Goal: Task Accomplishment & Management: Manage account settings

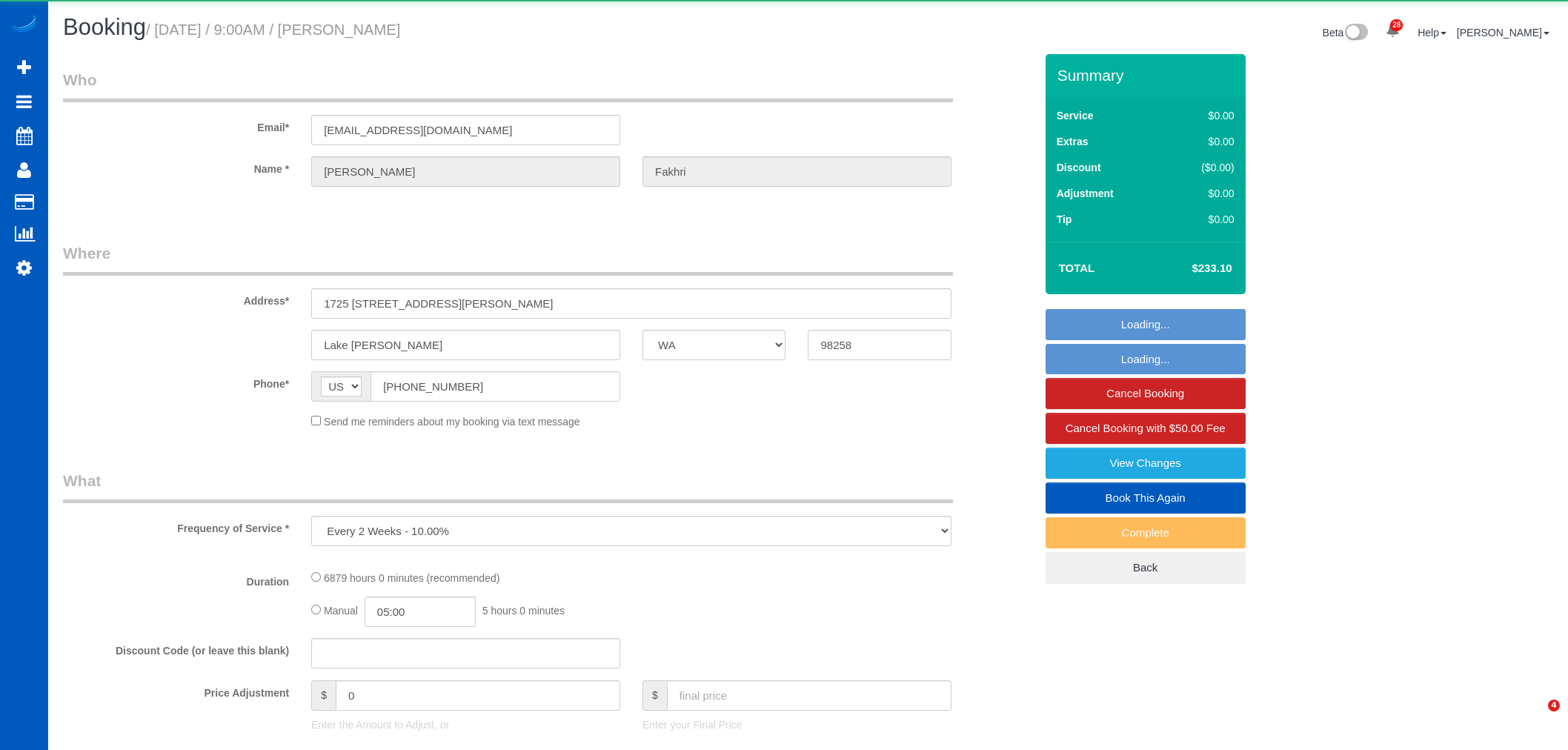
select select "WA"
select select "object:31430"
select select "2501"
select select "3"
select select "number:8"
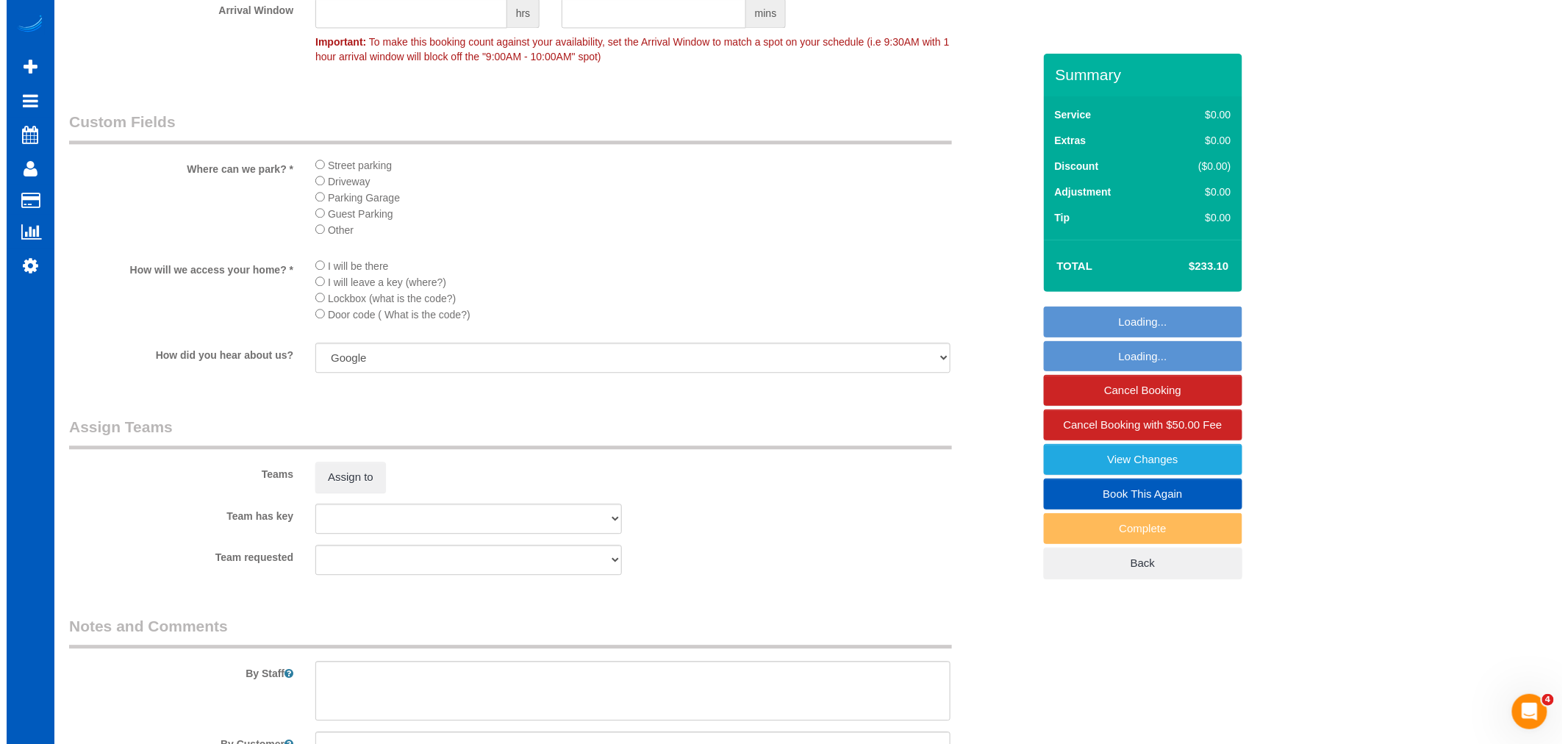
scroll to position [1633, 0]
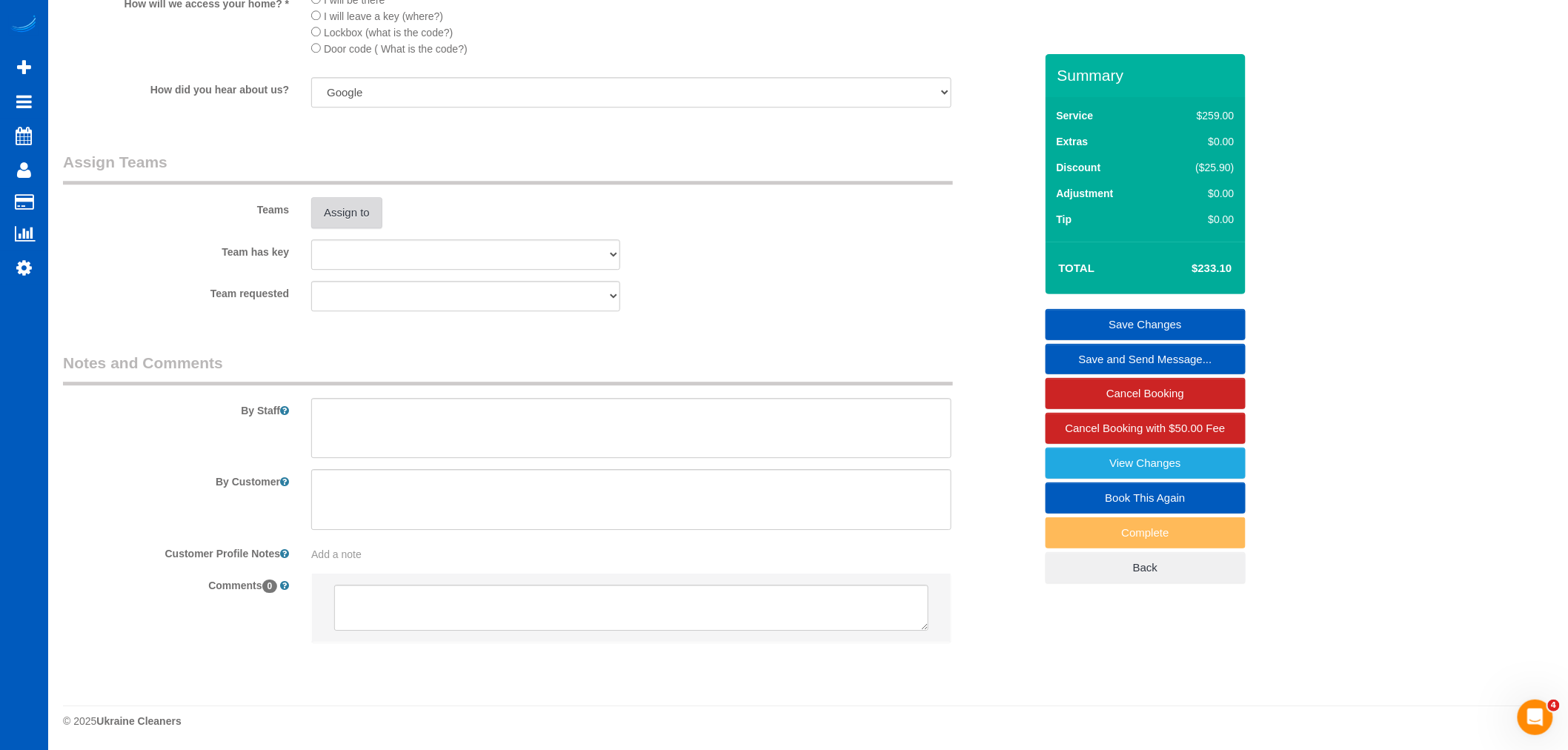
click at [329, 203] on button "Assign to" at bounding box center [347, 213] width 71 height 31
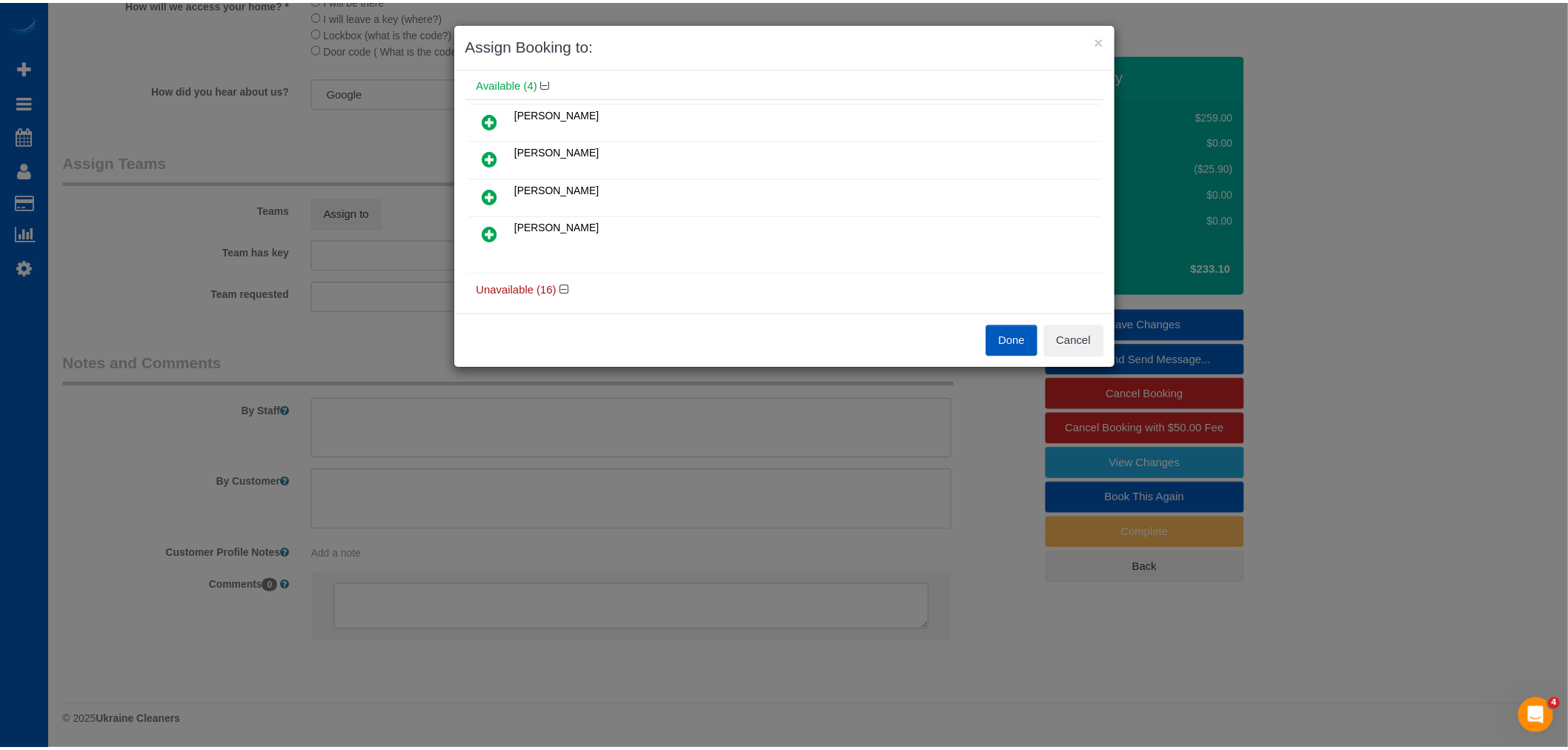
scroll to position [82, 0]
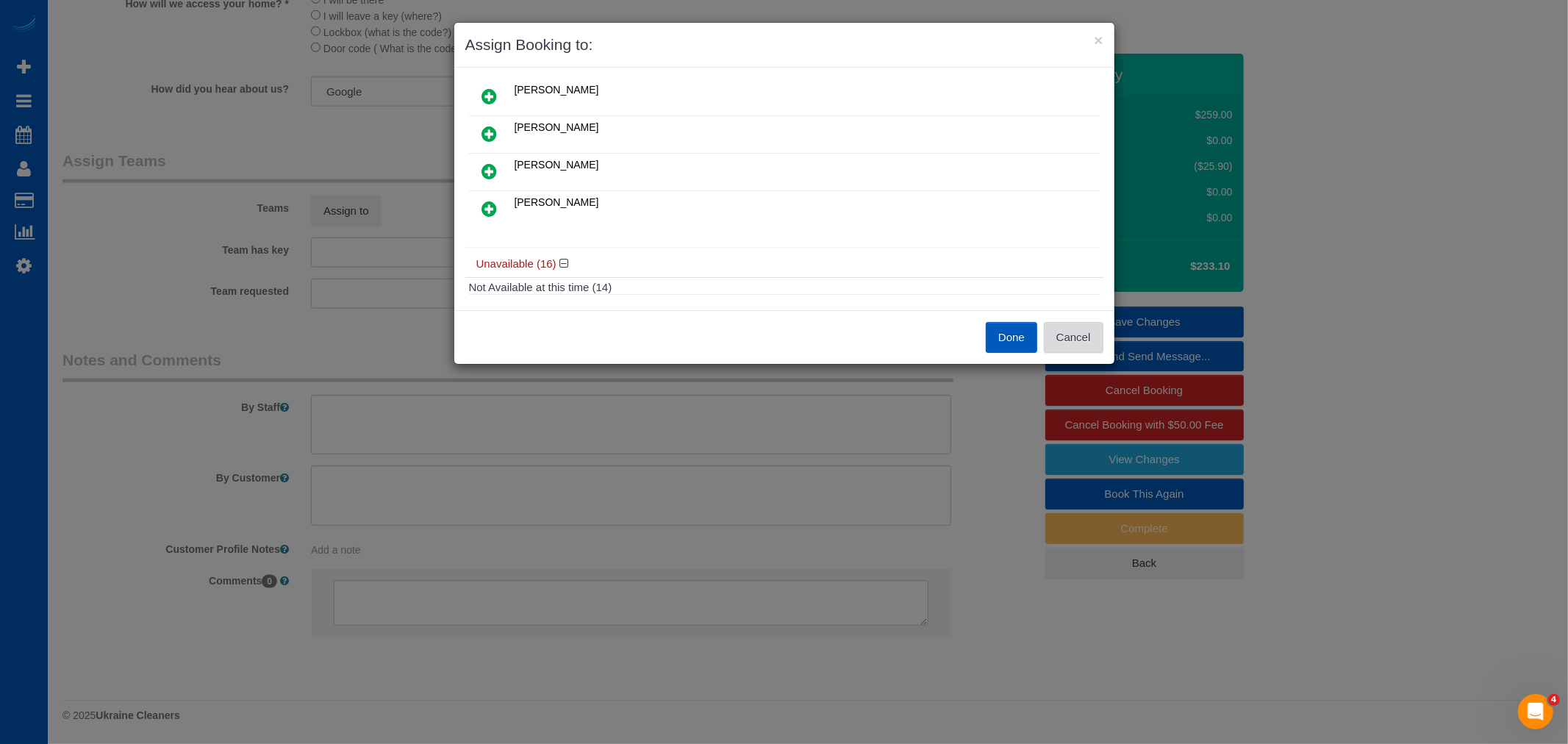
click at [1077, 341] on button "Cancel" at bounding box center [1074, 337] width 60 height 31
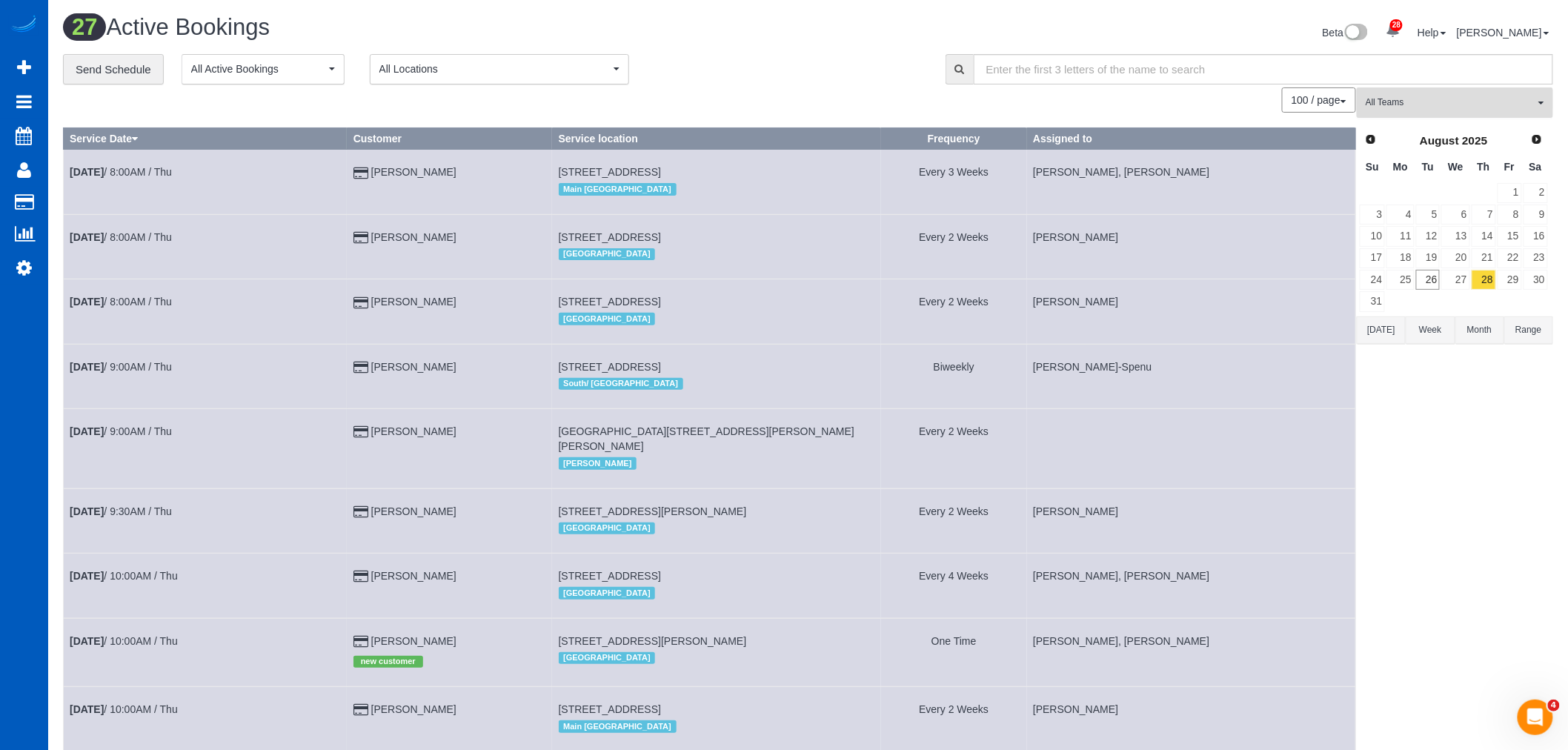
click at [1433, 113] on button "All Teams" at bounding box center [1455, 102] width 196 height 30
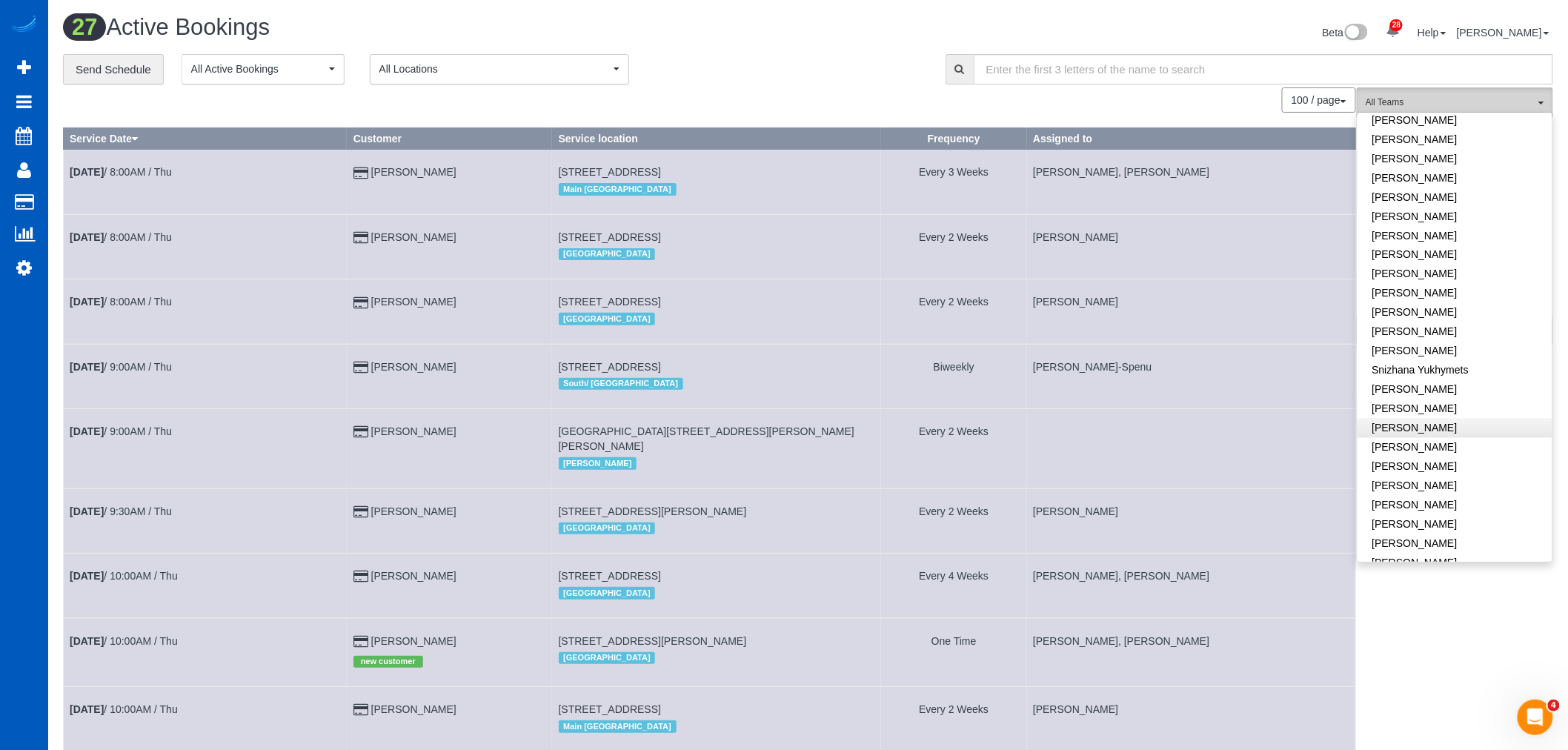
scroll to position [1034, 0]
click at [1425, 514] on link "[PERSON_NAME]" at bounding box center [1455, 523] width 195 height 19
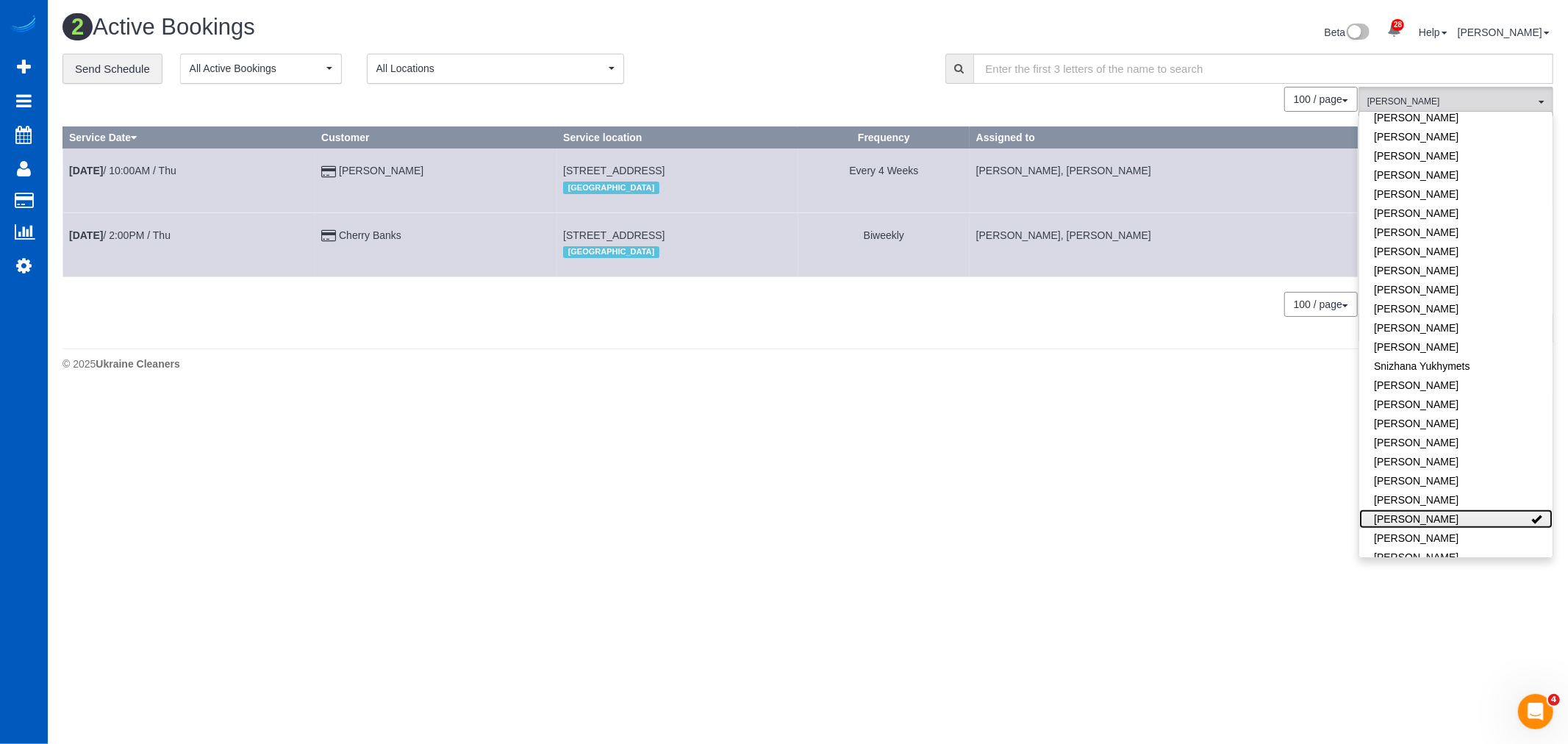
click at [1413, 510] on link "[PERSON_NAME]" at bounding box center [1455, 519] width 193 height 19
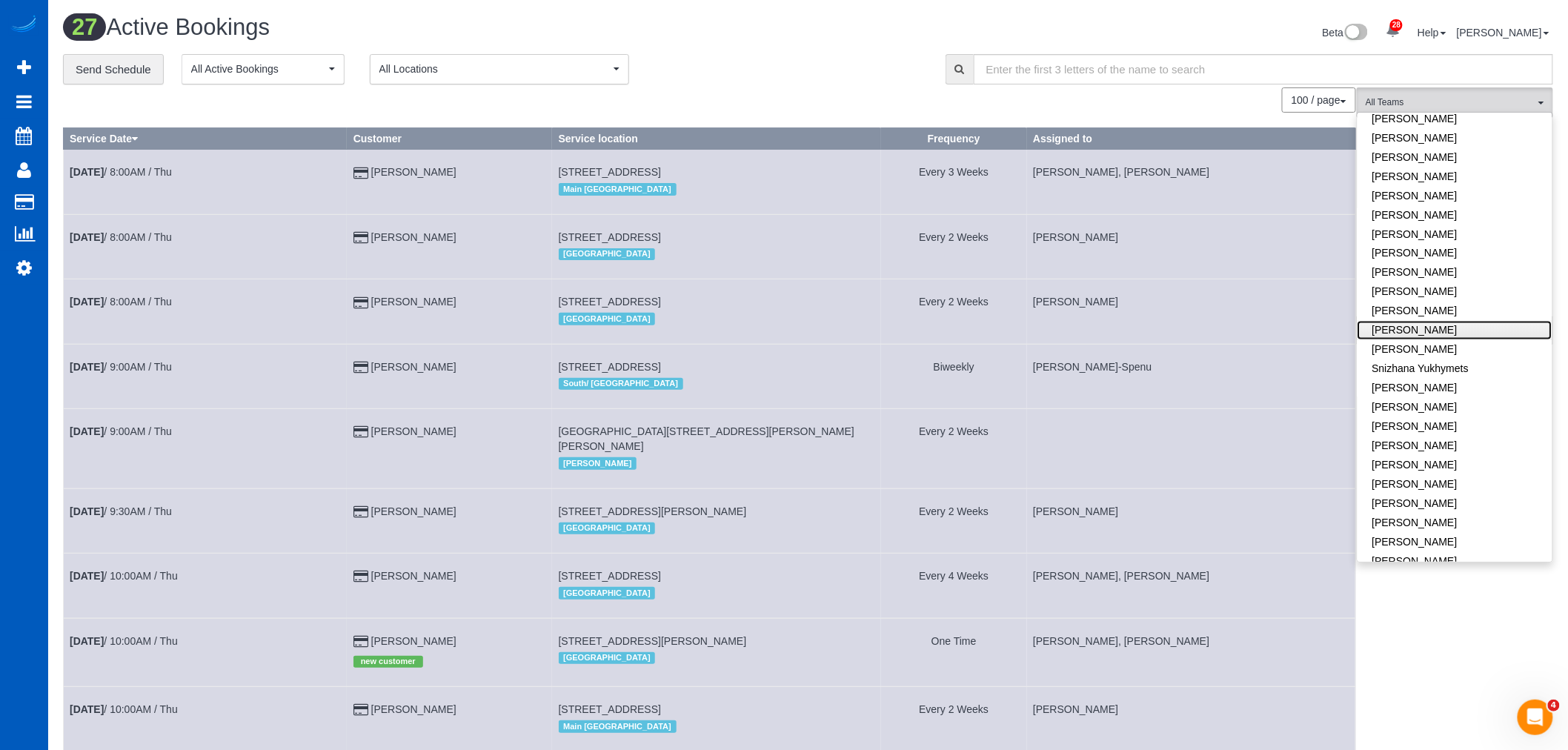
click at [1423, 321] on link "[PERSON_NAME]" at bounding box center [1455, 330] width 195 height 19
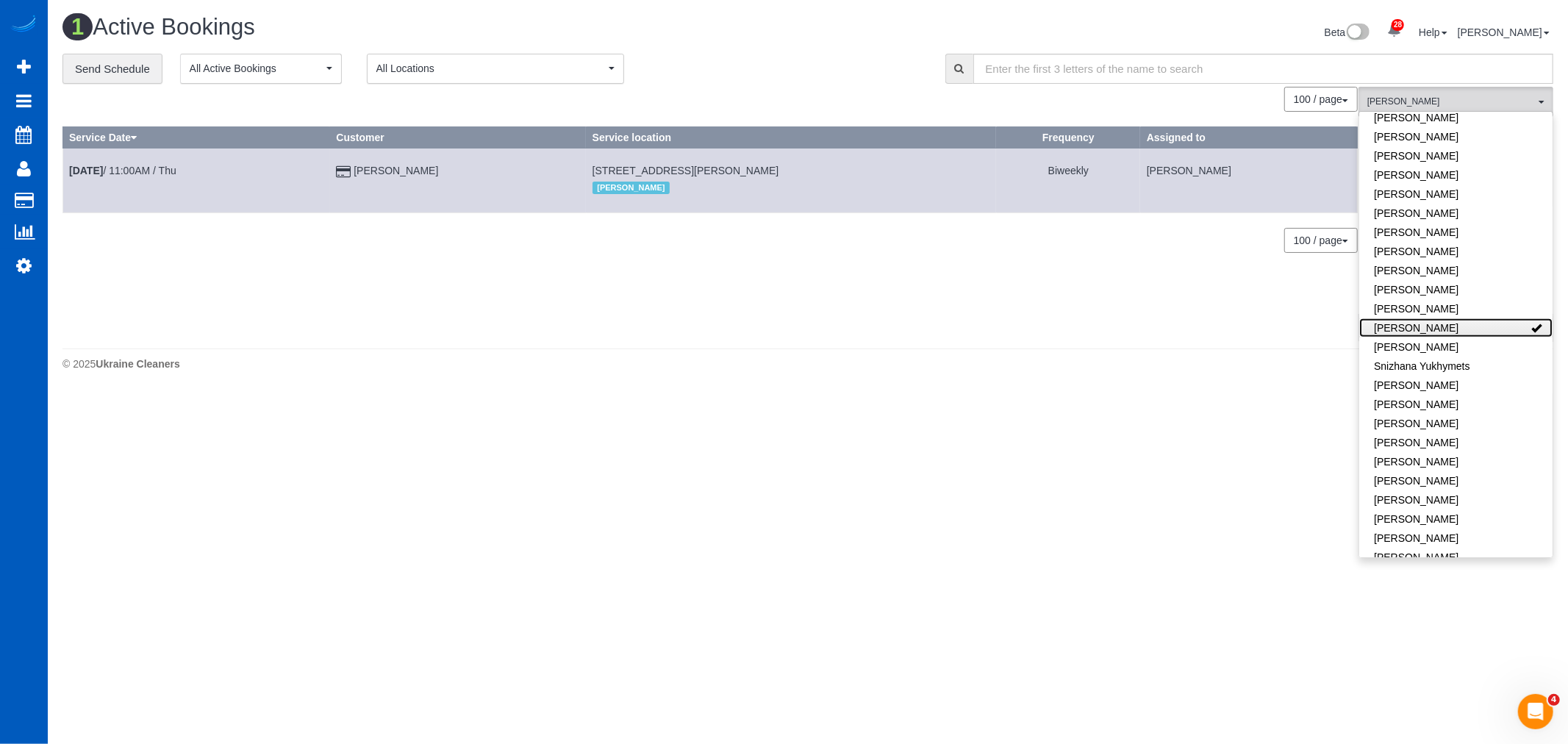
click at [1411, 318] on link "[PERSON_NAME]" at bounding box center [1455, 327] width 193 height 19
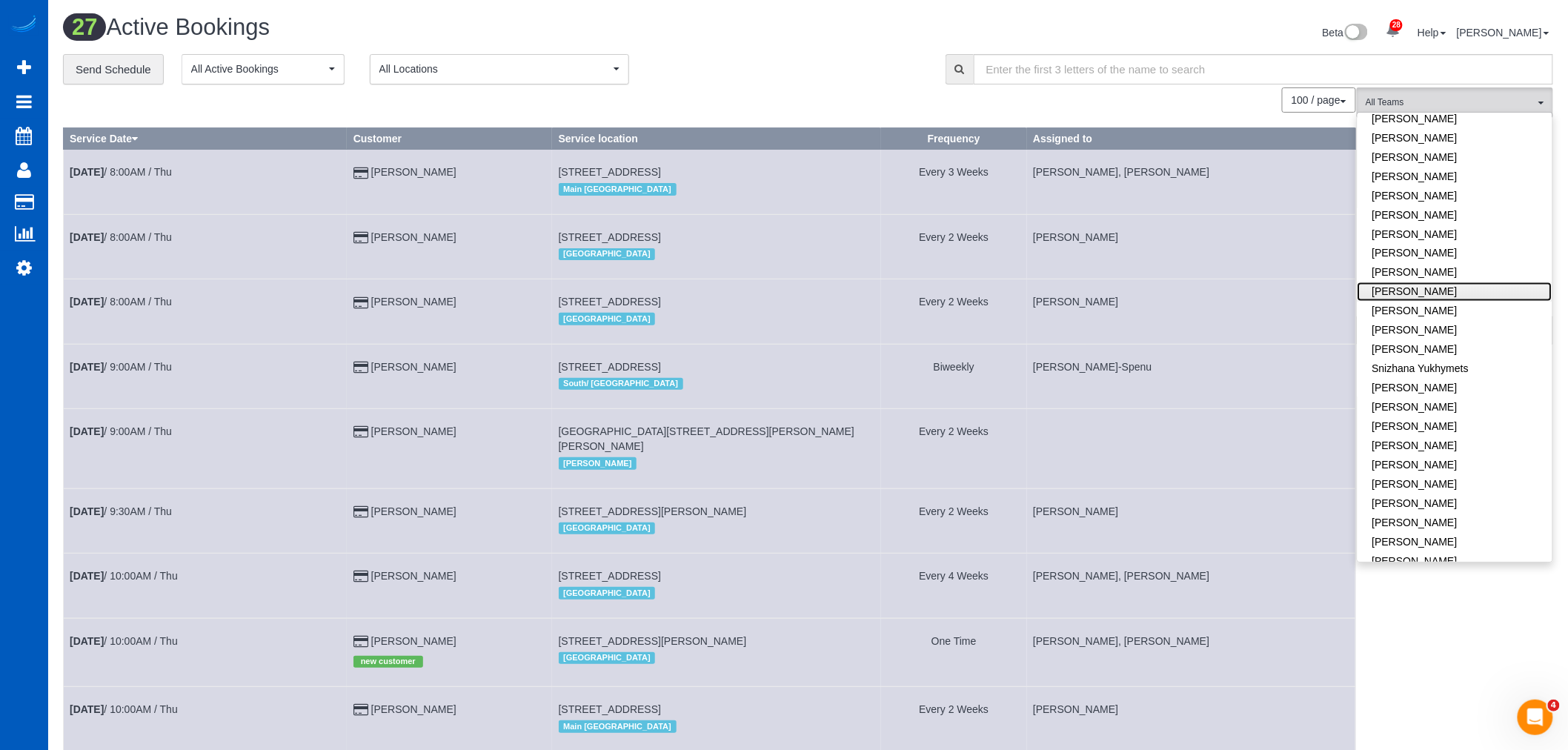
click at [1424, 282] on link "[PERSON_NAME]" at bounding box center [1455, 291] width 195 height 19
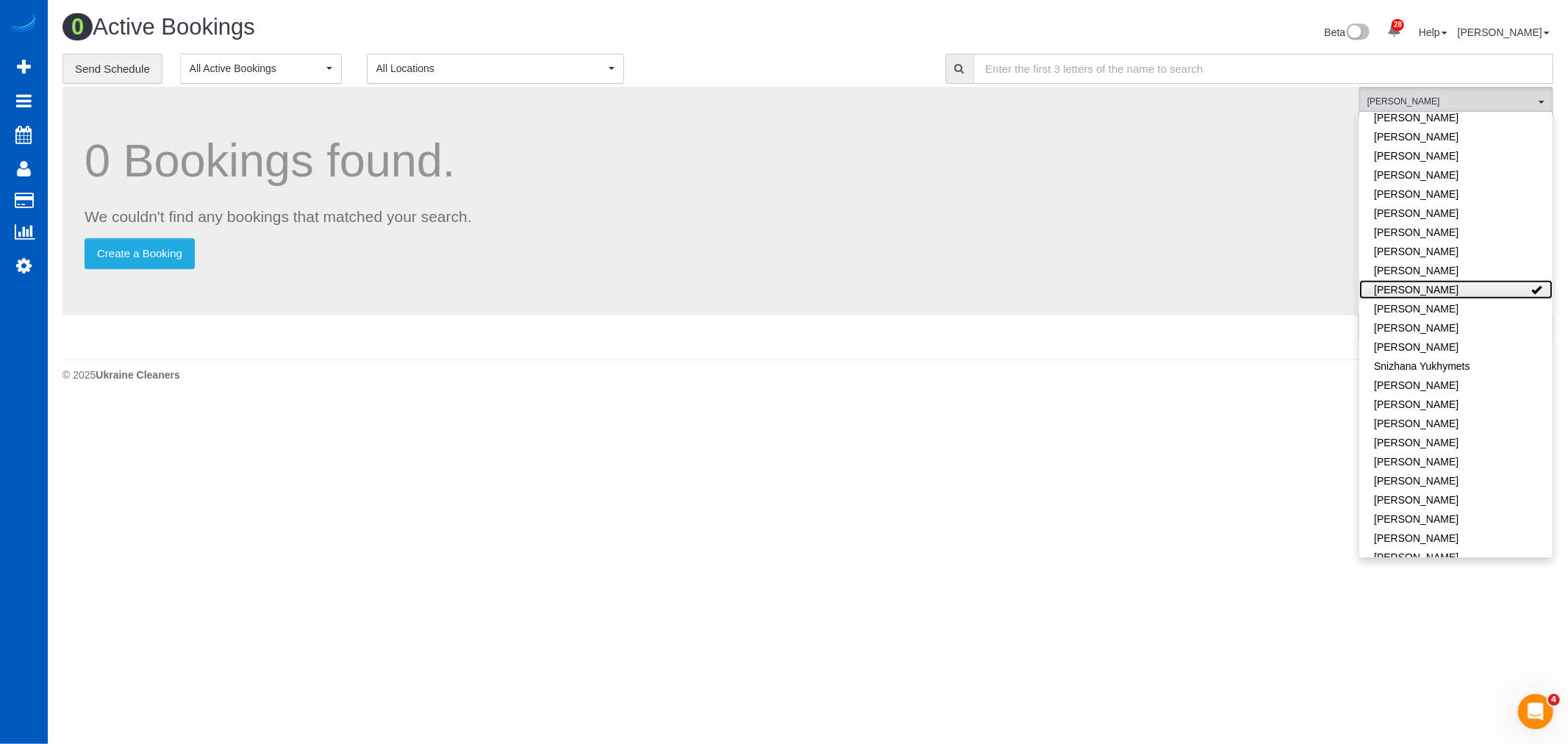
click at [1410, 280] on link "[PERSON_NAME]" at bounding box center [1455, 289] width 193 height 19
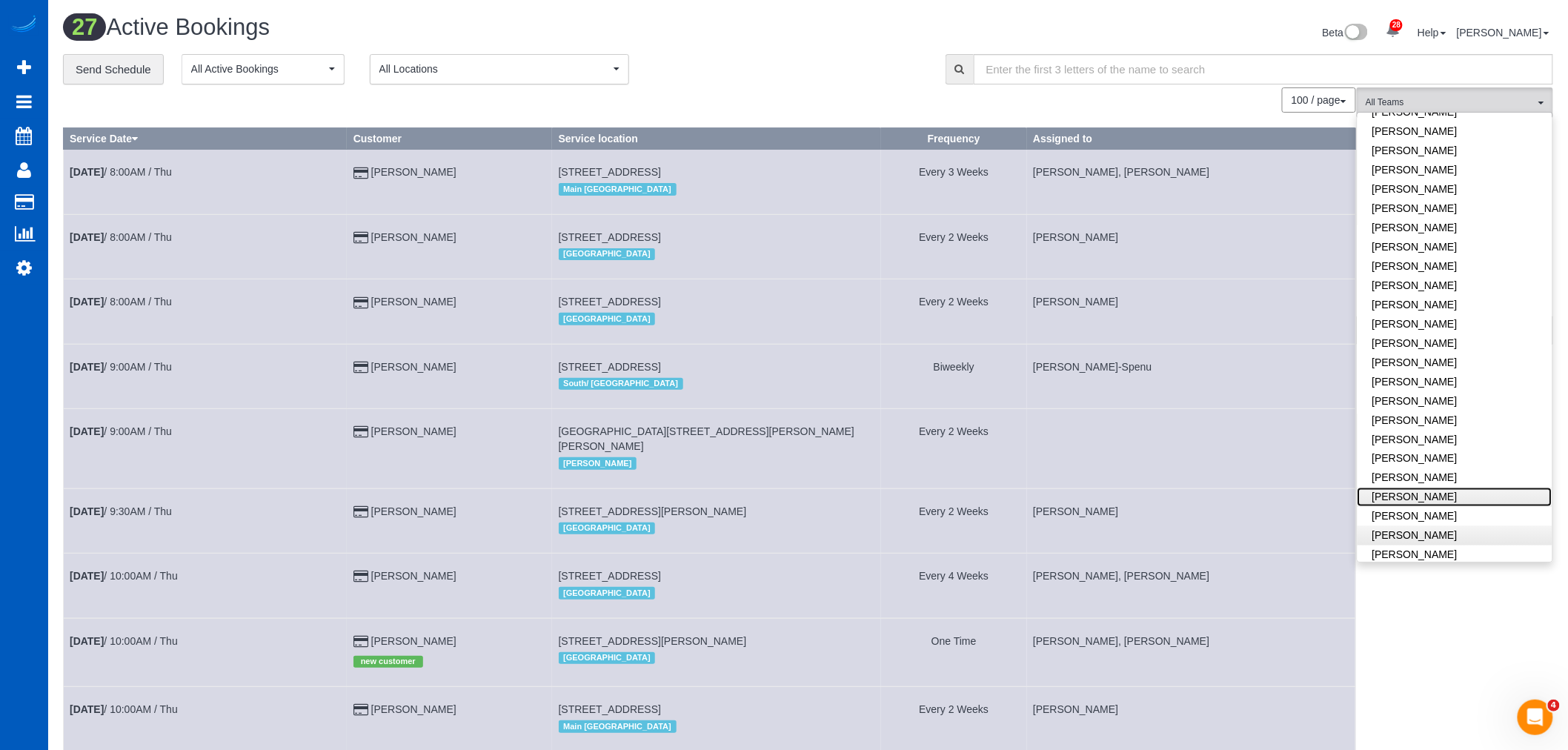
scroll to position [787, 0]
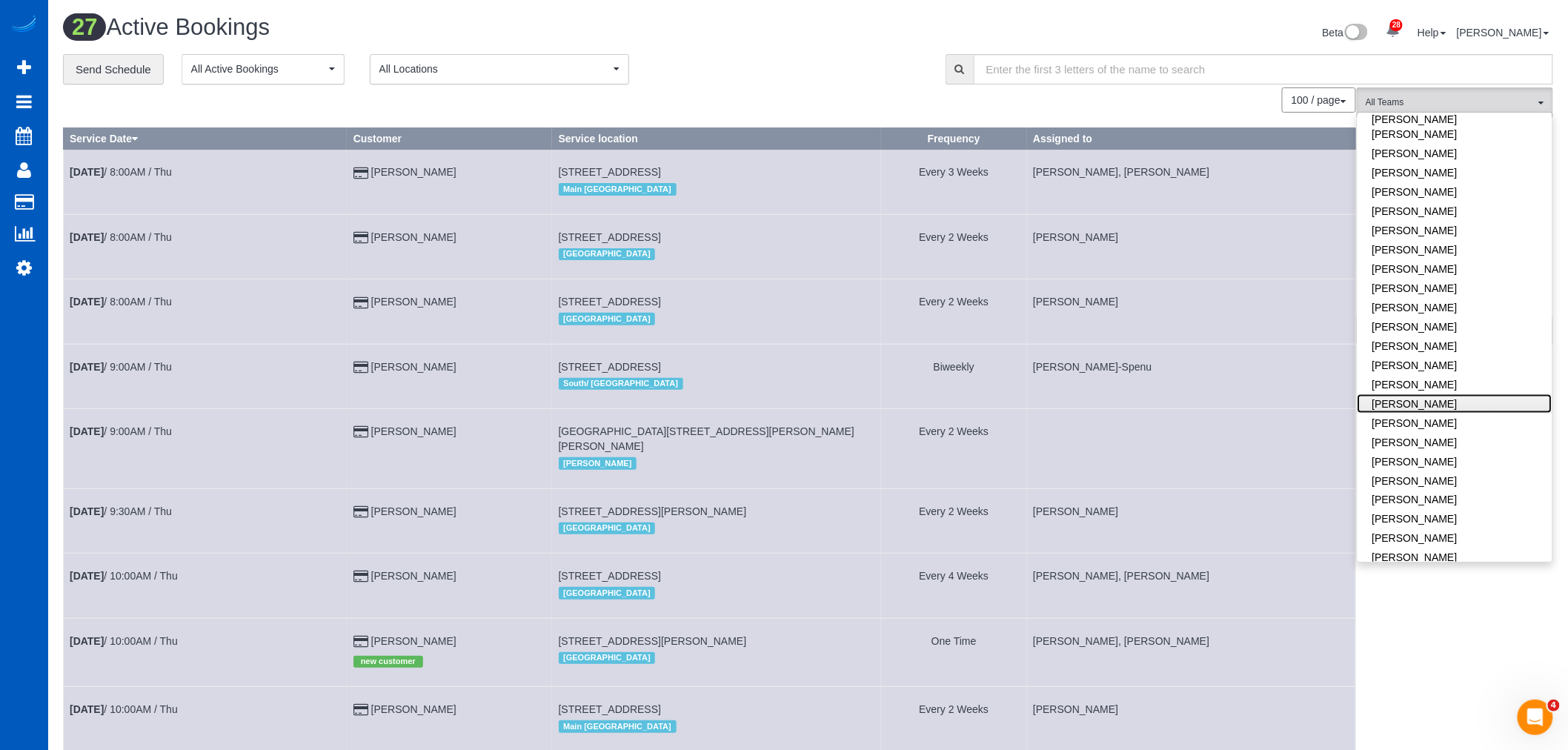
click at [1422, 395] on link "[PERSON_NAME]" at bounding box center [1455, 404] width 195 height 19
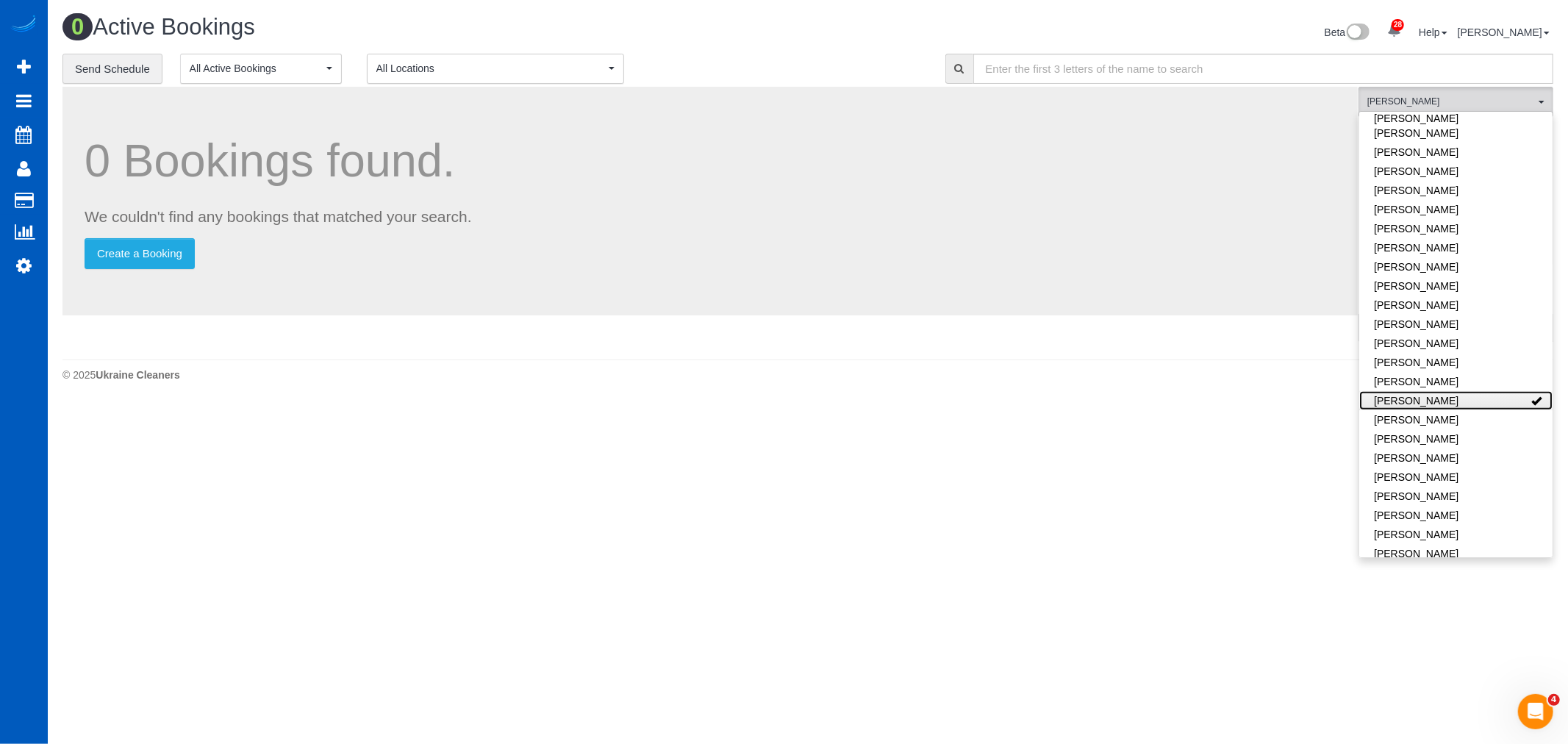
click at [1410, 391] on link "[PERSON_NAME]" at bounding box center [1455, 401] width 193 height 19
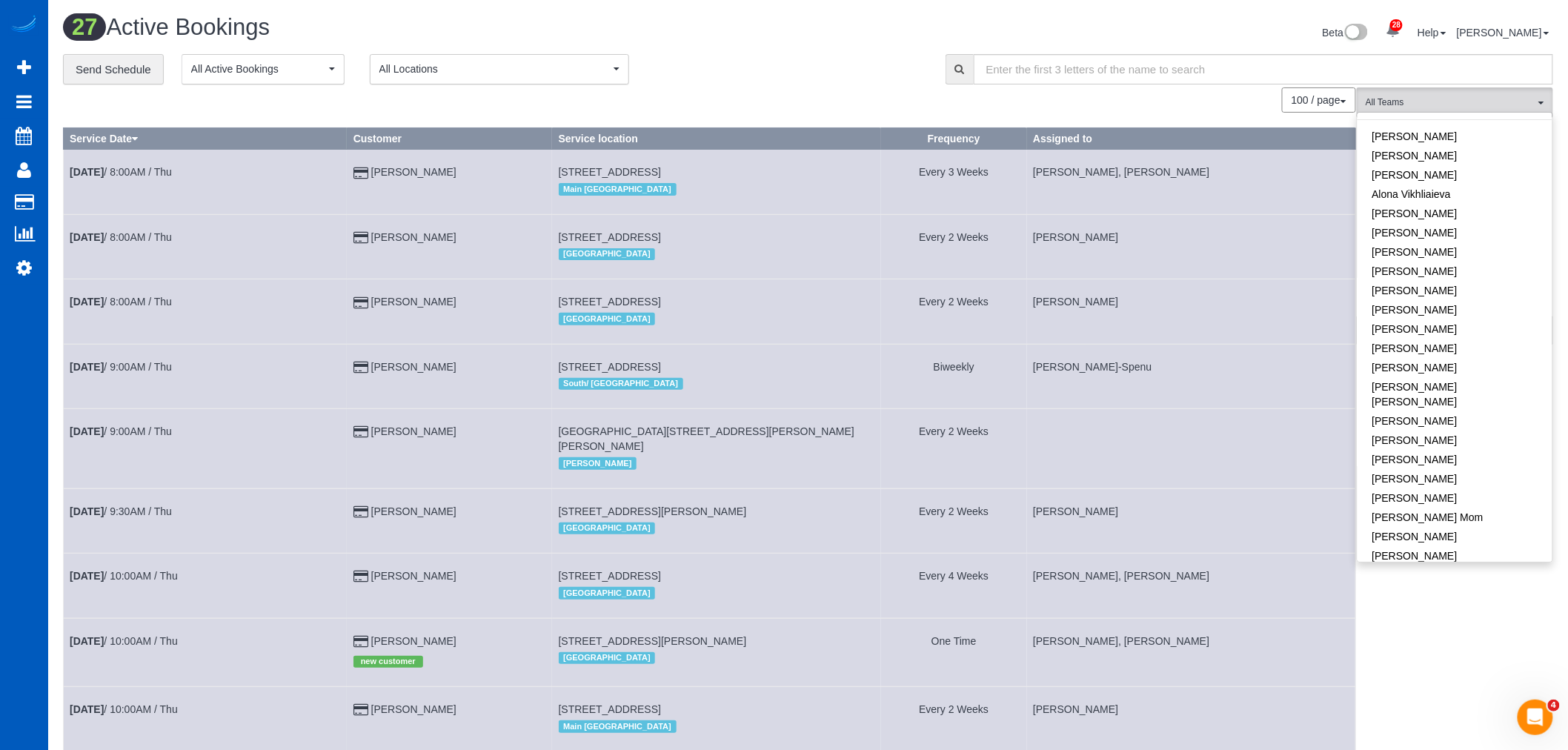
scroll to position [0, 0]
click at [1440, 204] on link "[PERSON_NAME]" at bounding box center [1455, 197] width 195 height 19
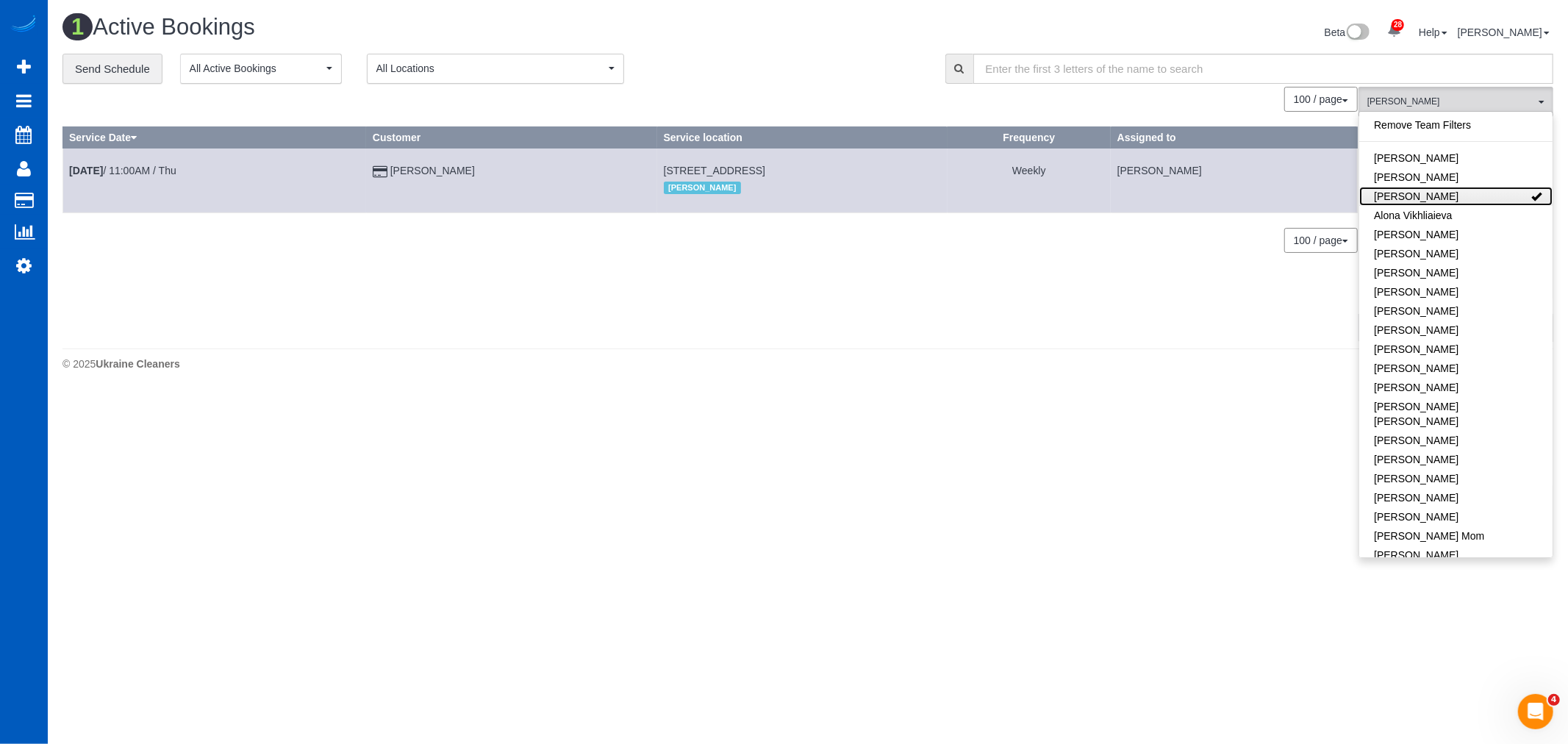
click at [1430, 202] on link "[PERSON_NAME]" at bounding box center [1455, 196] width 193 height 19
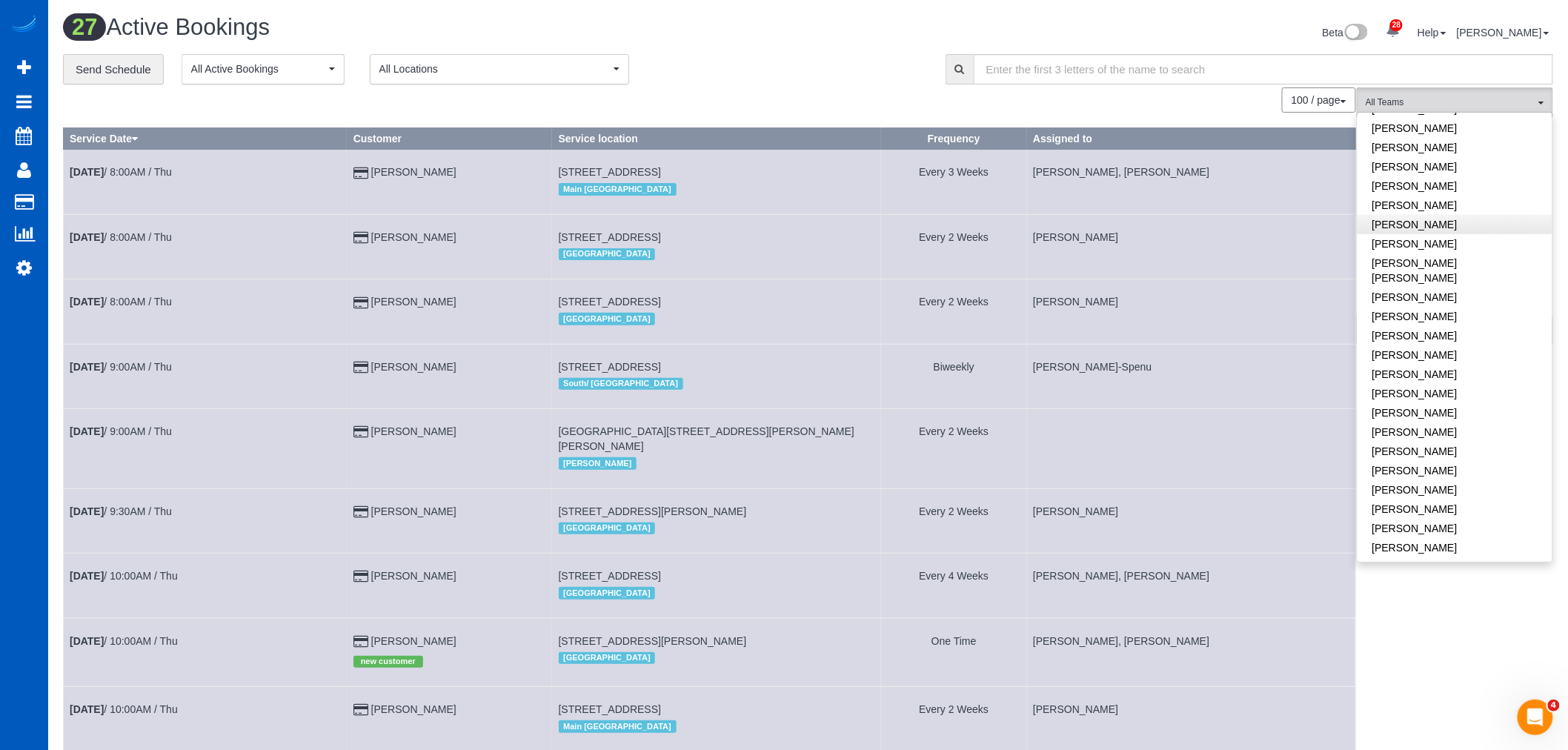
scroll to position [658, 0]
click at [1243, 432] on td at bounding box center [1191, 449] width 329 height 79
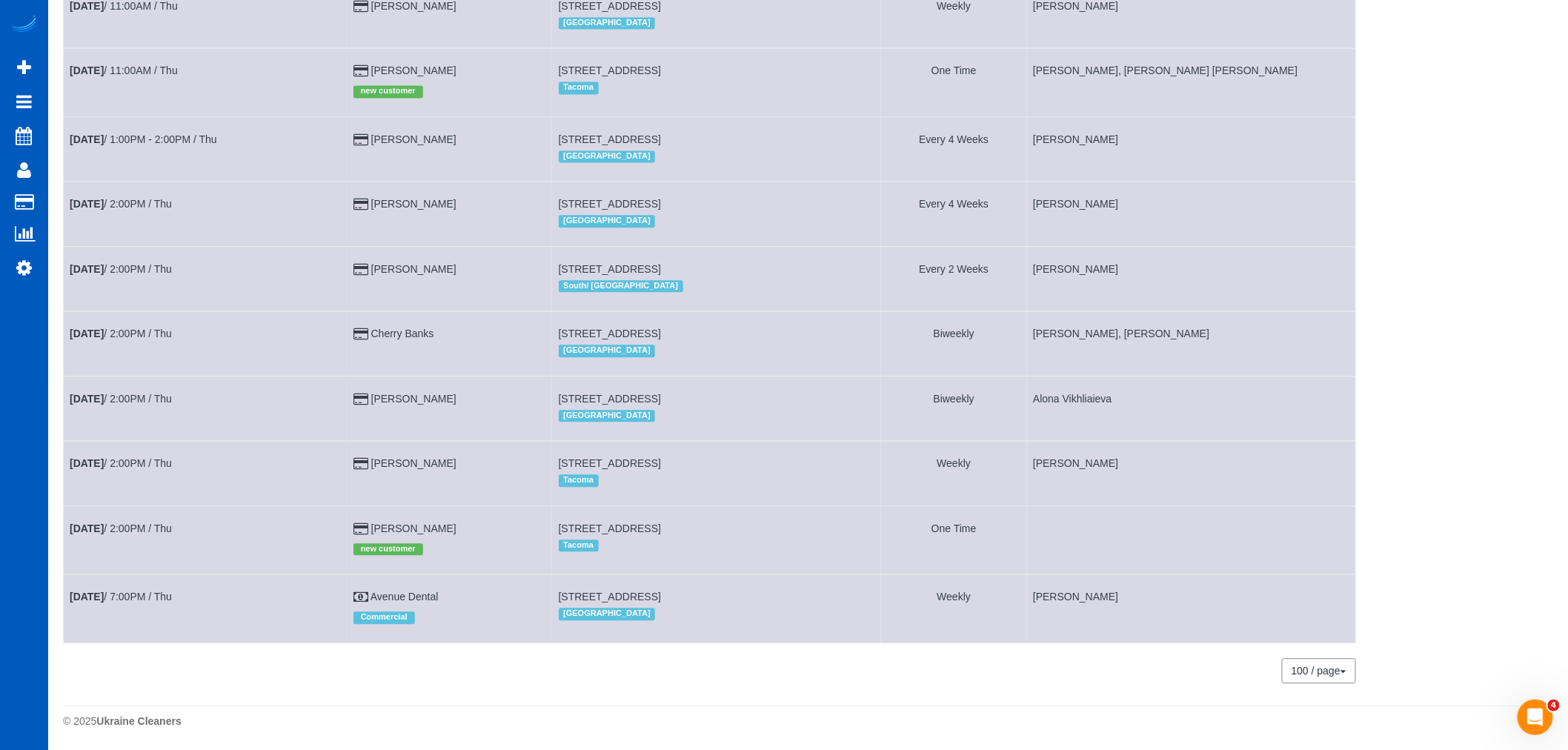
scroll to position [1320, 0]
click at [130, 523] on link "[DATE] 2:00PM / Thu" at bounding box center [120, 528] width 102 height 12
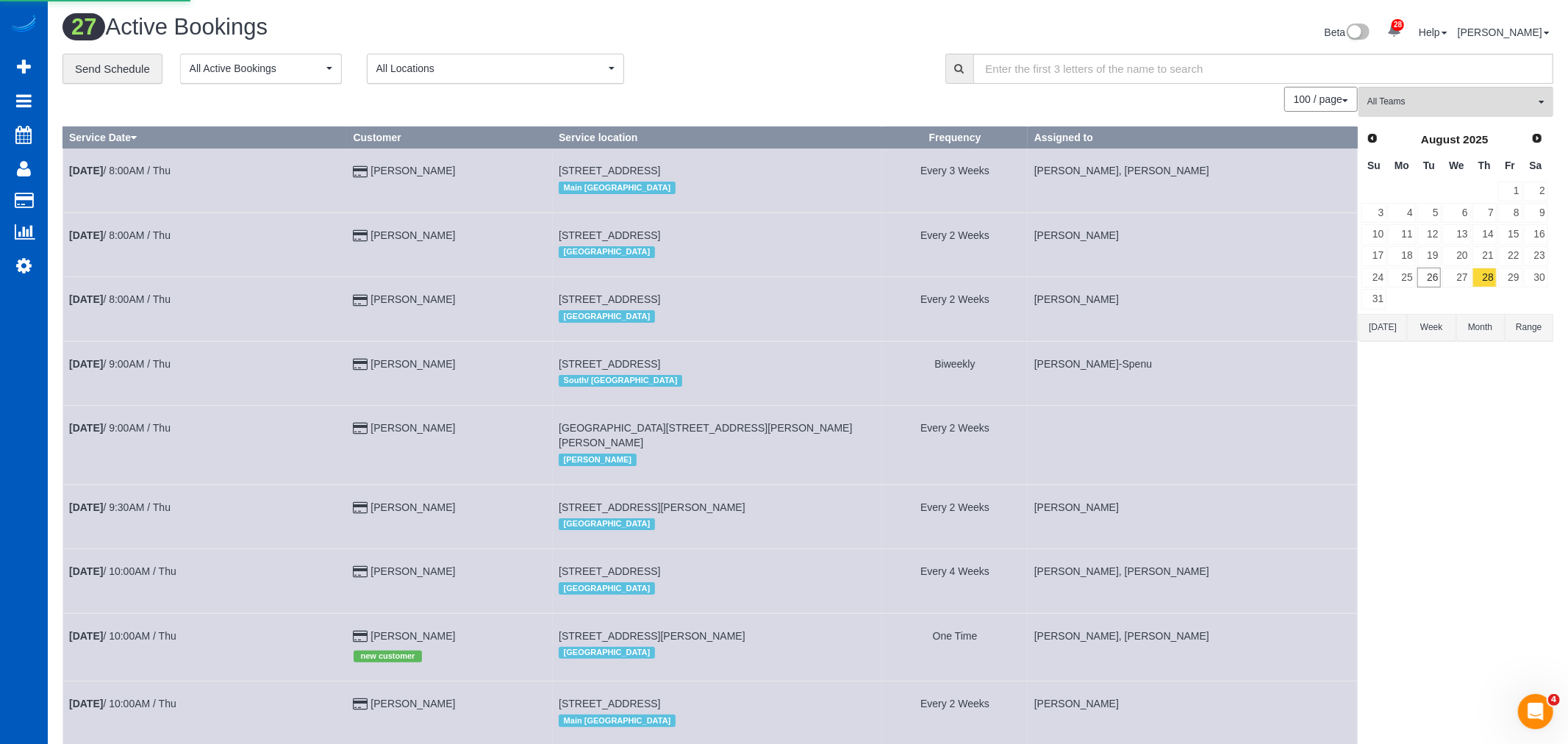
select select "WA"
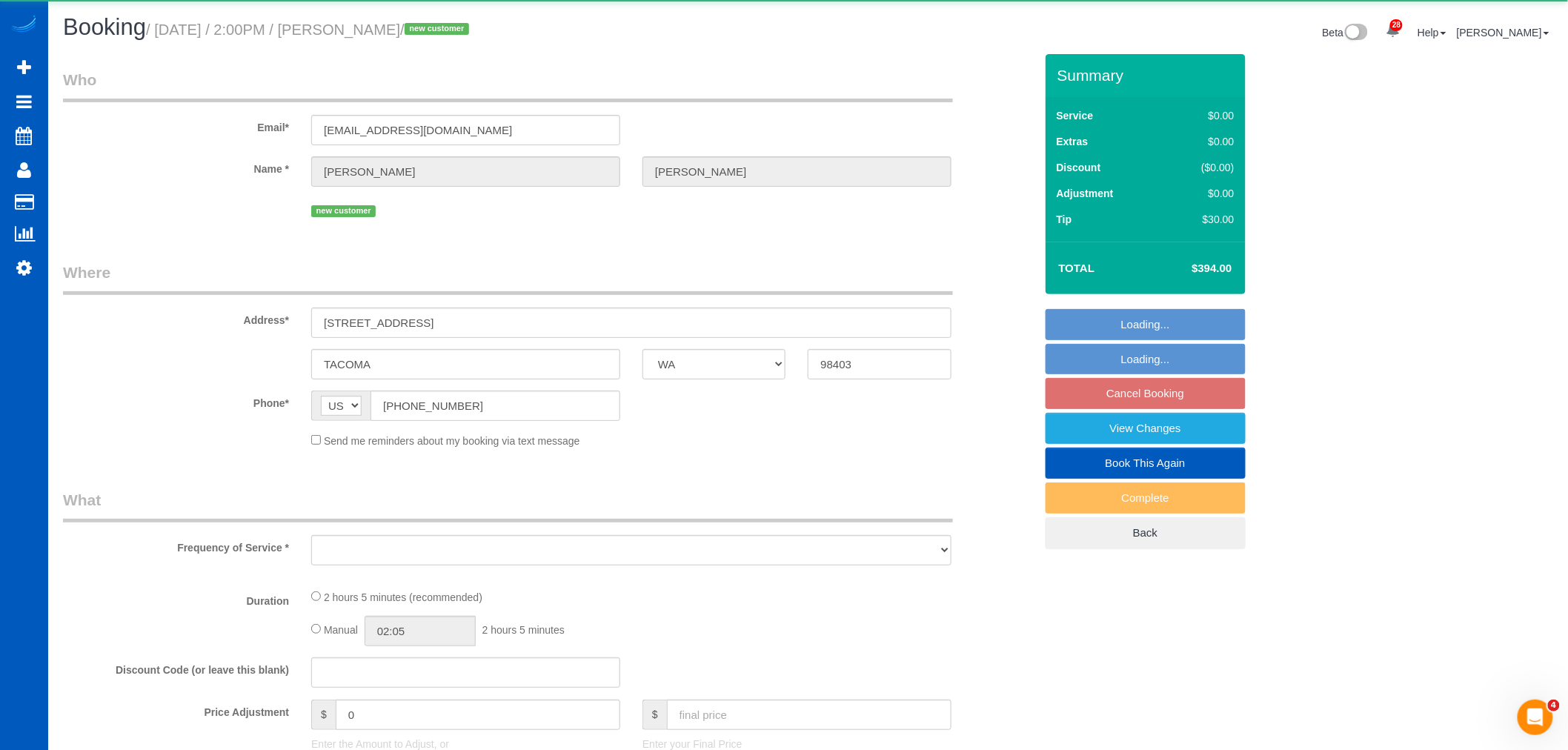
select select "object:34715"
select select "string:fspay-09eb14dd-7df4-49c5-8ae7-dce2f372aadb"
select select "199"
select select "2"
select select "spot65"
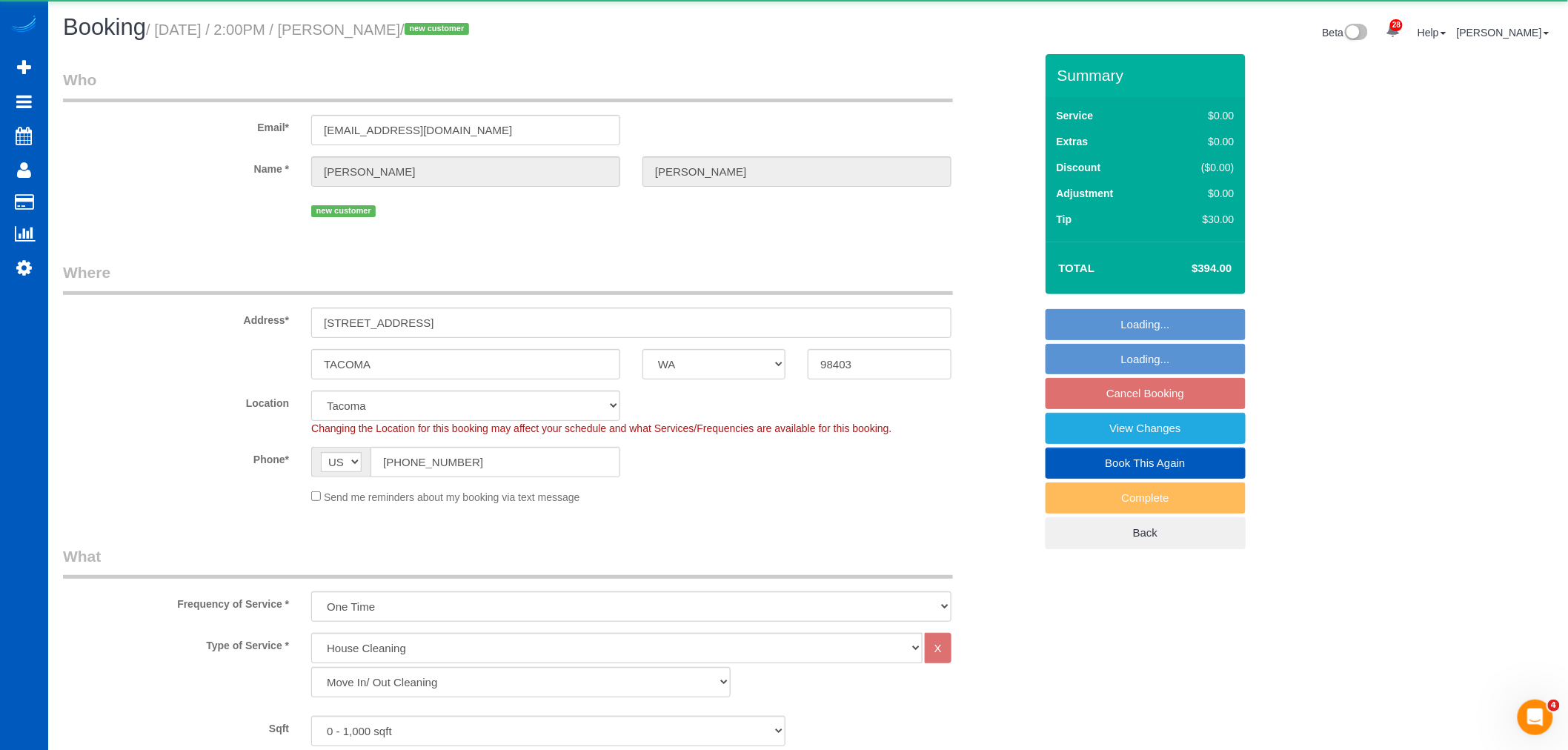
select select "object:35030"
select select "spot72"
select select "2"
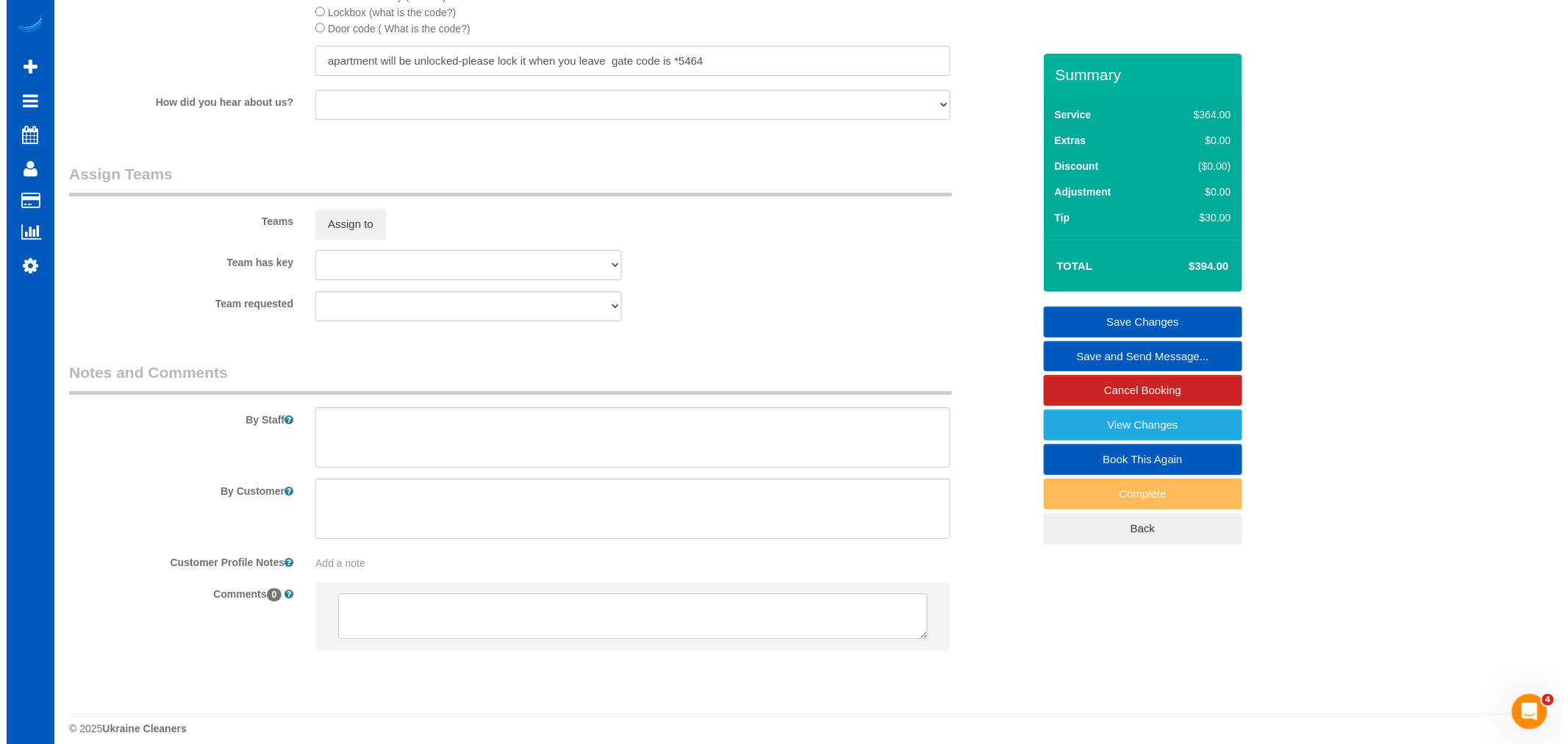
scroll to position [1798, 0]
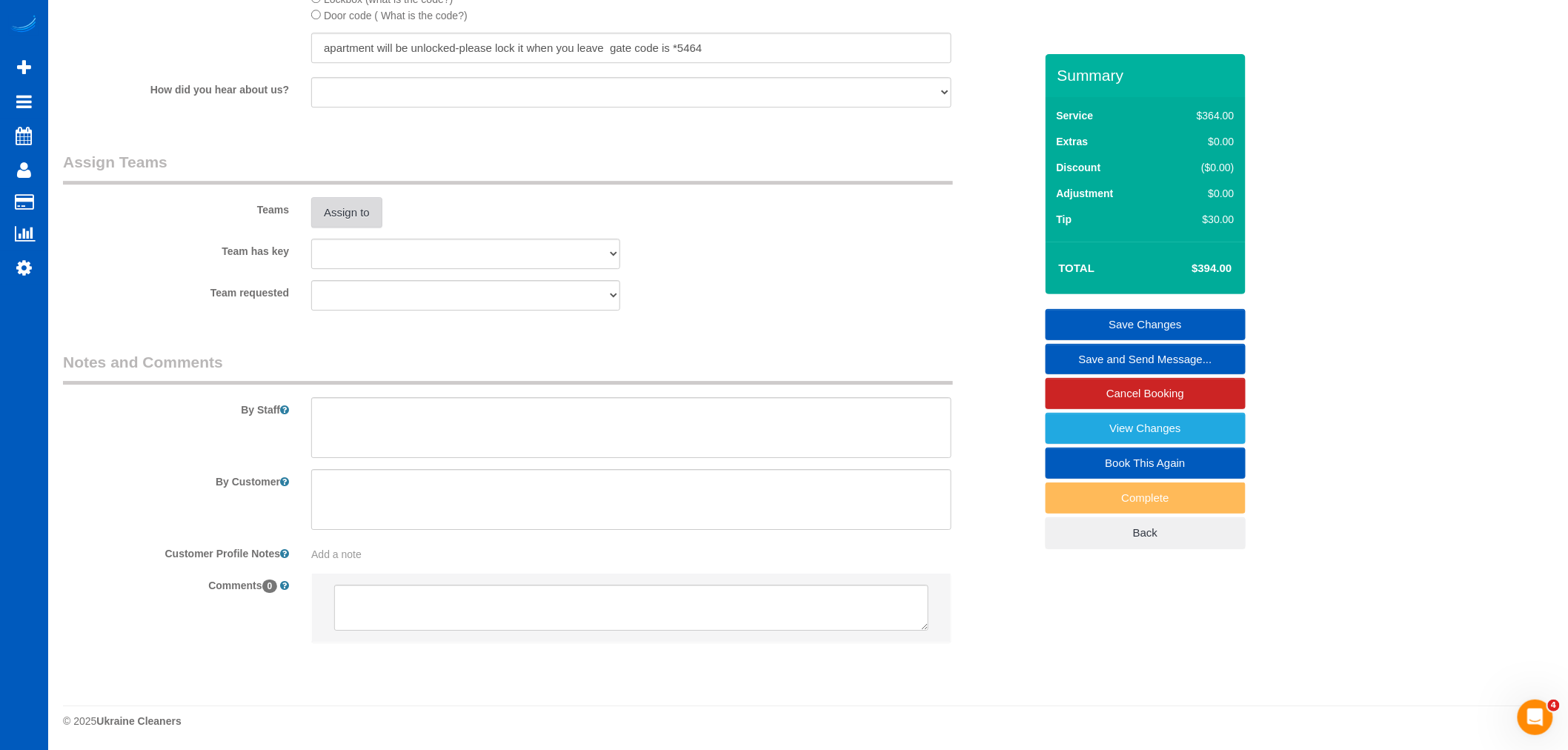
click at [337, 221] on button "Assign to" at bounding box center [347, 213] width 71 height 31
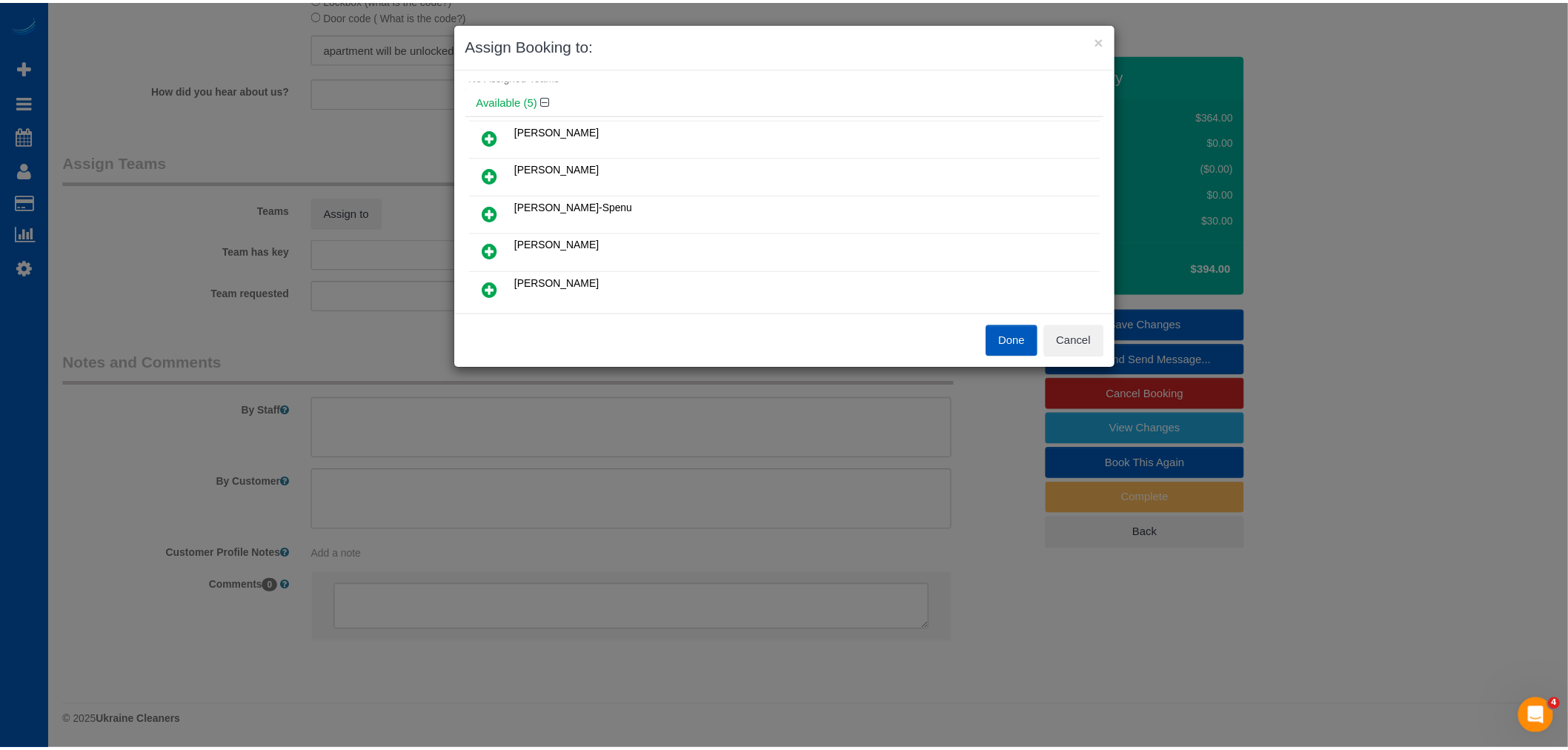
scroll to position [82, 0]
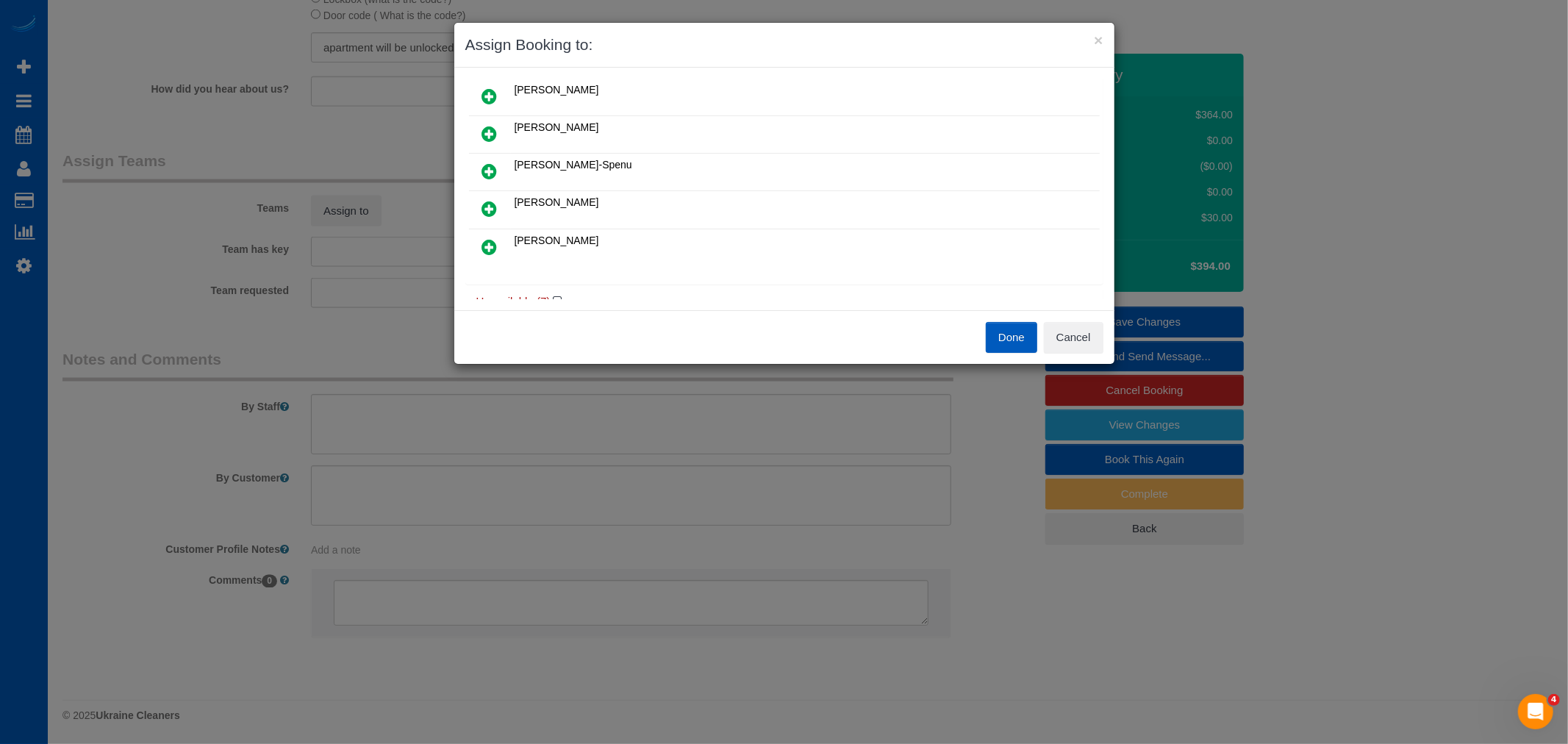
click at [1078, 355] on div "Done Cancel" at bounding box center [784, 337] width 660 height 54
click at [1075, 335] on button "Cancel" at bounding box center [1074, 337] width 60 height 31
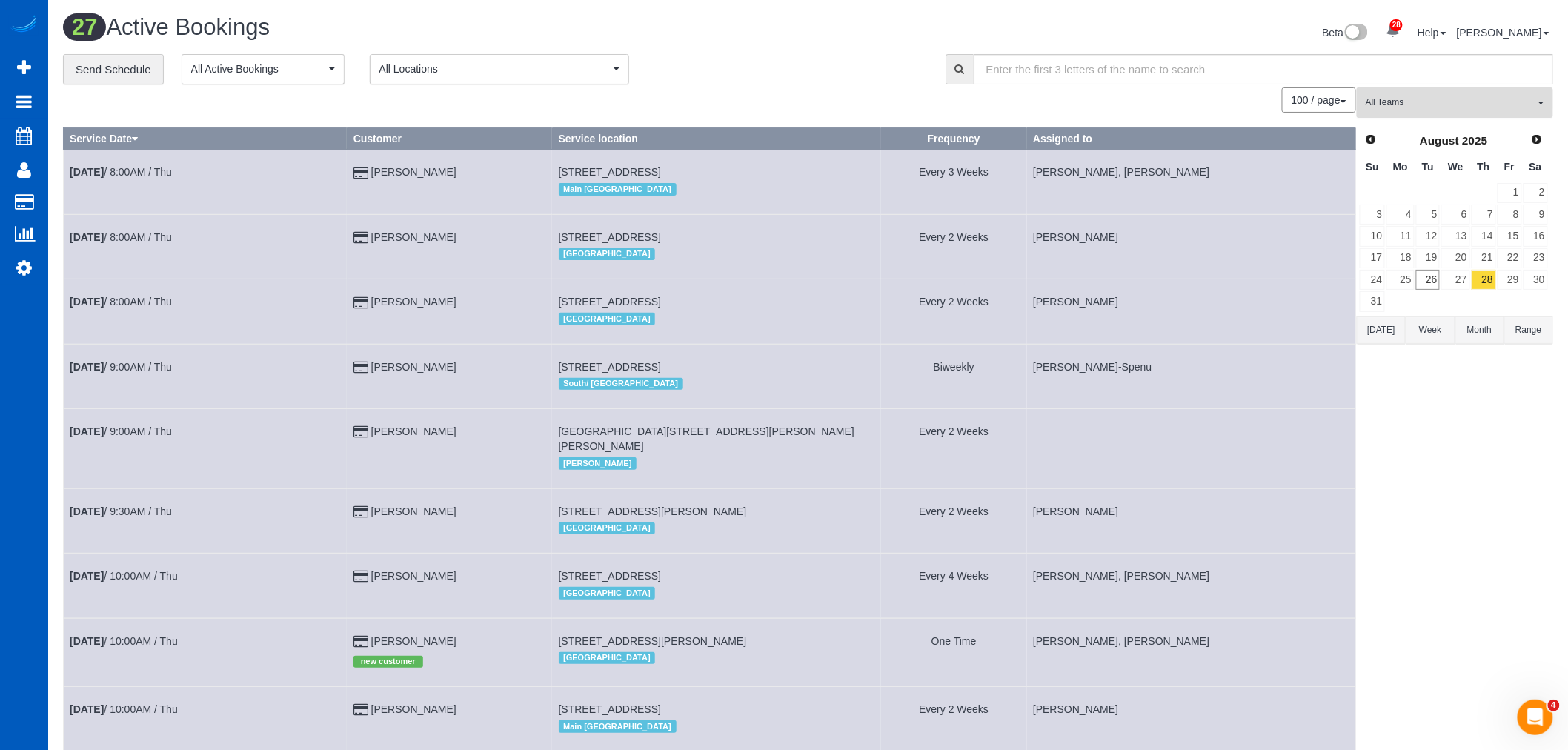
click at [1457, 116] on button "All Teams" at bounding box center [1455, 102] width 196 height 30
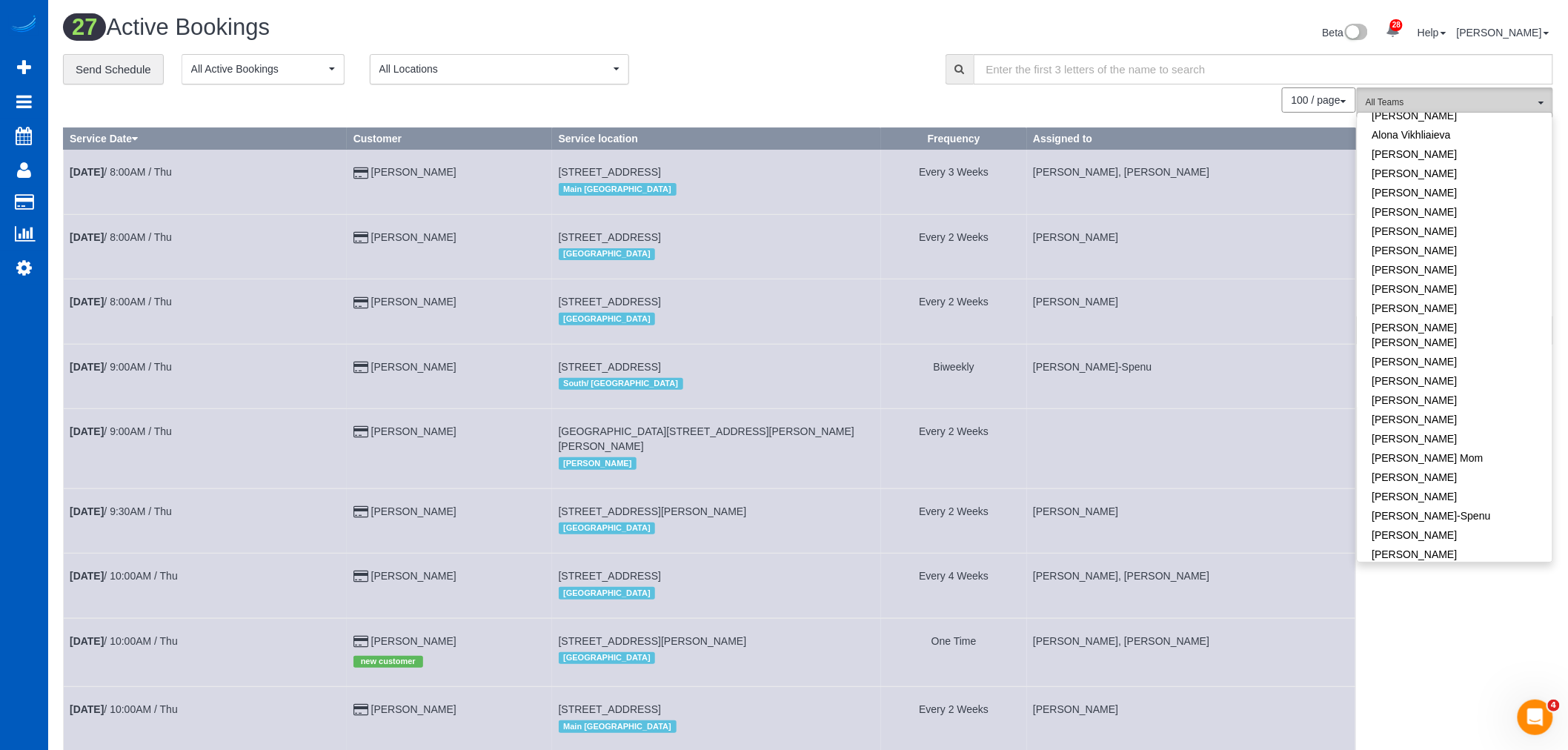
scroll to position [165, 0]
click at [1425, 482] on link "[PERSON_NAME]" at bounding box center [1455, 491] width 195 height 19
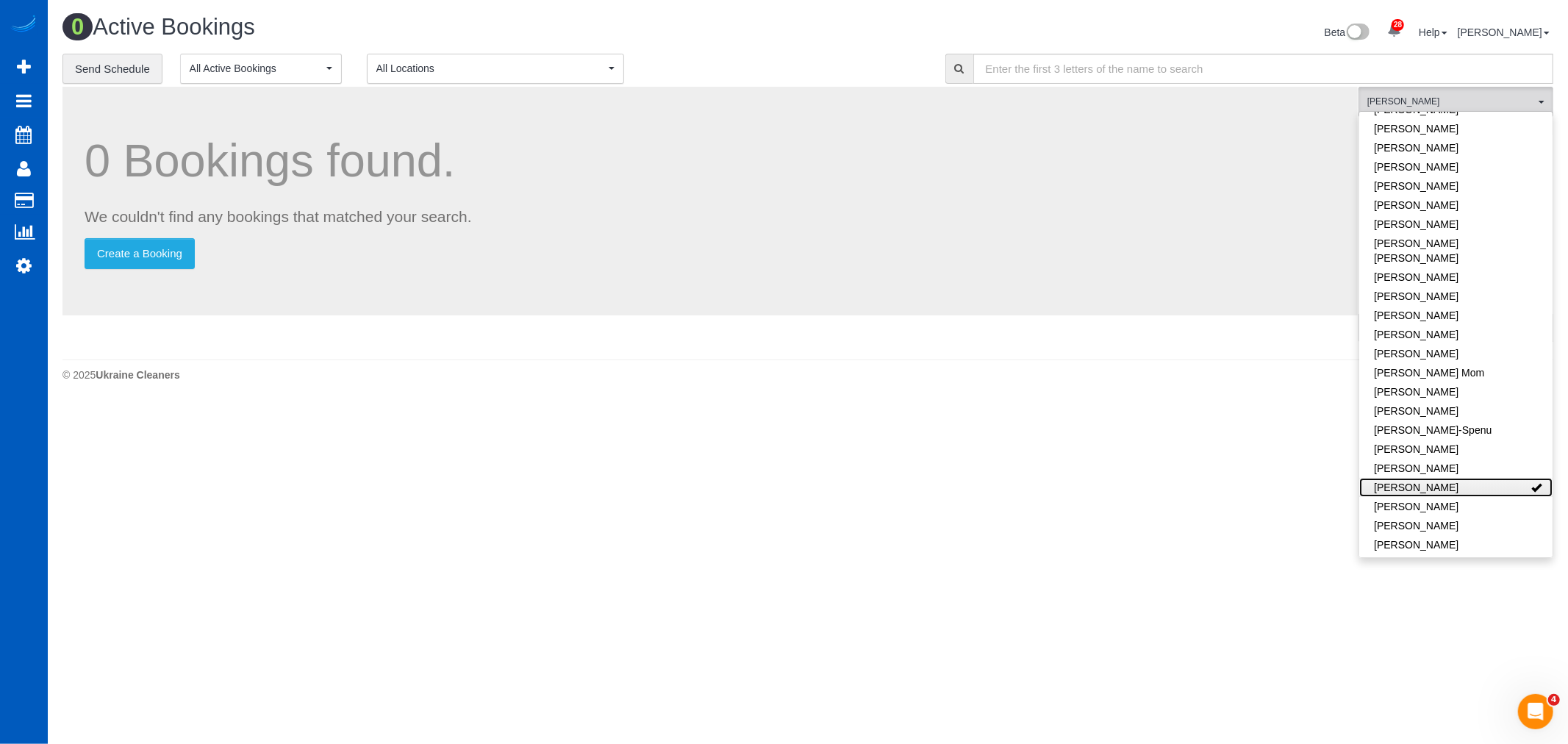
click at [1413, 478] on link "[PERSON_NAME]" at bounding box center [1455, 487] width 193 height 19
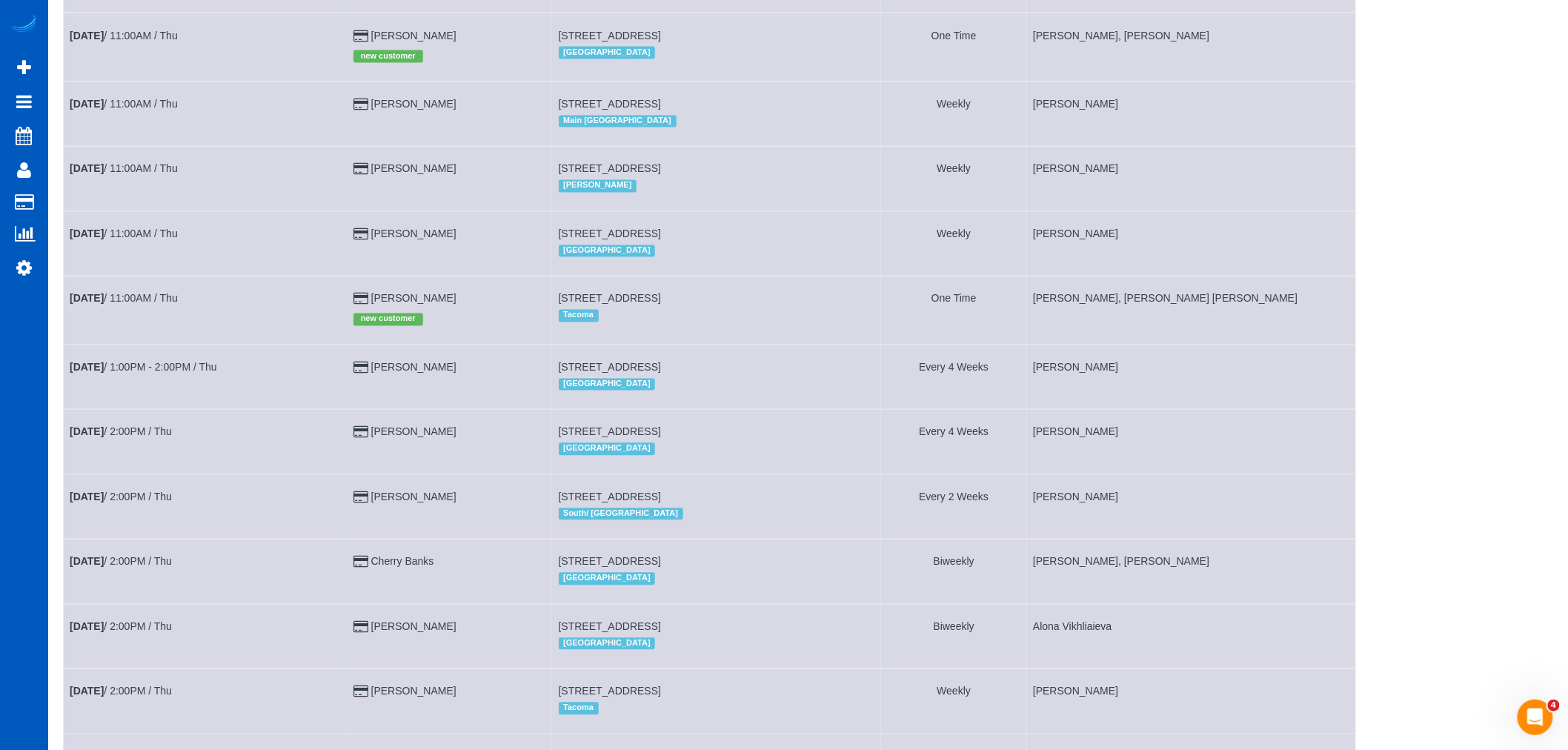
scroll to position [1320, 0]
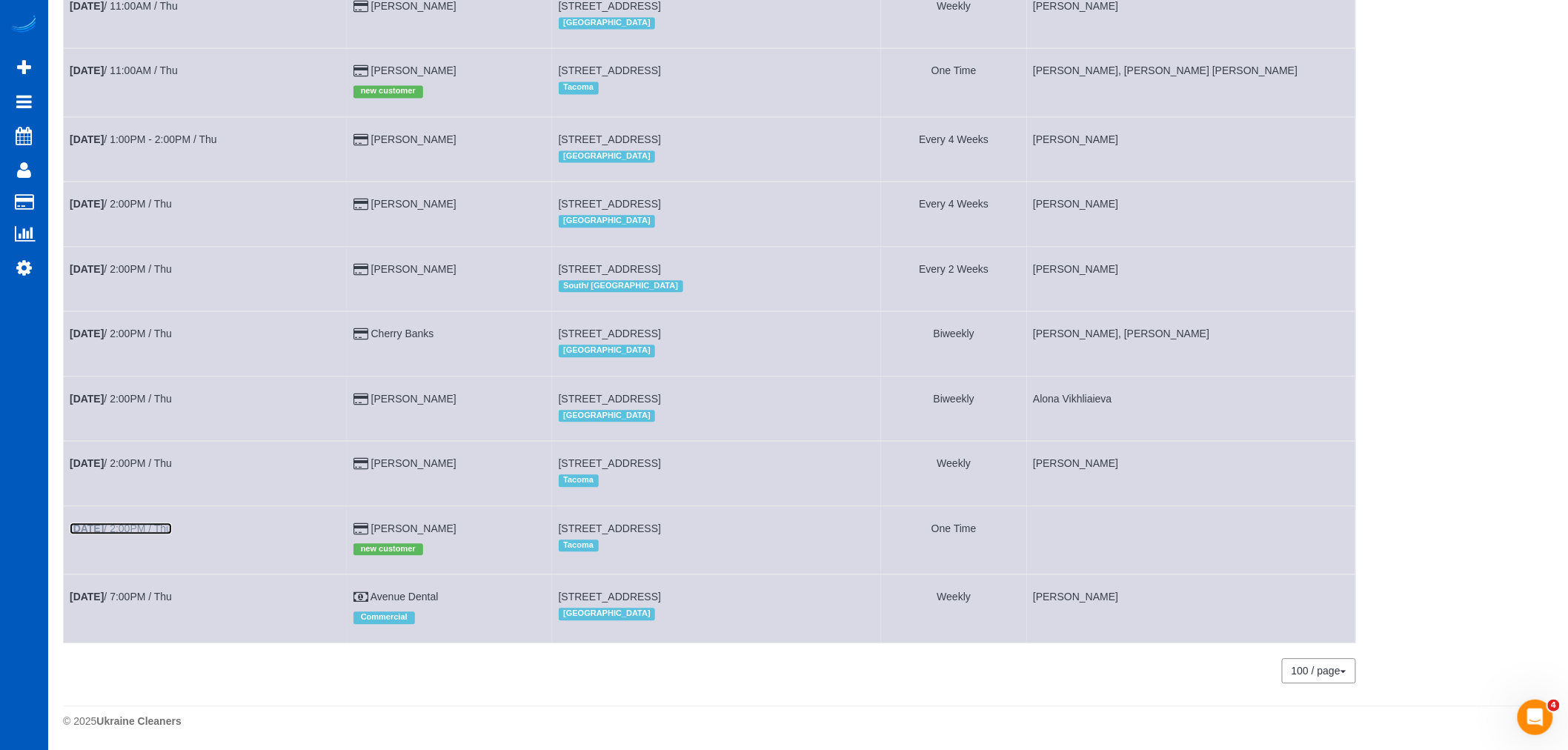
click at [127, 523] on link "[DATE] 2:00PM / Thu" at bounding box center [120, 528] width 102 height 12
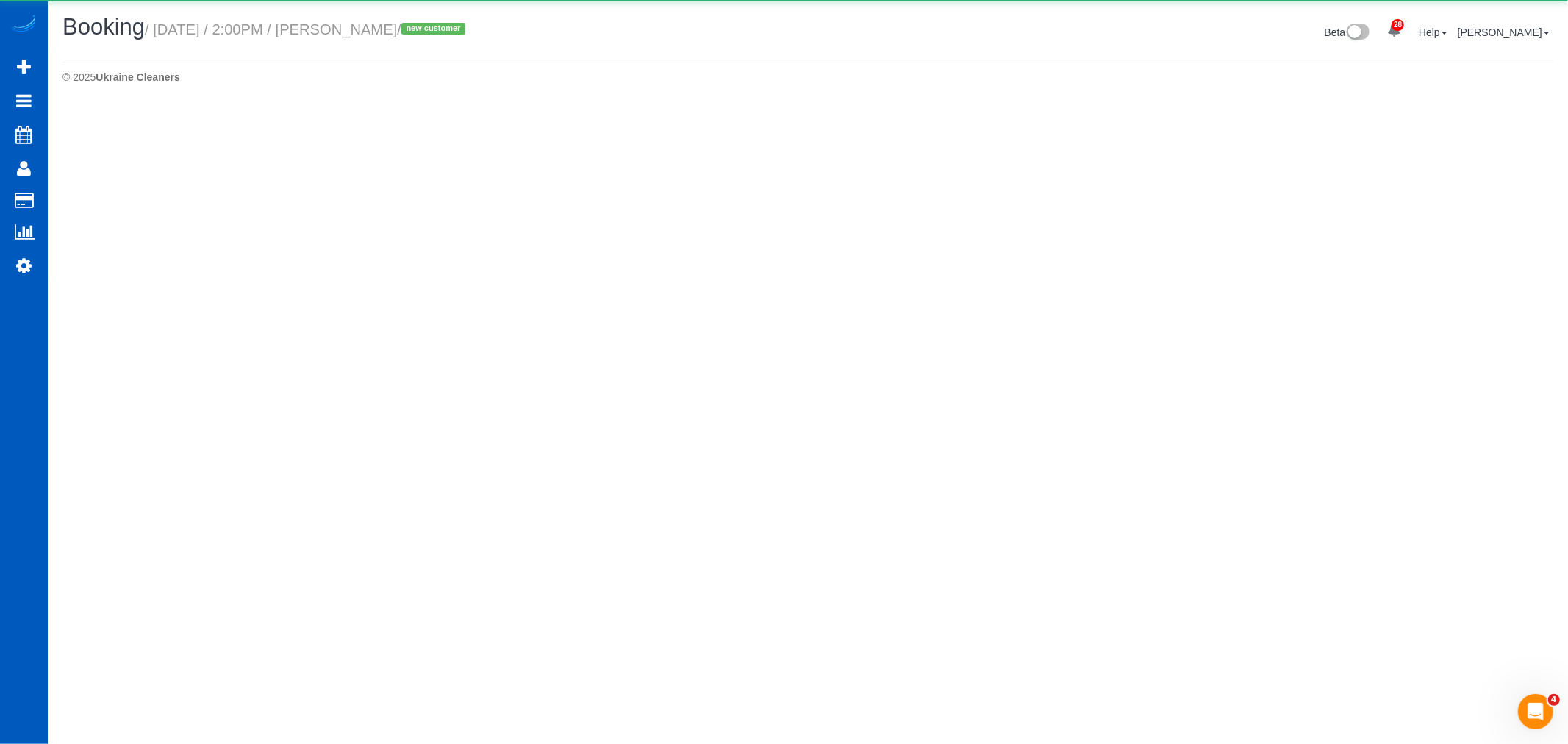
select select "WA"
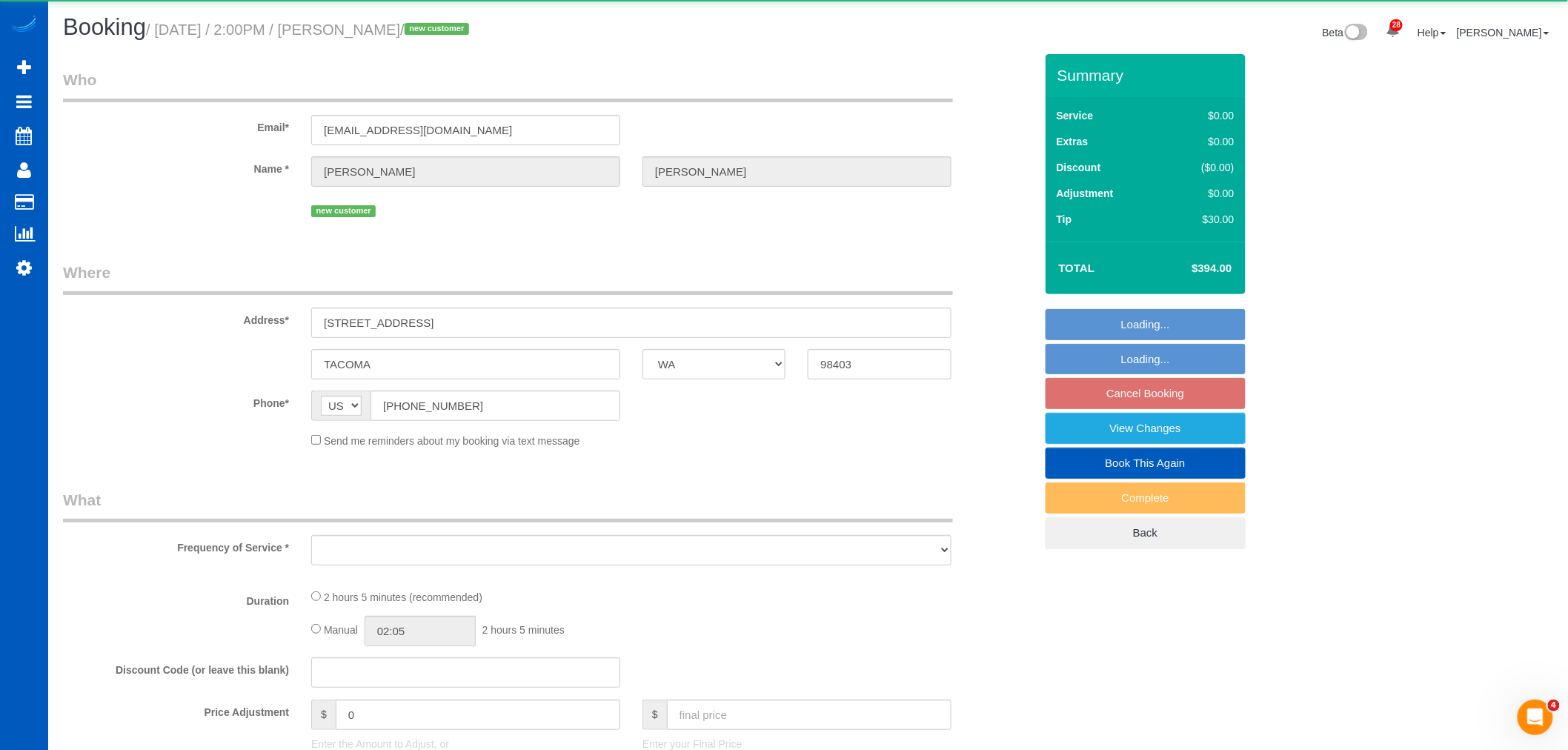
select select "object:36906"
select select "string:fspay-09eb14dd-7df4-49c5-8ae7-dce2f372aadb"
select select "199"
select select "2"
select select "spot79"
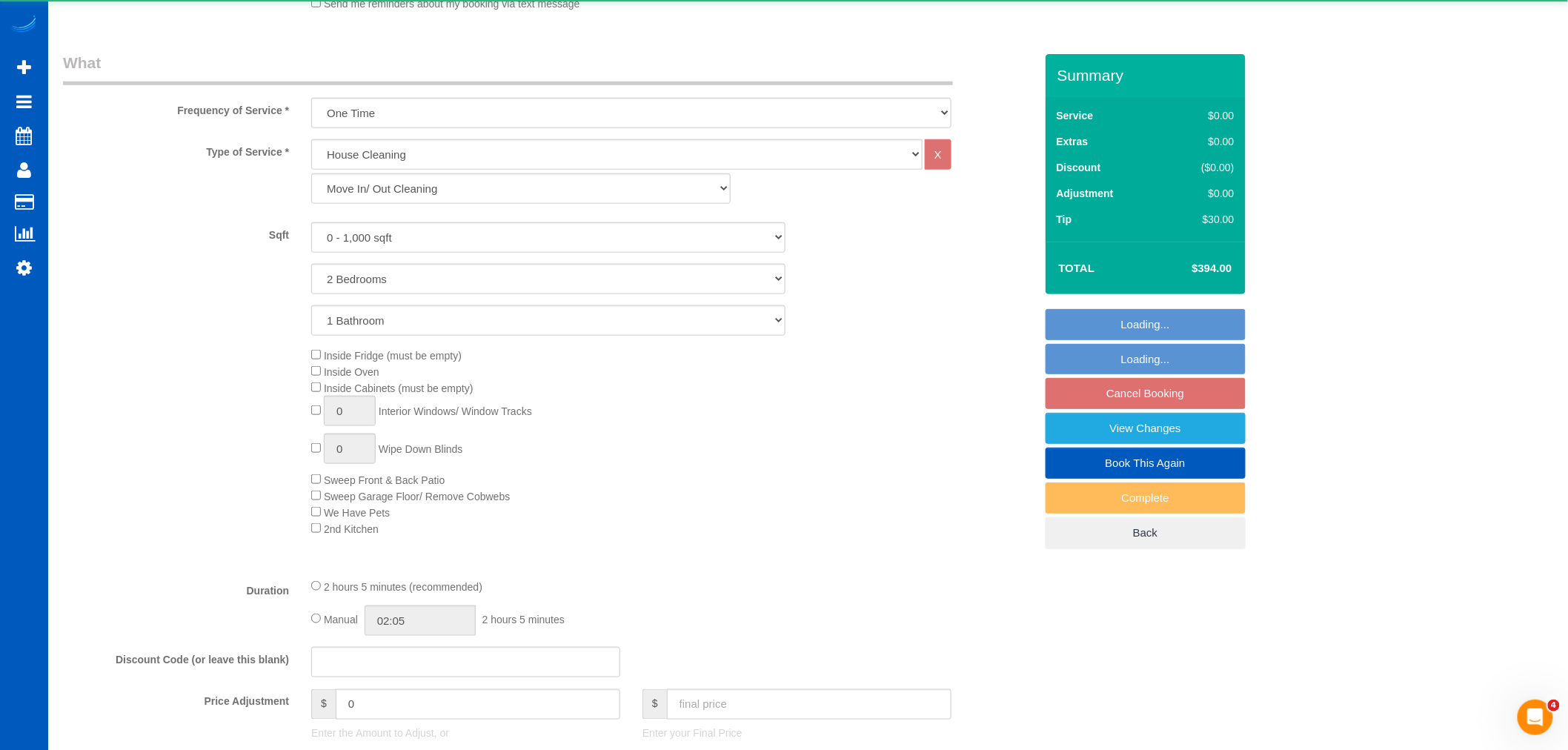
select select "2"
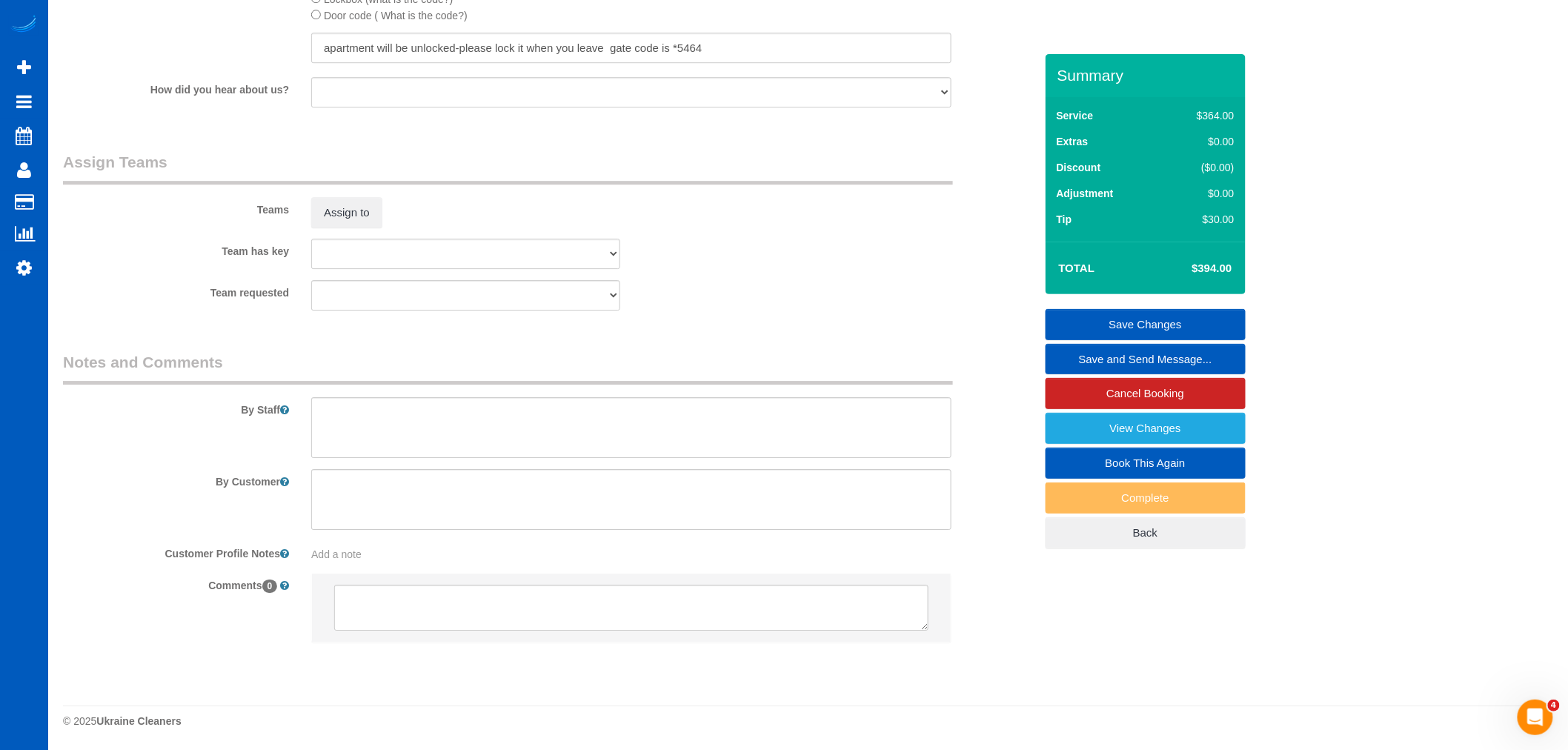
scroll to position [1833, 0]
click at [342, 211] on button "Assign to" at bounding box center [347, 213] width 71 height 31
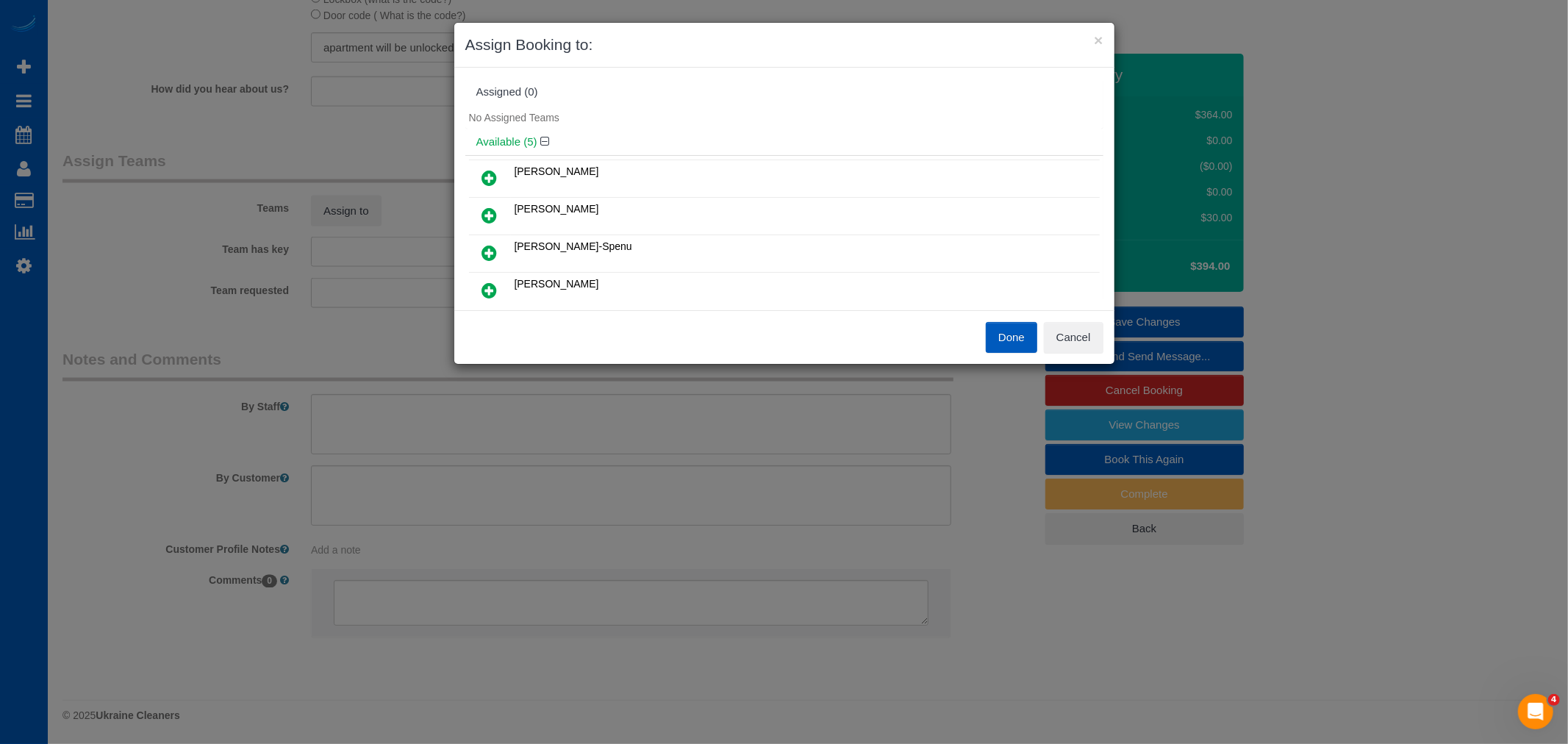
click at [488, 288] on icon at bounding box center [490, 290] width 15 height 18
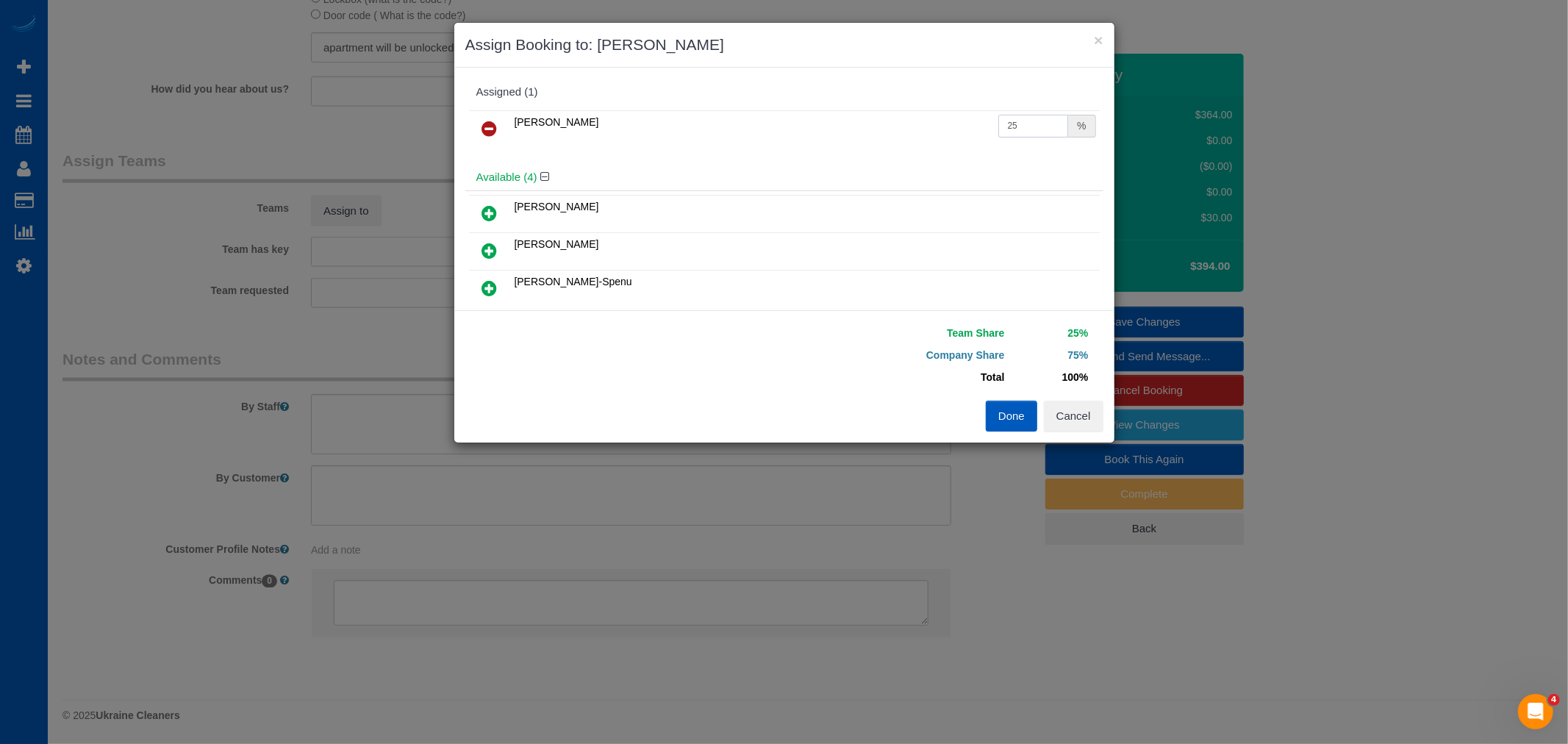
drag, startPoint x: 1010, startPoint y: 129, endPoint x: 791, endPoint y: 123, distance: 219.1
click at [791, 123] on tr "[PERSON_NAME] 25 %" at bounding box center [784, 128] width 630 height 37
type input "50"
click at [1005, 429] on button "Done" at bounding box center [1011, 416] width 51 height 31
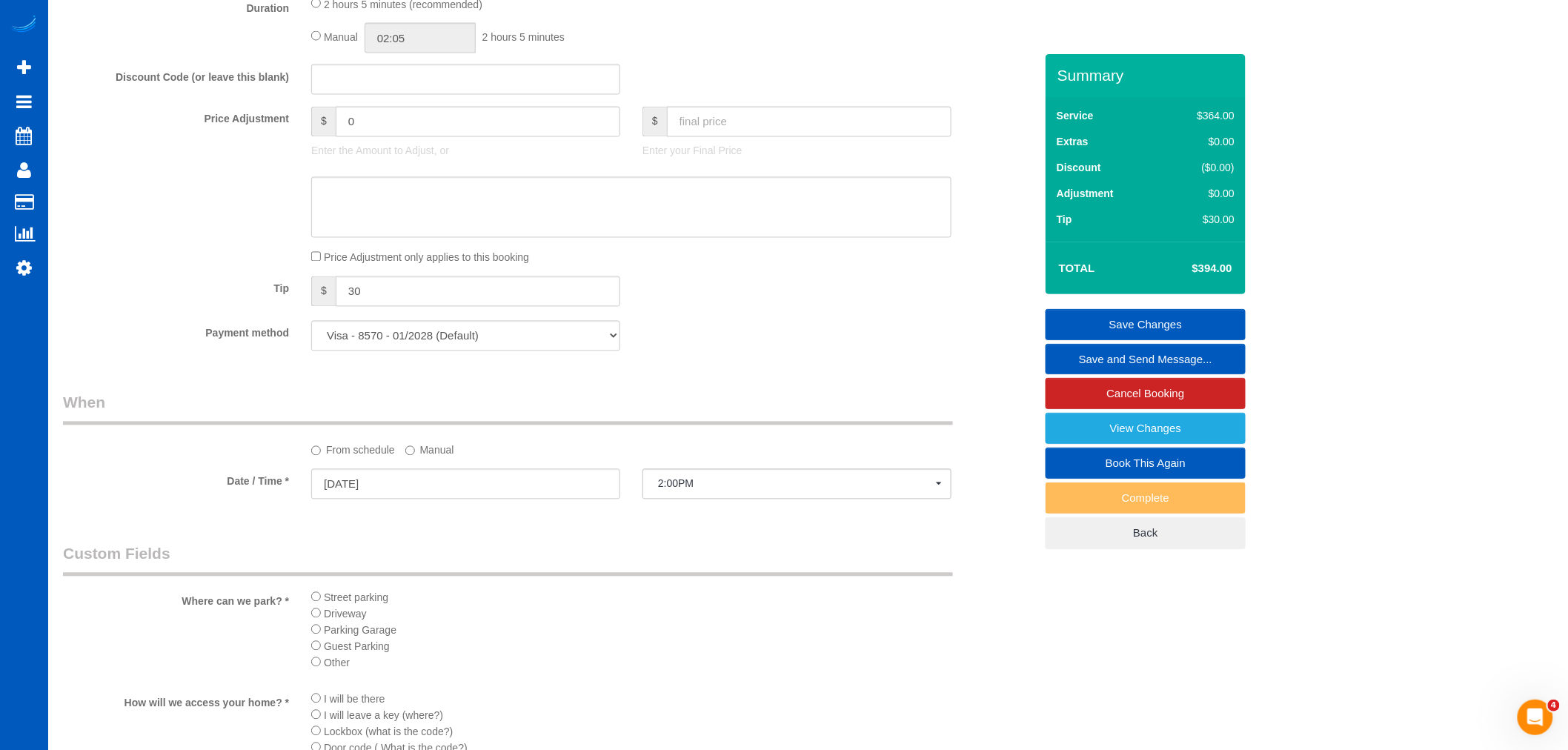
scroll to position [844, 0]
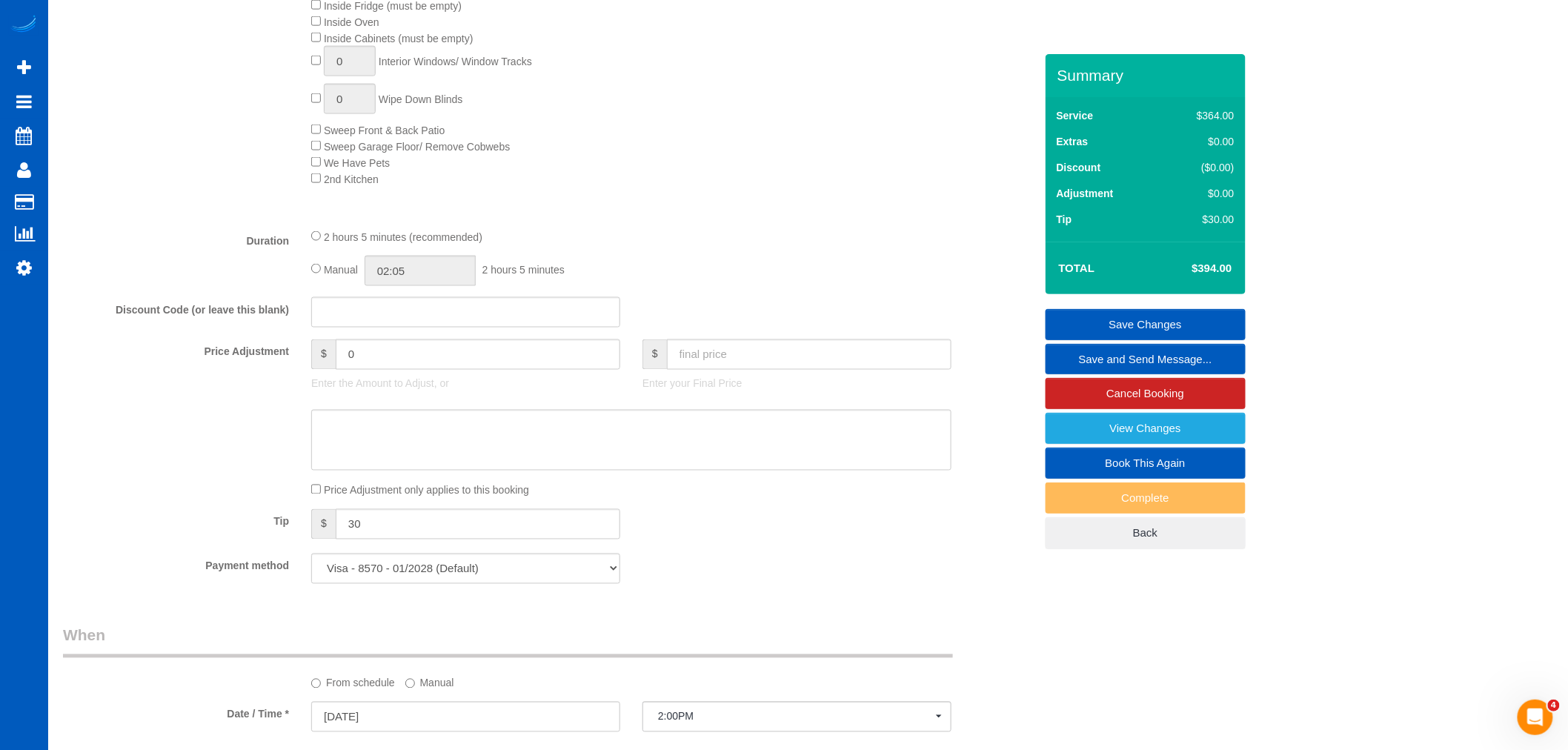
click at [302, 280] on div "2 hours 5 minutes (recommended) Manual 02:05 2 hours 5 minutes" at bounding box center [632, 257] width 663 height 58
click at [309, 277] on div "2 hours 5 minutes (recommended) Manual 02:05 2 hours 5 minutes" at bounding box center [632, 257] width 663 height 58
drag, startPoint x: 292, startPoint y: 274, endPoint x: 307, endPoint y: 277, distance: 15.3
click at [293, 274] on div "Duration 2 hours 5 minutes (recommended) Manual 02:05 2 hours 5 minutes" at bounding box center [549, 257] width 994 height 58
click at [437, 284] on input "02:05" at bounding box center [420, 271] width 111 height 30
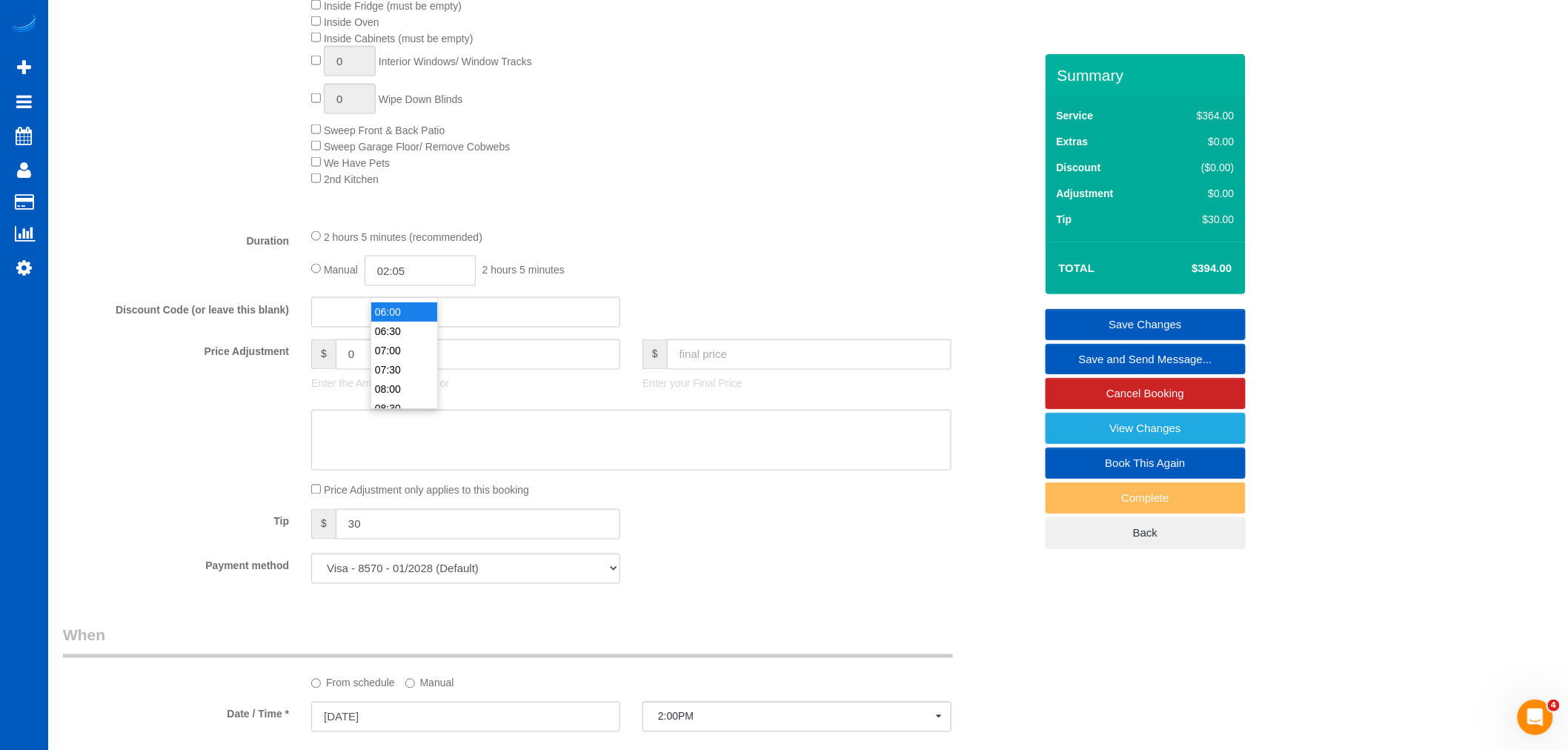
scroll to position [247, 0]
type input "07:00"
click at [403, 324] on li "07:00" at bounding box center [405, 331] width 66 height 19
select select "spot86"
click at [1106, 325] on link "Save Changes" at bounding box center [1146, 325] width 200 height 31
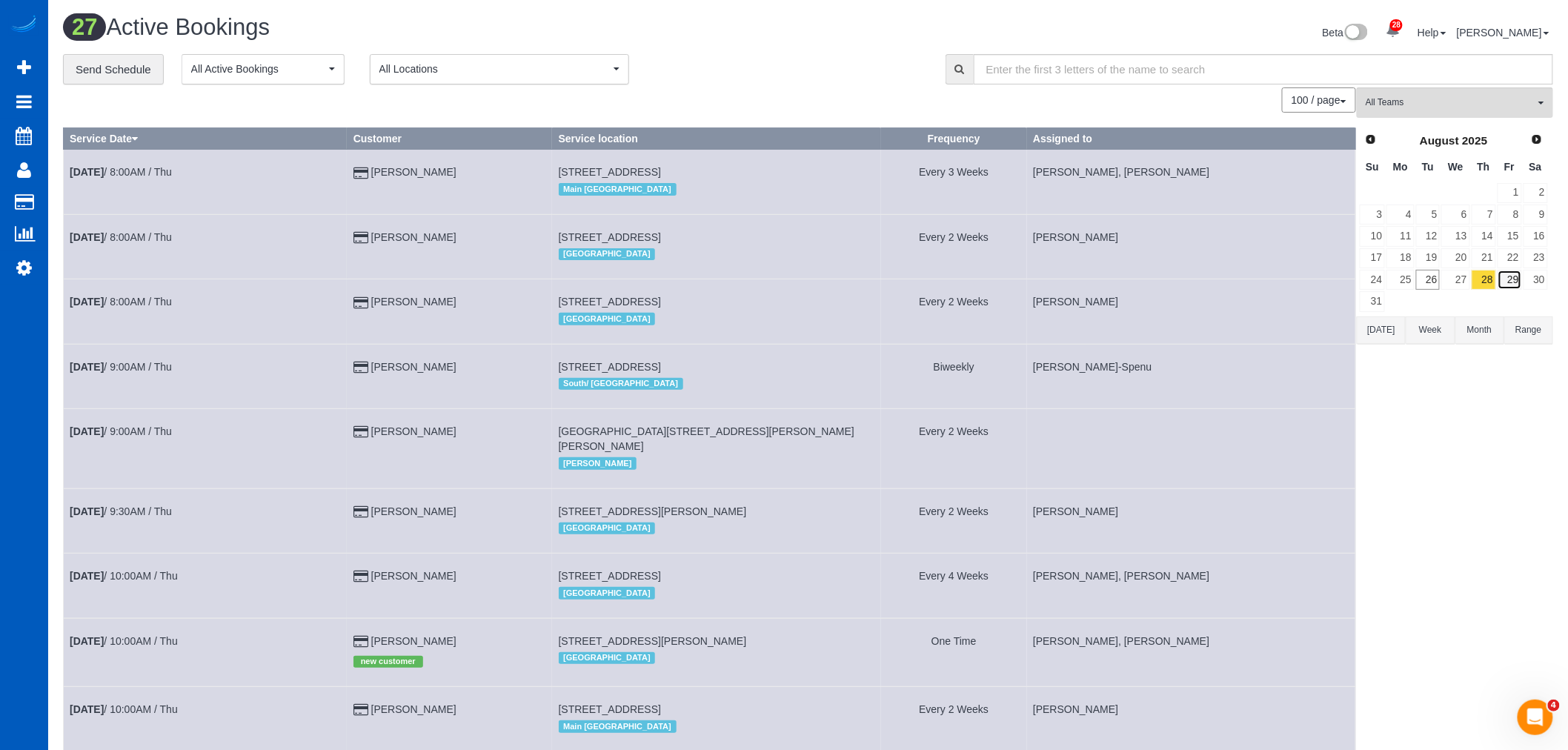
click at [1500, 279] on link "29" at bounding box center [1510, 280] width 25 height 20
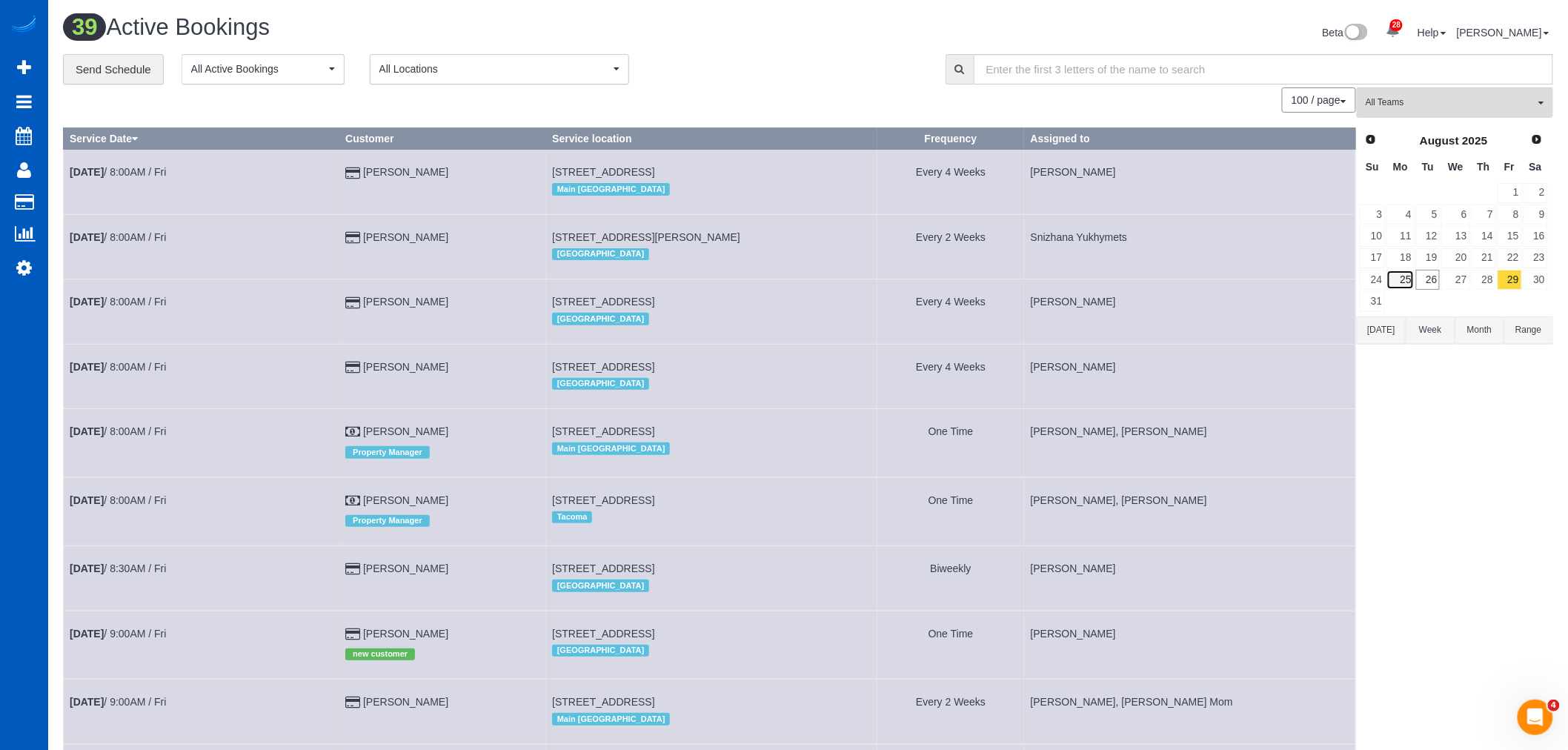
click at [1396, 278] on link "25" at bounding box center [1401, 280] width 28 height 20
click at [1427, 282] on link "26" at bounding box center [1429, 280] width 25 height 20
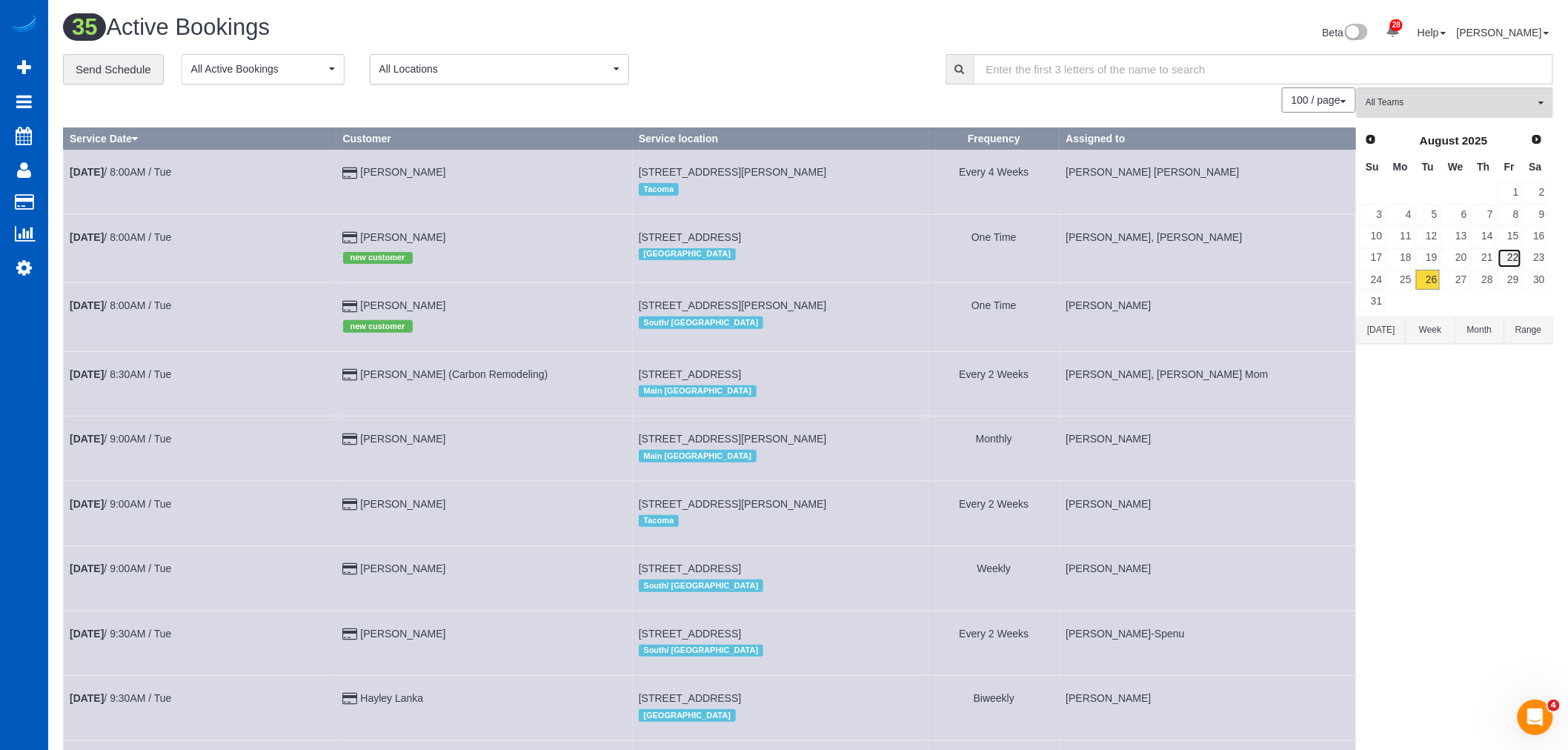
click at [1506, 262] on link "22" at bounding box center [1510, 258] width 25 height 20
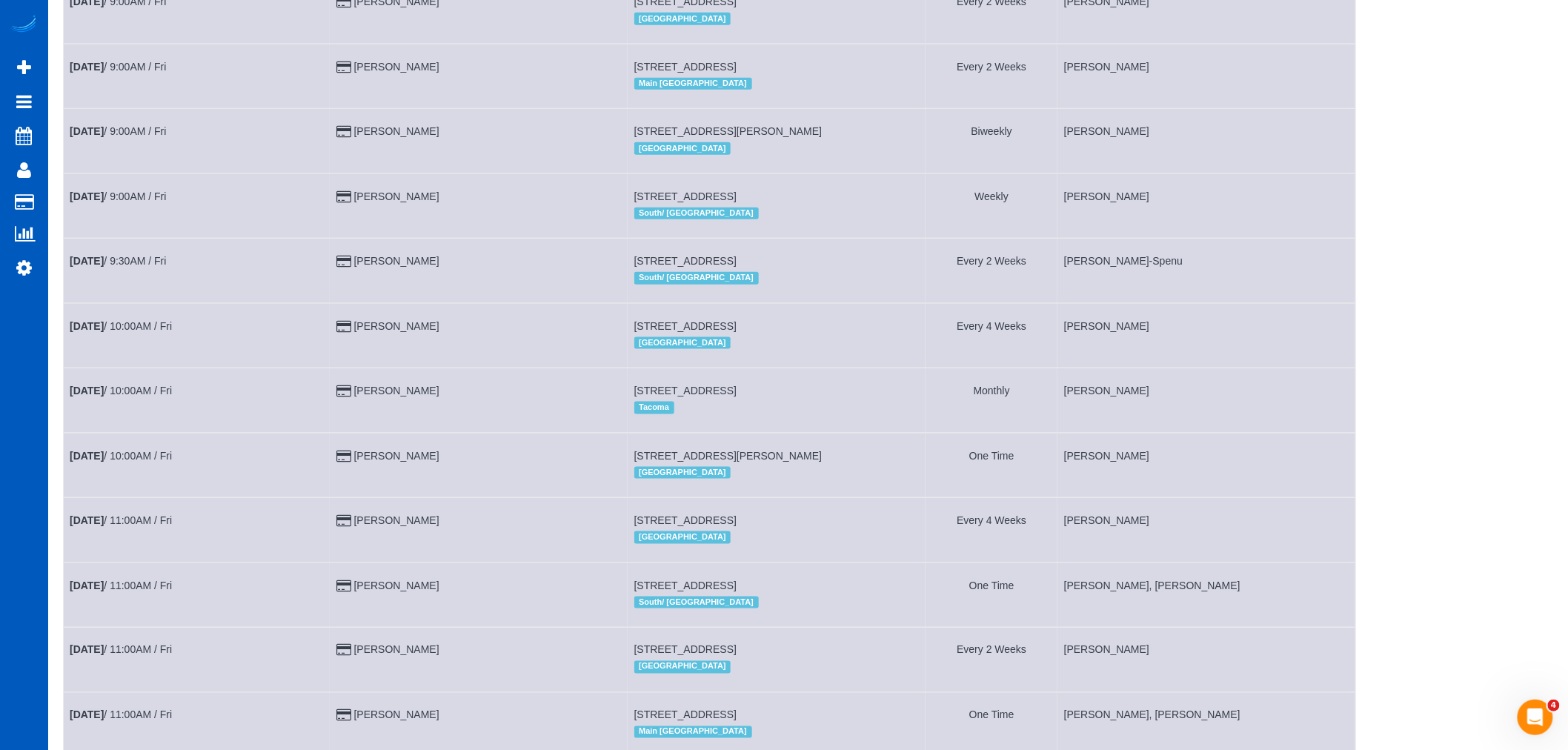
scroll to position [931, 0]
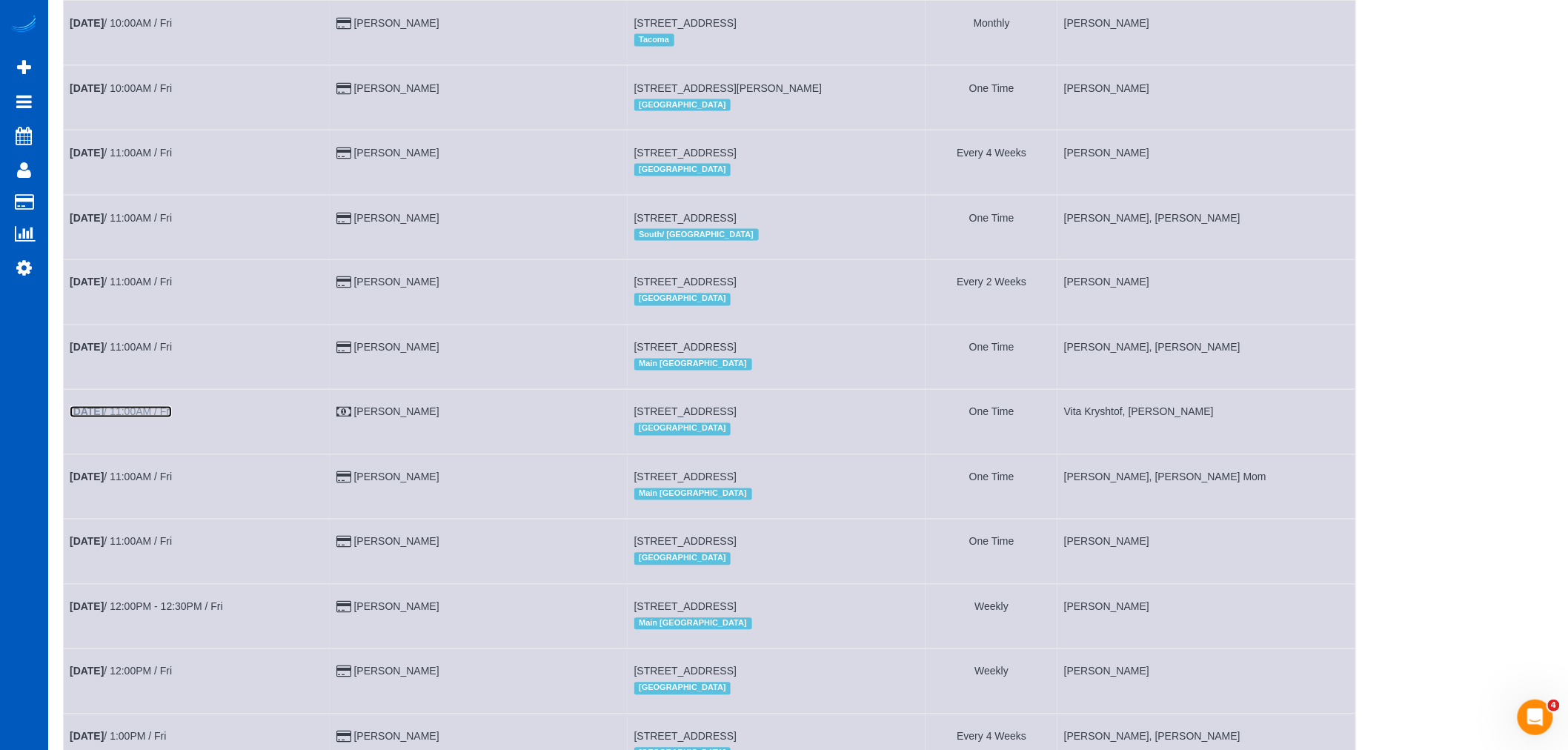
click at [146, 418] on link "[DATE] 11:00AM / Fri" at bounding box center [120, 412] width 102 height 12
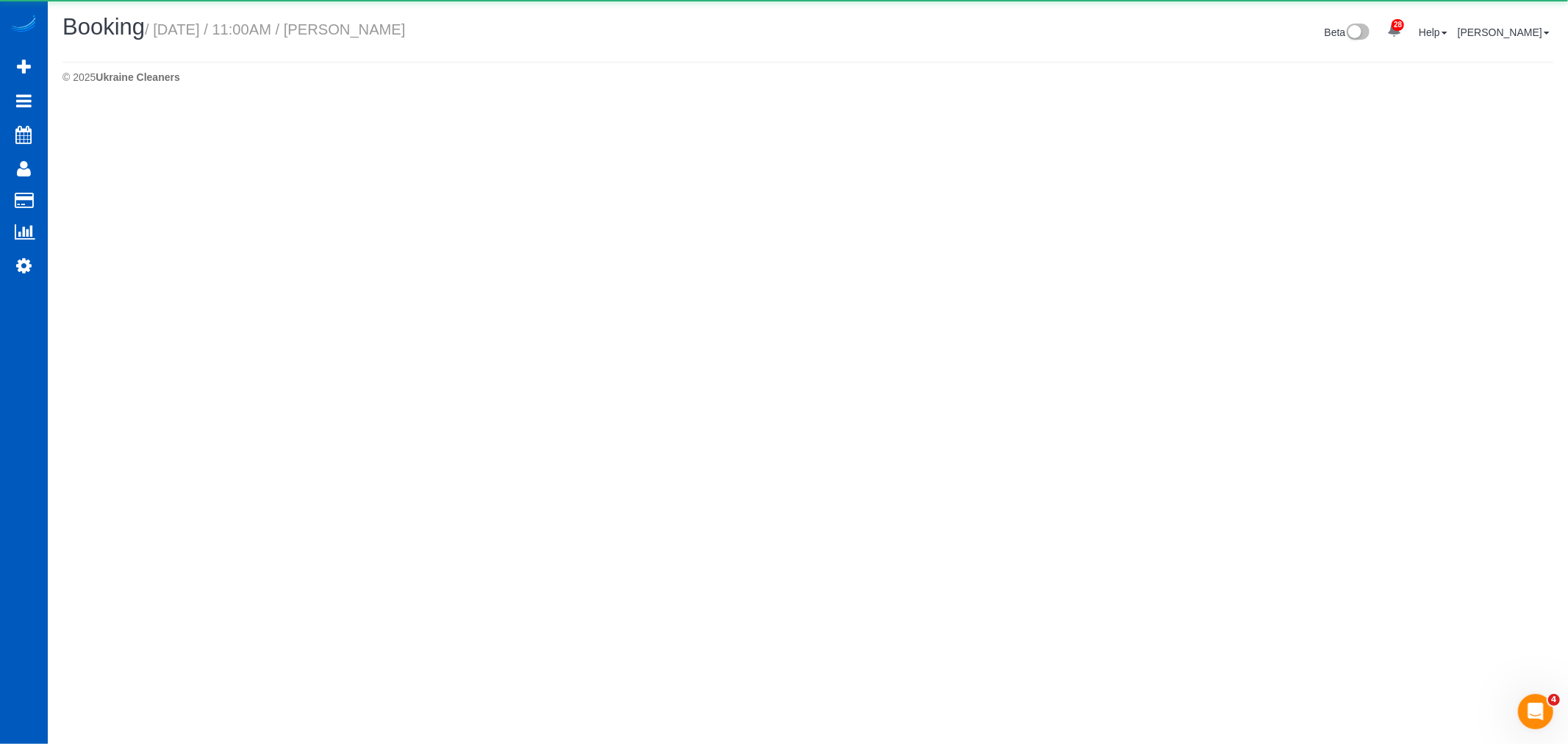
select select "WA"
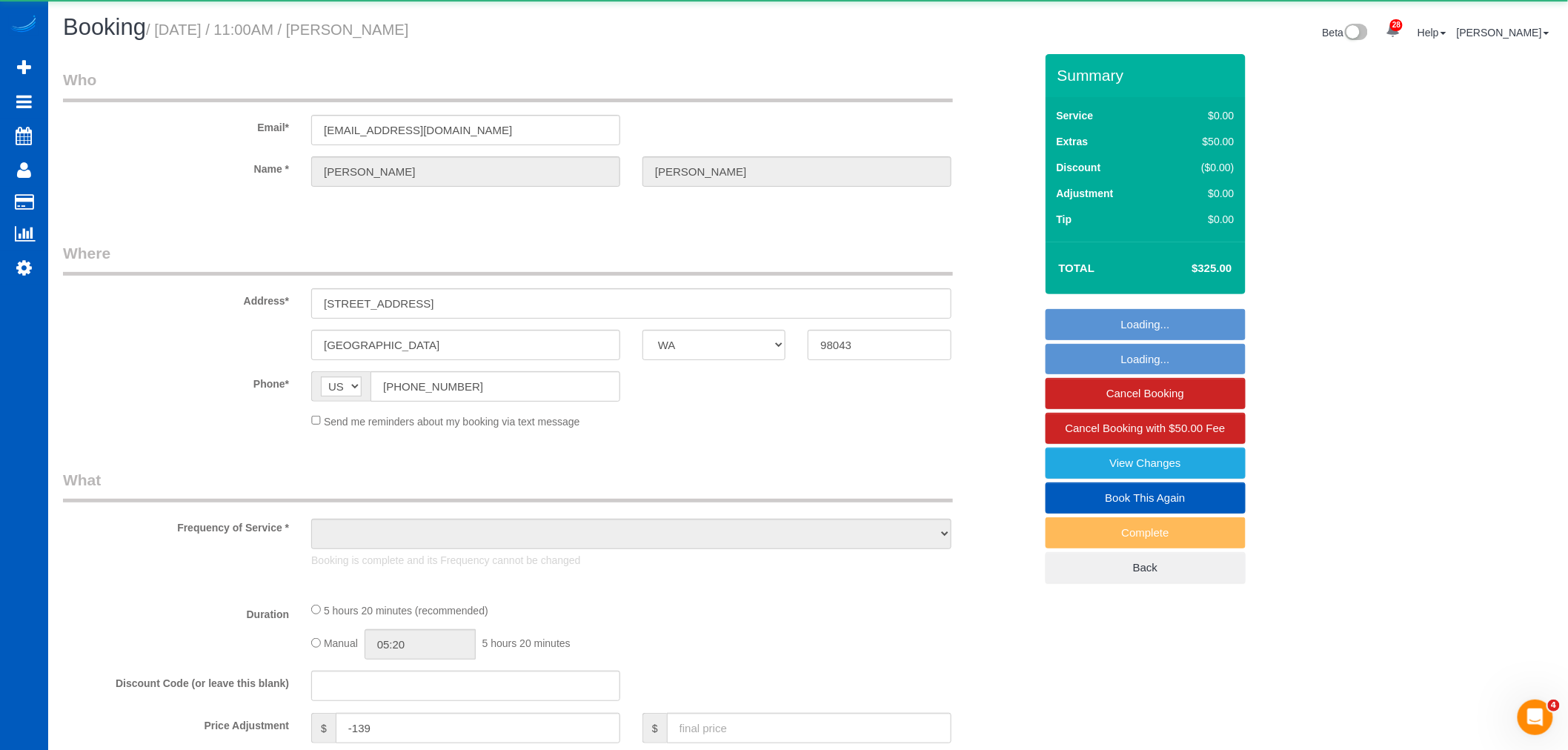
select select "object:40150"
select select "199"
select select "1001"
select select "2"
select select "3"
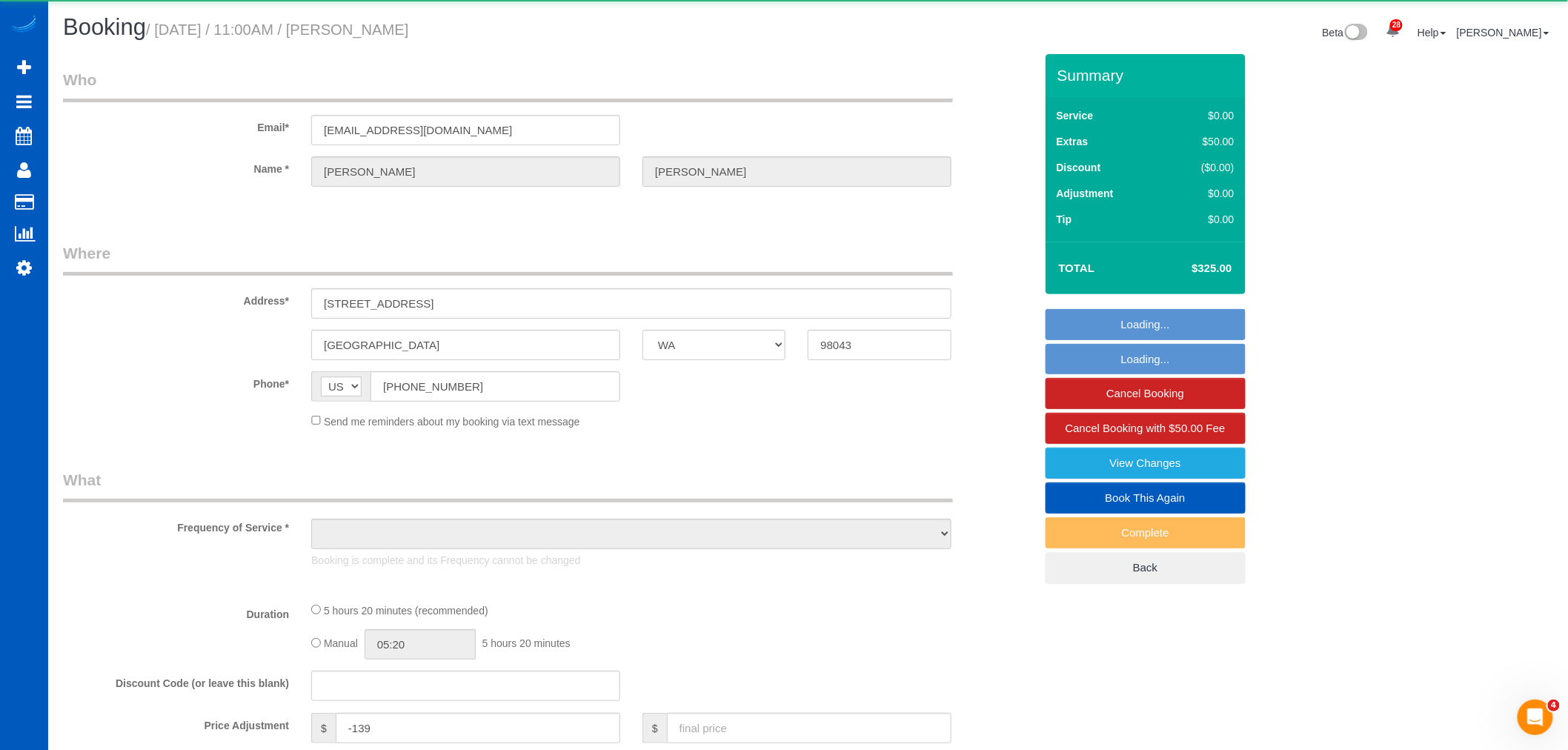
select select "spot91"
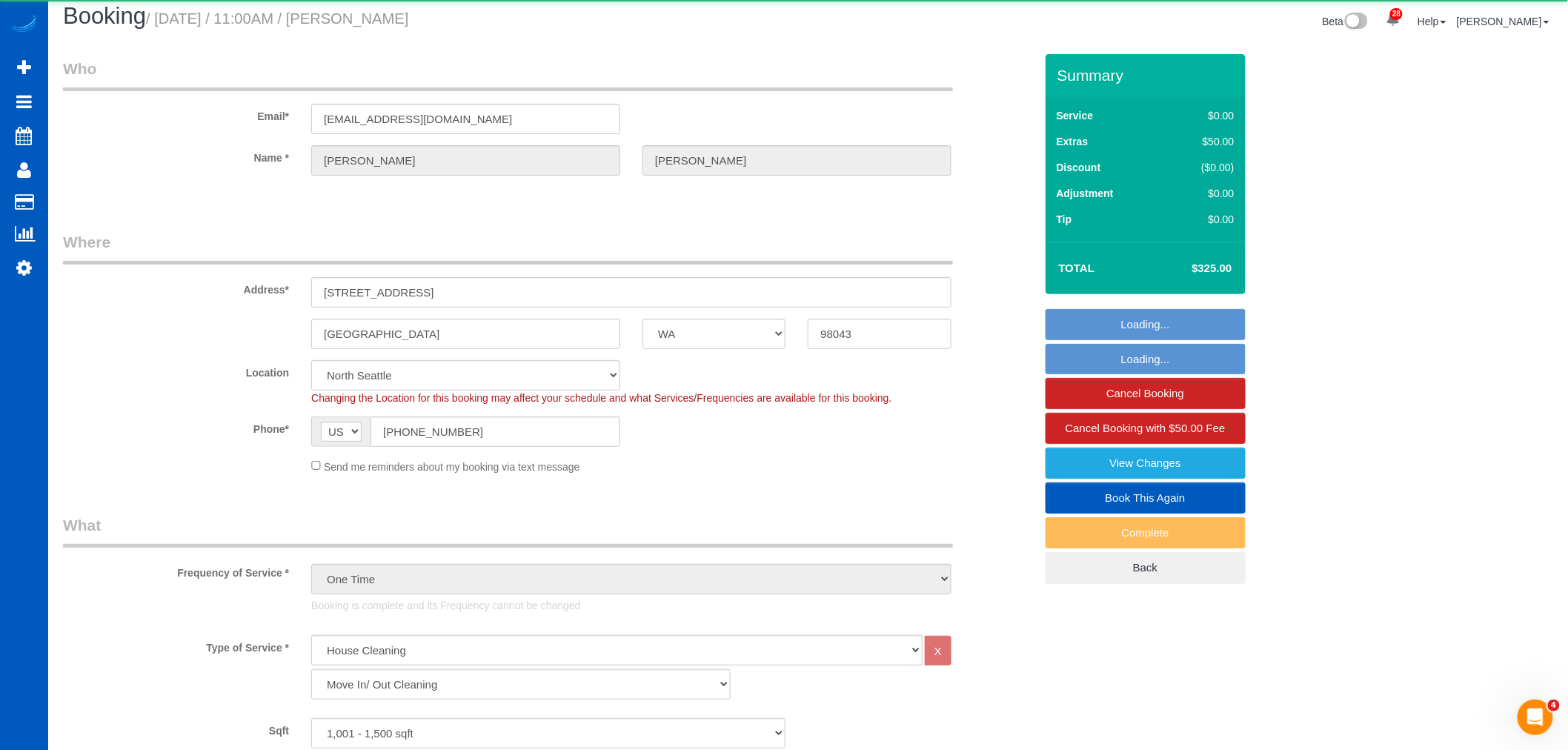
select select "object:40527"
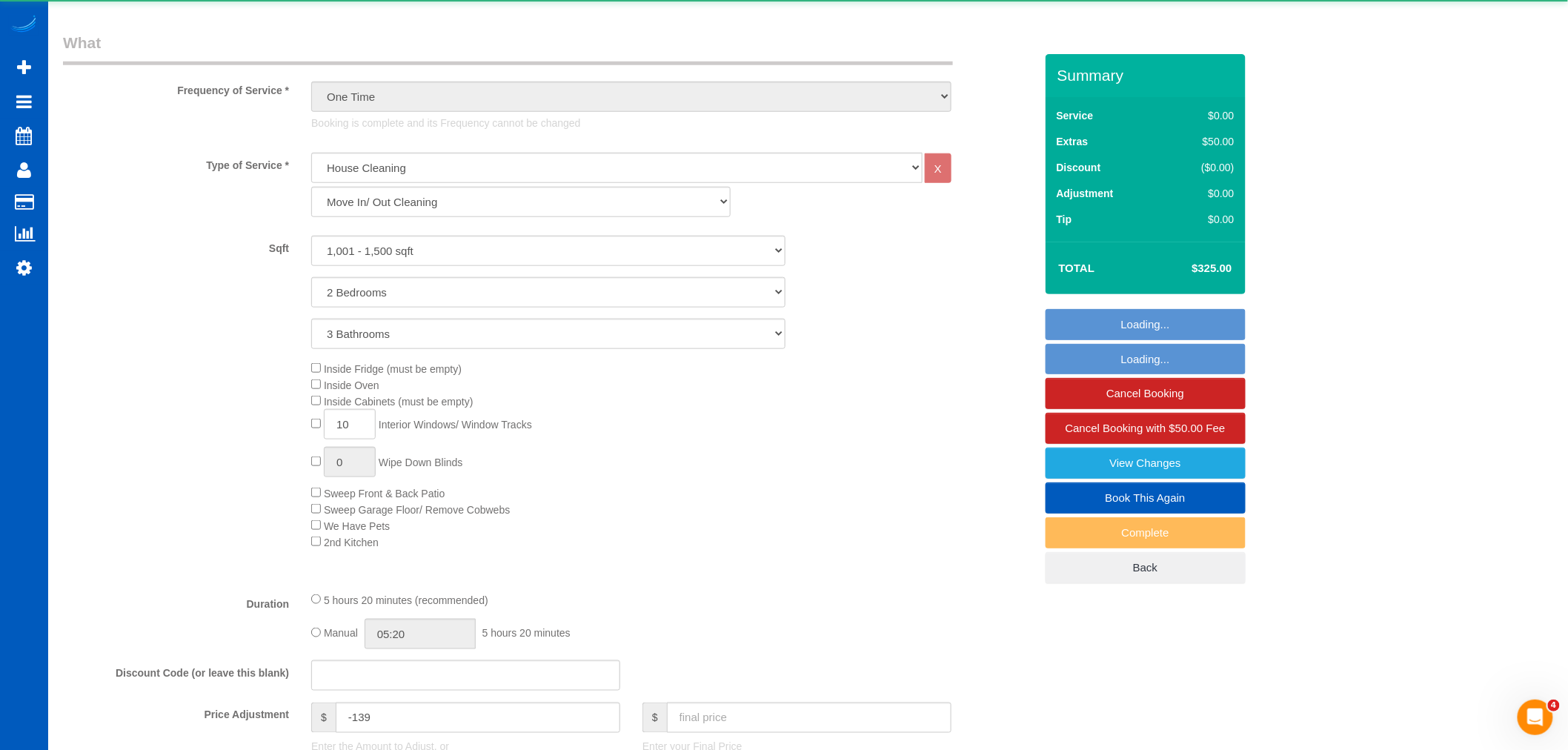
select select "1001"
select select "2"
select select "3"
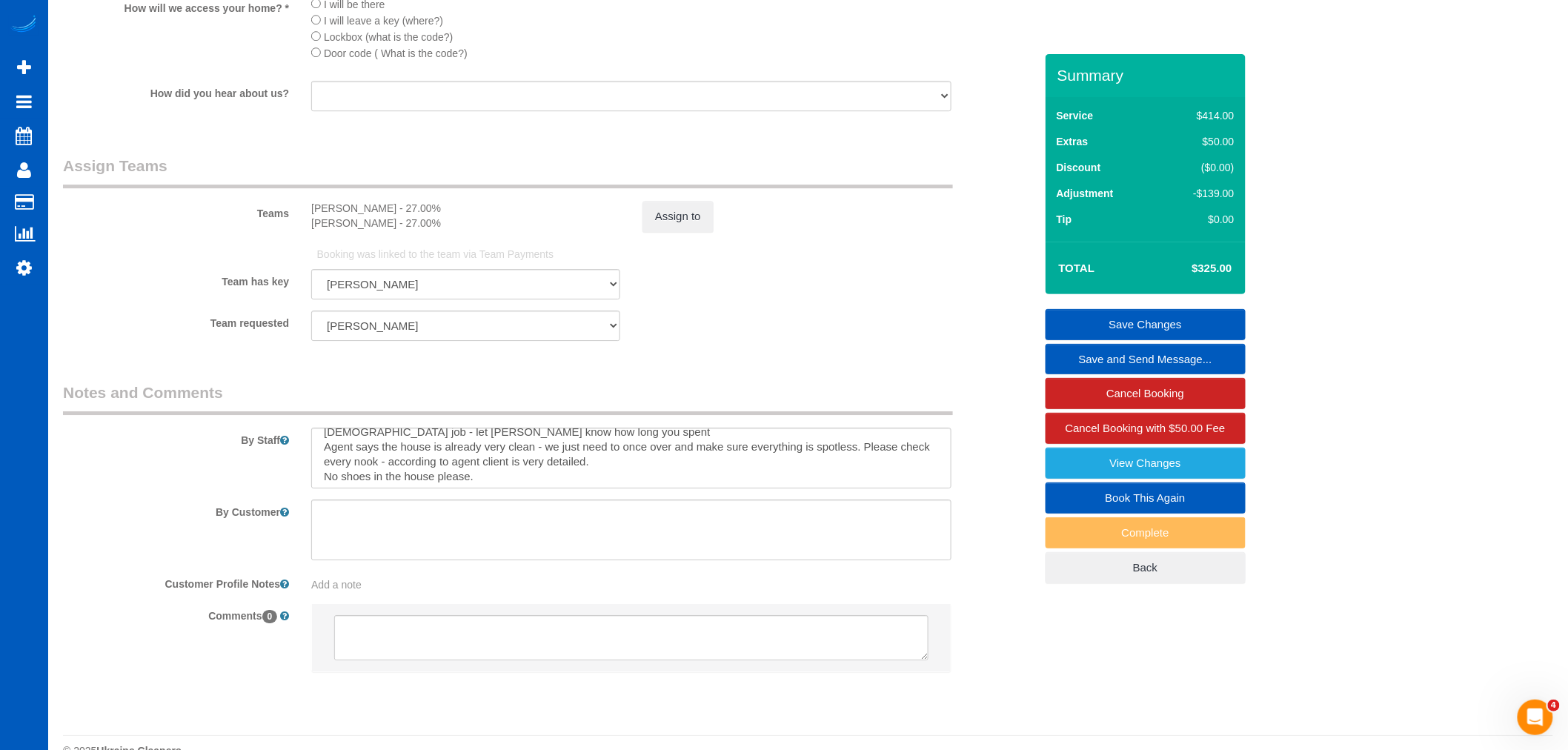
scroll to position [15, 0]
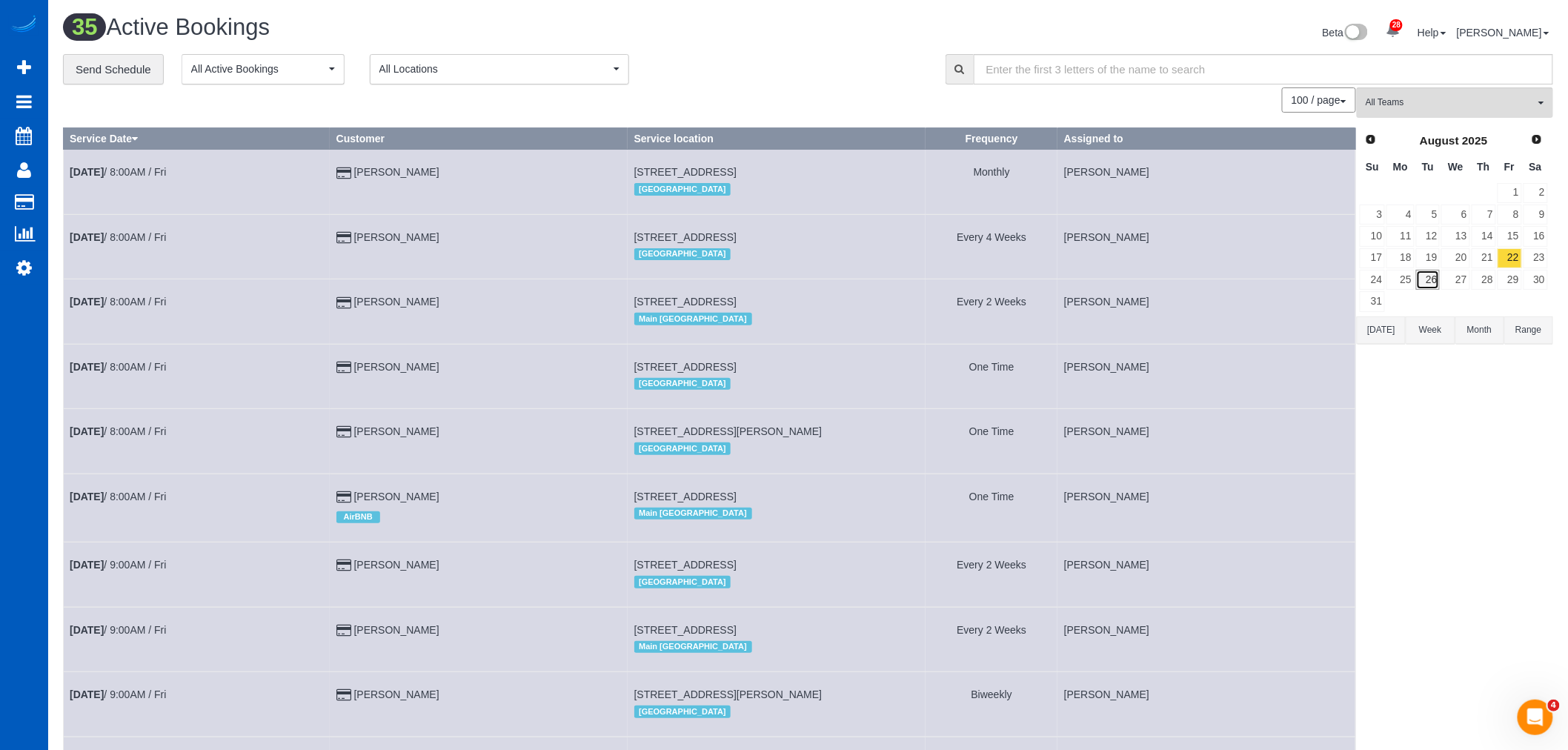
click at [1431, 284] on link "26" at bounding box center [1429, 280] width 25 height 20
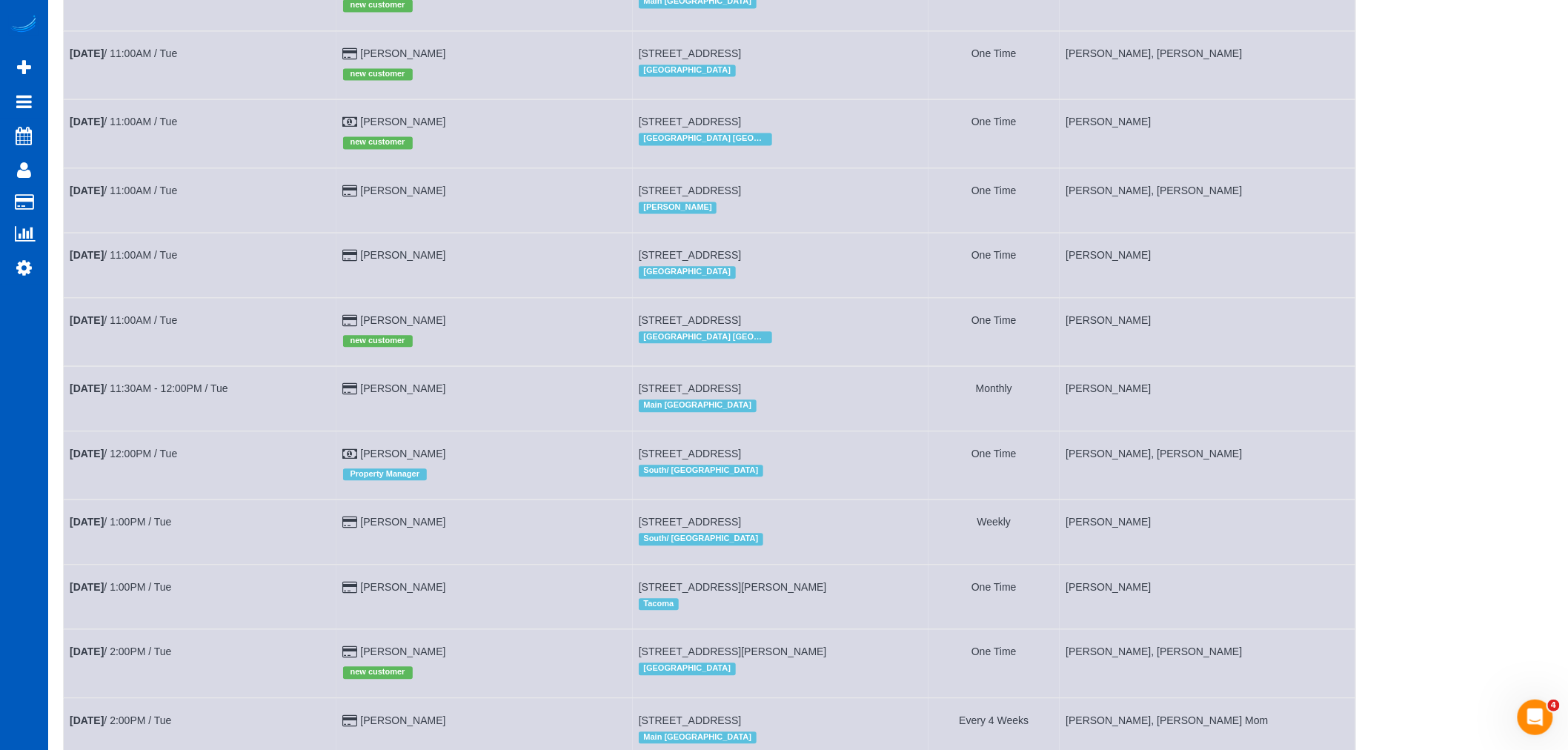
scroll to position [1235, 0]
click at [145, 126] on link "[DATE] 11:00AM / Tue" at bounding box center [123, 119] width 107 height 12
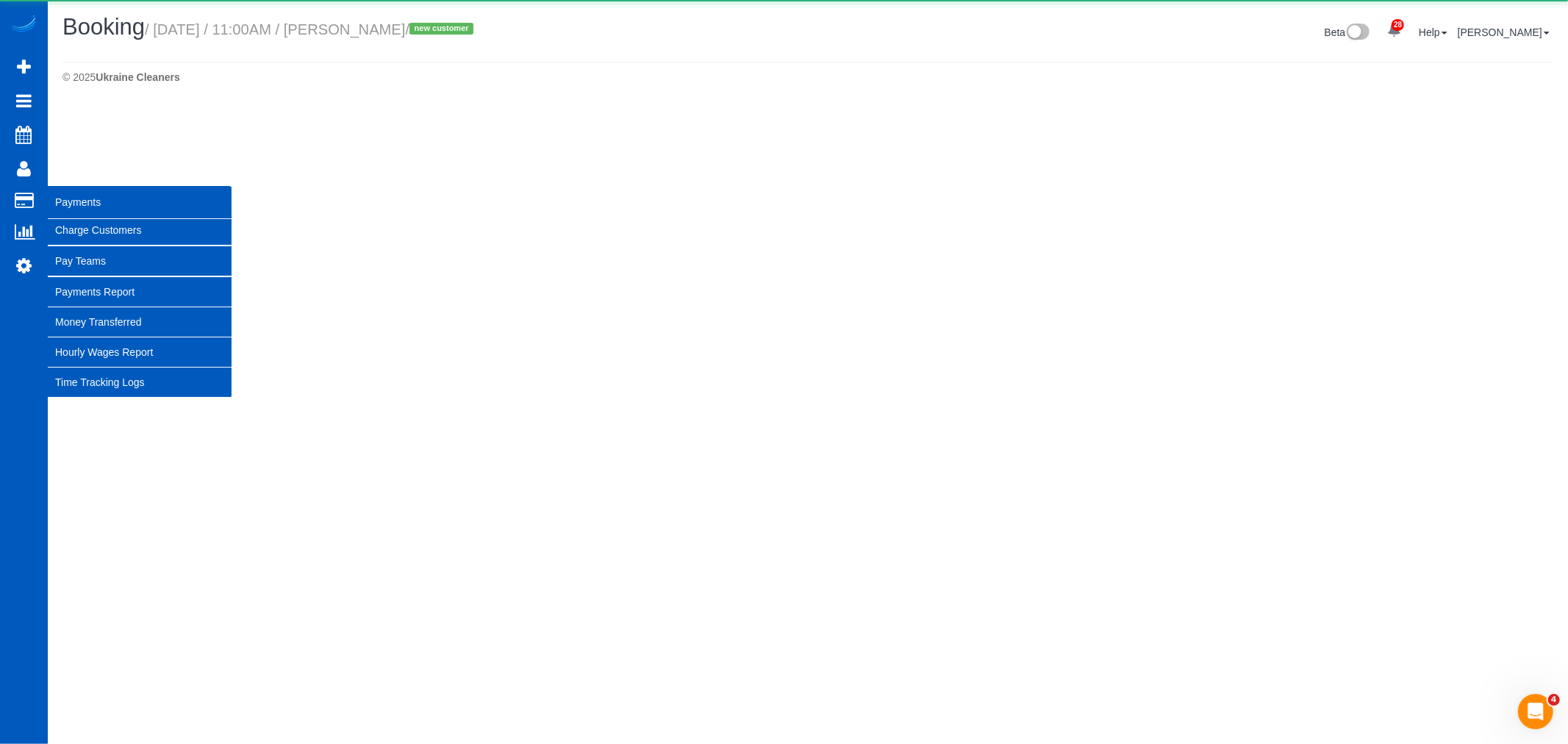
select select "GA"
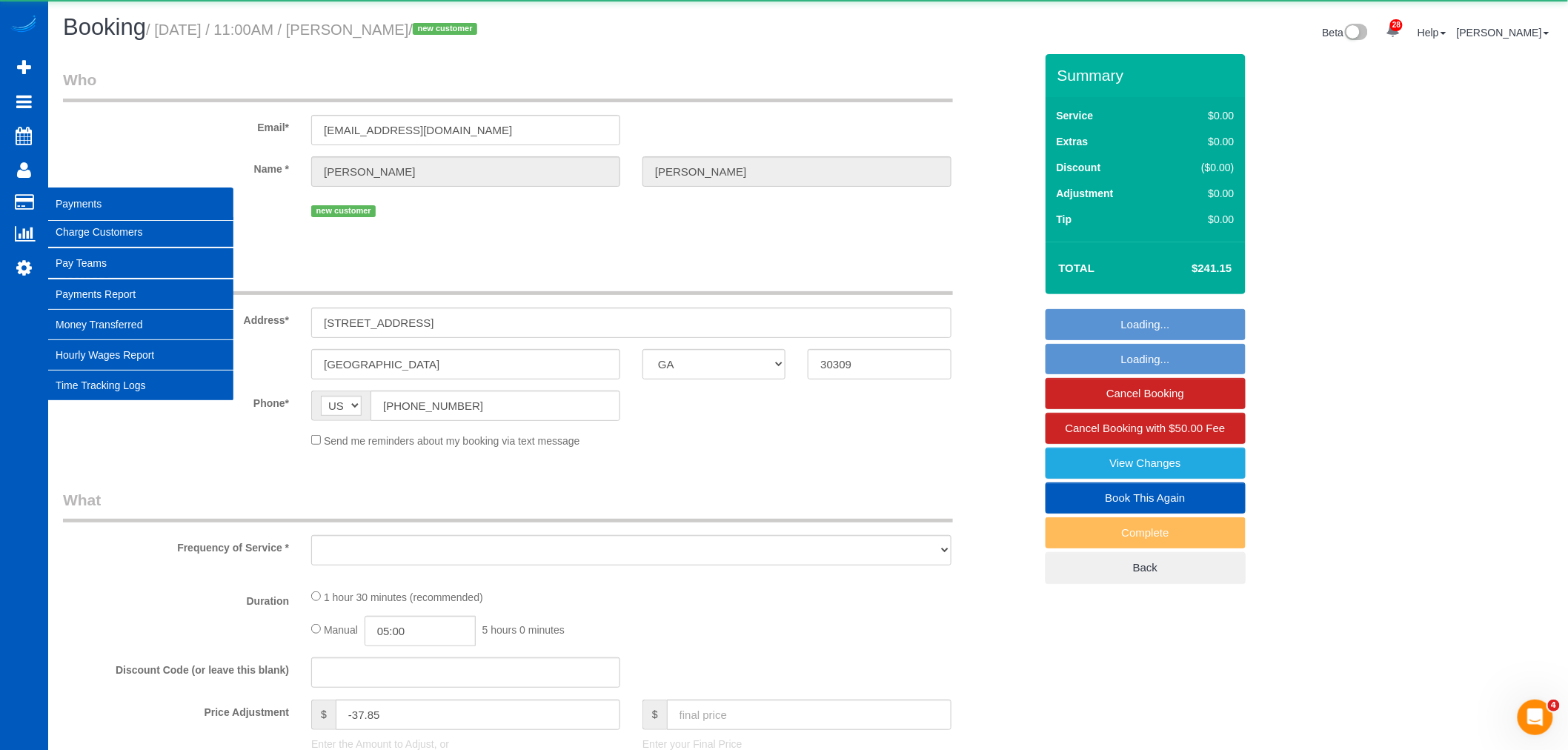
select select "object:42131"
select select "199"
select select "spot96"
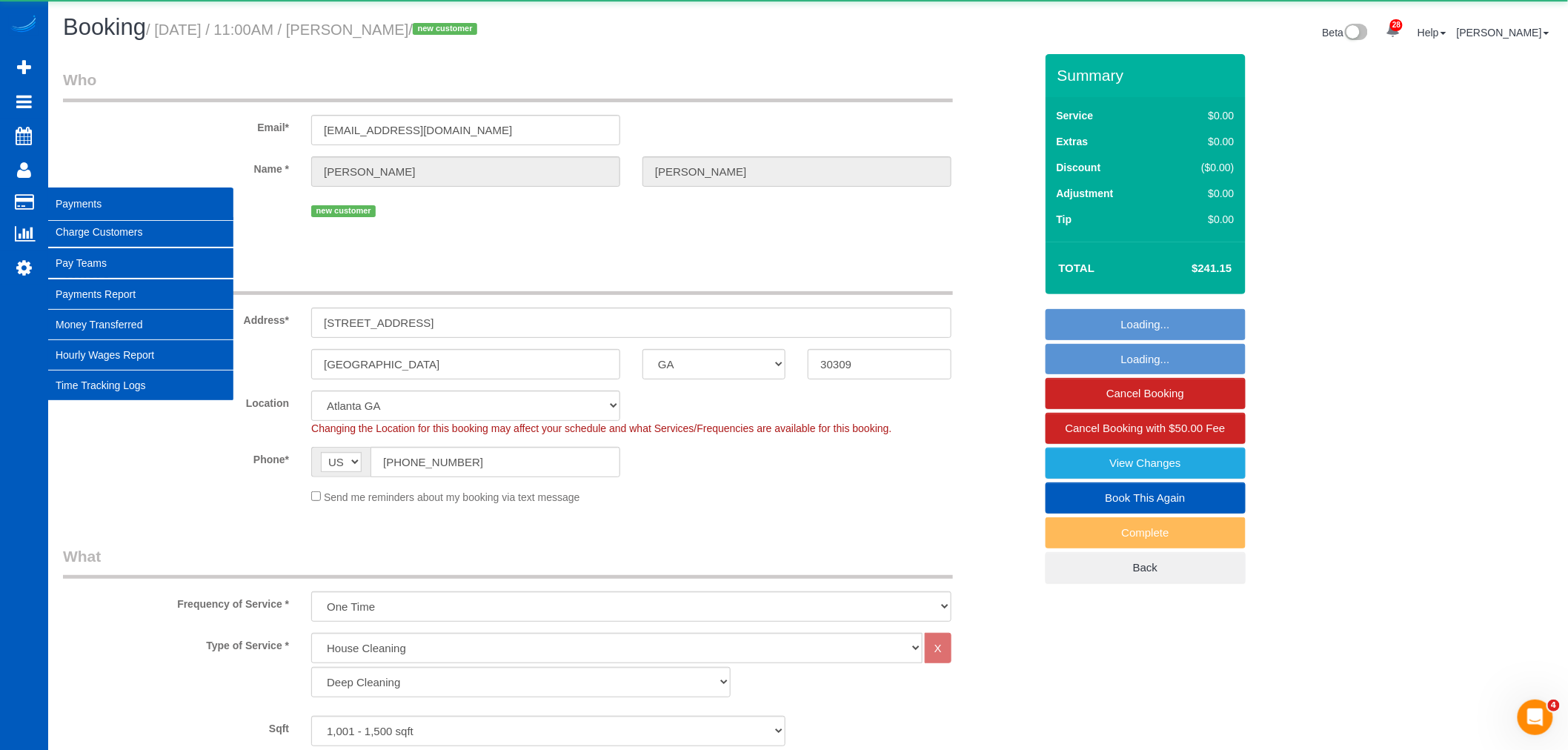
select select "object:42489"
select select "1001"
select select "2"
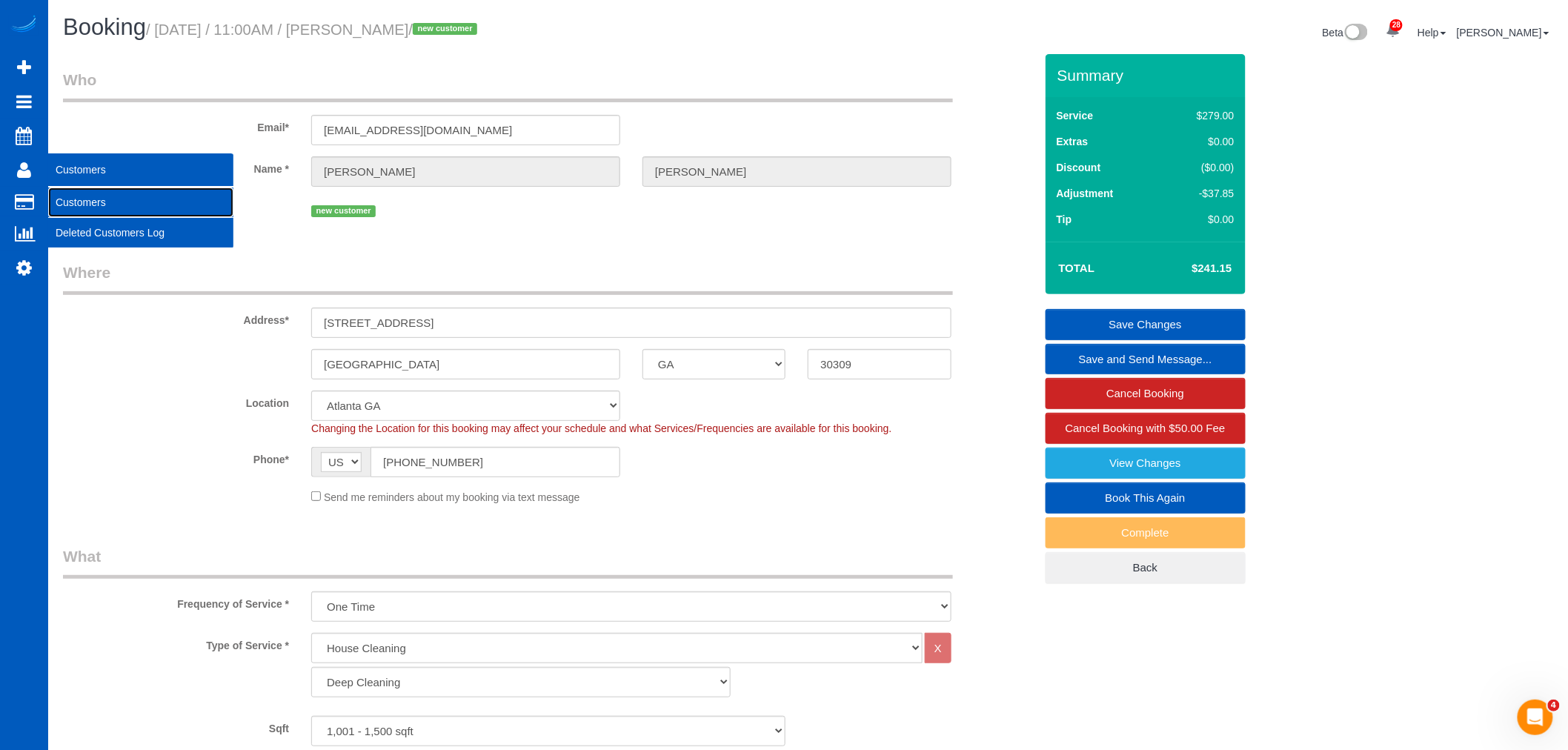
click at [68, 188] on link "Customers" at bounding box center [141, 202] width 185 height 29
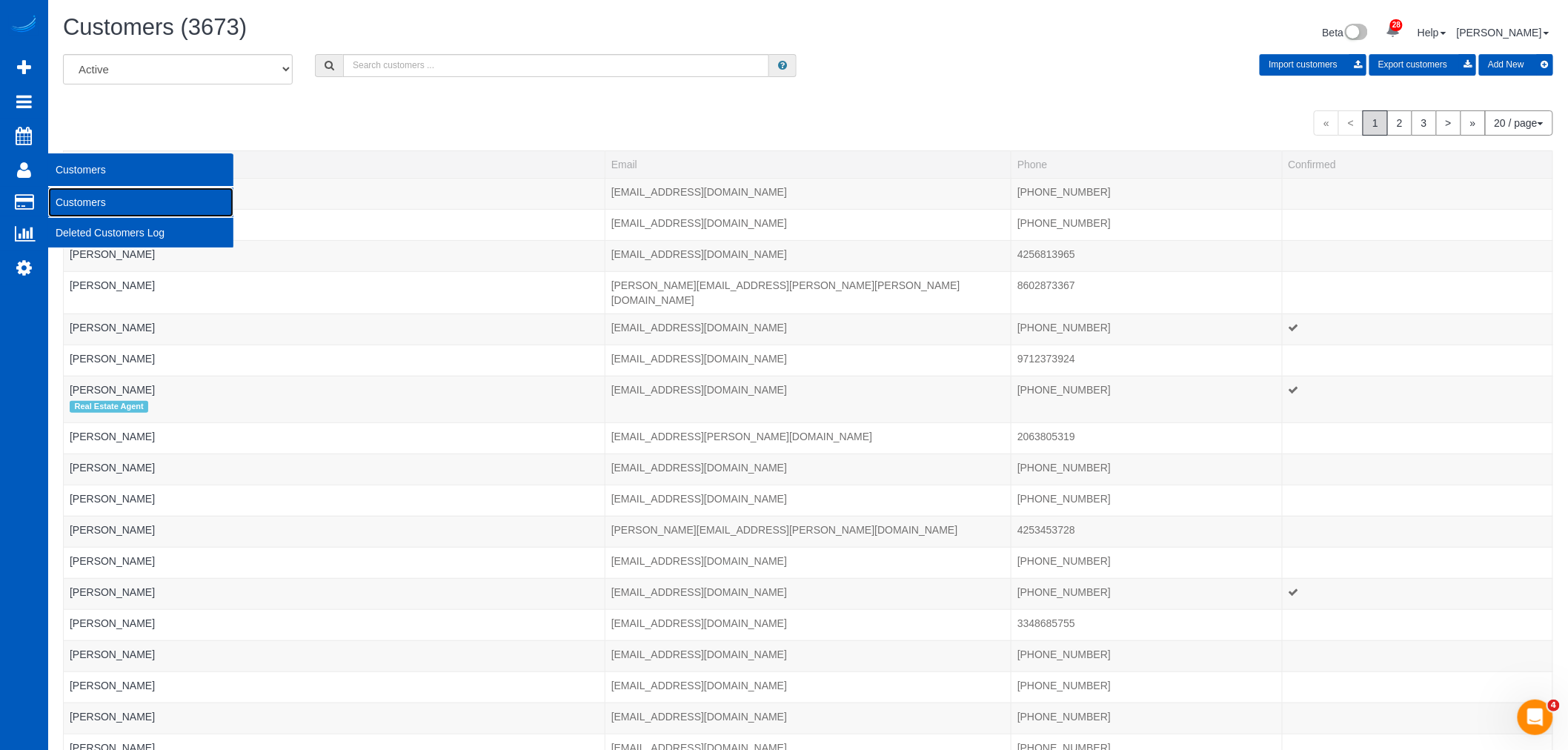
click at [55, 189] on link "Customers" at bounding box center [141, 202] width 185 height 29
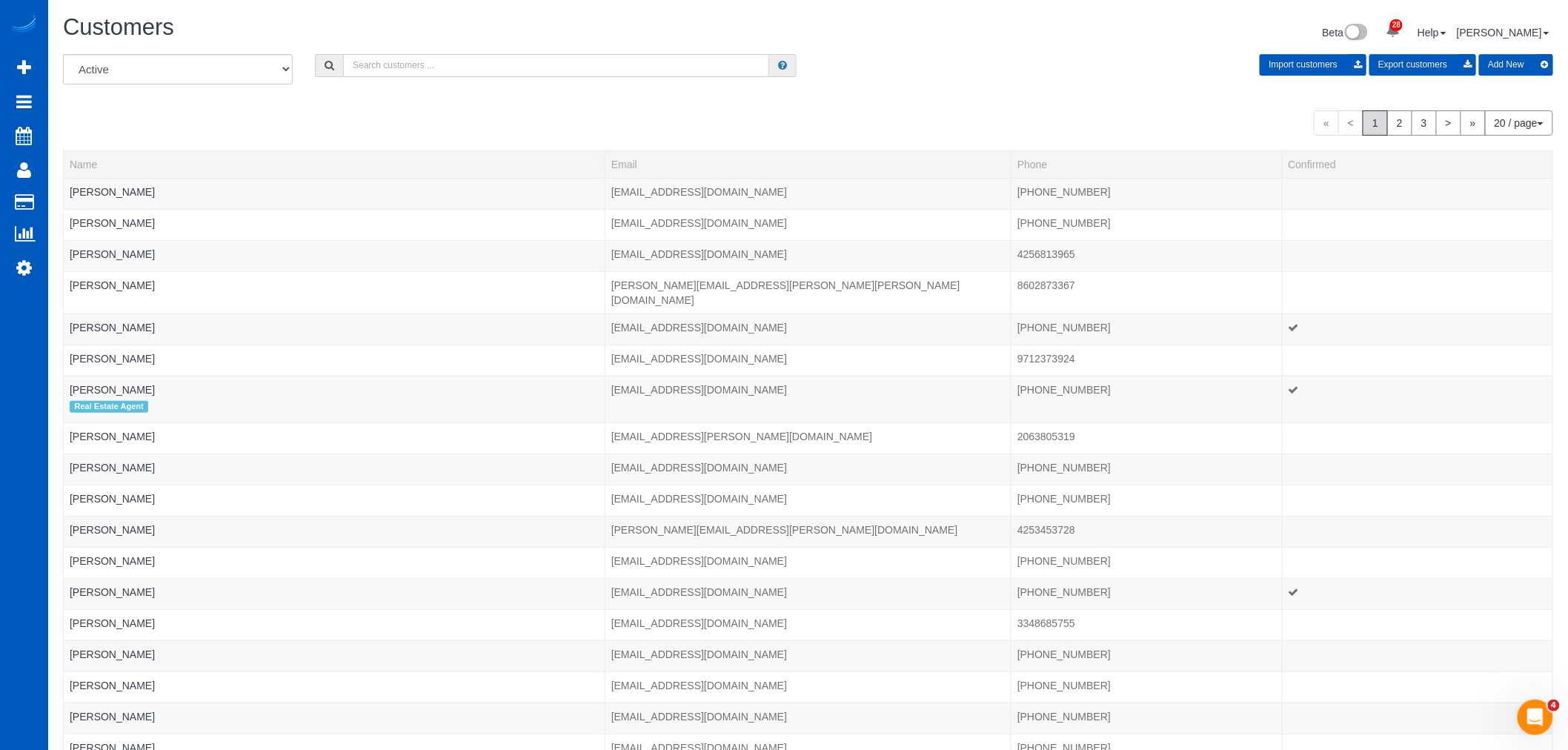
click at [402, 69] on input "text" at bounding box center [556, 66] width 426 height 23
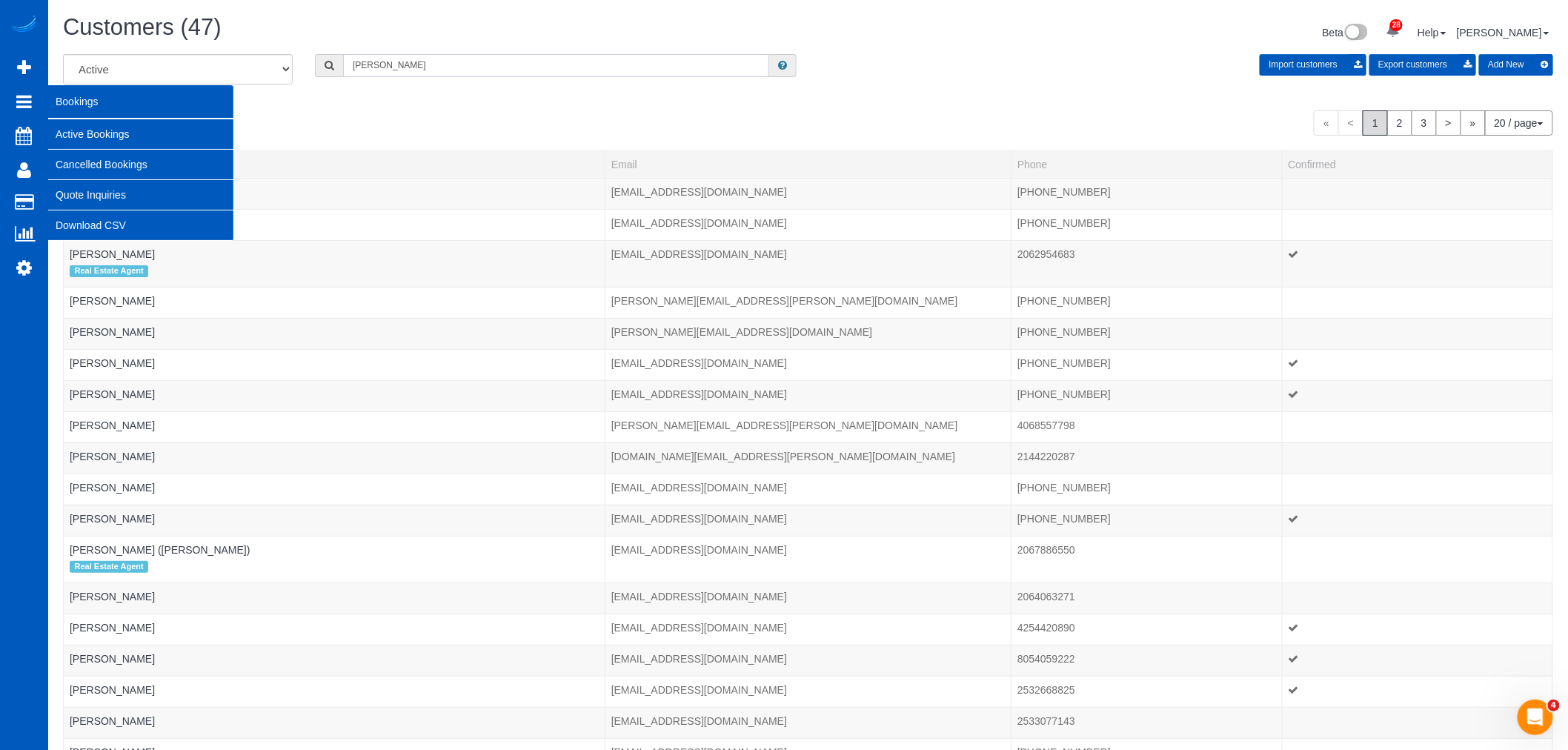
type input "[PERSON_NAME]"
click at [119, 137] on link "Active Bookings" at bounding box center [141, 134] width 185 height 29
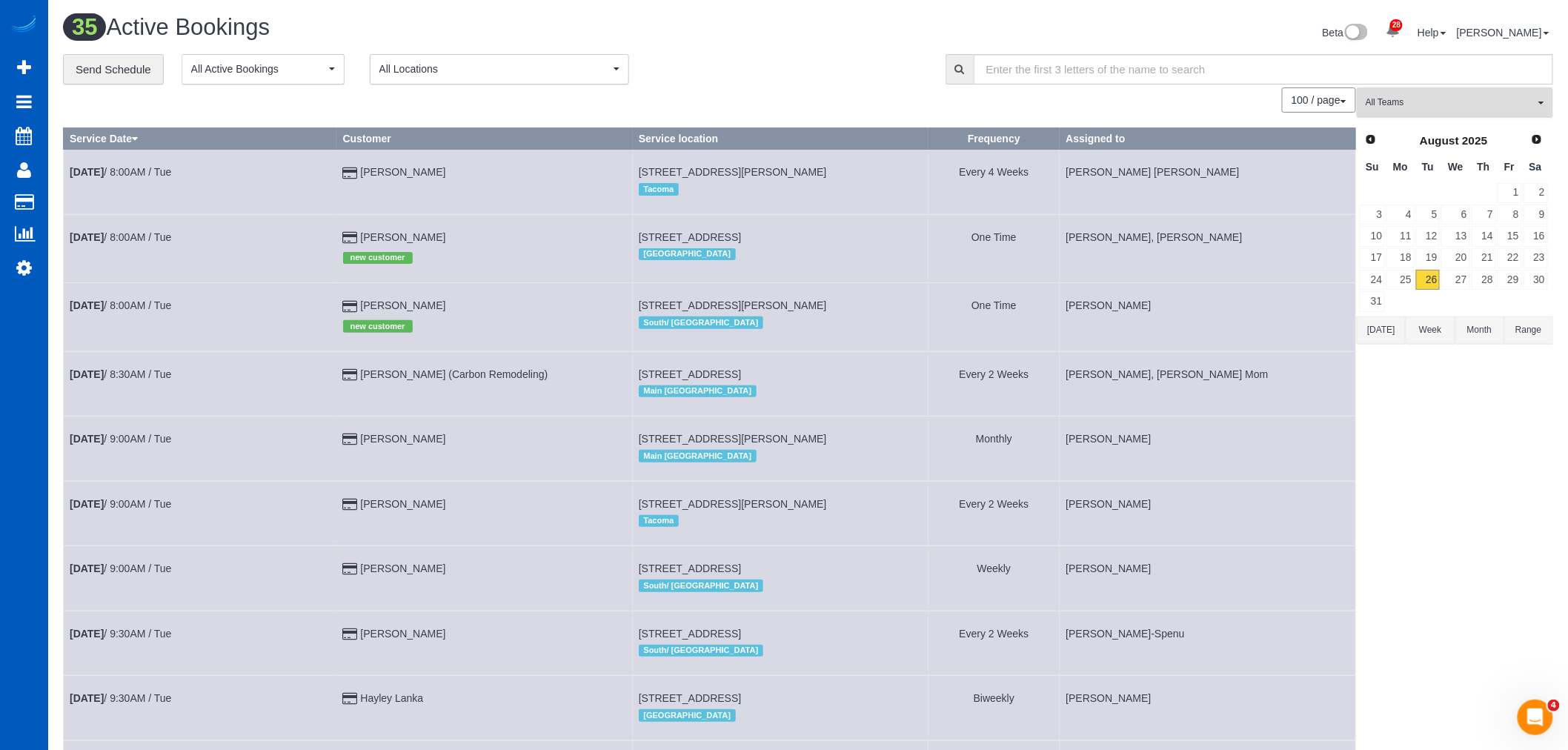
click at [1446, 113] on button "All Teams" at bounding box center [1455, 102] width 196 height 30
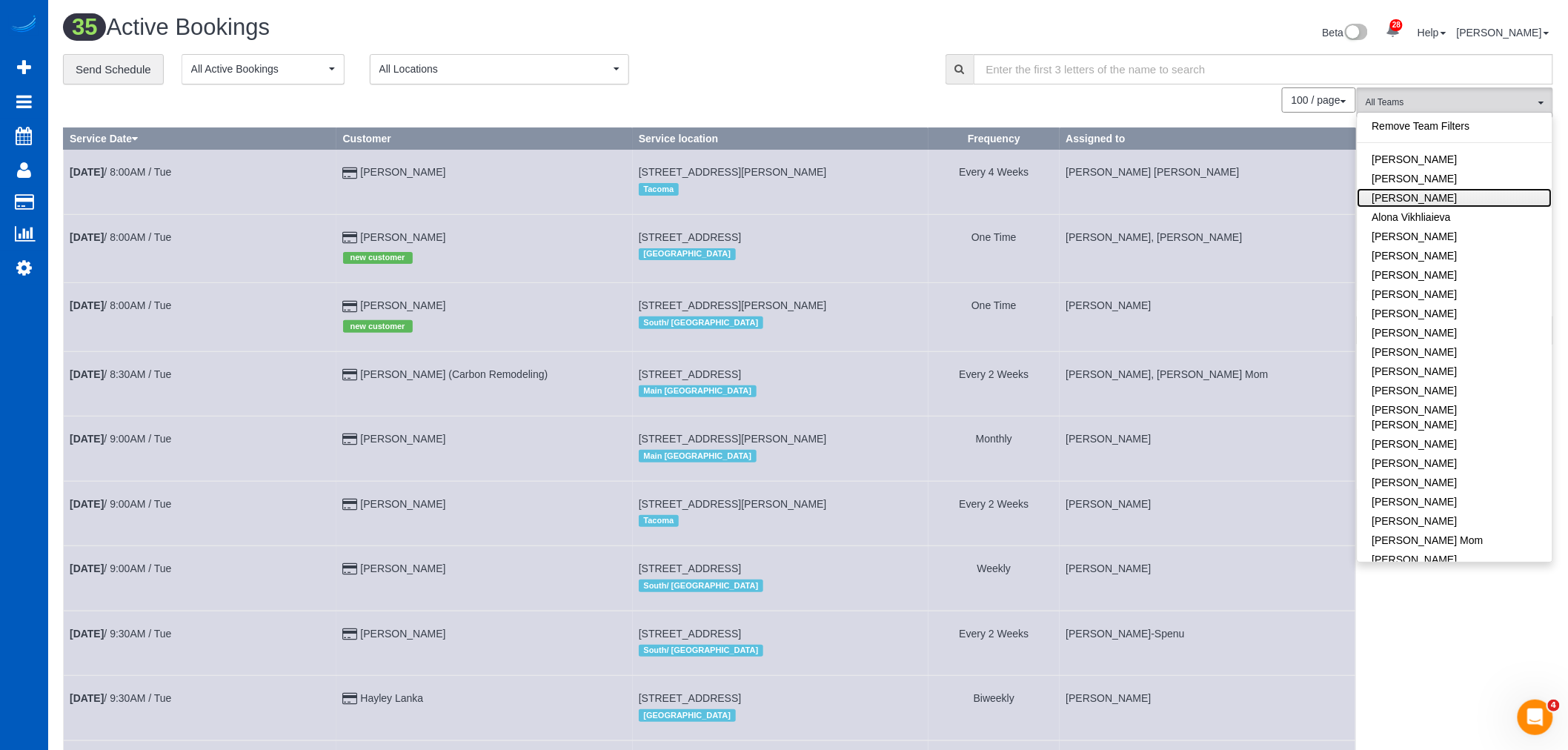
click at [1447, 200] on link "[PERSON_NAME]" at bounding box center [1455, 197] width 195 height 19
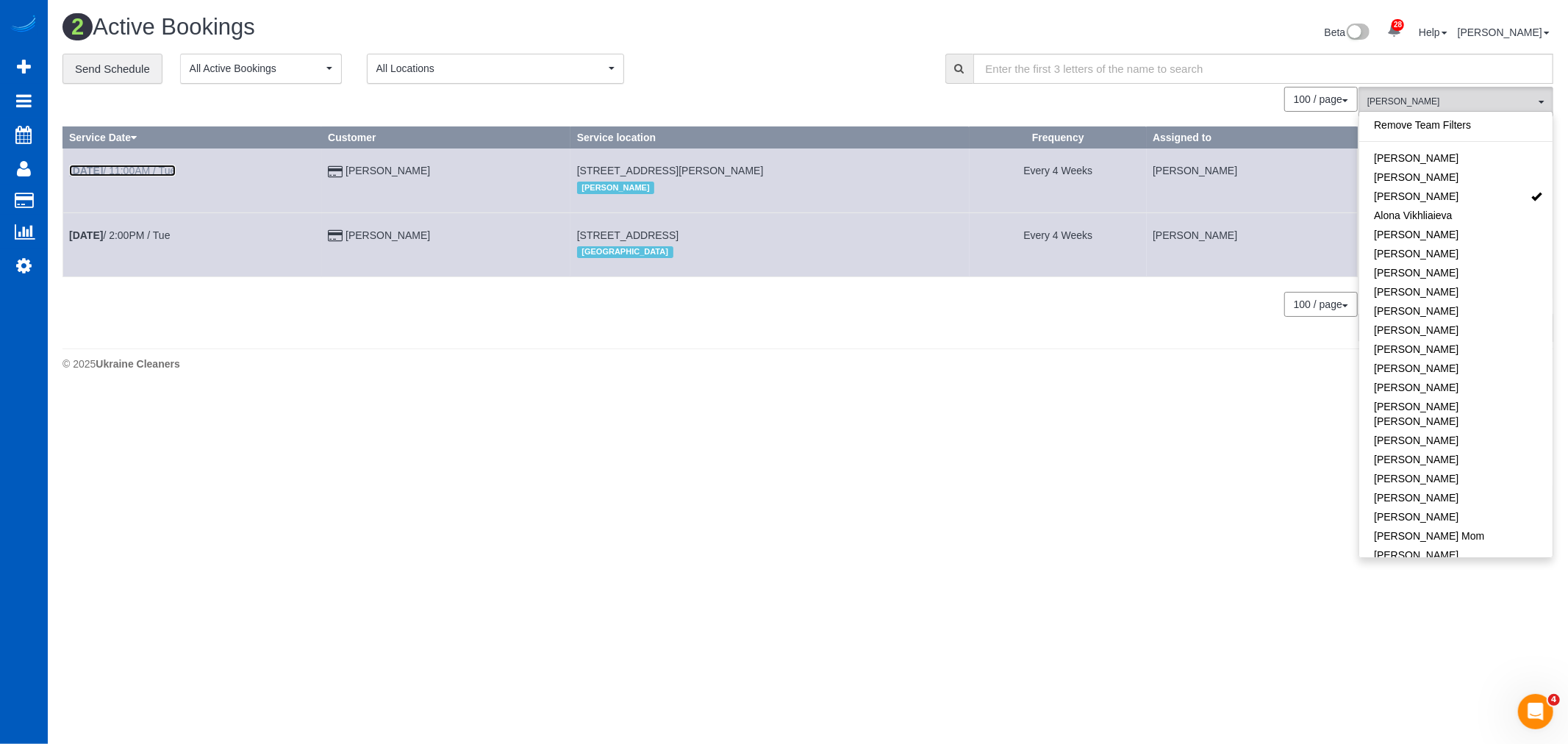
click at [151, 171] on link "[DATE] 11:00AM / Tue" at bounding box center [121, 170] width 106 height 11
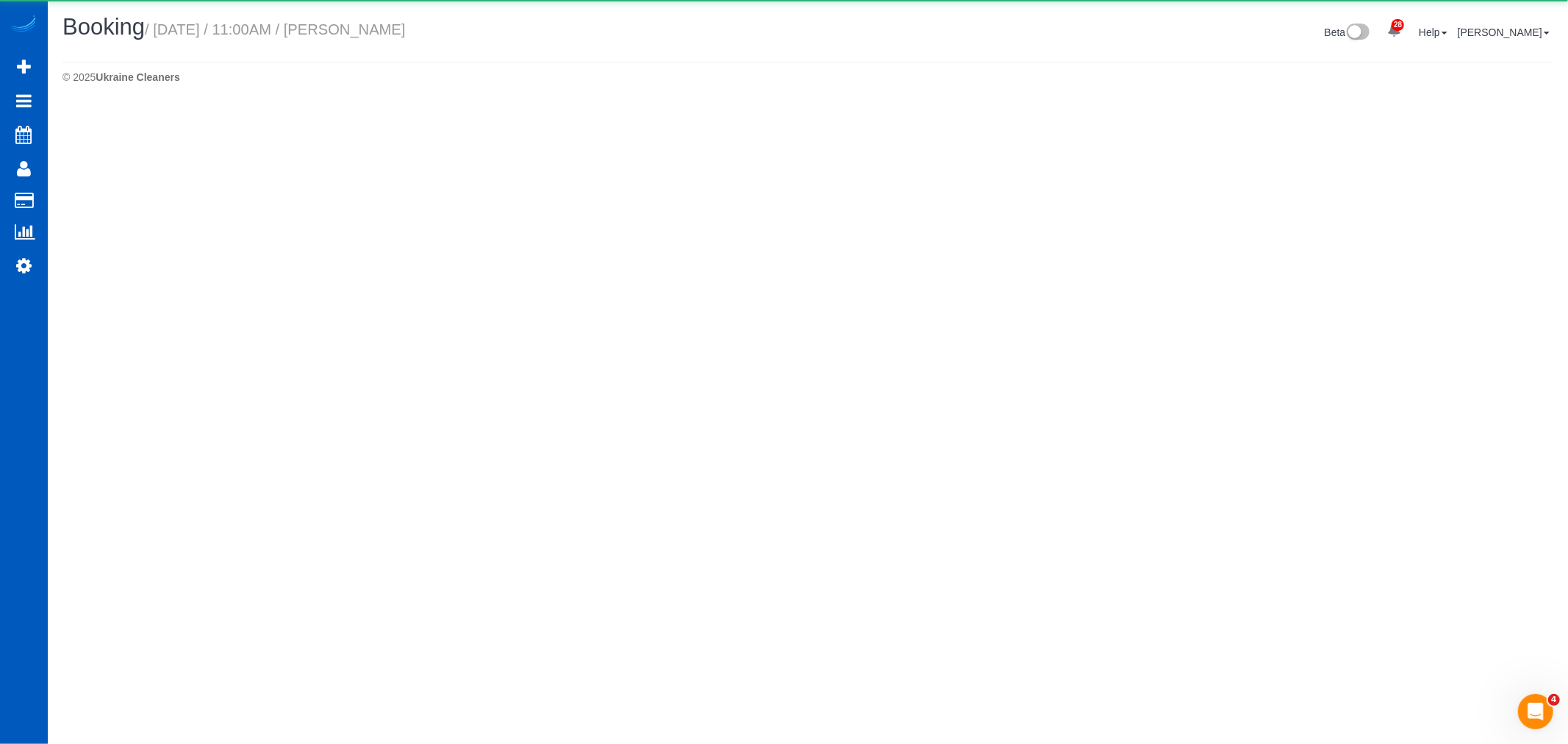
select select "WA"
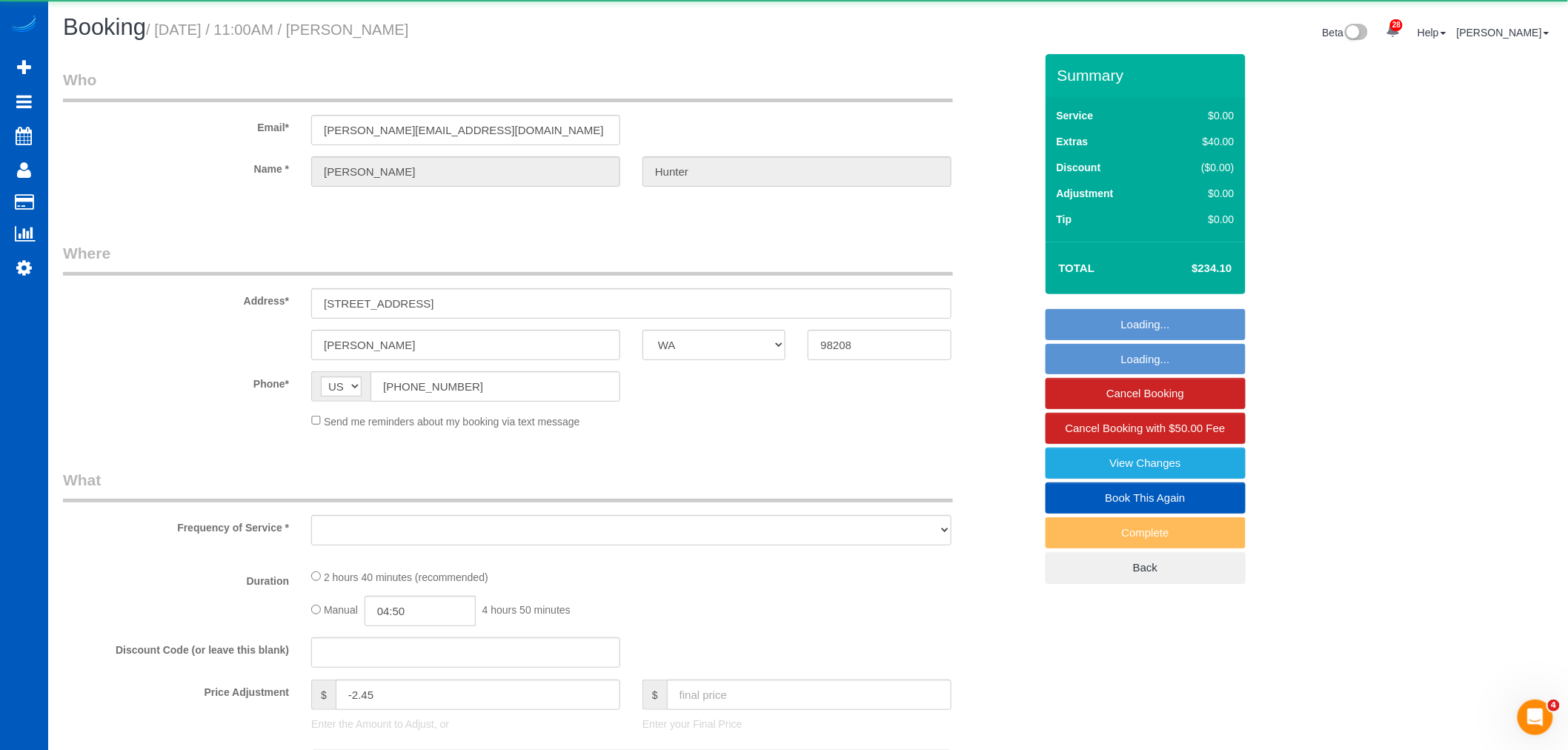
select select "object:44364"
select select "string:fspay-5e6757fa-7aa8-44ee-892c-c3c2e42f2b28"
select select "199"
select select "1501"
select select "3"
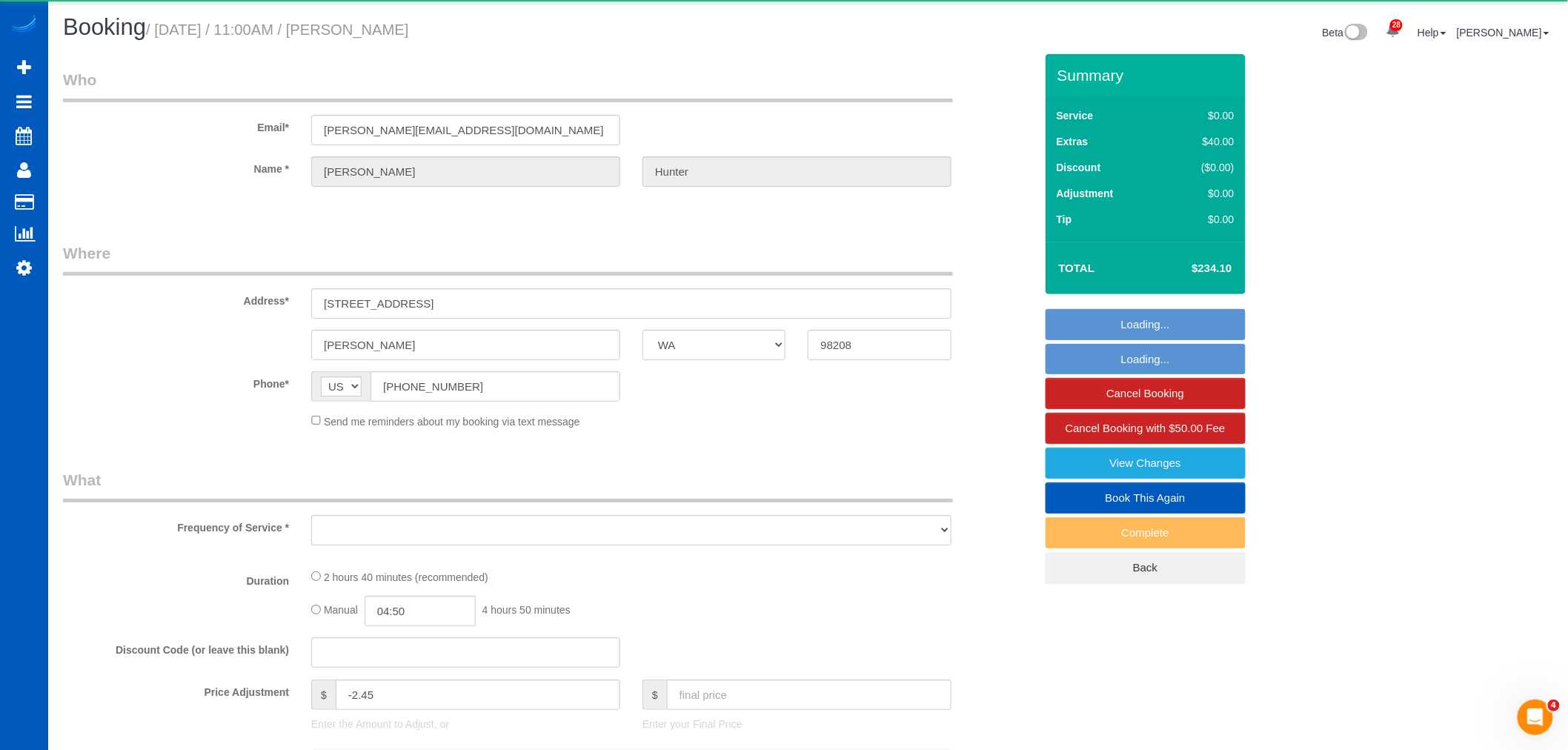
select select "3"
select select "spot107"
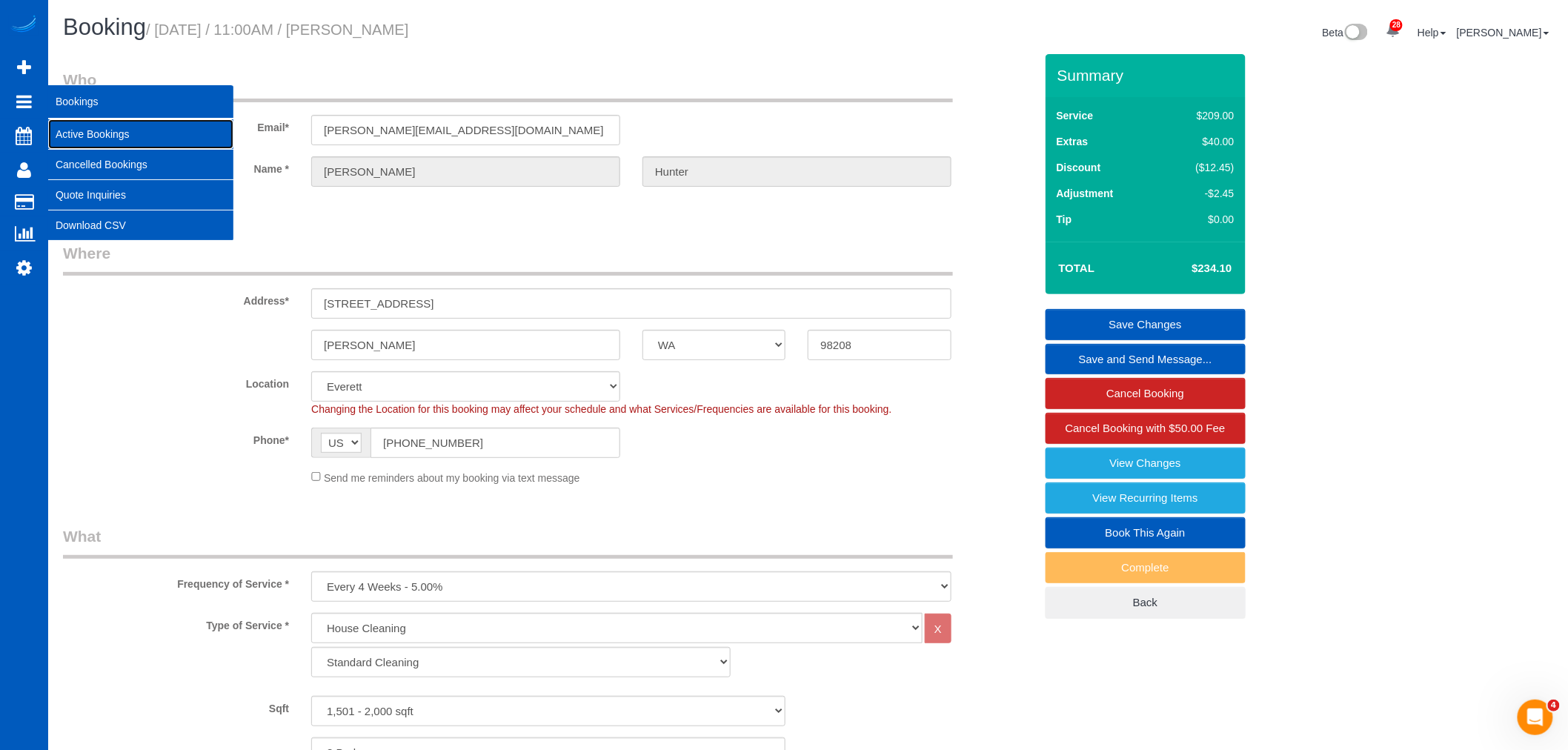
click at [119, 130] on link "Active Bookings" at bounding box center [141, 134] width 185 height 29
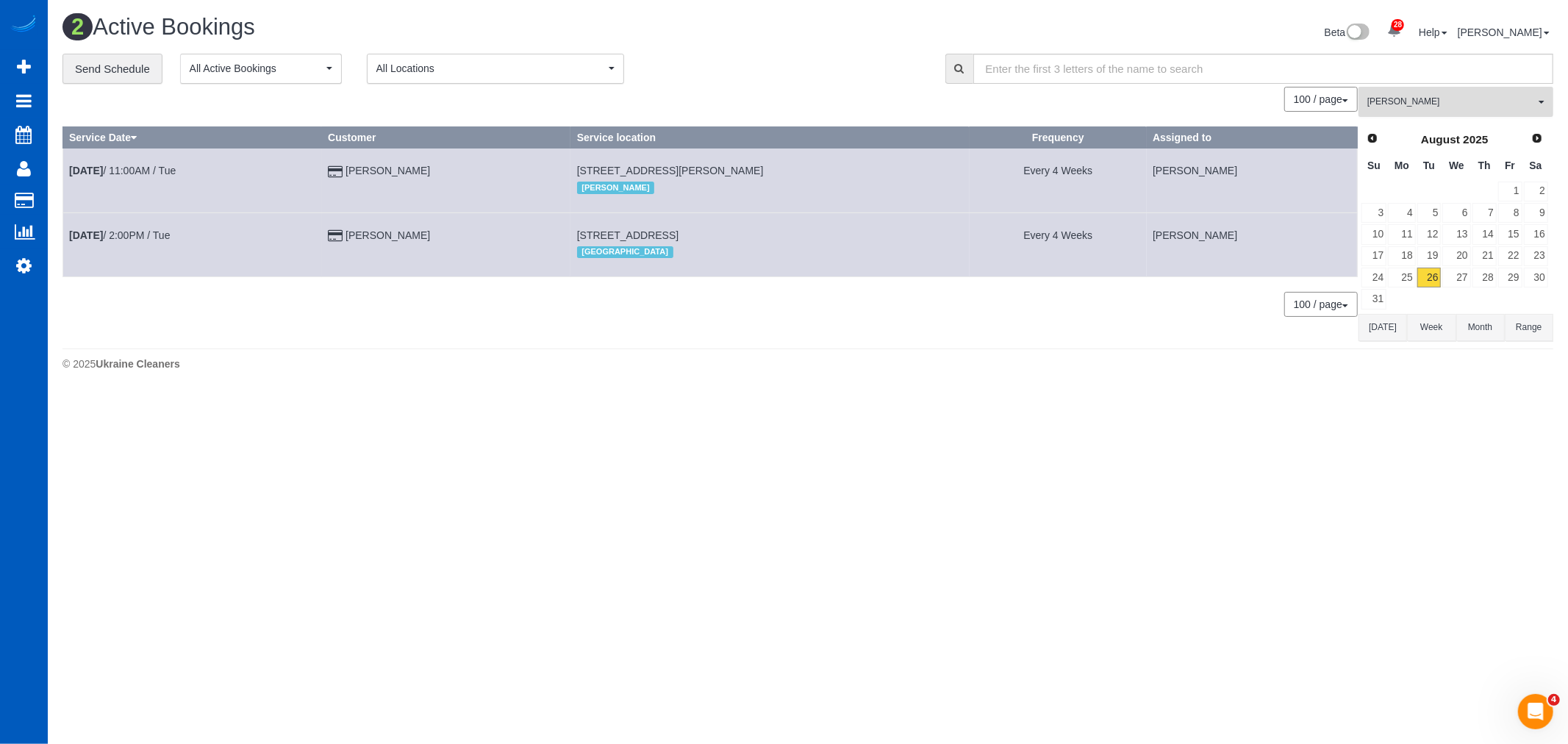
click at [1441, 113] on button "[PERSON_NAME] All Teams" at bounding box center [1455, 101] width 195 height 30
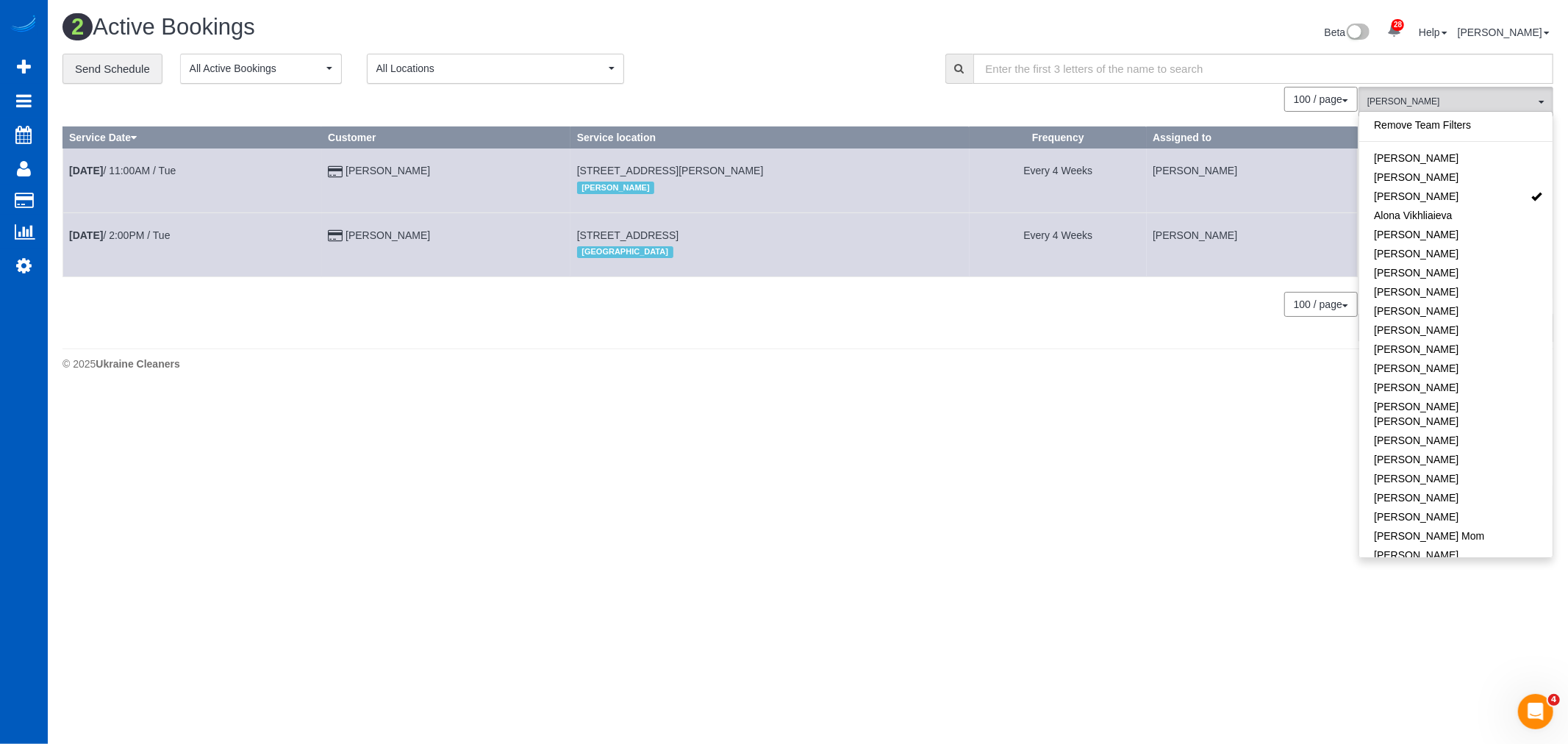
click at [766, 473] on body "28 Beta Your Notifications You have 0 alerts × You have 3 to charge for [DATE] …" at bounding box center [784, 372] width 1568 height 744
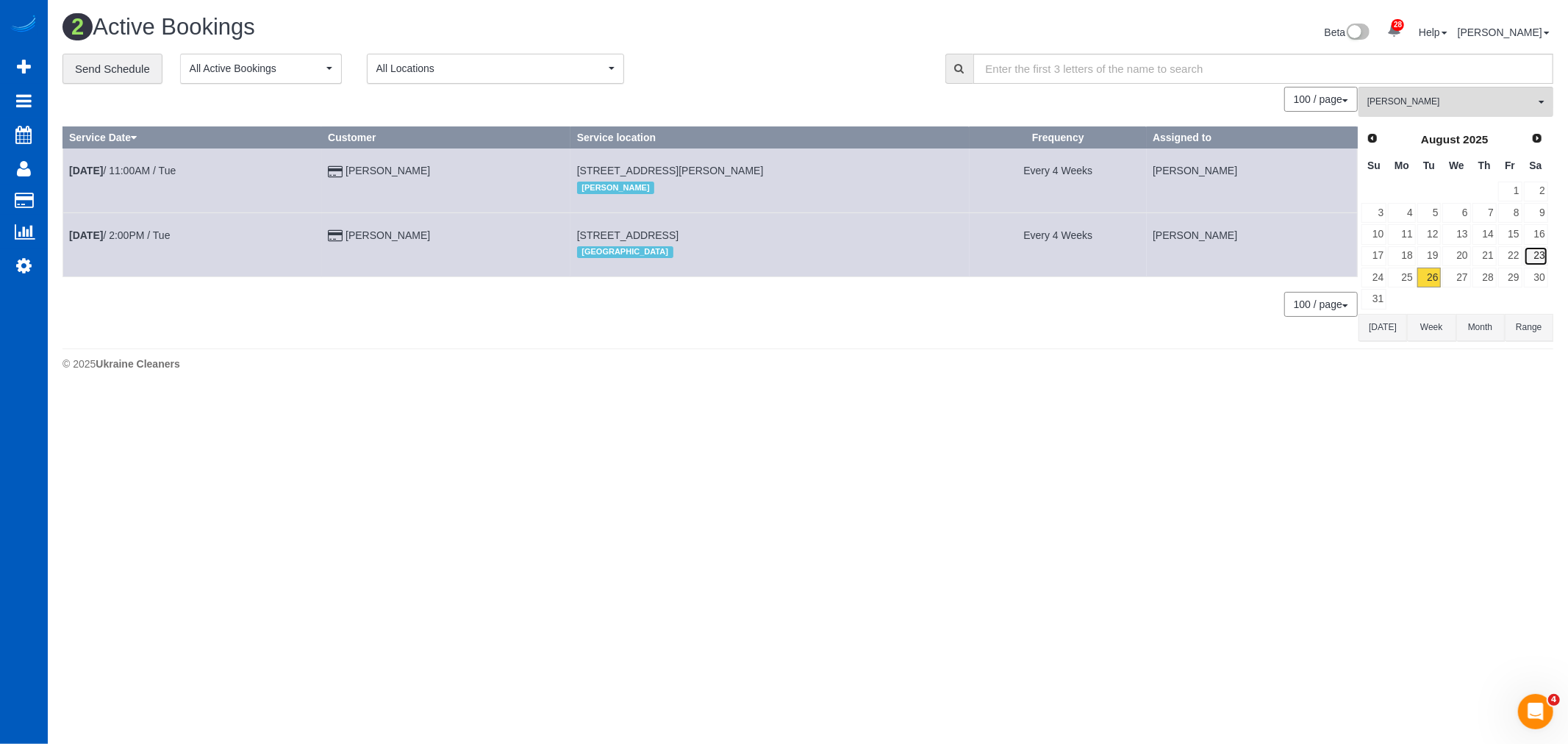
click at [1544, 258] on link "23" at bounding box center [1536, 256] width 24 height 20
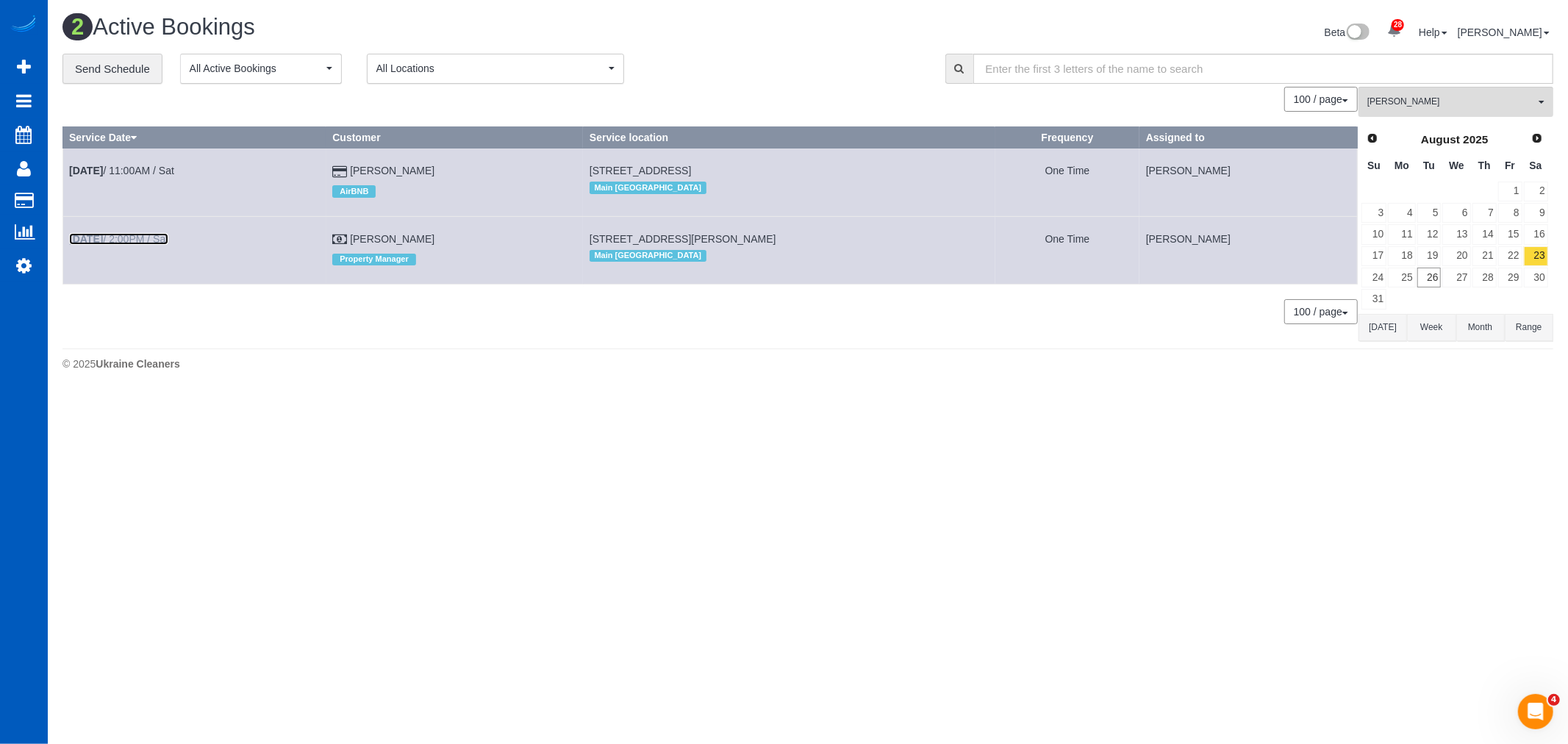
click at [121, 242] on link "[DATE] 2:00PM / Sat" at bounding box center [118, 239] width 99 height 11
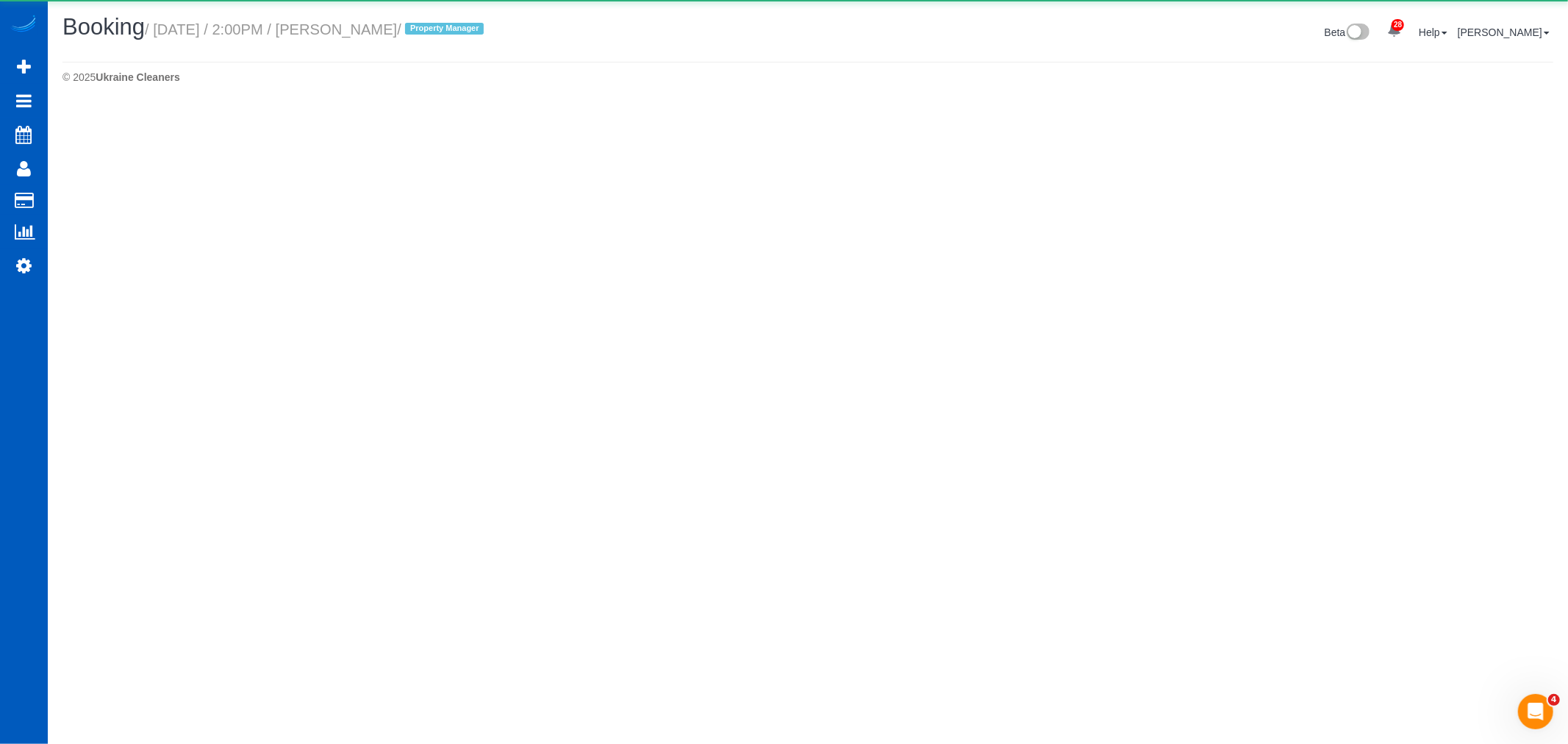
select select "WA"
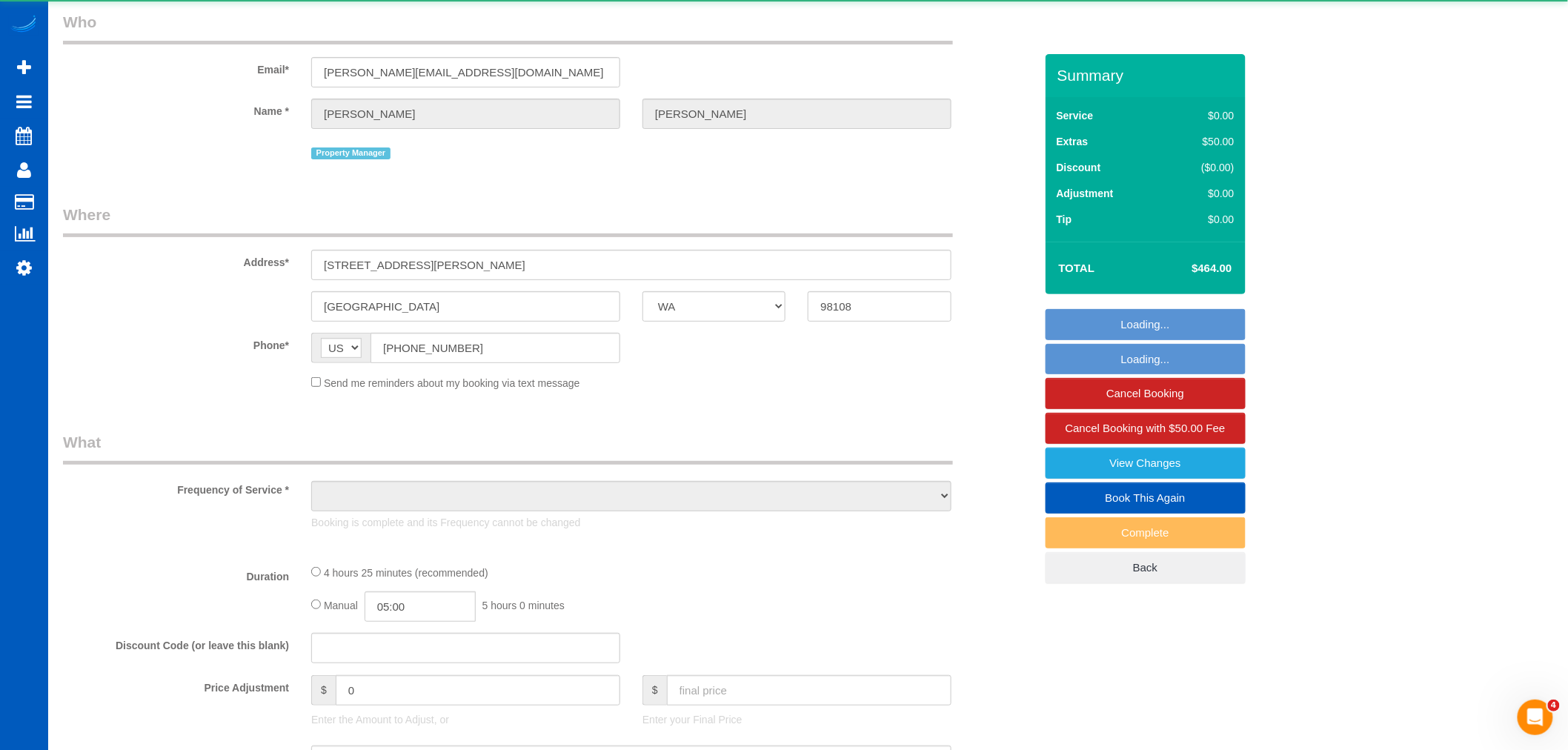
select select "object:45625"
select select "199"
select select "1001"
select select "2"
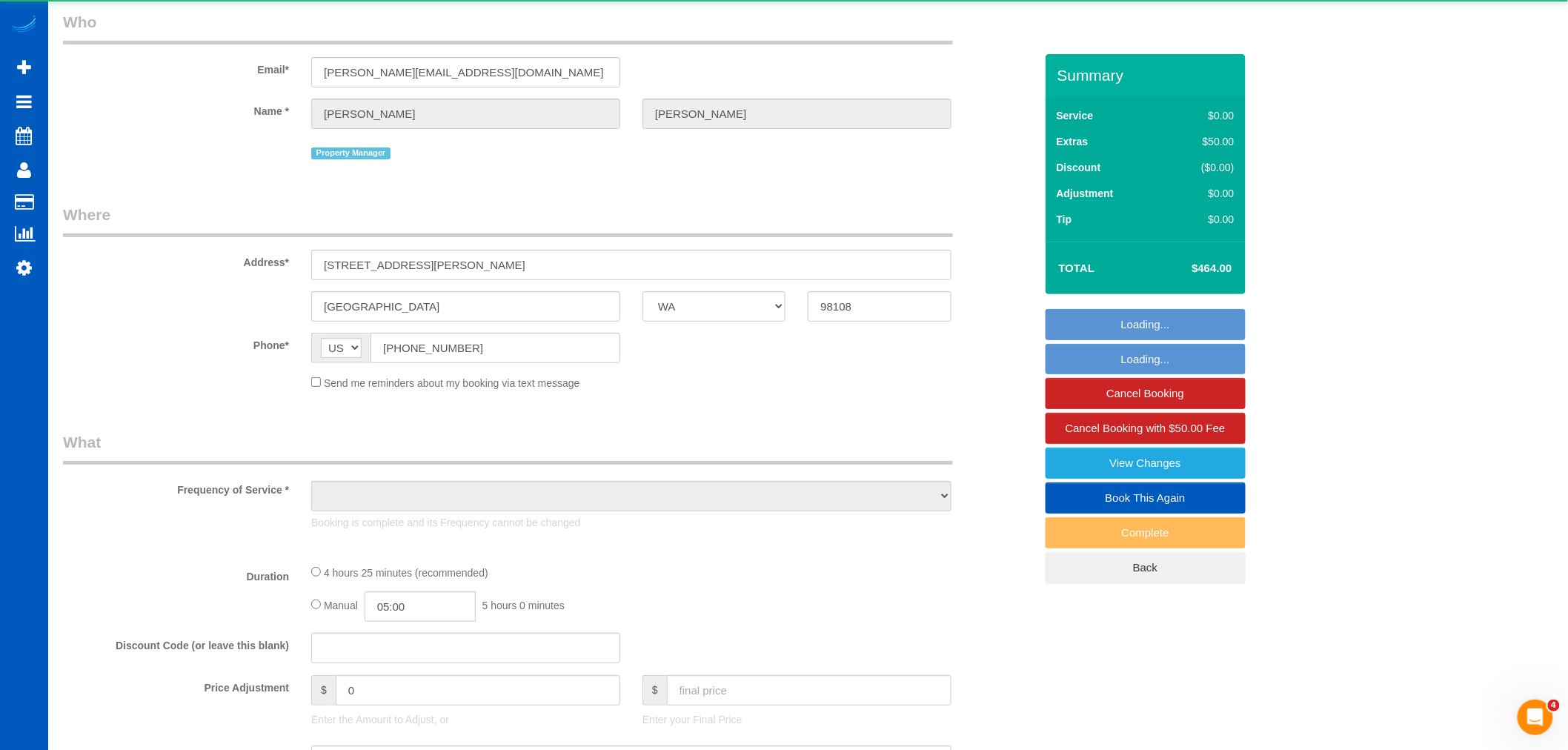
select select "spot114"
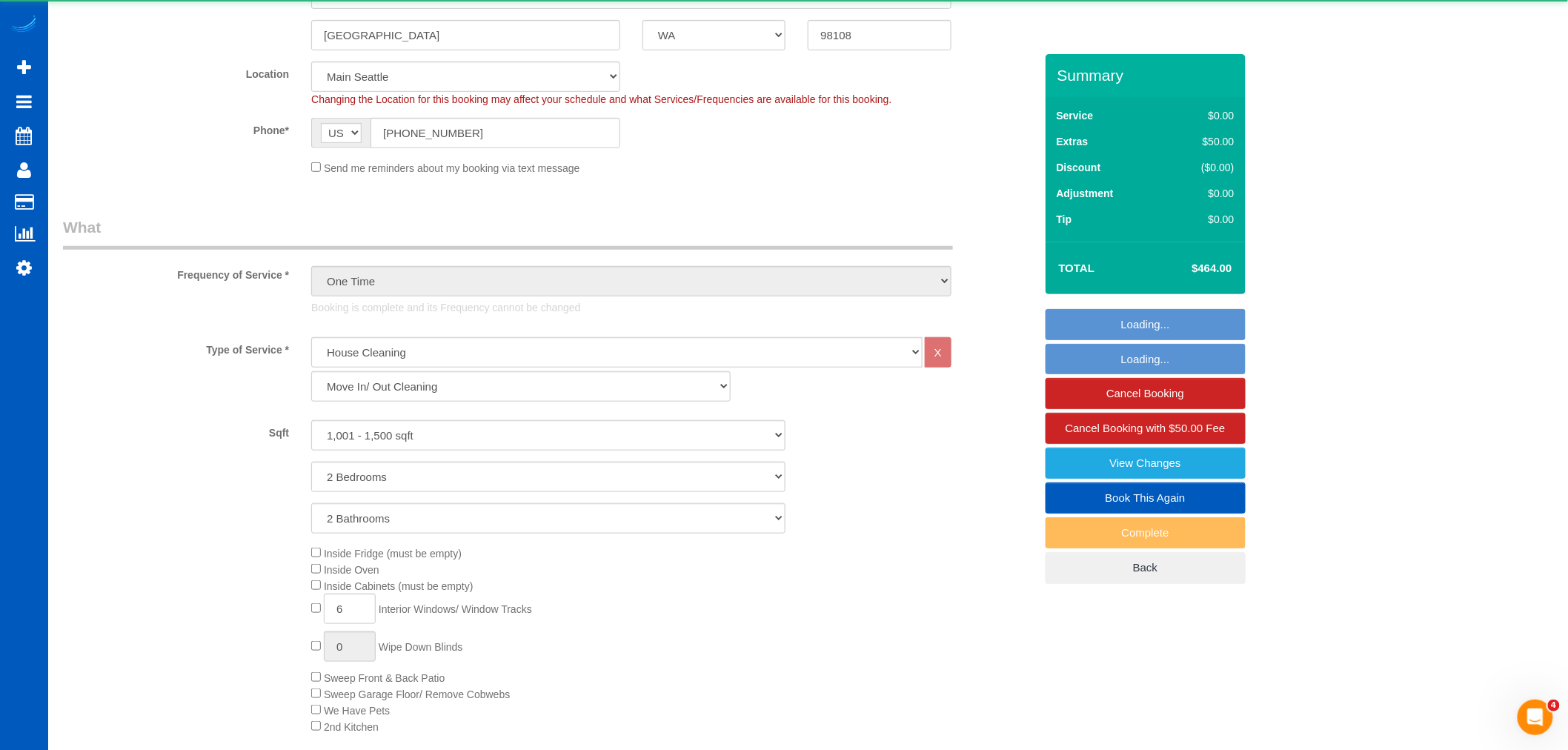
select select "1001"
select select "2"
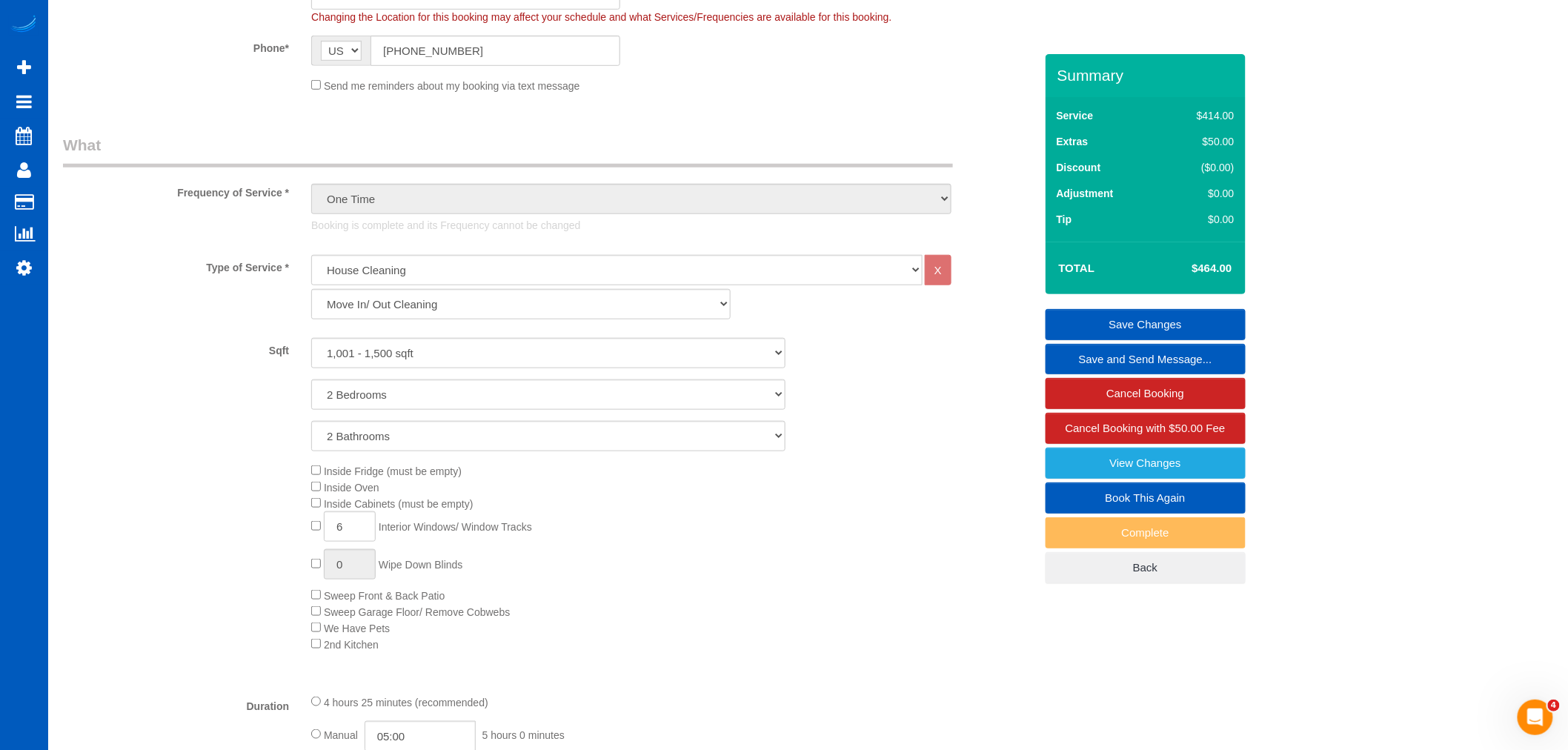
scroll to position [165, 0]
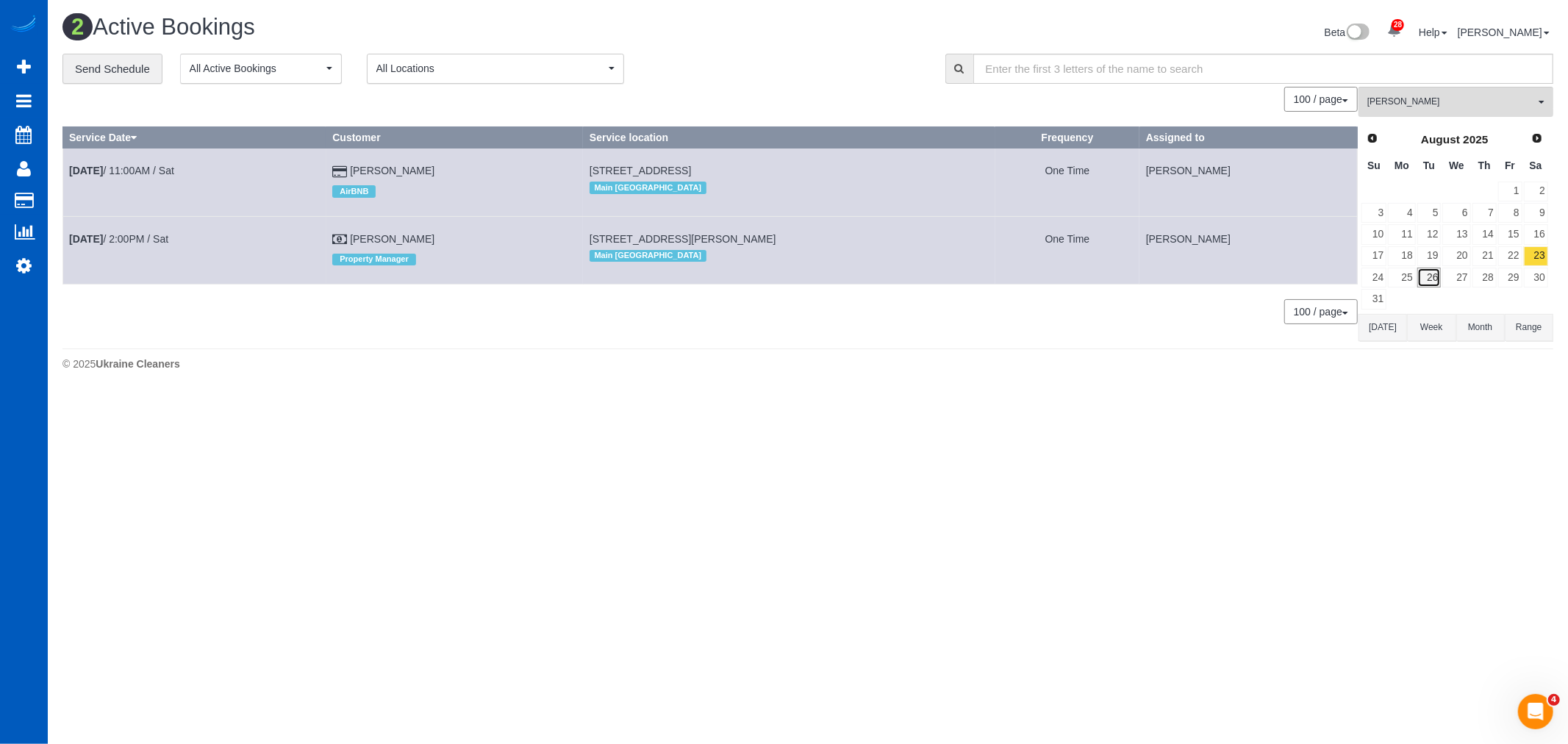
click at [1417, 279] on link "26" at bounding box center [1429, 278] width 24 height 20
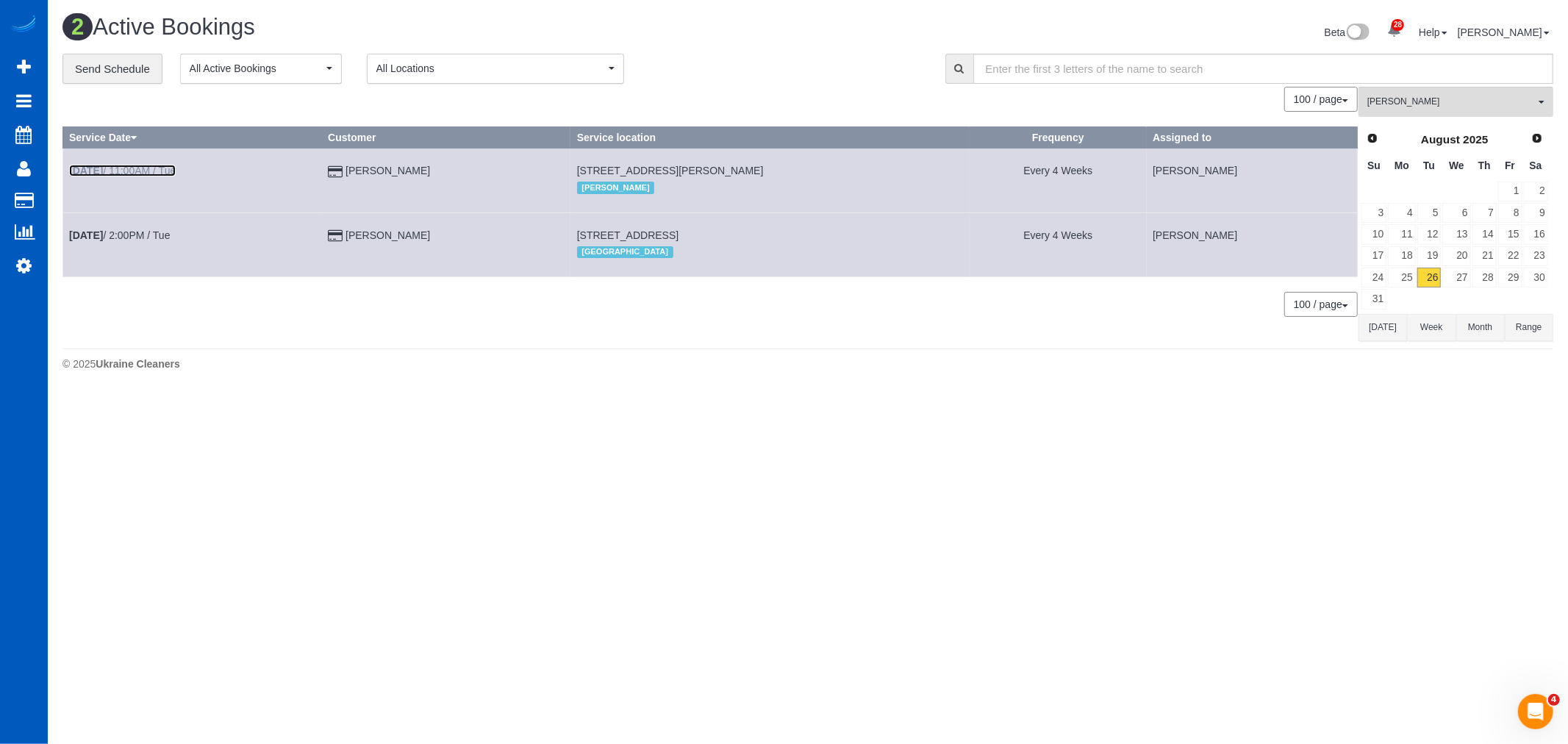
click at [132, 166] on link "[DATE] 11:00AM / Tue" at bounding box center [121, 170] width 106 height 11
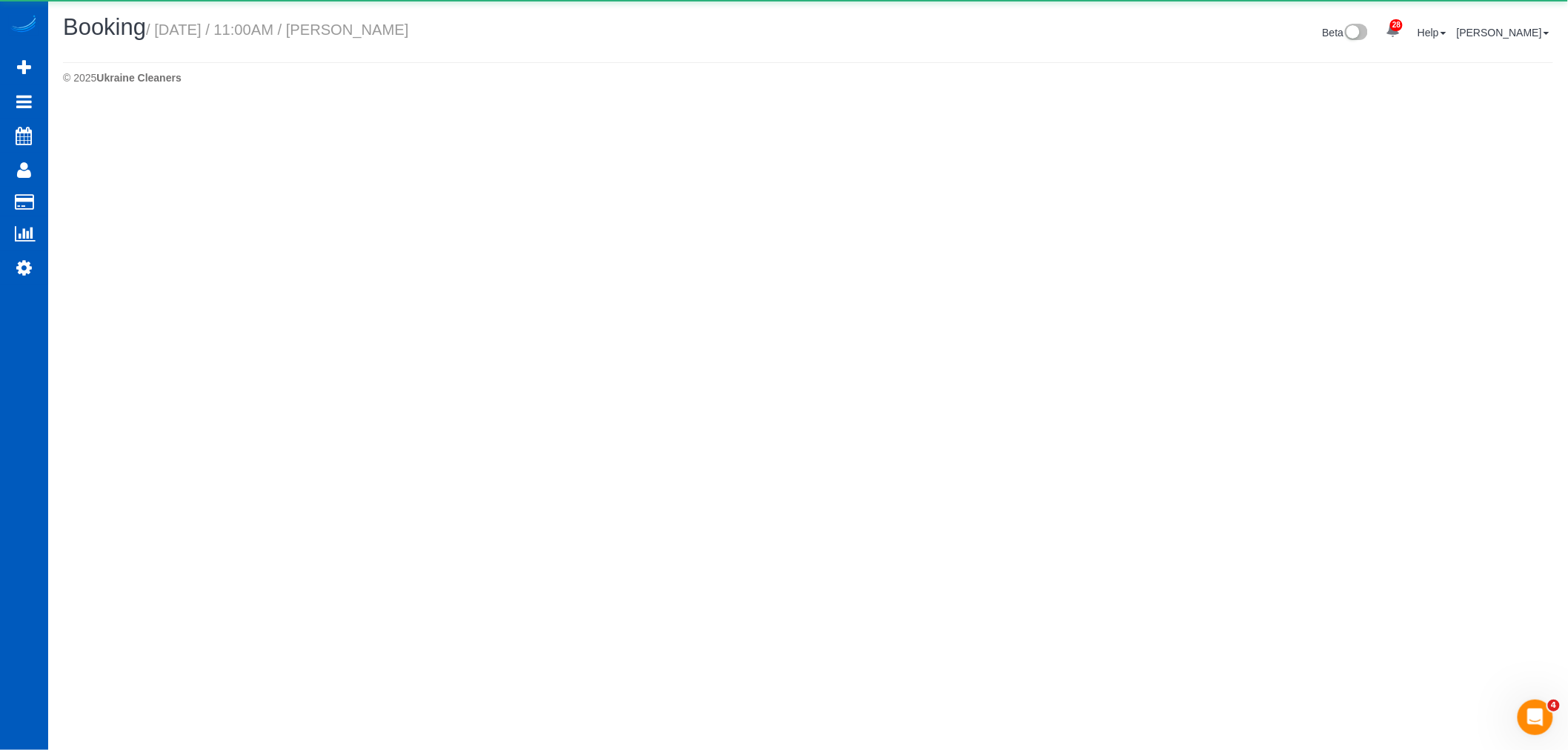
select select "WA"
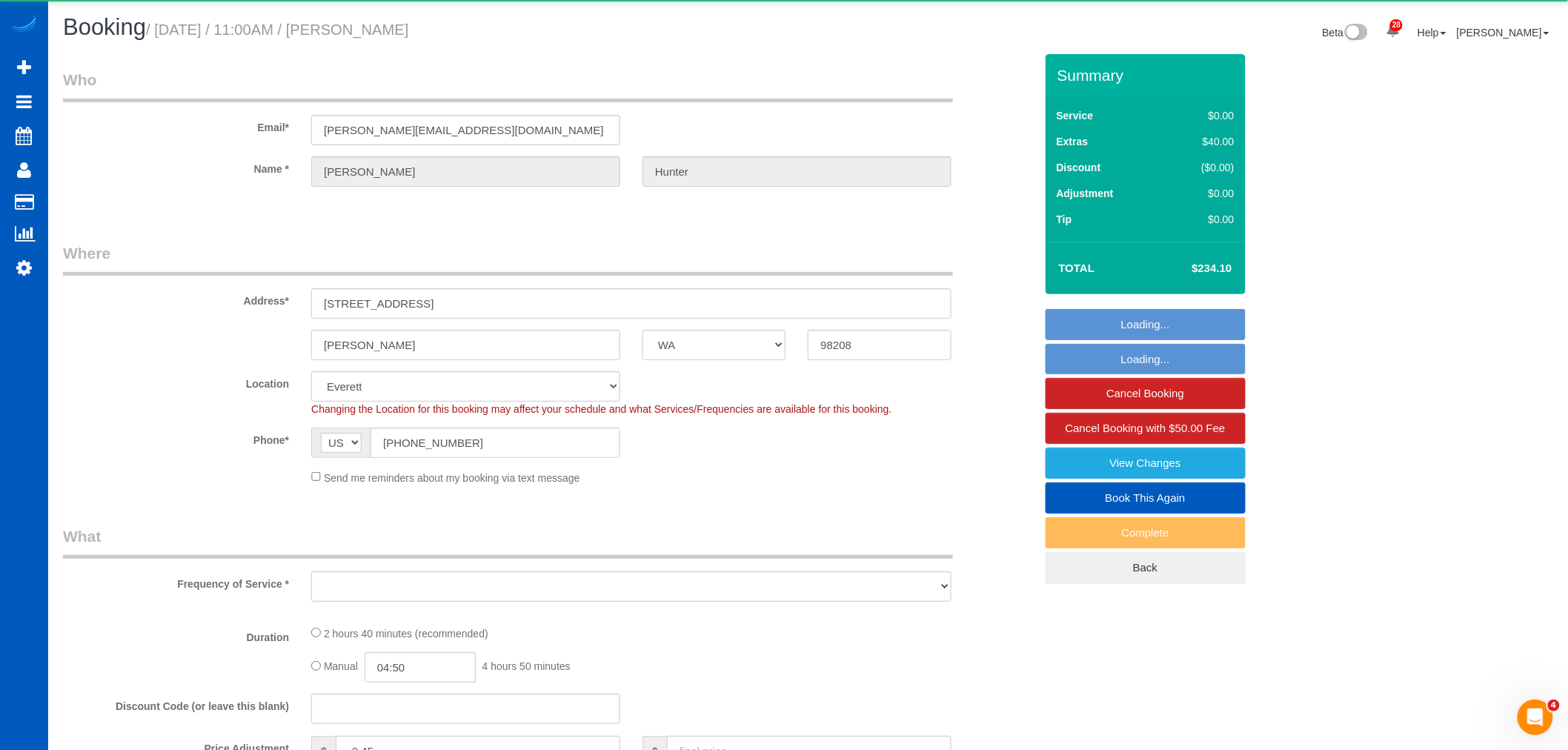
select select "object:46909"
select select "199"
select select "1501"
select select "3"
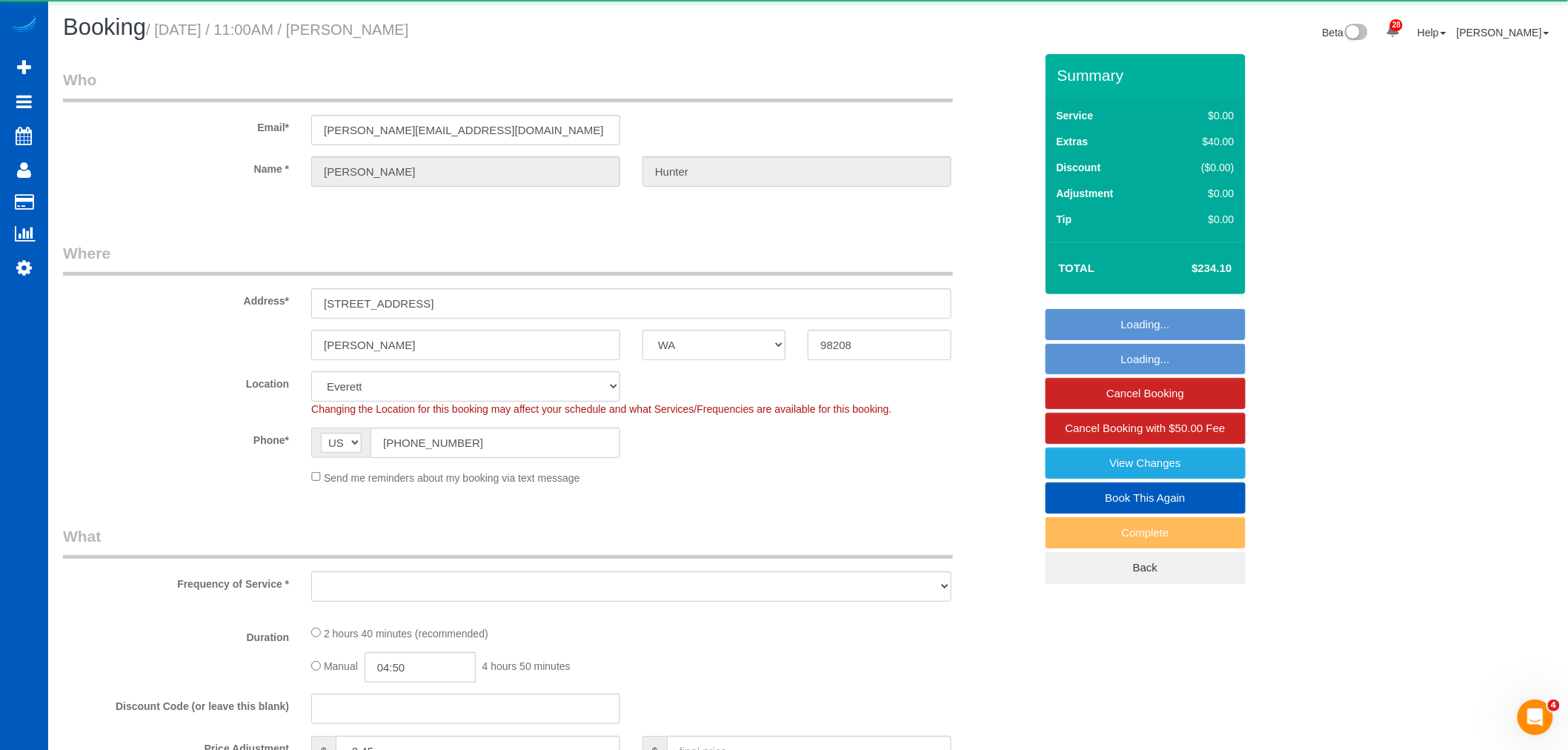
select select "spot119"
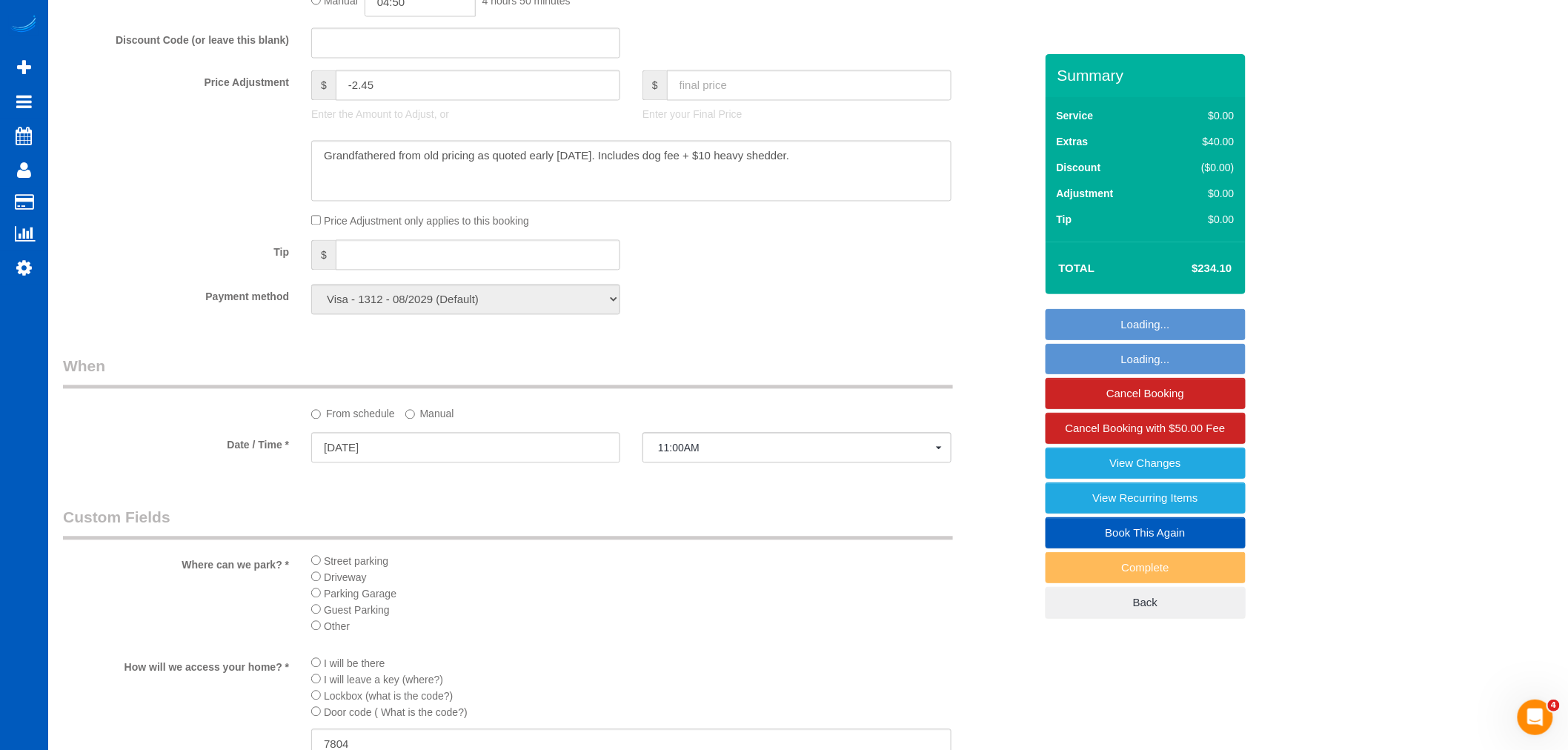
scroll to position [1400, 0]
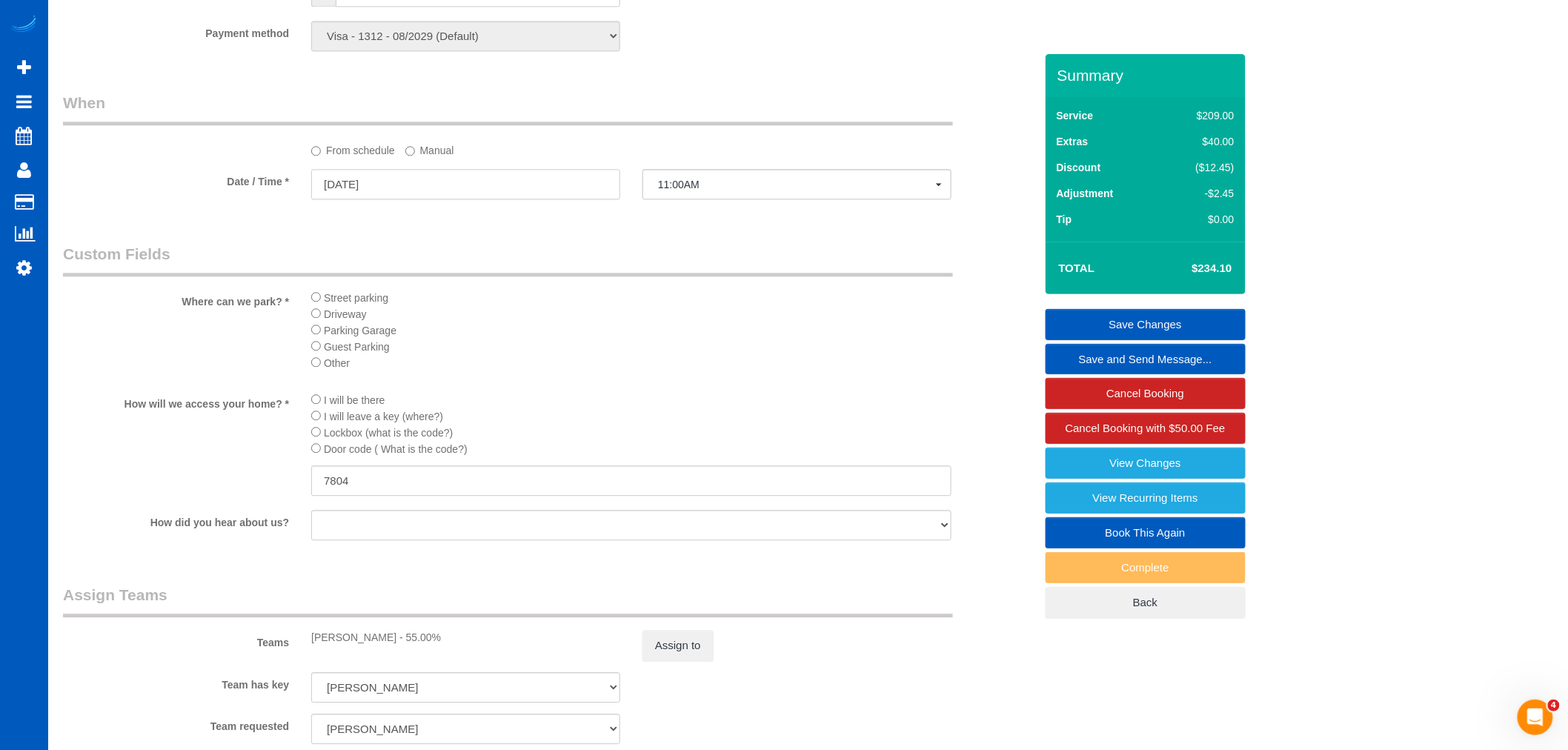
click at [341, 187] on input "[DATE]" at bounding box center [465, 183] width 309 height 30
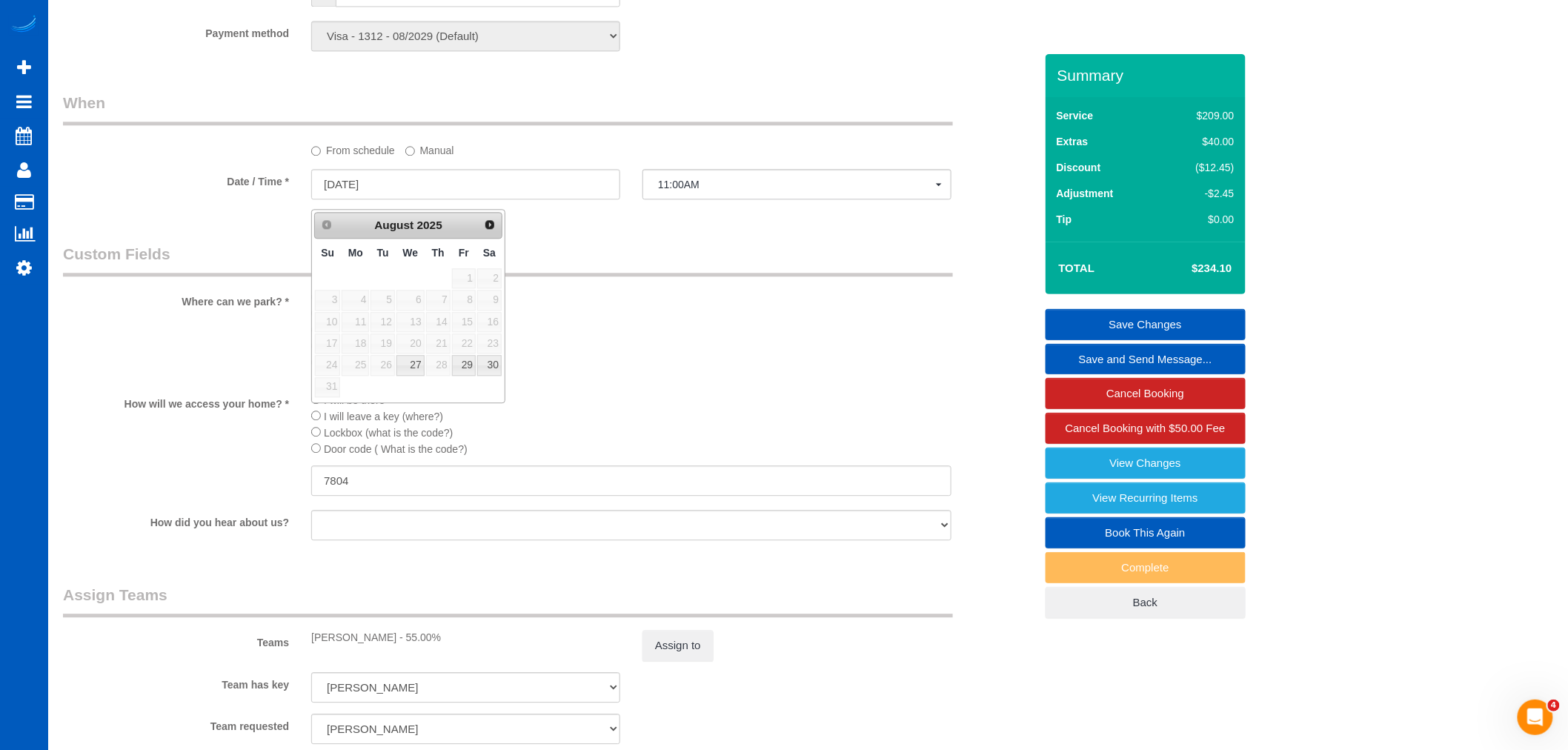
click at [482, 230] on link "Next" at bounding box center [489, 224] width 21 height 21
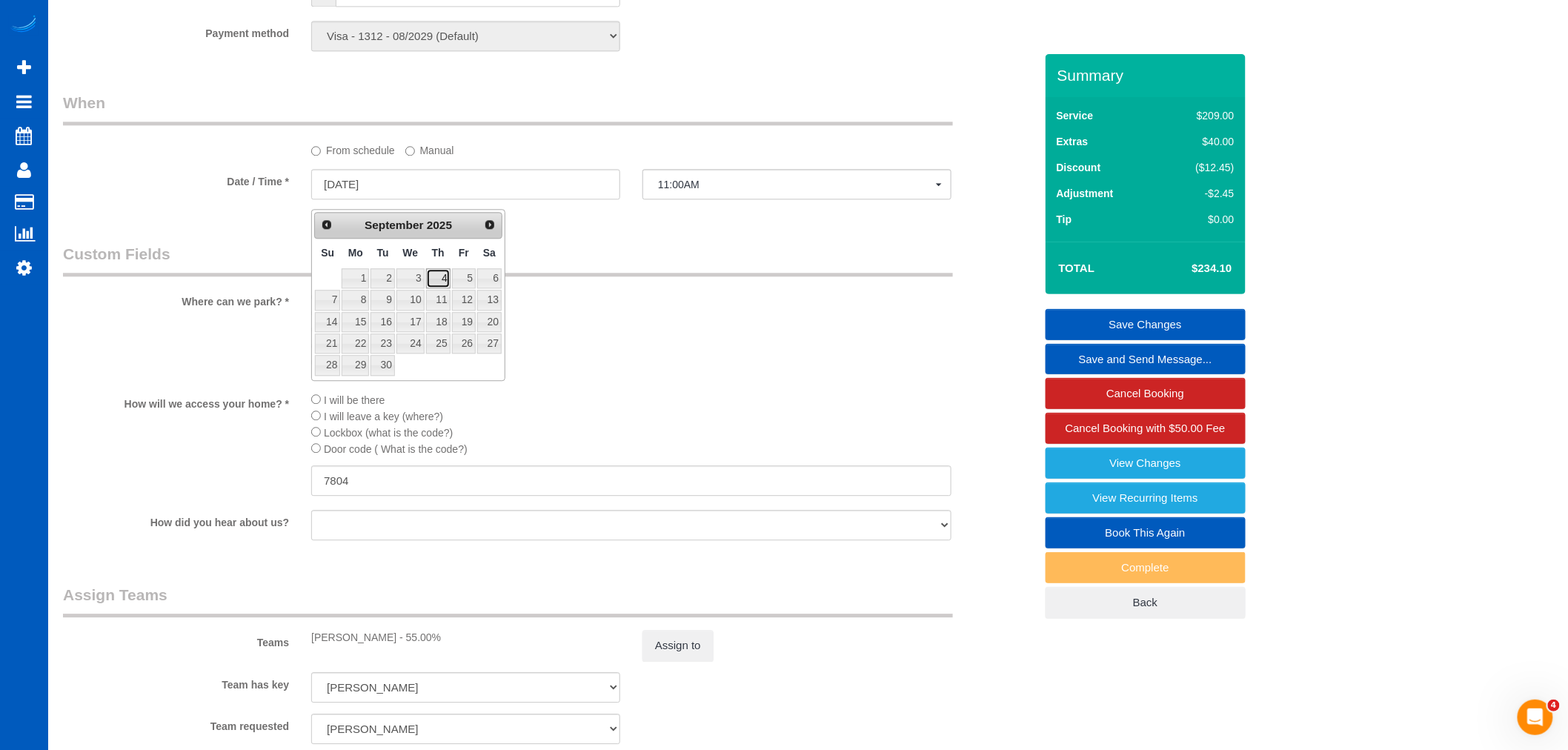
click at [442, 278] on link "4" at bounding box center [438, 278] width 25 height 20
type input "[DATE]"
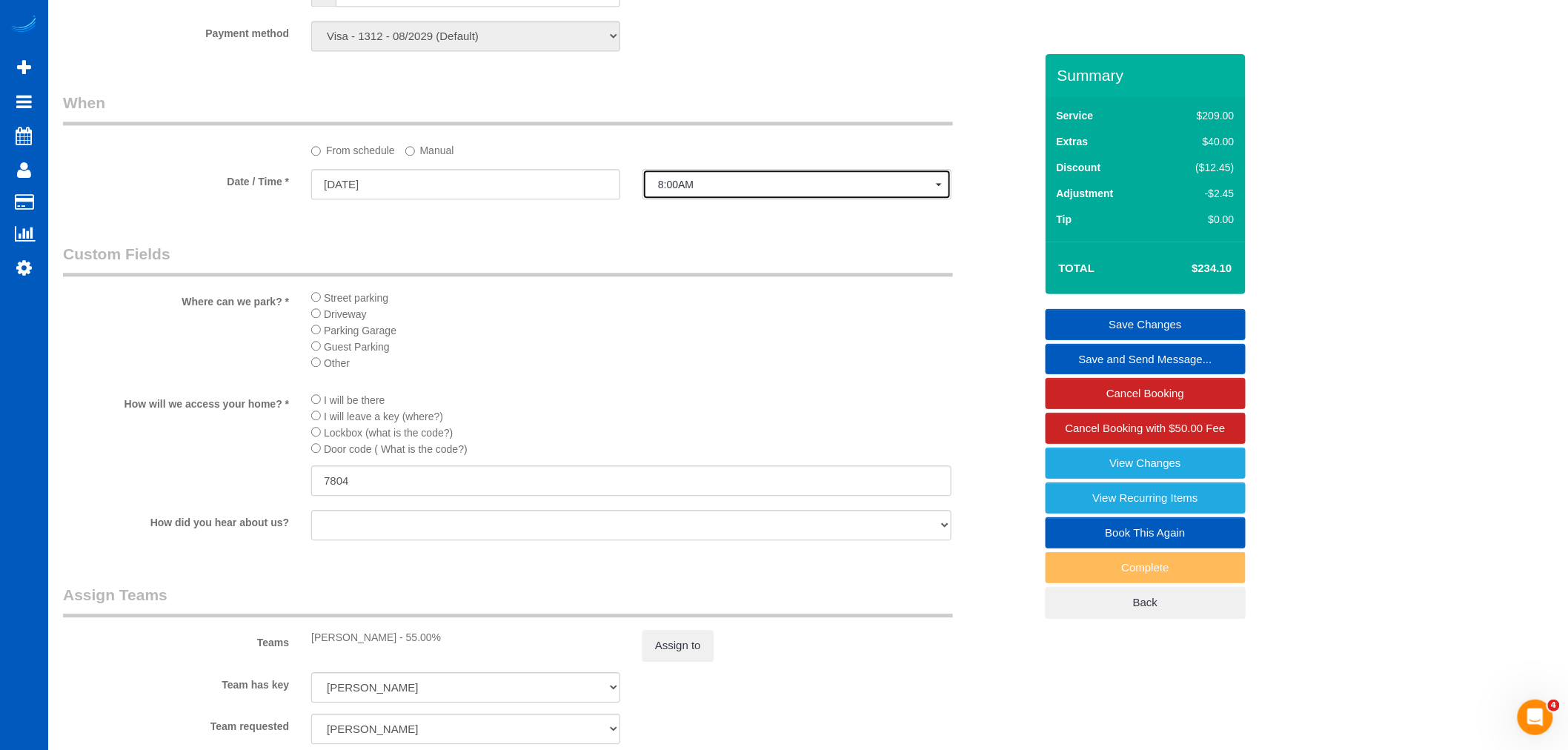
click at [702, 190] on span "8:00AM" at bounding box center [797, 184] width 278 height 12
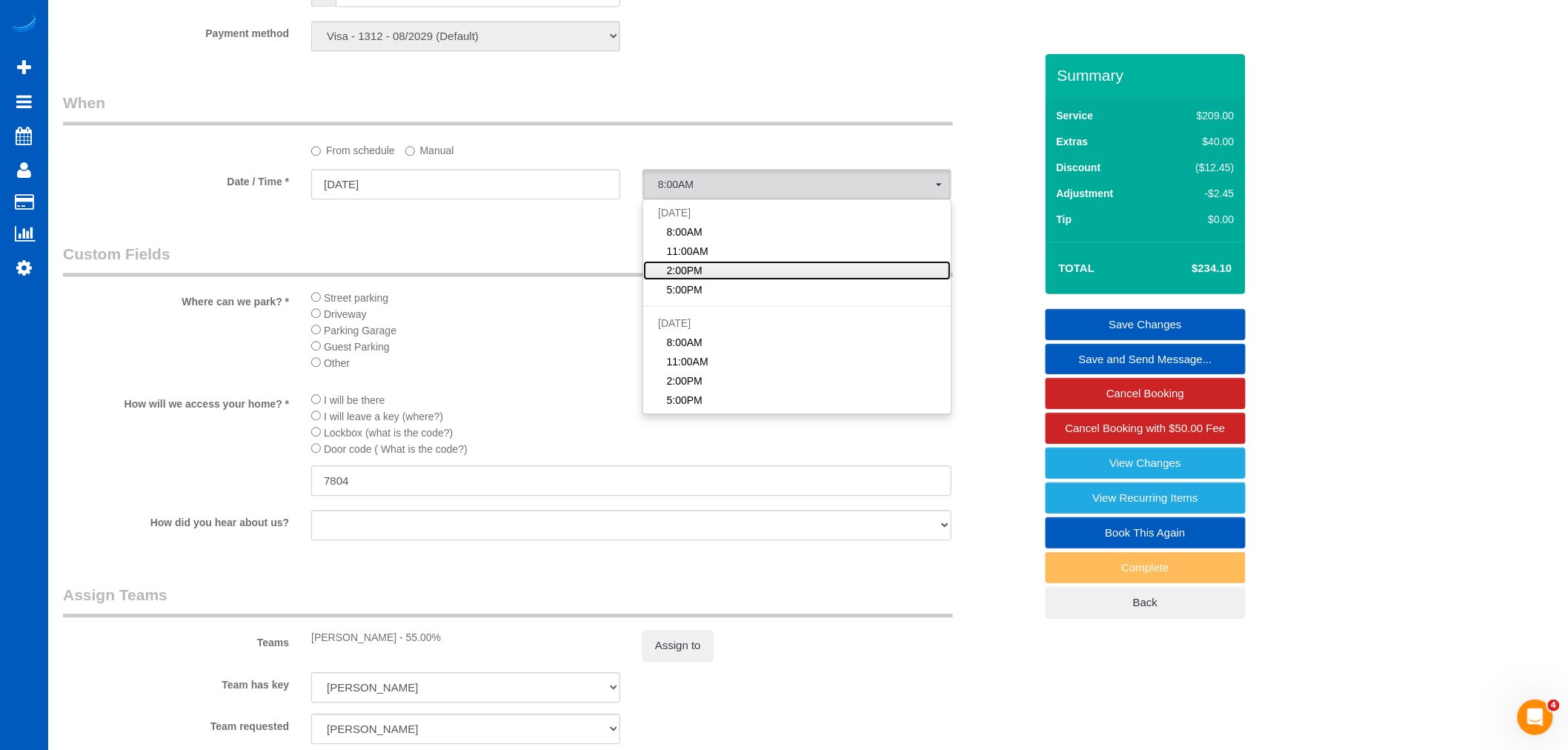
click at [700, 277] on span "2:00PM" at bounding box center [685, 270] width 35 height 15
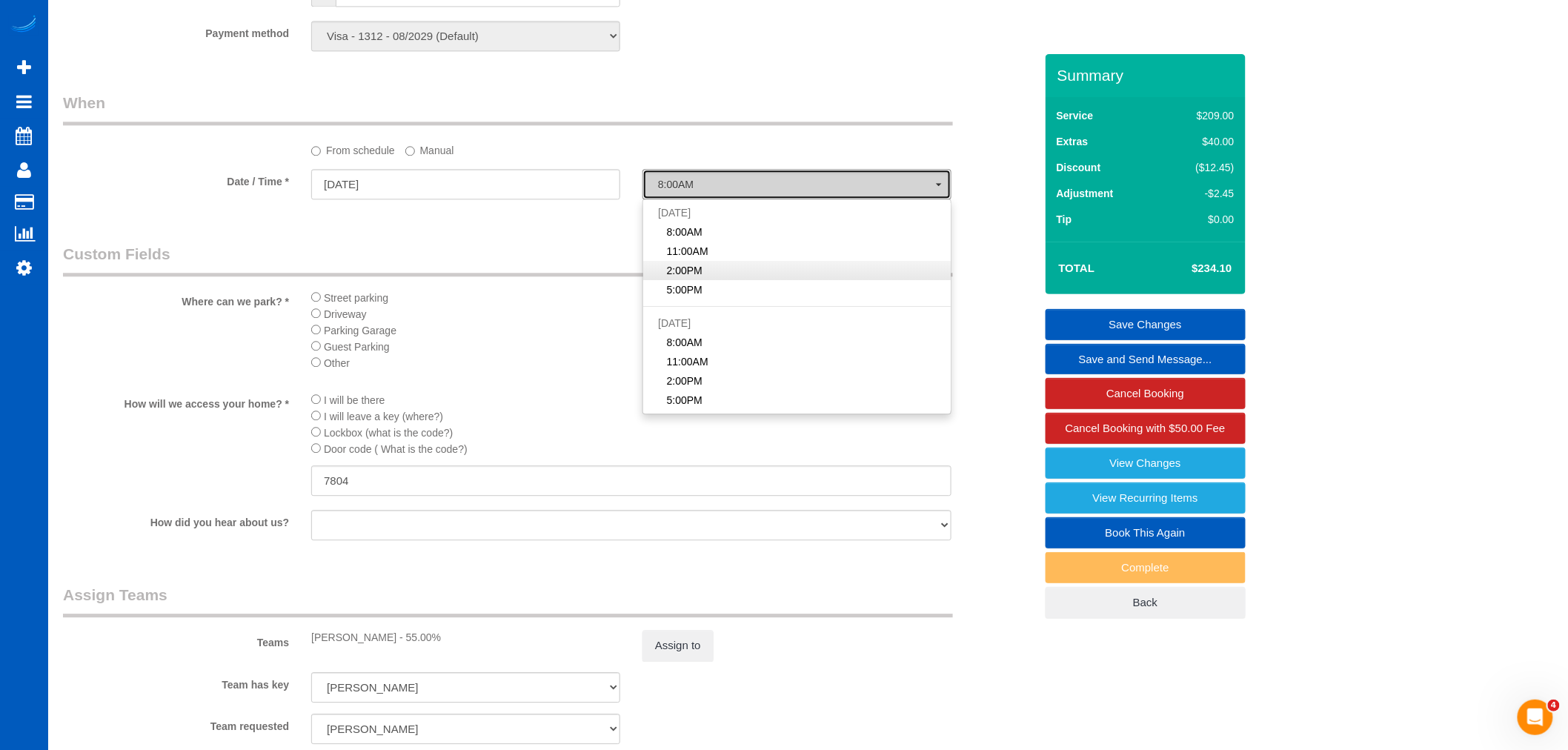
select select "spot128"
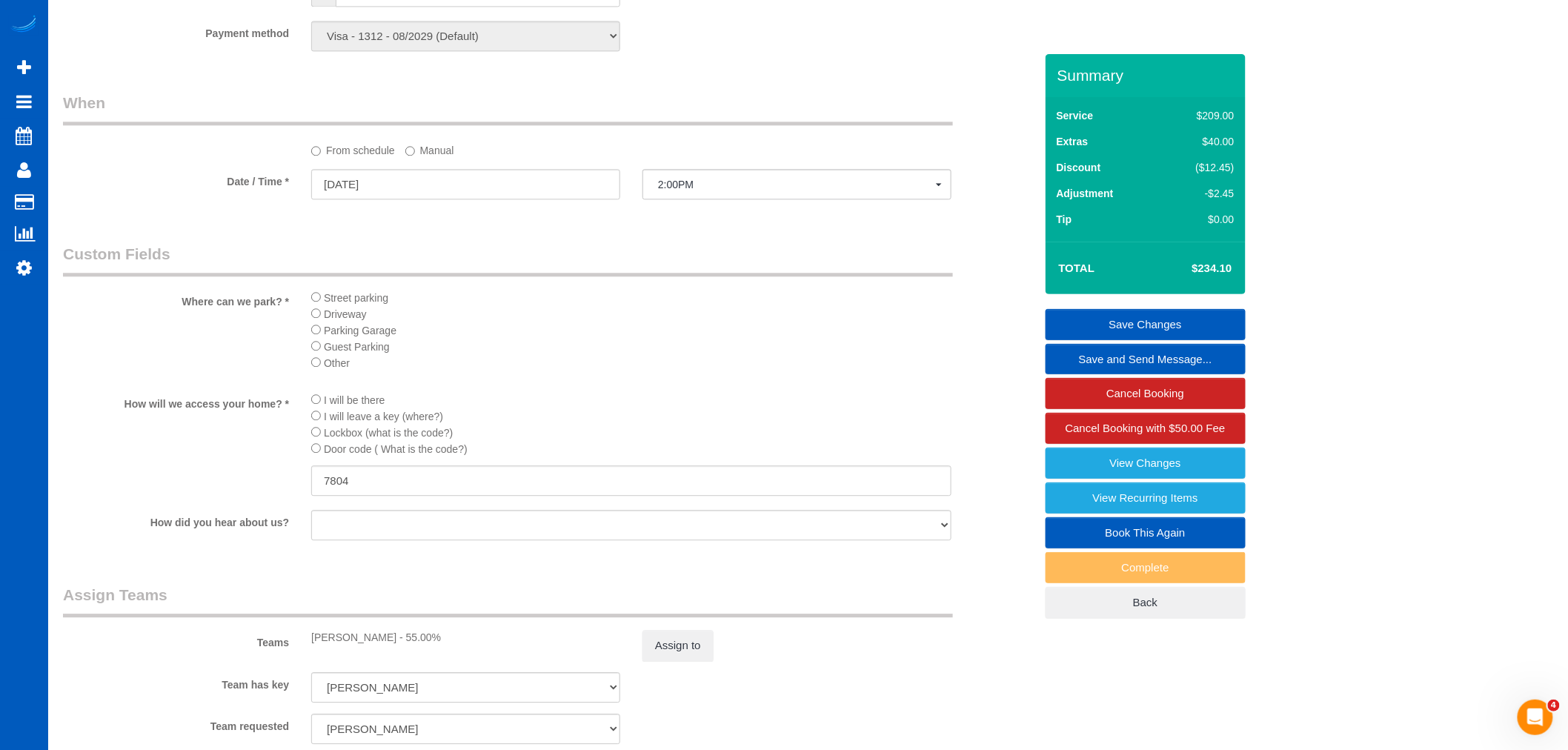
click at [451, 158] on label "Manual" at bounding box center [429, 148] width 49 height 20
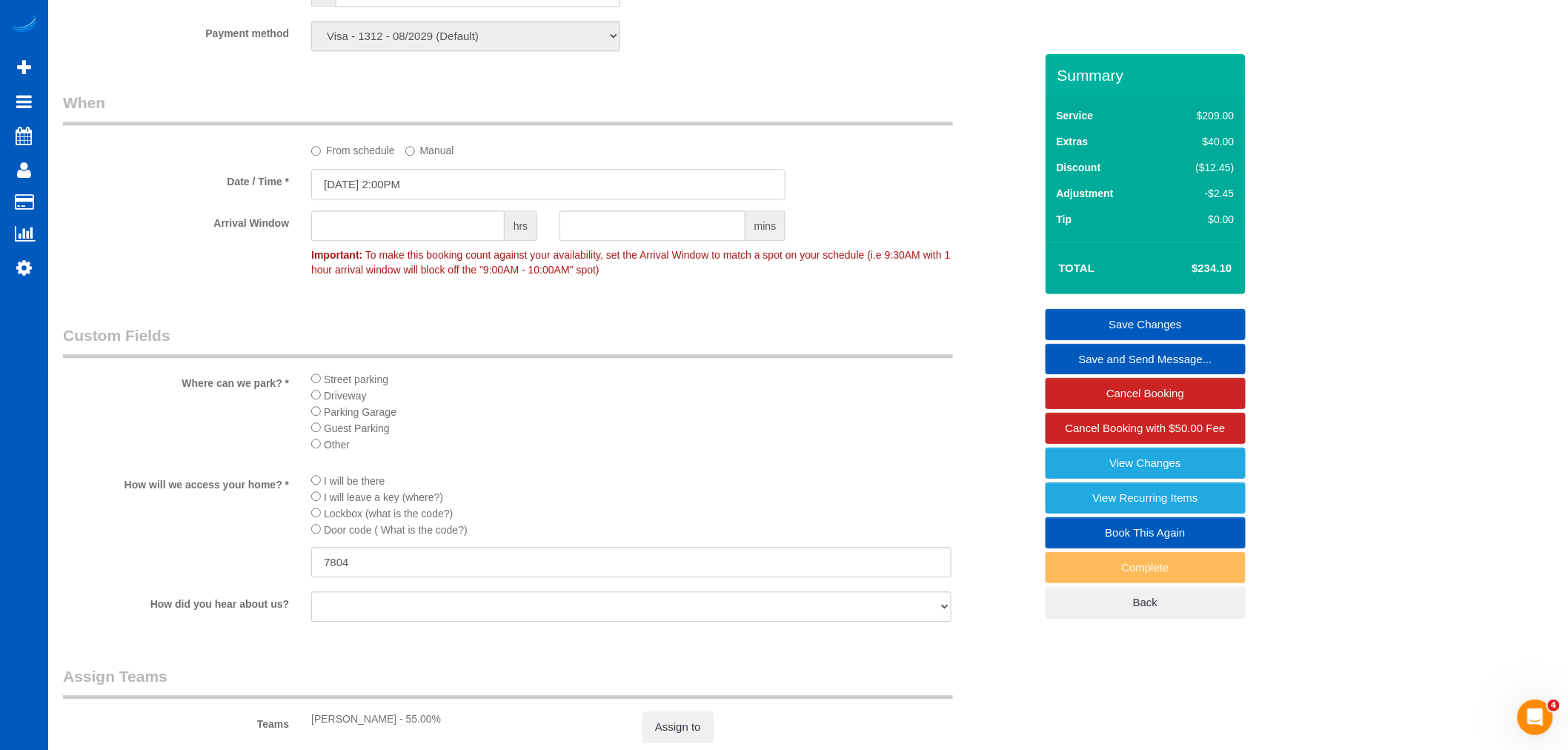
click at [426, 193] on input "[DATE] 2:00PM" at bounding box center [549, 183] width 475 height 30
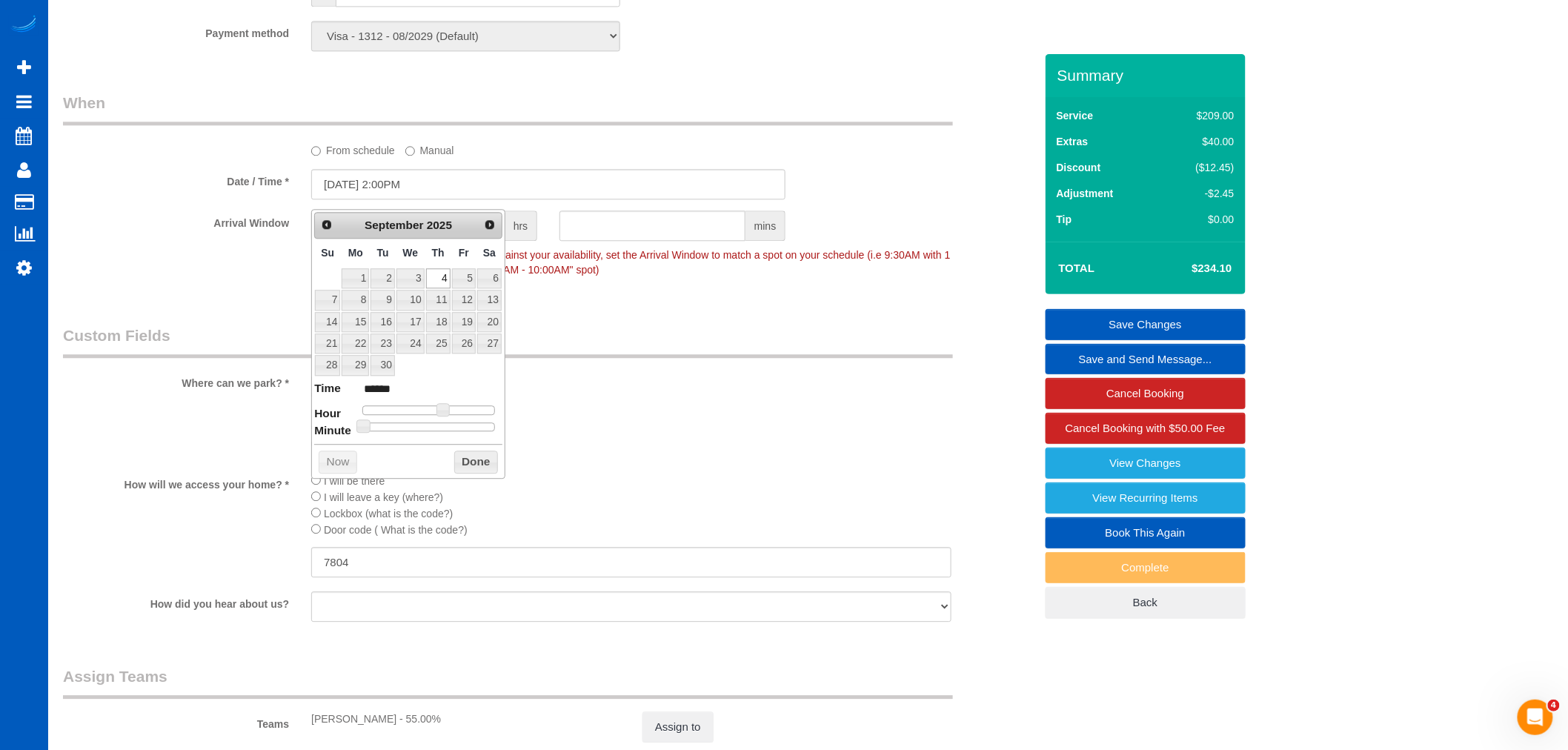
type input "[DATE] 2:25PM"
type input "******"
click at [425, 429] on div at bounding box center [428, 427] width 133 height 9
type input "[DATE] 2:30PM"
type input "******"
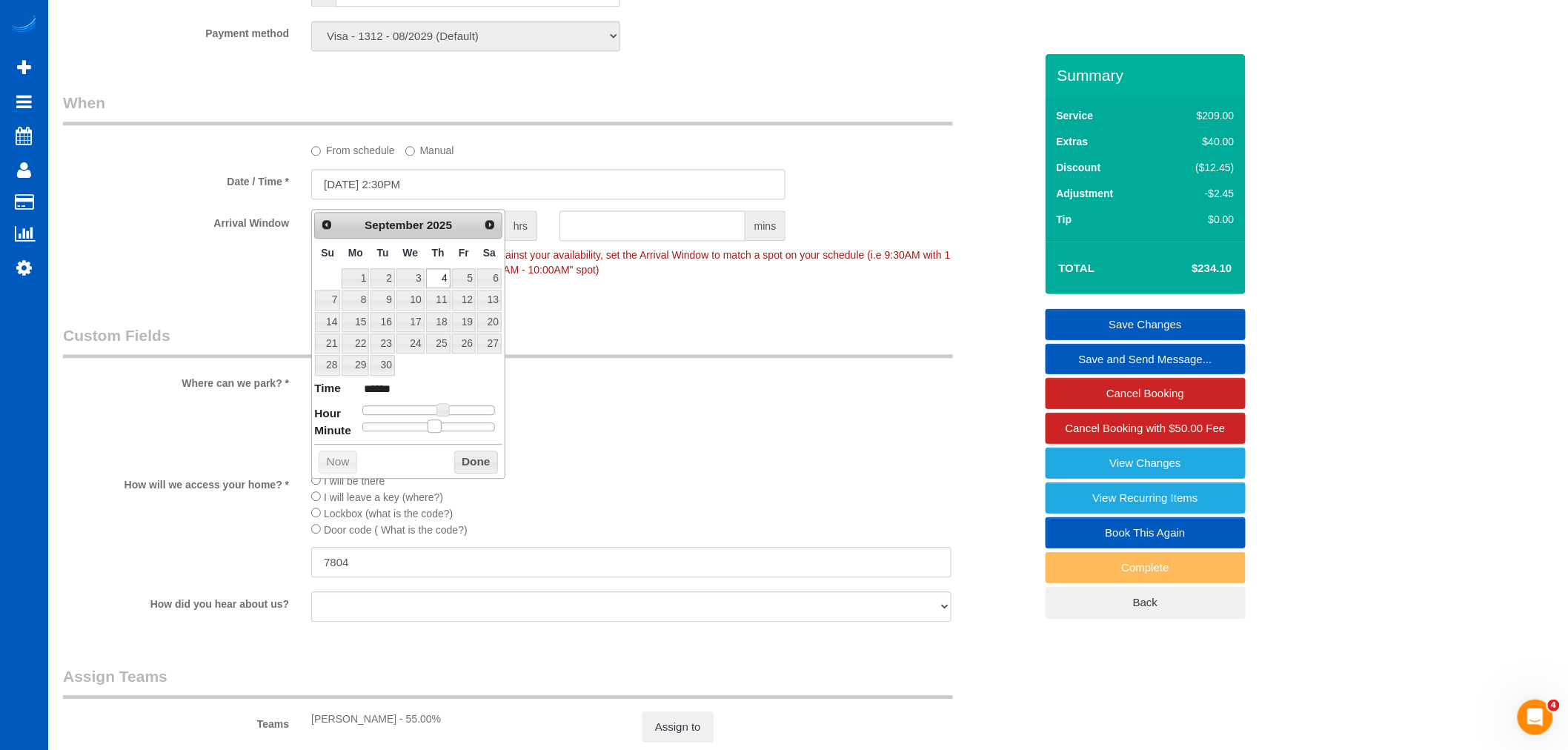
click at [432, 429] on span at bounding box center [434, 425] width 13 height 13
click at [482, 475] on div "Prev Next [DATE] Su Mo Tu We Th Fr Sa 1 2 3 4 5 6 7 8 9 10 11 12 13 14 15 16 17…" at bounding box center [408, 344] width 194 height 270
click at [475, 467] on button "Done" at bounding box center [476, 462] width 44 height 24
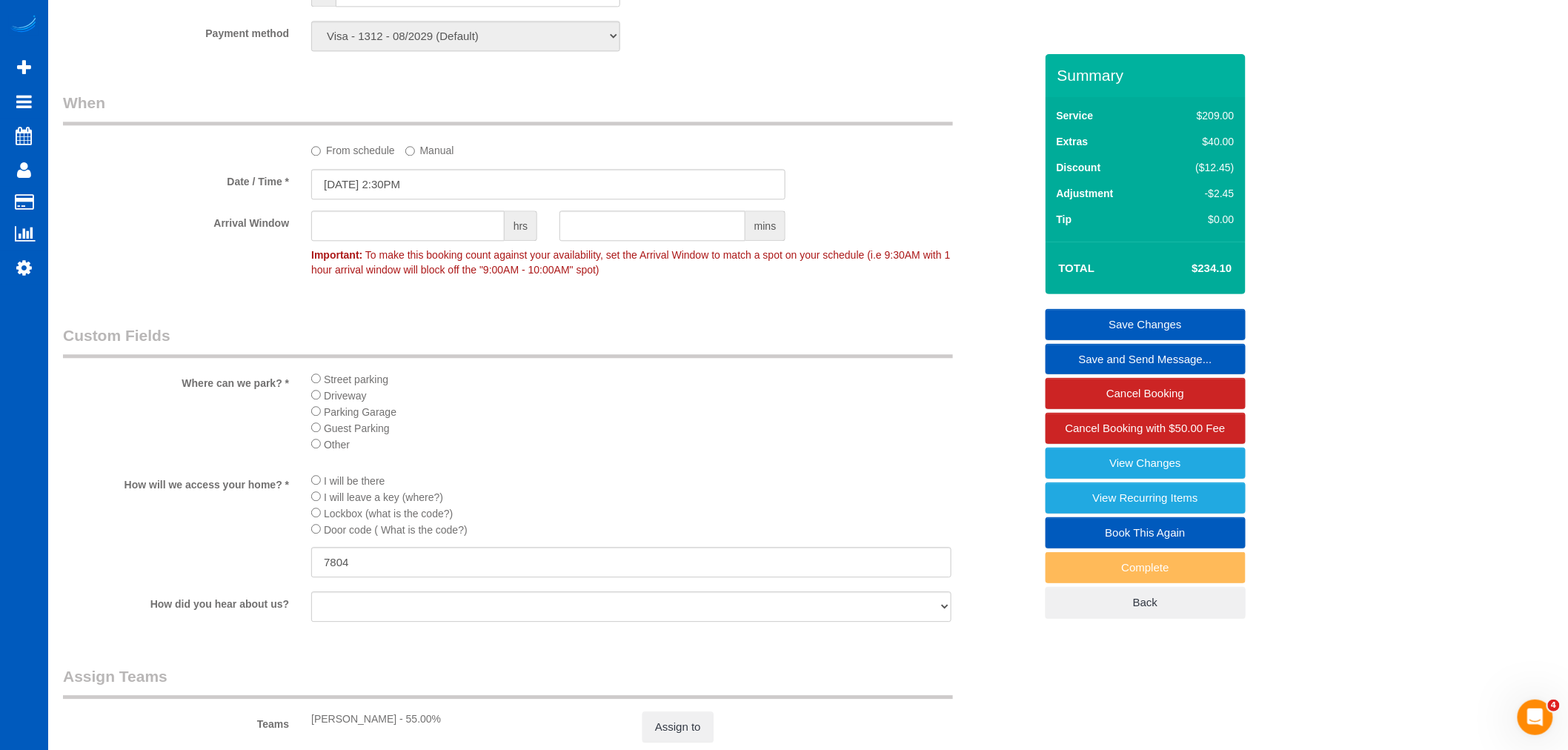
click at [1120, 318] on link "Save Changes" at bounding box center [1146, 325] width 200 height 31
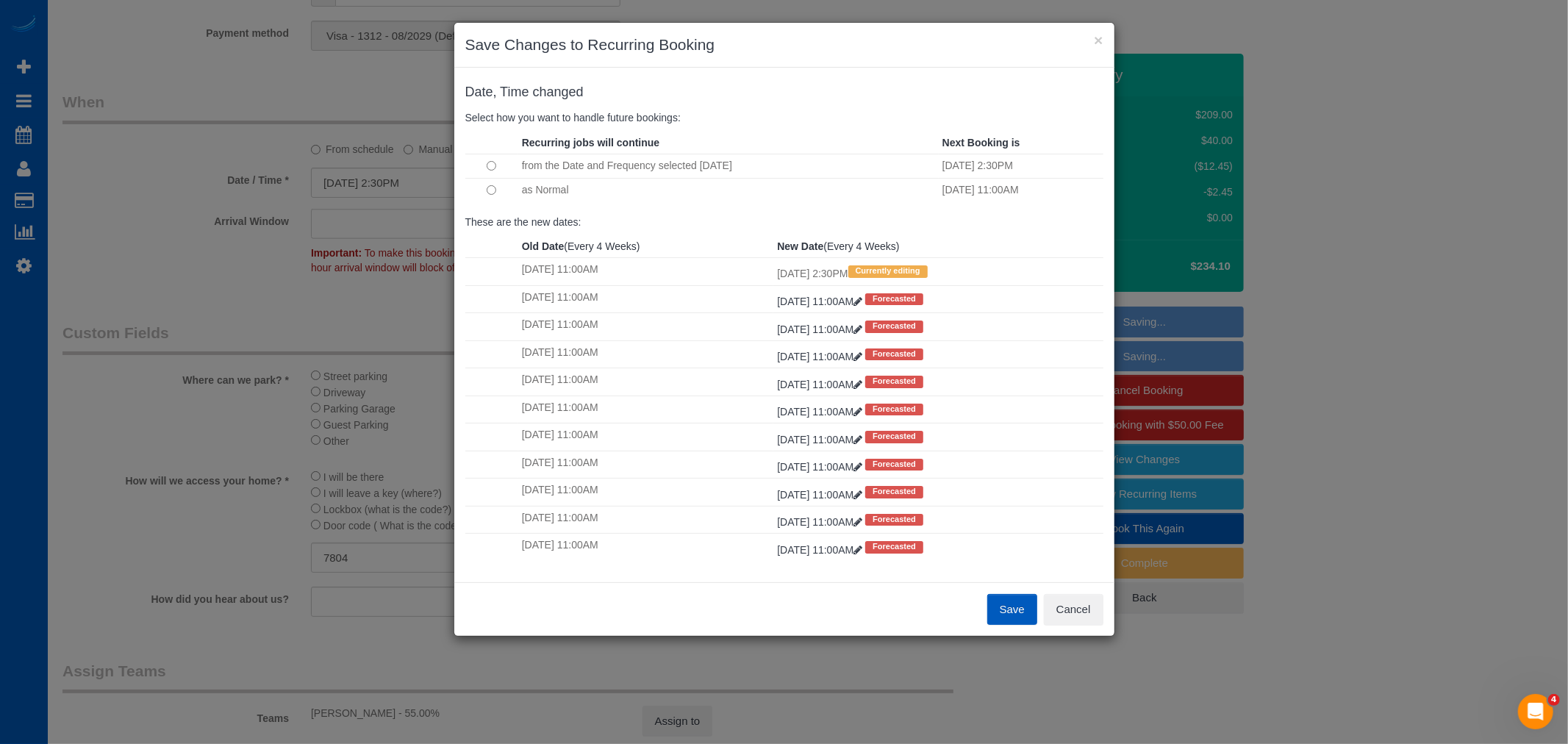
click at [1006, 610] on button "Save" at bounding box center [1012, 609] width 50 height 31
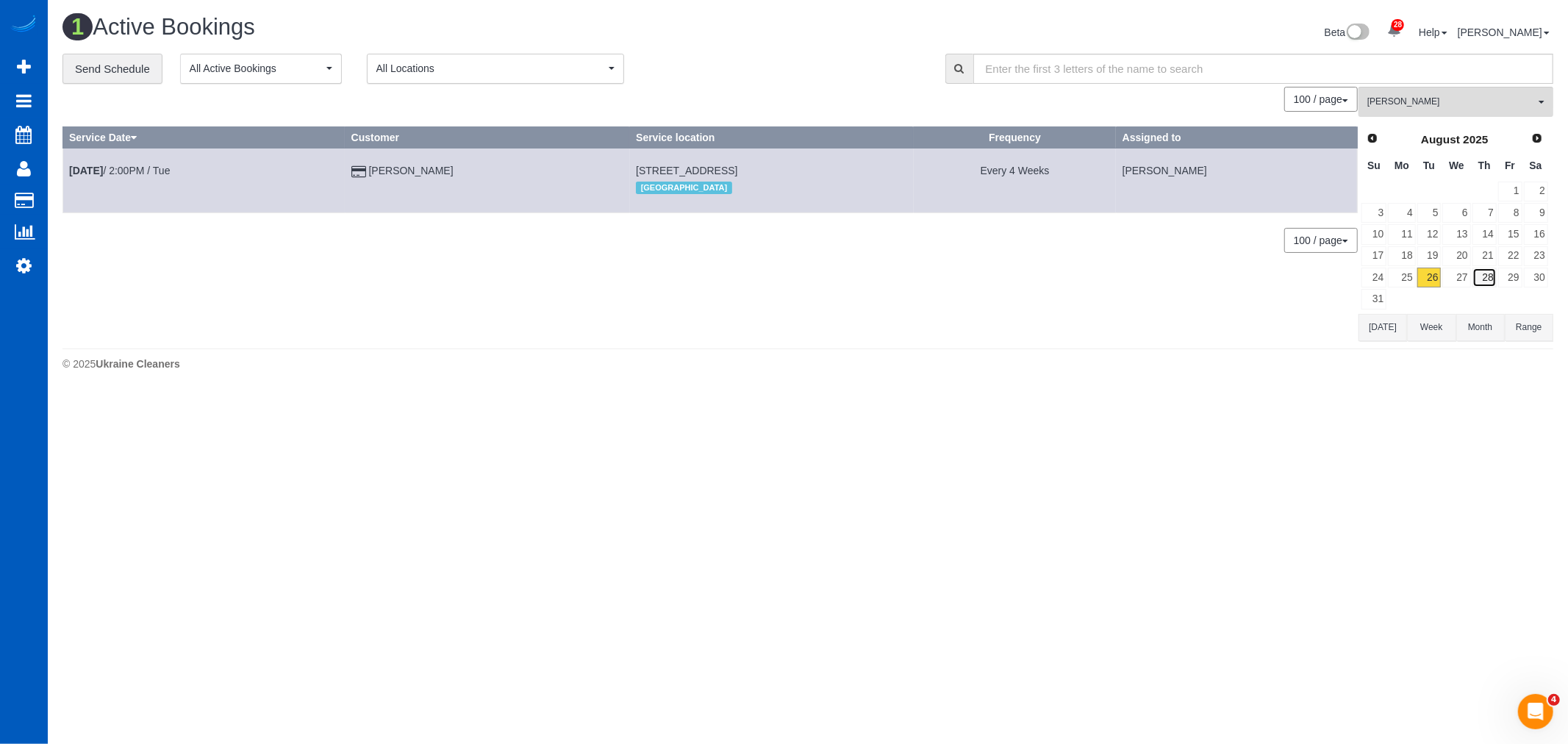
click at [1472, 276] on link "28" at bounding box center [1484, 278] width 24 height 20
click at [1449, 278] on link "27" at bounding box center [1456, 278] width 28 height 20
click at [1440, 114] on button "[PERSON_NAME] All Teams" at bounding box center [1455, 101] width 195 height 30
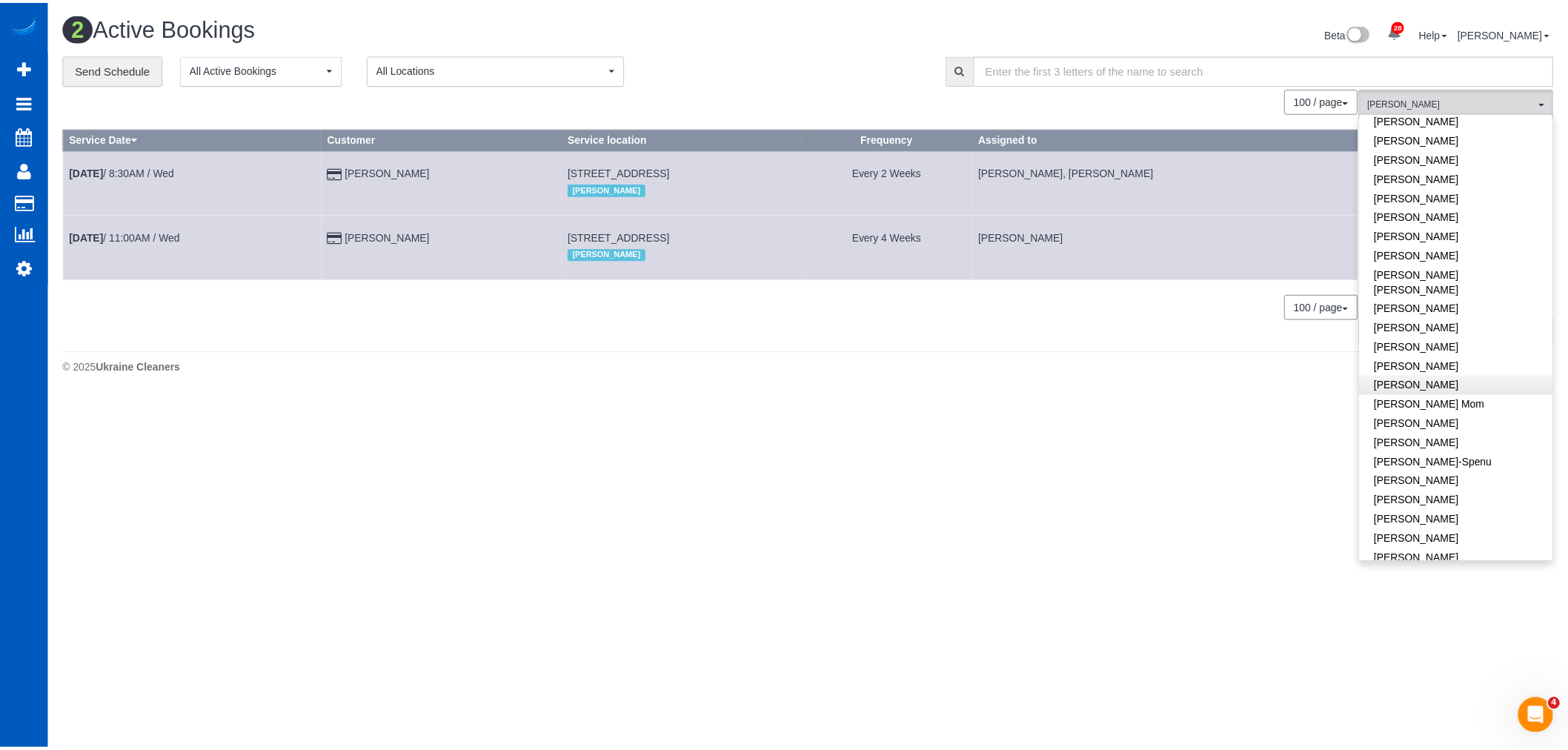
scroll to position [165, 0]
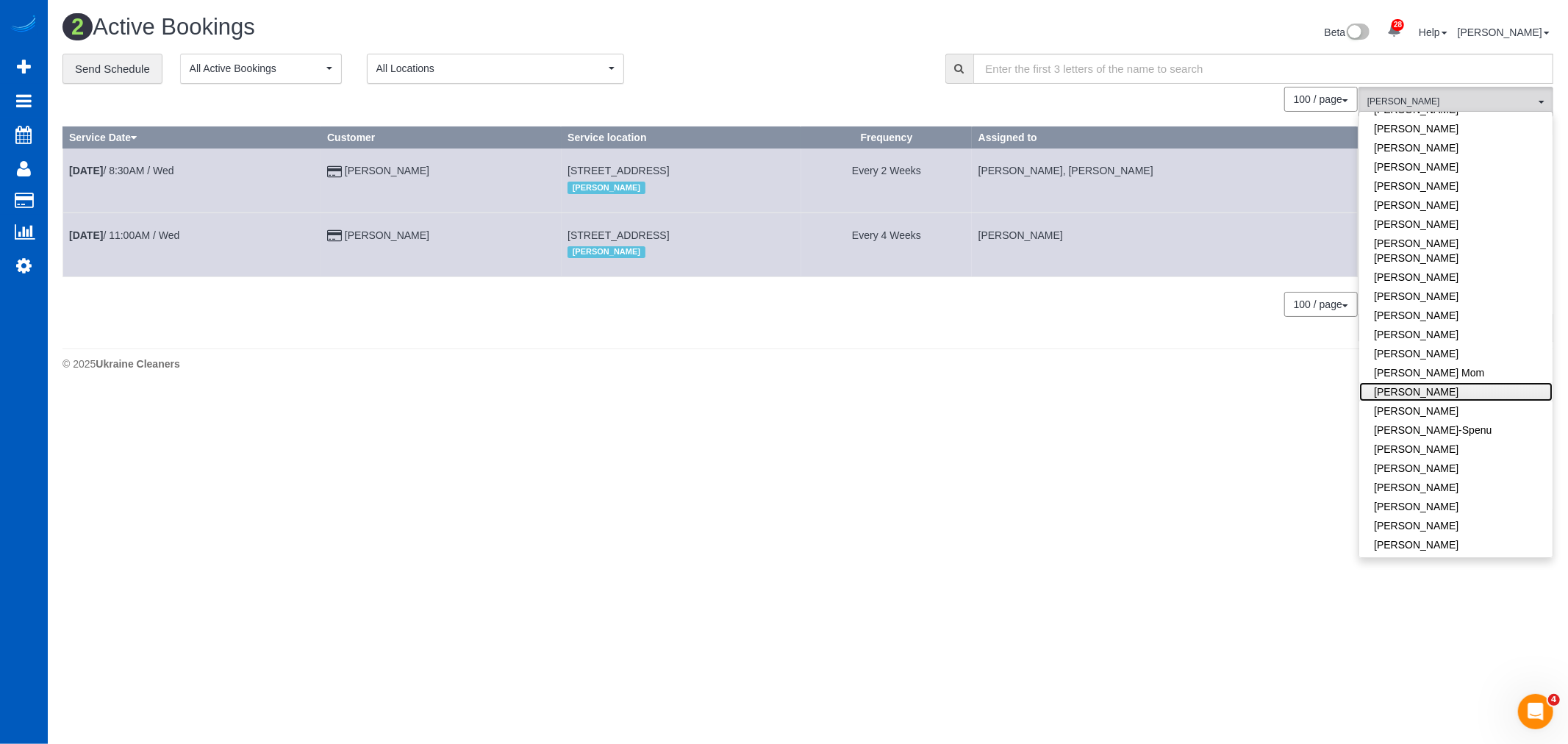
click at [1430, 382] on link "[PERSON_NAME]" at bounding box center [1455, 391] width 193 height 19
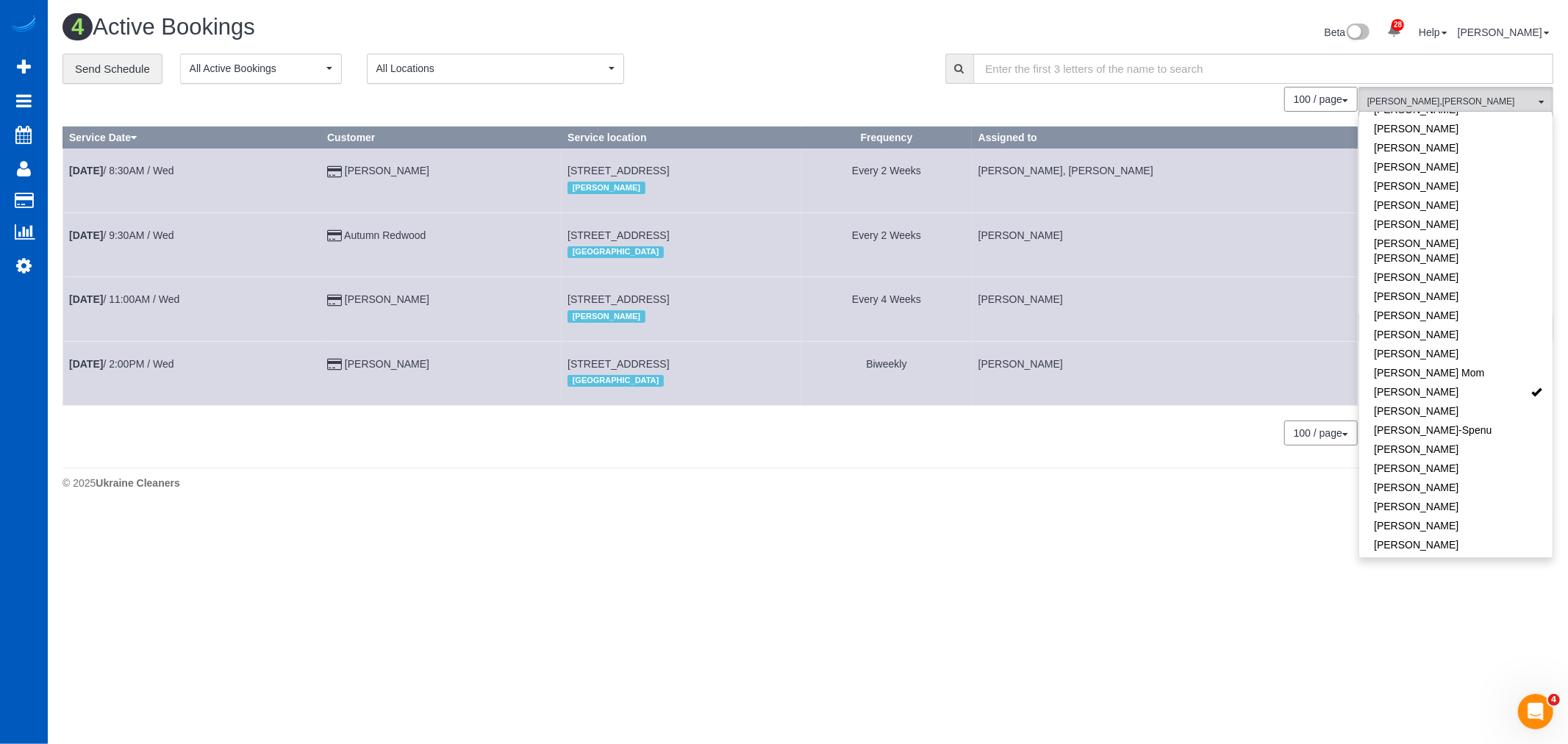
click at [883, 453] on div "0 Bookings found. We couldn't find any bookings that matched your search. Creat…" at bounding box center [711, 273] width 1296 height 374
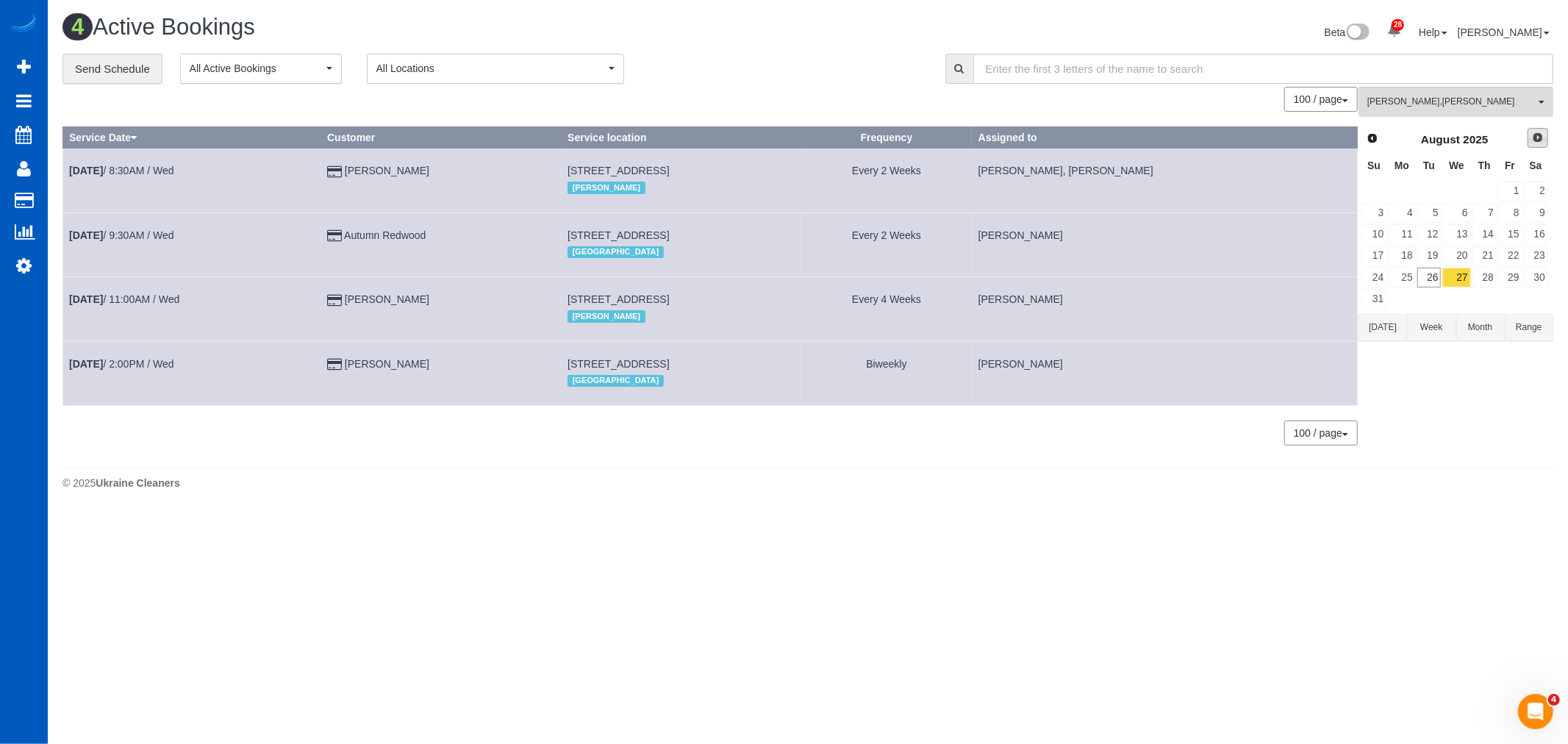
click at [1530, 145] on link "Next" at bounding box center [1537, 138] width 21 height 21
click at [1458, 194] on link "3" at bounding box center [1456, 192] width 28 height 20
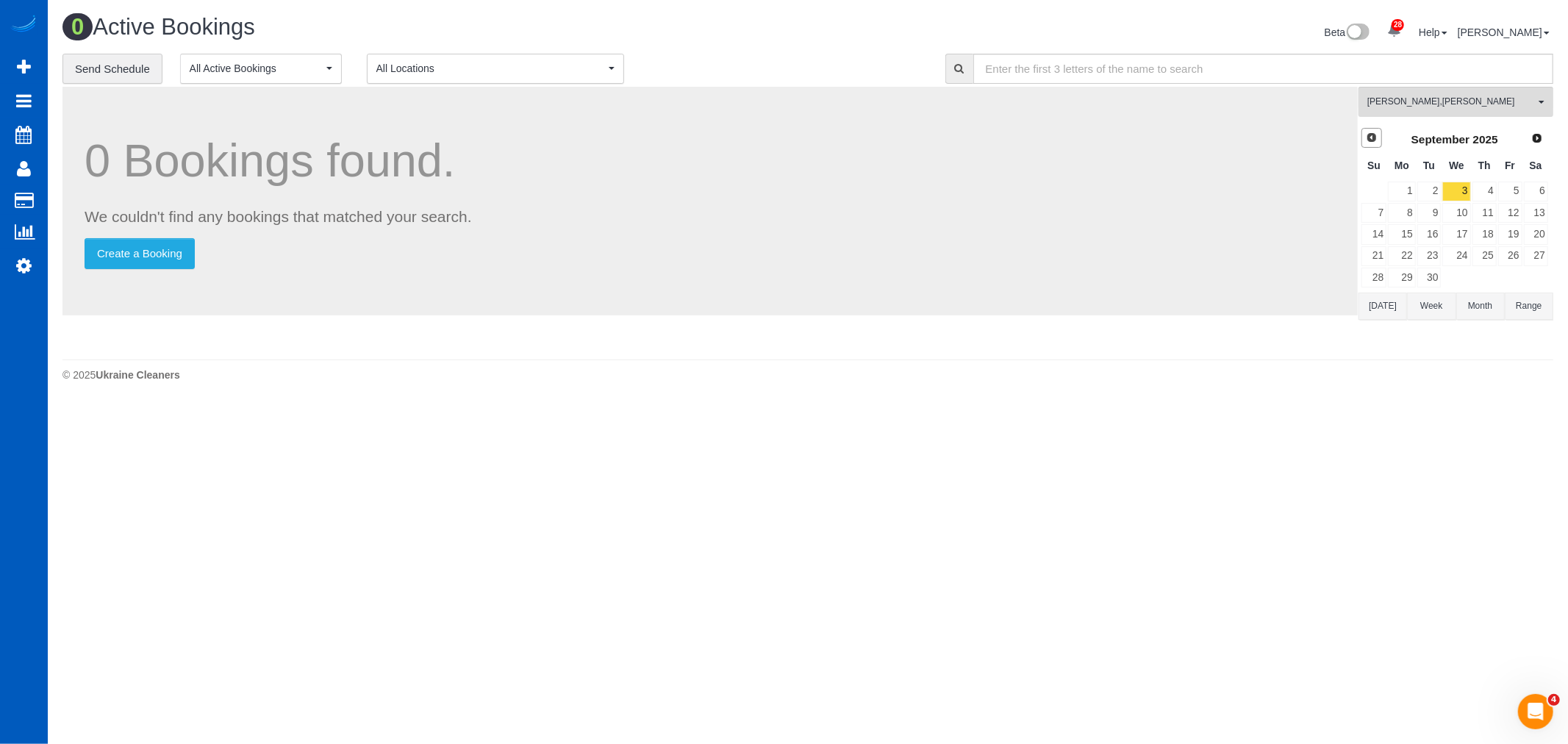
click at [1372, 135] on span "Prev" at bounding box center [1371, 137] width 11 height 11
click at [1456, 288] on link "27" at bounding box center [1456, 278] width 28 height 20
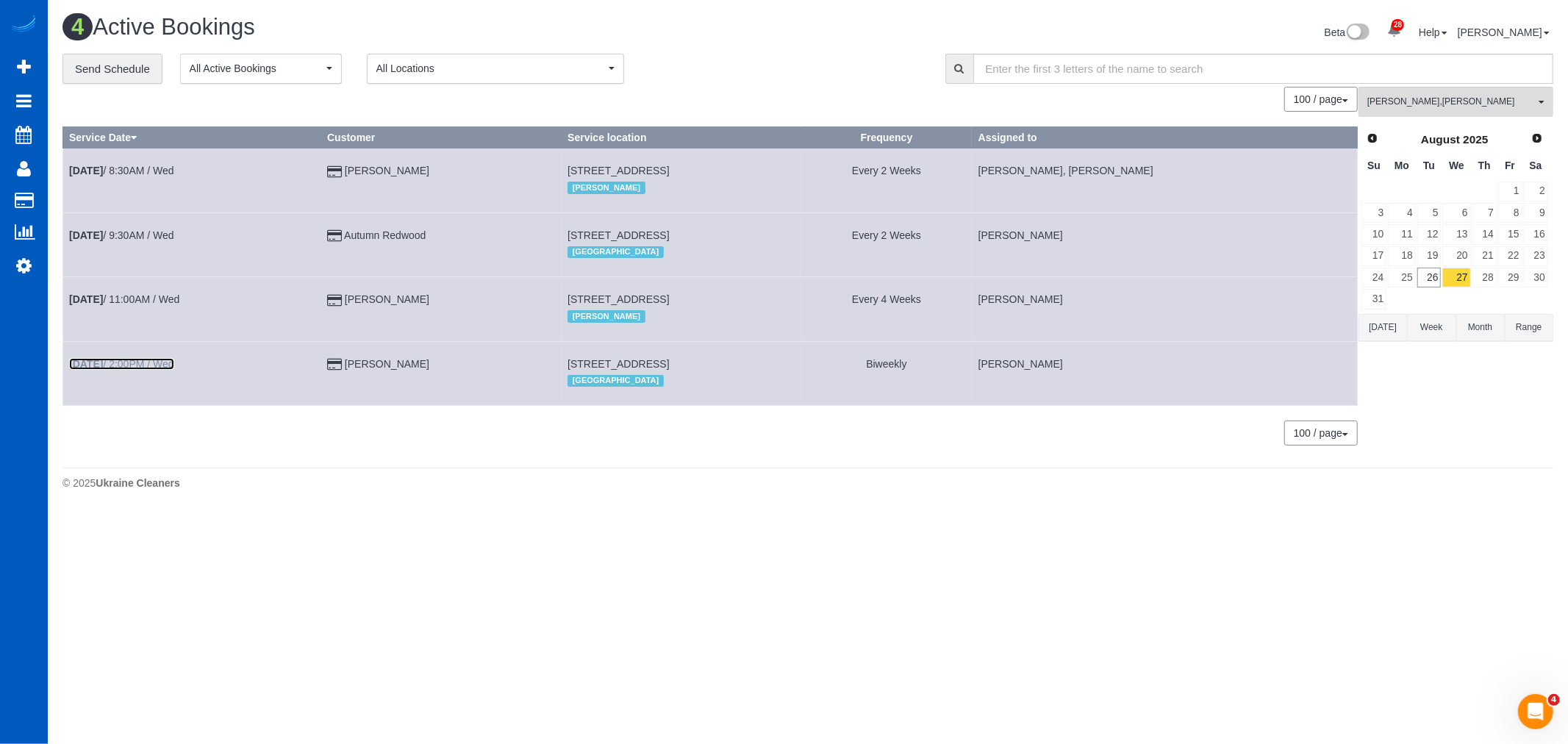
click at [148, 370] on link "[DATE] 2:00PM / Wed" at bounding box center [121, 363] width 105 height 11
select select "OR"
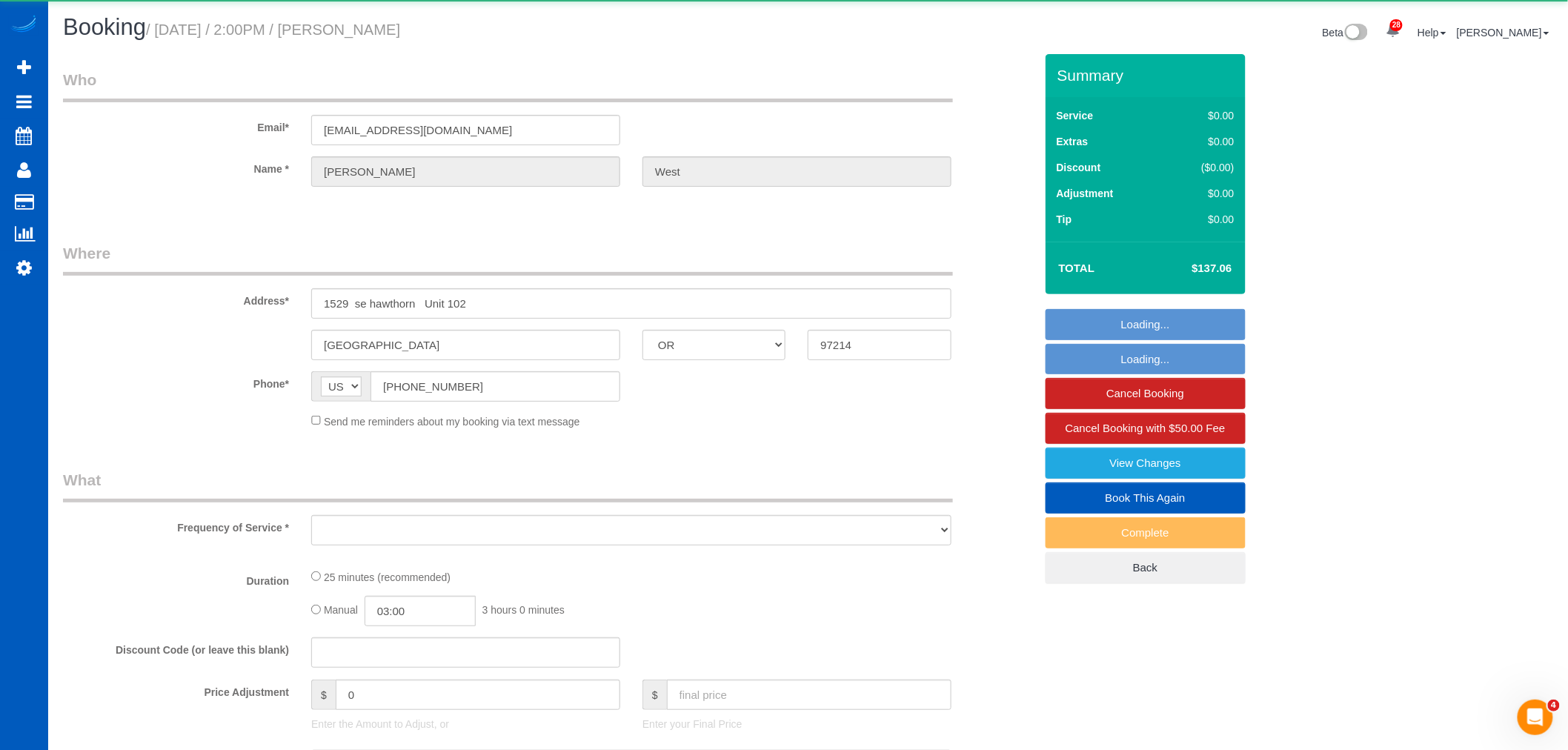
select select "object:48242"
select select "string:fspay-fcc6a542-d3a3-47f8-8dd5-c09019c1bdc8"
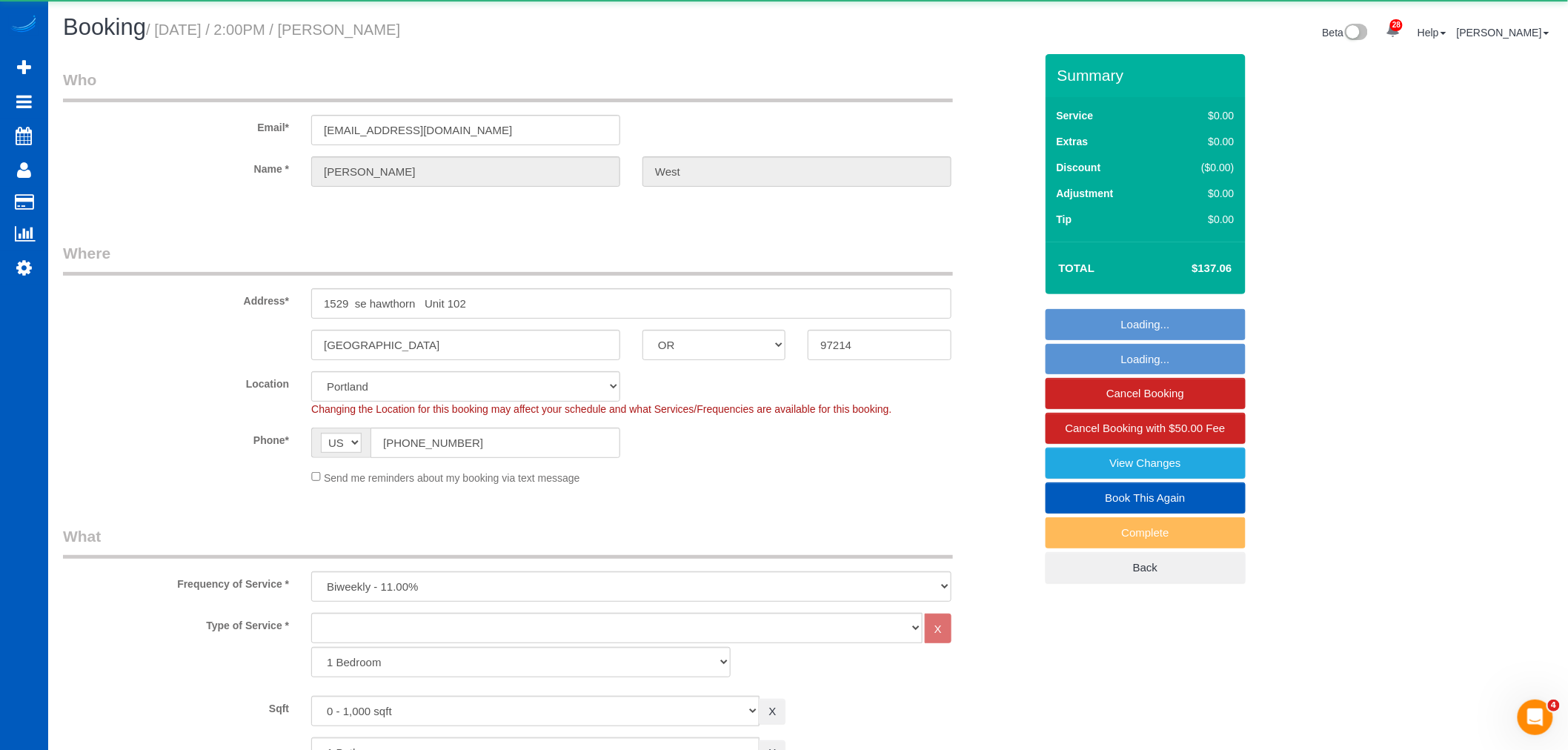
select select "object:48399"
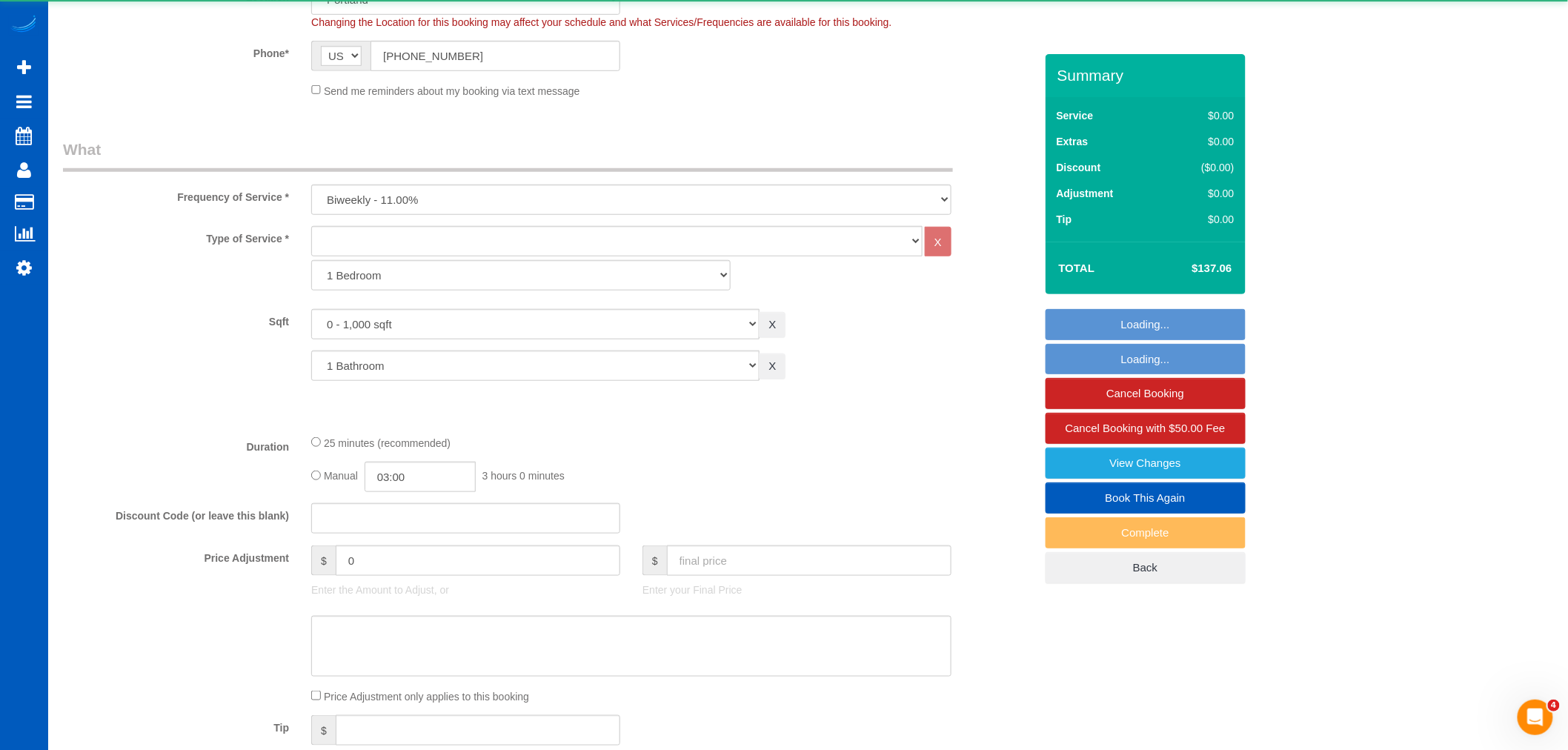
select select "spot141"
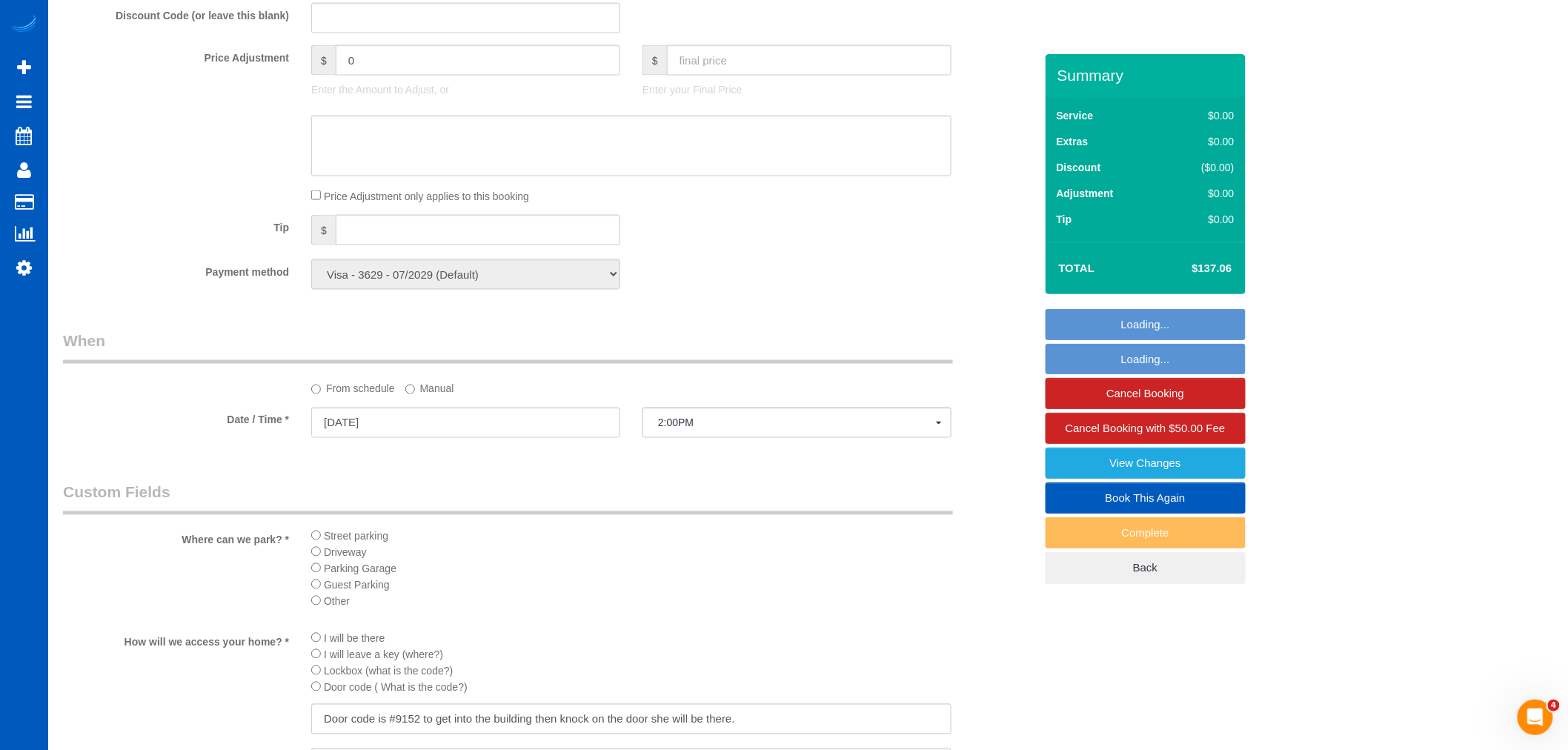
scroll to position [1071, 0]
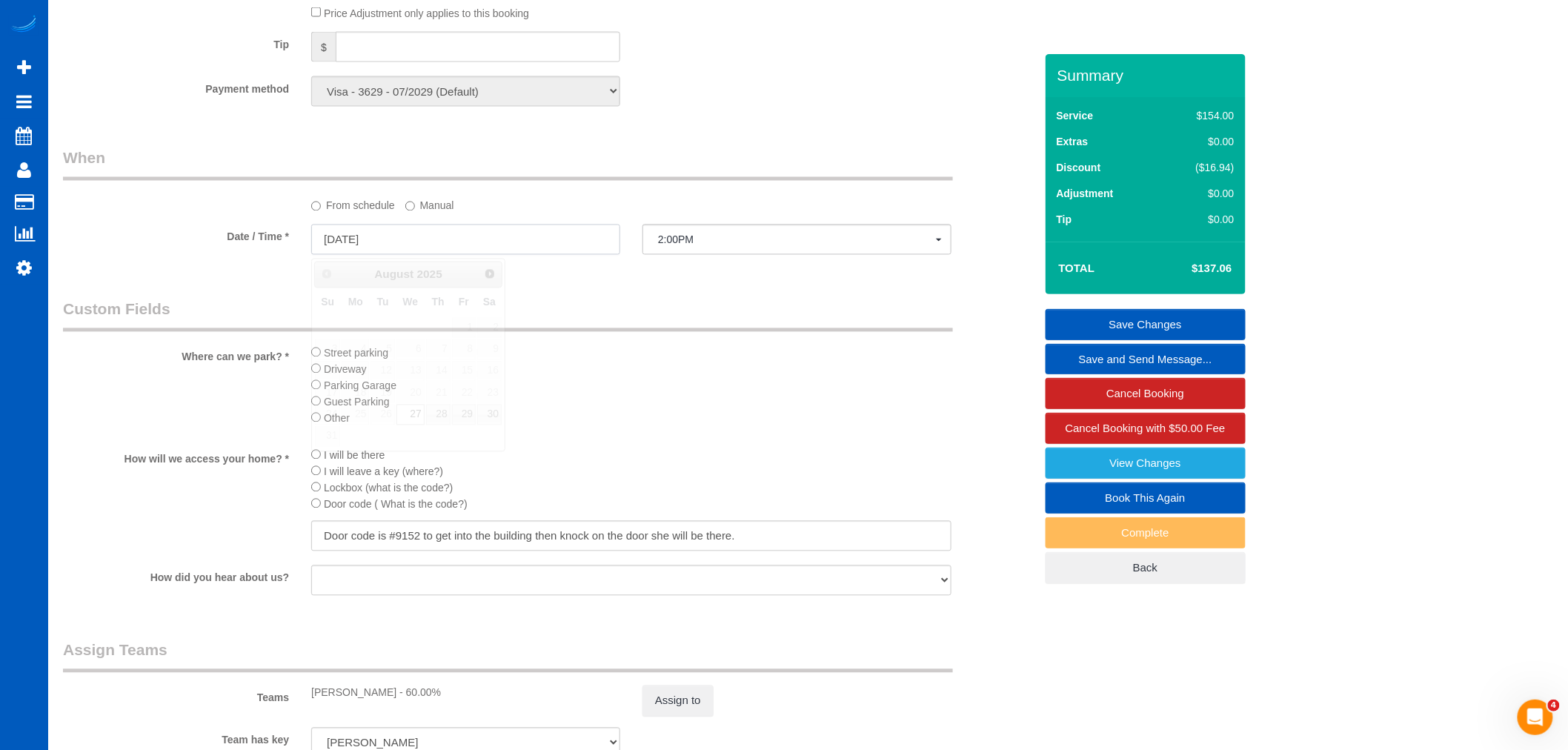
click at [361, 244] on input "[DATE]" at bounding box center [465, 239] width 309 height 30
click at [687, 369] on li "Driveway" at bounding box center [631, 368] width 640 height 16
click at [393, 234] on input "[DATE]" at bounding box center [465, 239] width 309 height 30
click at [490, 271] on span "Next" at bounding box center [490, 273] width 12 height 12
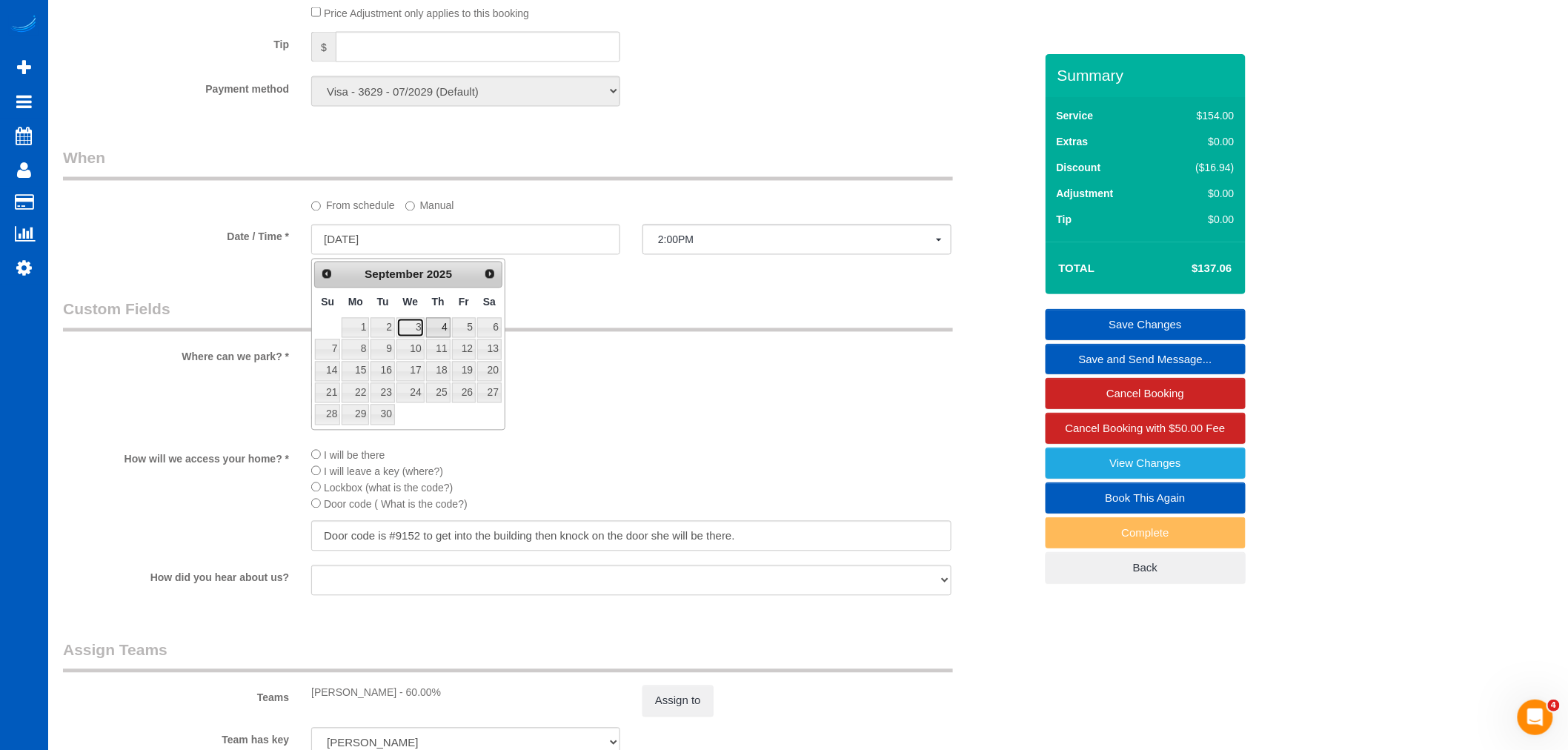
click at [417, 328] on link "3" at bounding box center [411, 328] width 29 height 20
type input "[DATE]"
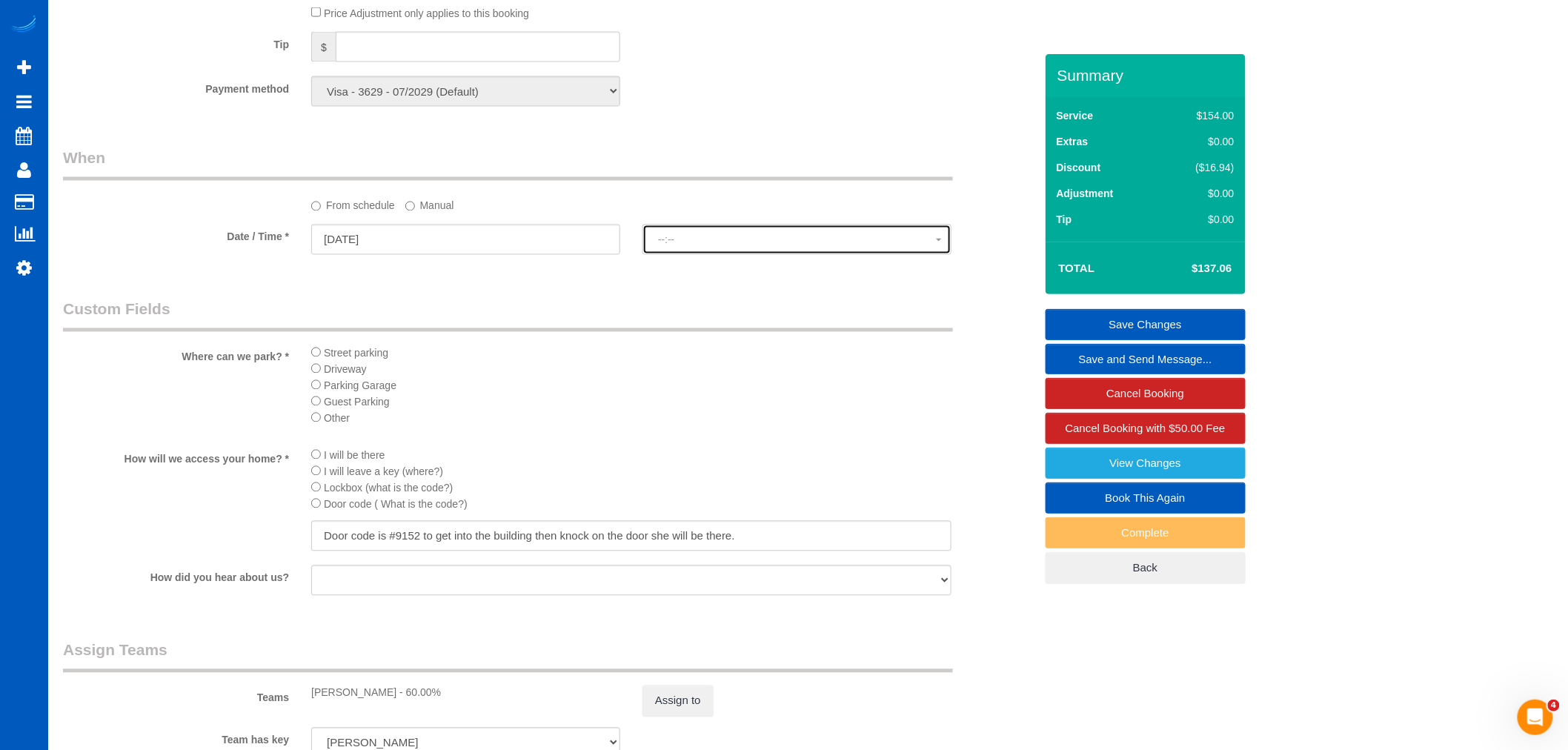
click at [691, 246] on span "--:--" at bounding box center [797, 240] width 278 height 12
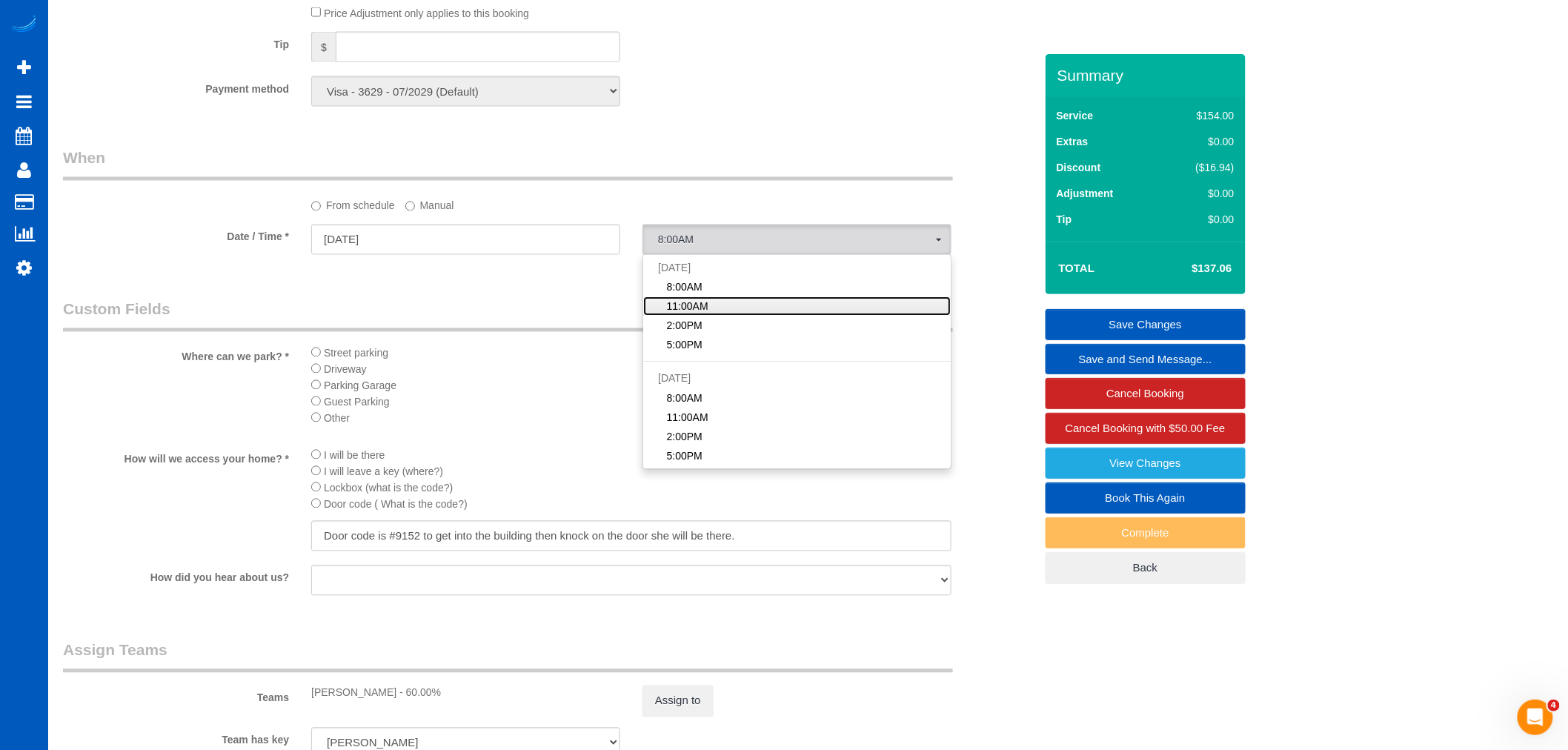
click at [716, 317] on link "11:00AM" at bounding box center [797, 307] width 307 height 19
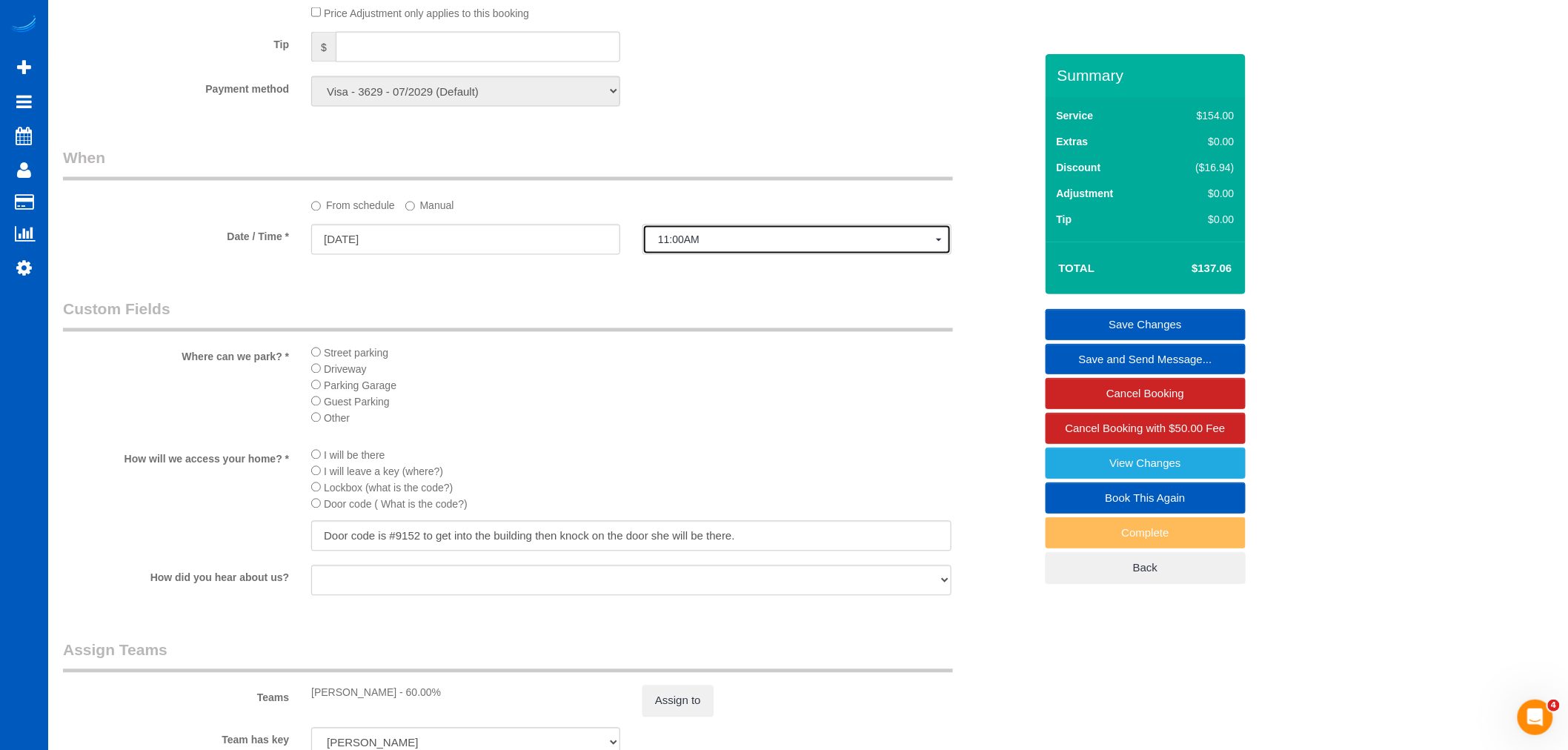
click at [690, 251] on button "11:00AM" at bounding box center [797, 239] width 309 height 30
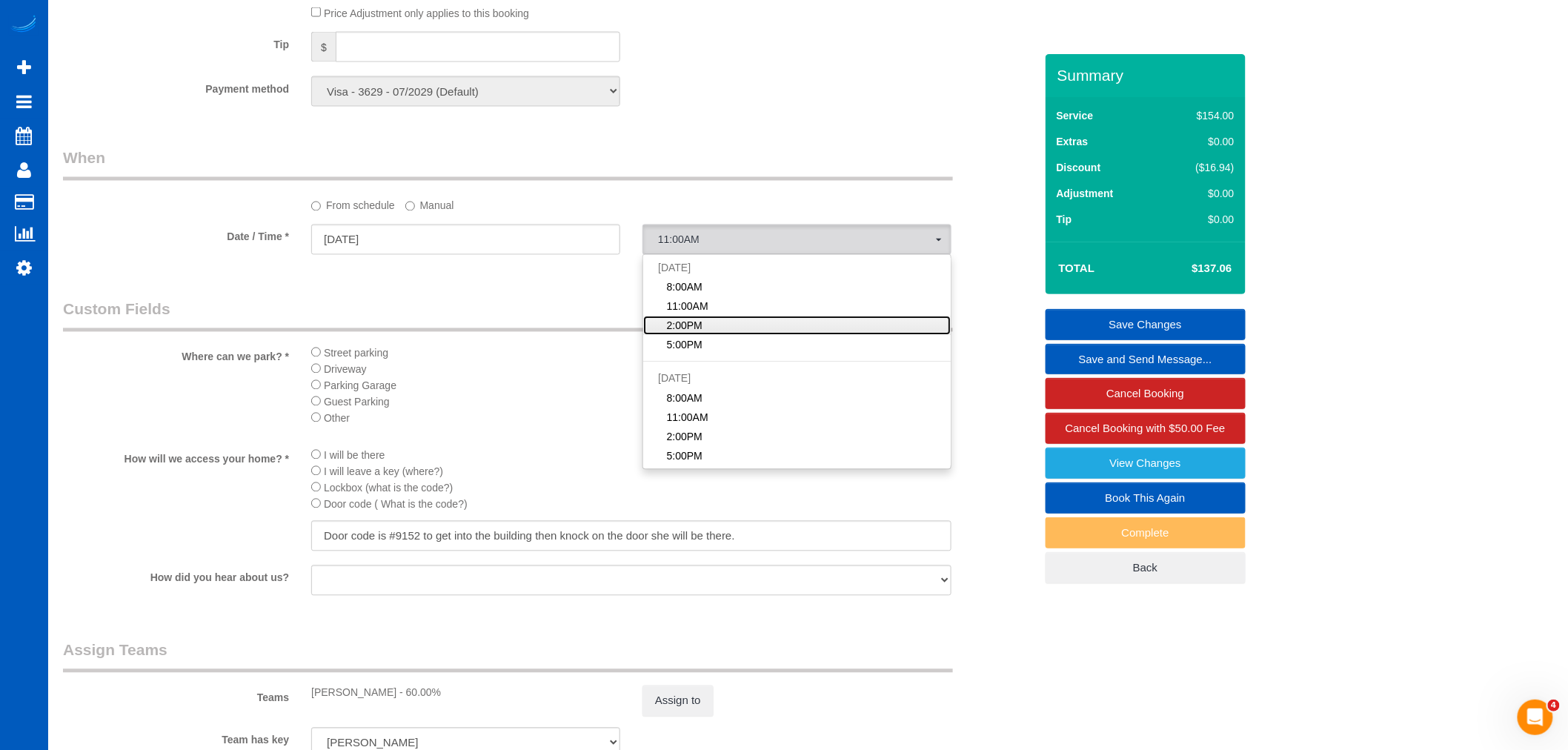
click at [700, 321] on span "2:00PM" at bounding box center [685, 326] width 35 height 15
select select "spot158"
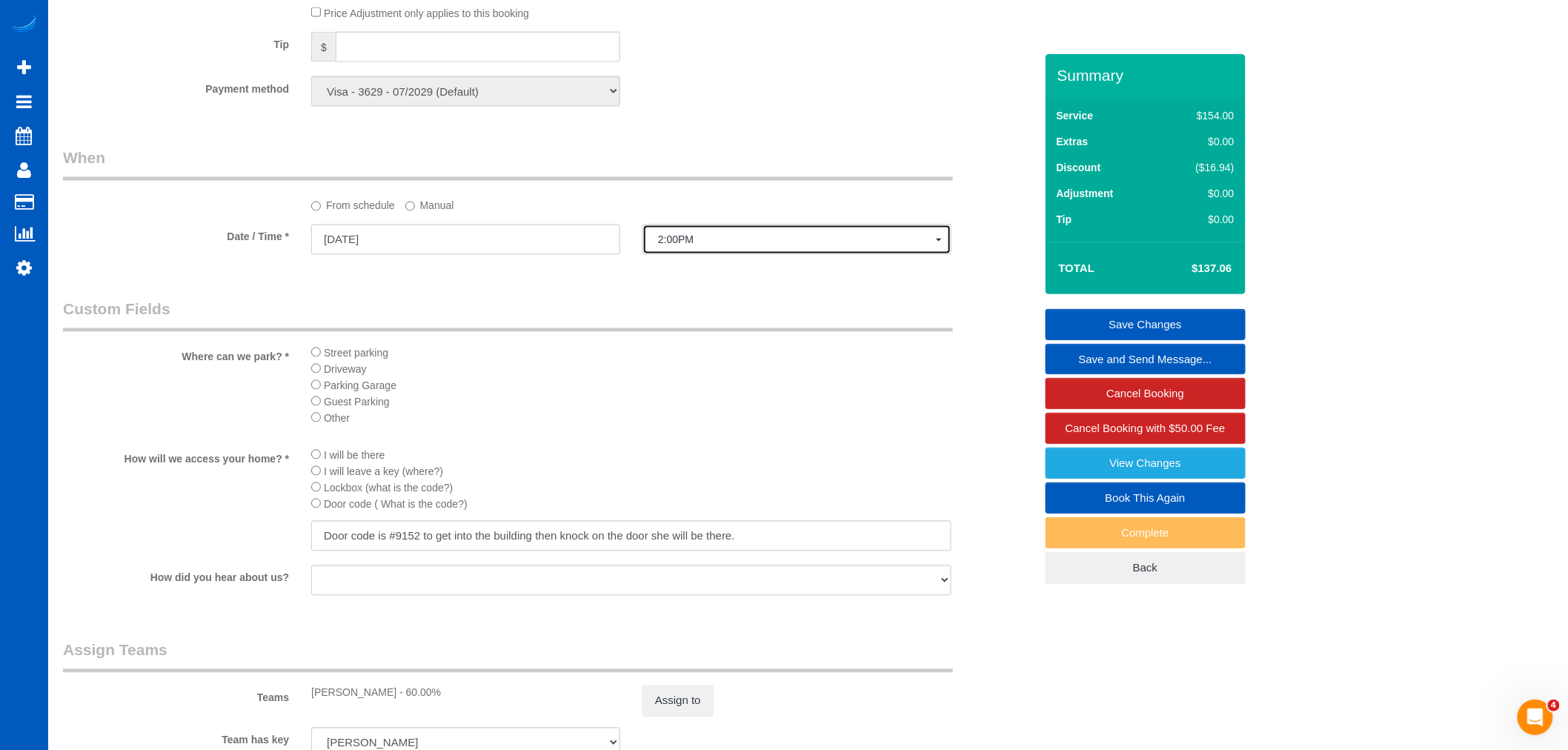
scroll to position [1317, 0]
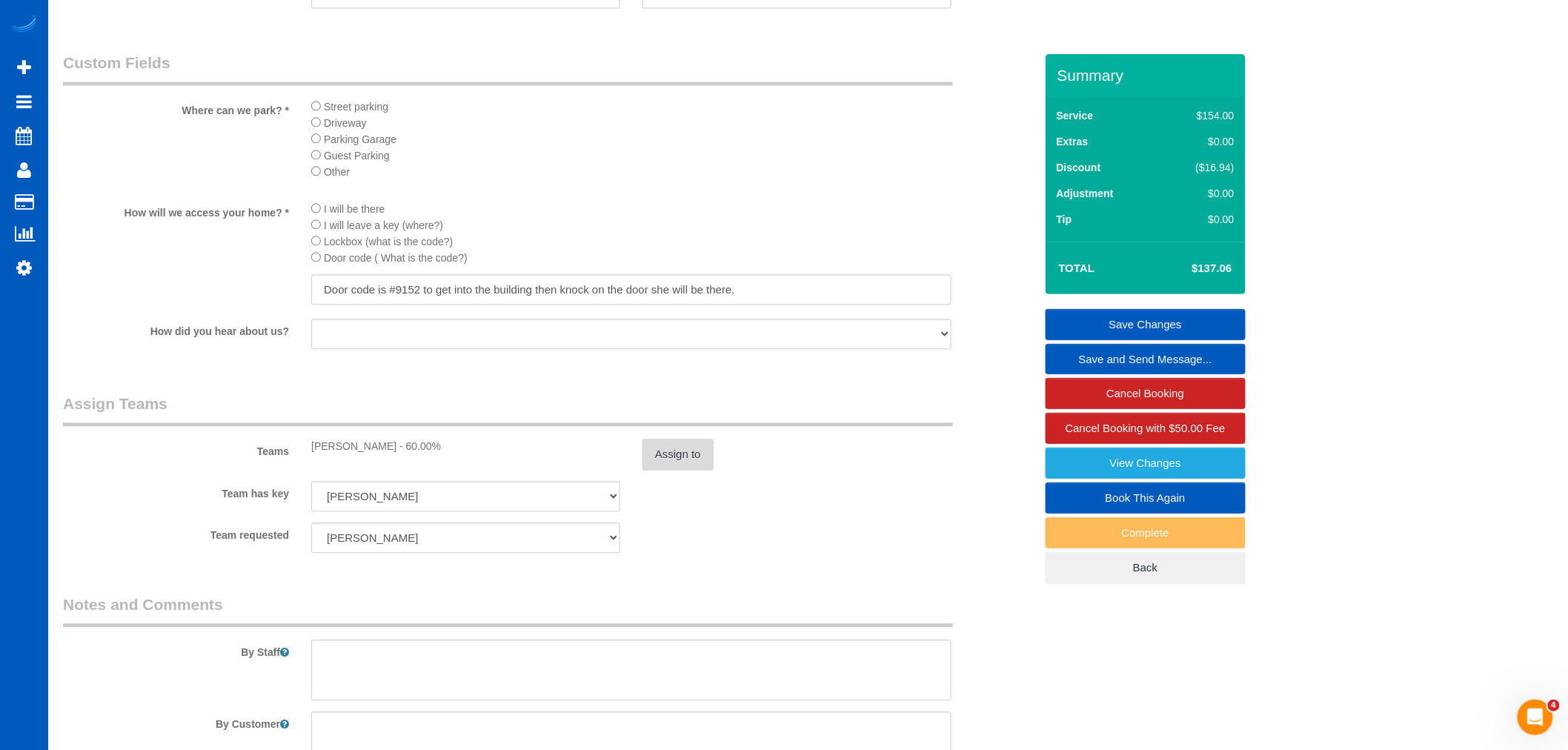
click at [669, 457] on button "Assign to" at bounding box center [678, 454] width 71 height 31
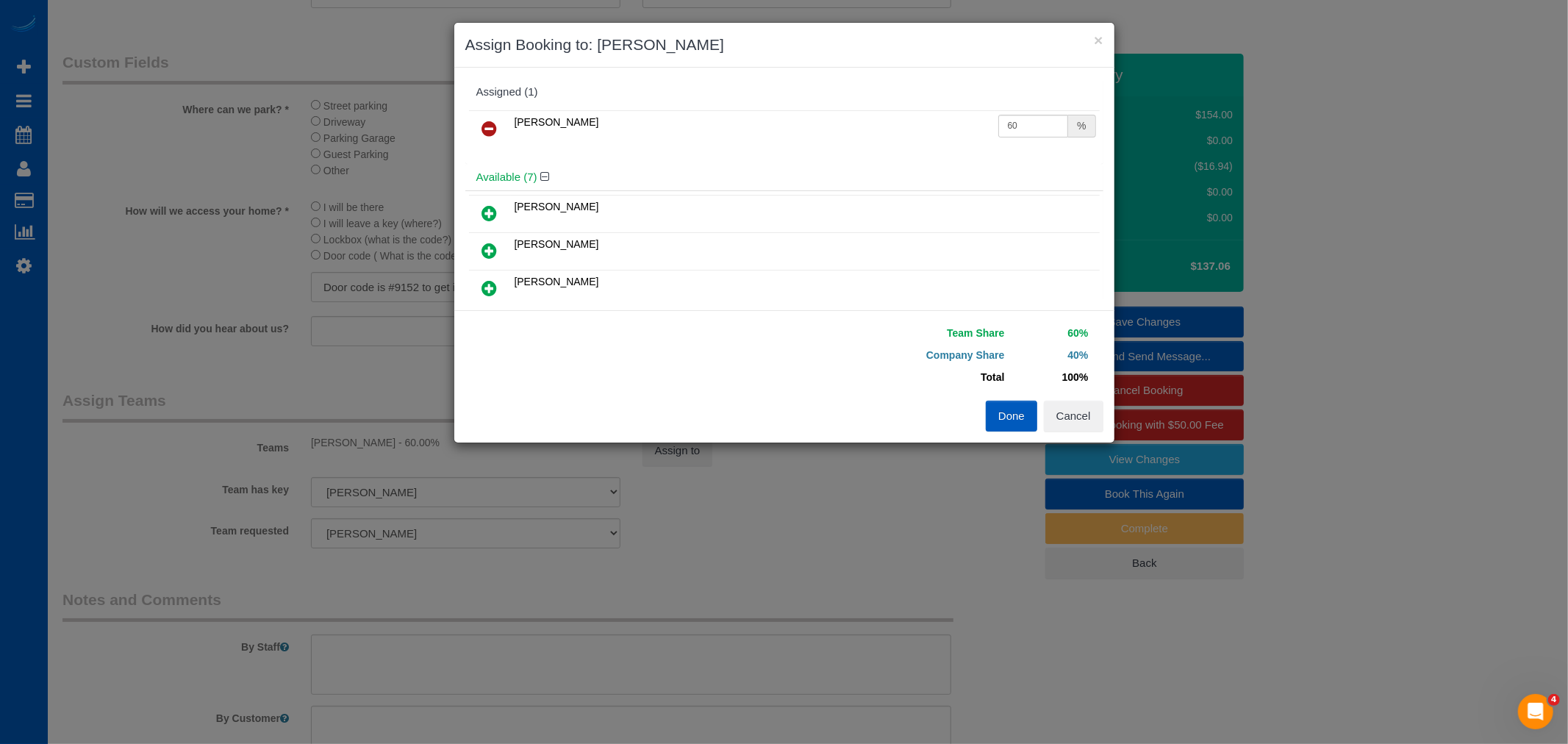
click at [993, 416] on button "Done" at bounding box center [1011, 416] width 51 height 31
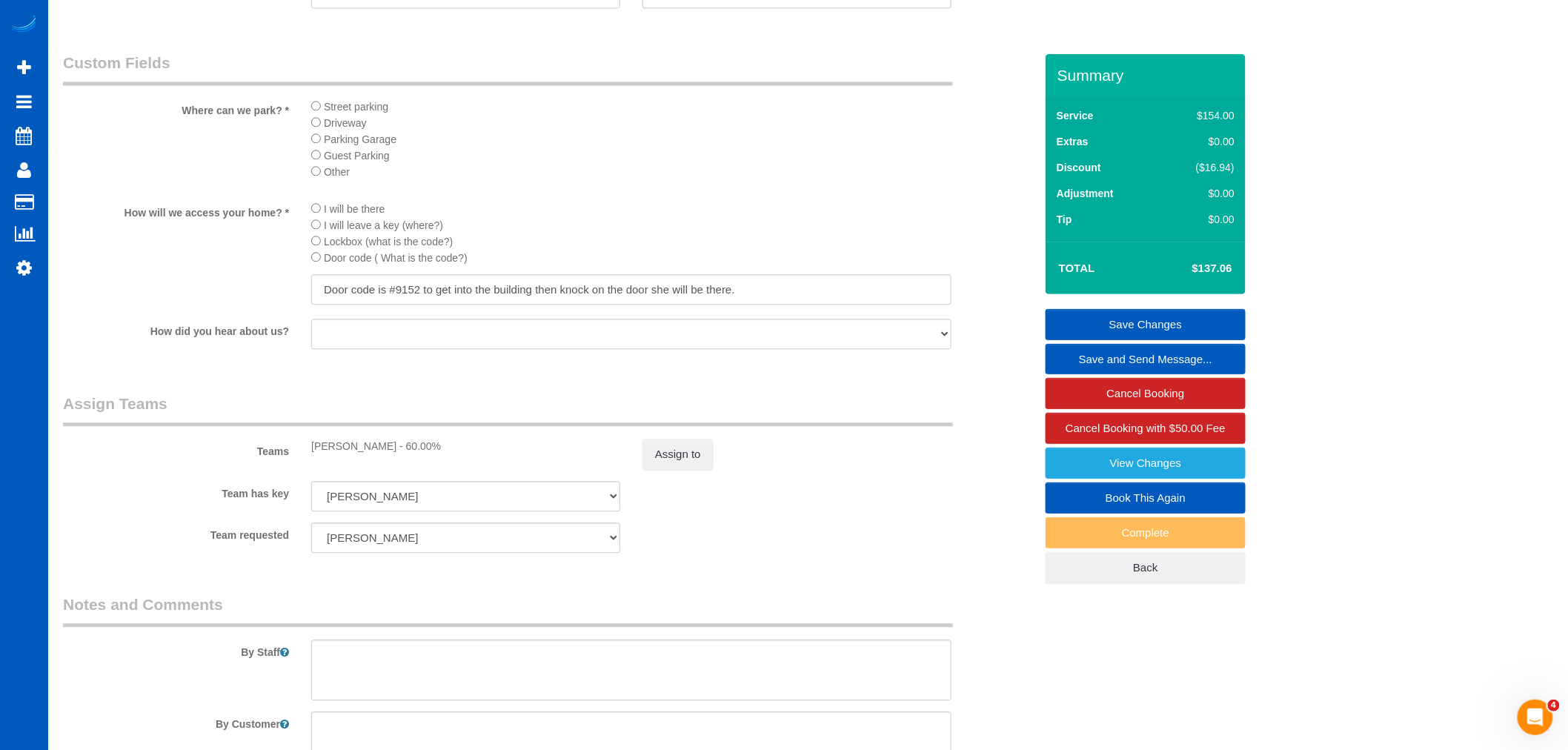
click at [1144, 325] on link "Save Changes" at bounding box center [1146, 325] width 200 height 31
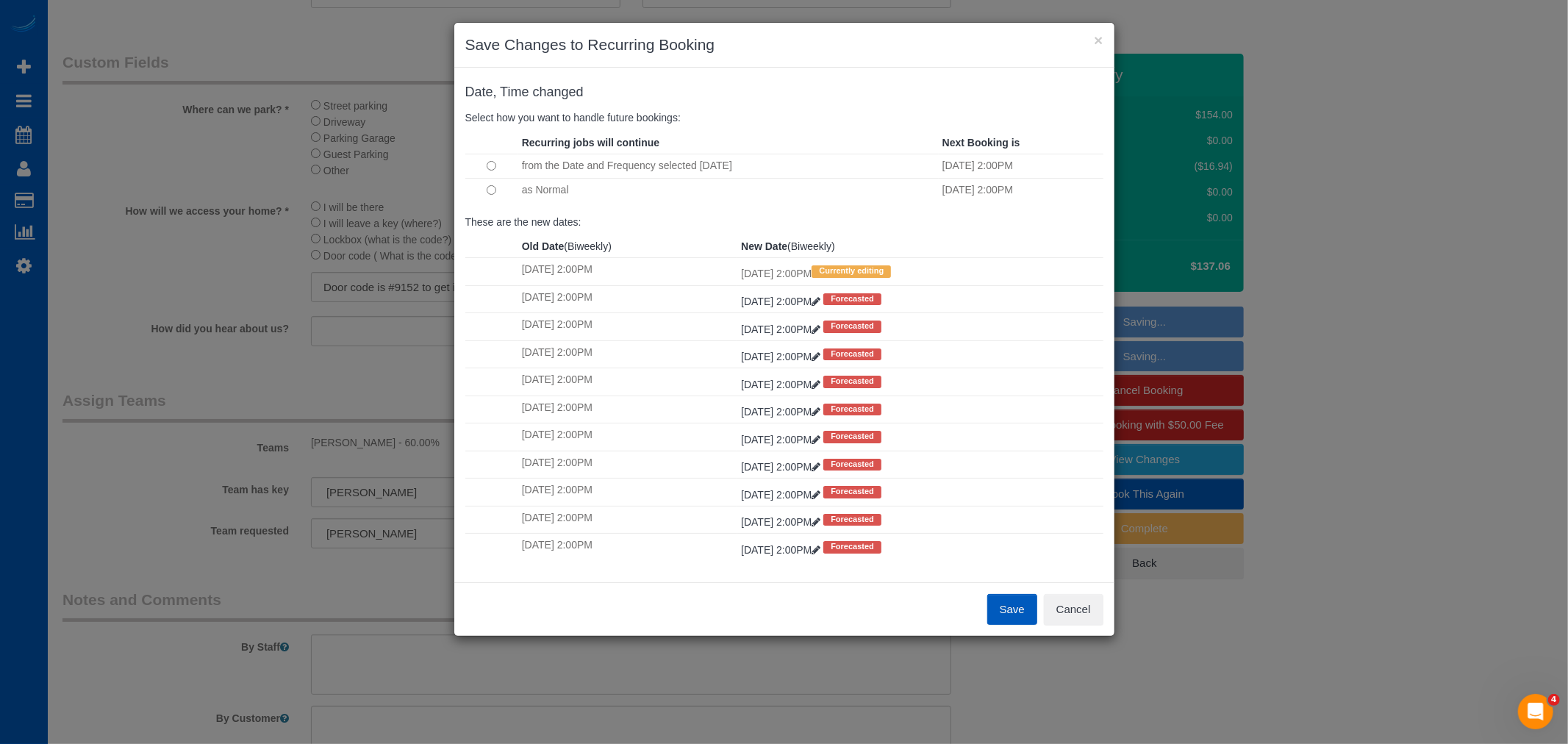
click at [1015, 616] on button "Save" at bounding box center [1012, 609] width 50 height 31
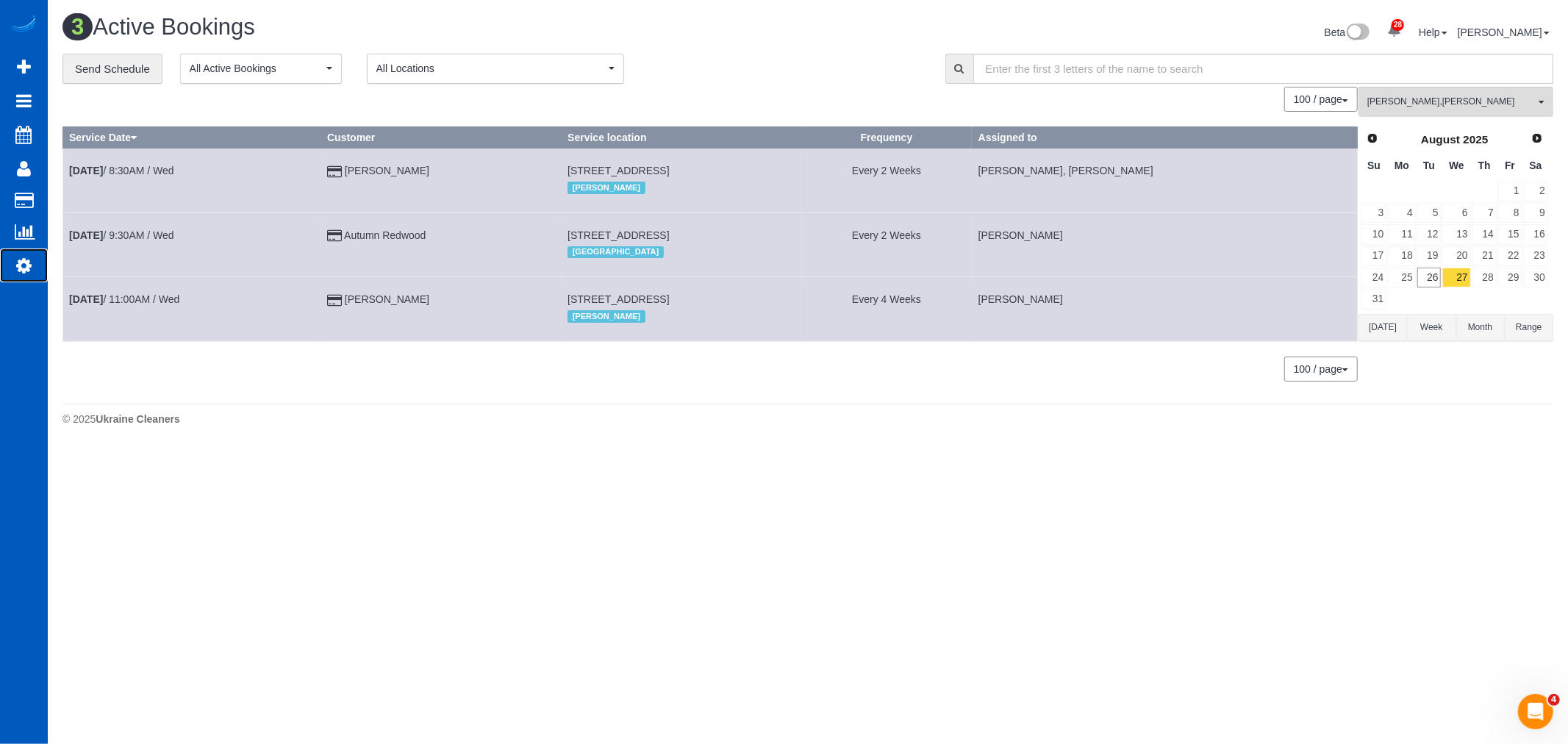
click at [37, 265] on link "Settings" at bounding box center [24, 265] width 48 height 34
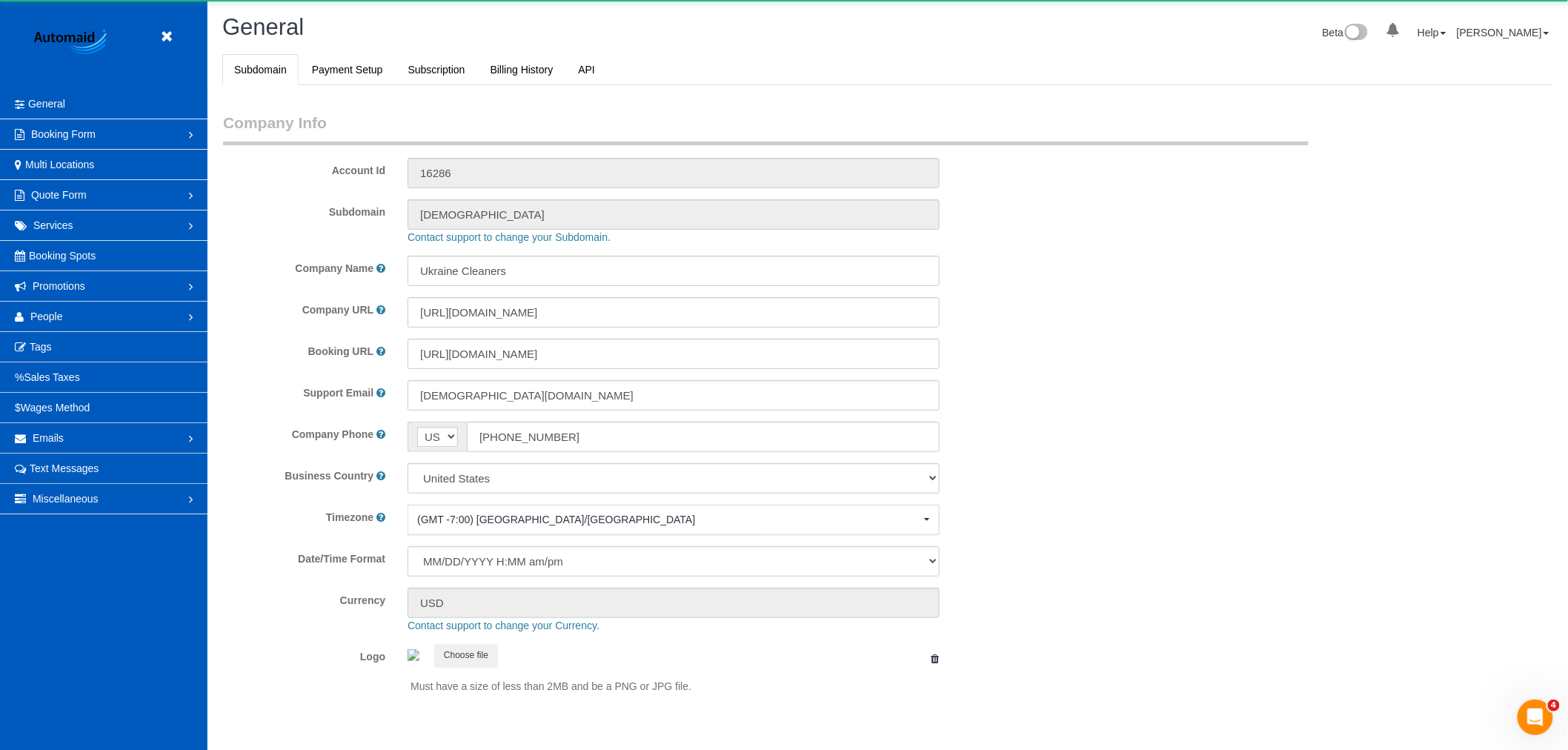
scroll to position [3241, 1568]
select select "1"
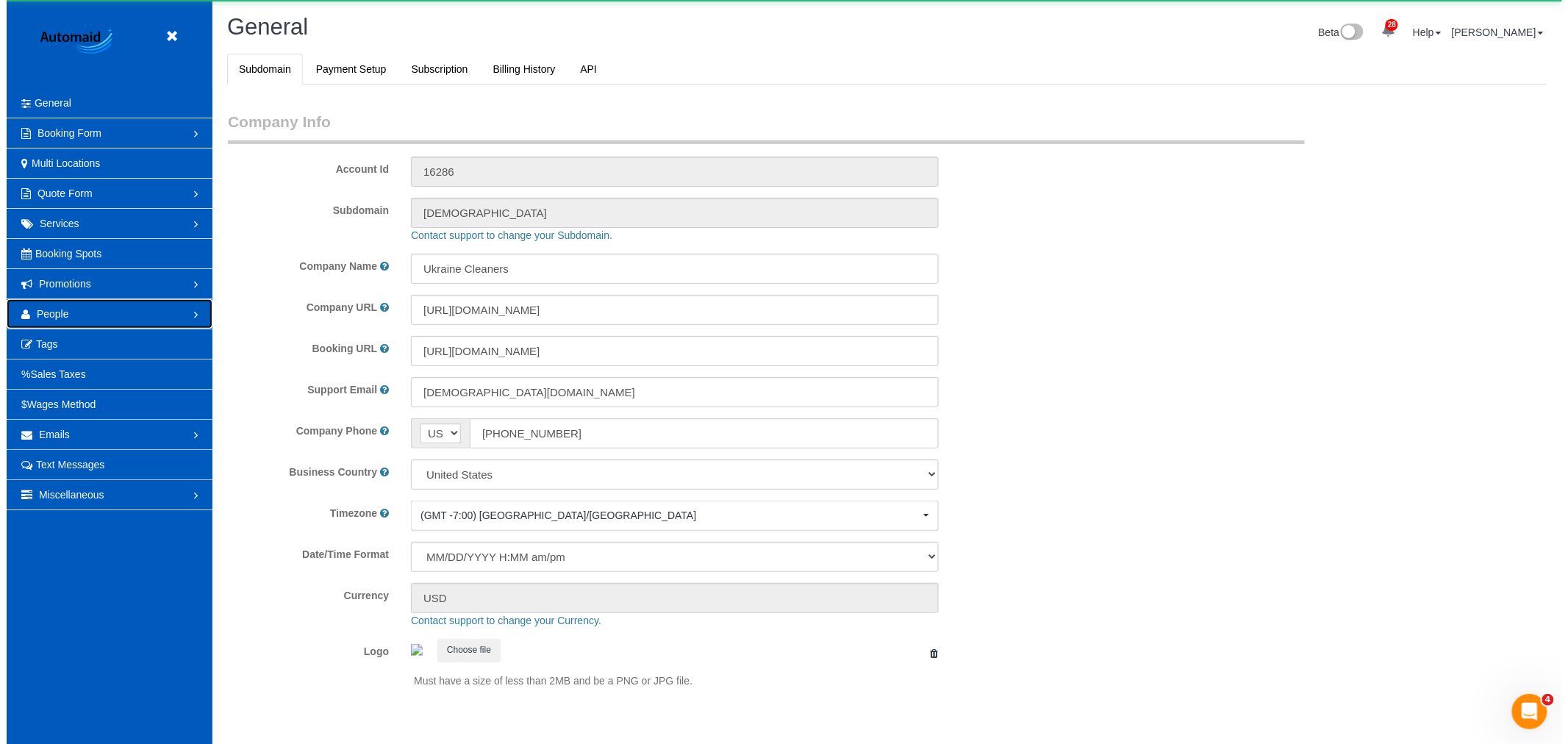
scroll to position [0, 0]
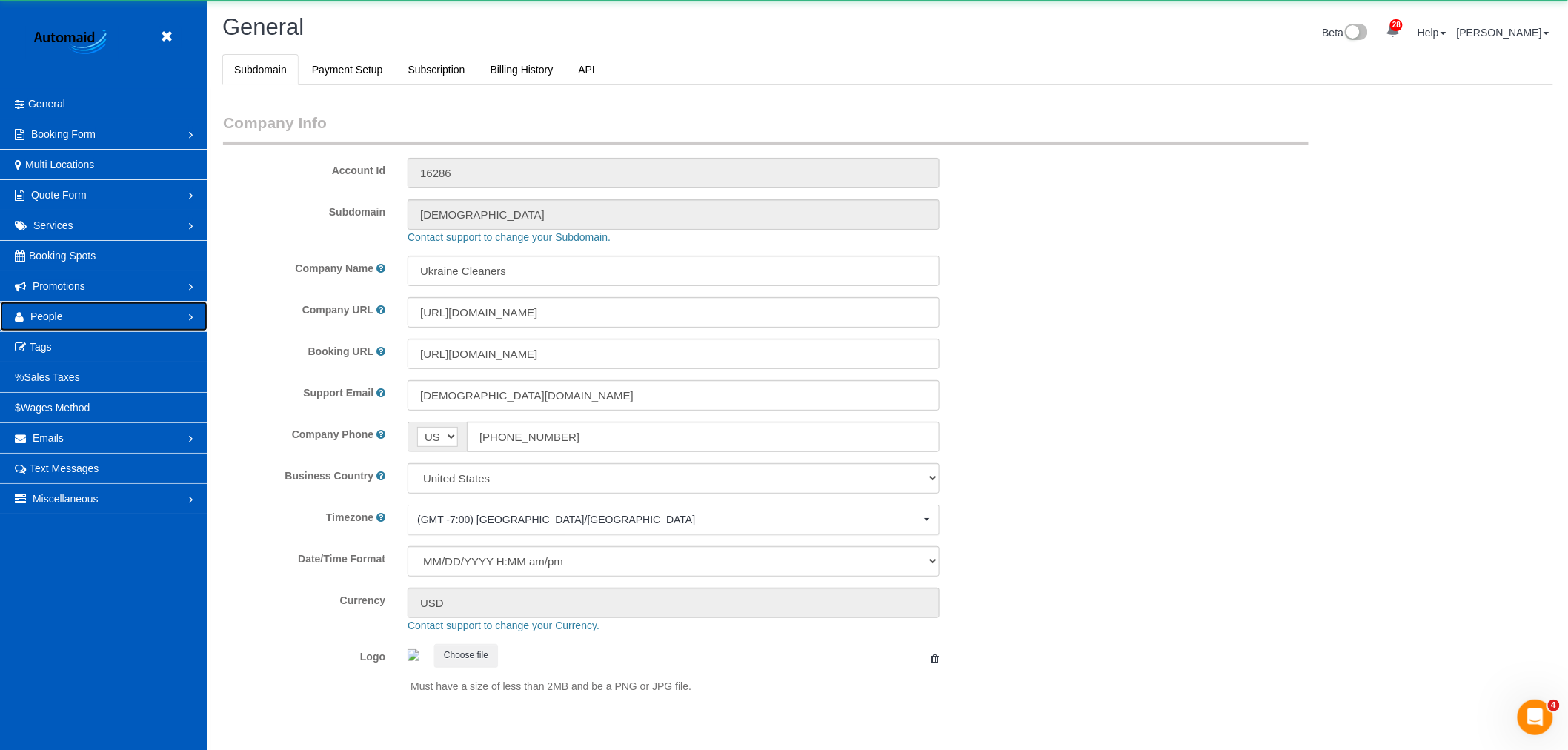
click at [68, 313] on link "People" at bounding box center [103, 316] width 207 height 29
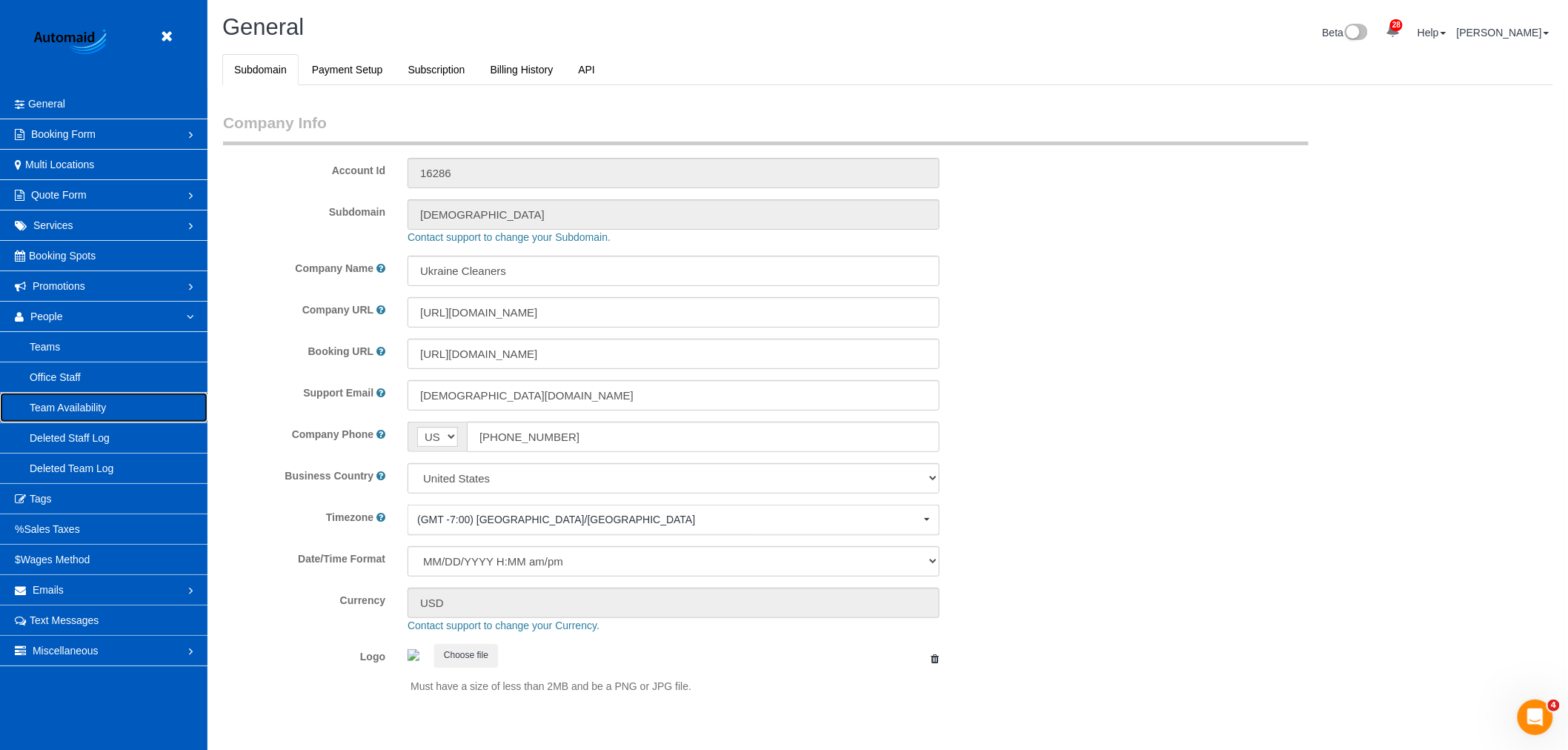
click at [48, 412] on link "Team Availability" at bounding box center [103, 408] width 207 height 29
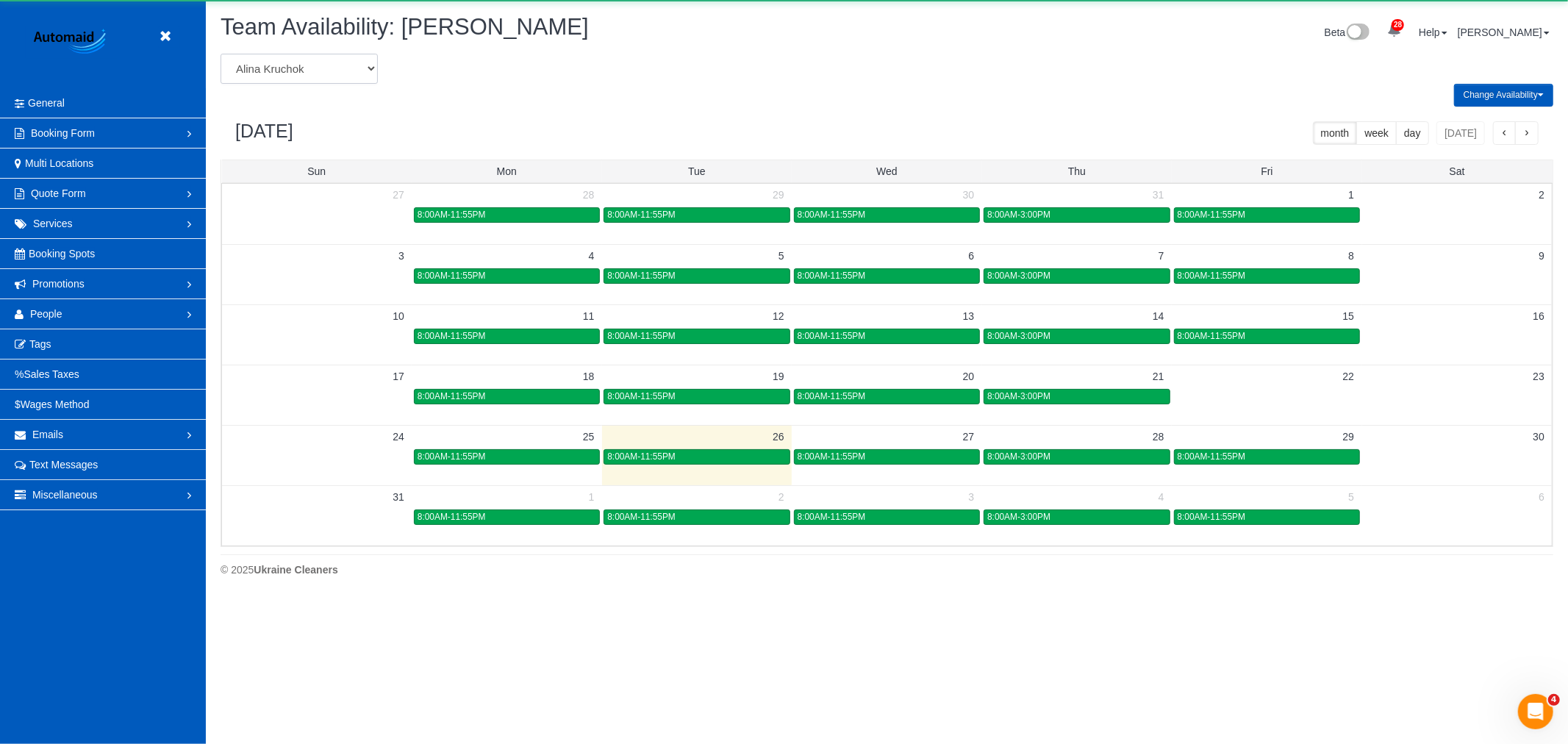
click at [355, 73] on select "[PERSON_NAME] [PERSON_NAME] [PERSON_NAME] [PERSON_NAME] [PERSON_NAME] [PERSON_N…" at bounding box center [300, 68] width 157 height 30
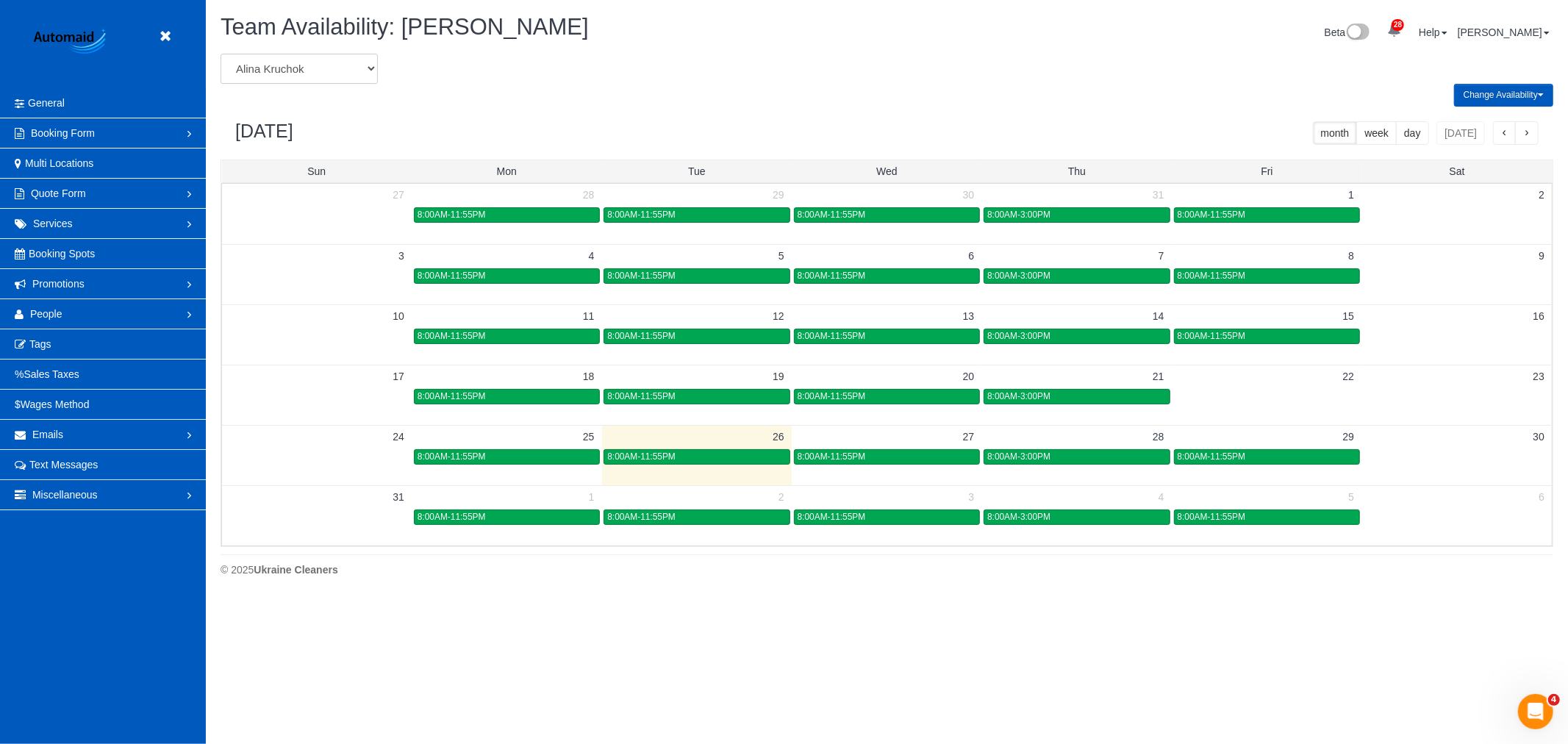
select select "number:20577"
click at [221, 54] on select "[PERSON_NAME] [PERSON_NAME] [PERSON_NAME] [PERSON_NAME] [PERSON_NAME] [PERSON_N…" at bounding box center [300, 68] width 157 height 30
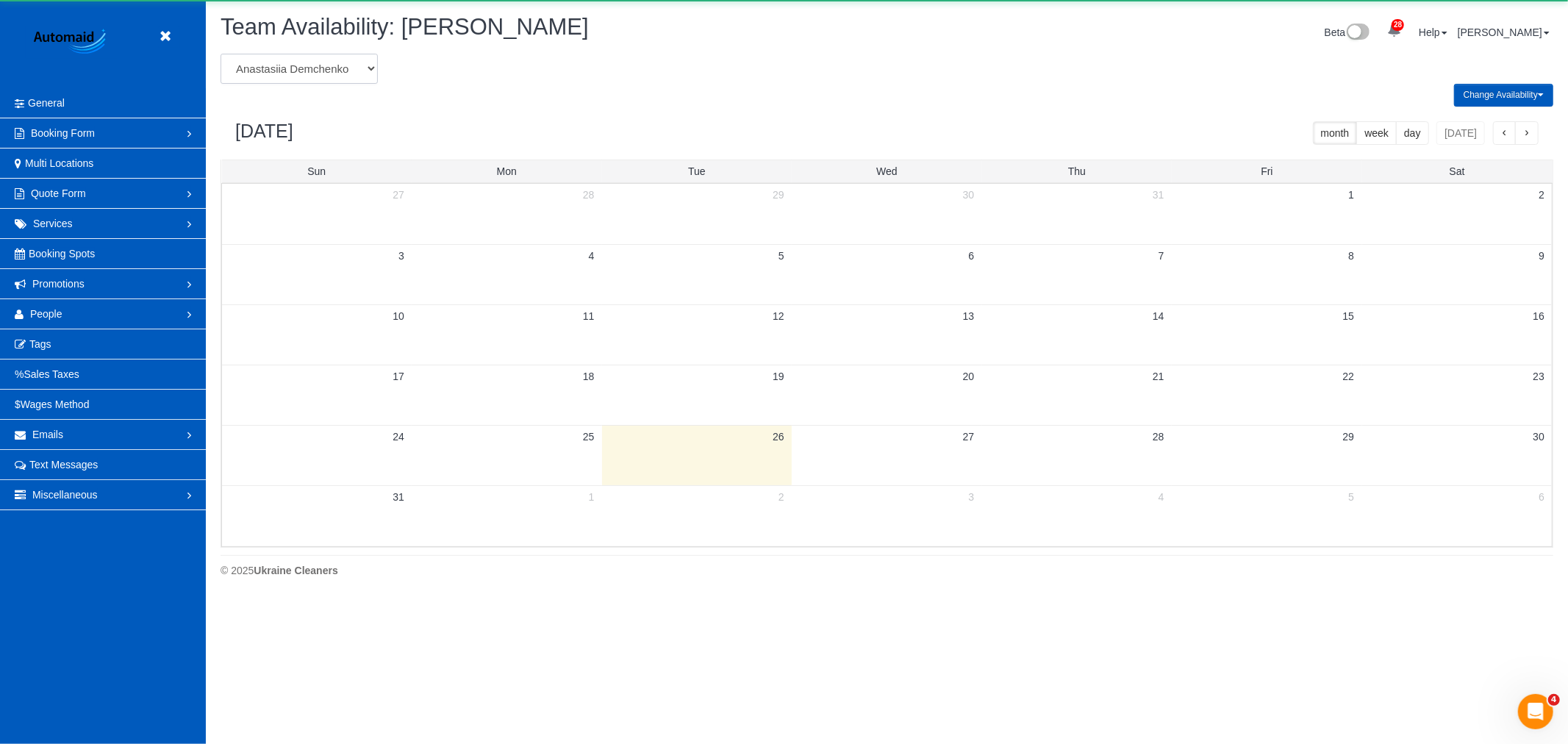
scroll to position [72943, 71926]
click at [313, 70] on select "[PERSON_NAME] [PERSON_NAME] [PERSON_NAME] [PERSON_NAME] [PERSON_NAME] [PERSON_N…" at bounding box center [300, 68] width 157 height 30
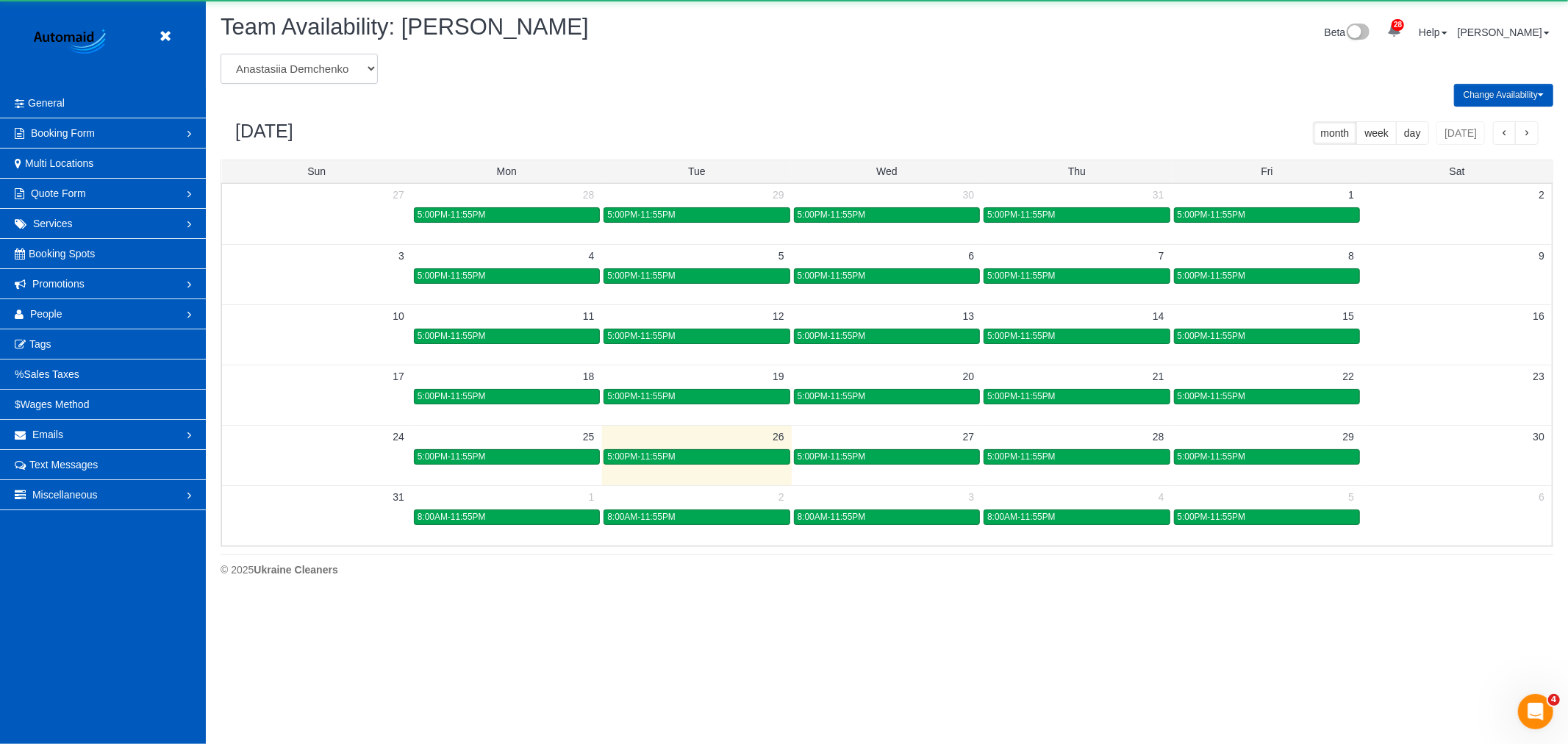
scroll to position [0, 0]
select select "number:784"
click at [221, 54] on select "[PERSON_NAME] [PERSON_NAME] [PERSON_NAME] [PERSON_NAME] [PERSON_NAME] [PERSON_N…" at bounding box center [300, 68] width 157 height 30
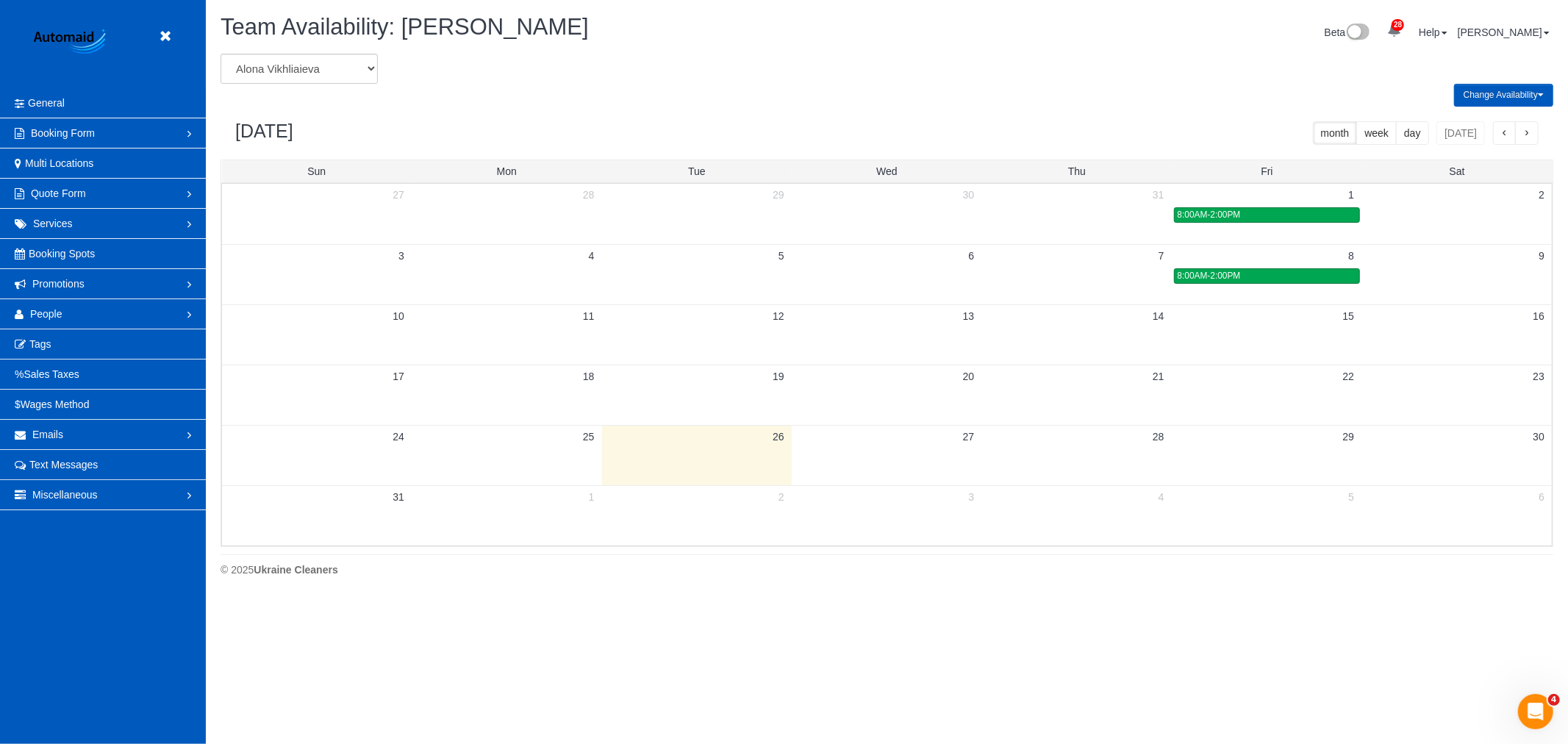
click at [1272, 336] on td at bounding box center [1266, 334] width 190 height 60
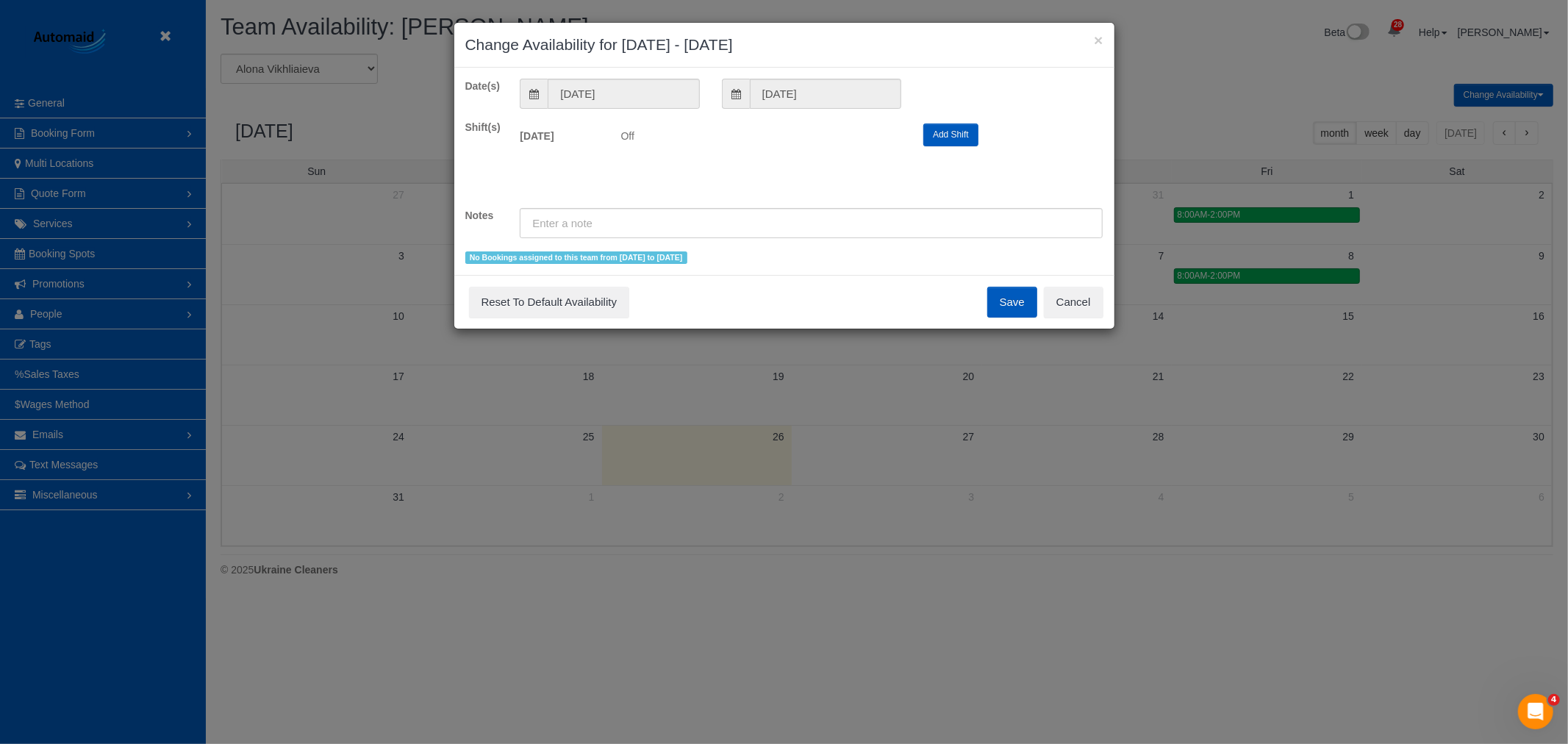
click at [945, 156] on div "Shift(s) [DATE] Off 12:00AM 12:05AM 12:10AM 12:15AM 12:20AM 12:25AM 12:30AM 12:…" at bounding box center [784, 157] width 660 height 73
click at [945, 151] on div "Shift(s) [DATE] Off 12:00AM 12:05AM 12:10AM 12:15AM 12:20AM 12:25AM 12:30AM 12:…" at bounding box center [784, 157] width 660 height 73
click at [948, 141] on button "Add Shift" at bounding box center [951, 135] width 55 height 23
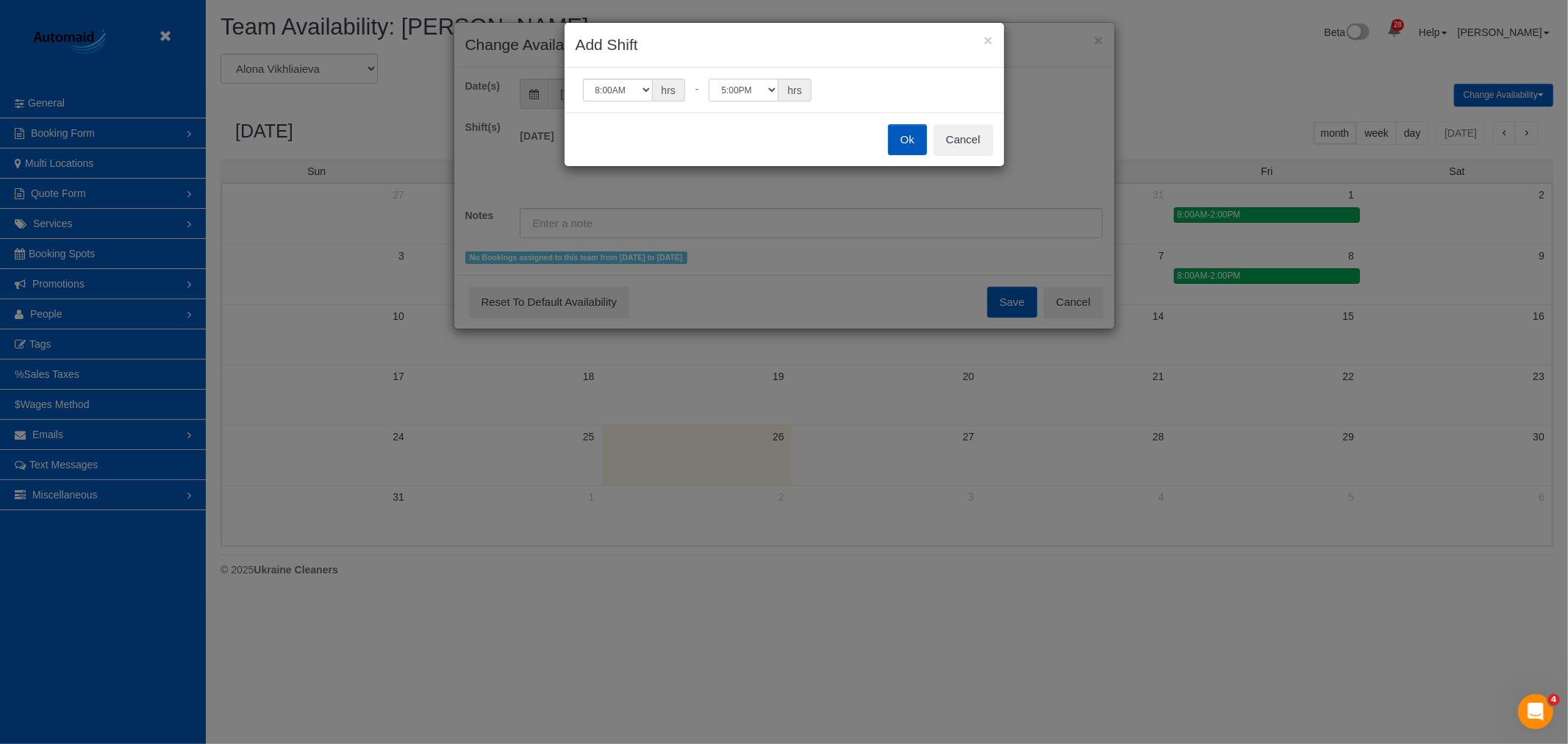
click at [750, 81] on select "12:00AM 12:05AM 12:10AM 12:15AM 12:20AM 12:25AM 12:30AM 12:35AM 12:40AM 12:45AM…" at bounding box center [743, 90] width 70 height 23
select select "string:14:00"
click at [708, 79] on select "12:00AM 12:05AM 12:10AM 12:15AM 12:20AM 12:25AM 12:30AM 12:35AM 12:40AM 12:45AM…" at bounding box center [743, 90] width 70 height 23
click at [897, 149] on button "Ok" at bounding box center [907, 140] width 39 height 31
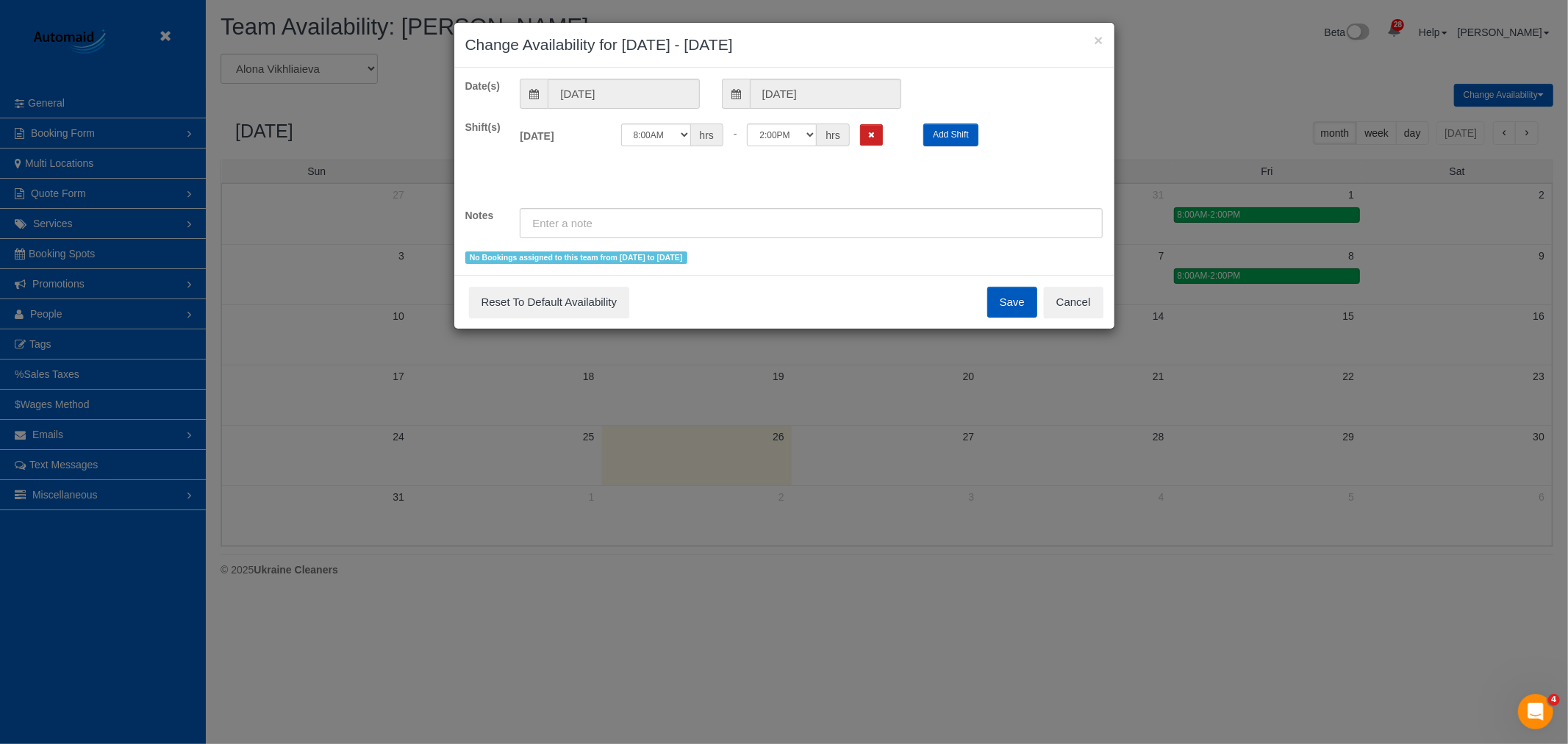
click at [1001, 306] on button "Save" at bounding box center [1012, 302] width 50 height 31
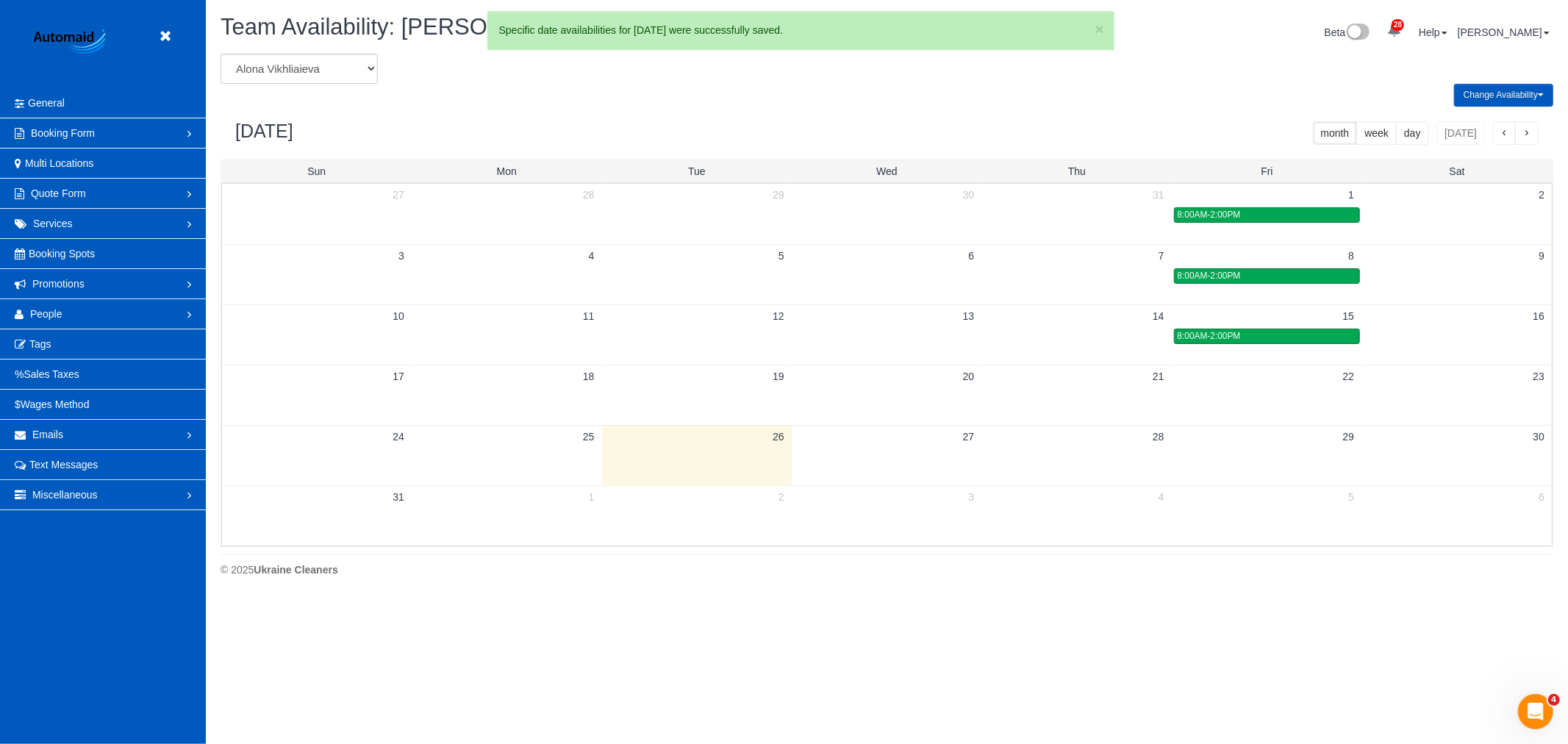
click at [157, 23] on header "Beta" at bounding box center [102, 44] width 206 height 88
click at [158, 28] on link at bounding box center [169, 37] width 22 height 22
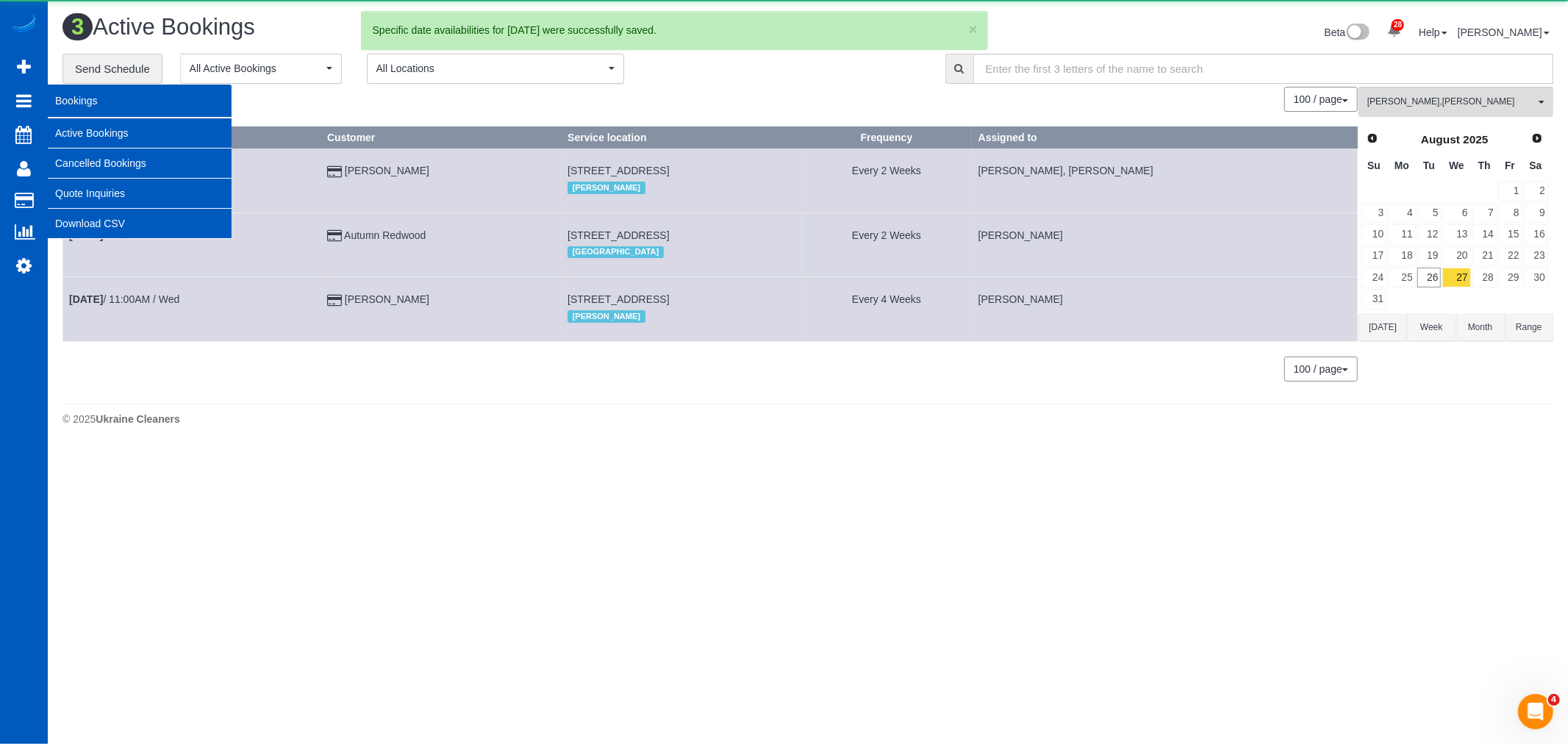
scroll to position [453, 1568]
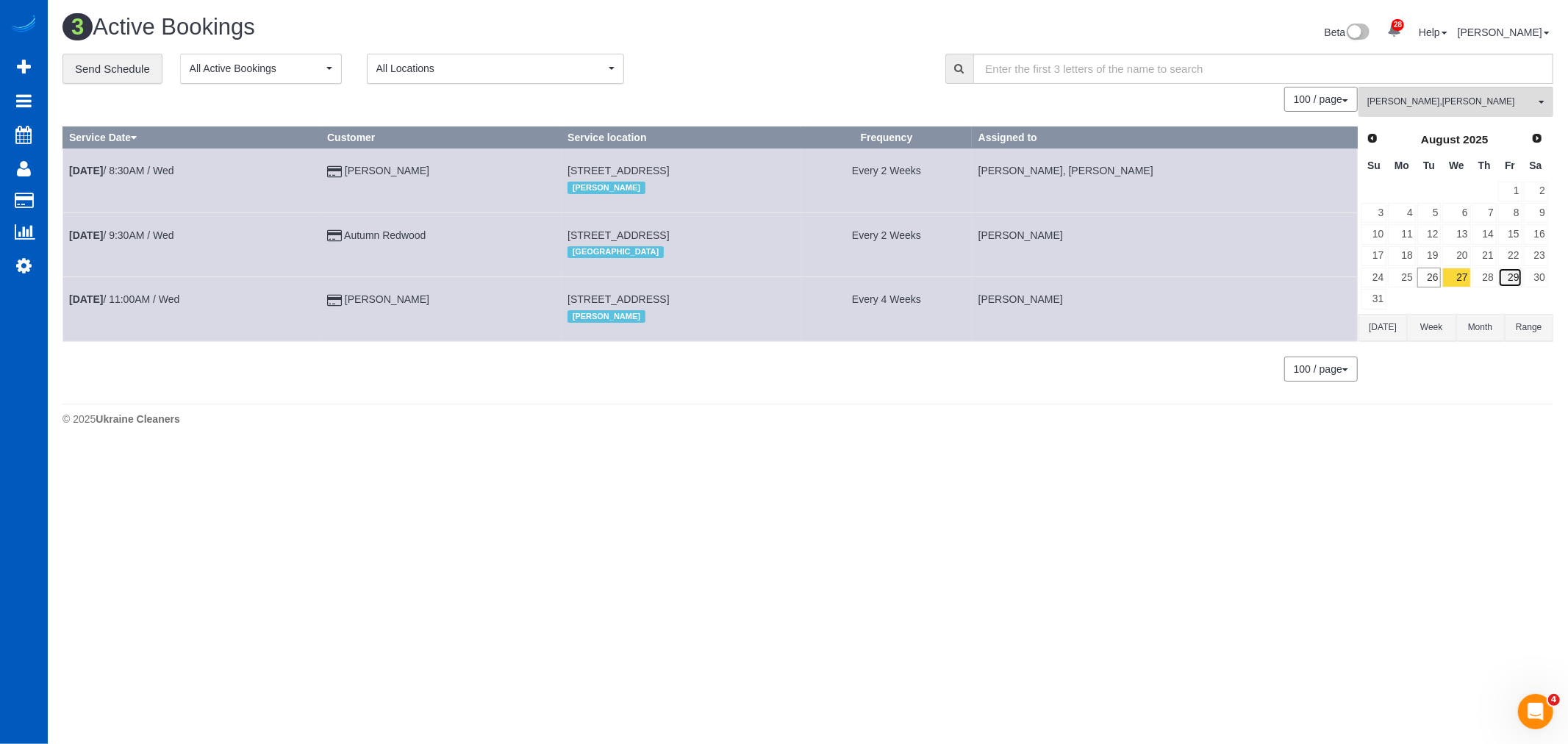
click at [1521, 272] on link "29" at bounding box center [1510, 278] width 24 height 20
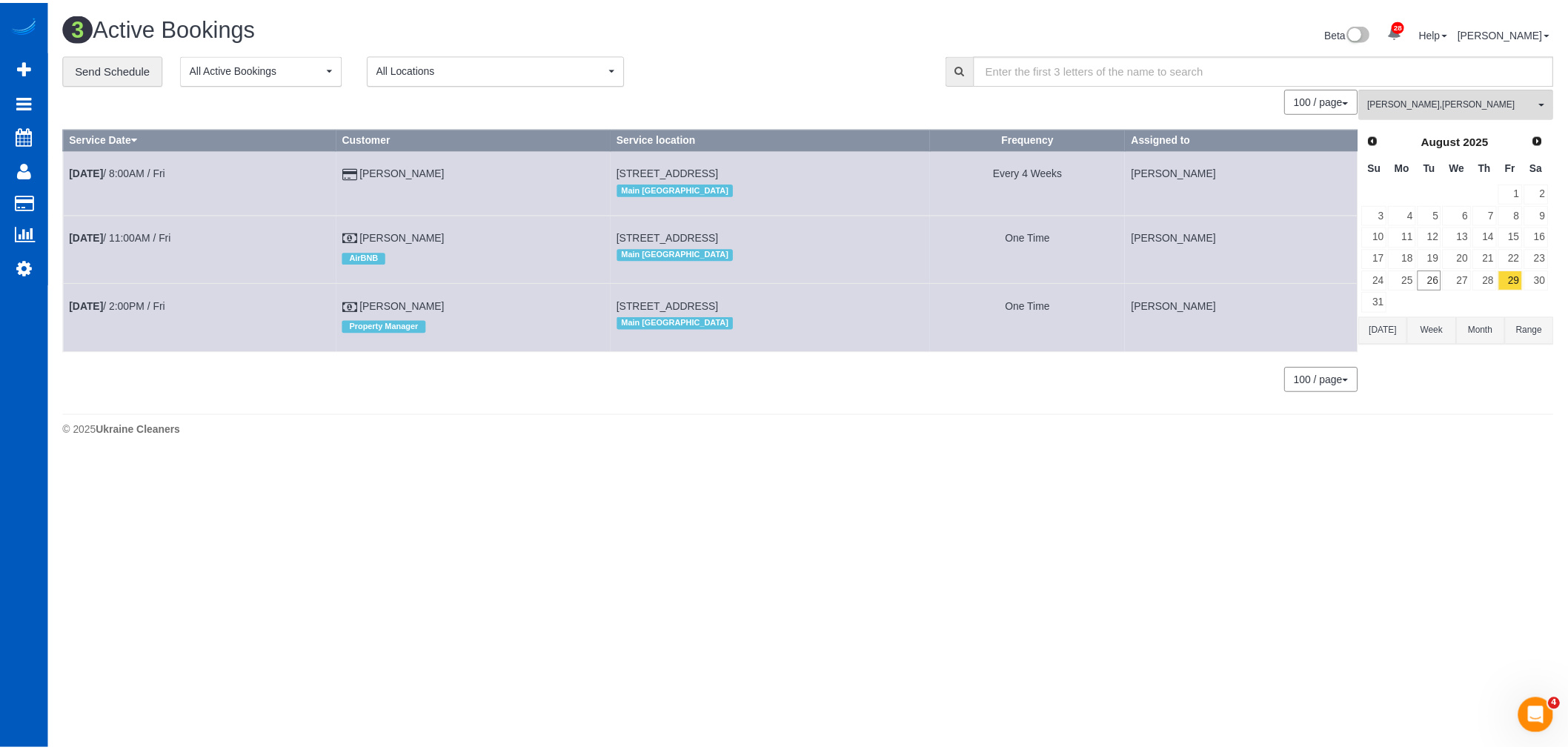
scroll to position [464, 1581]
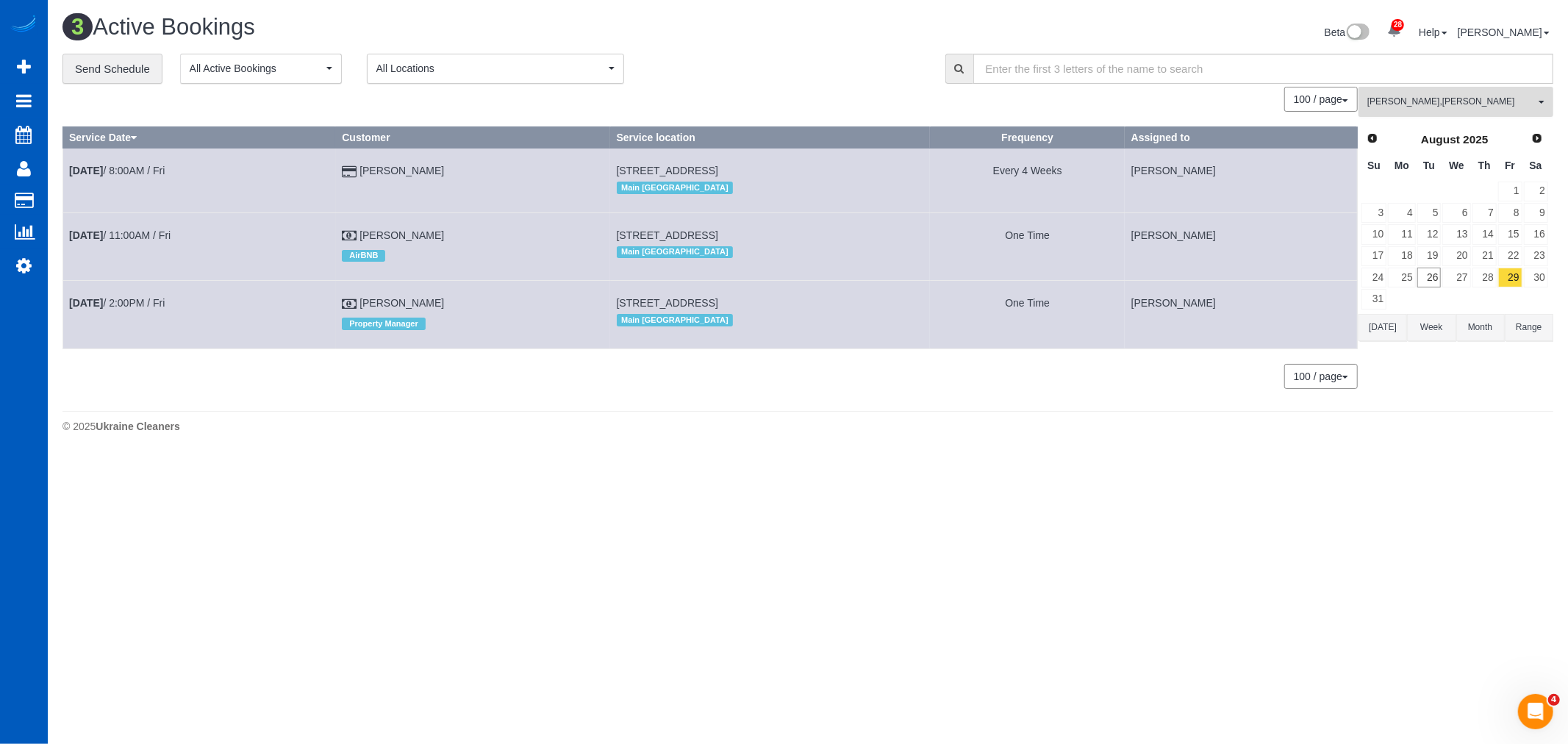
click at [1444, 106] on span "[PERSON_NAME] , [PERSON_NAME]" at bounding box center [1450, 102] width 167 height 12
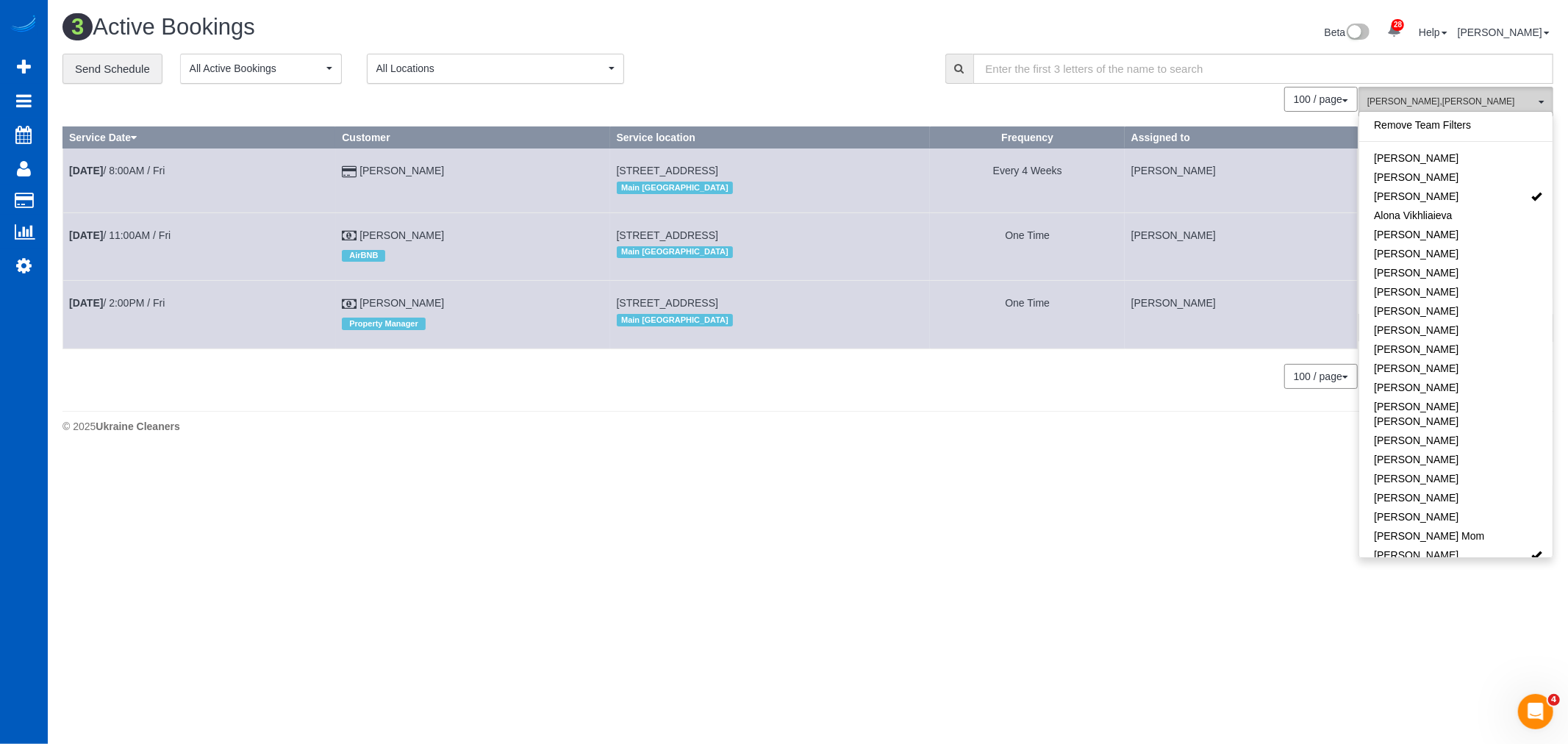
click at [1434, 110] on button "[PERSON_NAME] , [PERSON_NAME] All Teams" at bounding box center [1455, 101] width 195 height 30
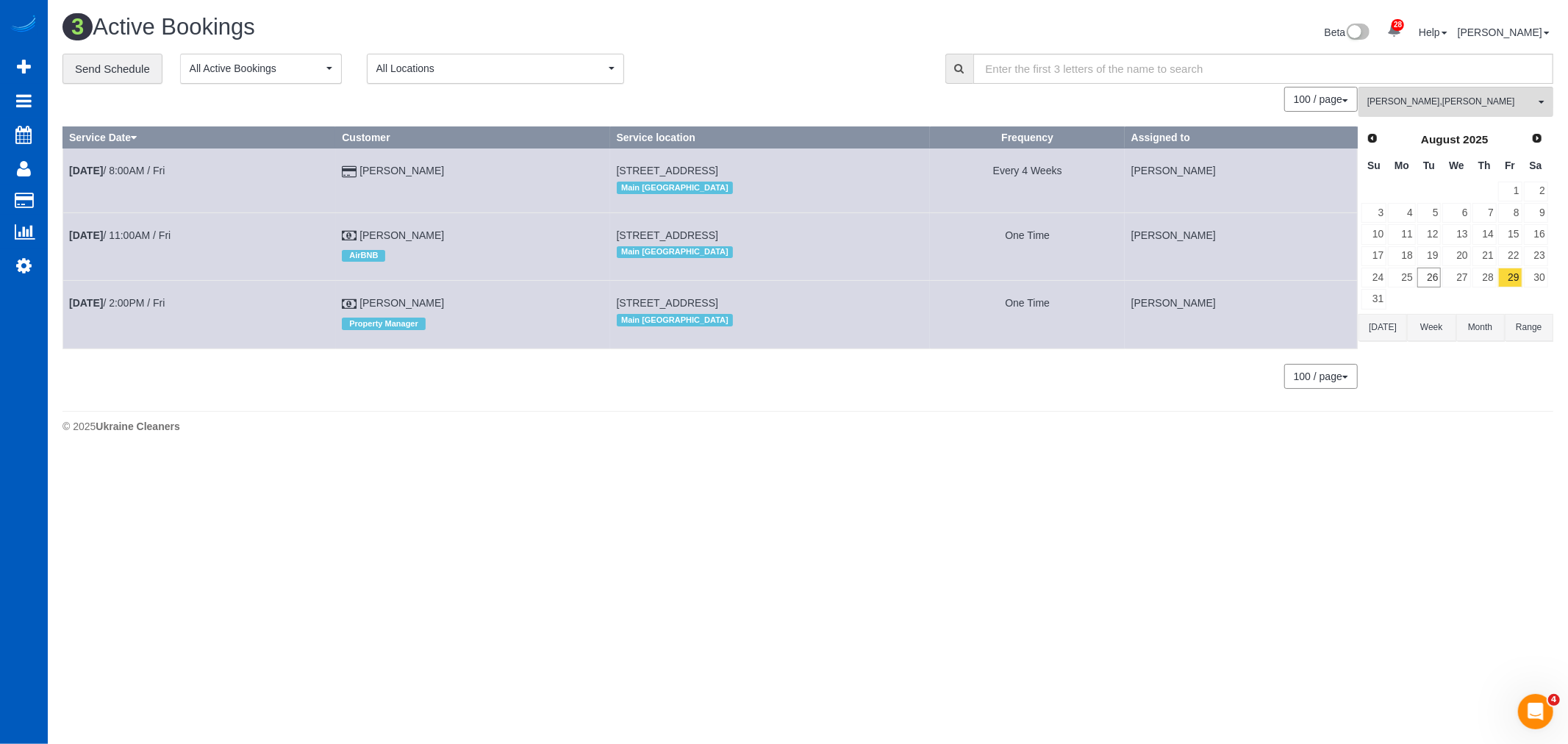
click at [1427, 120] on div "[PERSON_NAME] , [PERSON_NAME] All Teams Remove Team Filters [PERSON_NAME] [PERS…" at bounding box center [1455, 245] width 195 height 317
click at [1430, 92] on button "[PERSON_NAME] , [PERSON_NAME] All Teams" at bounding box center [1455, 101] width 195 height 30
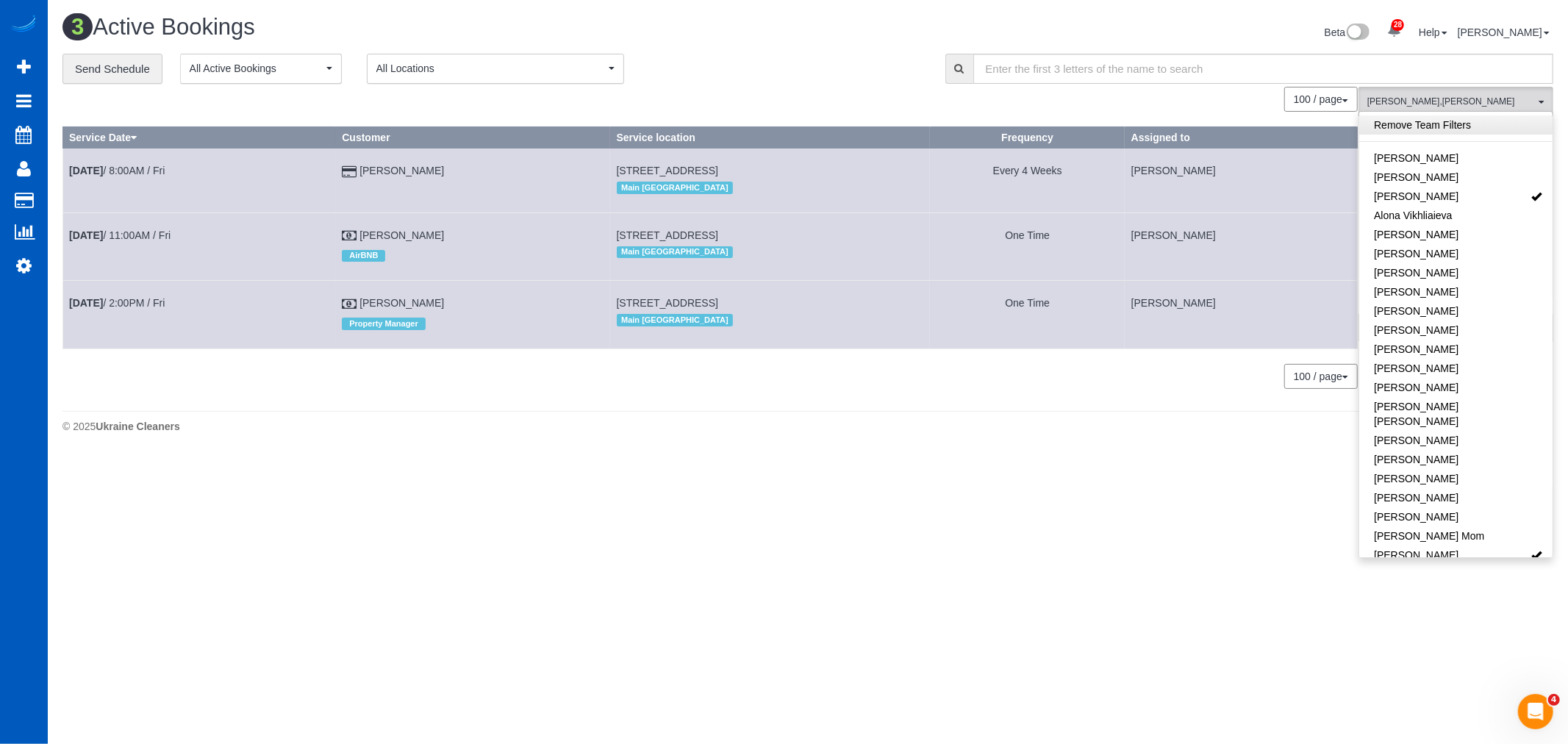
click at [1429, 125] on link "Remove Team Filters" at bounding box center [1455, 125] width 193 height 19
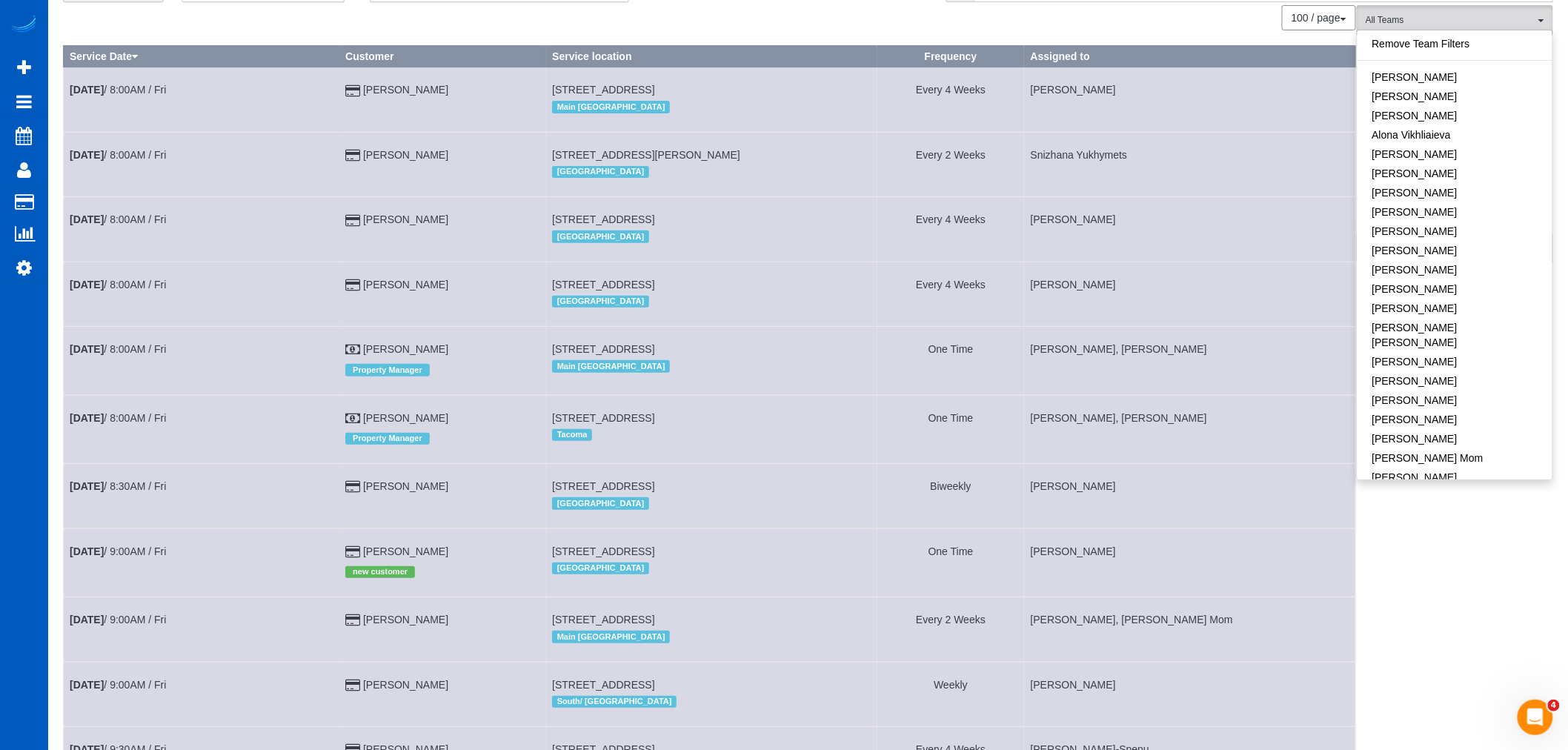
scroll to position [0, 0]
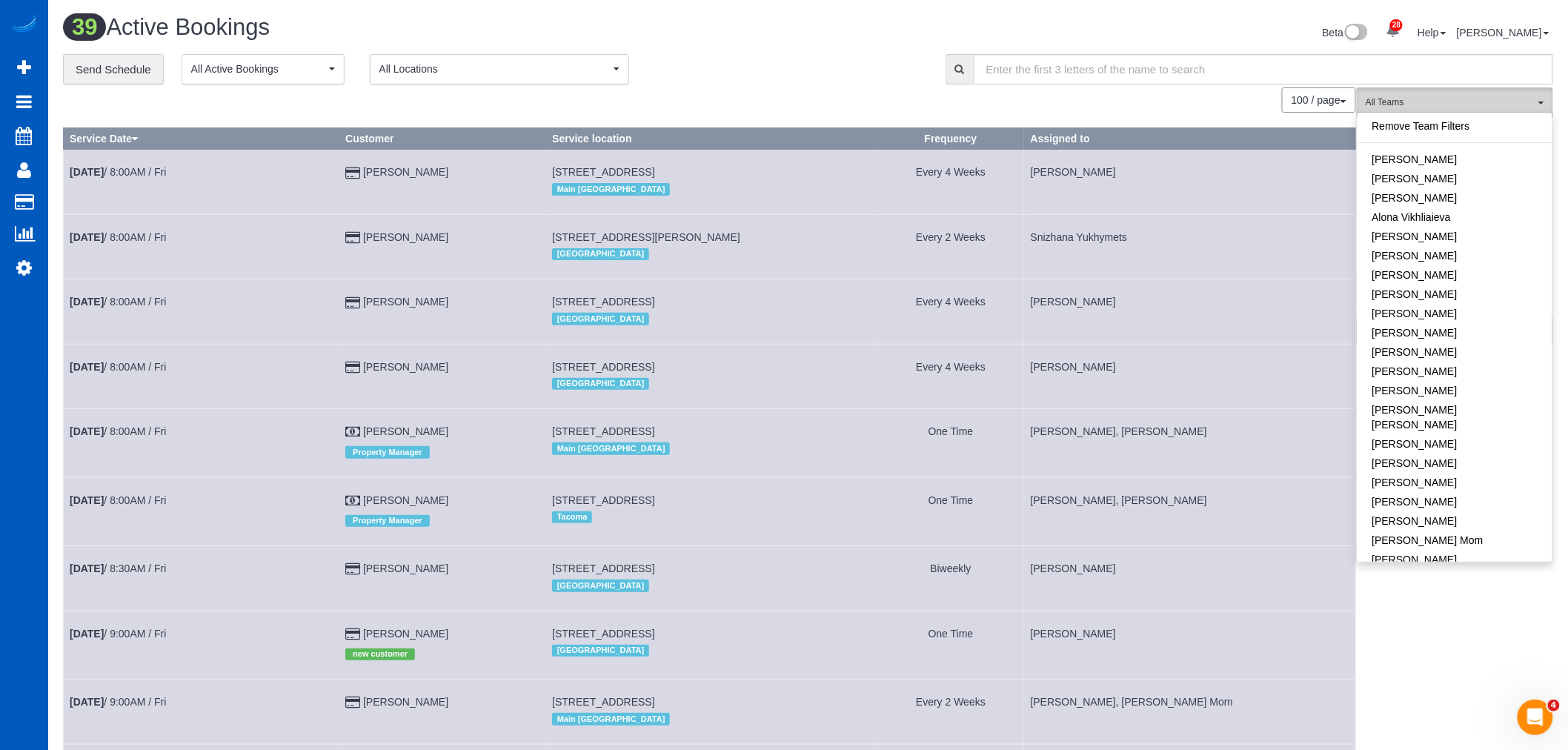
click at [1483, 107] on span "All Teams" at bounding box center [1450, 103] width 169 height 12
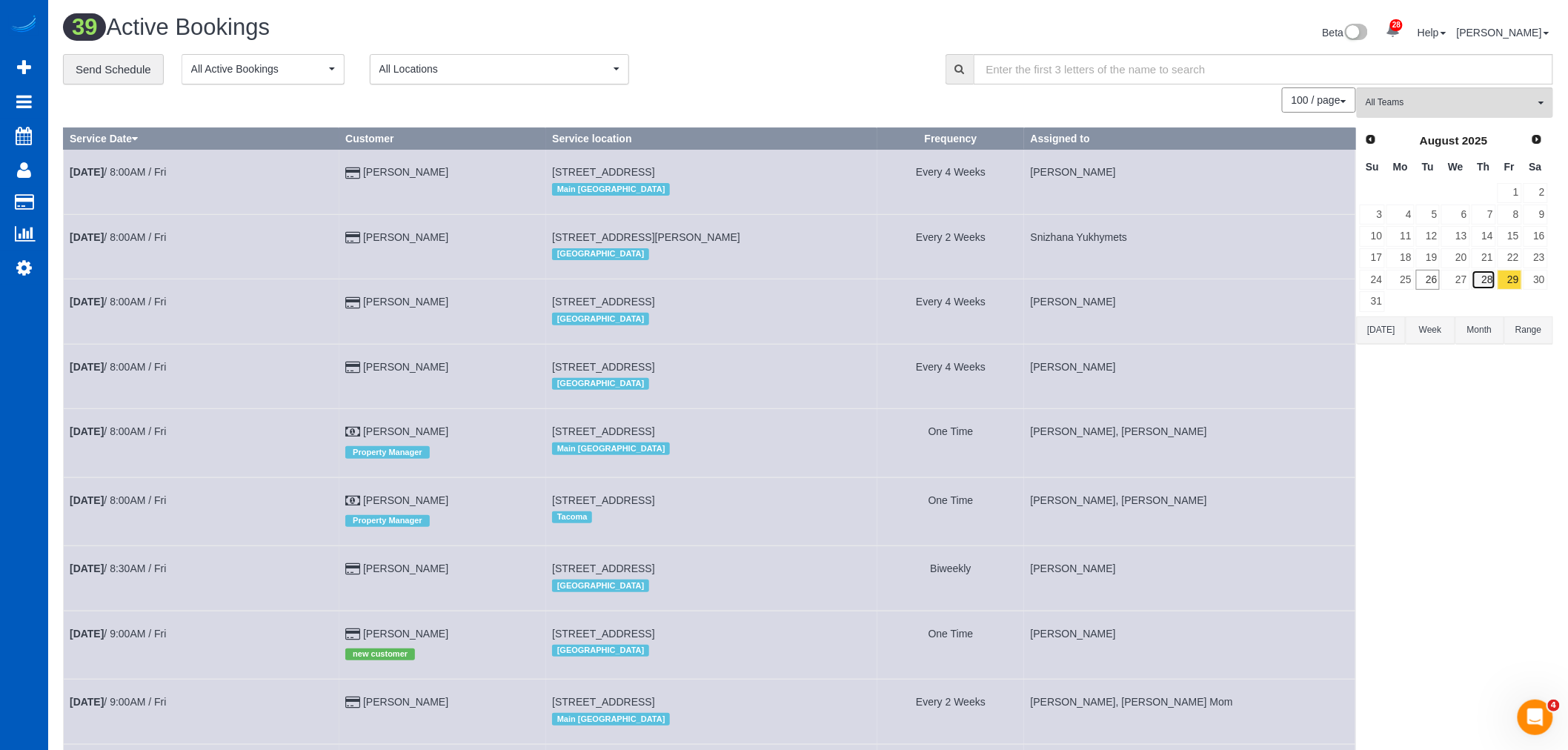
click at [1479, 274] on link "28" at bounding box center [1484, 280] width 25 height 20
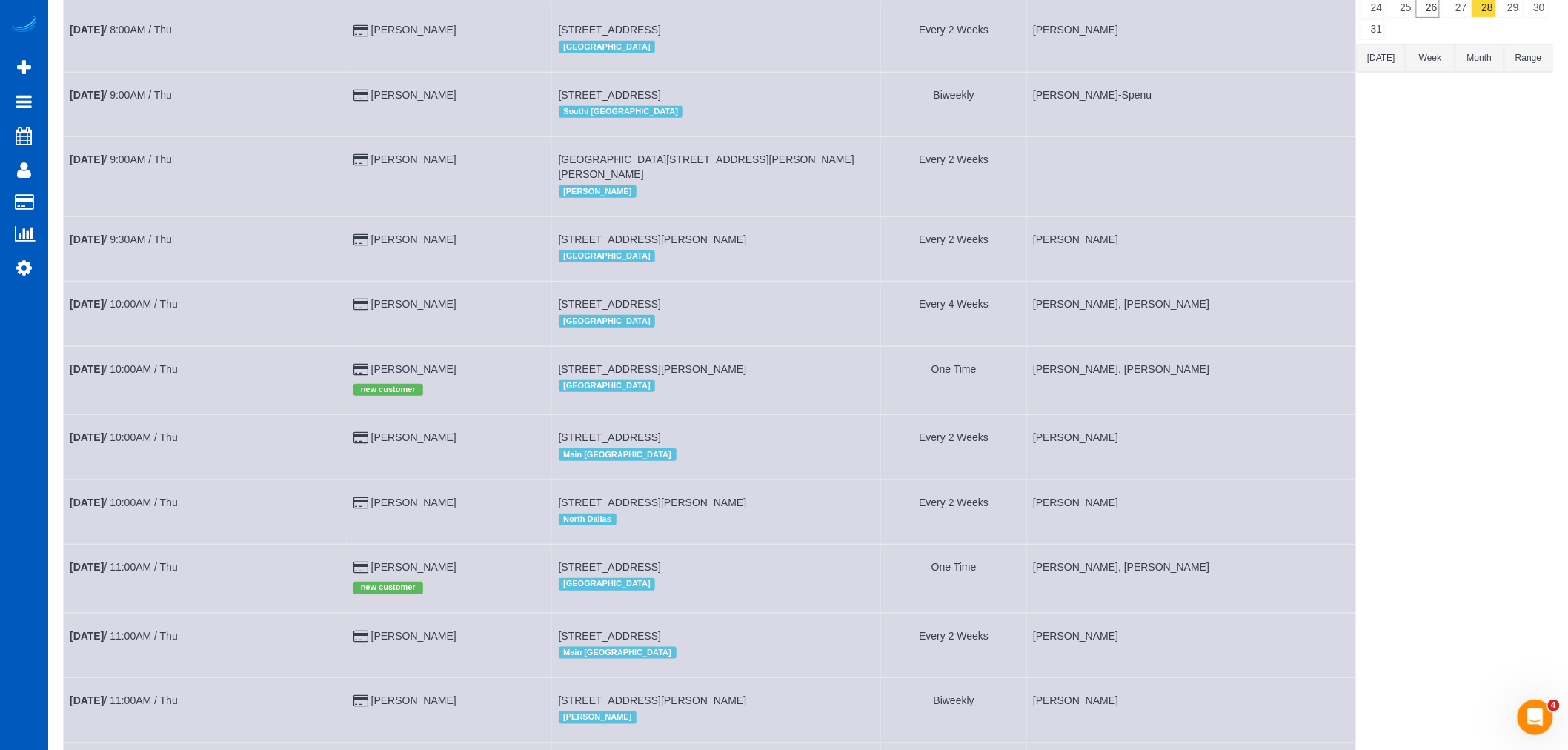
scroll to position [84, 0]
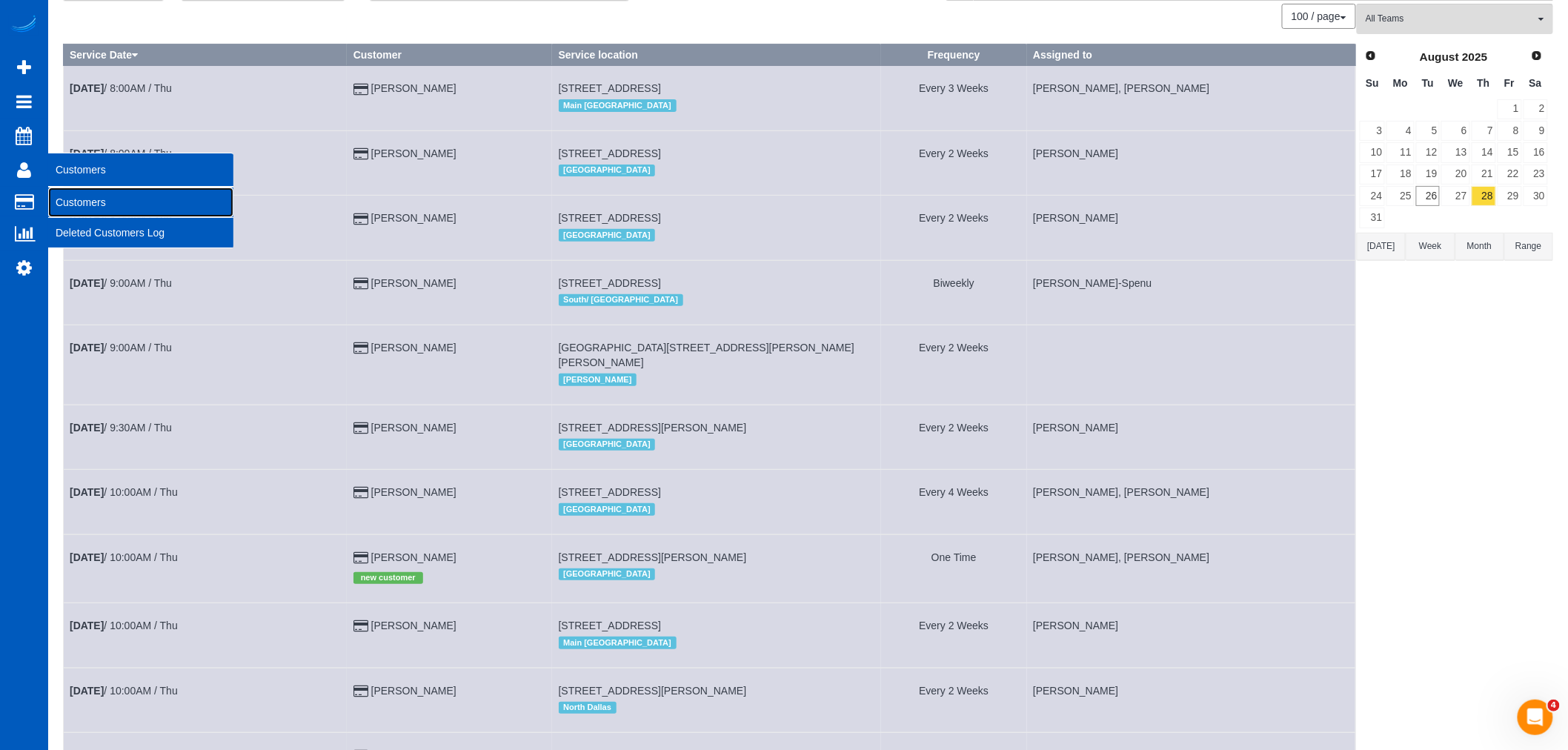
click at [79, 191] on link "Customers" at bounding box center [141, 202] width 185 height 29
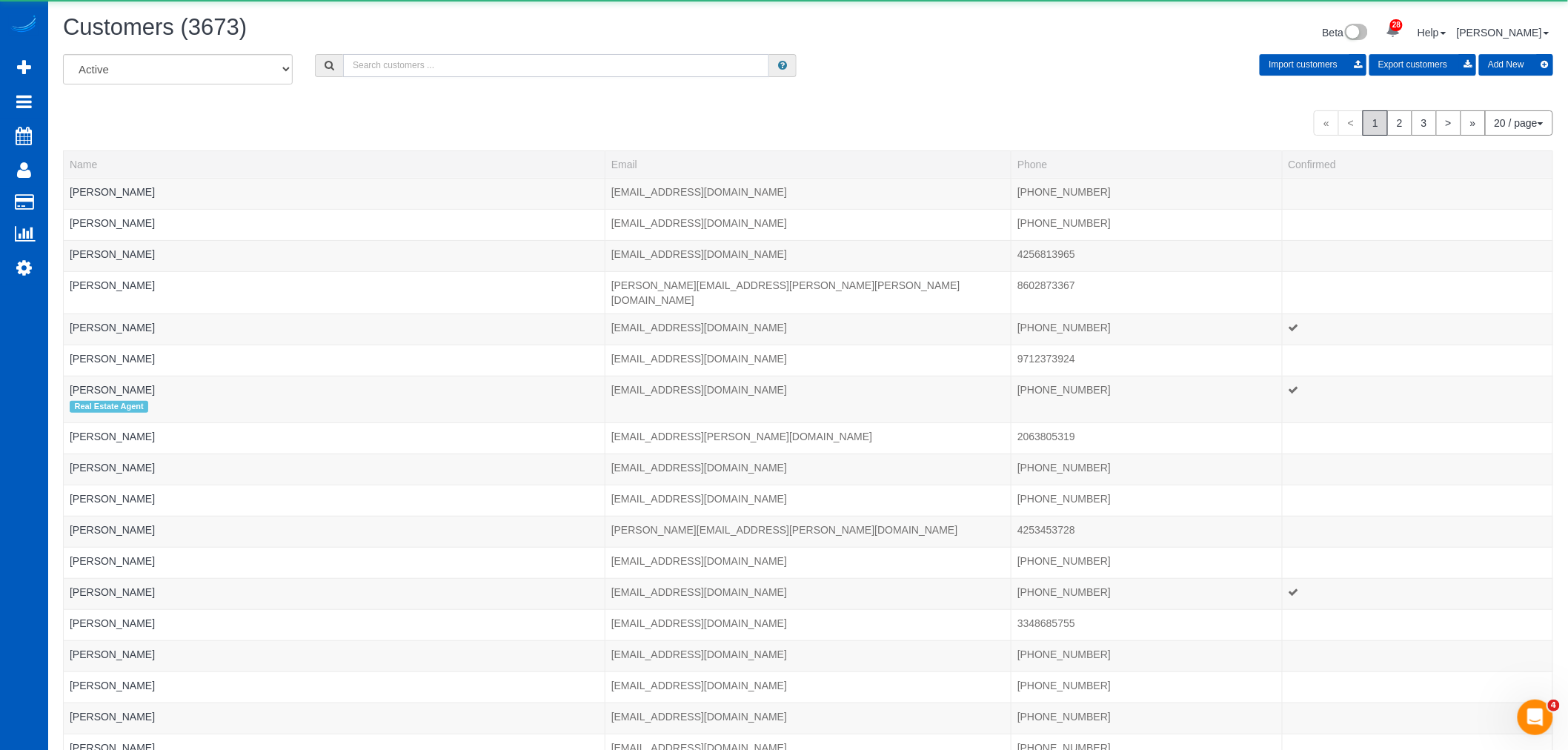
click at [462, 70] on input "text" at bounding box center [556, 66] width 426 height 23
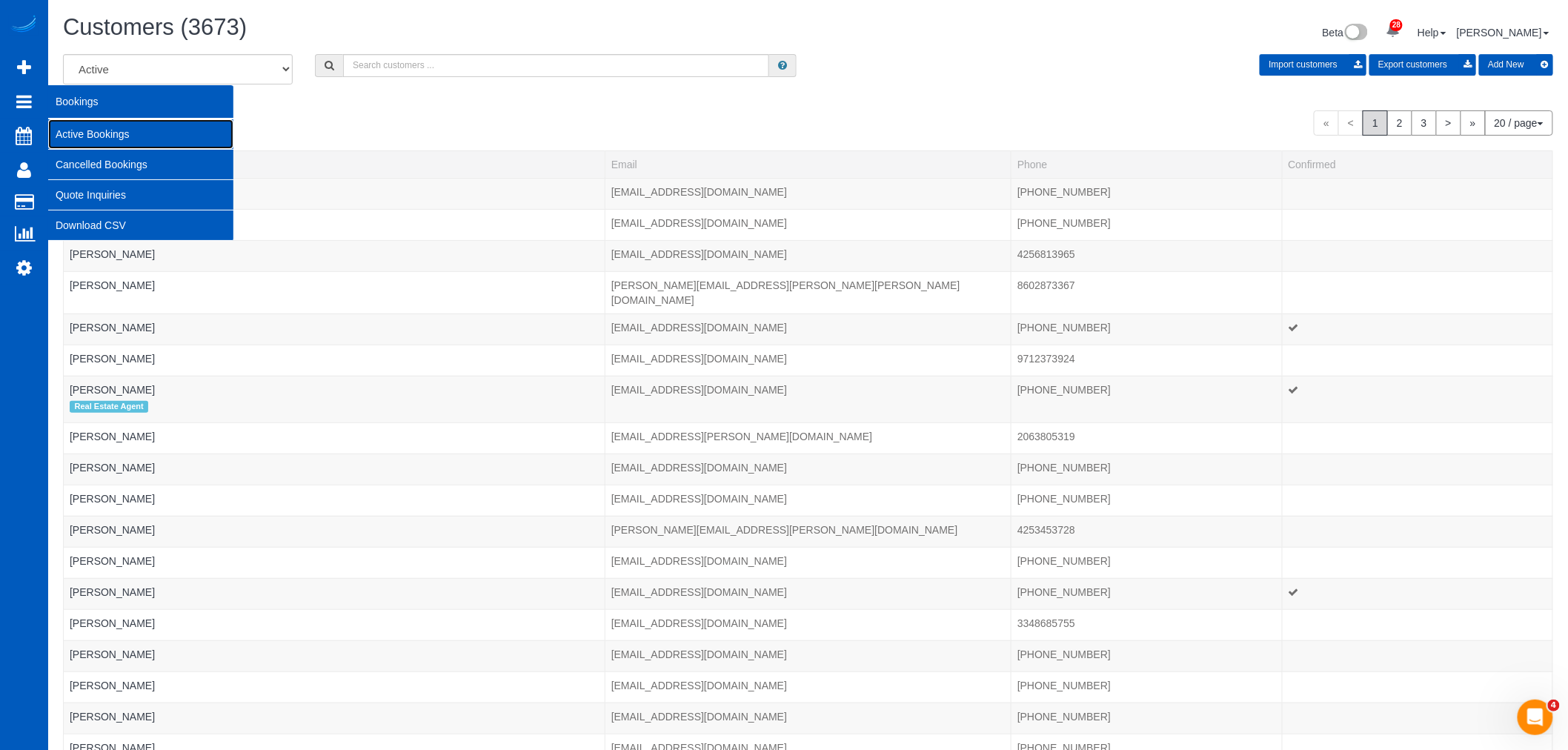
click at [91, 126] on link "Active Bookings" at bounding box center [141, 134] width 185 height 29
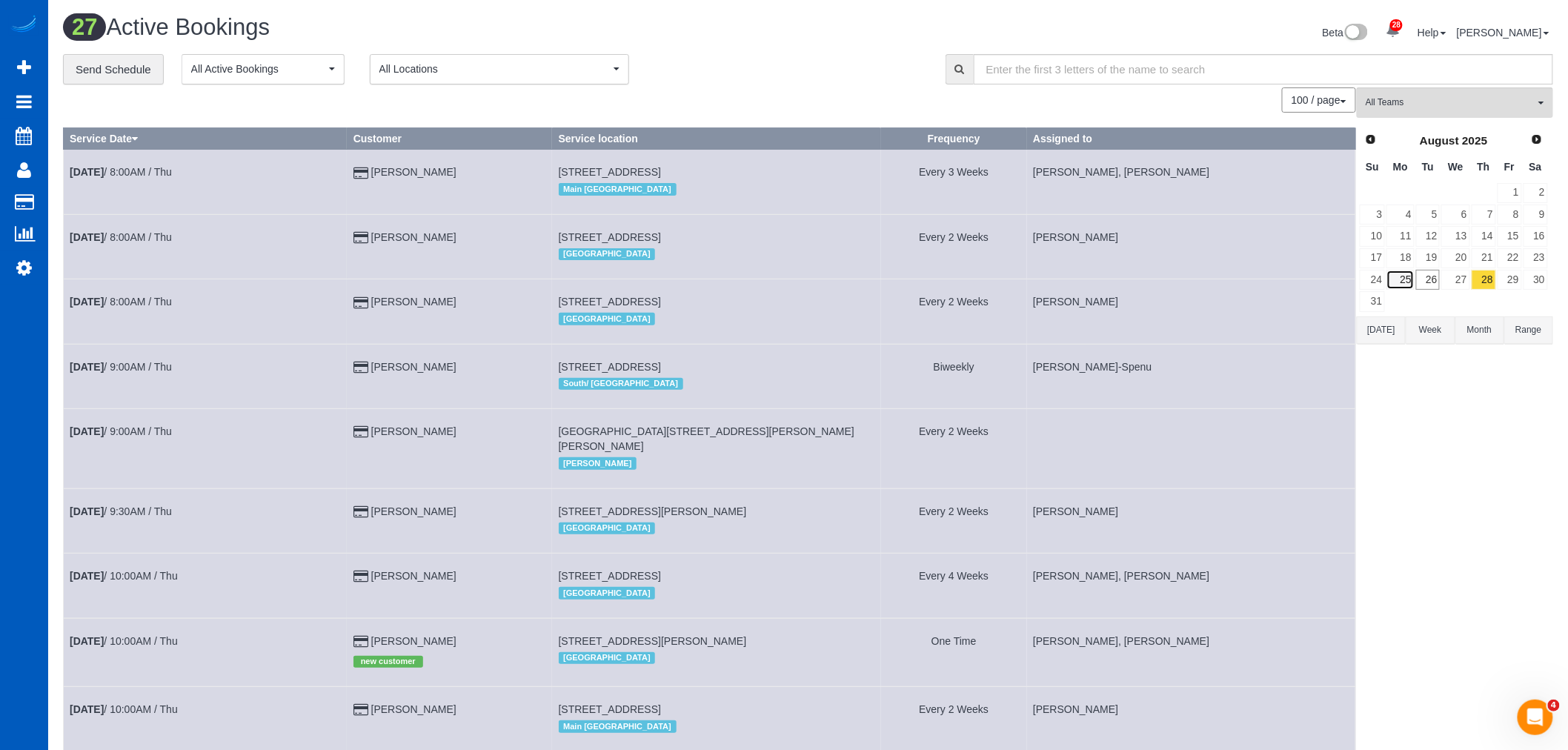
click at [1410, 289] on link "25" at bounding box center [1401, 280] width 28 height 20
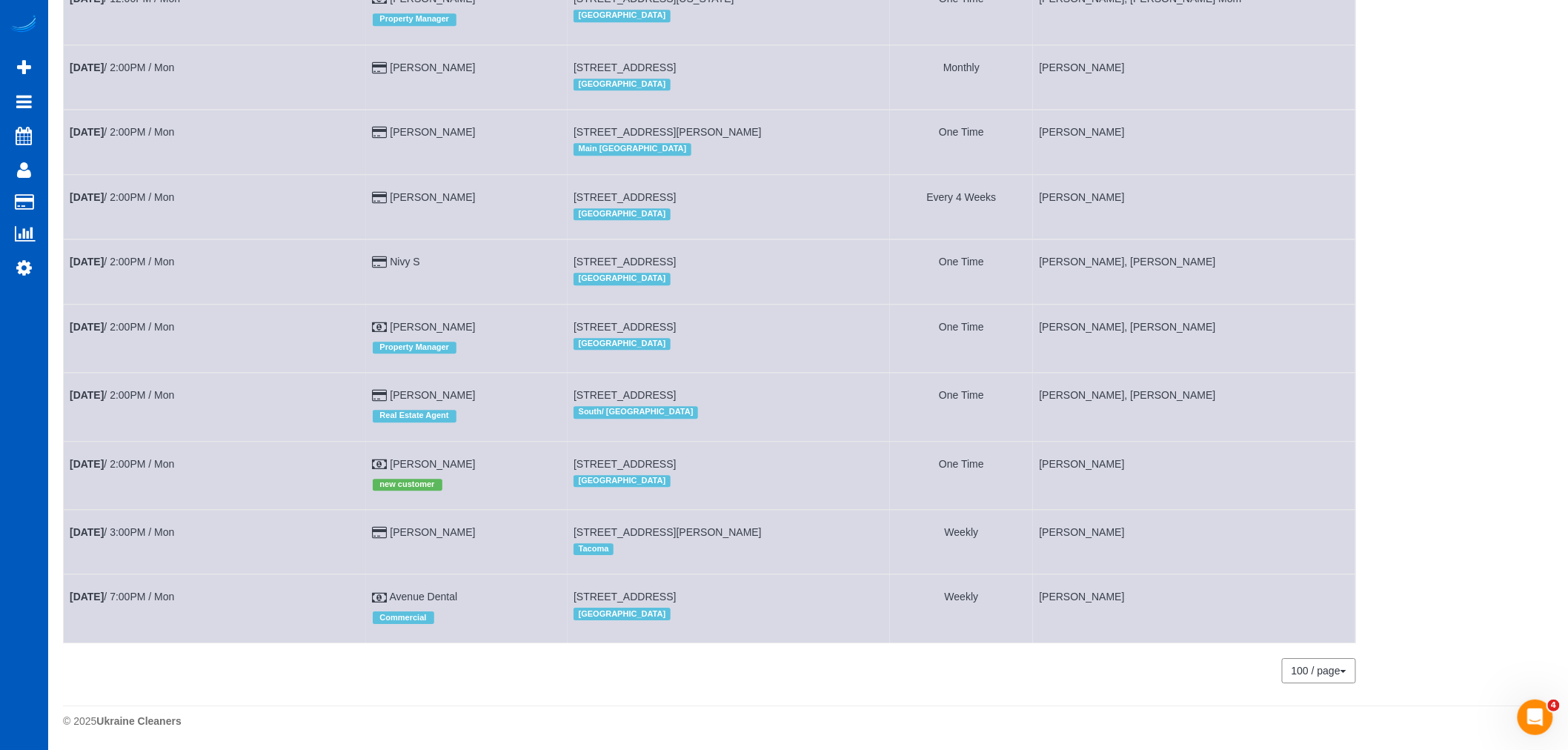
click at [137, 448] on td "[DATE] 2:00PM / Mon" at bounding box center [215, 475] width 303 height 68
click at [136, 458] on link "[DATE] 2:00PM / Mon" at bounding box center [122, 463] width 105 height 12
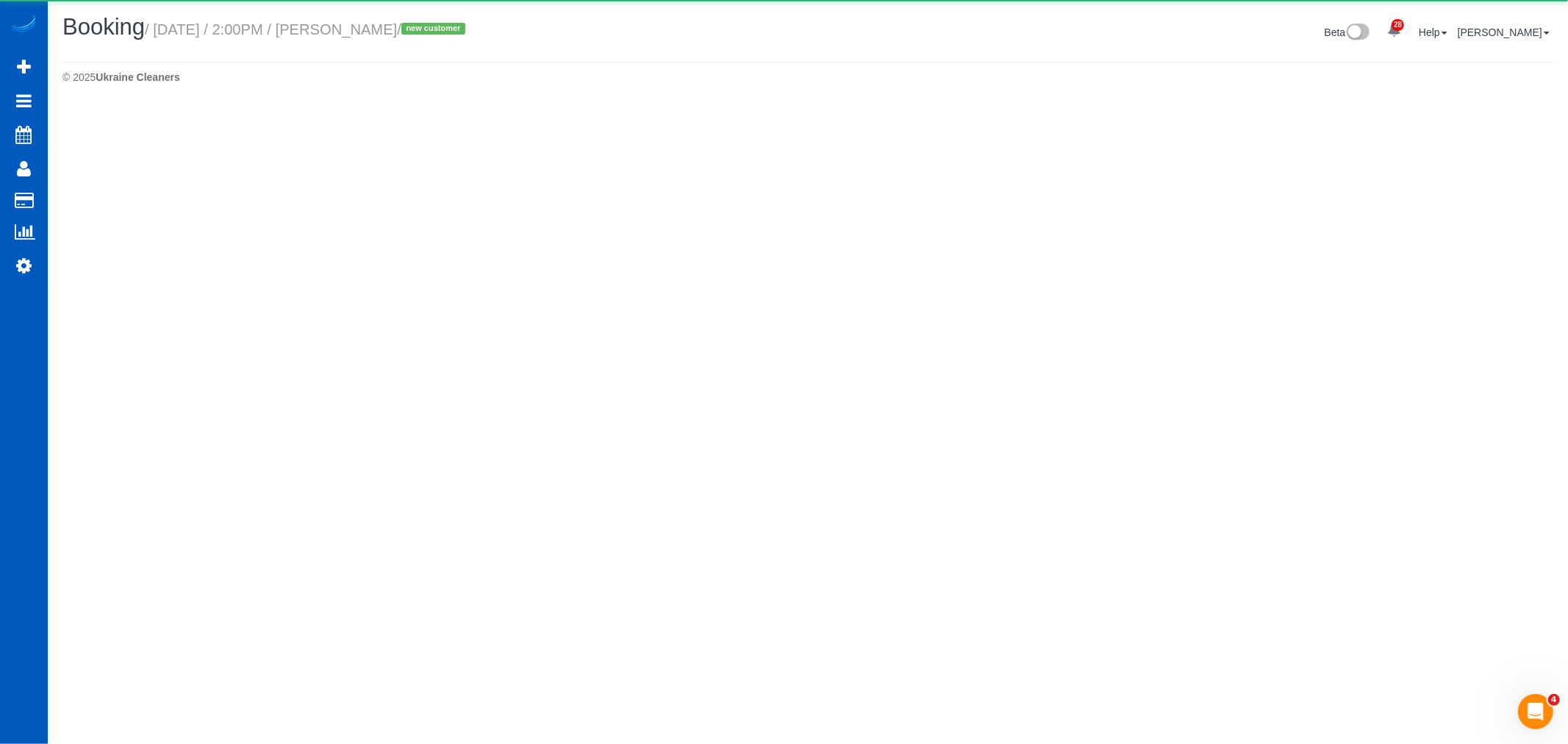
select select "WA"
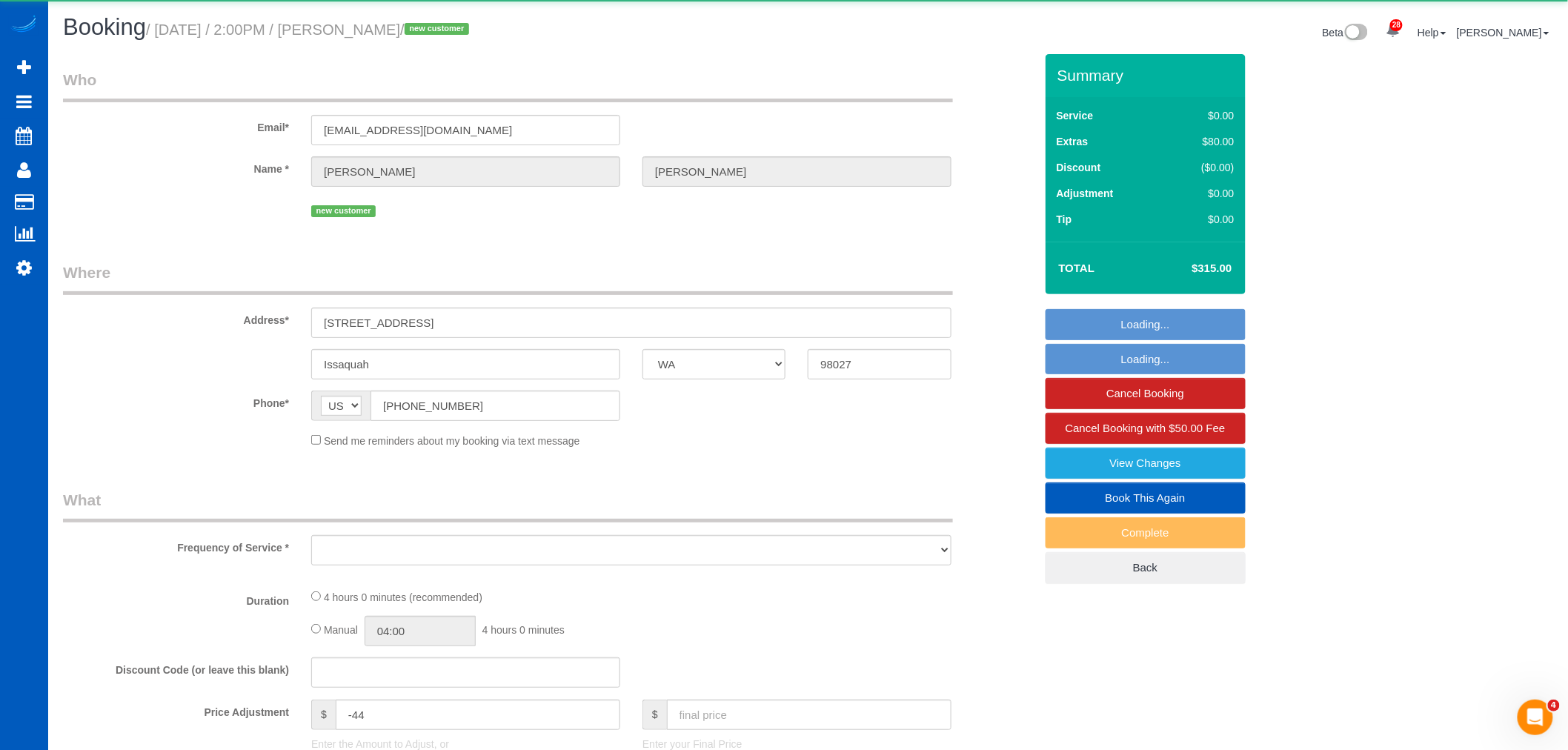
select select "object:54190"
select select "199"
select select "spot173"
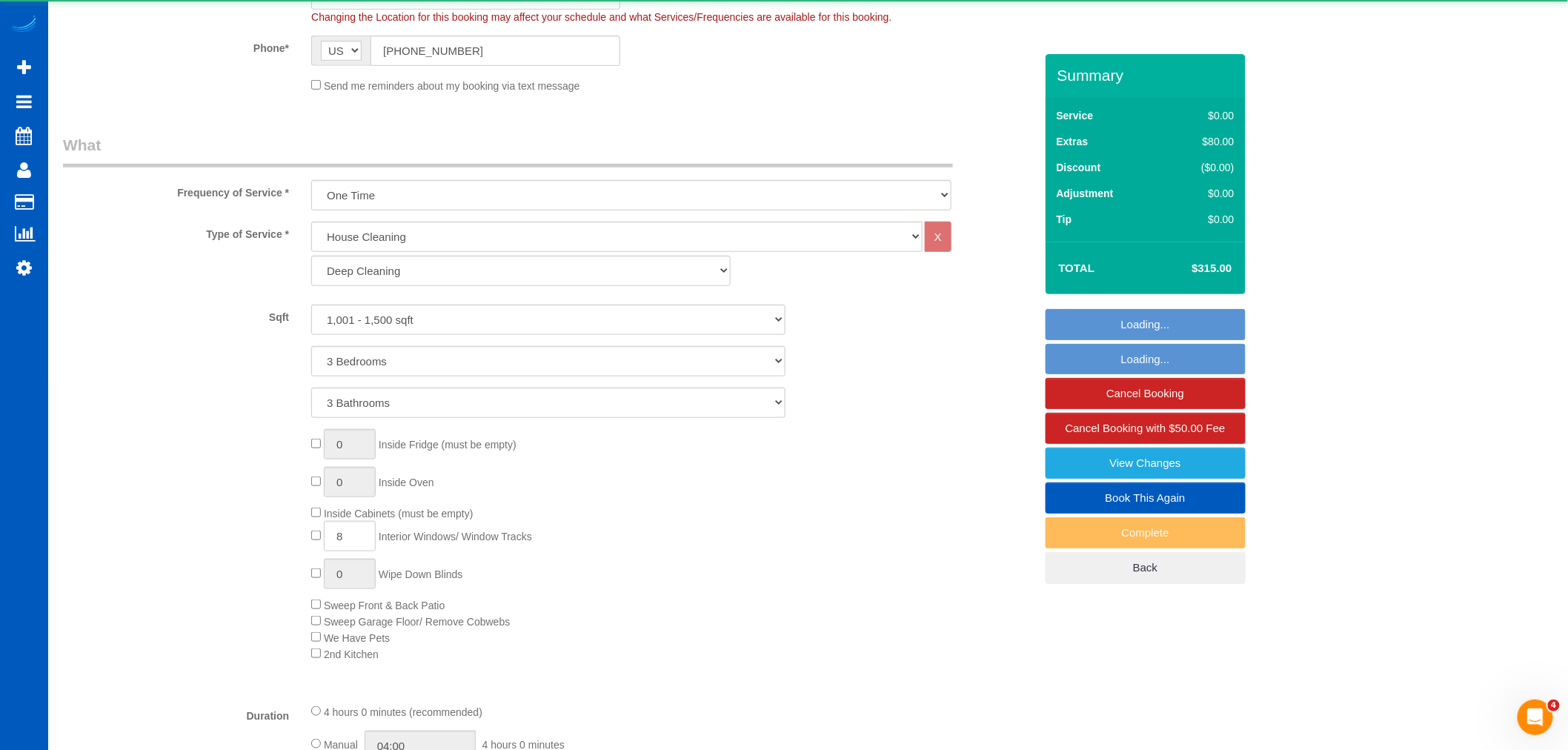
select select "1001"
select select "3"
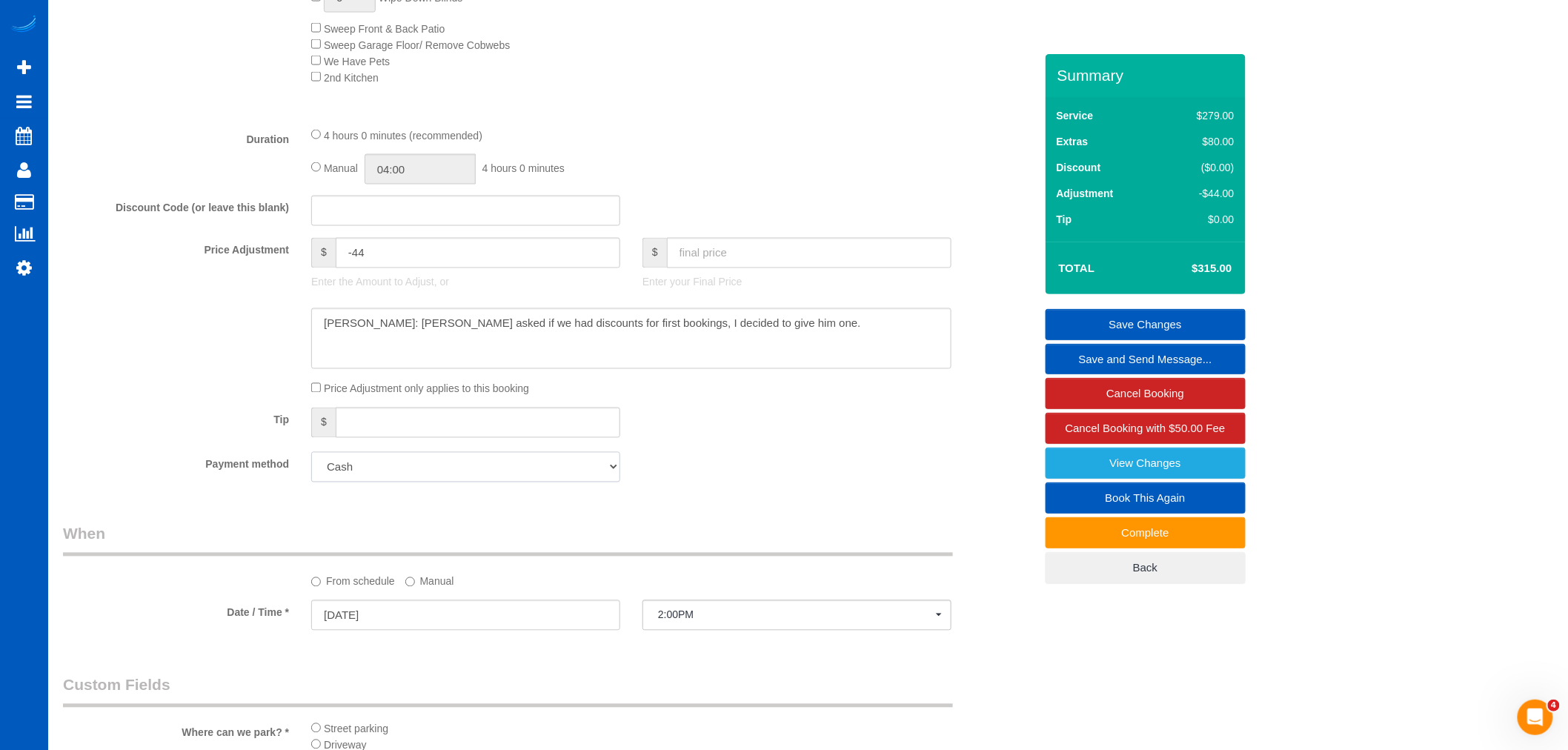
click at [397, 483] on select "Add Credit Card Cash Check Paypal" at bounding box center [465, 467] width 309 height 30
select select "string:fspay"
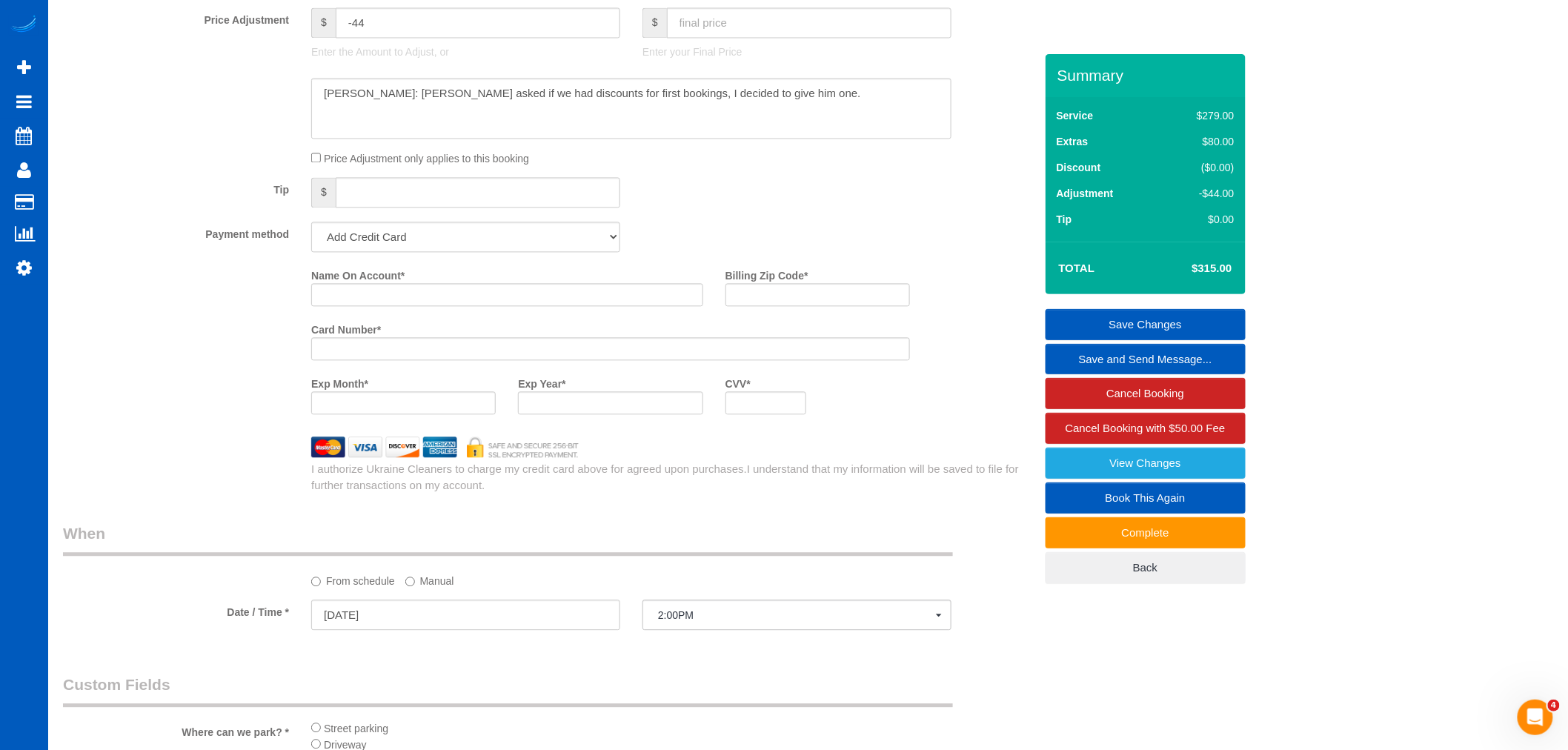
drag, startPoint x: 365, startPoint y: 319, endPoint x: 369, endPoint y: 307, distance: 12.6
click at [369, 309] on div "Name On Account *" at bounding box center [508, 290] width 415 height 54
click at [371, 306] on input "Name On Account *" at bounding box center [507, 294] width 392 height 23
paste input "[PERSON_NAME]"
type input "[PERSON_NAME]"
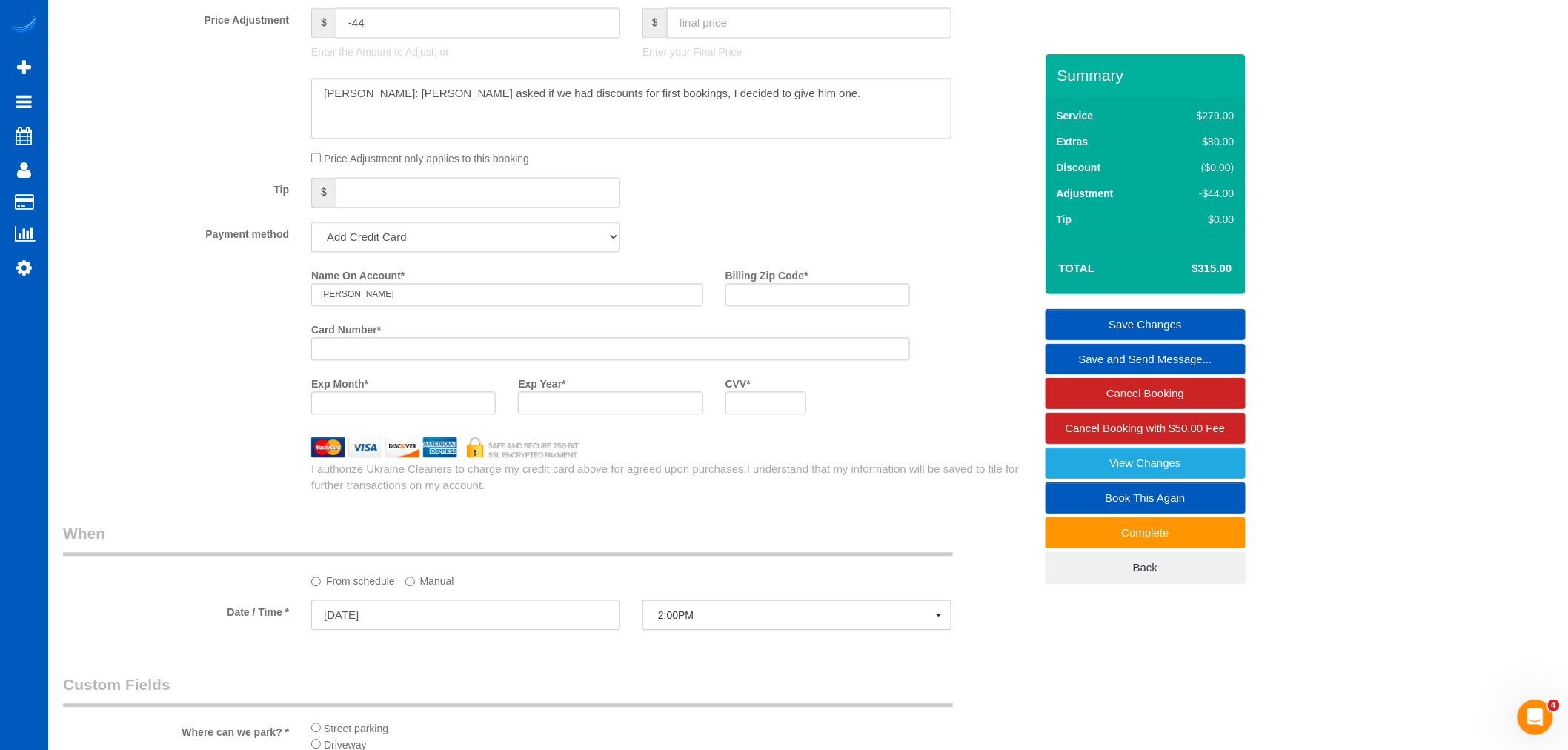
drag, startPoint x: 427, startPoint y: 375, endPoint x: 417, endPoint y: 355, distance: 22.4
click at [427, 371] on div "Card Number *" at bounding box center [611, 345] width 621 height 54
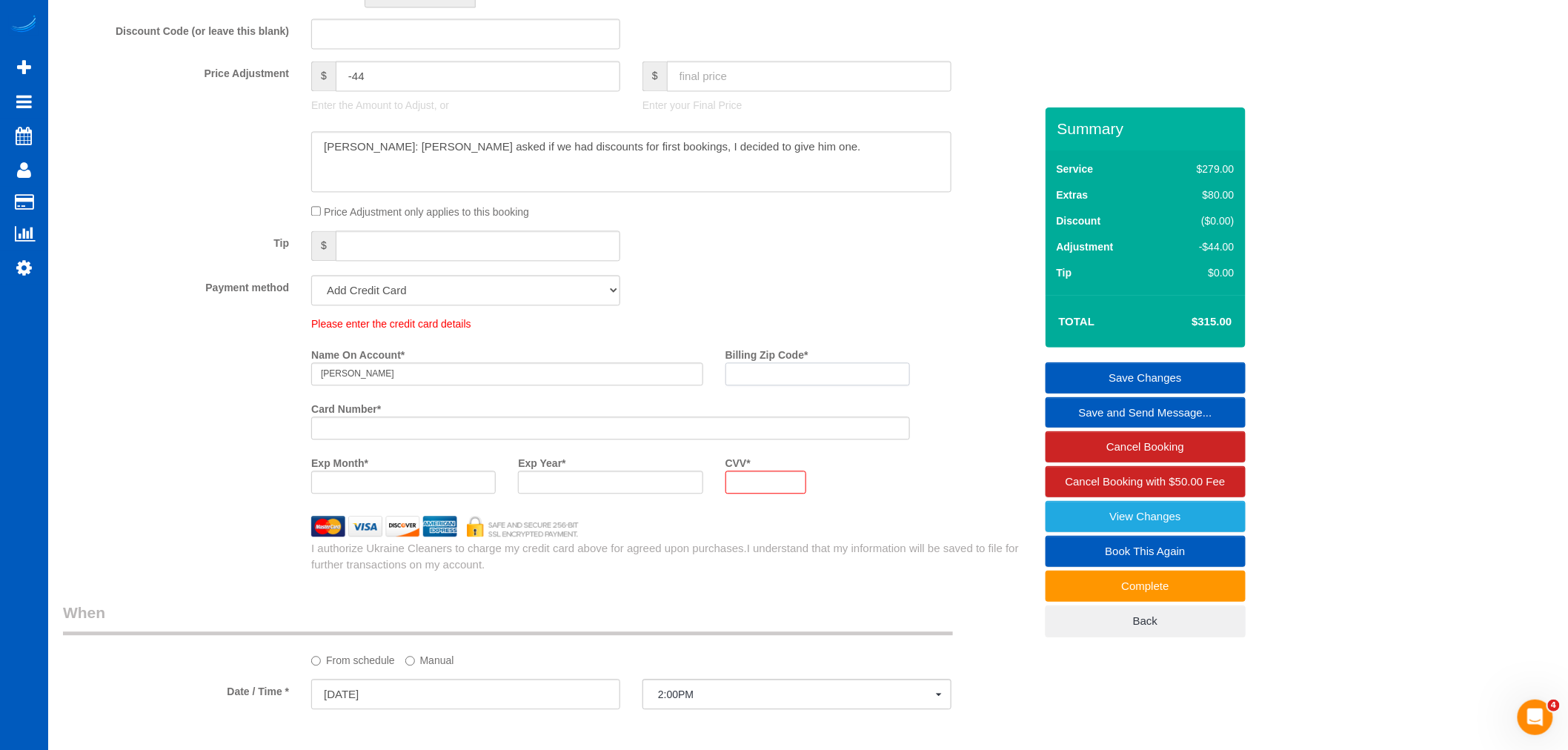
click at [768, 317] on div "Please enter the credit card details Name On Account * [PERSON_NAME] Billing Zi…" at bounding box center [611, 411] width 621 height 188
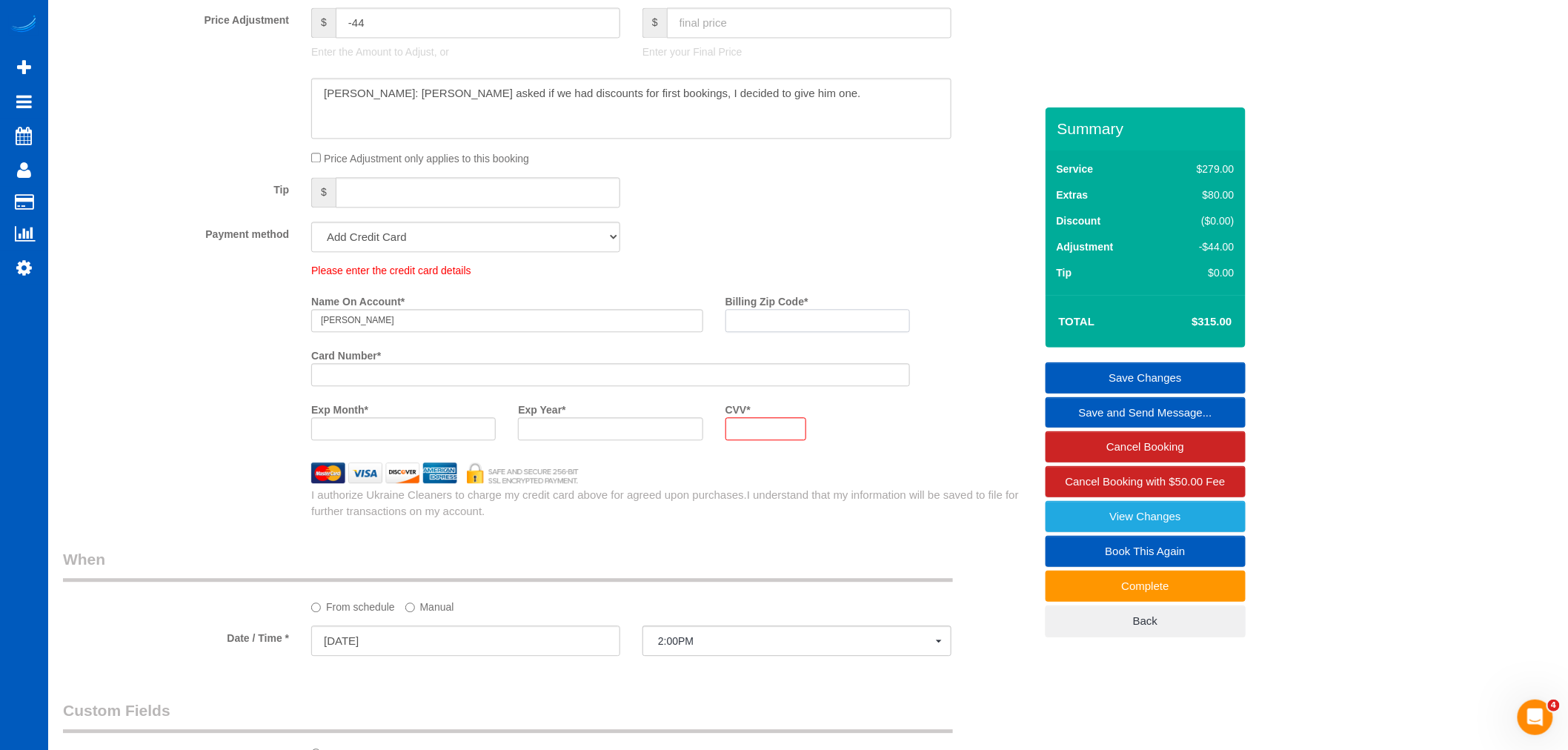
paste input "98027"
type input "98027"
click at [793, 440] on div at bounding box center [767, 429] width 82 height 23
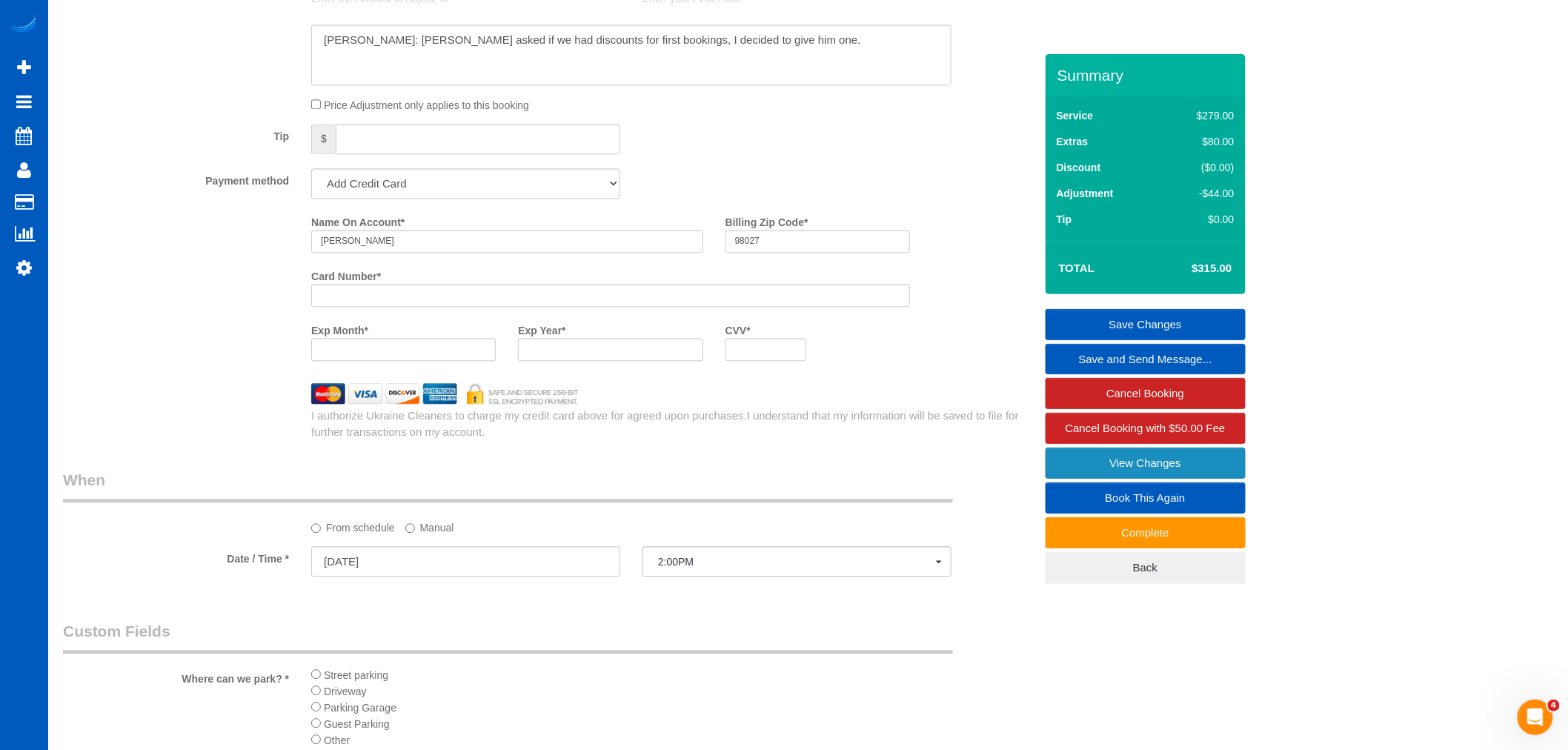
scroll to position [1219, 0]
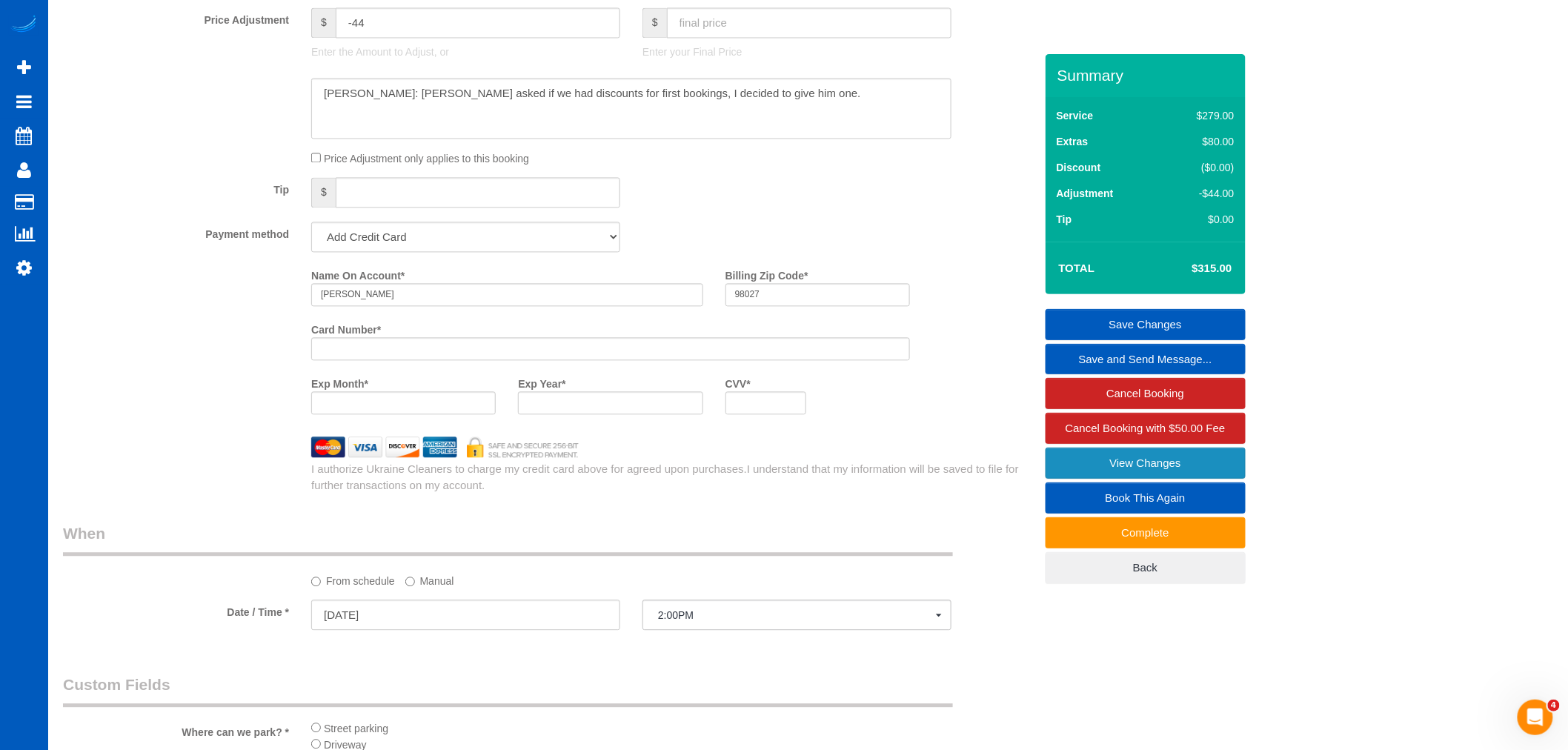
click at [1128, 513] on fieldset "Save Changes Save and Send Message... Cancel Booking Cancel Booking with $50.00…" at bounding box center [1146, 446] width 200 height 275
click at [1128, 468] on link "View Changes" at bounding box center [1146, 463] width 200 height 31
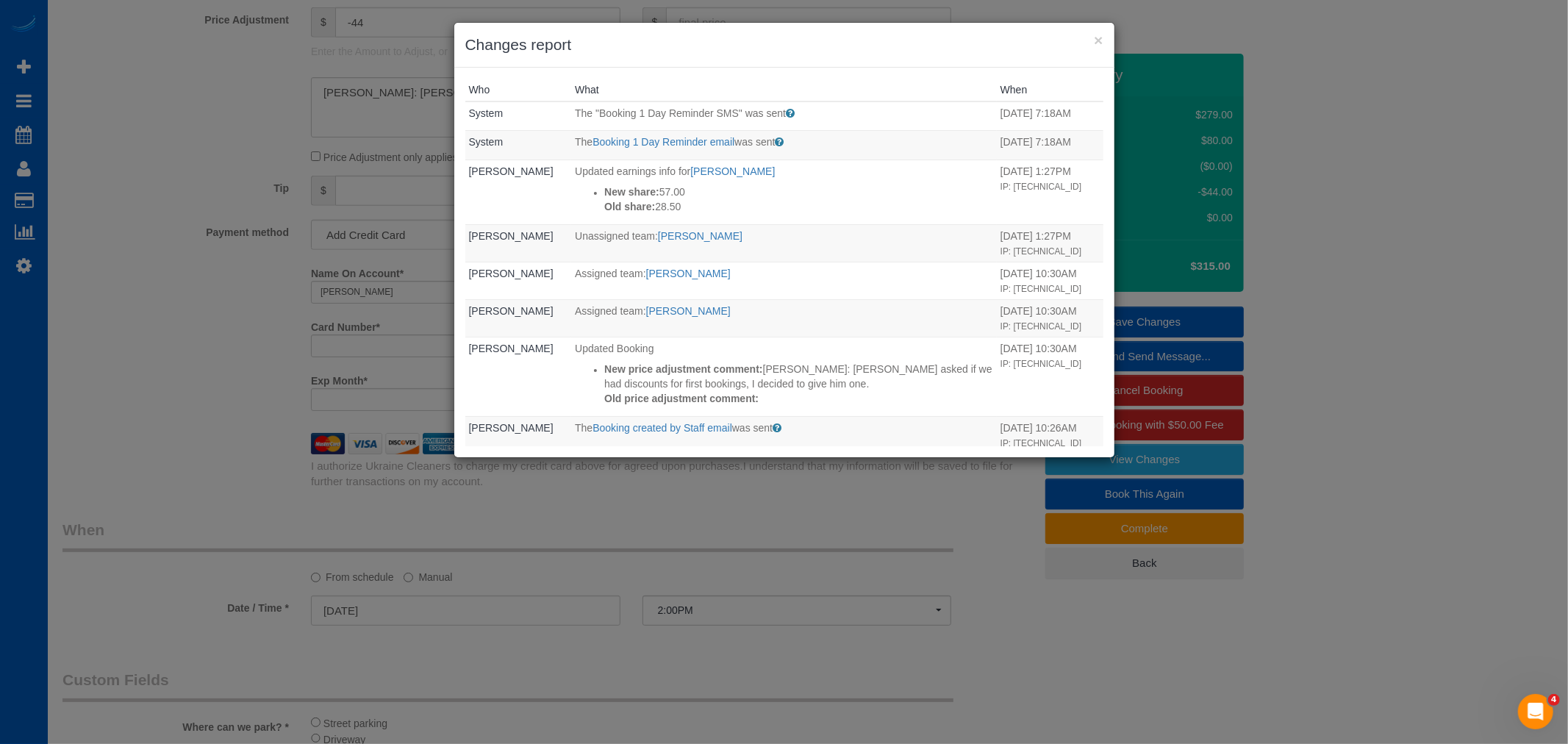
click at [1090, 37] on h3 "Changes report" at bounding box center [784, 44] width 638 height 22
click at [1101, 37] on button "×" at bounding box center [1098, 40] width 9 height 15
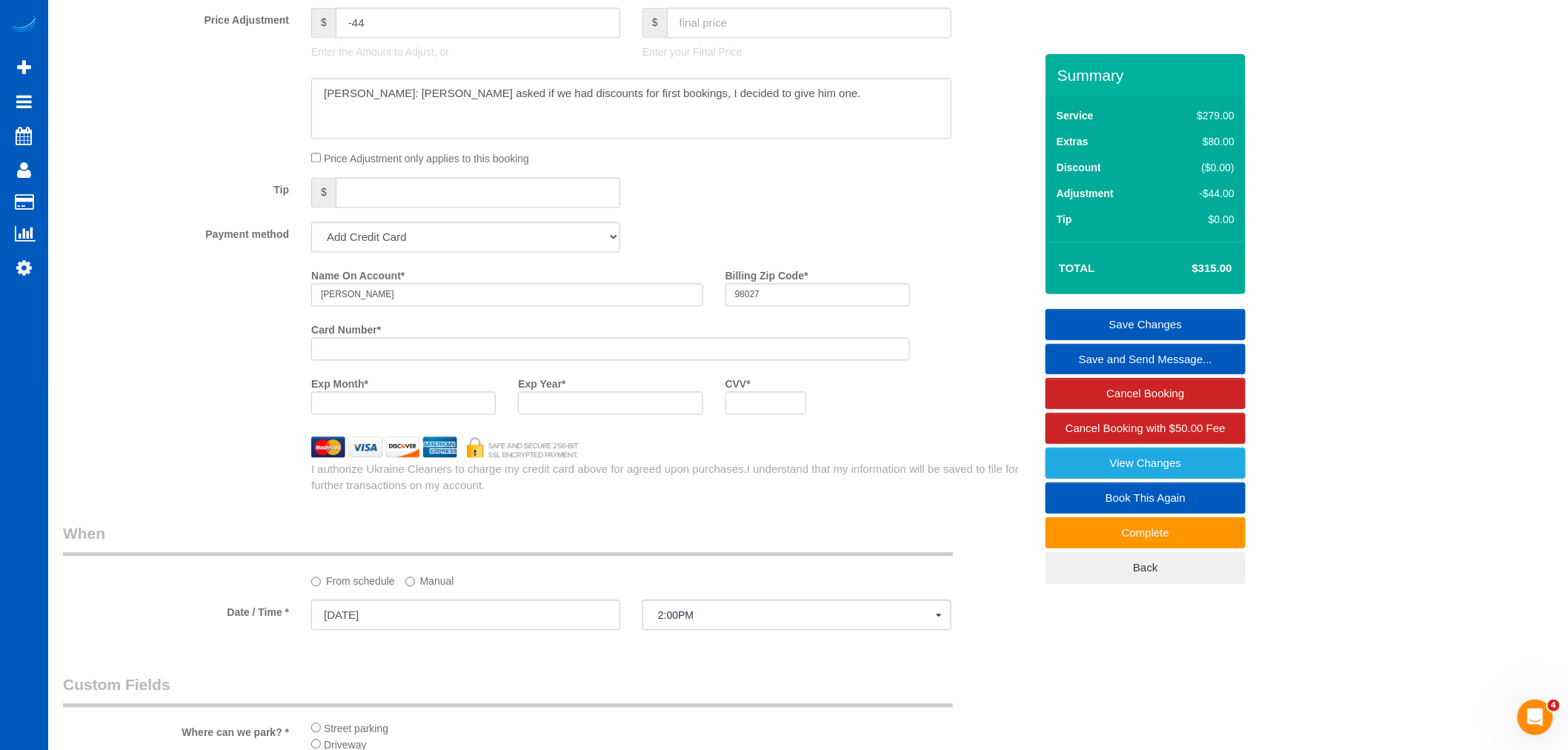
click at [1135, 329] on link "Save Changes" at bounding box center [1146, 325] width 200 height 31
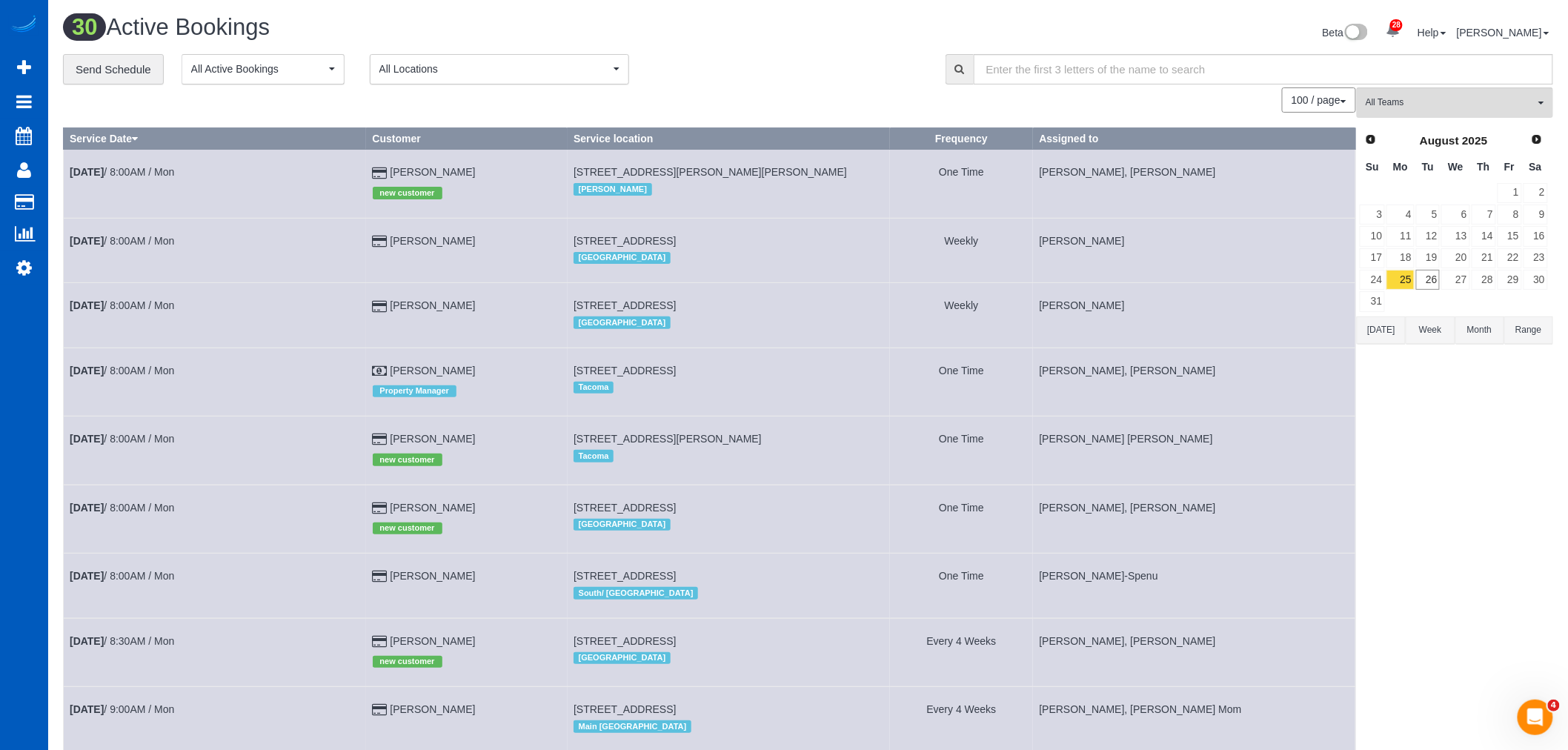
drag, startPoint x: 1442, startPoint y: 292, endPoint x: 1425, endPoint y: 282, distance: 19.7
click at [1438, 289] on tbody "1 2 3 4 5 6 7 8 9 10 11 12 13 14 15 16 17 18 19 20 21 22 23 24 25 26 27 28 29 3…" at bounding box center [1454, 247] width 190 height 130
click at [1425, 282] on link "26" at bounding box center [1429, 280] width 25 height 20
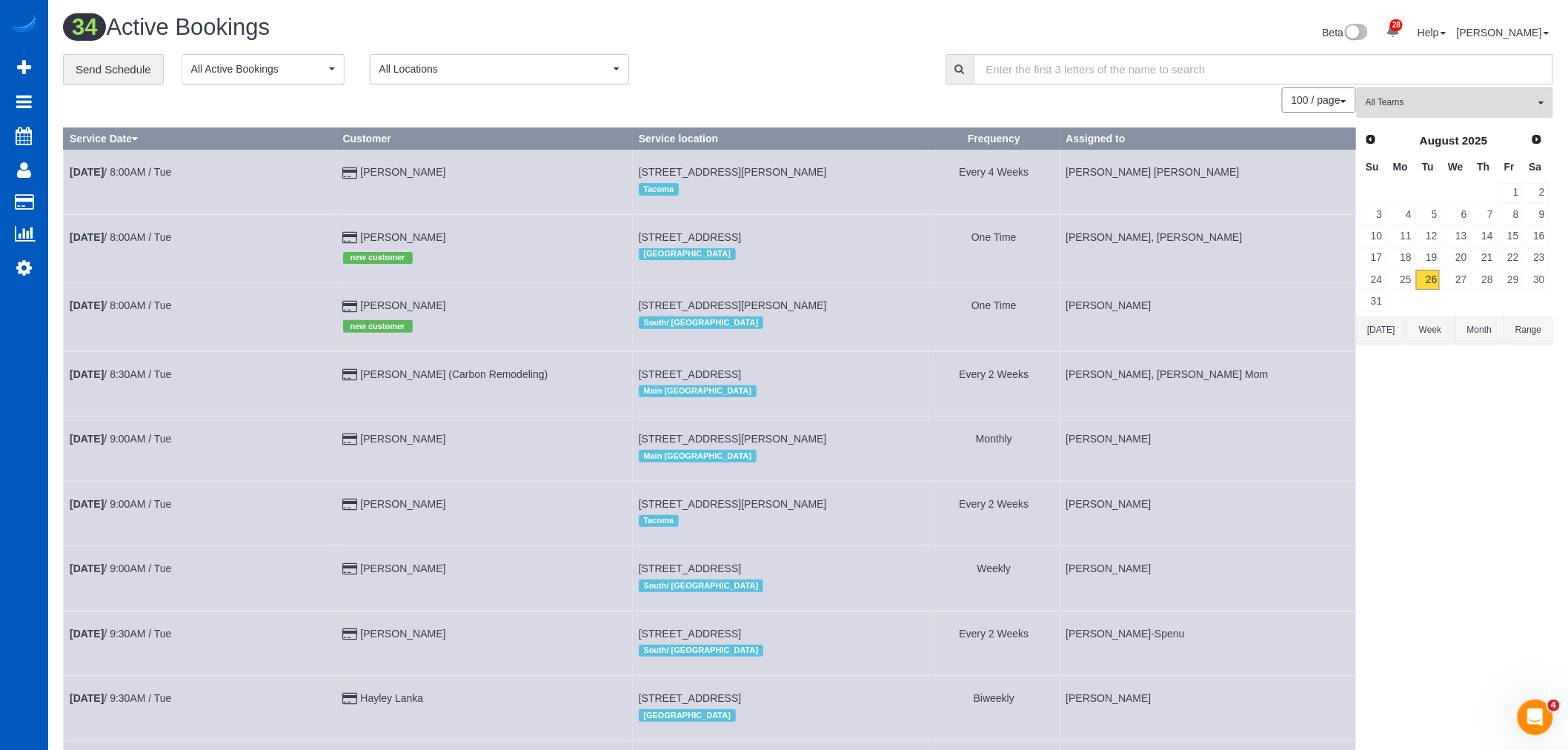
click at [1427, 129] on div "Prev Next [DATE]" at bounding box center [1454, 140] width 190 height 25
drag, startPoint x: 1432, startPoint y: 112, endPoint x: 1441, endPoint y: 109, distance: 9.5
click at [1440, 109] on button "All Teams" at bounding box center [1455, 102] width 196 height 30
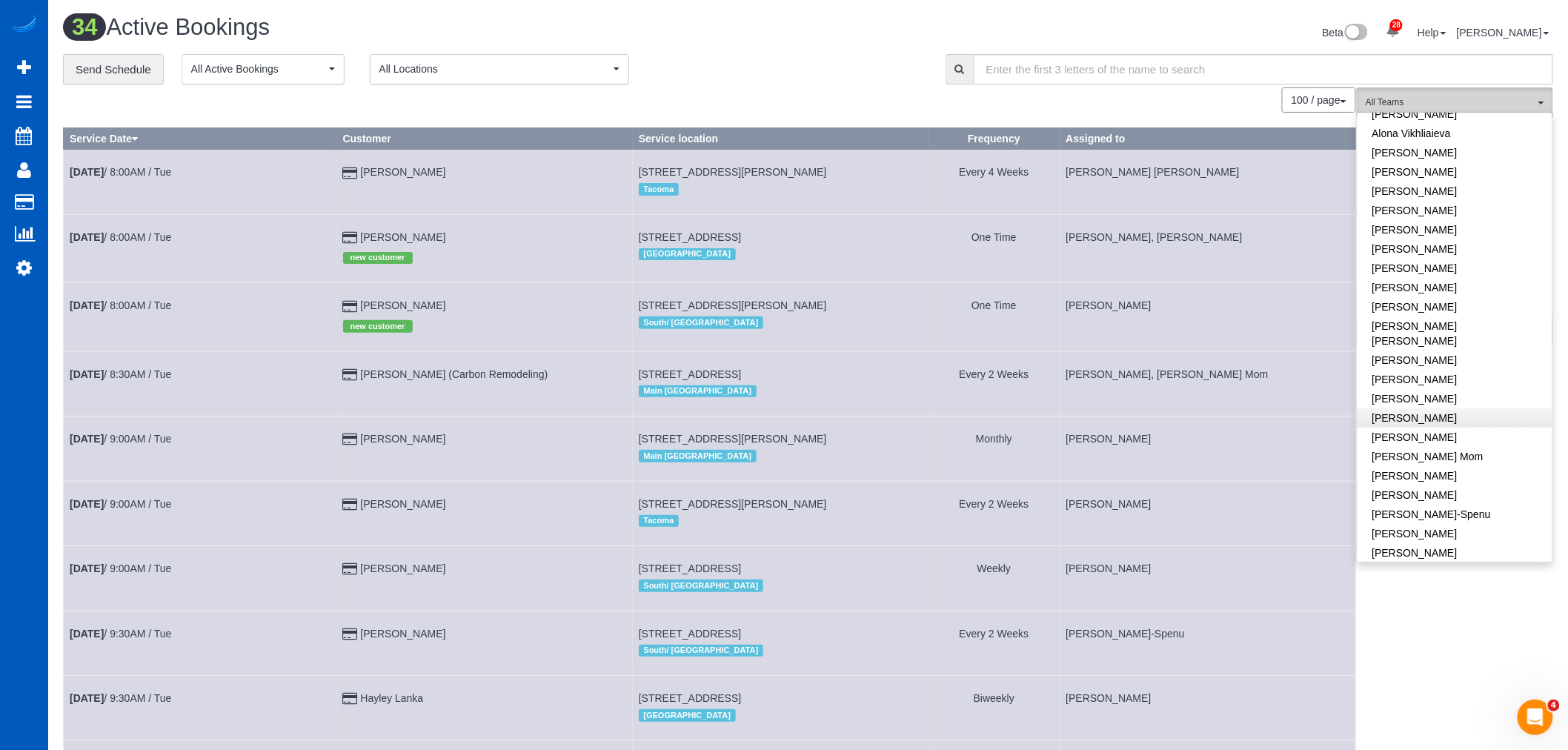
scroll to position [82, 0]
click at [1408, 429] on link "[PERSON_NAME]" at bounding box center [1455, 439] width 195 height 19
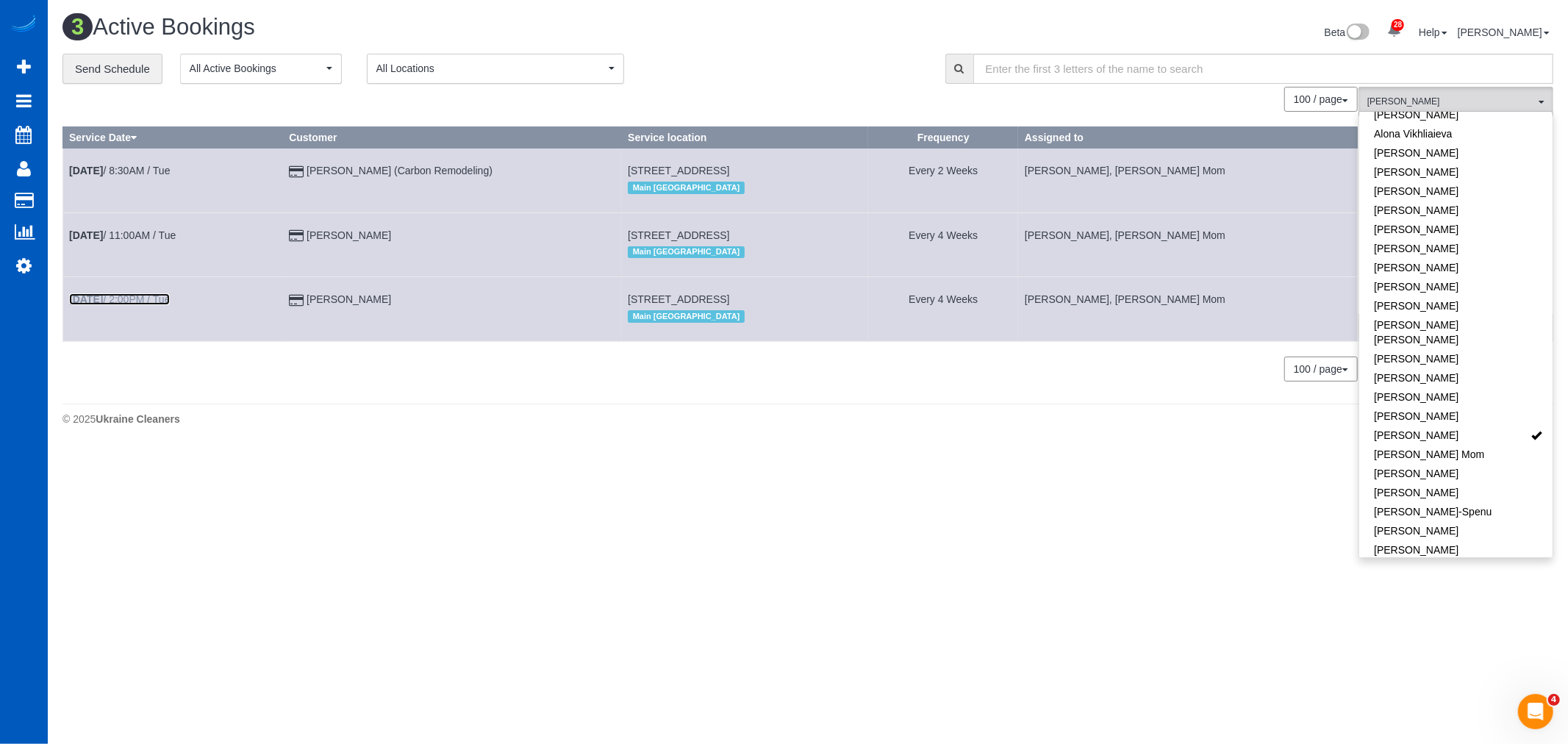
click at [141, 299] on link "[DATE] 2:00PM / Tue" at bounding box center [119, 299] width 101 height 11
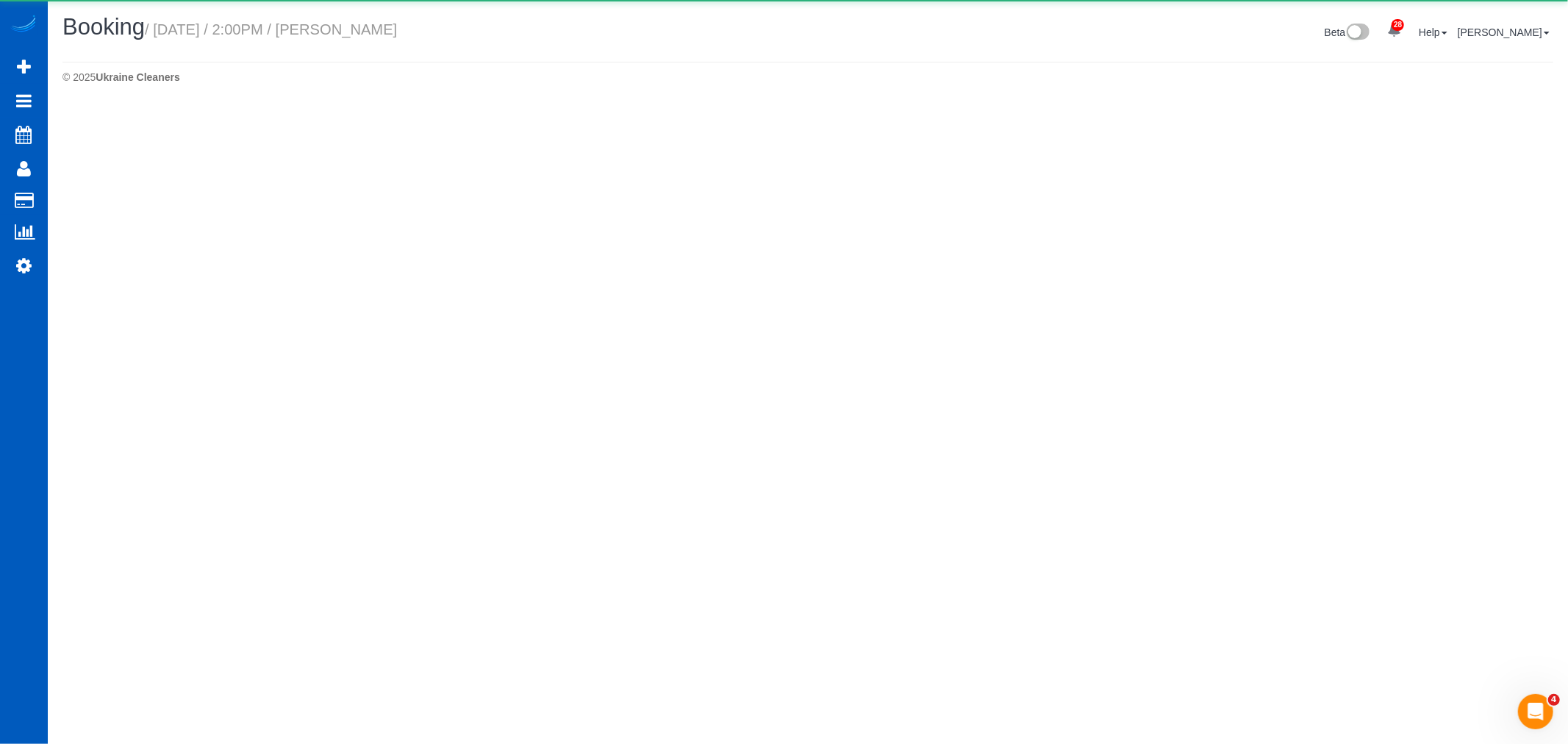
select select "CA"
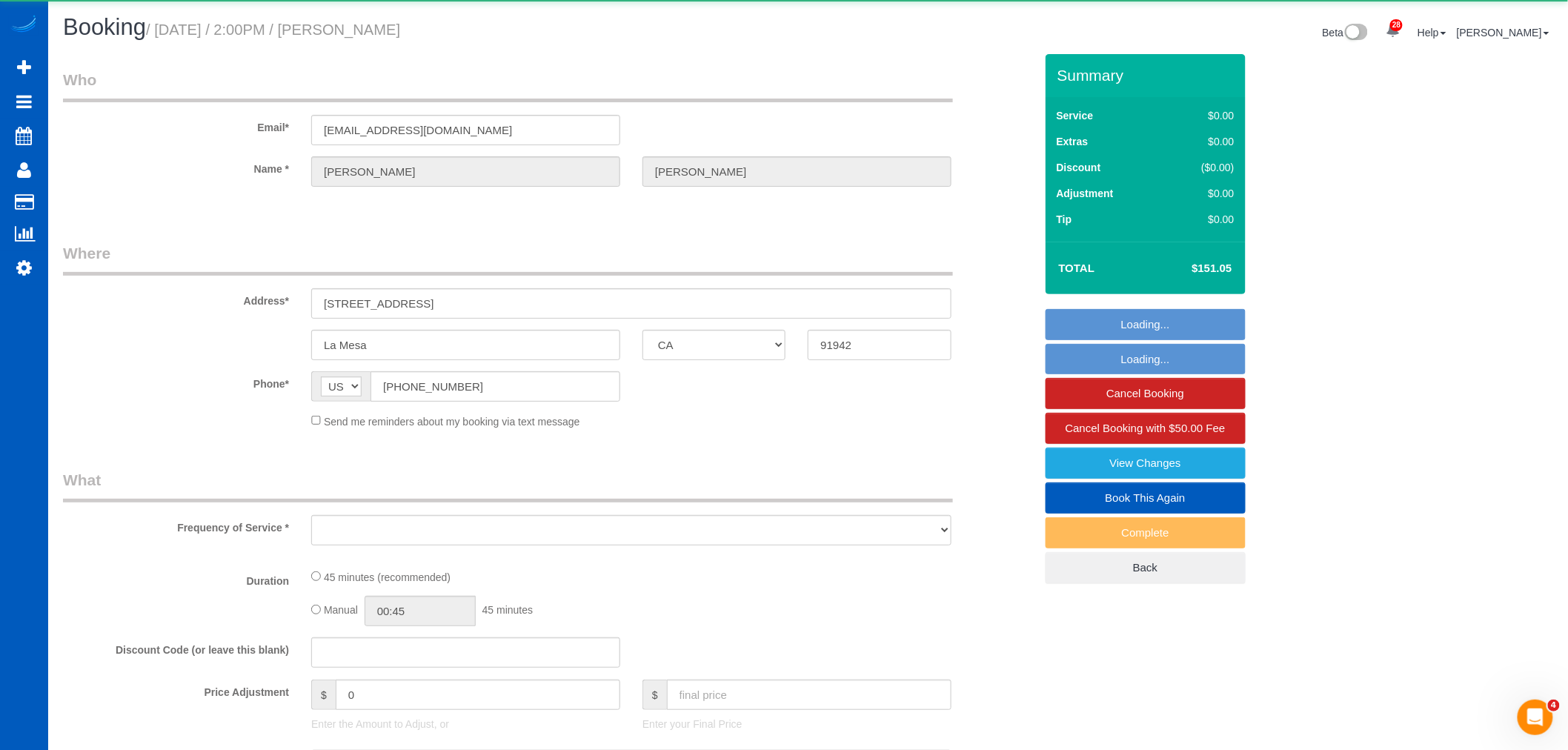
select select "object:56103"
select select "string:fspay-a619cacb-88e2-4a15-9e95-1a639c3adc9b"
select select "199"
select select "spot184"
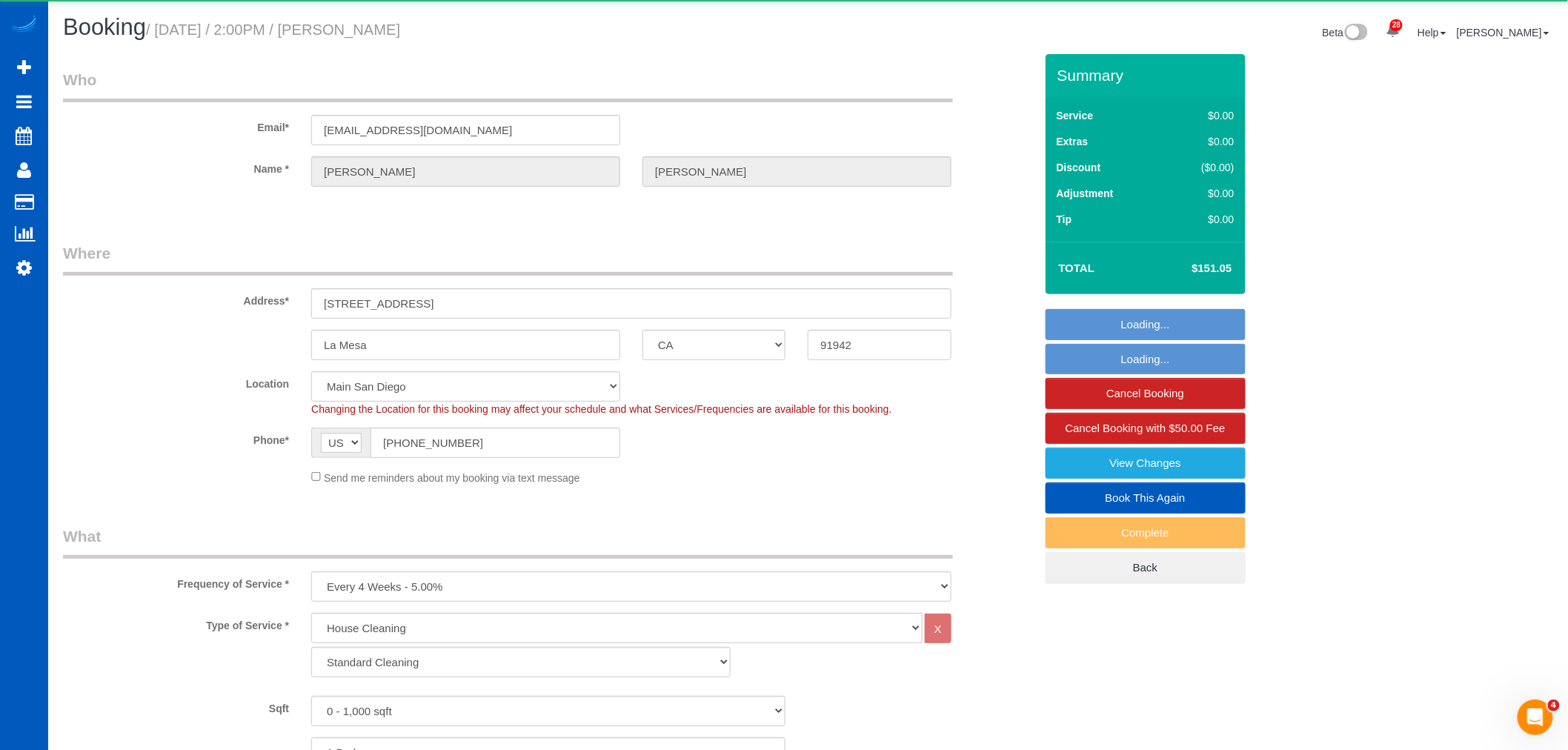
select select "object:56273"
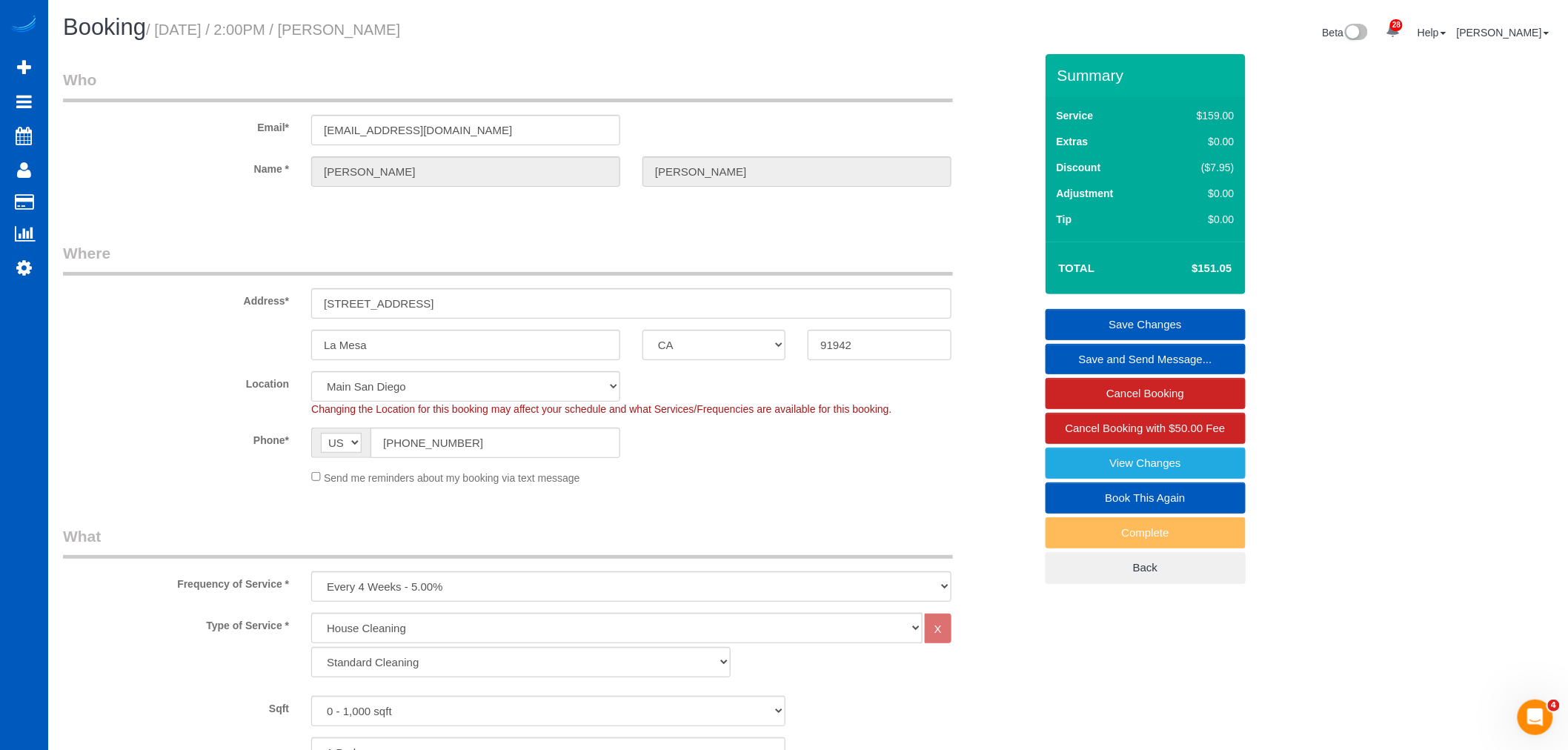
drag, startPoint x: 312, startPoint y: 278, endPoint x: 295, endPoint y: 294, distance: 23.3
click at [295, 294] on label "Address*" at bounding box center [176, 298] width 248 height 20
click at [760, 550] on legend "What" at bounding box center [508, 542] width 890 height 33
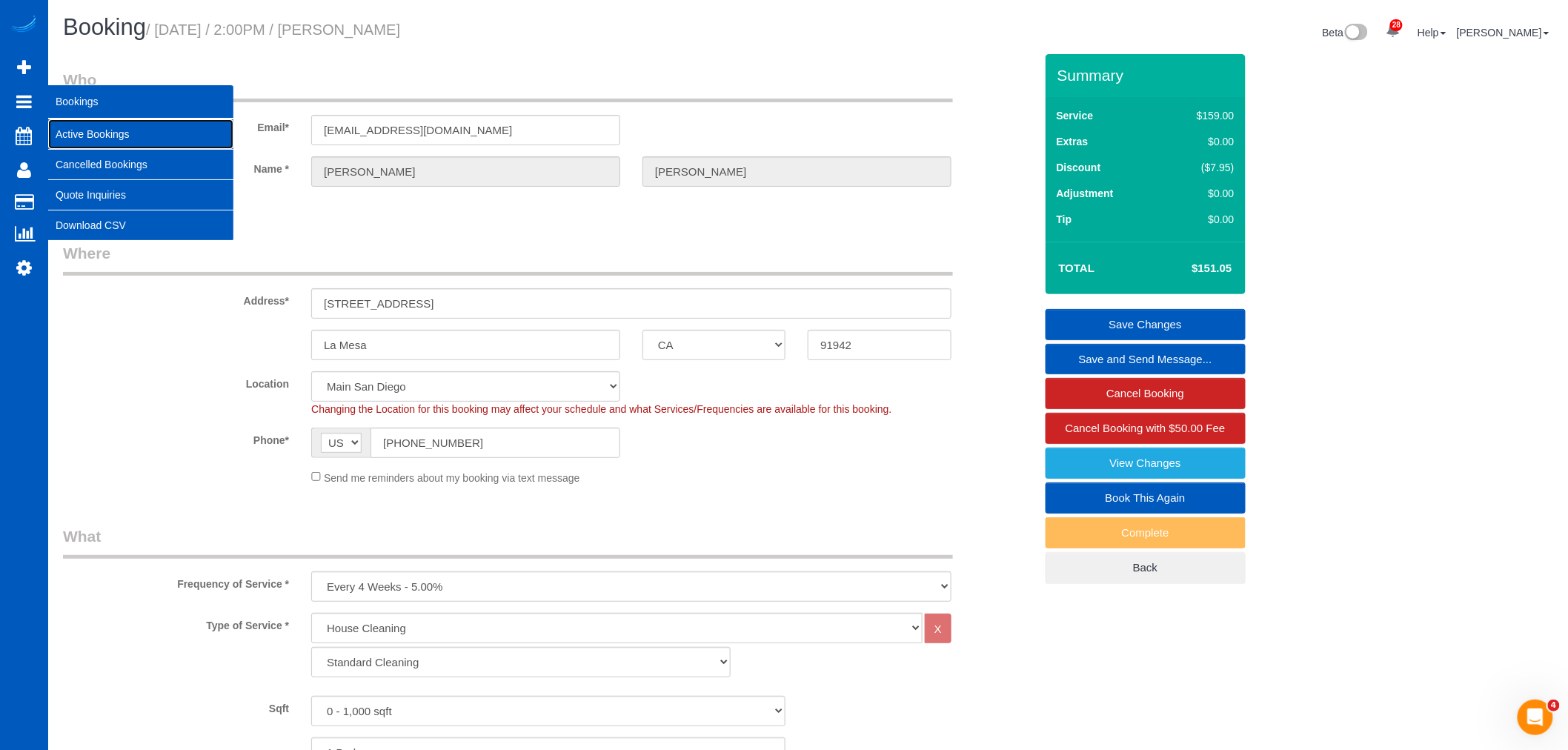
click at [117, 126] on link "Active Bookings" at bounding box center [141, 134] width 185 height 29
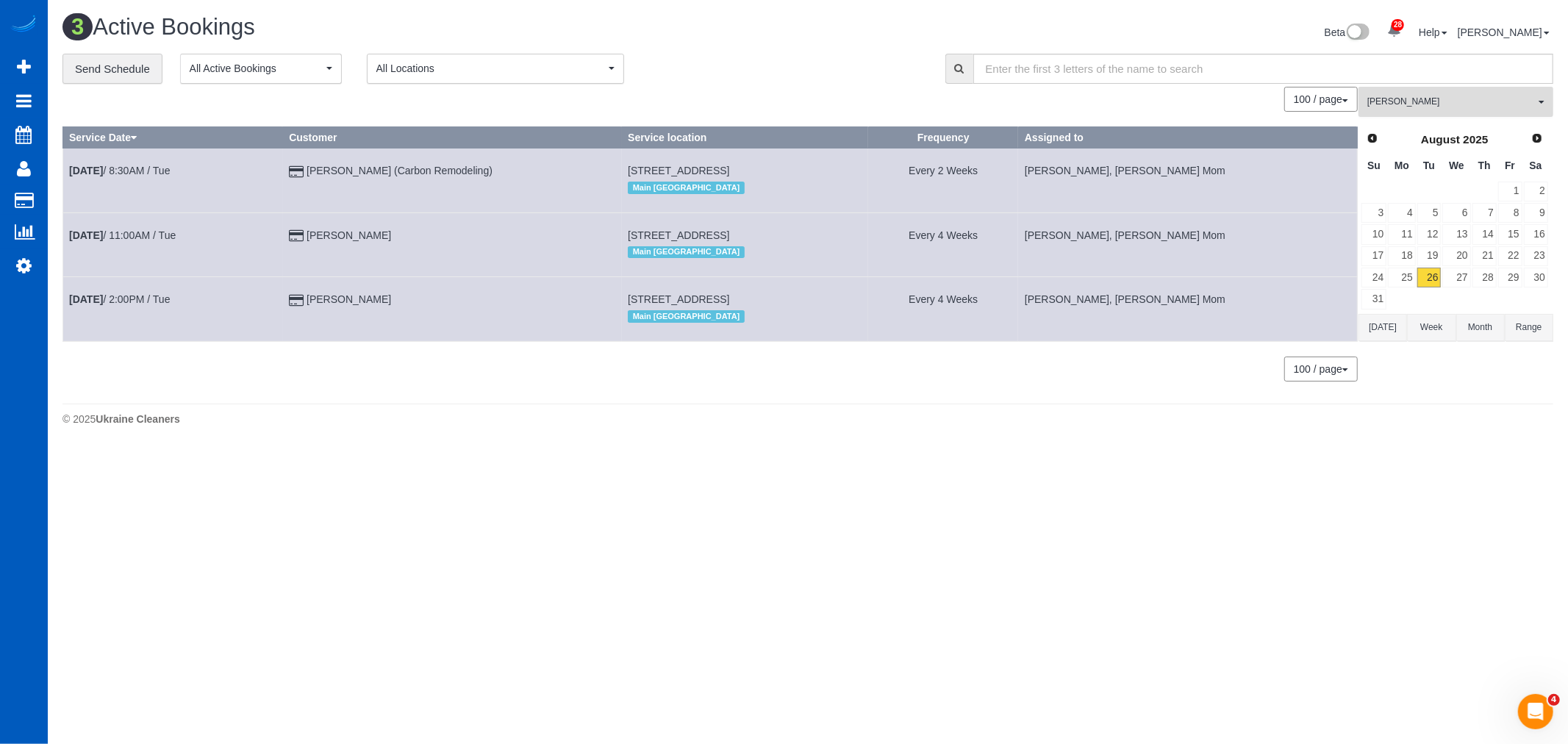
click at [1415, 103] on span "[PERSON_NAME]" at bounding box center [1450, 102] width 167 height 12
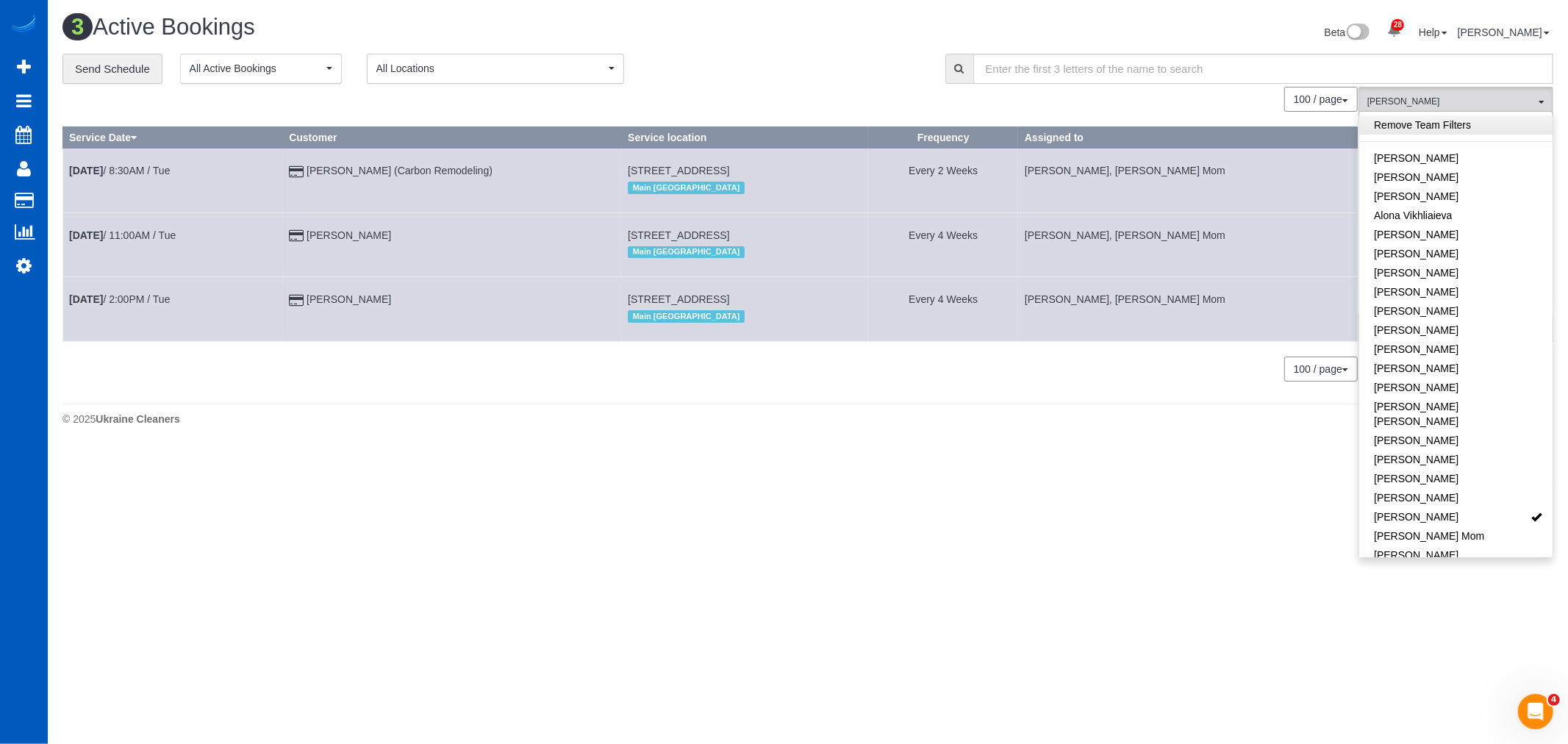
click at [1419, 118] on link "Remove Team Filters" at bounding box center [1455, 125] width 193 height 19
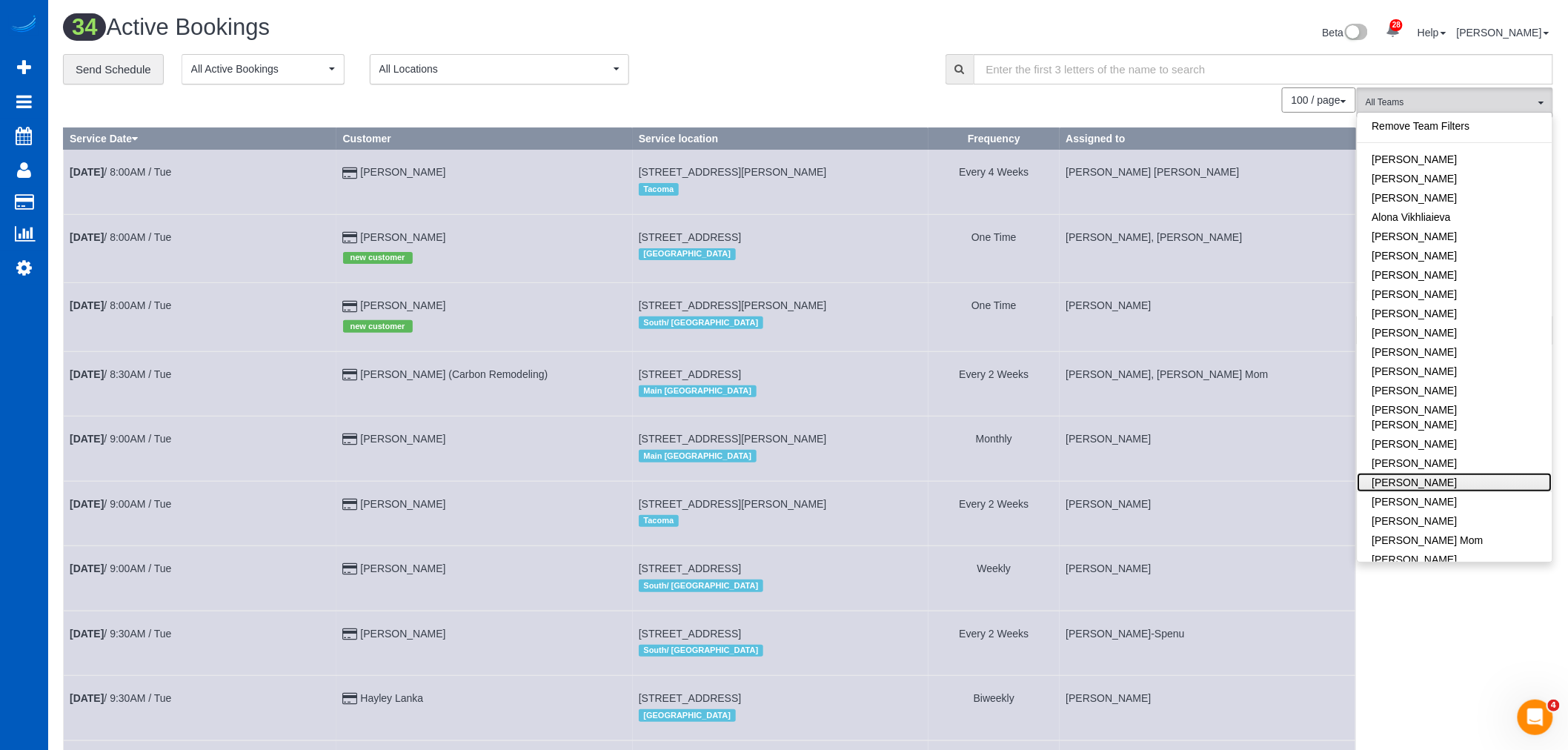
click at [1431, 473] on link "[PERSON_NAME]" at bounding box center [1455, 483] width 195 height 19
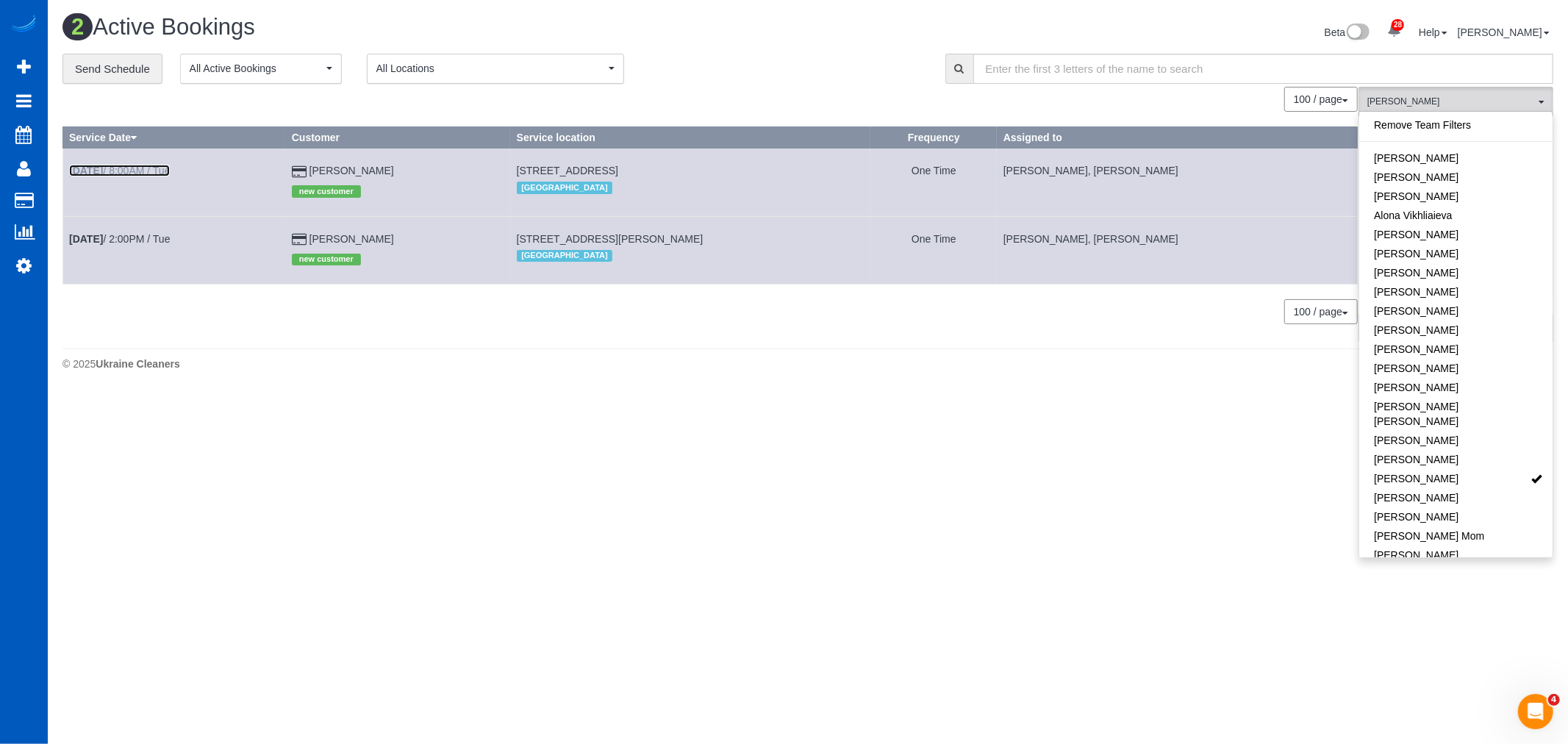
click at [147, 175] on link "[DATE] 8:00AM / Tue" at bounding box center [119, 170] width 101 height 11
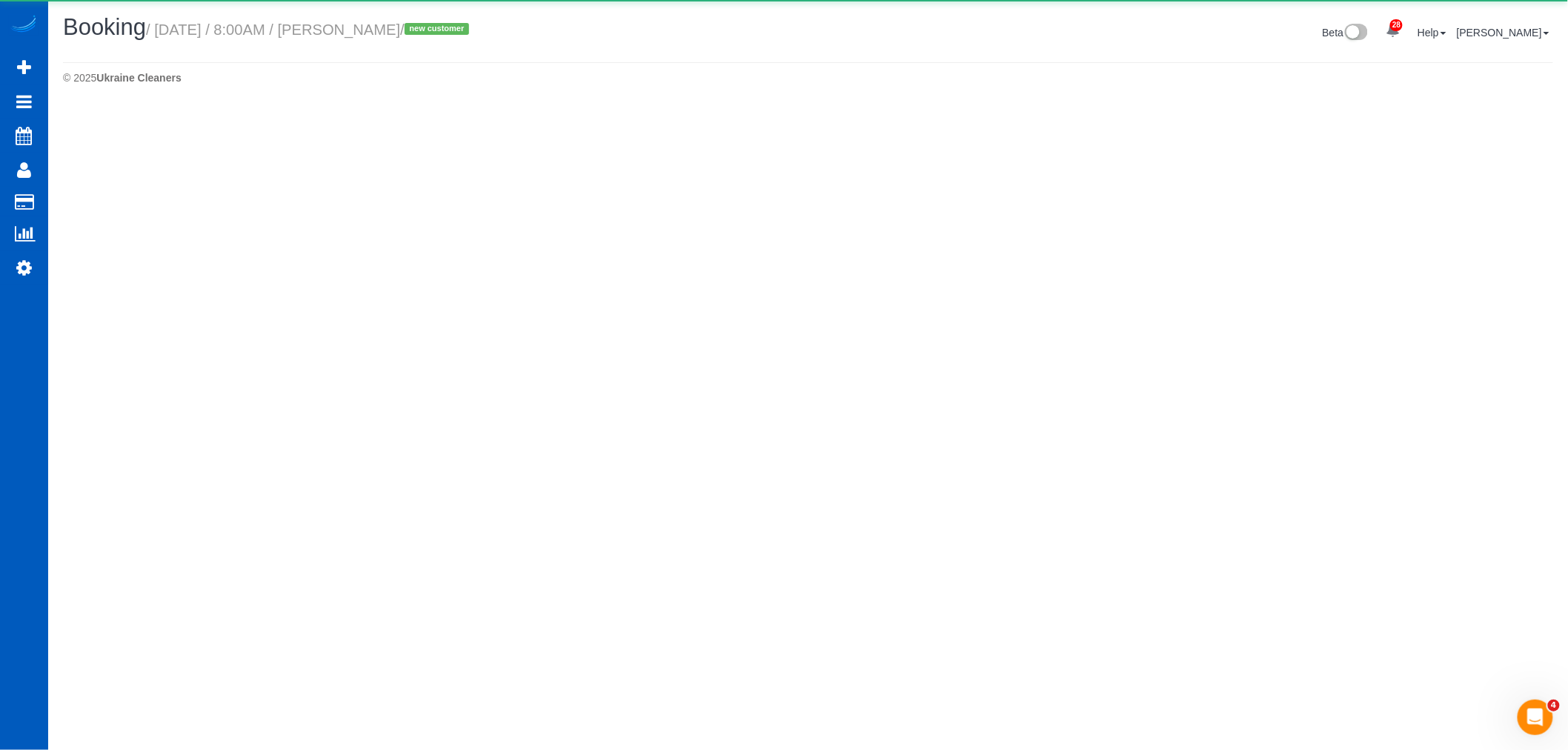
select select "WA"
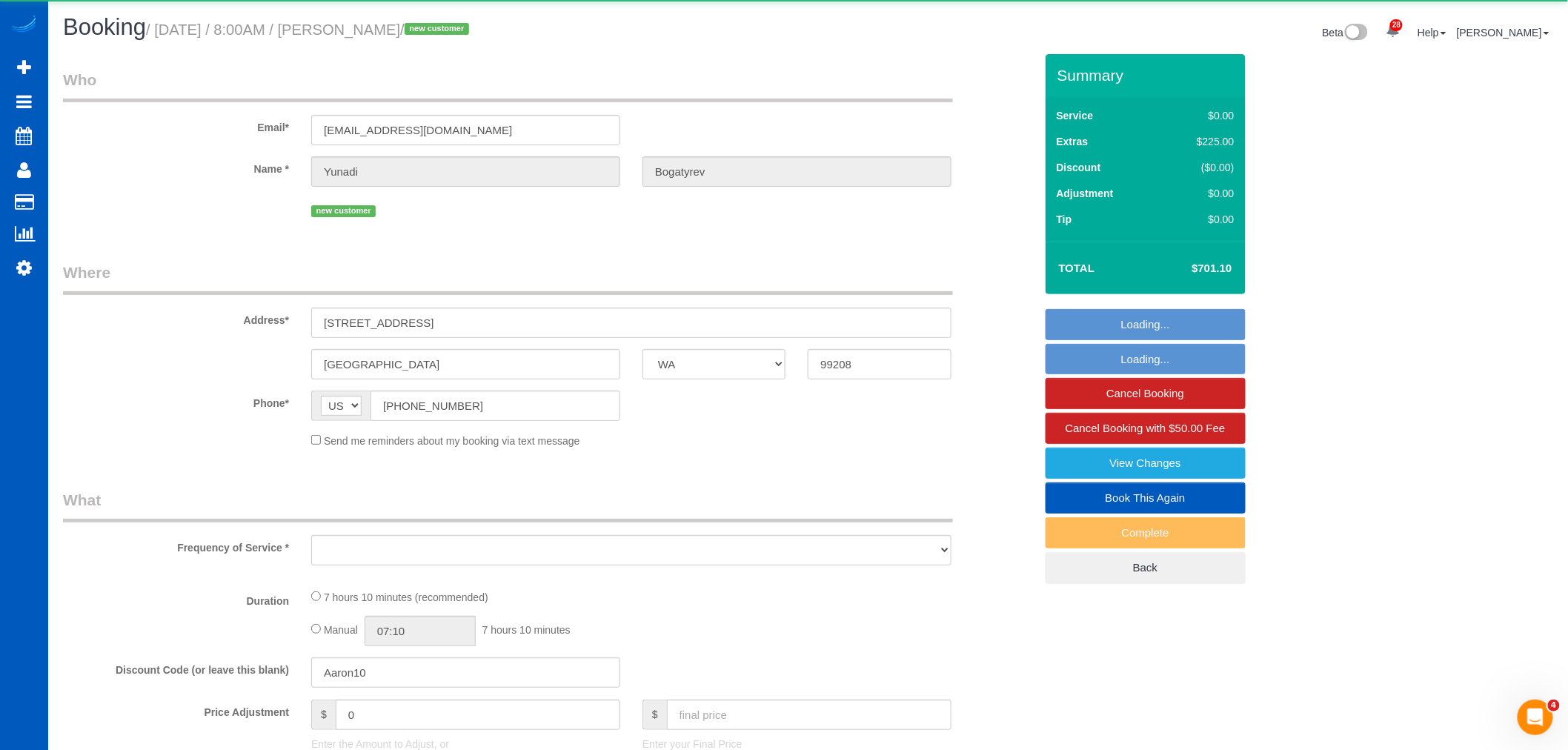
select select "object:57924"
select select "199"
select select "2501"
select select "5"
select select "3"
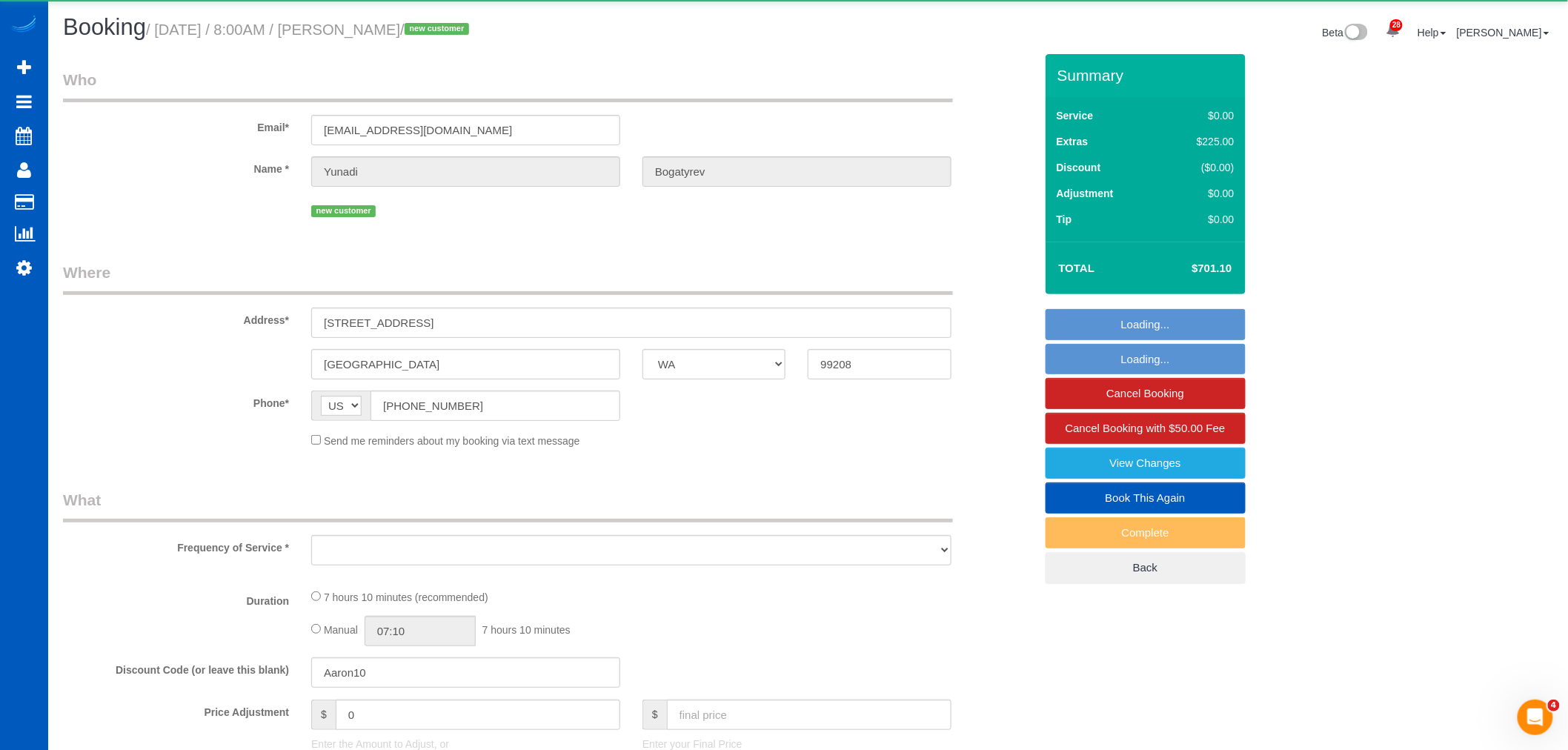
select select "spot189"
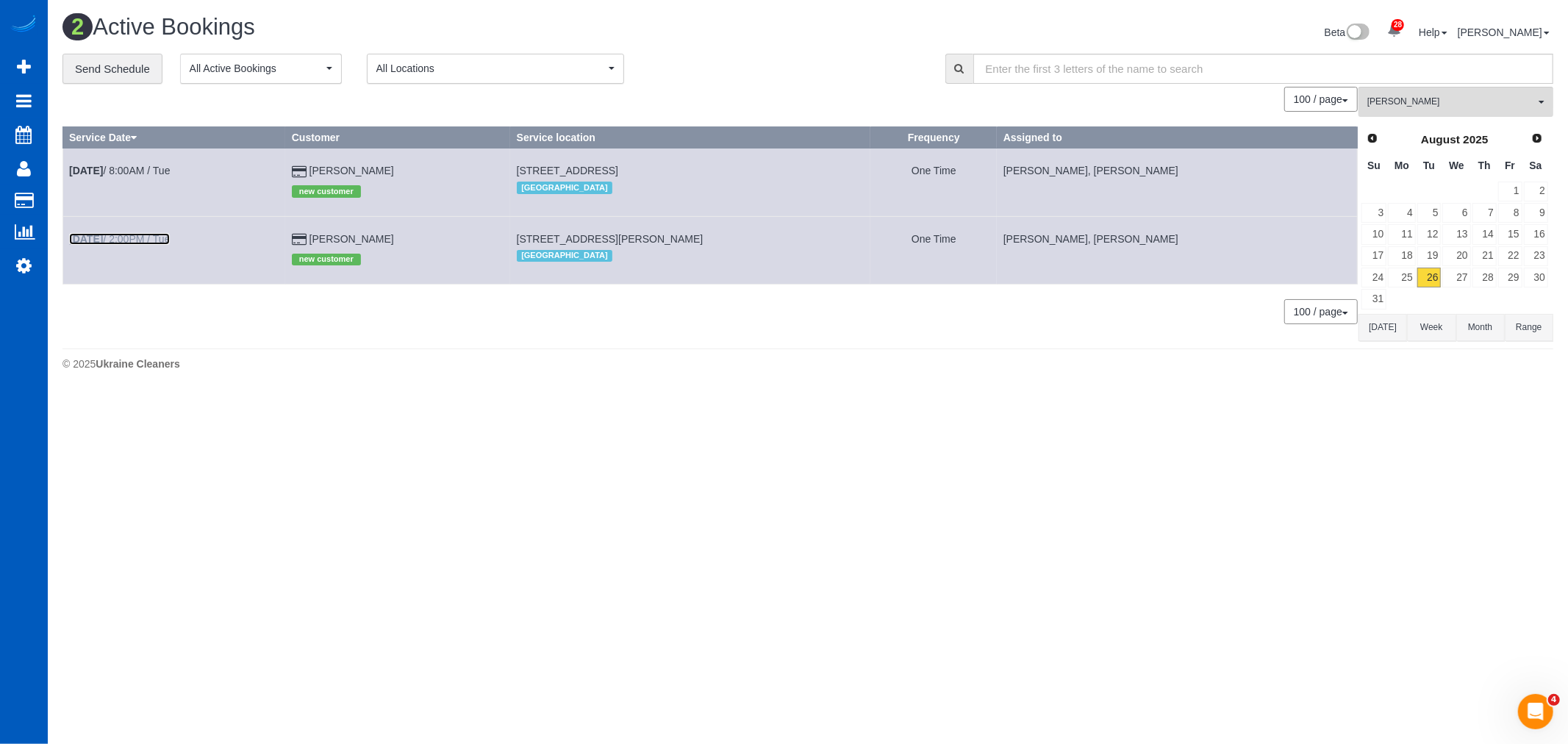
click at [152, 239] on link "[DATE] 2:00PM / Tue" at bounding box center [119, 239] width 101 height 11
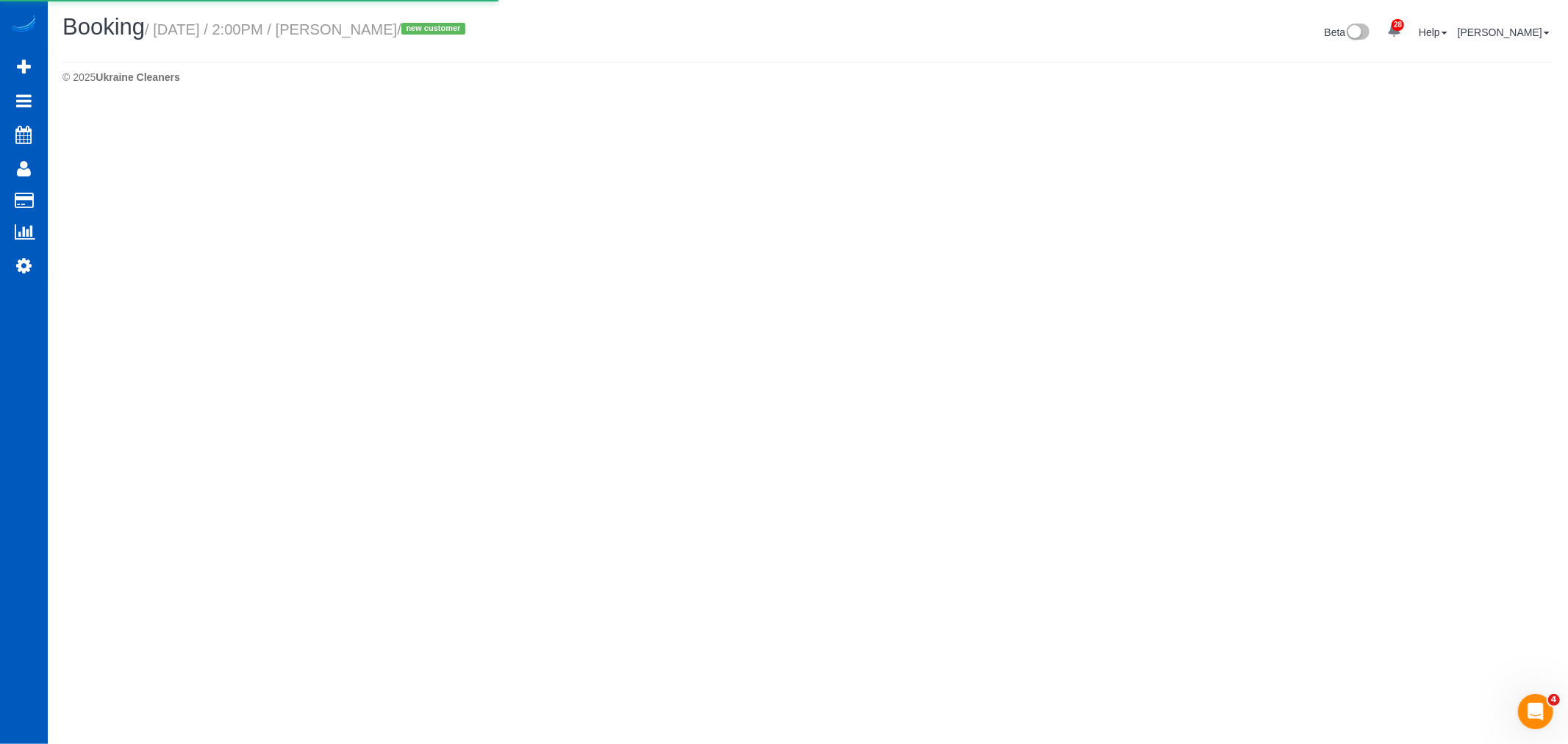
select select "WA"
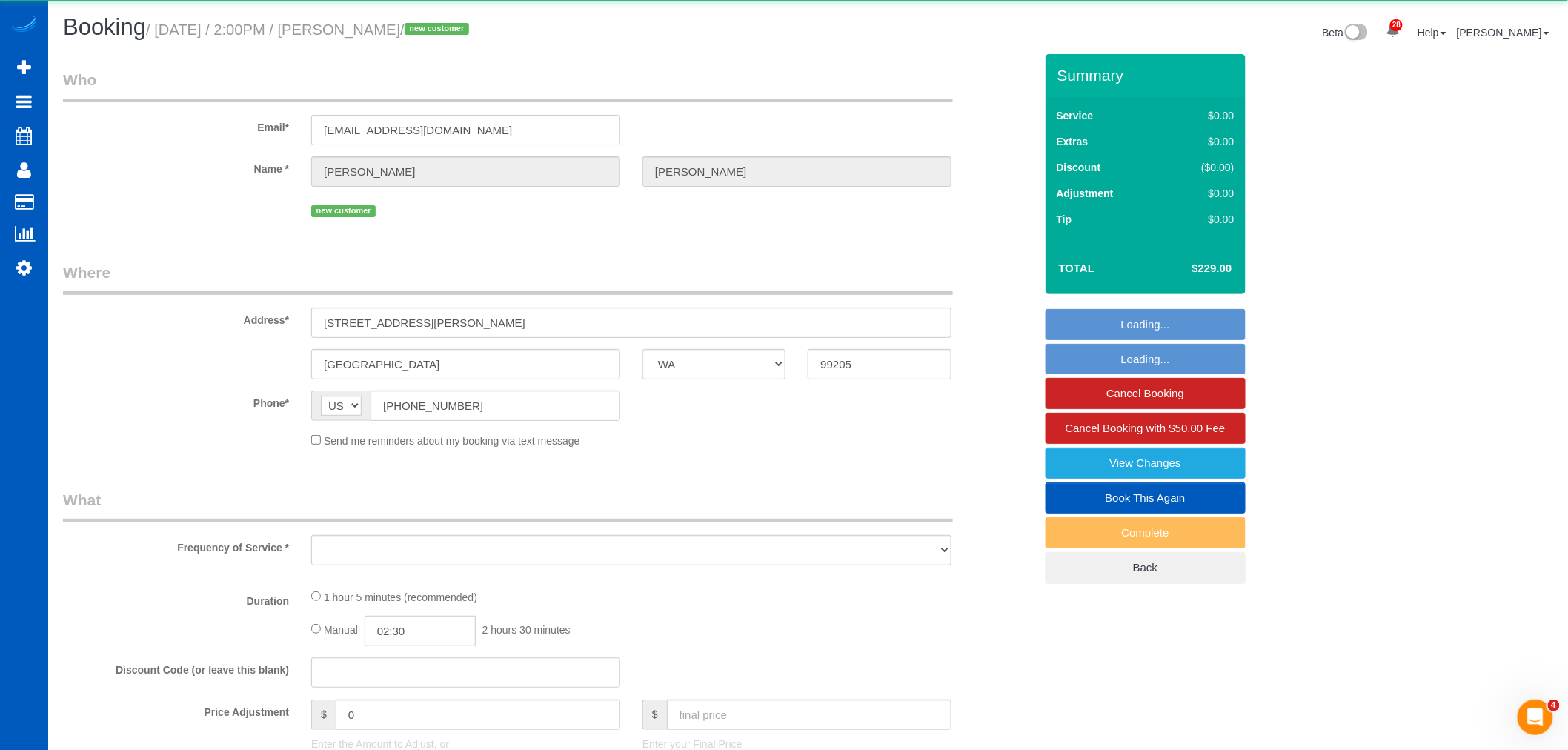
select select "object:58887"
select select "string:fspay-5bc06aec-e496-439b-83c7-2fb18c0dd517"
select select "199"
select select "2"
select select "spot196"
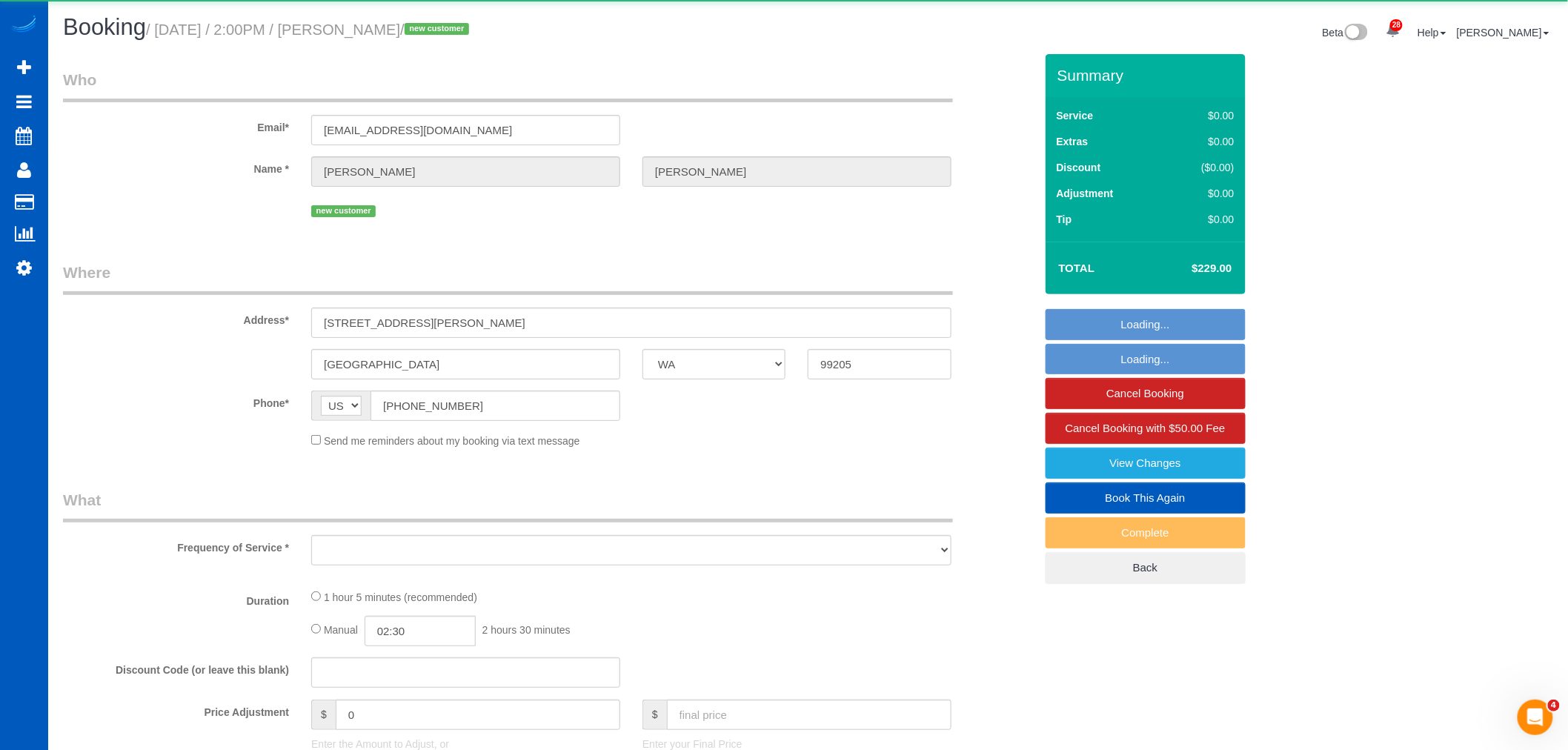
select select "number:8"
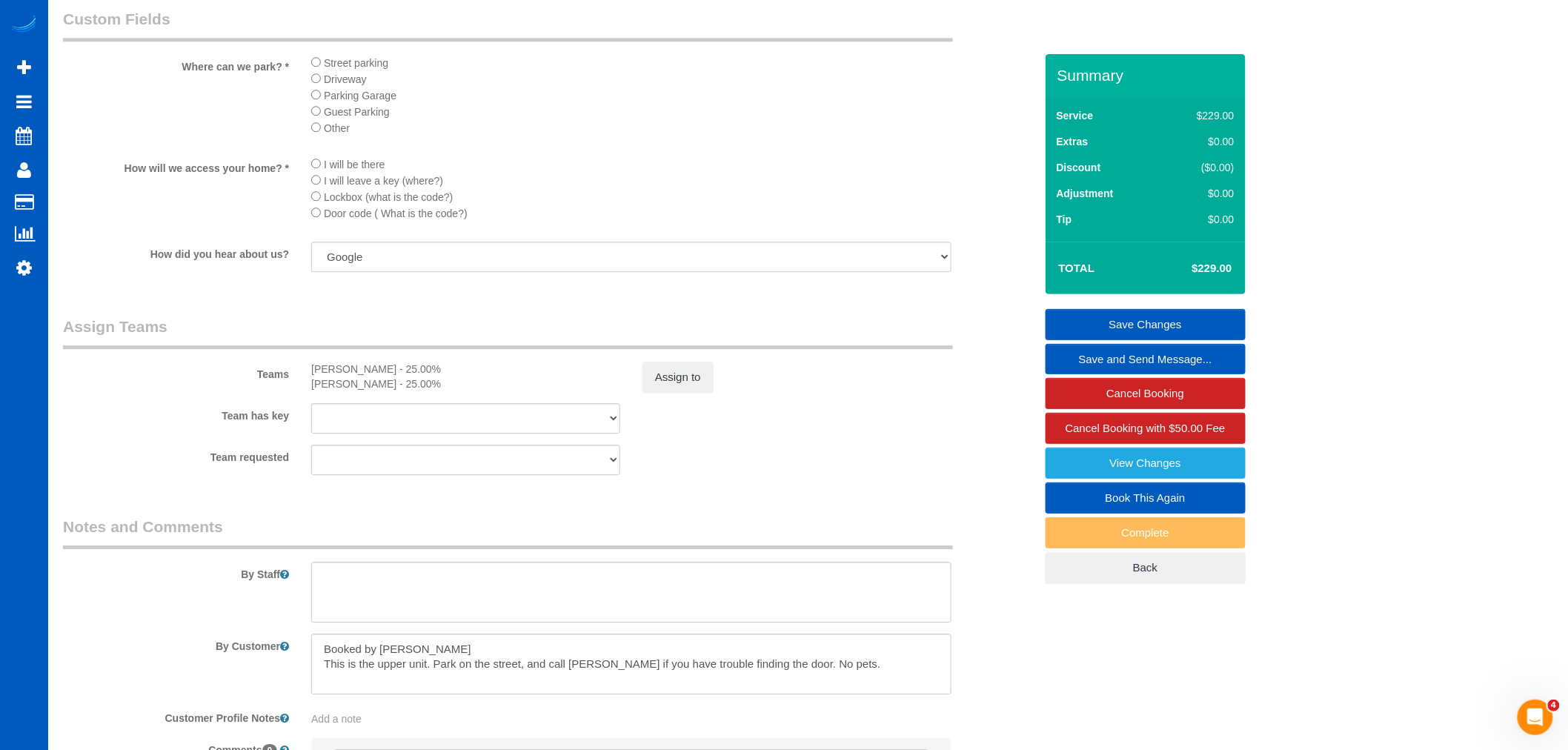
scroll to position [1840, 0]
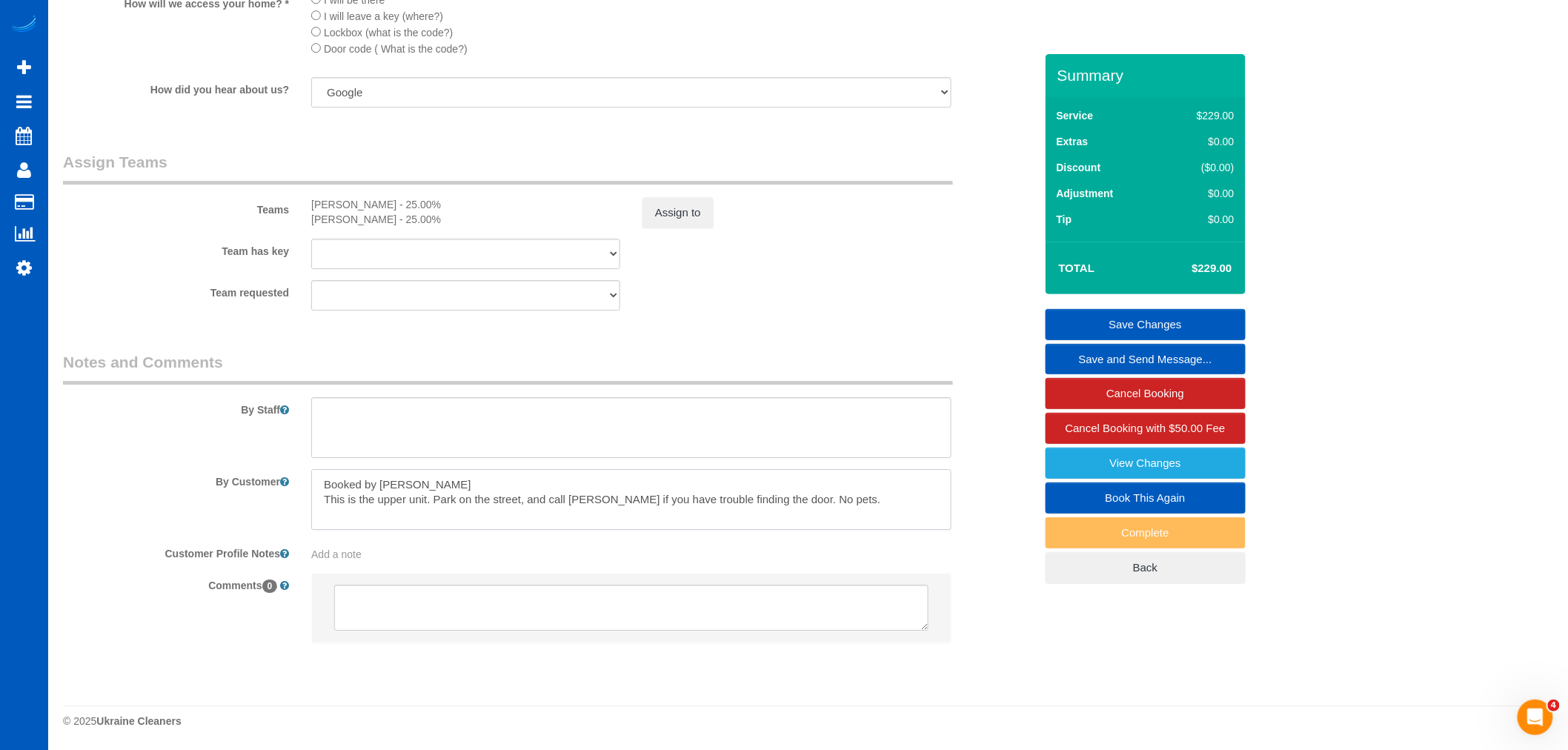
click at [922, 516] on textarea at bounding box center [631, 499] width 640 height 61
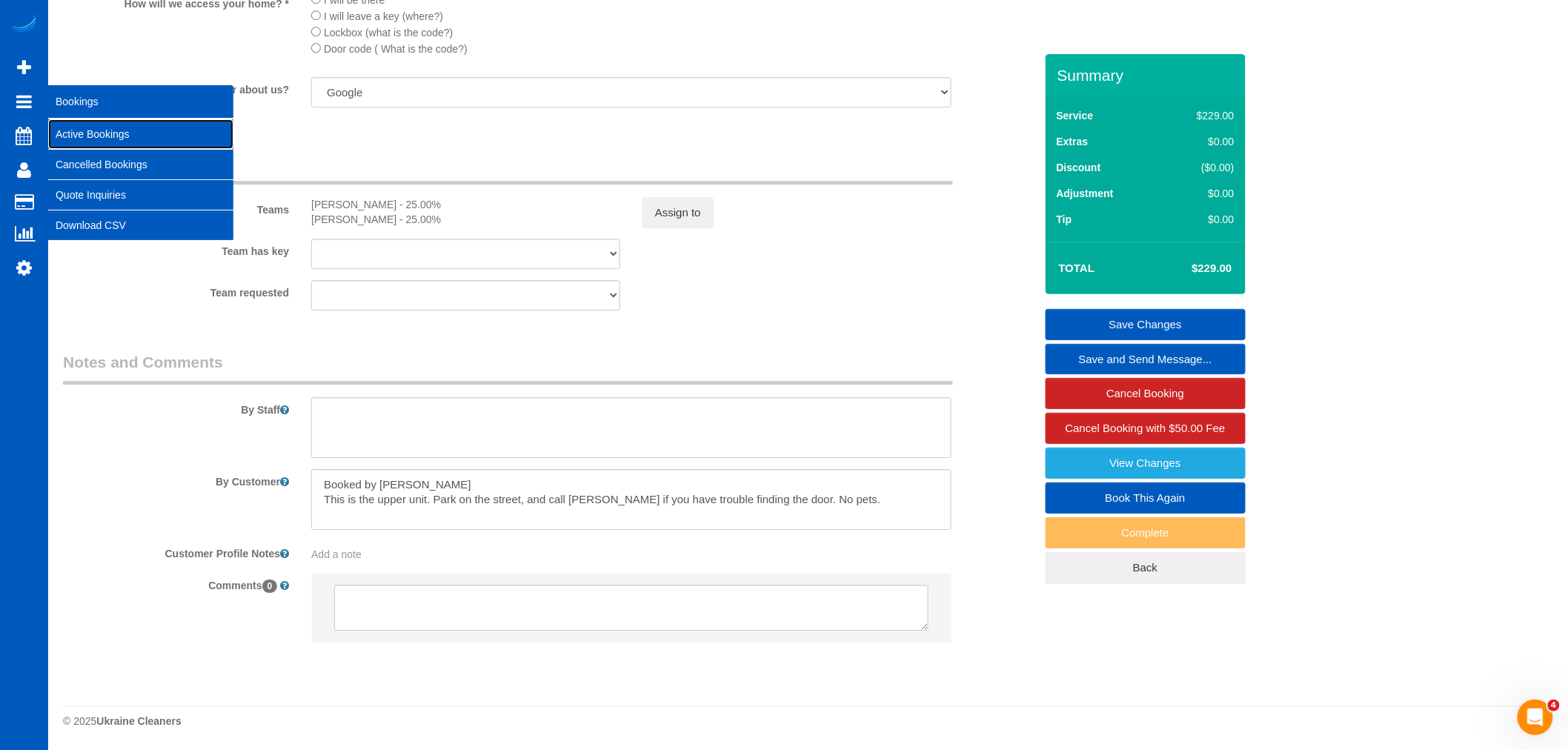
click at [99, 128] on link "Active Bookings" at bounding box center [141, 134] width 185 height 29
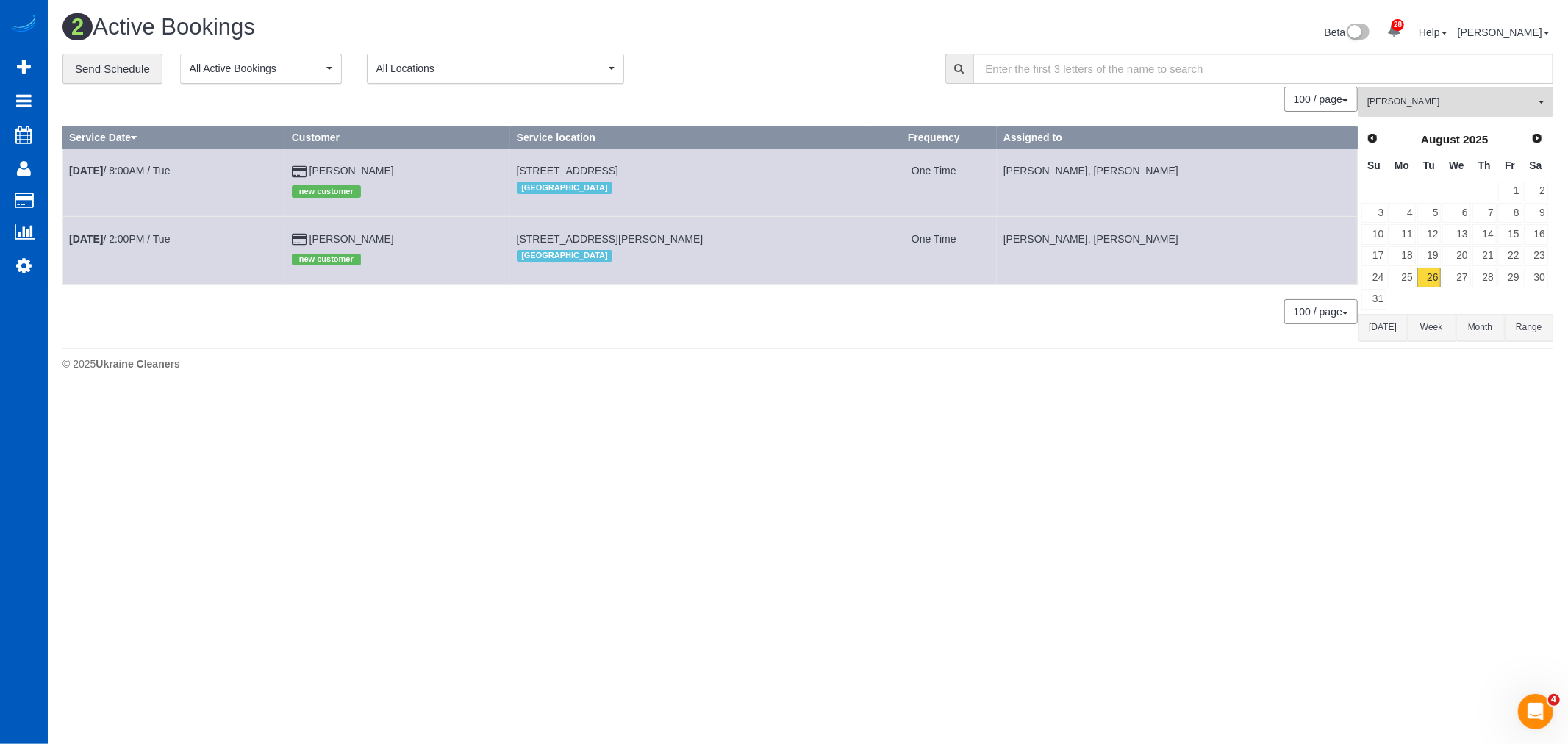
click at [1401, 290] on td at bounding box center [1401, 299] width 29 height 21
click at [1401, 283] on link "25" at bounding box center [1401, 278] width 28 height 20
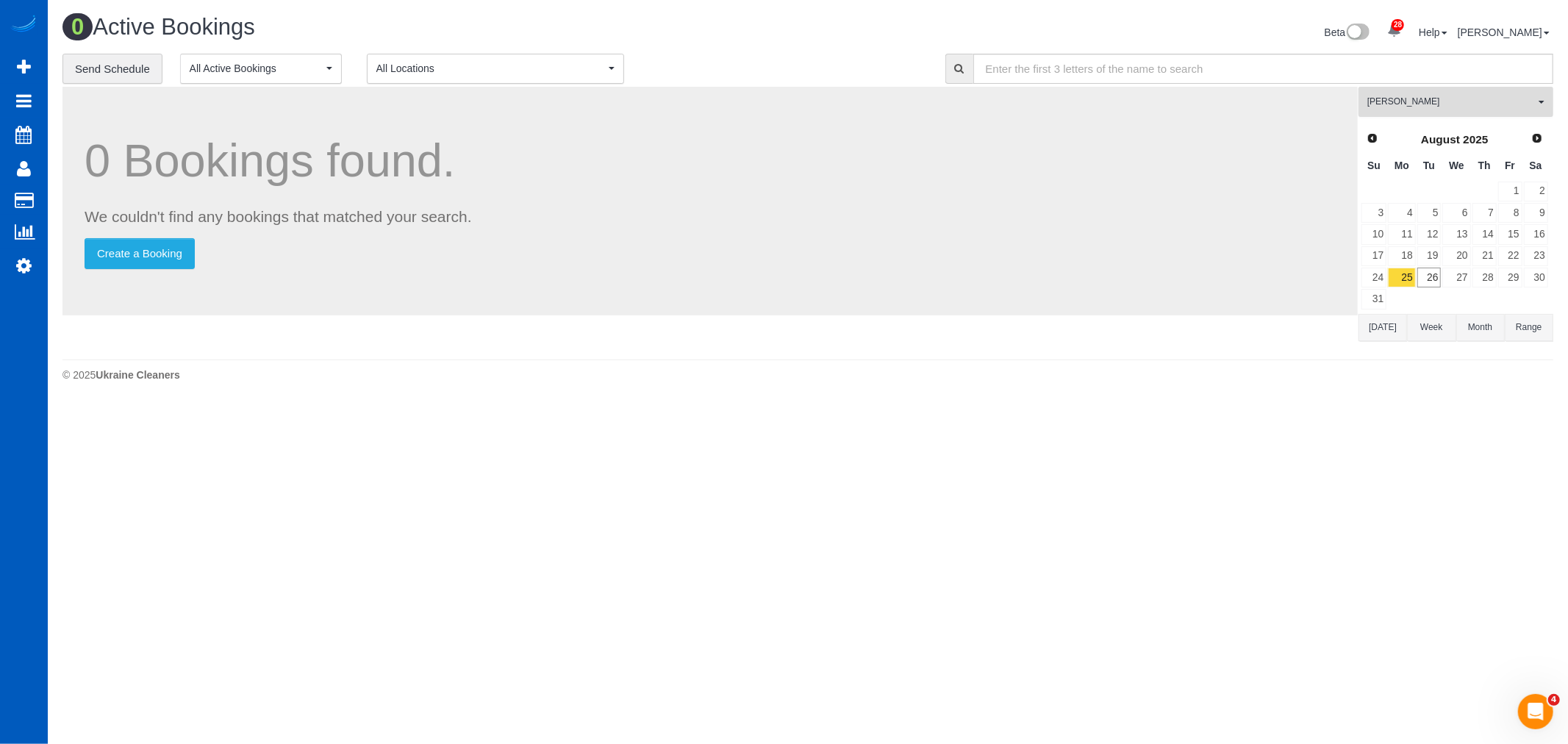
click at [1401, 117] on button "[PERSON_NAME] All Teams" at bounding box center [1455, 101] width 195 height 30
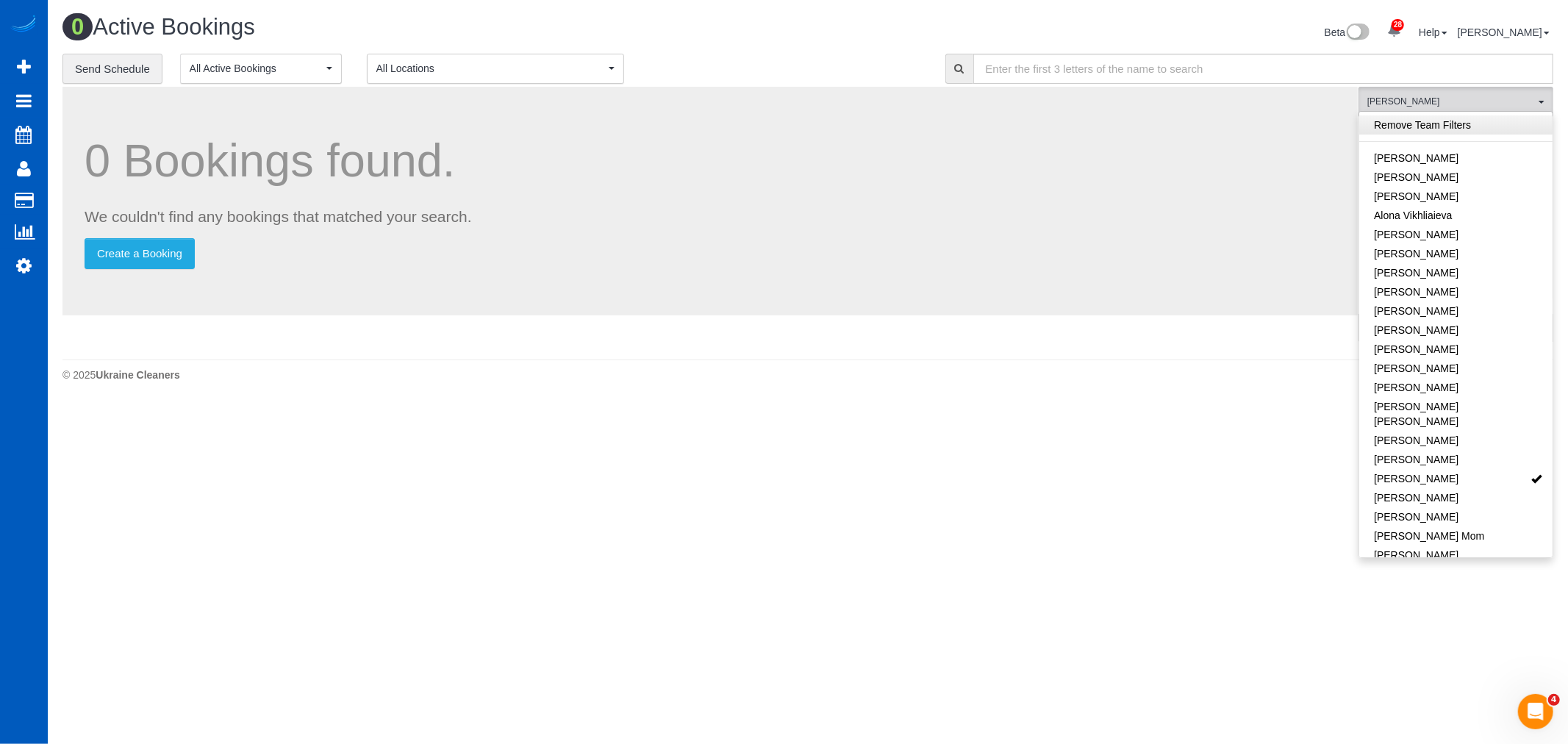
click at [1420, 128] on link "Remove Team Filters" at bounding box center [1455, 125] width 193 height 19
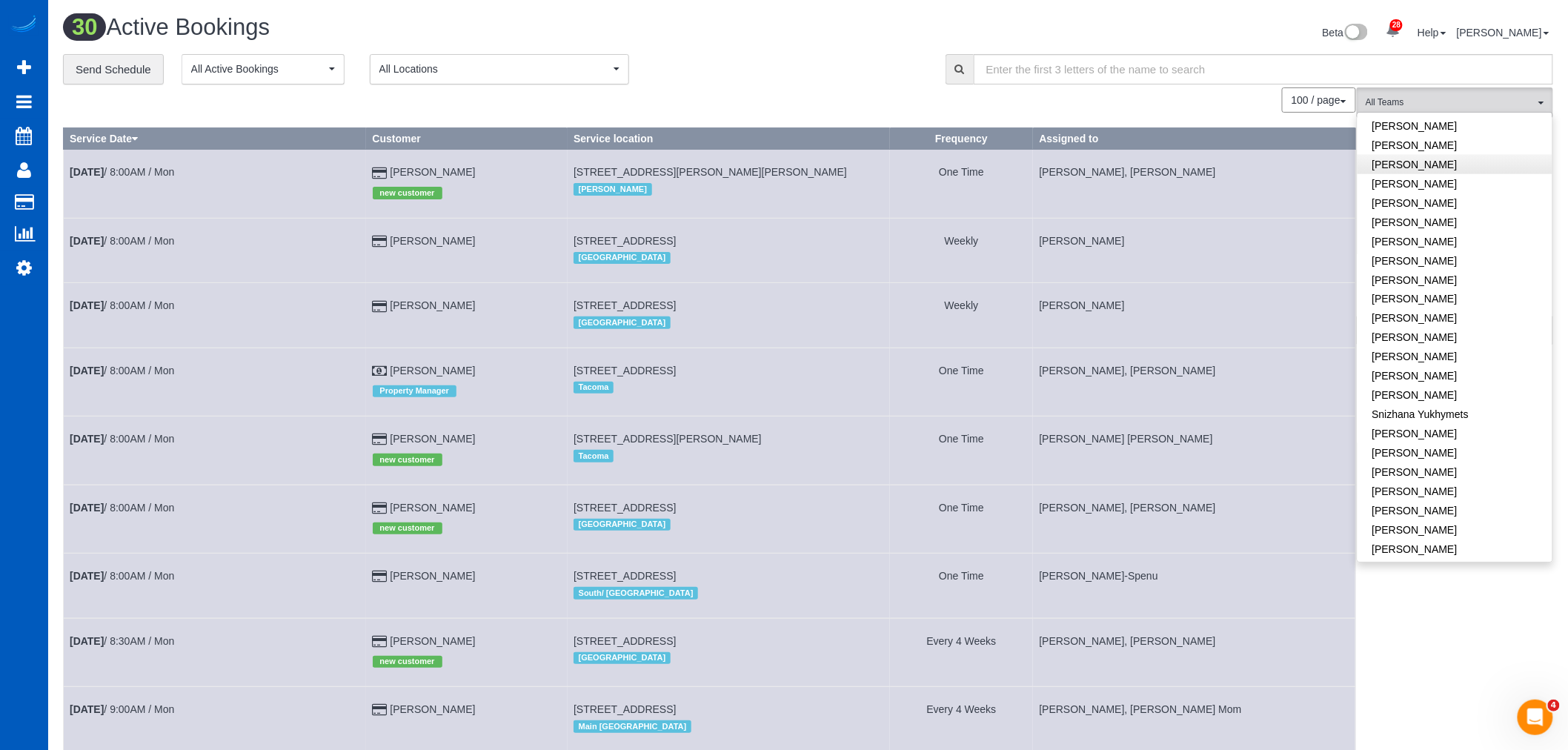
scroll to position [1034, 0]
click at [1419, 378] on link "[PERSON_NAME]" at bounding box center [1455, 388] width 195 height 19
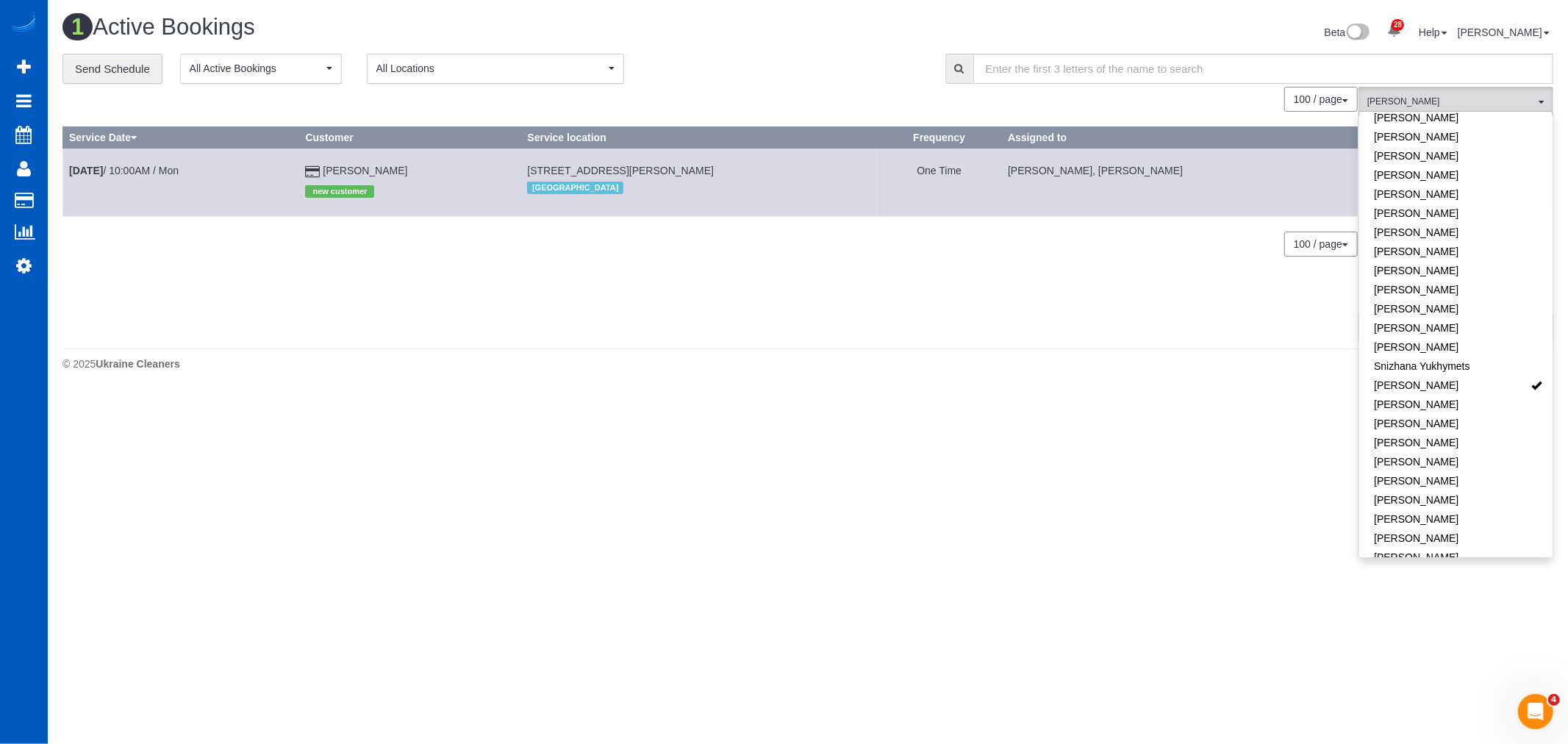
click at [703, 372] on div "© 2025 Ukraine Cleaners" at bounding box center [808, 363] width 1491 height 15
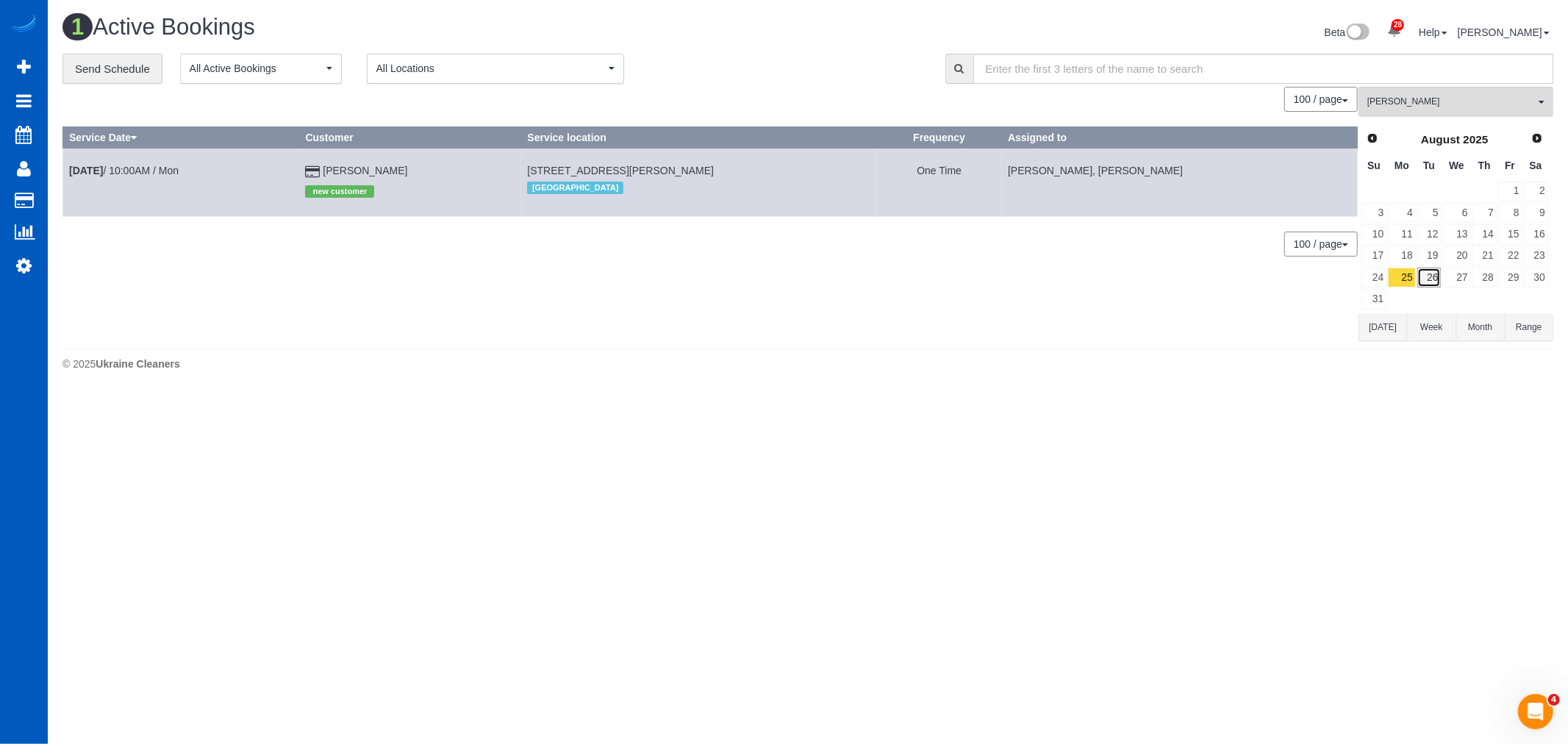
click at [1427, 279] on link "26" at bounding box center [1429, 278] width 24 height 20
click at [1453, 276] on link "27" at bounding box center [1456, 278] width 28 height 20
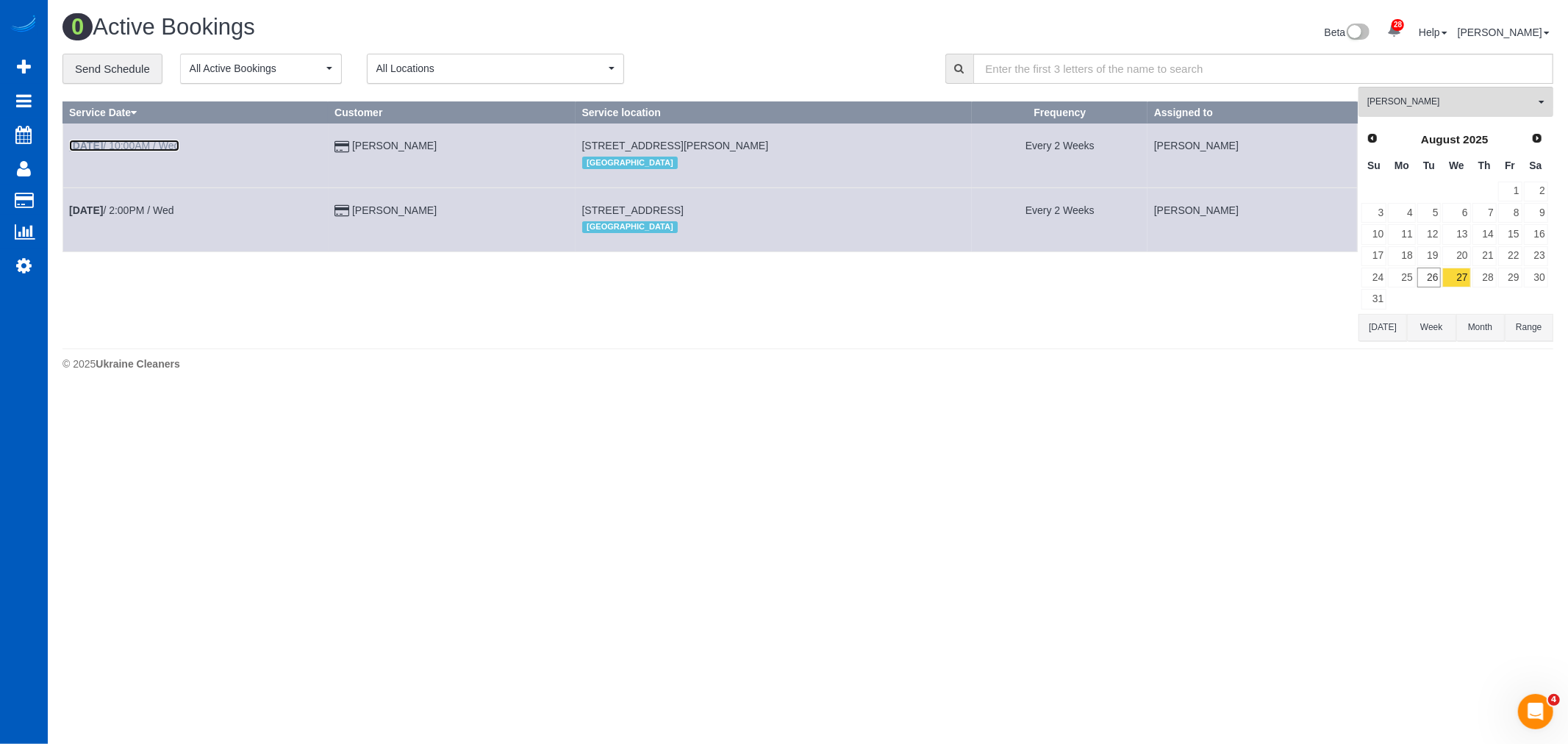
click at [121, 141] on link "[DATE] 10:00AM / Wed" at bounding box center [124, 145] width 110 height 11
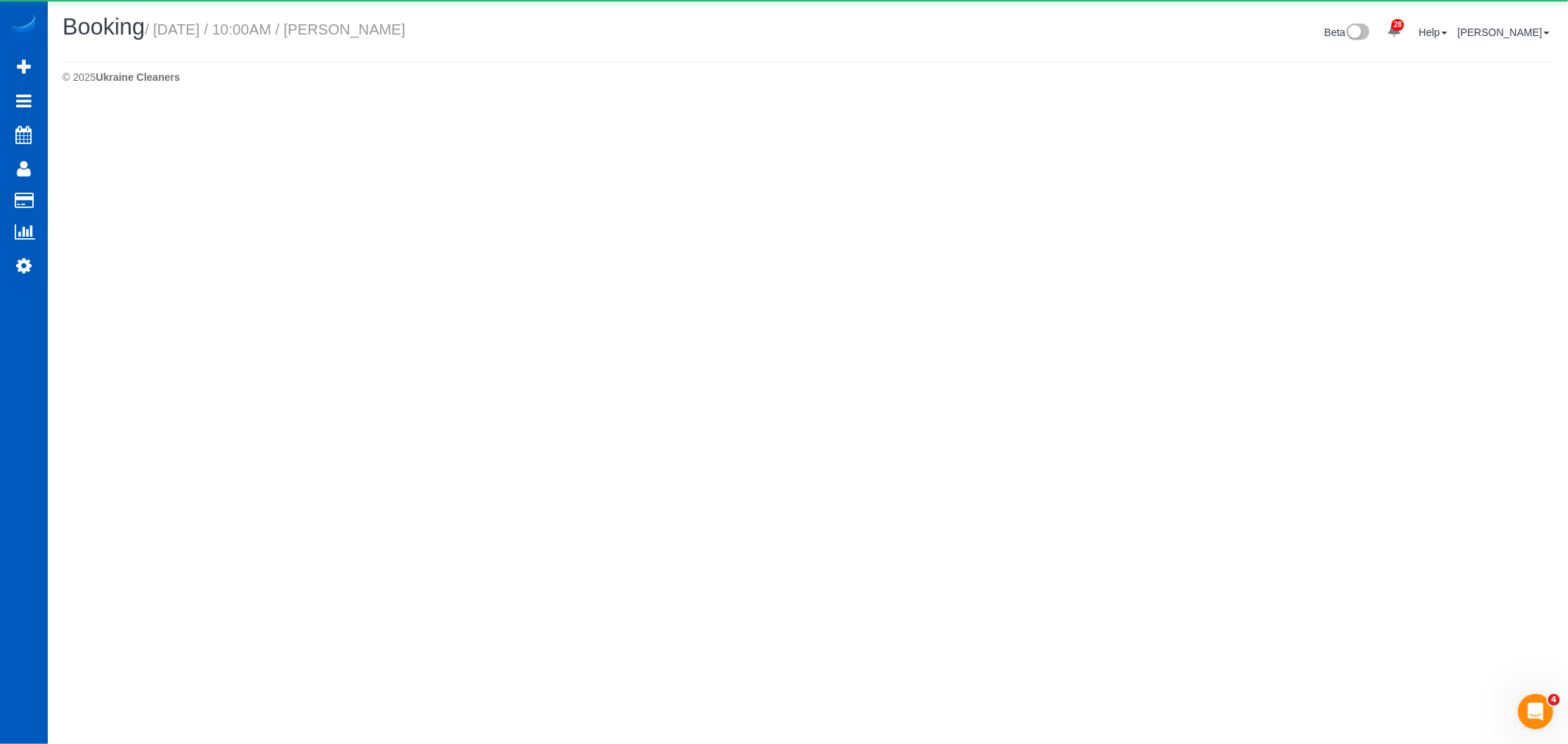
select select "CO"
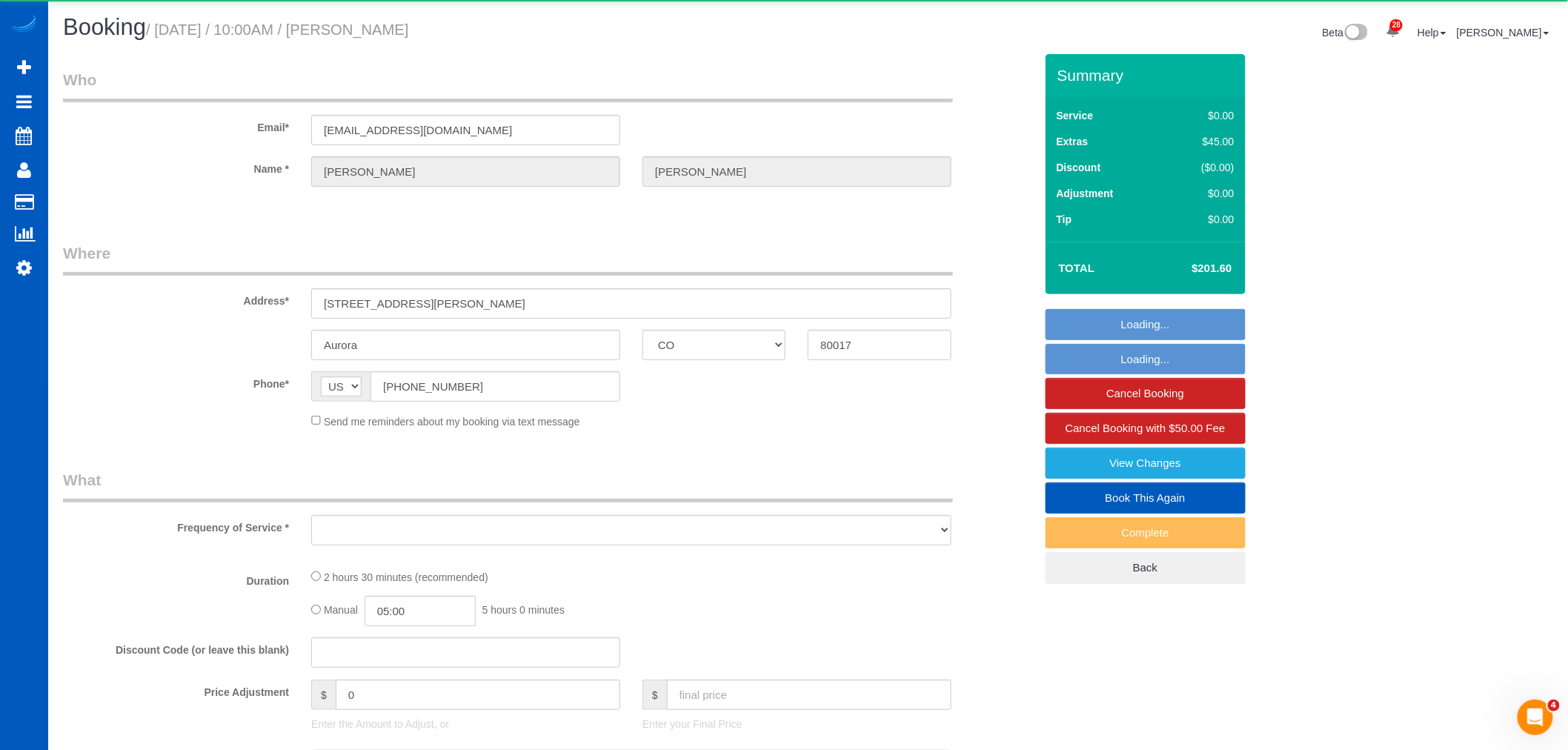
select select "object:60299"
select select "string:fspay-832dba42-a716-4dce-8bca-99c89cd4d841"
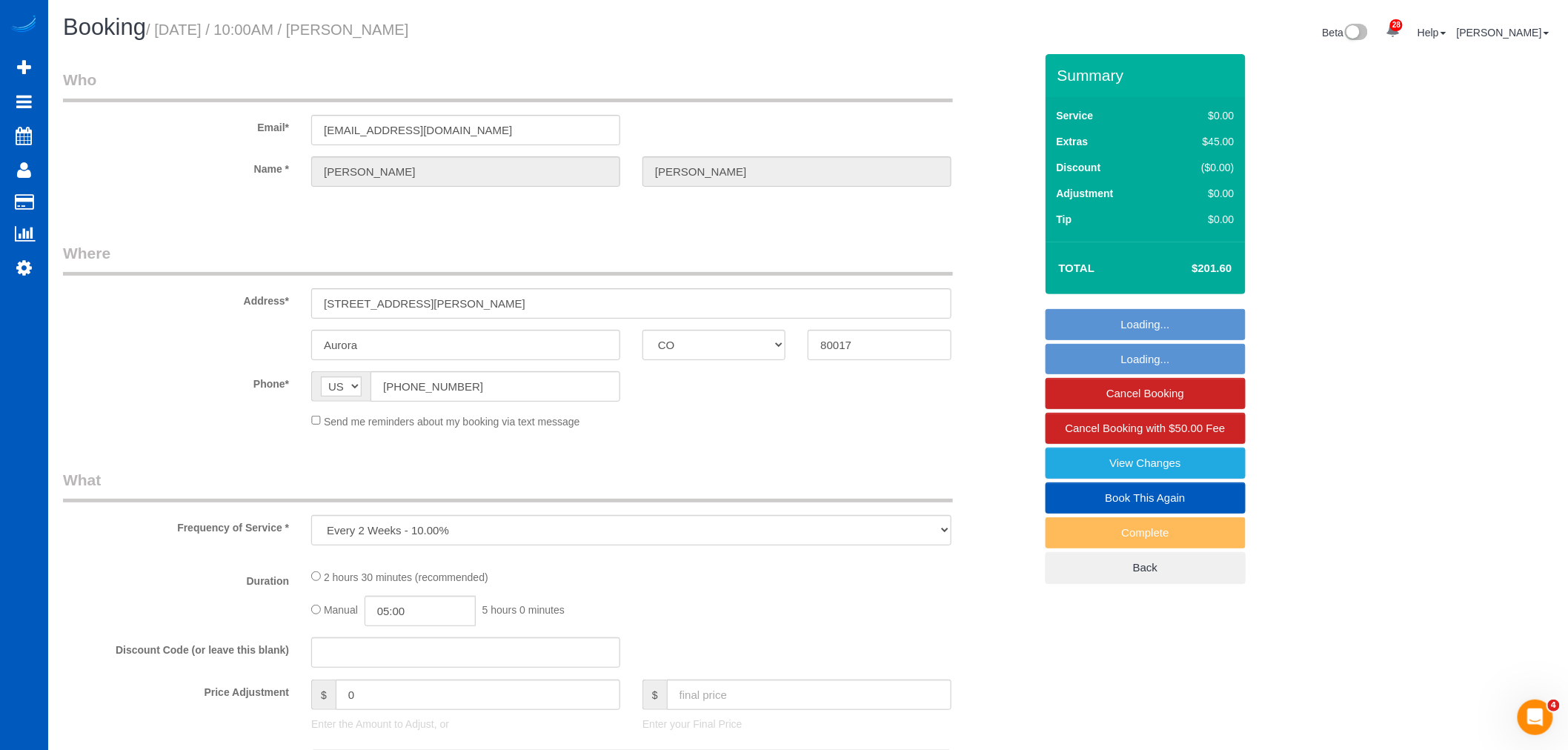
select select "object:60590"
select select "199"
select select "1001"
select select "2"
select select "3"
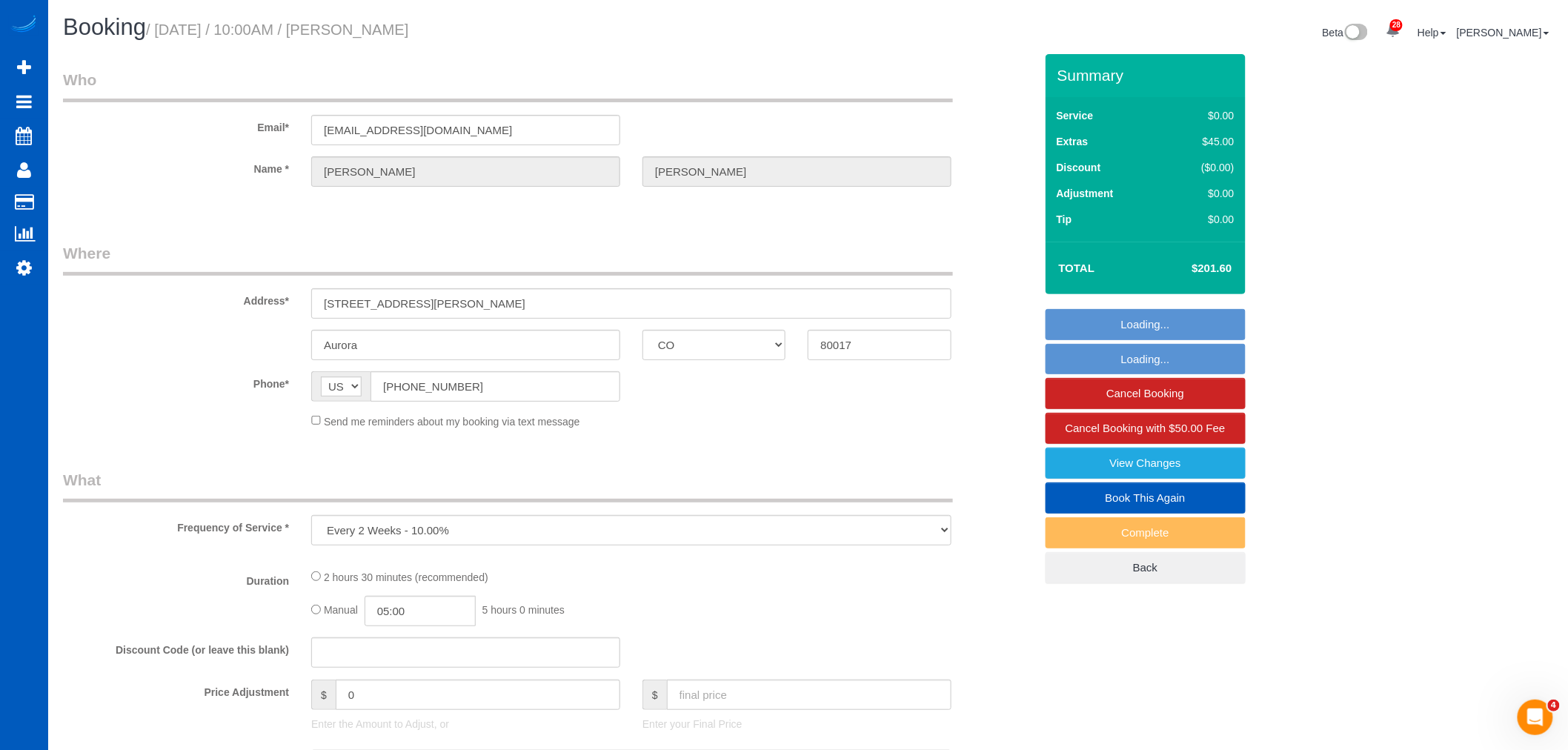
select select "spot203"
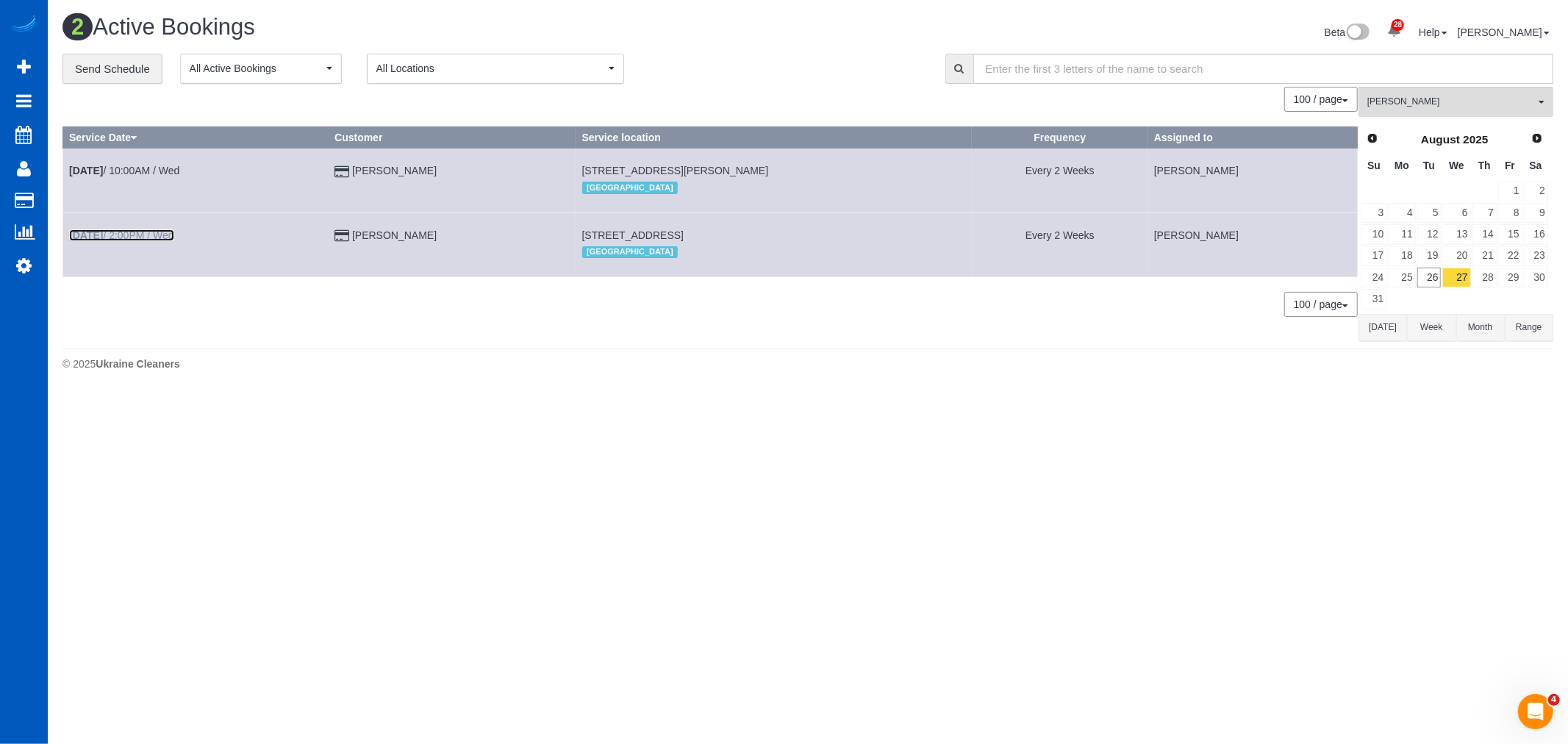
click at [118, 236] on link "[DATE] 2:00PM / Wed" at bounding box center [121, 235] width 105 height 11
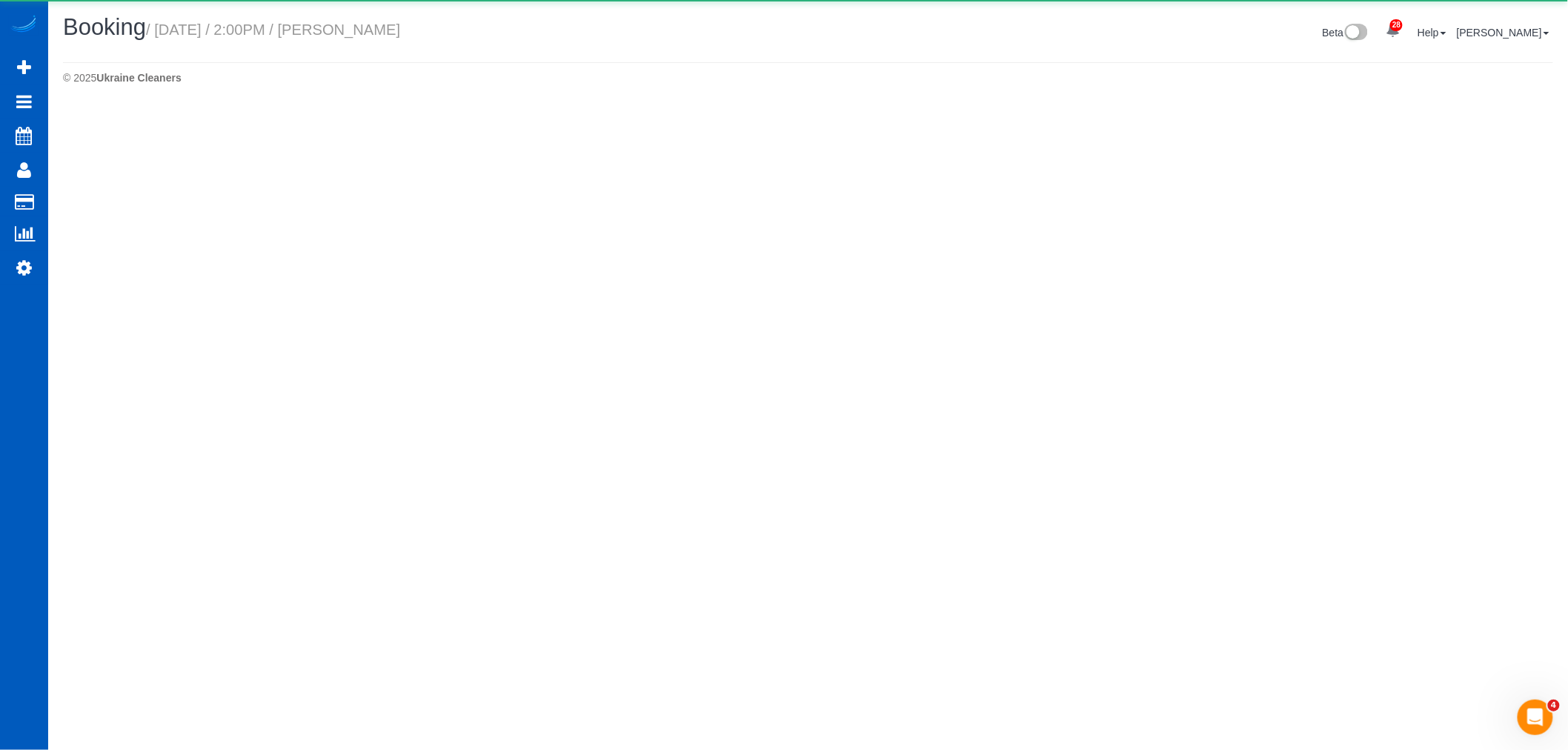
select select "CO"
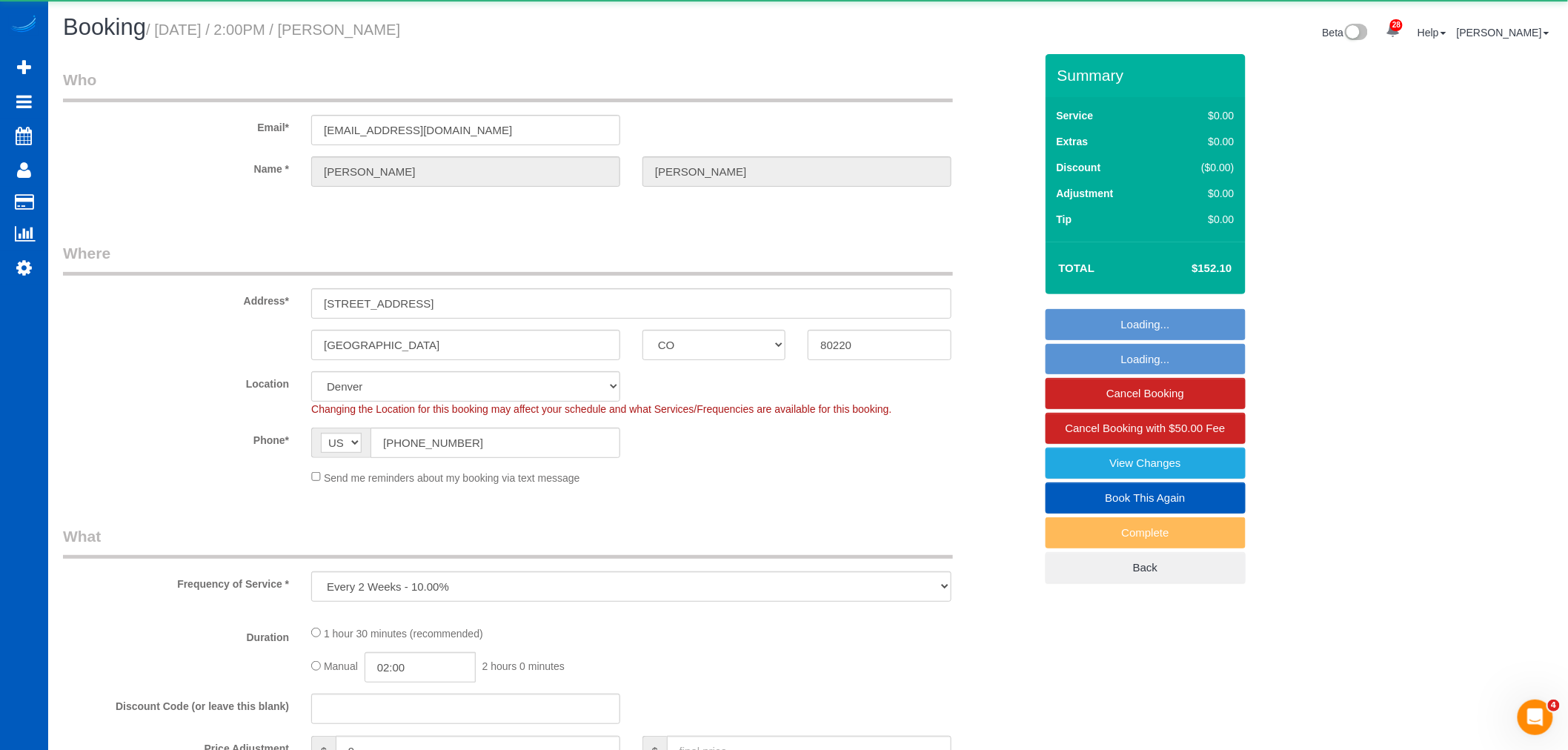
select select "object:61494"
select select "199"
select select "2"
select select "spot211"
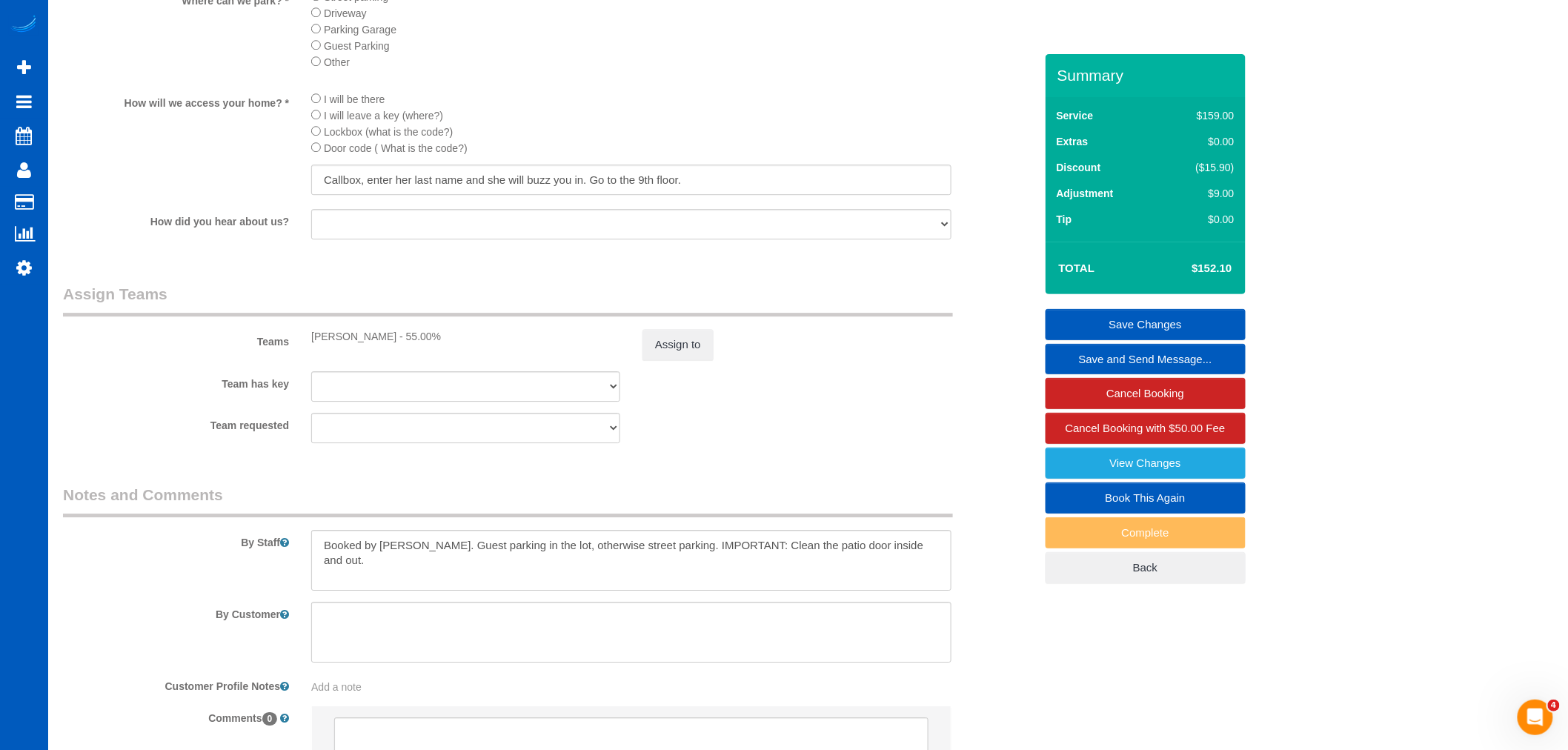
scroll to position [1730, 0]
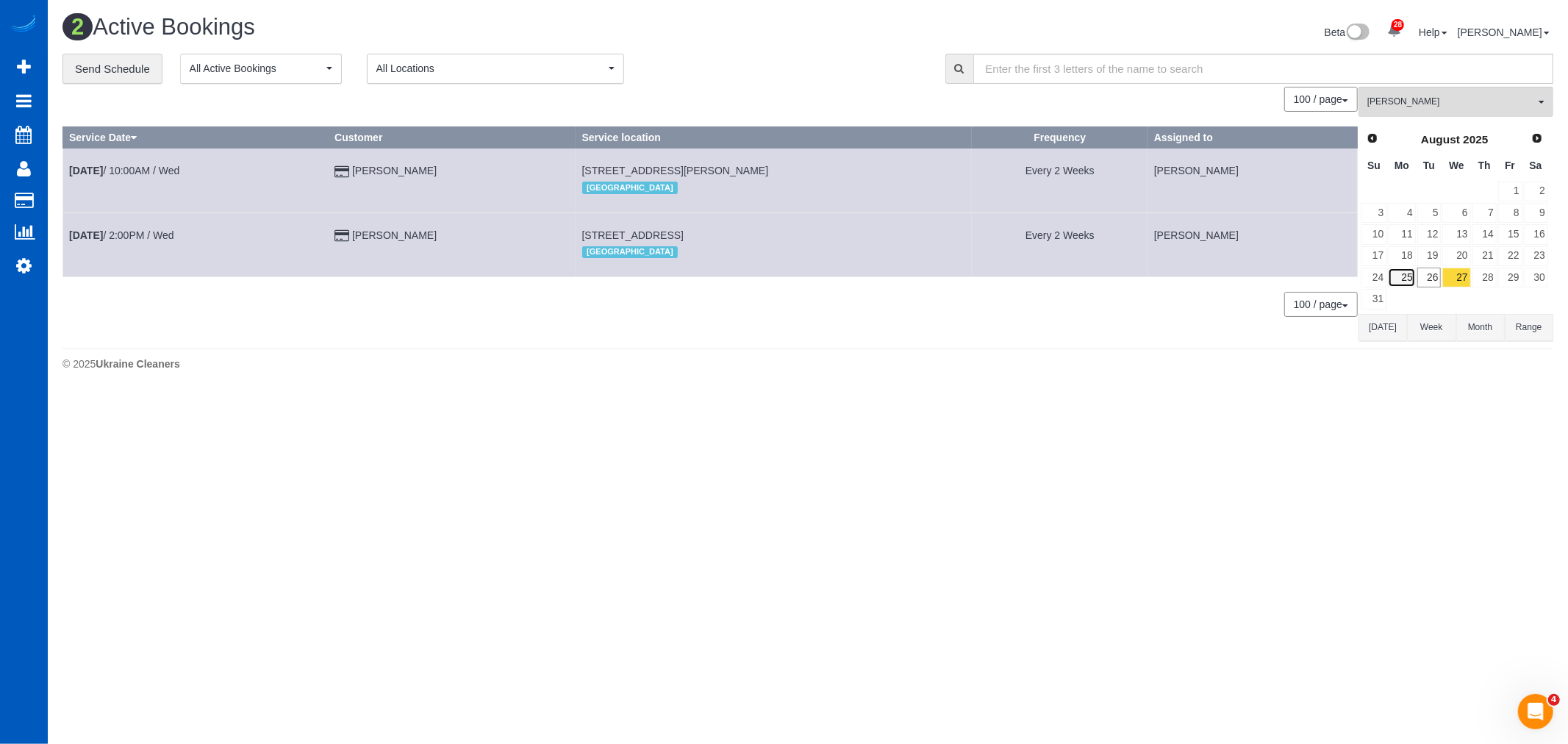
click at [1407, 284] on link "25" at bounding box center [1401, 278] width 28 height 20
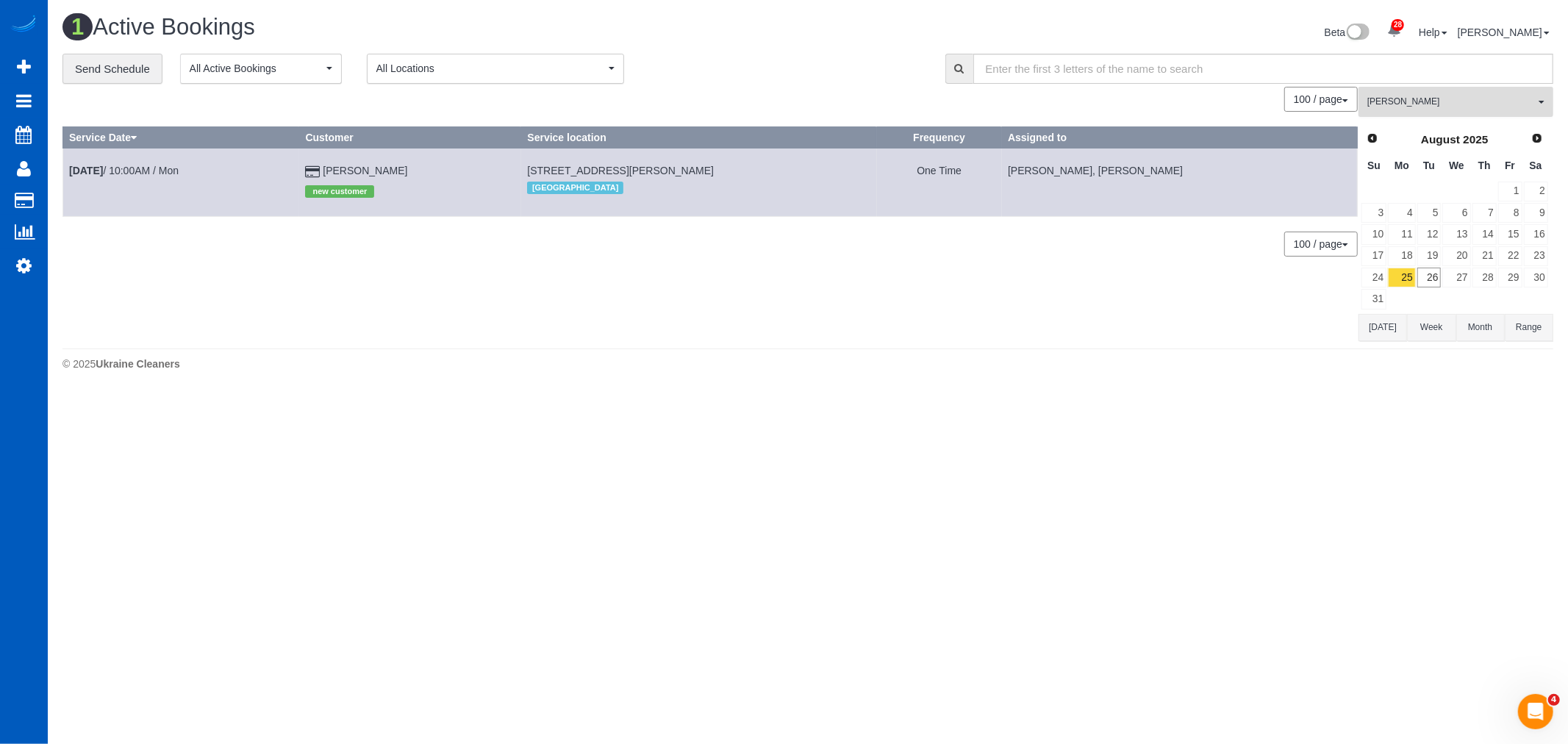
click at [1401, 108] on span "[PERSON_NAME]" at bounding box center [1450, 102] width 167 height 12
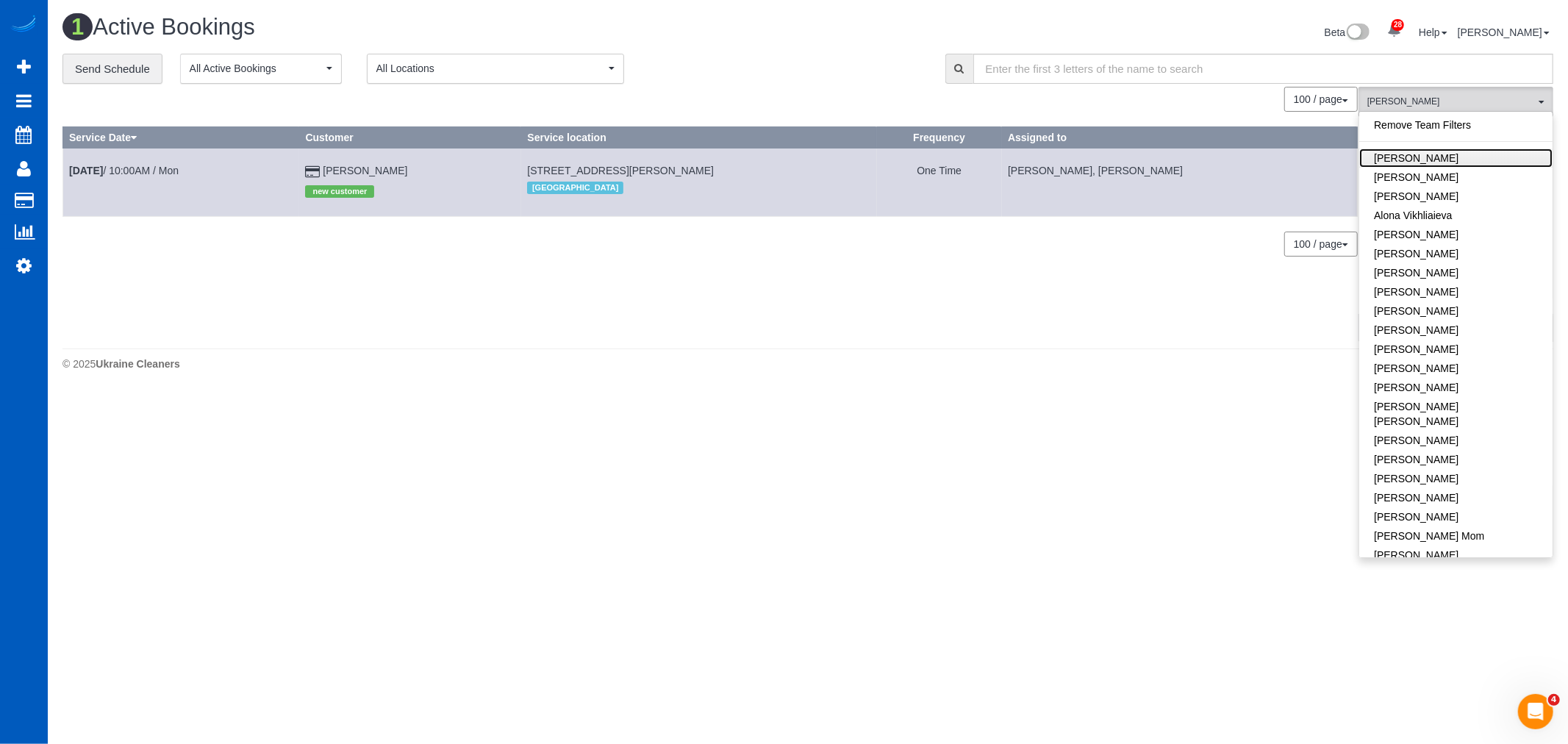
click at [1417, 149] on link "[PERSON_NAME]" at bounding box center [1455, 158] width 193 height 19
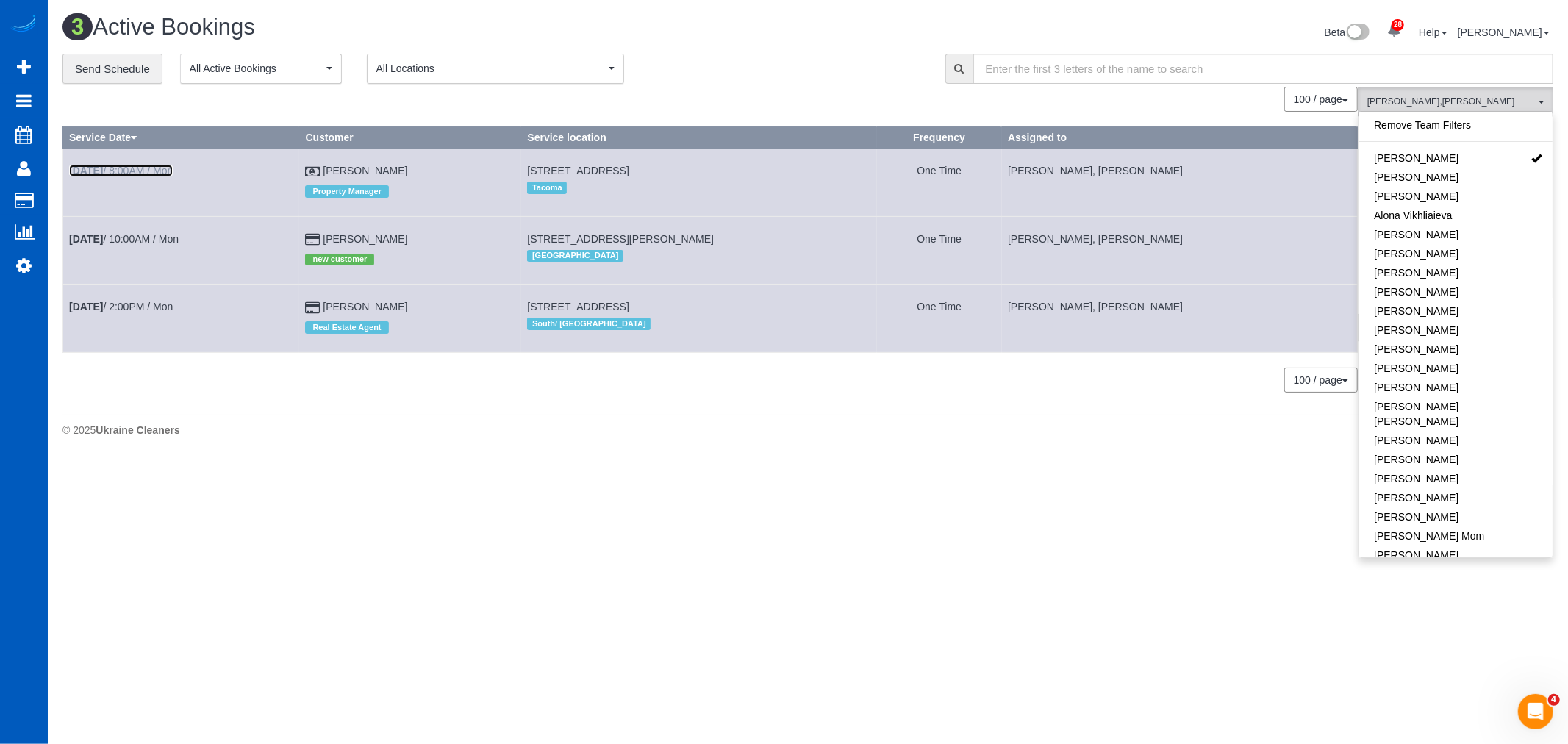
click at [144, 171] on link "[DATE] 8:00AM / Mon" at bounding box center [121, 170] width 104 height 11
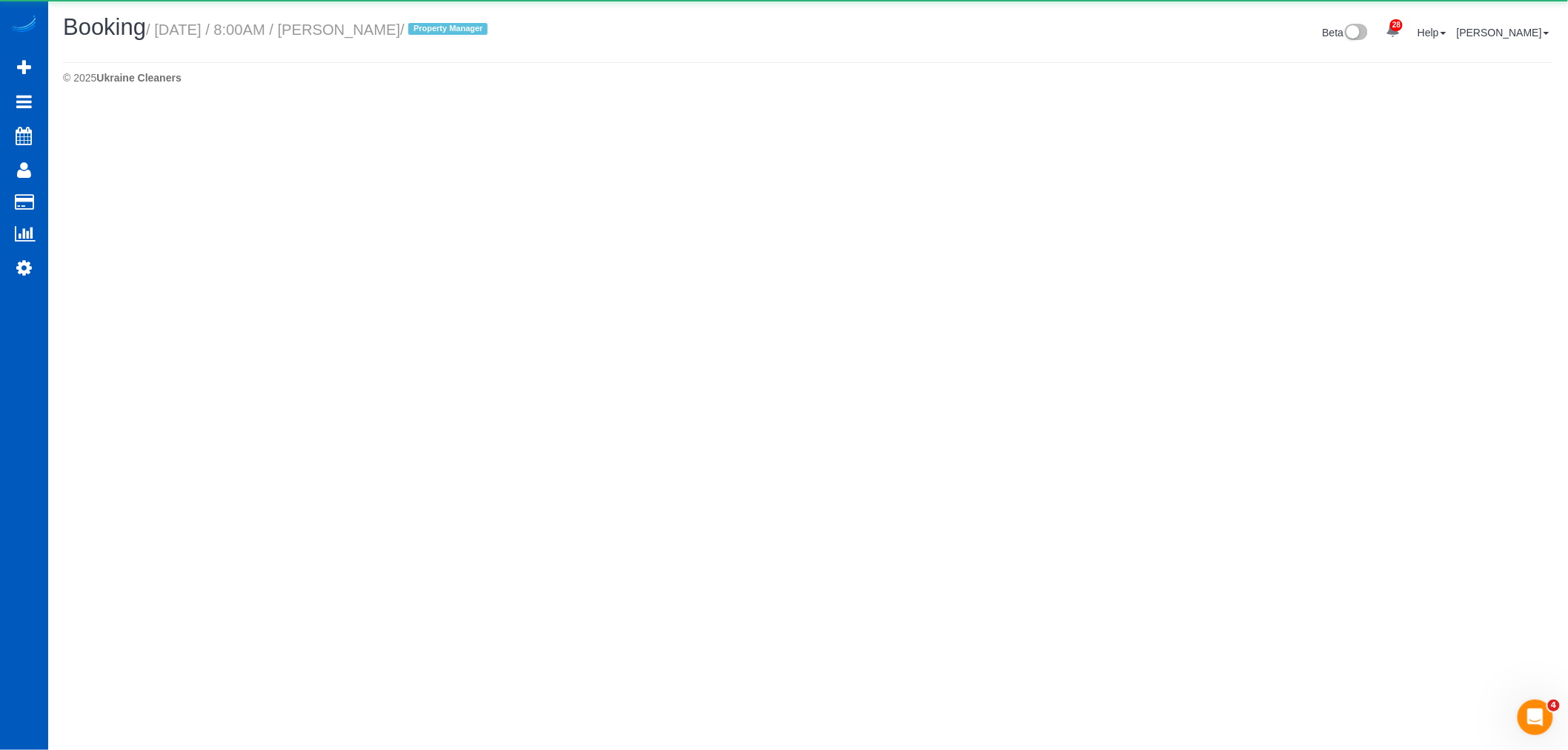
select select "WA"
select select "199"
select select "2001"
select select "4"
select select "3"
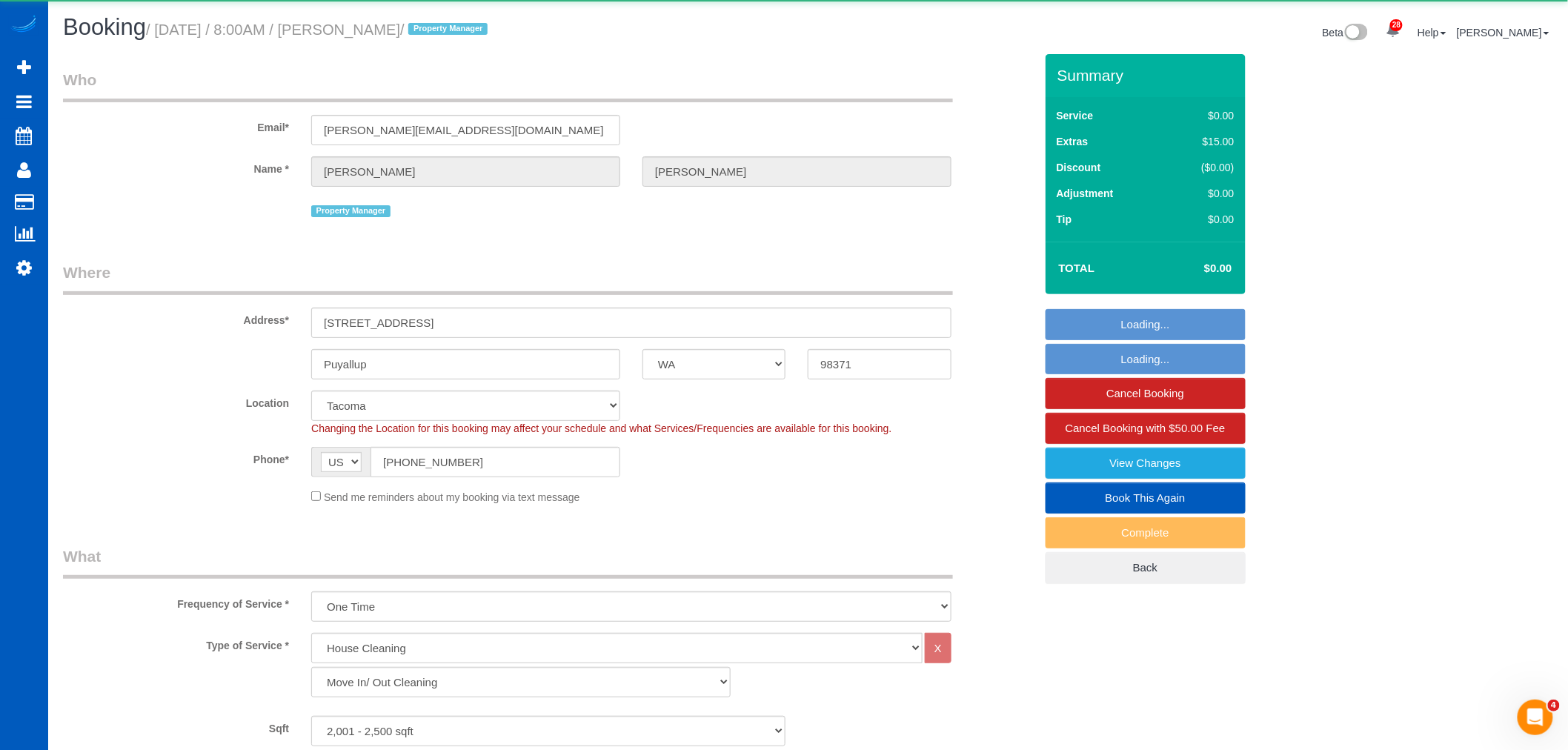
select select "object:62515"
select select "2001"
select select "4"
select select "3"
select select "spot219"
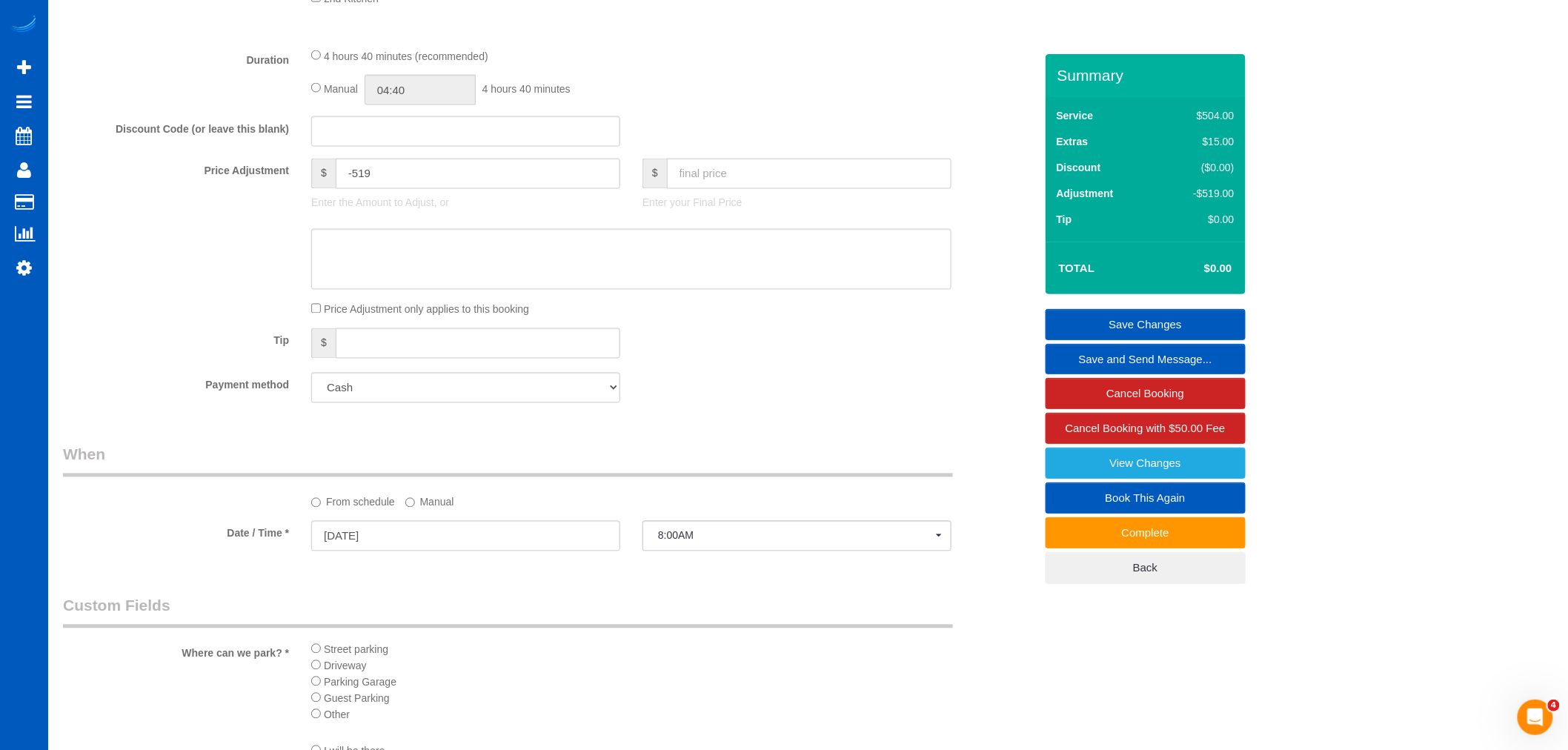
scroll to position [988, 0]
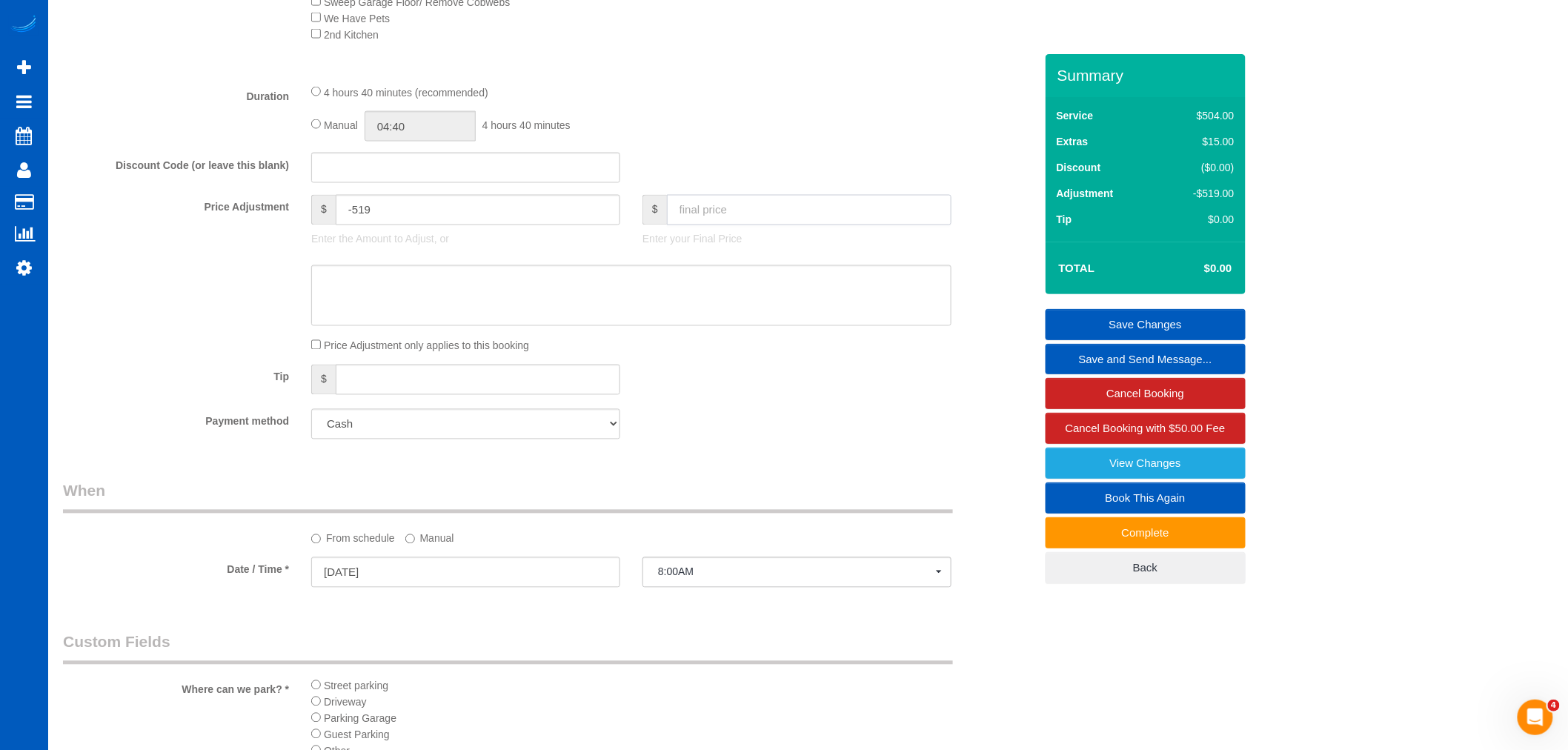
click at [714, 225] on input "text" at bounding box center [809, 210] width 284 height 30
type input "400"
type input "-119"
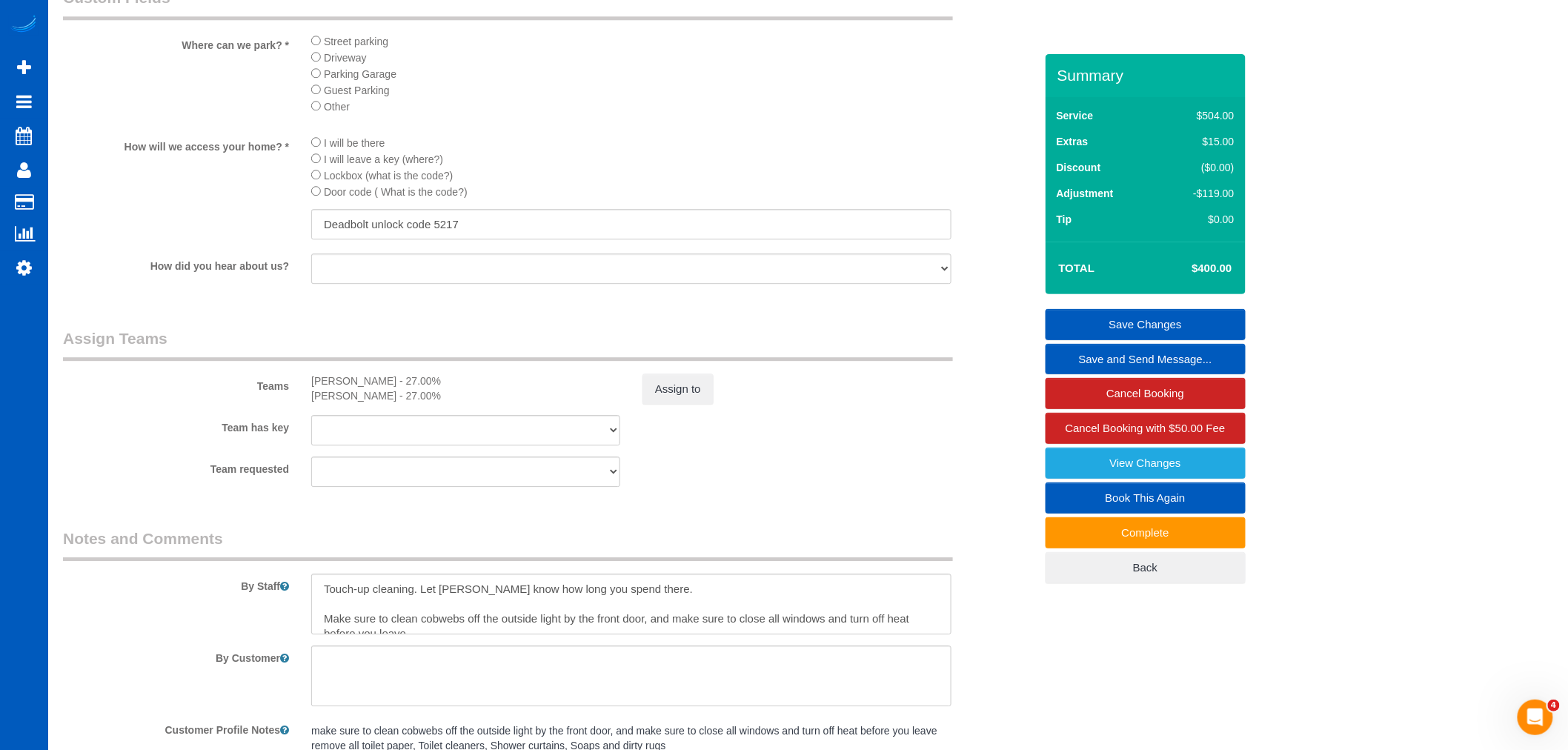
scroll to position [1647, 0]
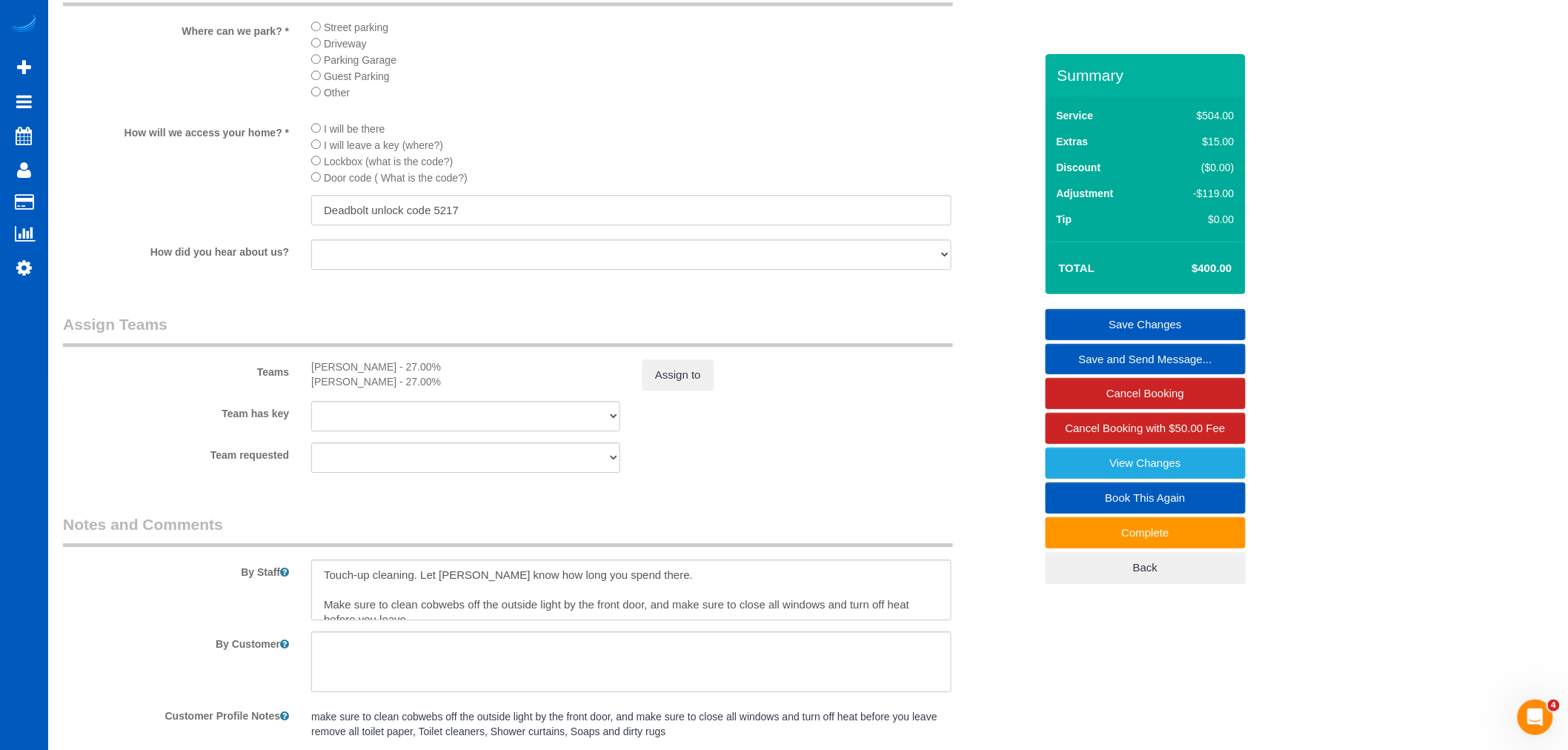
click at [1114, 321] on link "Save Changes" at bounding box center [1146, 325] width 200 height 31
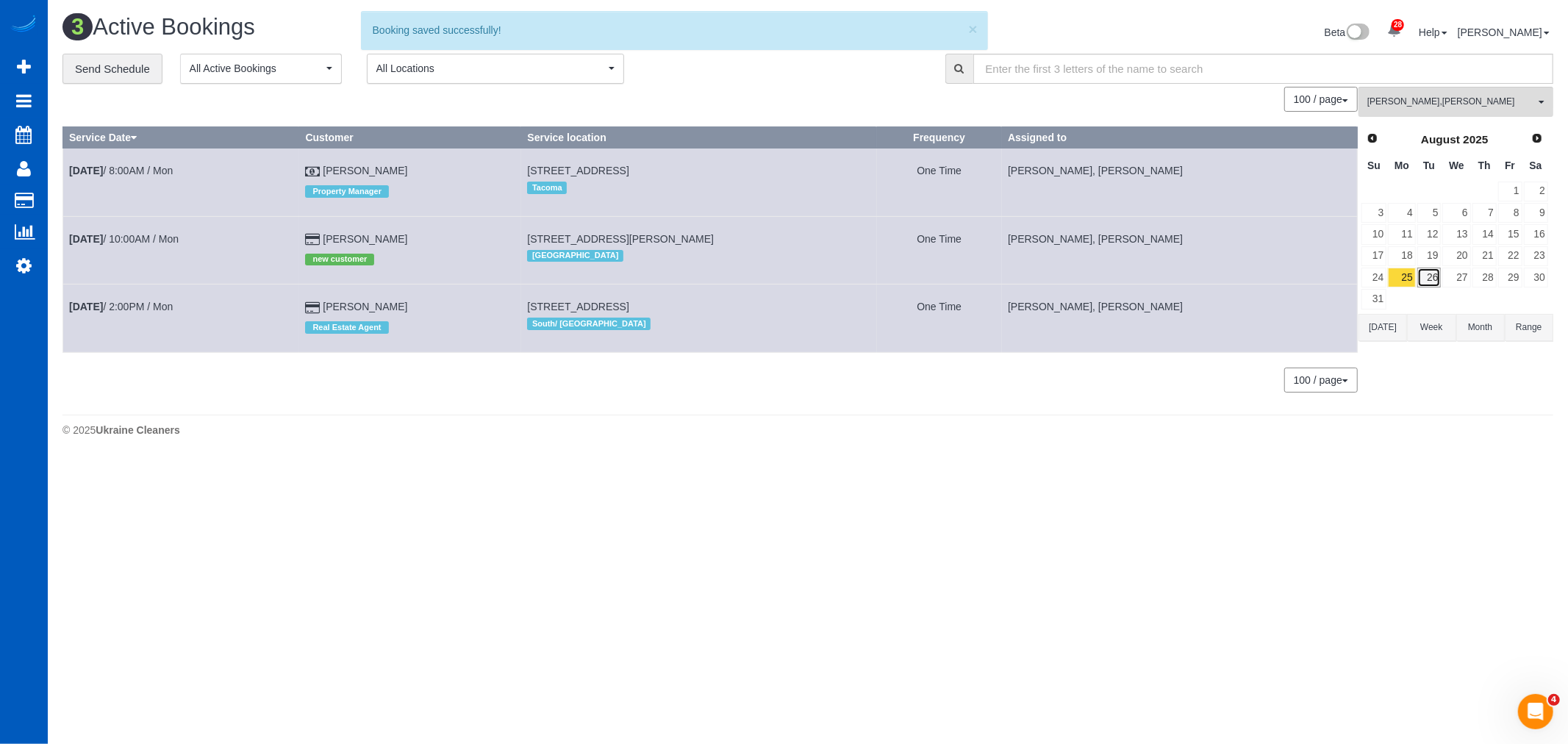
click at [1434, 277] on link "26" at bounding box center [1429, 278] width 24 height 20
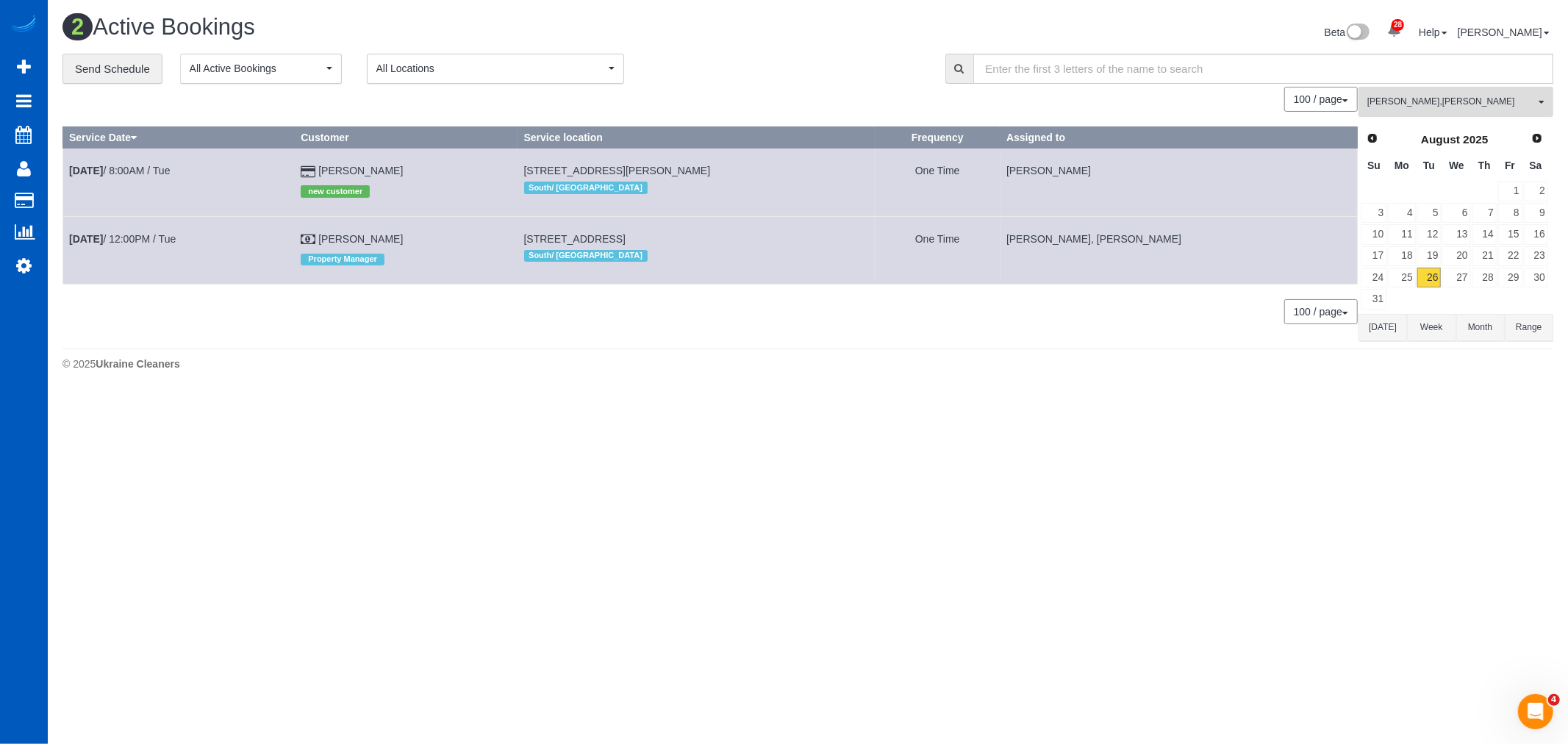
click at [1458, 111] on button "[PERSON_NAME] [PERSON_NAME] All Teams" at bounding box center [1455, 101] width 195 height 30
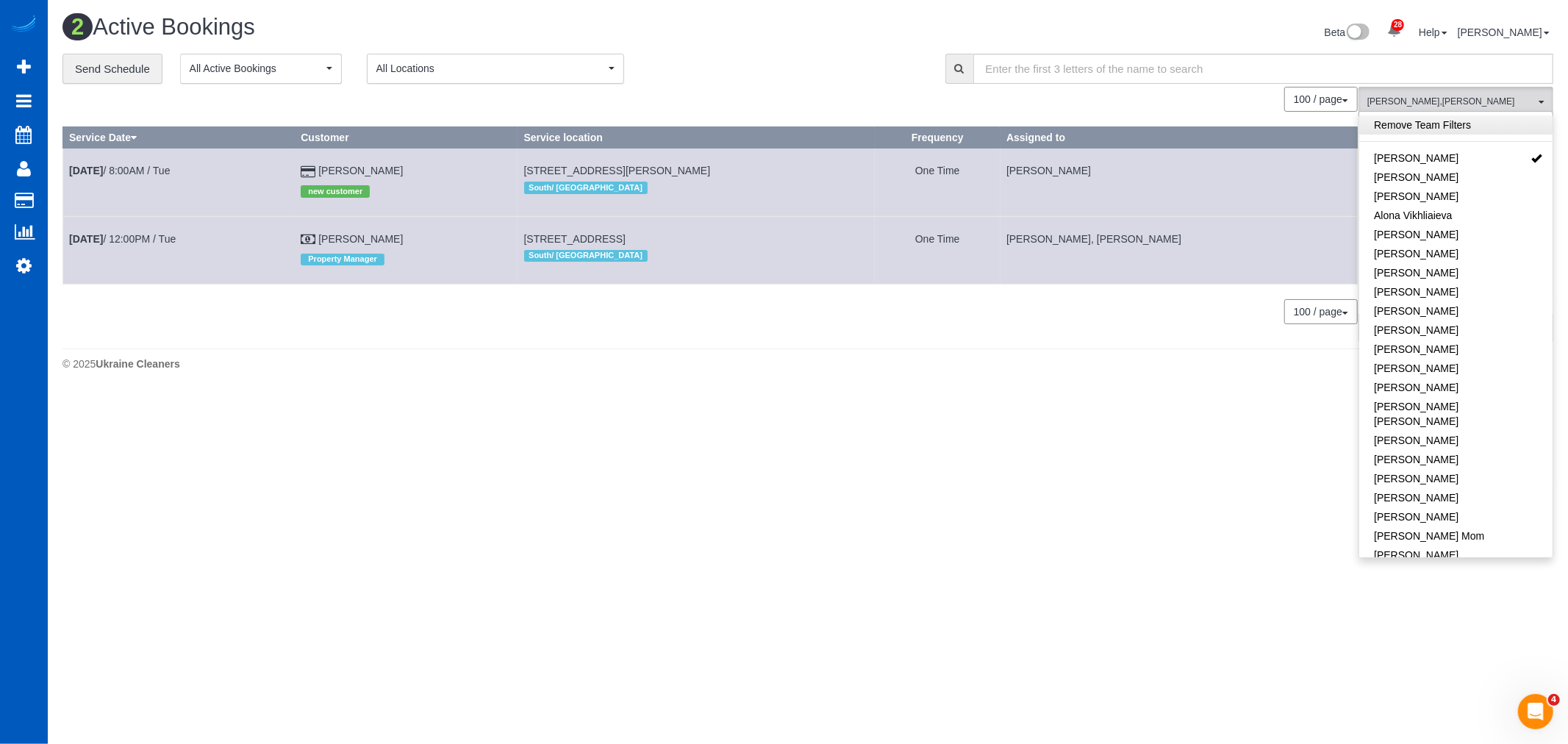
click at [1435, 131] on link "Remove Team Filters" at bounding box center [1455, 125] width 193 height 19
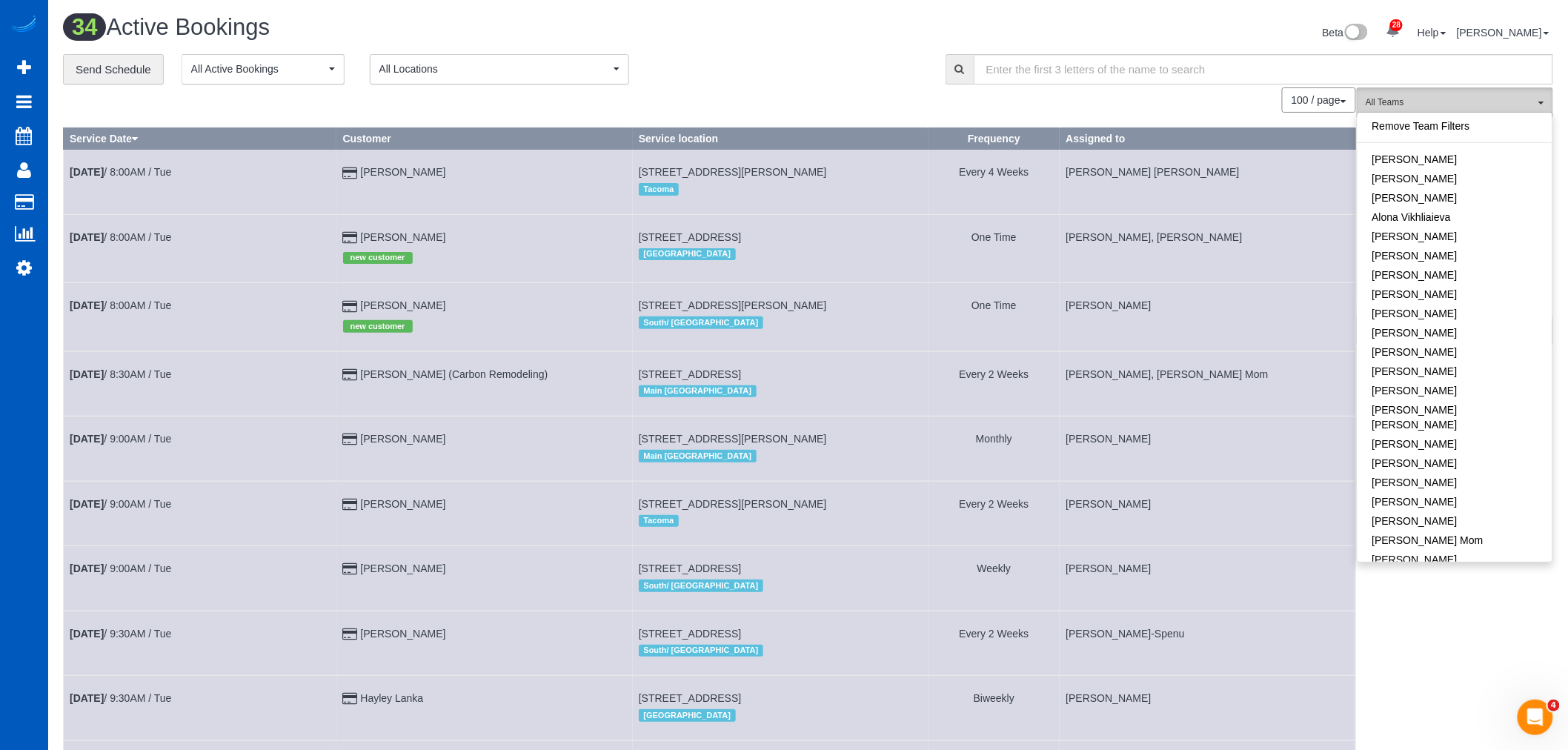
click at [1435, 106] on span "All Teams" at bounding box center [1450, 103] width 169 height 12
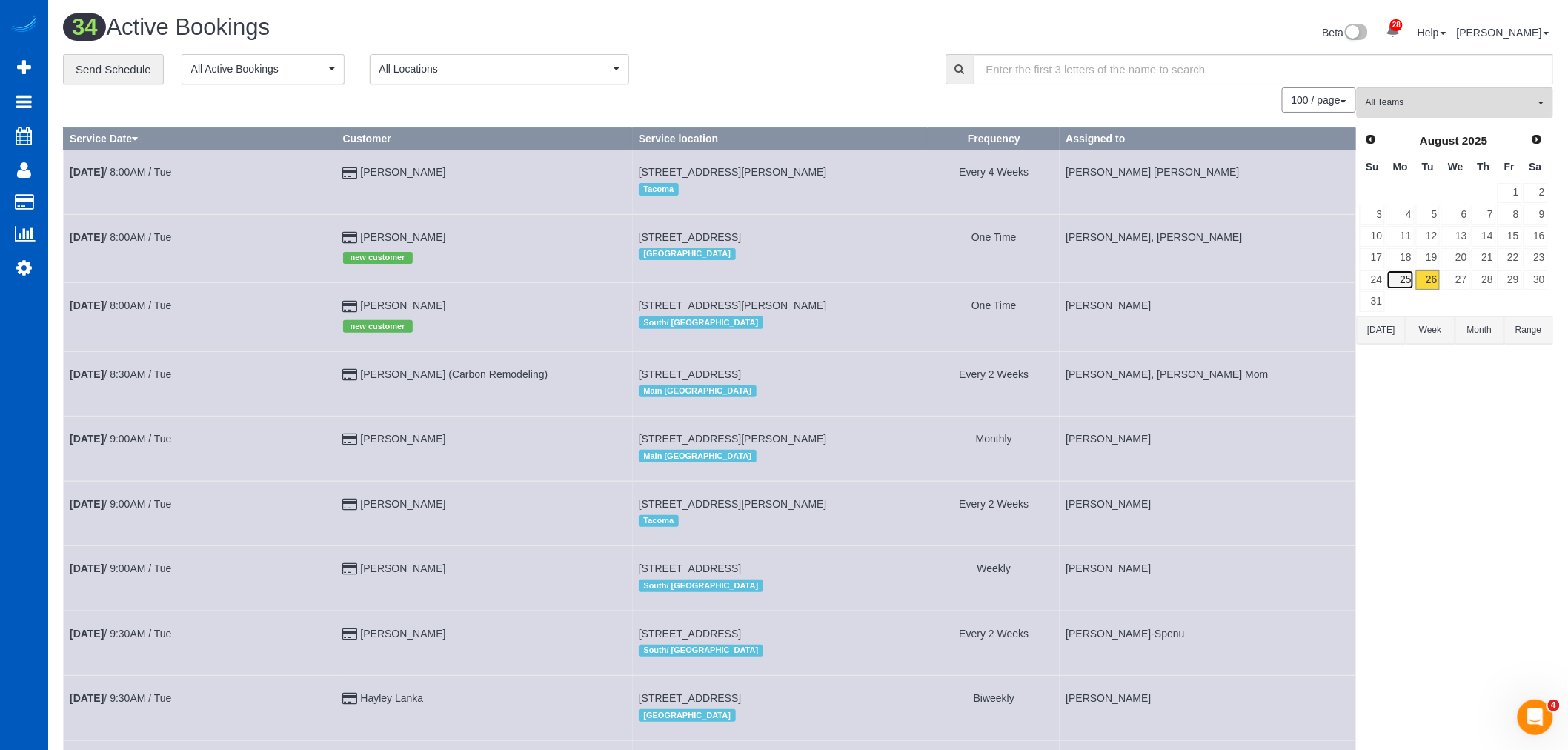
click at [1412, 277] on link "25" at bounding box center [1401, 280] width 28 height 20
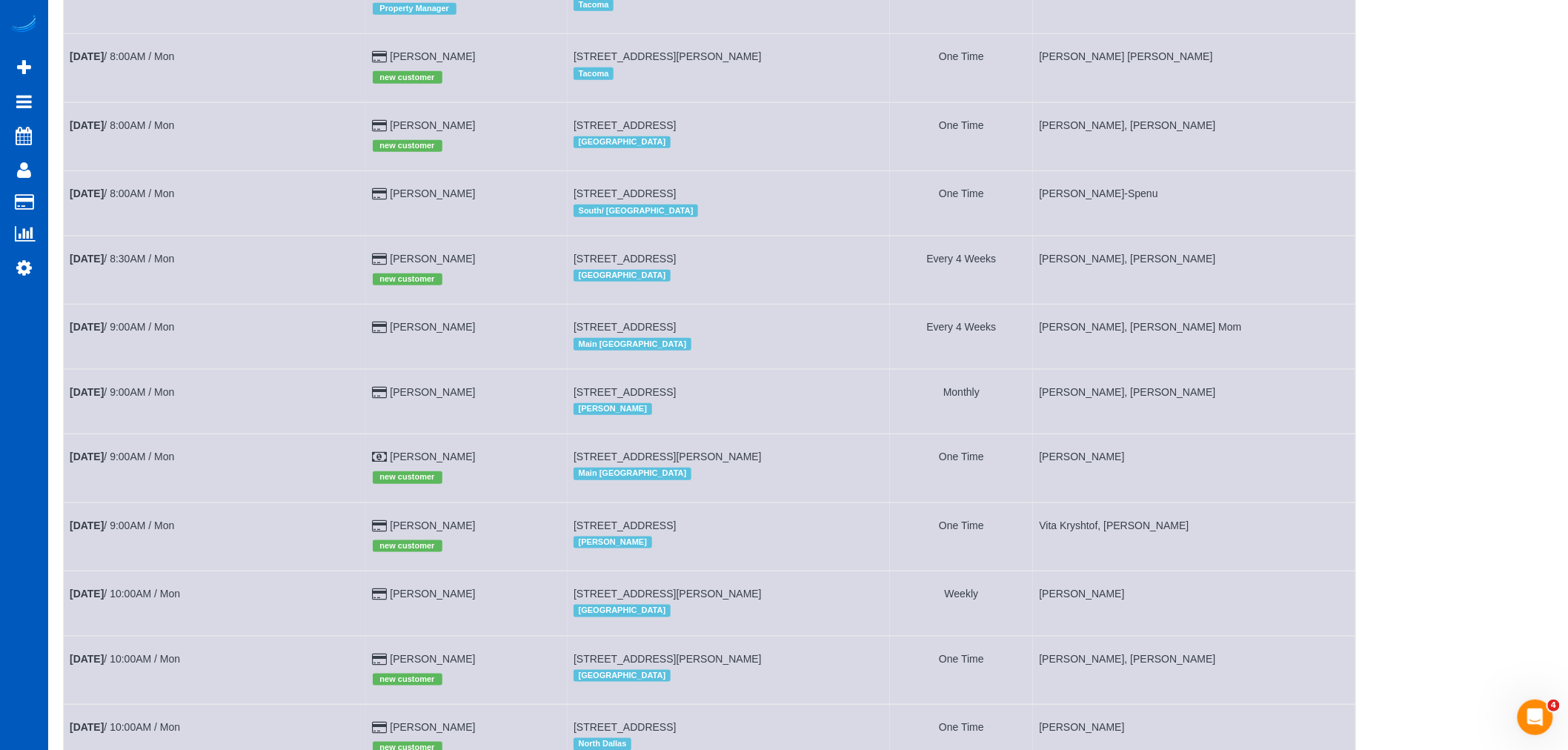
scroll to position [412, 0]
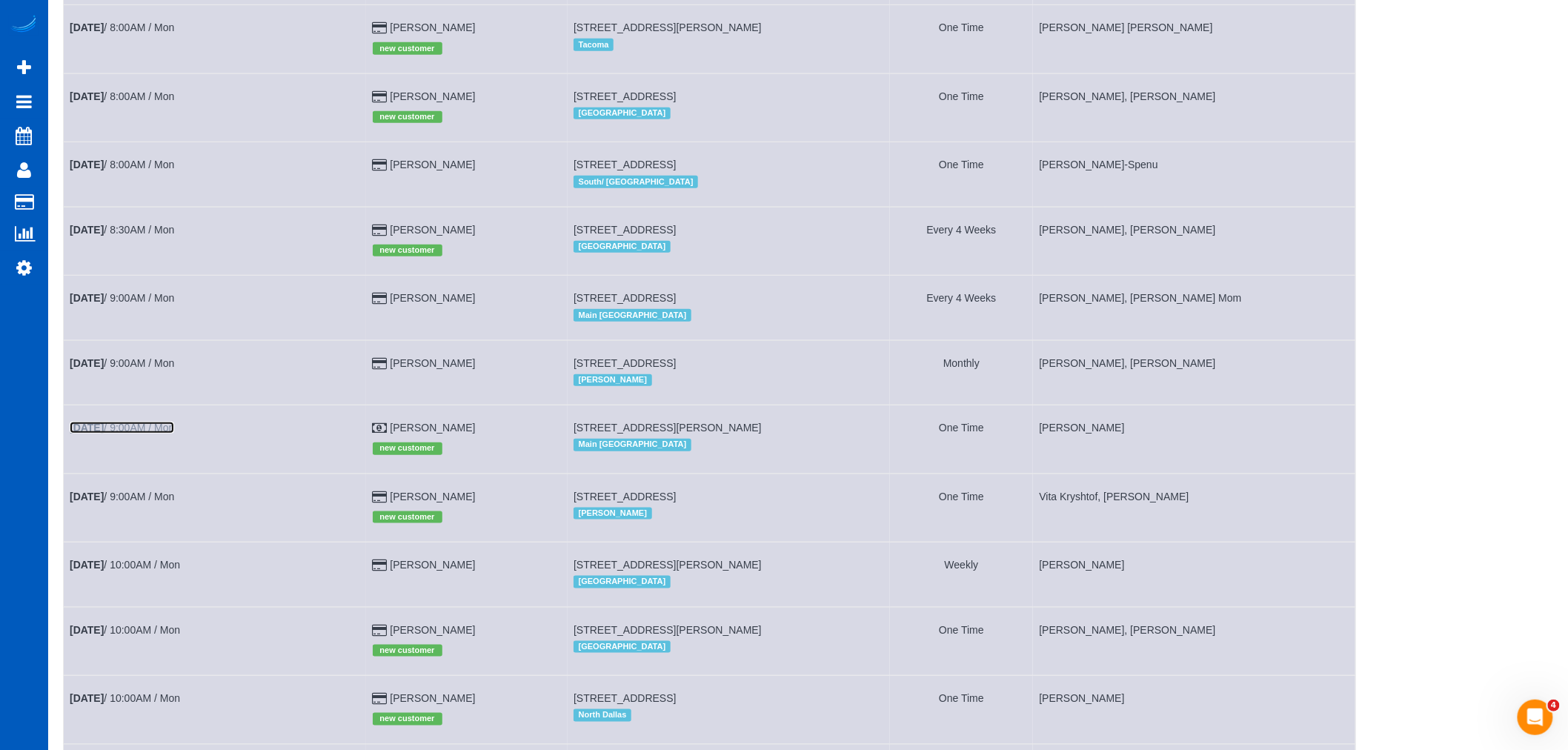
click at [158, 434] on link "[DATE] 9:00AM / Mon" at bounding box center [122, 427] width 105 height 12
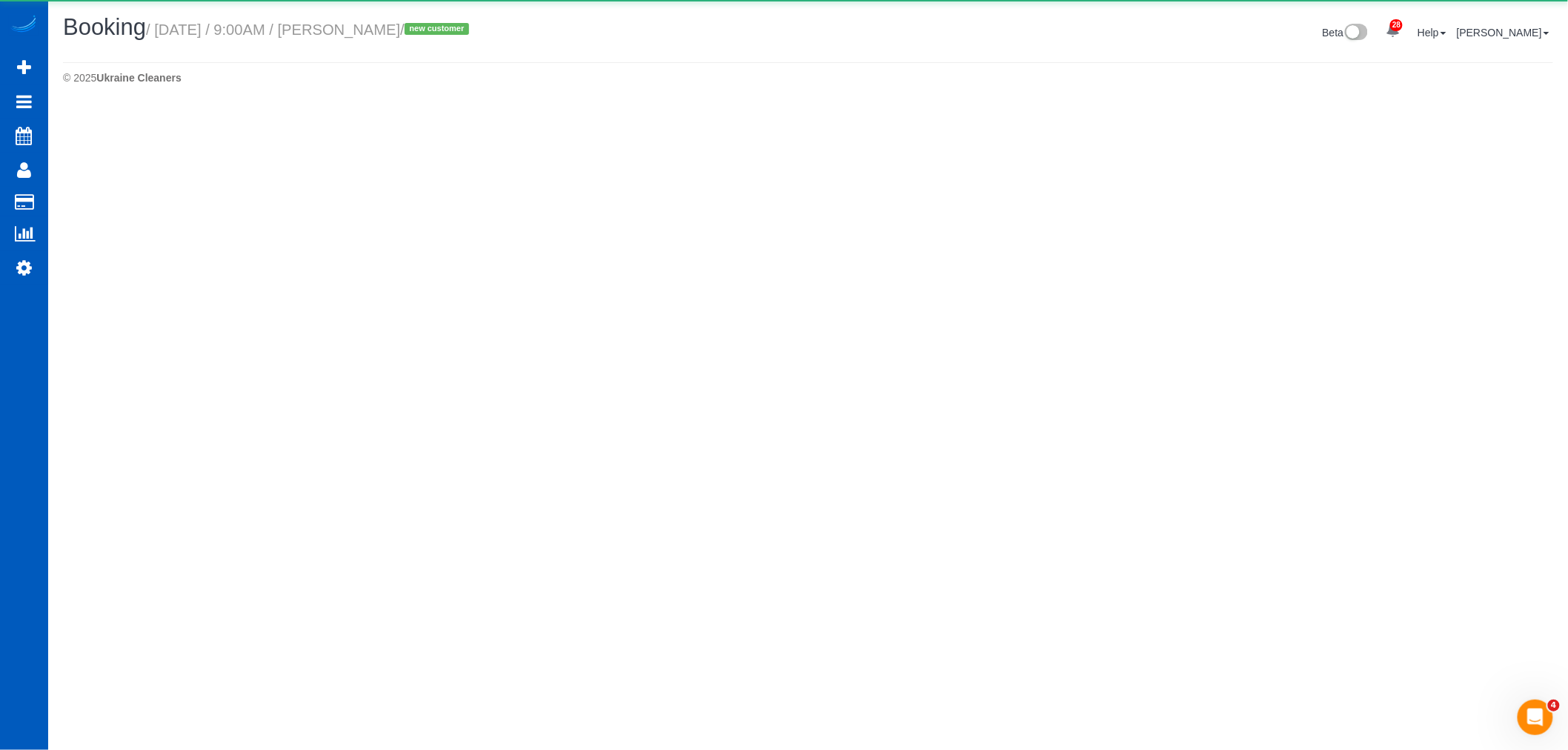
select select "WA"
select select "199"
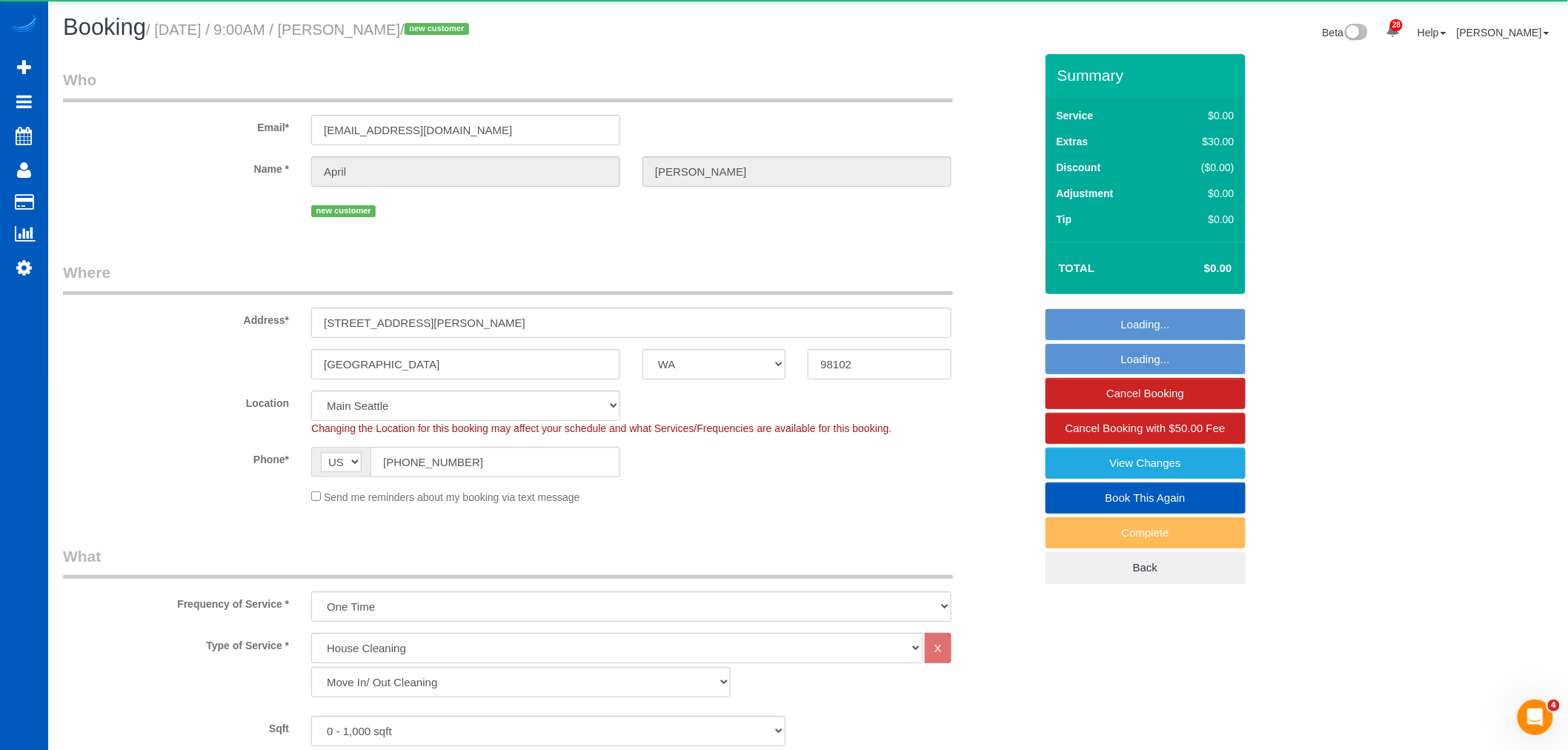
select select "object:64543"
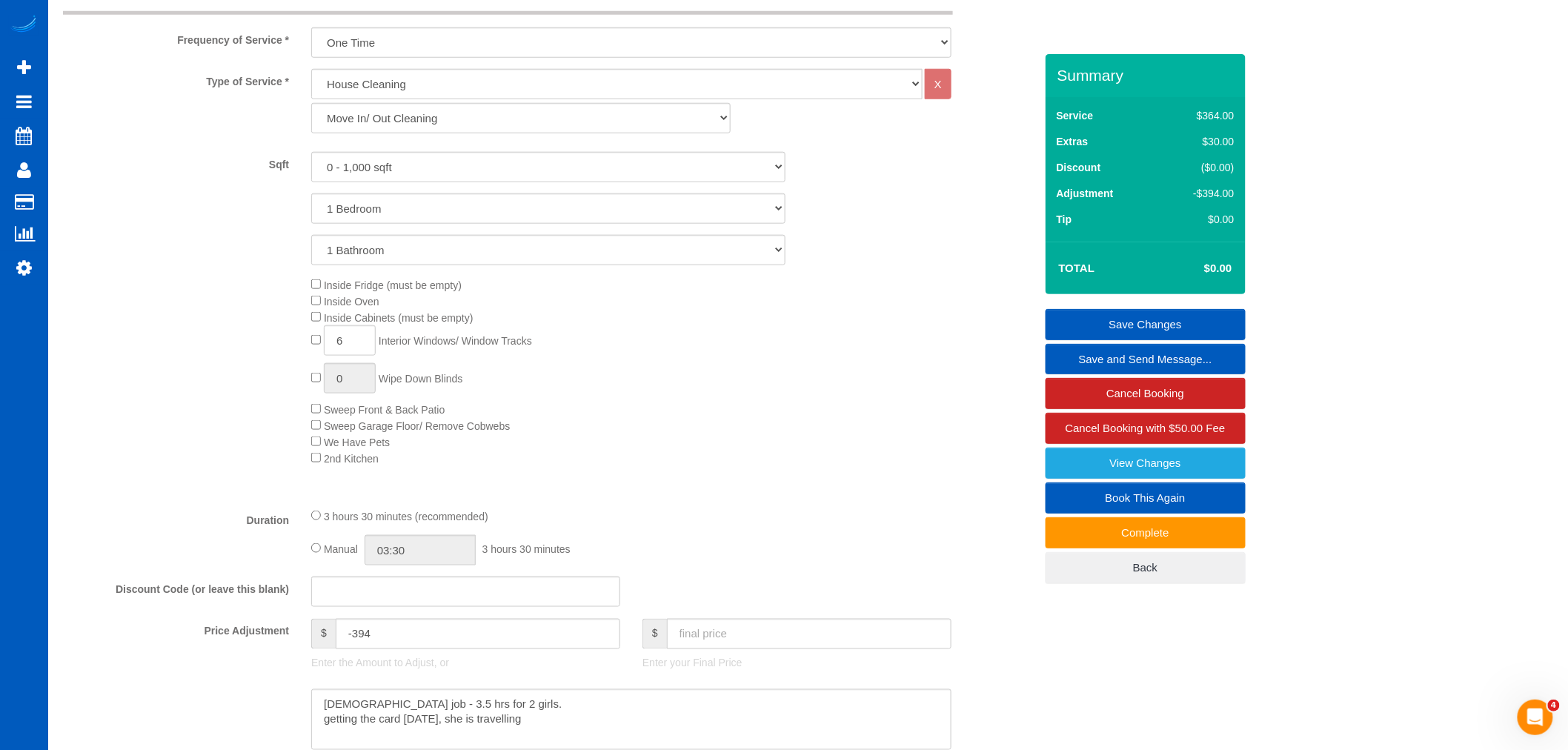
scroll to position [742, 0]
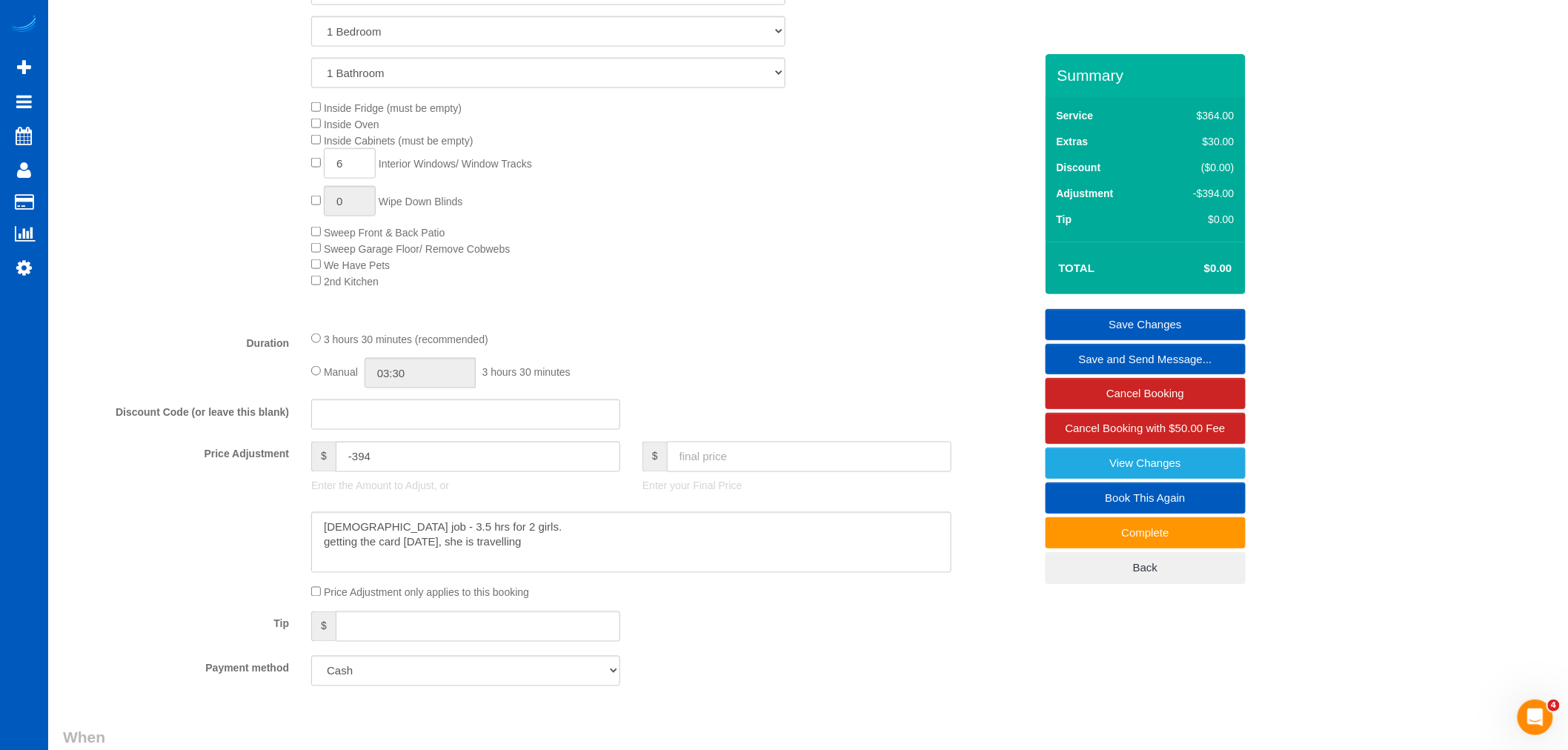
click at [687, 472] on input "text" at bounding box center [809, 456] width 284 height 30
type input "375"
type input "-19"
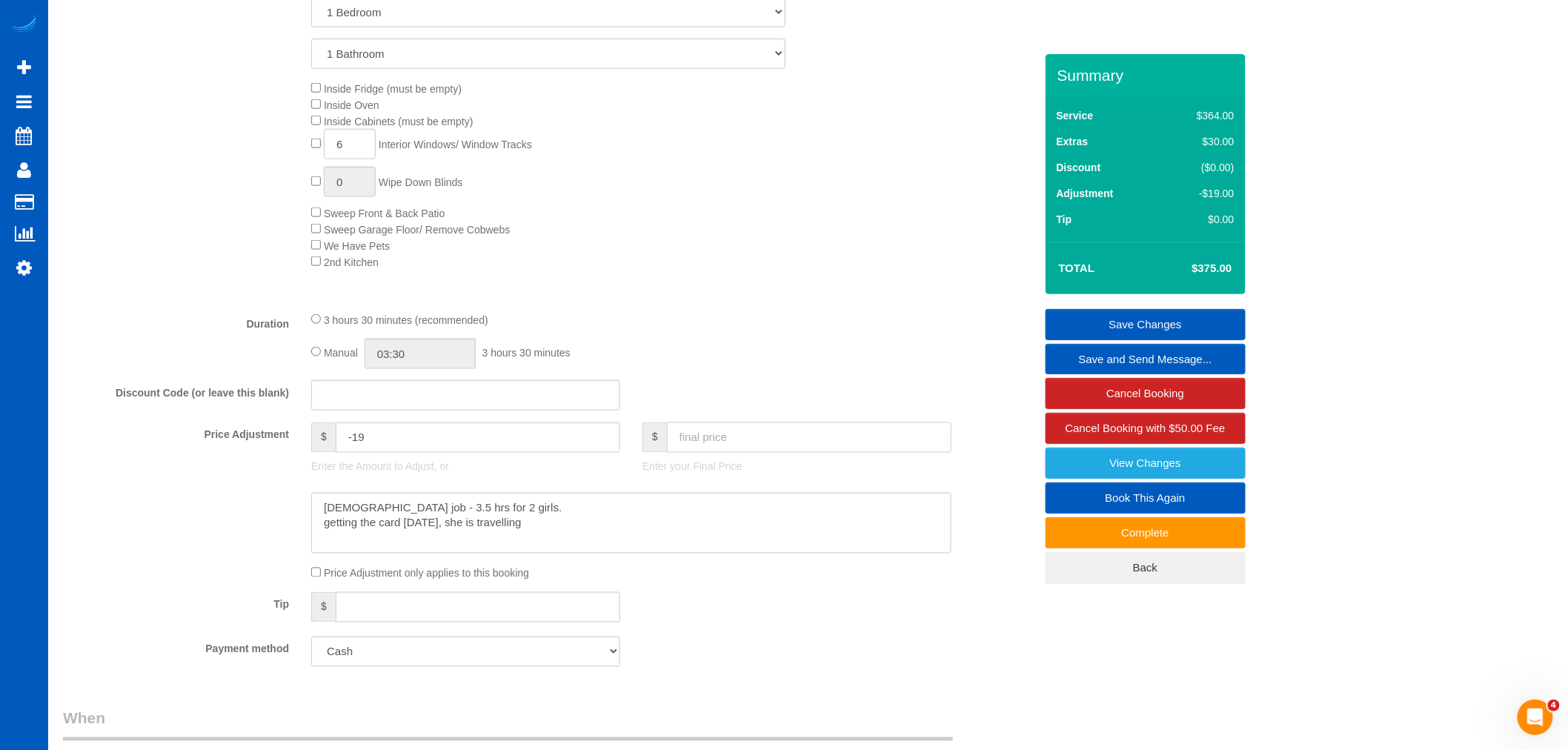
scroll to position [925, 0]
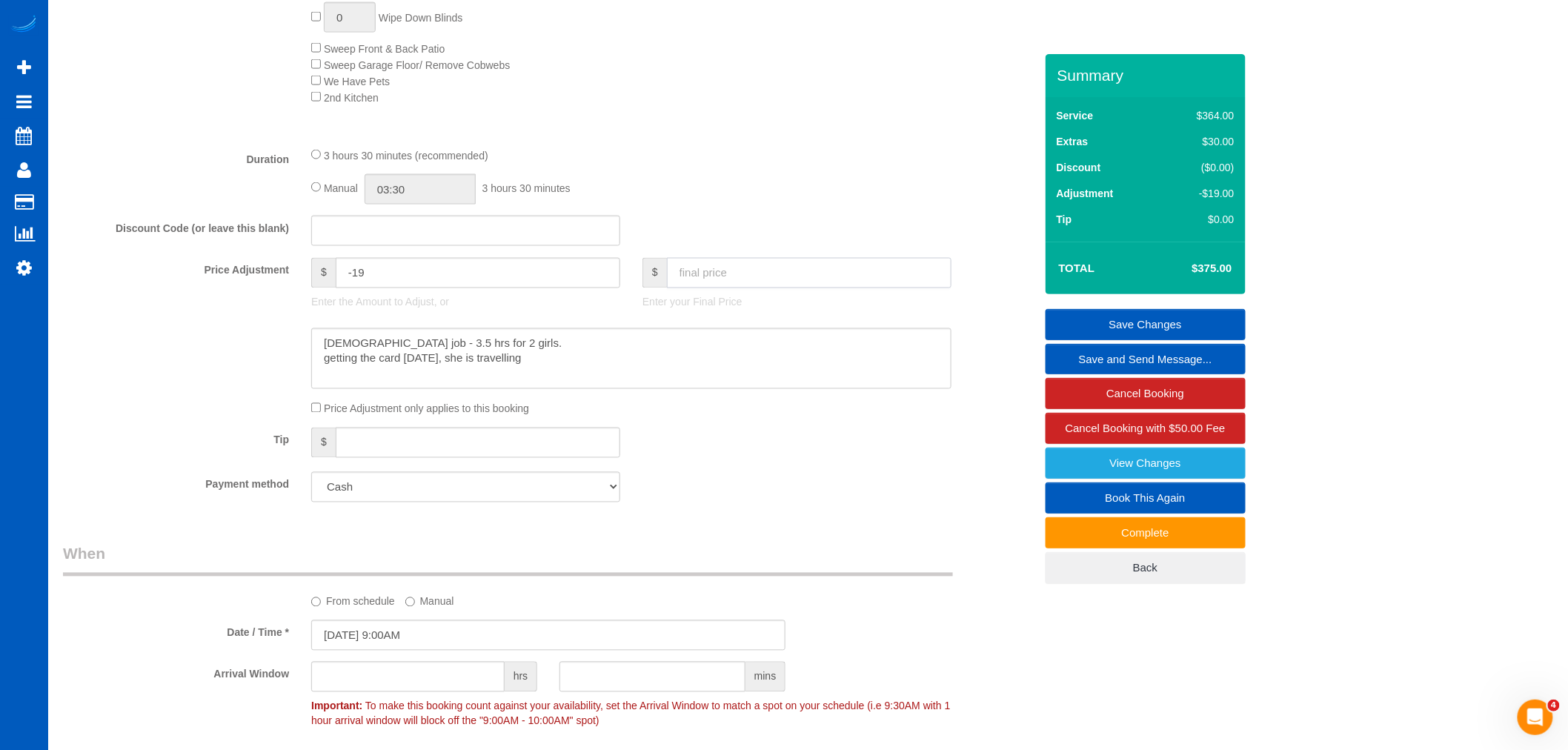
click at [711, 277] on input "text" at bounding box center [809, 273] width 284 height 30
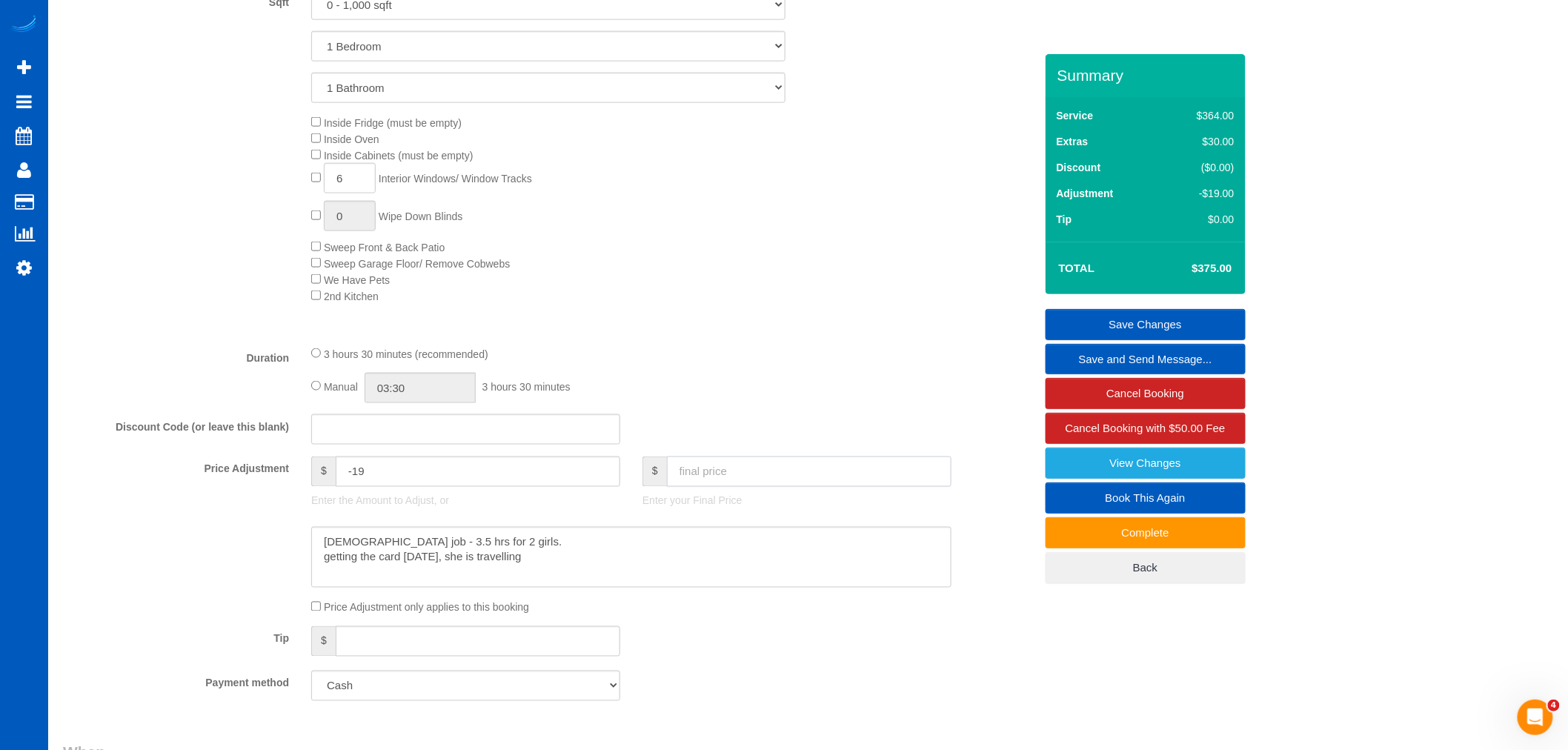
scroll to position [761, 0]
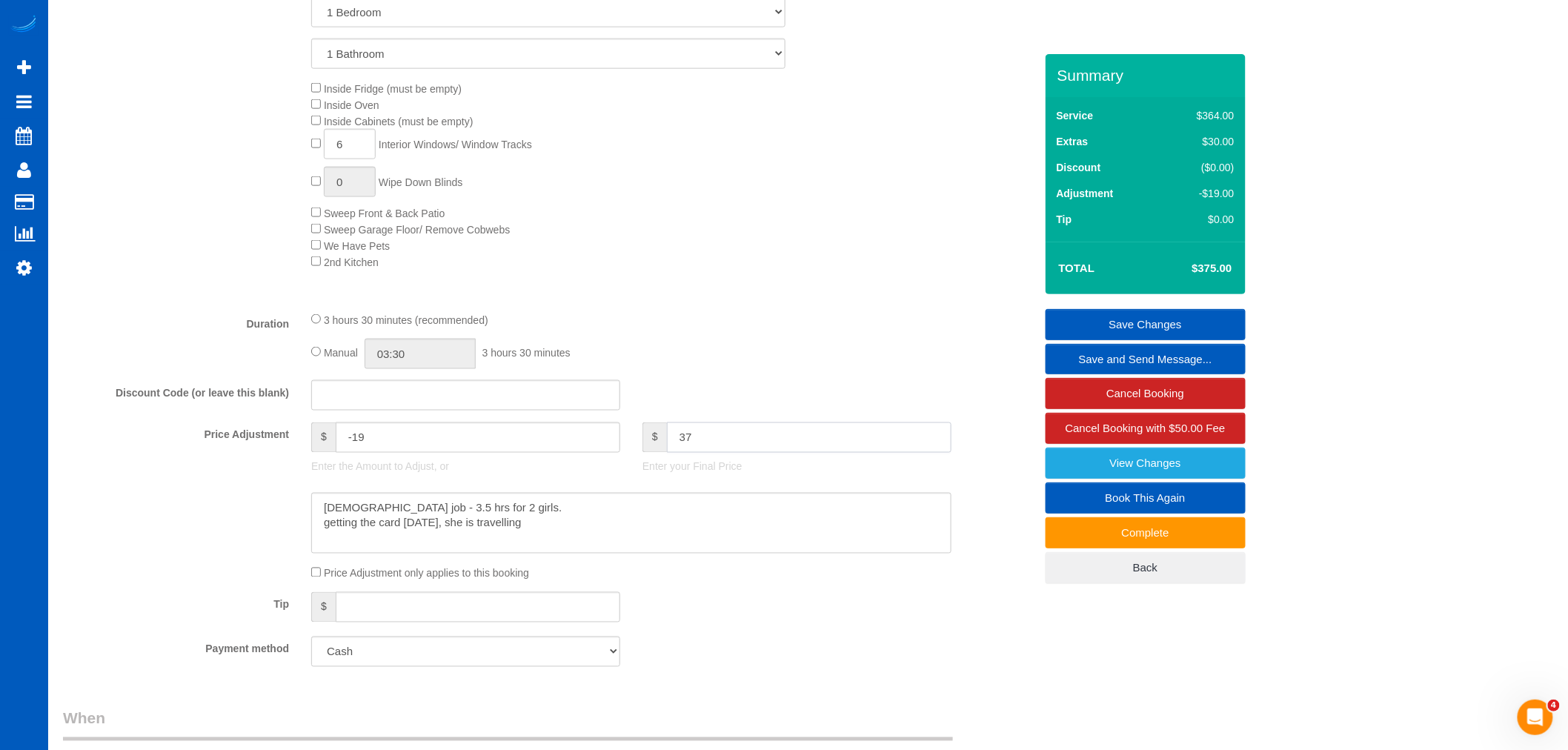
type input "370"
type input "-24"
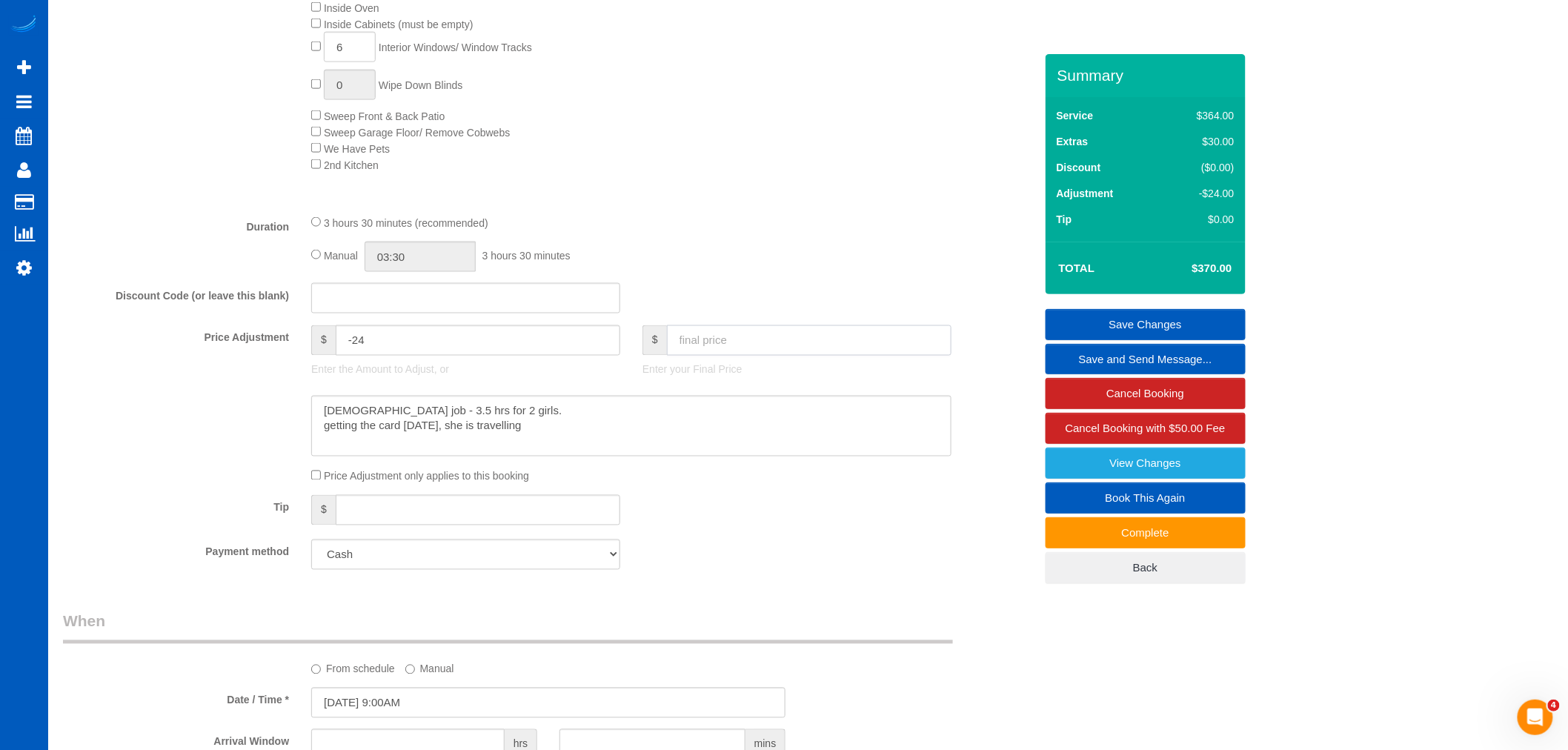
scroll to position [1008, 0]
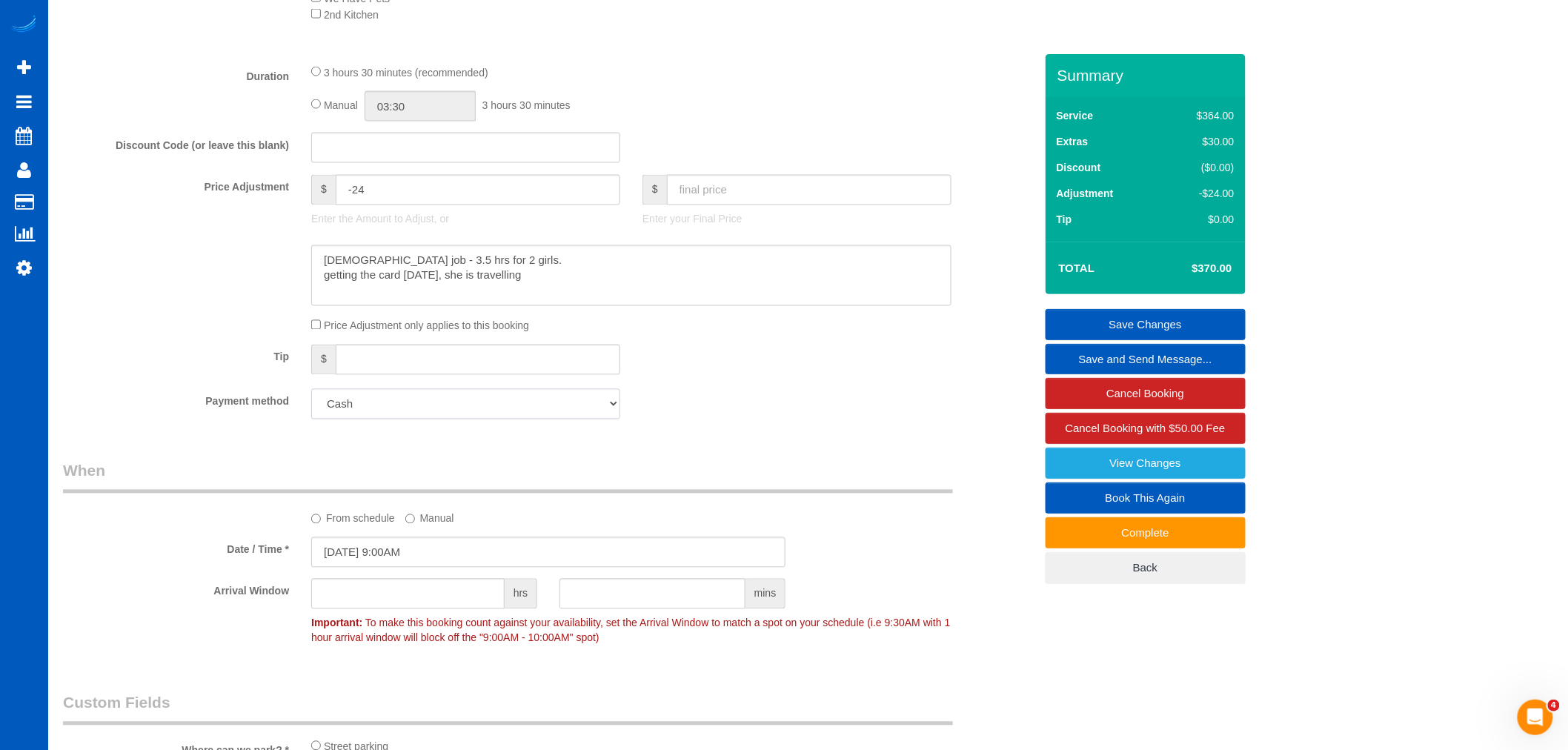
click at [366, 412] on select "Add Credit Card Cash Check Paypal" at bounding box center [465, 404] width 309 height 30
select select "string:fspay"
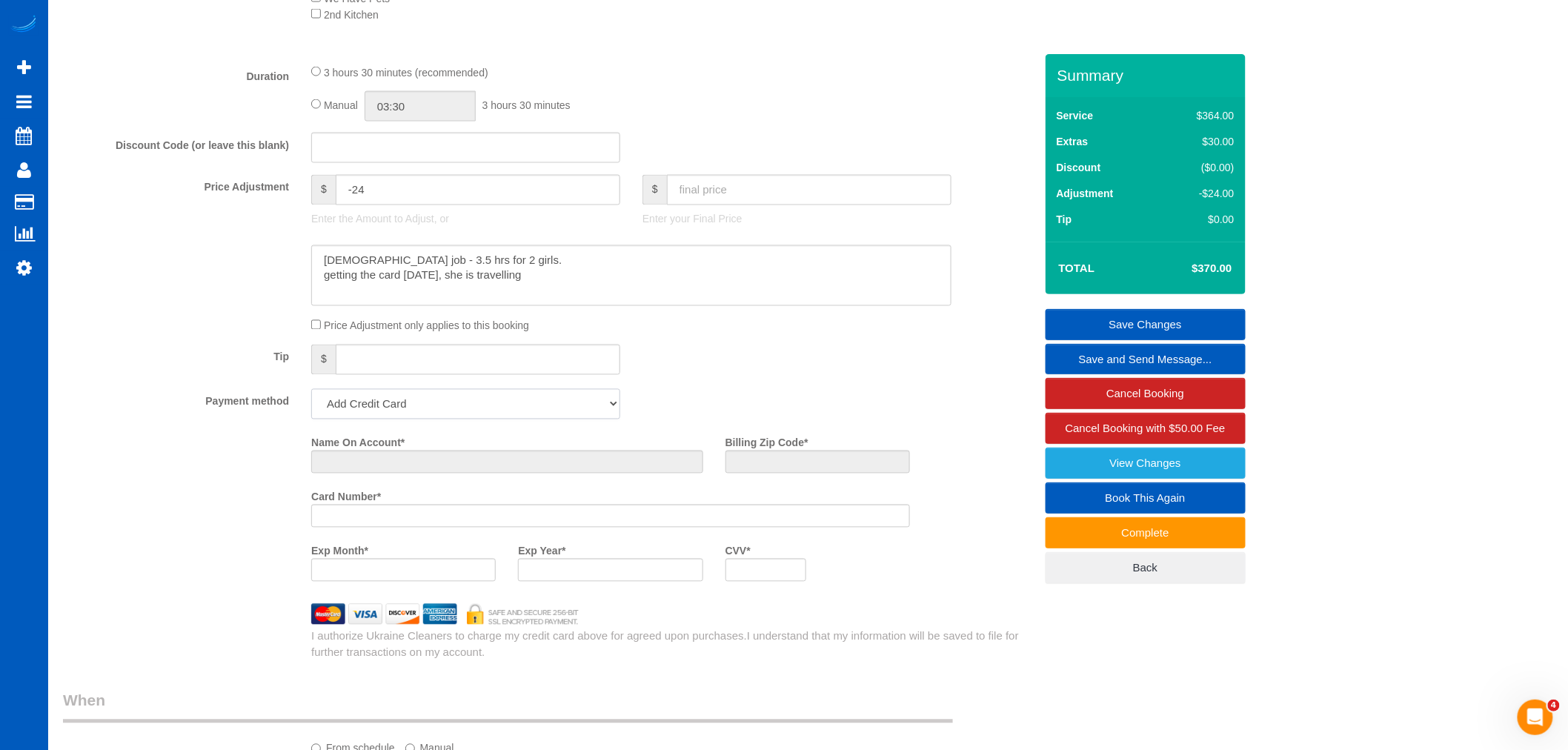
scroll to position [1239, 0]
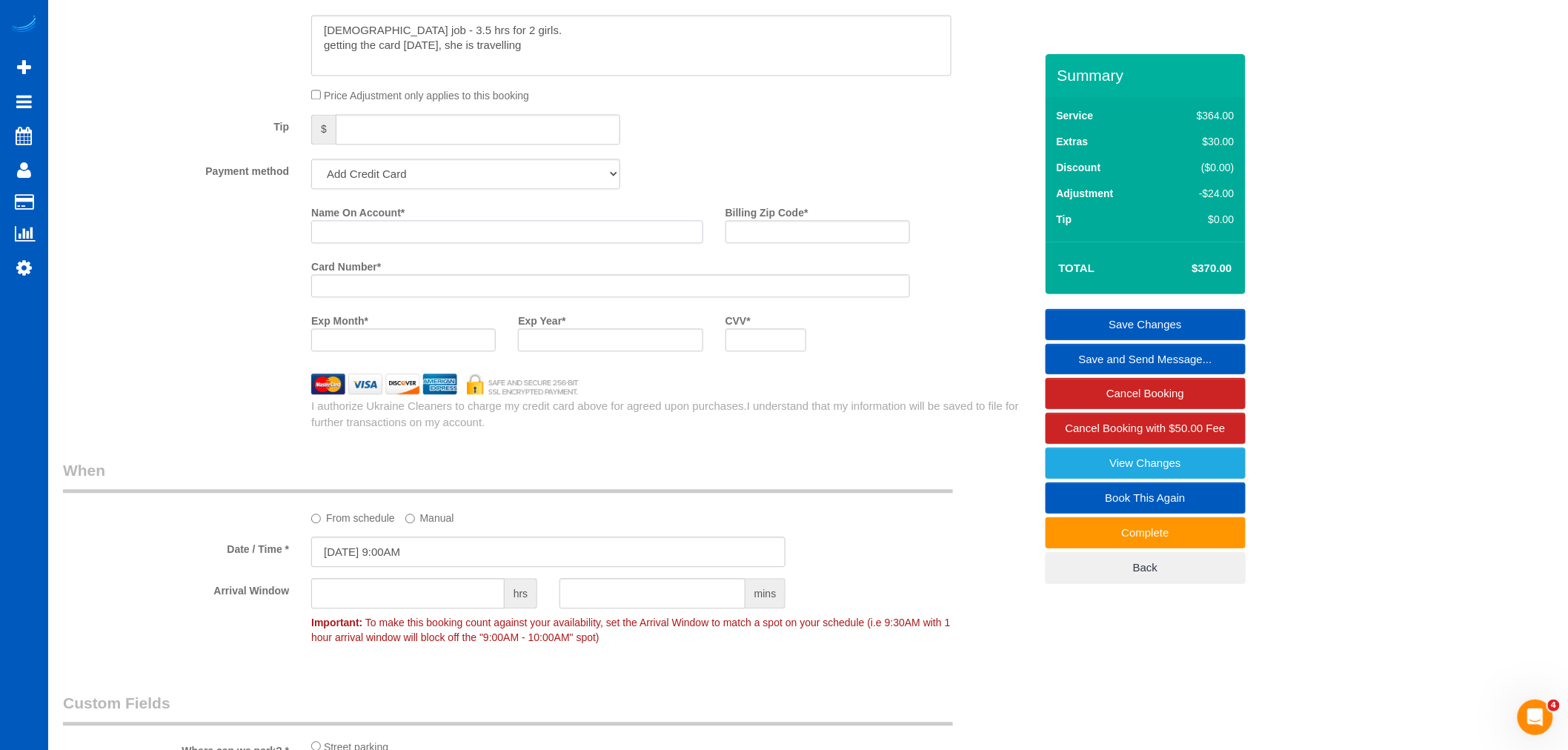
click at [343, 243] on input "Name On Account *" at bounding box center [507, 232] width 392 height 23
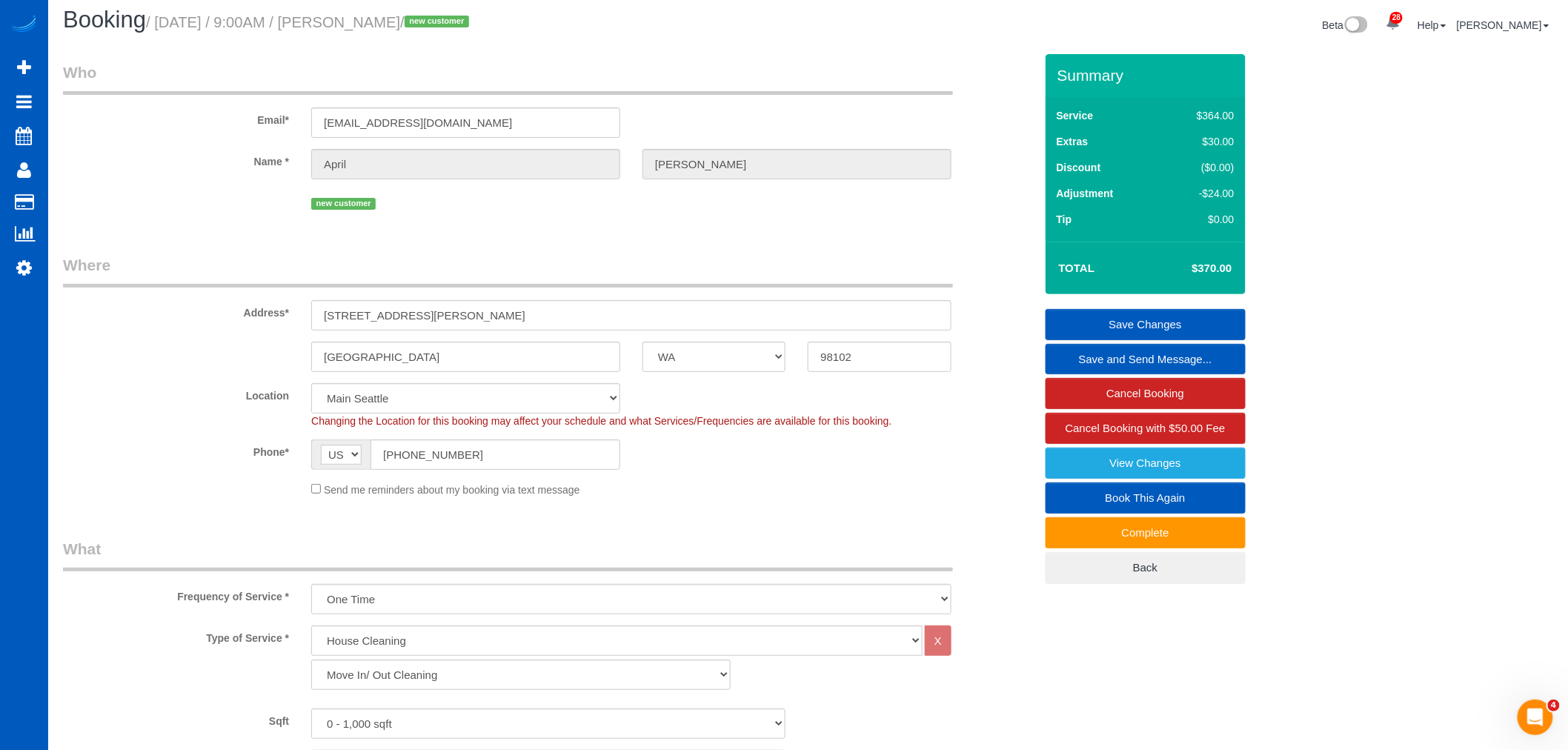
scroll to position [0, 0]
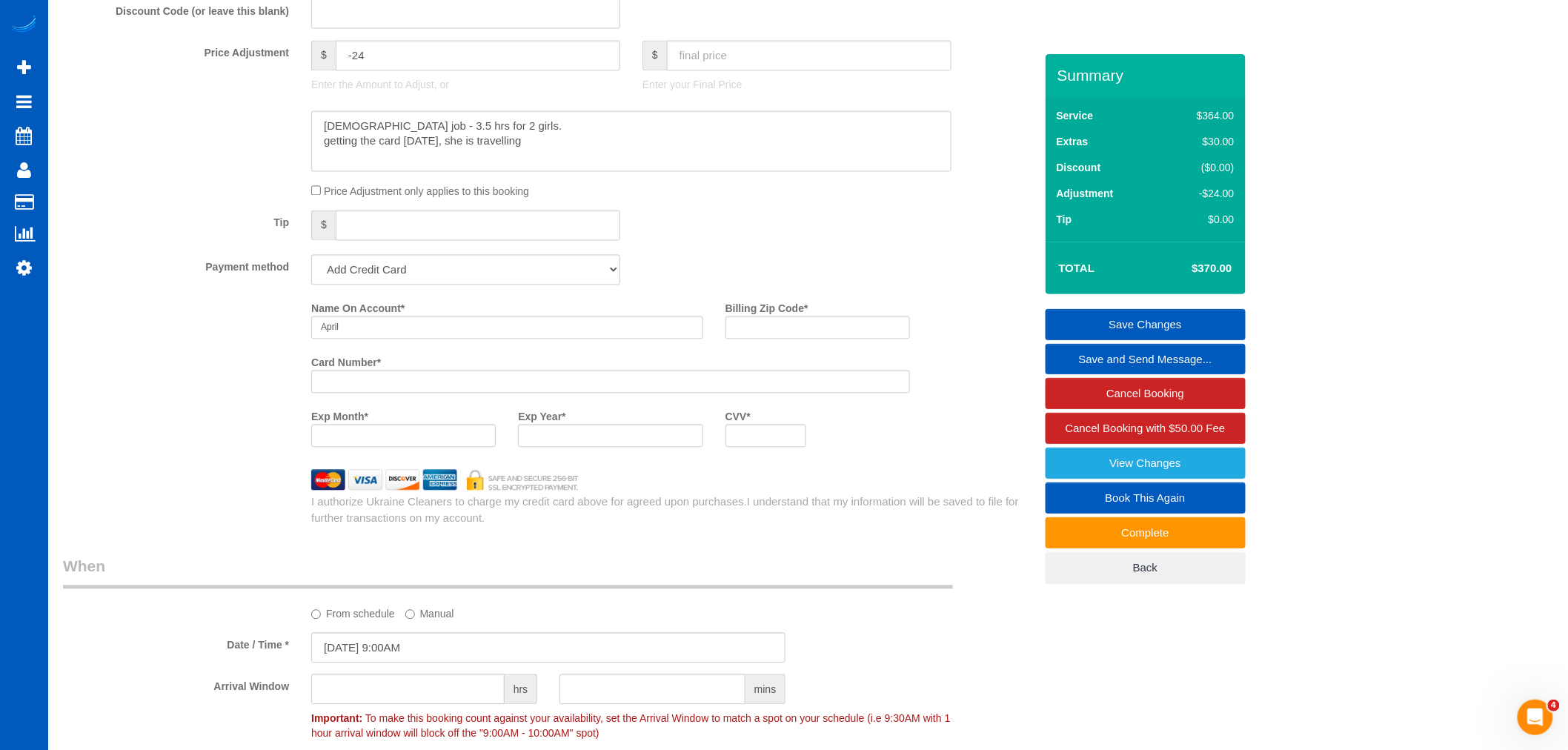
scroll to position [1235, 0]
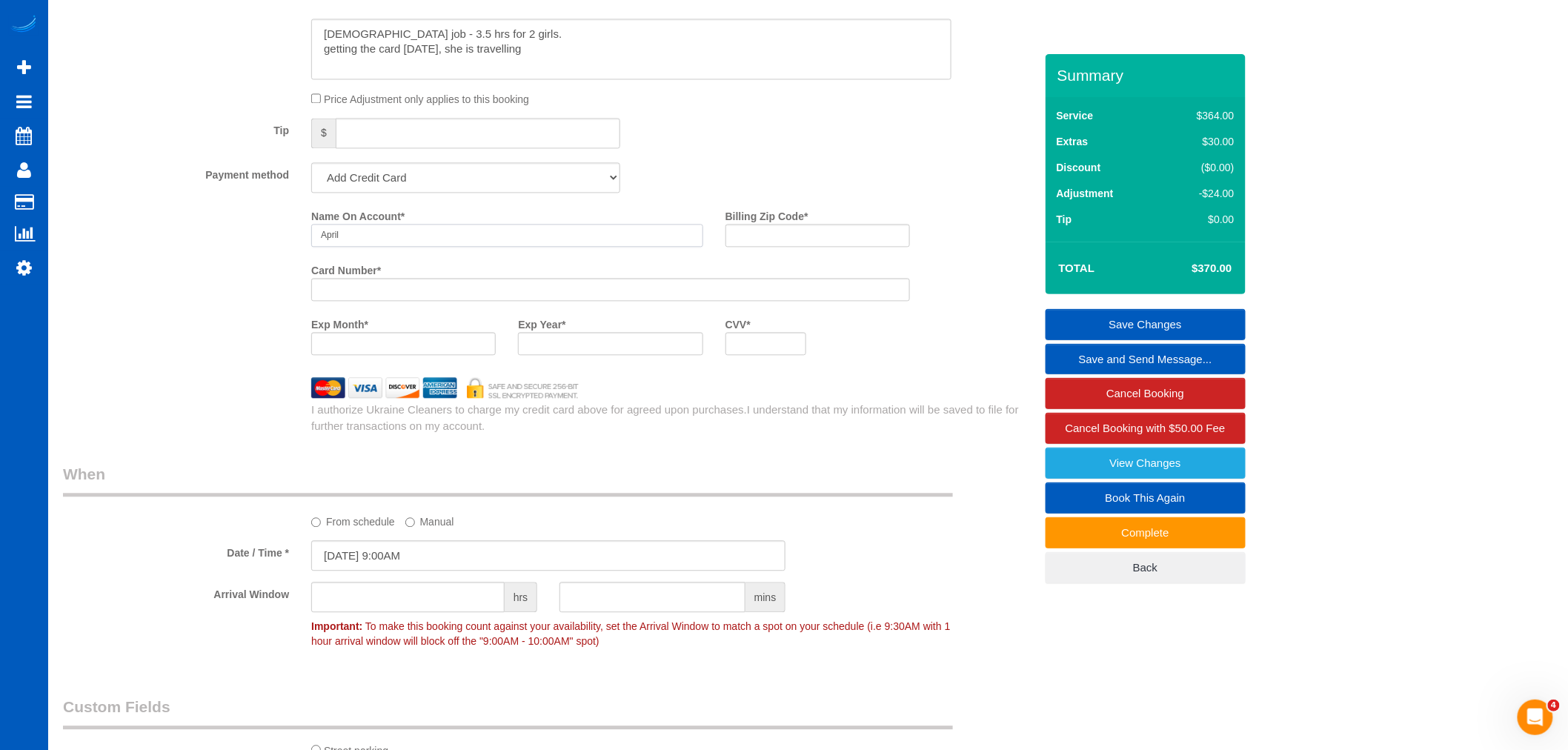
click at [356, 242] on input "April" at bounding box center [507, 235] width 392 height 23
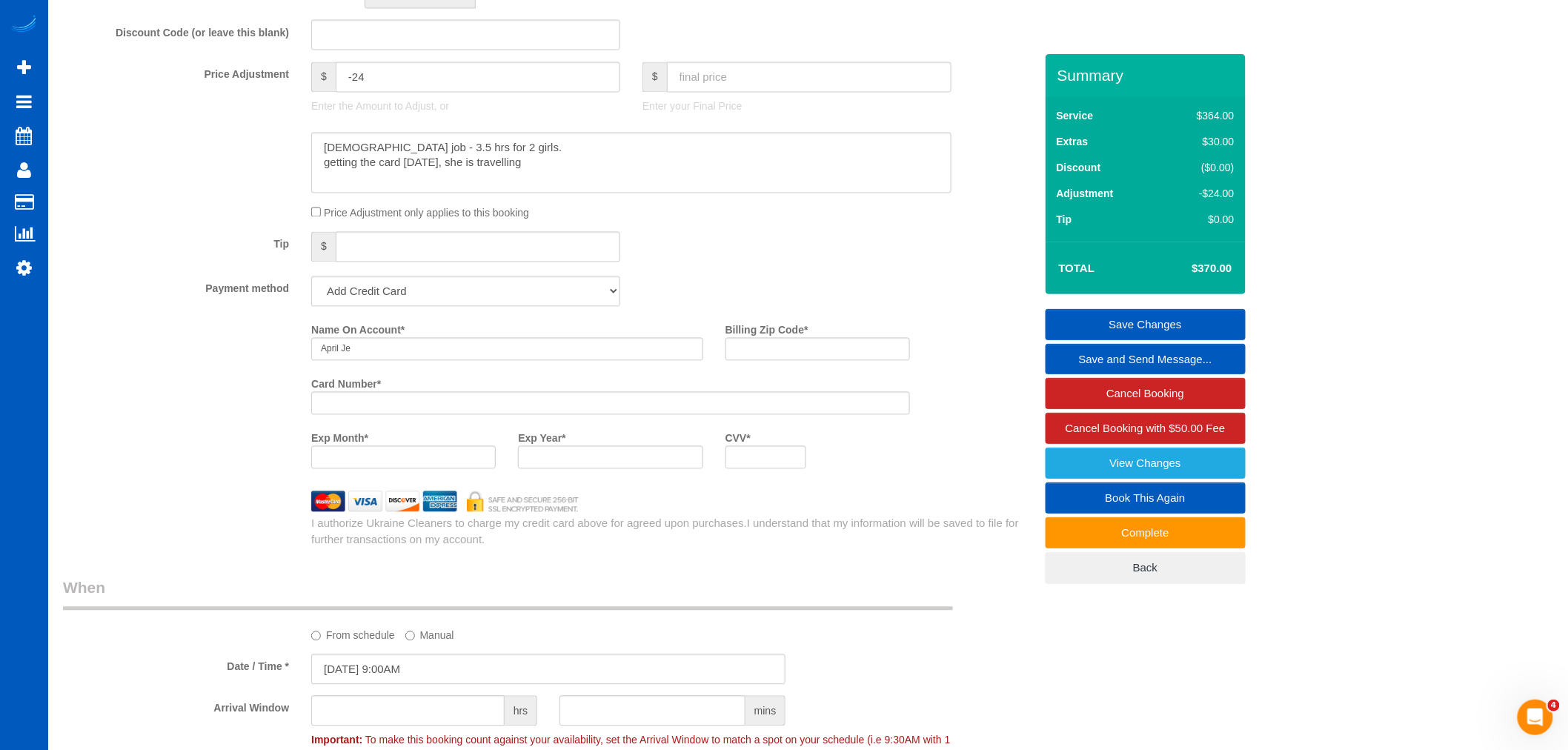
scroll to position [1150, 0]
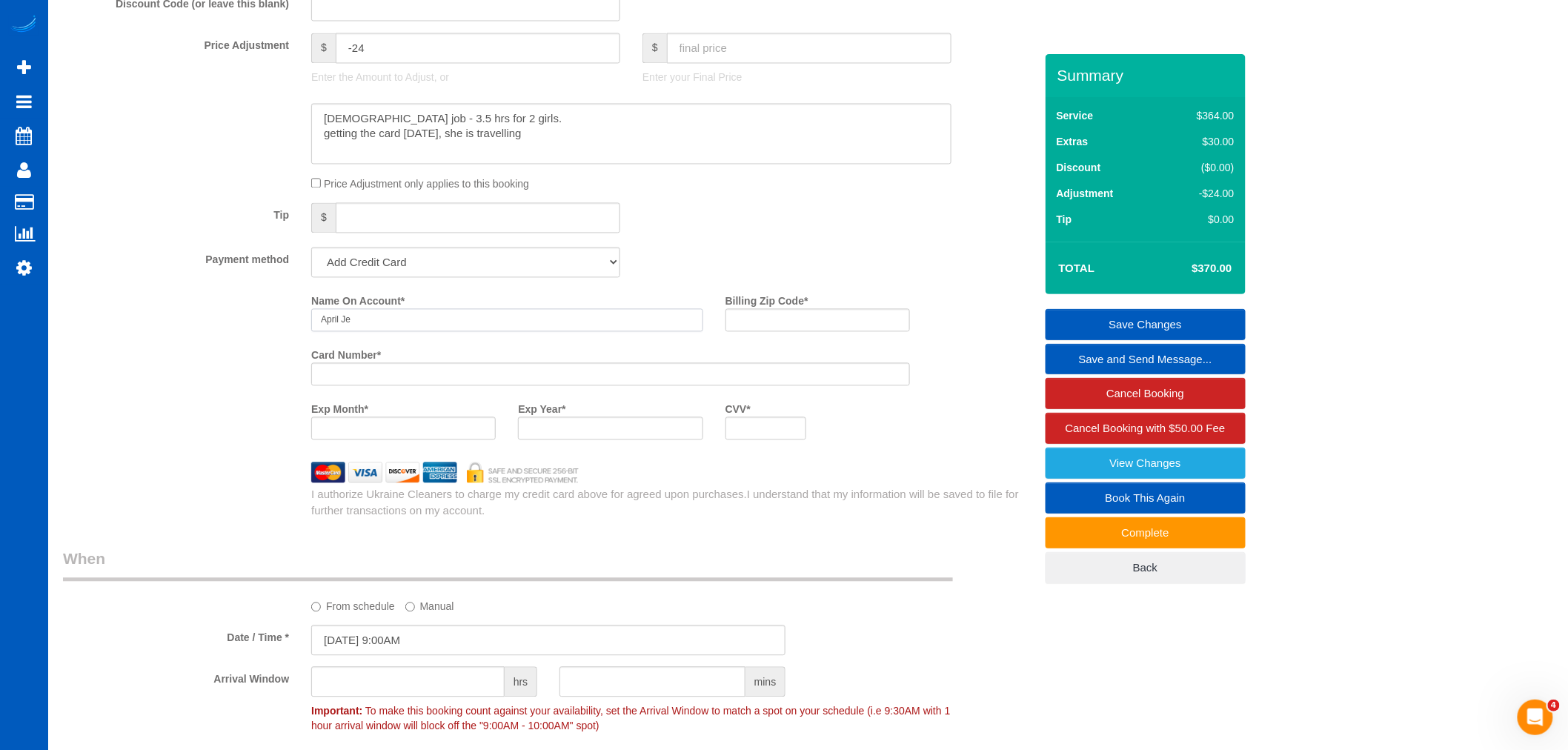
click at [359, 332] on input "April Je" at bounding box center [507, 321] width 392 height 23
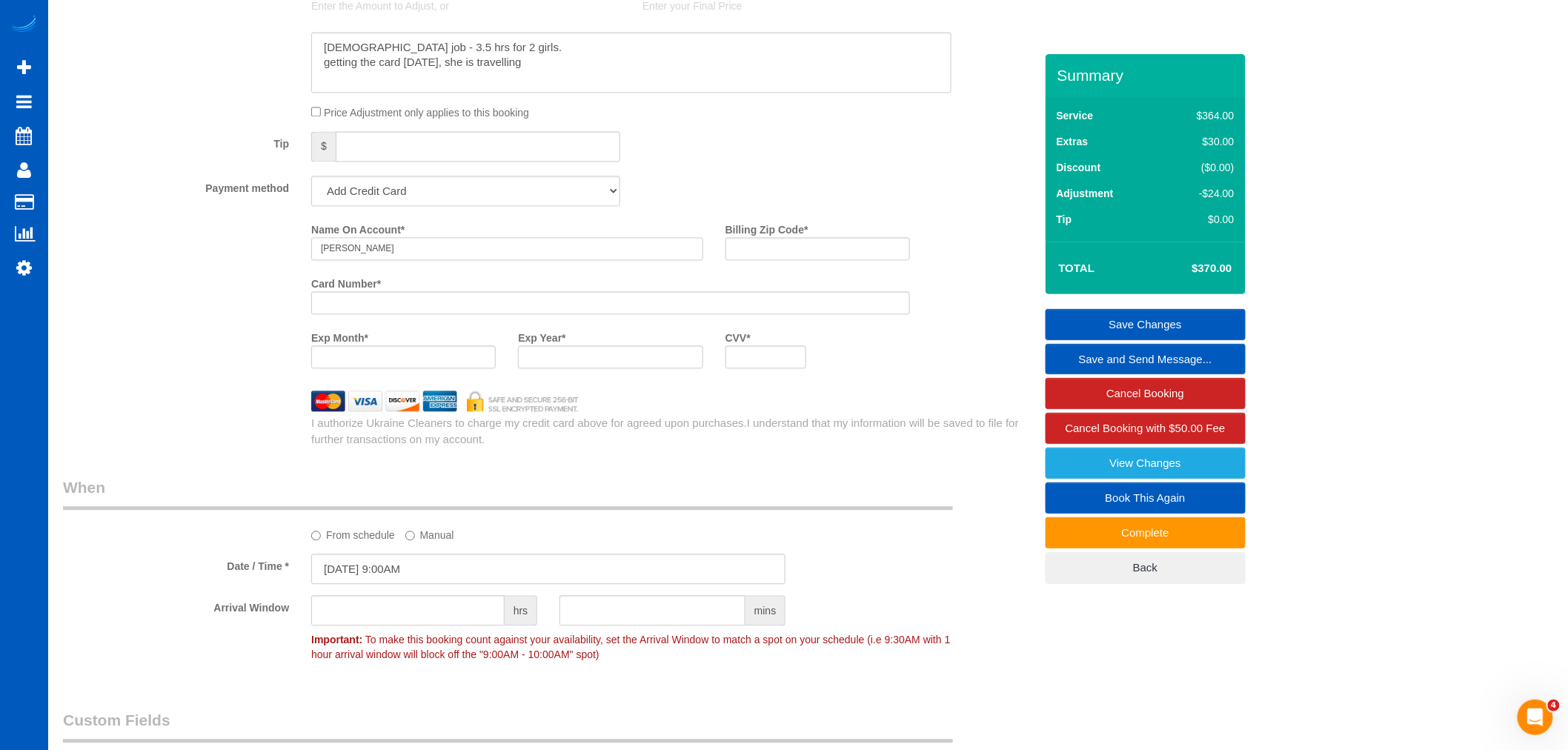
scroll to position [1235, 0]
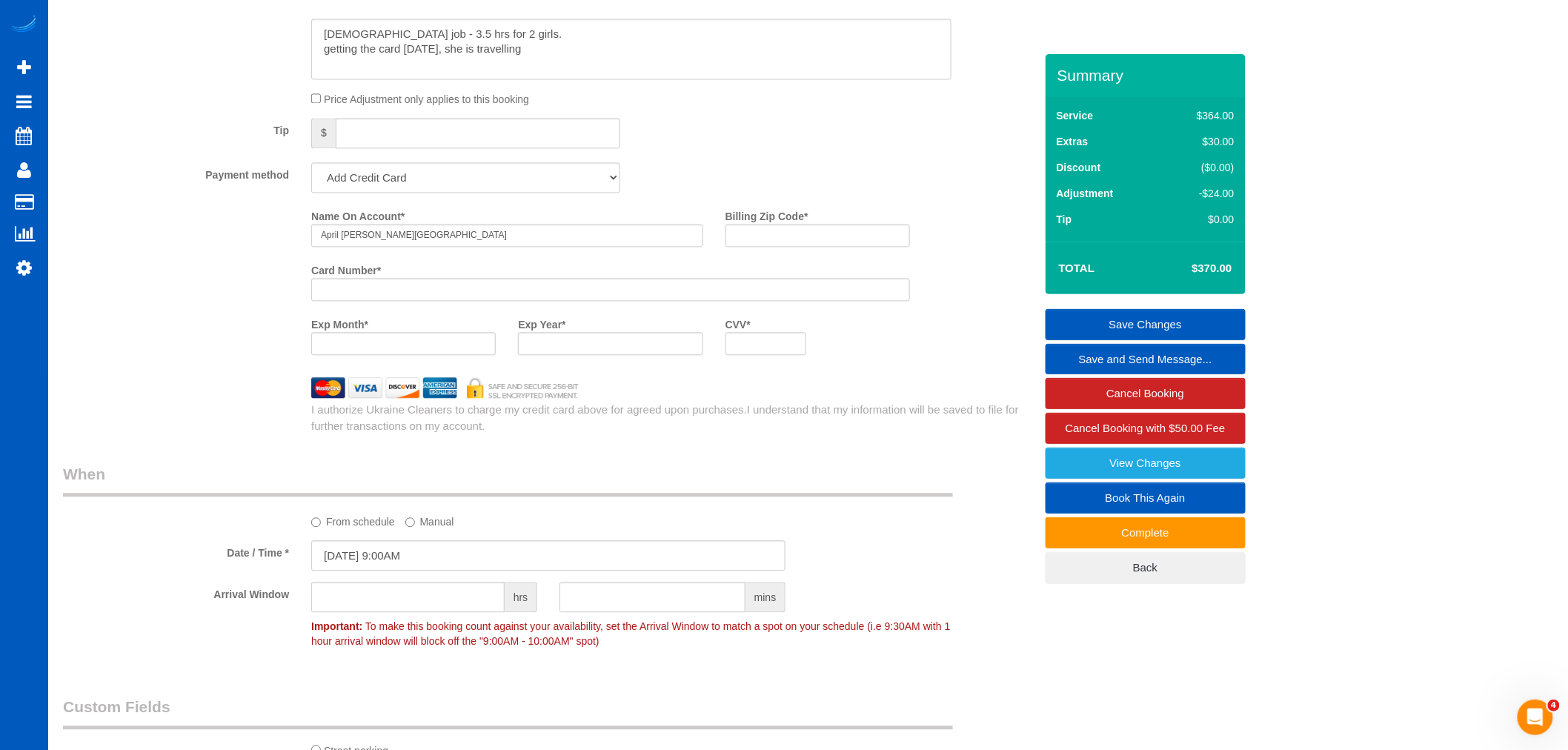
click at [369, 278] on label "Card Number *" at bounding box center [346, 268] width 69 height 20
click at [369, 294] on div at bounding box center [610, 290] width 599 height 23
click at [423, 247] on input "April [PERSON_NAME][GEOGRAPHIC_DATA]" at bounding box center [507, 235] width 392 height 23
click at [381, 247] on input "April [PERSON_NAME][GEOGRAPHIC_DATA]" at bounding box center [507, 235] width 392 height 23
type input "[PERSON_NAME]"
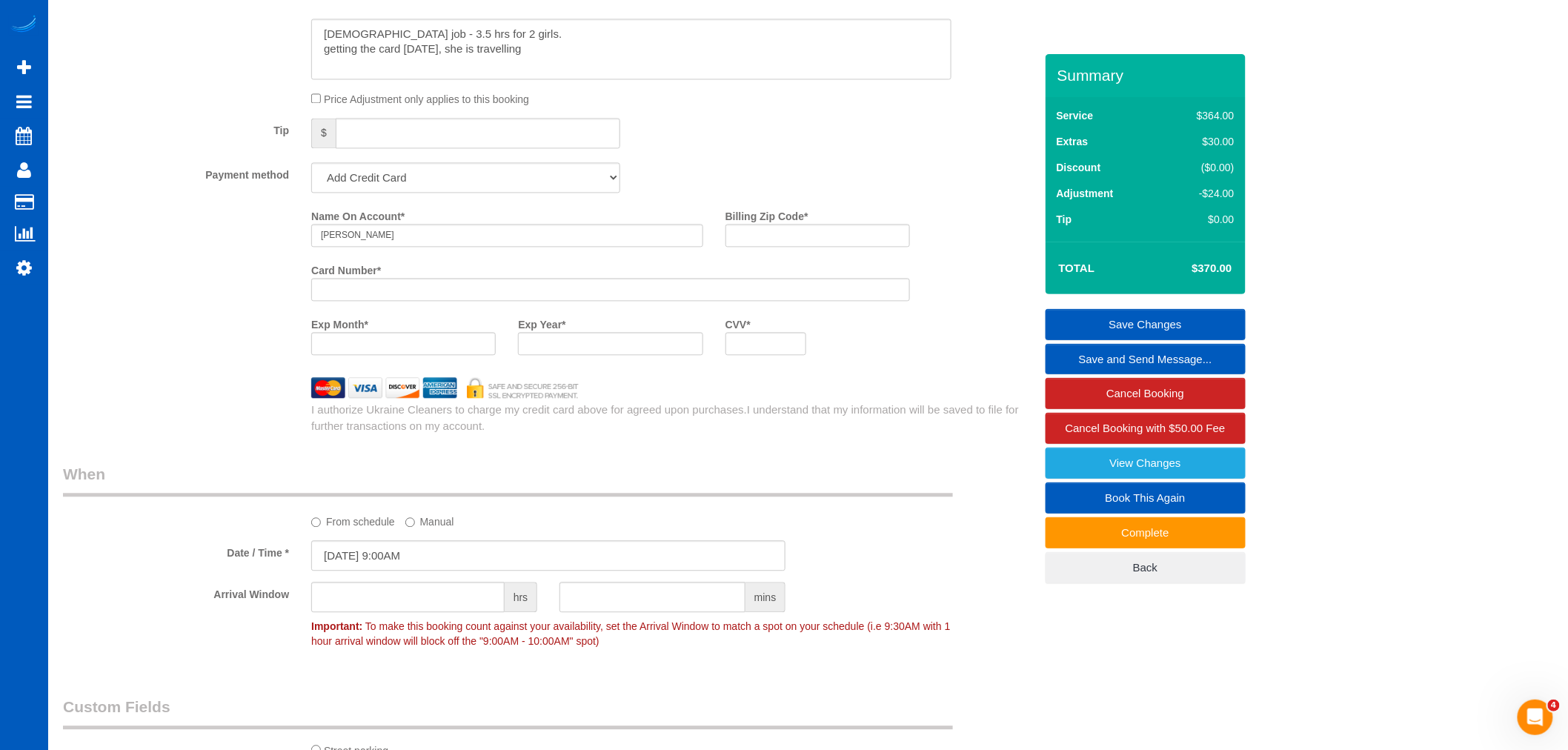
click at [823, 382] on div "Name On Account * [PERSON_NAME] Billing Zip Code * Card Number * Exp Month * Ex…" at bounding box center [549, 318] width 972 height 230
click at [753, 238] on input "Billing Zip Code *" at bounding box center [818, 235] width 184 height 23
type input "98466"
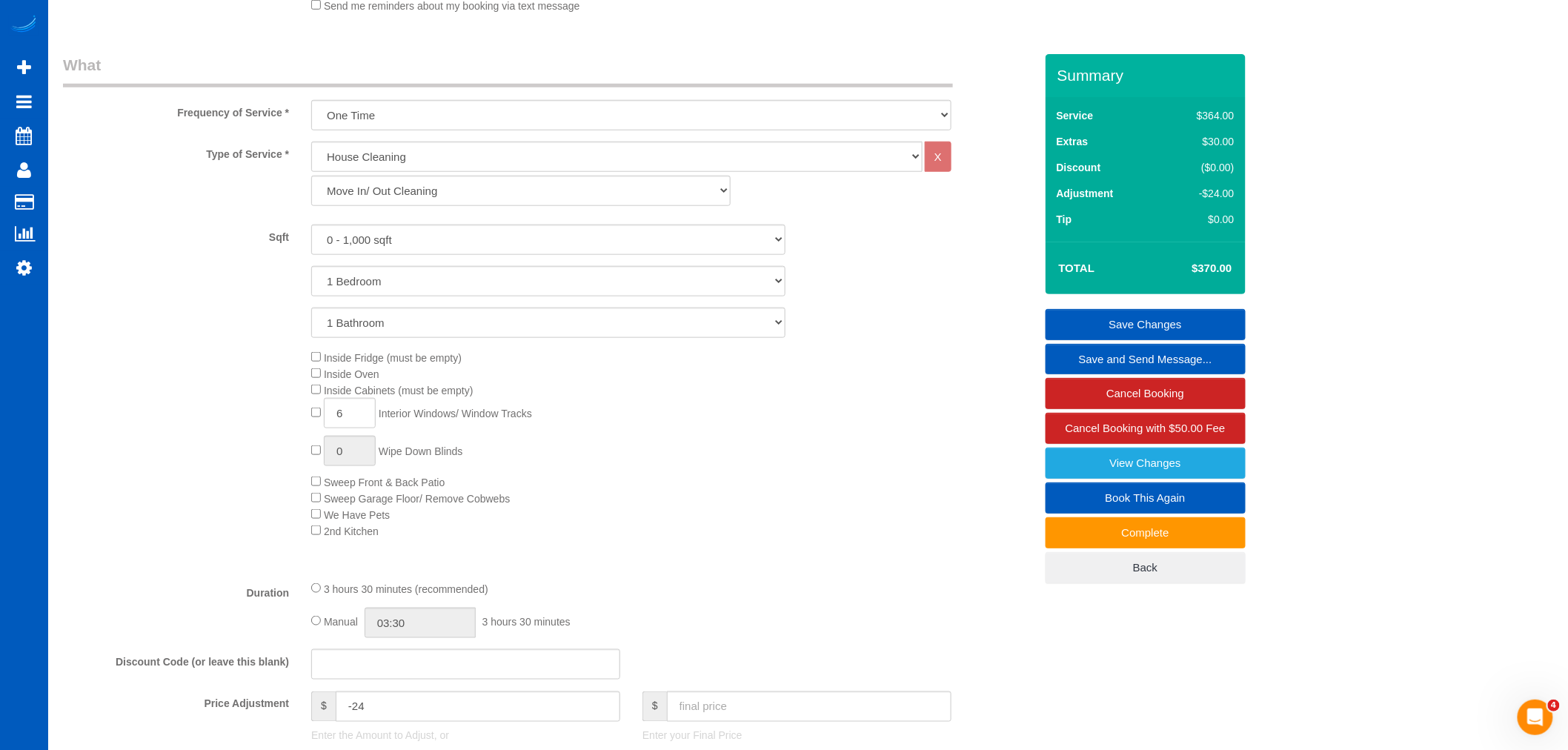
scroll to position [412, 0]
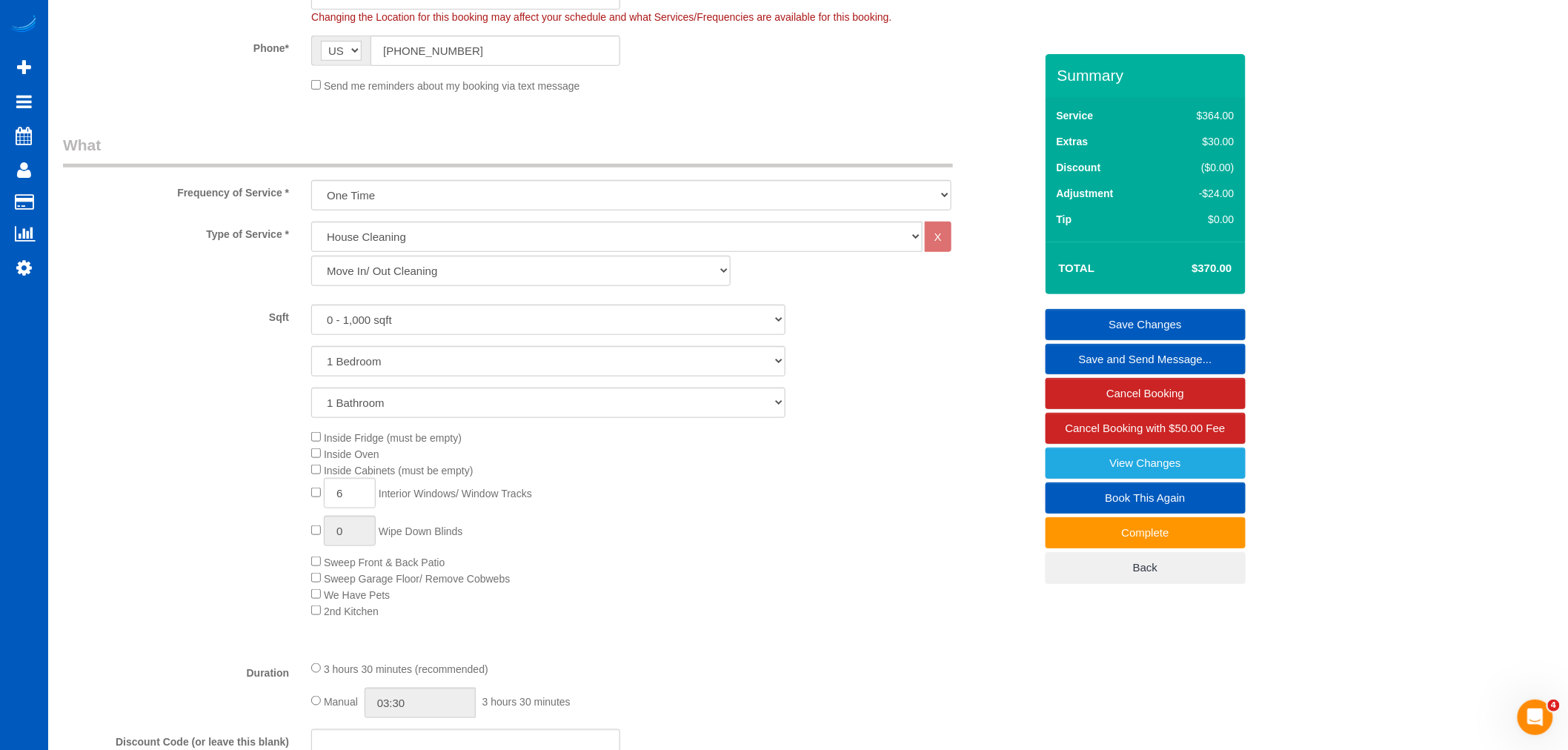
click at [1133, 314] on link "Save Changes" at bounding box center [1146, 325] width 200 height 31
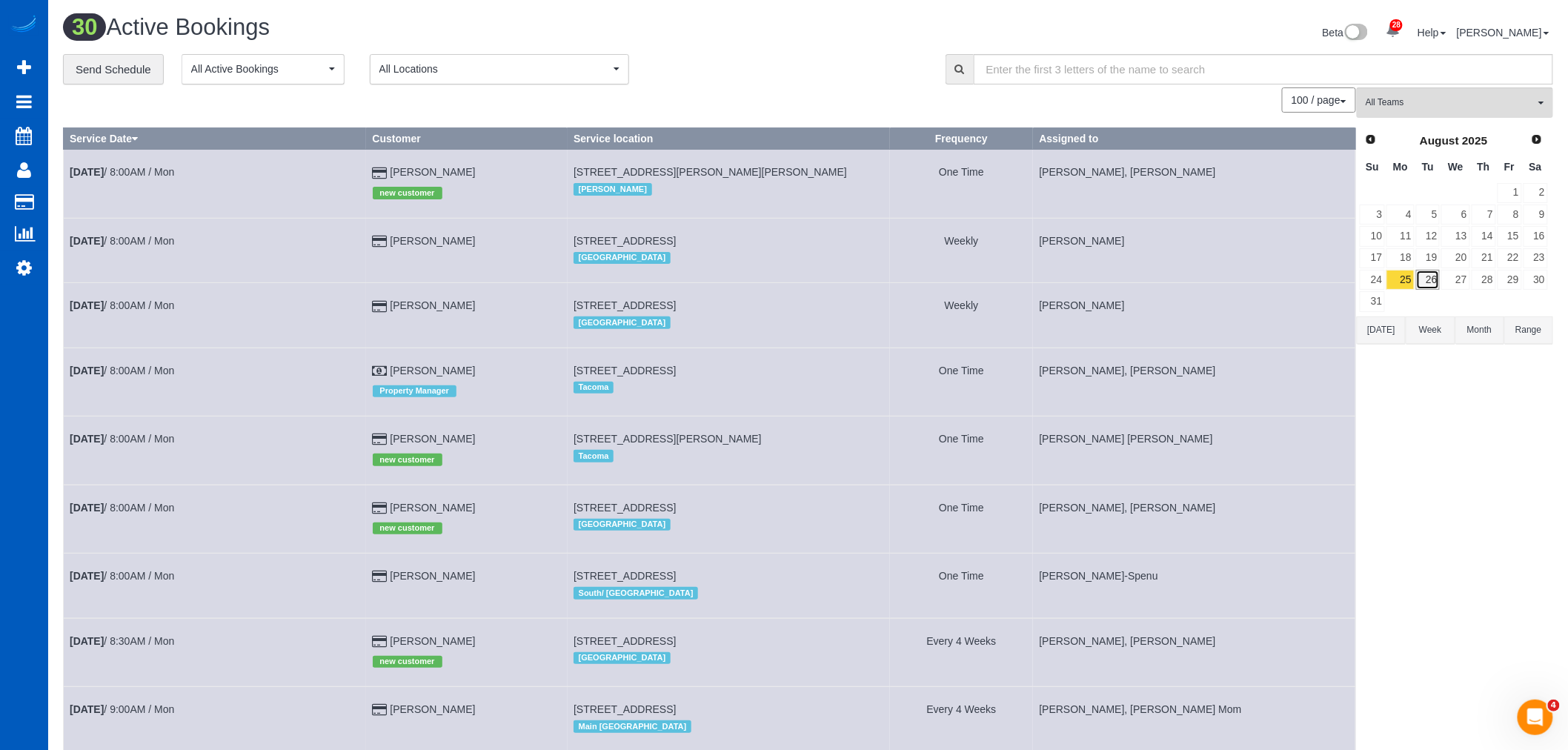
click at [1435, 290] on link "26" at bounding box center [1429, 280] width 25 height 20
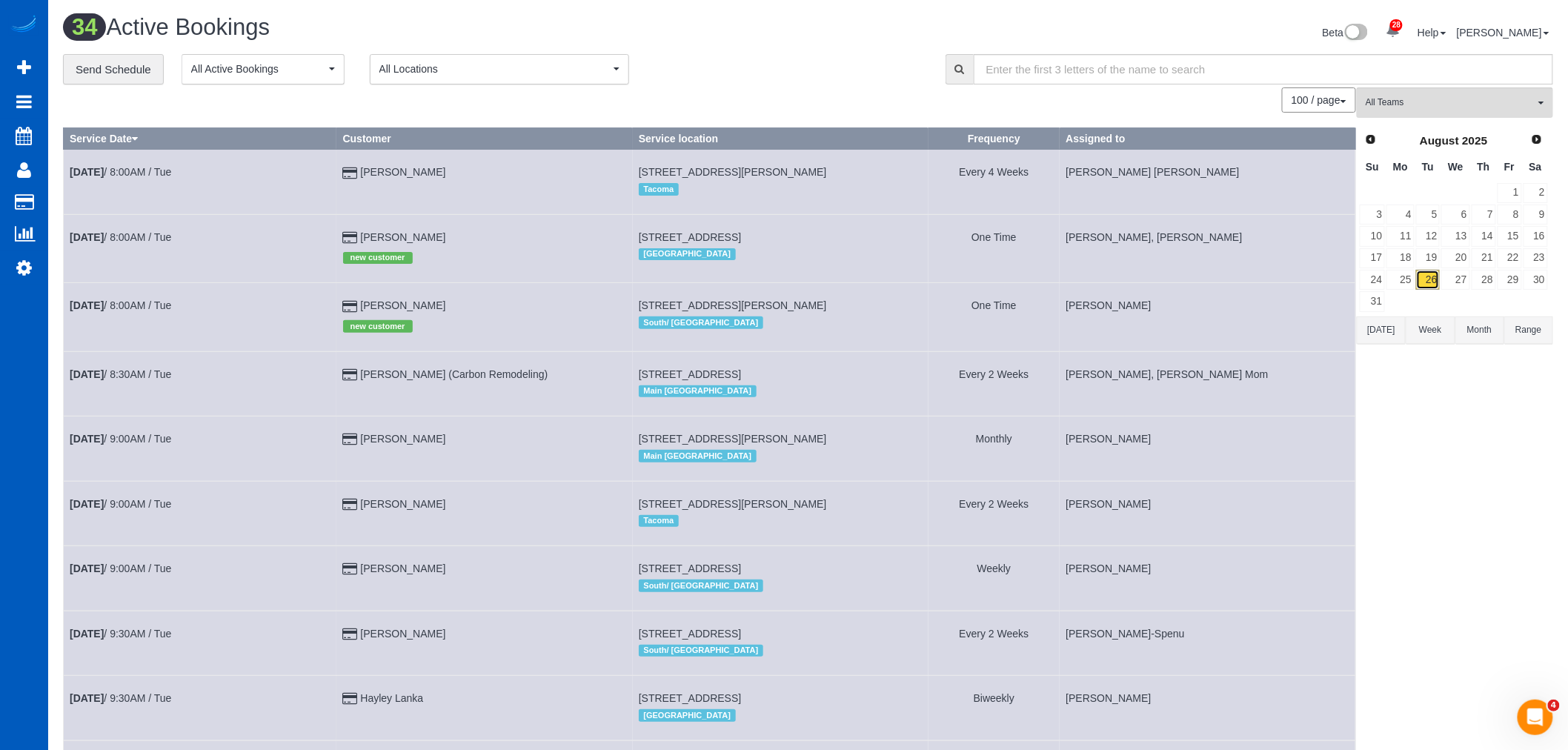
click at [1417, 281] on link "26" at bounding box center [1429, 280] width 25 height 20
click at [1408, 284] on link "25" at bounding box center [1401, 280] width 28 height 20
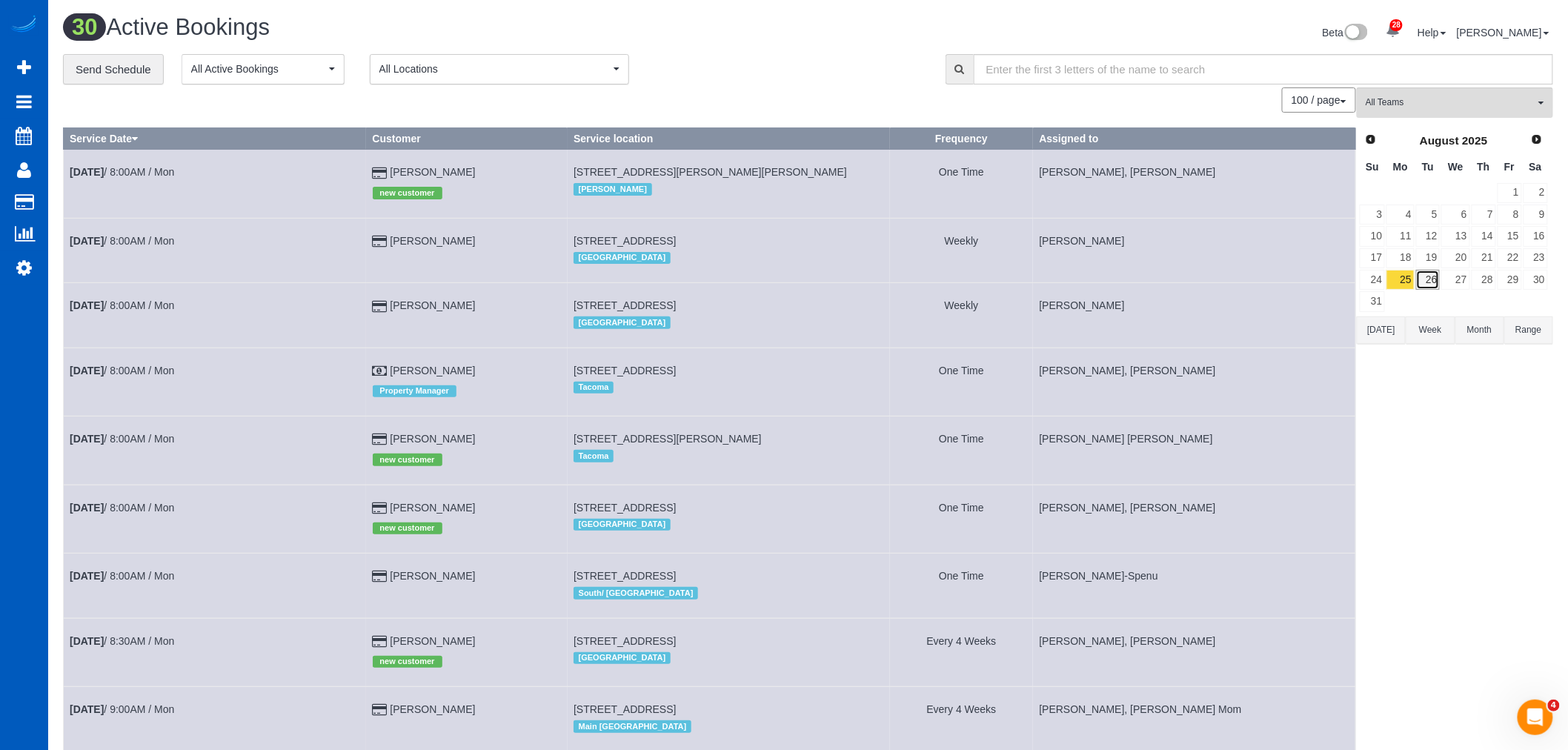
click at [1430, 284] on link "26" at bounding box center [1429, 280] width 25 height 20
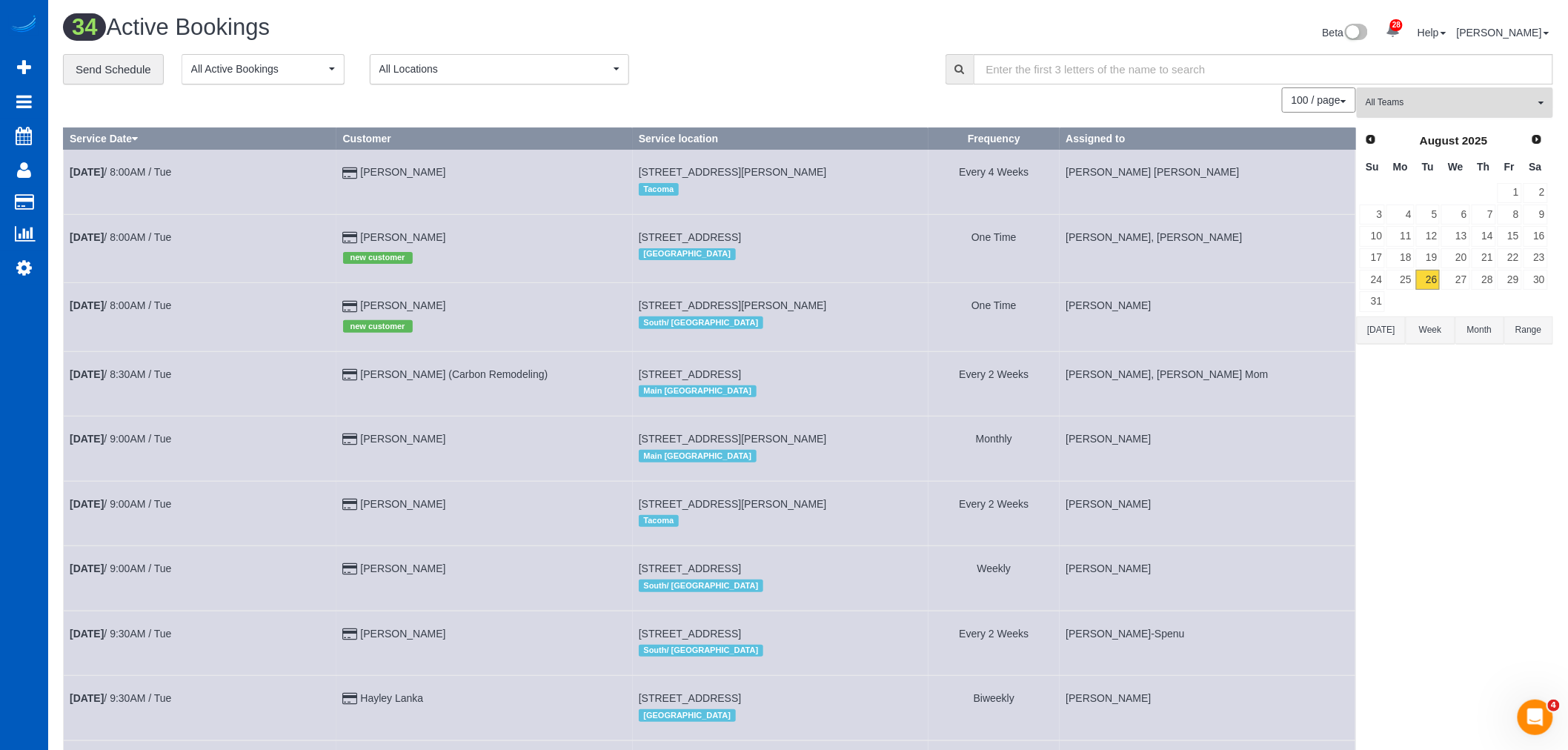
click at [1443, 99] on span "All Teams" at bounding box center [1450, 103] width 169 height 12
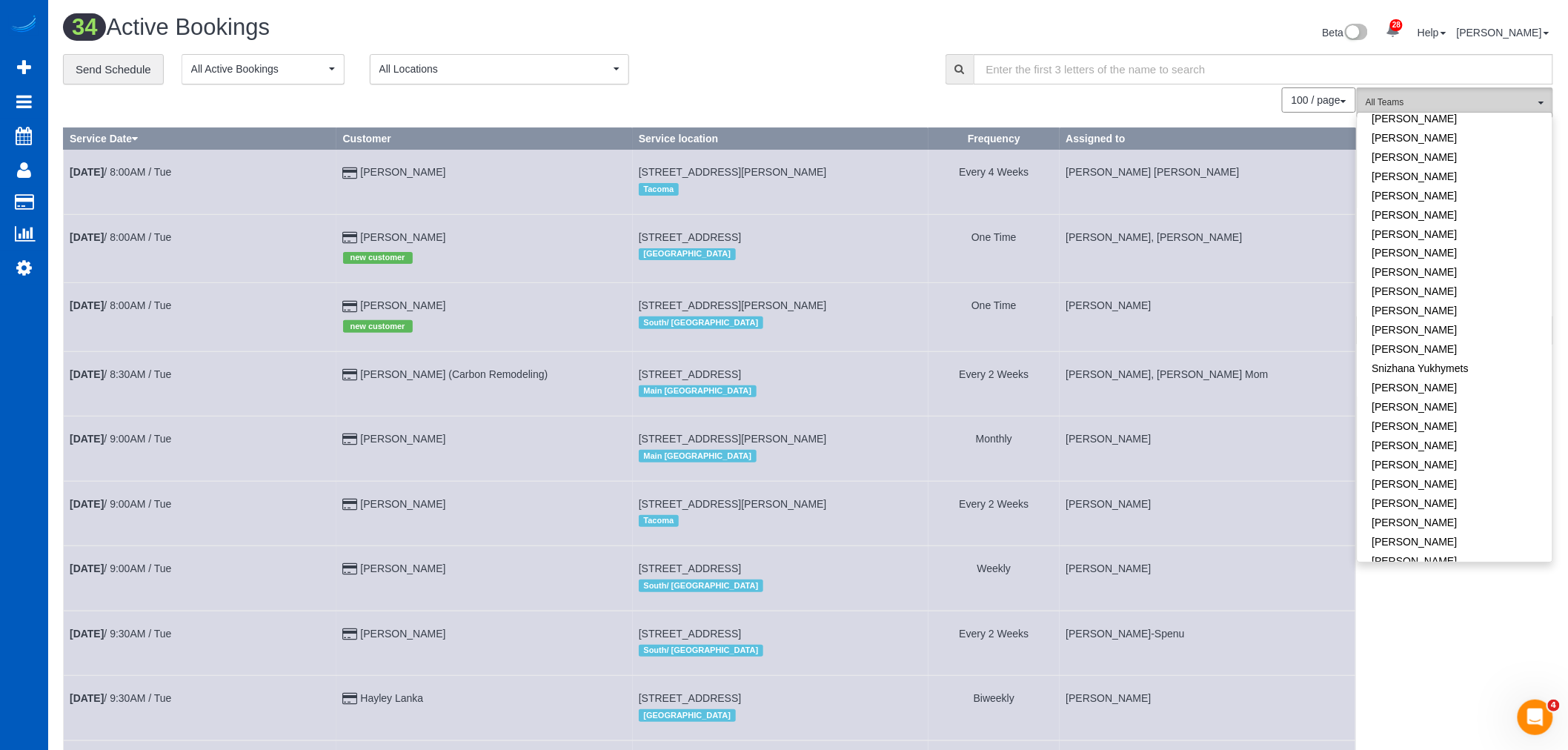
click at [1499, 111] on button "All Teams" at bounding box center [1455, 102] width 196 height 30
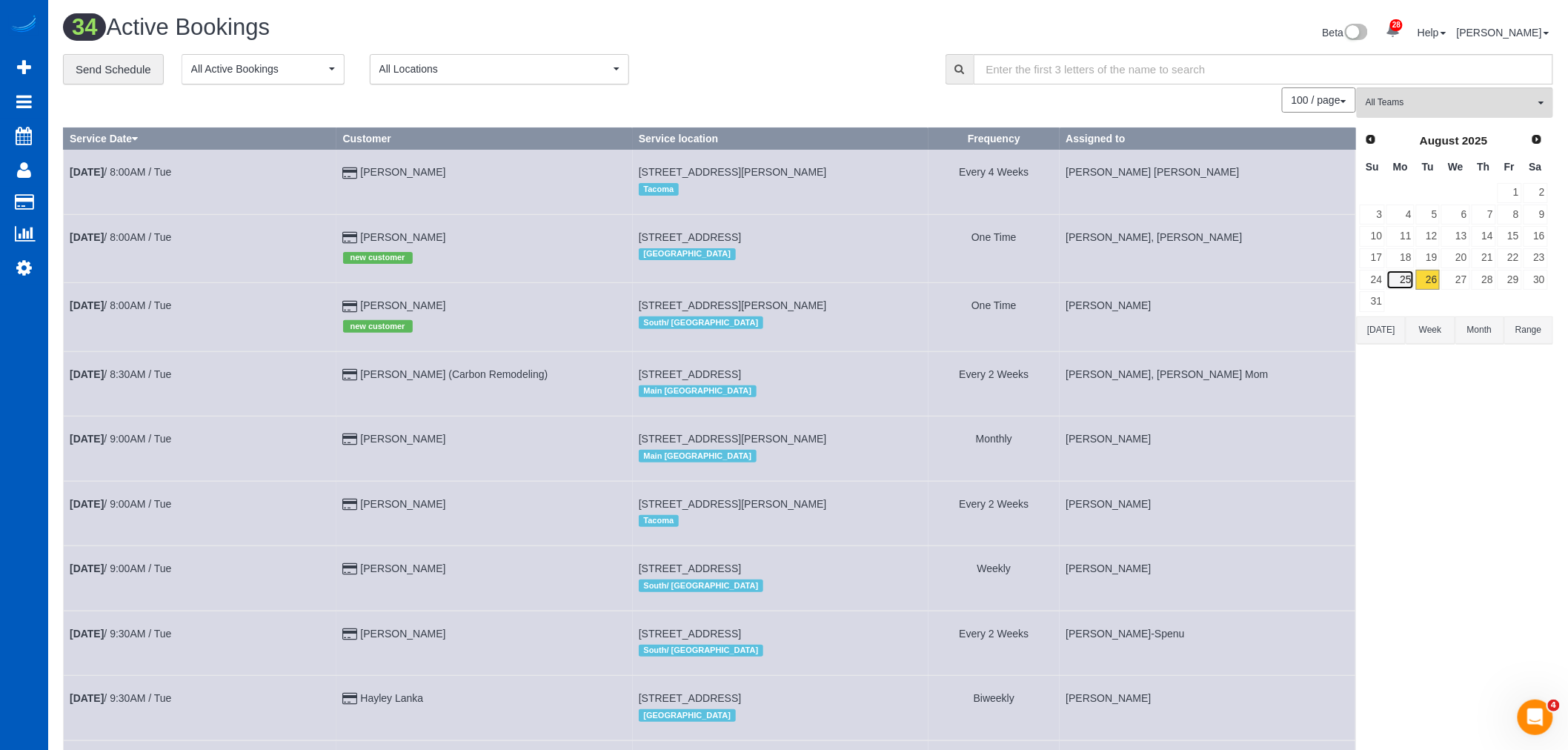
click at [1409, 278] on link "25" at bounding box center [1401, 280] width 28 height 20
click at [1413, 116] on button "All Teams" at bounding box center [1455, 102] width 196 height 30
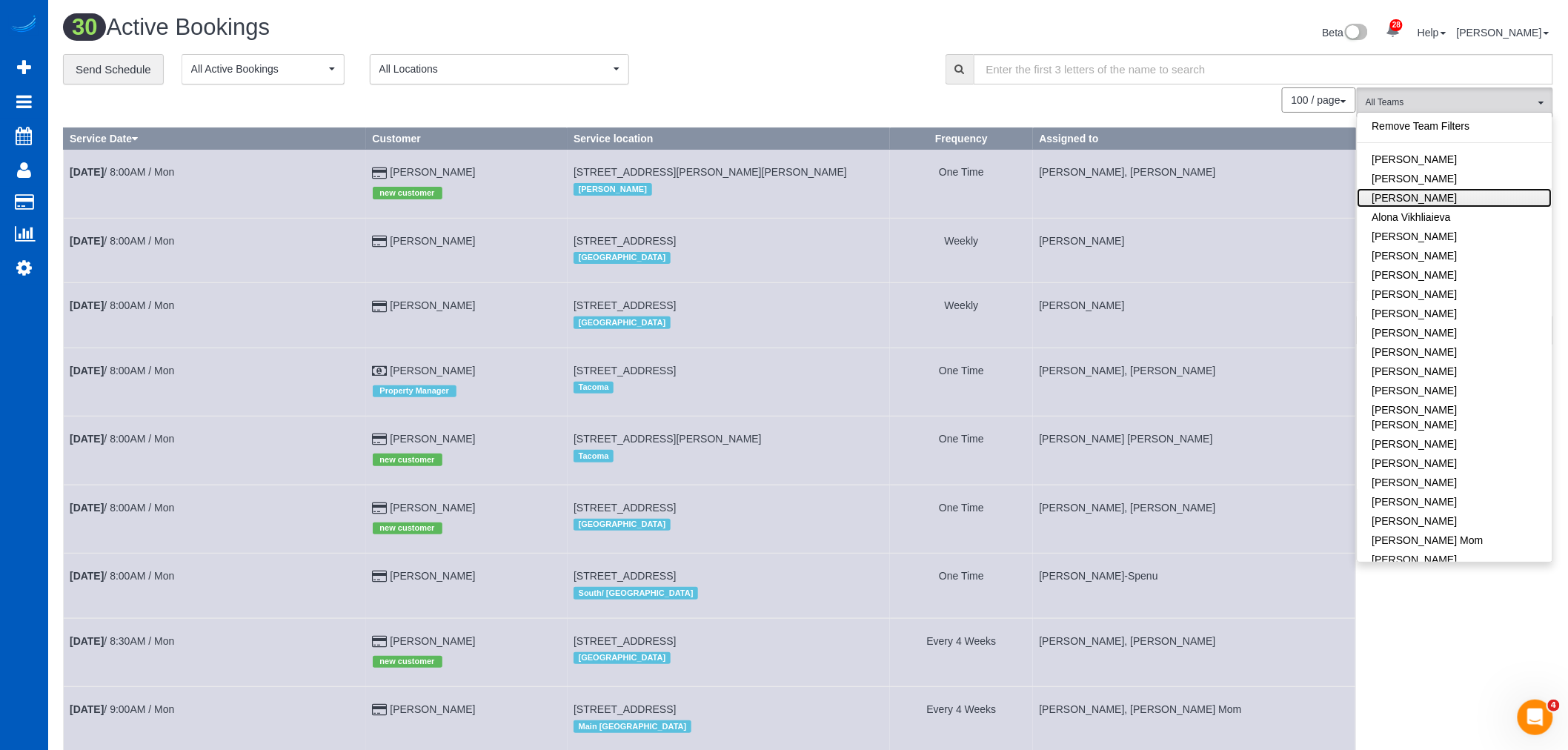
click at [1431, 194] on link "[PERSON_NAME]" at bounding box center [1455, 197] width 195 height 19
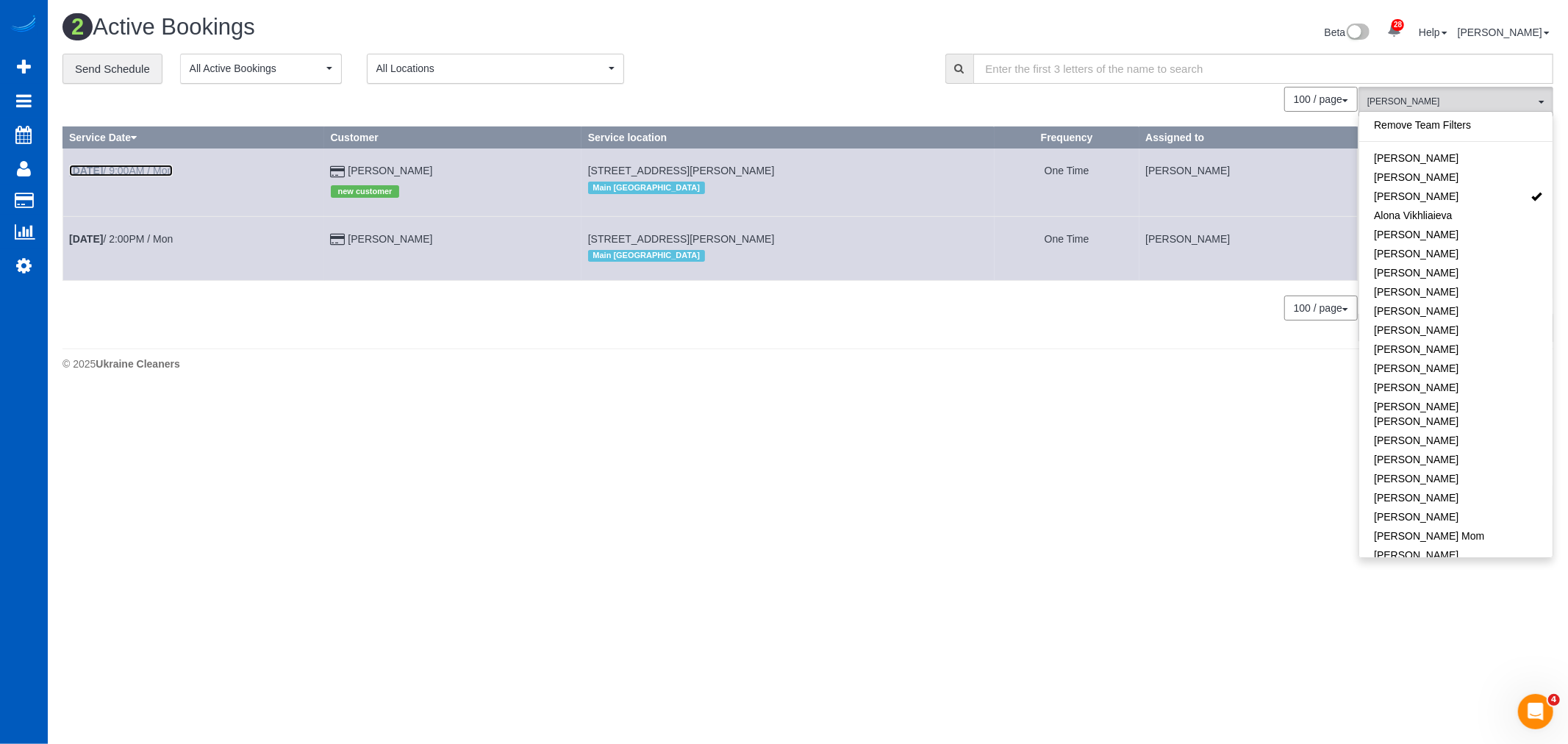
click at [85, 170] on b "[DATE]" at bounding box center [86, 170] width 34 height 11
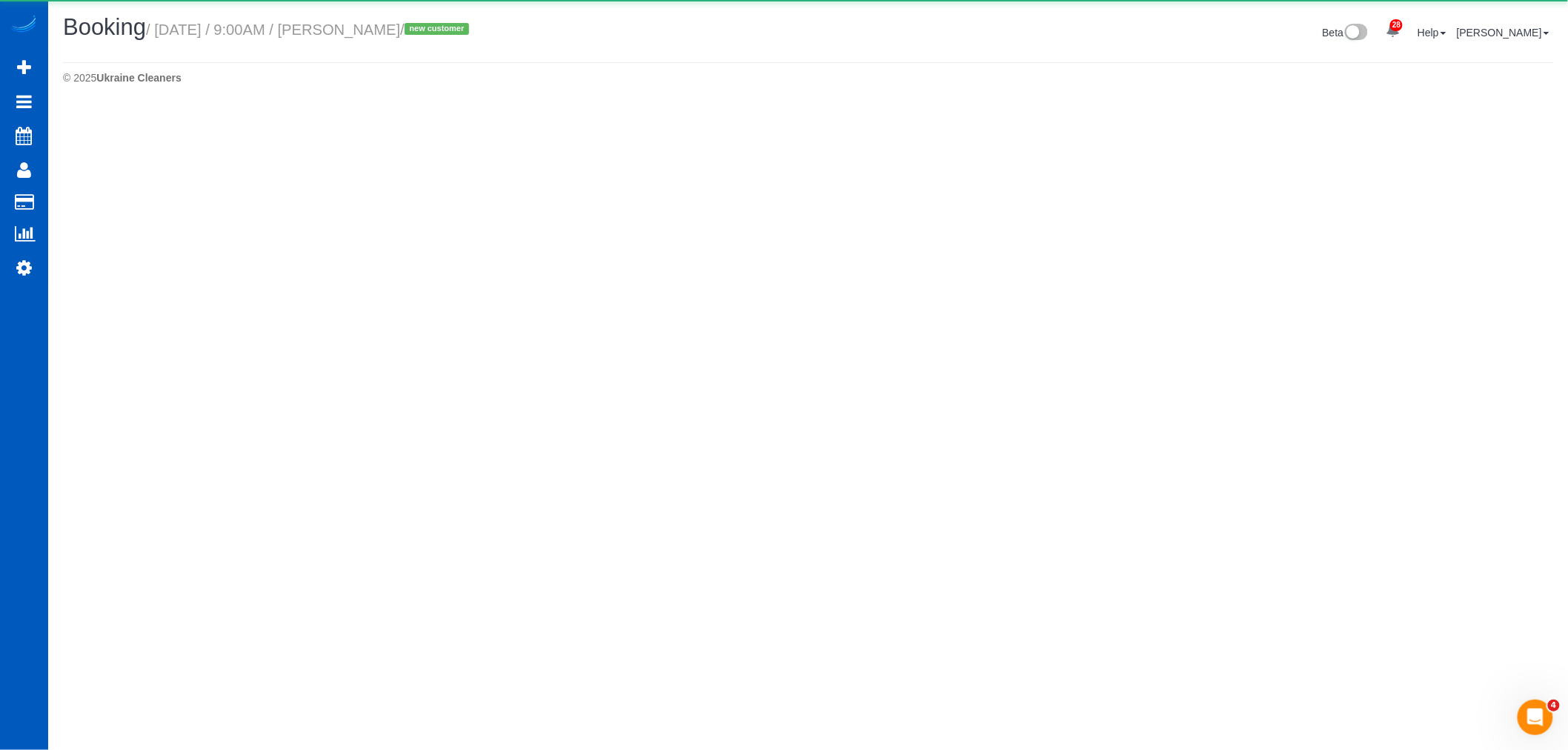
select select "WA"
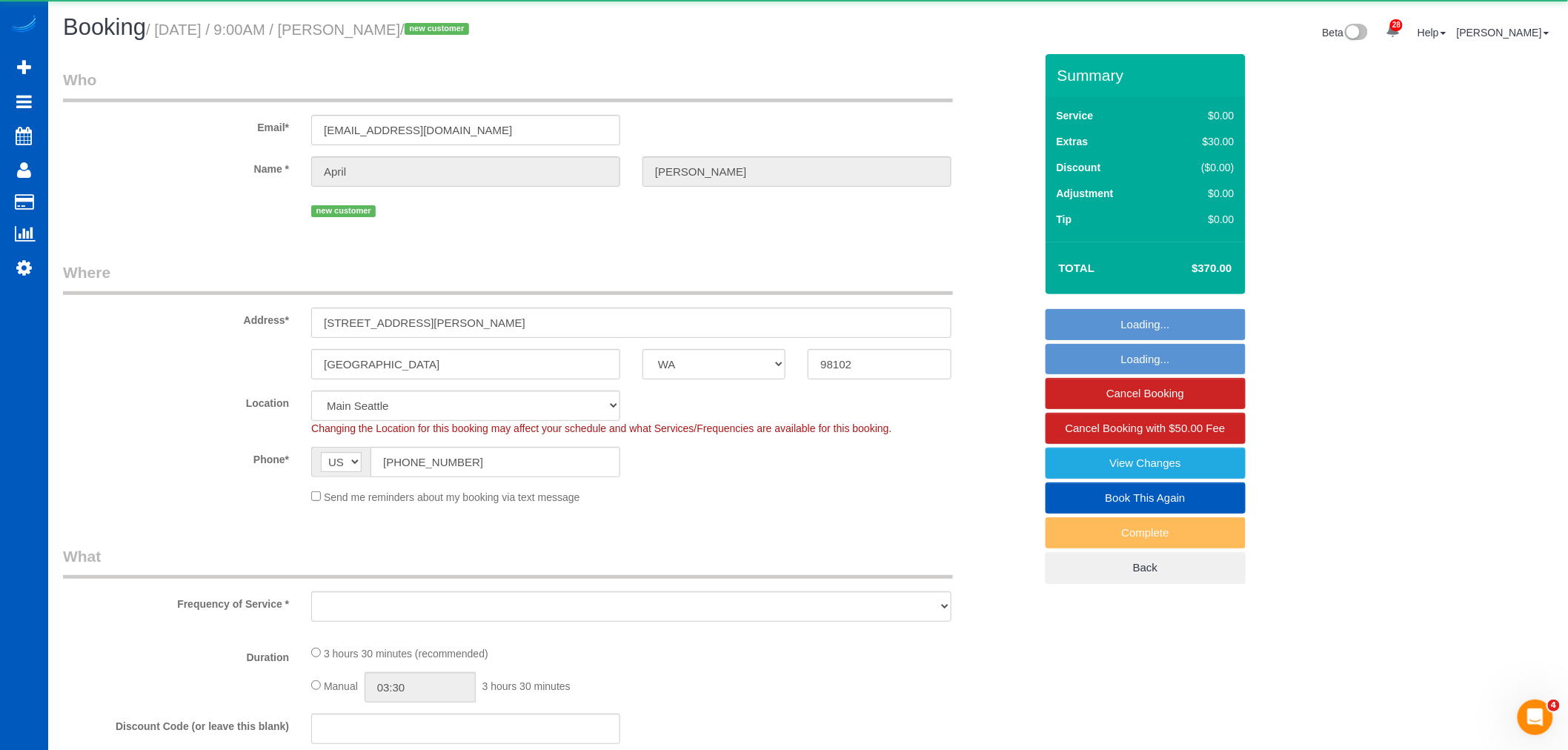
select select "object:68216"
select select "199"
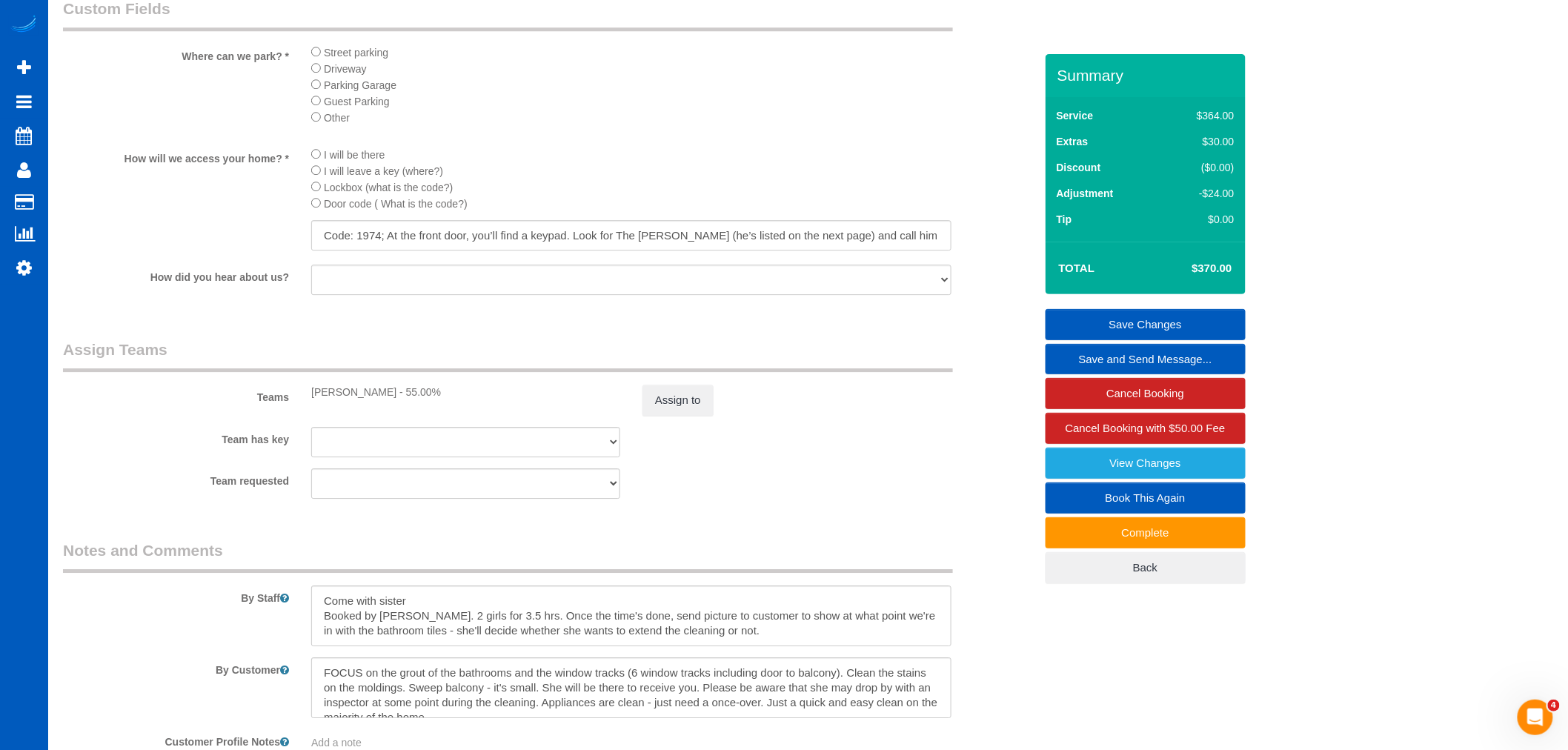
scroll to position [1730, 0]
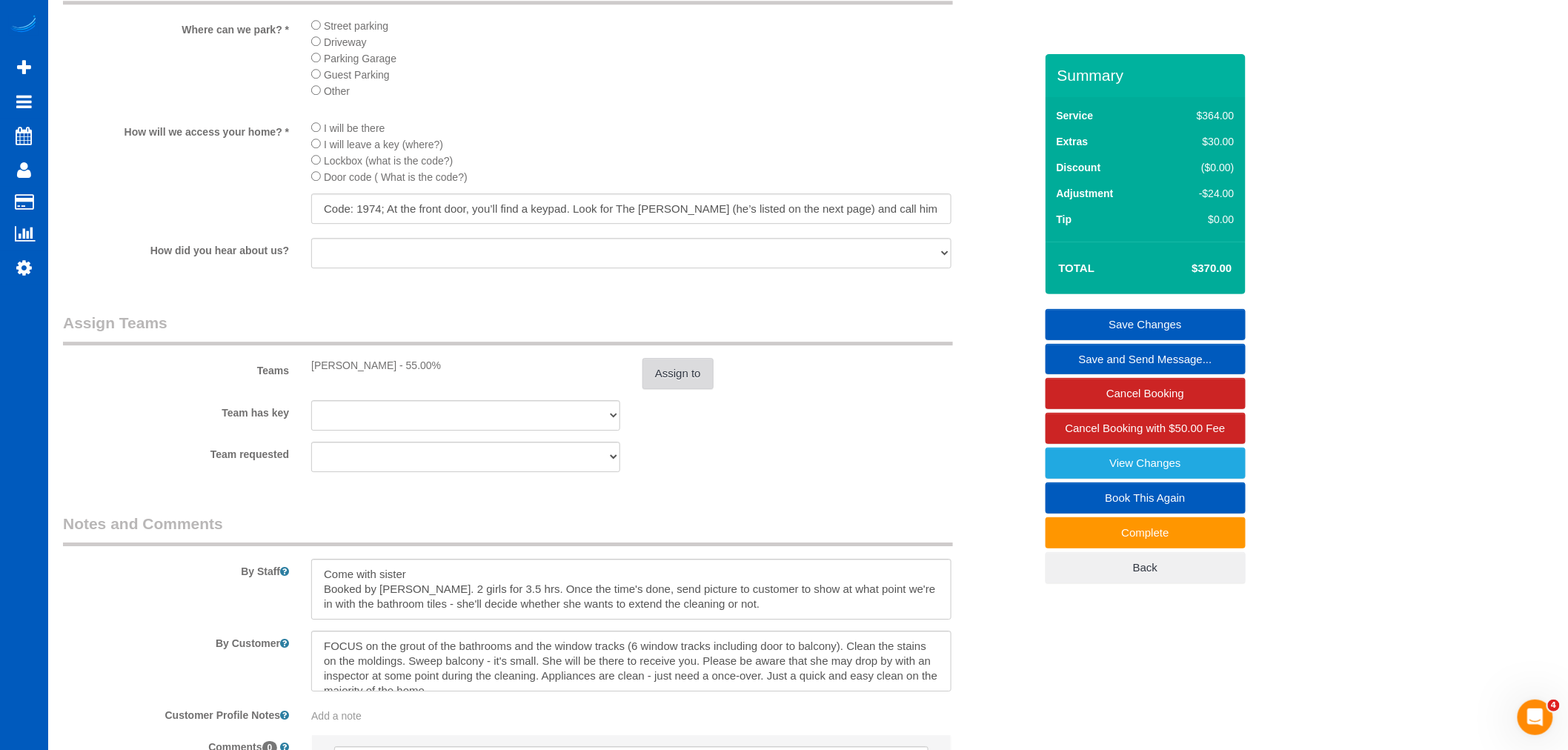
click at [660, 389] on button "Assign to" at bounding box center [678, 374] width 71 height 31
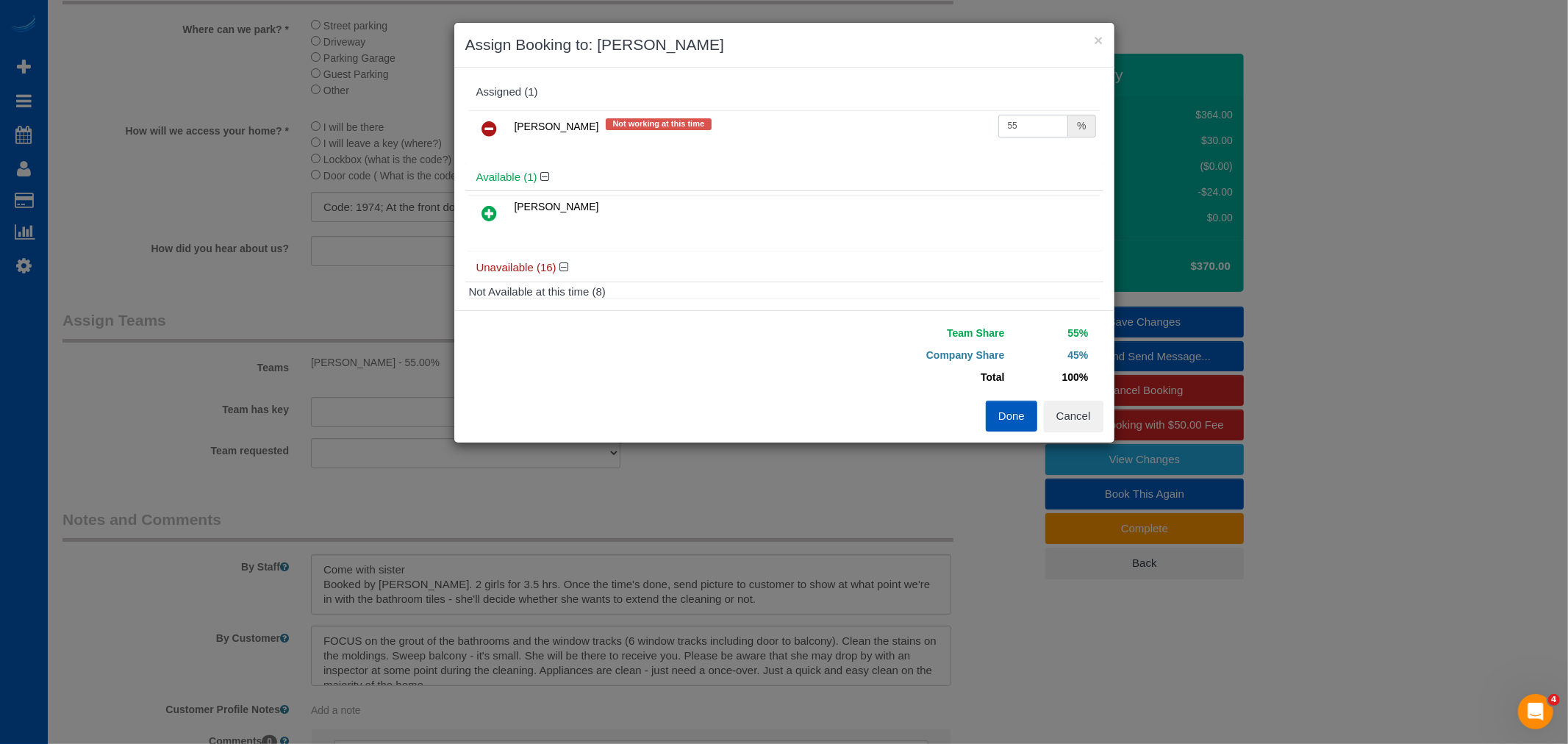
drag, startPoint x: 1026, startPoint y: 125, endPoint x: 891, endPoint y: 112, distance: 135.6
click at [891, 112] on tr "[PERSON_NAME] Not working at this time 55 %" at bounding box center [784, 128] width 630 height 37
type input "62"
click at [997, 417] on button "Done" at bounding box center [1011, 416] width 51 height 31
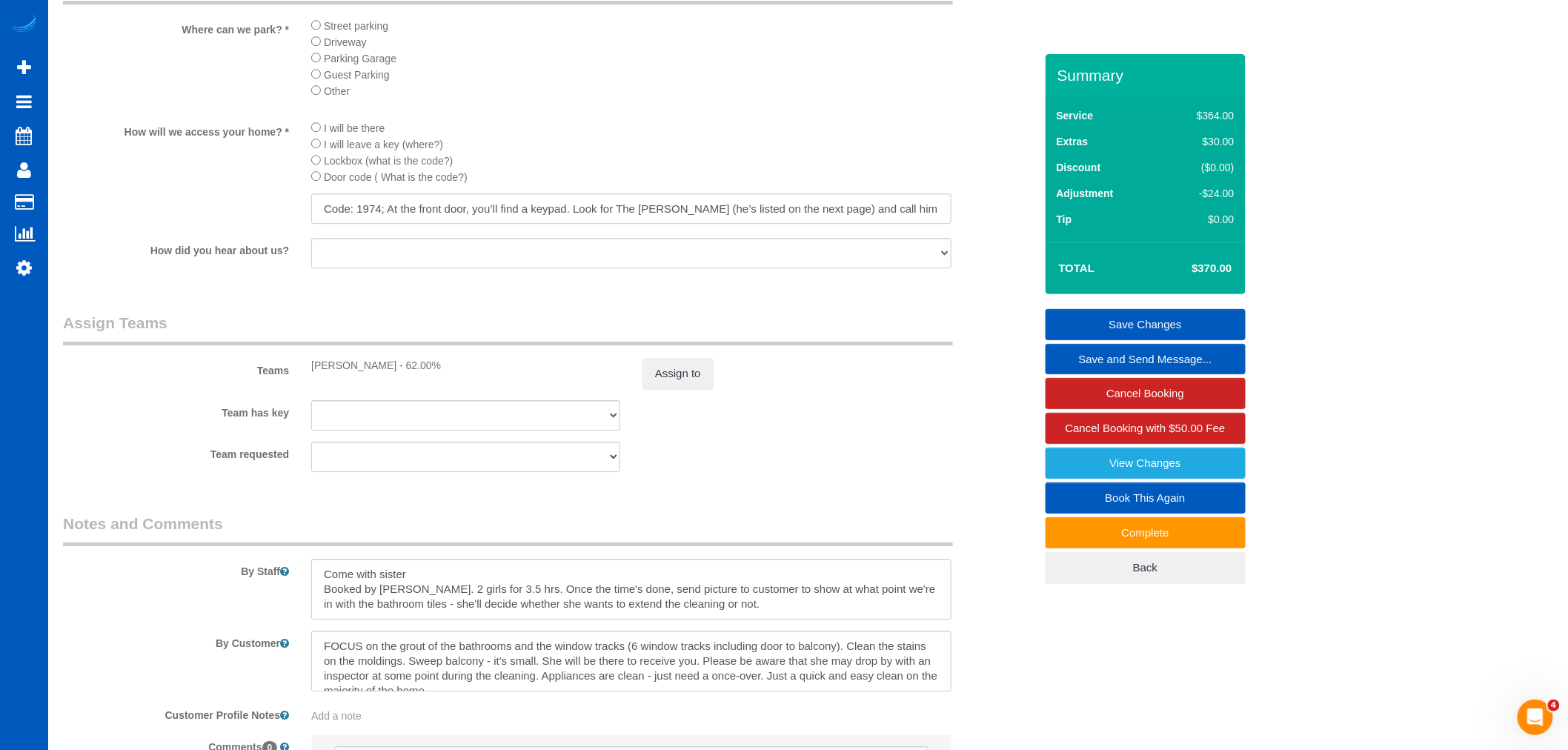
click at [1132, 328] on link "Save Changes" at bounding box center [1146, 325] width 200 height 31
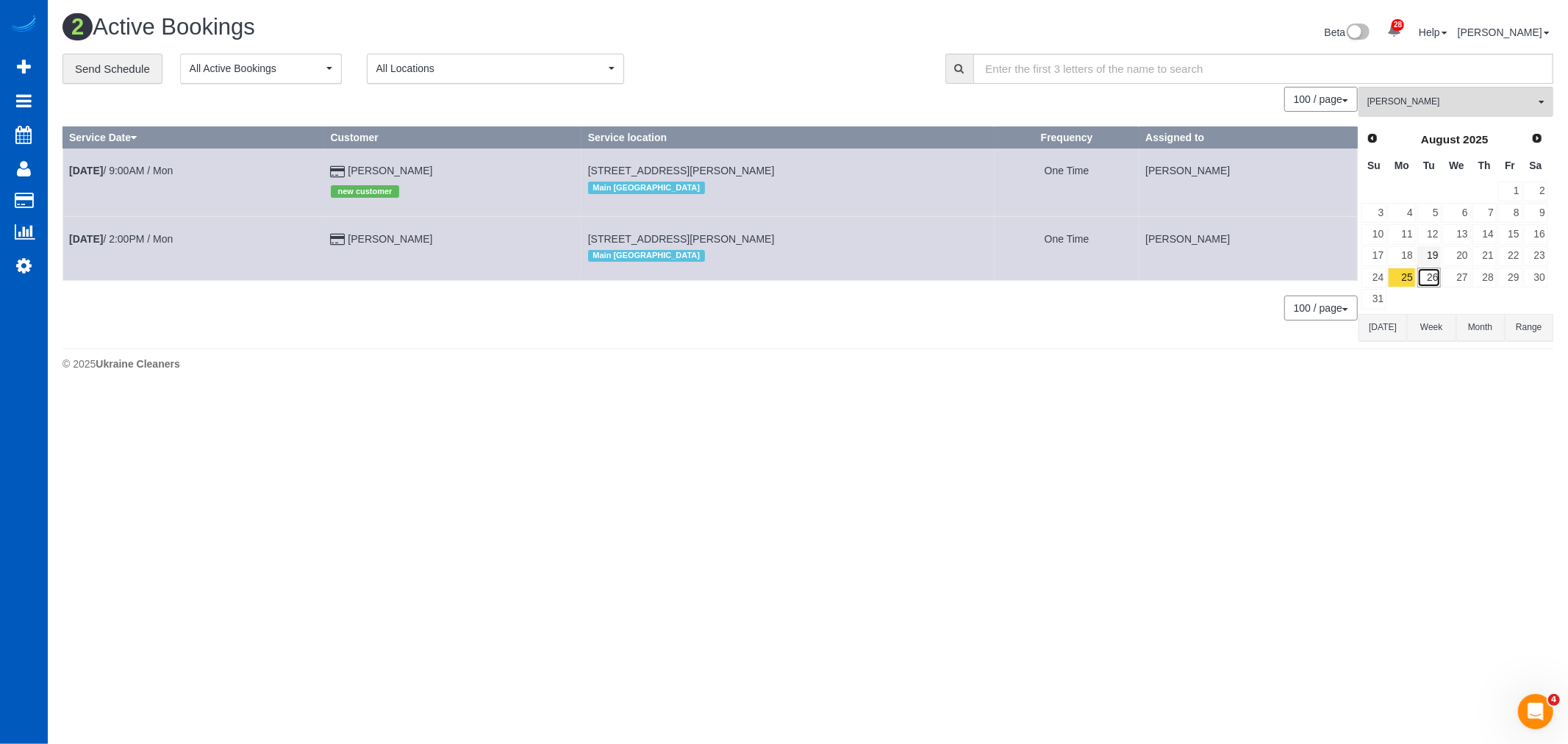
click at [1437, 278] on link "26" at bounding box center [1429, 278] width 24 height 20
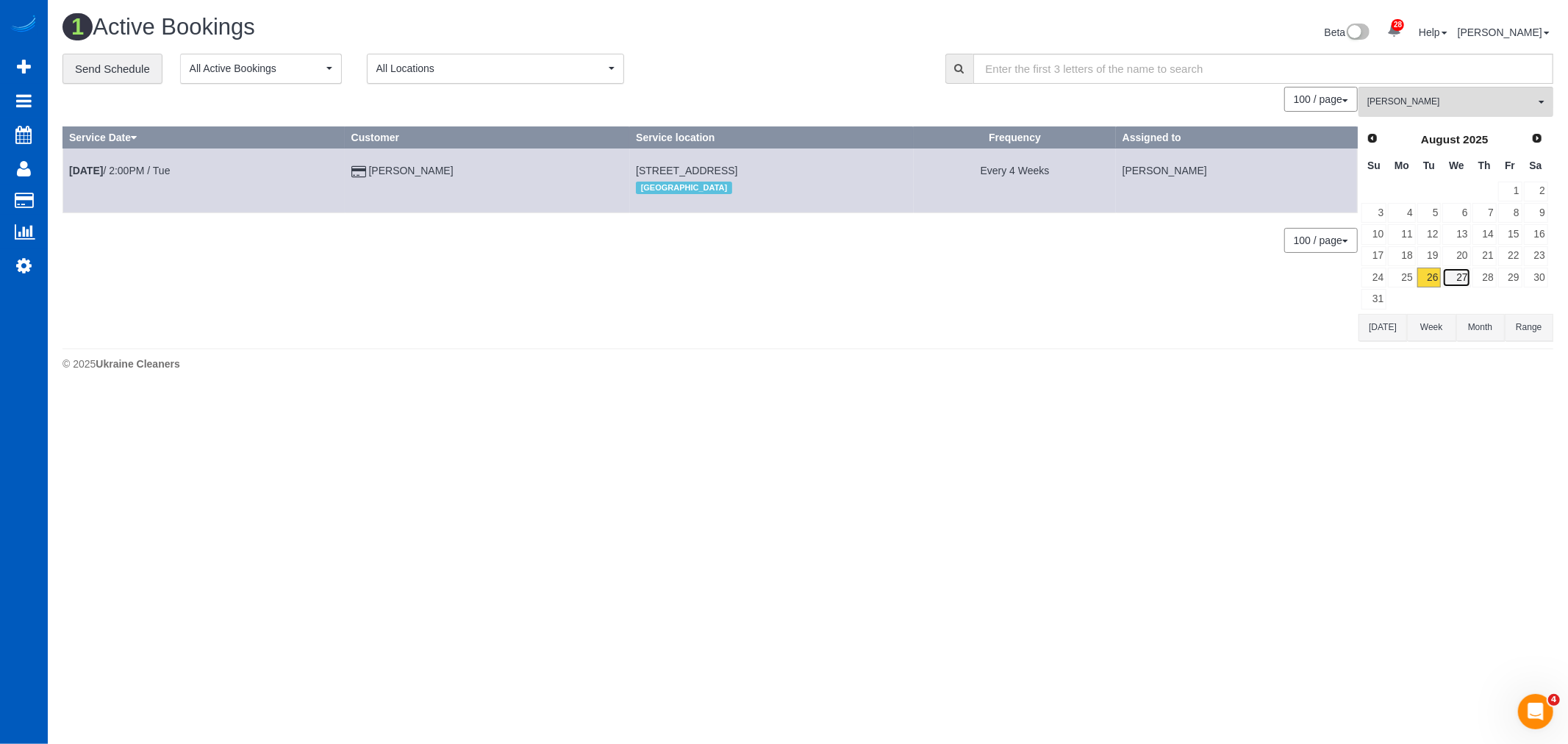
click at [1453, 278] on link "27" at bounding box center [1456, 278] width 28 height 20
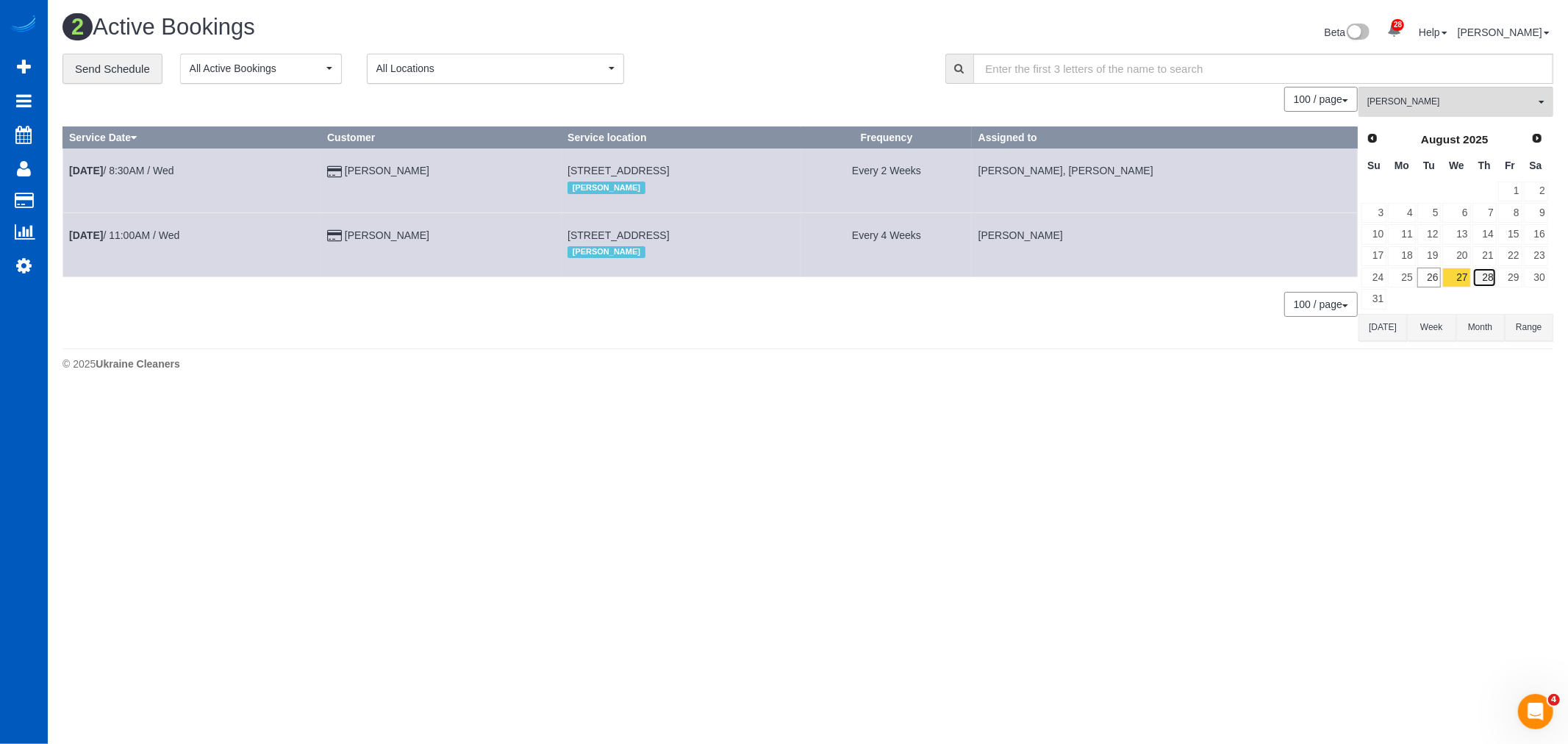
click at [1474, 279] on link "28" at bounding box center [1484, 278] width 24 height 20
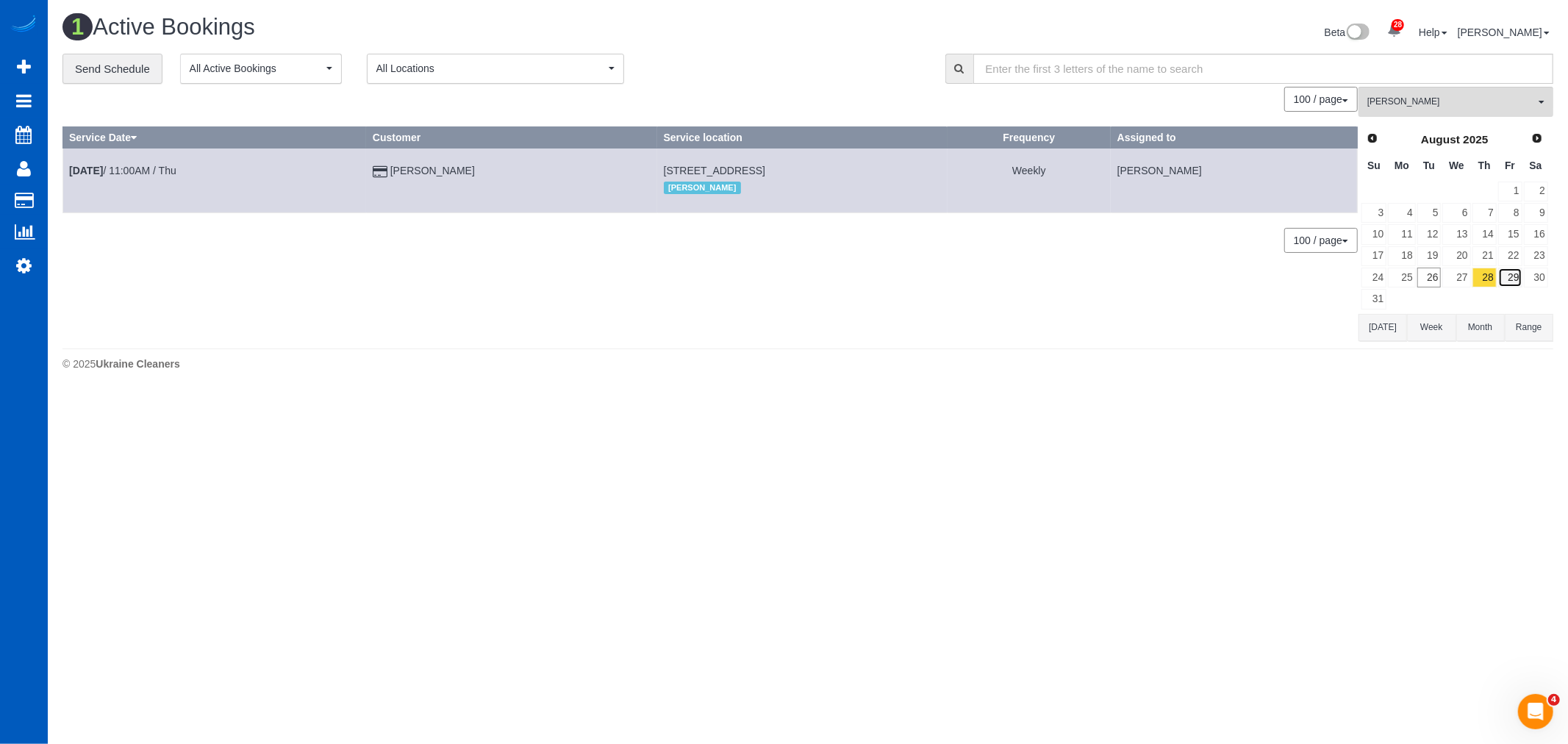
click at [1505, 278] on link "29" at bounding box center [1510, 278] width 24 height 20
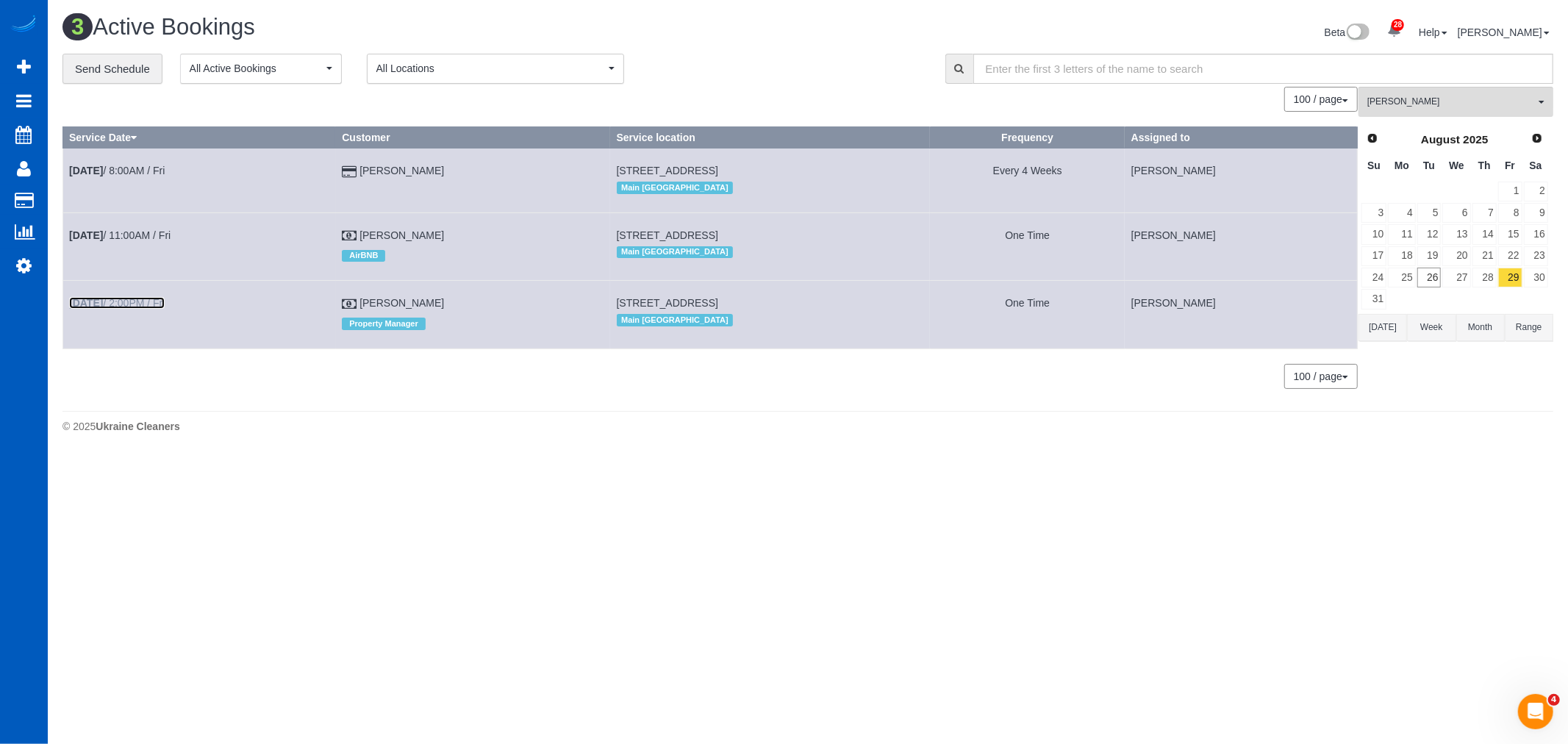
click at [125, 309] on link "[DATE] 2:00PM / Fri" at bounding box center [116, 303] width 96 height 11
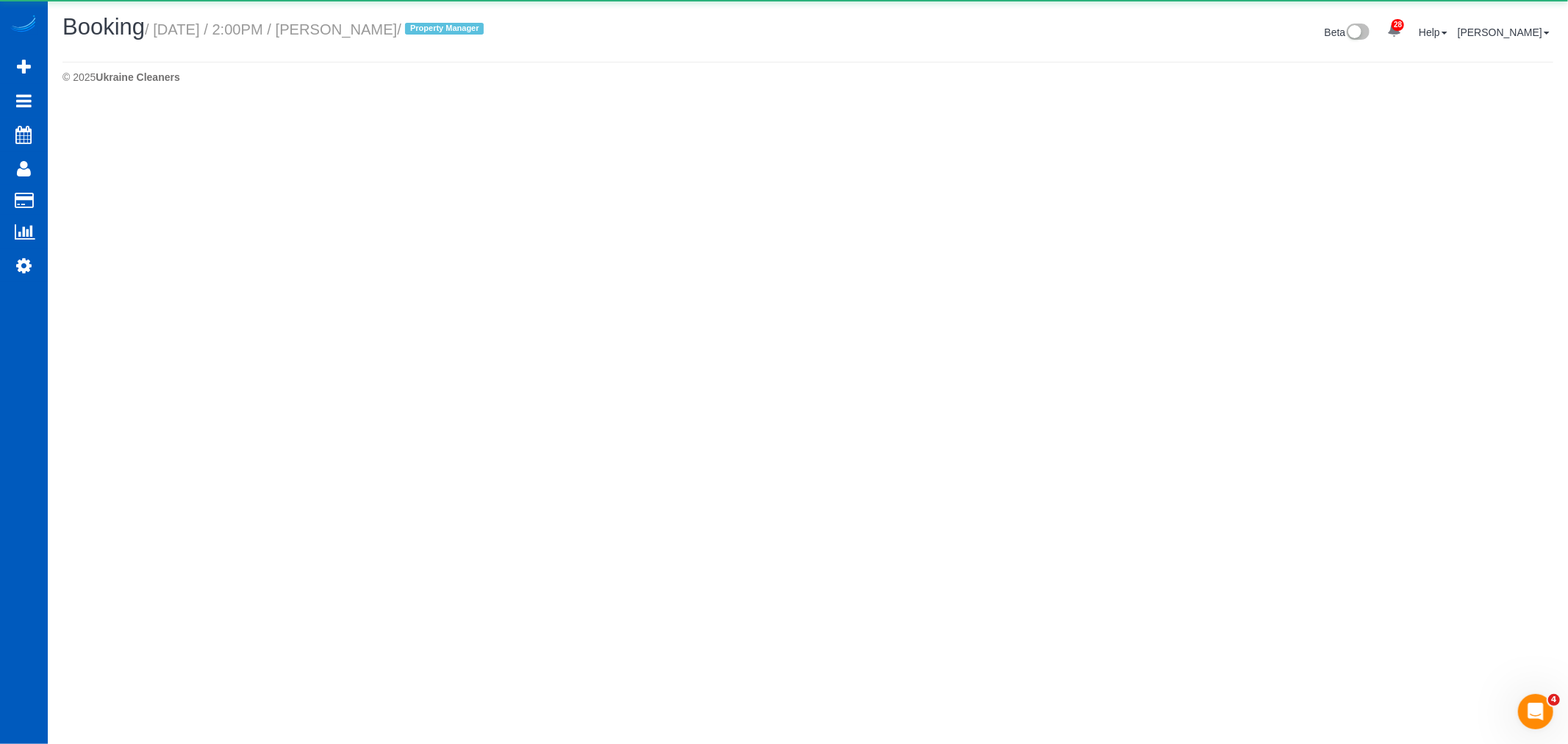
select select "WA"
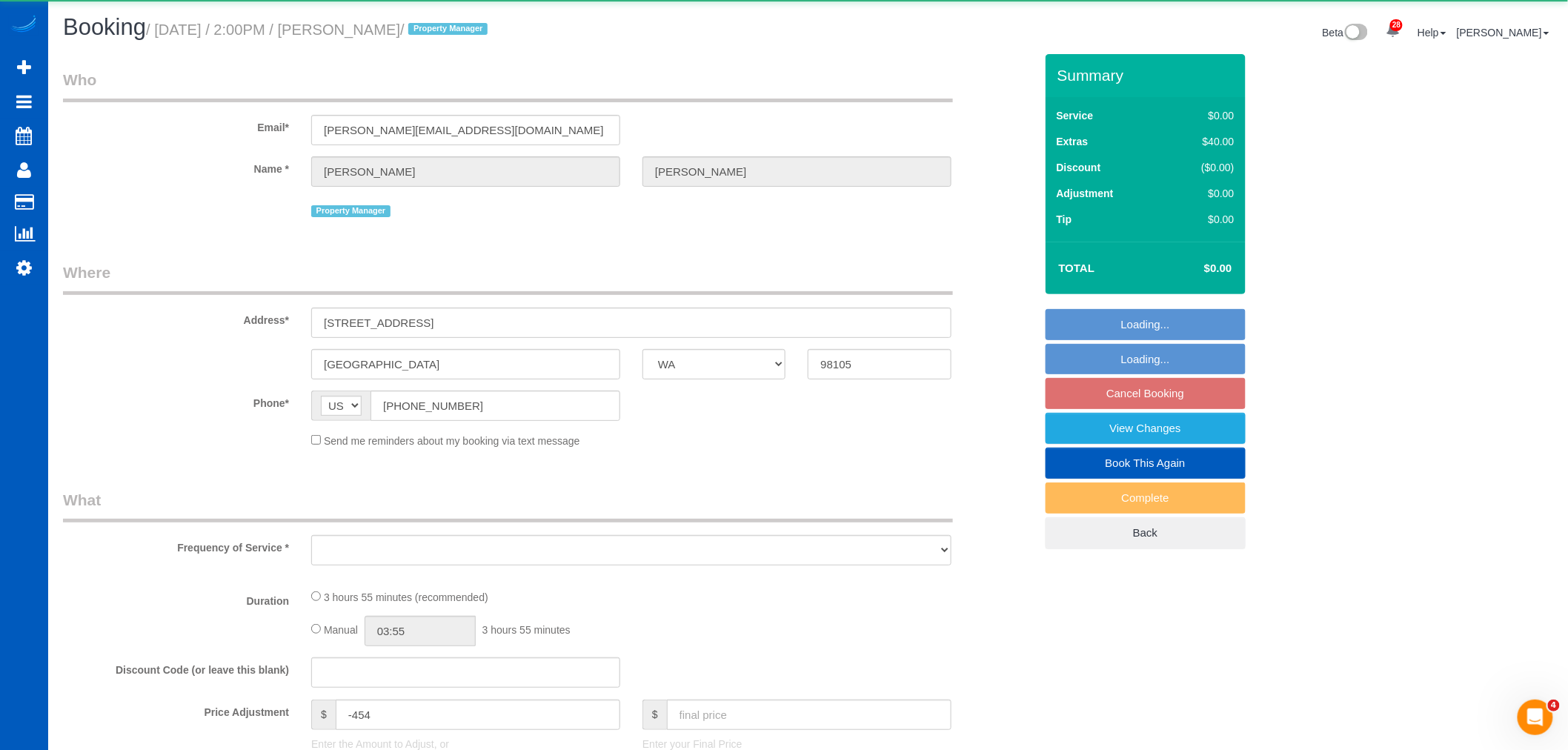
select select "object:69731"
select select "199"
select select "1001"
select select "2"
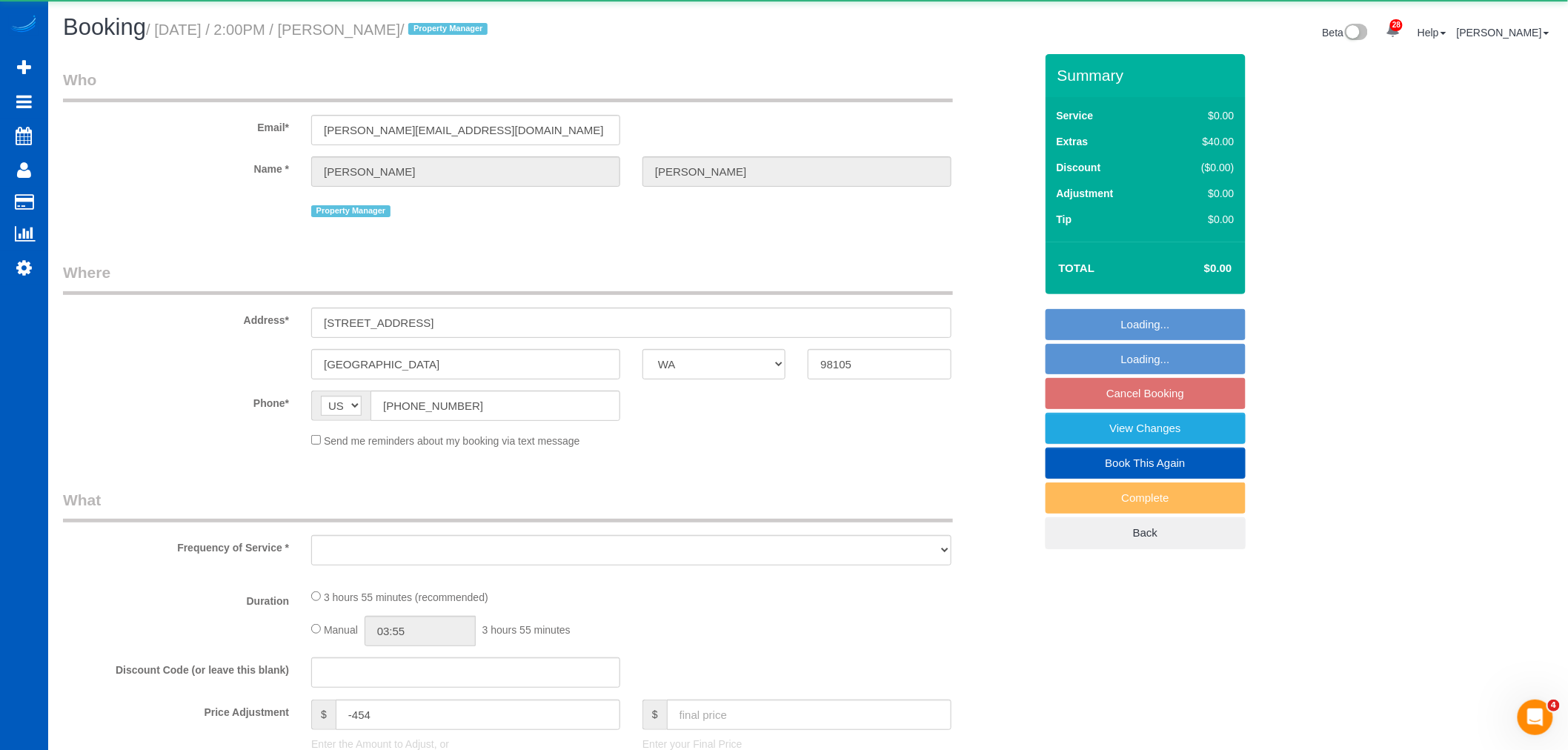
select select "spot238"
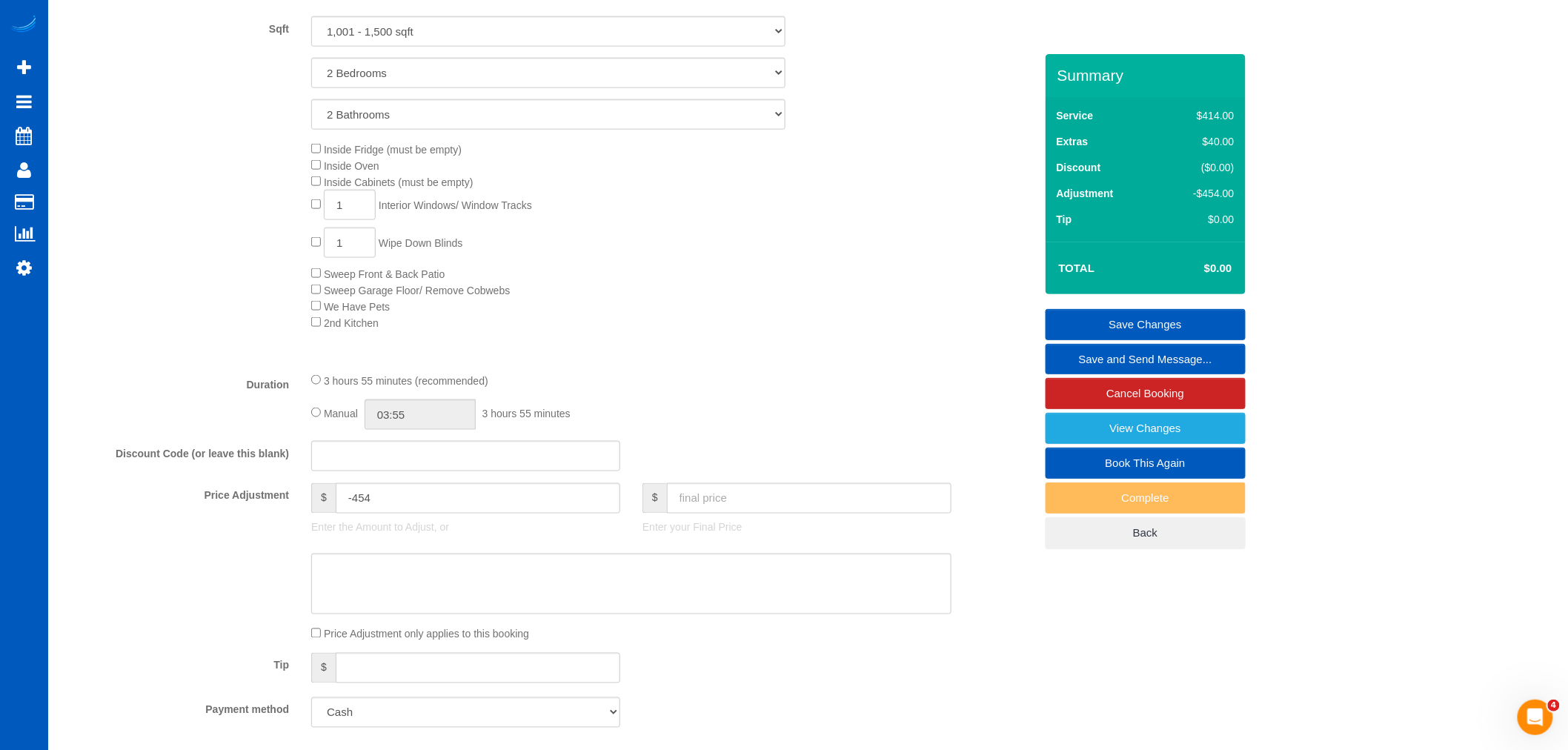
scroll to position [536, 0]
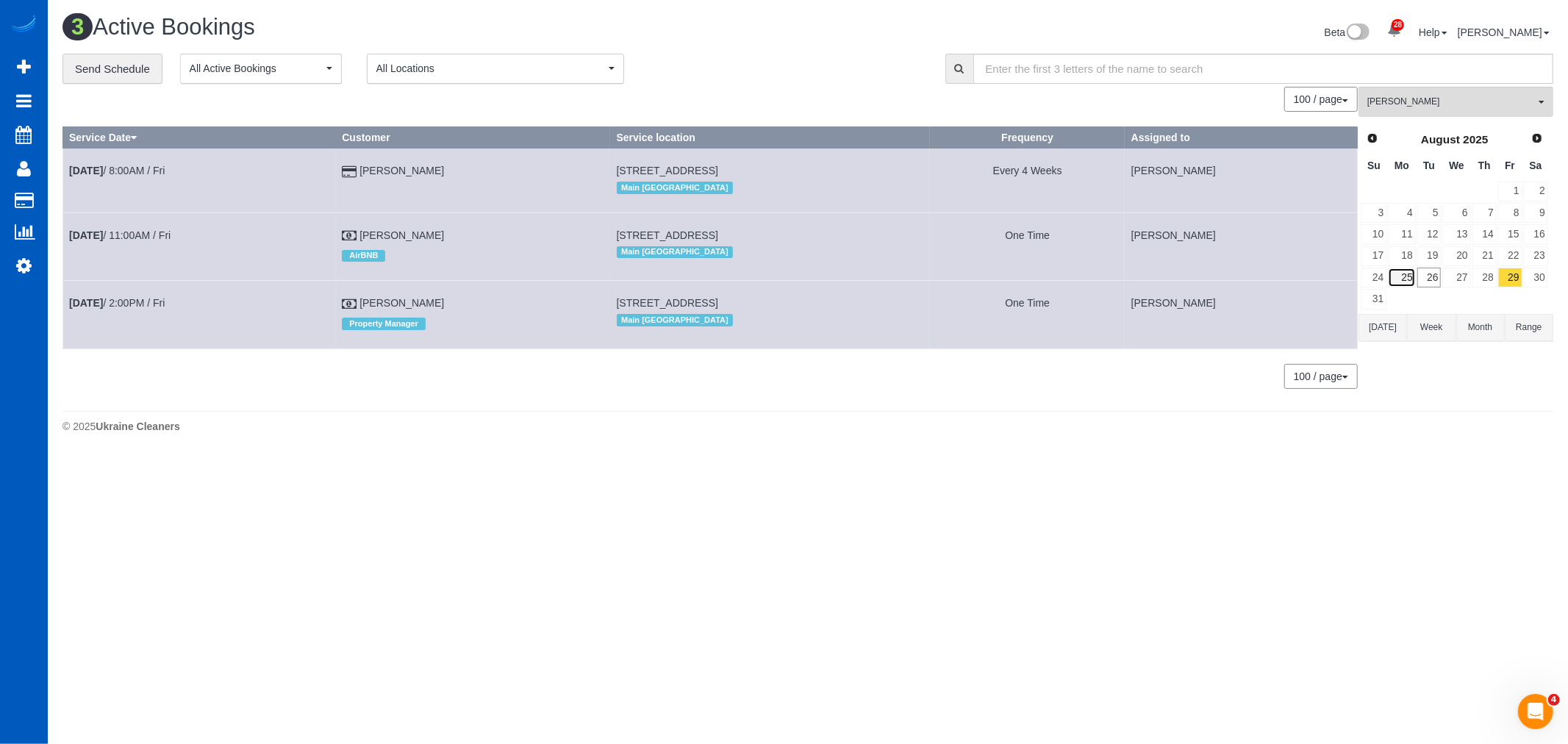
click at [1401, 283] on link "25" at bounding box center [1401, 278] width 28 height 20
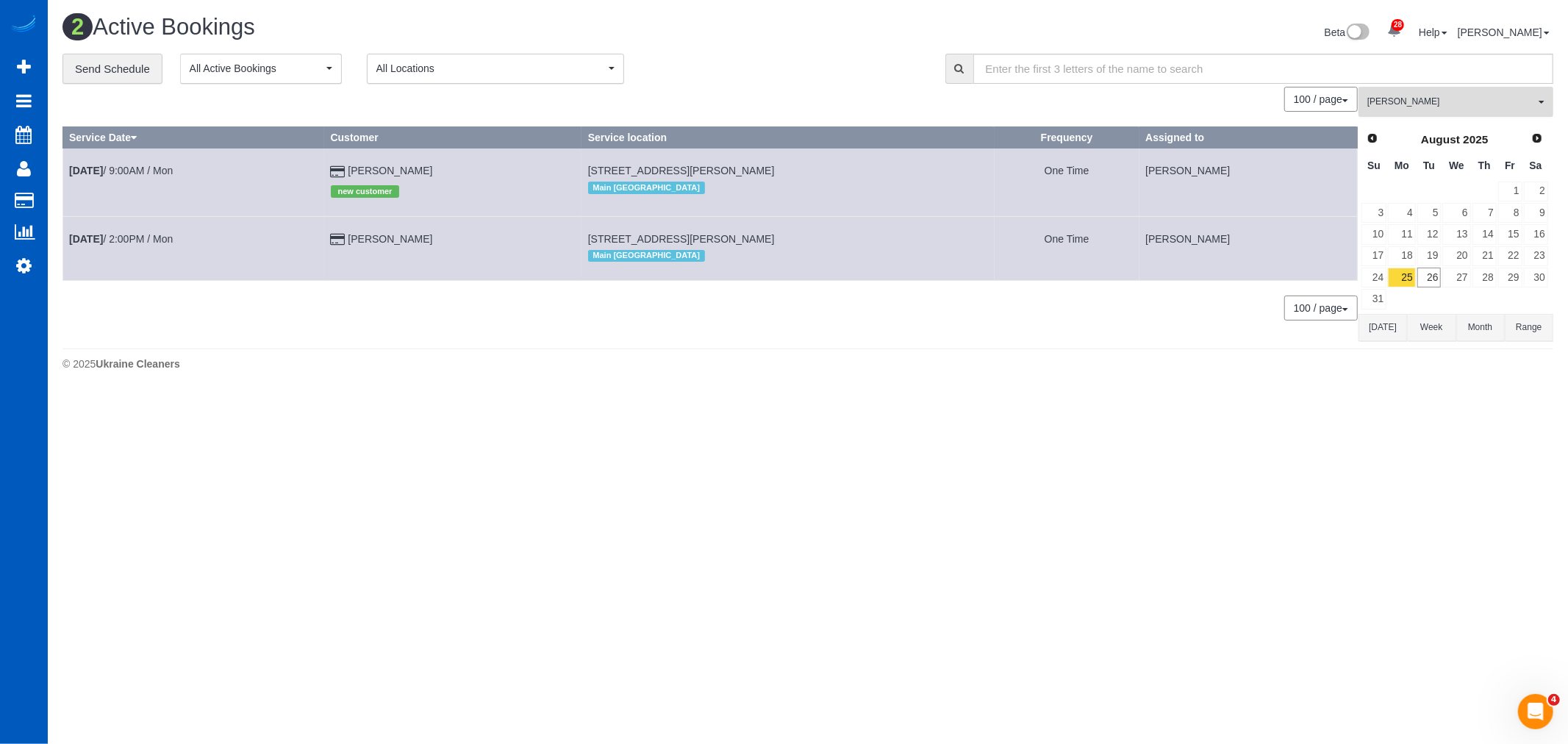
click at [1427, 113] on button "[PERSON_NAME] All Teams" at bounding box center [1455, 101] width 195 height 30
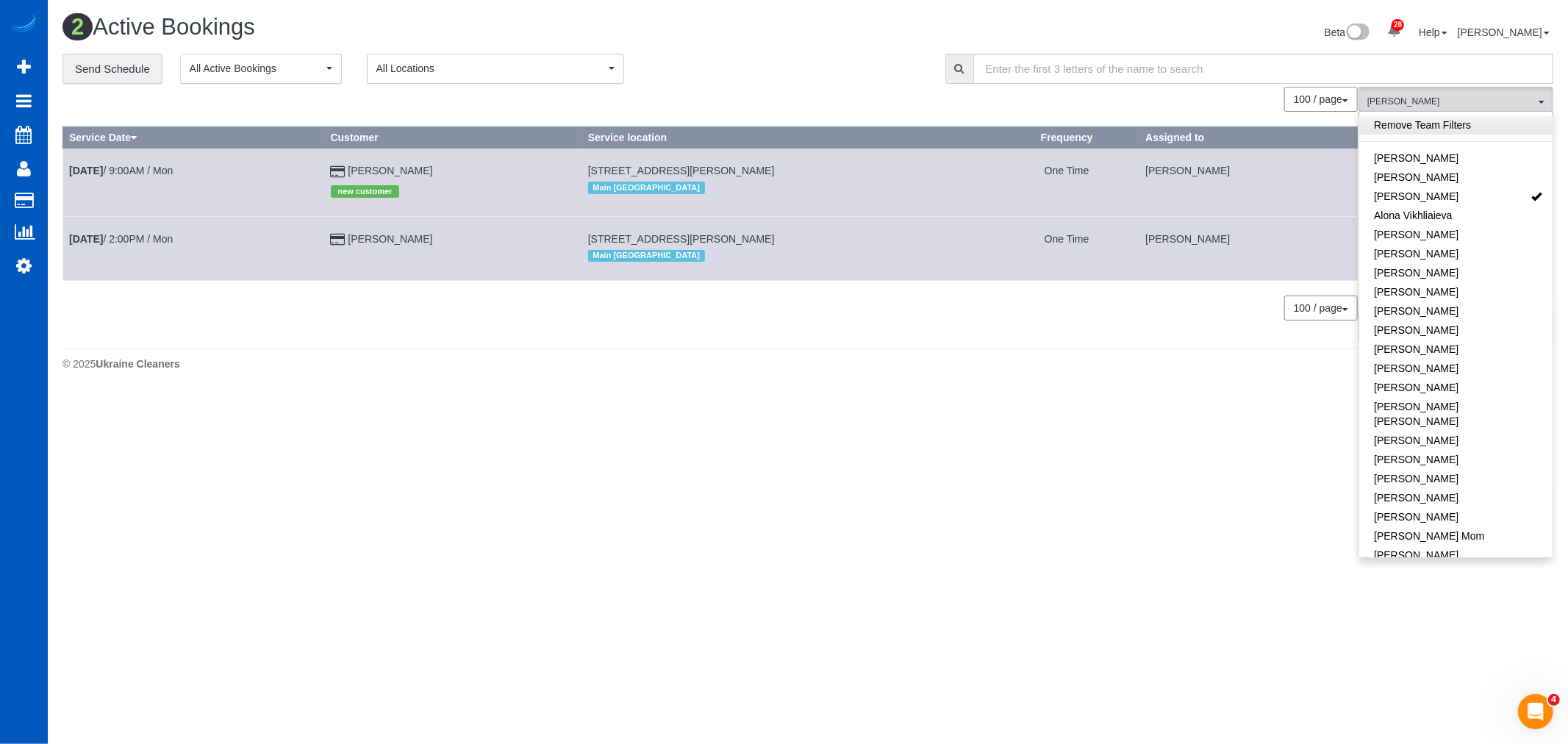
click at [1427, 128] on link "Remove Team Filters" at bounding box center [1455, 125] width 193 height 19
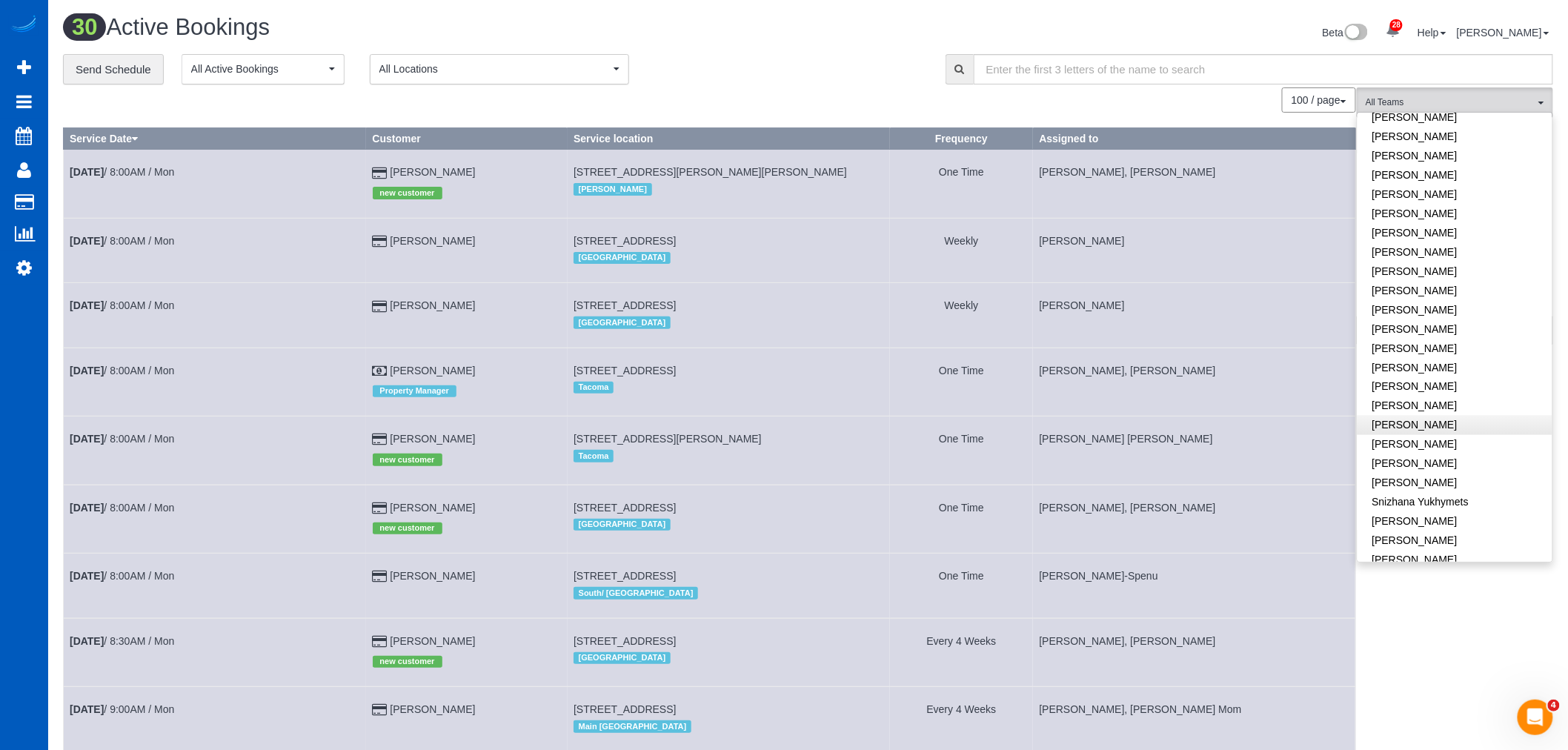
scroll to position [988, 0]
click at [1423, 425] on link "[PERSON_NAME]" at bounding box center [1455, 434] width 195 height 19
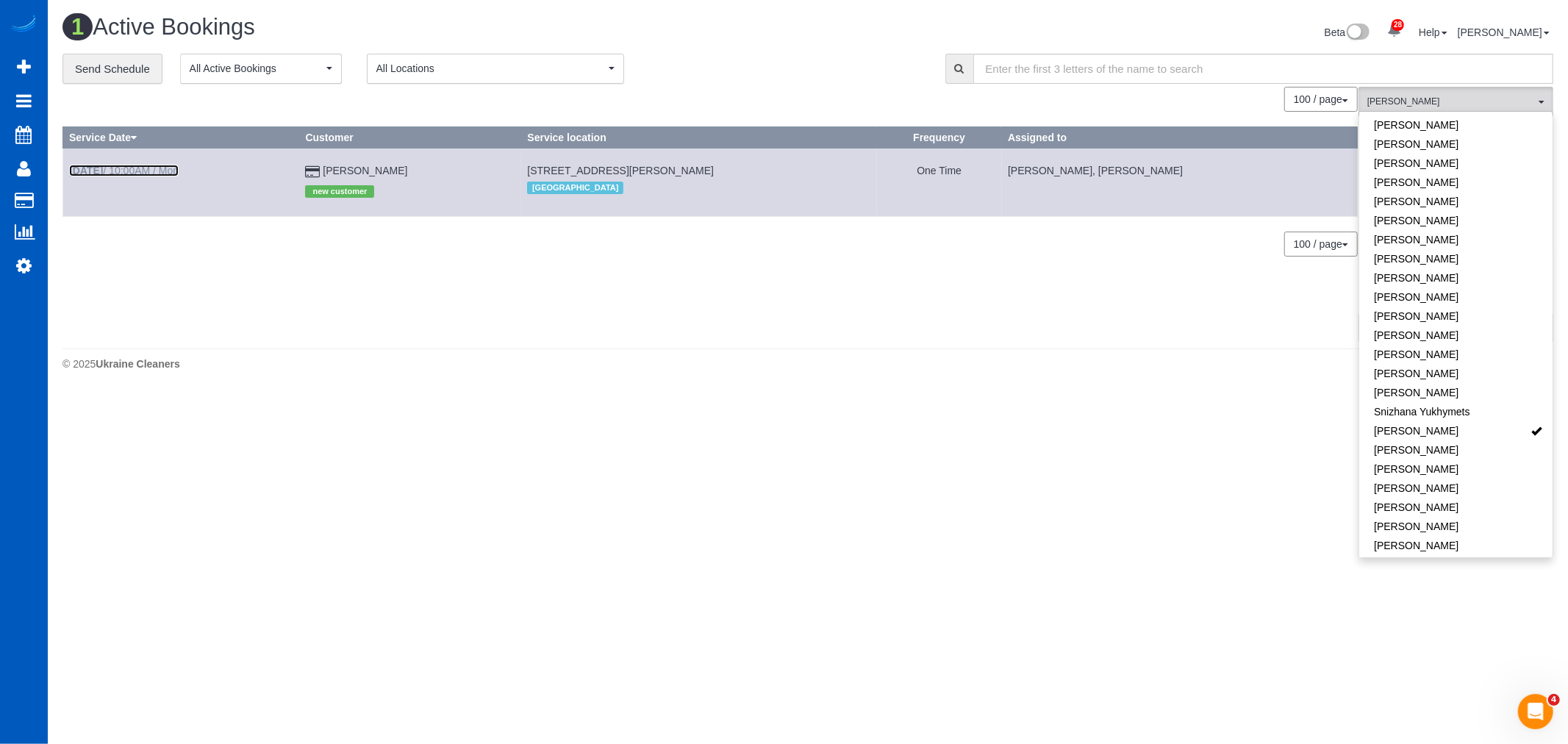
click at [156, 172] on link "[DATE] 10:00AM / Mon" at bounding box center [123, 170] width 109 height 11
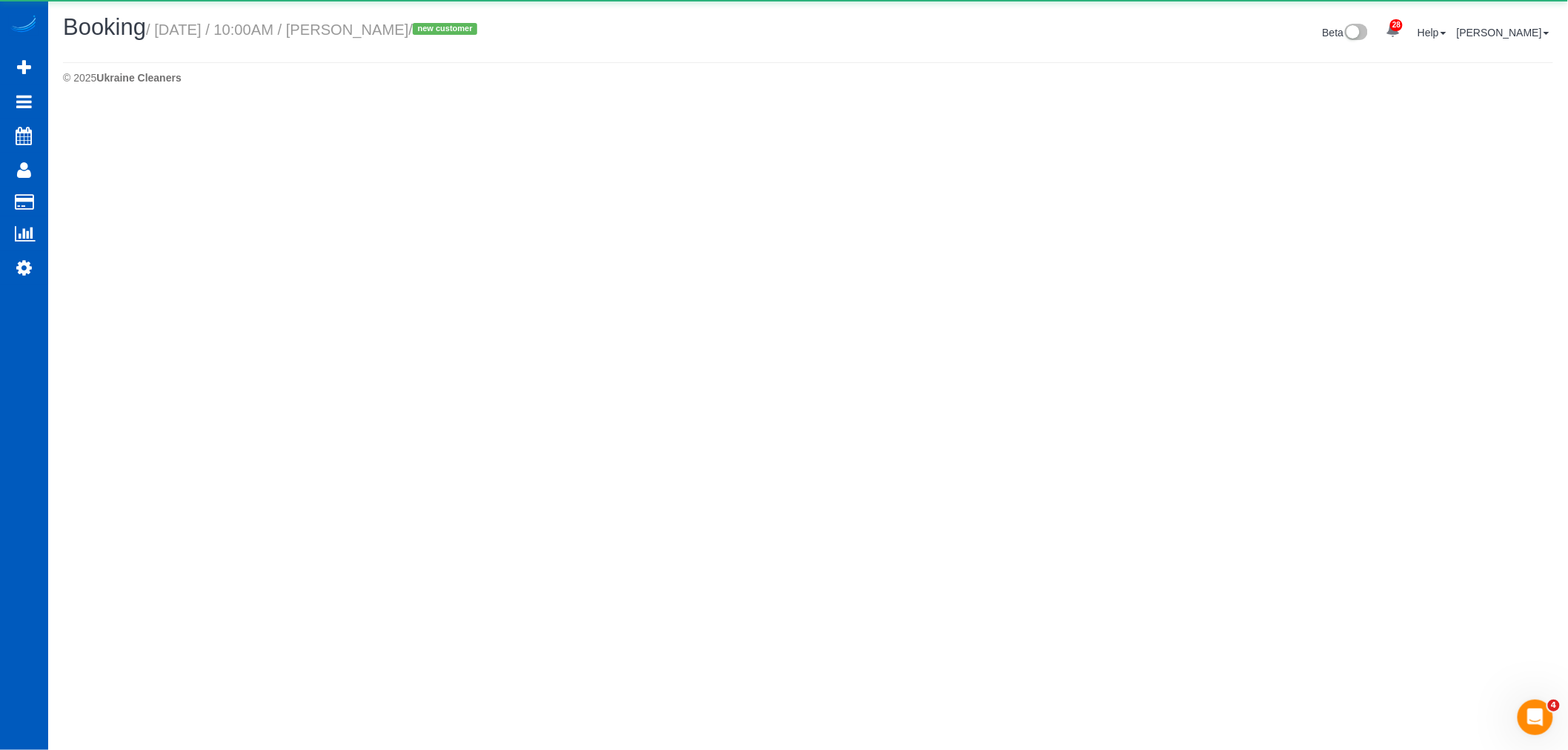
select select "CO"
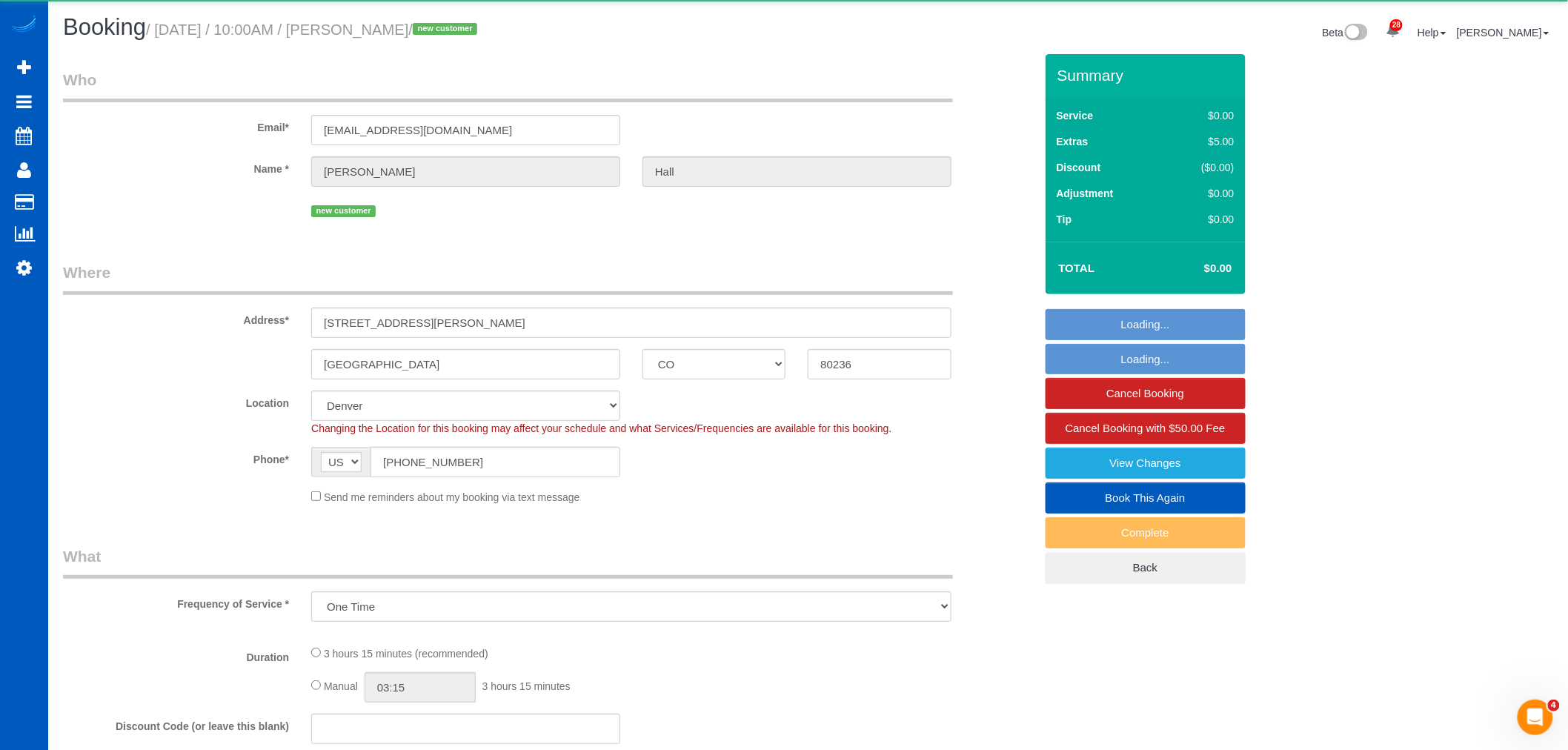
select select "object:71218"
select select "199"
select select "1501"
select select "3"
select select "2"
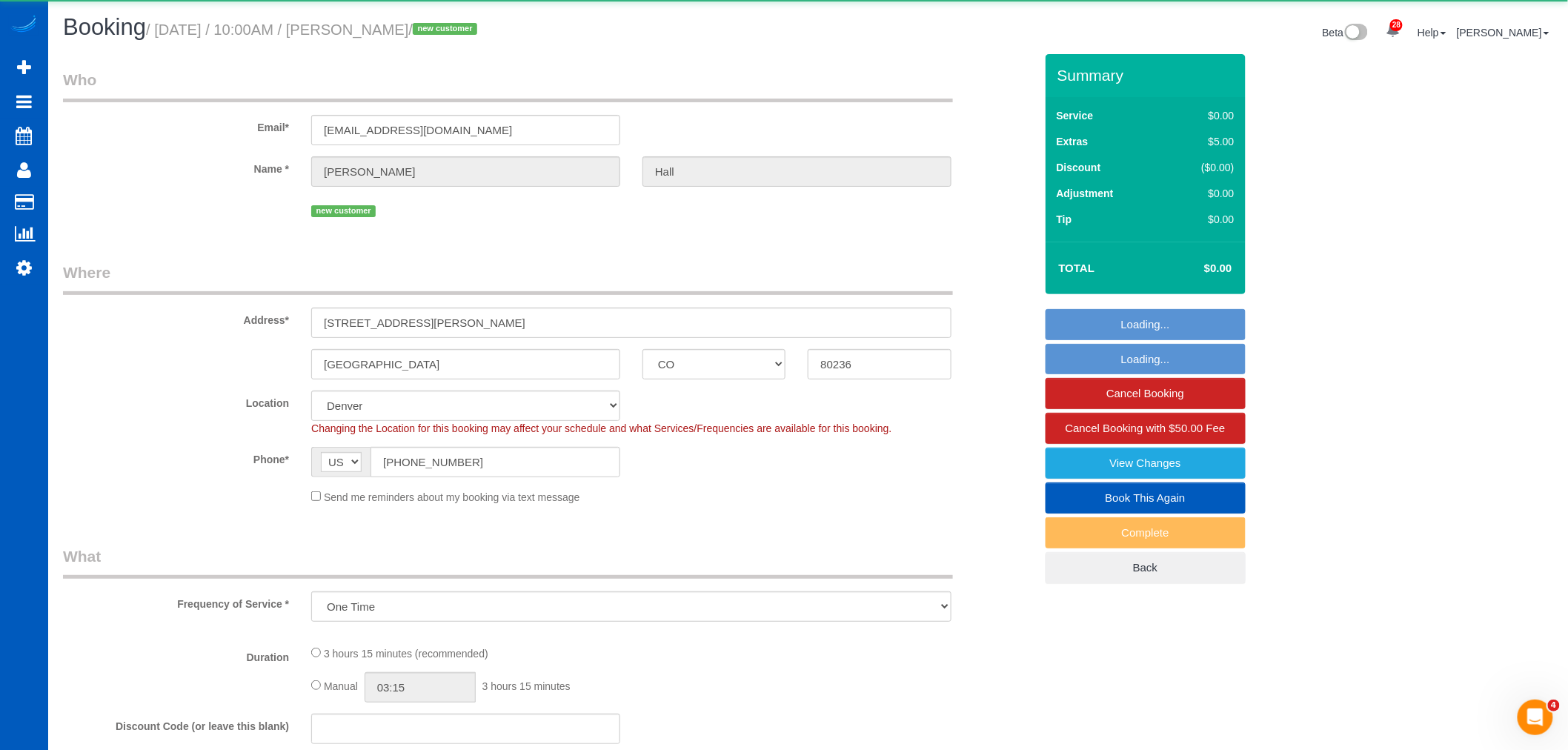
select select "spot248"
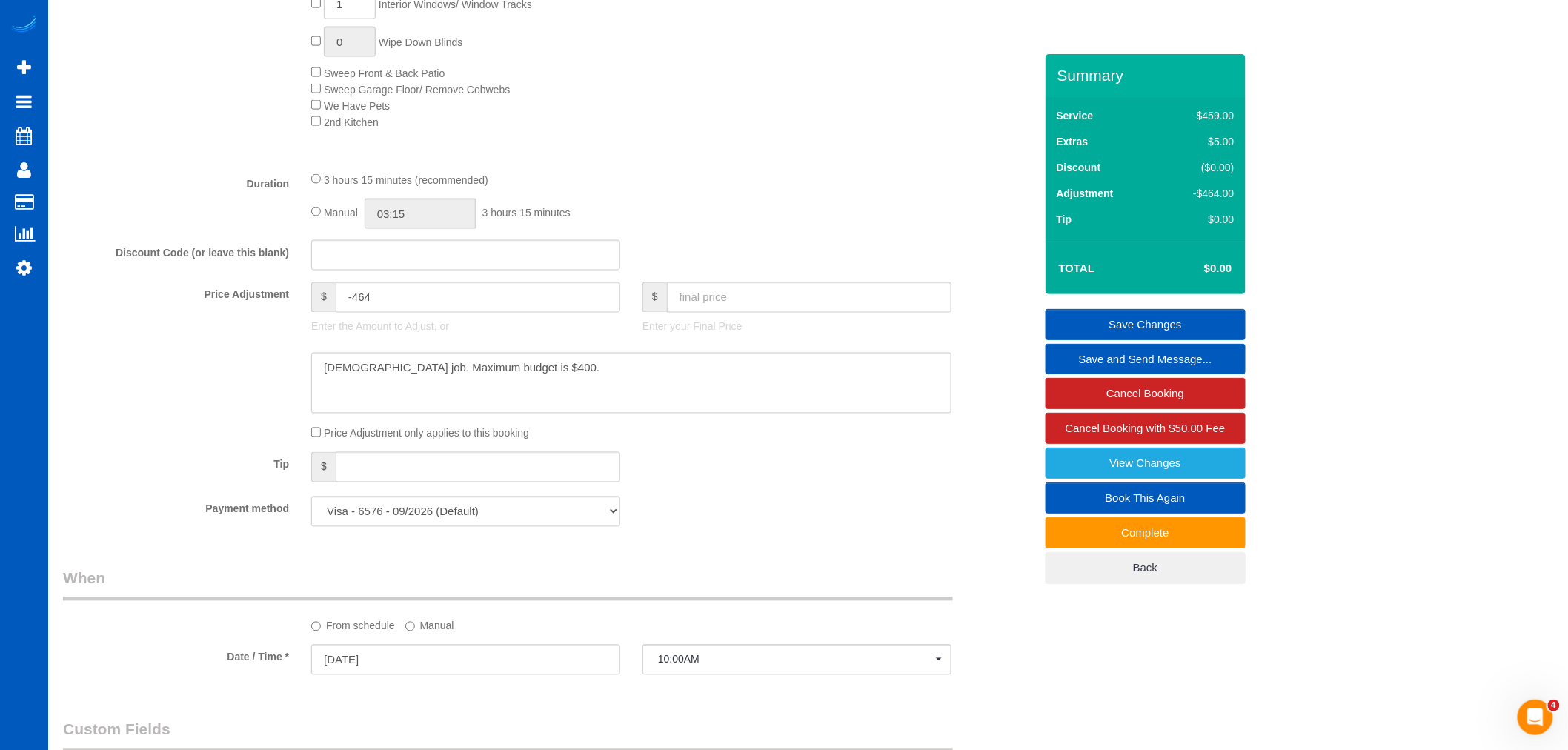
scroll to position [906, 0]
click at [670, 302] on input "text" at bounding box center [809, 292] width 284 height 30
type input "400"
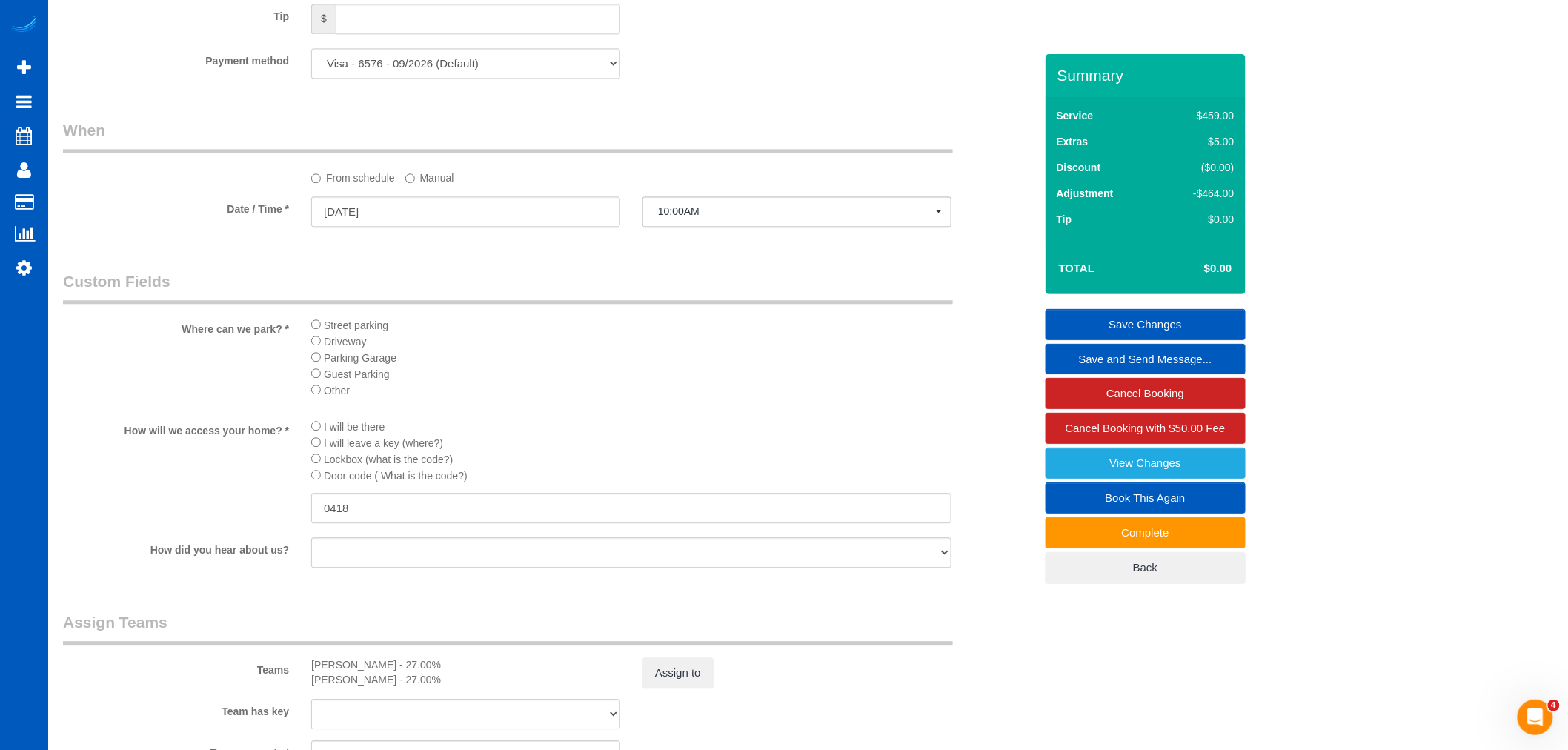
scroll to position [1647, 0]
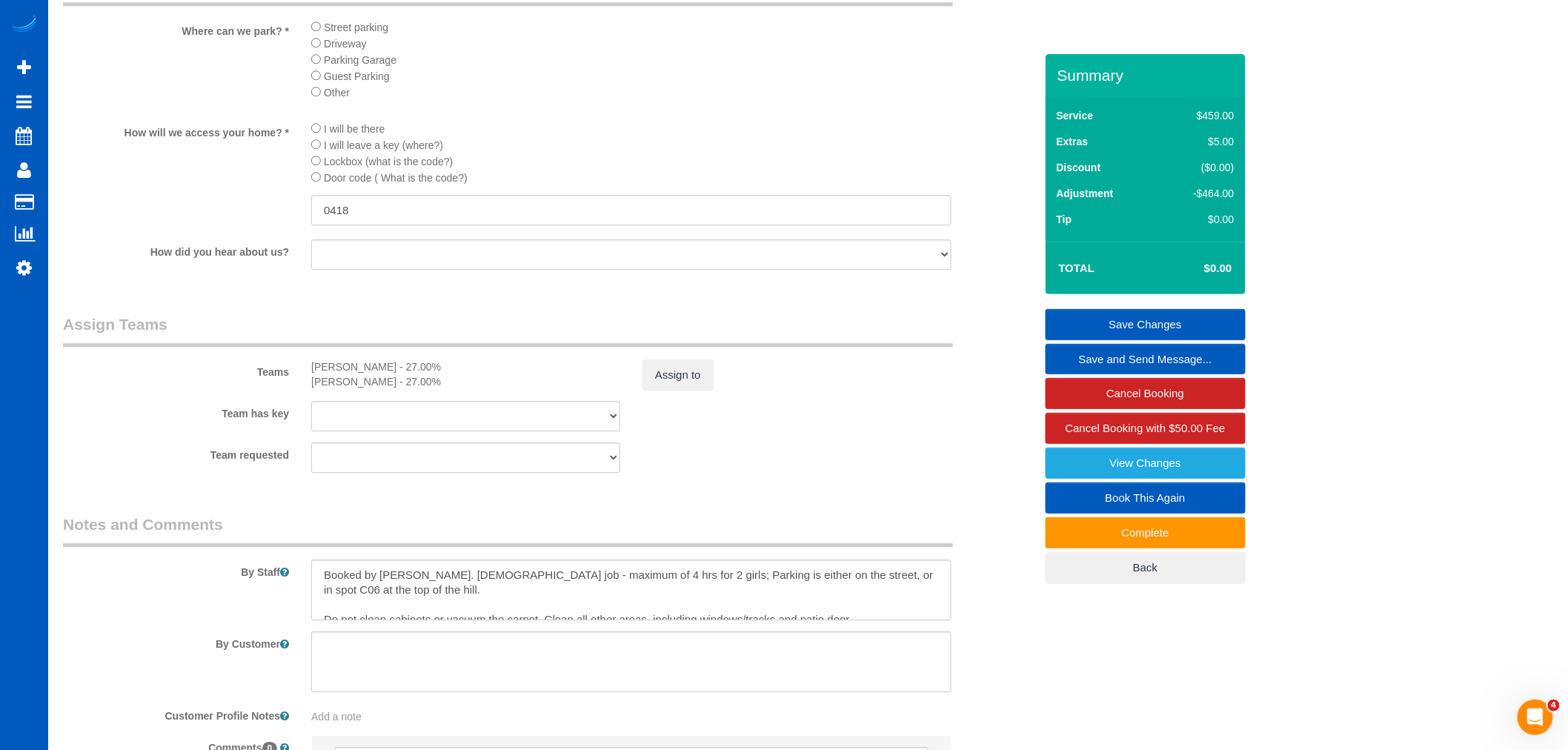
type input "-64"
click at [1124, 320] on link "Save Changes" at bounding box center [1146, 325] width 200 height 31
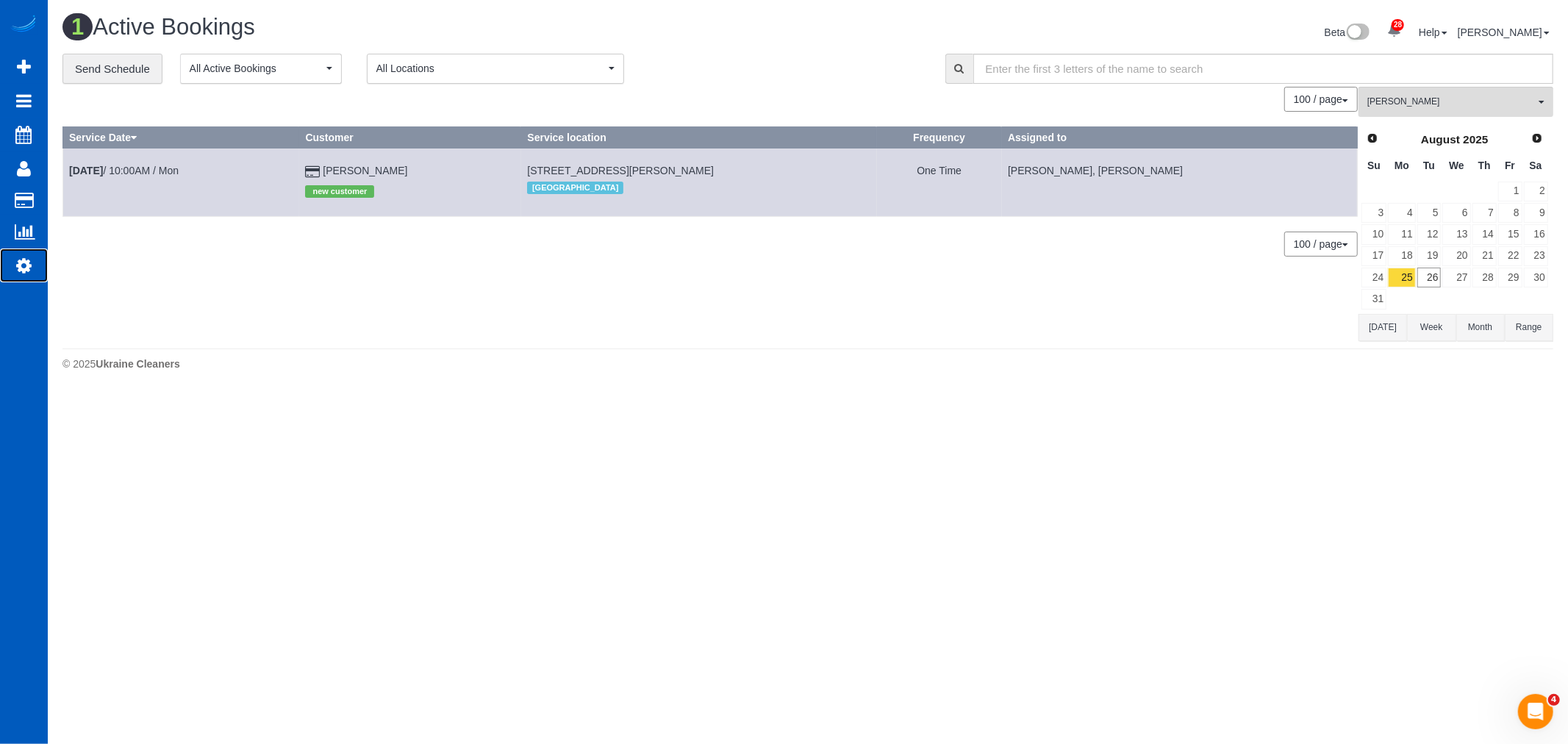
click at [17, 271] on icon at bounding box center [24, 265] width 15 height 18
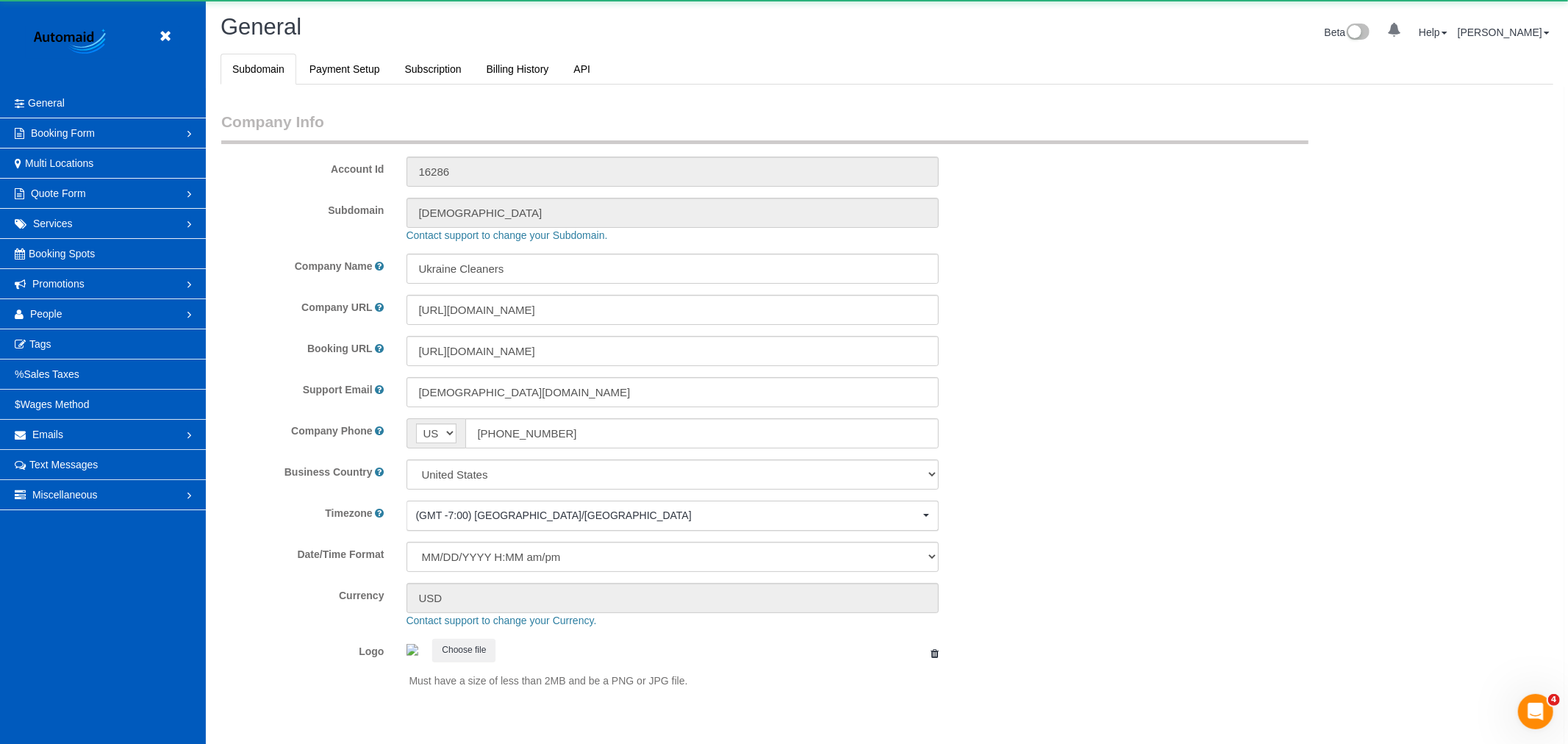
select select "1"
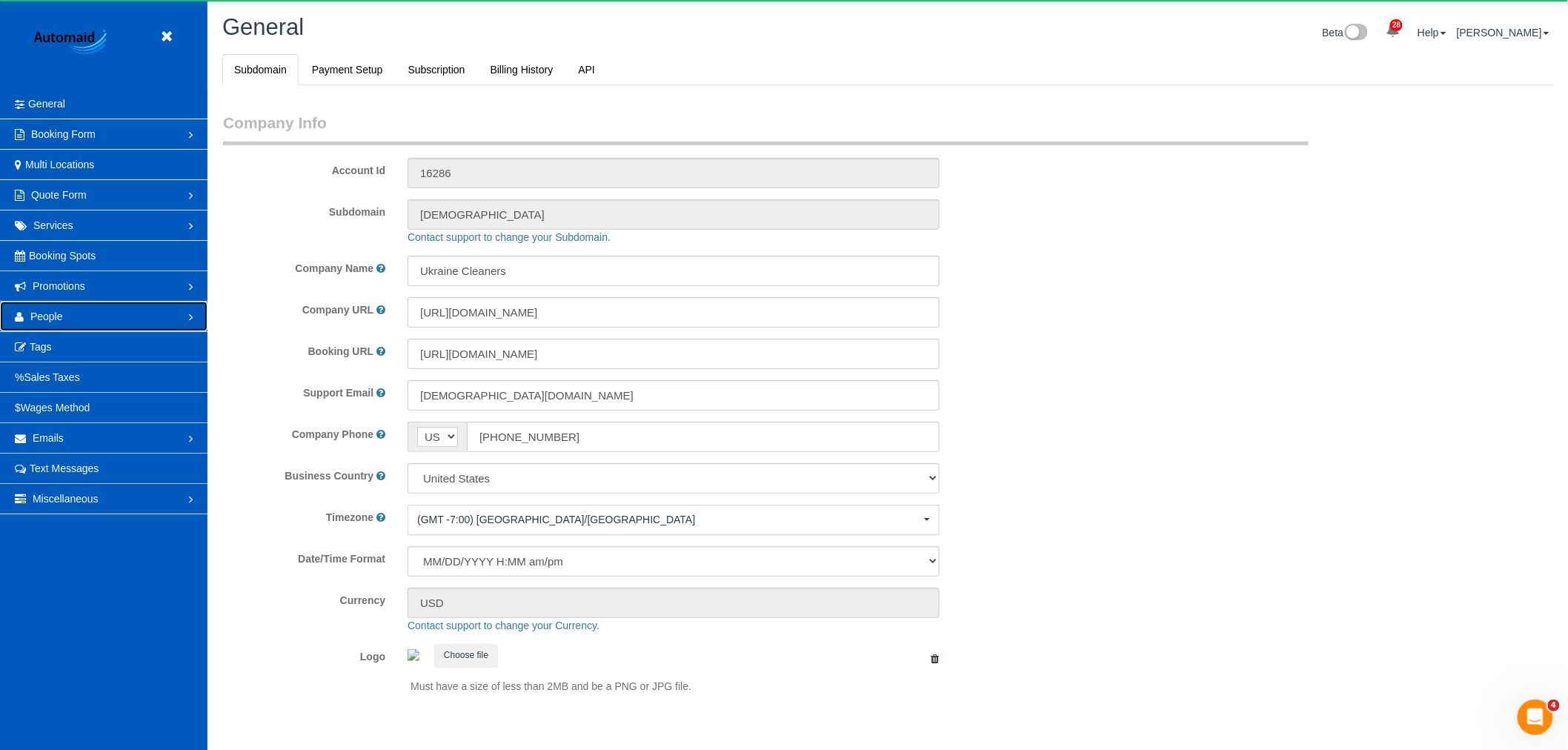
click at [54, 315] on span "People" at bounding box center [46, 316] width 32 height 12
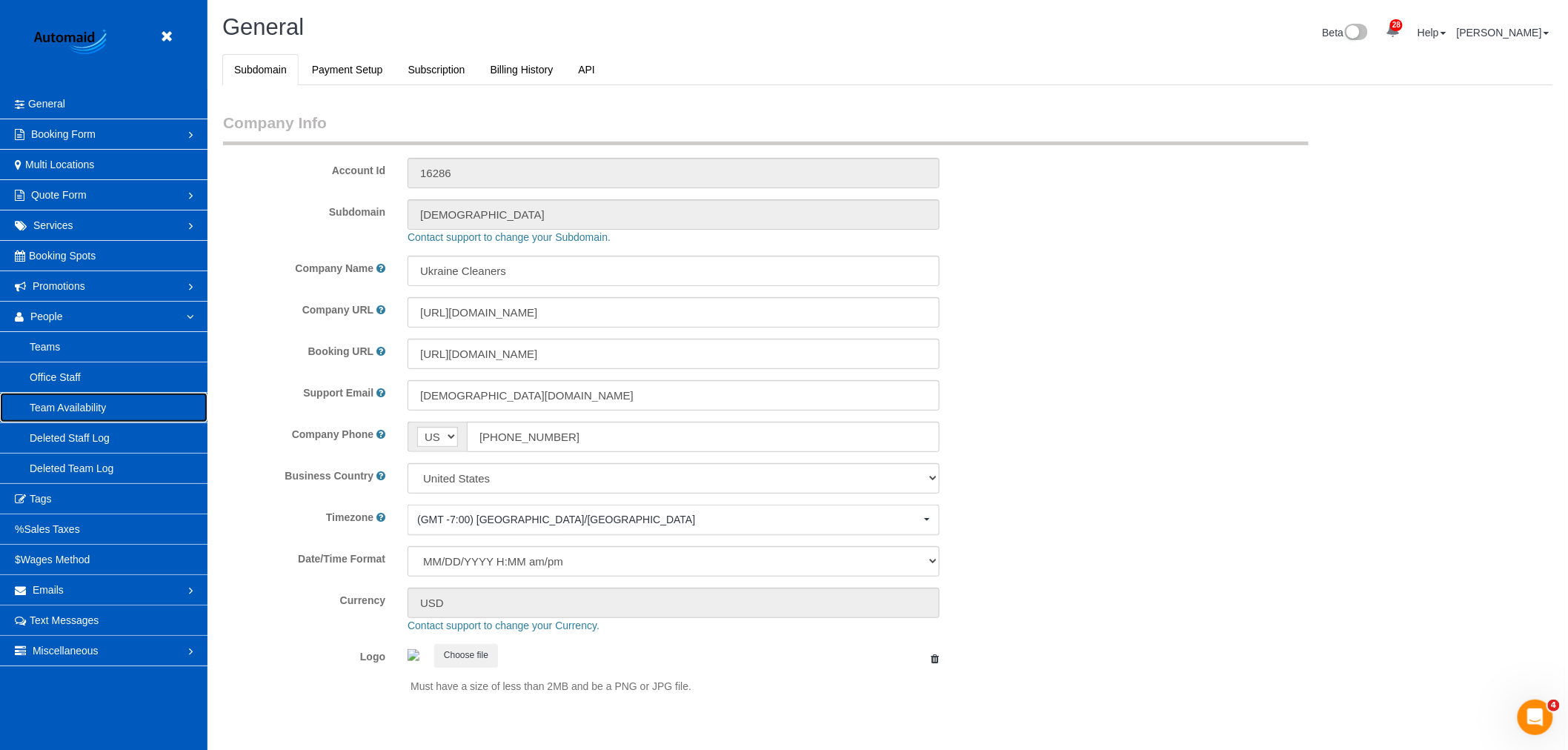
click at [59, 405] on link "Team Availability" at bounding box center [103, 408] width 207 height 29
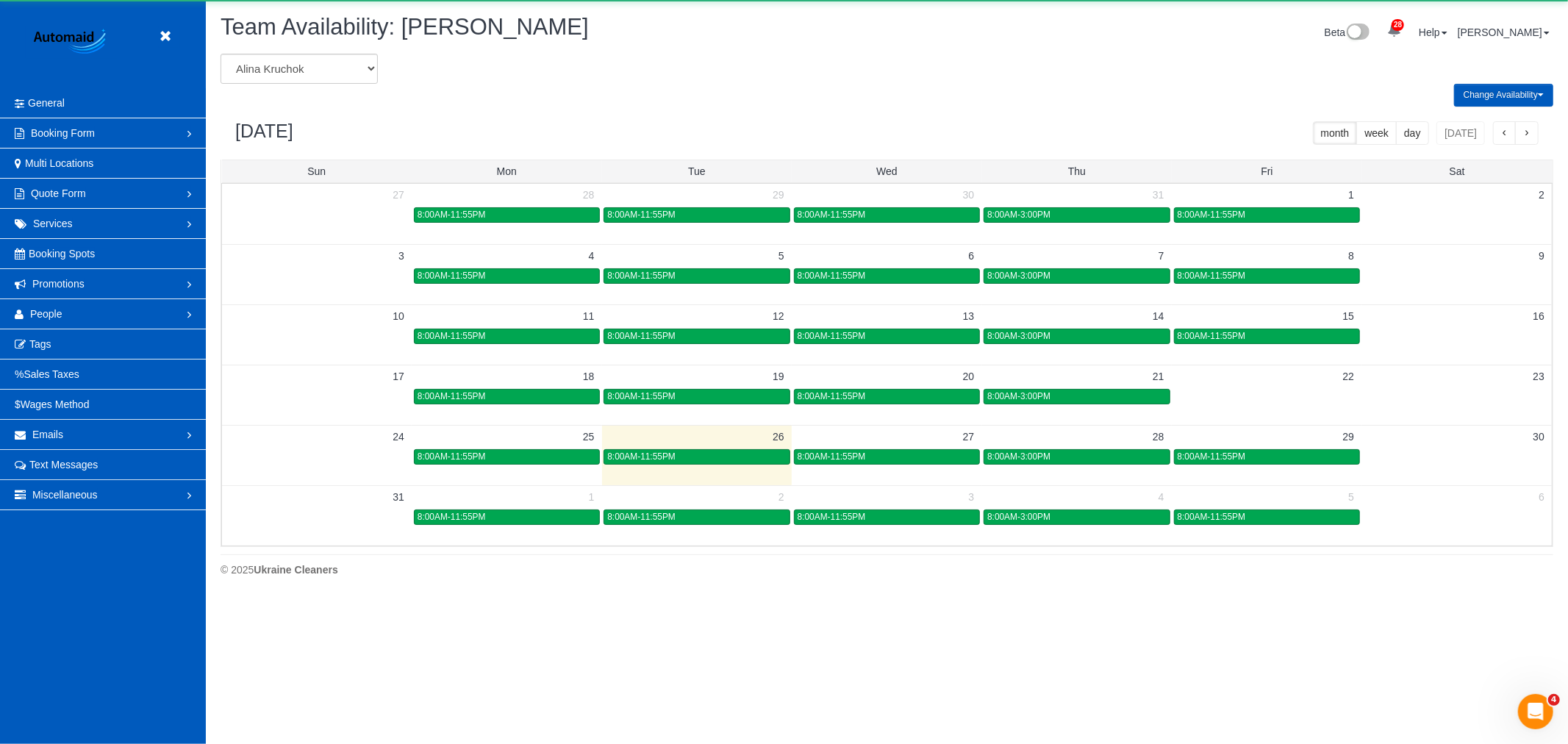
scroll to position [600, 1568]
click at [296, 64] on select "[PERSON_NAME] [PERSON_NAME] [PERSON_NAME] [PERSON_NAME] [PERSON_NAME] [PERSON_N…" at bounding box center [300, 68] width 157 height 30
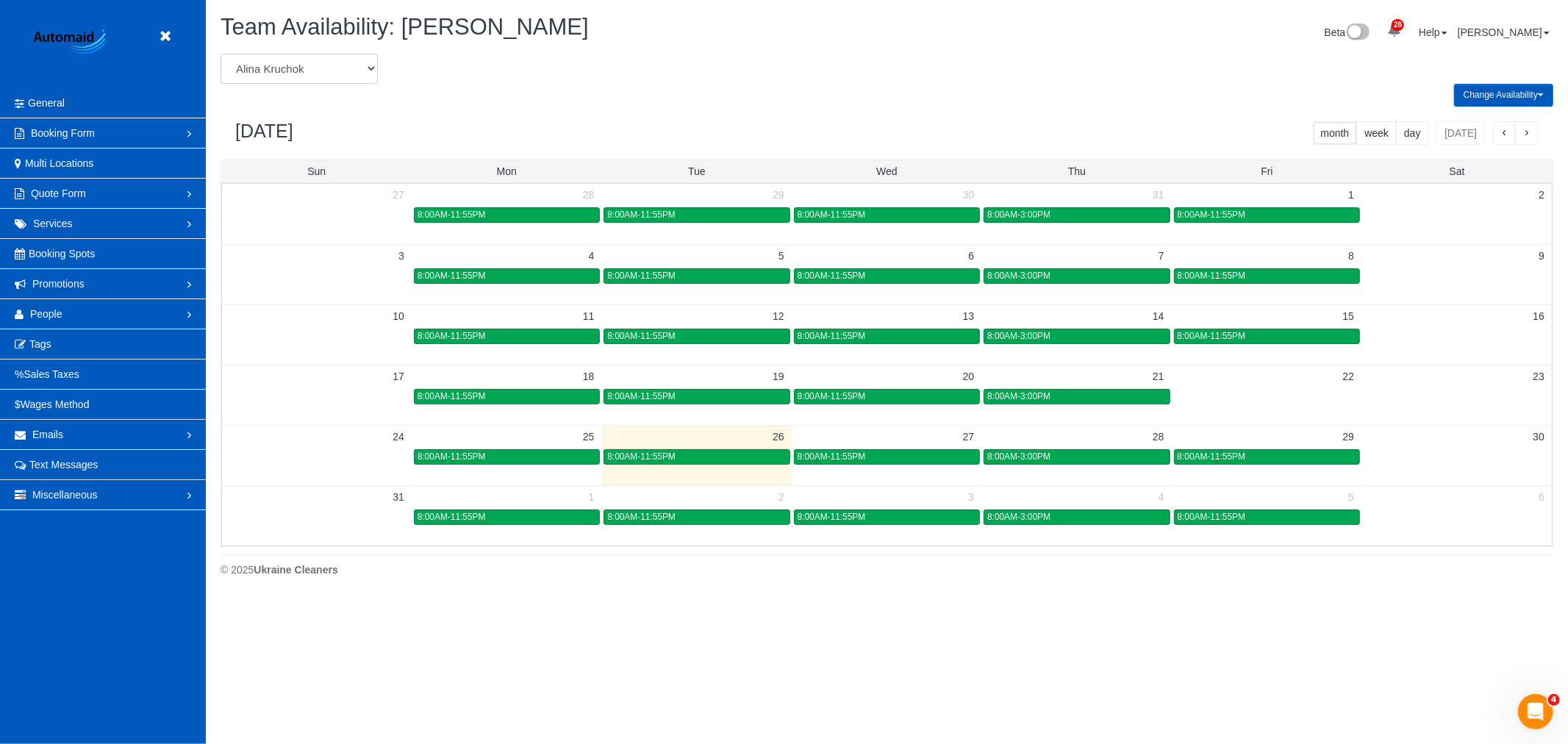
click at [317, 63] on select "[PERSON_NAME] [PERSON_NAME] [PERSON_NAME] [PERSON_NAME] [PERSON_NAME] [PERSON_N…" at bounding box center [300, 68] width 157 height 30
click at [309, 60] on select "[PERSON_NAME] [PERSON_NAME] [PERSON_NAME] [PERSON_NAME] [PERSON_NAME] [PERSON_N…" at bounding box center [300, 68] width 157 height 30
click at [305, 60] on select "[PERSON_NAME] [PERSON_NAME] [PERSON_NAME] [PERSON_NAME] [PERSON_NAME] [PERSON_N…" at bounding box center [300, 68] width 157 height 30
click at [274, 51] on div "Team Availability: [PERSON_NAME] Beta 28 Your Notifications You have 0 alerts ×…" at bounding box center [886, 34] width 1355 height 39
click at [267, 64] on select "[PERSON_NAME] [PERSON_NAME] [PERSON_NAME] [PERSON_NAME] [PERSON_NAME] [PERSON_N…" at bounding box center [300, 68] width 157 height 30
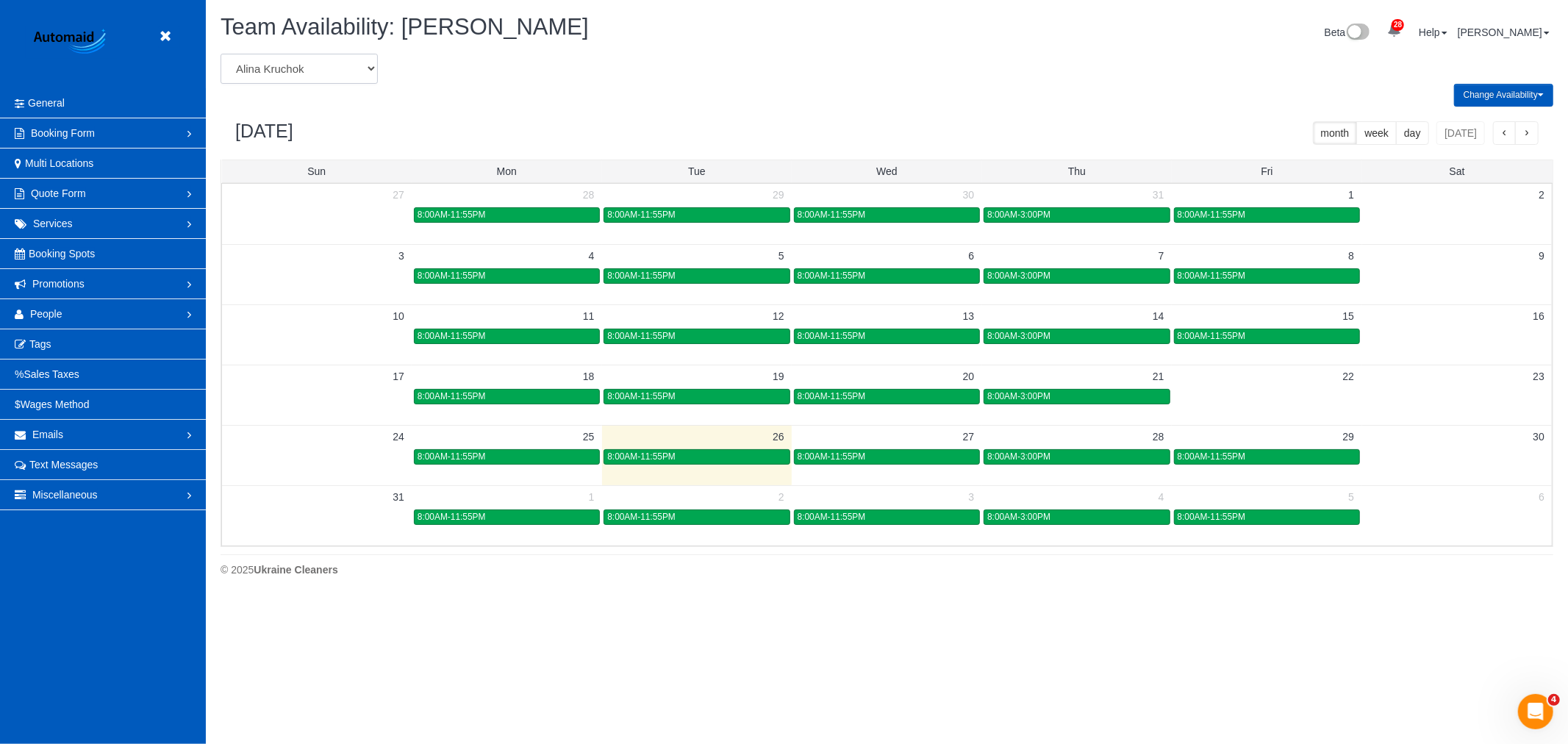
select select "number:13135"
click at [221, 54] on select "[PERSON_NAME] [PERSON_NAME] [PERSON_NAME] [PERSON_NAME] [PERSON_NAME] [PERSON_N…" at bounding box center [300, 68] width 157 height 30
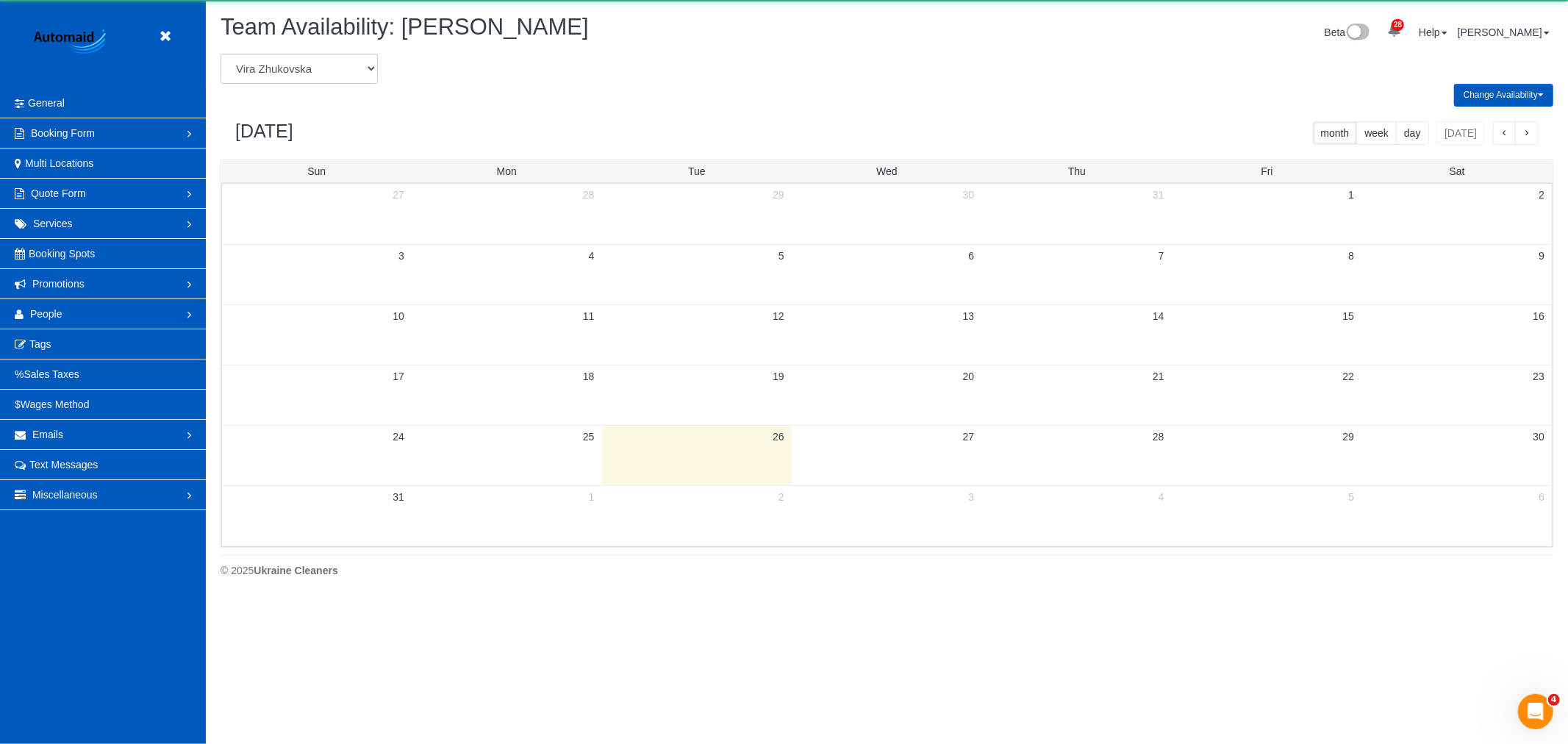
scroll to position [72944, 71926]
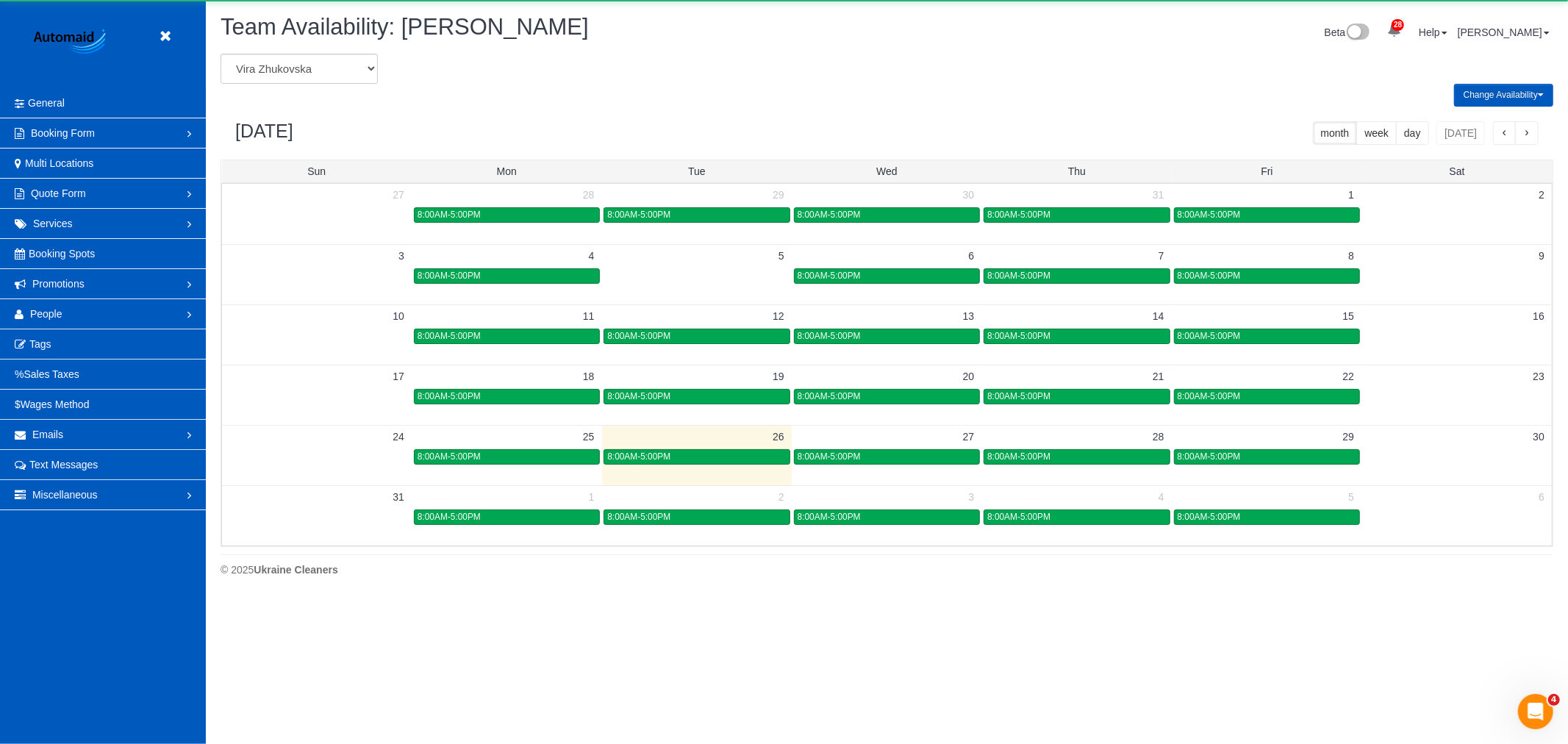
click at [513, 515] on div "8:00AM-5:00PM" at bounding box center [507, 517] width 179 height 11
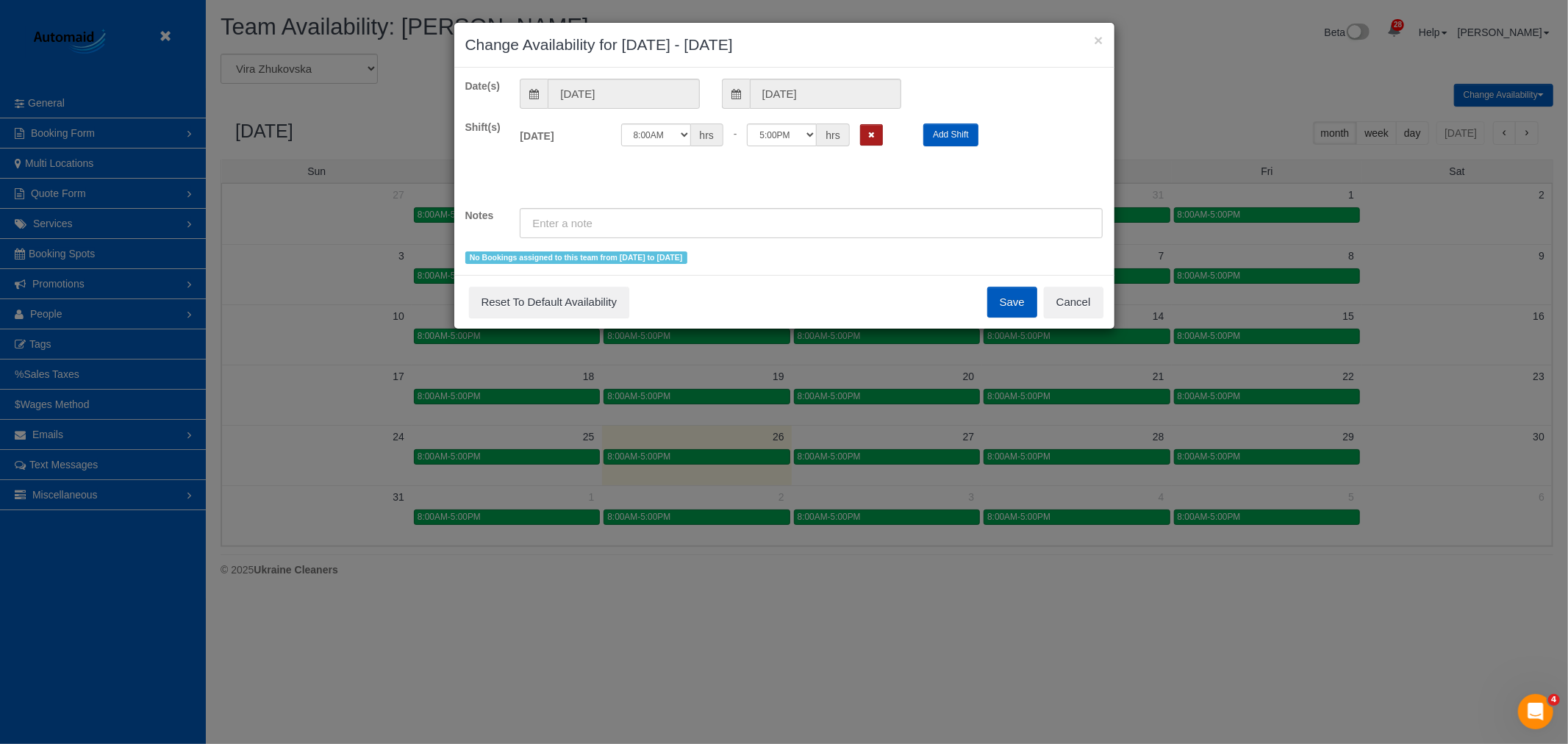
click at [880, 135] on button "Remove Shift" at bounding box center [871, 135] width 23 height 21
click at [1019, 302] on button "Save" at bounding box center [1012, 302] width 50 height 31
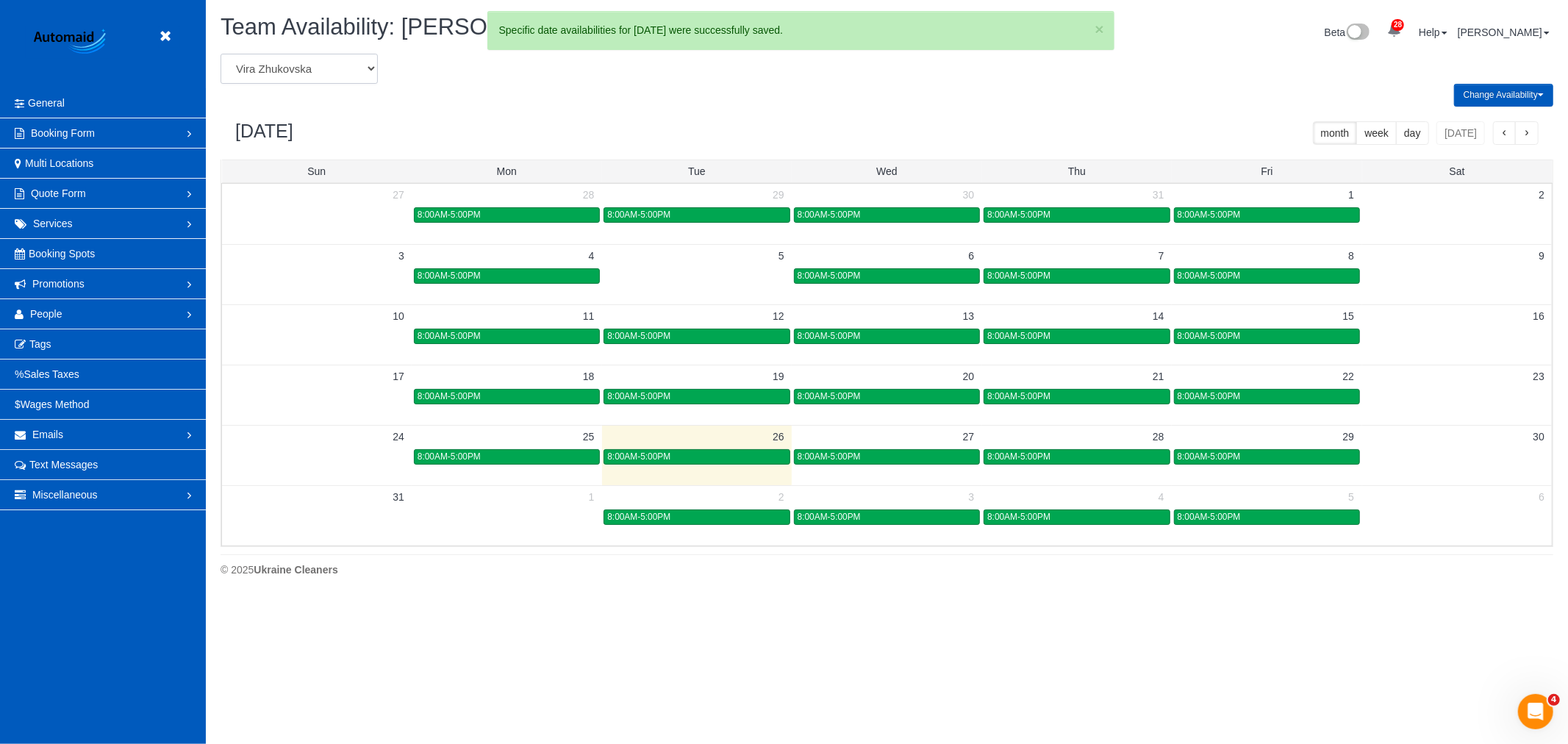
click at [332, 67] on select "[PERSON_NAME] [PERSON_NAME] [PERSON_NAME] [PERSON_NAME] [PERSON_NAME] [PERSON_N…" at bounding box center [300, 68] width 157 height 30
select select "number:13168"
click at [221, 54] on select "[PERSON_NAME] [PERSON_NAME] [PERSON_NAME] [PERSON_NAME] [PERSON_NAME] [PERSON_N…" at bounding box center [300, 68] width 157 height 30
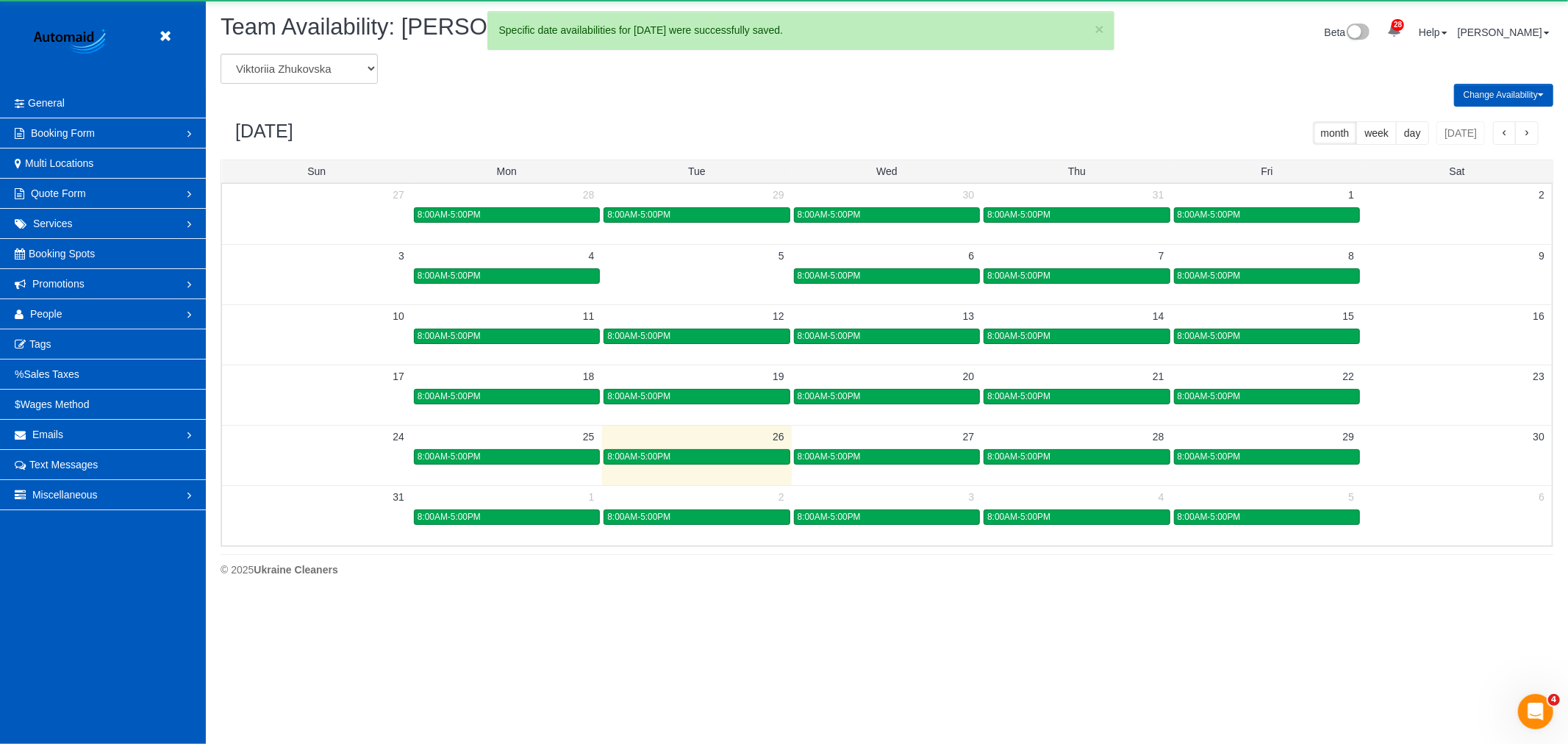
scroll to position [72944, 71926]
click at [554, 519] on div "8:00AM-5:00PM" at bounding box center [507, 517] width 179 height 11
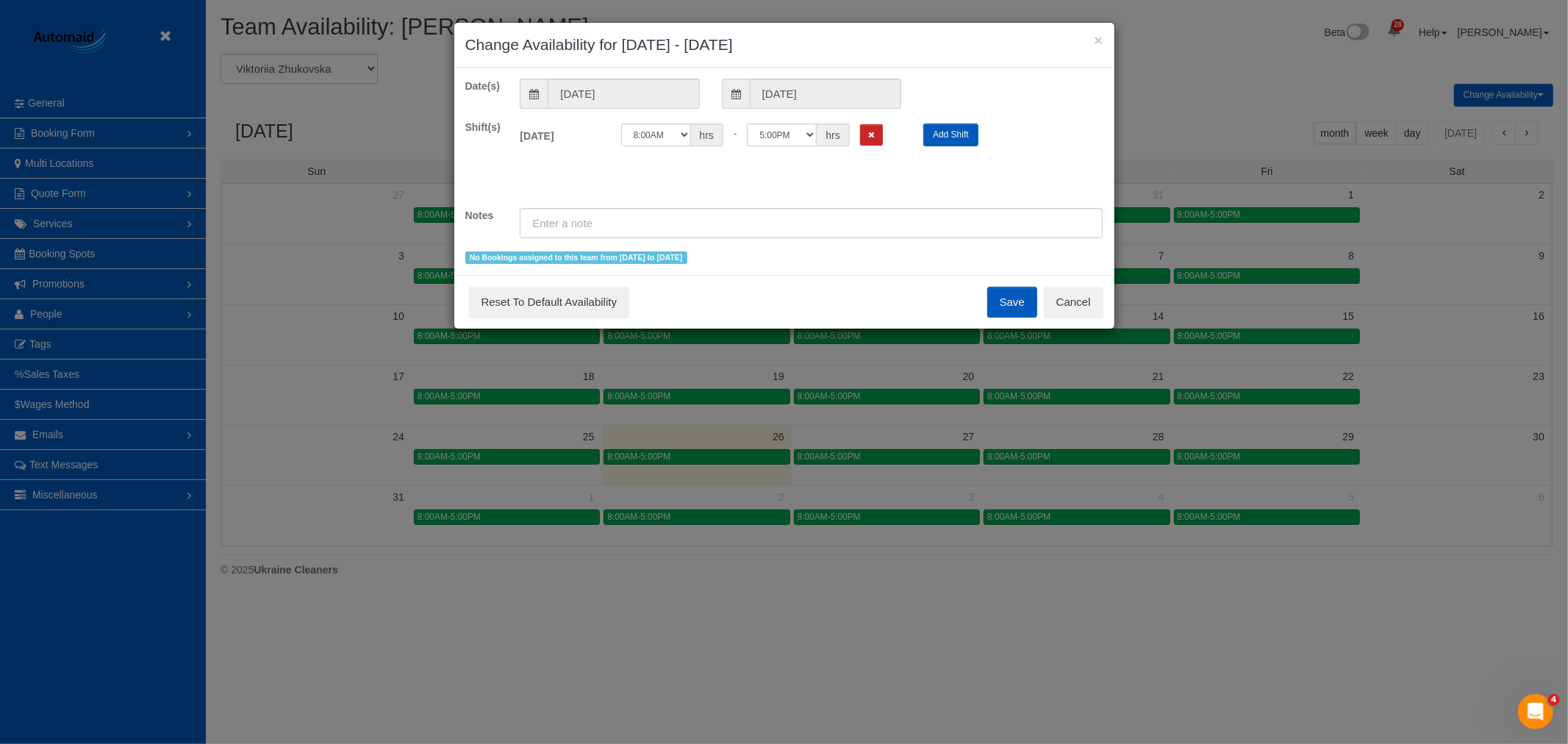
click at [883, 138] on div "12:00AM 12:05AM 12:10AM 12:15AM 12:20AM 12:25AM 12:30AM 12:35AM 12:40AM 12:45AM…" at bounding box center [761, 135] width 280 height 23
click at [877, 141] on button "Remove Shift" at bounding box center [871, 135] width 23 height 21
click at [1004, 301] on button "Save" at bounding box center [1012, 302] width 50 height 31
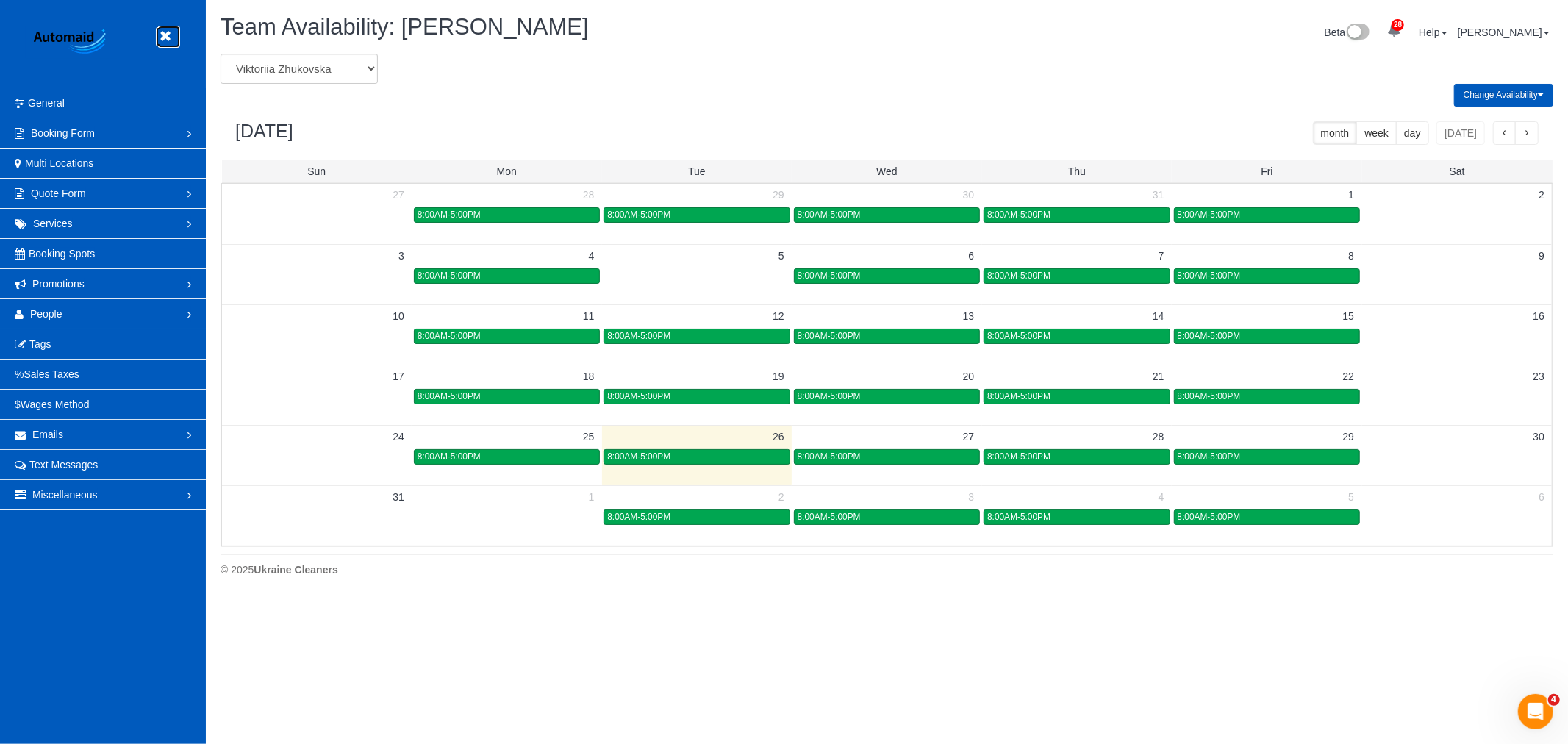
click at [171, 26] on link at bounding box center [169, 37] width 22 height 22
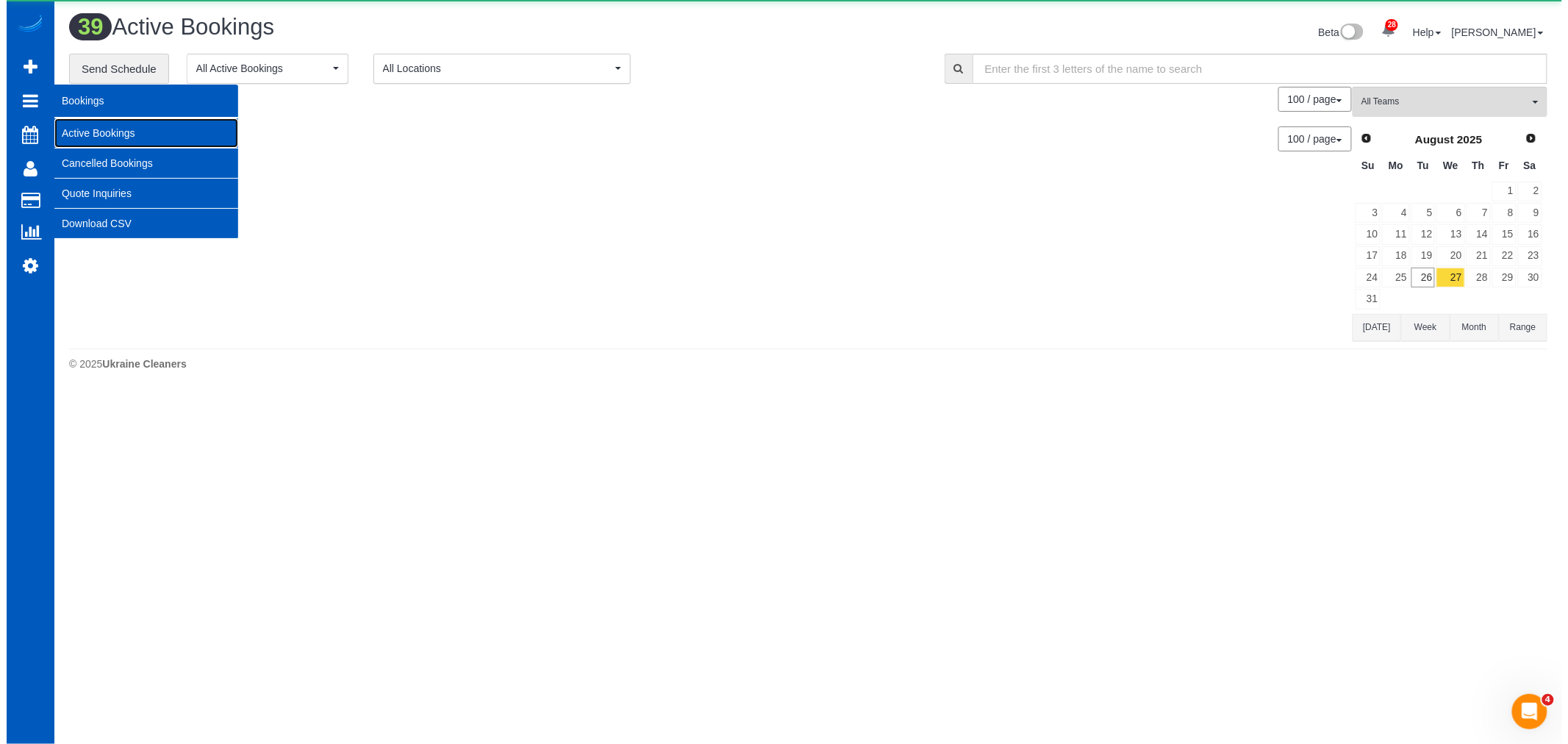
scroll to position [2859, 1555]
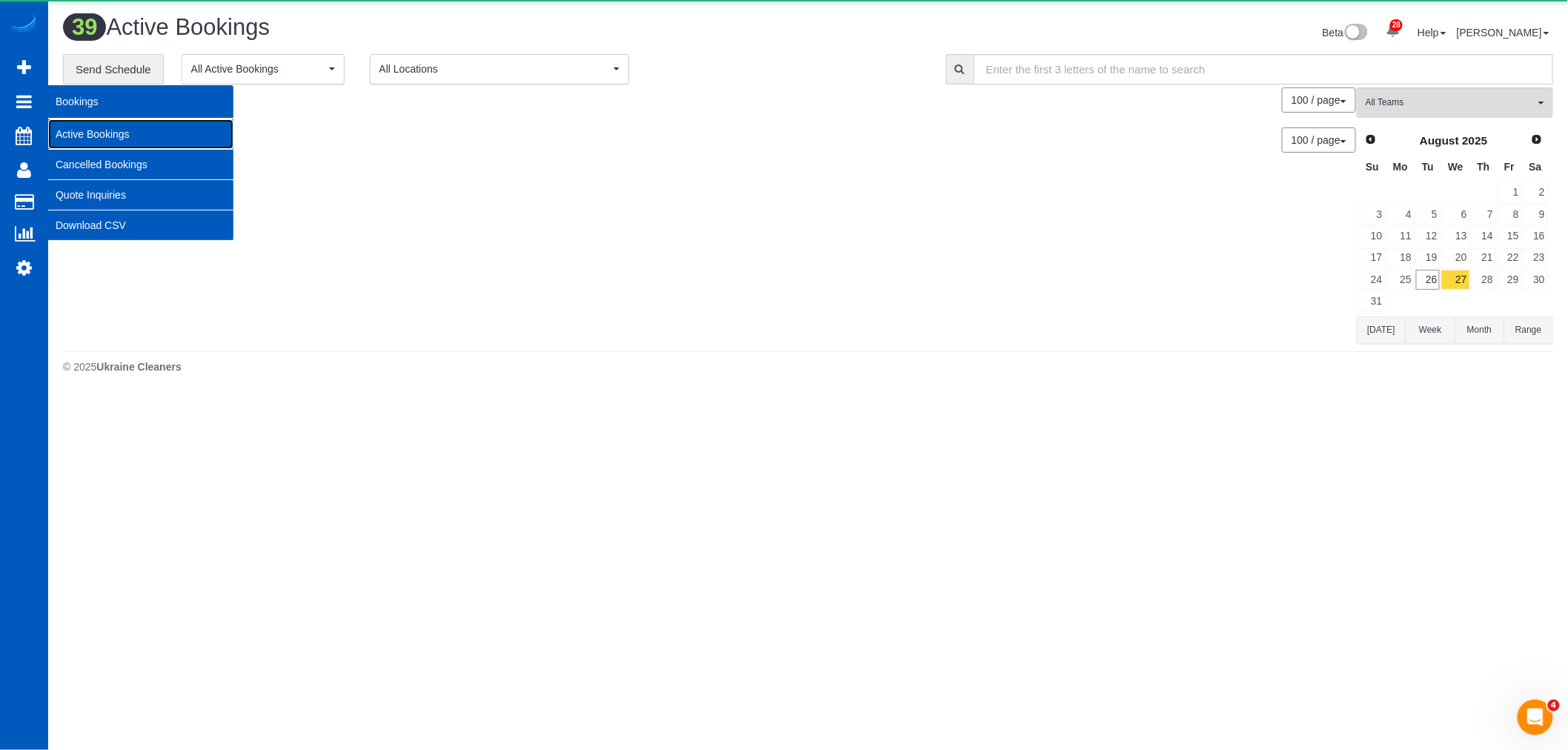
click at [93, 122] on link "Active Bookings" at bounding box center [141, 134] width 185 height 29
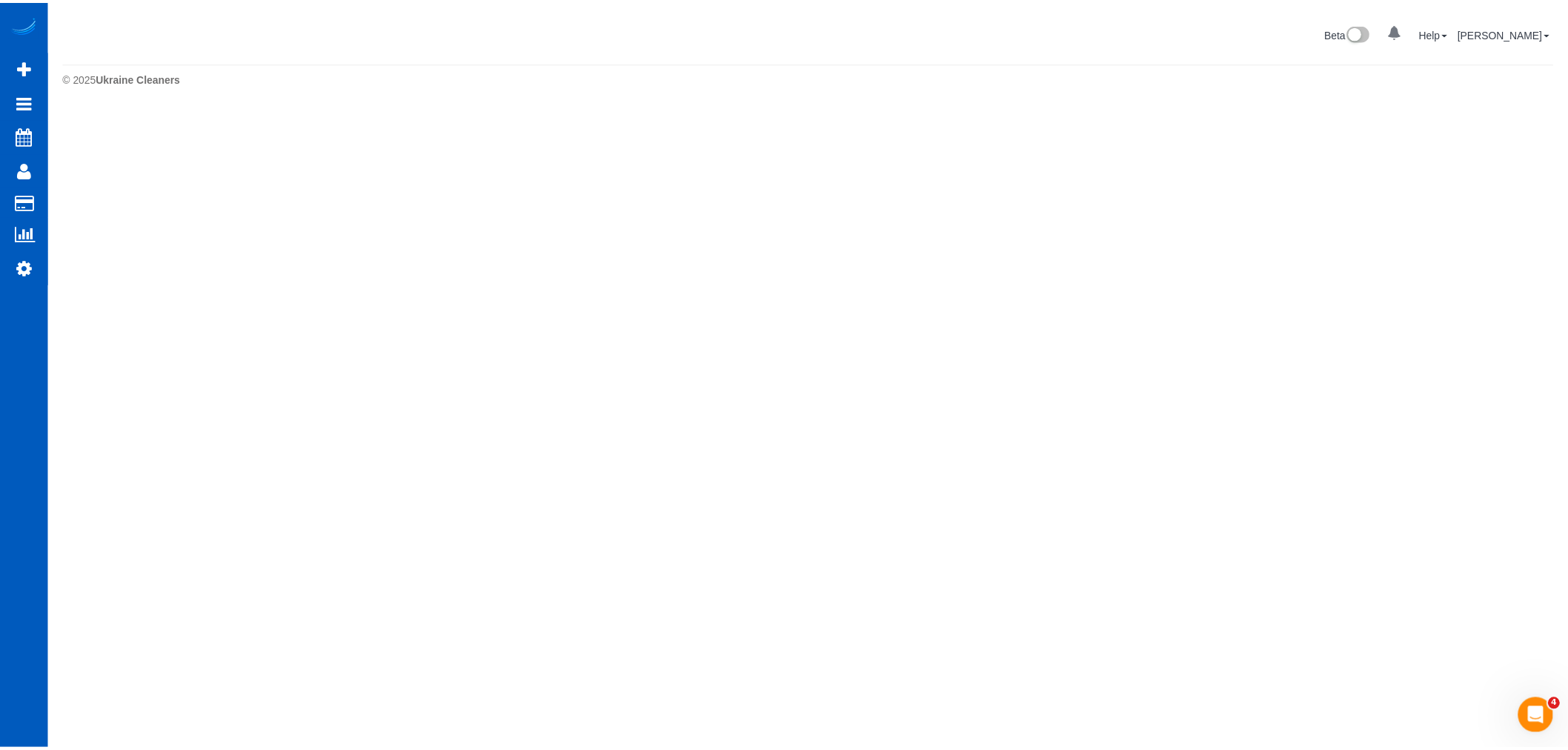
scroll to position [0, 0]
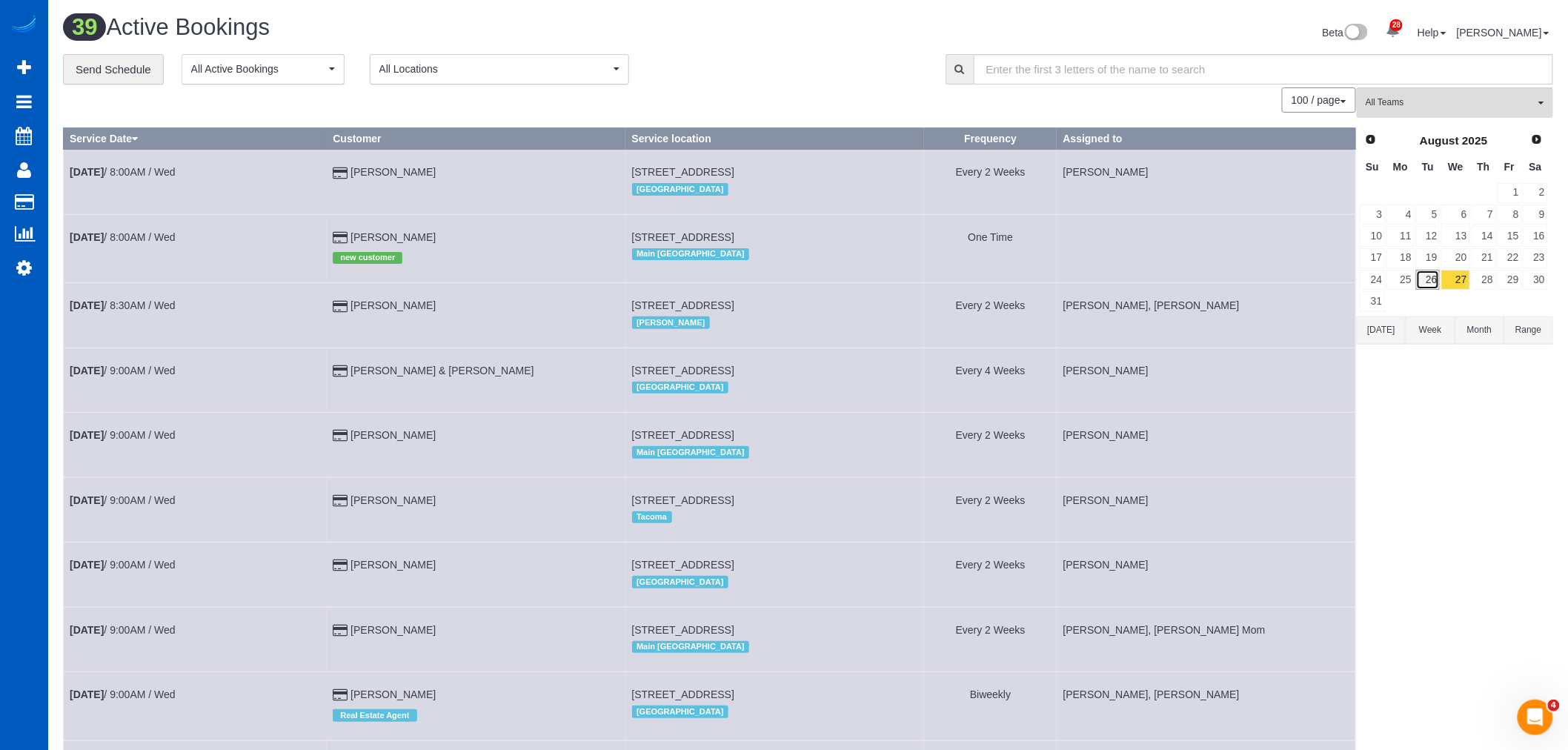
click at [1435, 284] on link "26" at bounding box center [1429, 280] width 25 height 20
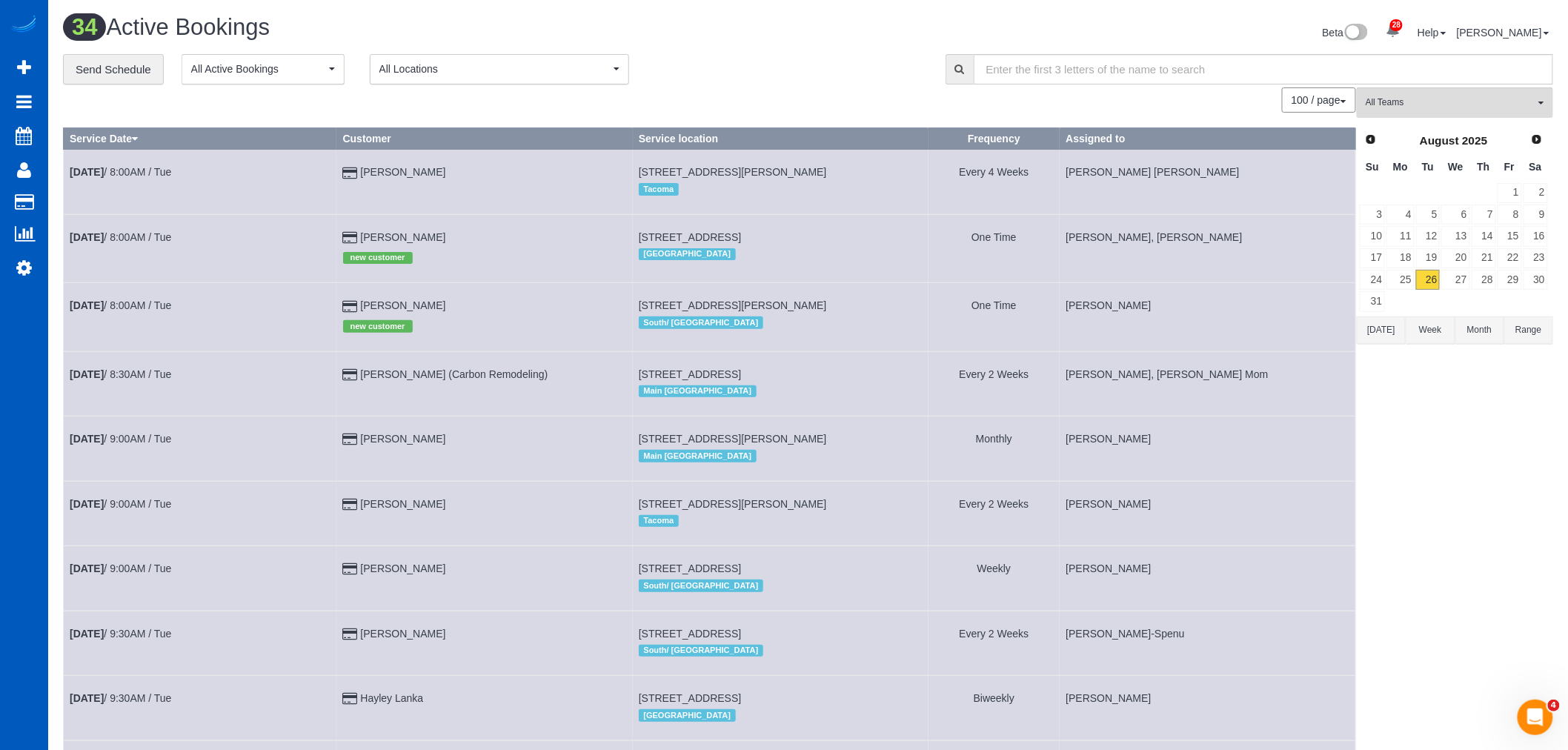
click at [1427, 106] on span "All Teams" at bounding box center [1450, 103] width 169 height 12
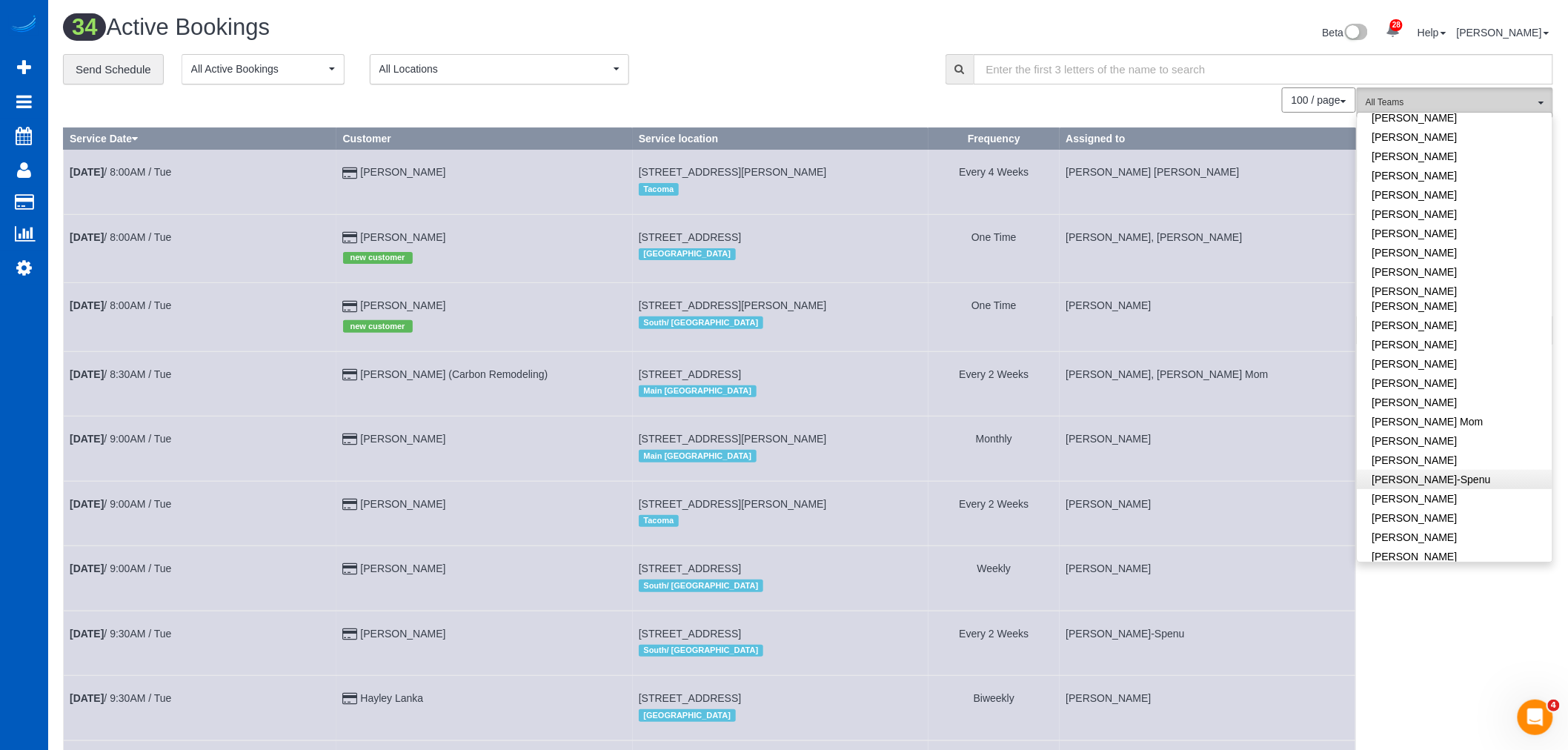
scroll to position [165, 0]
click at [1403, 347] on link "[PERSON_NAME]" at bounding box center [1455, 356] width 195 height 19
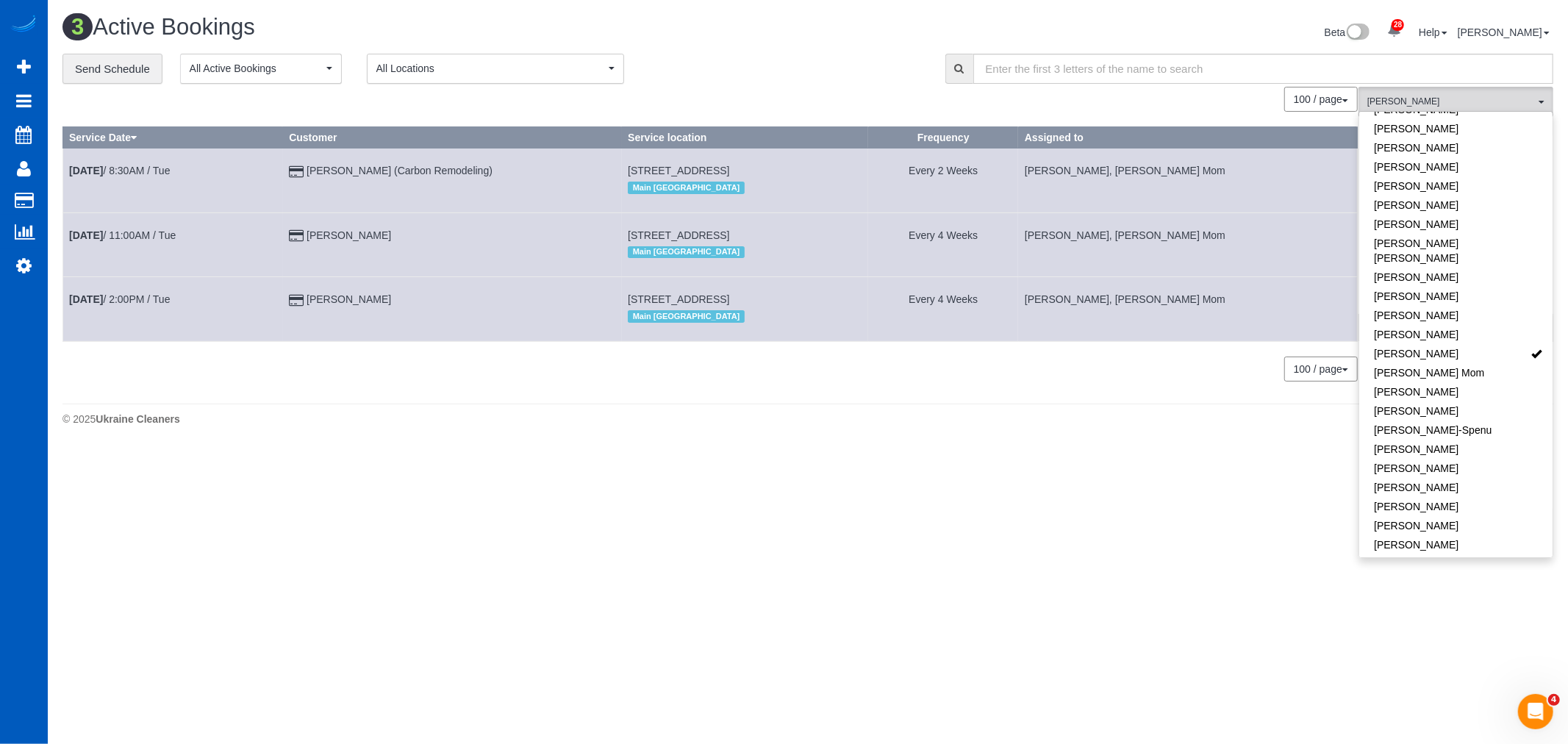
drag, startPoint x: 1019, startPoint y: 402, endPoint x: 994, endPoint y: 392, distance: 26.9
click at [1019, 403] on div "3 Active Bookings Beta 28 Your Notifications You have 0 alerts × You have 3 to …" at bounding box center [808, 224] width 1520 height 448
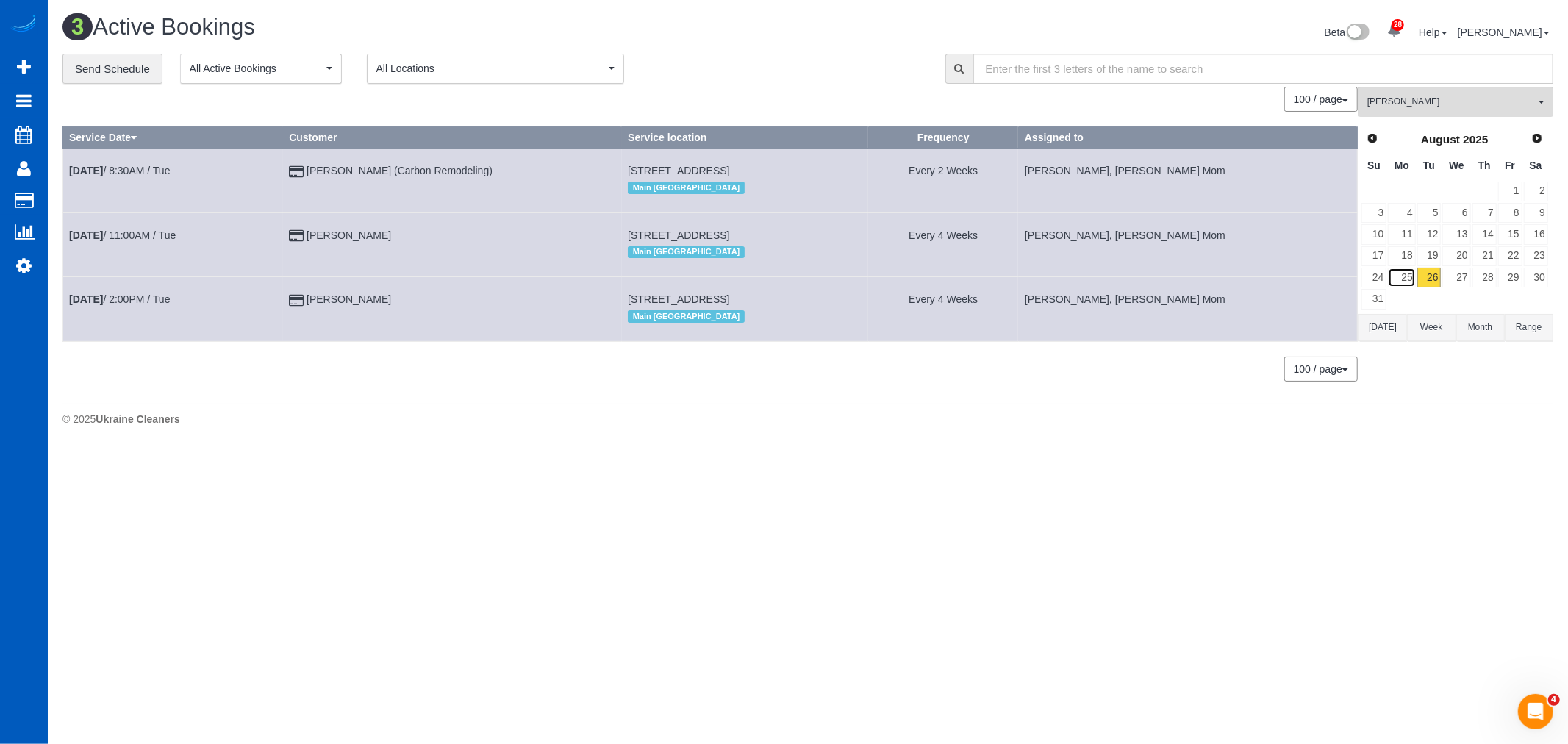
click at [1414, 273] on link "25" at bounding box center [1401, 278] width 28 height 20
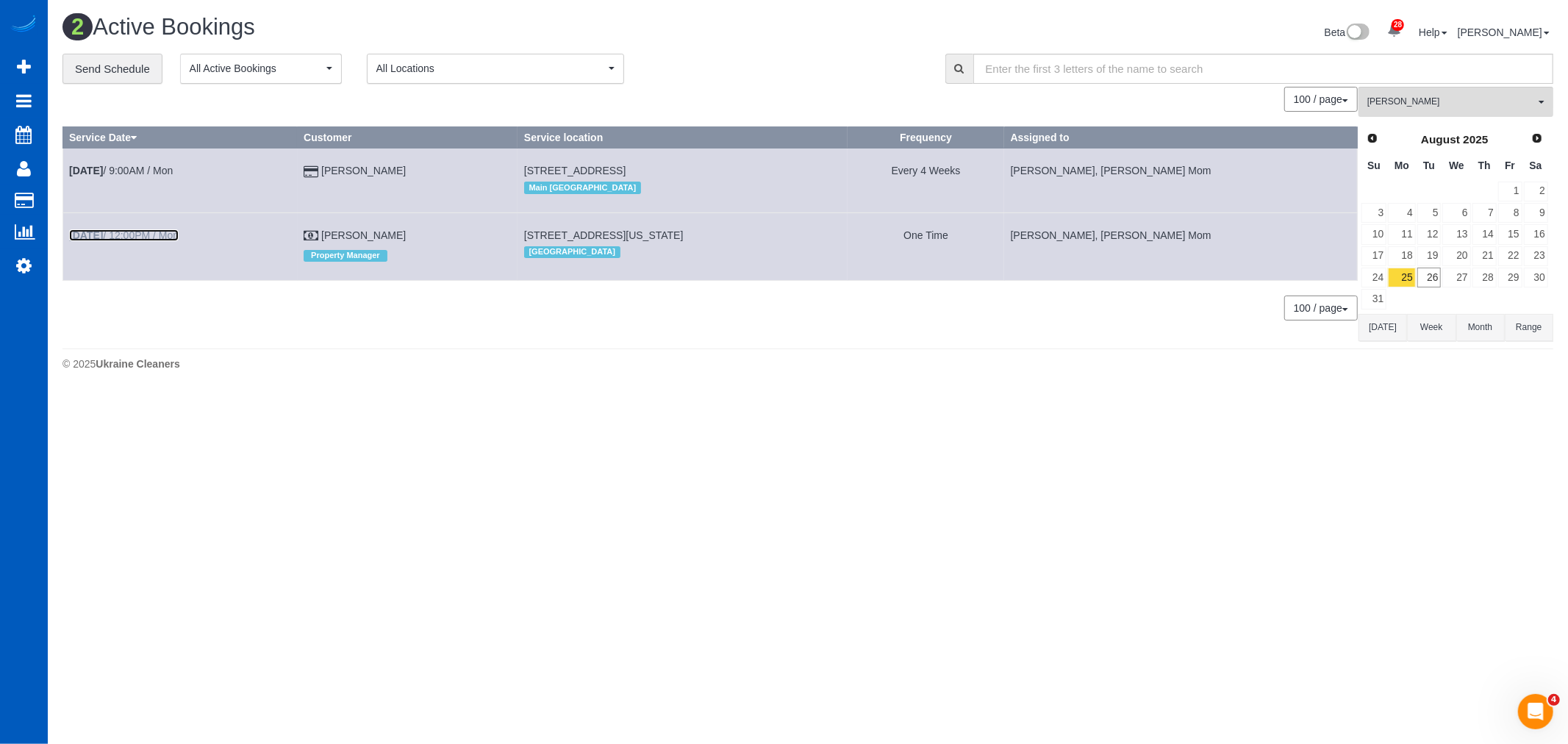
click at [100, 239] on b "[DATE]" at bounding box center [86, 235] width 34 height 11
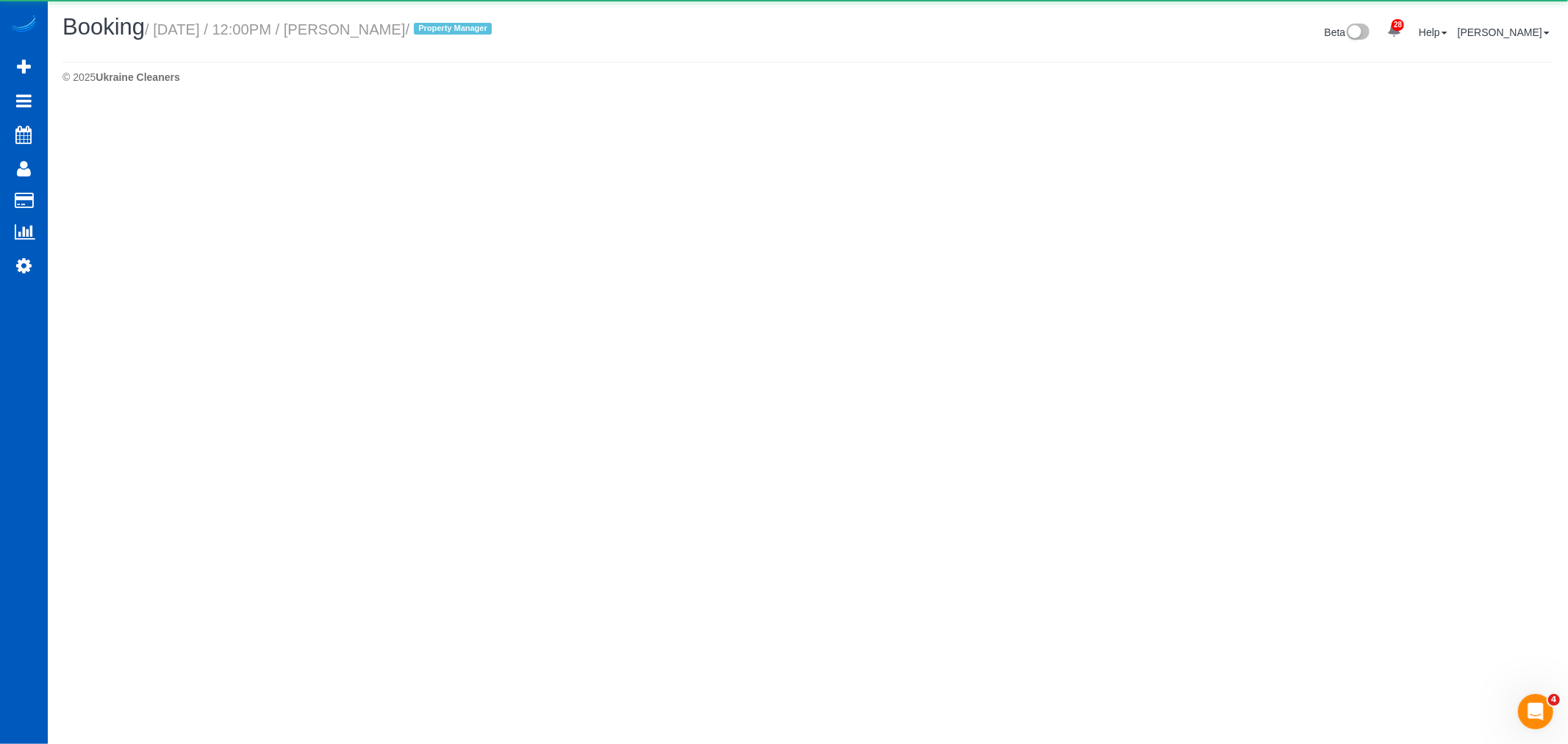
select select "CA"
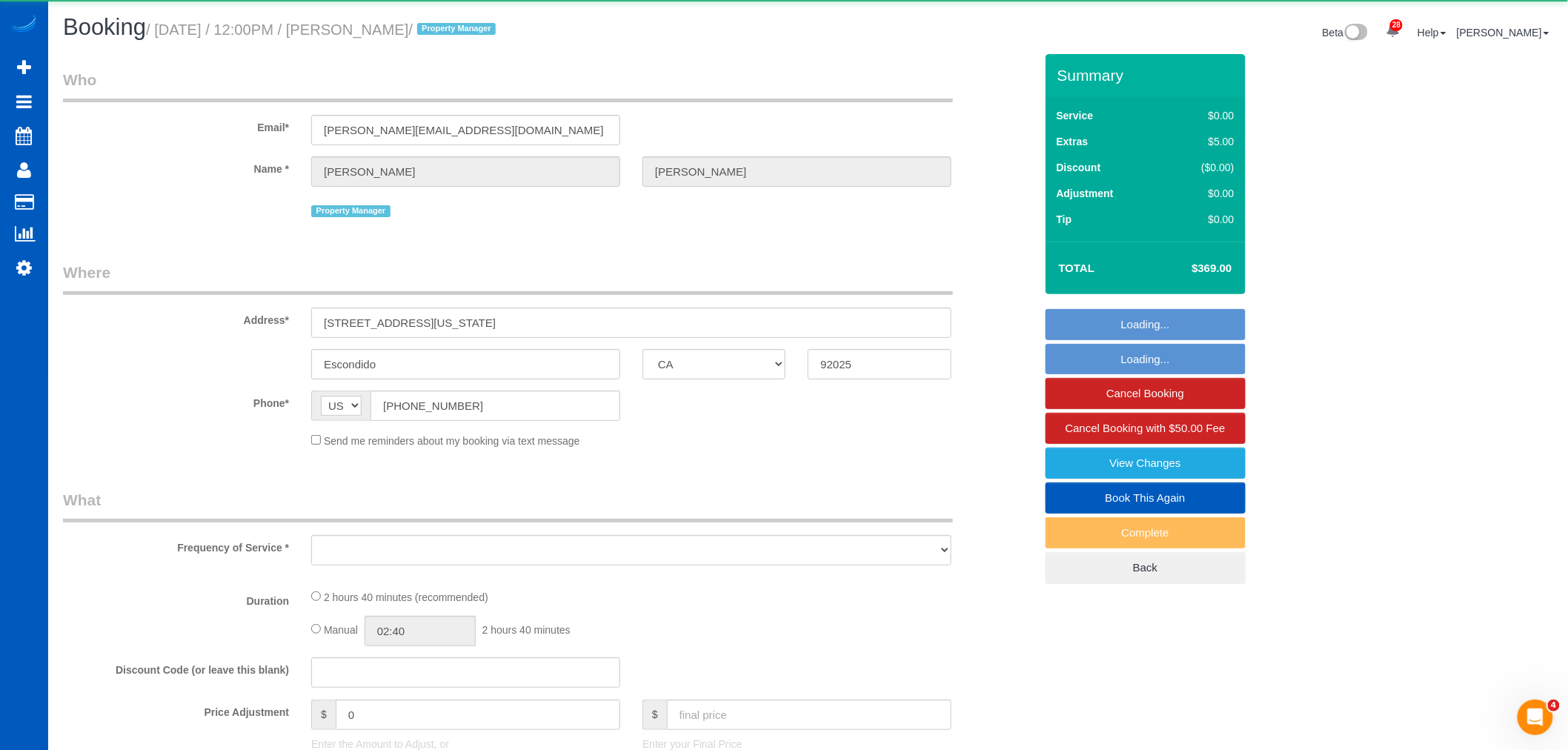
select select "object:76150"
select select "199"
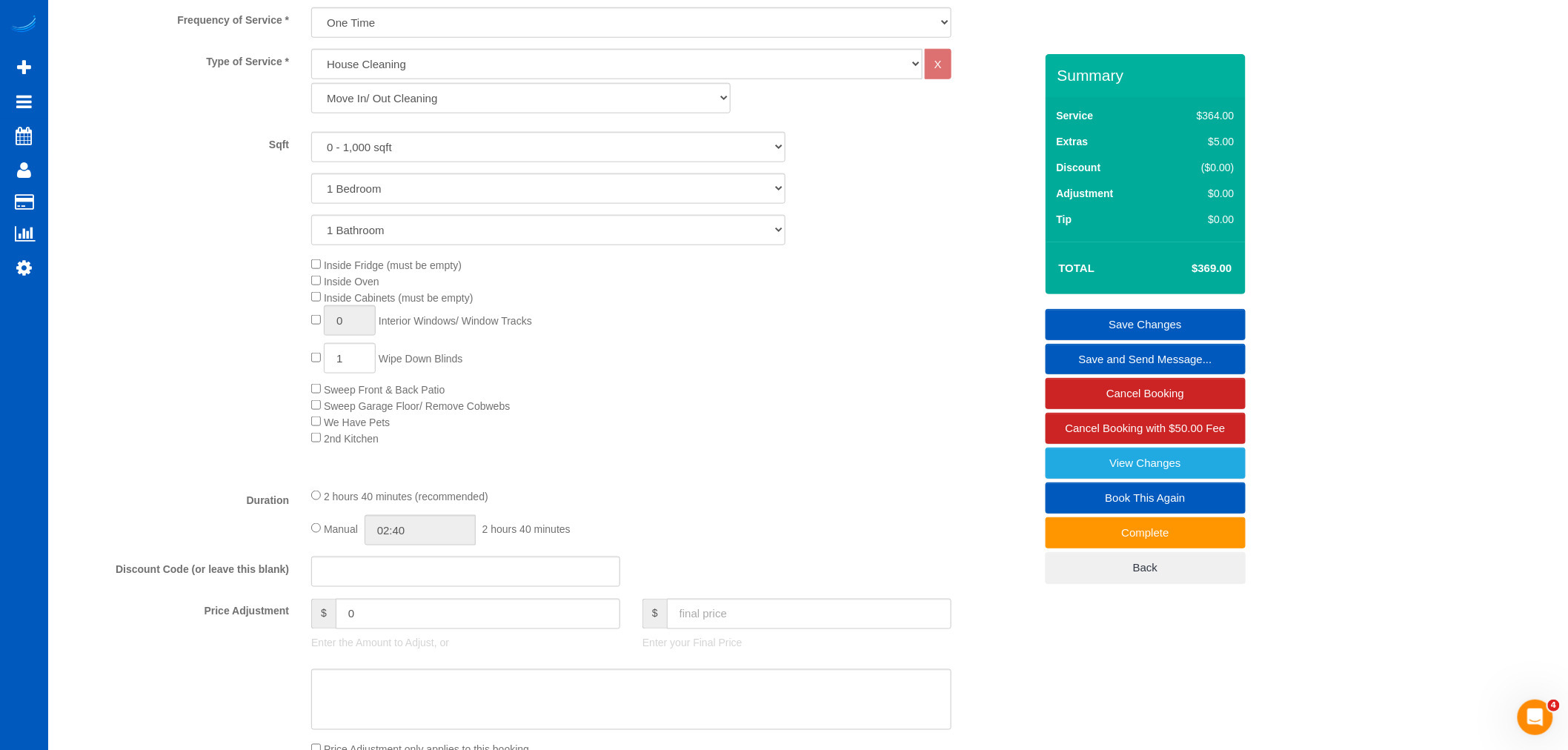
scroll to position [521, 0]
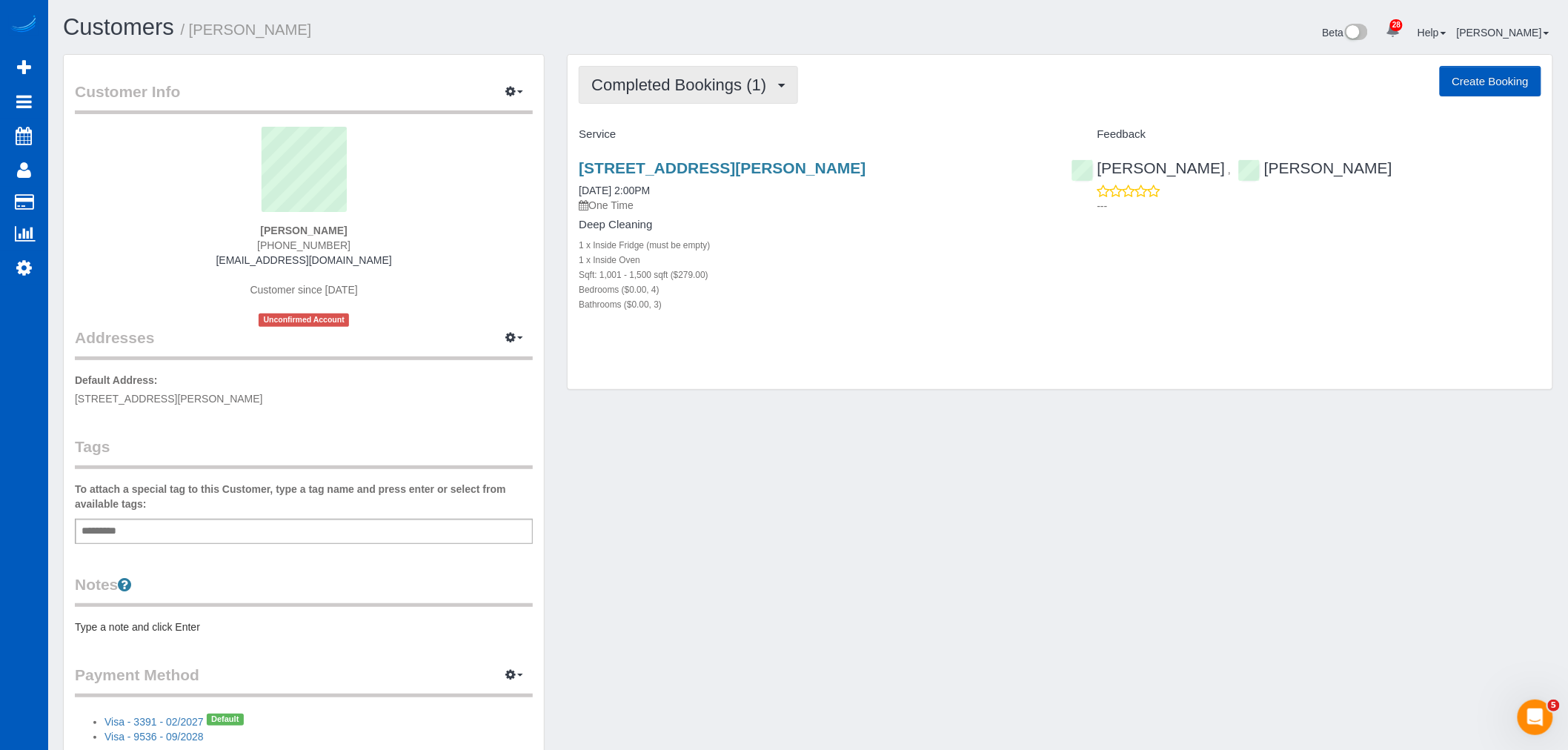
click at [650, 82] on span "Completed Bookings (1)" at bounding box center [683, 85] width 183 height 18
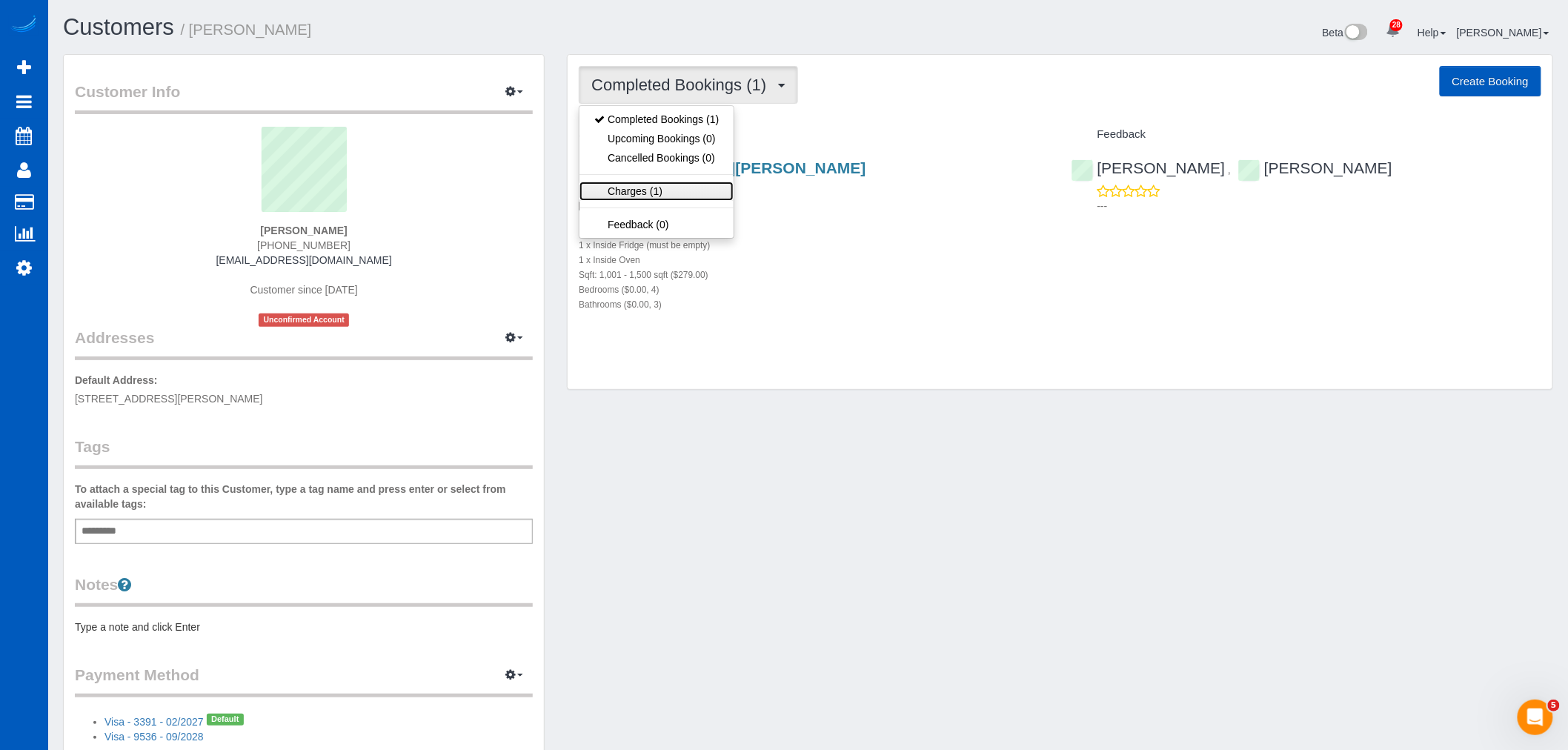
click at [670, 183] on link "Charges (1)" at bounding box center [656, 191] width 154 height 19
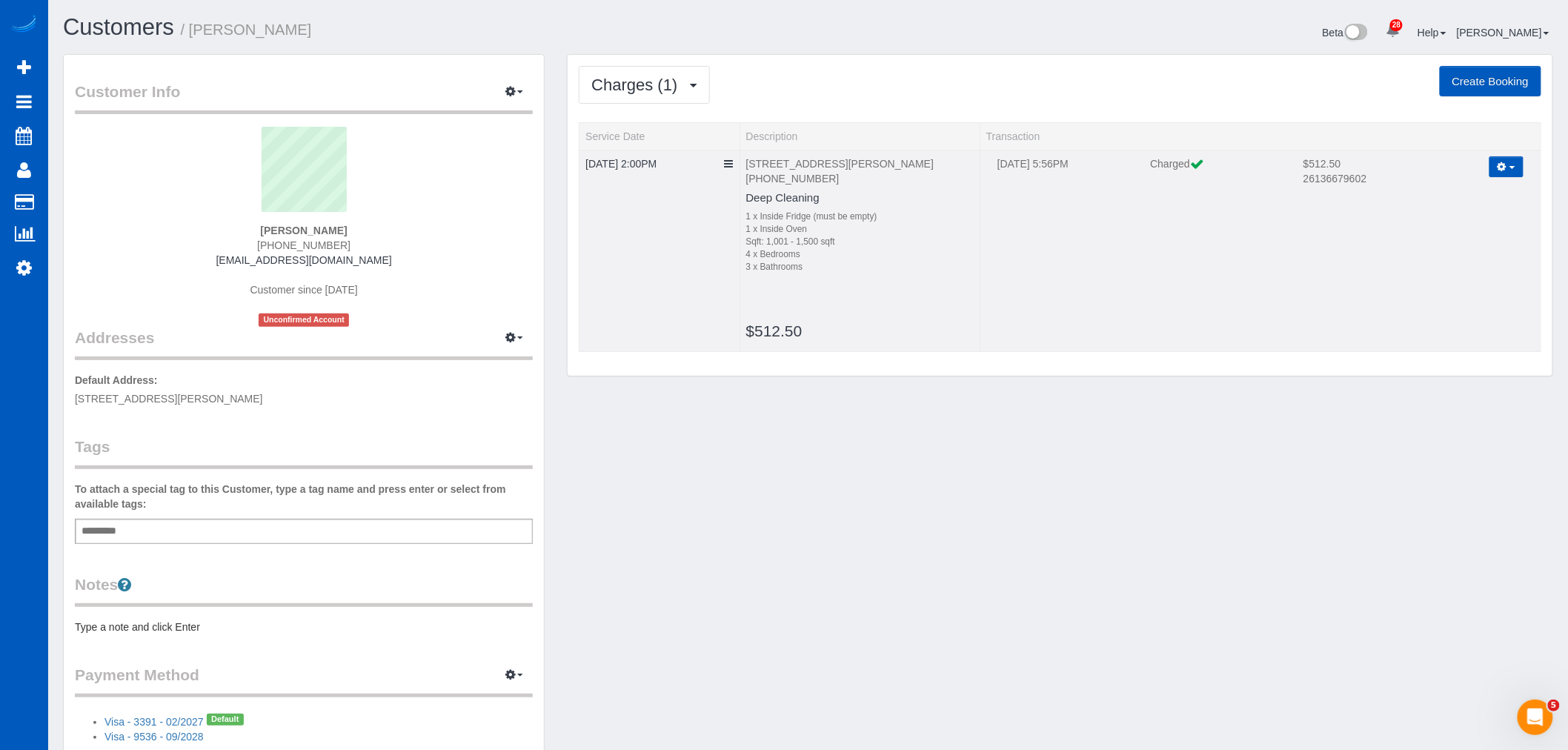
click at [1516, 170] on button "button" at bounding box center [1506, 167] width 34 height 22
click at [1180, 242] on td "07/28/2025 5:56PM Charged $512.50 26136679602 Refund Send Invoice Refresh" at bounding box center [1261, 251] width 561 height 203
click at [1501, 166] on icon "button" at bounding box center [1503, 166] width 10 height 8
click at [515, 91] on icon "button" at bounding box center [510, 92] width 10 height 9
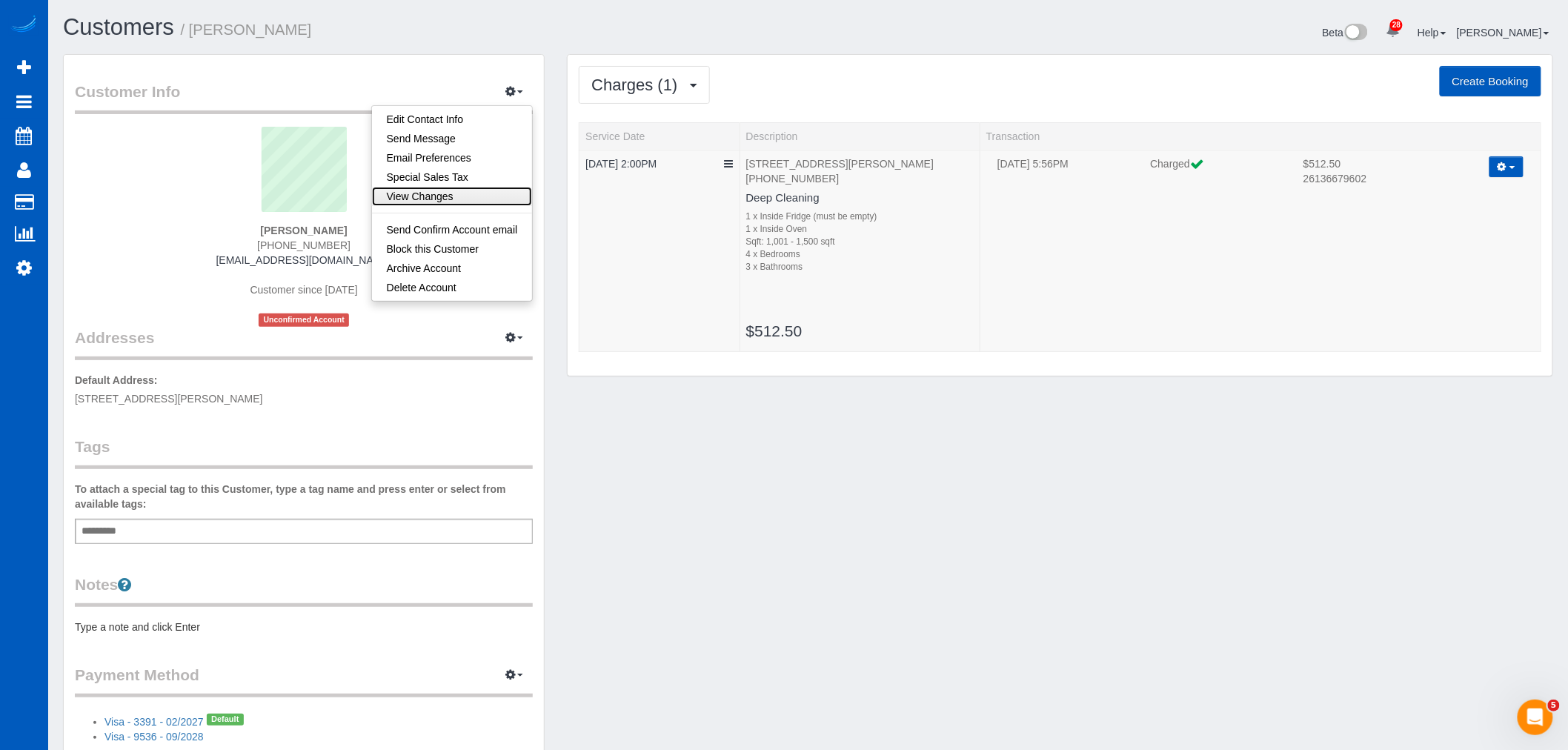
click at [467, 198] on link "View Changes" at bounding box center [452, 196] width 161 height 19
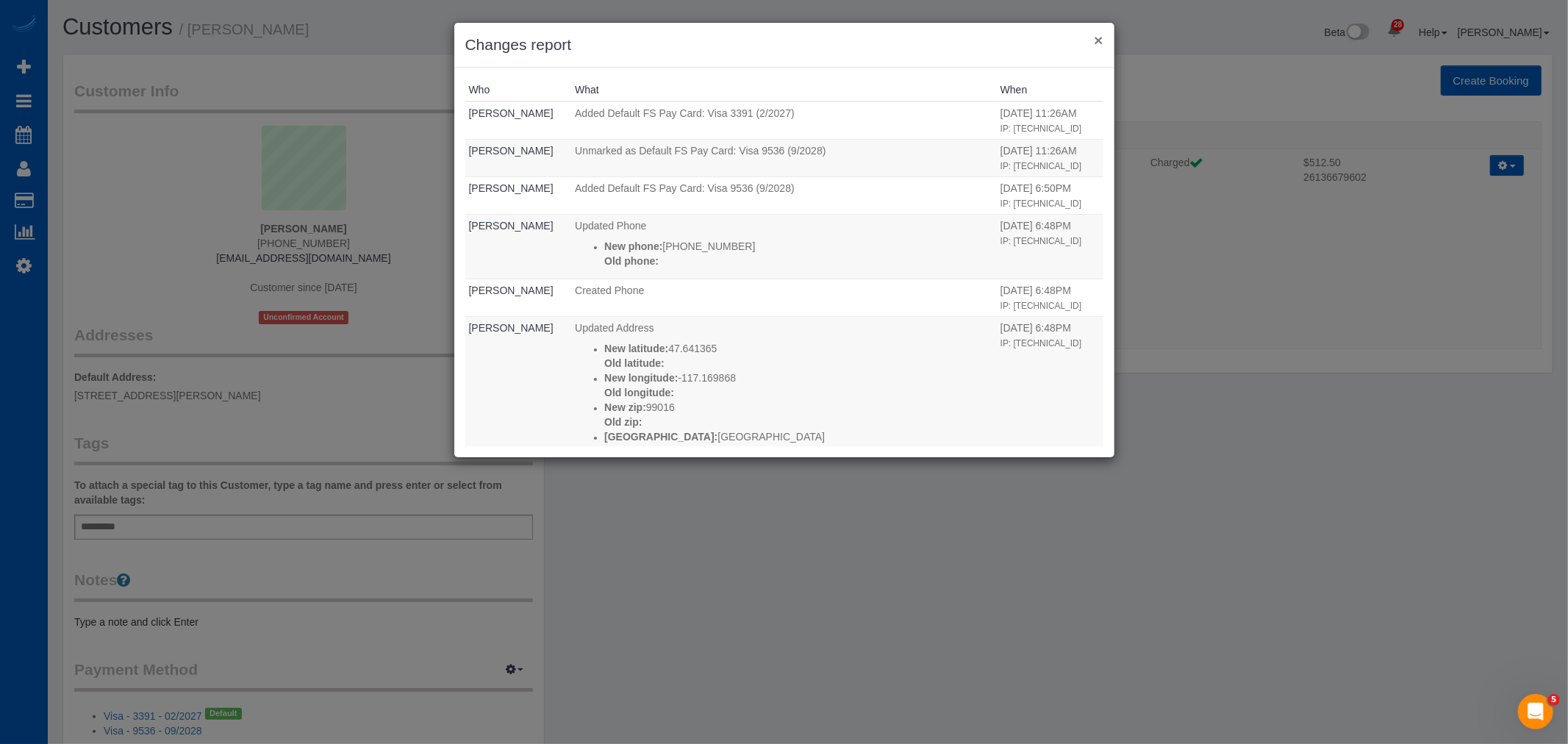
click at [1100, 42] on button "×" at bounding box center [1098, 40] width 9 height 15
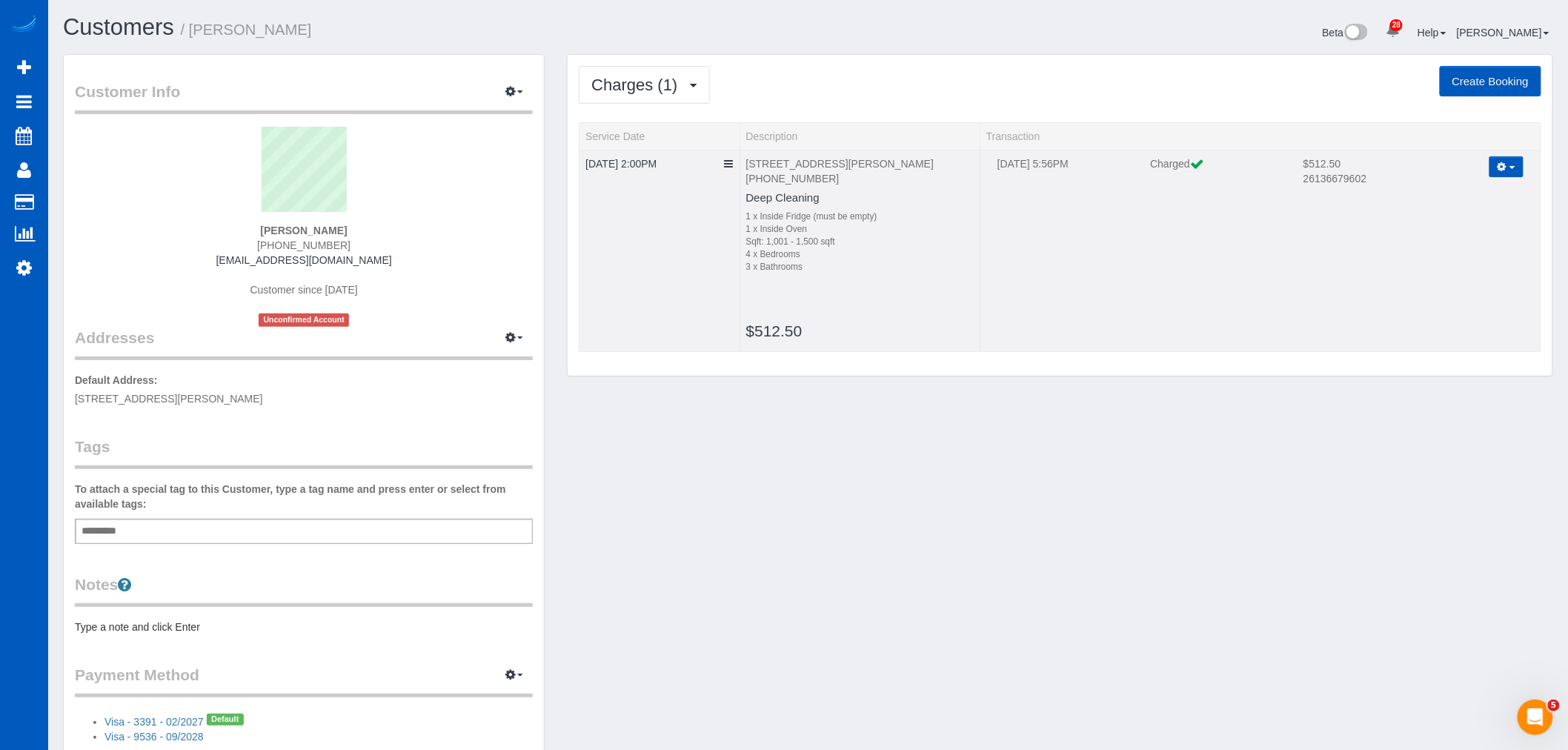
click at [1514, 166] on span "button" at bounding box center [1513, 167] width 6 height 3
click at [725, 165] on icon at bounding box center [730, 163] width 9 height 10
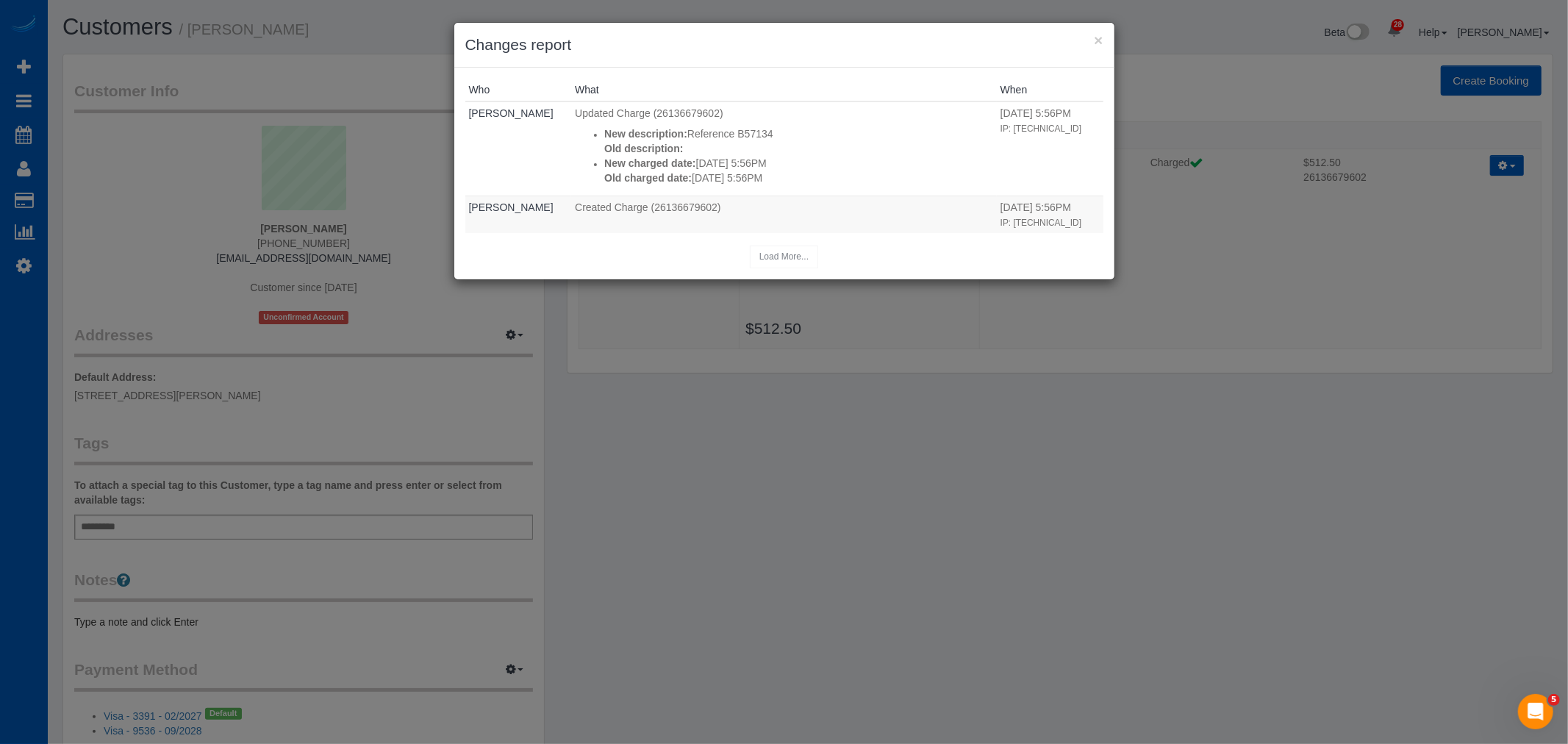
click at [1088, 38] on h3 "Changes report" at bounding box center [784, 44] width 638 height 22
click at [1103, 41] on div "× Changes report" at bounding box center [784, 45] width 660 height 45
click at [1093, 37] on button "×" at bounding box center [1098, 40] width 9 height 15
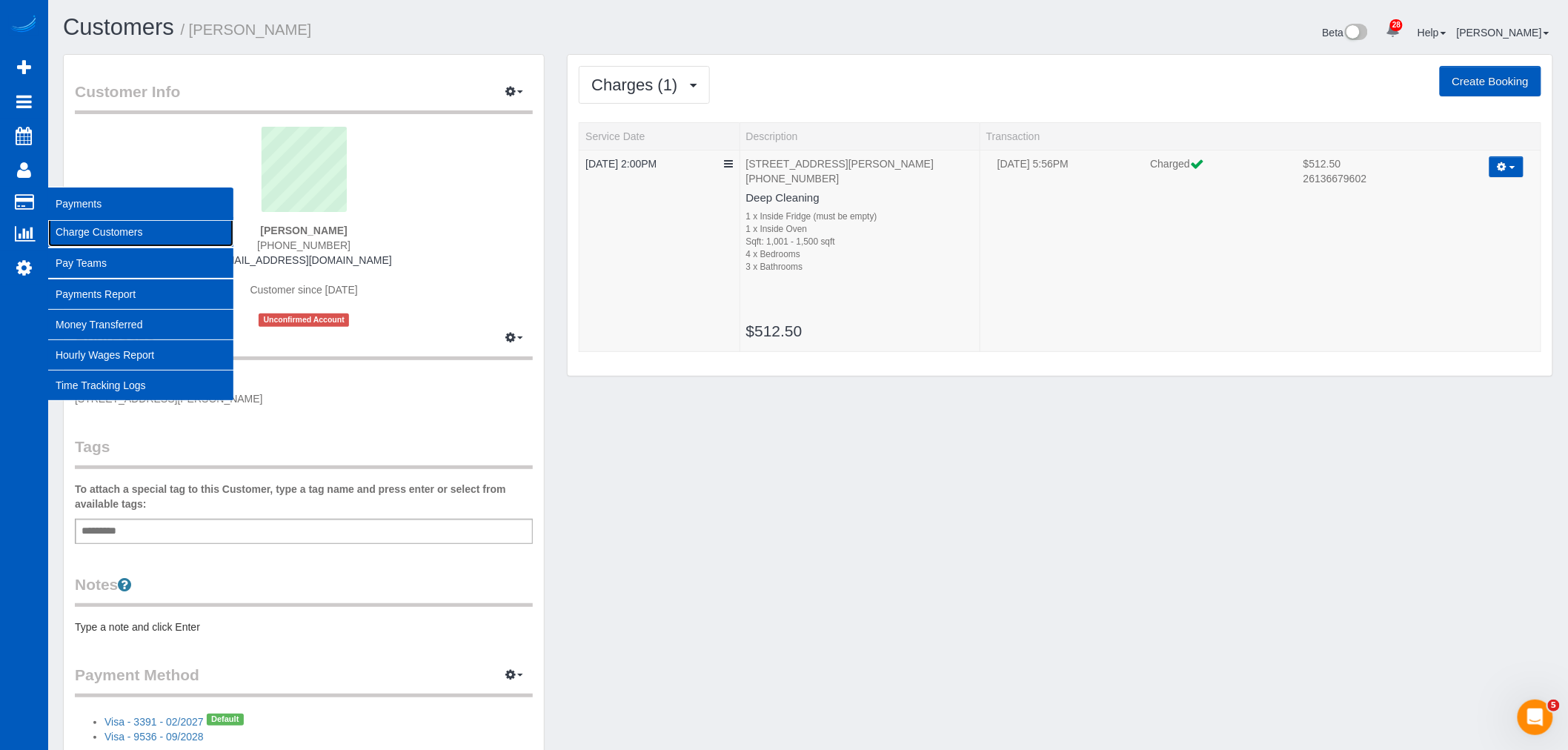
click at [145, 228] on link "Charge Customers" at bounding box center [141, 232] width 185 height 29
select select
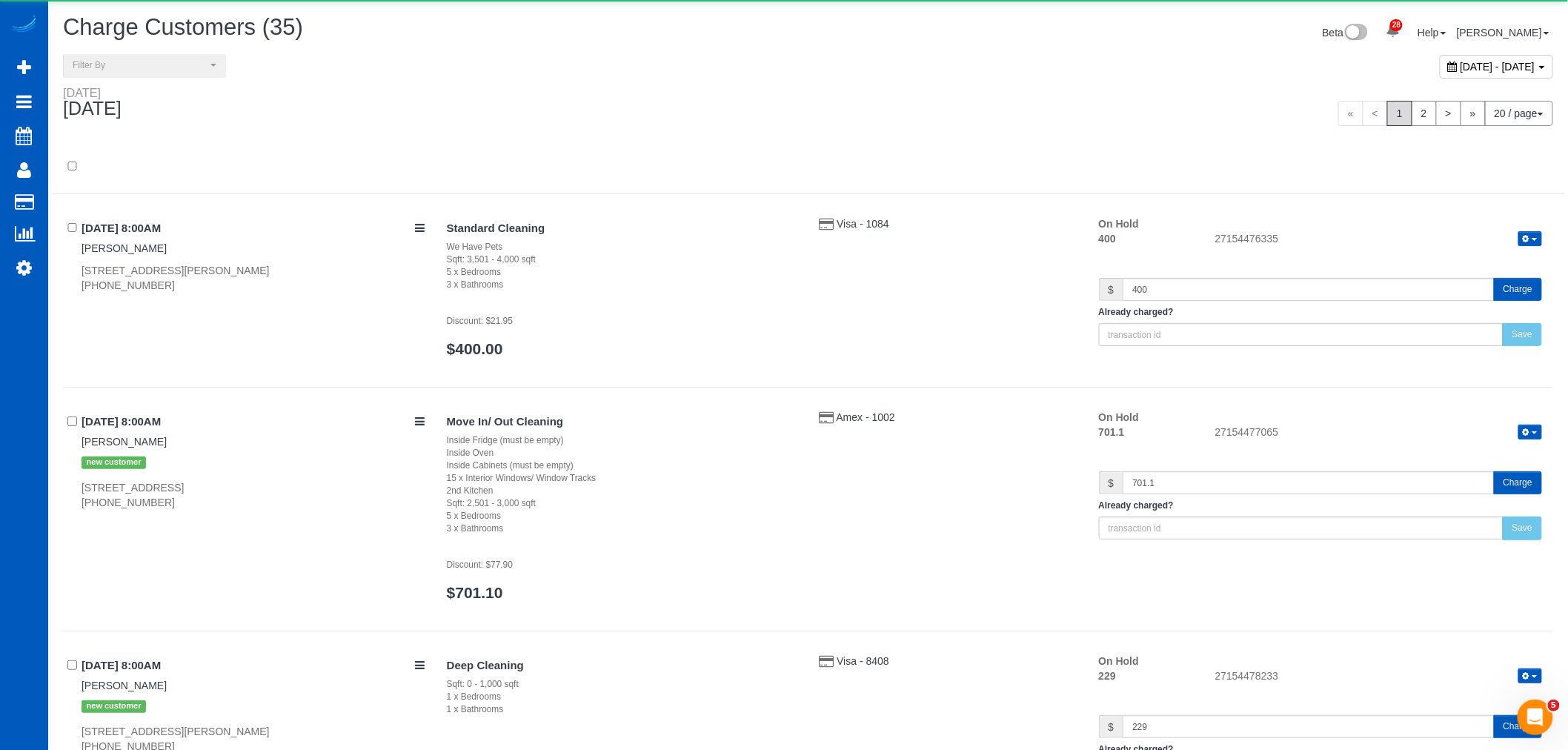
click at [1388, 83] on div "[DATE] - [DATE]" at bounding box center [1187, 69] width 757 height 32
click at [1440, 75] on div "[DATE] - [DATE]" at bounding box center [1496, 66] width 113 height 24
type input "**********"
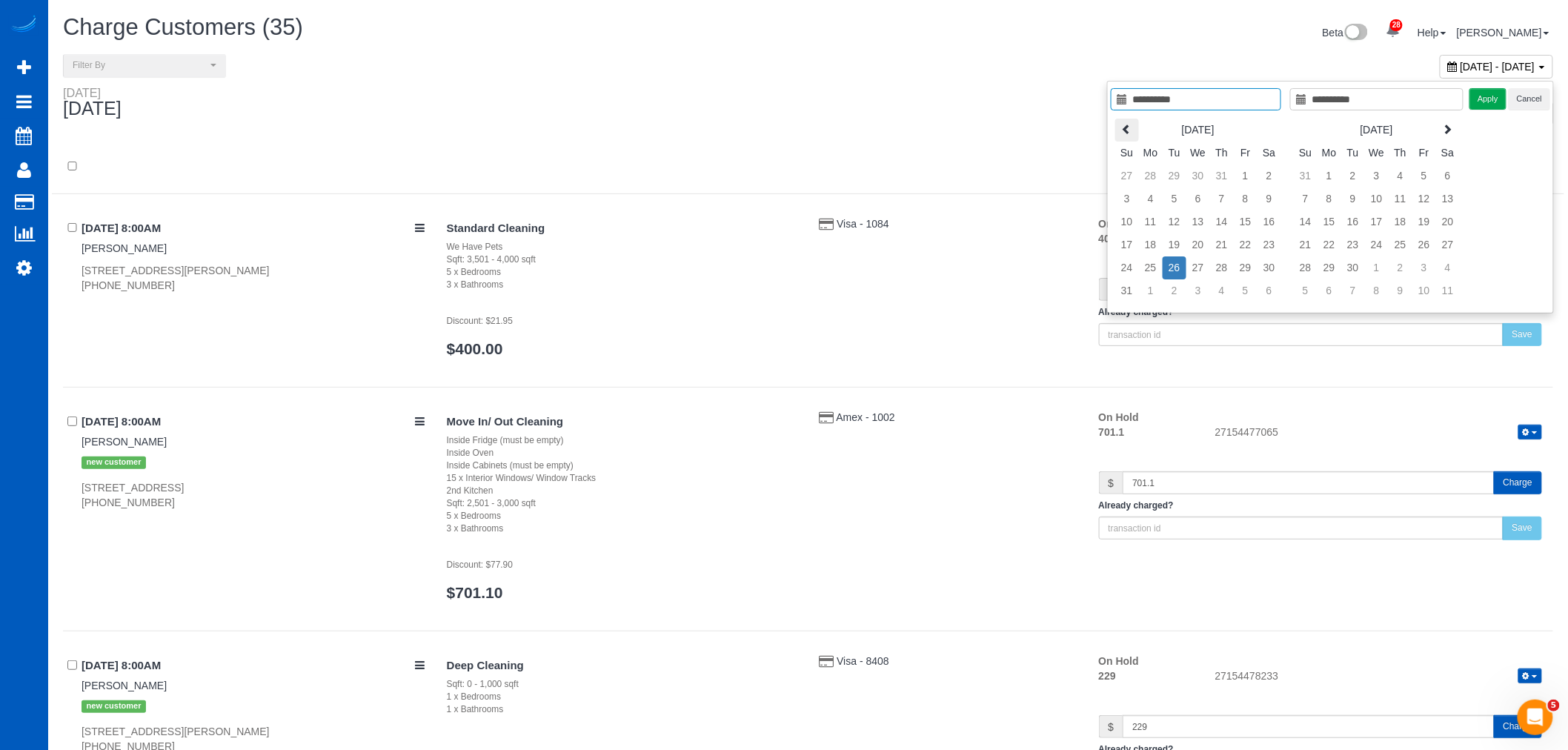
click at [1124, 133] on th at bounding box center [1127, 130] width 24 height 23
type input "**********"
click at [1262, 230] on td "19" at bounding box center [1269, 222] width 24 height 23
type input "**********"
drag, startPoint x: 1262, startPoint y: 230, endPoint x: 1283, endPoint y: 224, distance: 21.8
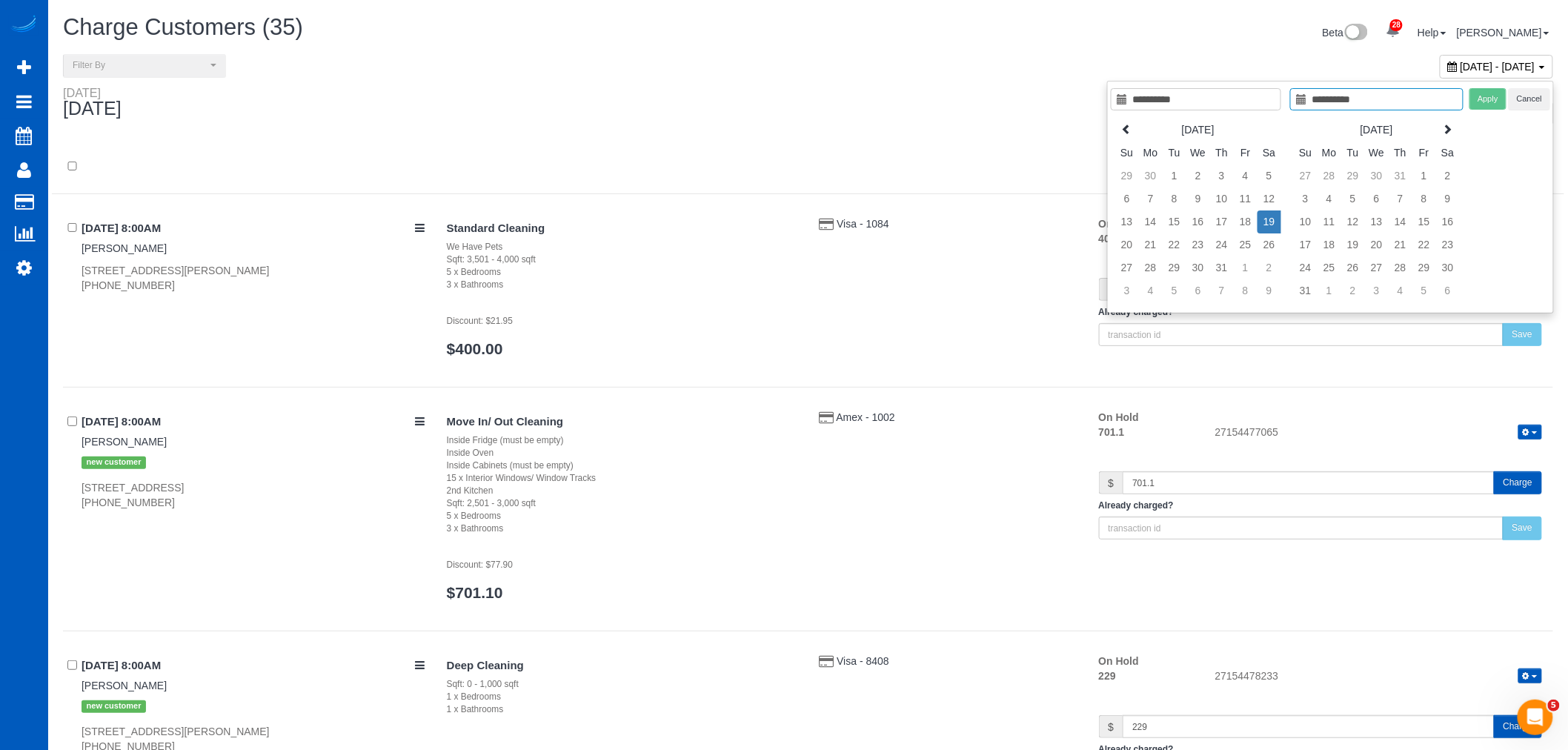
click at [1267, 225] on td "19" at bounding box center [1269, 222] width 24 height 23
type input "**********"
click at [1476, 101] on button "Apply" at bounding box center [1488, 99] width 37 height 22
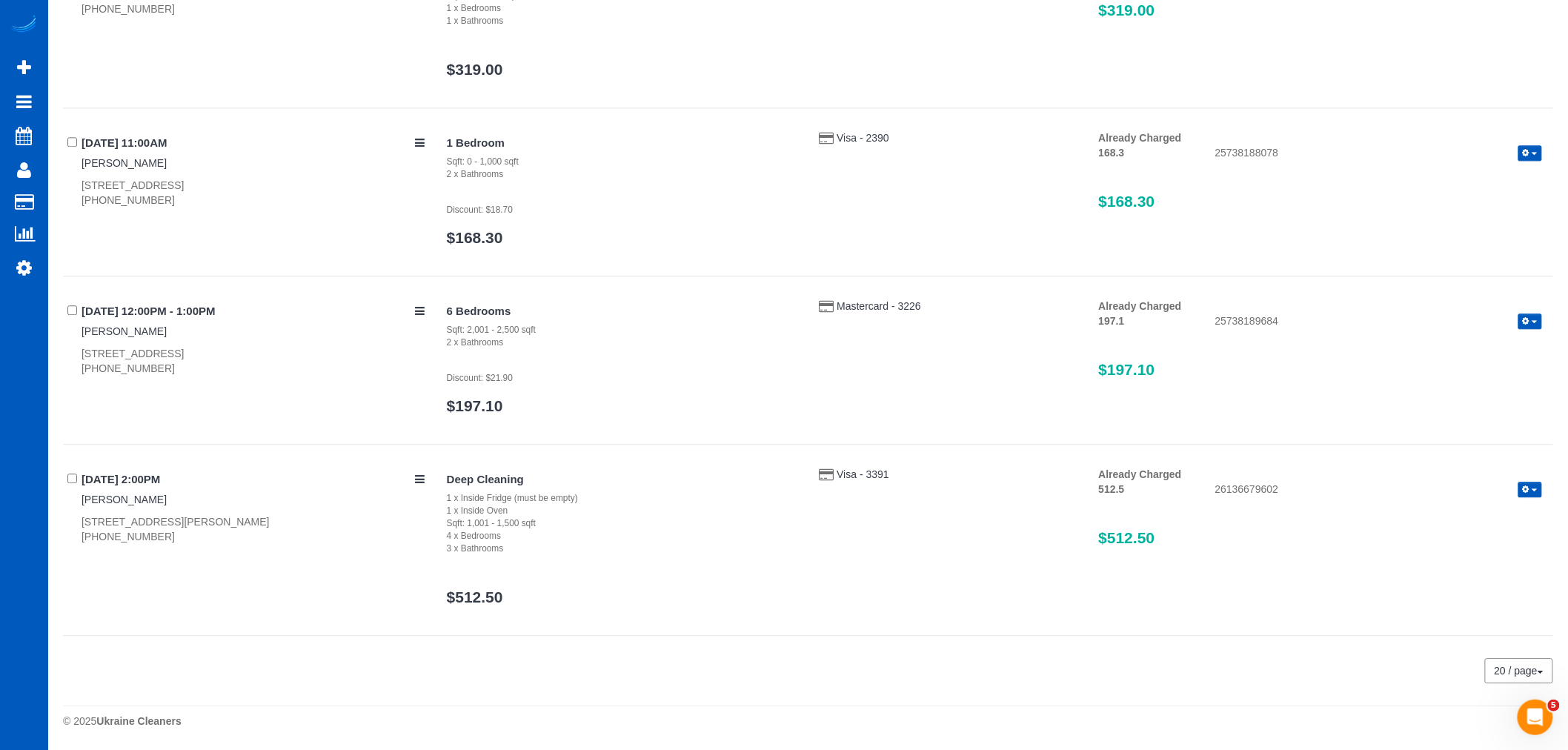
scroll to position [1418, 0]
click at [877, 469] on span "Visa - 3391" at bounding box center [863, 474] width 52 height 12
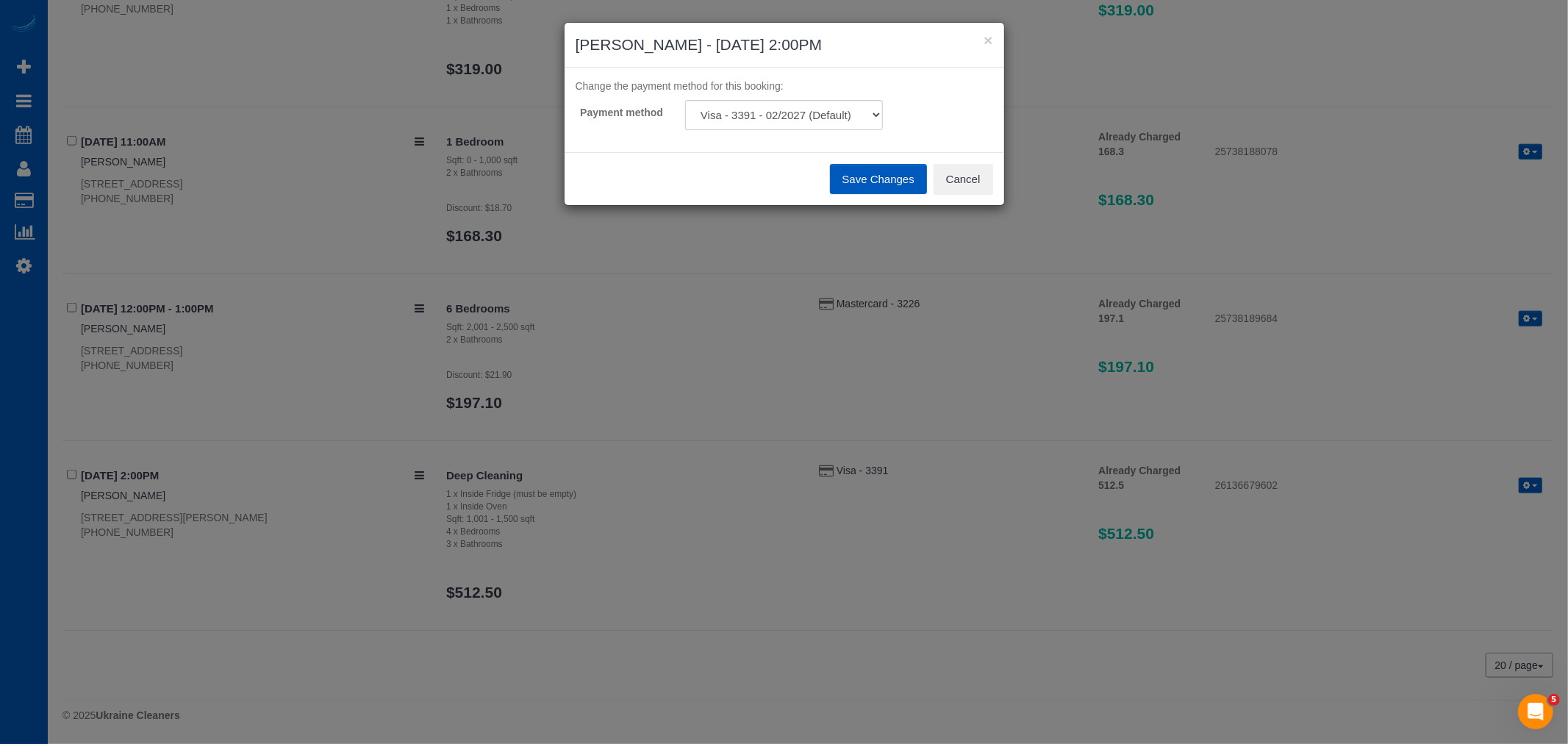
click at [856, 96] on div "Change the payment method for this booking:" at bounding box center [784, 89] width 439 height 21
click at [821, 106] on select "Visa - 3391 - 02/2027 (Default) Visa - 9536 - 09/2028 Add Credit Card ─────────…" at bounding box center [783, 115] width 198 height 30
click at [821, 106] on select "Visa - 3391 - 02/2027 (Default) Visa - 9536 - 09/2028 Add Credit Card ─────────…" at bounding box center [783, 115] width 198 height 30
click at [981, 174] on button "Cancel" at bounding box center [963, 179] width 60 height 31
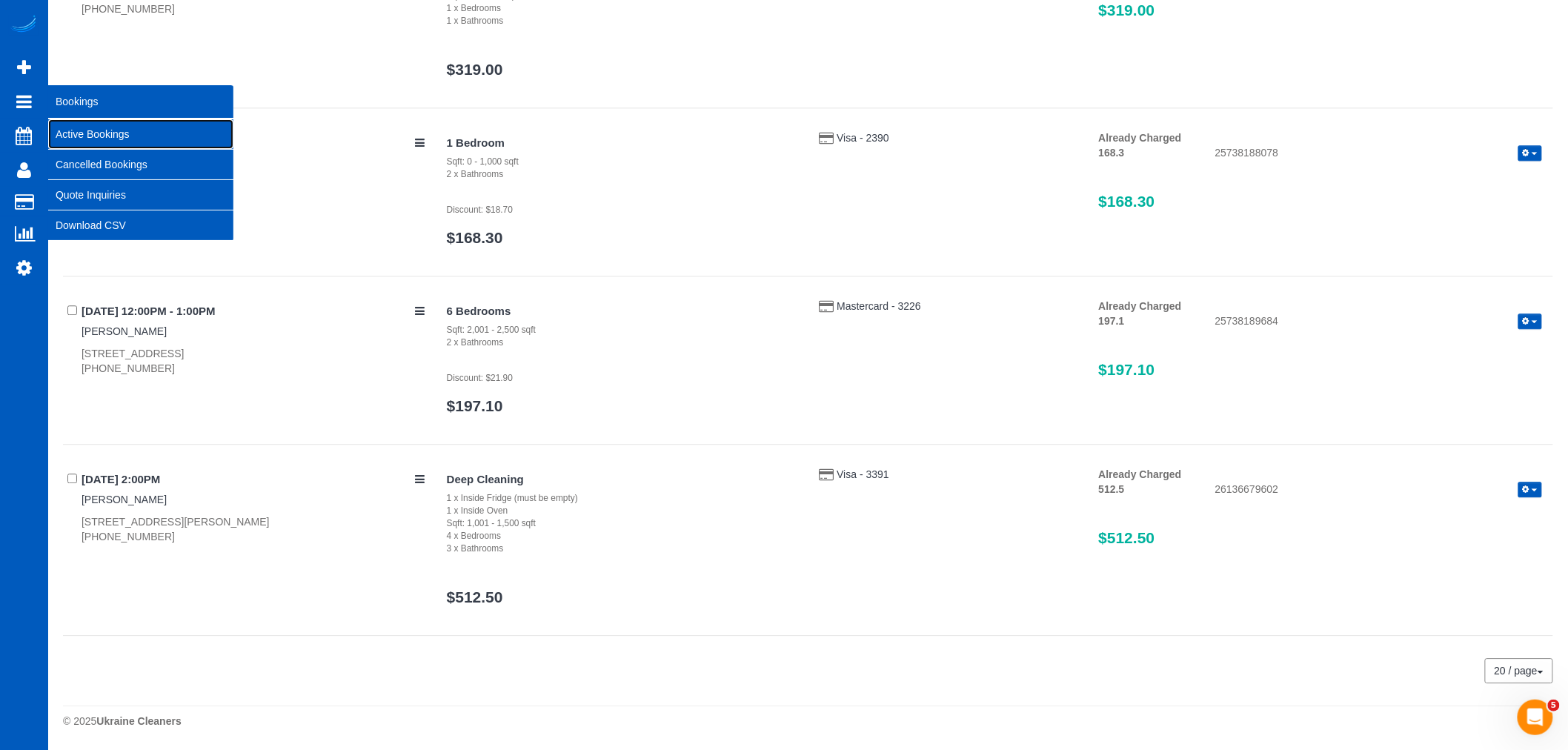
click at [79, 129] on link "Active Bookings" at bounding box center [141, 134] width 185 height 29
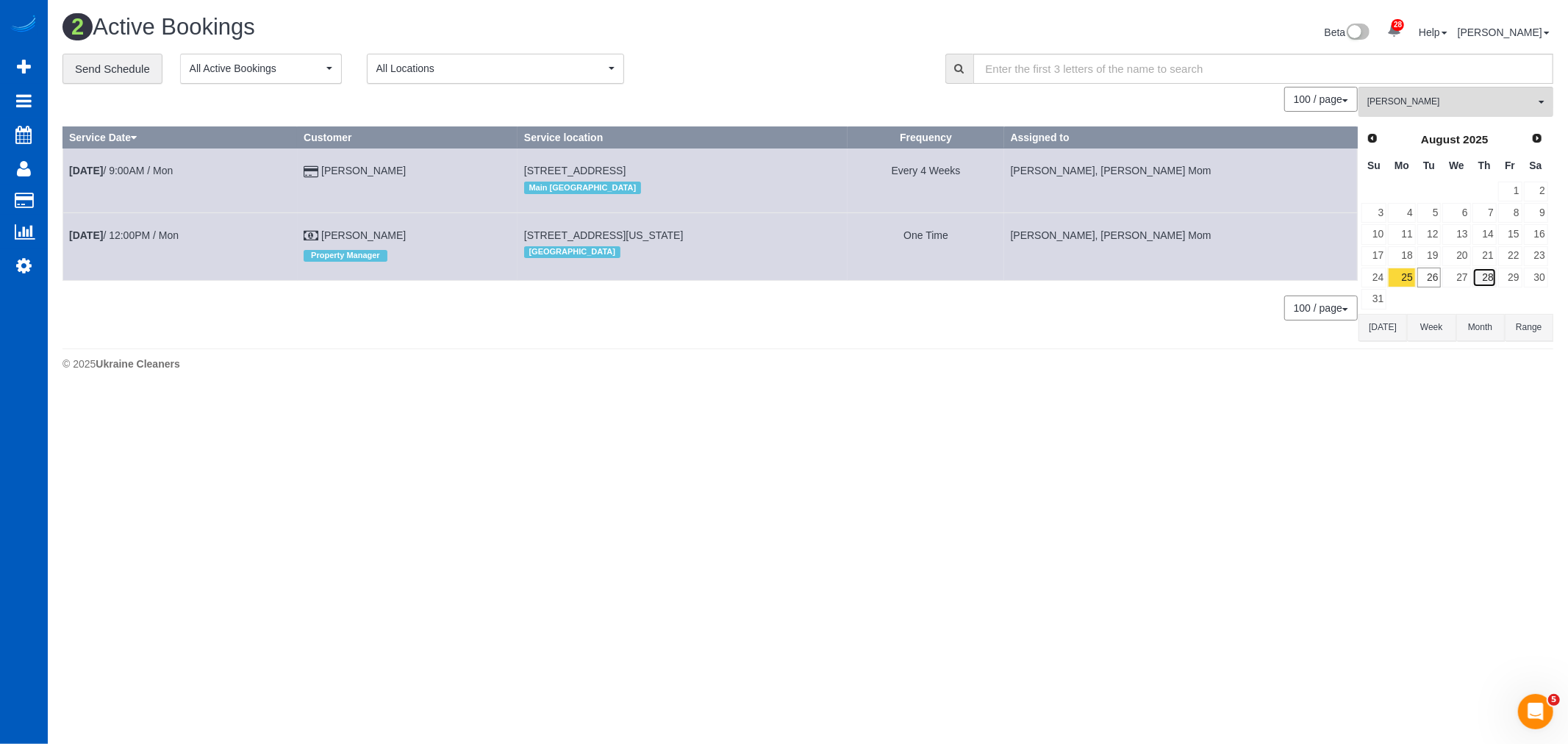
click at [1495, 271] on link "28" at bounding box center [1484, 278] width 24 height 20
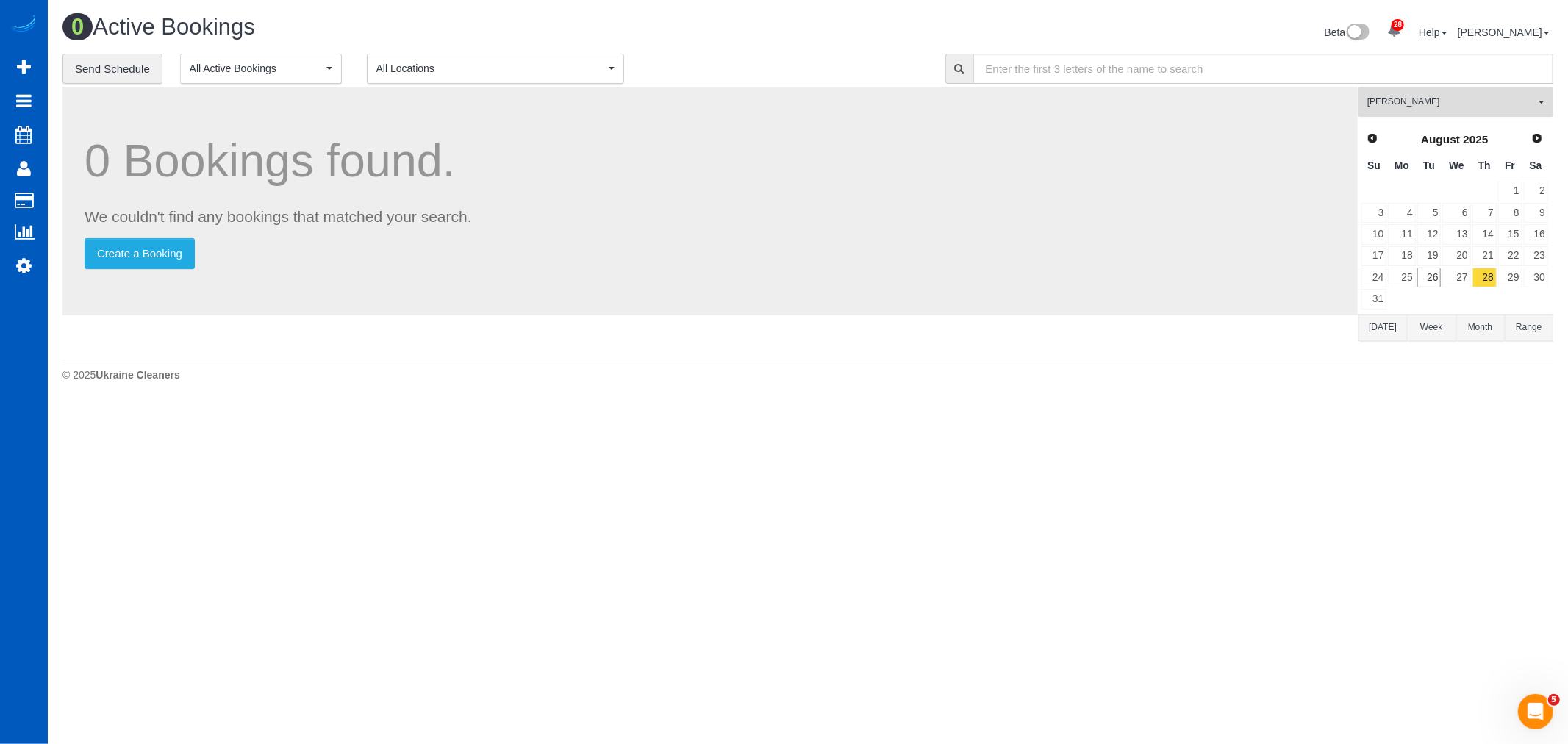
click at [1438, 96] on span "[PERSON_NAME]" at bounding box center [1450, 102] width 167 height 12
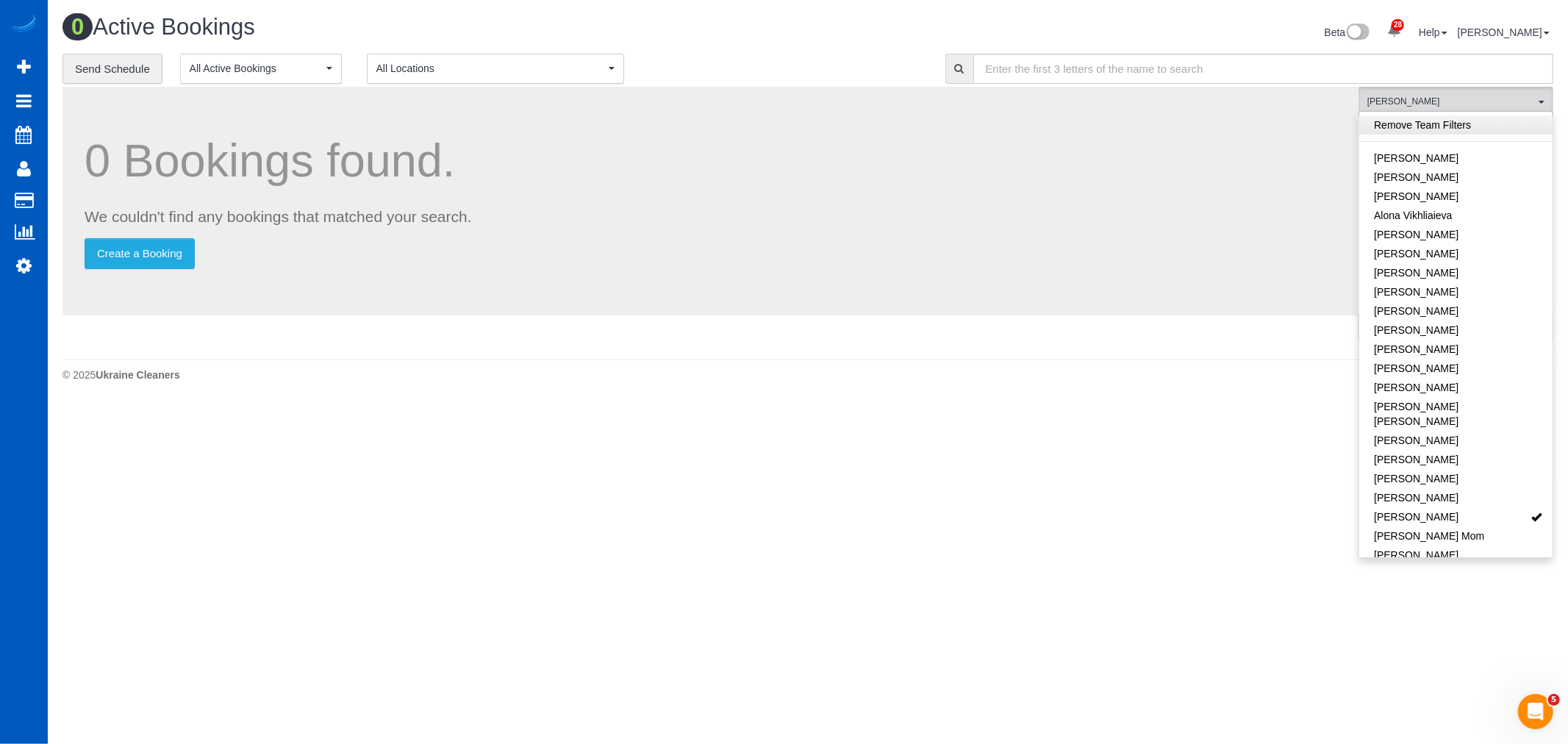
click at [1443, 119] on link "Remove Team Filters" at bounding box center [1455, 125] width 193 height 19
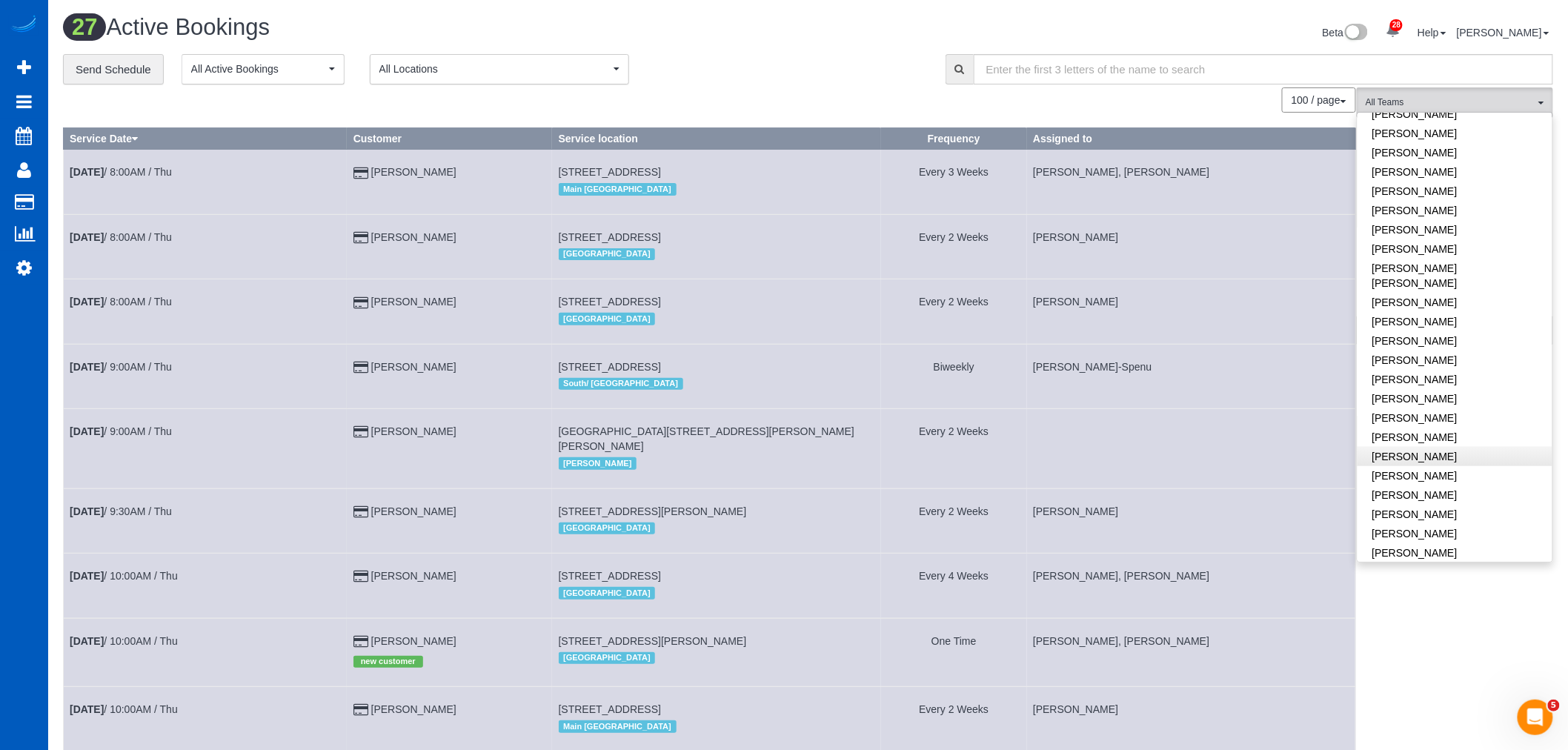
scroll to position [824, 0]
click at [1397, 532] on link "[PERSON_NAME]" at bounding box center [1455, 541] width 195 height 19
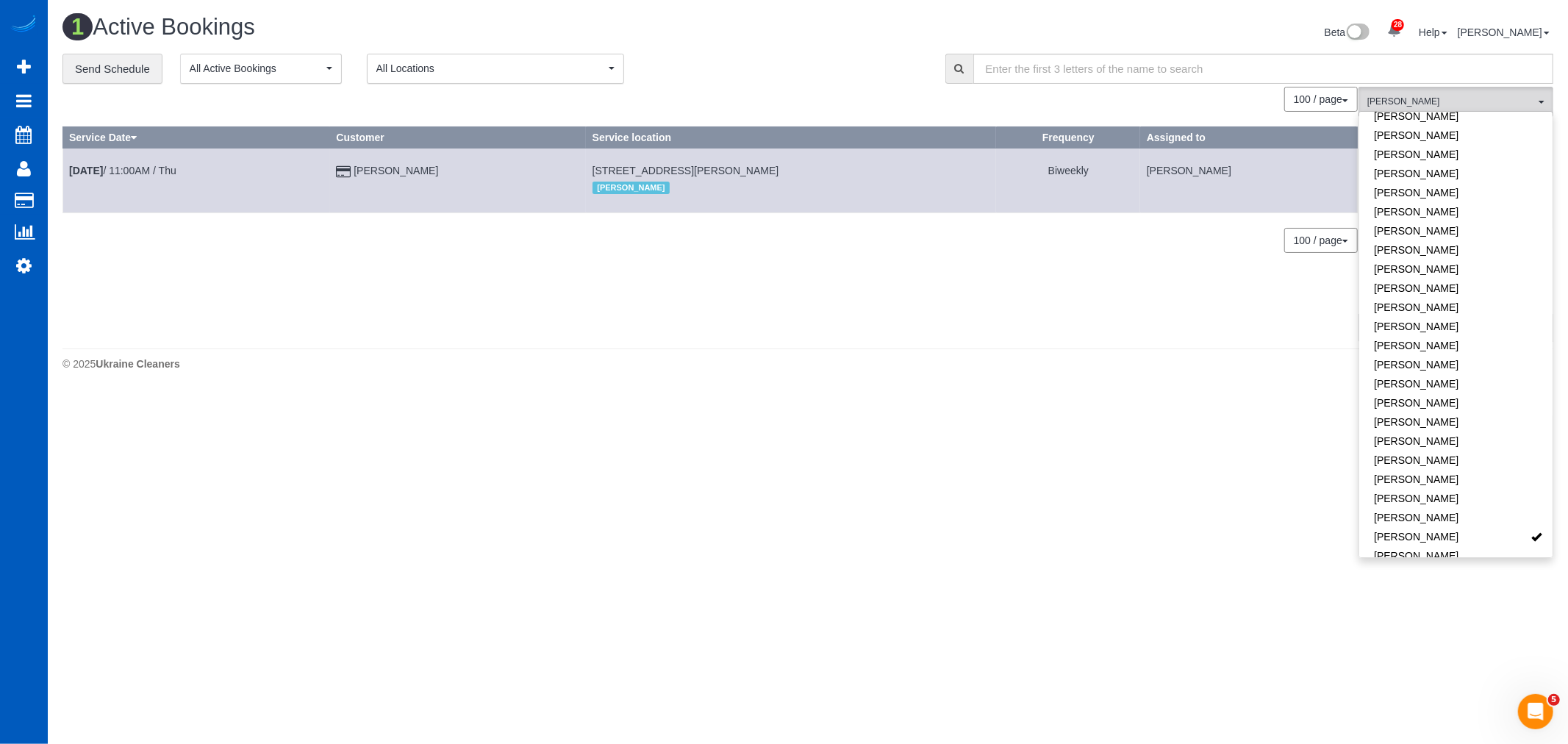
click at [688, 554] on body "28 Beta Your Notifications You have 0 alerts × You have 3 to charge for [DATE] …" at bounding box center [784, 372] width 1568 height 744
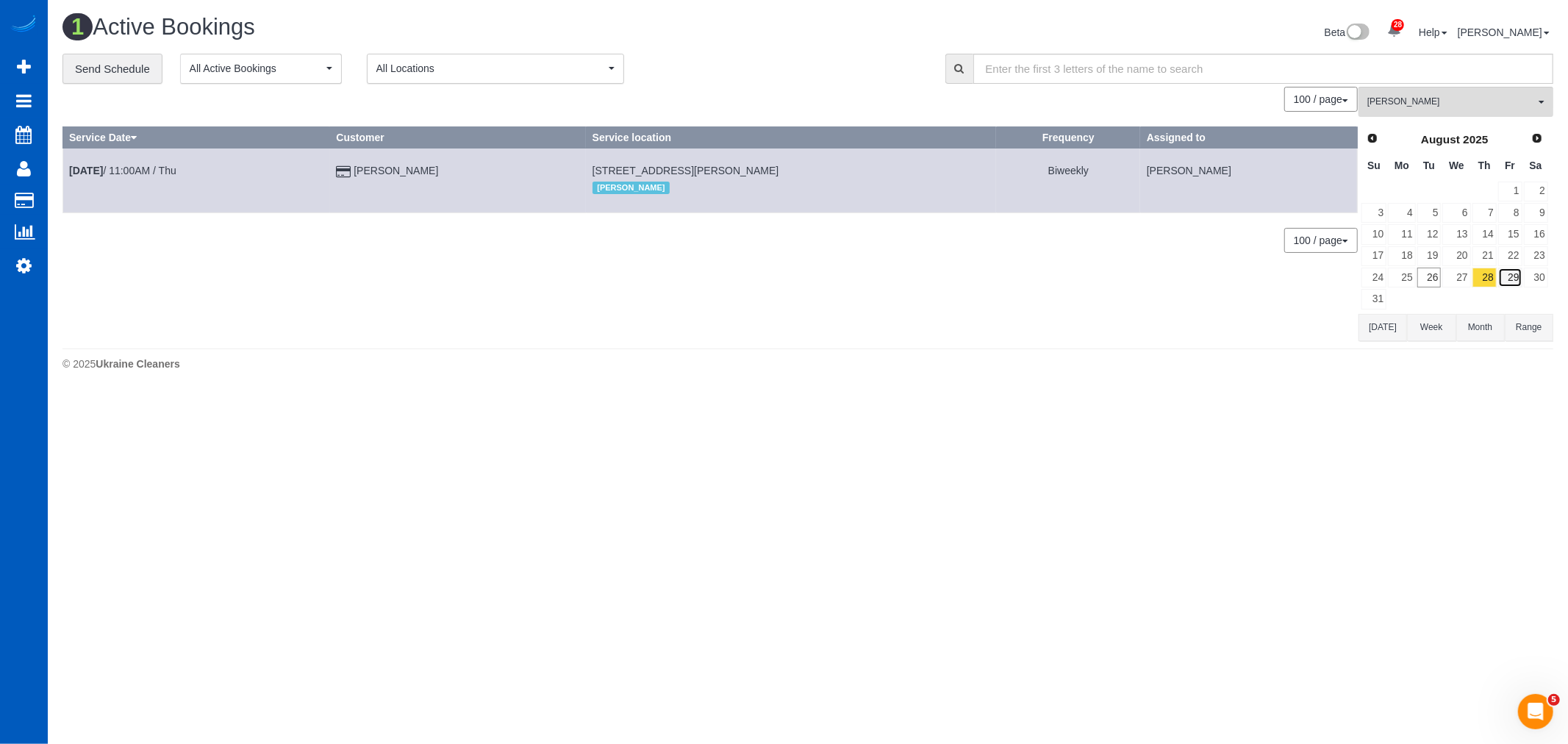
click at [1498, 268] on link "29" at bounding box center [1510, 278] width 24 height 20
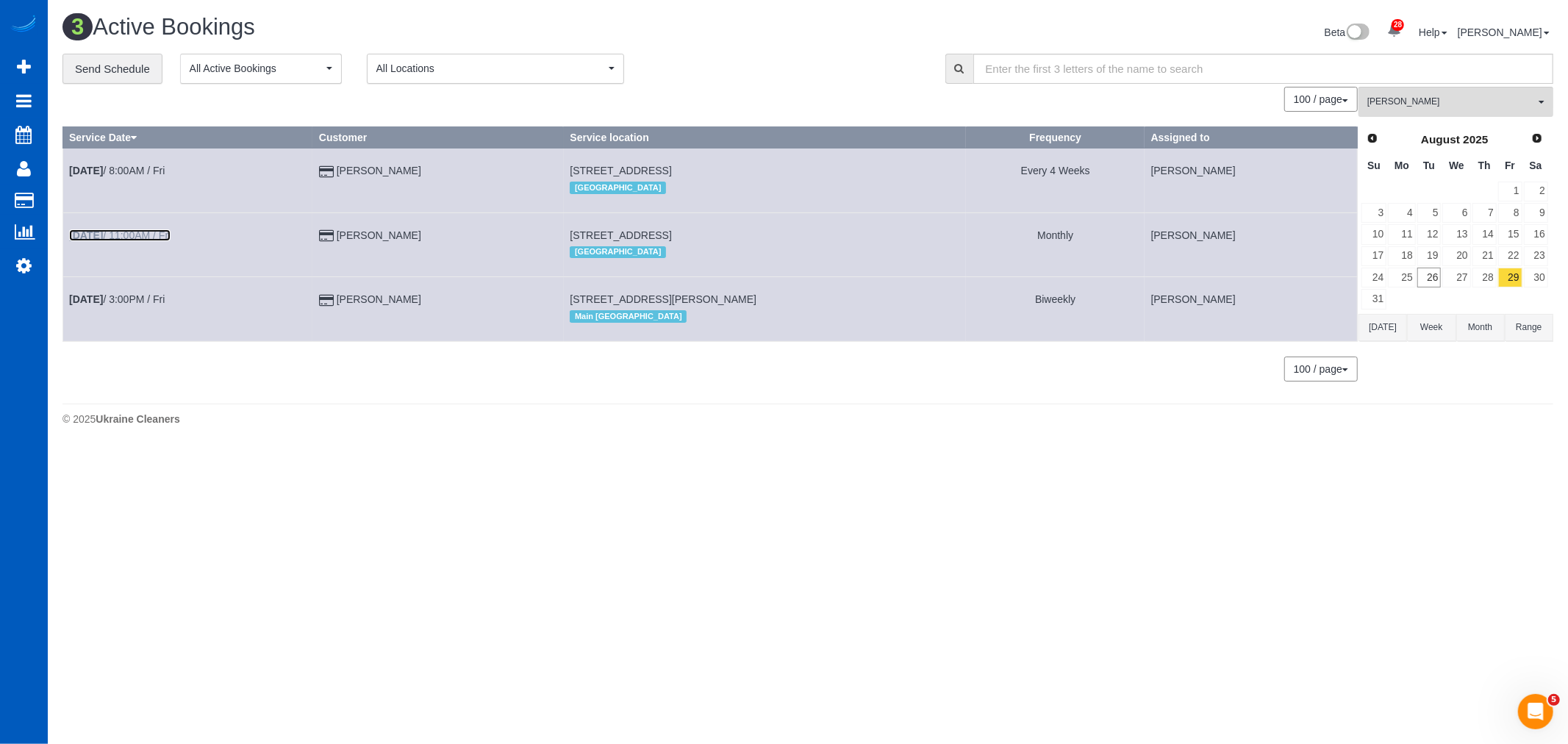
click at [103, 241] on b "[DATE]" at bounding box center [86, 235] width 34 height 11
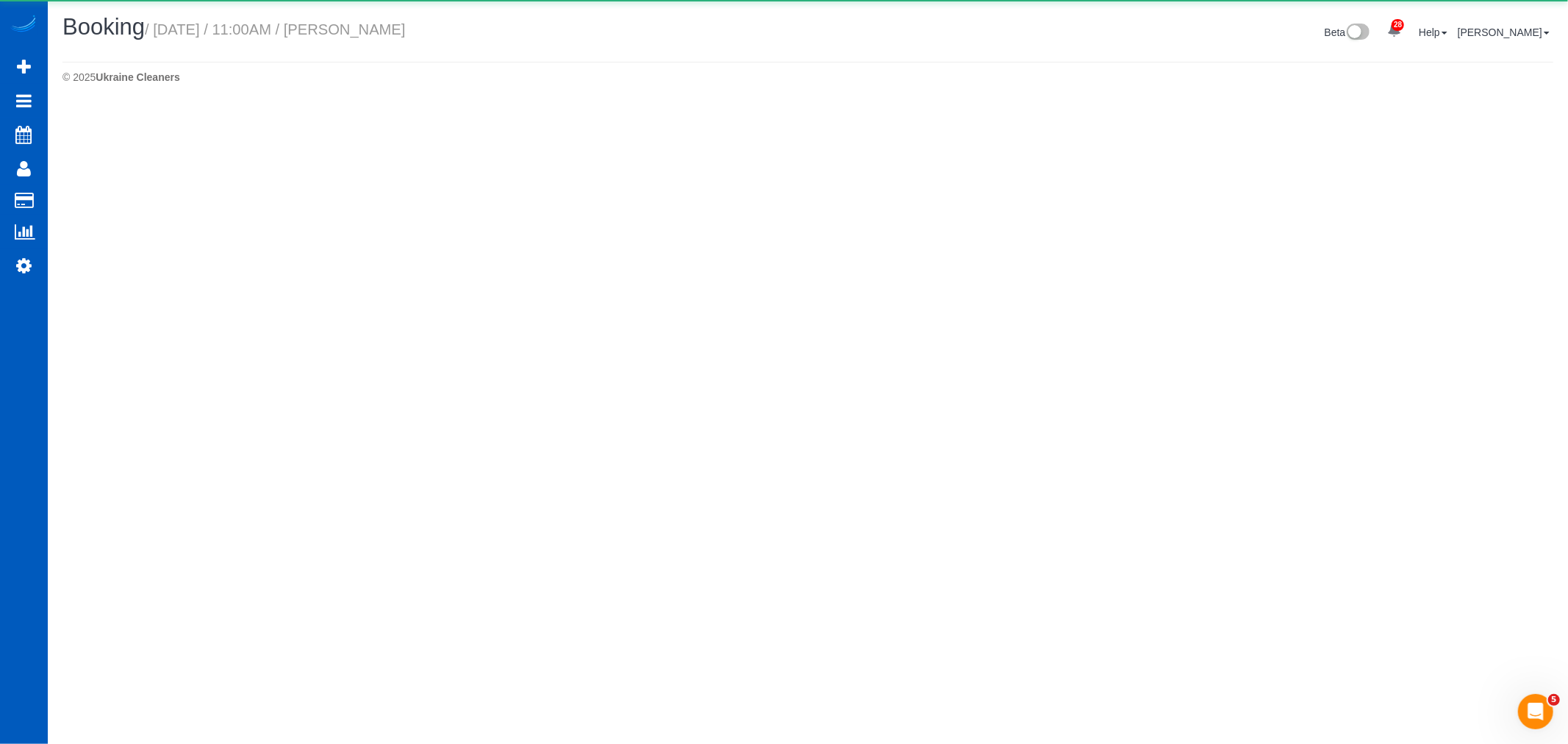
select select "WA"
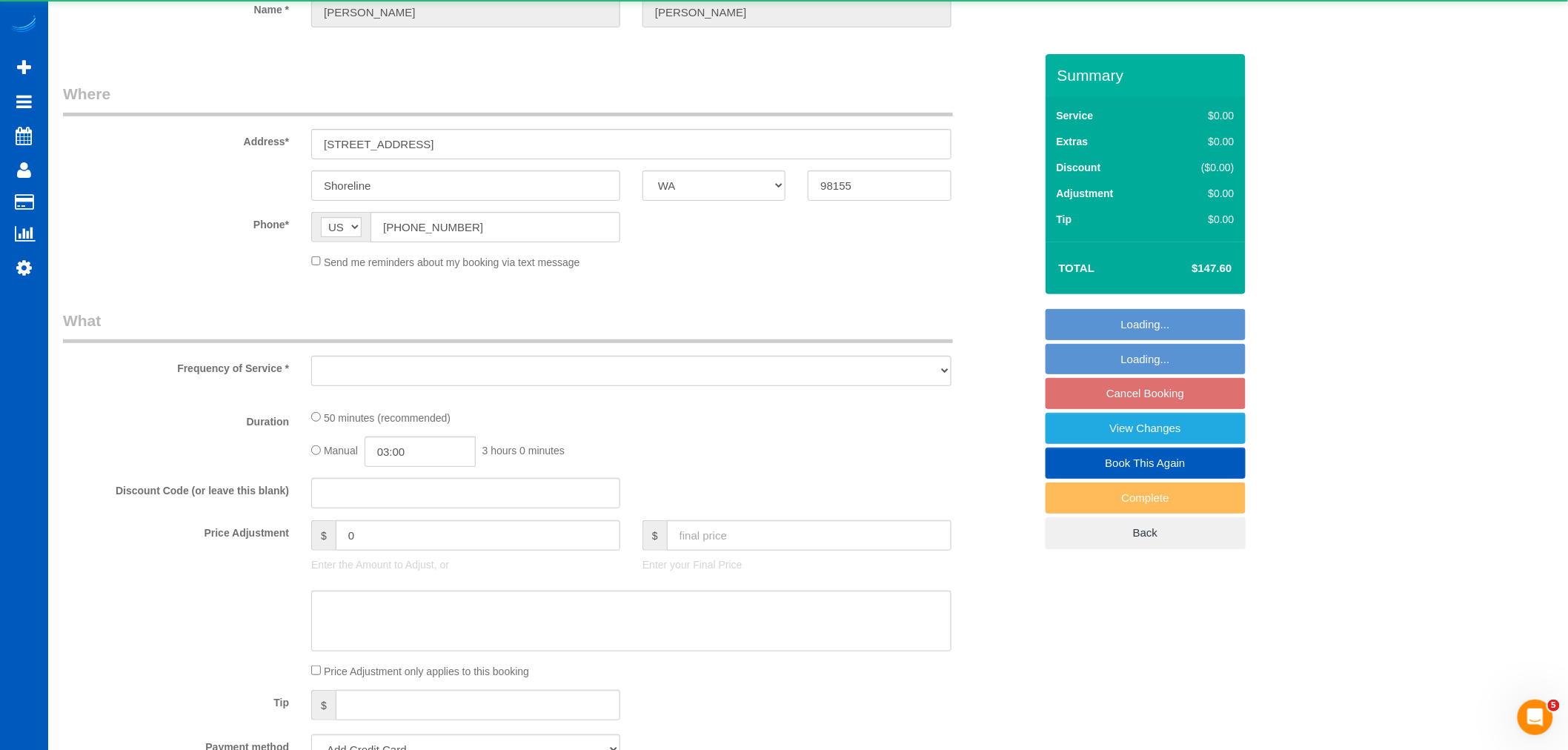
select select "object:11080"
select select "string:fspay-0bf6313d-8e6d-45bc-a359-8aedc4c0f3e1"
select select "2"
select select "spot1"
select select "number:8"
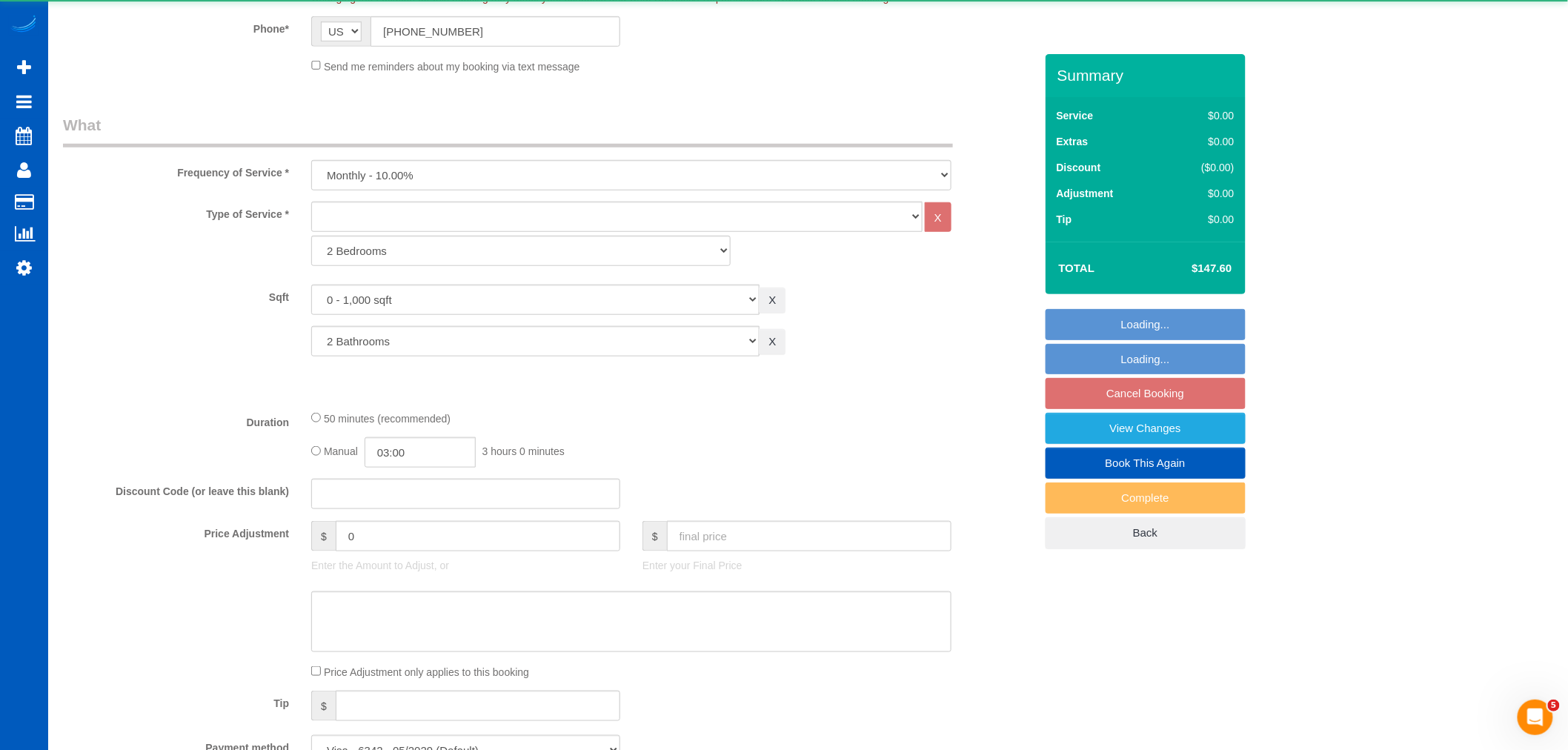
select select "2"
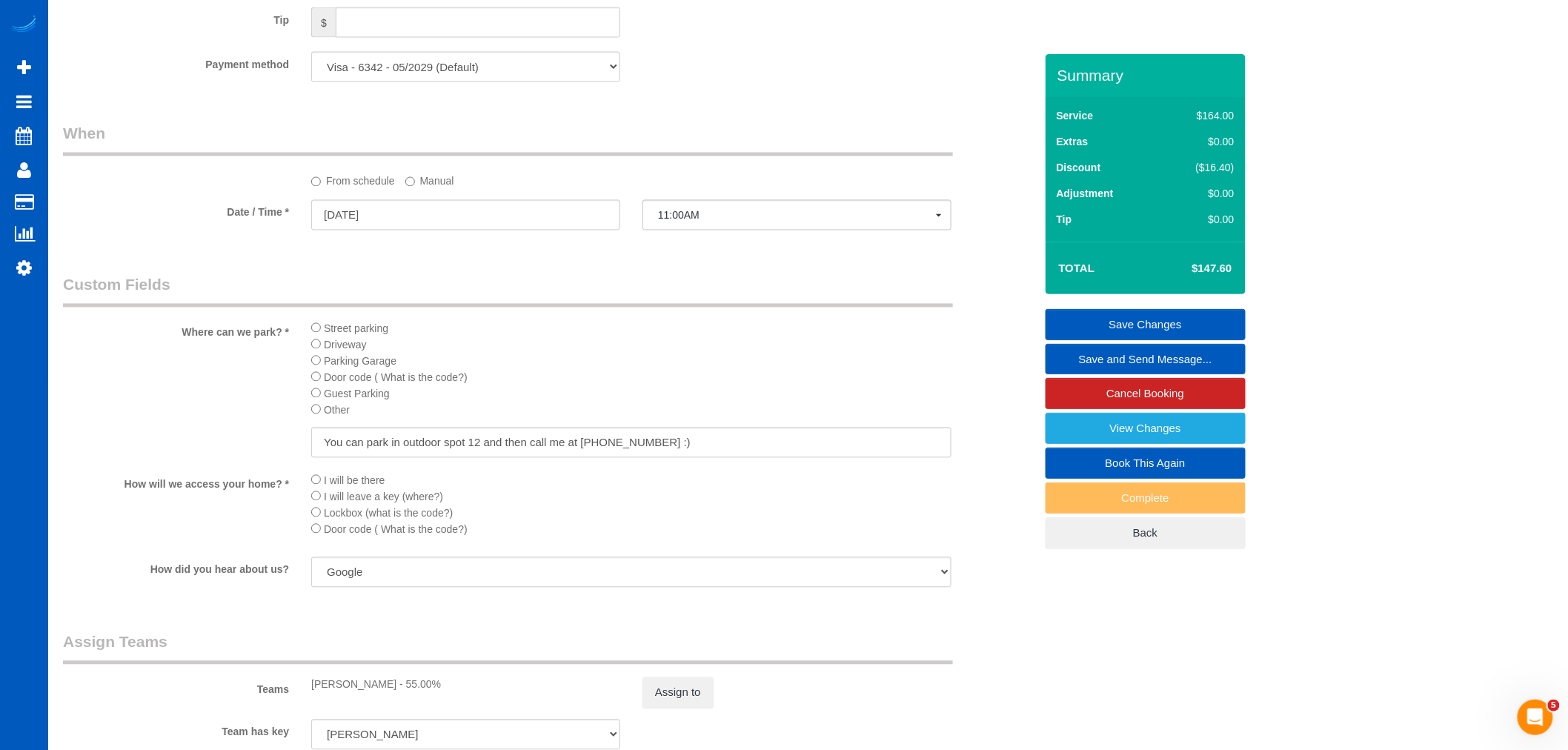
scroll to position [849, 0]
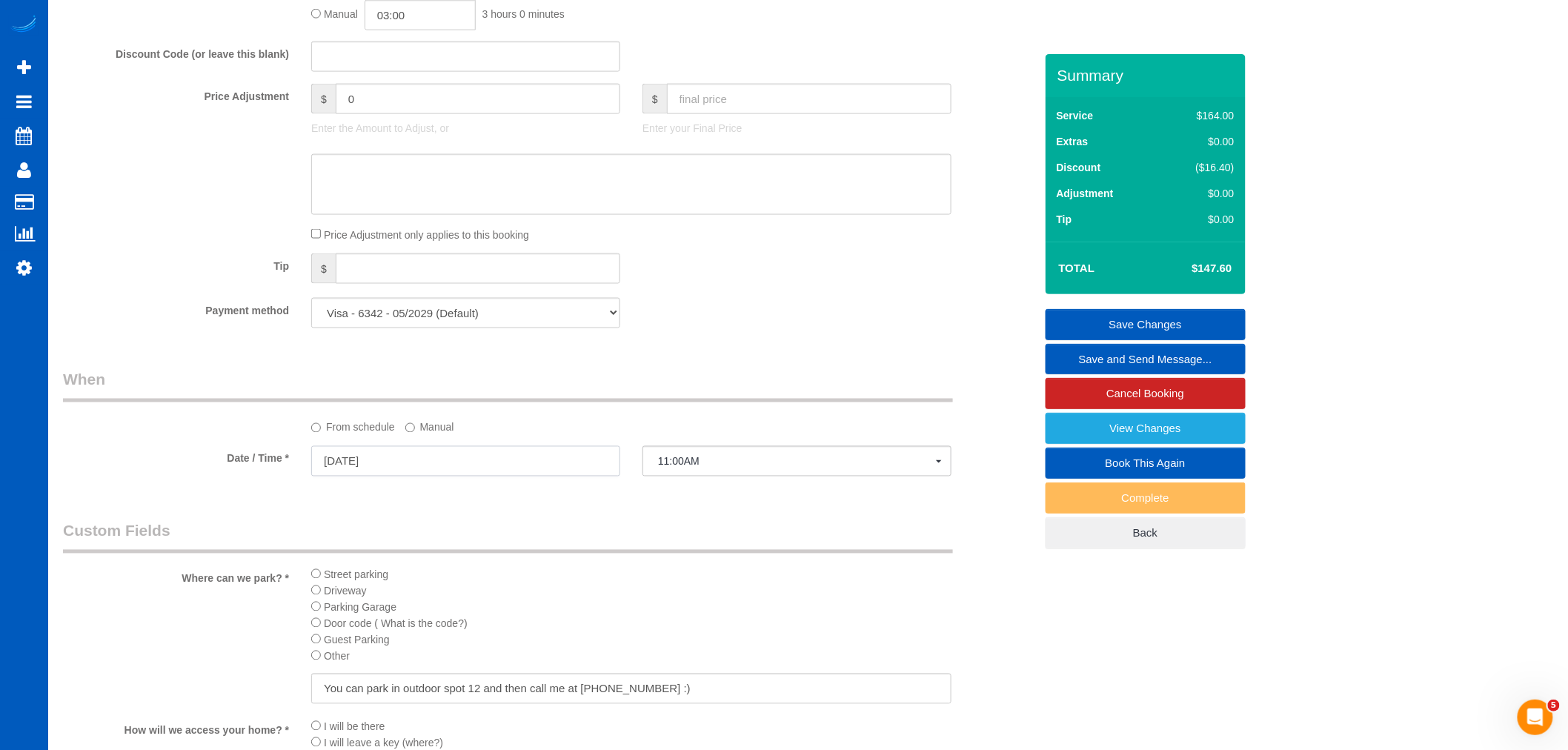
click at [364, 468] on input "[DATE]" at bounding box center [465, 461] width 309 height 30
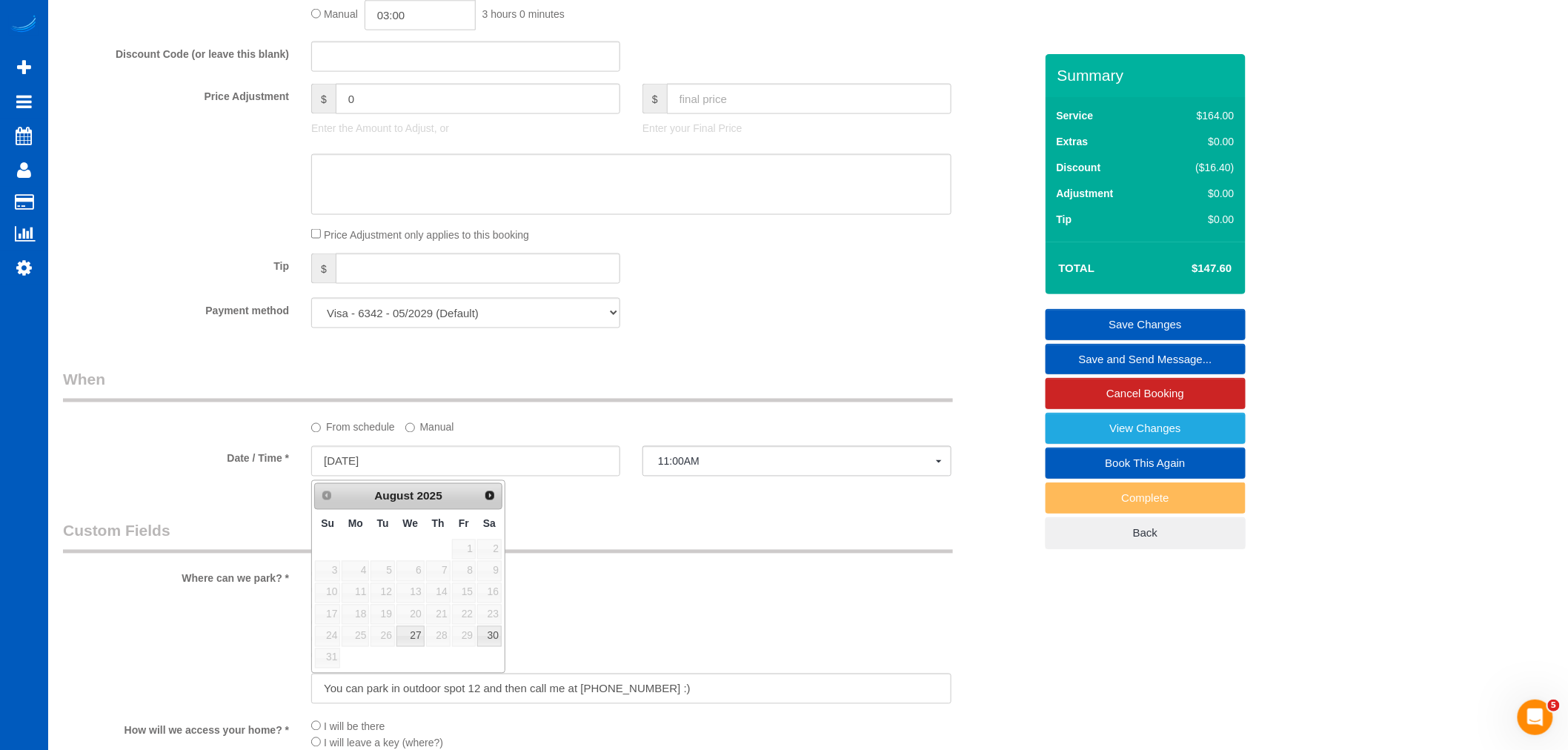
click at [436, 431] on label "Manual" at bounding box center [429, 425] width 49 height 20
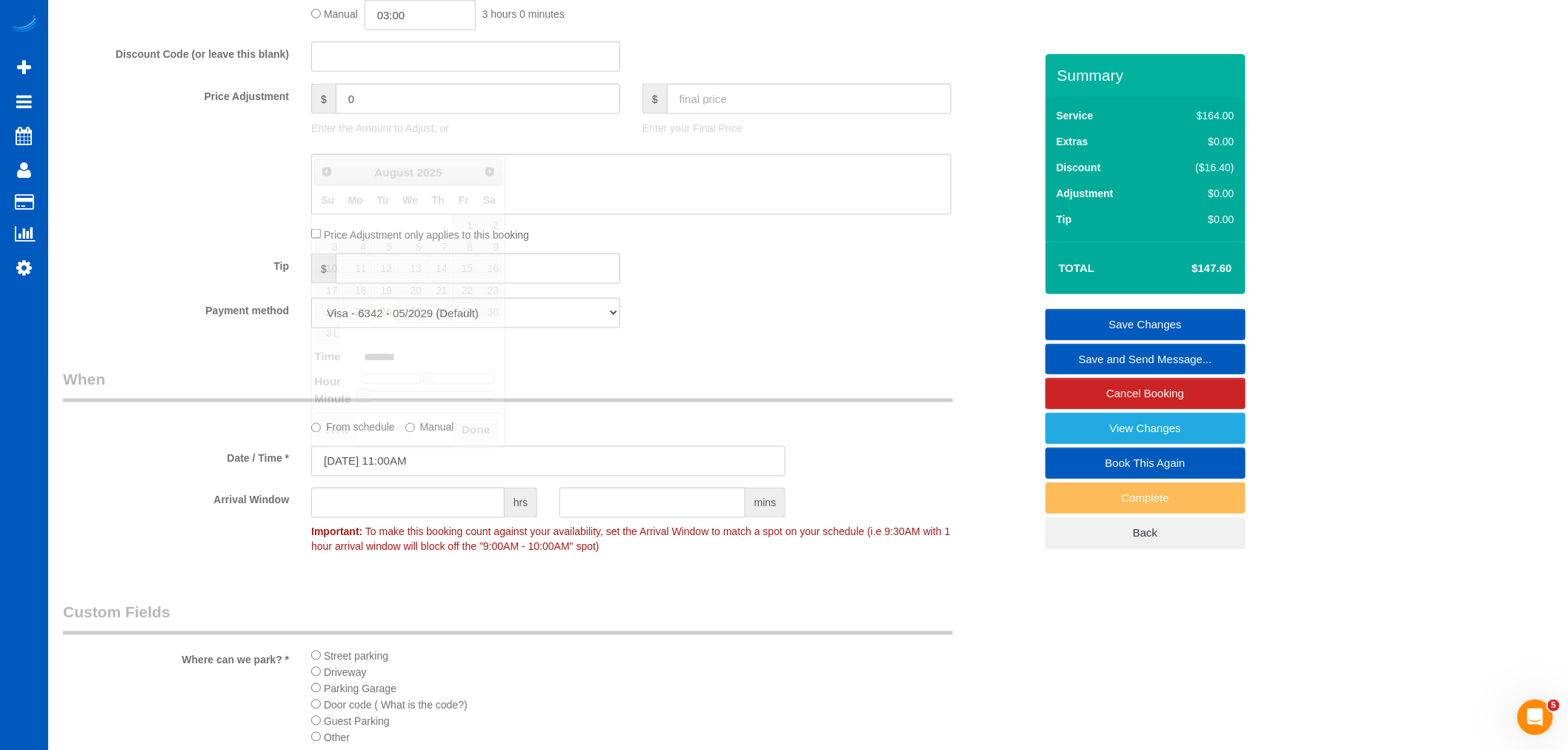
click at [346, 463] on input "08/29/2025 11:00AM" at bounding box center [549, 461] width 475 height 30
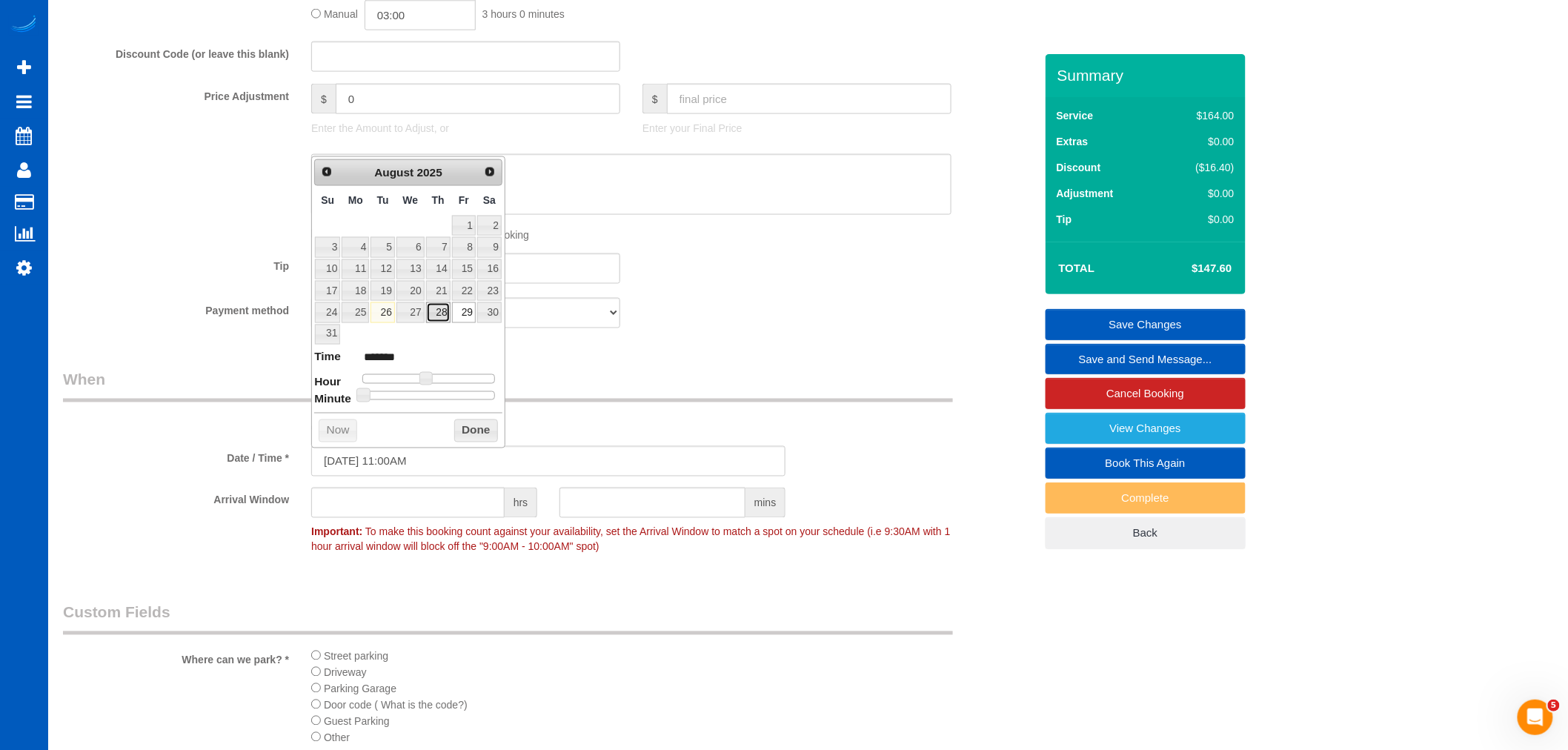
click at [437, 311] on link "28" at bounding box center [438, 312] width 25 height 20
type input "08/28/2025 12:00PM"
type input "*******"
type input "08/28/2025 1:00PM"
type input "******"
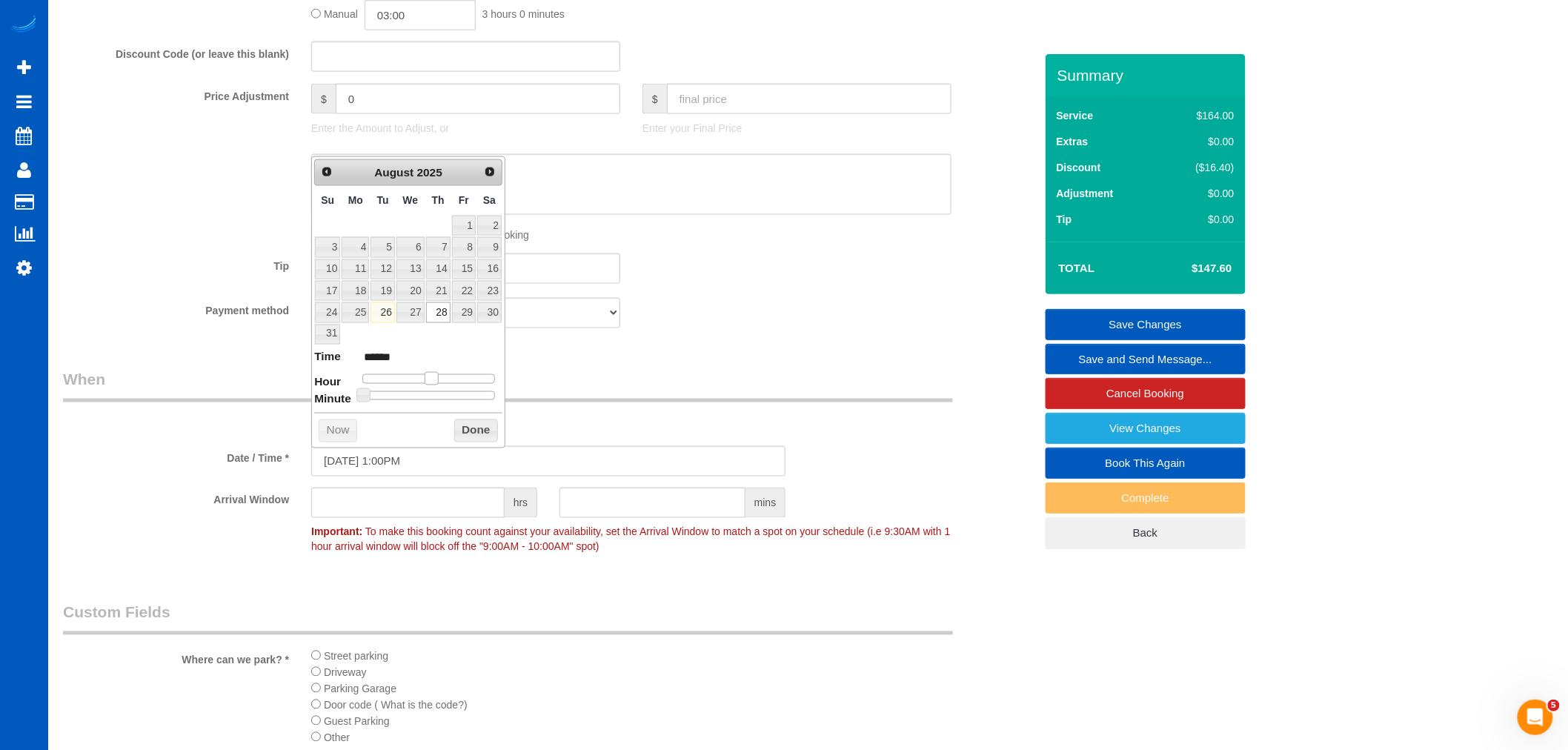
type input "08/28/2025 2:00PM"
type input "******"
type input "08/28/2025 3:00PM"
type input "******"
type input "08/28/2025 4:00PM"
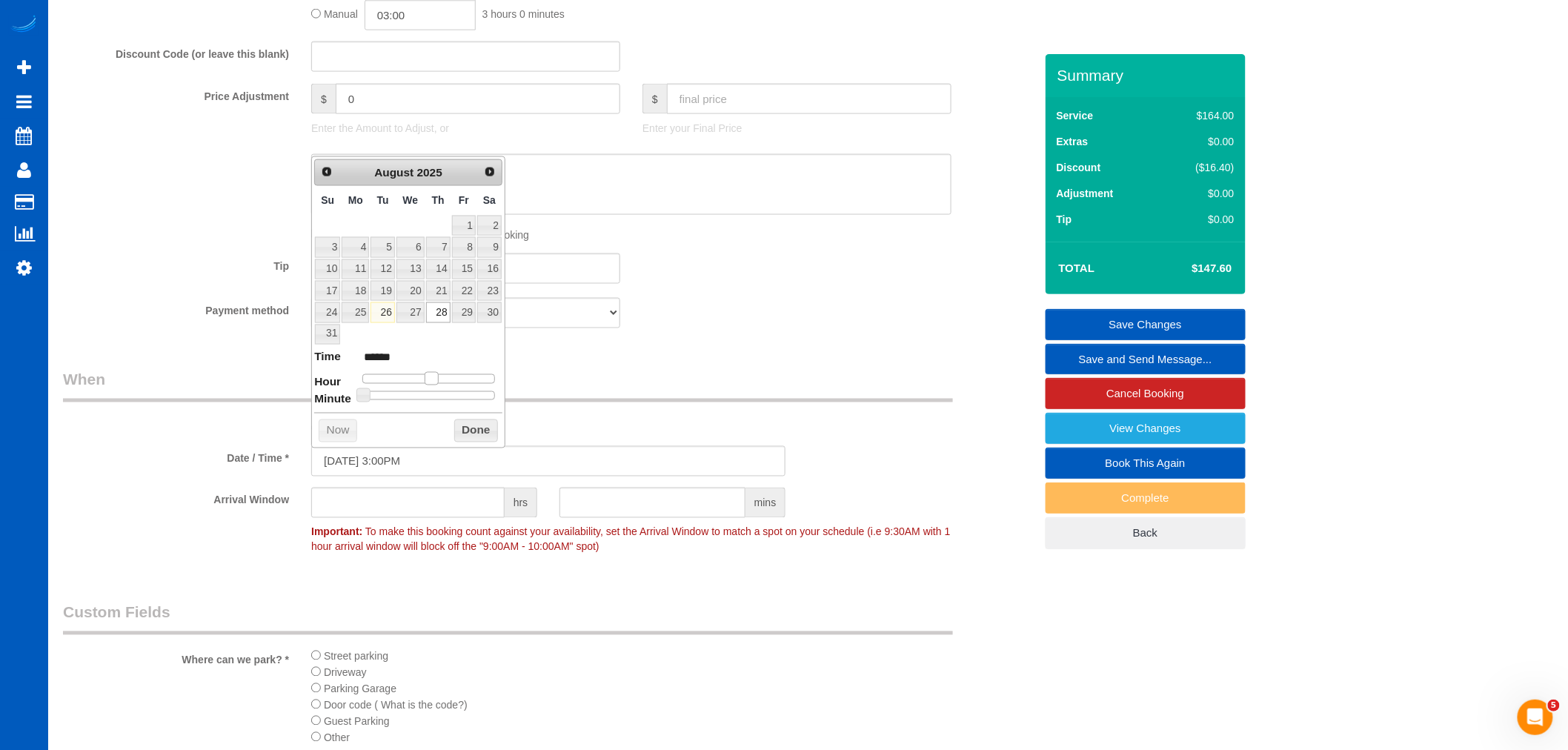
type input "******"
type input "08/28/2025 5:00PM"
type input "******"
drag, startPoint x: 428, startPoint y: 375, endPoint x: 461, endPoint y: 377, distance: 33.1
click at [461, 377] on span at bounding box center [460, 378] width 13 height 13
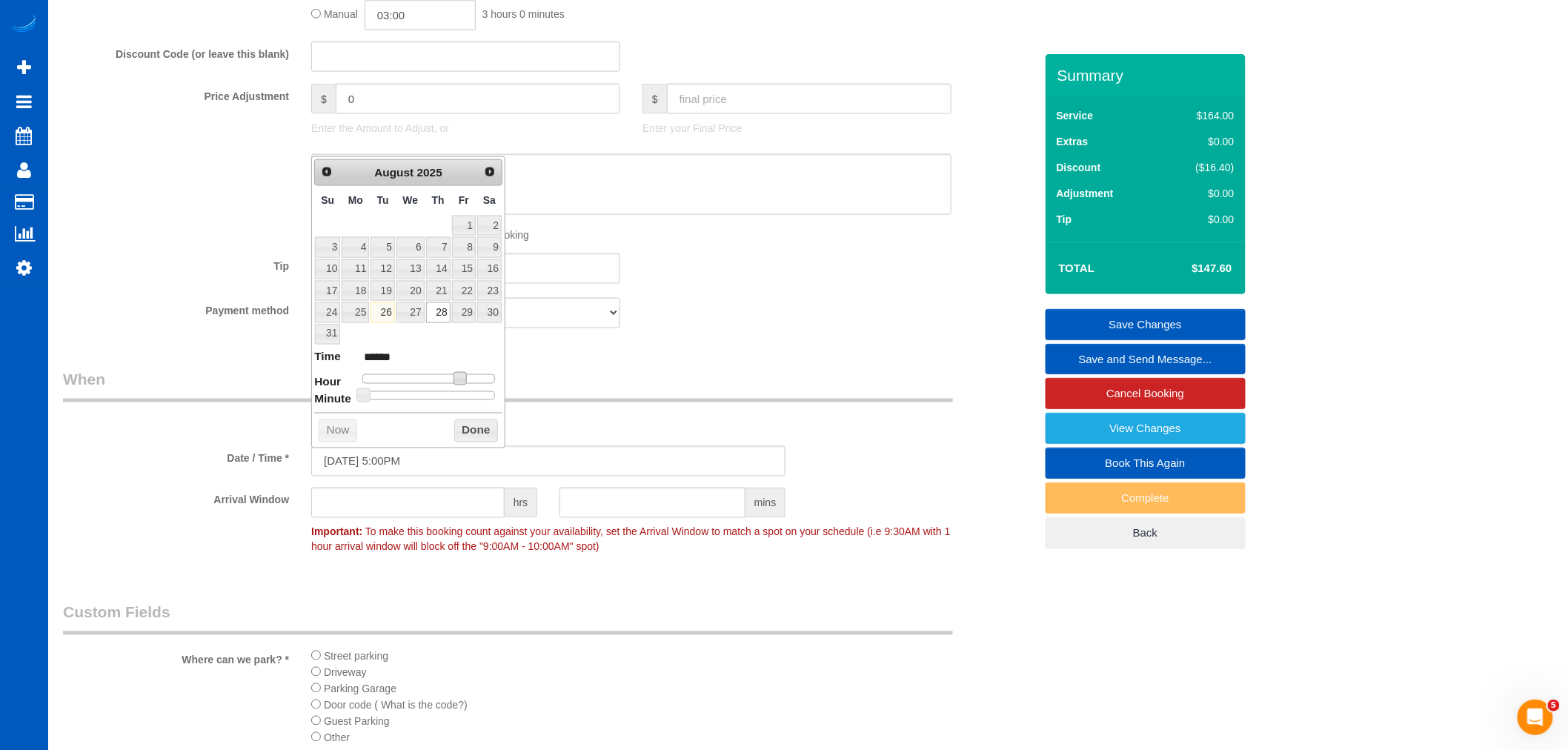
click at [804, 436] on div "From schedule Manual" at bounding box center [632, 425] width 663 height 20
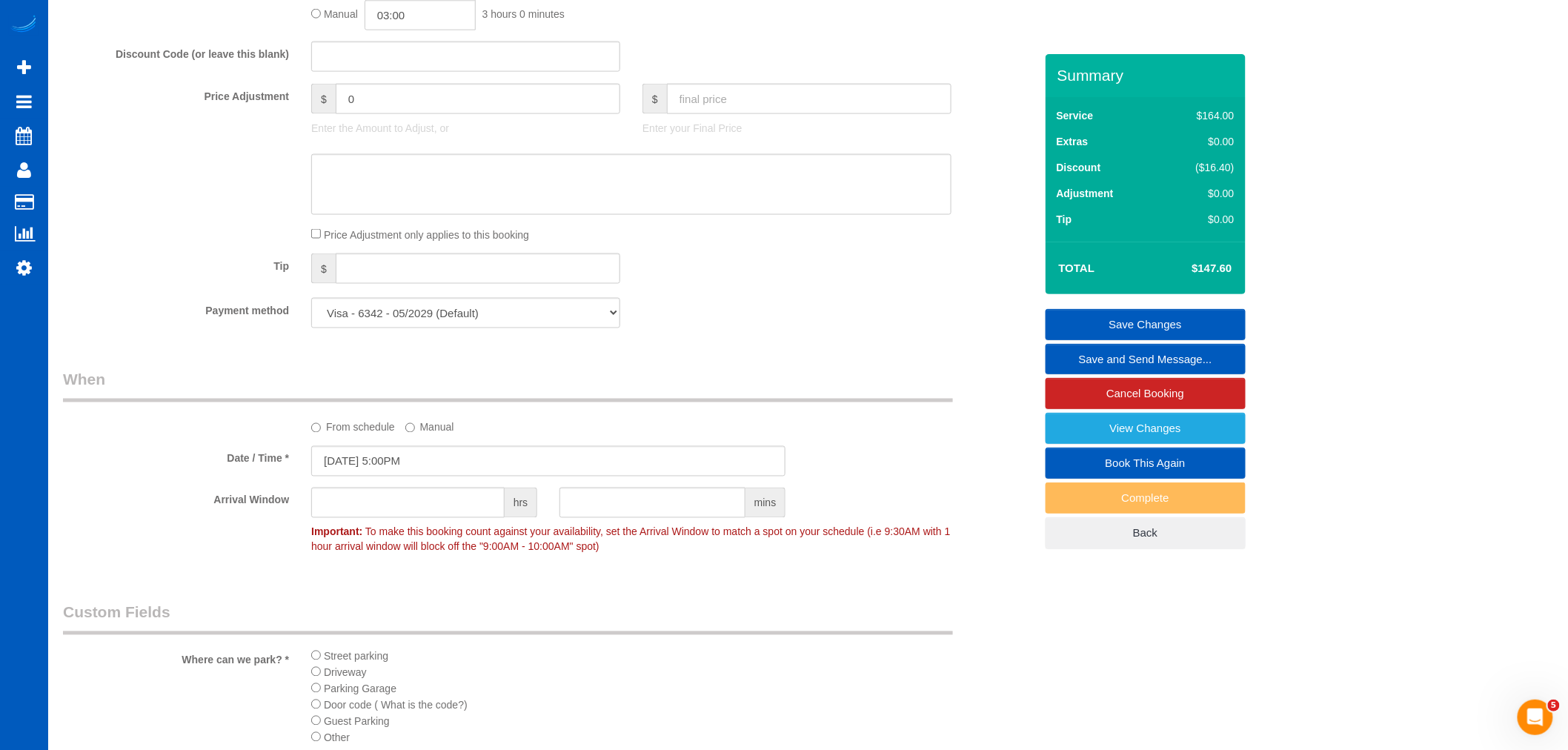
click at [1186, 317] on link "Save Changes" at bounding box center [1146, 325] width 200 height 31
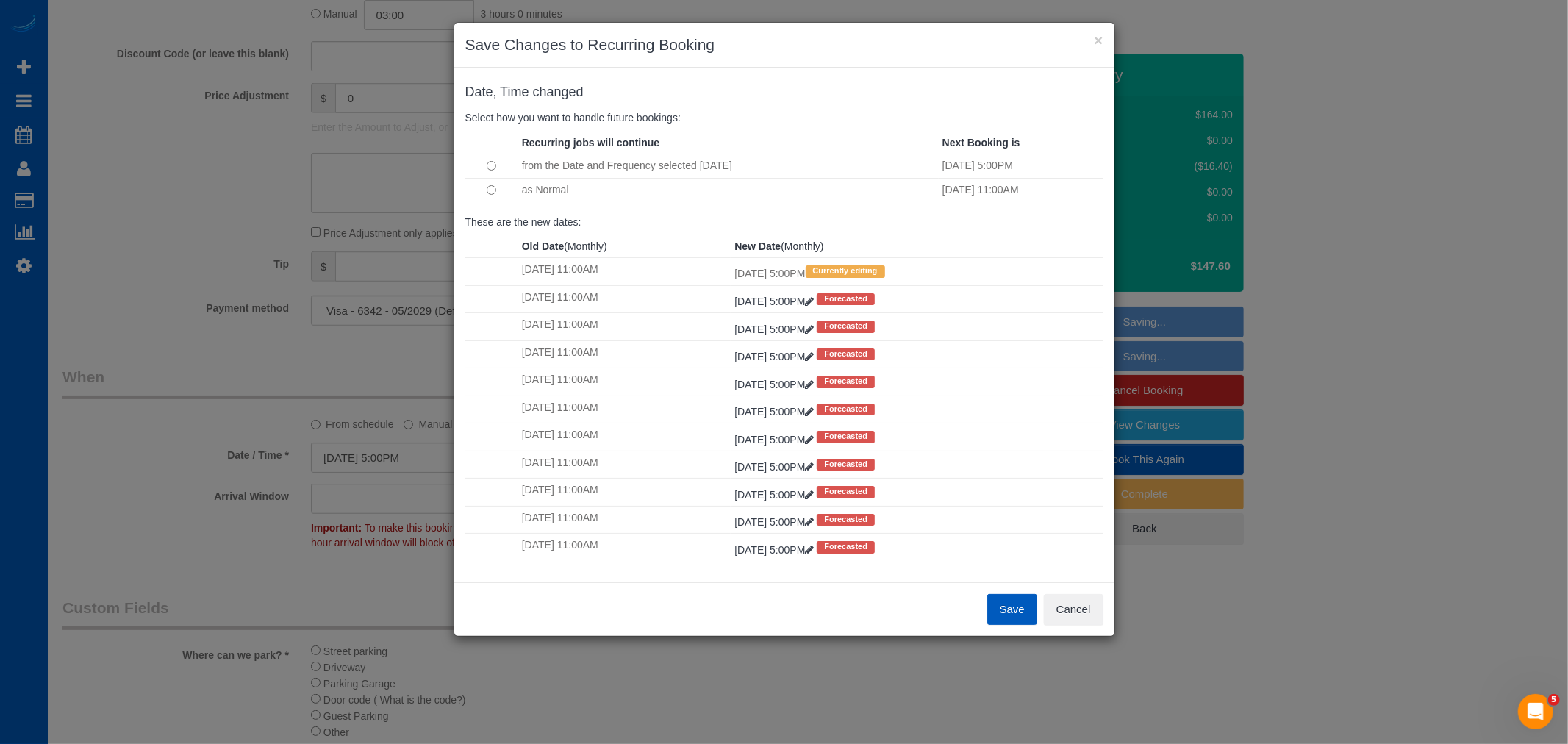
click at [480, 193] on td at bounding box center [491, 190] width 53 height 24
click at [1003, 612] on button "Save" at bounding box center [1012, 609] width 50 height 31
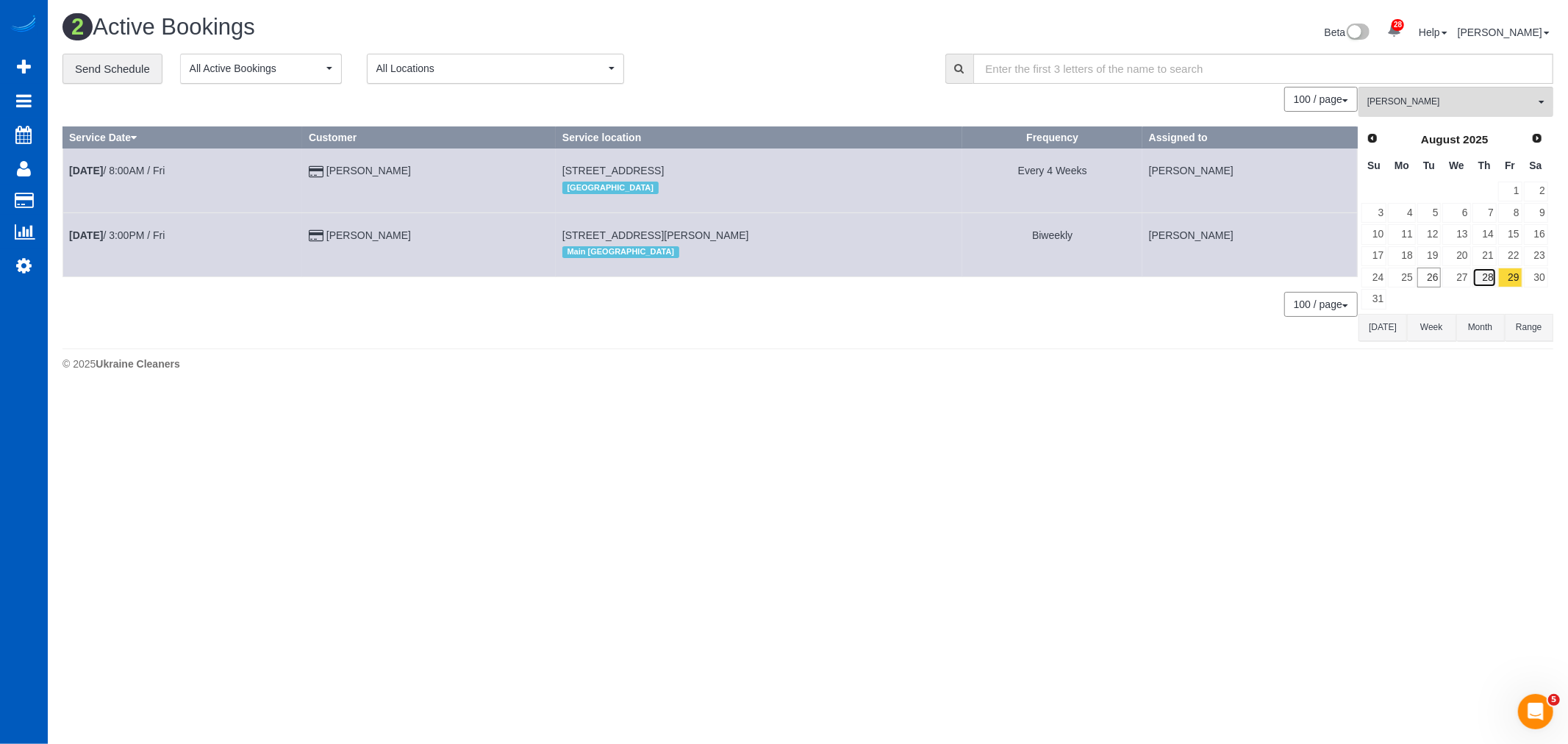
click at [1485, 280] on link "28" at bounding box center [1484, 278] width 24 height 20
click at [1532, 278] on link "30" at bounding box center [1536, 278] width 24 height 20
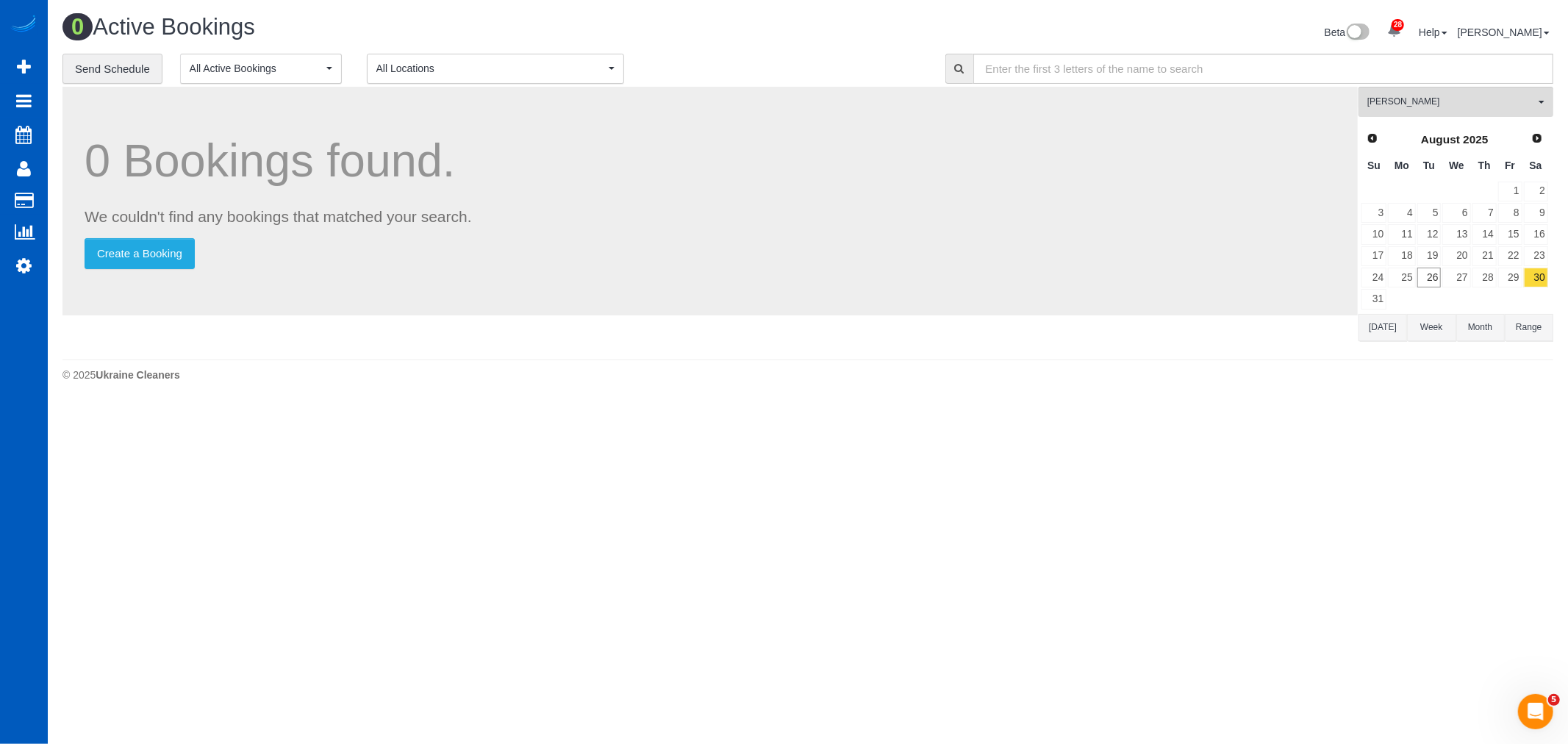
click at [561, 64] on span "All Locations" at bounding box center [490, 68] width 228 height 15
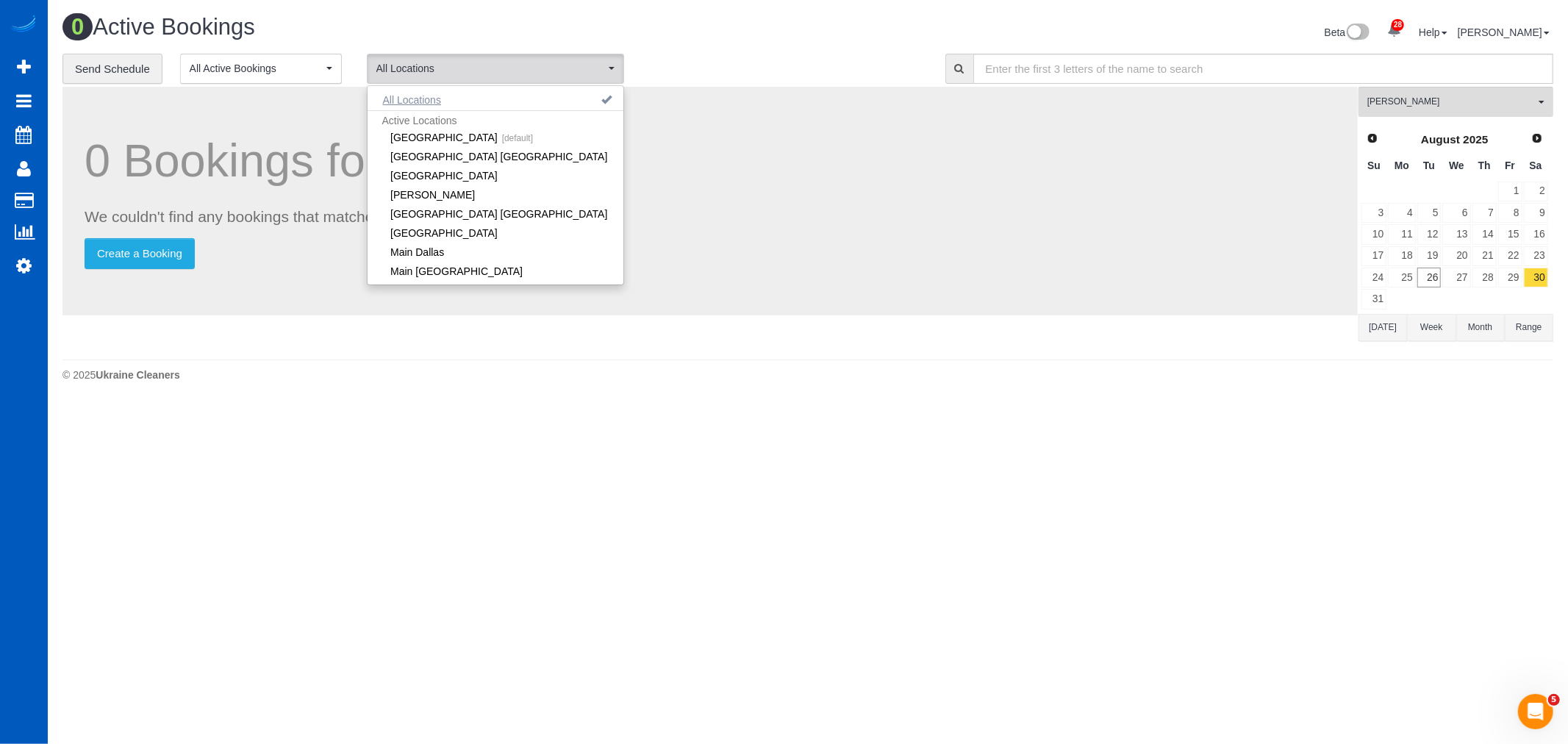
click at [429, 106] on button "All Locations" at bounding box center [412, 99] width 89 height 21
click at [1471, 107] on span "[PERSON_NAME]" at bounding box center [1450, 102] width 167 height 12
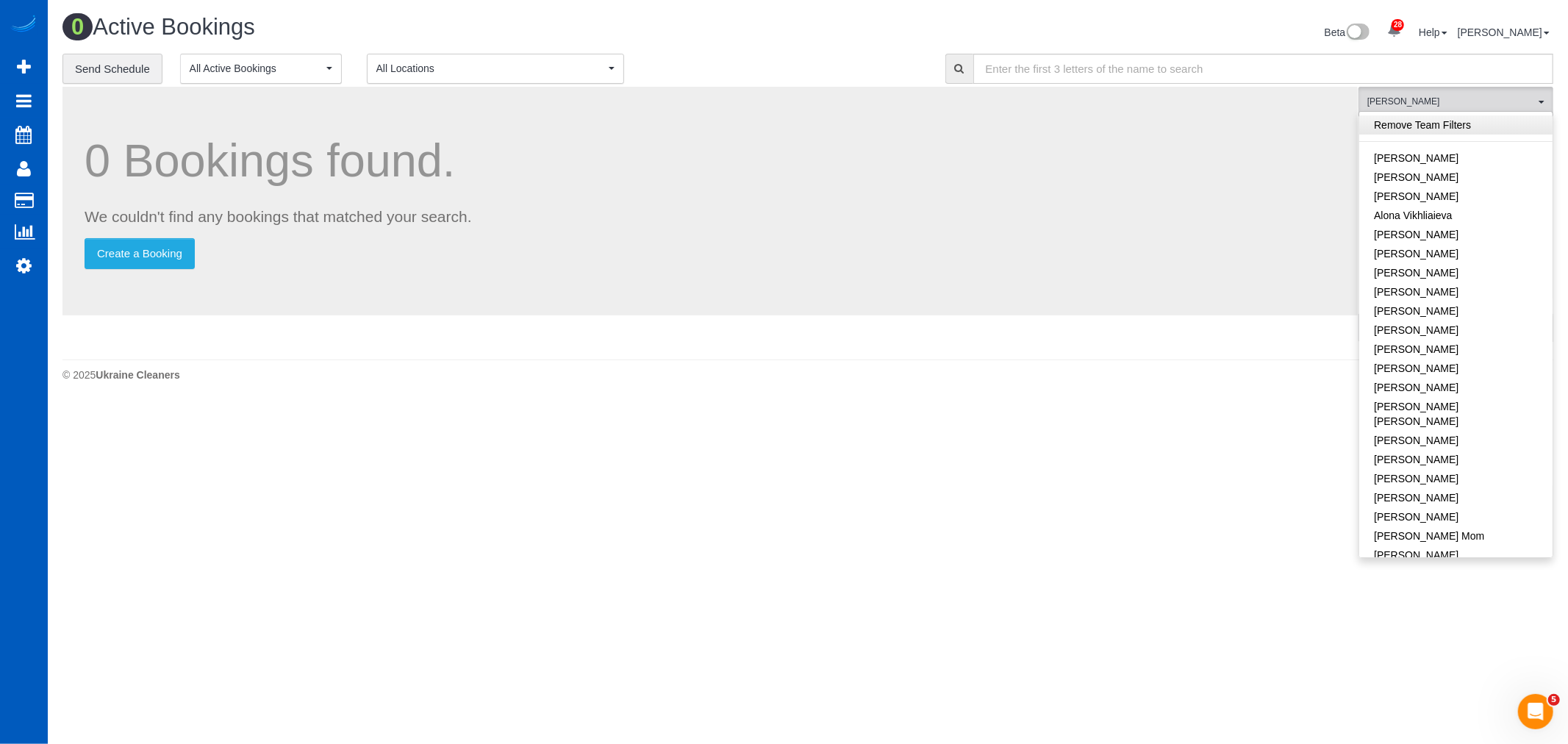
click at [1427, 121] on link "Remove Team Filters" at bounding box center [1455, 125] width 193 height 19
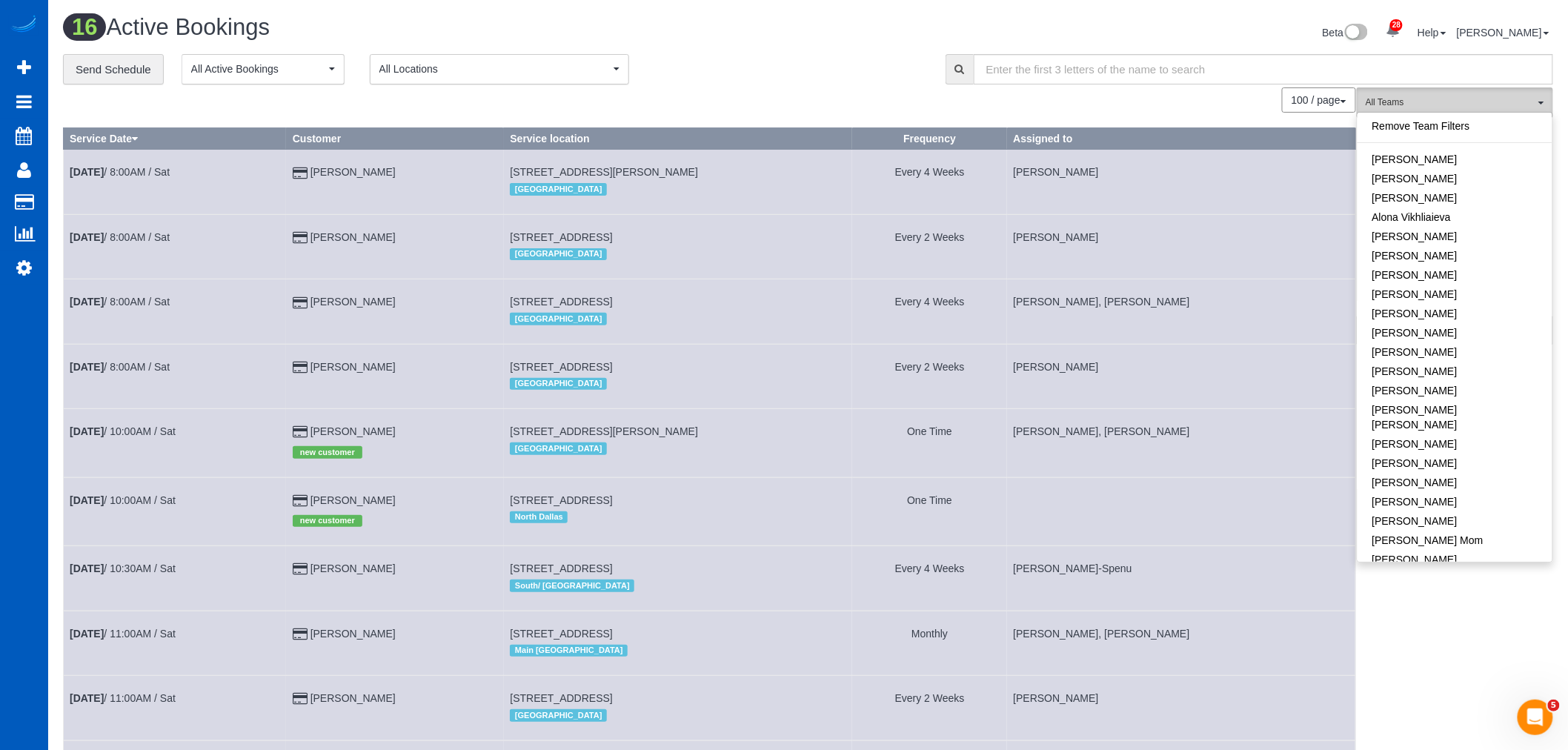
click at [1442, 103] on span "All Teams" at bounding box center [1450, 103] width 169 height 12
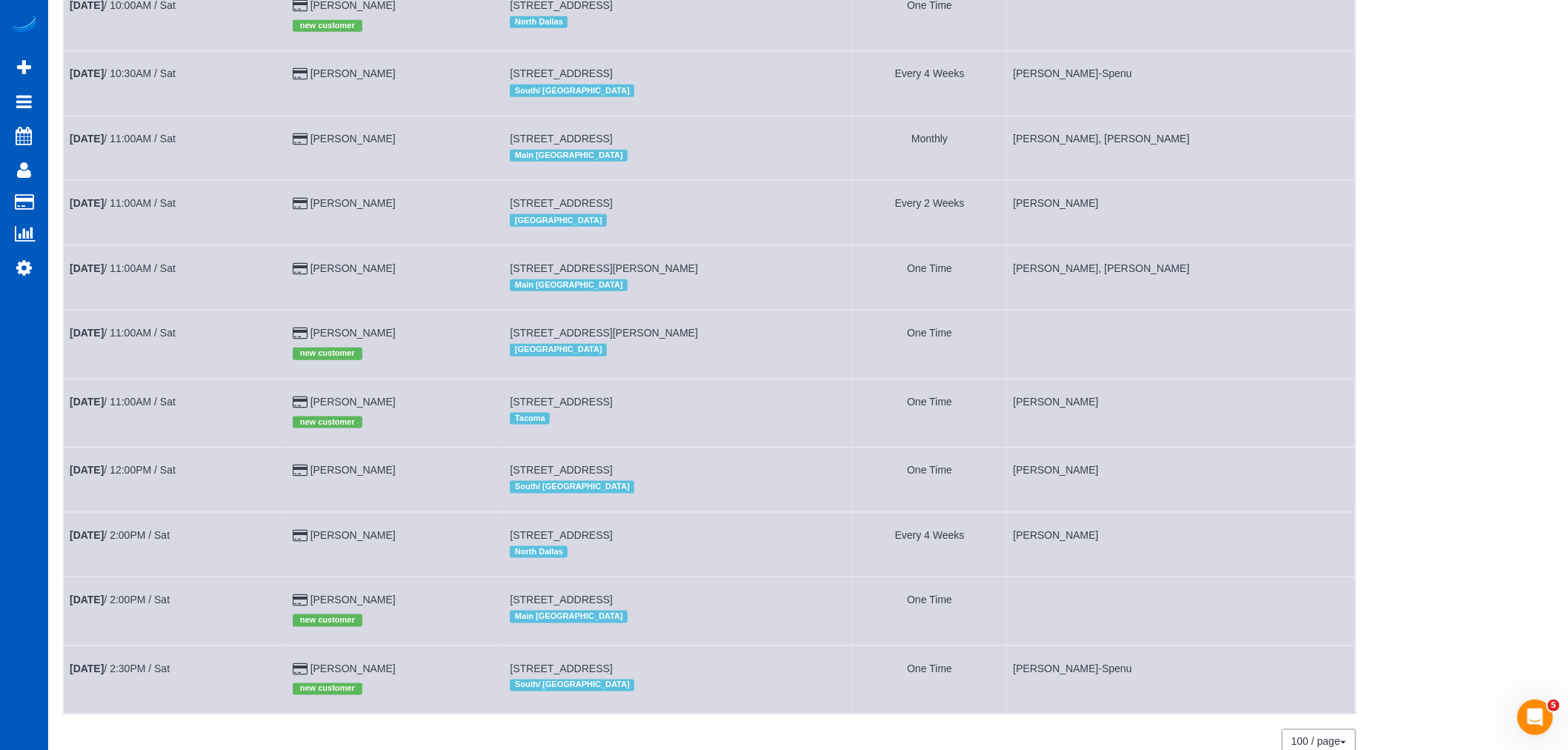
scroll to position [589, 0]
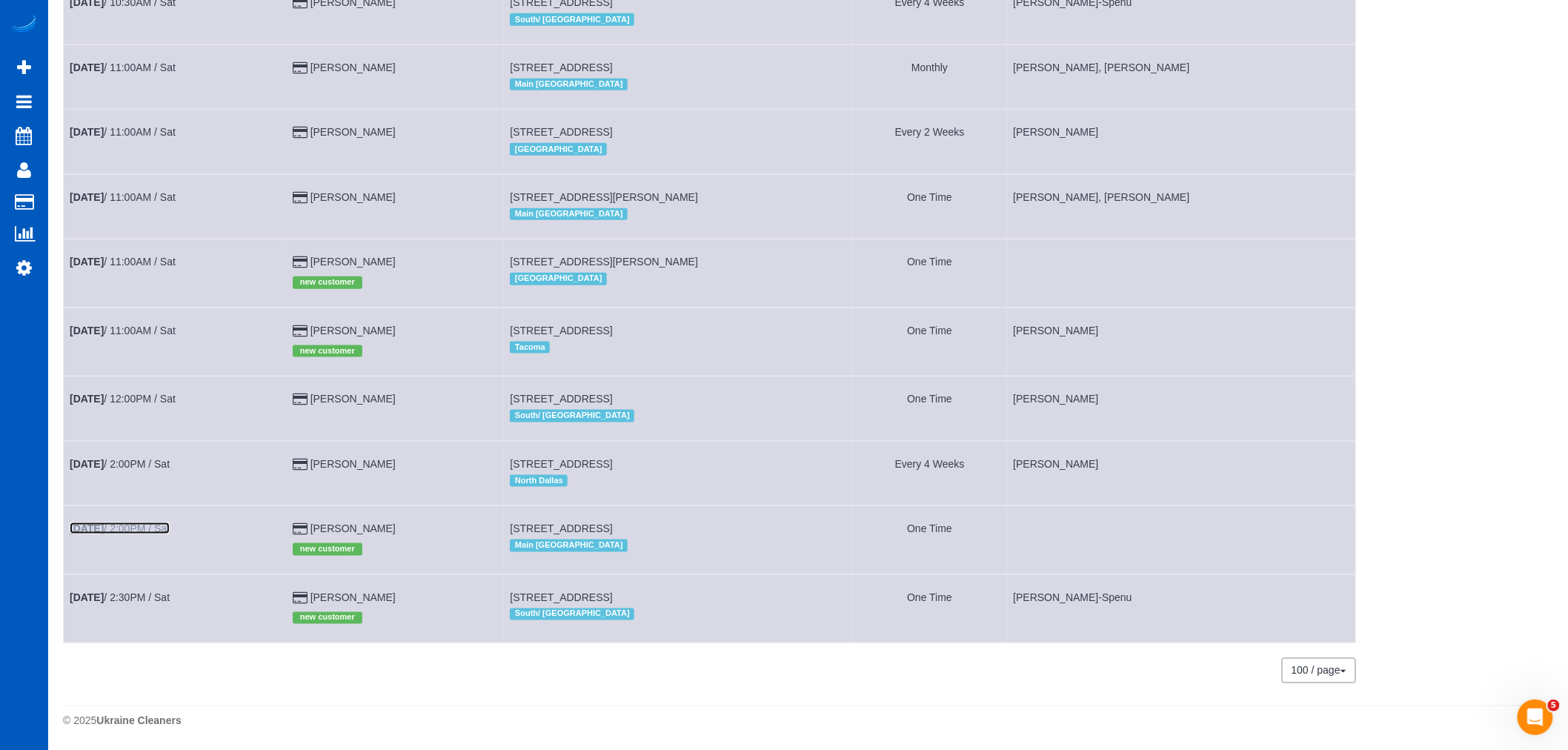
click at [130, 525] on link "Aug 30th / 2:00PM / Sat" at bounding box center [119, 528] width 100 height 12
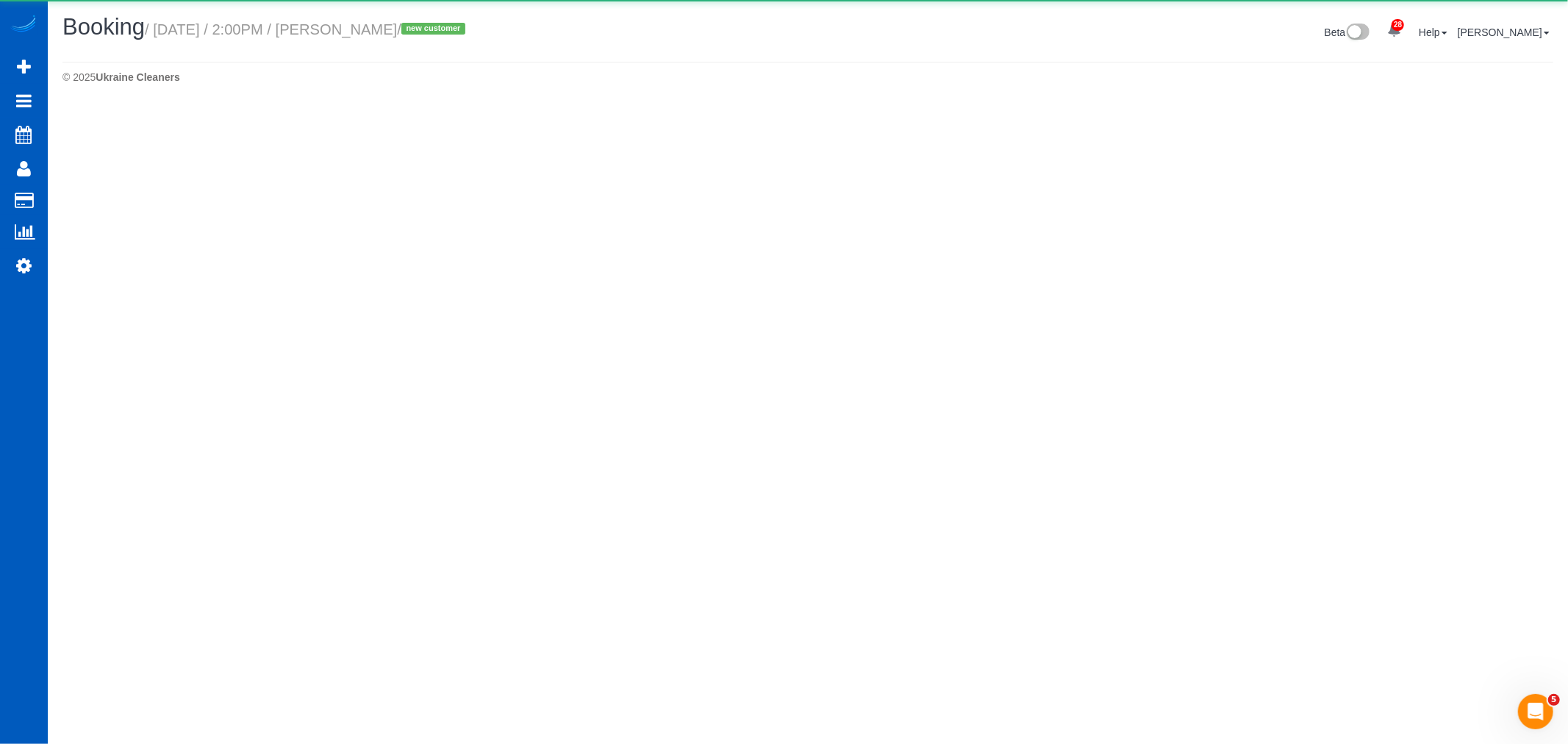
select select "WA"
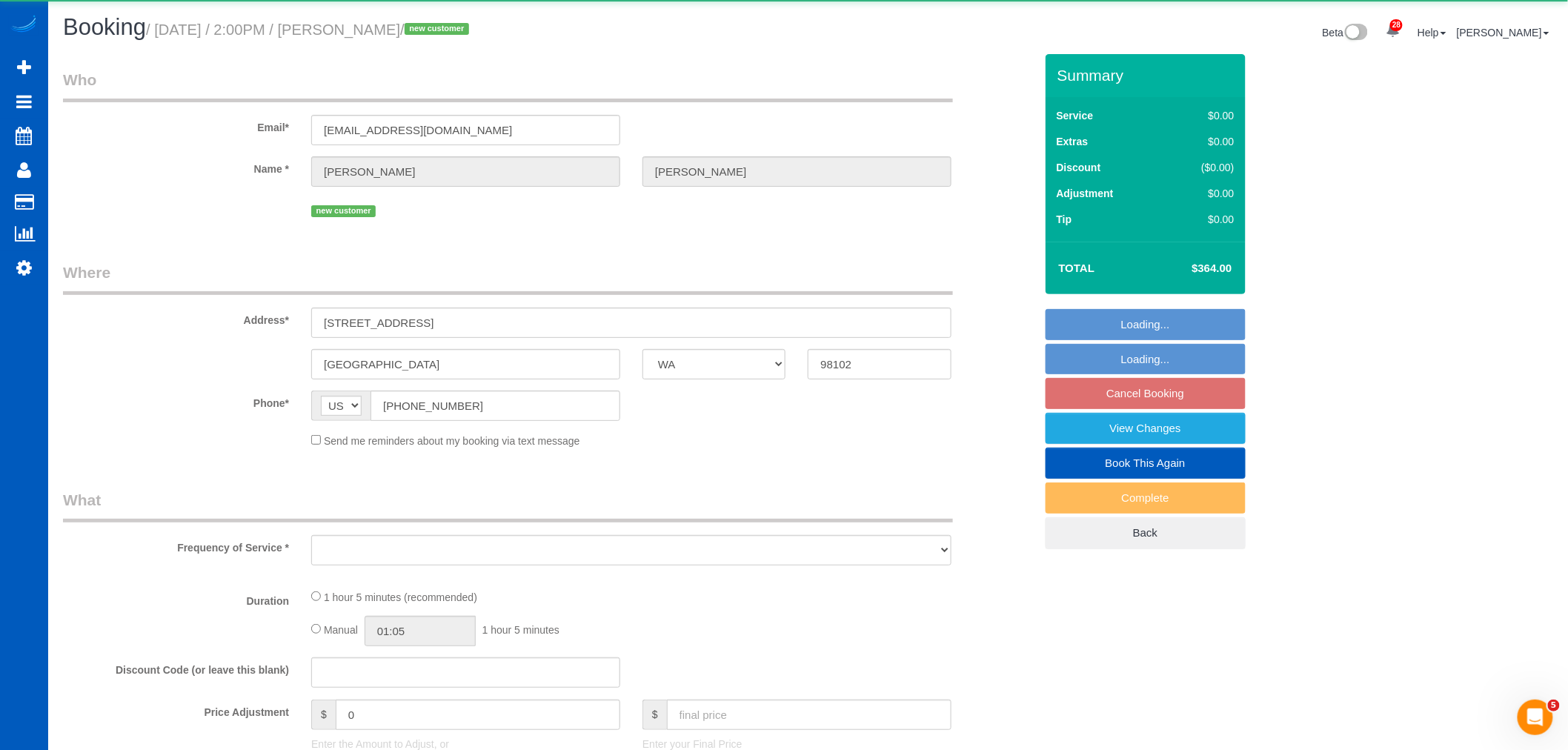
select select "object:12651"
select select "string:fspay-b7f667cc-f7ff-41ab-81eb-3c96e1a1fee6"
select select "199"
select select "2"
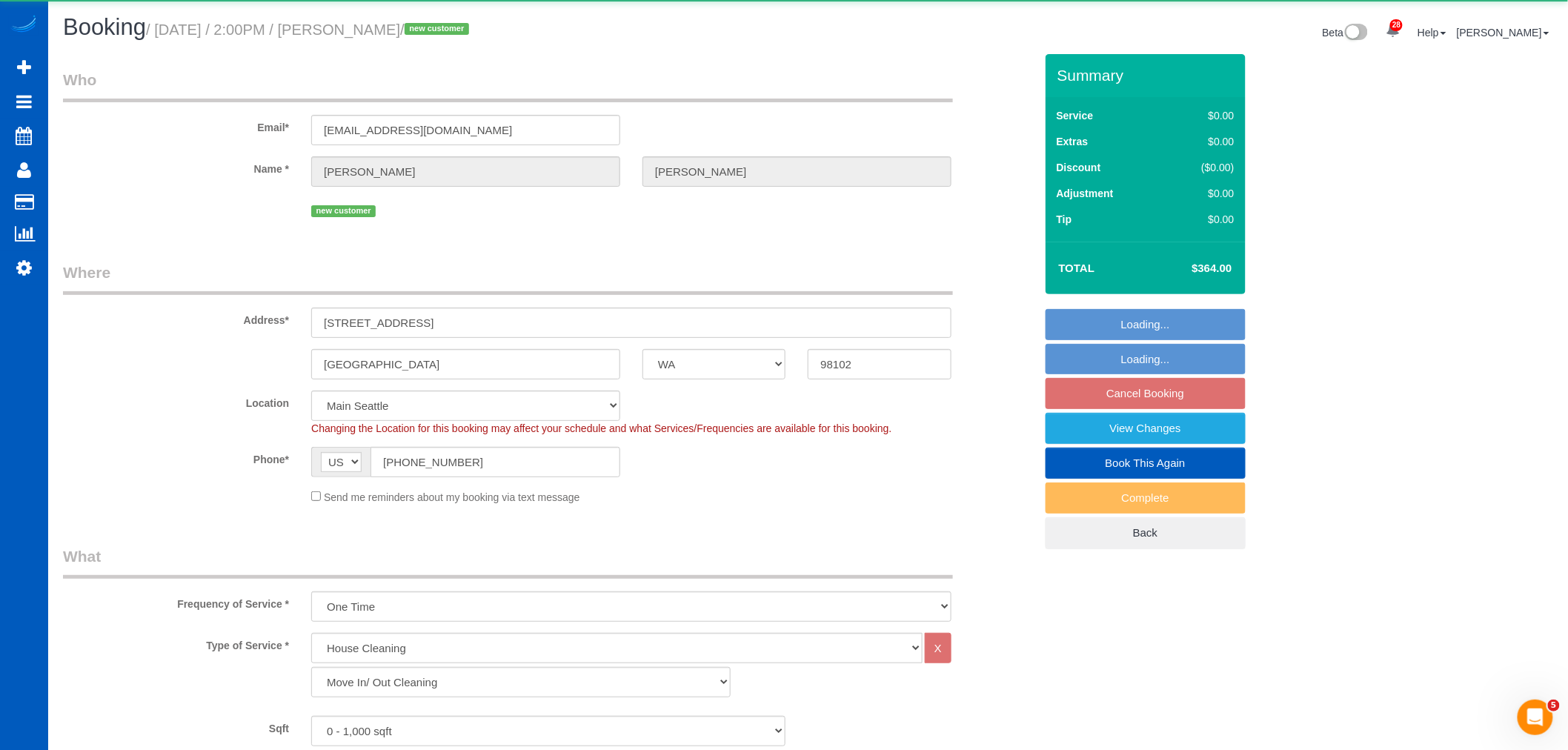
select select "object:12757"
select select "spot12"
select select "2"
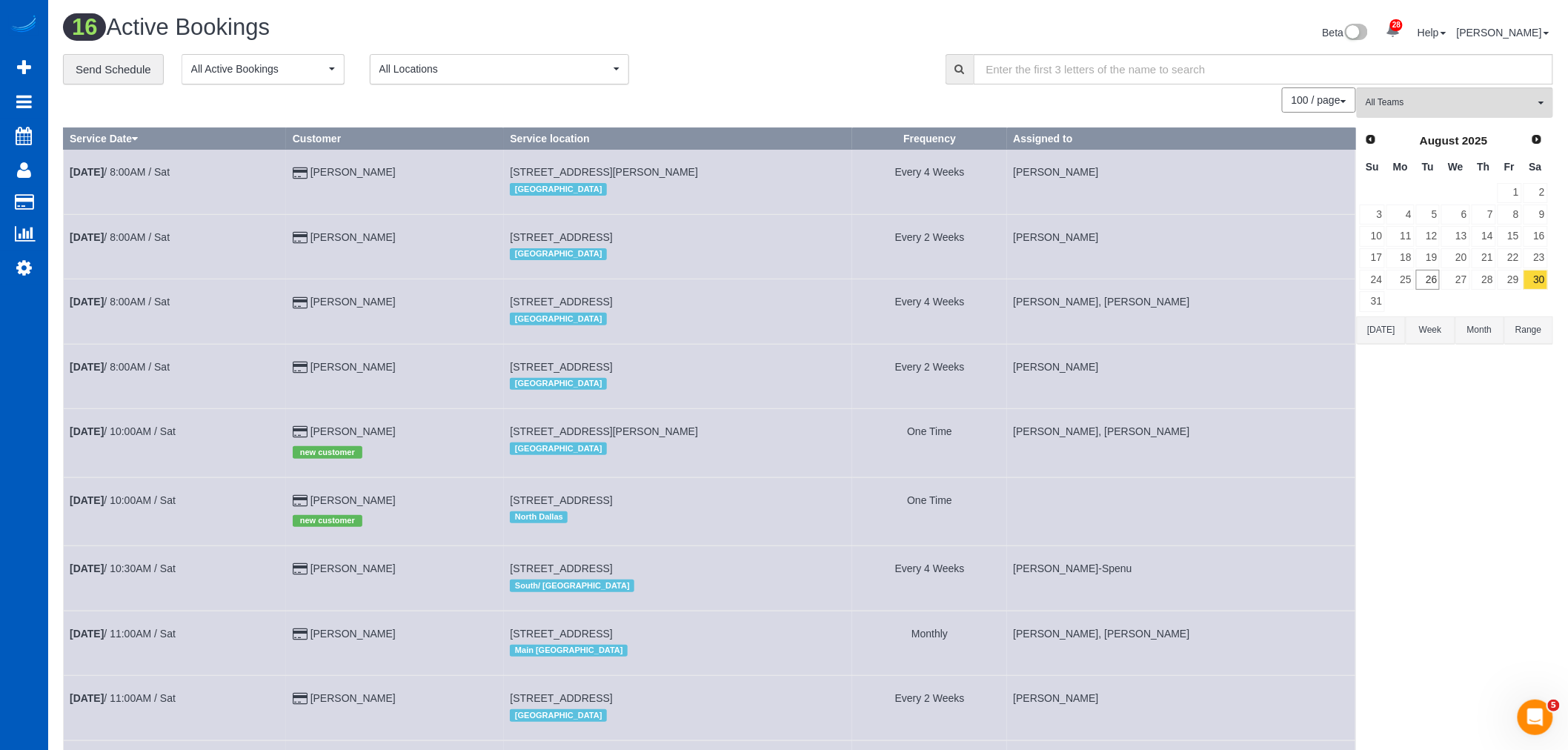
scroll to position [247, 0]
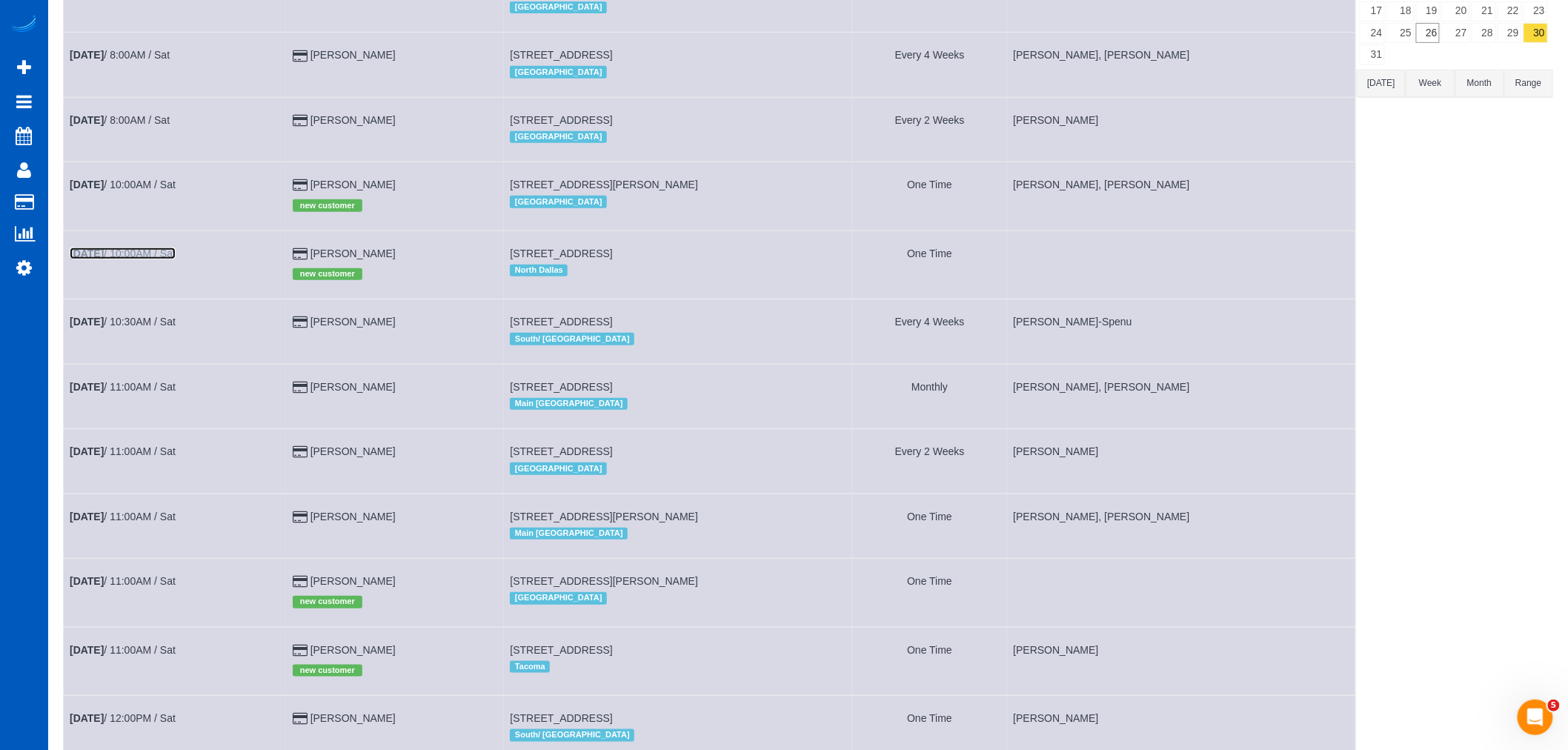
click at [126, 260] on link "Aug 30th / 10:00AM / Sat" at bounding box center [123, 253] width 106 height 12
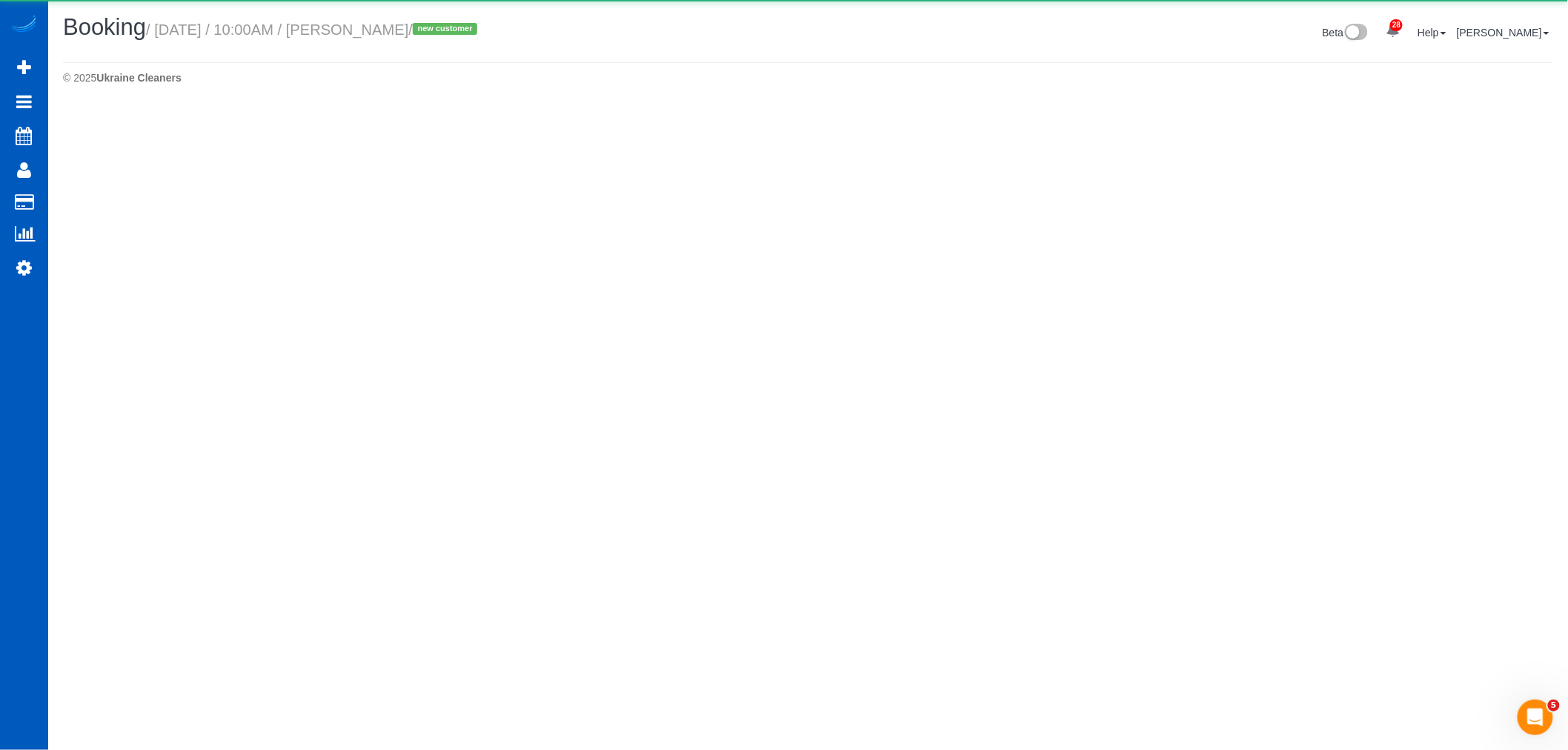
select select "[GEOGRAPHIC_DATA]"
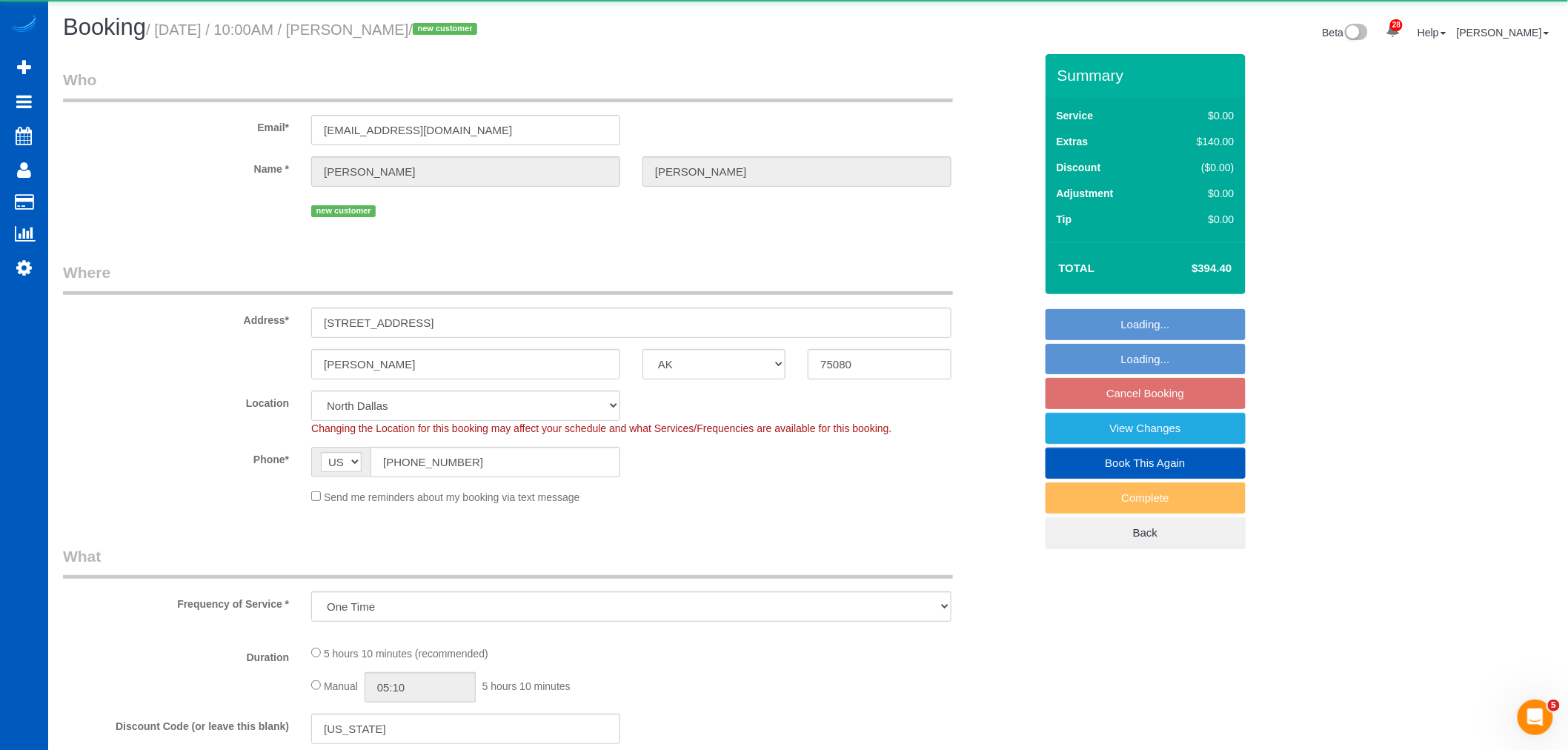
select select "object:13917"
select select "199"
select select "1501"
select select "3"
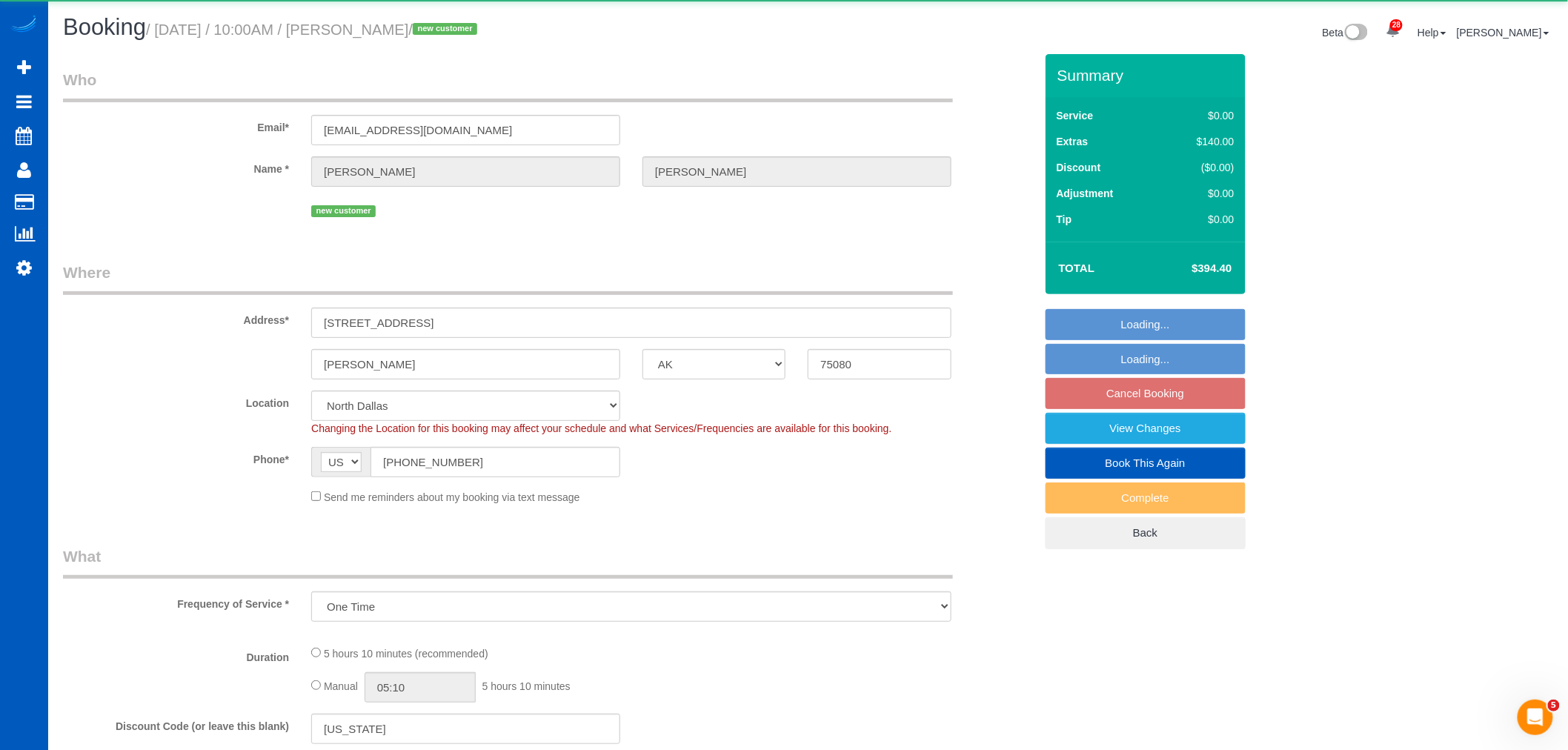
select select "spot24"
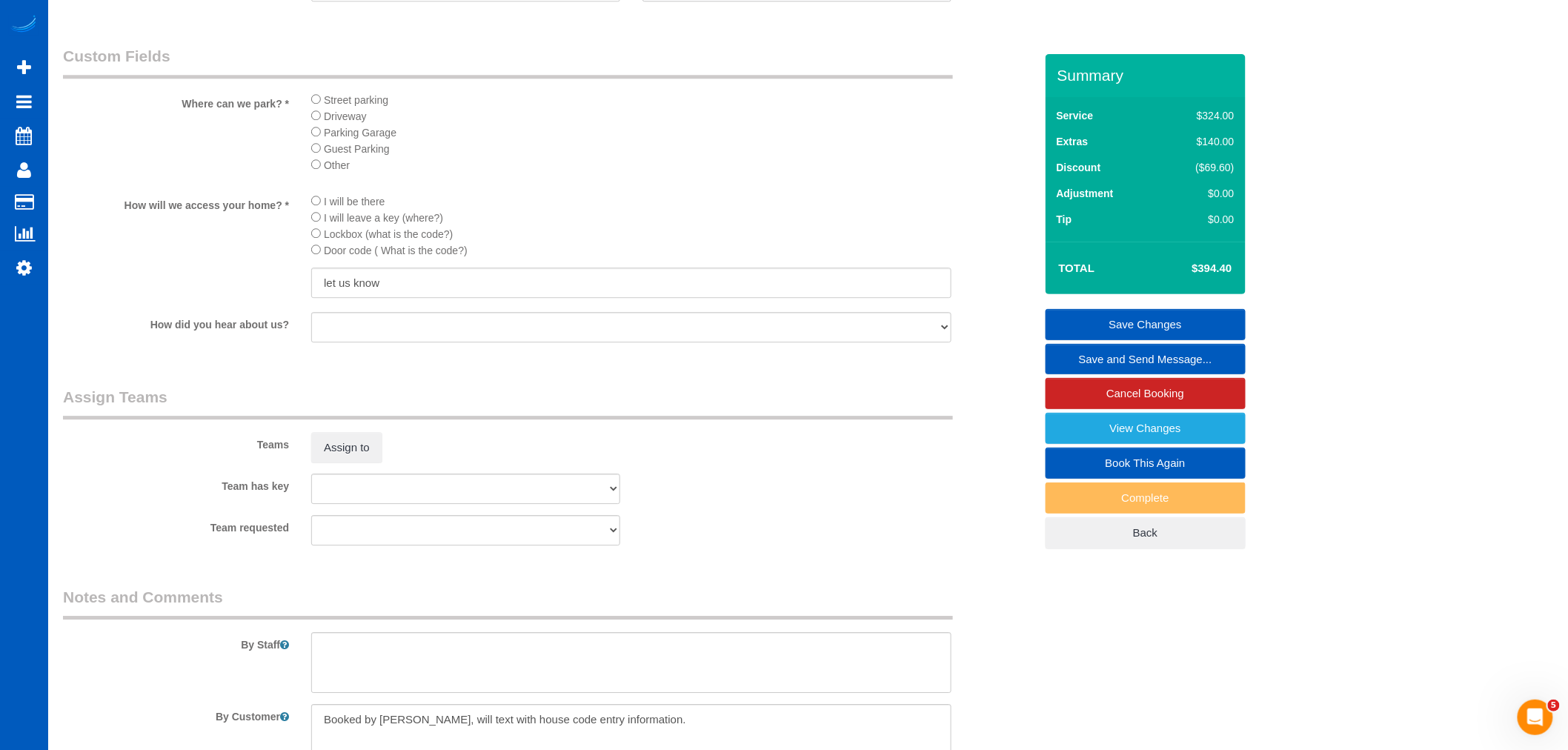
scroll to position [1647, 0]
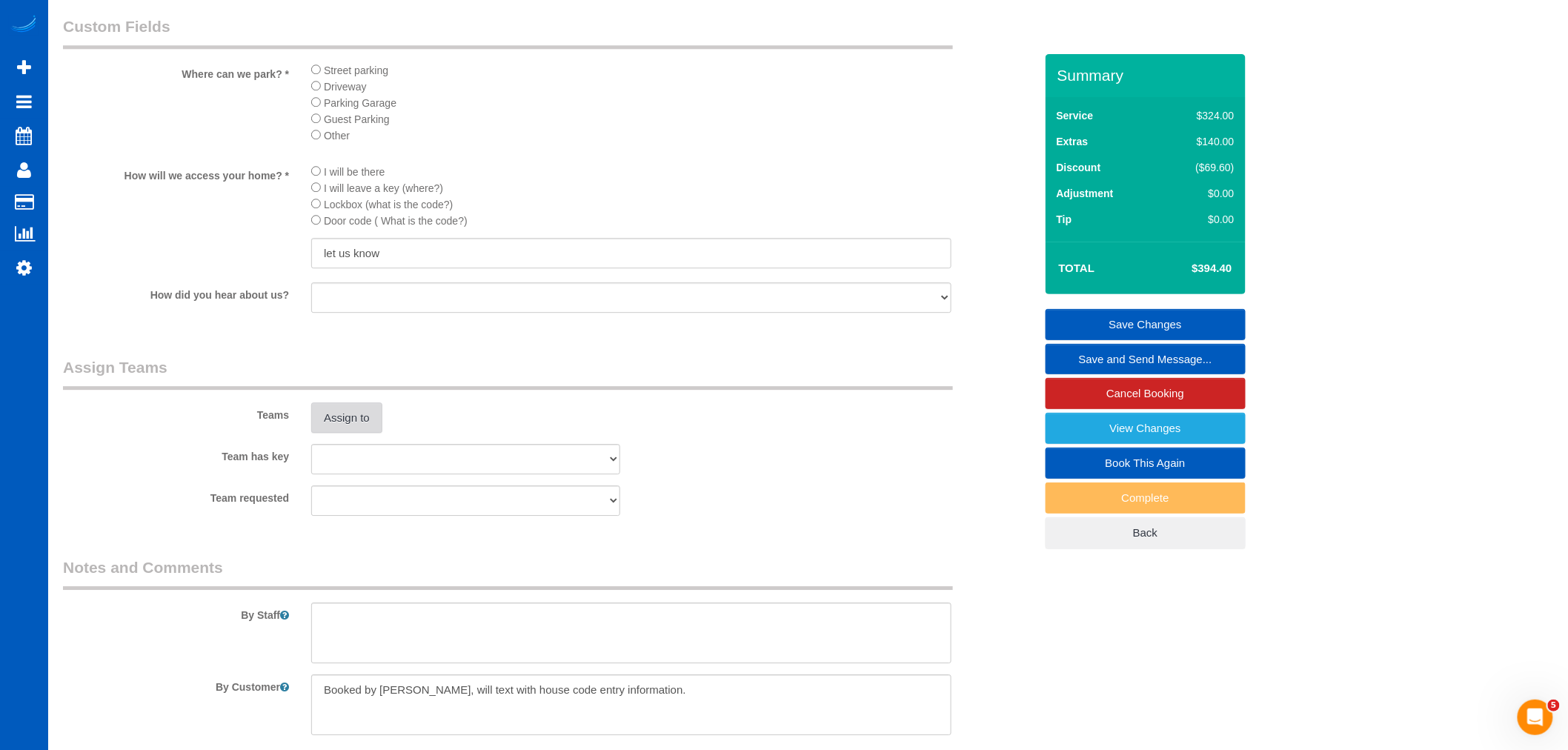
click at [344, 434] on button "Assign to" at bounding box center [347, 418] width 71 height 31
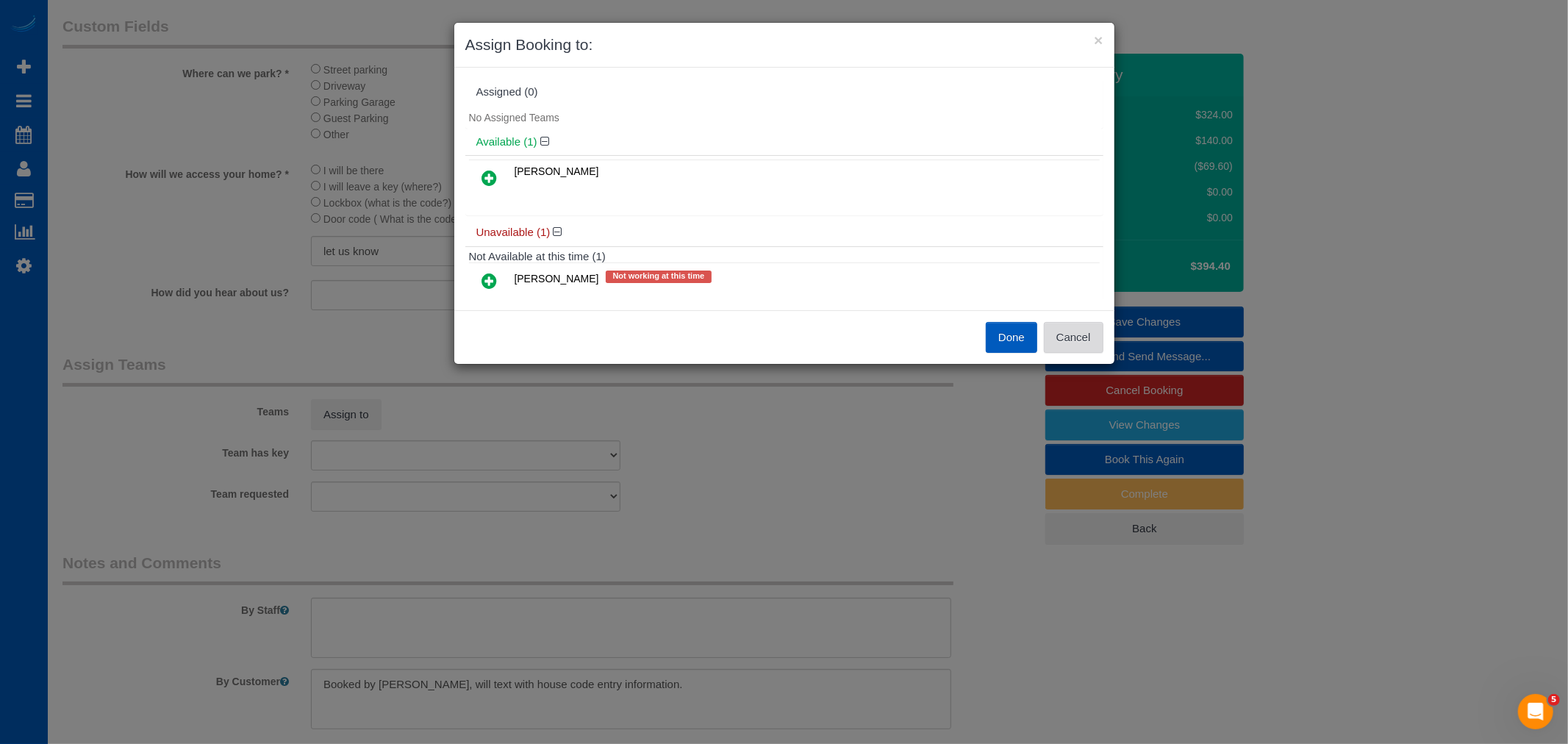
click at [1079, 333] on button "Cancel" at bounding box center [1074, 337] width 60 height 31
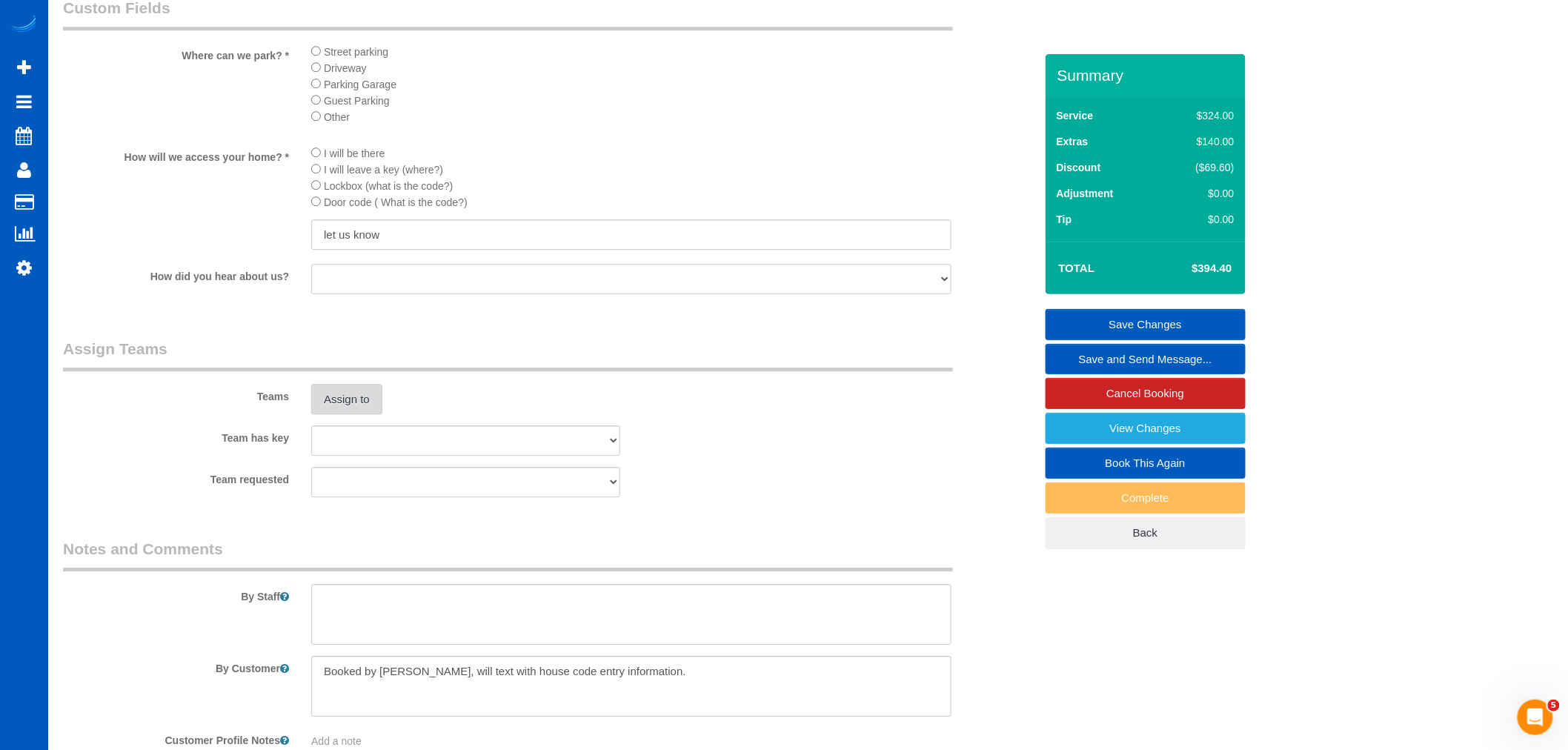
scroll to position [1544, 0]
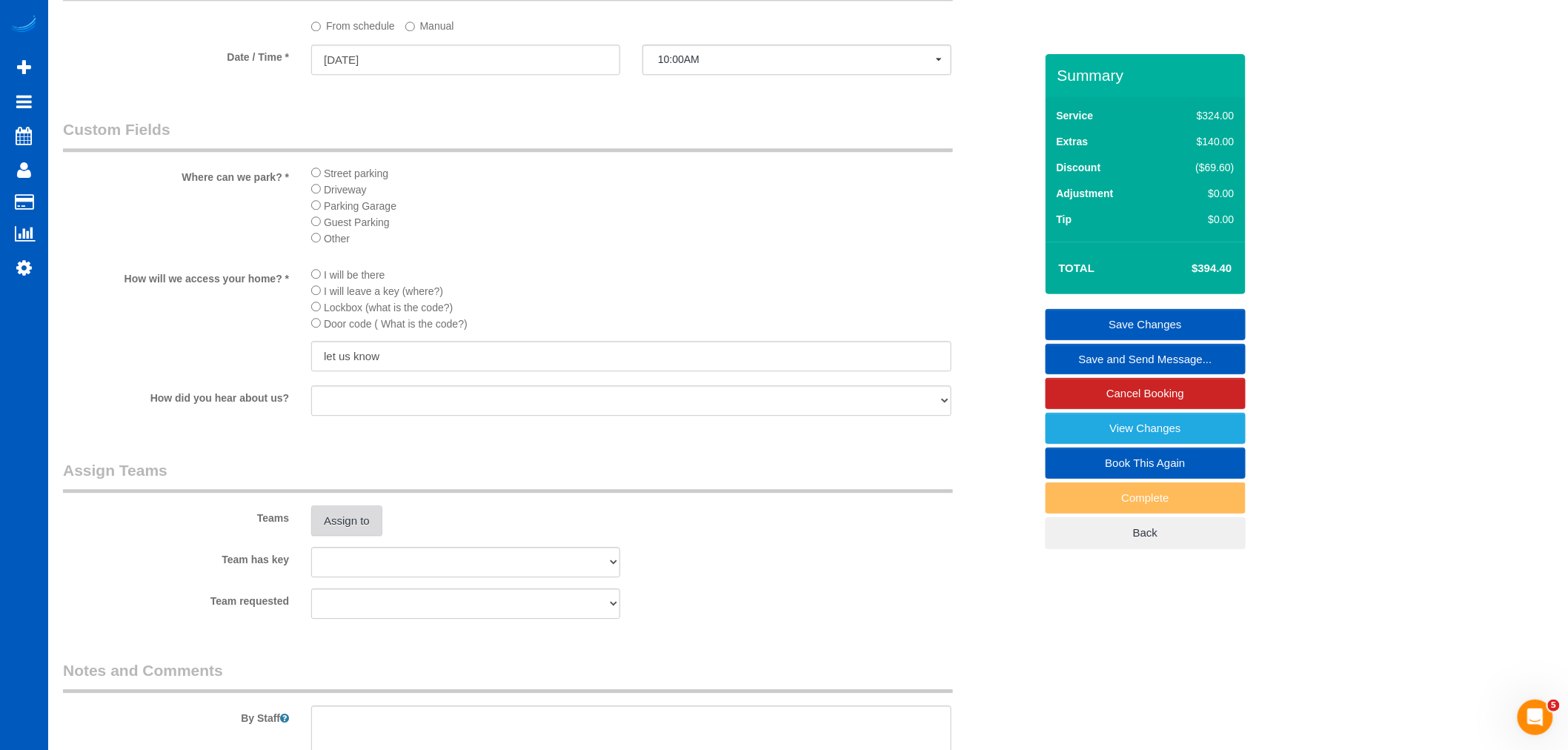
click at [339, 532] on button "Assign to" at bounding box center [347, 521] width 71 height 31
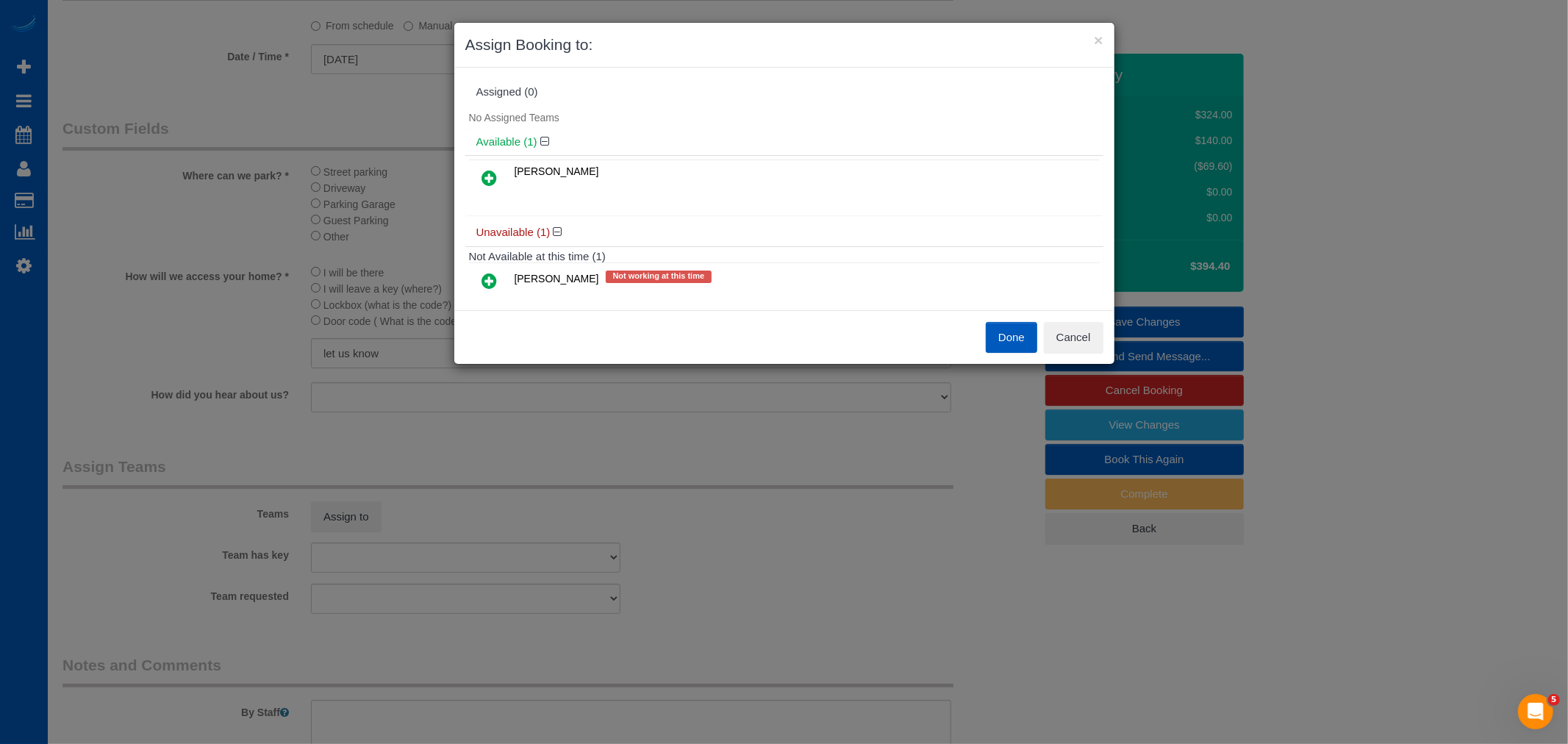
click at [479, 170] on link at bounding box center [489, 178] width 34 height 29
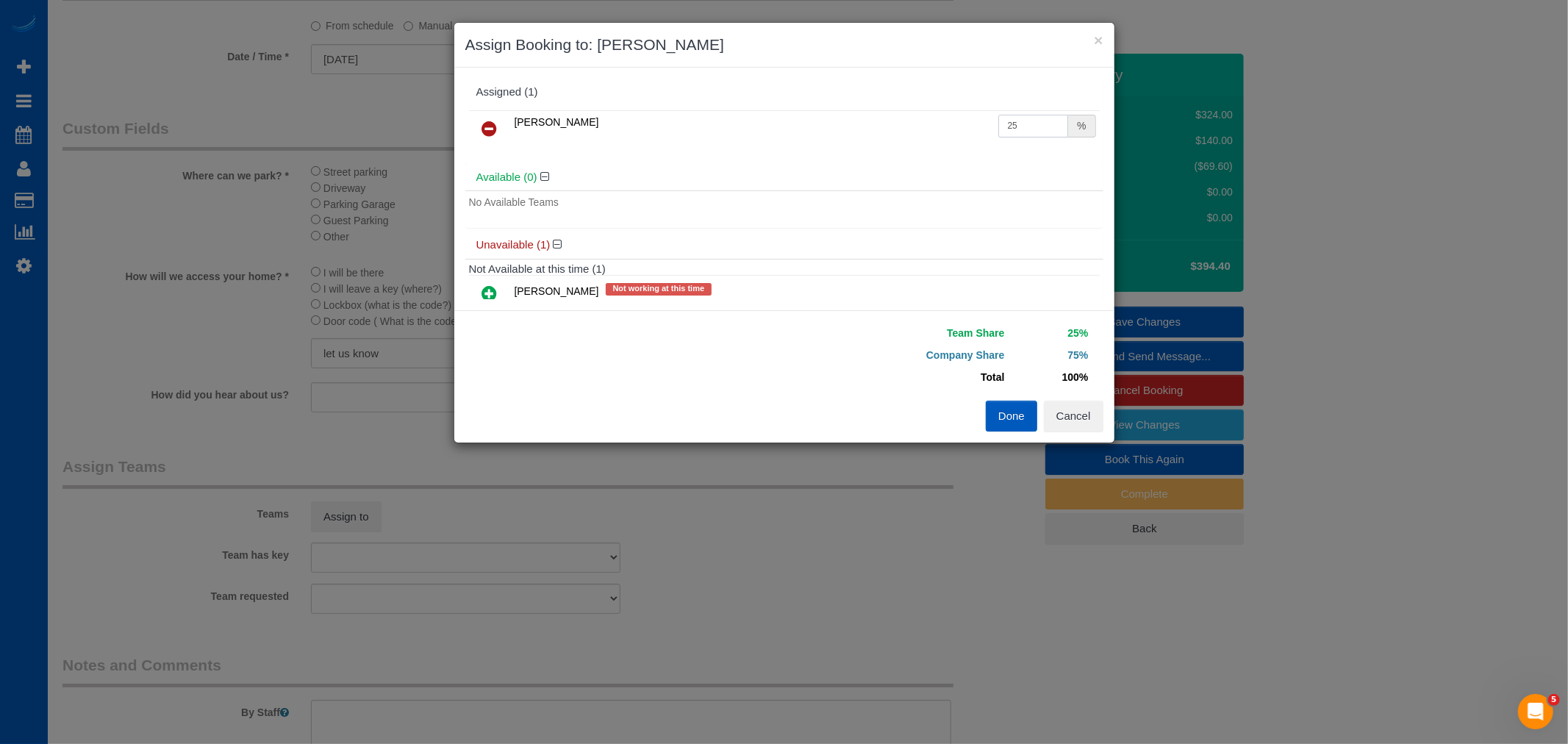
drag, startPoint x: 1020, startPoint y: 127, endPoint x: 821, endPoint y: 123, distance: 199.0
click at [821, 123] on tr "Anna Vakarchuk 25 %" at bounding box center [784, 128] width 630 height 37
type input "50"
click at [1032, 420] on button "Done" at bounding box center [1011, 416] width 51 height 31
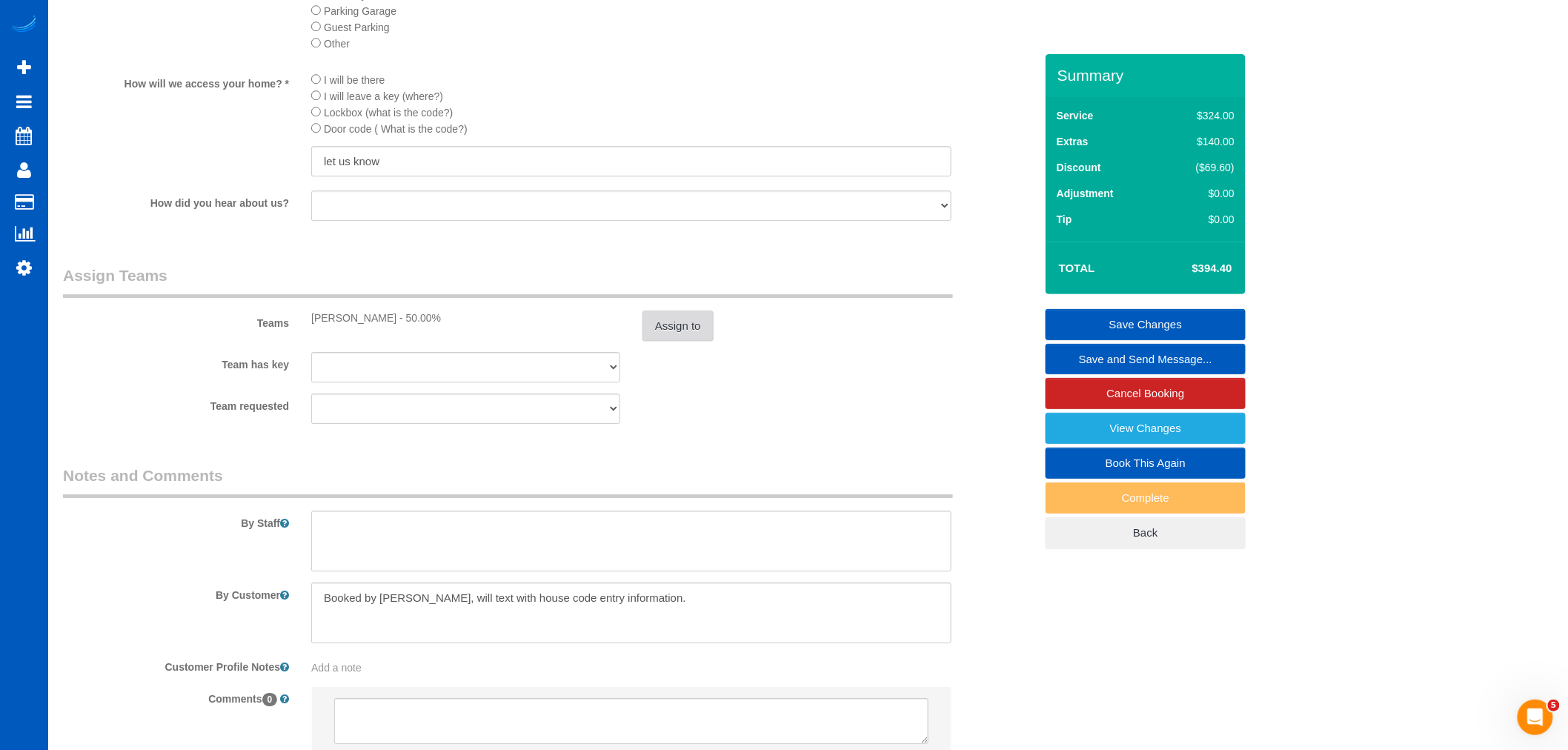
scroll to position [1873, 0]
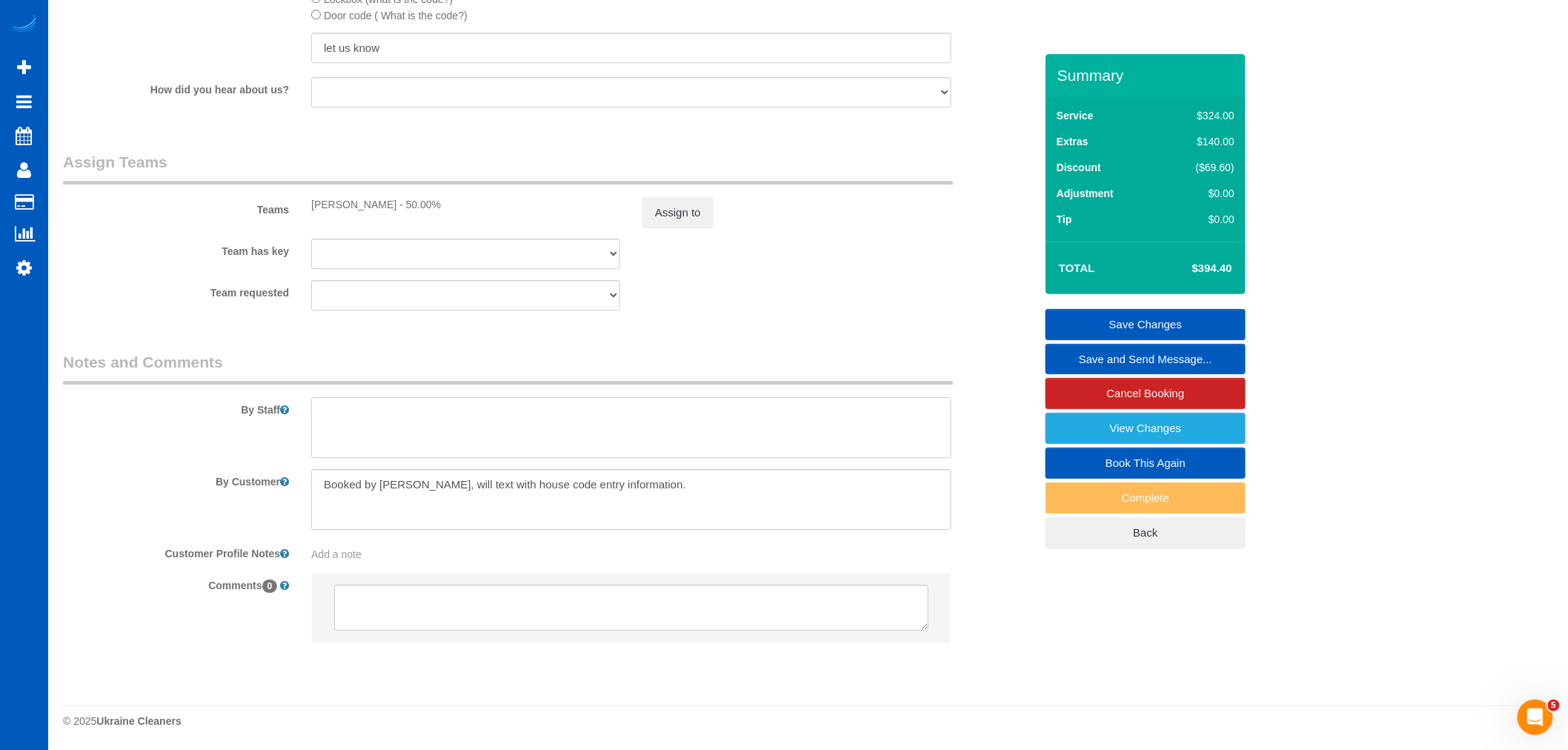
click at [382, 419] on textarea at bounding box center [631, 428] width 640 height 61
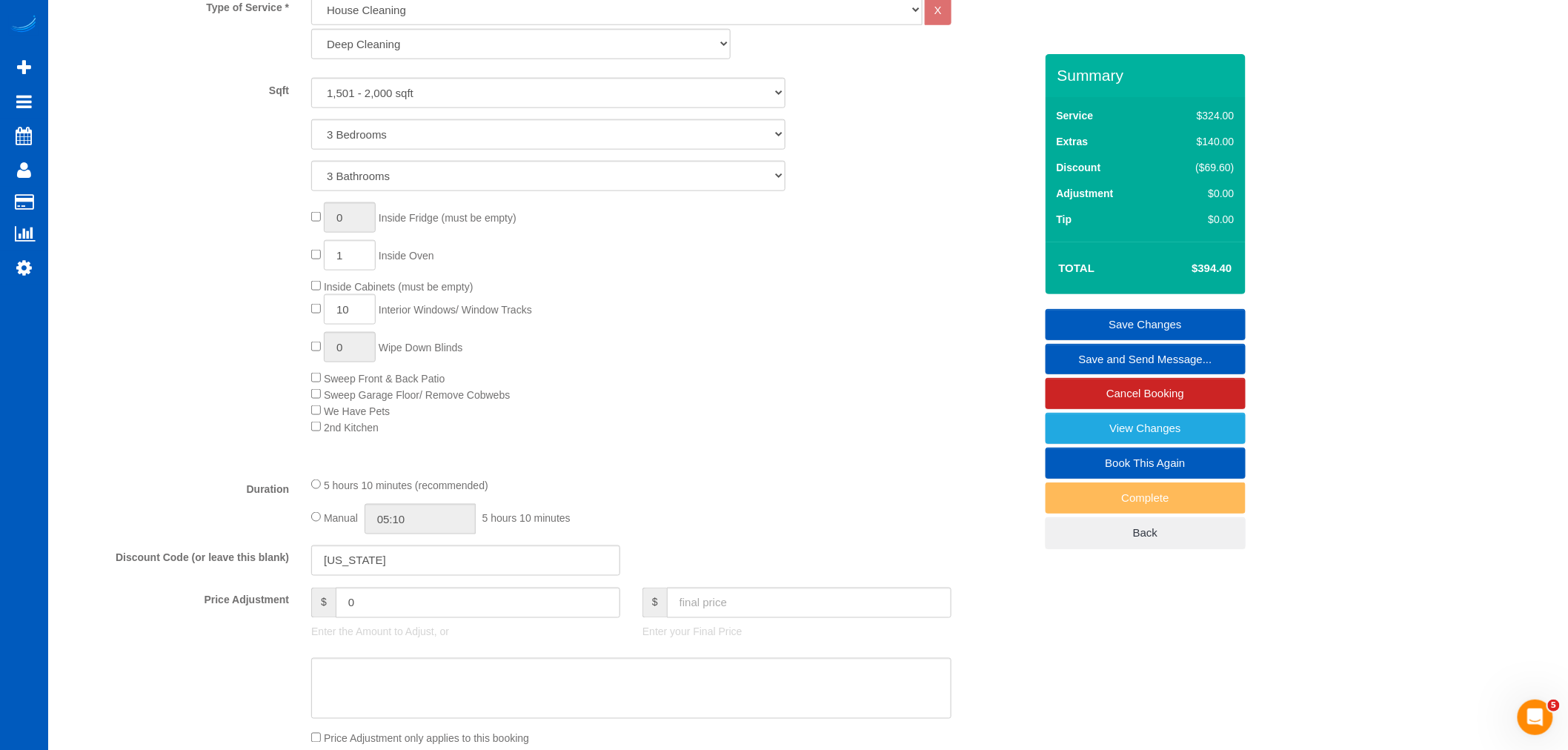
scroll to position [308, 0]
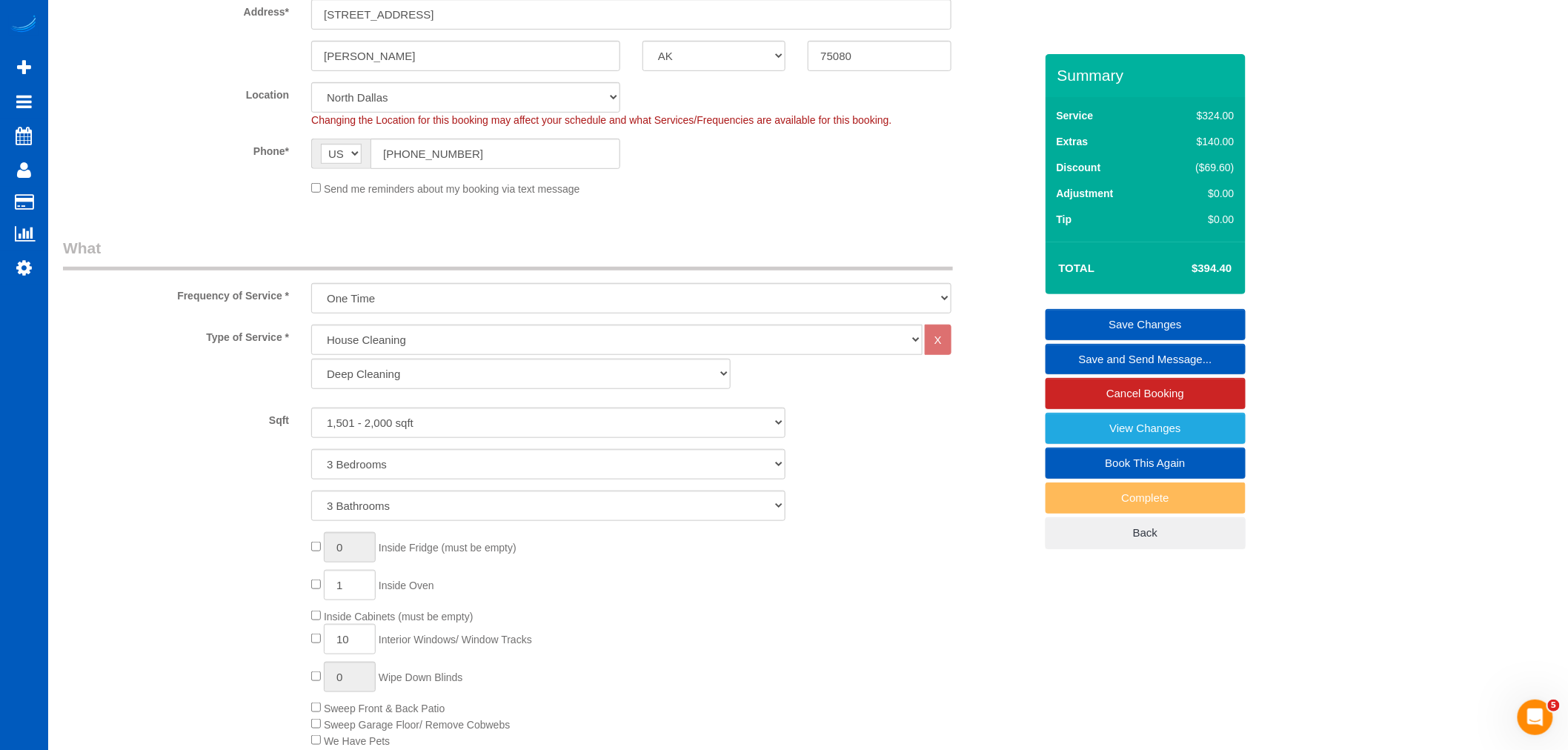
type textarea "Bring help!"
click at [1123, 323] on link "Save Changes" at bounding box center [1146, 325] width 200 height 31
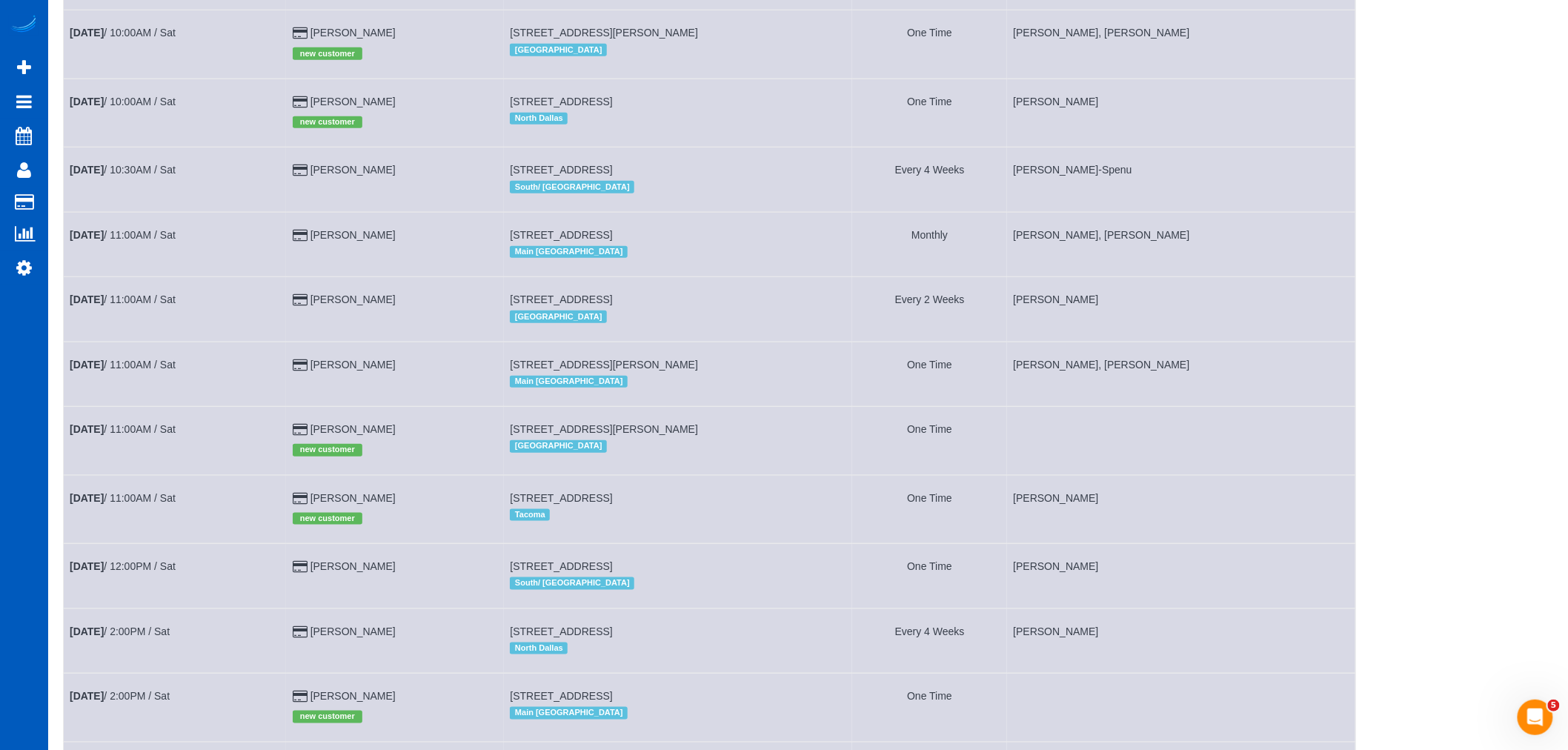
scroll to position [424, 0]
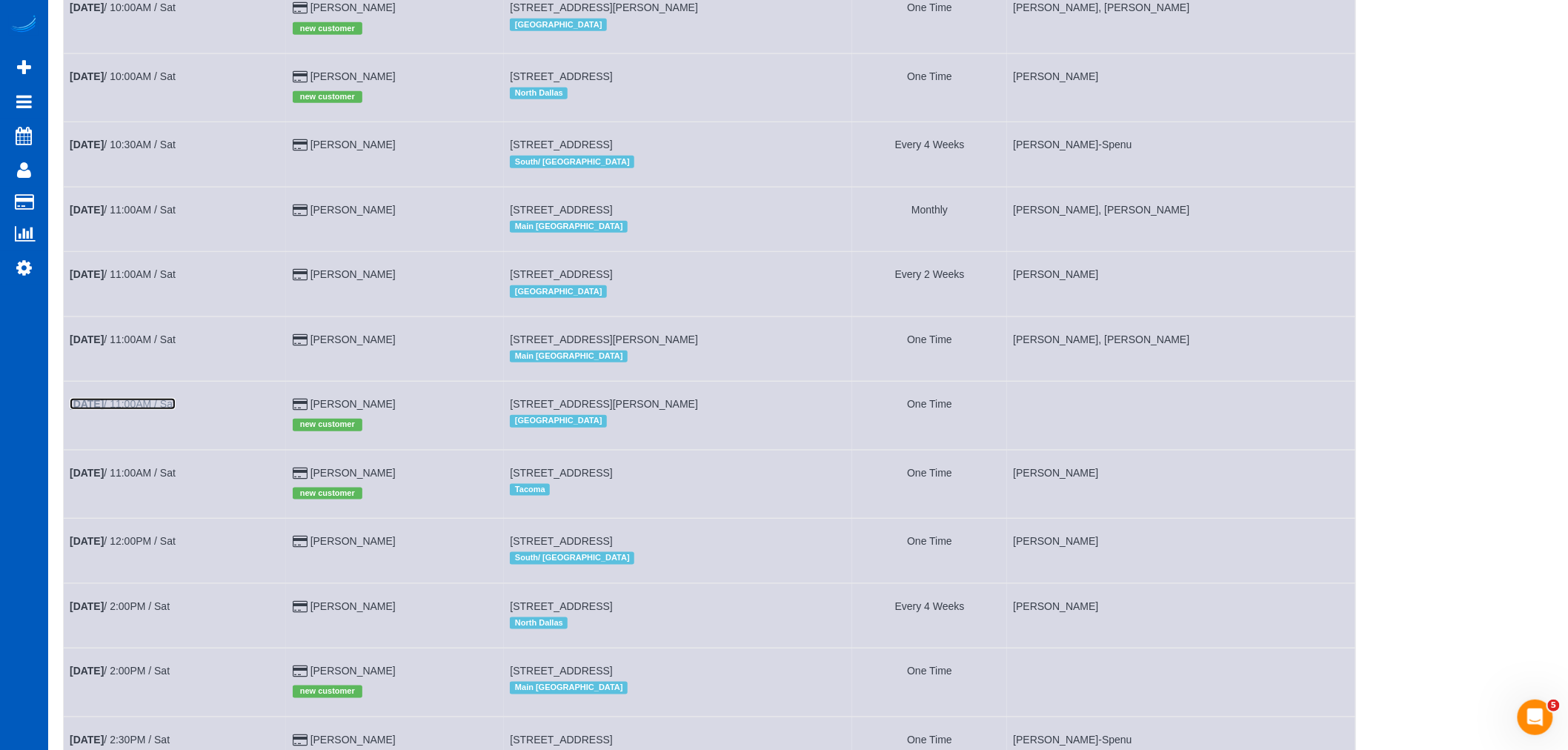
click at [104, 410] on b "Aug 30th" at bounding box center [86, 403] width 34 height 12
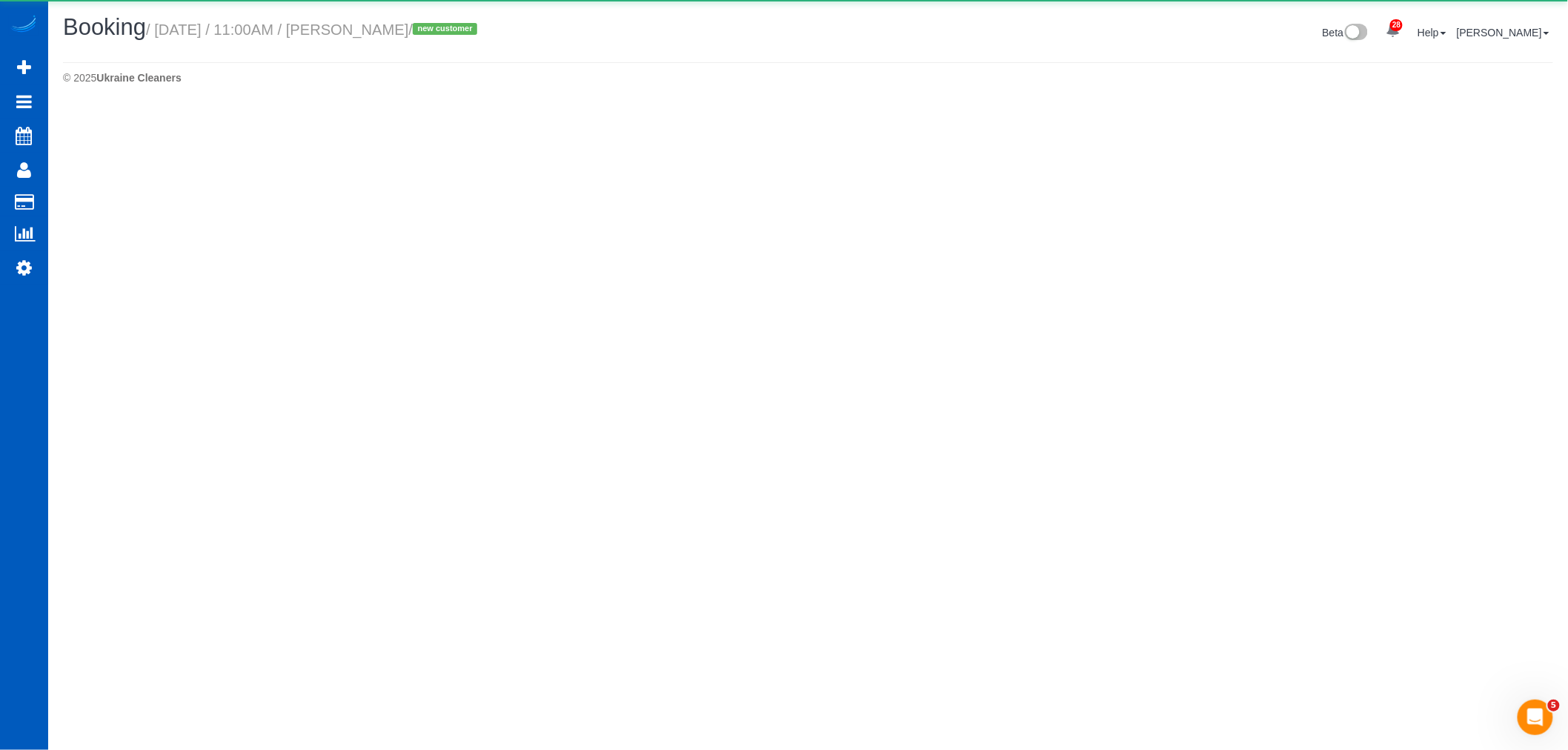
select select "CO"
select select "199"
select select "2"
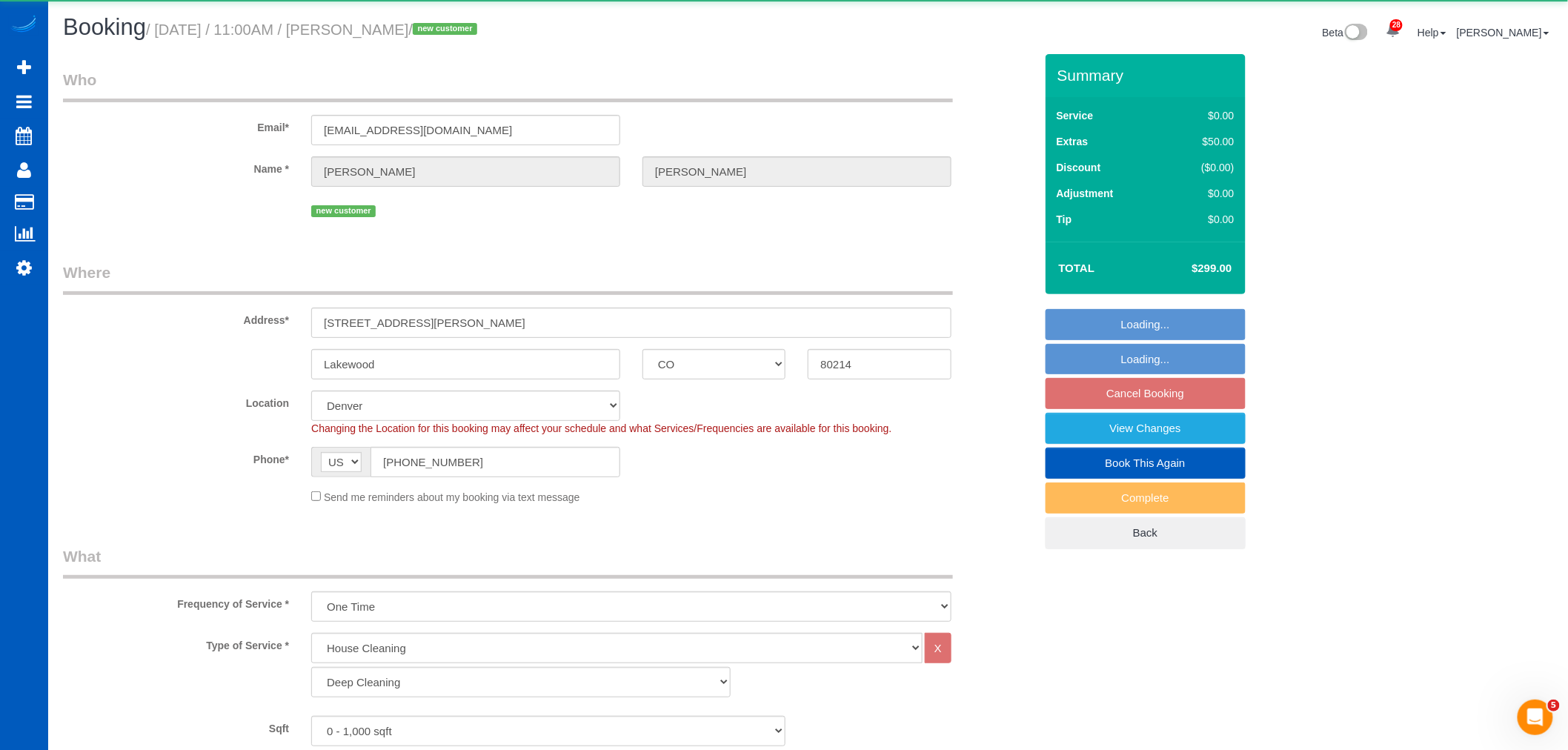
select select "object:15229"
select select "2"
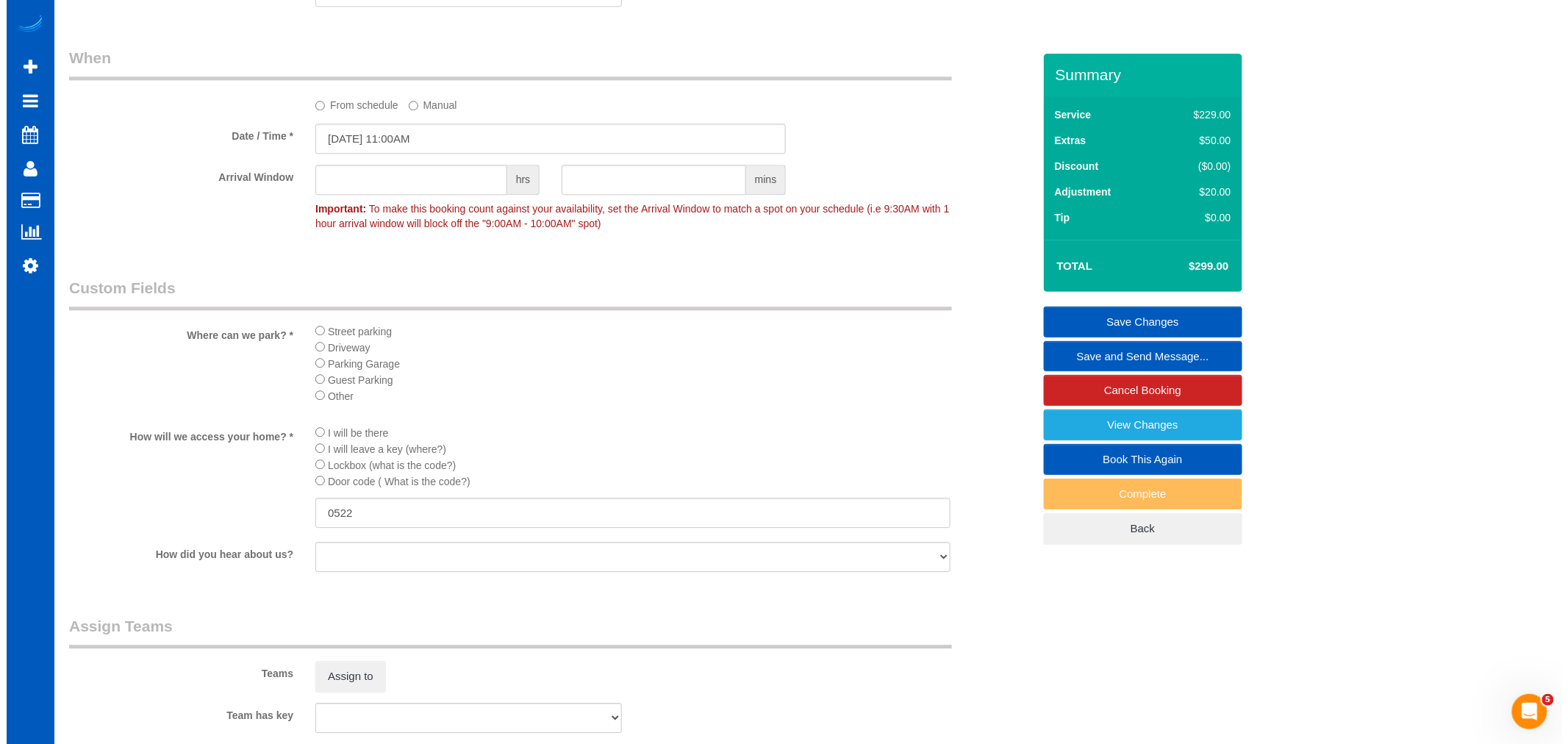
scroll to position [1471, 0]
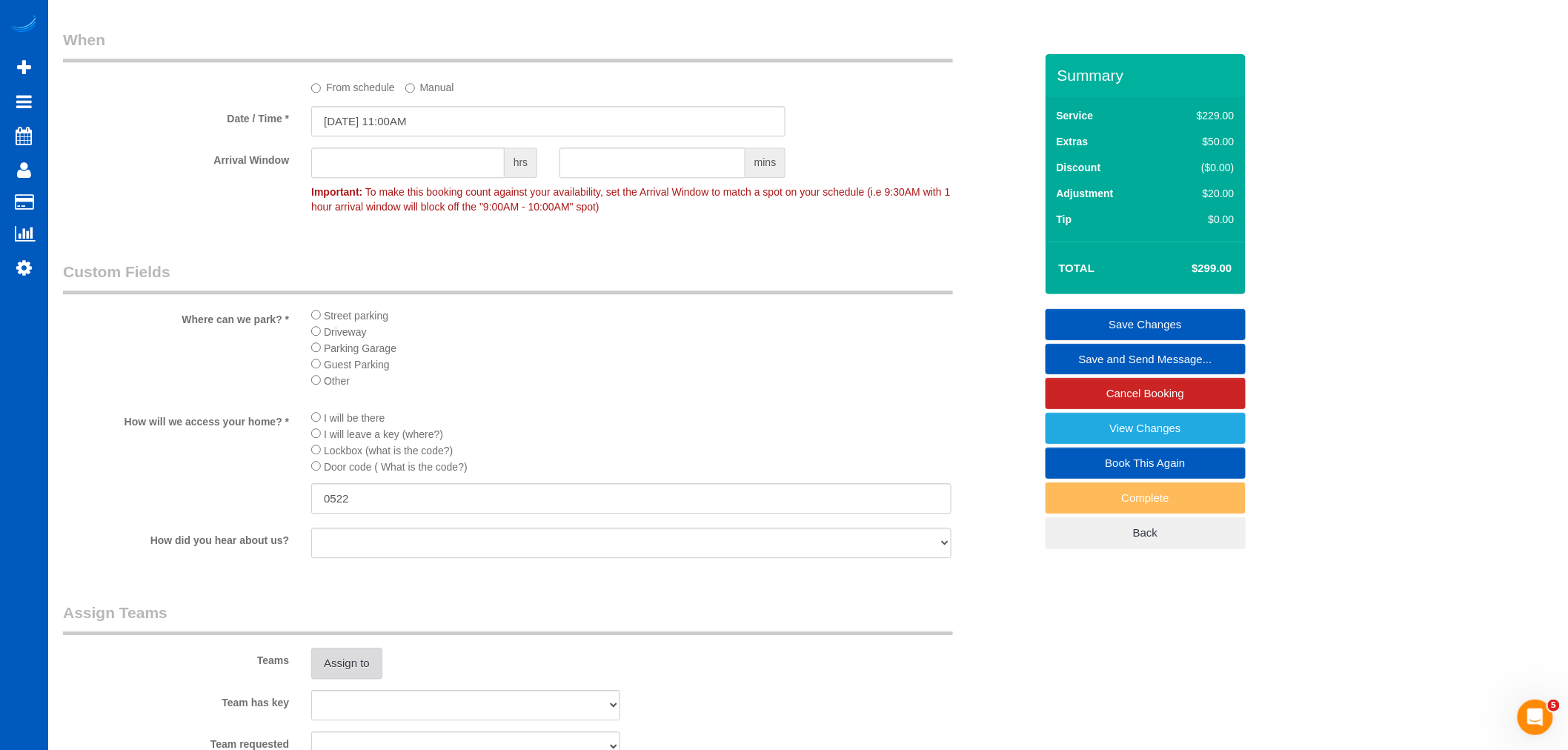
click at [357, 679] on button "Assign to" at bounding box center [347, 664] width 71 height 31
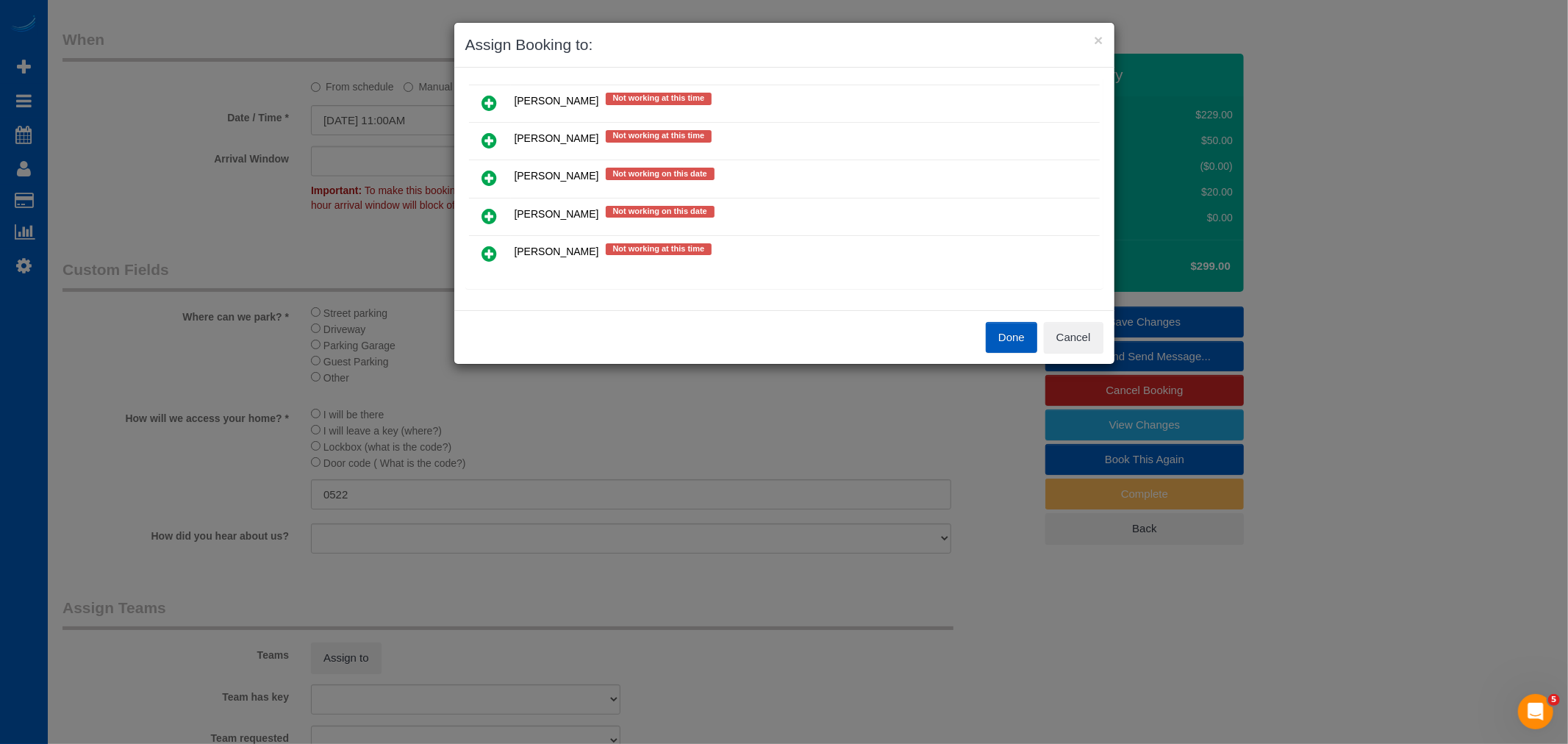
click at [490, 274] on div "Not Available at this time (6) Elena Emets Henson Not working at this time Ivan…" at bounding box center [784, 160] width 638 height 258
drag, startPoint x: 488, startPoint y: 255, endPoint x: 585, endPoint y: 265, distance: 97.5
click at [488, 255] on icon at bounding box center [490, 253] width 15 height 18
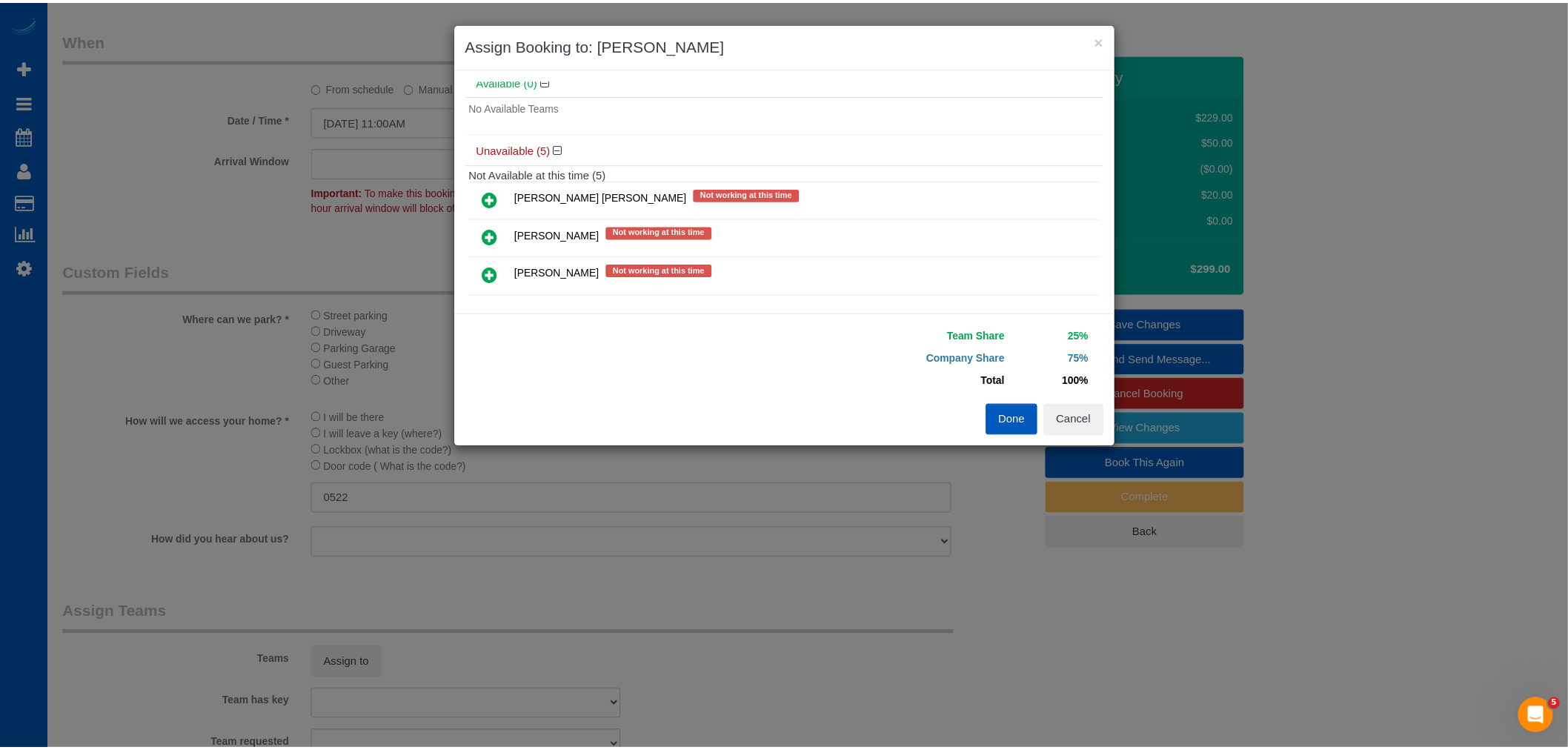
scroll to position [0, 0]
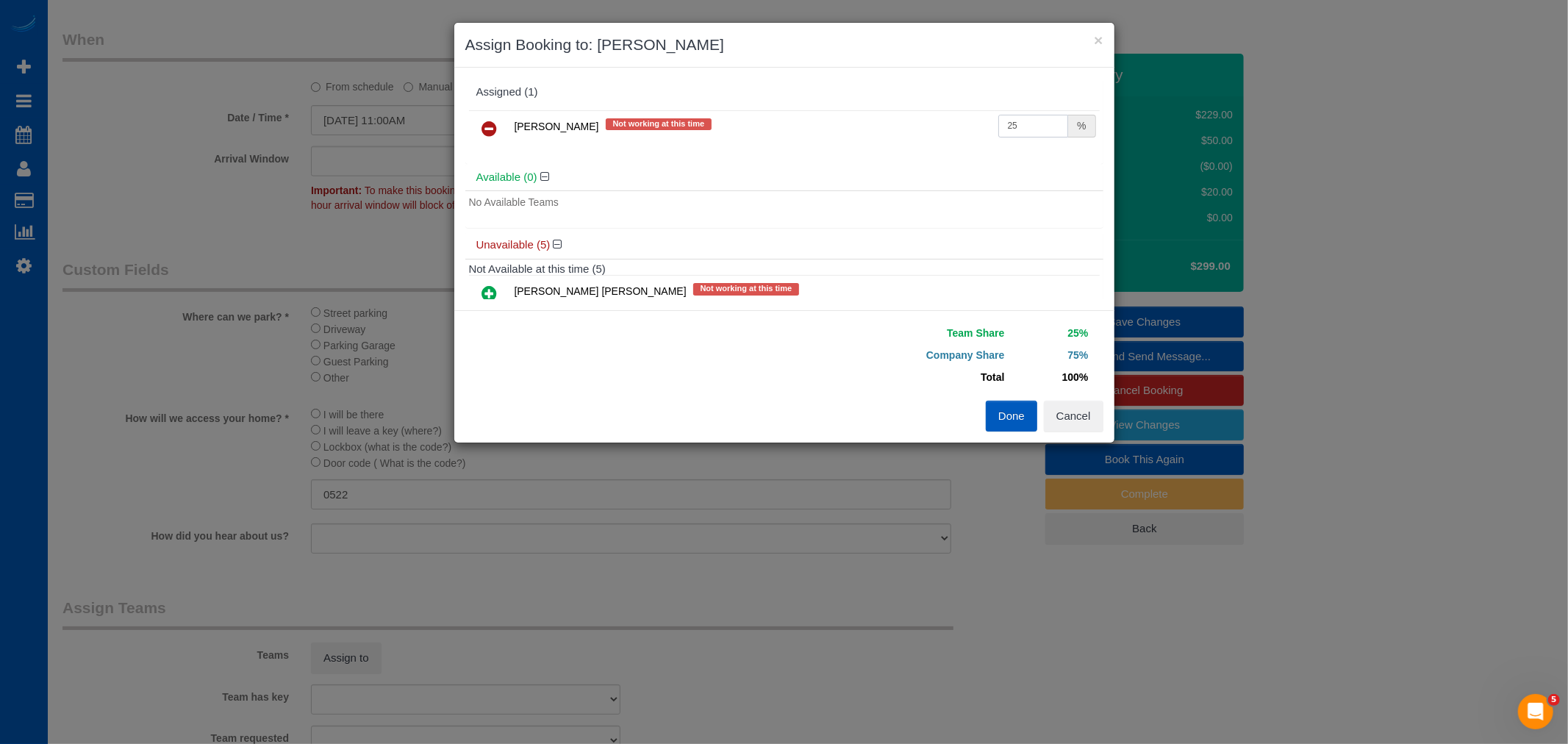
drag, startPoint x: 1009, startPoint y: 130, endPoint x: 893, endPoint y: 118, distance: 116.6
click at [893, 118] on tr "Tamara Serdechna Not working at this time 25 %" at bounding box center [784, 128] width 630 height 37
type input "50"
click at [986, 414] on button "Done" at bounding box center [1011, 416] width 51 height 31
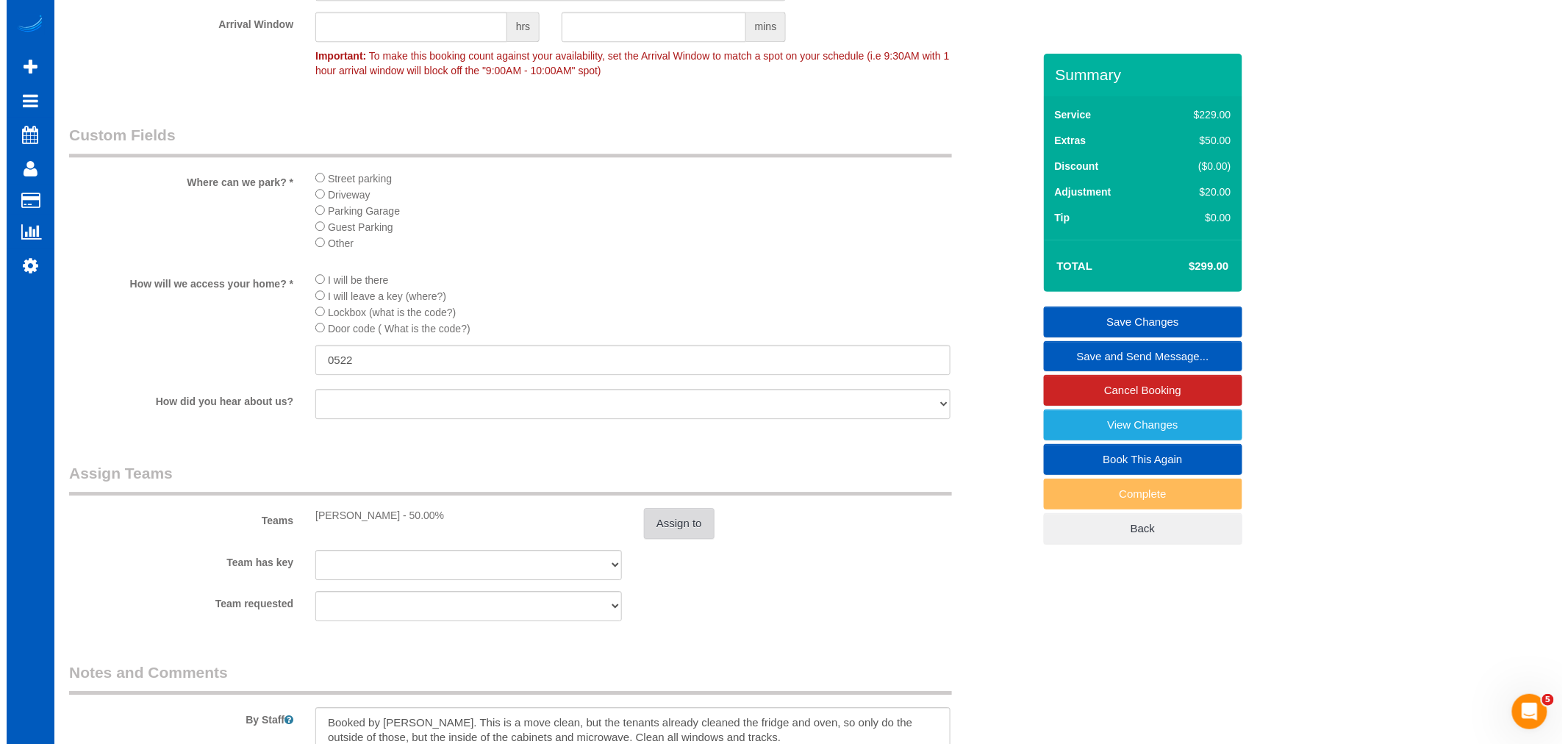
scroll to position [1776, 0]
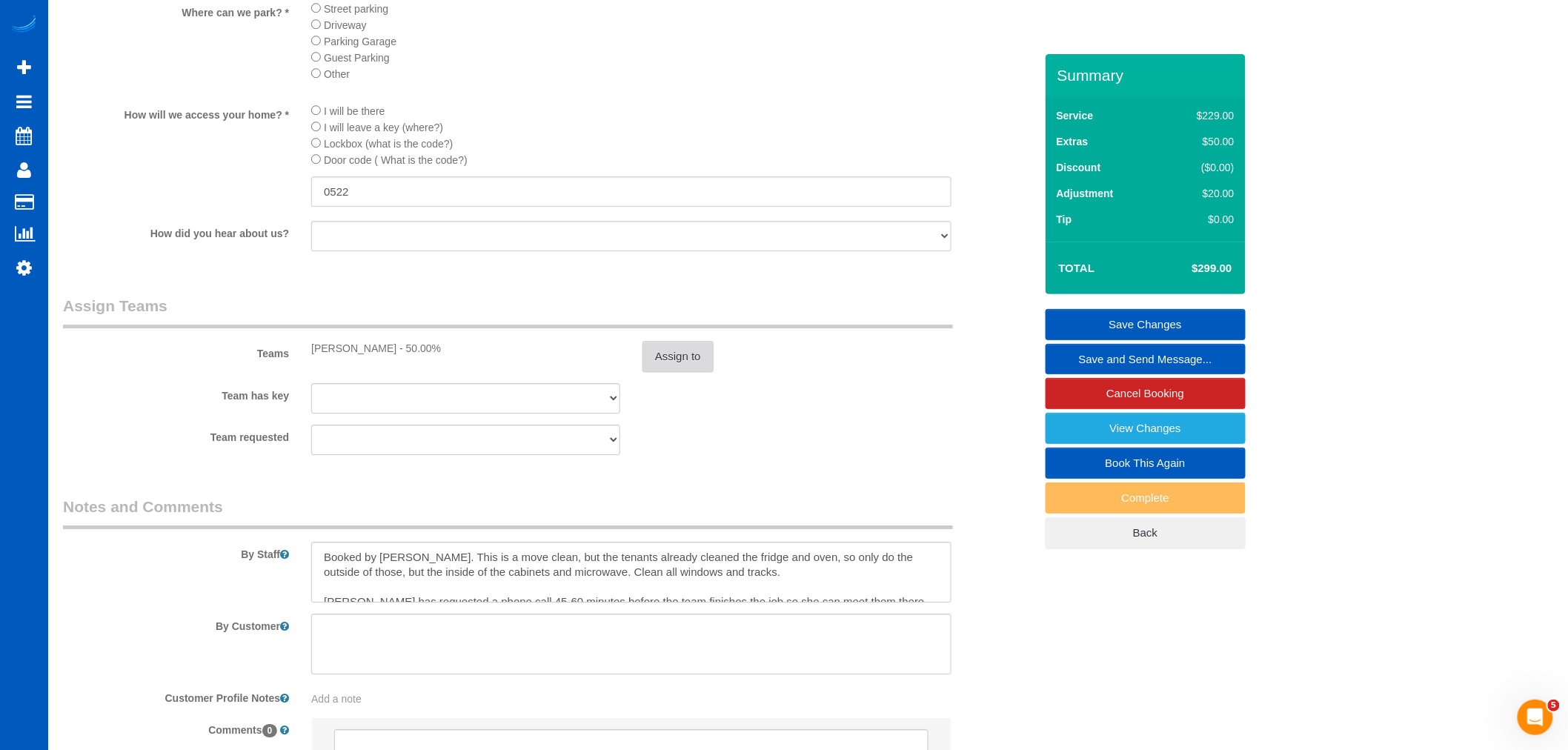
click at [669, 372] on button "Assign to" at bounding box center [678, 356] width 71 height 31
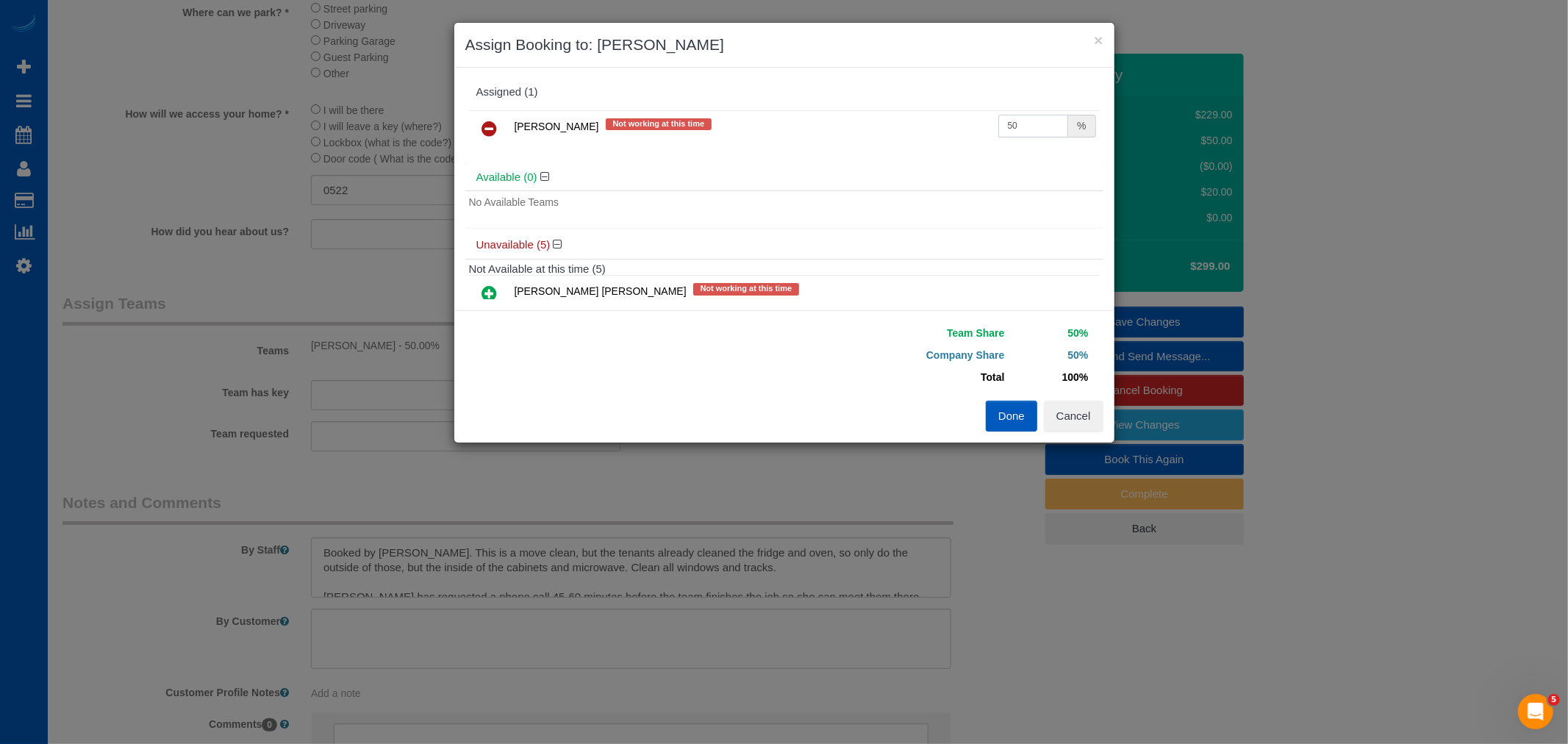
drag, startPoint x: 1017, startPoint y: 128, endPoint x: 768, endPoint y: 106, distance: 250.0
click at [768, 106] on div "Tamara Serdechna Not working at this time 50 %" at bounding box center [784, 135] width 638 height 57
type input "55"
drag, startPoint x: 1016, startPoint y: 417, endPoint x: 492, endPoint y: 361, distance: 527.0
click at [1016, 417] on button "Done" at bounding box center [1011, 416] width 51 height 31
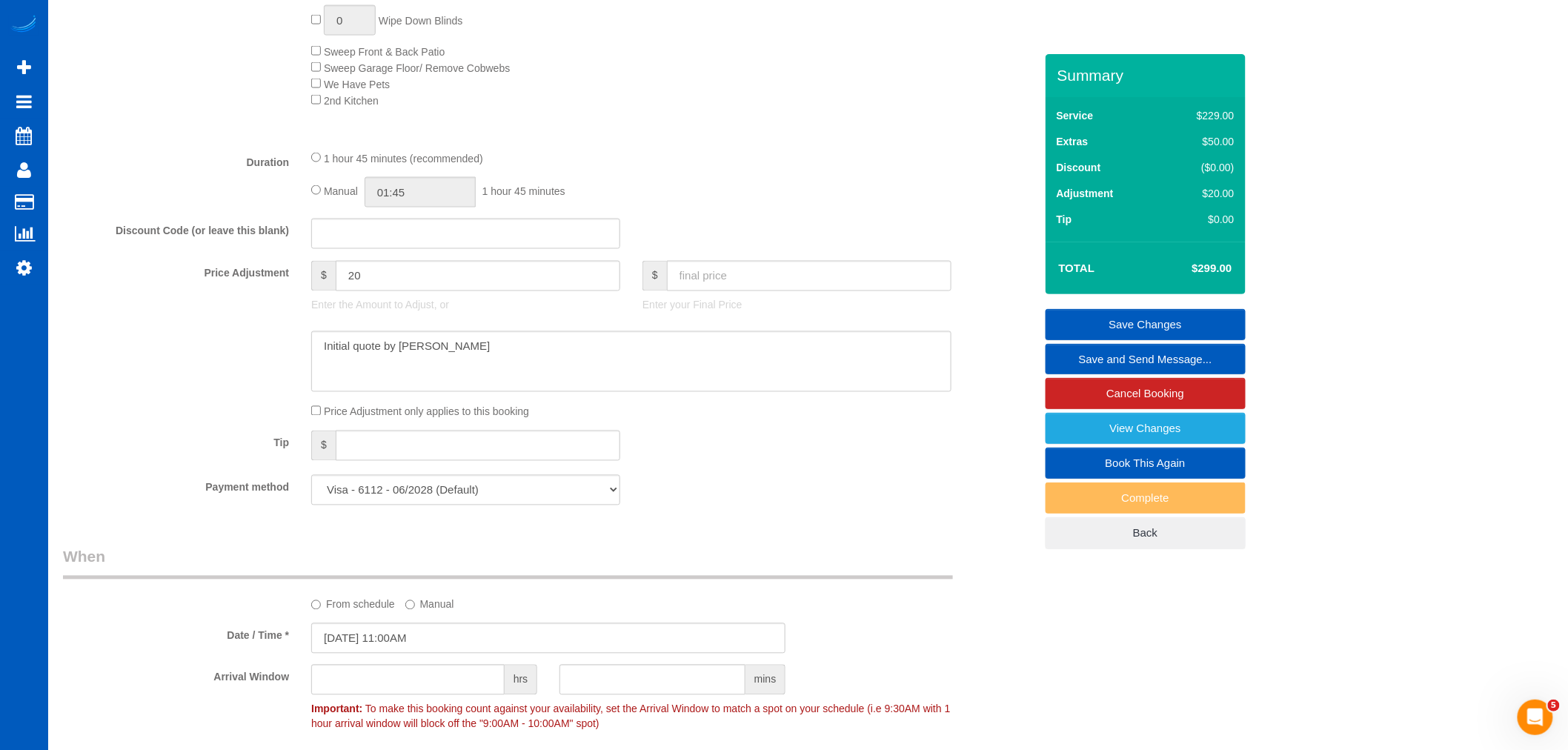
scroll to position [883, 0]
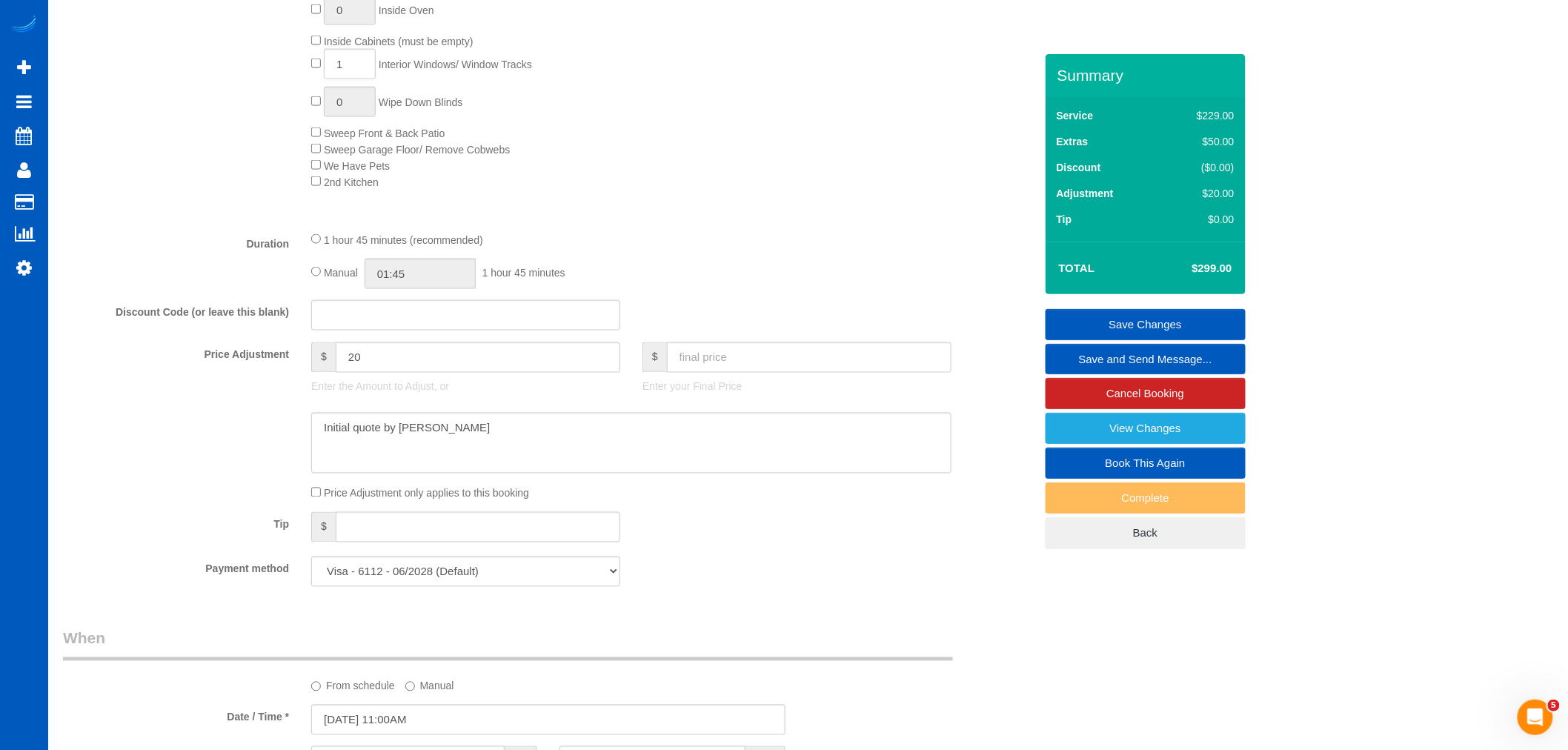
click at [307, 278] on div "1 hour 45 minutes (recommended) Manual 01:45 1 hour 45 minutes" at bounding box center [632, 260] width 663 height 58
click at [442, 284] on input "01:45" at bounding box center [420, 274] width 111 height 30
type input "06:00"
click at [406, 372] on li "06:00" at bounding box center [405, 375] width 66 height 19
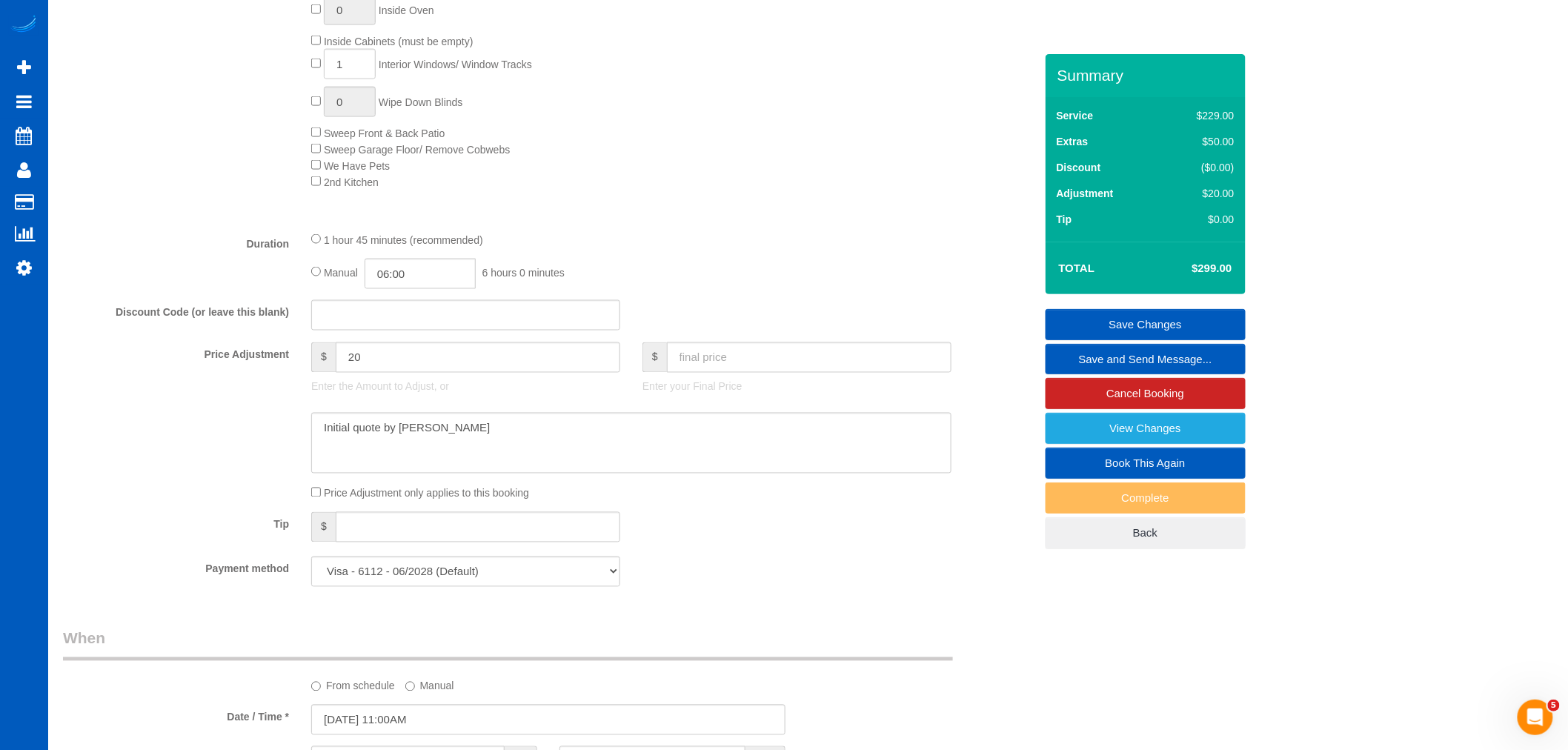
click at [693, 240] on div "1 hour 45 minutes (recommended)" at bounding box center [631, 239] width 640 height 16
click at [1149, 323] on link "Save Changes" at bounding box center [1146, 325] width 200 height 31
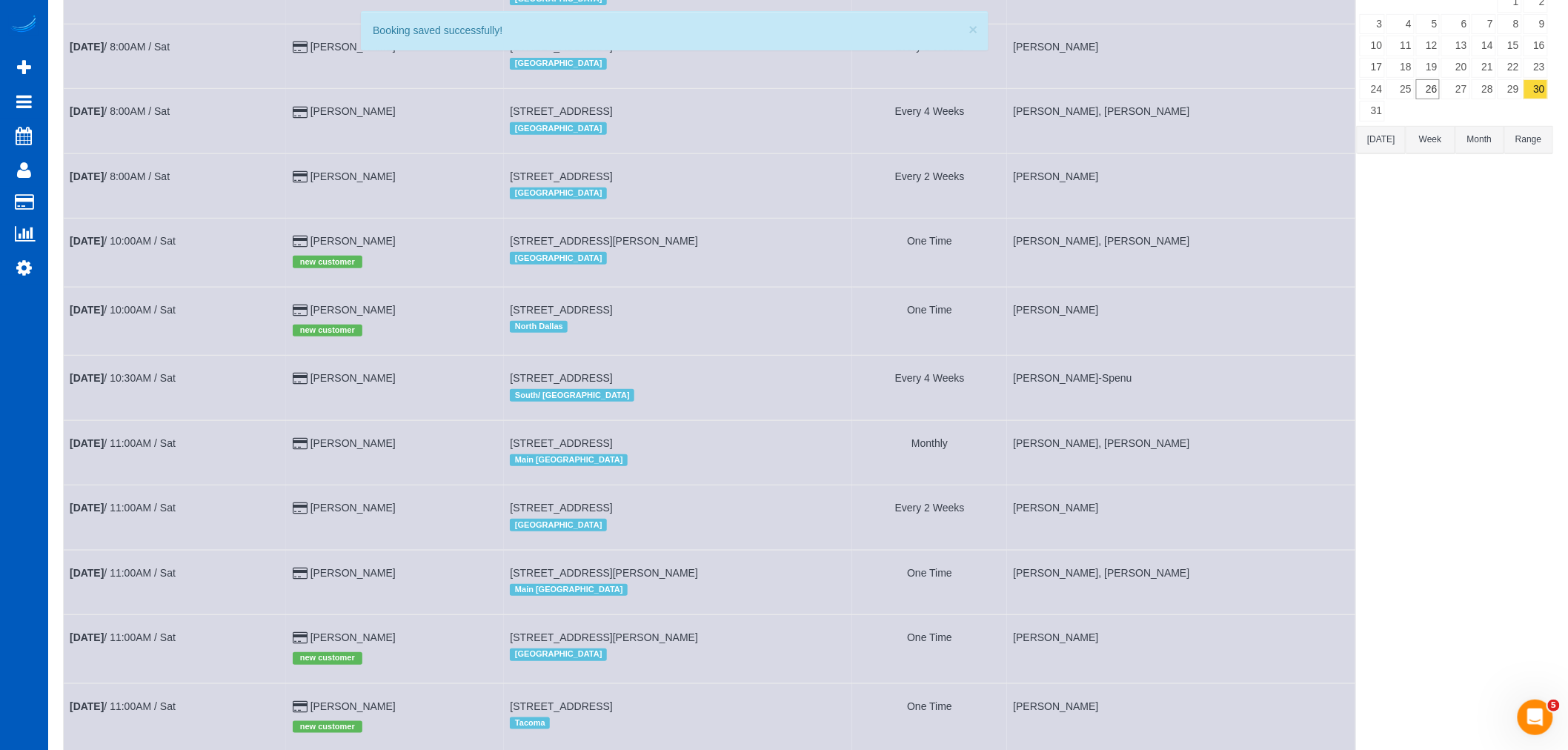
scroll to position [589, 0]
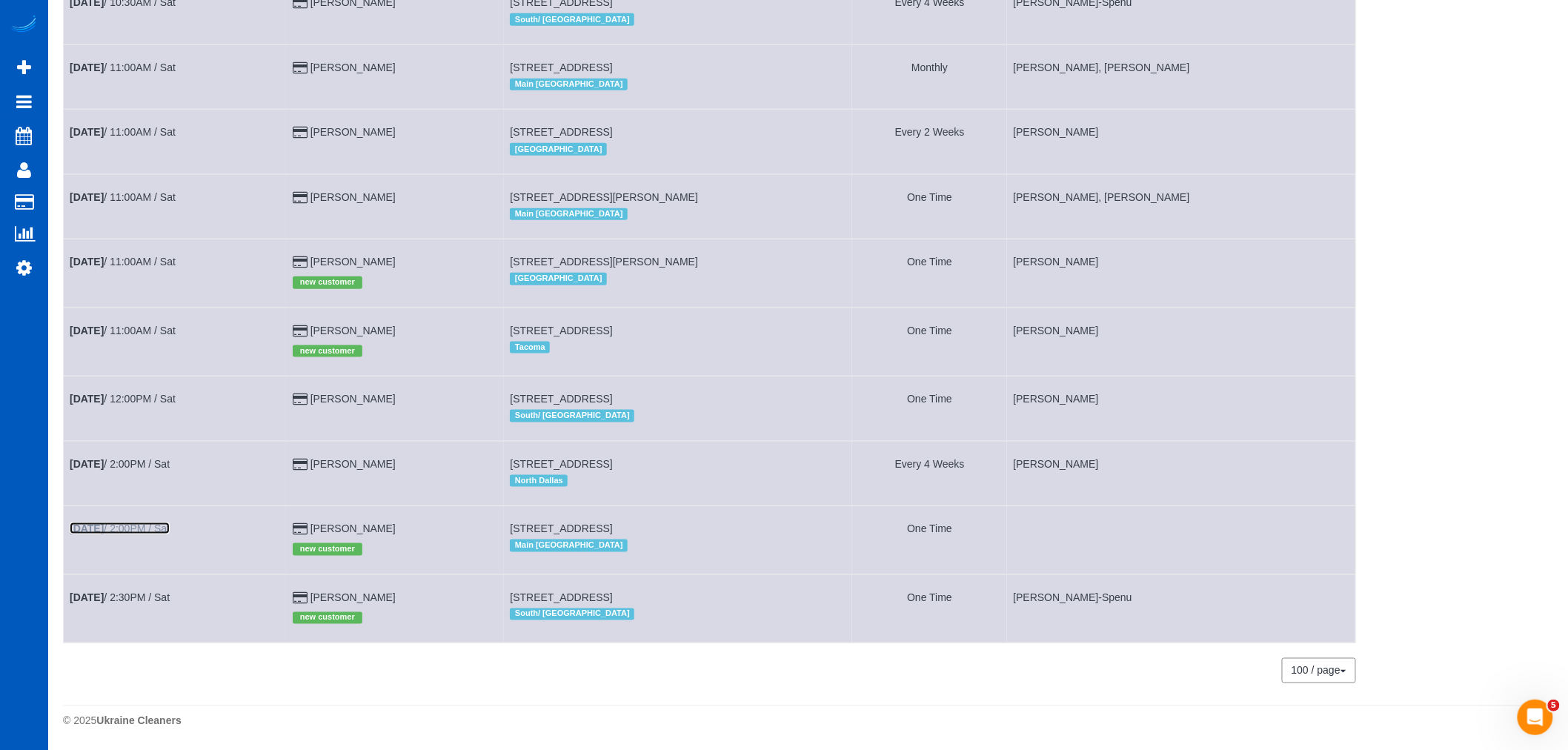
click at [157, 523] on link "Aug 30th / 2:00PM / Sat" at bounding box center [119, 528] width 100 height 12
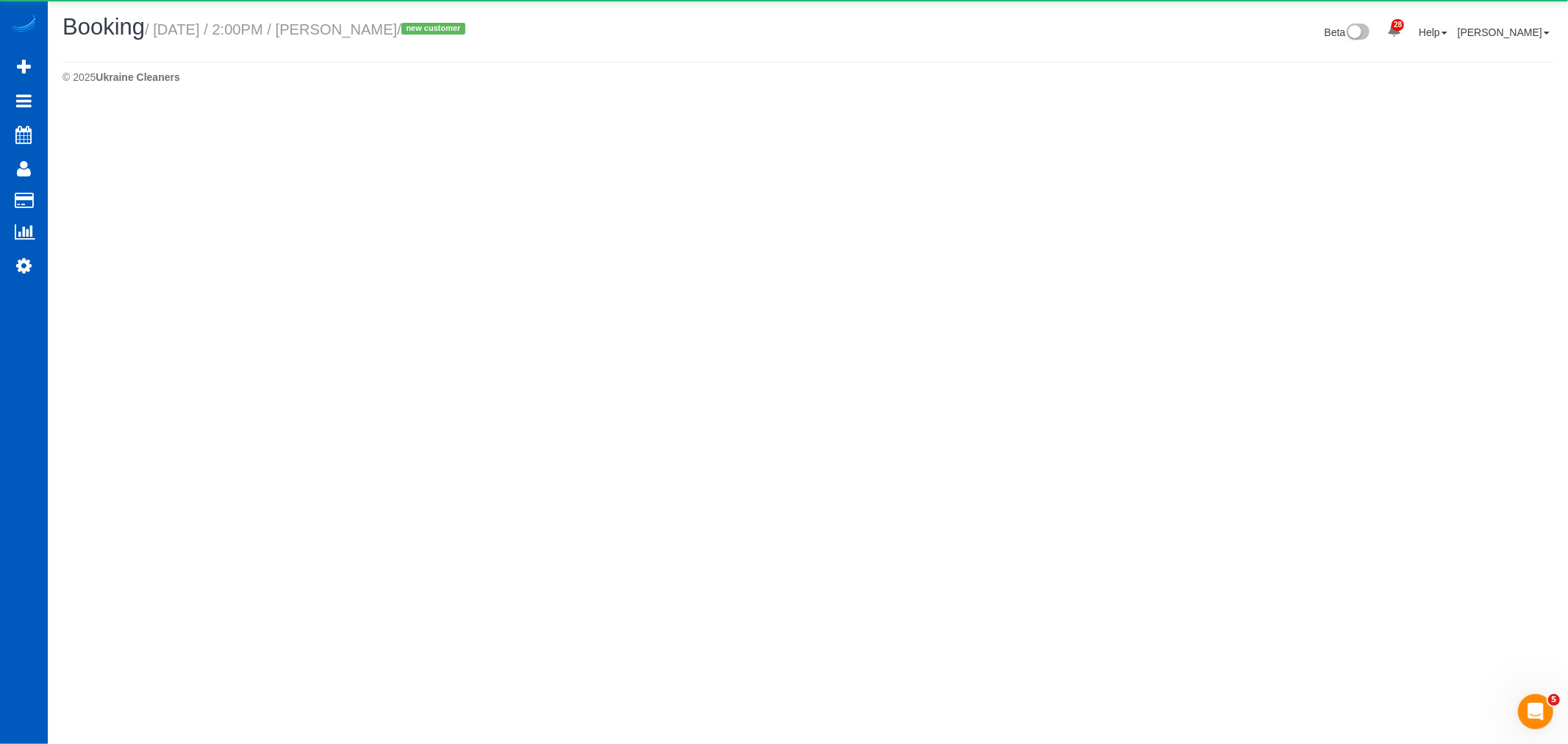
select select "WA"
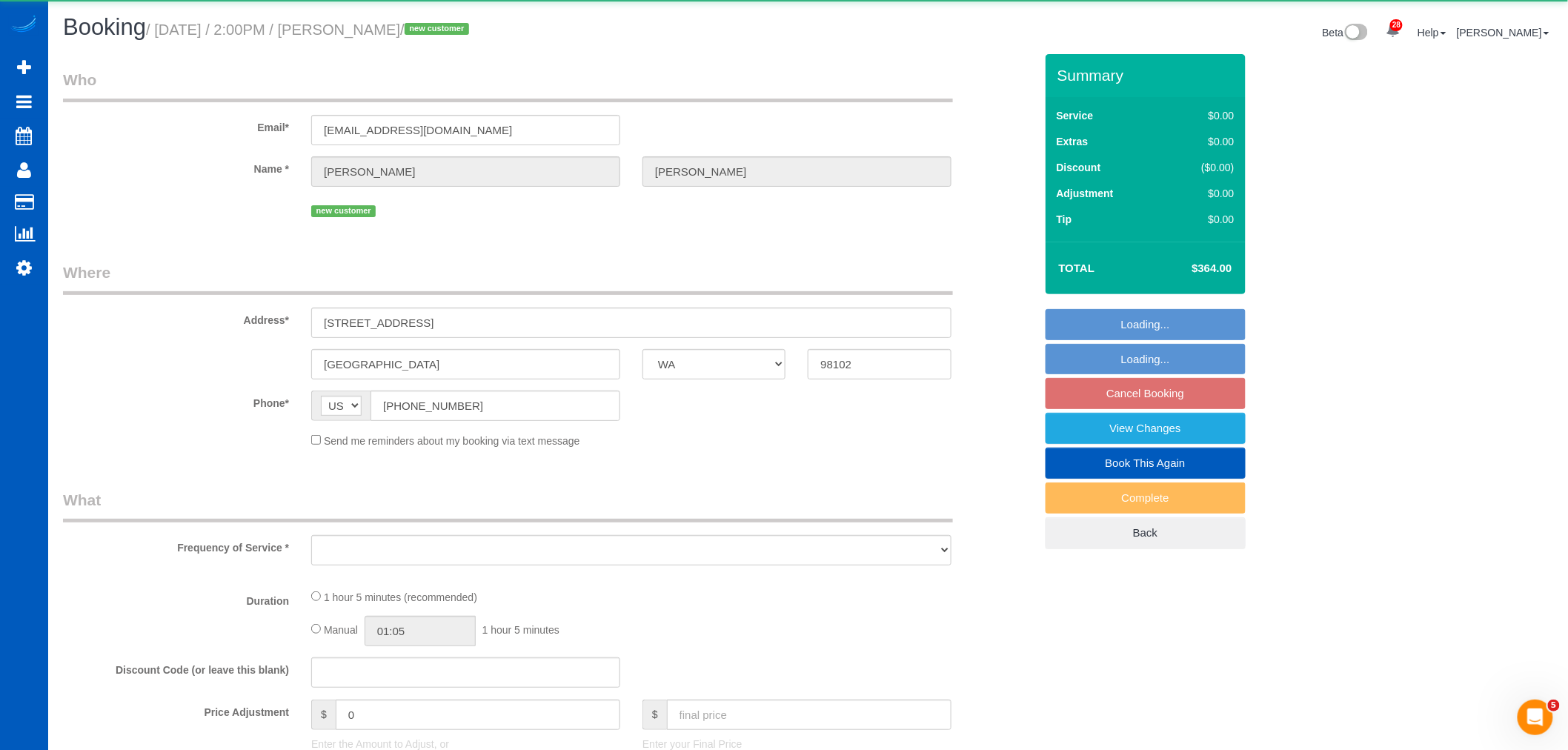
select select "object:16531"
select select "string:fspay-b7f667cc-f7ff-41ab-81eb-3c96e1a1fee6"
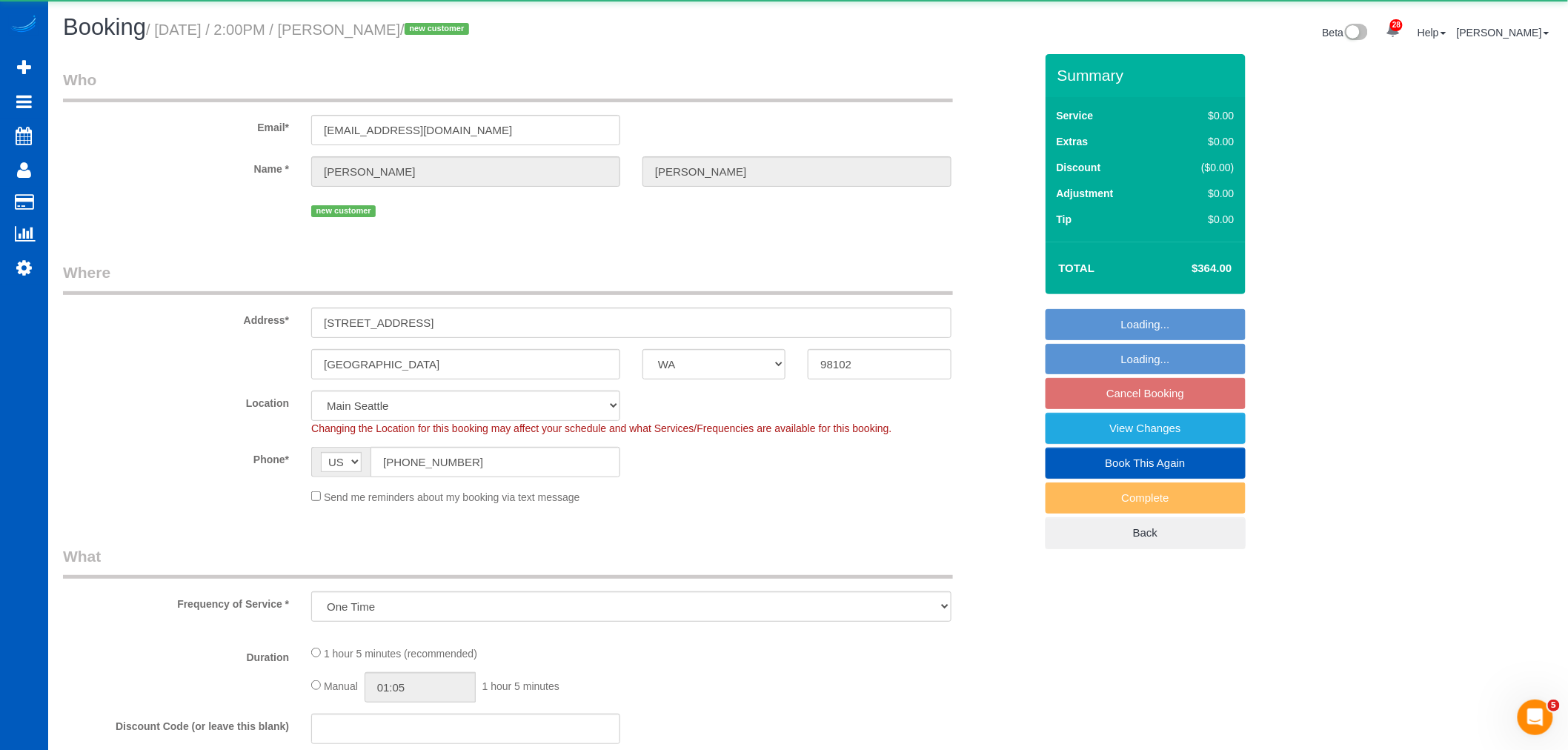
select select "object:16637"
select select "199"
select select "2"
select select "spot39"
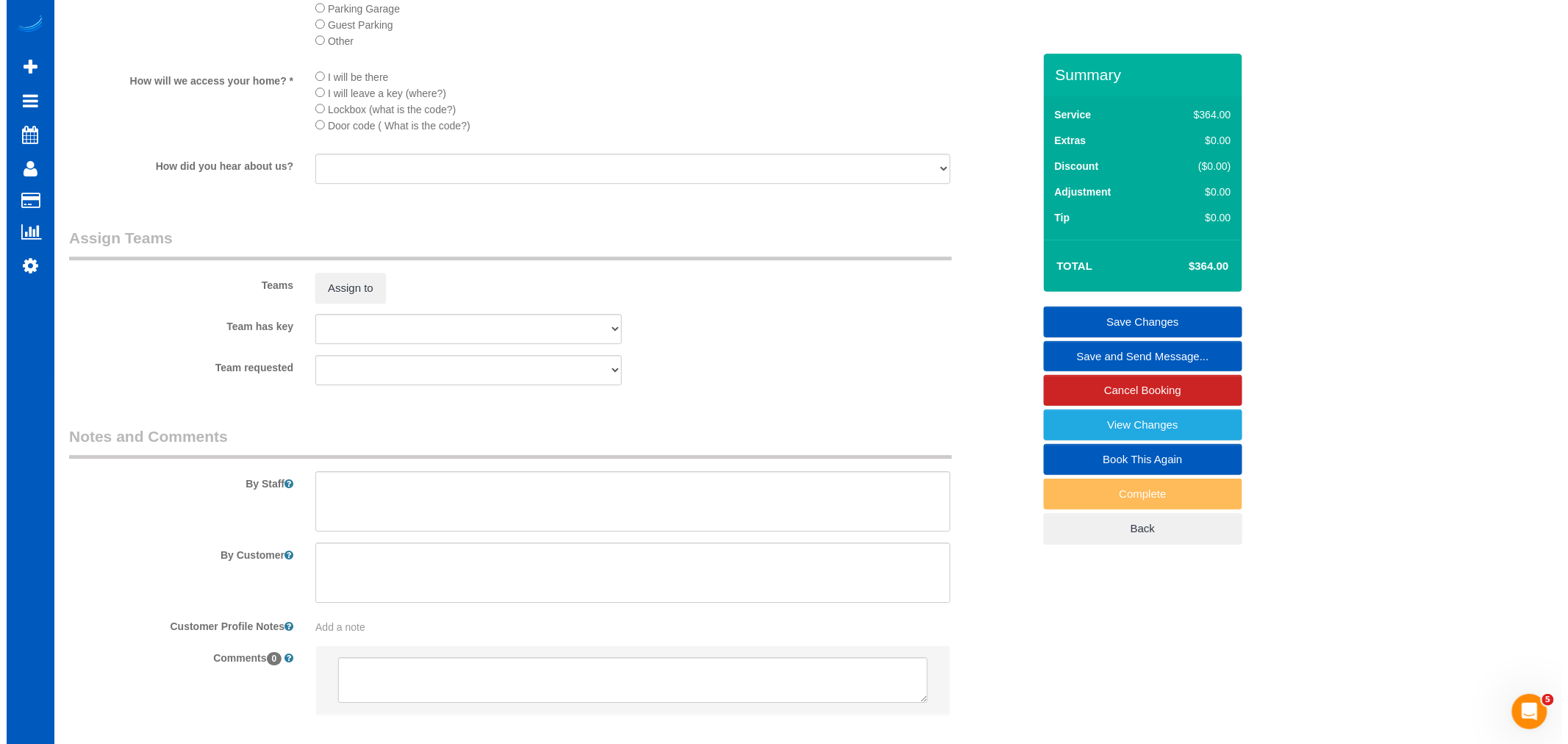
scroll to position [1785, 0]
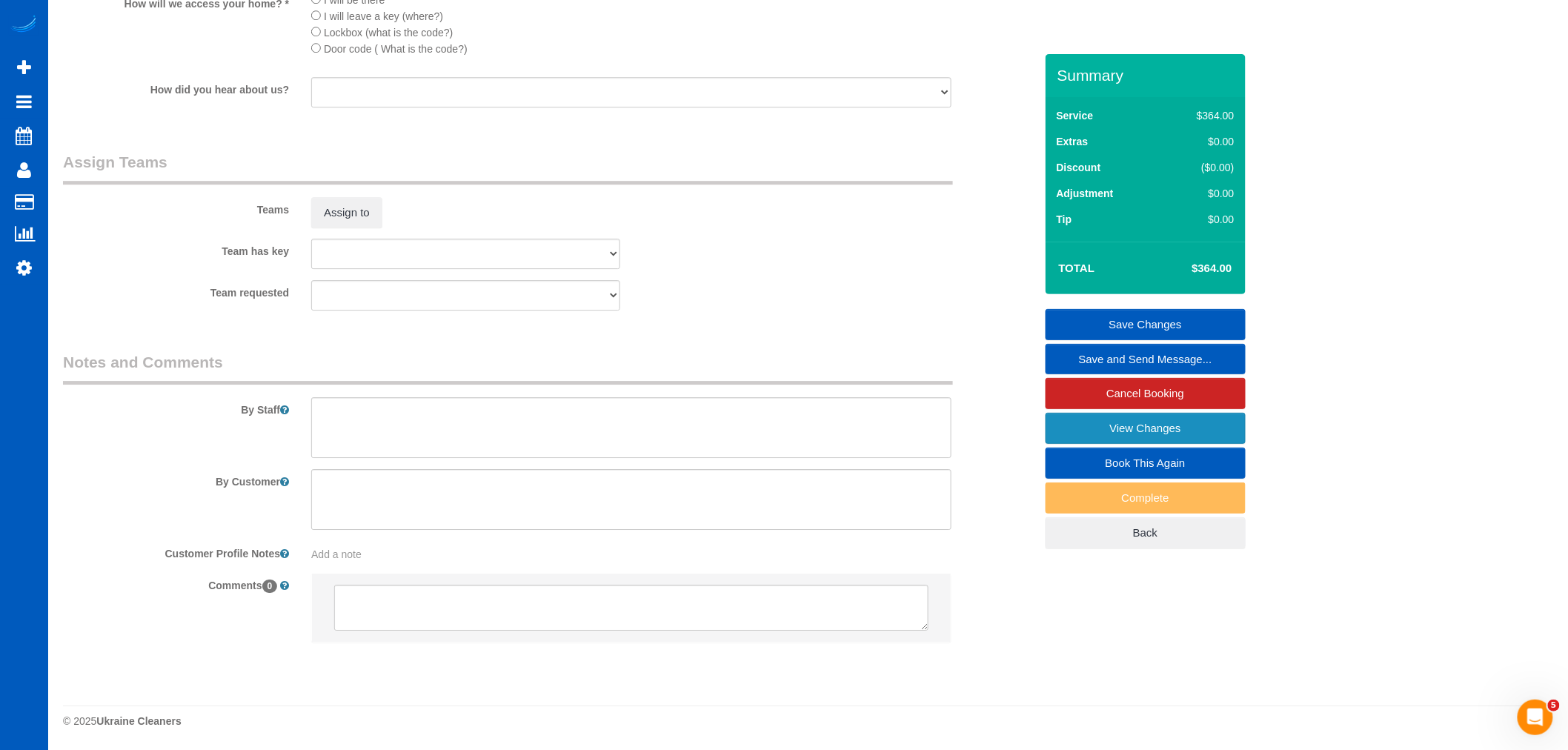
click at [1197, 429] on link "View Changes" at bounding box center [1146, 429] width 200 height 31
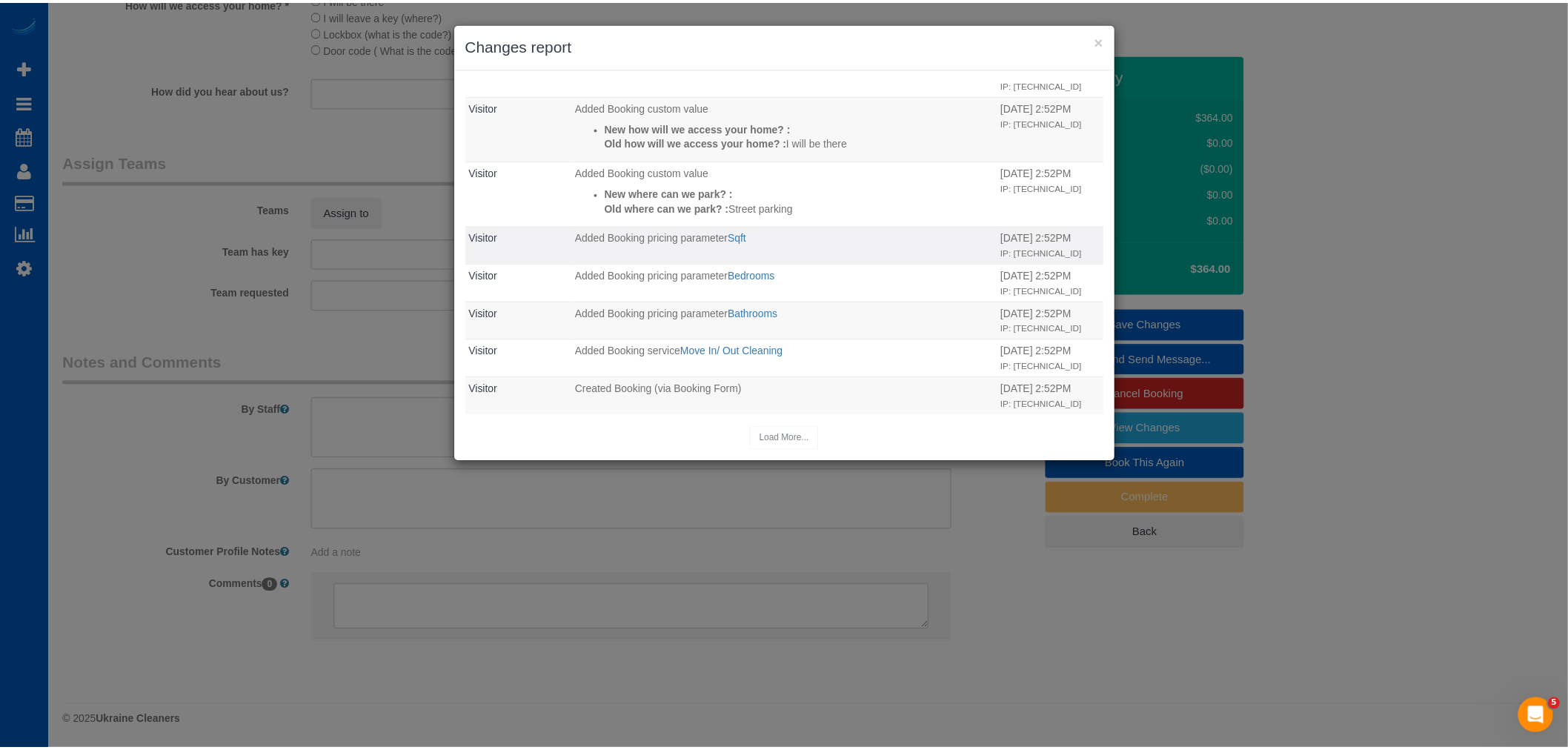
scroll to position [0, 0]
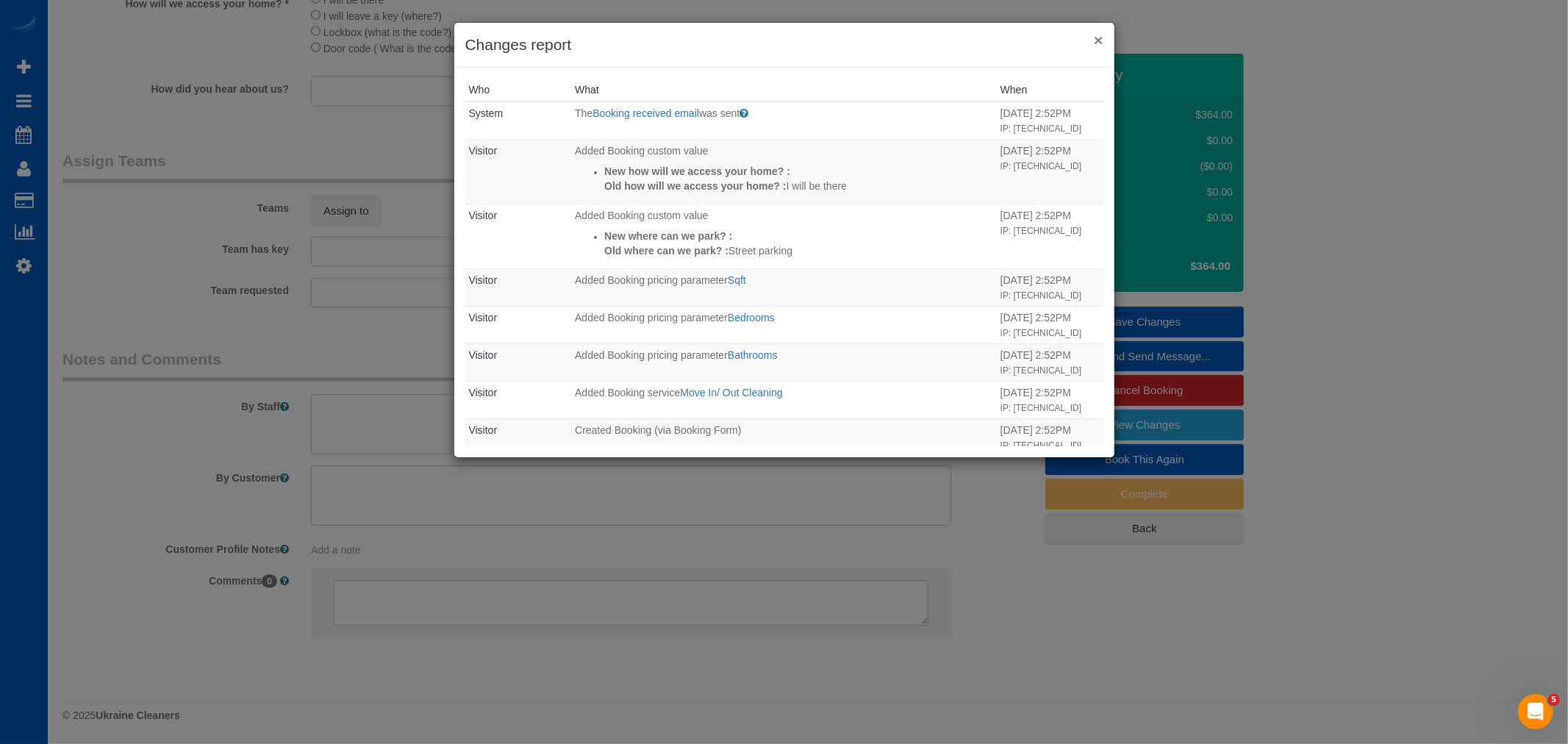
click at [1098, 32] on button "×" at bounding box center [1098, 40] width 9 height 15
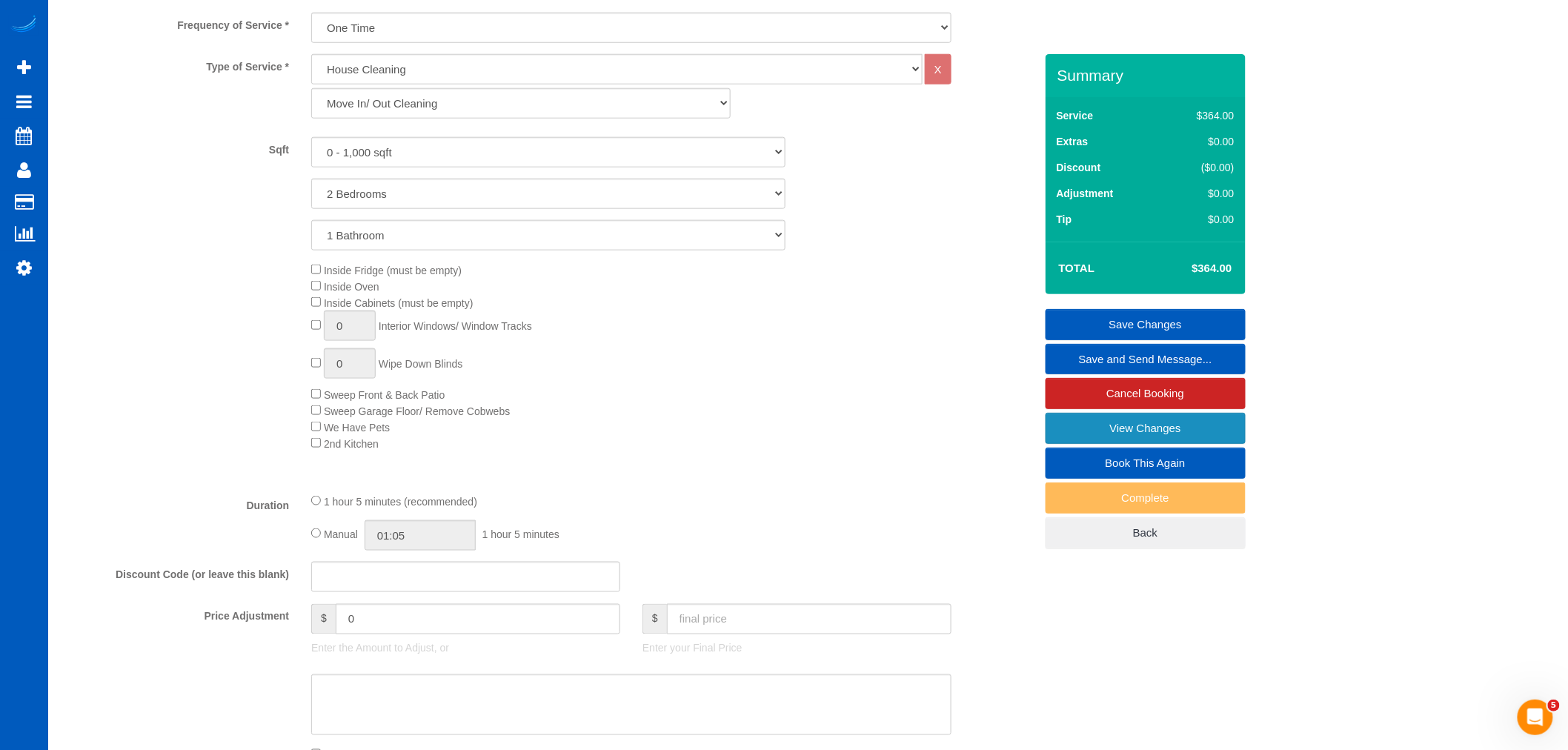
scroll to position [564, 0]
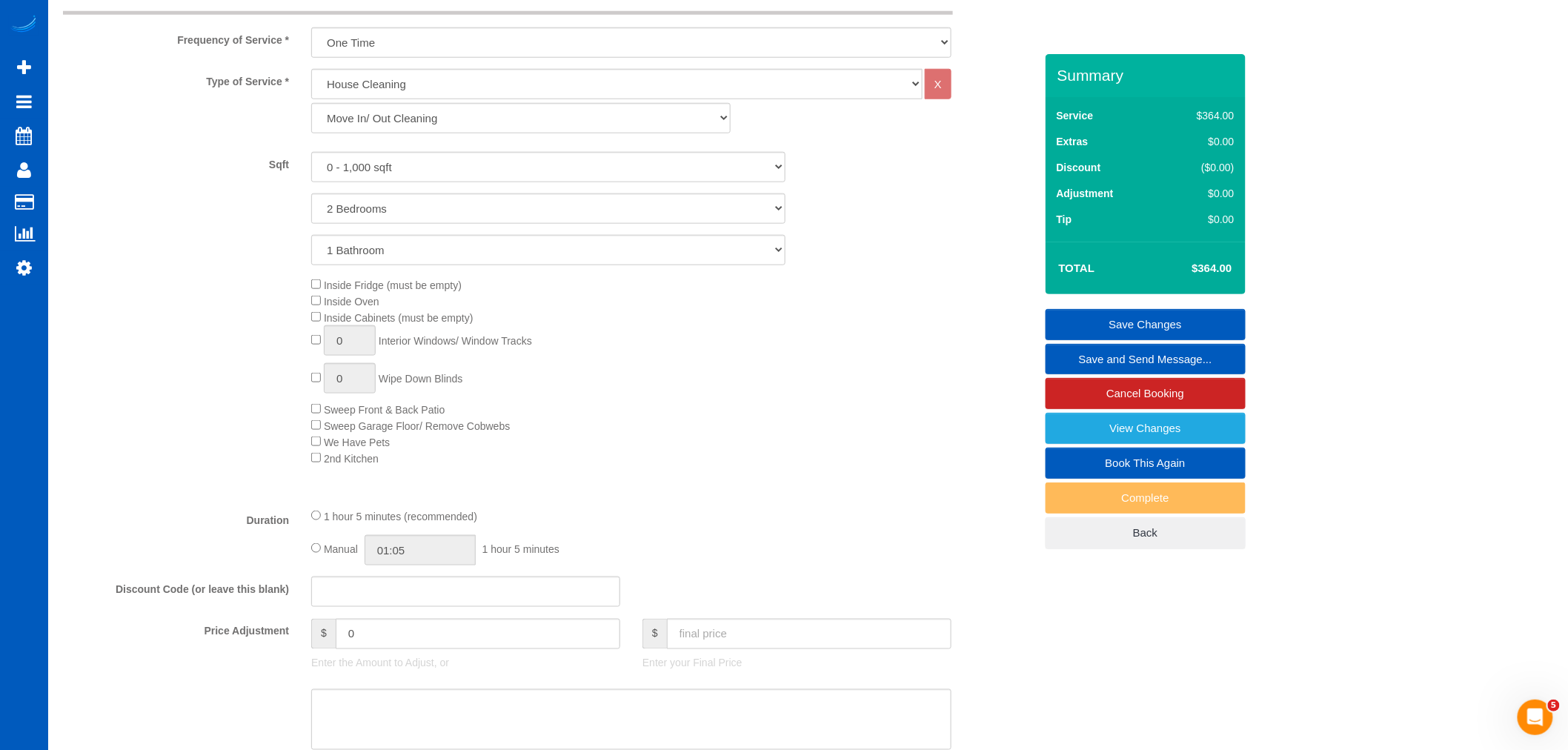
click at [310, 321] on div "Inside Fridge (must be empty) Inside Oven Inside Cabinets (must be empty) 0 Int…" at bounding box center [673, 372] width 745 height 190
select select "spot52"
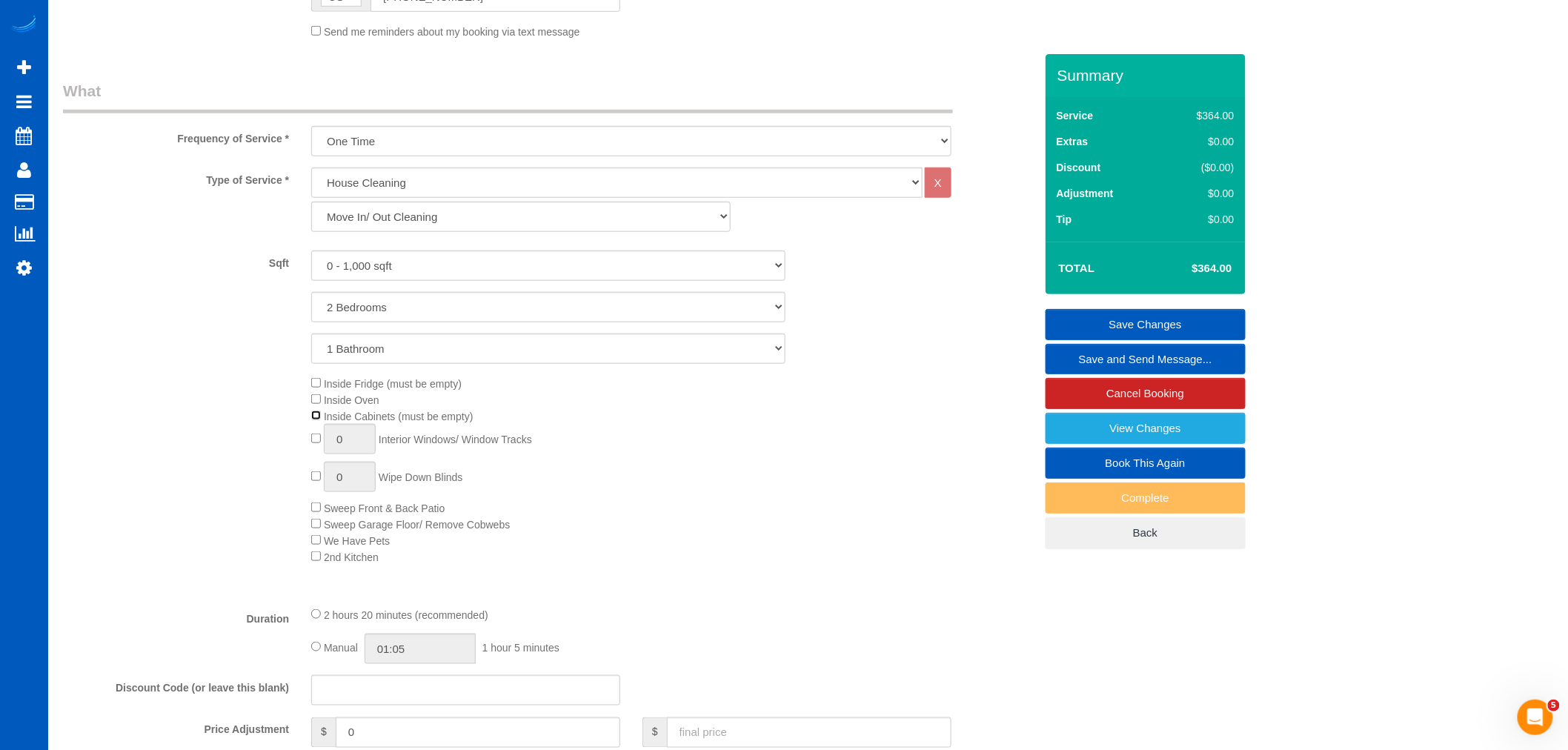
scroll to position [234, 0]
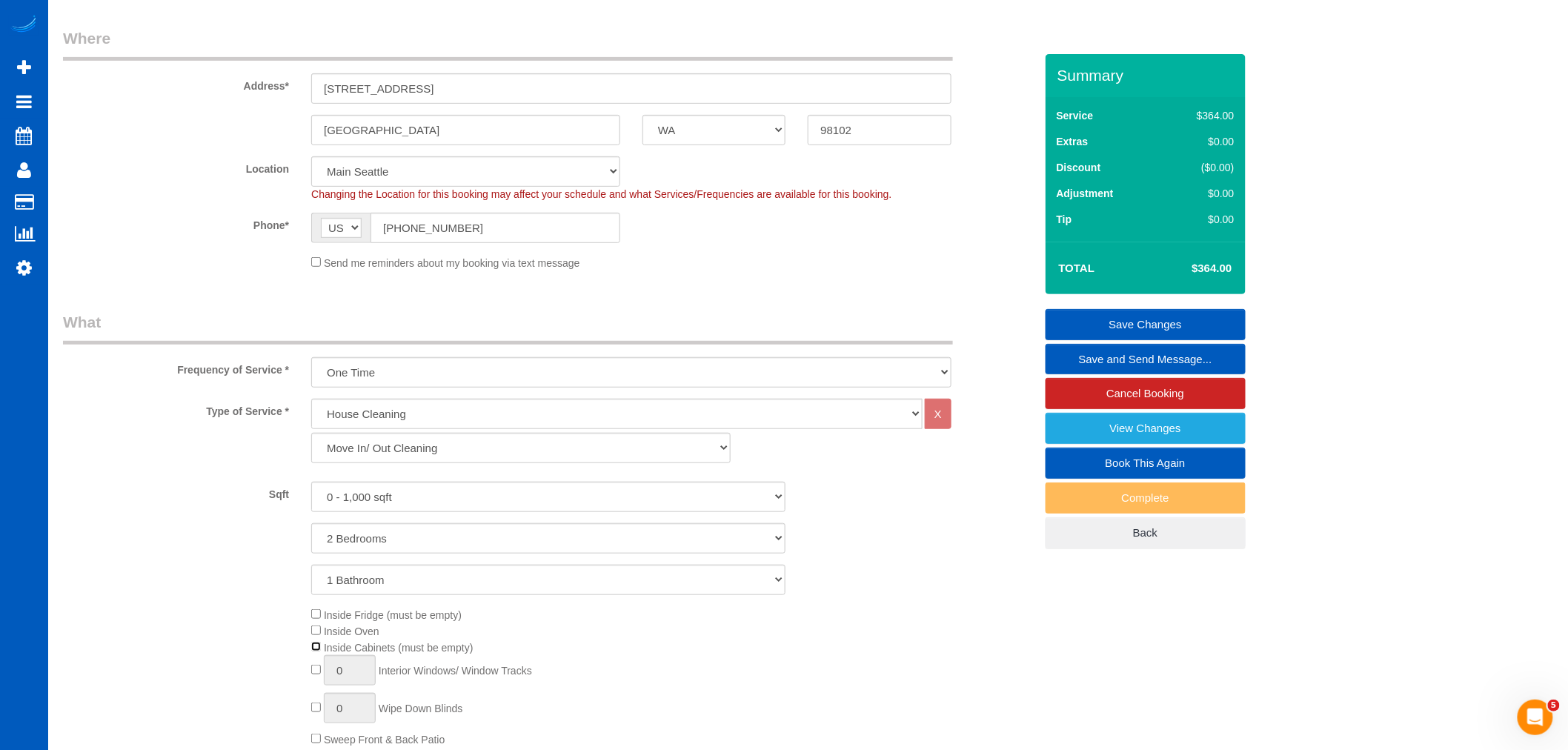
select select "spot65"
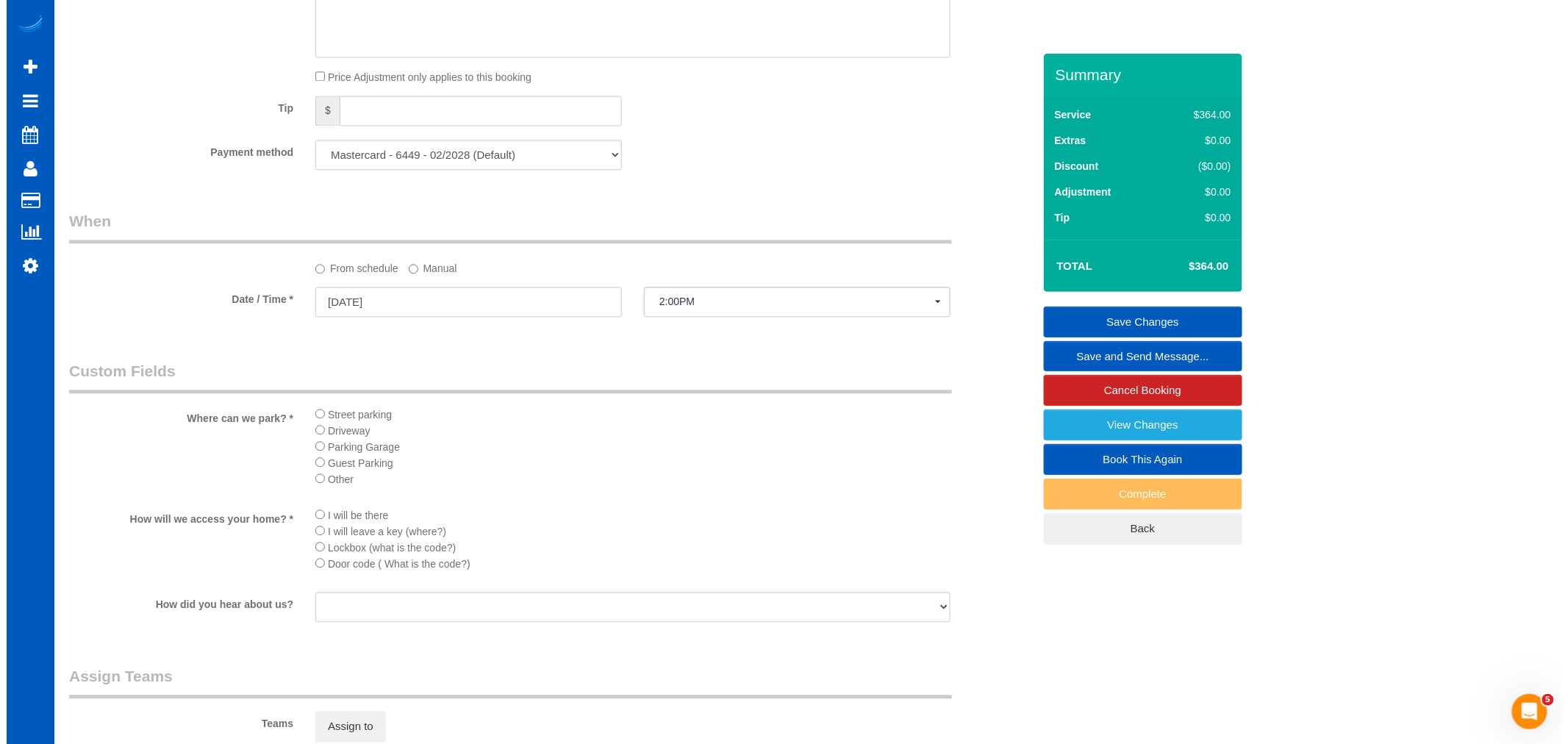
scroll to position [1471, 0]
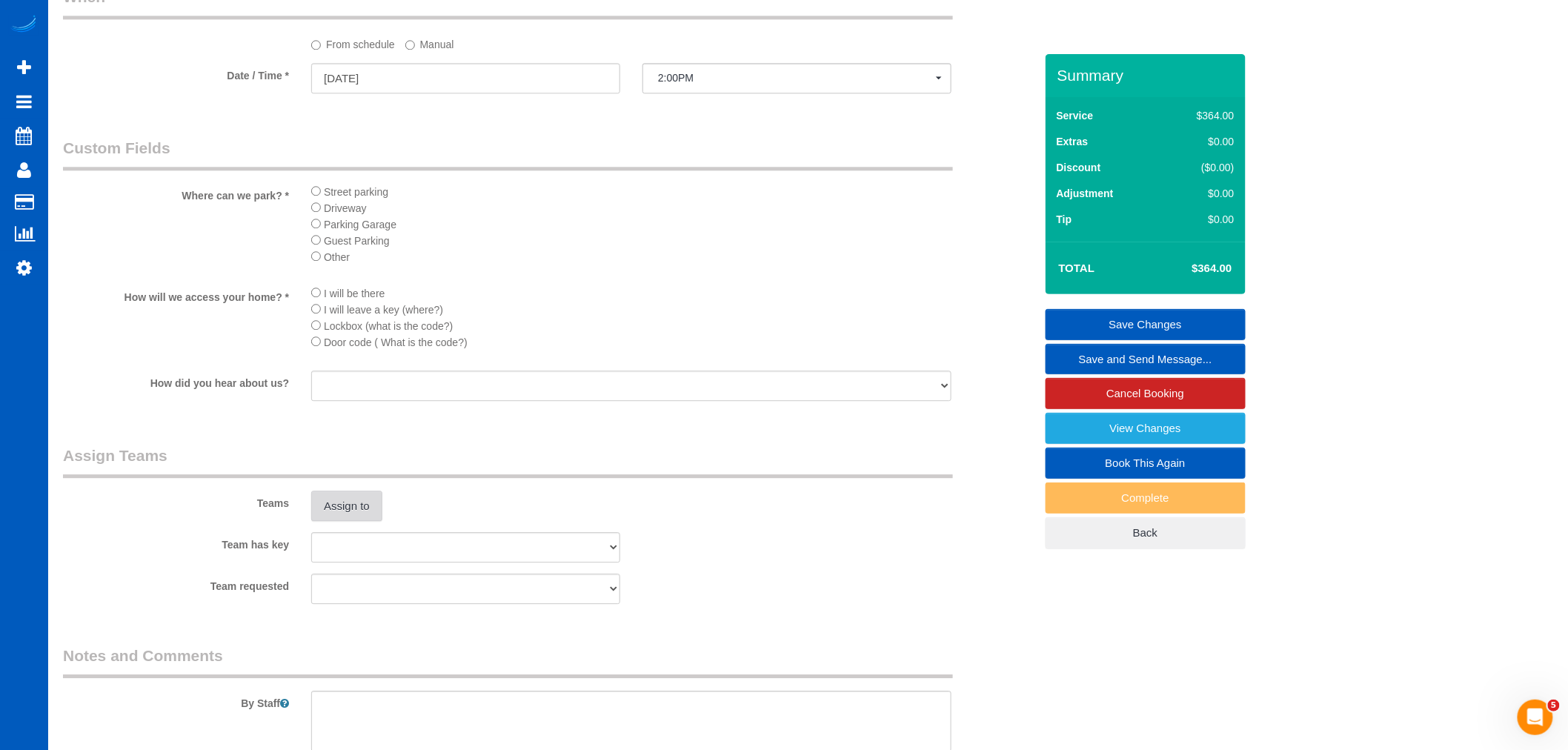
click at [363, 522] on button "Assign to" at bounding box center [347, 506] width 71 height 31
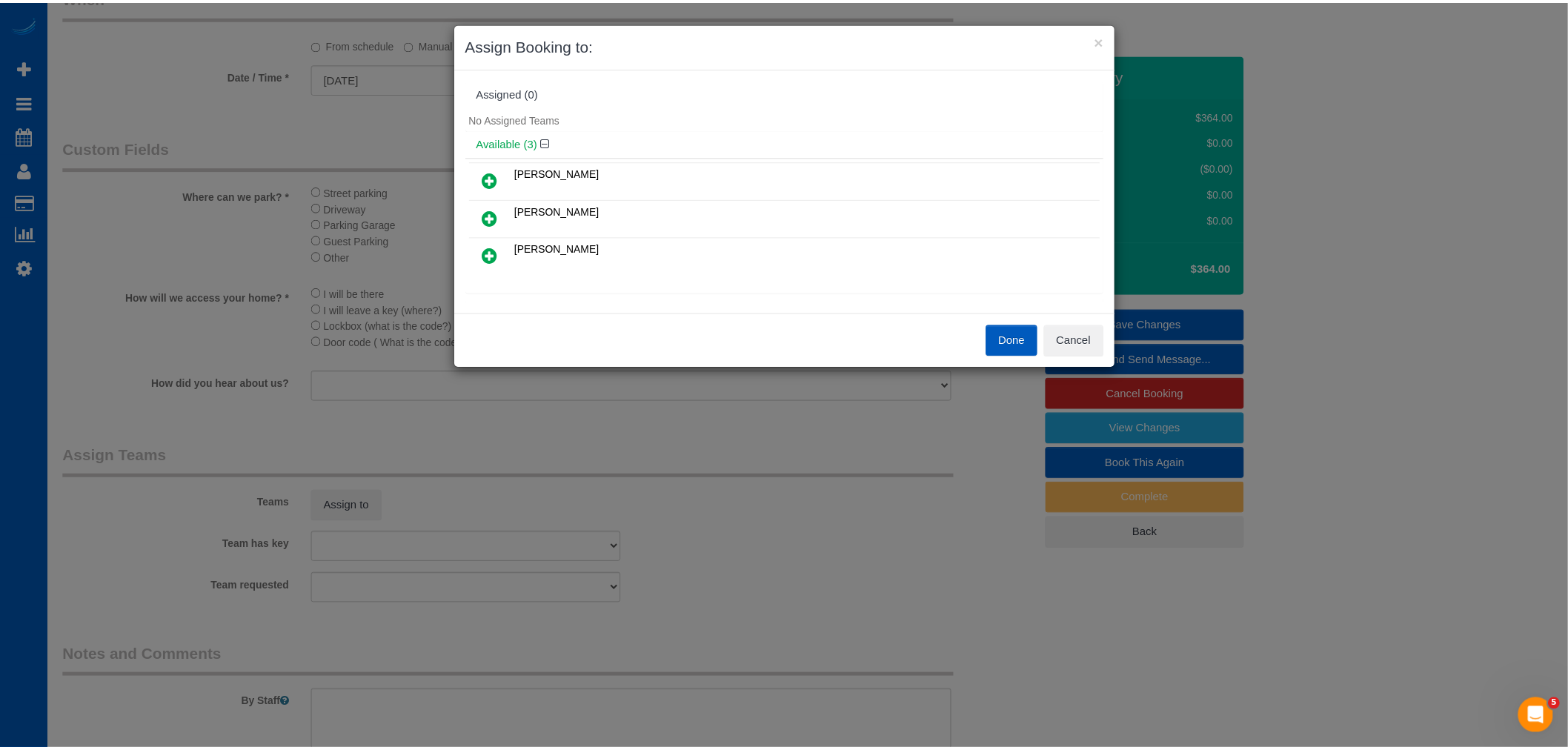
scroll to position [82, 0]
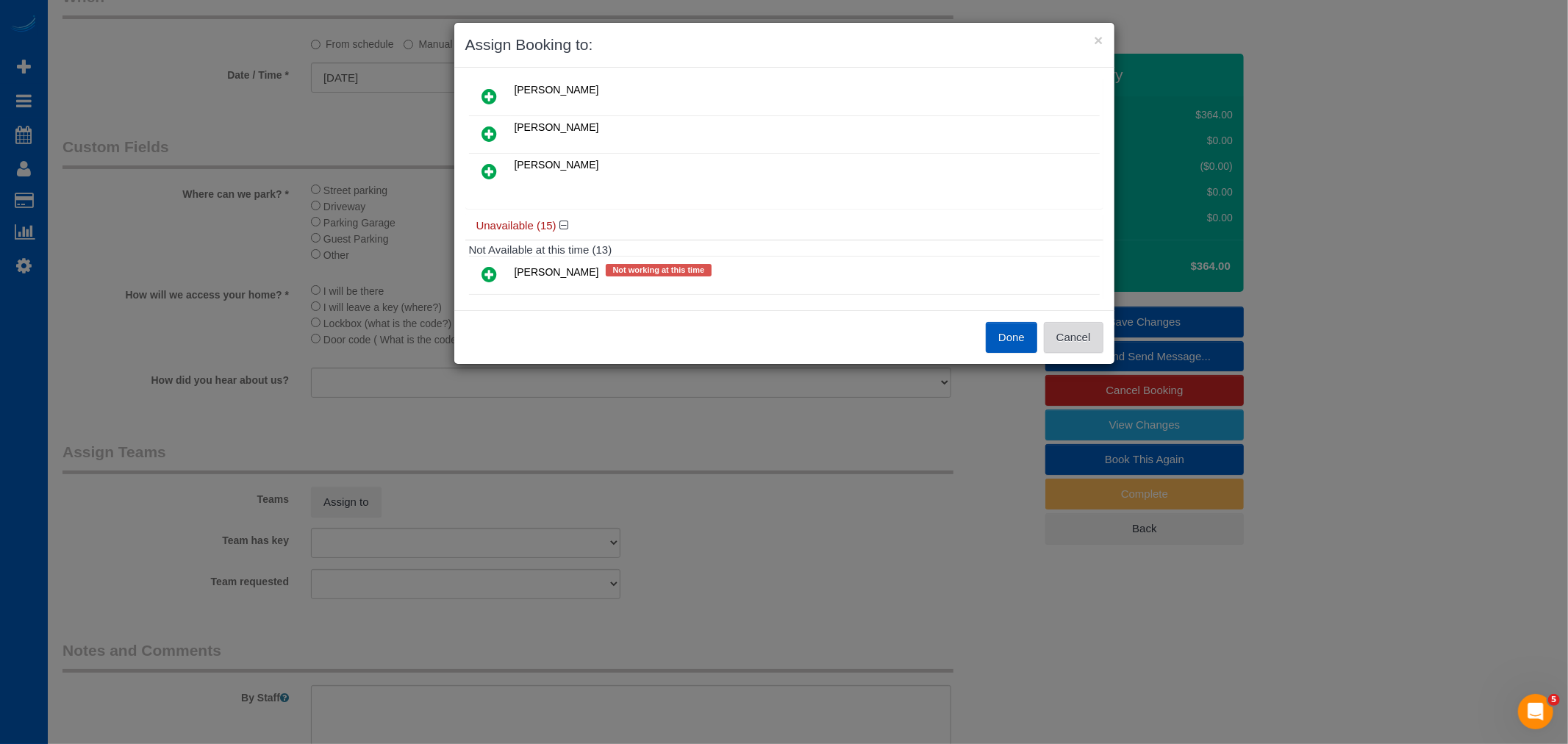
click at [1055, 333] on button "Cancel" at bounding box center [1074, 337] width 60 height 31
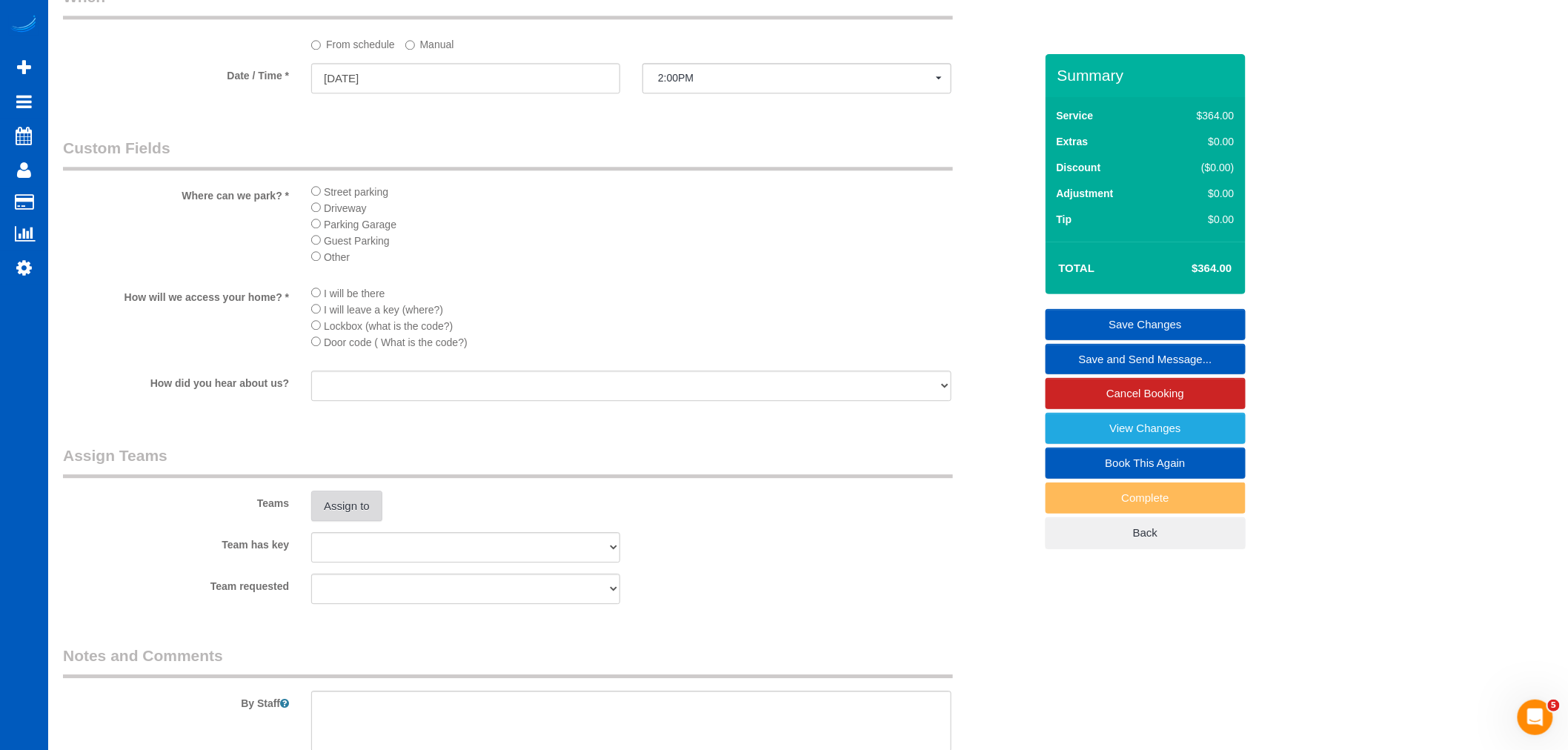
click at [348, 522] on button "Assign to" at bounding box center [347, 506] width 71 height 31
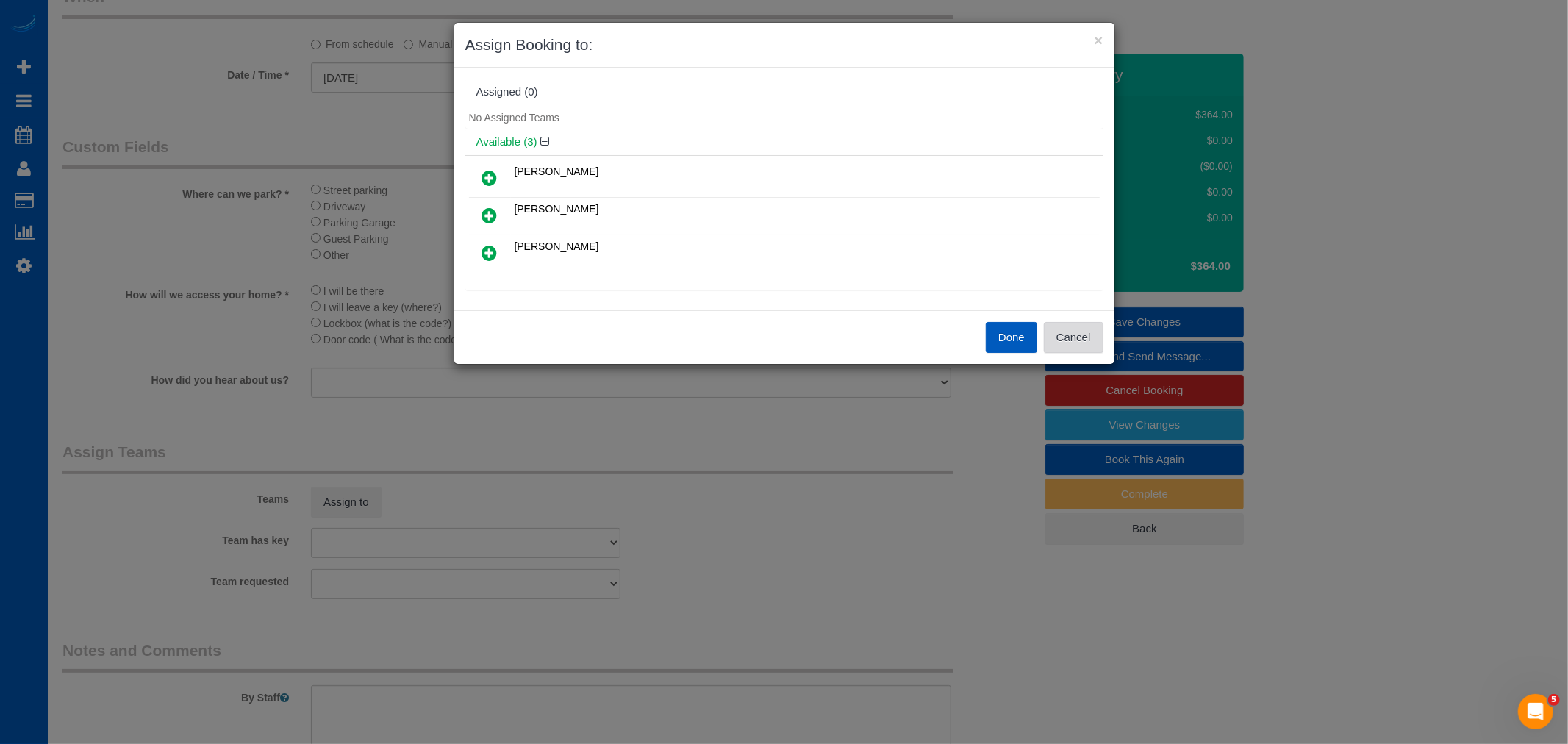
click at [1060, 335] on button "Cancel" at bounding box center [1074, 337] width 60 height 31
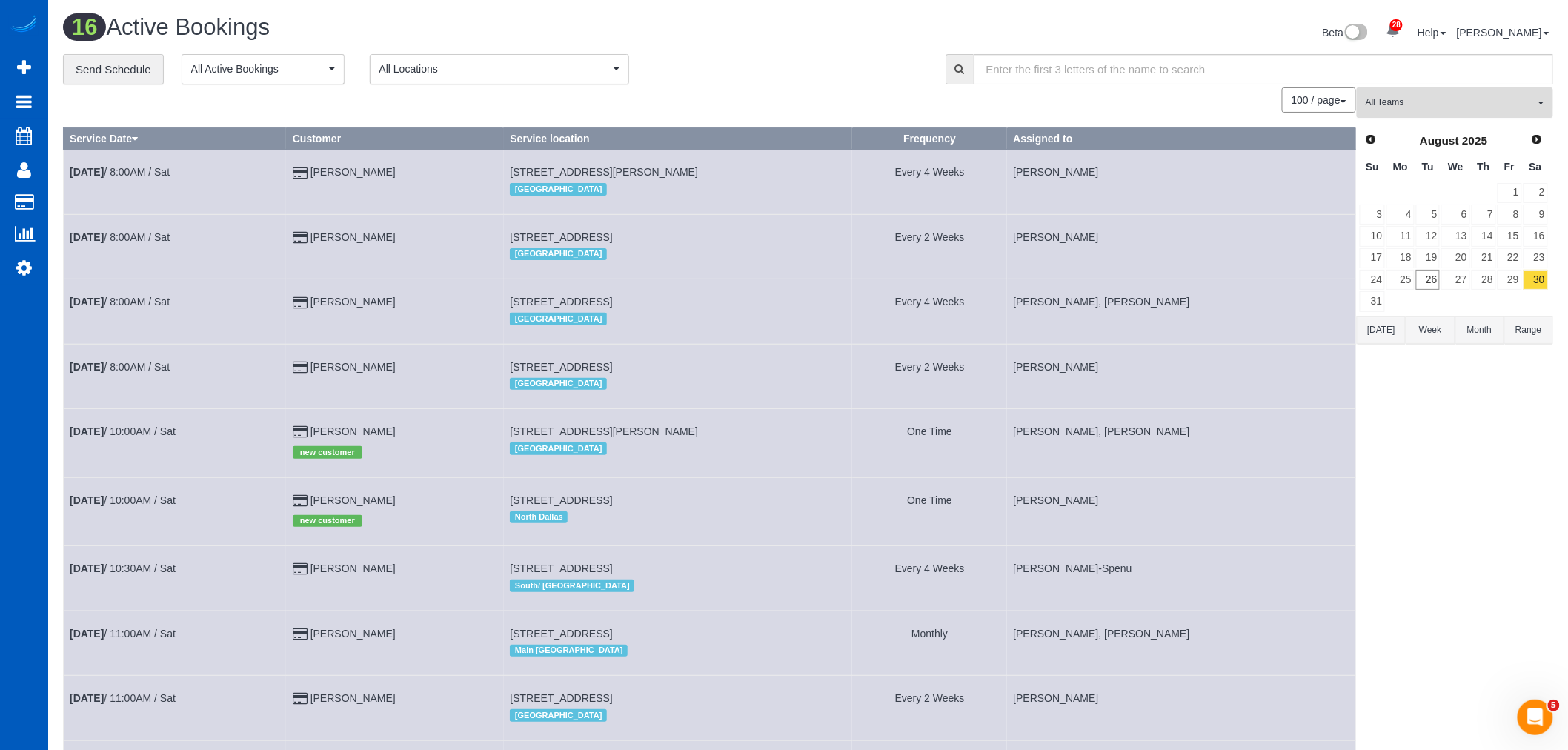
click at [1476, 100] on span "All Teams" at bounding box center [1450, 103] width 169 height 12
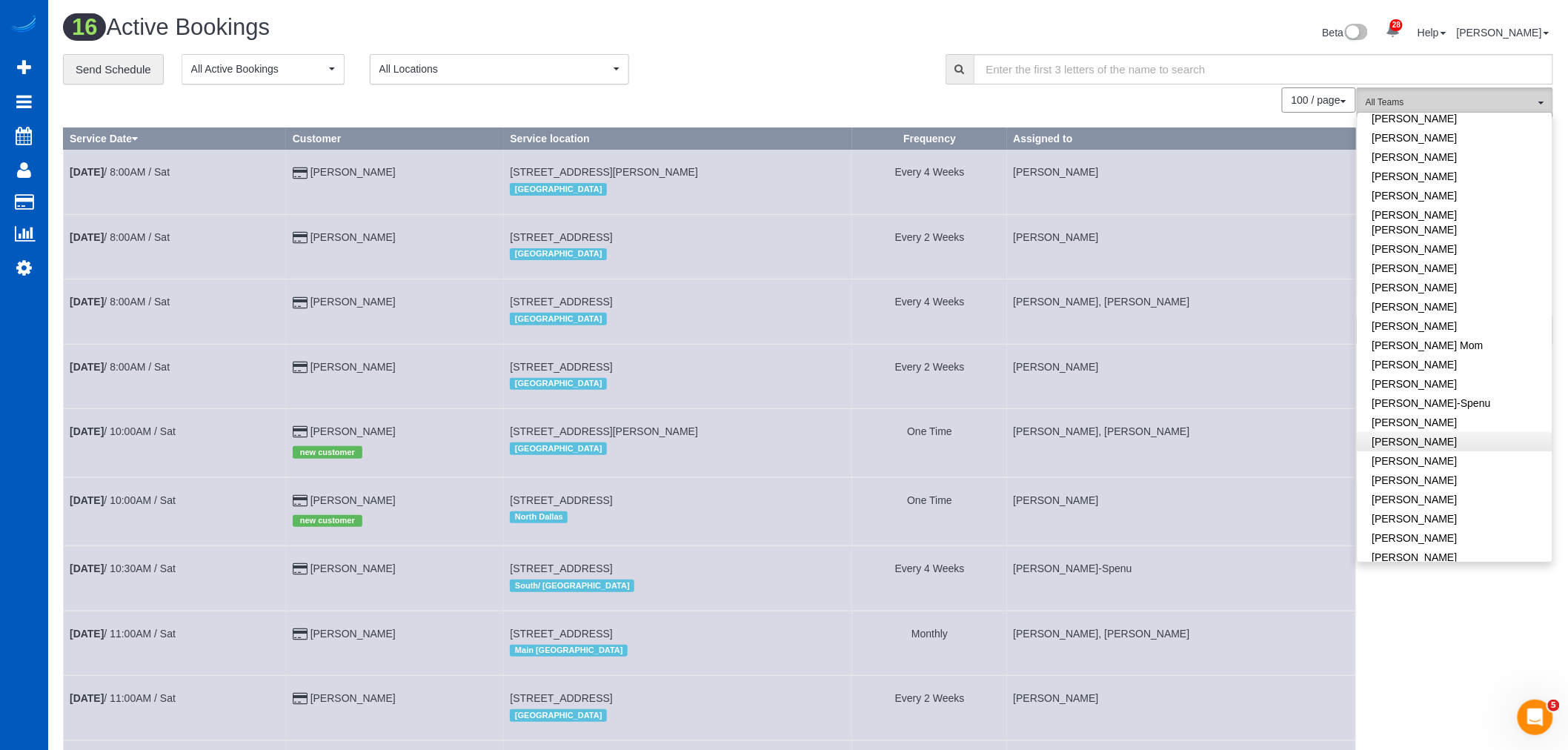
scroll to position [247, 0]
click at [1435, 438] on link "[PERSON_NAME]" at bounding box center [1455, 447] width 195 height 19
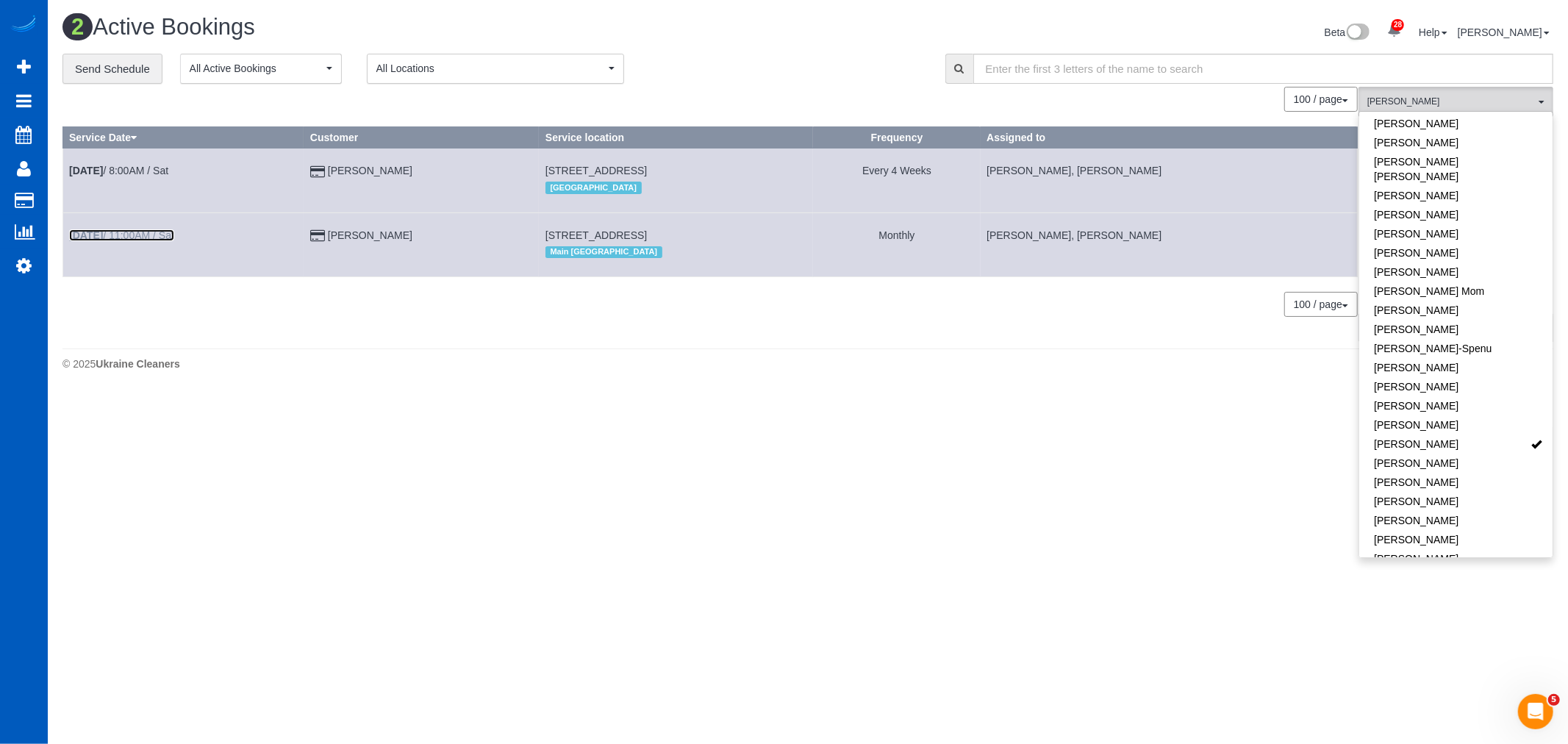
click at [147, 233] on link "Aug 30th / 11:00AM / Sat" at bounding box center [121, 235] width 105 height 11
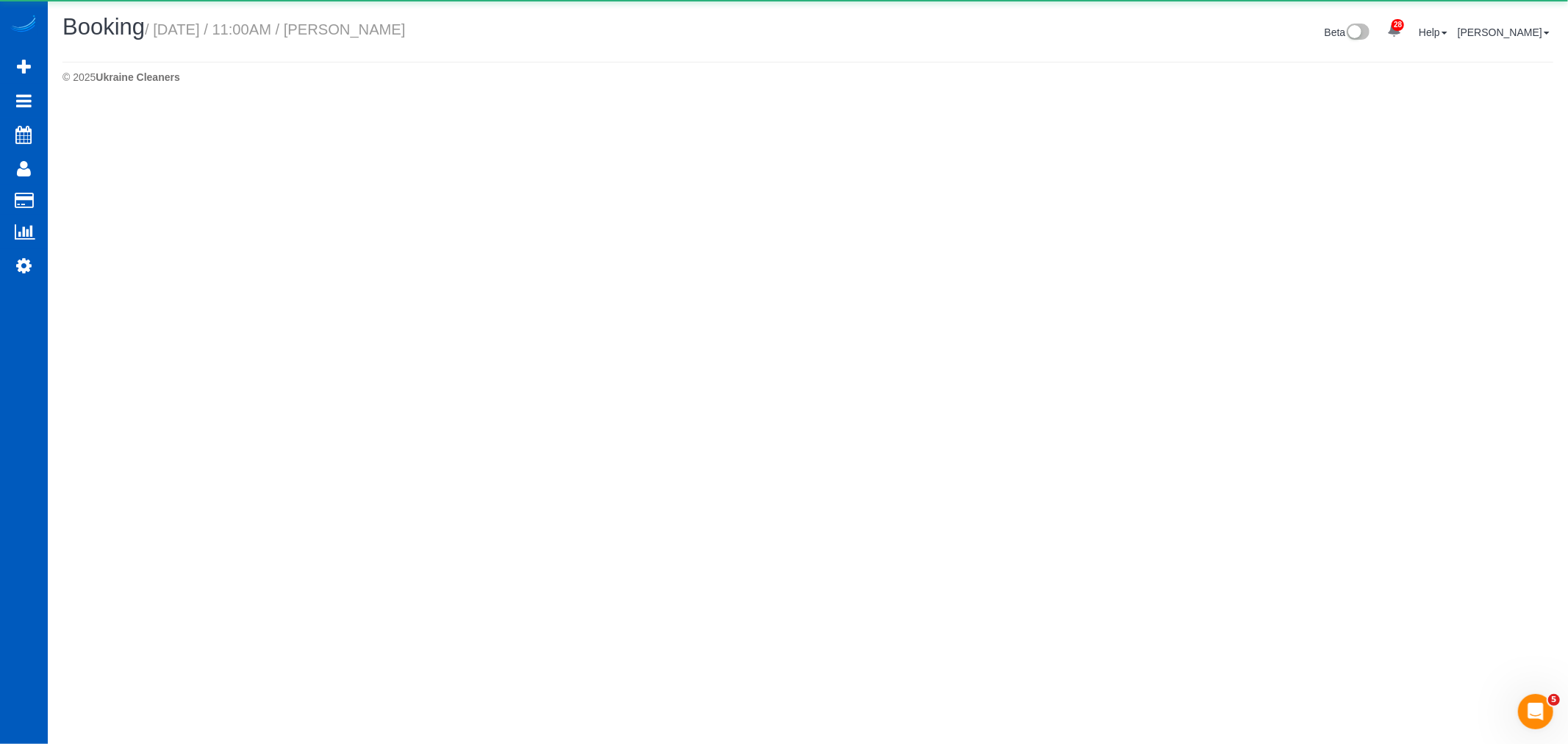
select select "WA"
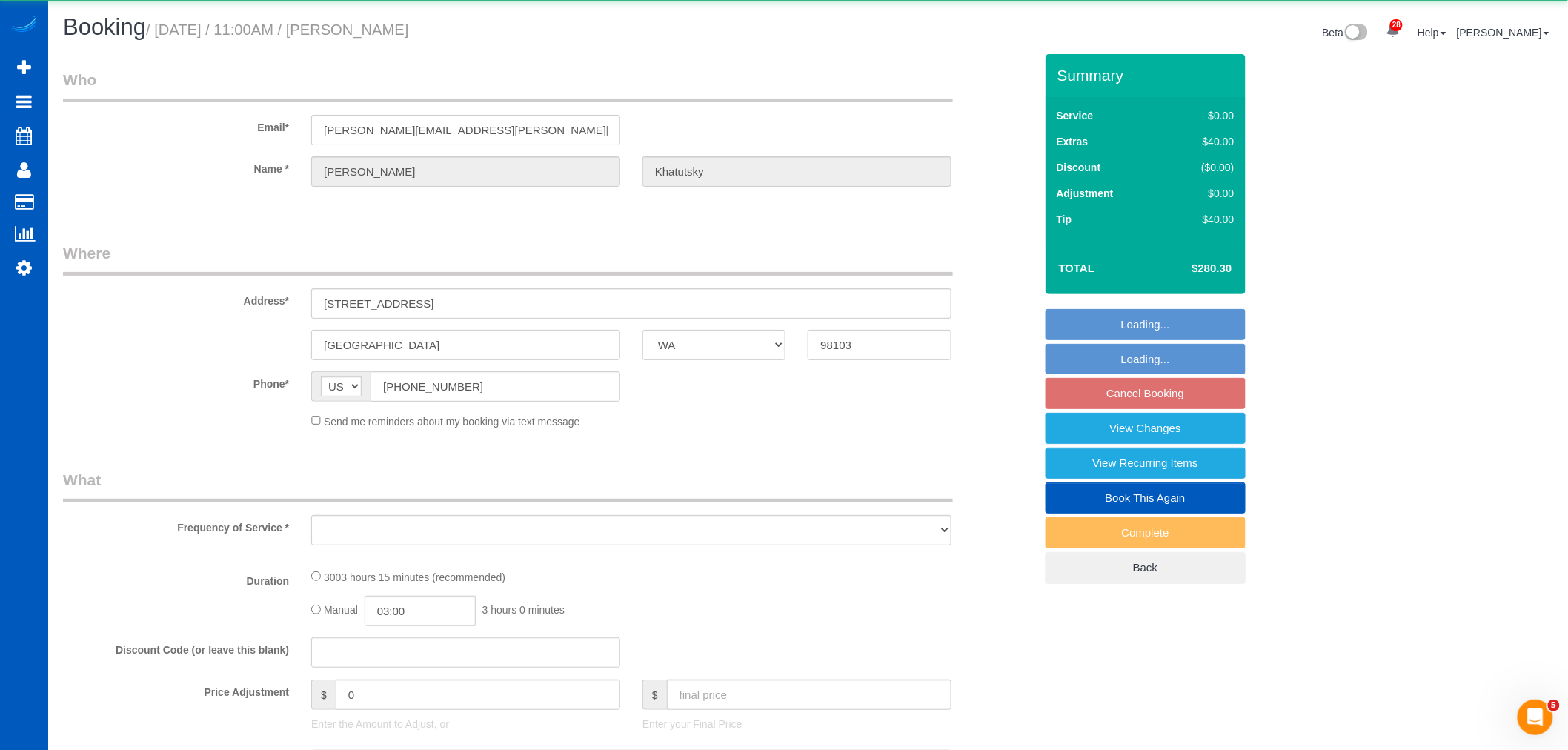
select select "object:18898"
select select "string:fspay-30f5fedd-0949-482e-bdb5-894c434c014d"
select select "1501"
select select "2"
select select "spot78"
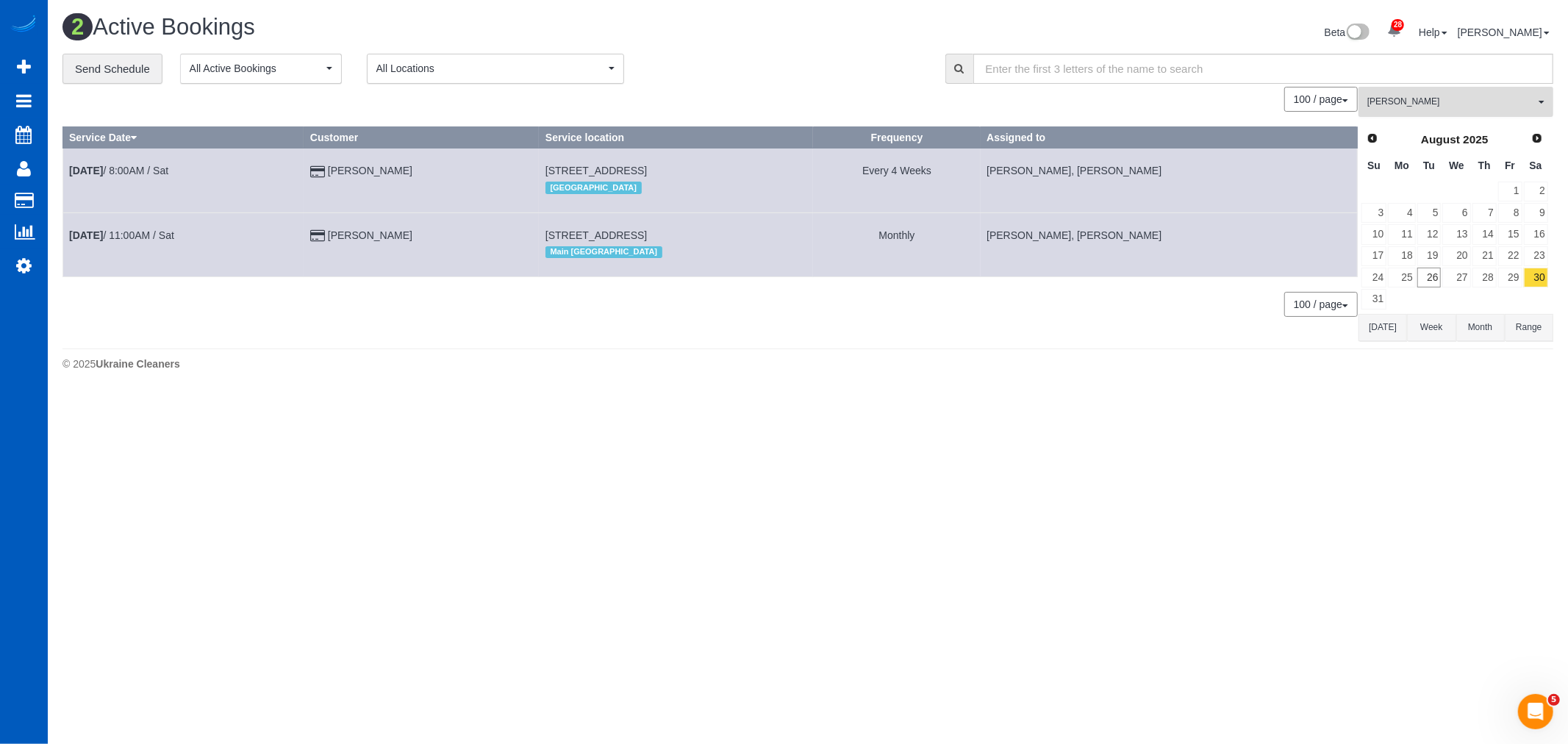
click at [1461, 94] on button "Kateryna Maherovska All Teams" at bounding box center [1455, 101] width 195 height 30
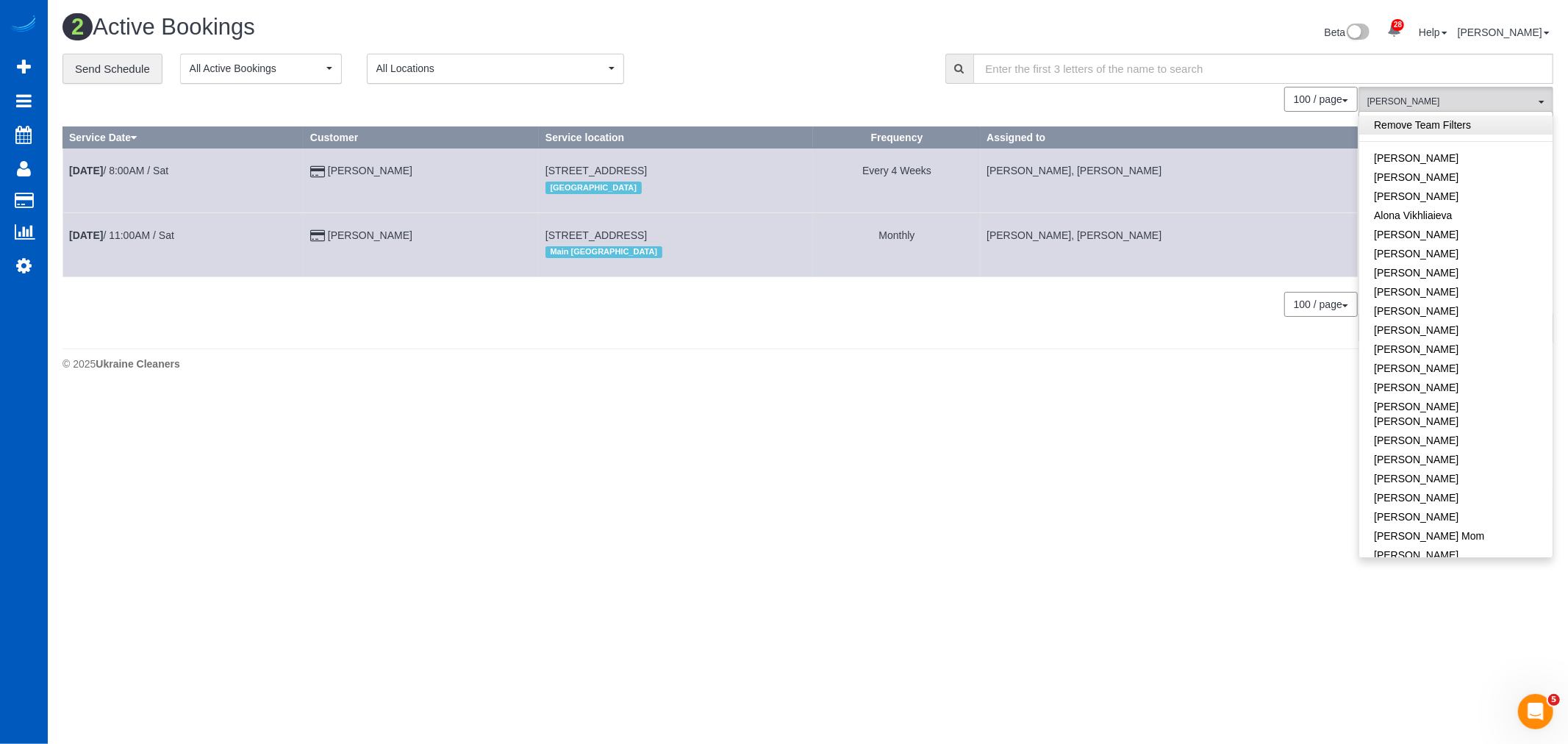
click at [1392, 119] on link "Remove Team Filters" at bounding box center [1455, 125] width 193 height 19
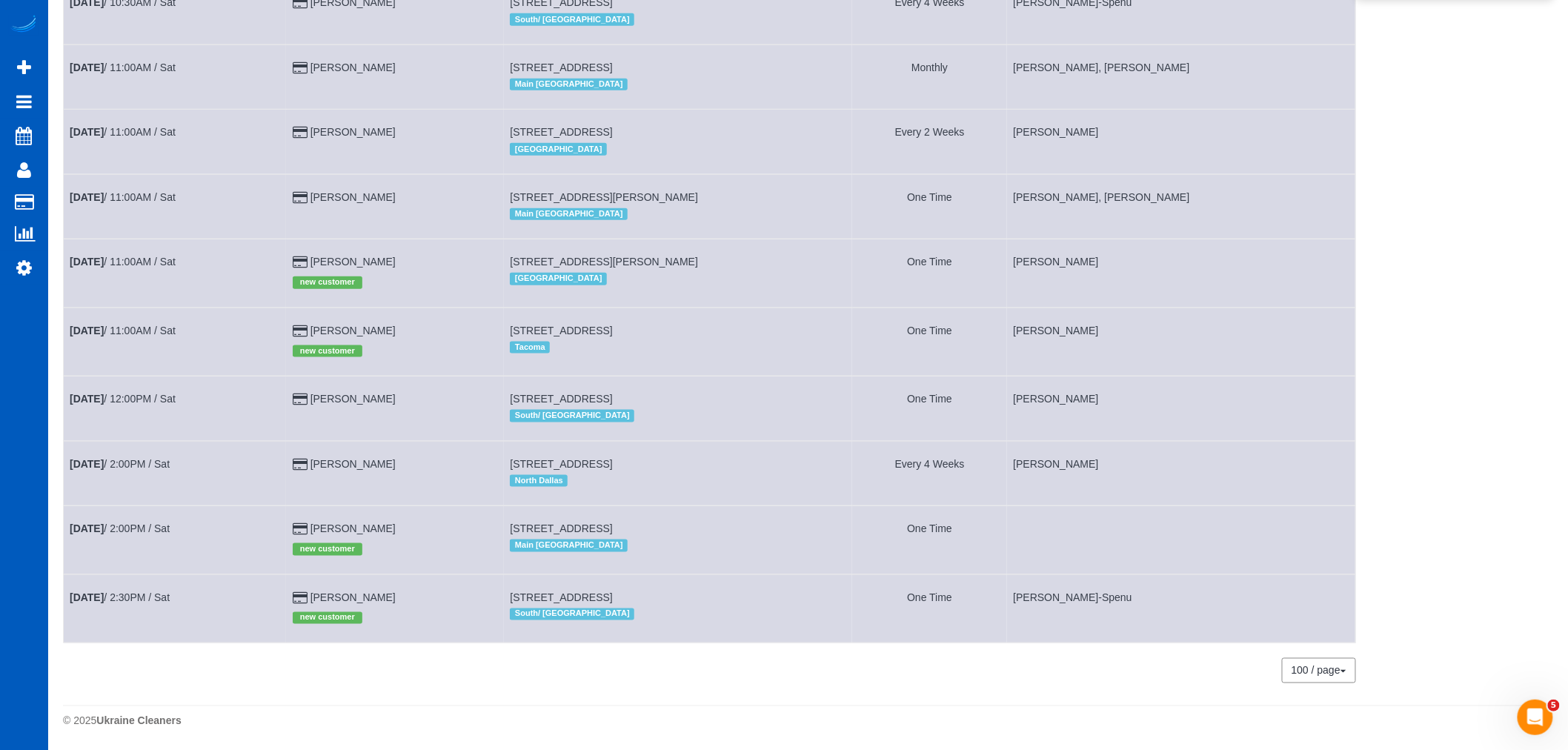
scroll to position [589, 0]
click at [100, 526] on b "Aug 30th" at bounding box center [86, 528] width 34 height 12
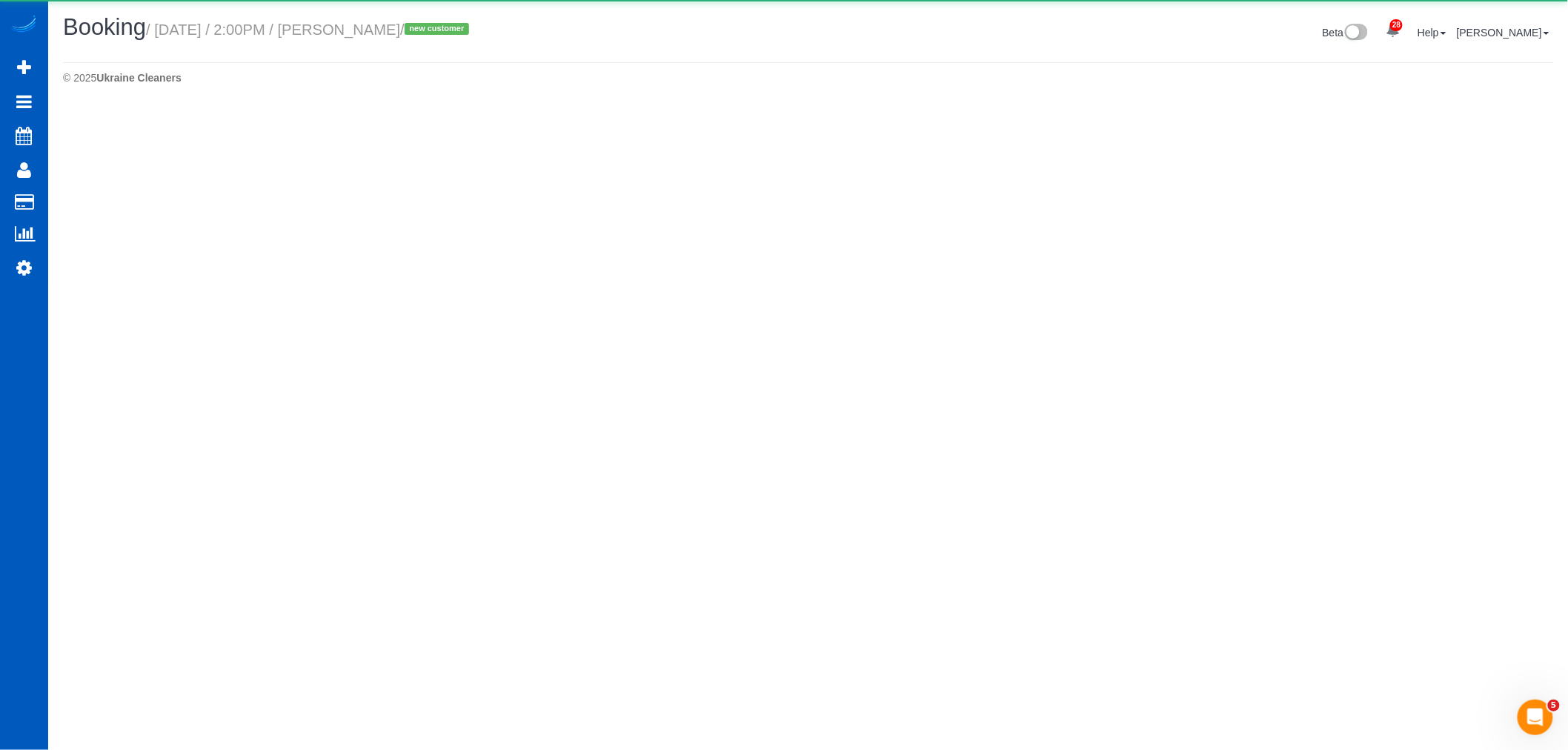
select select "WA"
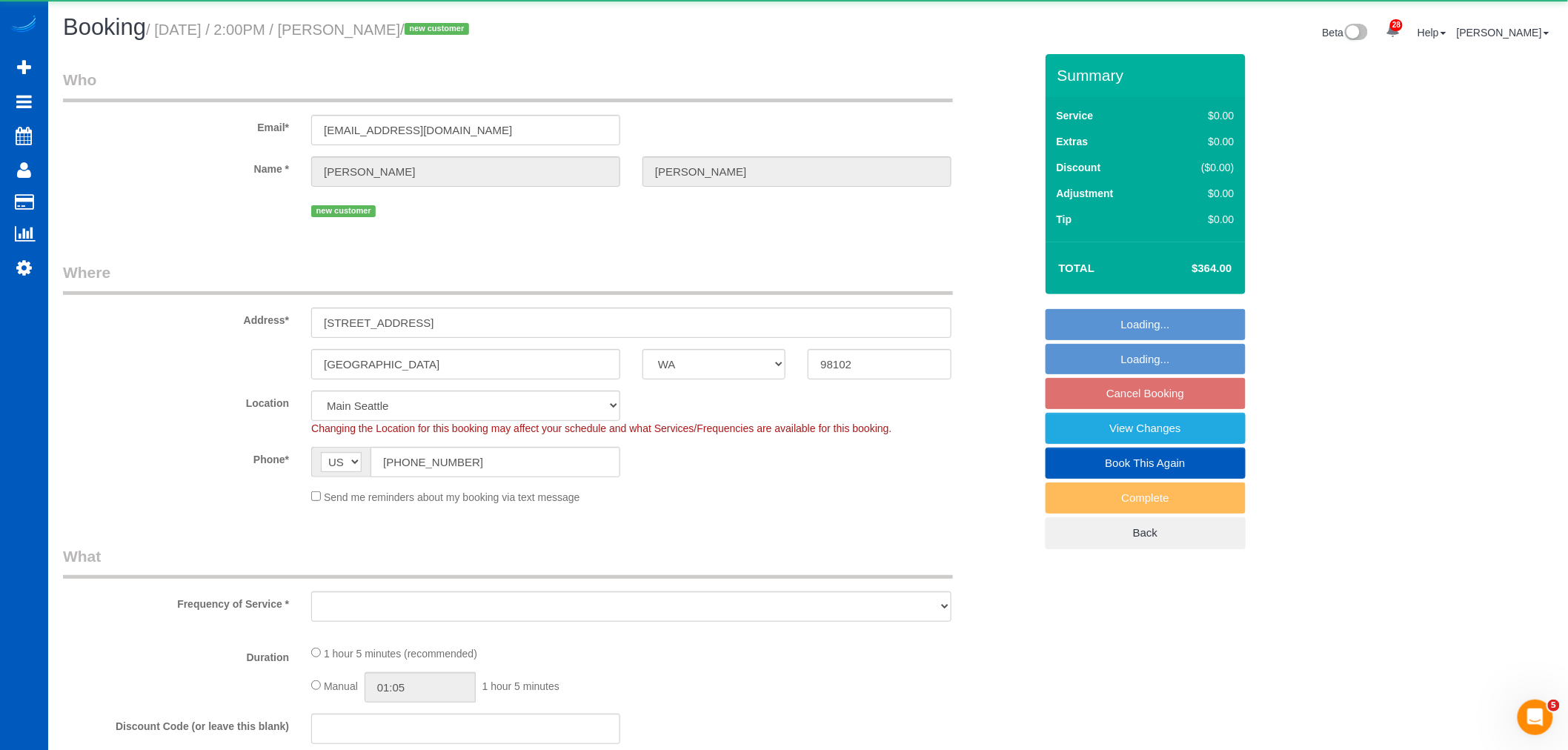
select select "object:20236"
select select "199"
select select "2"
select select "spot92"
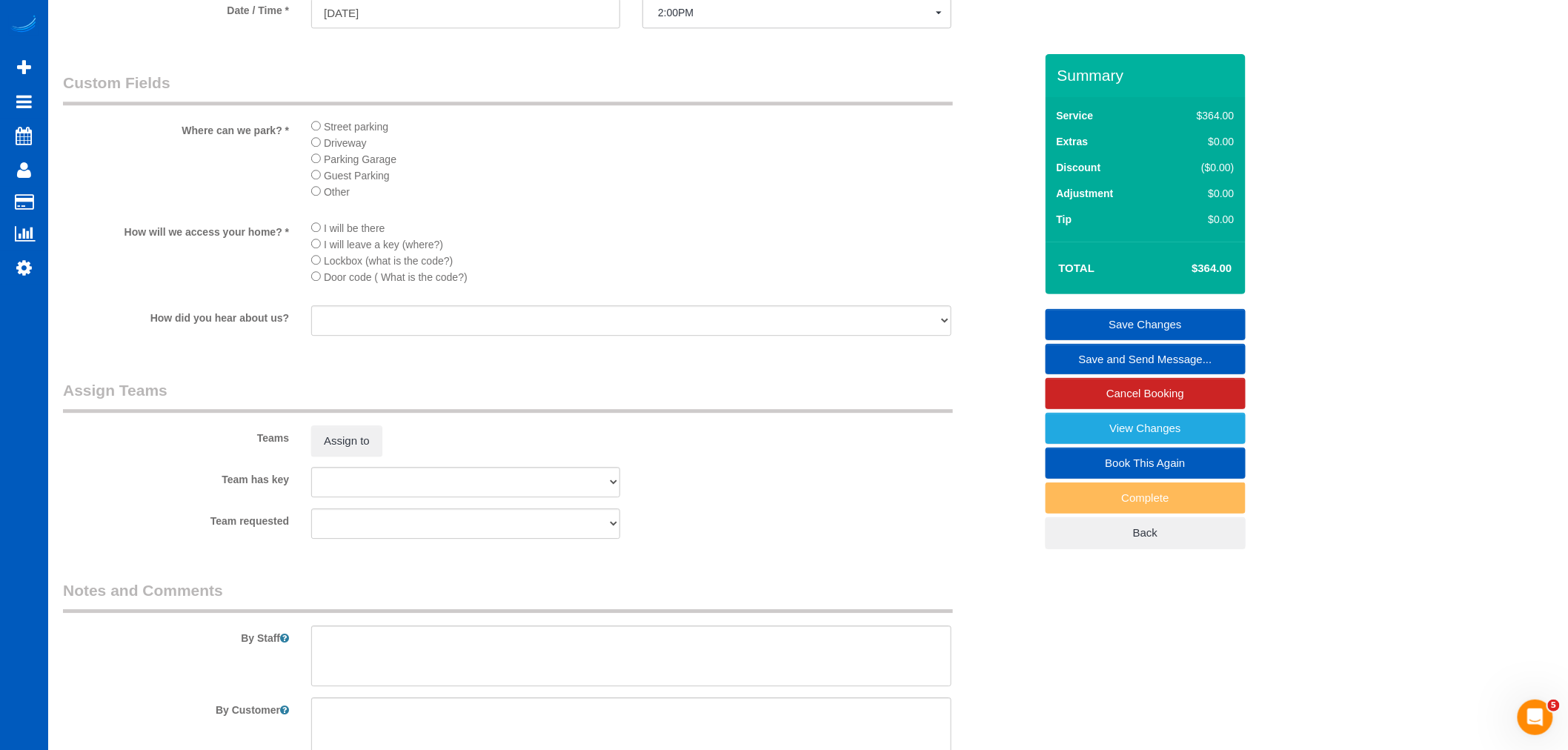
scroll to position [1565, 0]
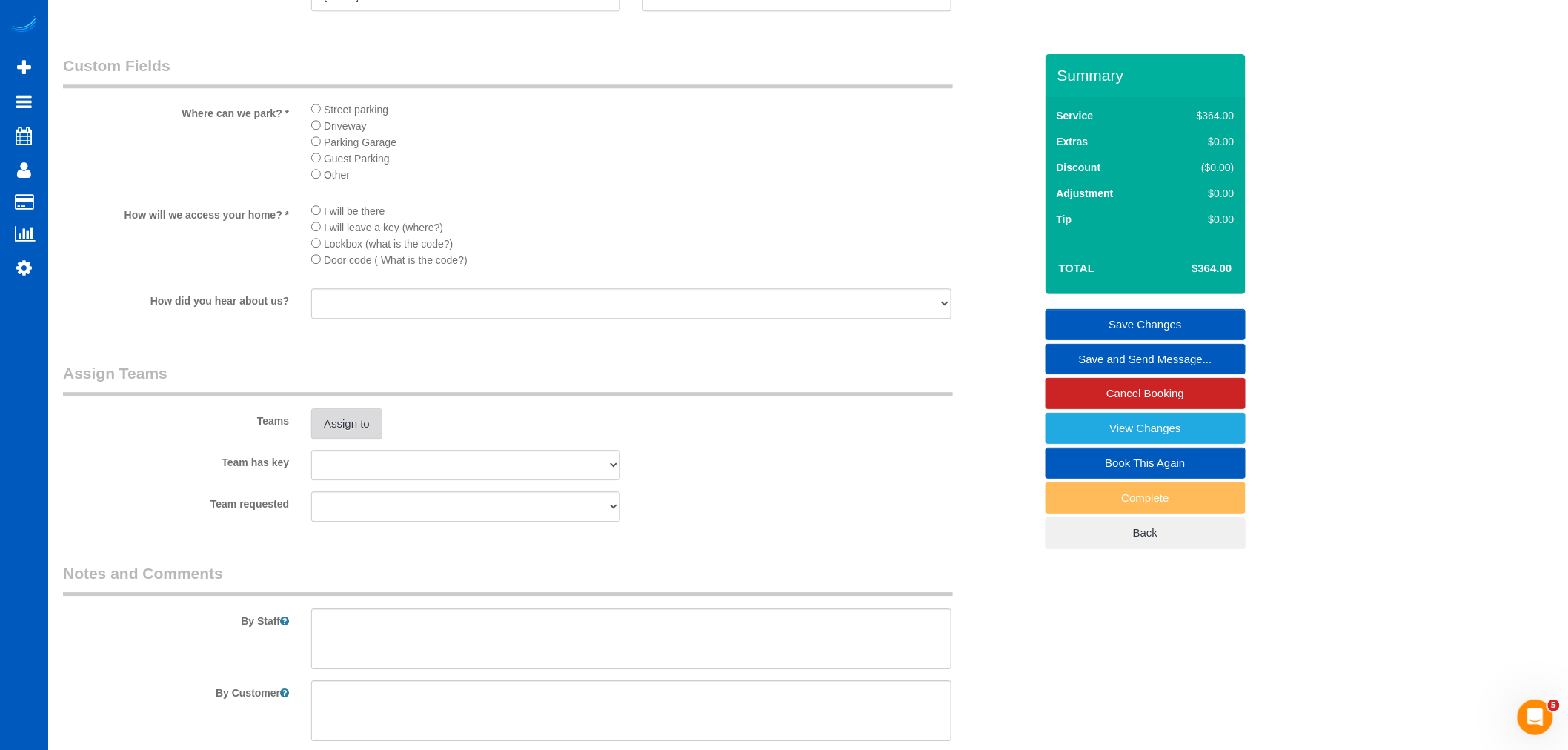
click at [358, 439] on button "Assign to" at bounding box center [347, 424] width 71 height 31
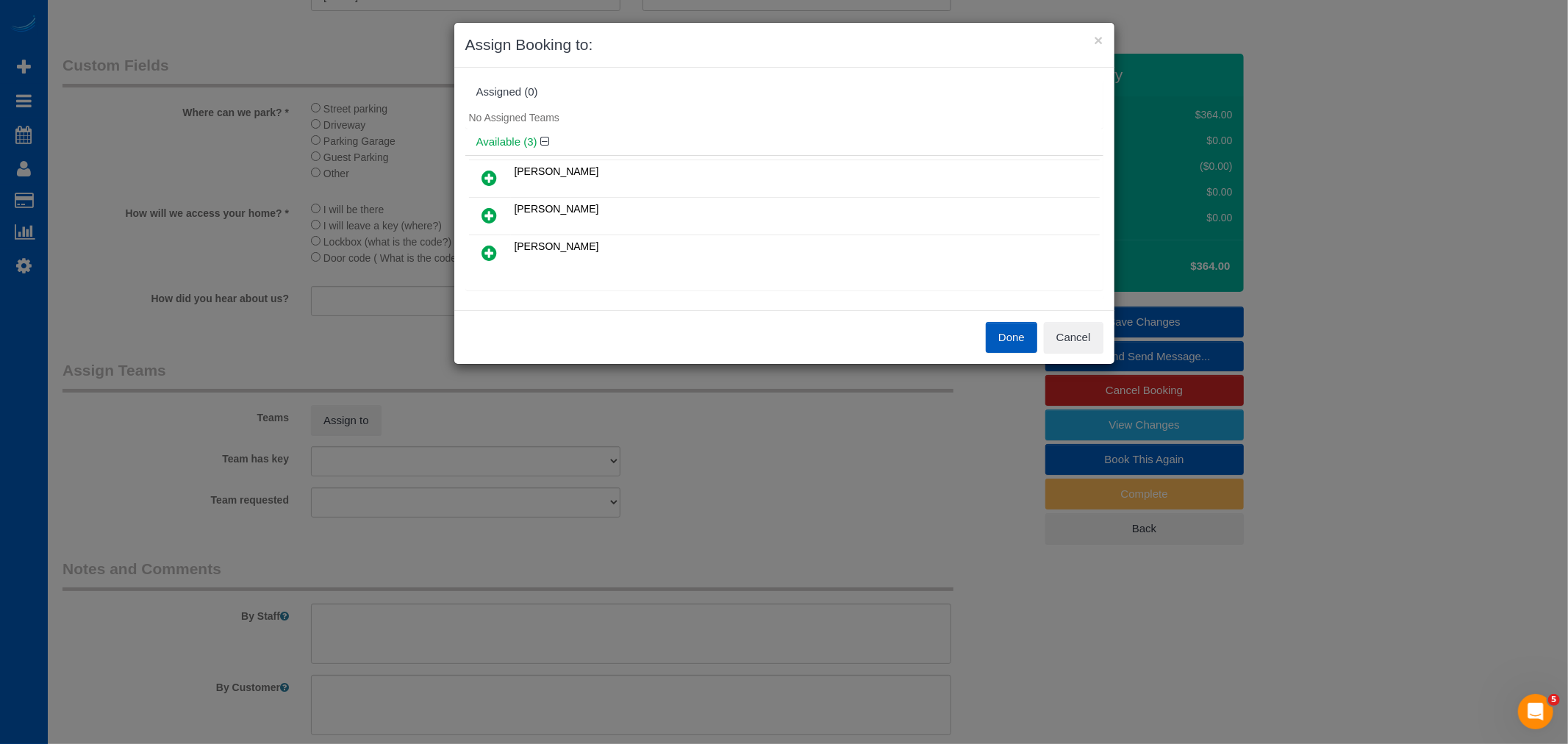
click at [488, 173] on icon at bounding box center [490, 177] width 15 height 18
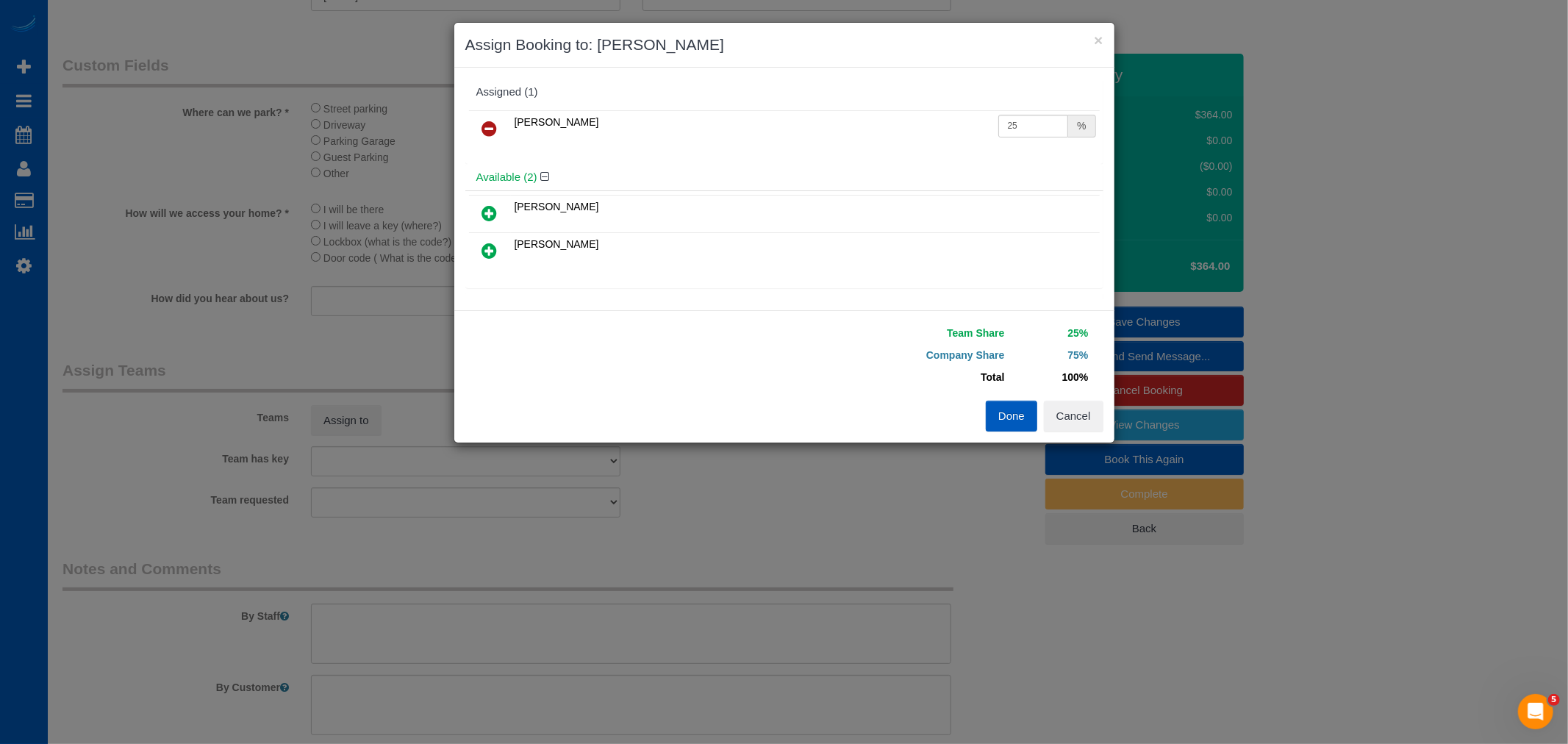
click at [492, 216] on icon at bounding box center [490, 213] width 15 height 18
drag, startPoint x: 1003, startPoint y: 120, endPoint x: 1107, endPoint y: 145, distance: 107.0
click at [1107, 145] on div "Assigned (2) Kateryna Maherovska 25 % Mariia Maherovska 25 % Available (1)" at bounding box center [784, 188] width 660 height 242
click at [953, 255] on td "[PERSON_NAME]" at bounding box center [805, 252] width 588 height 37
click at [1000, 421] on button "Done" at bounding box center [1011, 416] width 51 height 31
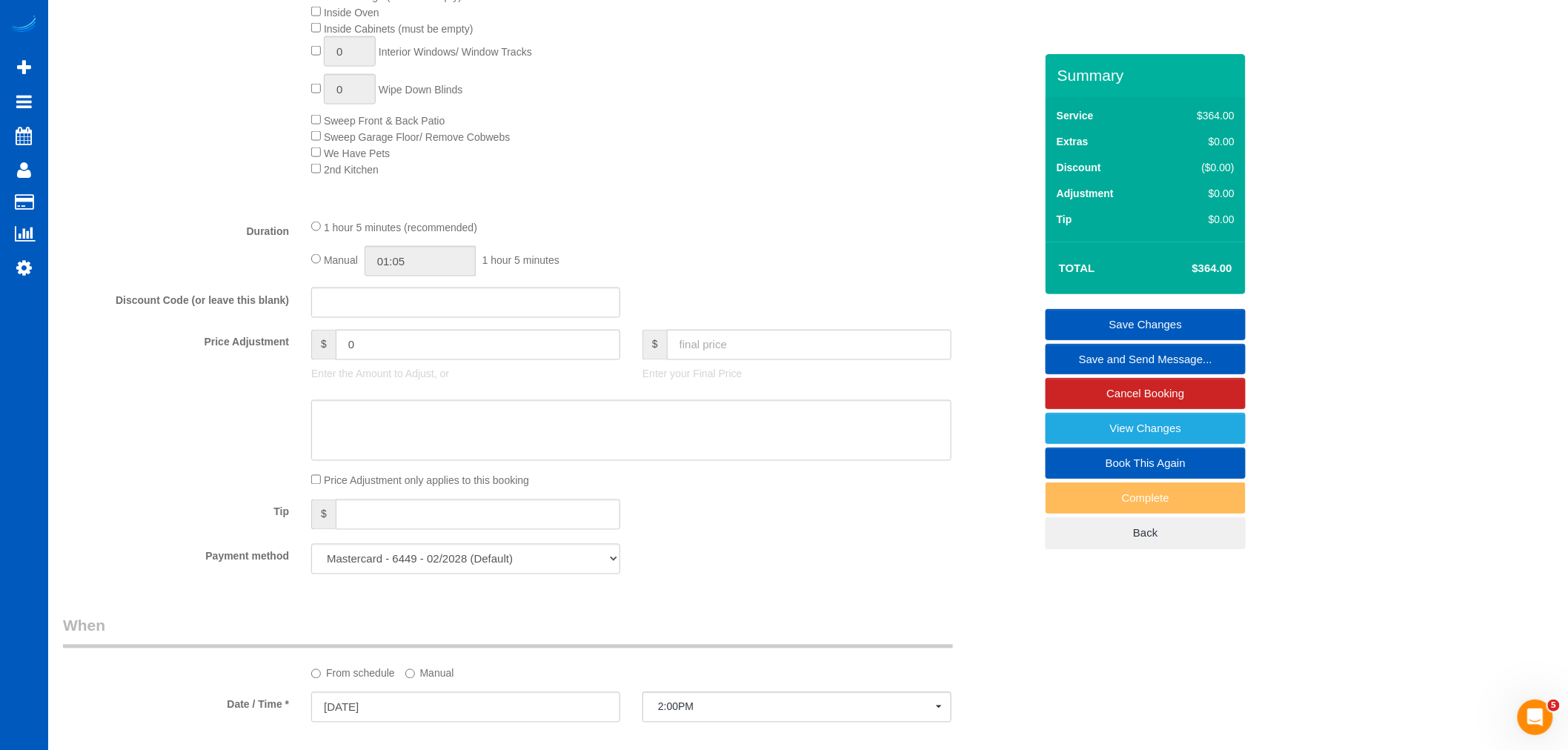
scroll to position [742, 0]
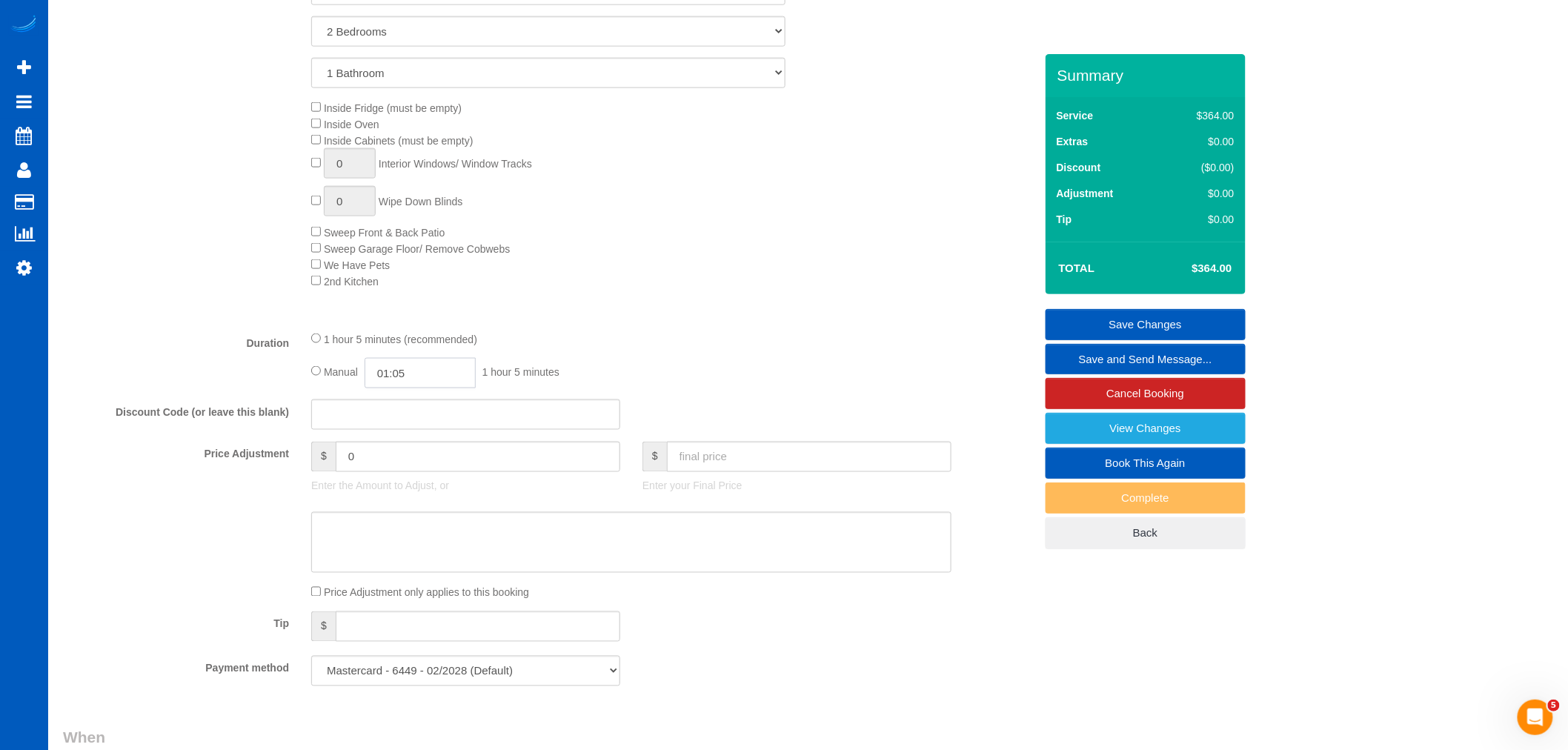
click at [454, 388] on input "01:05" at bounding box center [420, 373] width 111 height 30
type input "03:30"
click at [414, 464] on li "03:30" at bounding box center [405, 463] width 66 height 19
select select "spot105"
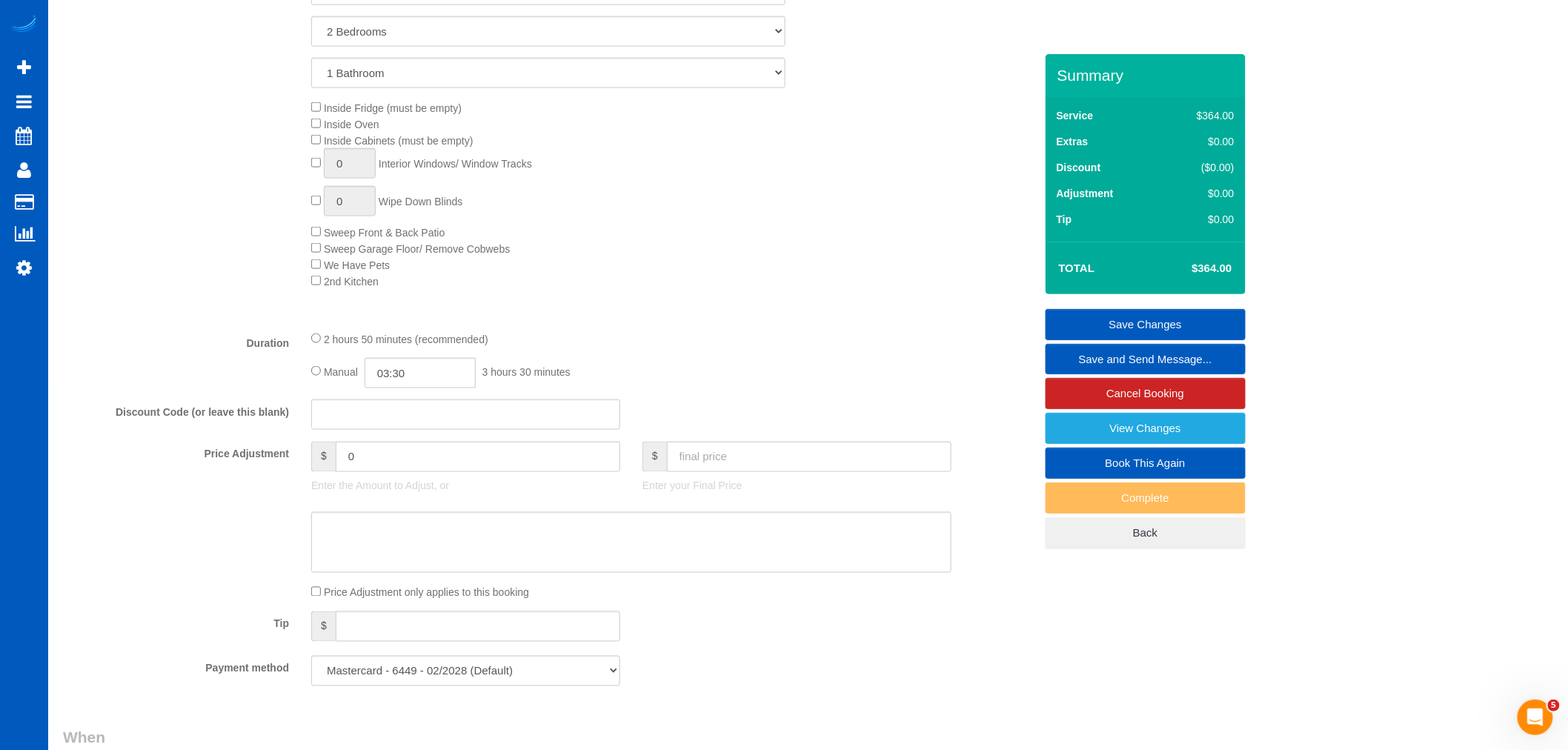
click at [895, 341] on div "2 hours 50 minutes (recommended)" at bounding box center [631, 338] width 640 height 16
click at [1109, 320] on link "Save Changes" at bounding box center [1146, 325] width 200 height 31
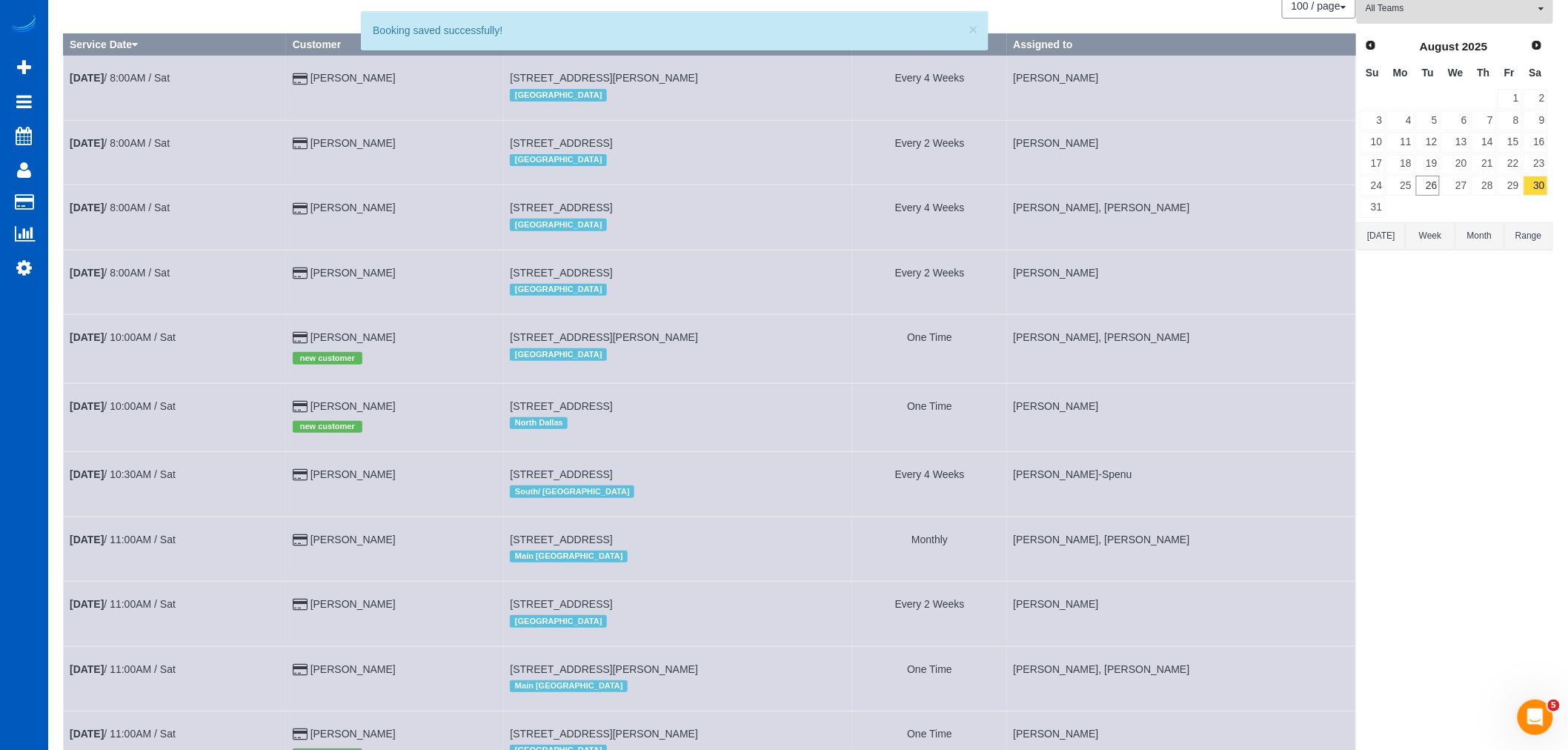
scroll to position [42, 0]
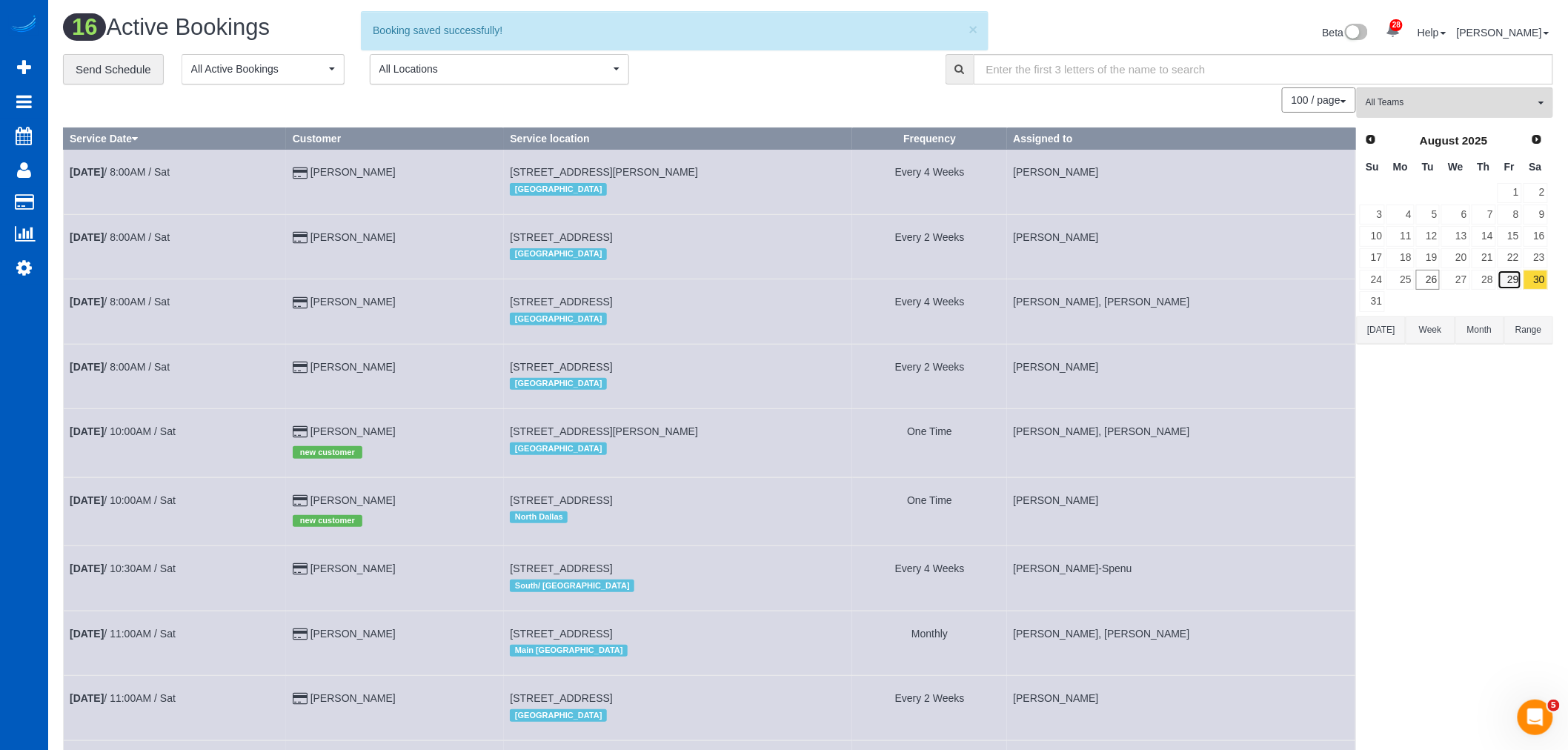
click at [1520, 277] on link "29" at bounding box center [1510, 280] width 25 height 20
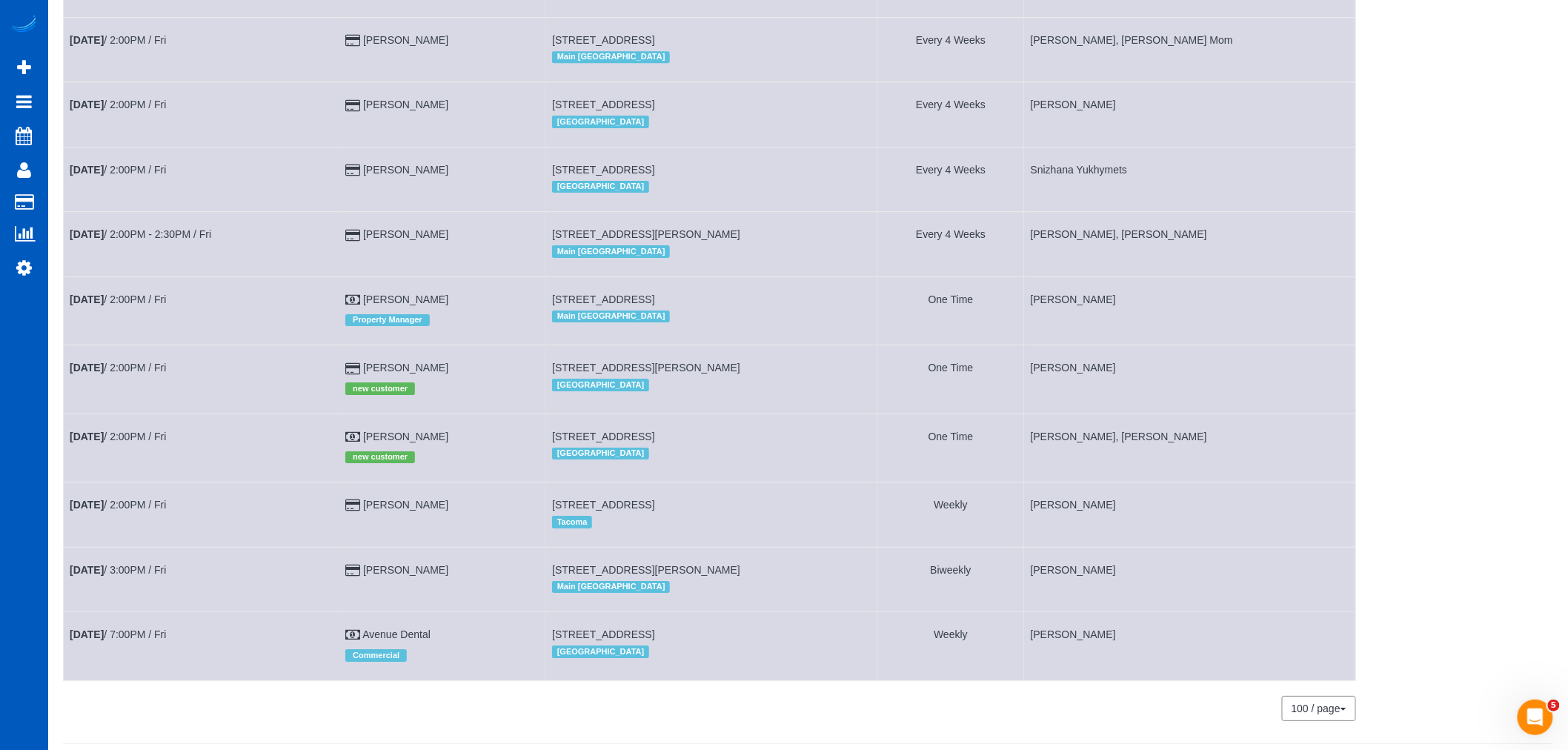
scroll to position [2058, 0]
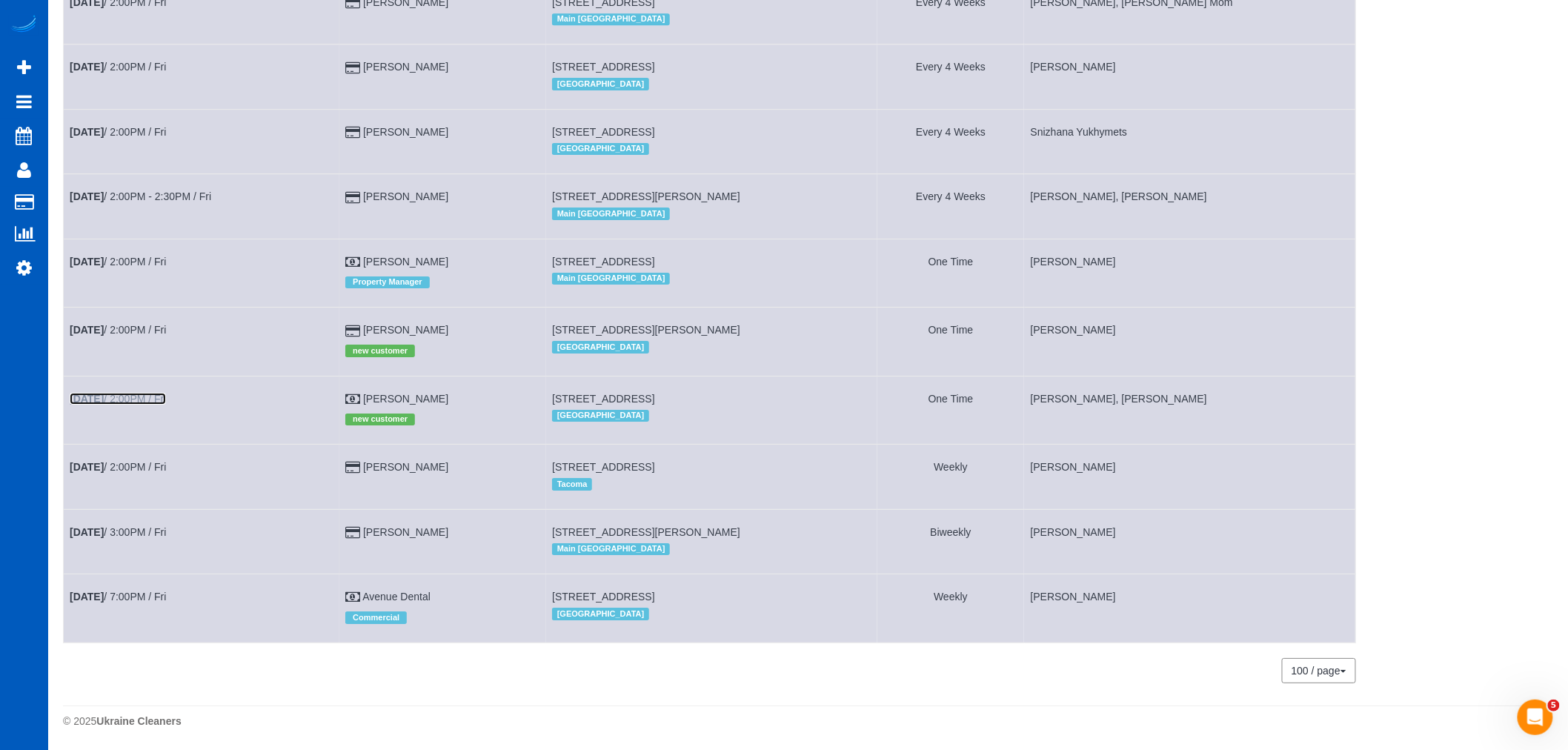
click at [143, 395] on link "[DATE] 2:00PM / Fri" at bounding box center [117, 399] width 96 height 12
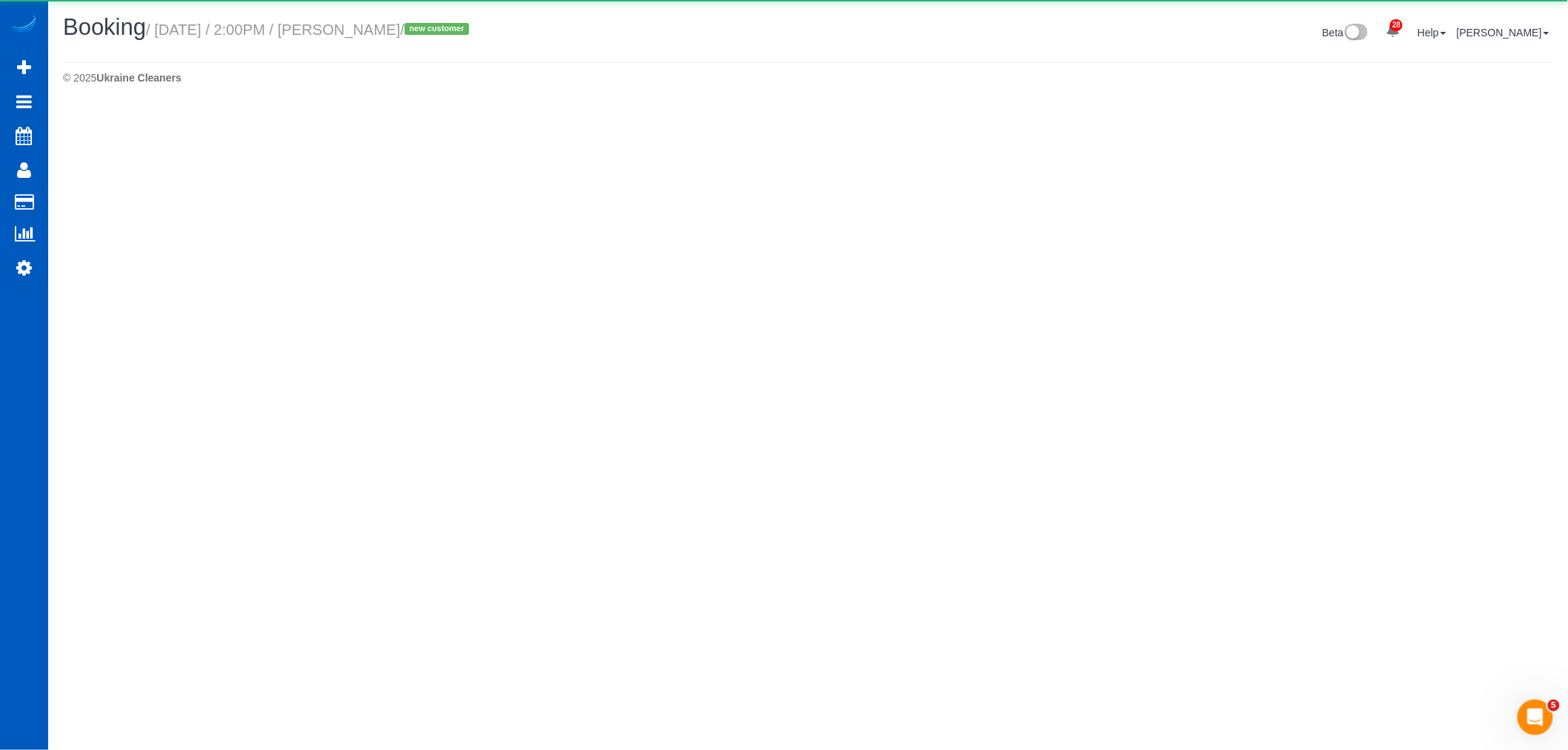
select select "WA"
select select "string:cash"
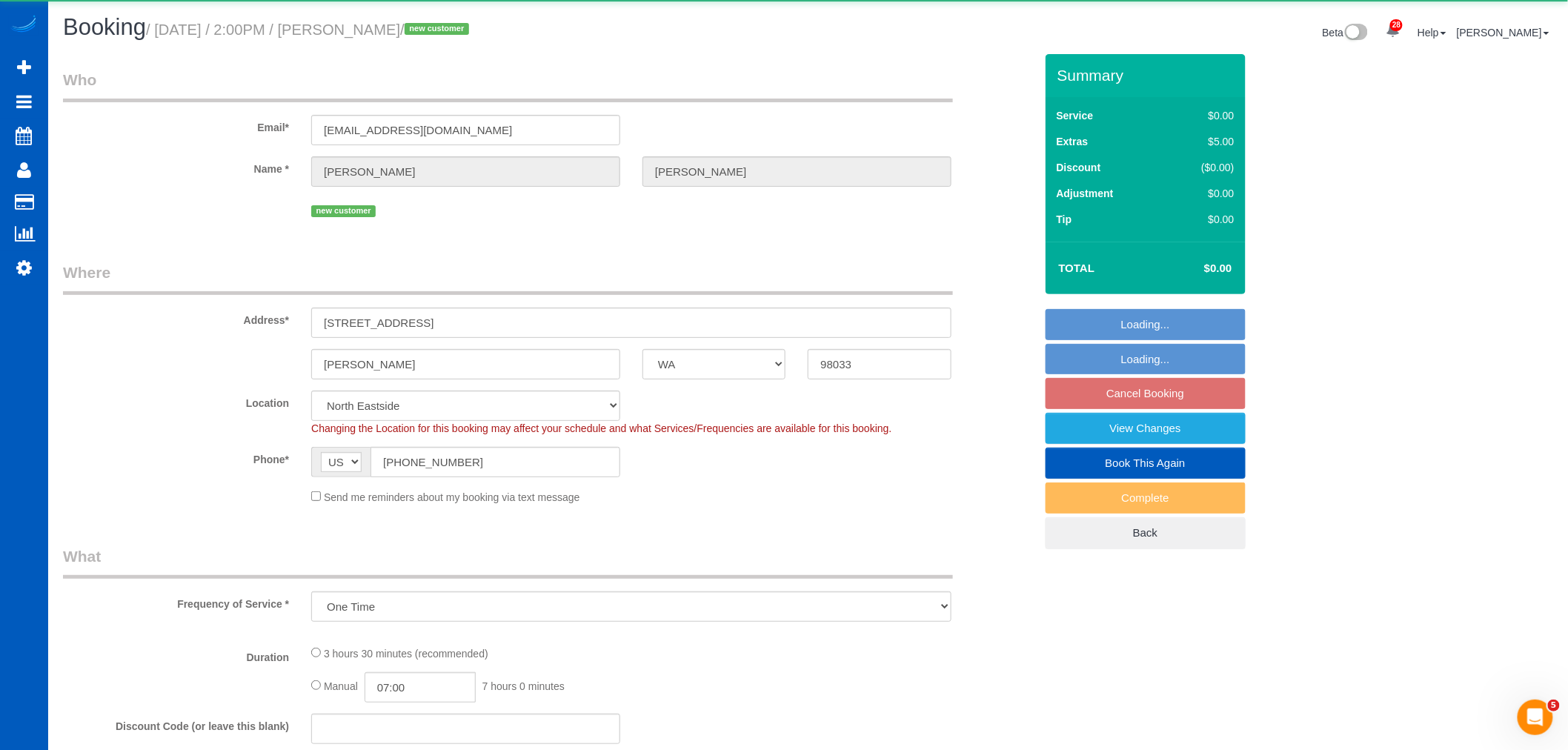
select select "object:22411"
select select "199"
select select "3001"
select select "5"
select select "4"
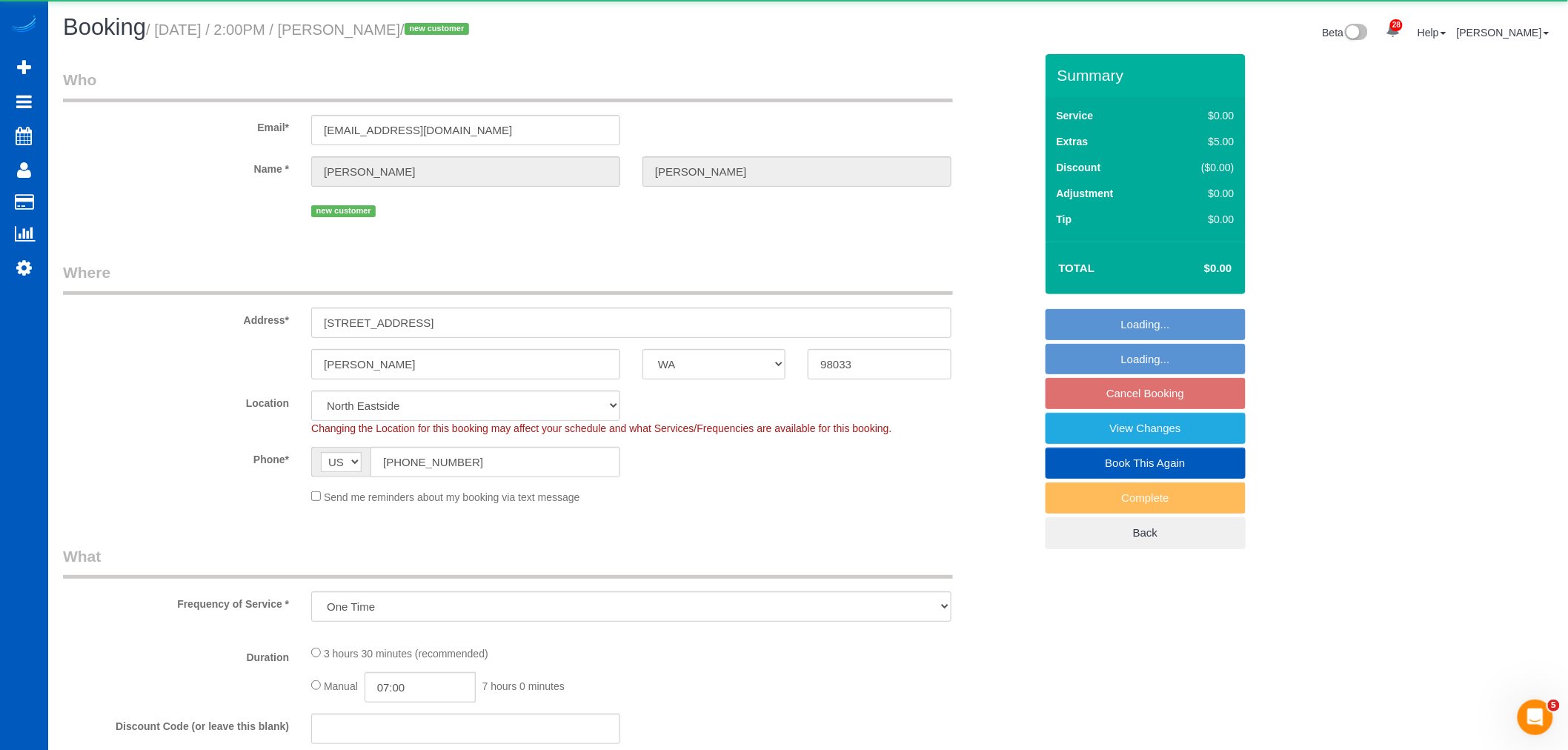
select select "spot117"
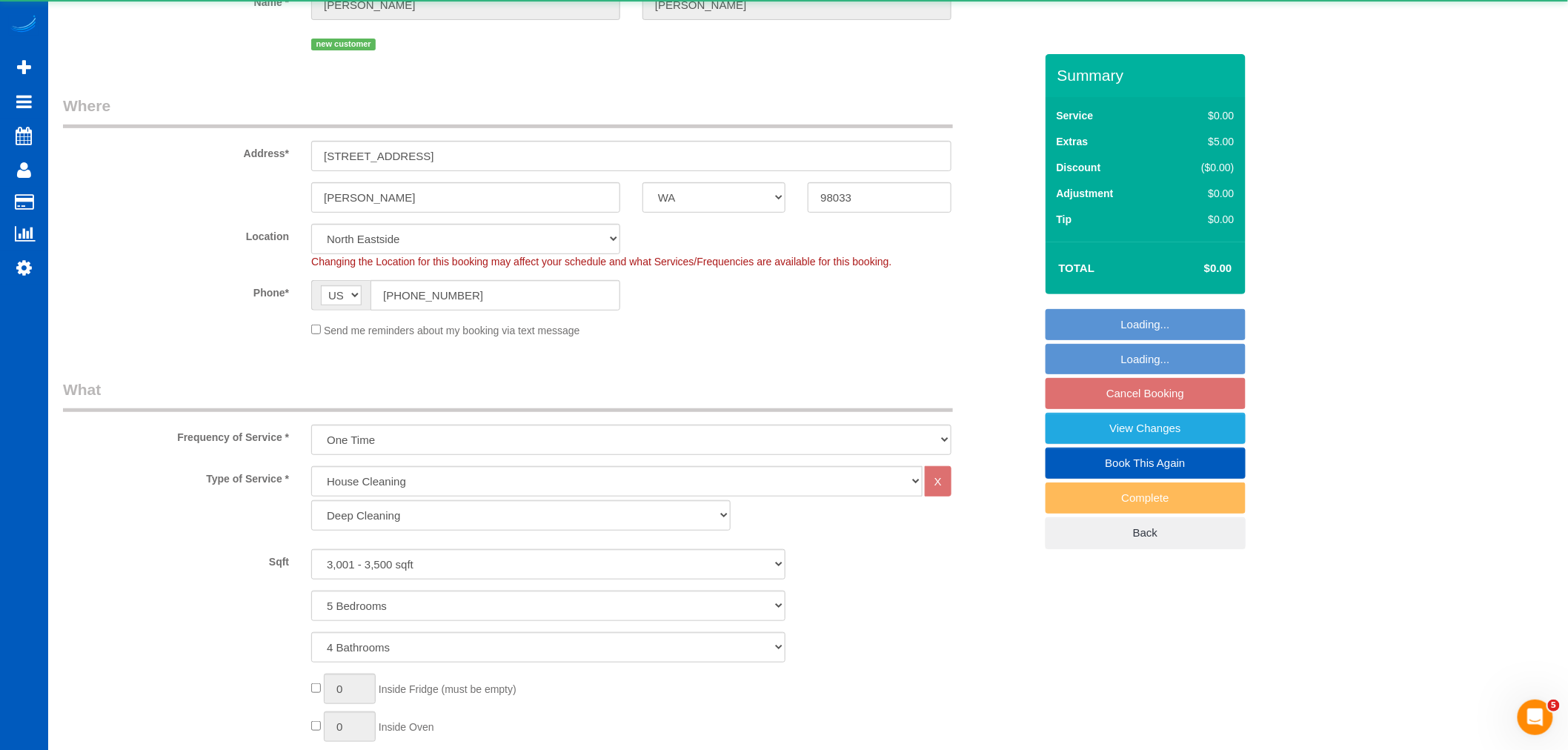
scroll to position [494, 0]
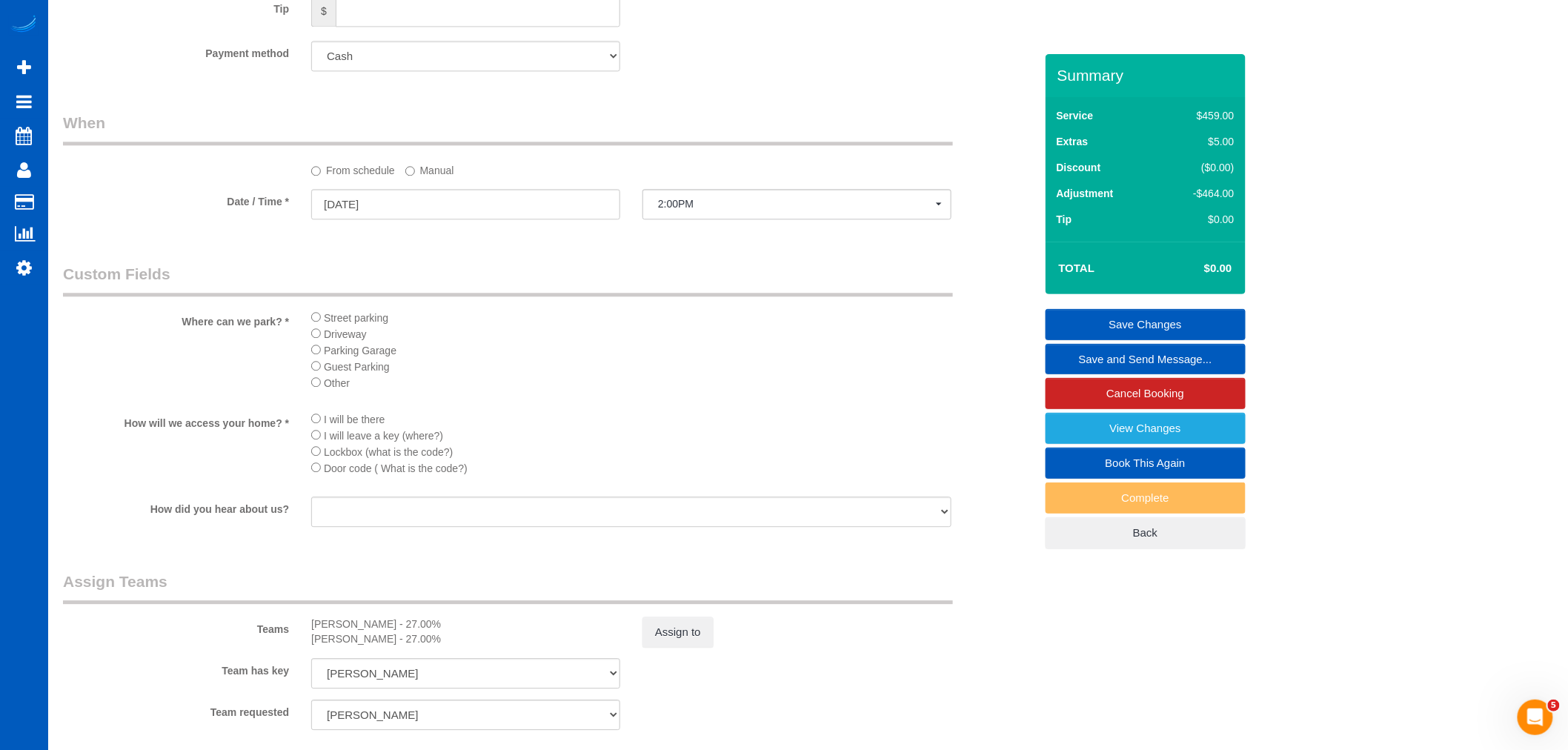
click at [391, 71] on select "Mastercard - 0301 - 04/2027 (Default) Add Credit Card ─────────────── Cash Chec…" at bounding box center [465, 55] width 309 height 30
select select "string:fspay-34226f89-d512-4abe-8c2d-34e8c5202e7e"
click at [311, 50] on select "Mastercard - 0301 - 04/2027 (Default) Add Credit Card ─────────────── Cash Chec…" at bounding box center [465, 55] width 309 height 30
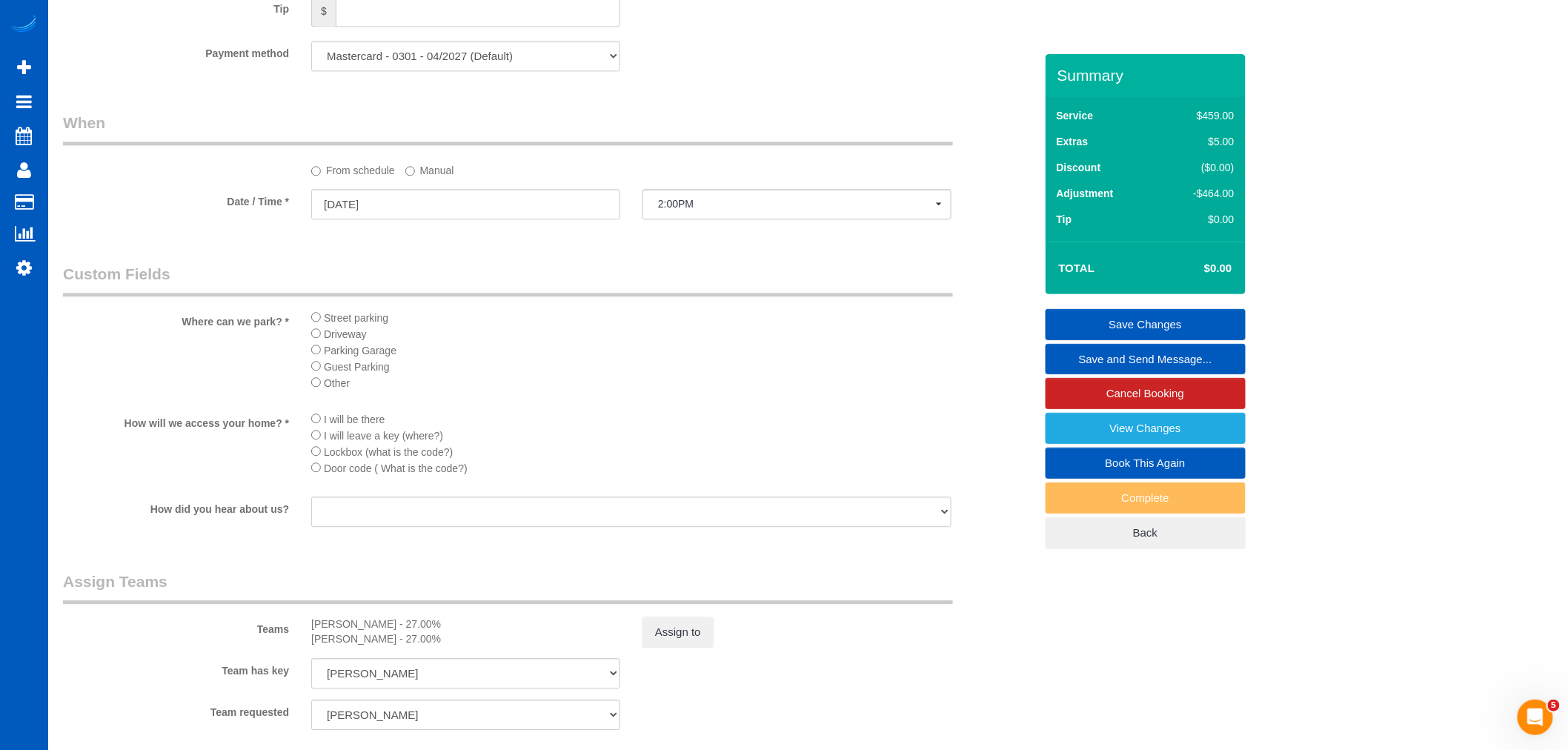
click at [1130, 322] on link "Save Changes" at bounding box center [1146, 325] width 200 height 31
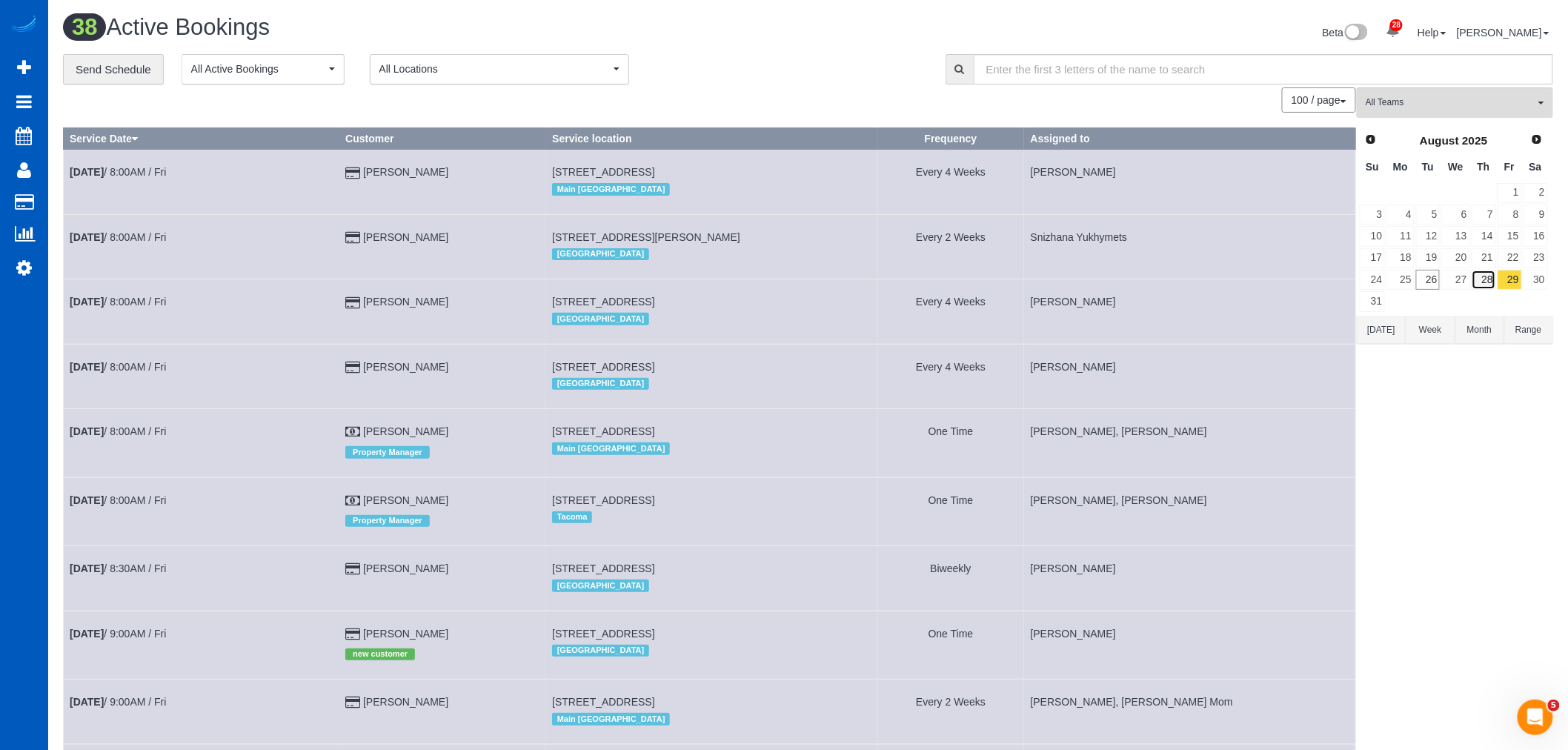
click at [1493, 288] on link "28" at bounding box center [1484, 280] width 25 height 20
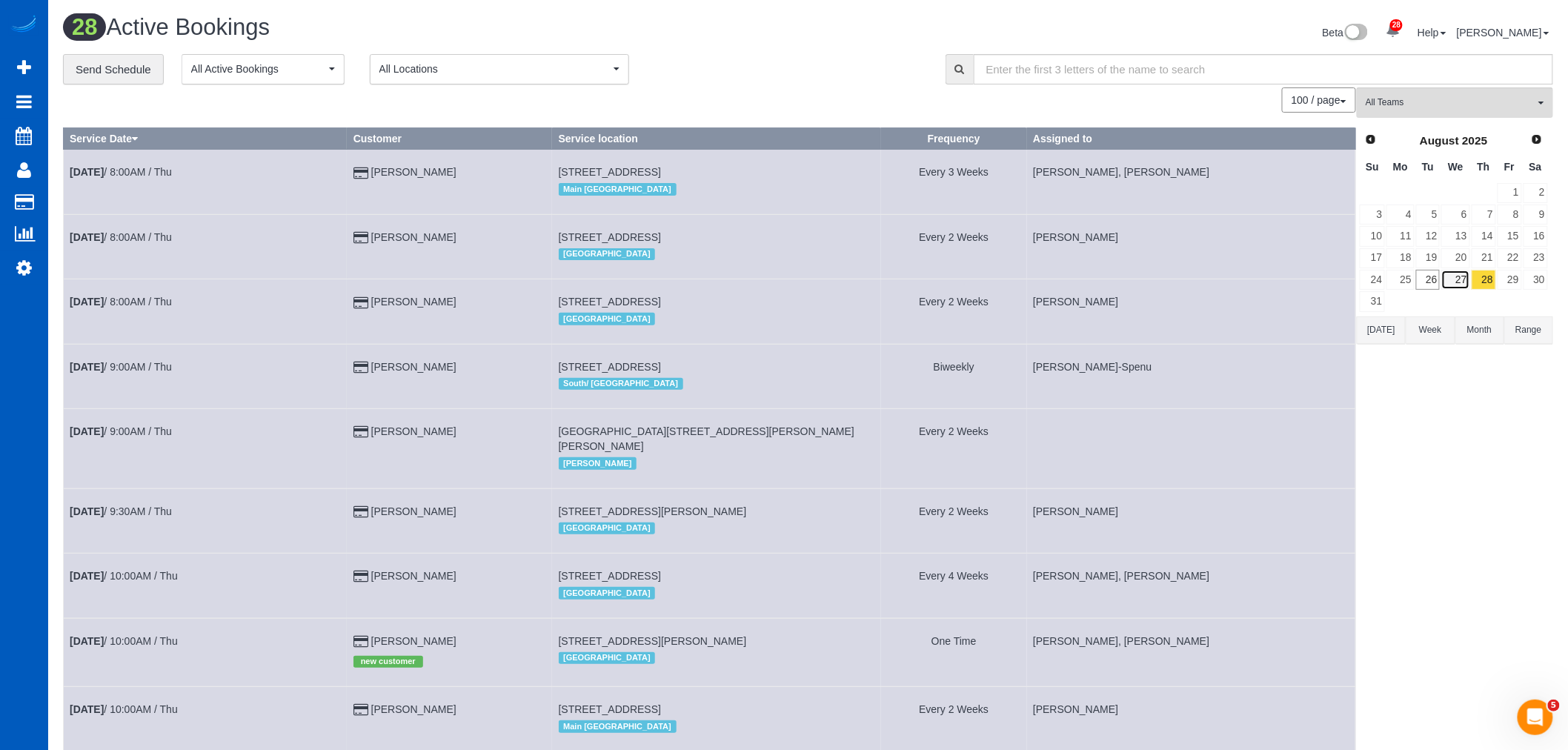
click at [1462, 277] on link "27" at bounding box center [1456, 280] width 29 height 20
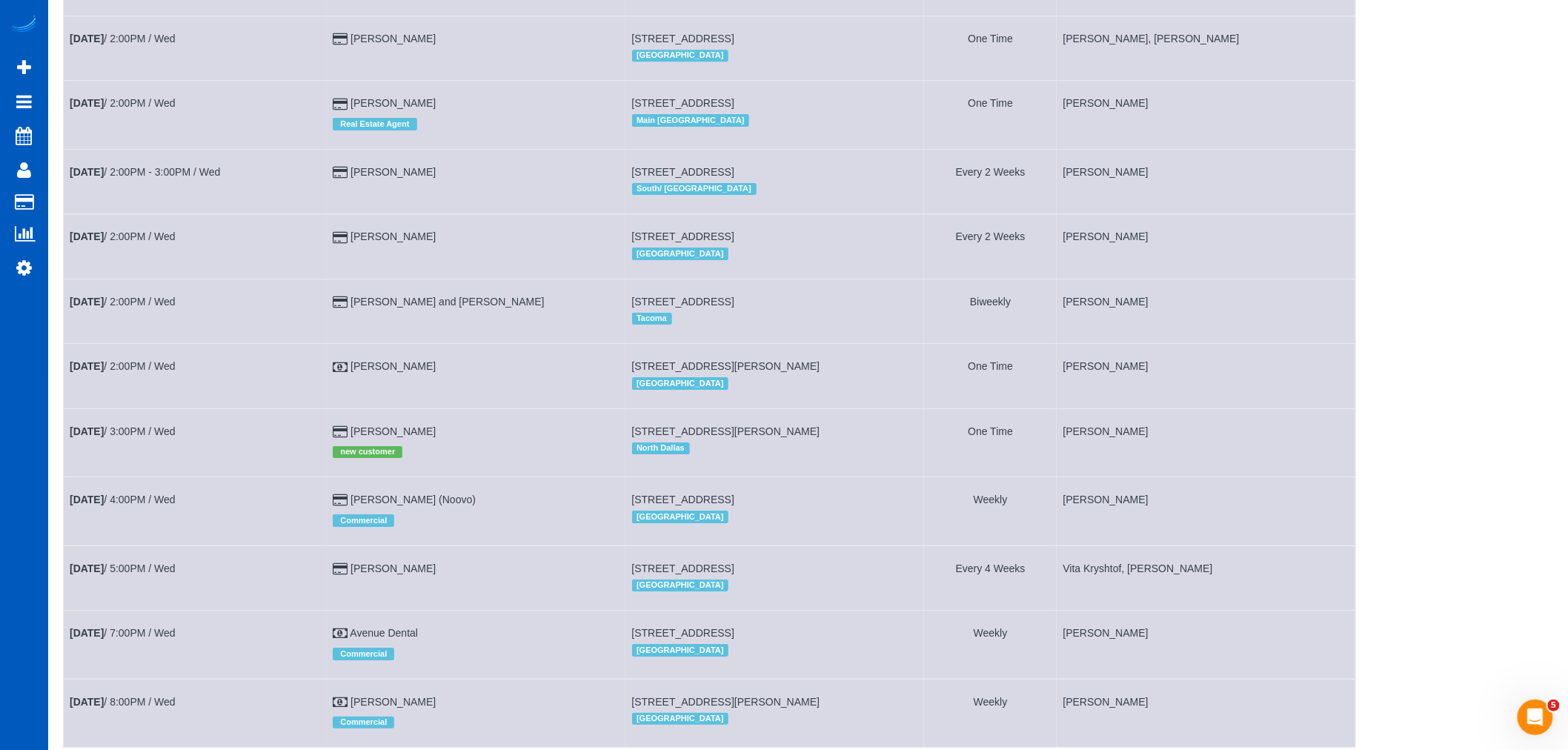
scroll to position [1976, 0]
click at [104, 372] on b "[DATE]" at bounding box center [86, 365] width 34 height 12
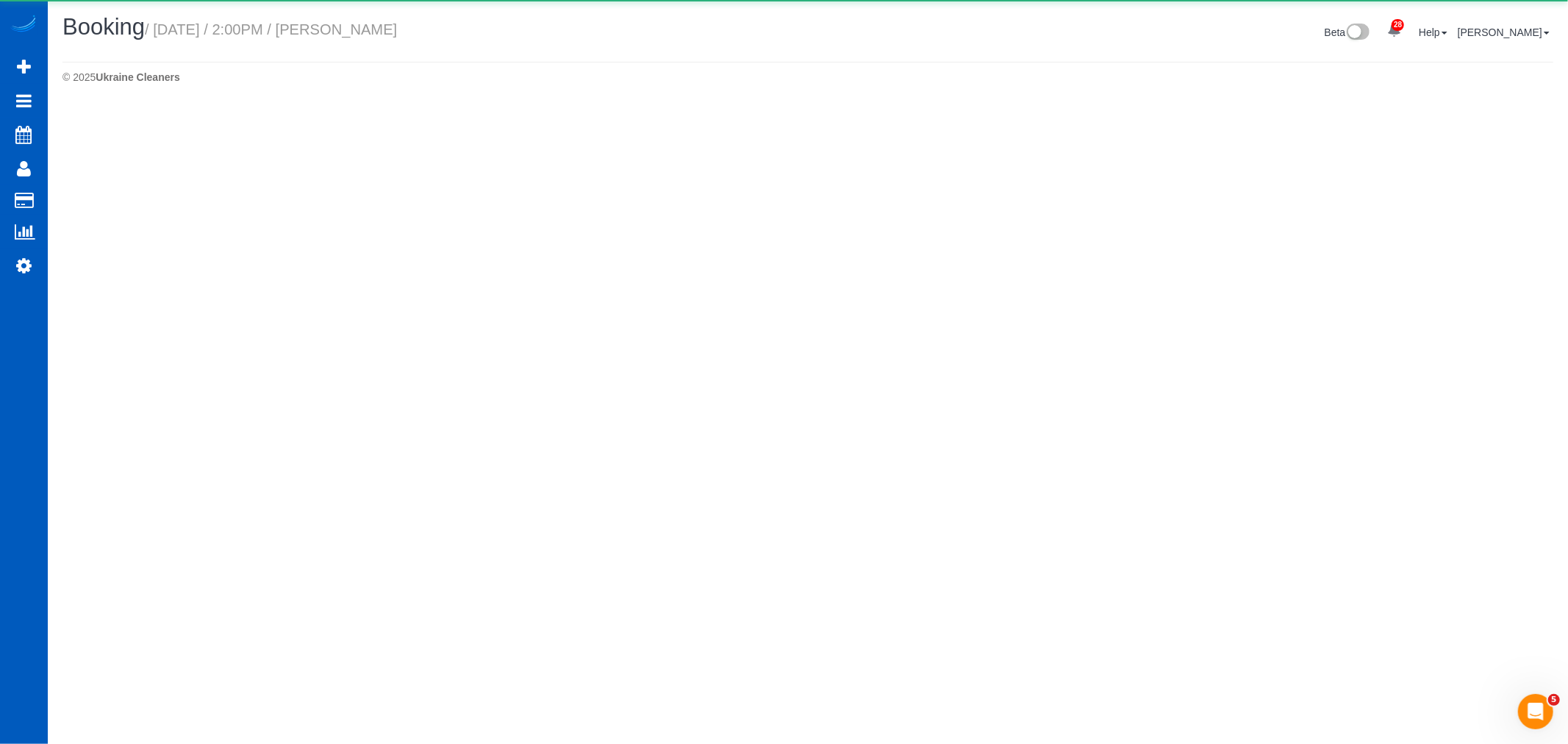
select select "CO"
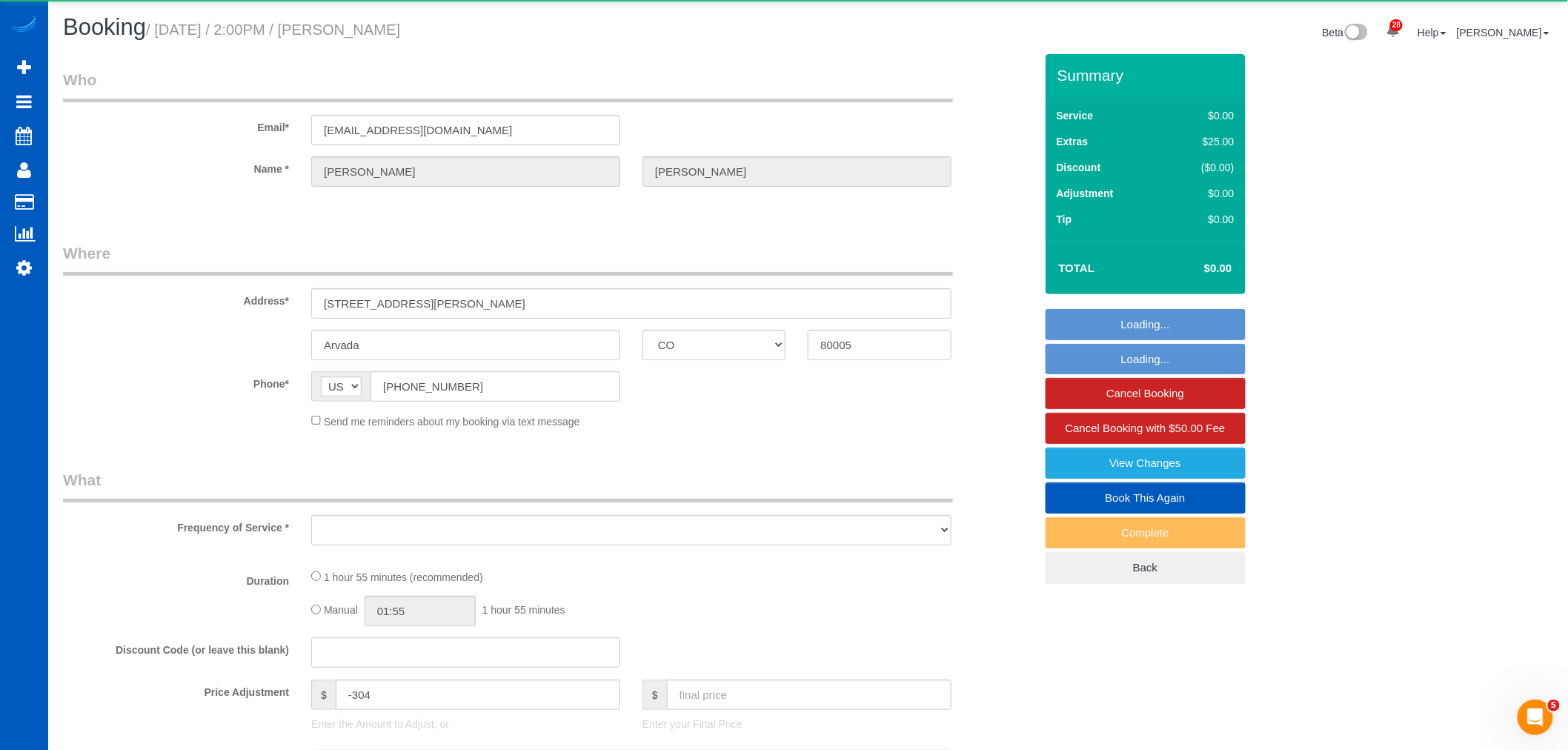
select select "object:24752"
select select "199"
select select "1001"
select select "2"
select select "spot127"
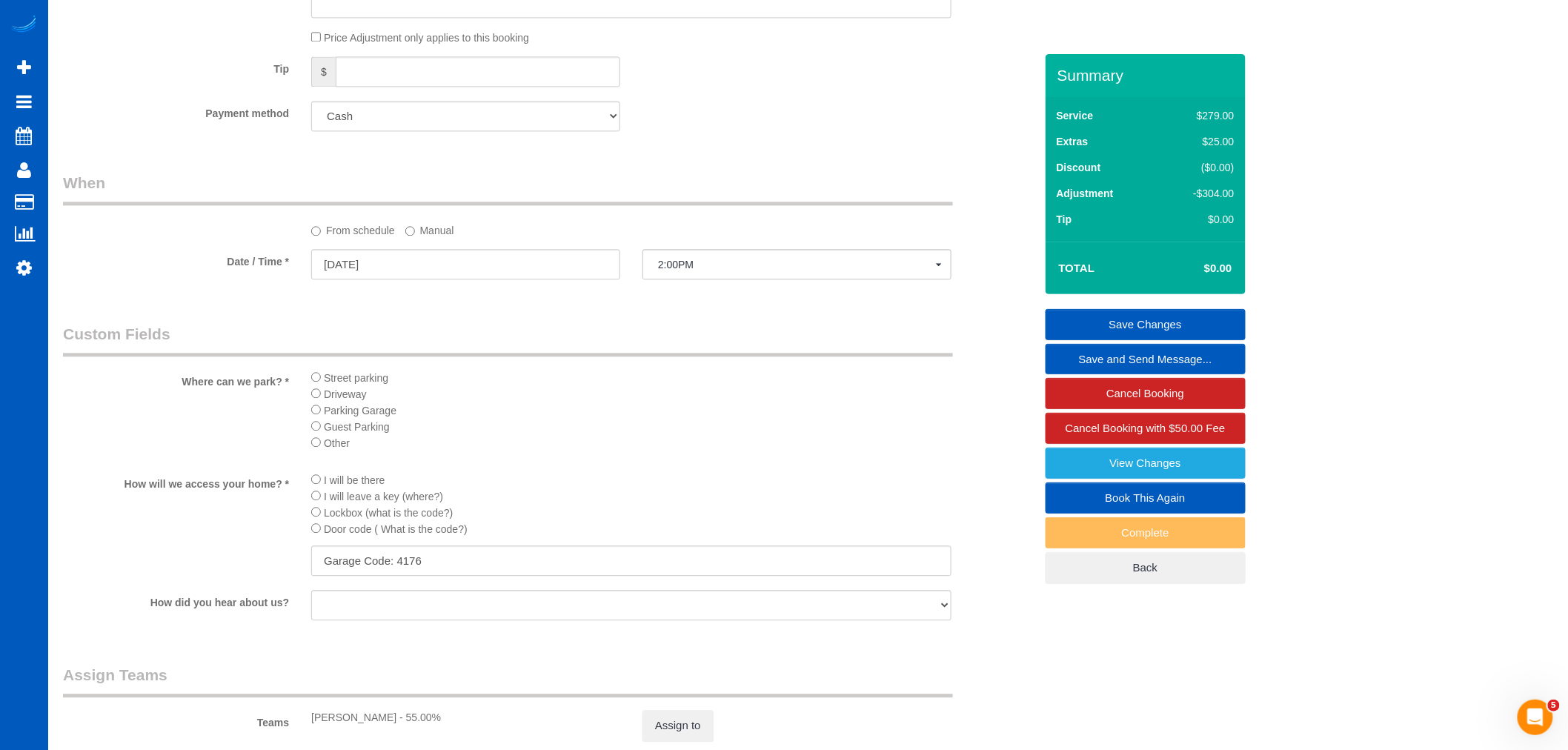
scroll to position [1565, 0]
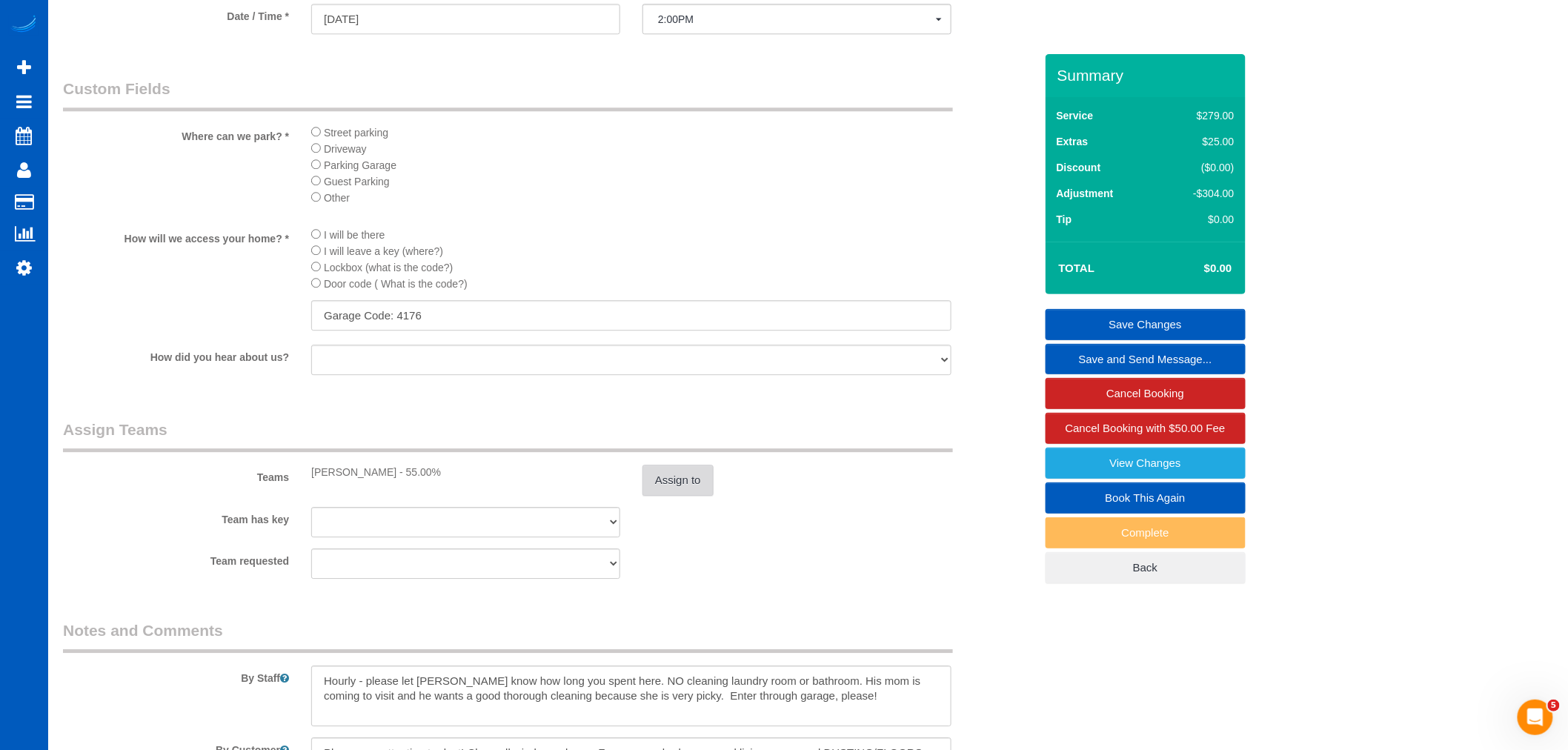
click at [688, 496] on button "Assign to" at bounding box center [678, 480] width 71 height 31
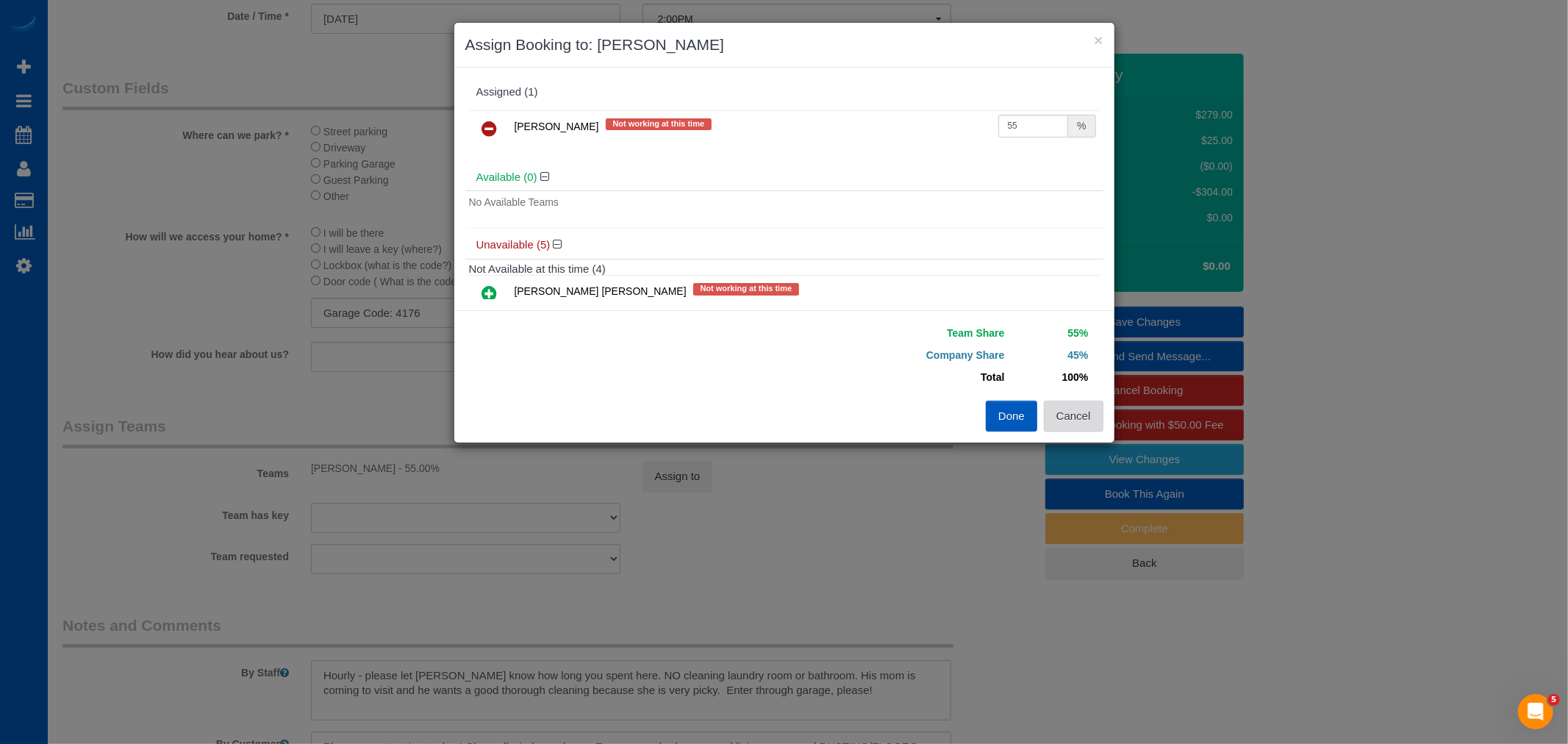
click at [1081, 415] on button "Cancel" at bounding box center [1074, 416] width 60 height 31
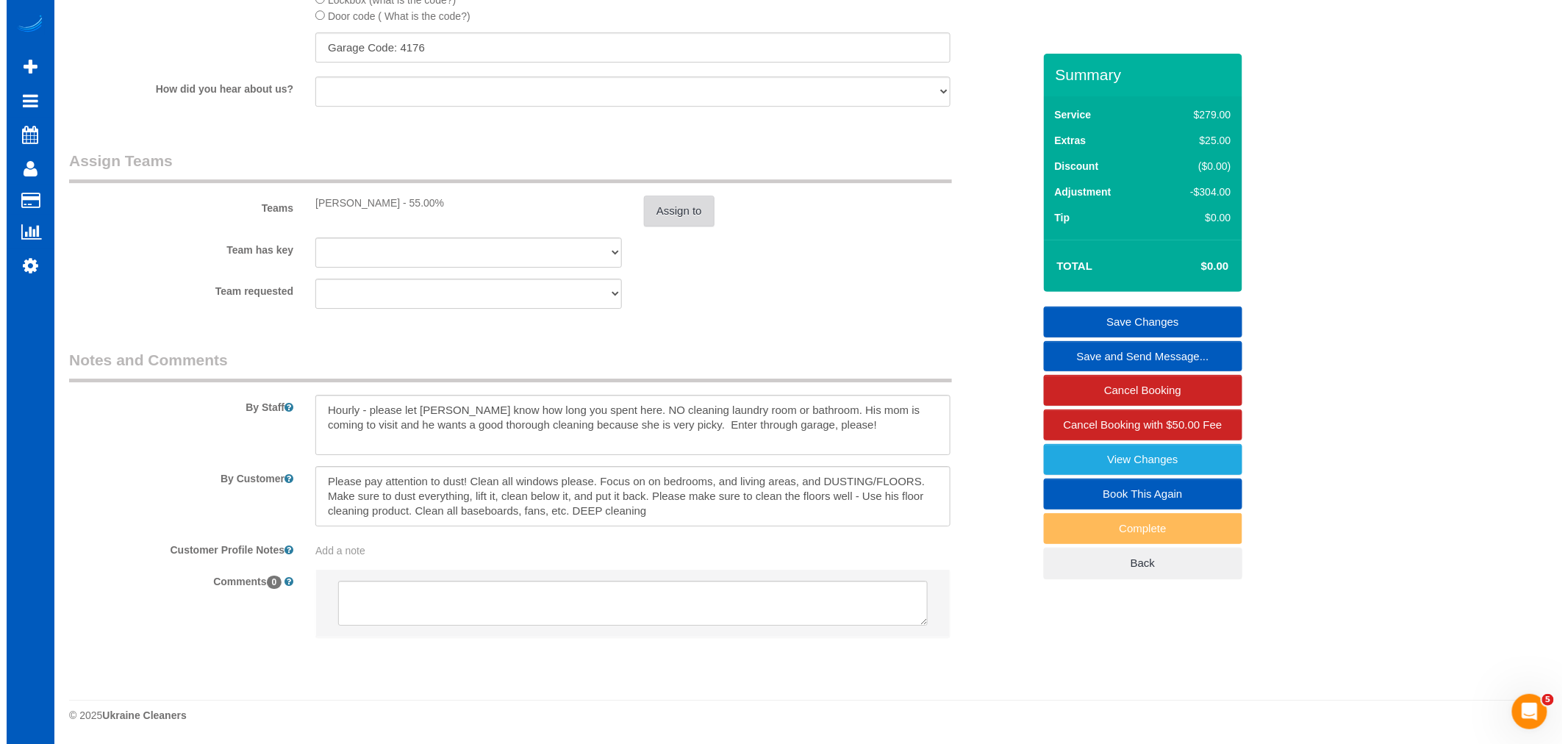
scroll to position [1837, 0]
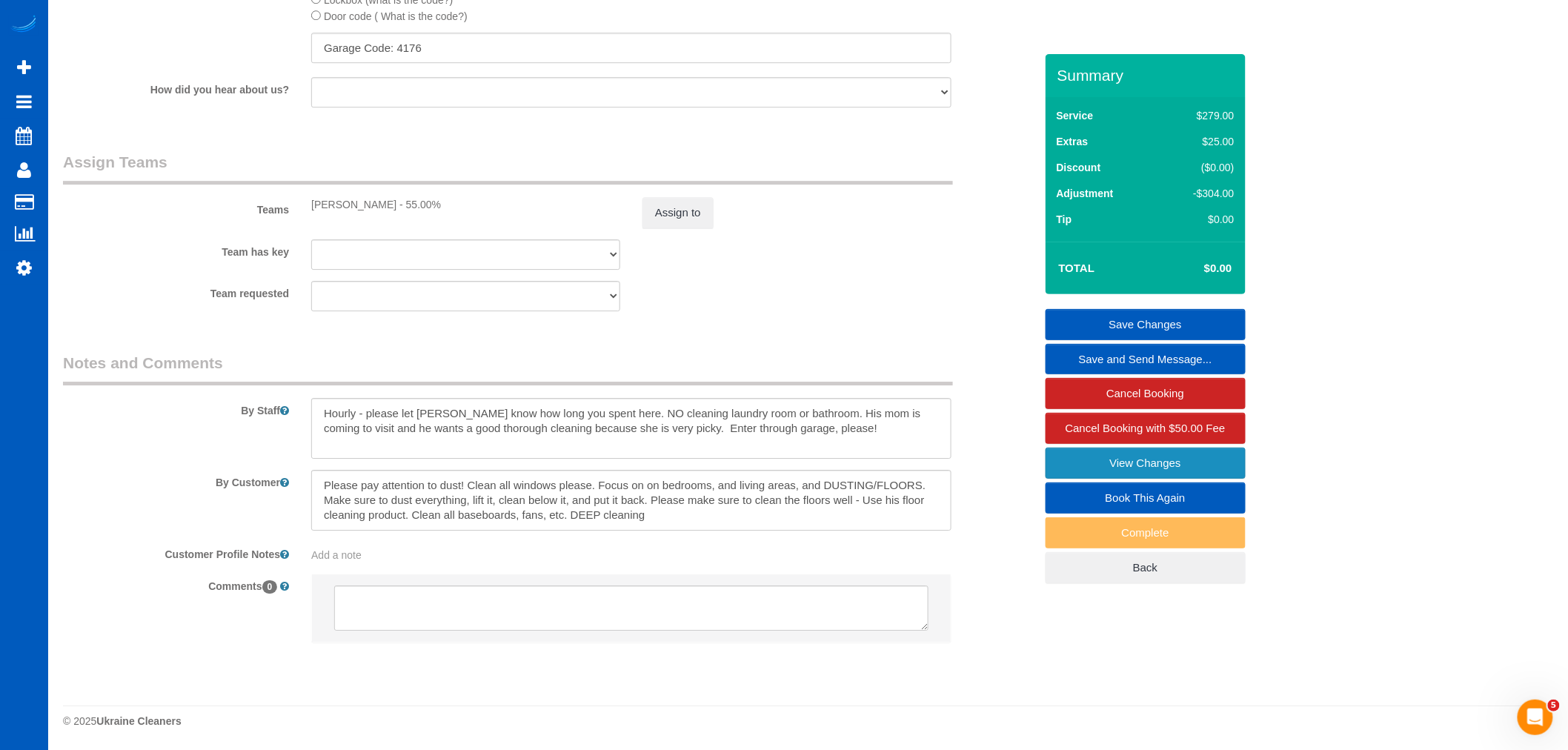
click at [1096, 455] on link "View Changes" at bounding box center [1146, 463] width 200 height 31
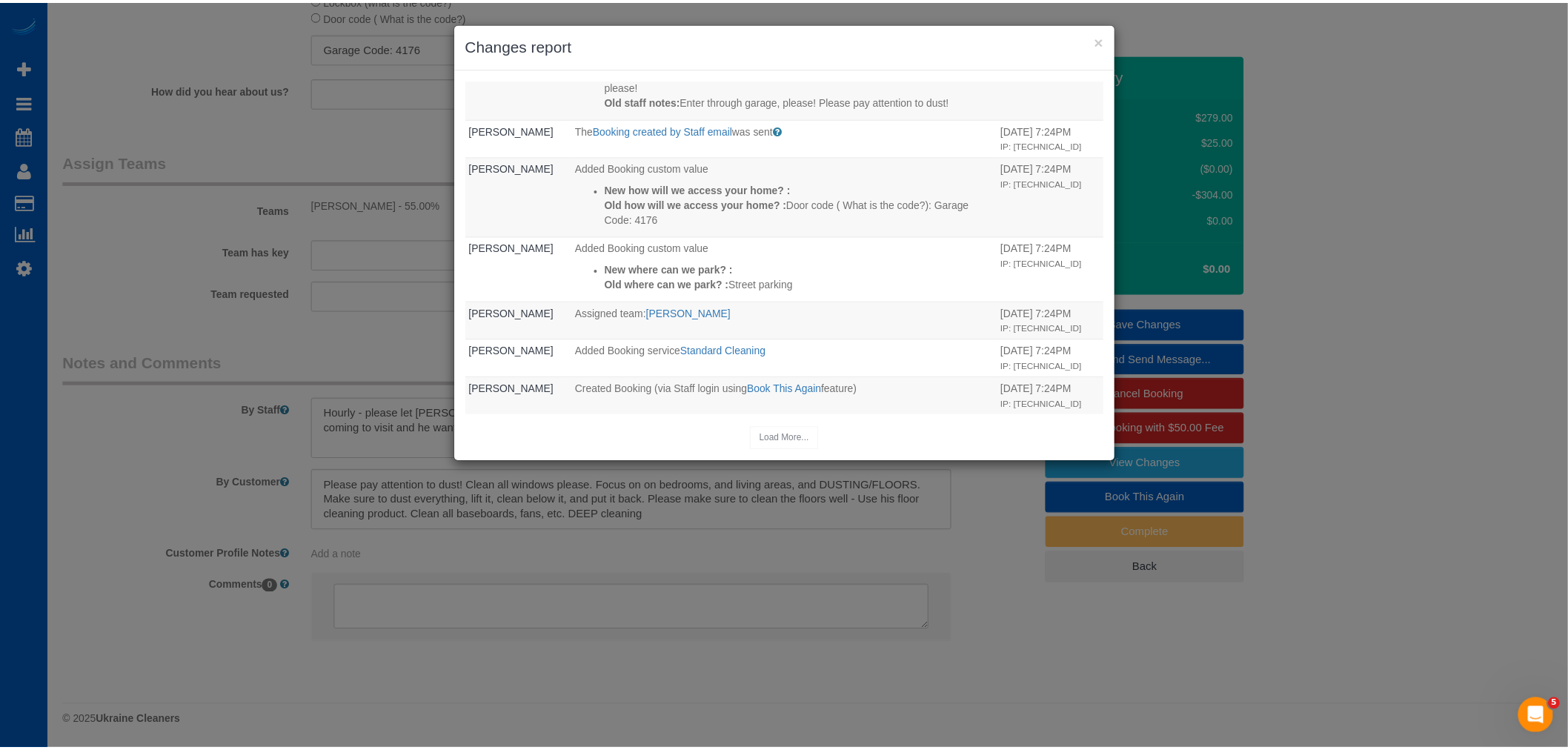
scroll to position [78, 0]
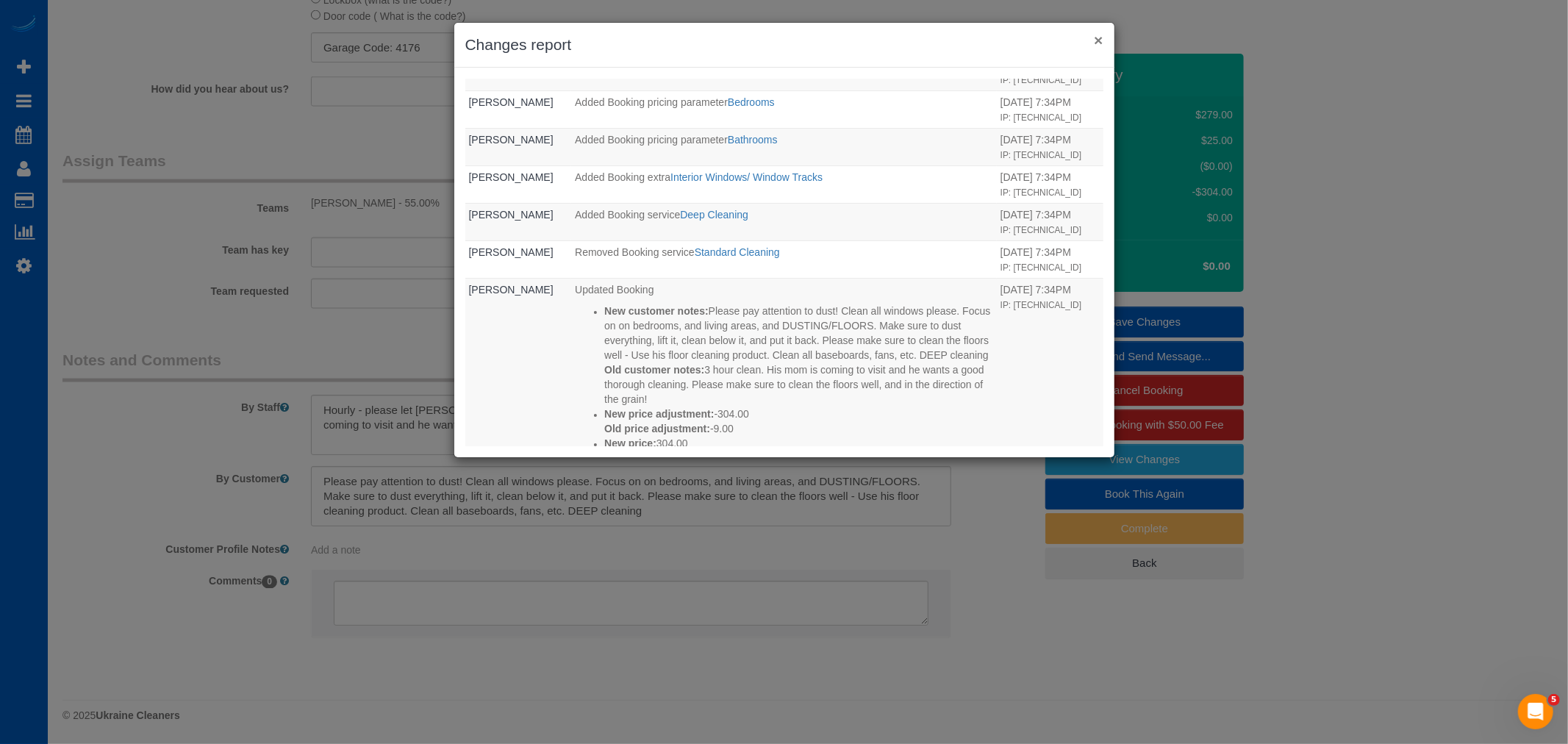
click at [1103, 47] on button "×" at bounding box center [1098, 40] width 9 height 15
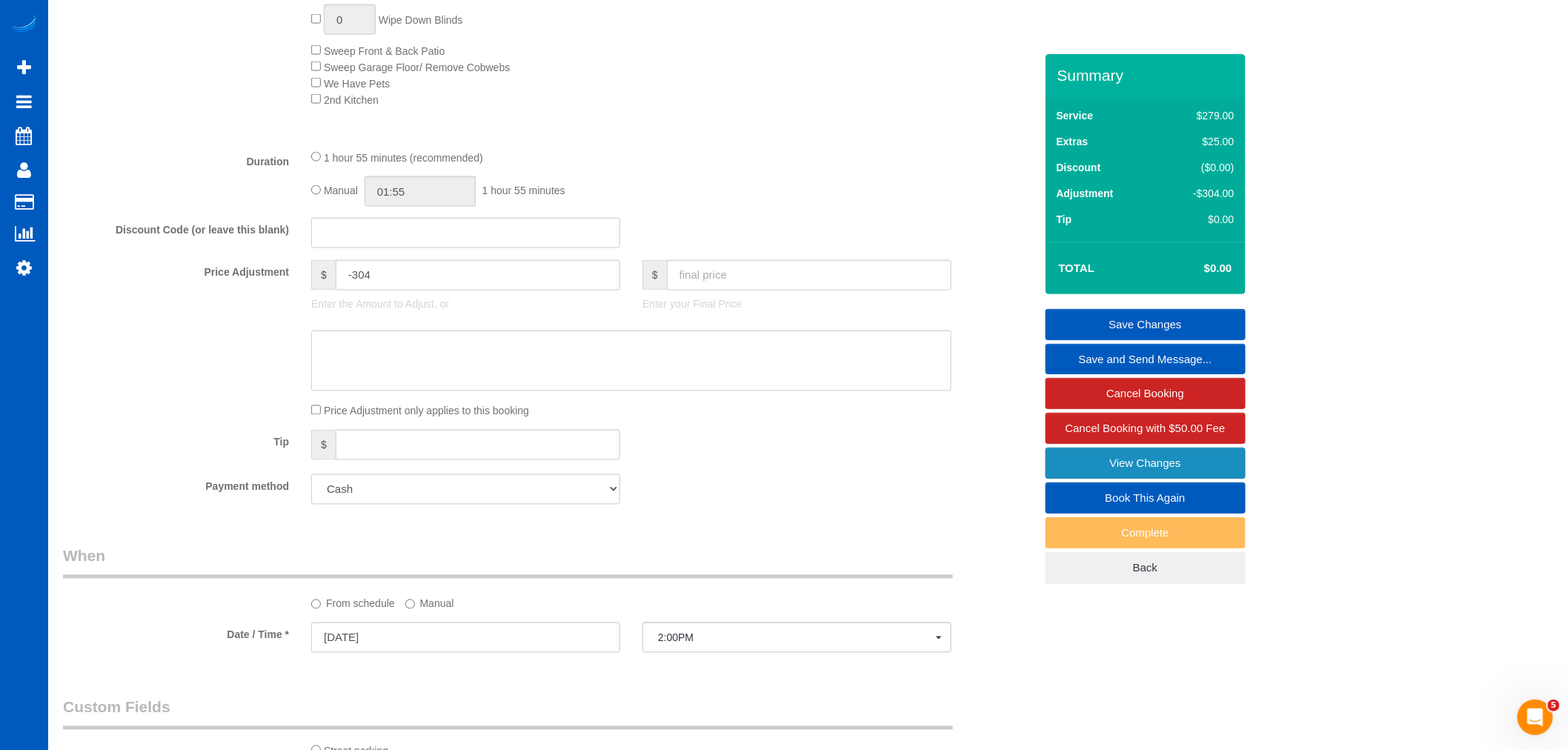
scroll to position [534, 0]
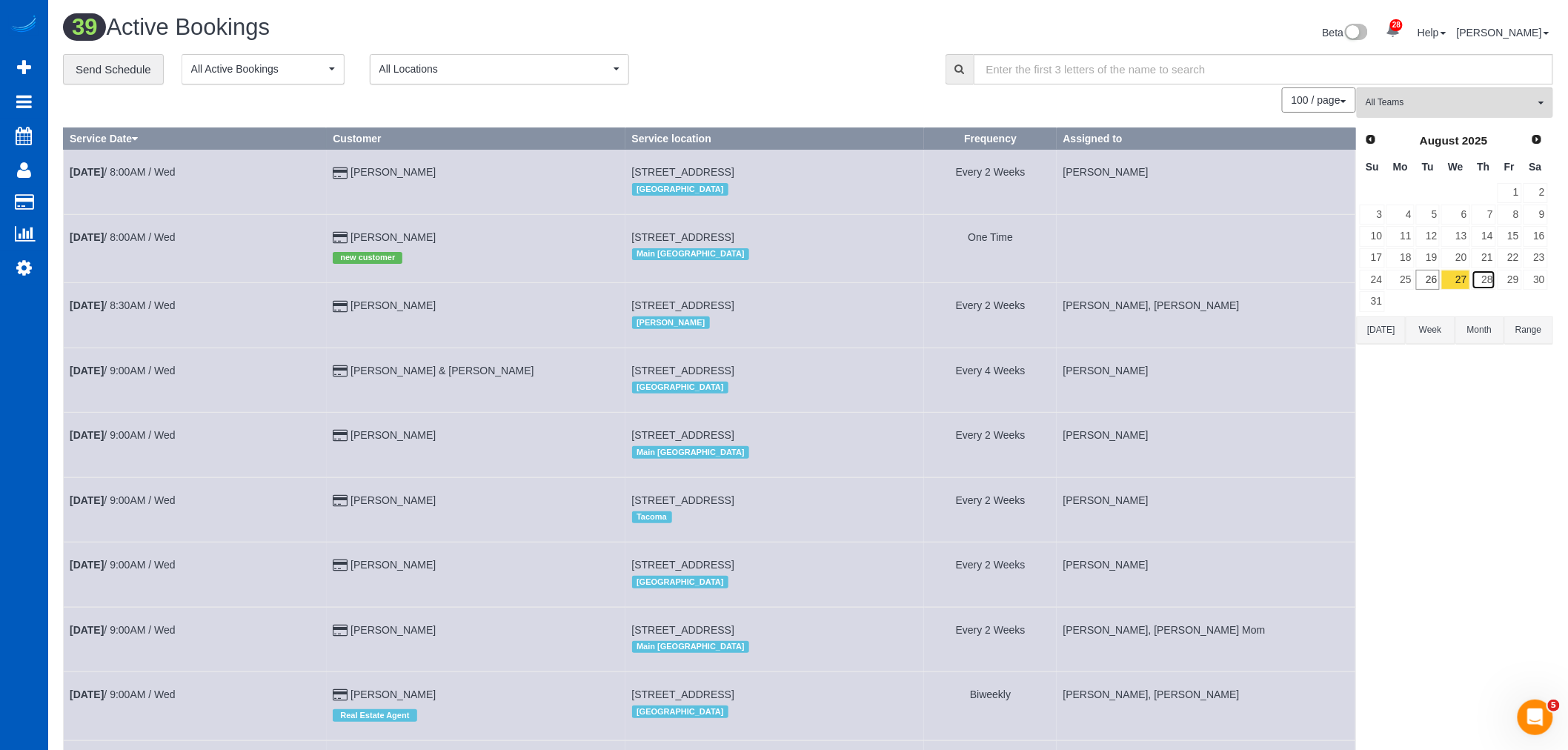
click at [1484, 283] on link "28" at bounding box center [1484, 280] width 25 height 20
click at [1508, 280] on link "29" at bounding box center [1510, 280] width 25 height 20
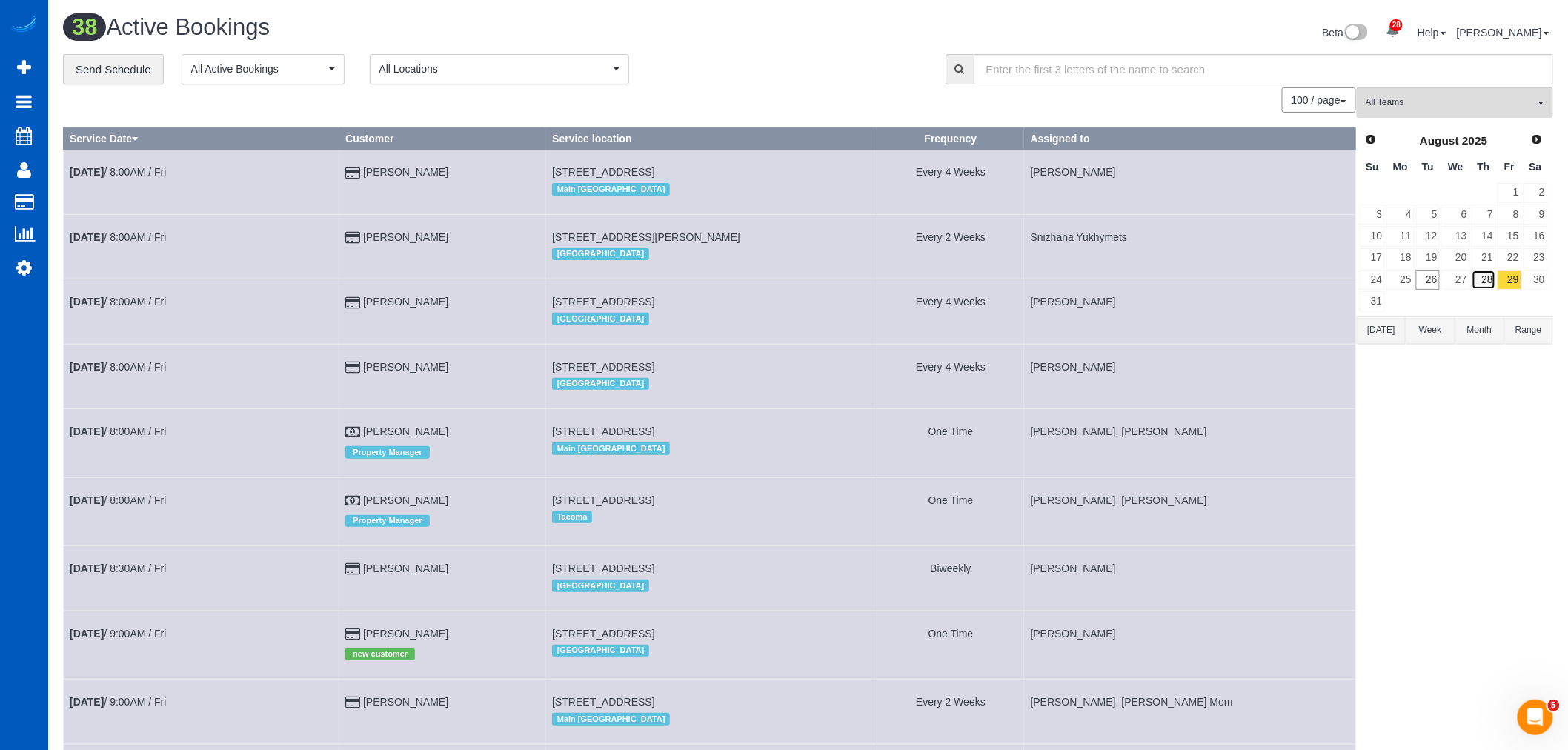
click at [1480, 280] on link "28" at bounding box center [1484, 280] width 25 height 20
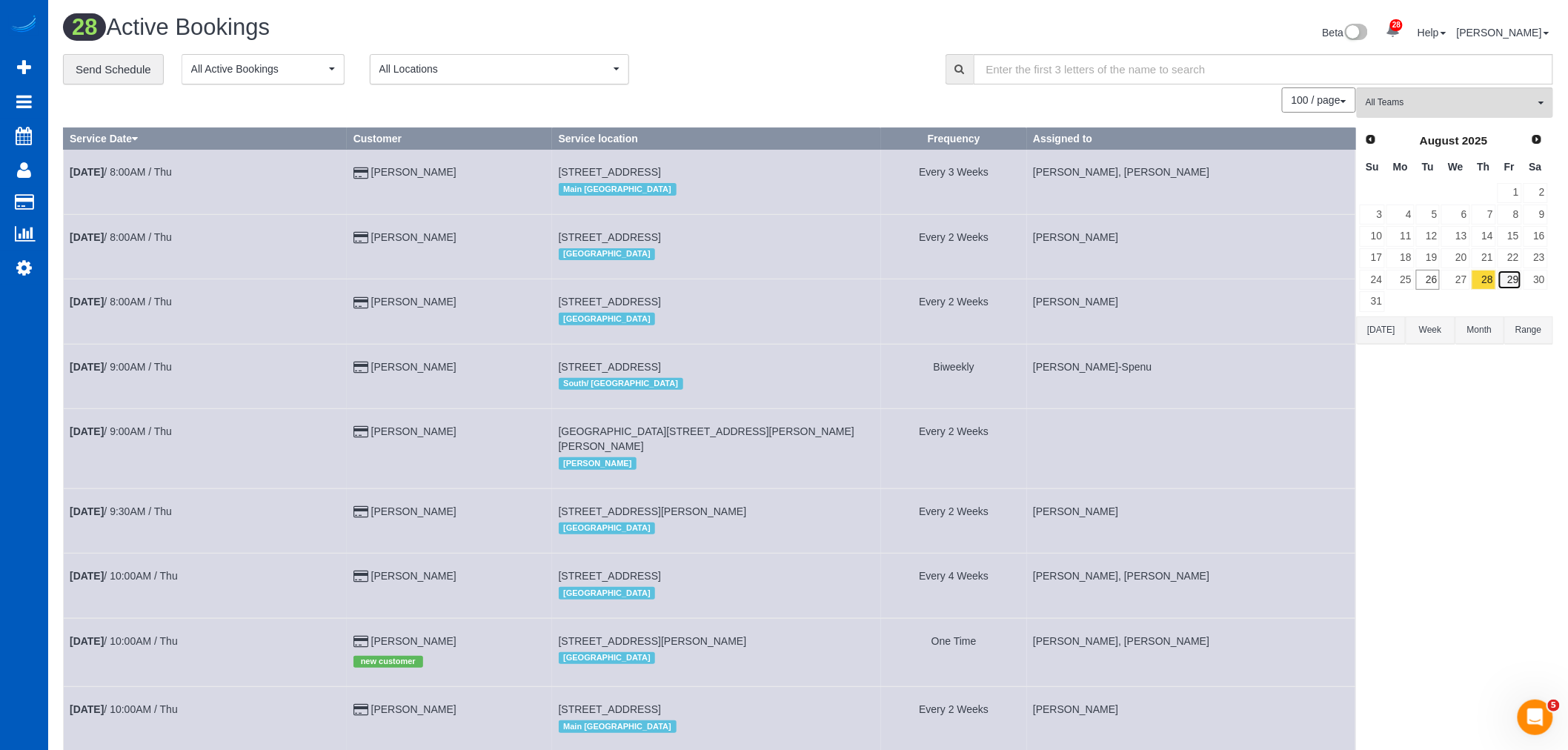
click at [1509, 278] on link "29" at bounding box center [1510, 280] width 25 height 20
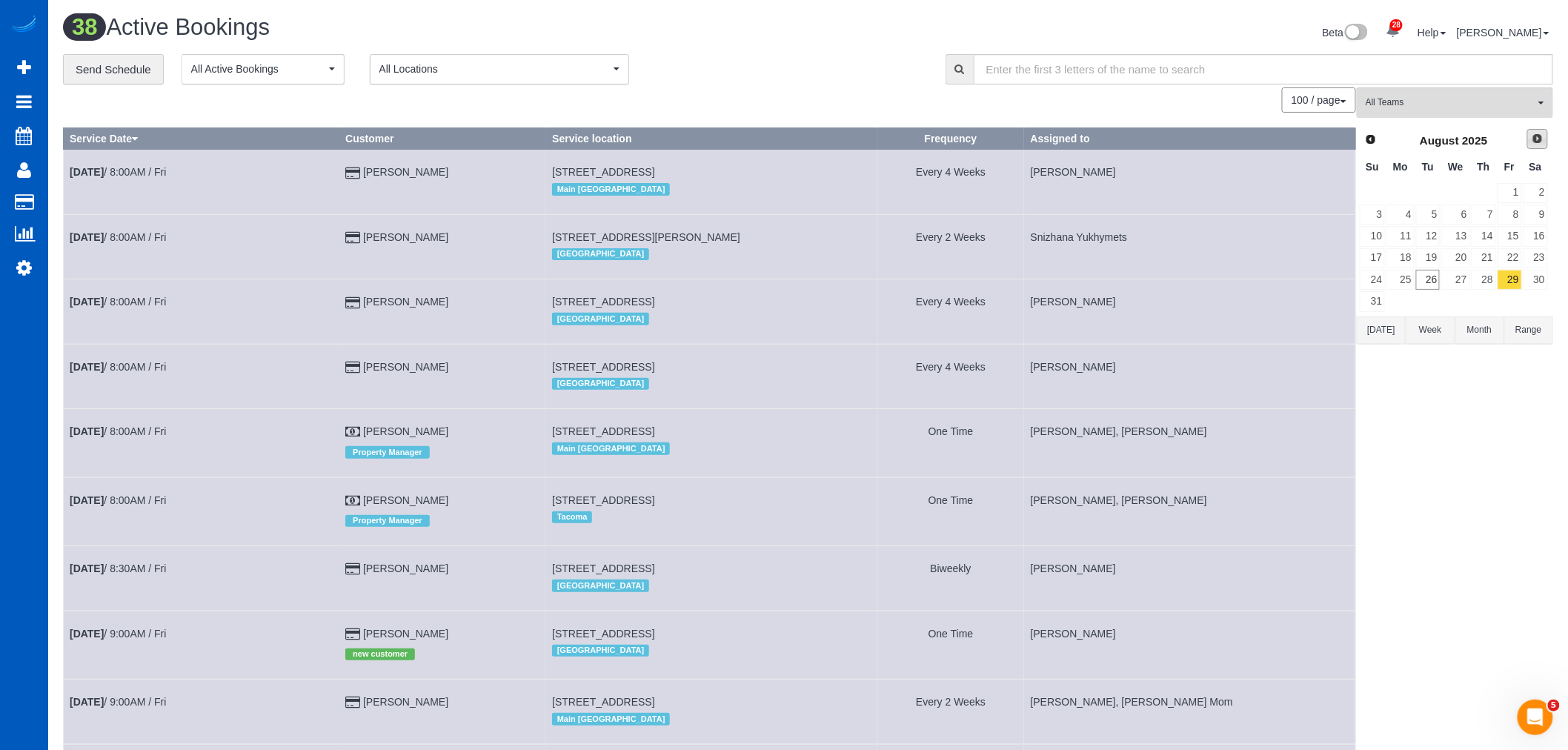
click at [1542, 138] on span "Next" at bounding box center [1537, 138] width 12 height 12
click at [1412, 186] on link "1" at bounding box center [1401, 193] width 28 height 20
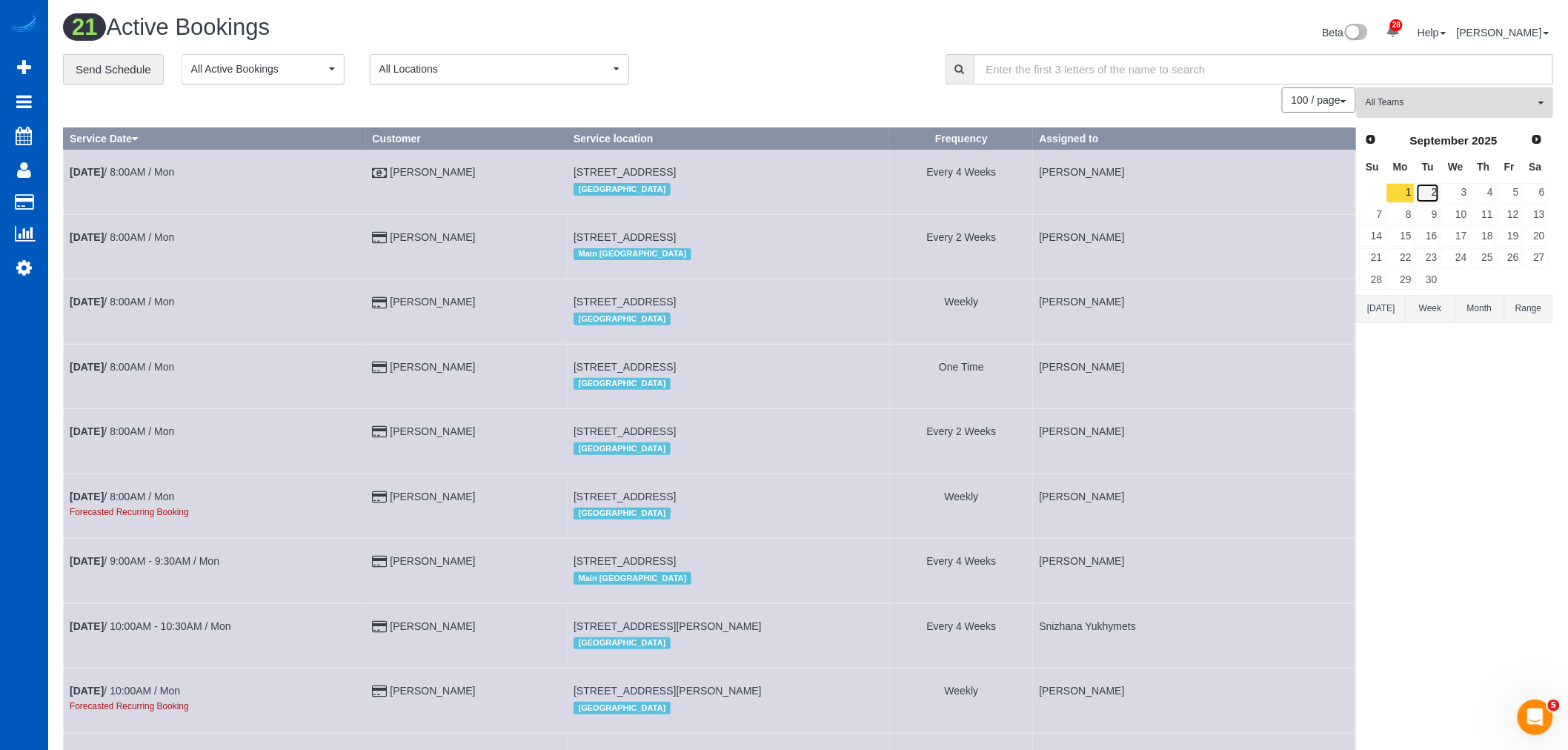
click at [1435, 198] on link "2" at bounding box center [1429, 193] width 25 height 20
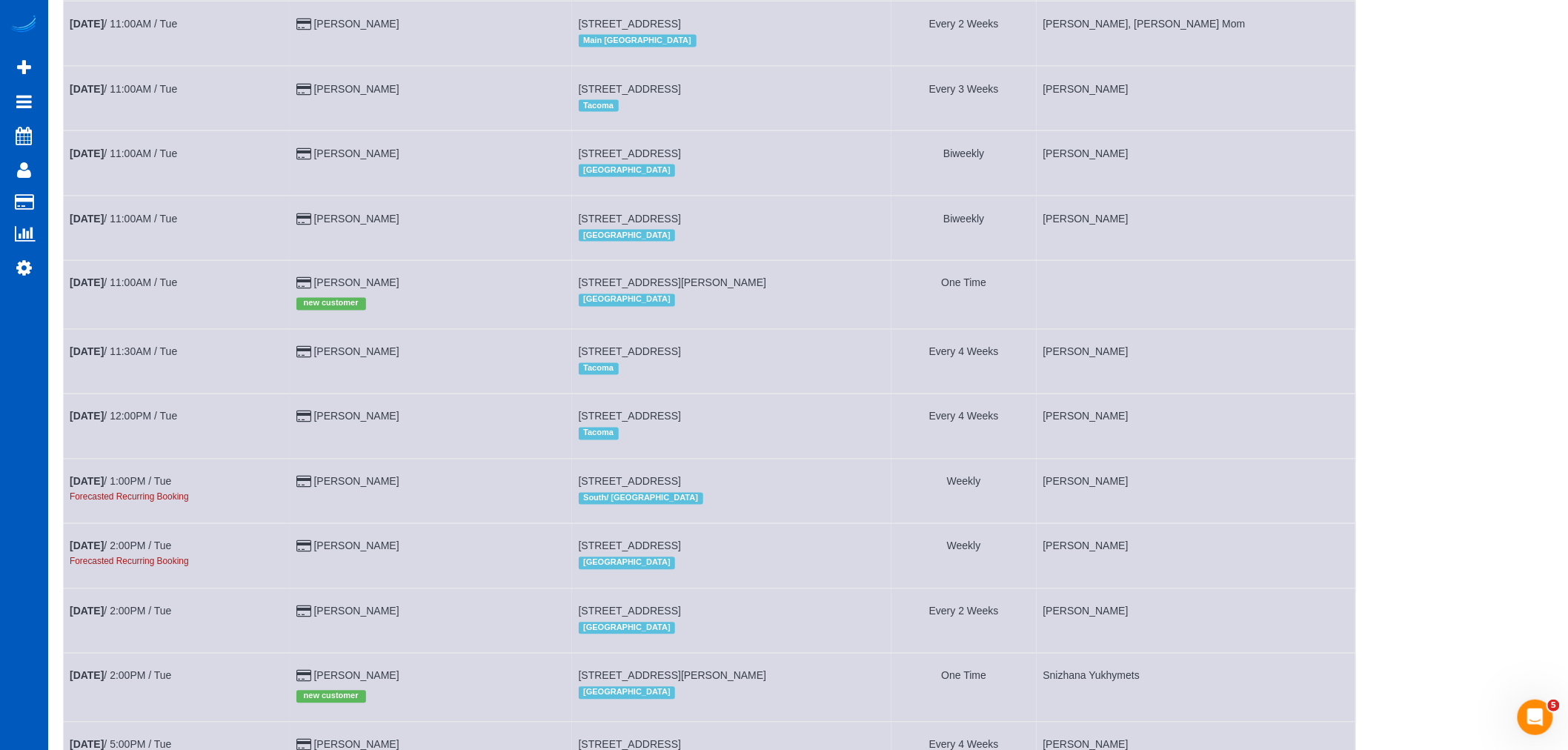
scroll to position [933, 0]
click at [593, 291] on span "33 Via Casitas, Bonsall, CA 92003" at bounding box center [673, 284] width 188 height 12
click at [123, 291] on link "Sep 2nd / 11:00AM / Tue" at bounding box center [123, 284] width 107 height 12
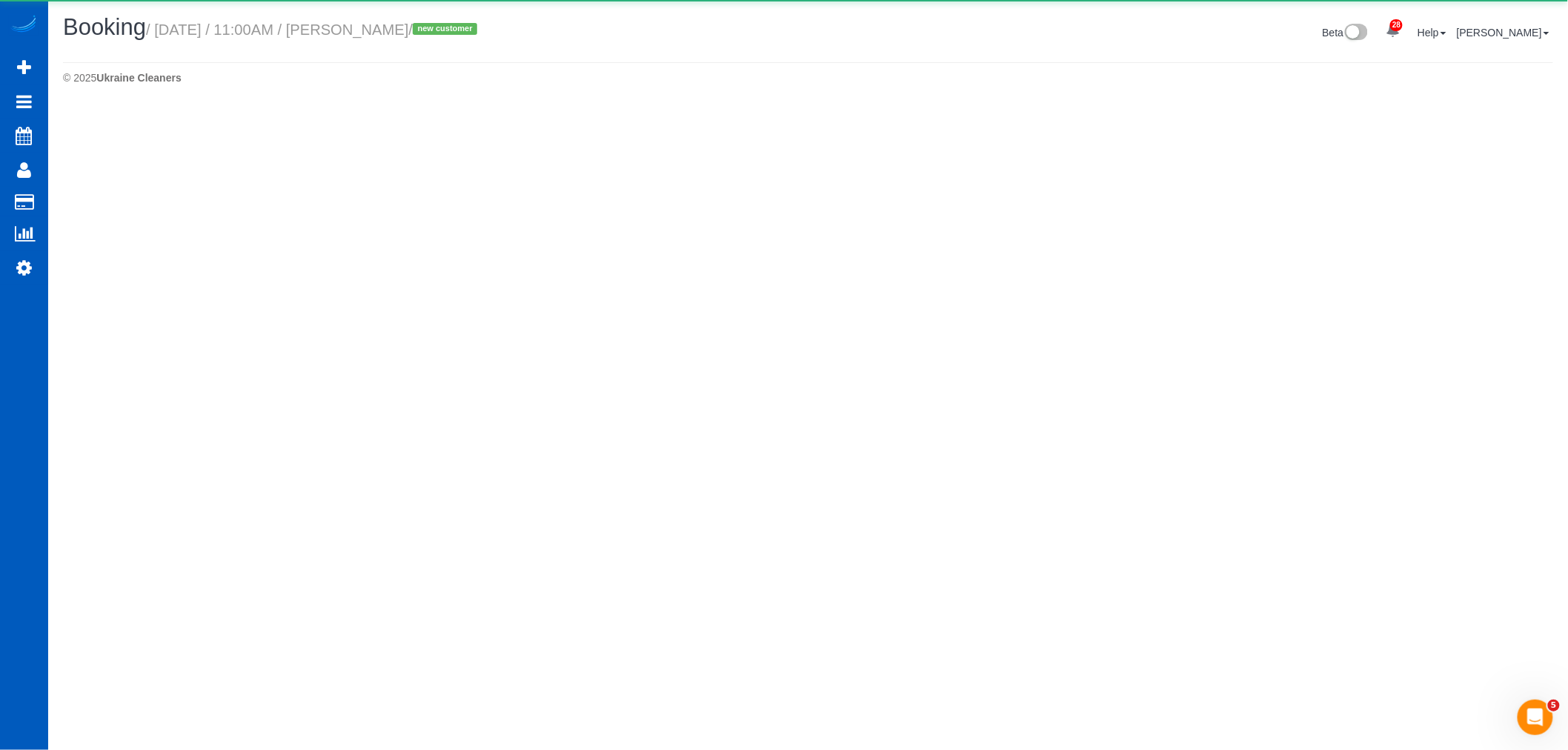
select select "CA"
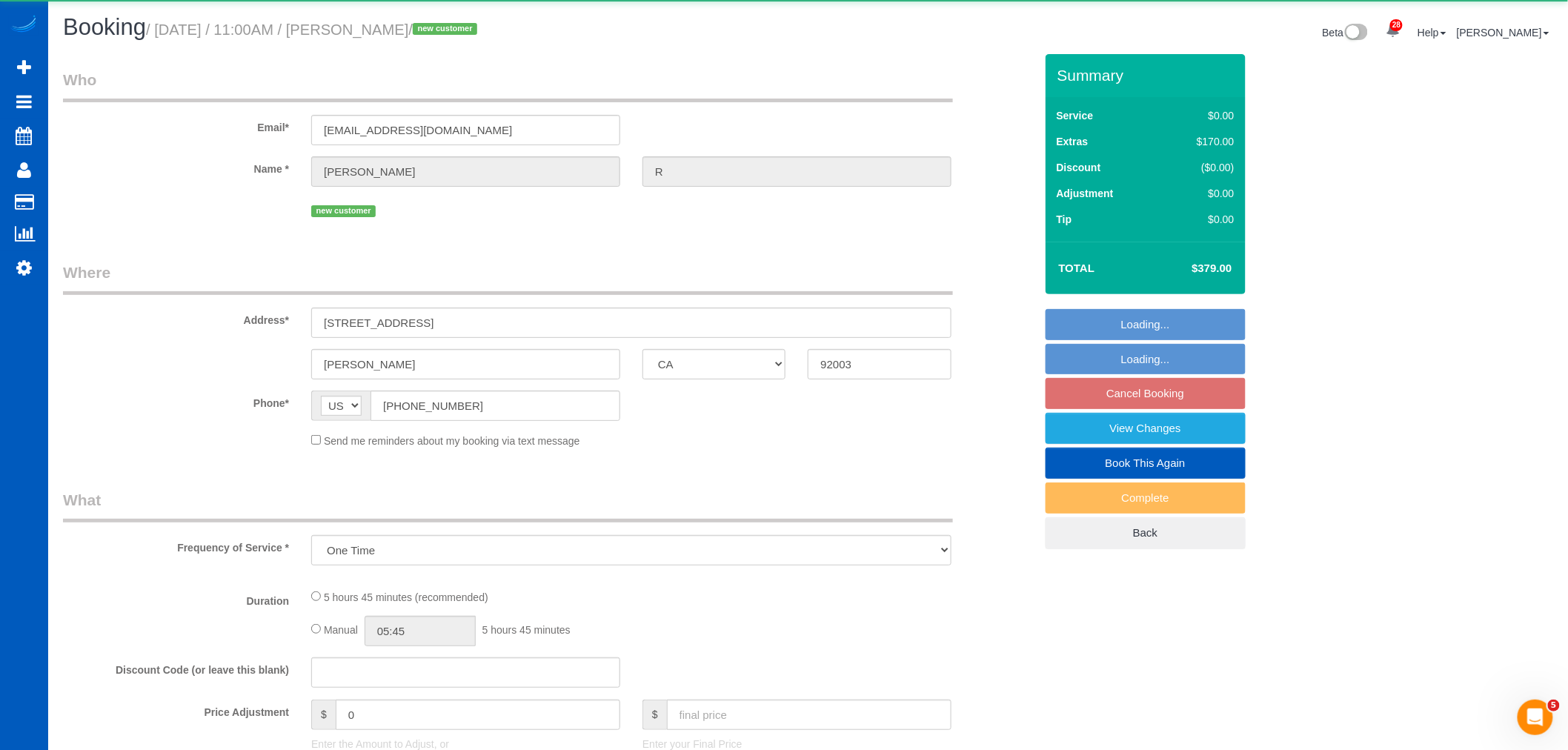
select select "object:28839"
select select "199"
select select "1501"
select select "3"
select select "2"
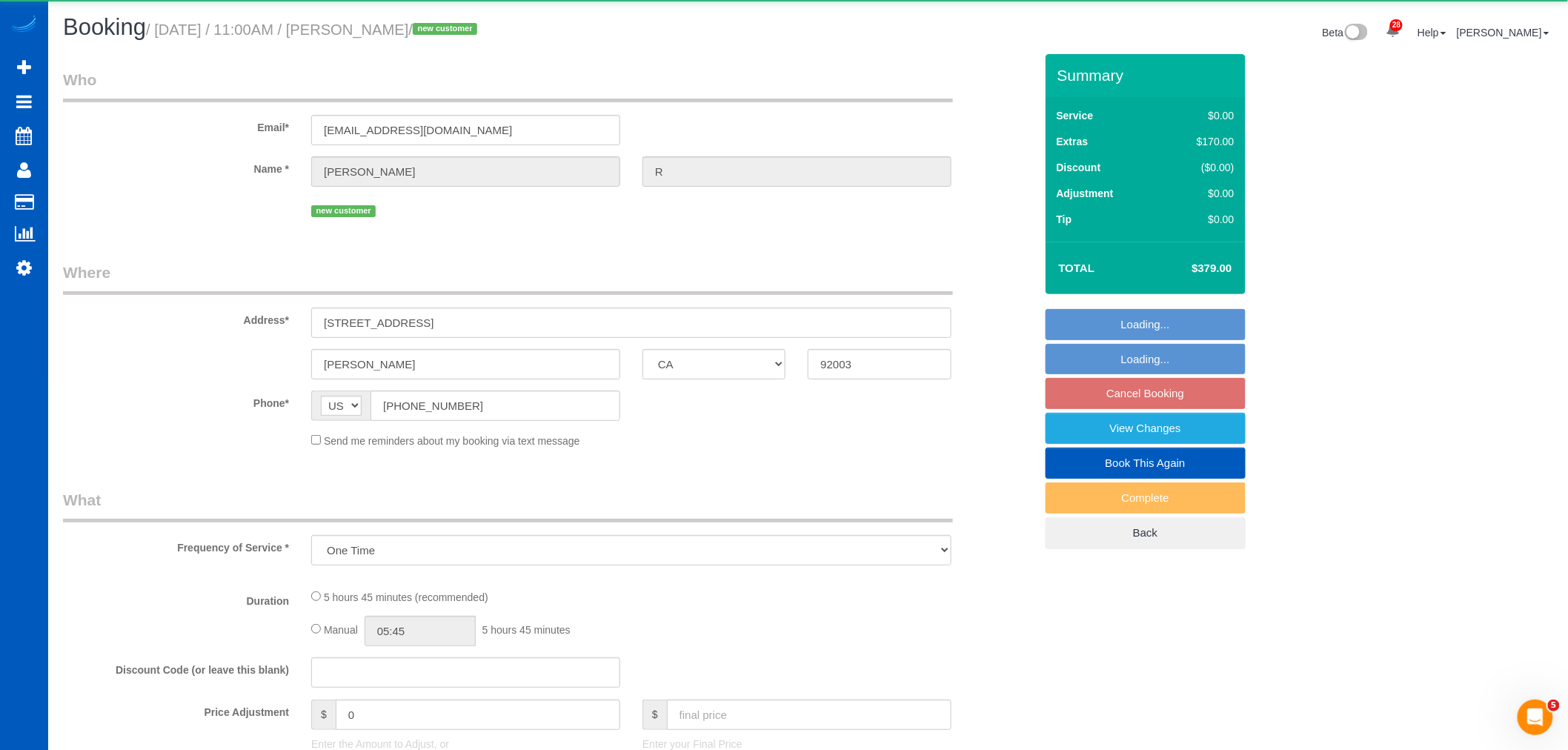
select select "spot135"
select select "number:10"
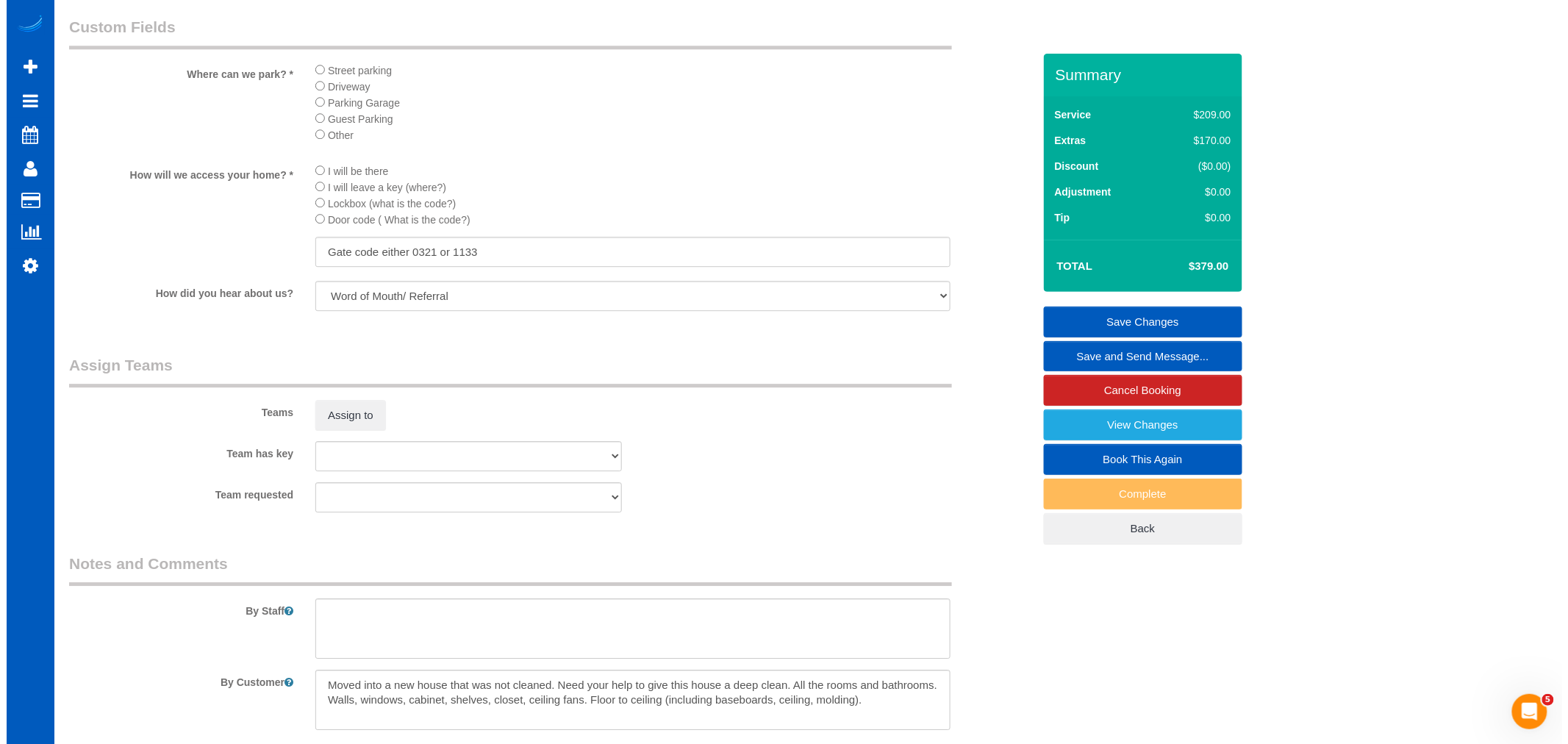
scroll to position [1634, 0]
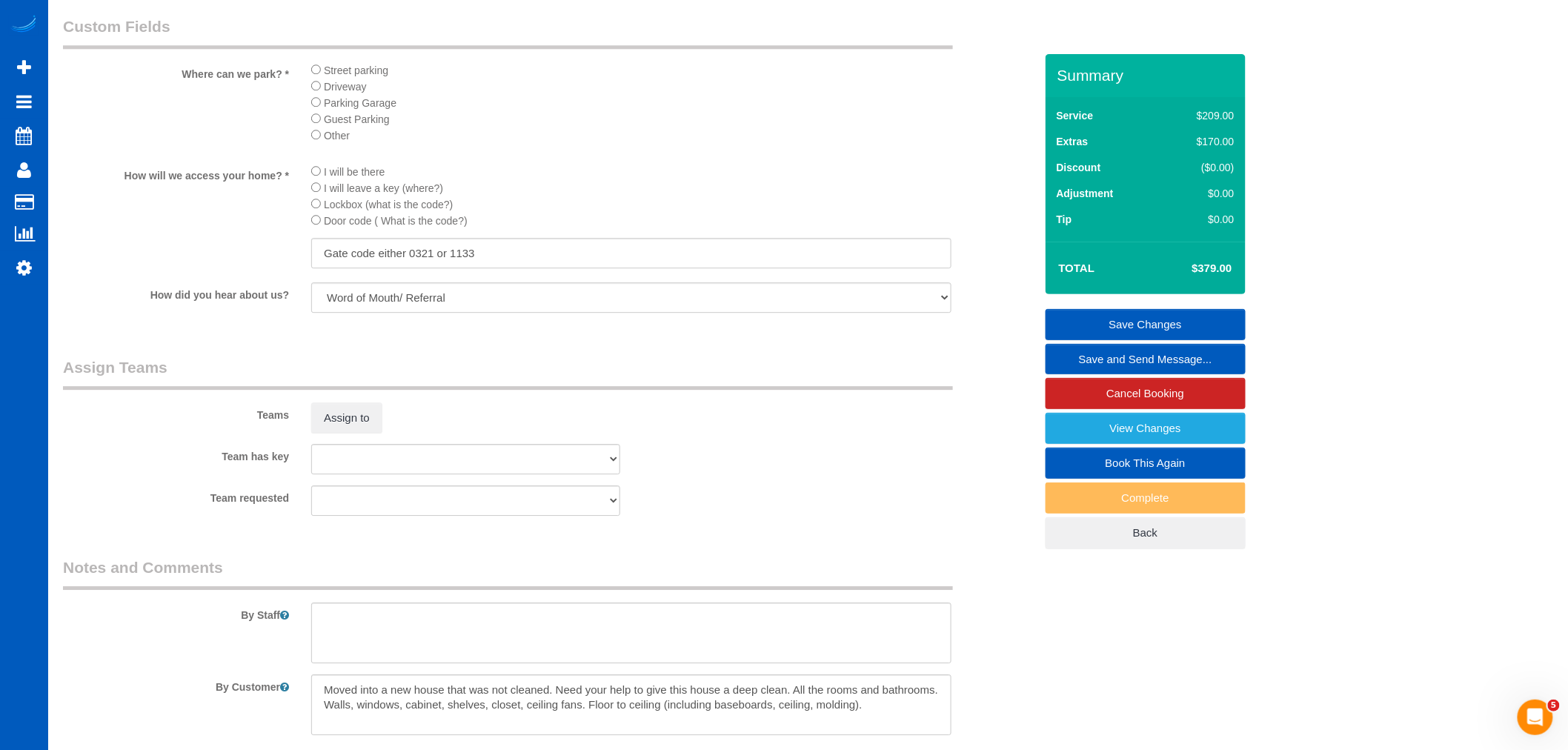
click at [305, 434] on div "Assign to" at bounding box center [466, 418] width 331 height 31
click at [324, 434] on button "Assign to" at bounding box center [347, 418] width 71 height 31
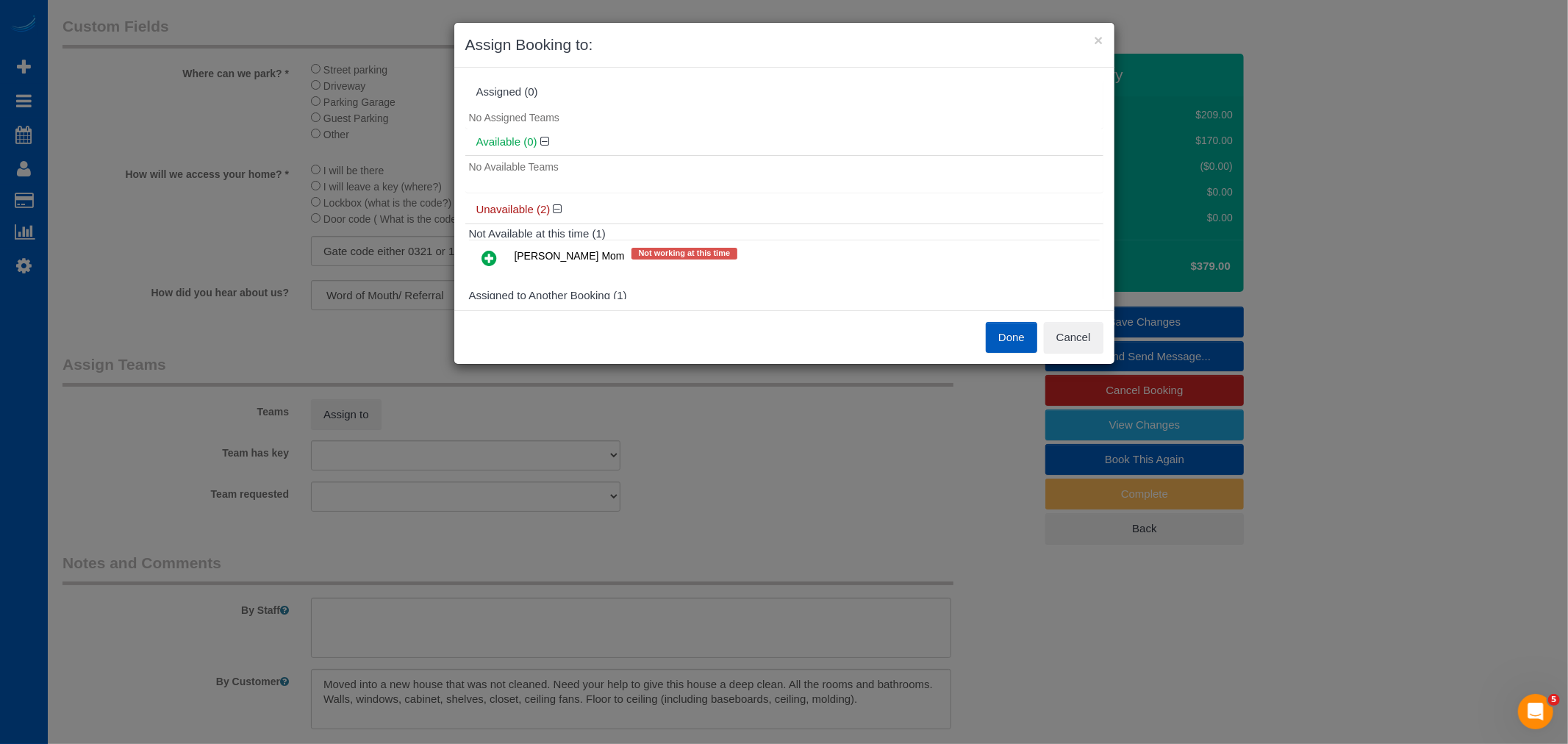
scroll to position [69, 0]
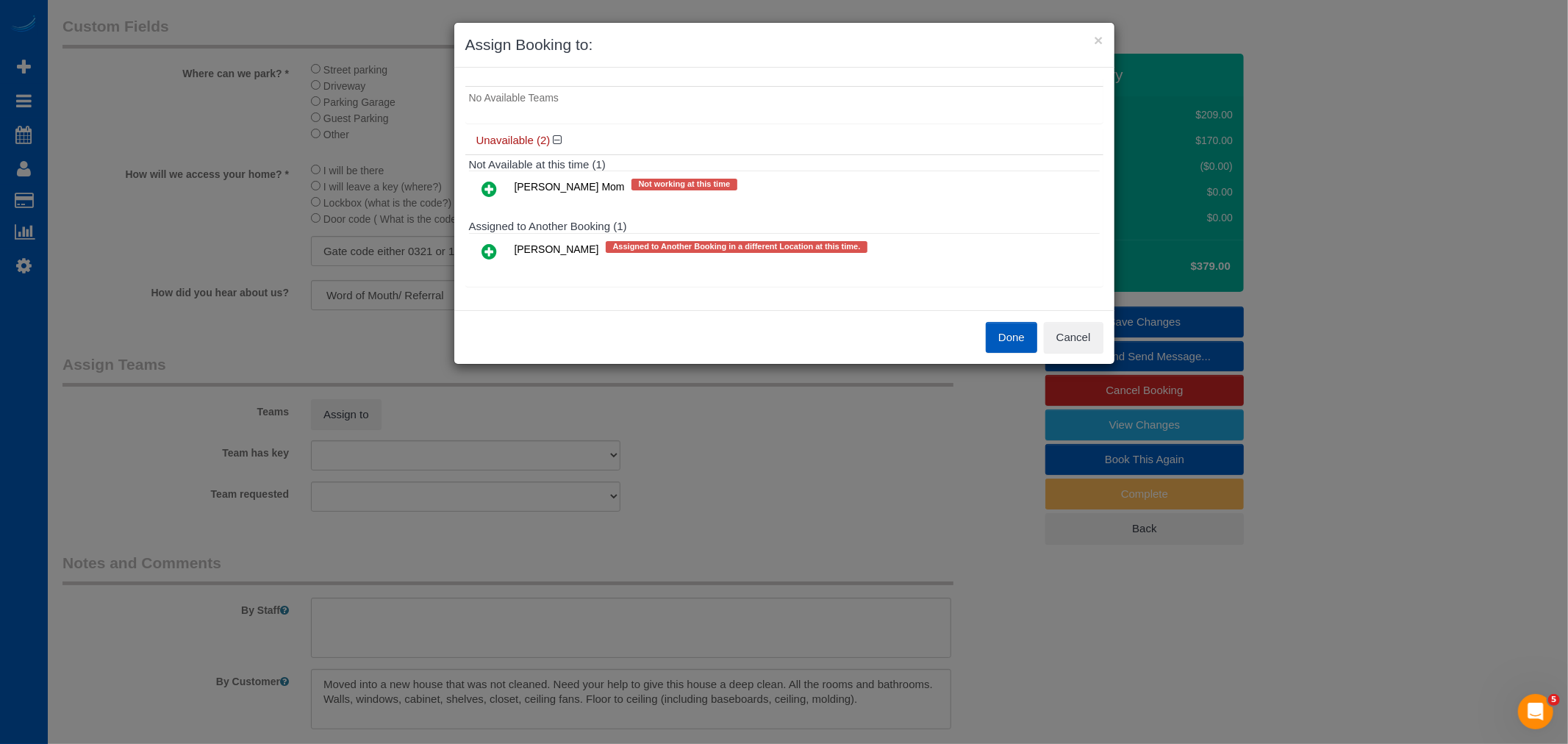
click at [494, 254] on icon at bounding box center [490, 251] width 15 height 18
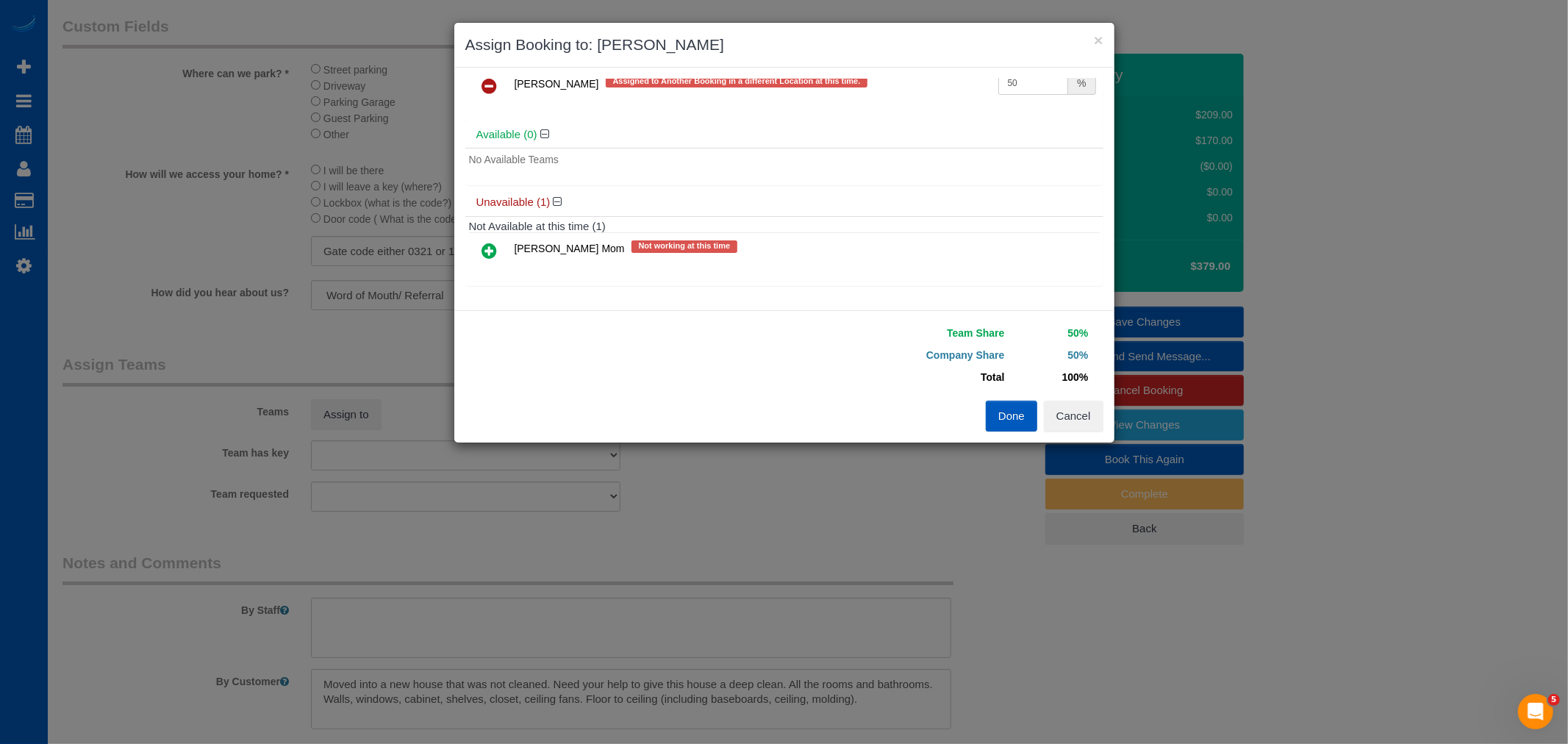
click at [478, 247] on link at bounding box center [489, 252] width 34 height 29
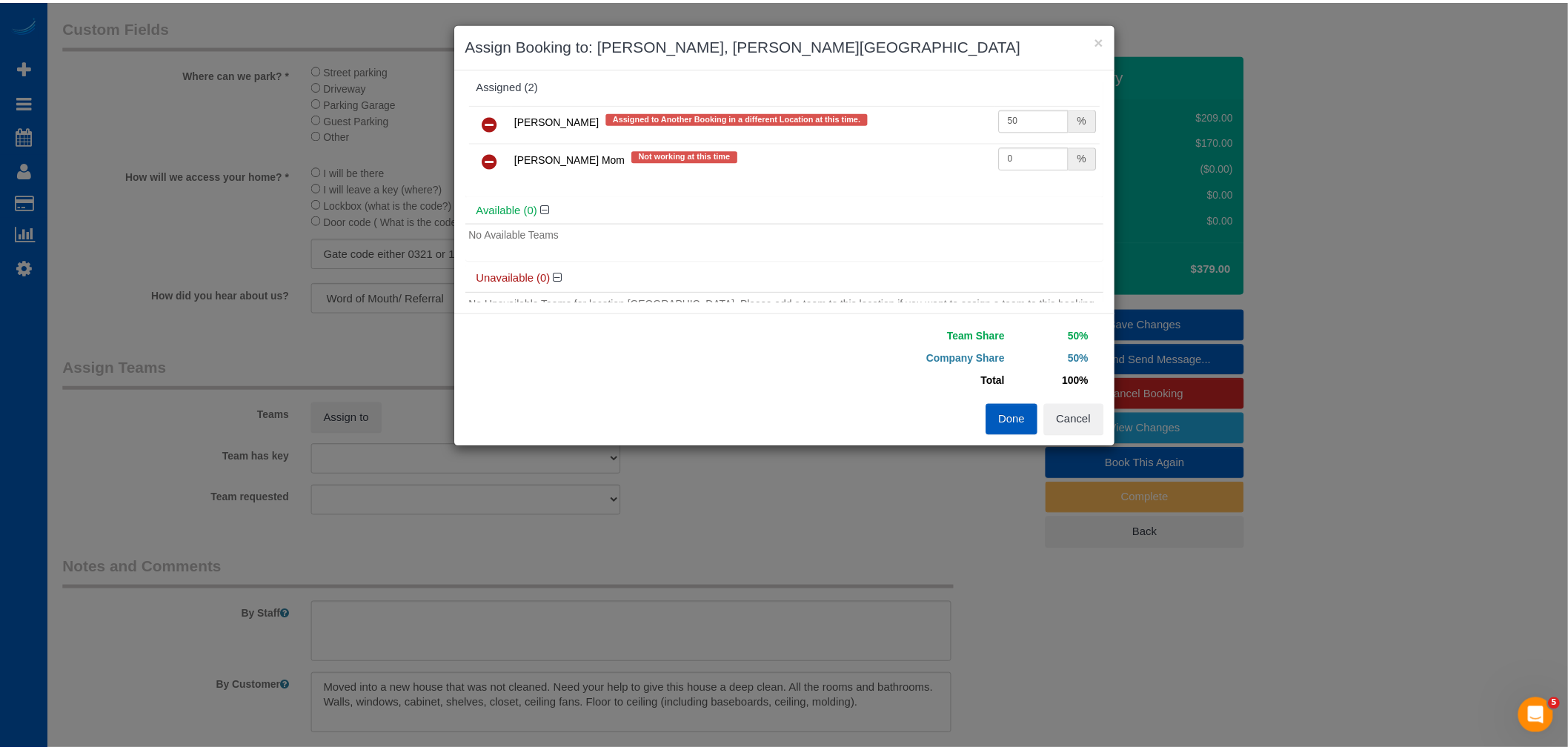
scroll to position [0, 0]
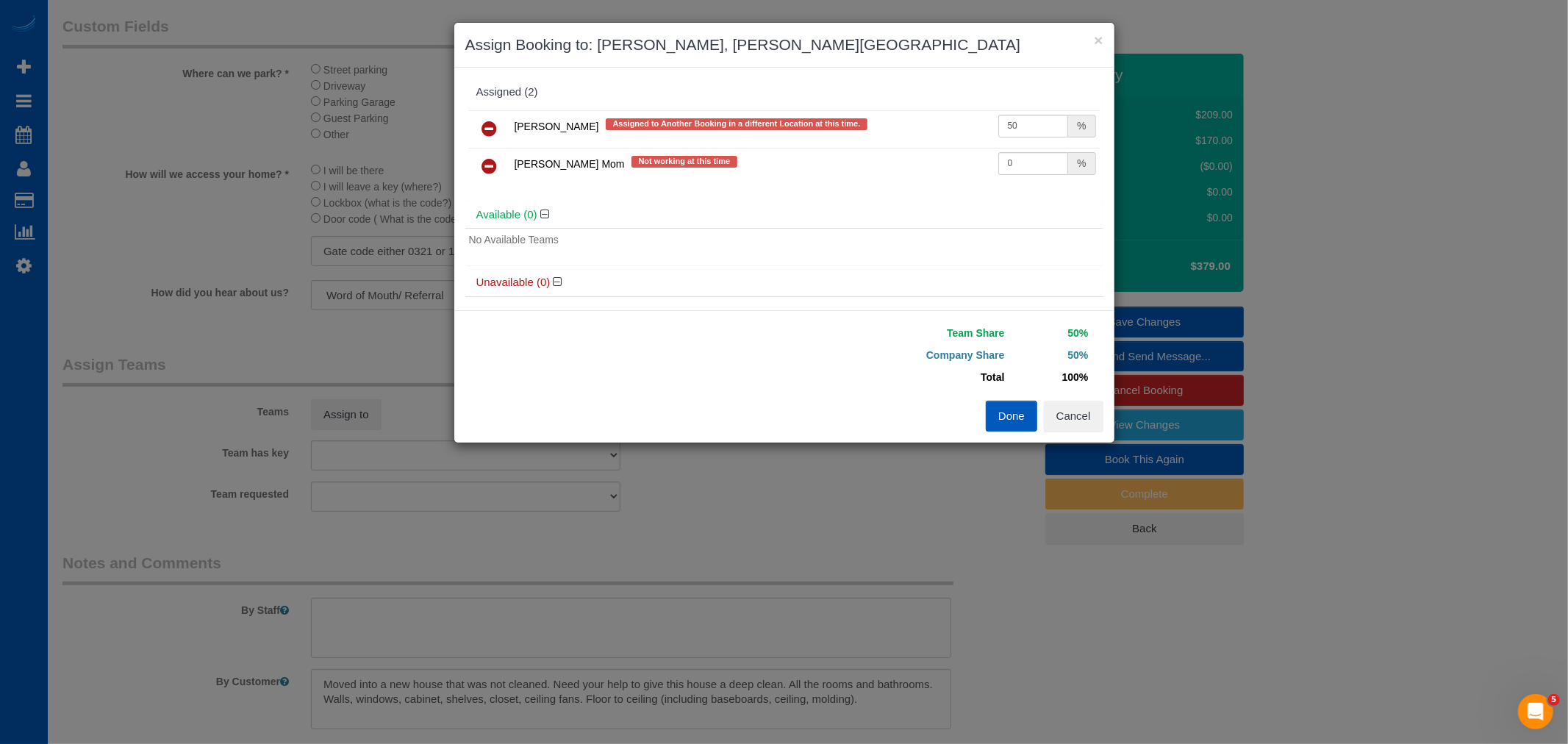
click at [1015, 407] on button "Done" at bounding box center [1011, 416] width 51 height 31
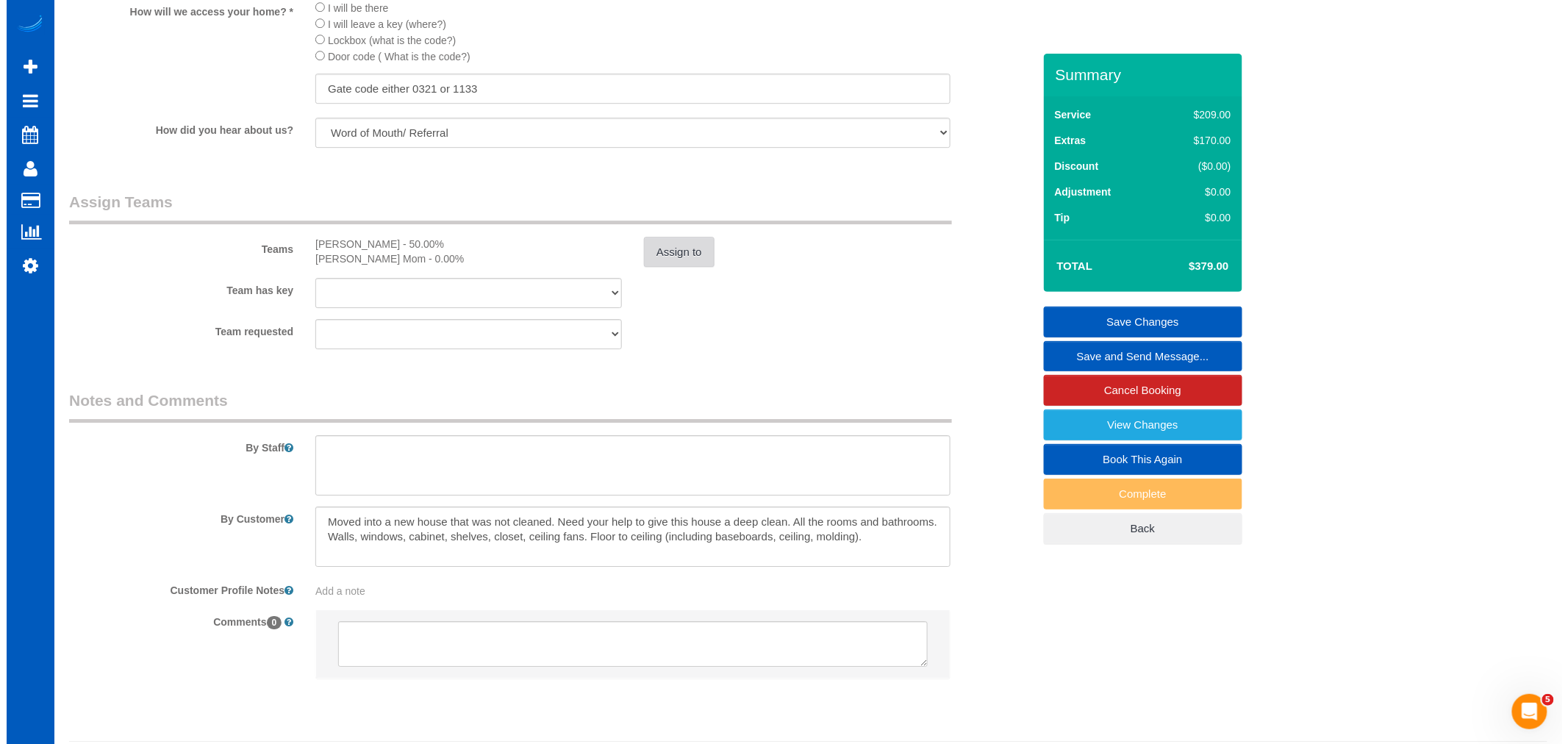
scroll to position [1798, 0]
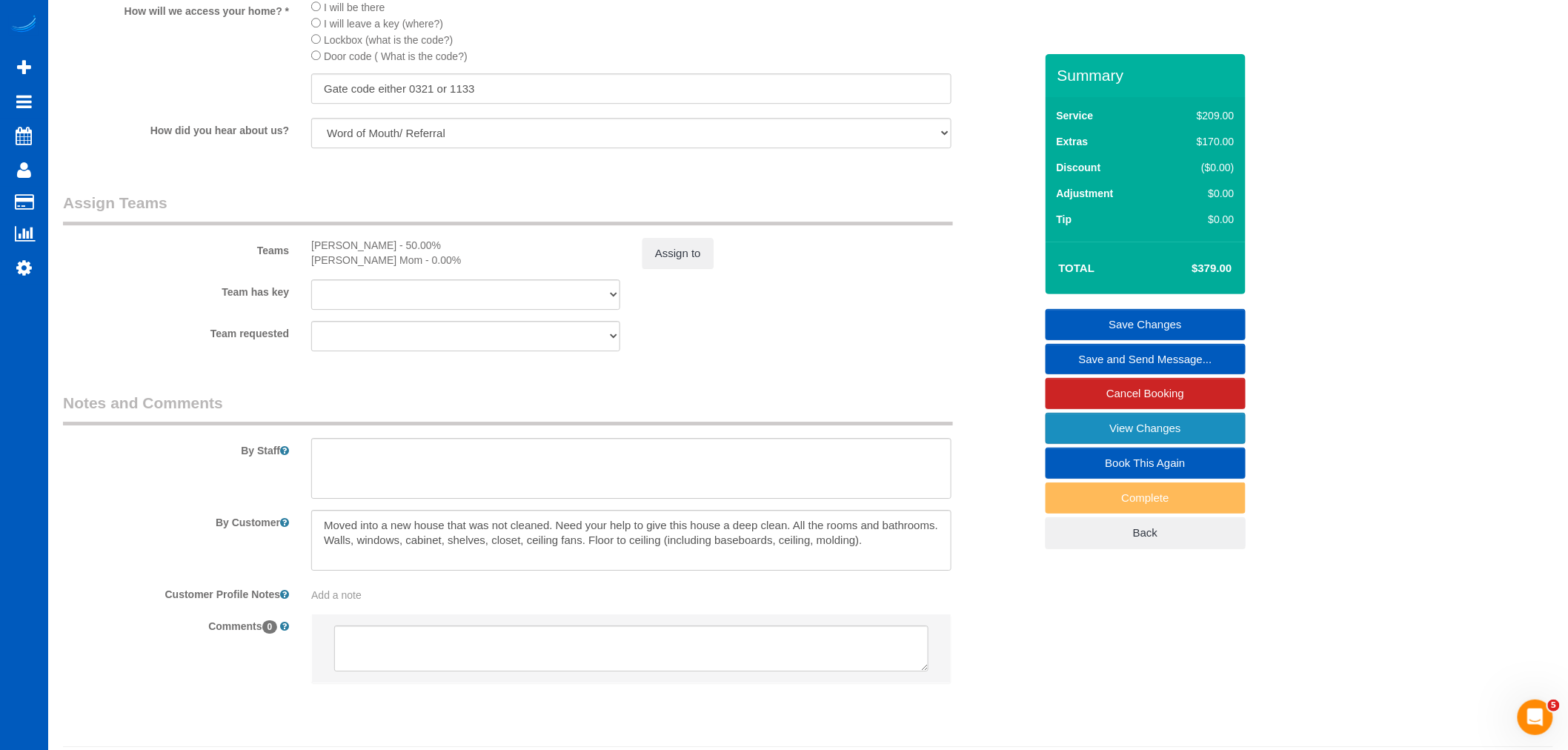
click at [1102, 432] on link "View Changes" at bounding box center [1146, 429] width 200 height 31
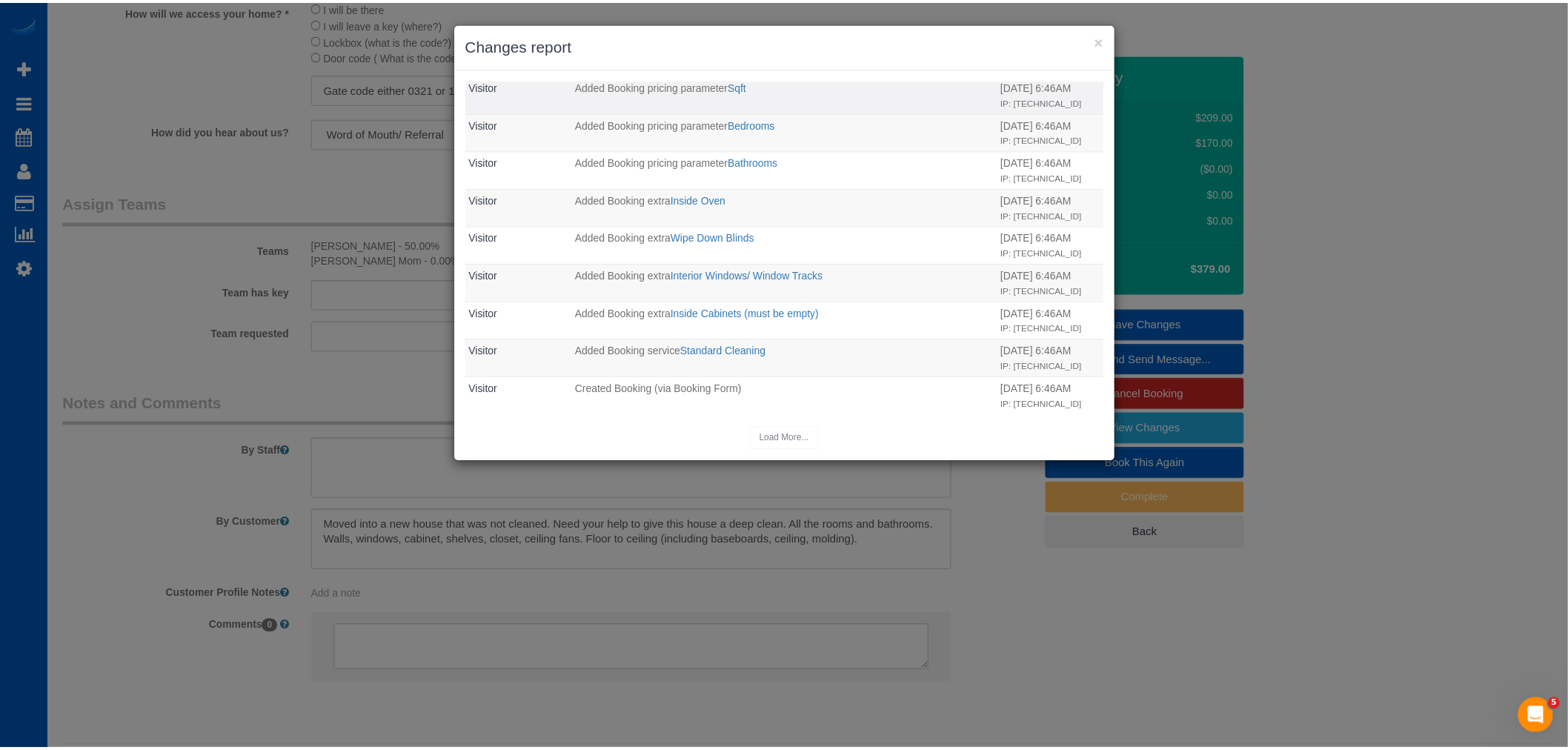
scroll to position [424, 0]
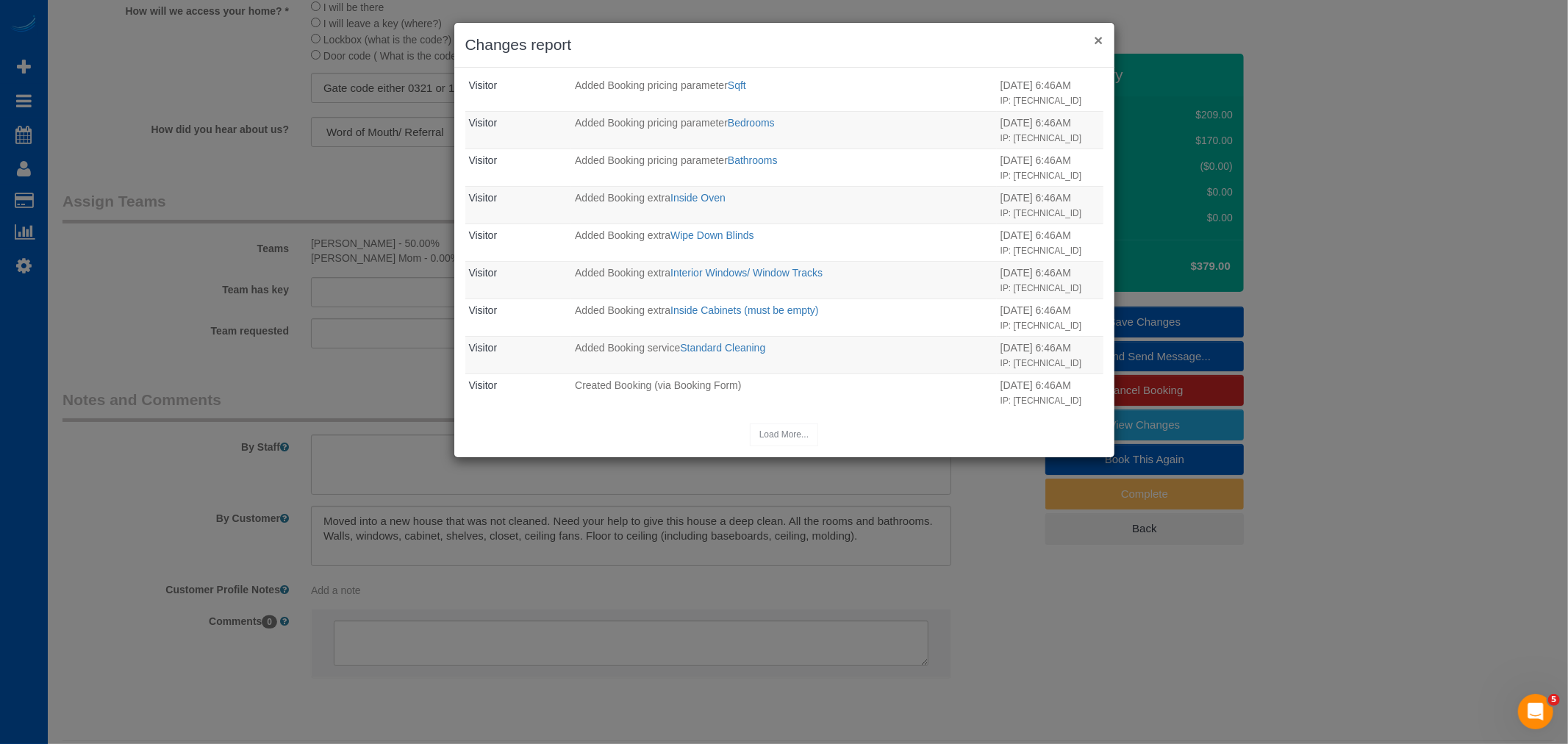
click at [1097, 39] on button "×" at bounding box center [1098, 40] width 9 height 15
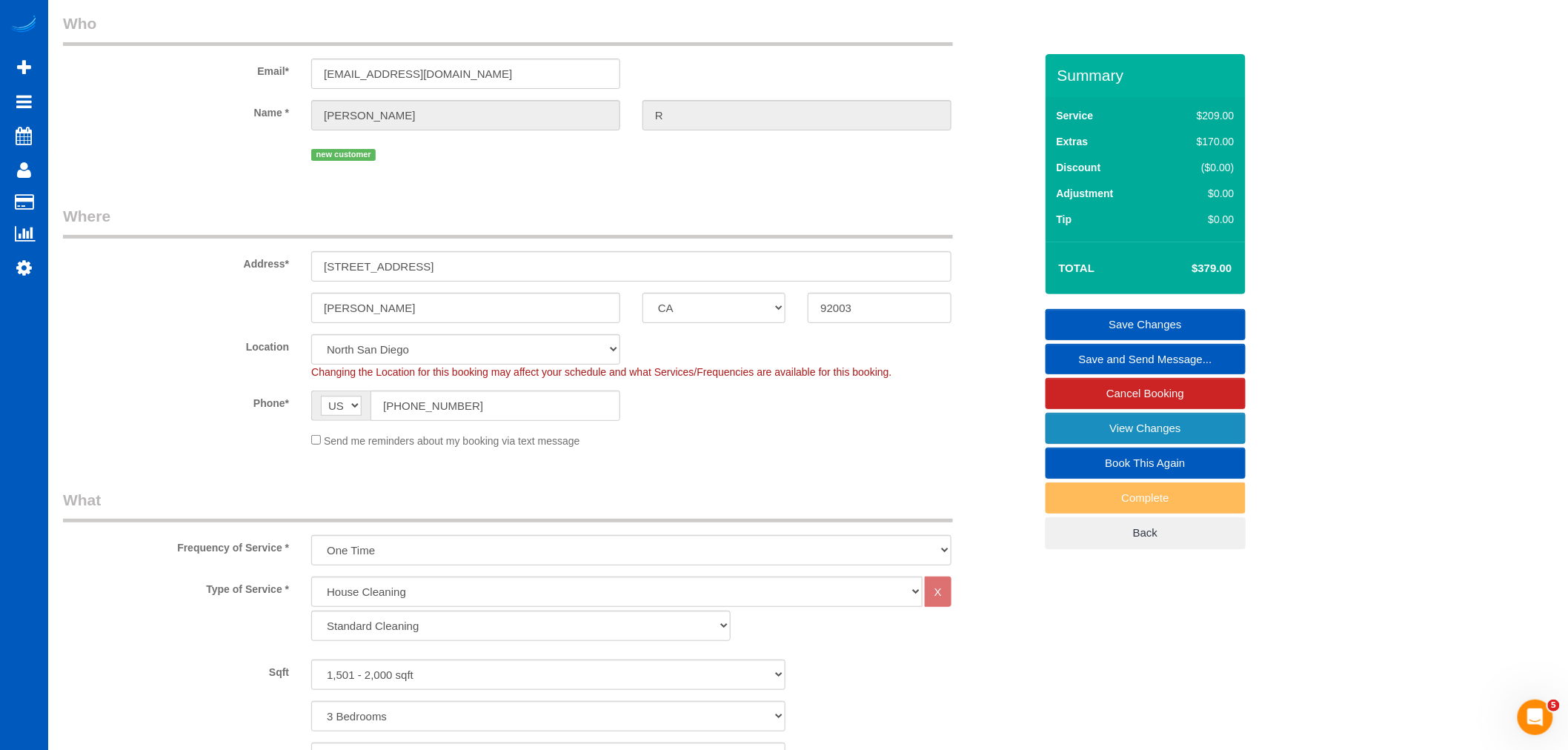
scroll to position [0, 0]
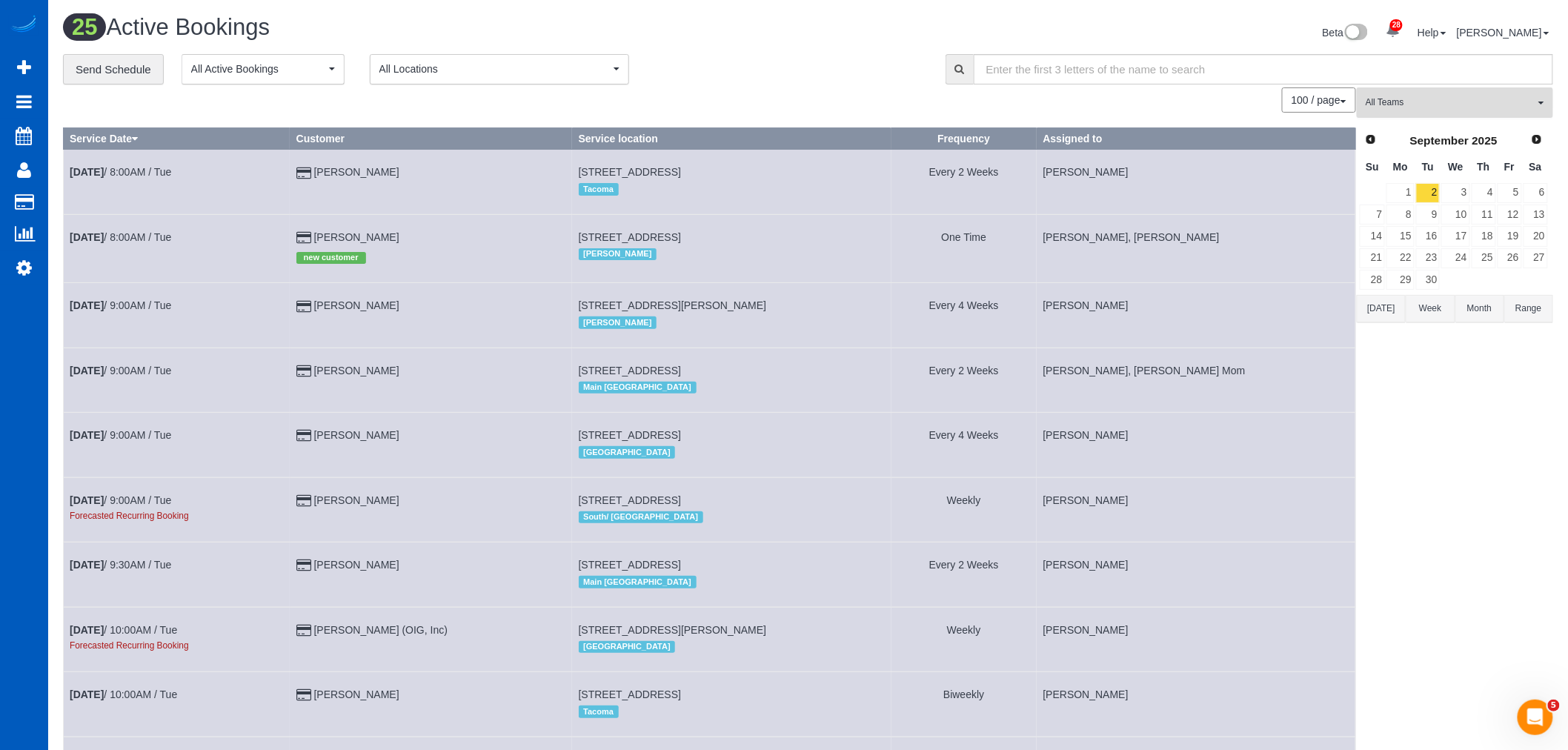
click at [1410, 117] on button "All Teams" at bounding box center [1455, 102] width 196 height 30
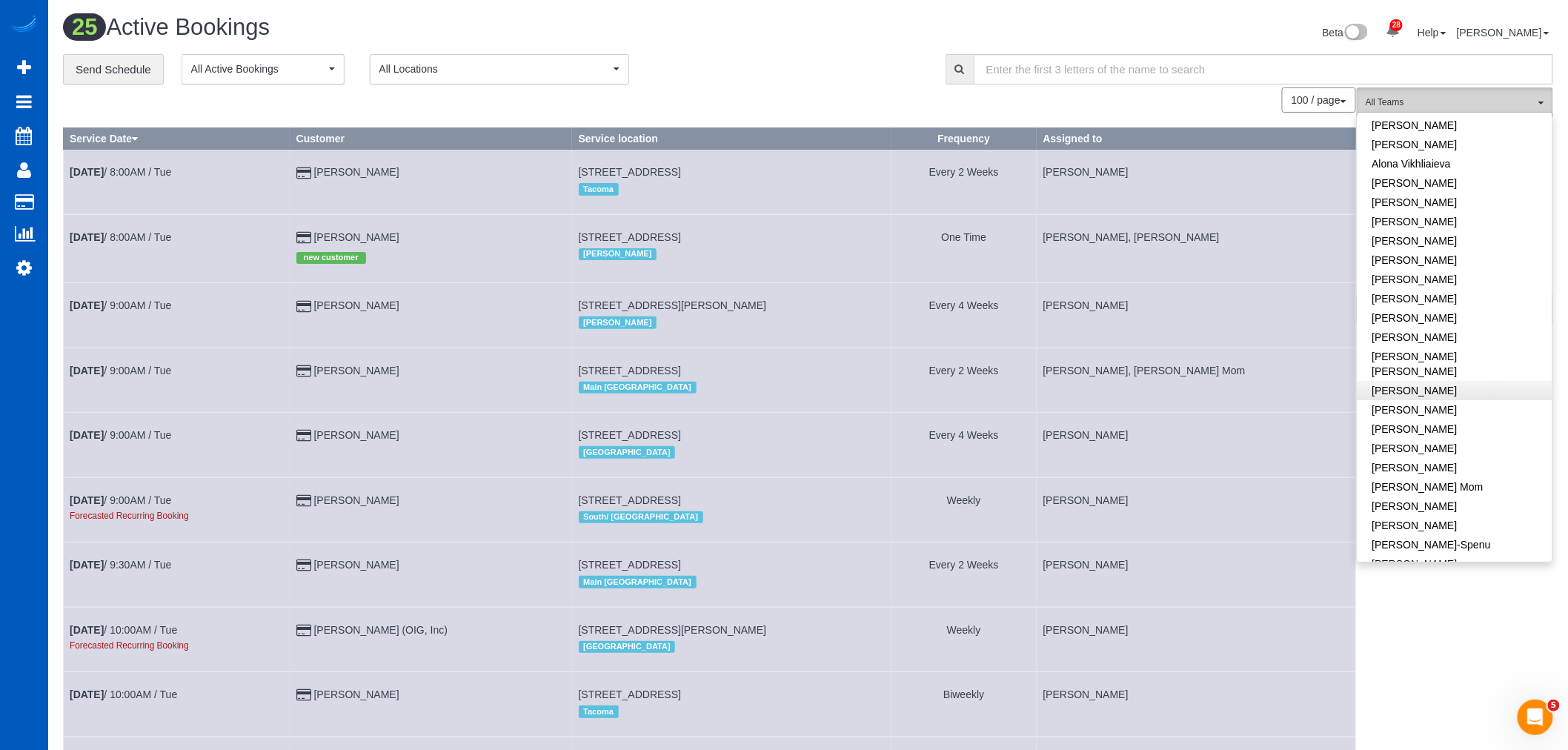
scroll to position [82, 0]
click at [1438, 429] on link "[PERSON_NAME]" at bounding box center [1455, 439] width 195 height 19
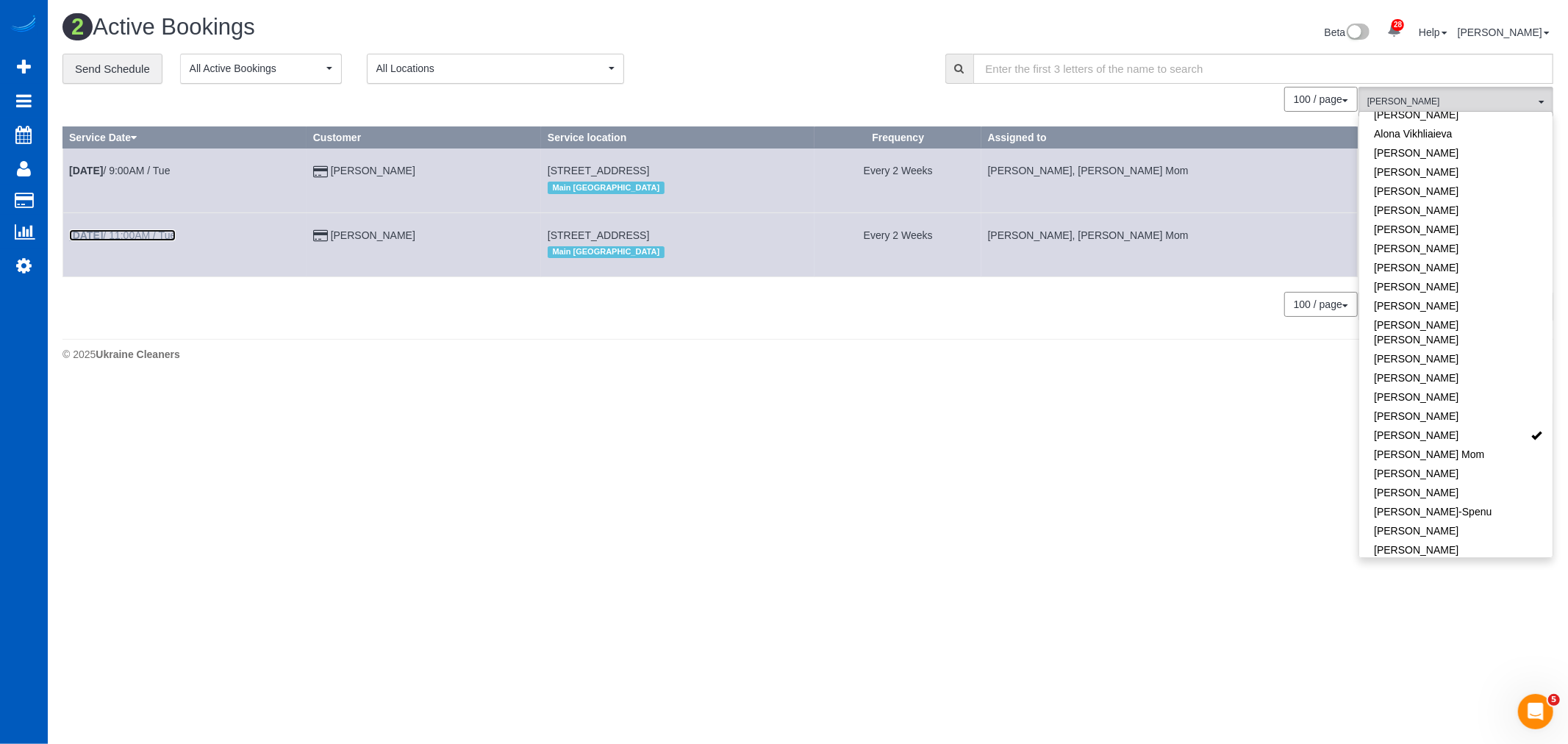
click at [118, 236] on link "Sep 2nd / 11:00AM / Tue" at bounding box center [121, 235] width 106 height 11
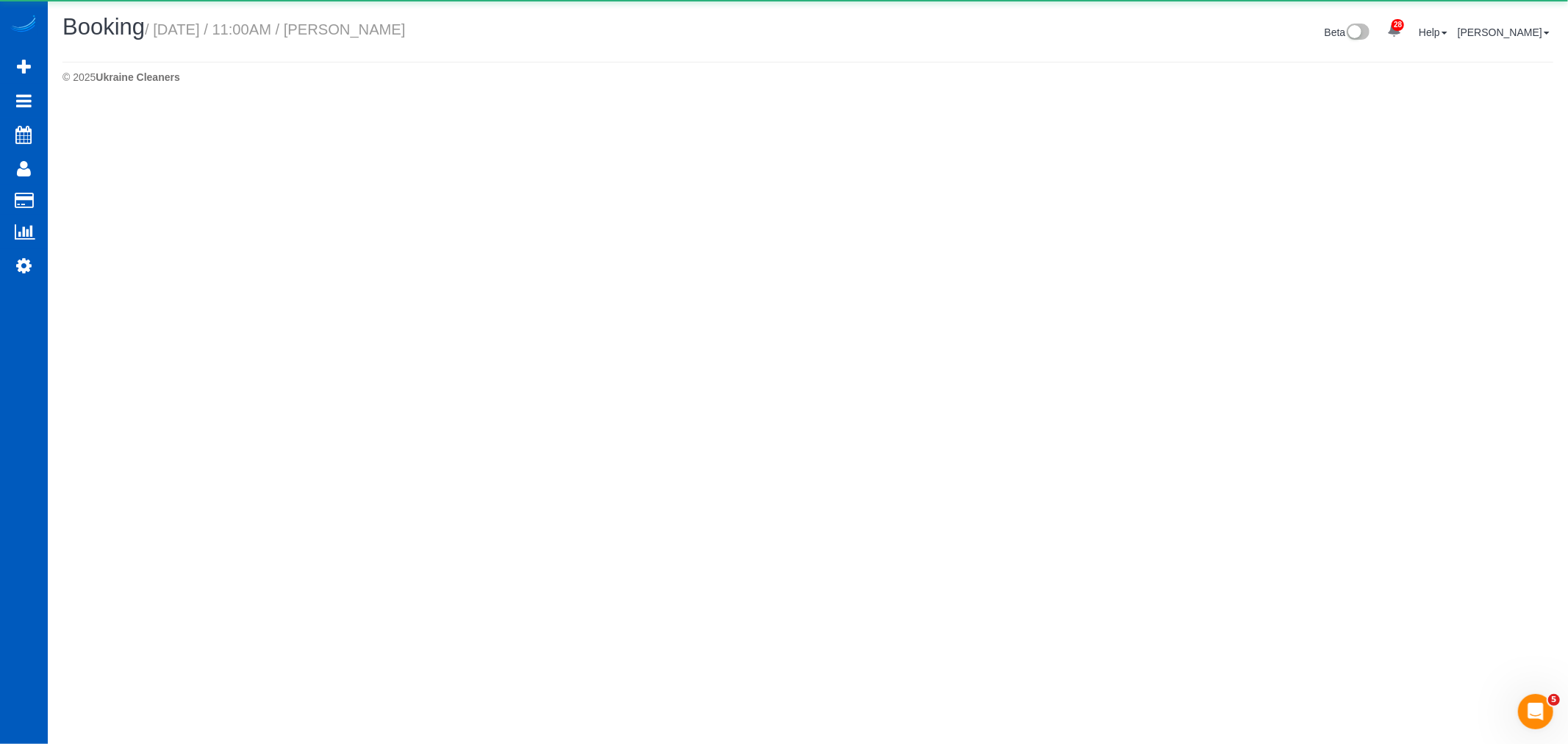
select select "CA"
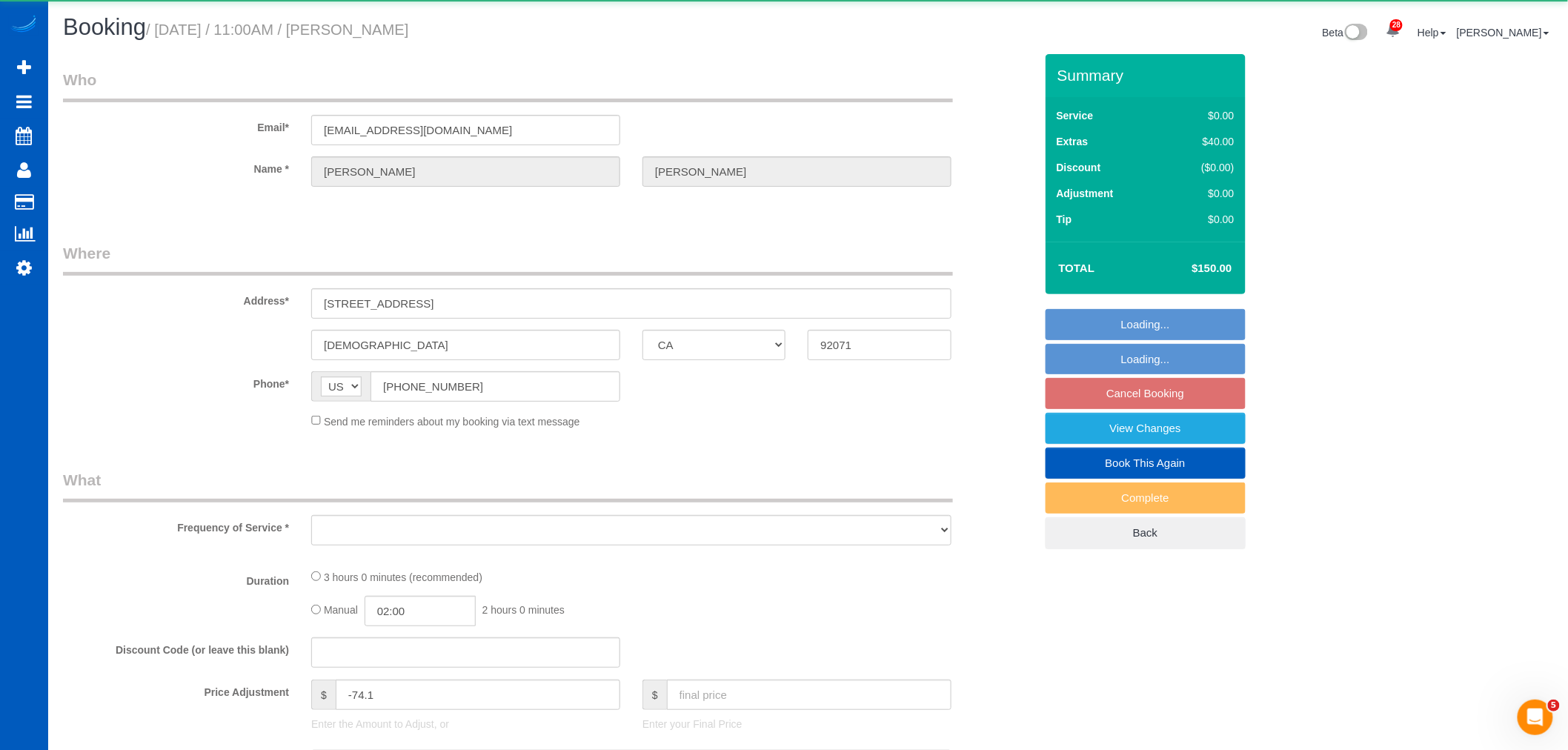
select select "object:30468"
select select "string:fspay-6d5cd324-0c37-43e3-8f62-1142f0ea739b"
select select "199"
select select "1501"
select select "4"
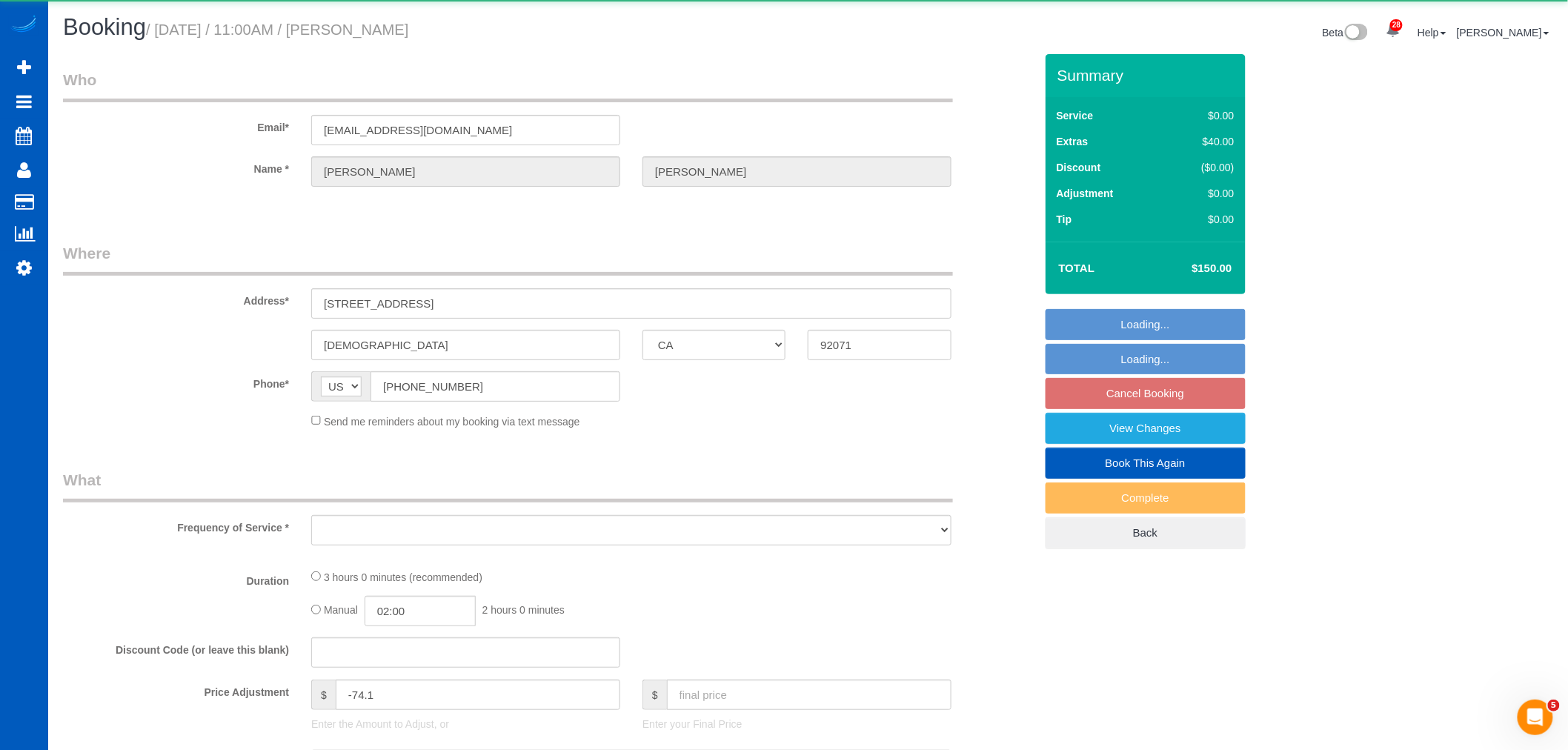
select select "3"
select select "spot142"
select select "number:10"
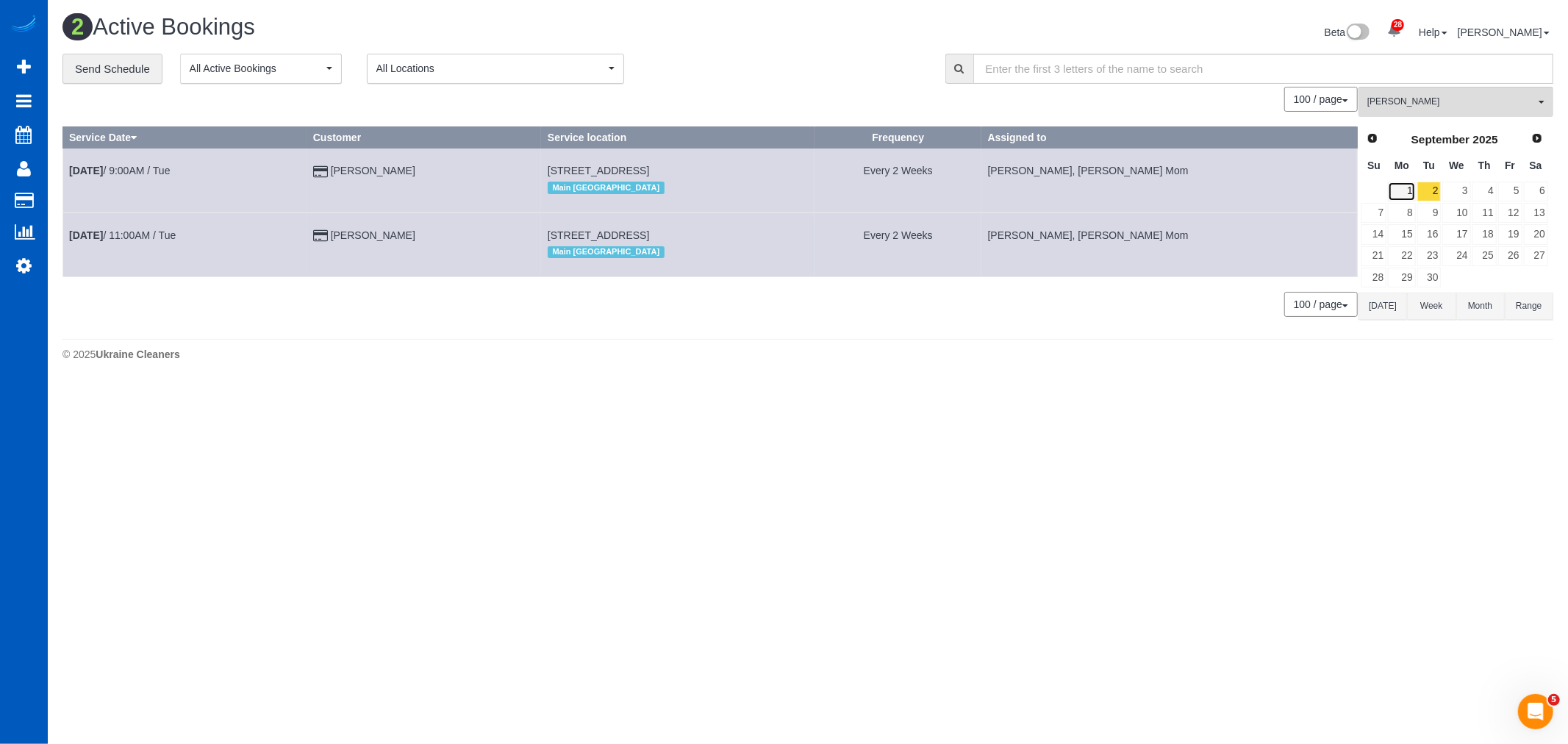
click at [1409, 187] on link "1" at bounding box center [1401, 192] width 28 height 20
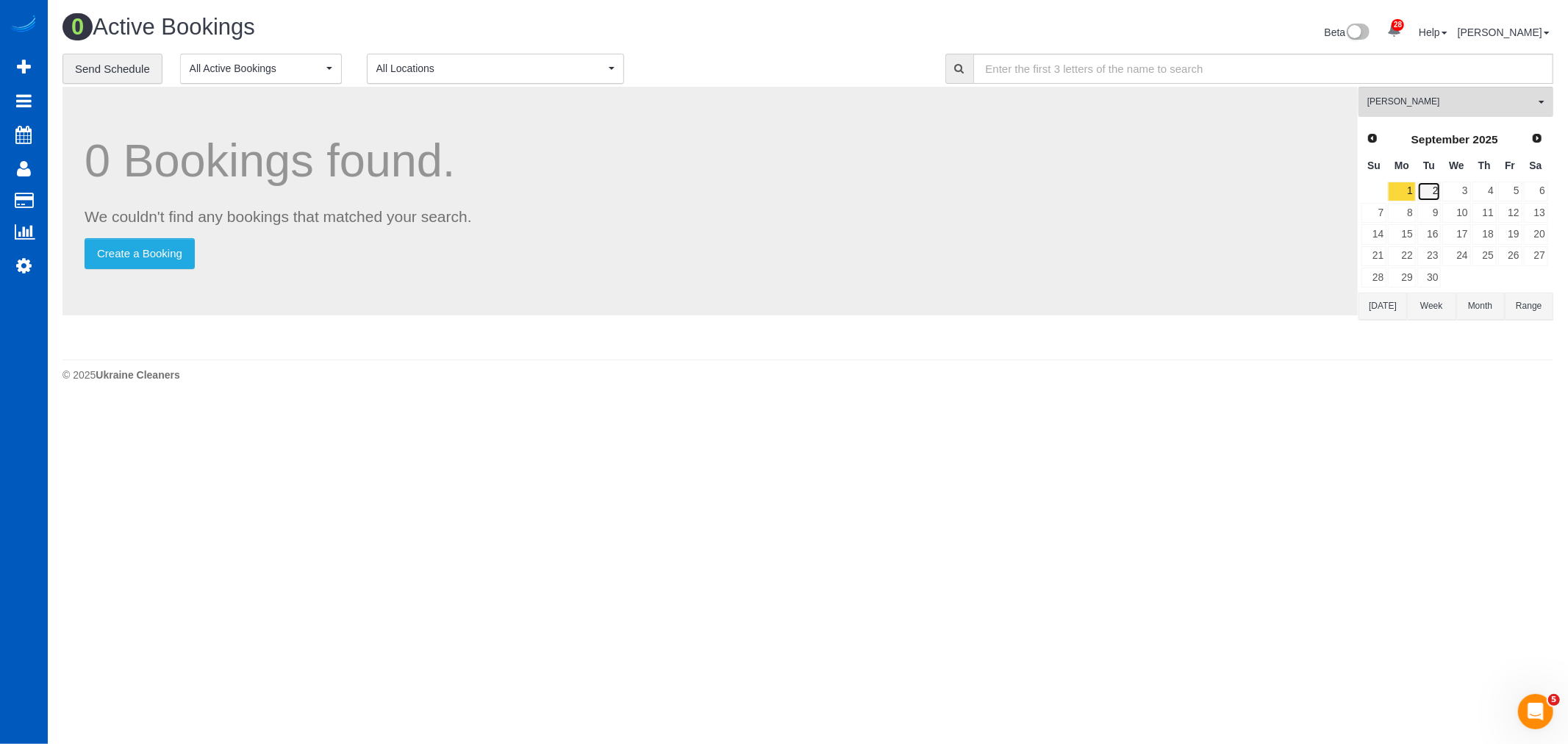
click at [1427, 187] on link "2" at bounding box center [1429, 192] width 24 height 20
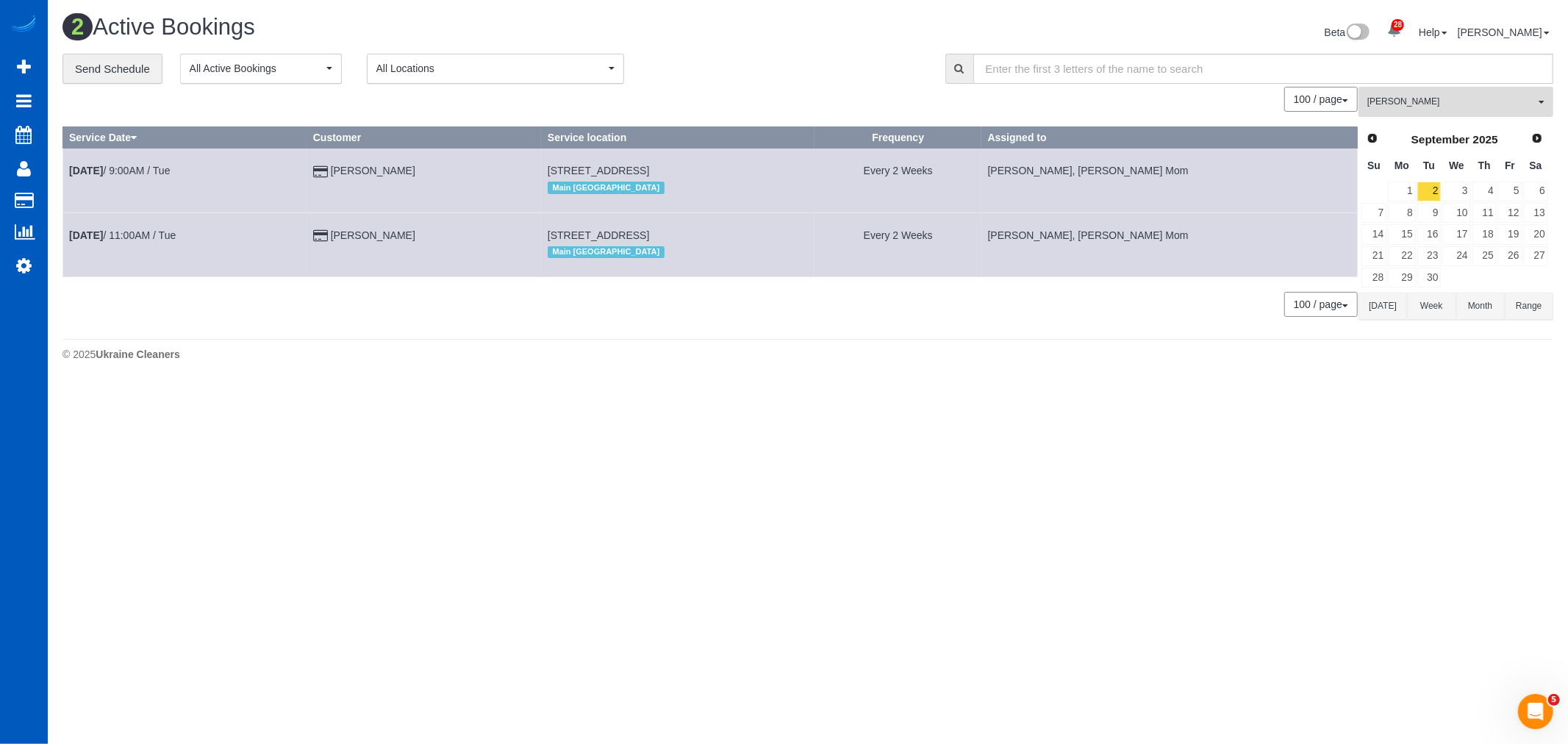
click at [1397, 105] on span "[PERSON_NAME]" at bounding box center [1450, 102] width 167 height 12
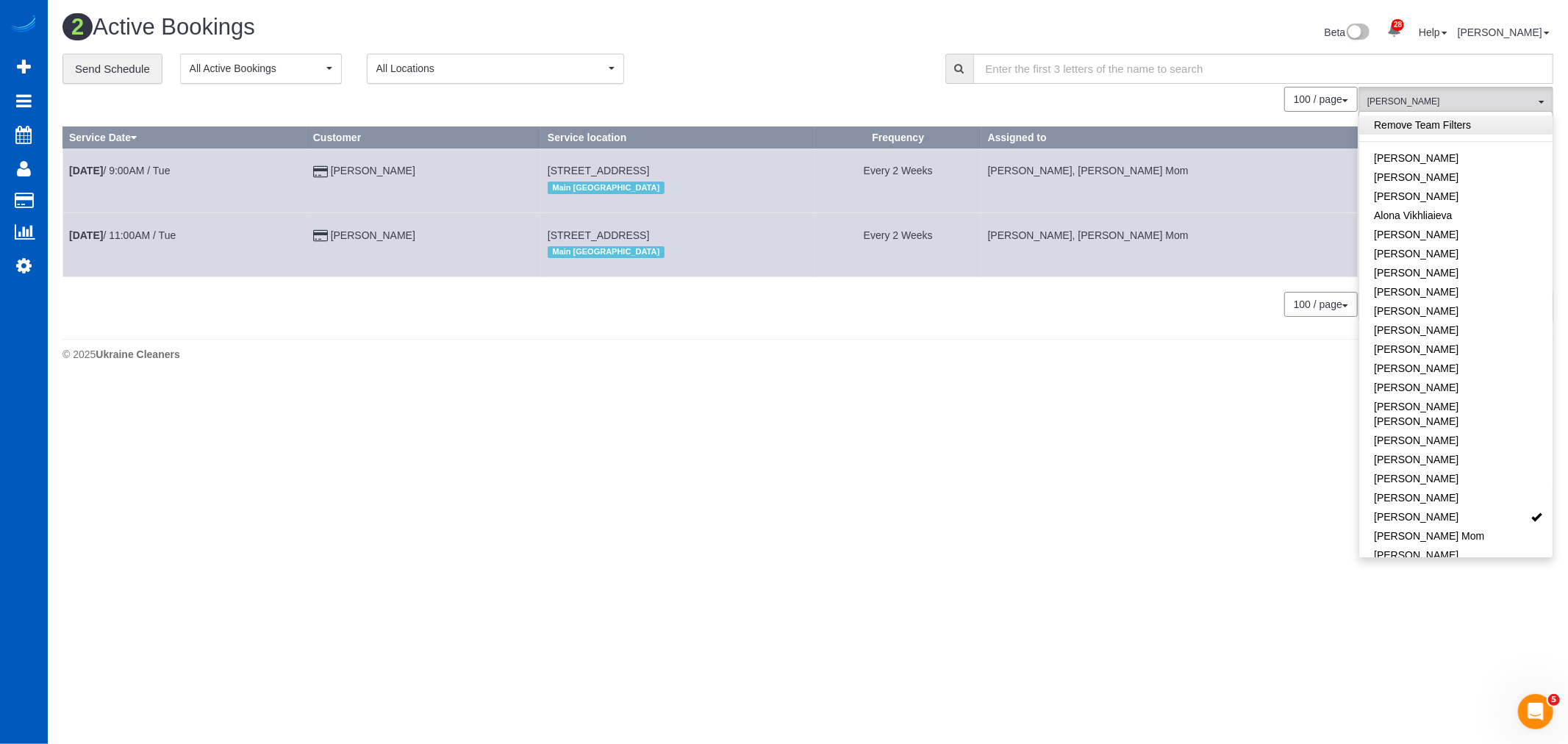
click at [1401, 125] on link "Remove Team Filters" at bounding box center [1455, 125] width 193 height 19
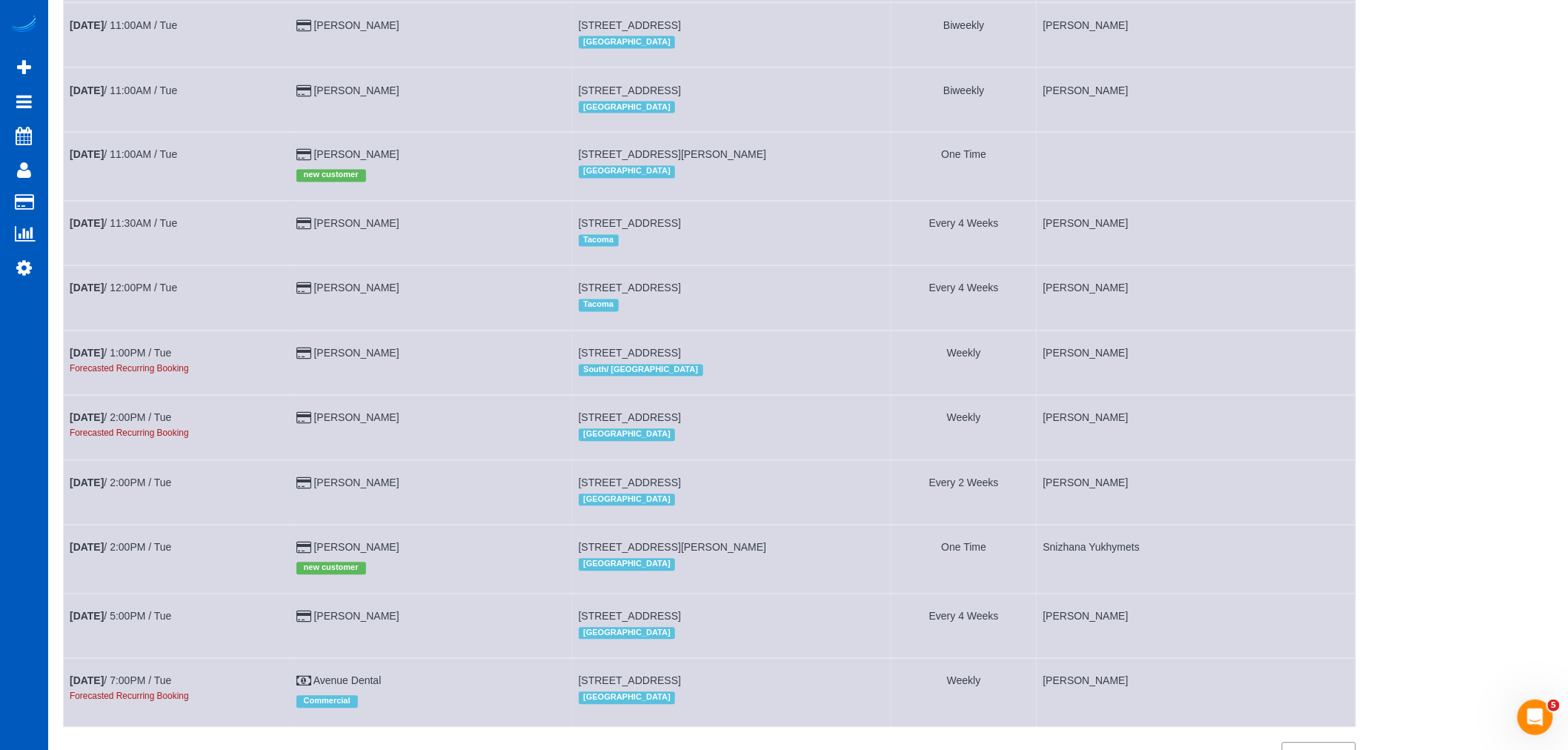
scroll to position [850, 0]
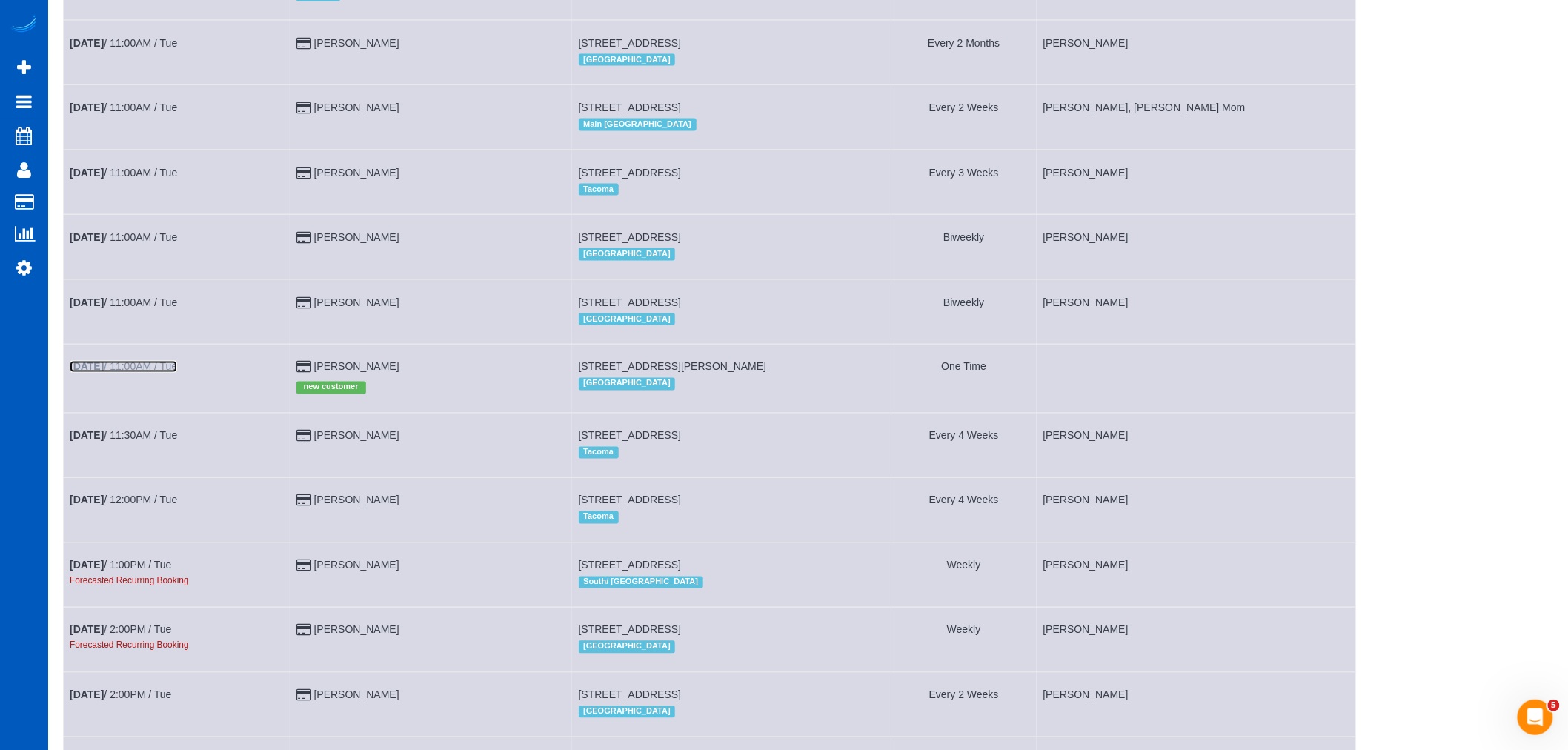
click at [138, 373] on link "Sep 2nd / 11:00AM / Tue" at bounding box center [123, 366] width 107 height 12
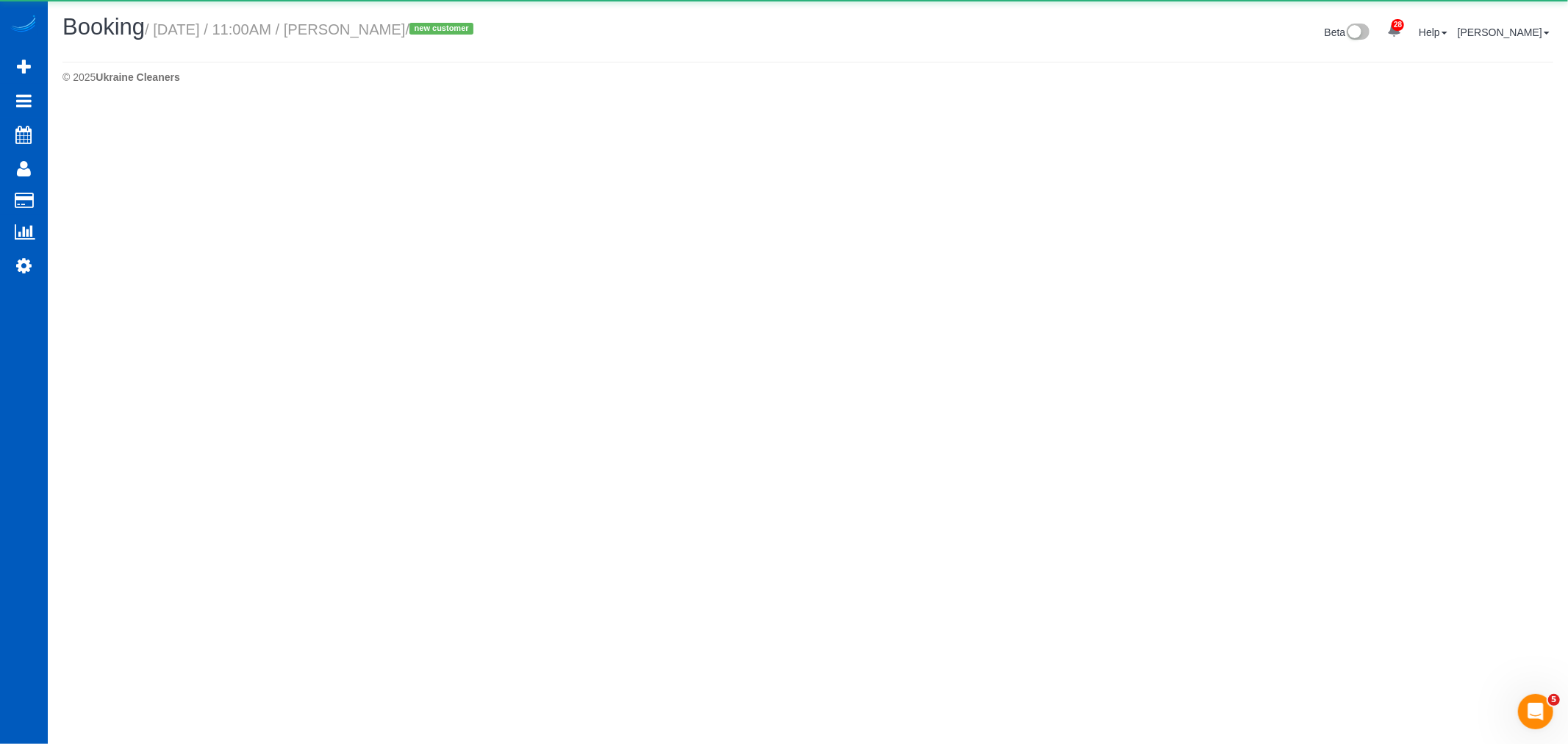
select select "CA"
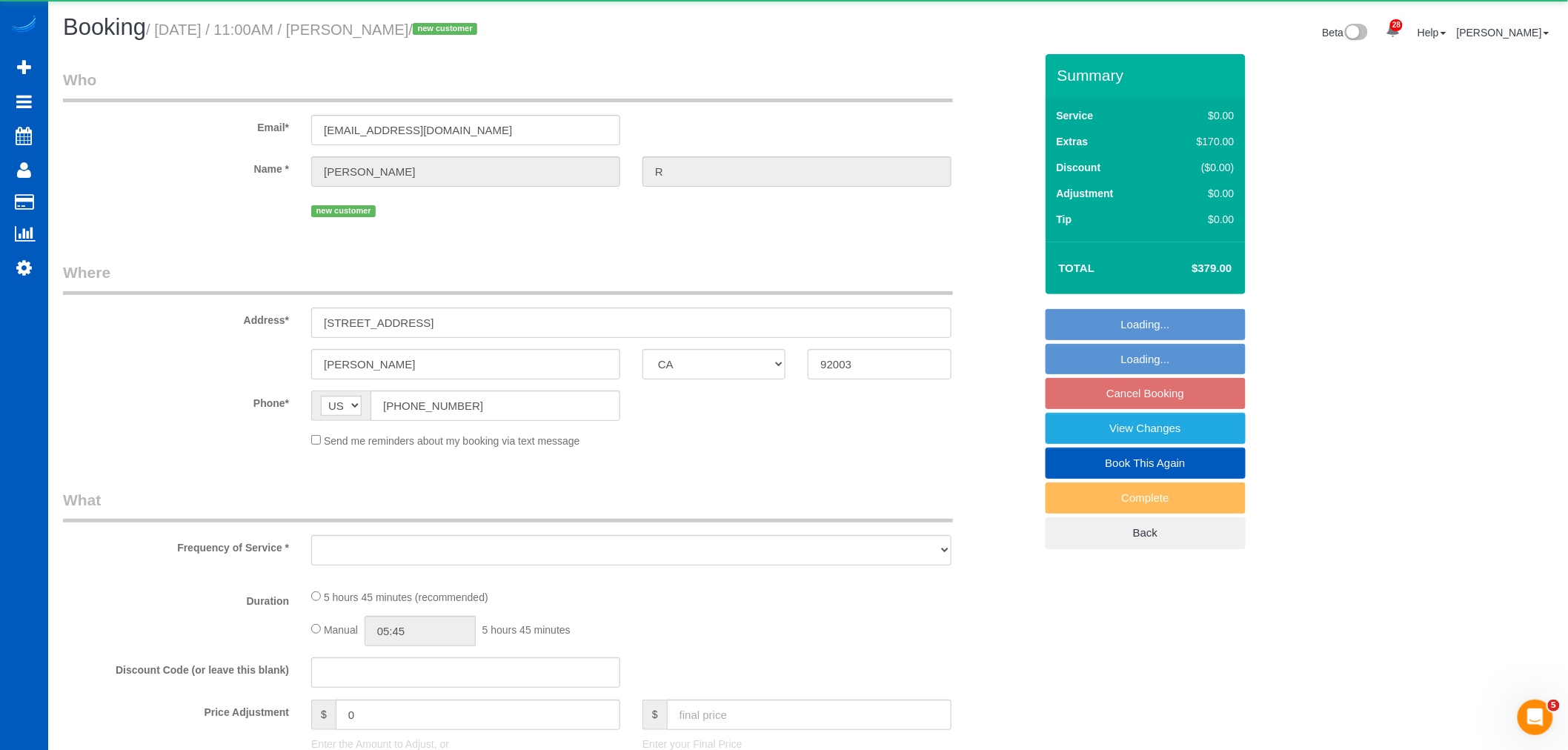
select select "object:31498"
select select "199"
select select "1501"
select select "3"
select select "2"
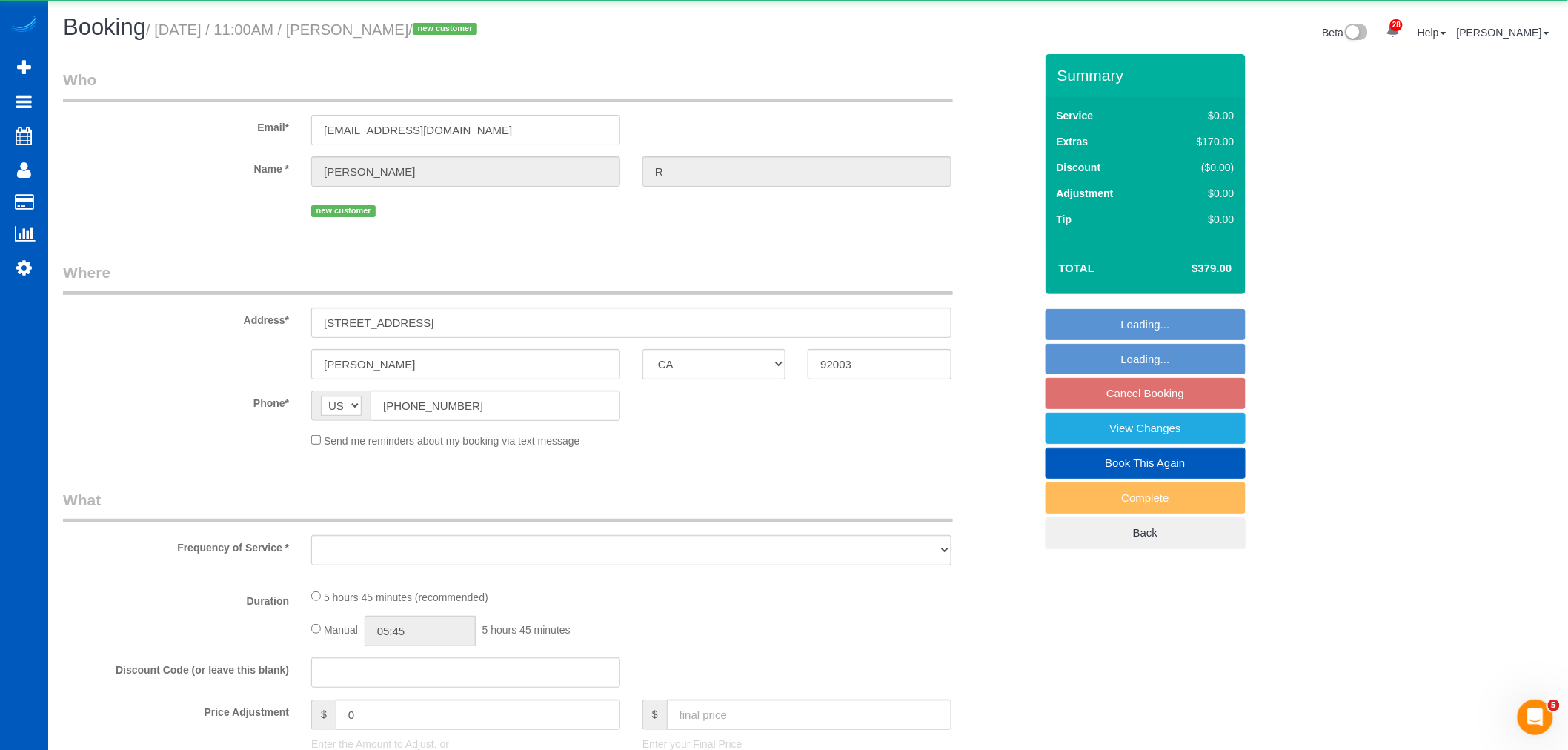
select select "spot150"
select select "number:10"
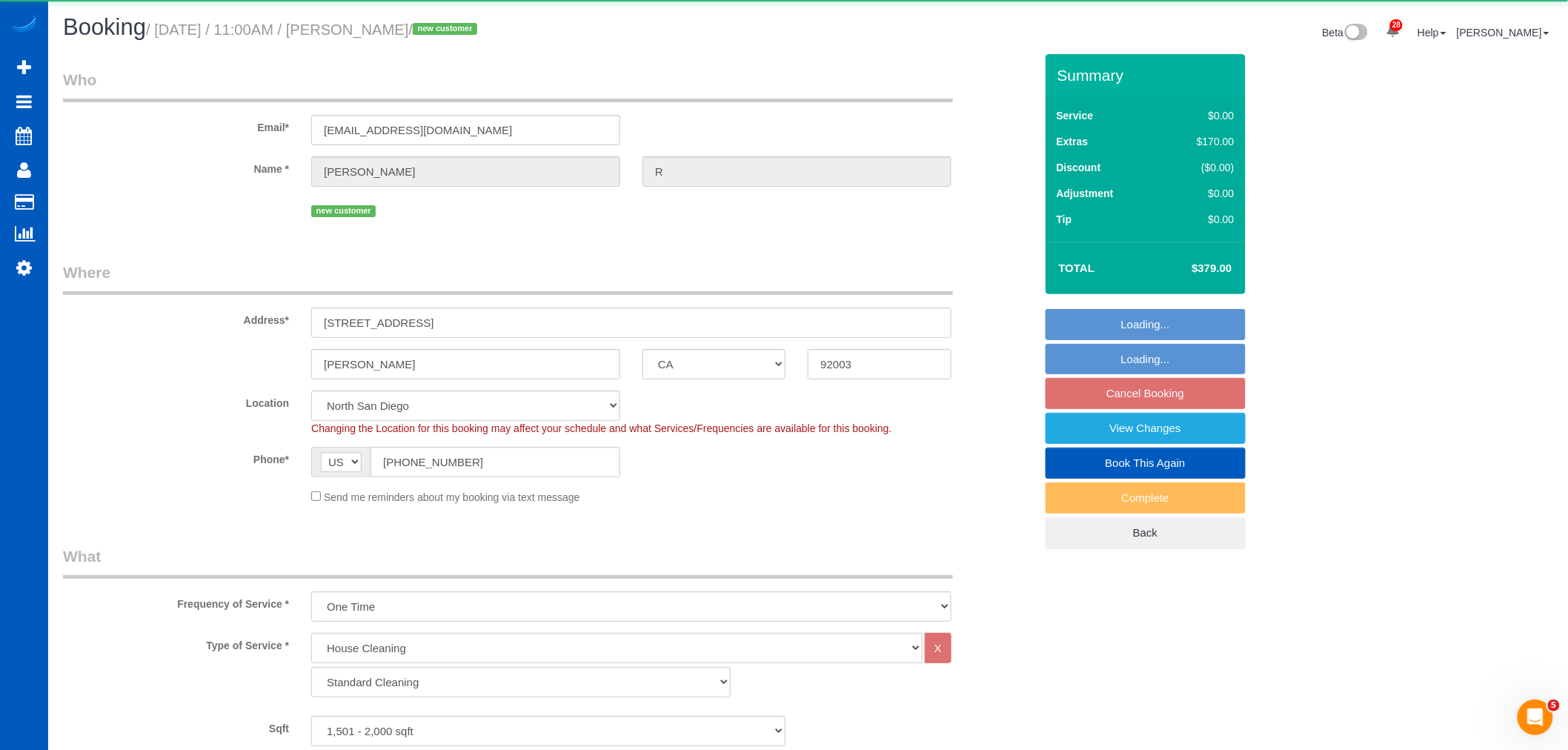
select select "object:31663"
select select "1501"
select select "3"
select select "2"
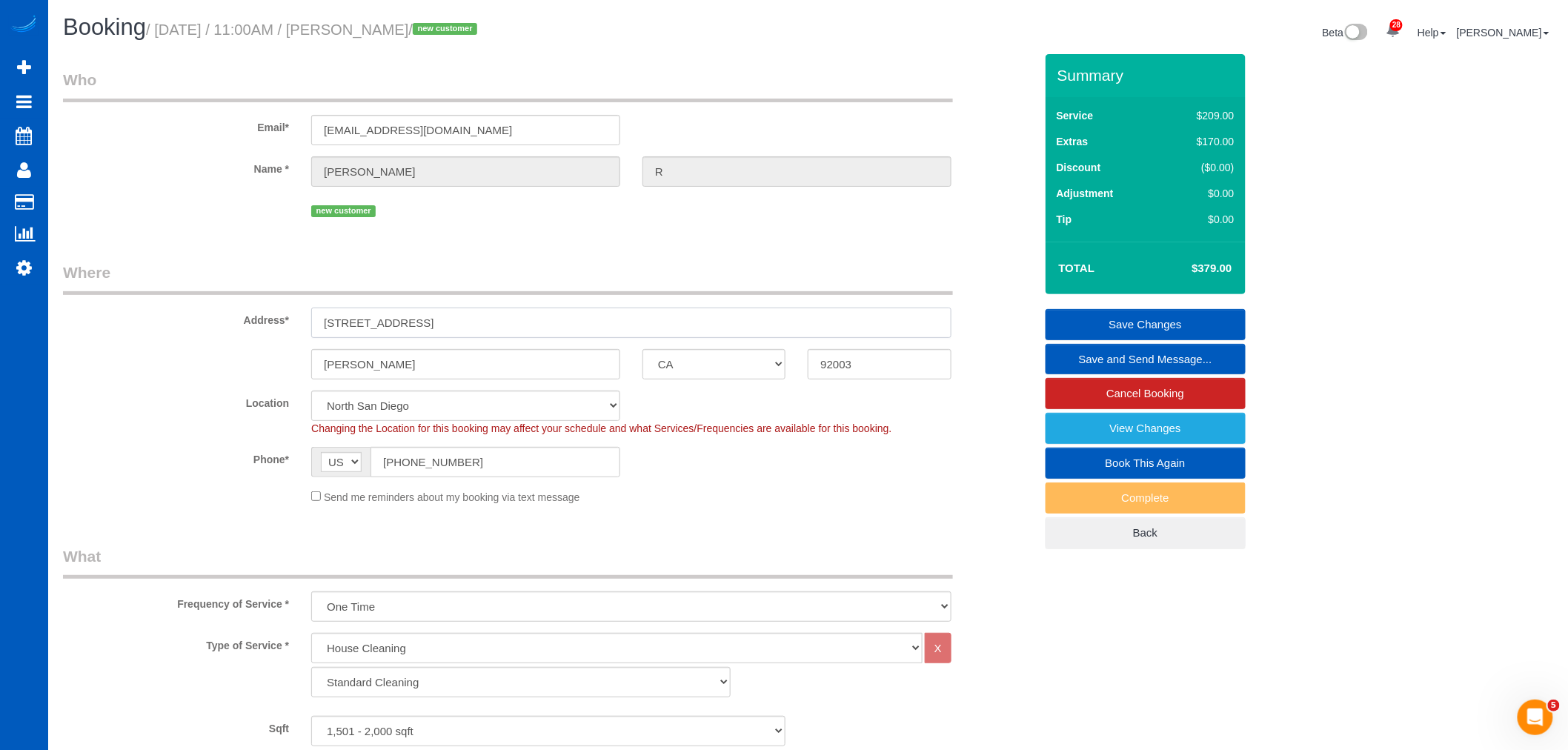
drag, startPoint x: 414, startPoint y: 320, endPoint x: 246, endPoint y: 328, distance: 168.2
click at [246, 328] on div "Address* 33 Via Casitas" at bounding box center [549, 300] width 994 height 76
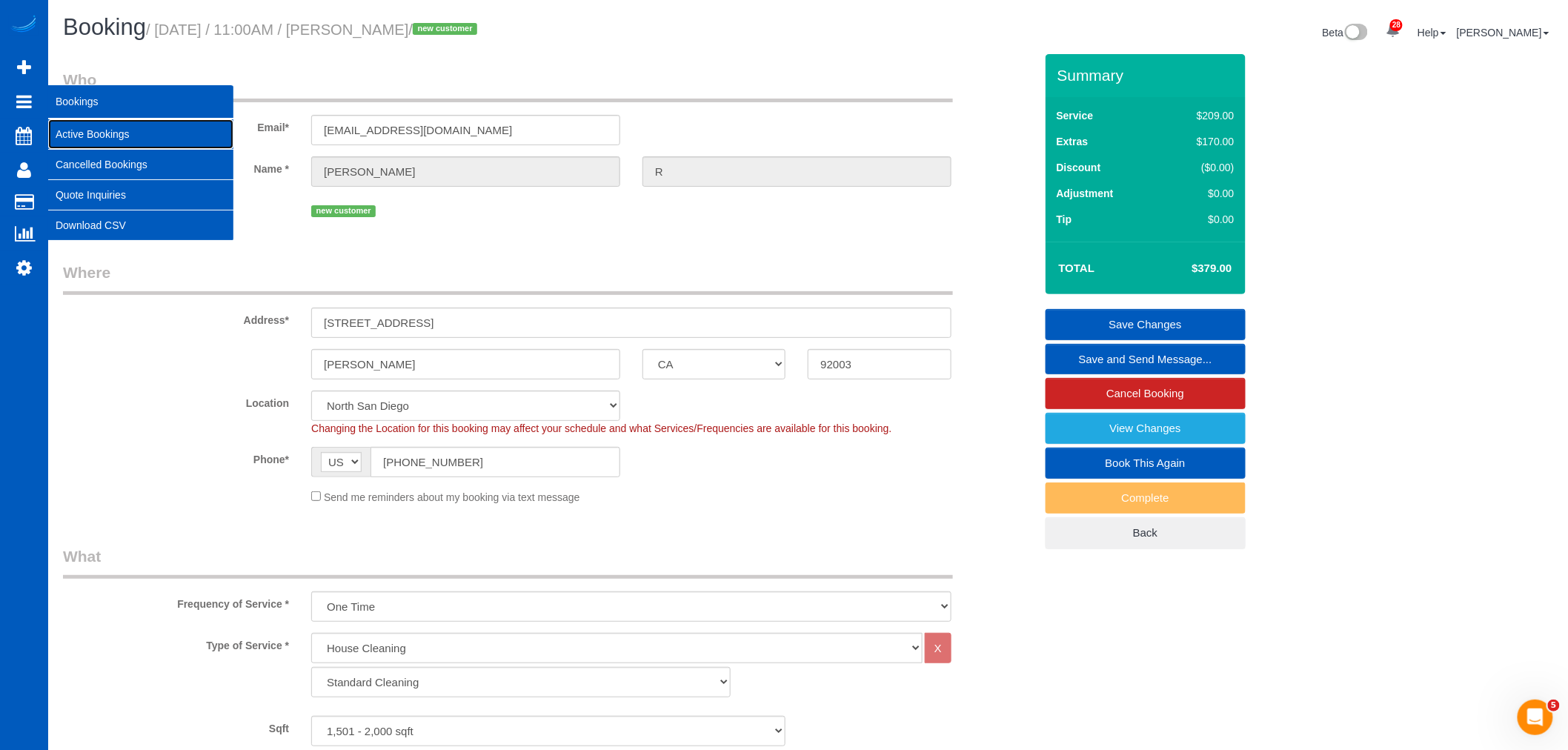
click at [125, 137] on link "Active Bookings" at bounding box center [141, 134] width 185 height 29
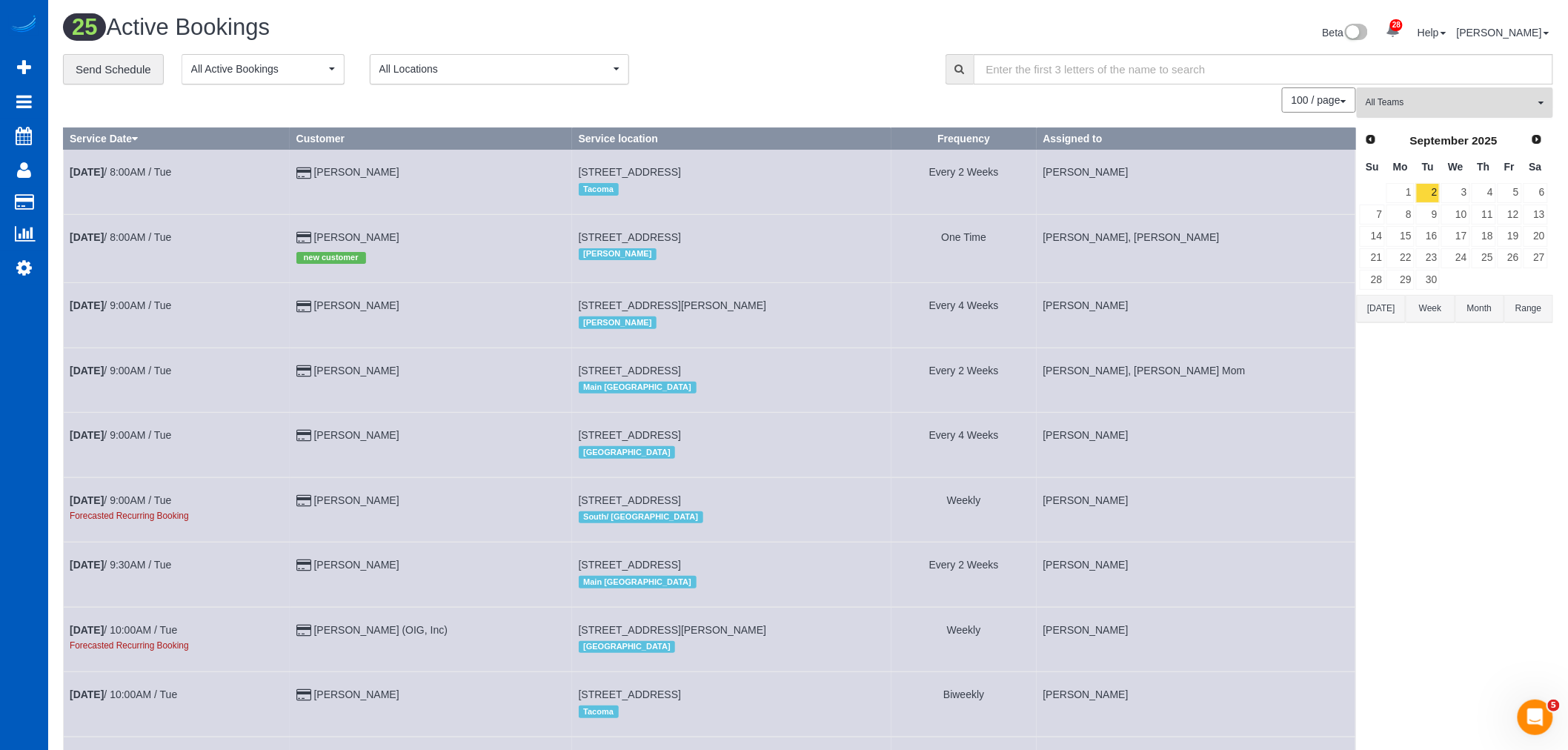
click at [1424, 107] on span "All Teams" at bounding box center [1450, 103] width 169 height 12
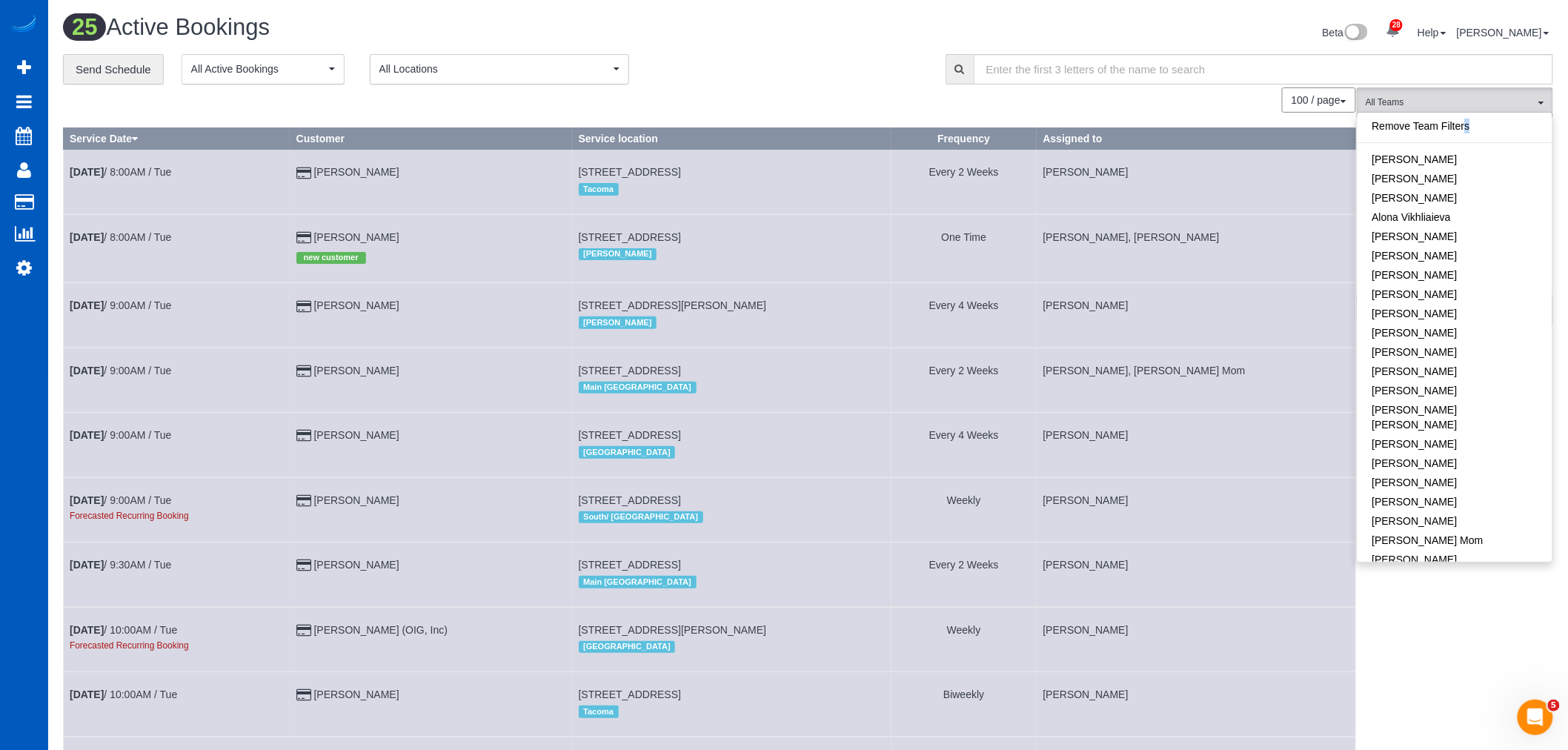
click at [1444, 125] on link "Remove Team Filters" at bounding box center [1455, 126] width 195 height 19
click at [1441, 129] on link "Remove Team Filters" at bounding box center [1455, 126] width 195 height 19
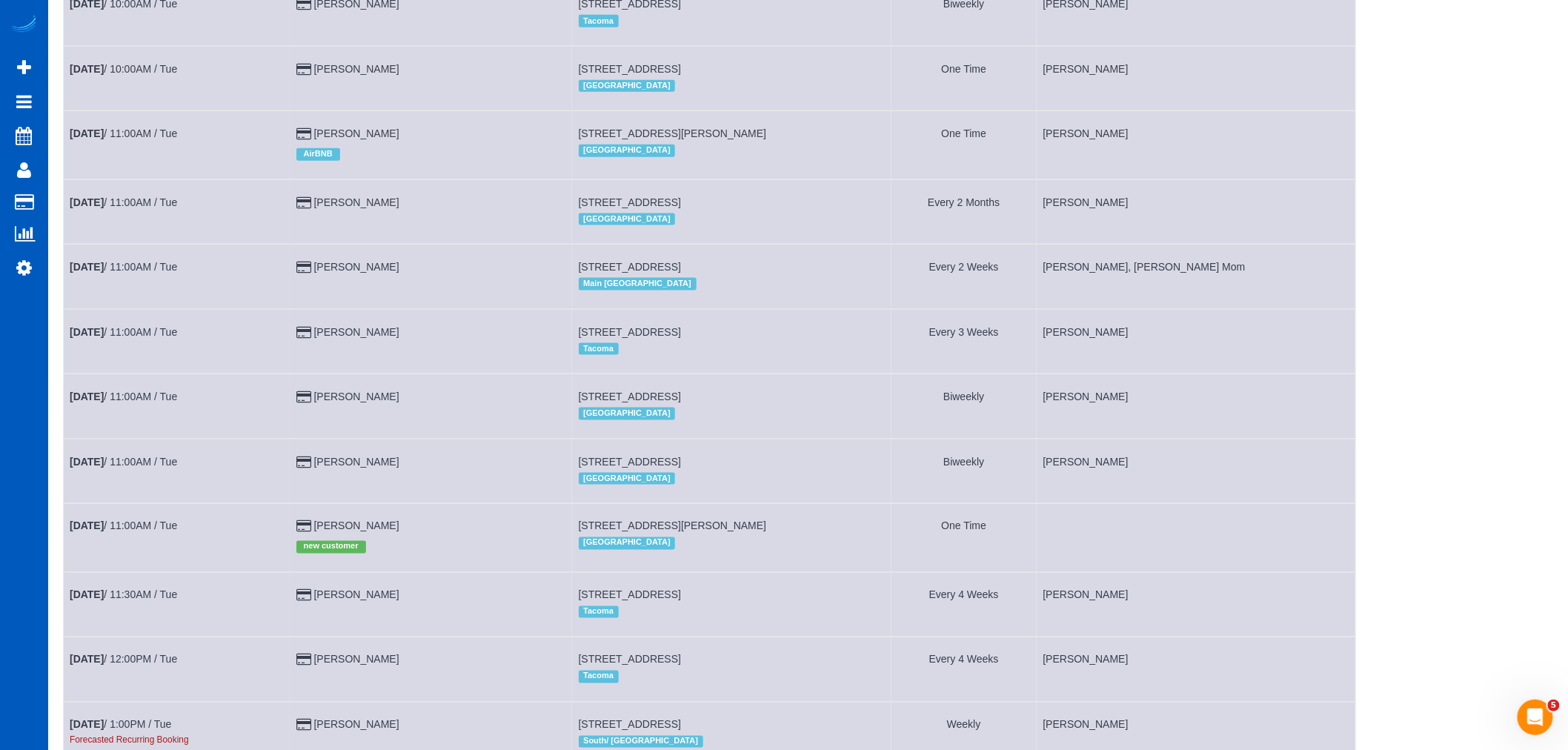
scroll to position [1071, 0]
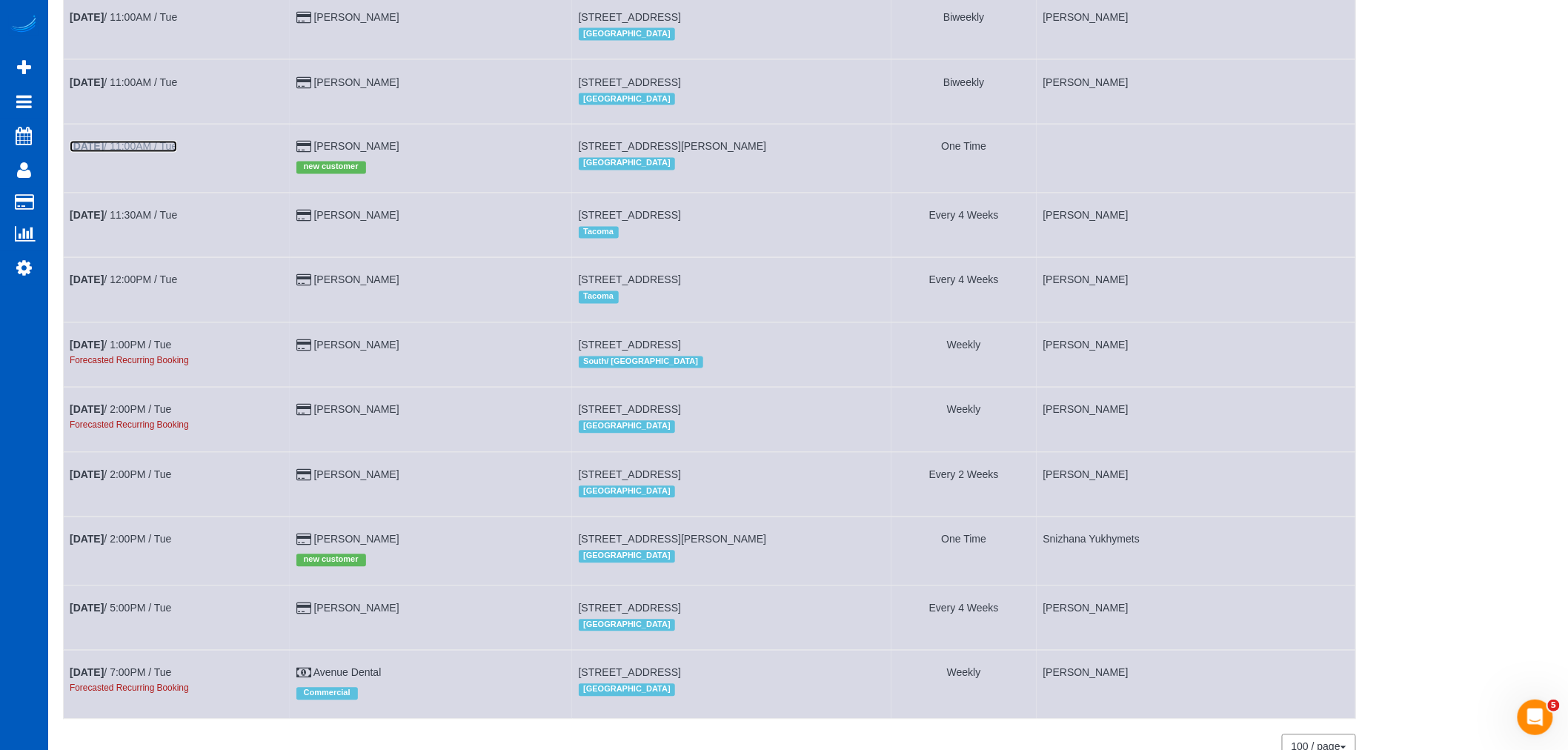
click at [139, 153] on link "Sep 2nd / 11:00AM / Tue" at bounding box center [123, 146] width 107 height 12
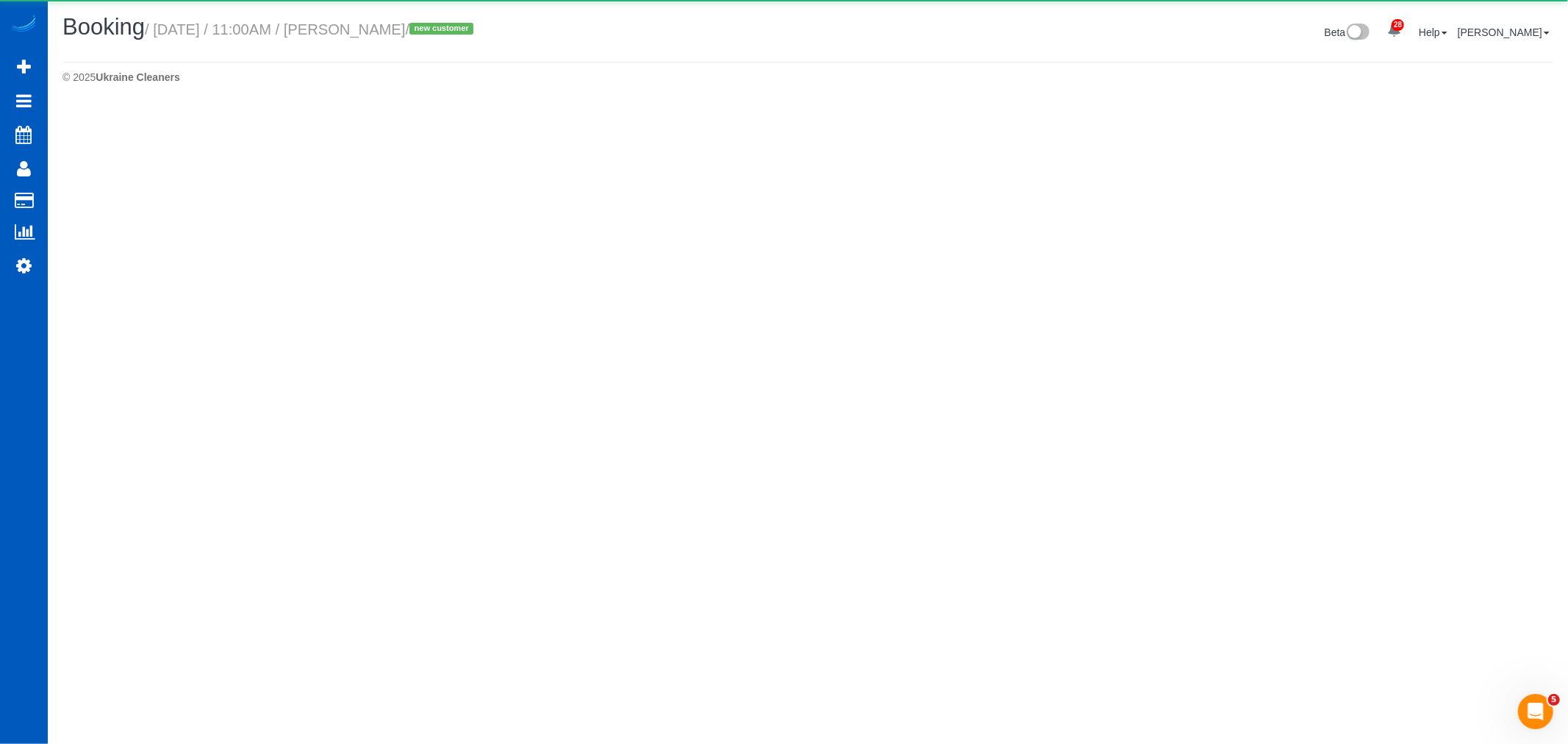
select select "CA"
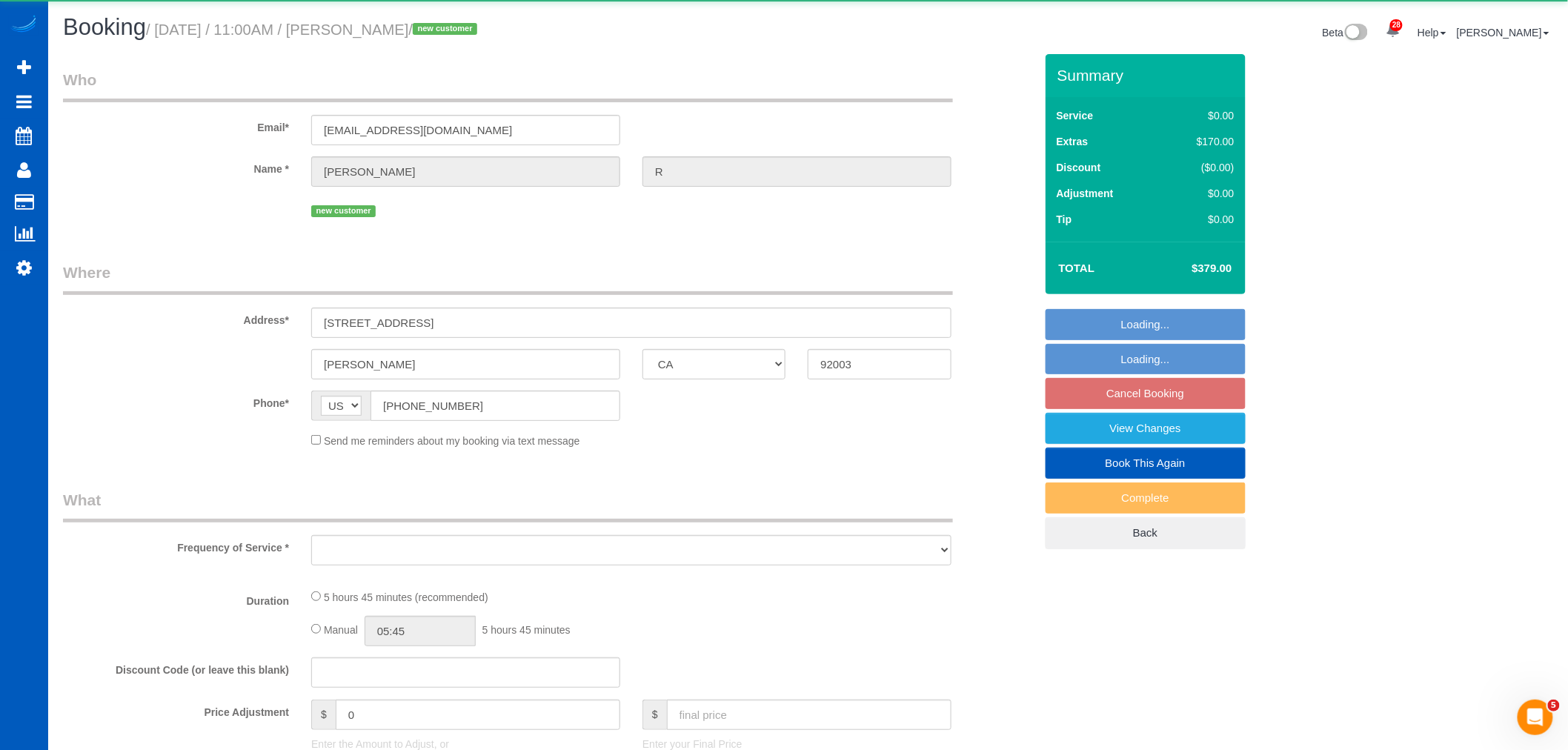
select select "object:34119"
select select "199"
select select "1501"
select select "3"
select select "2"
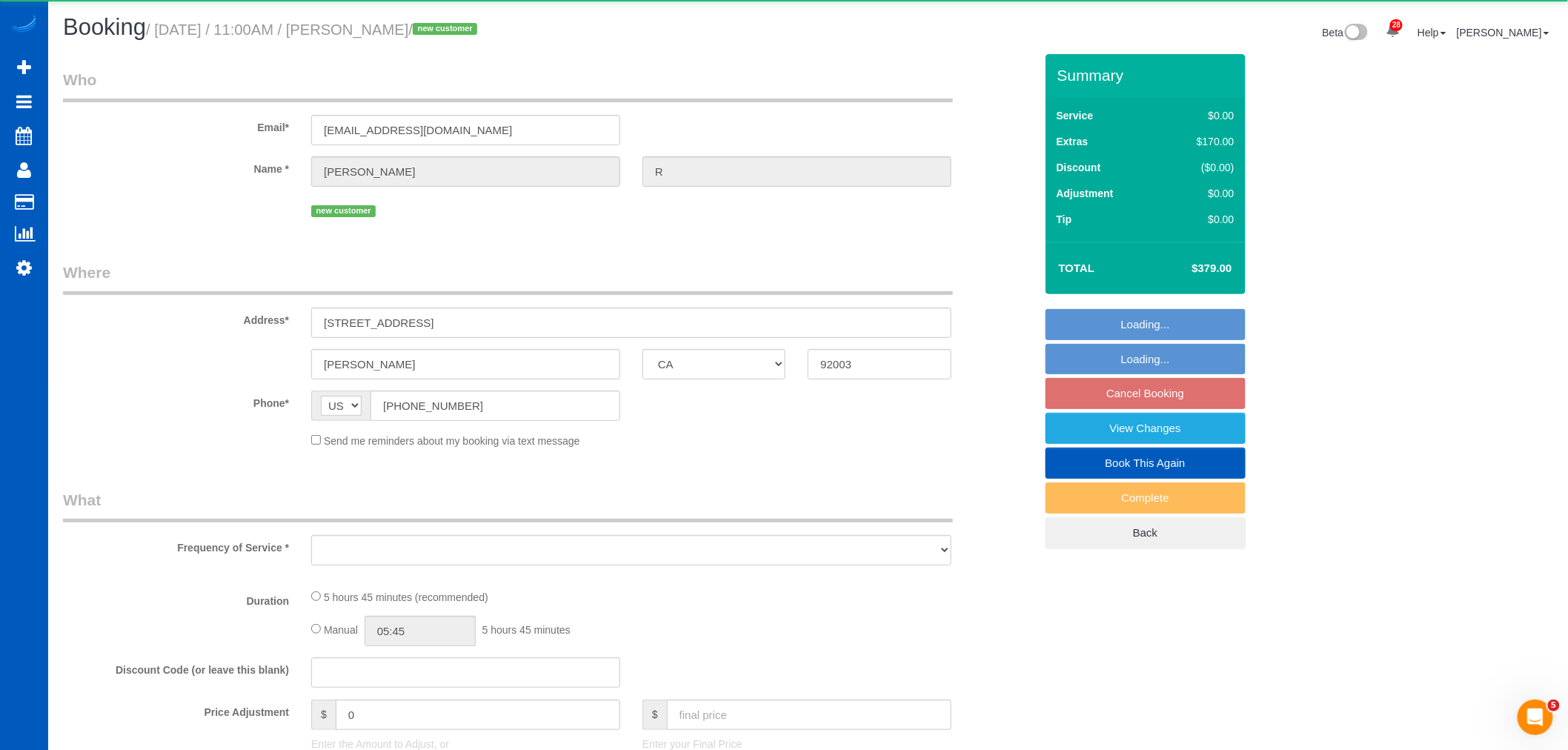
select select "spot157"
select select "number:10"
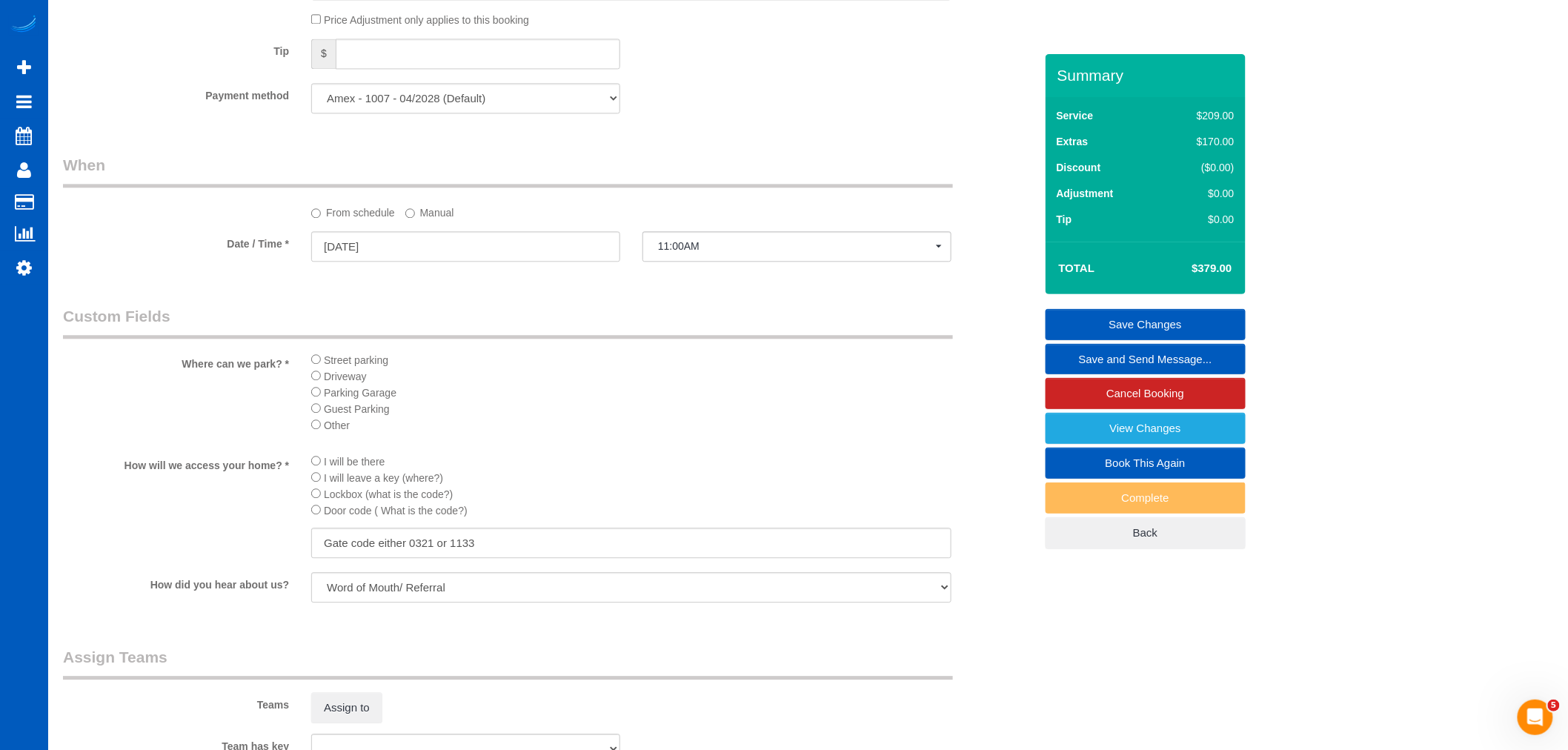
scroll to position [1235, 0]
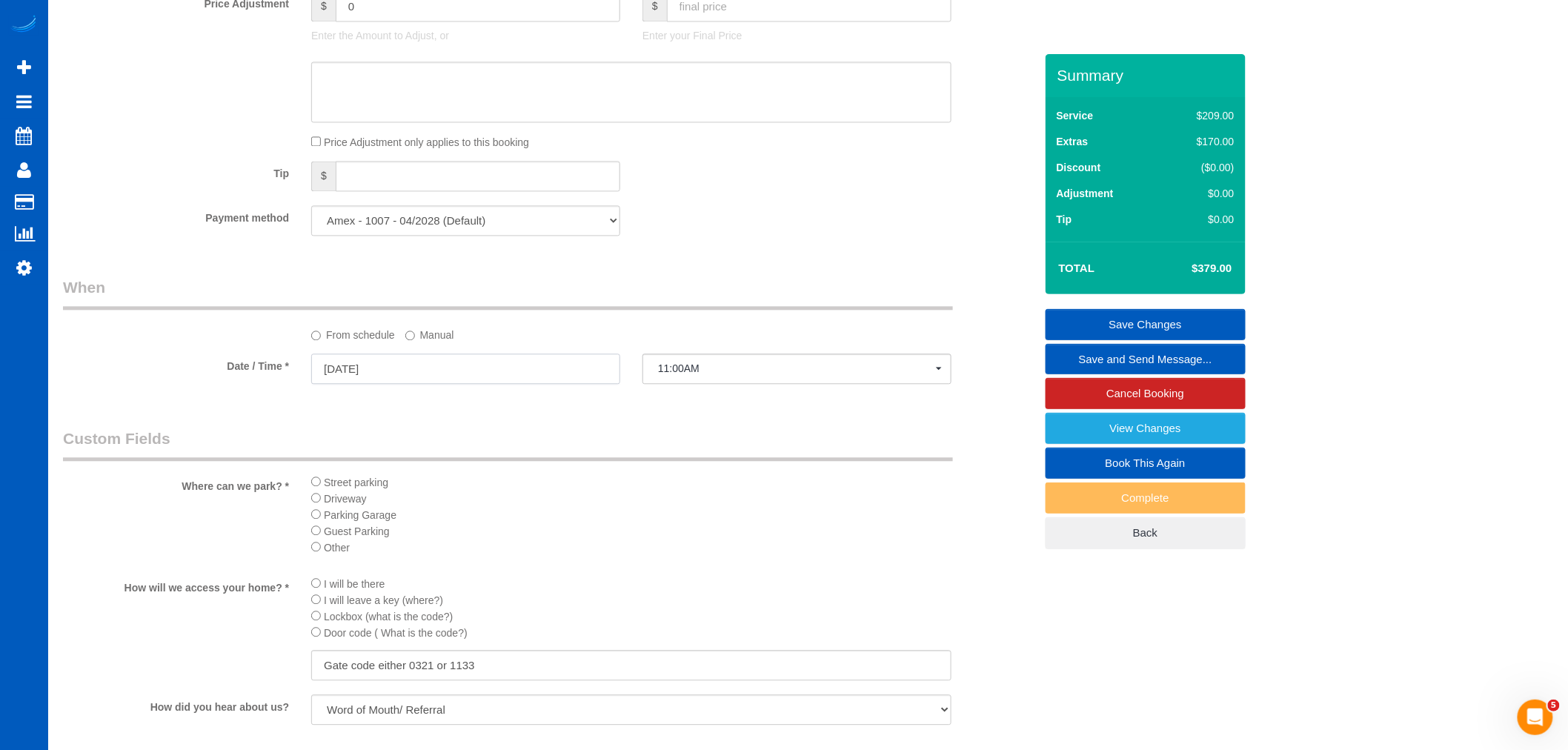
click at [371, 364] on input "09/02/2025" at bounding box center [465, 368] width 309 height 30
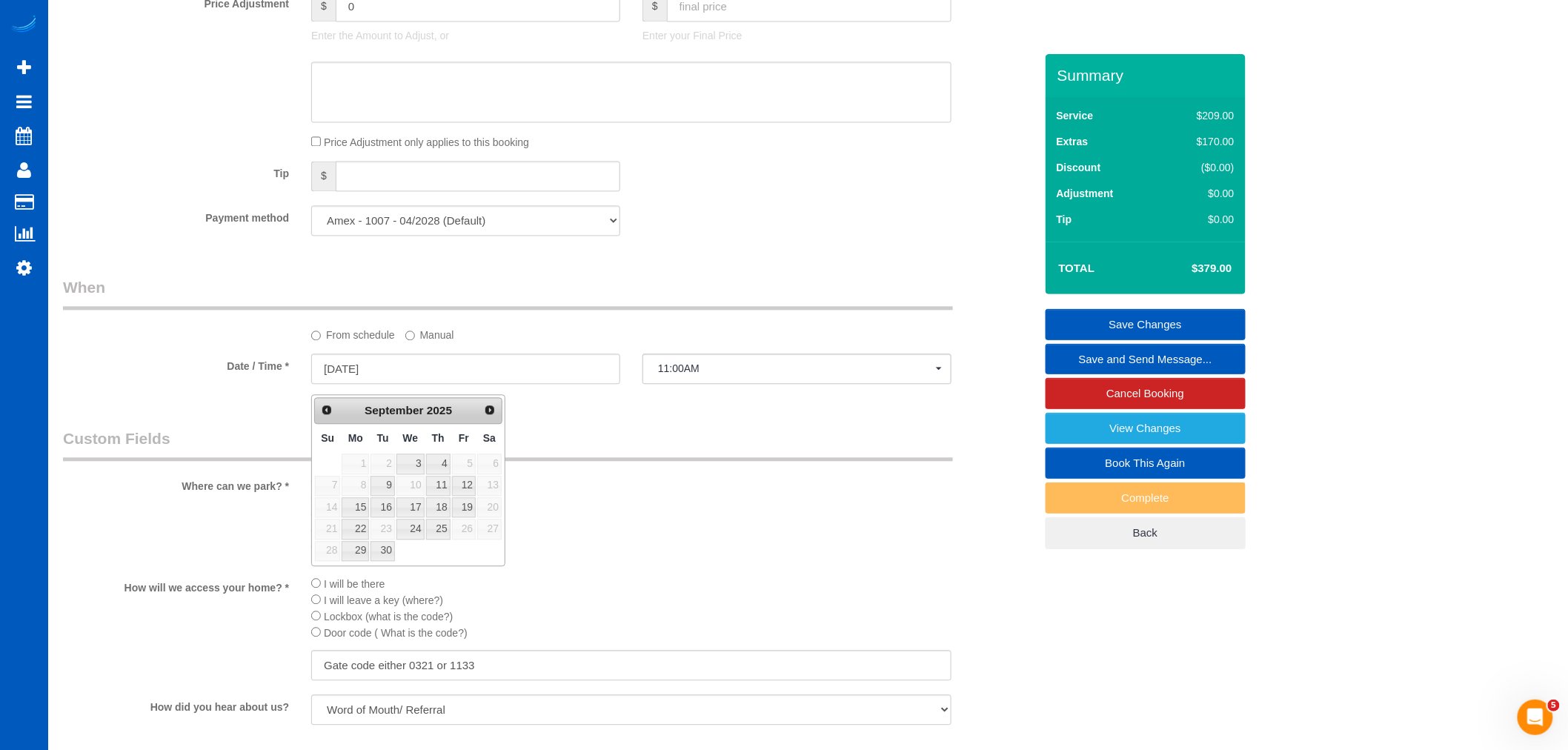
click at [422, 341] on label "Manual" at bounding box center [429, 332] width 49 height 20
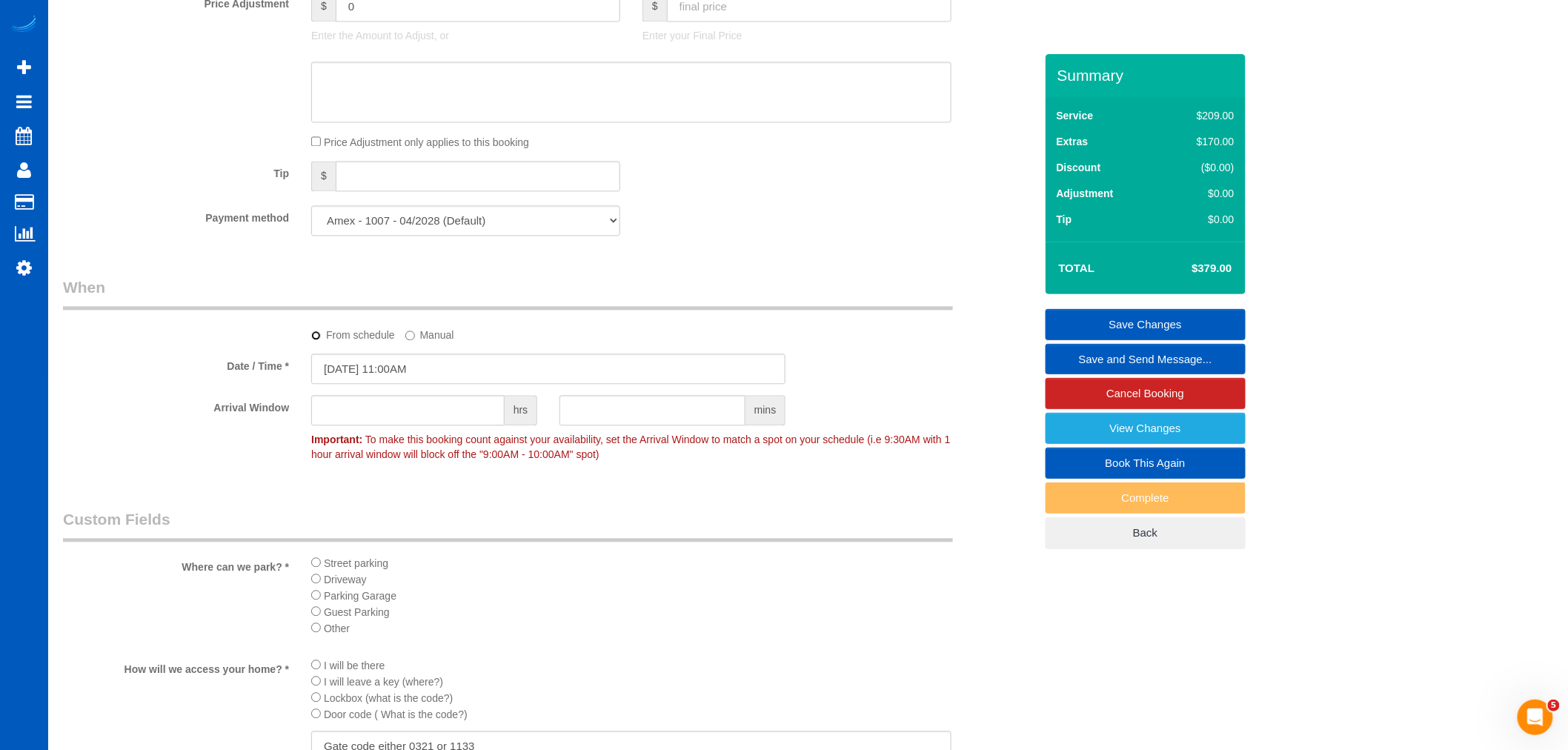
select select "spot157"
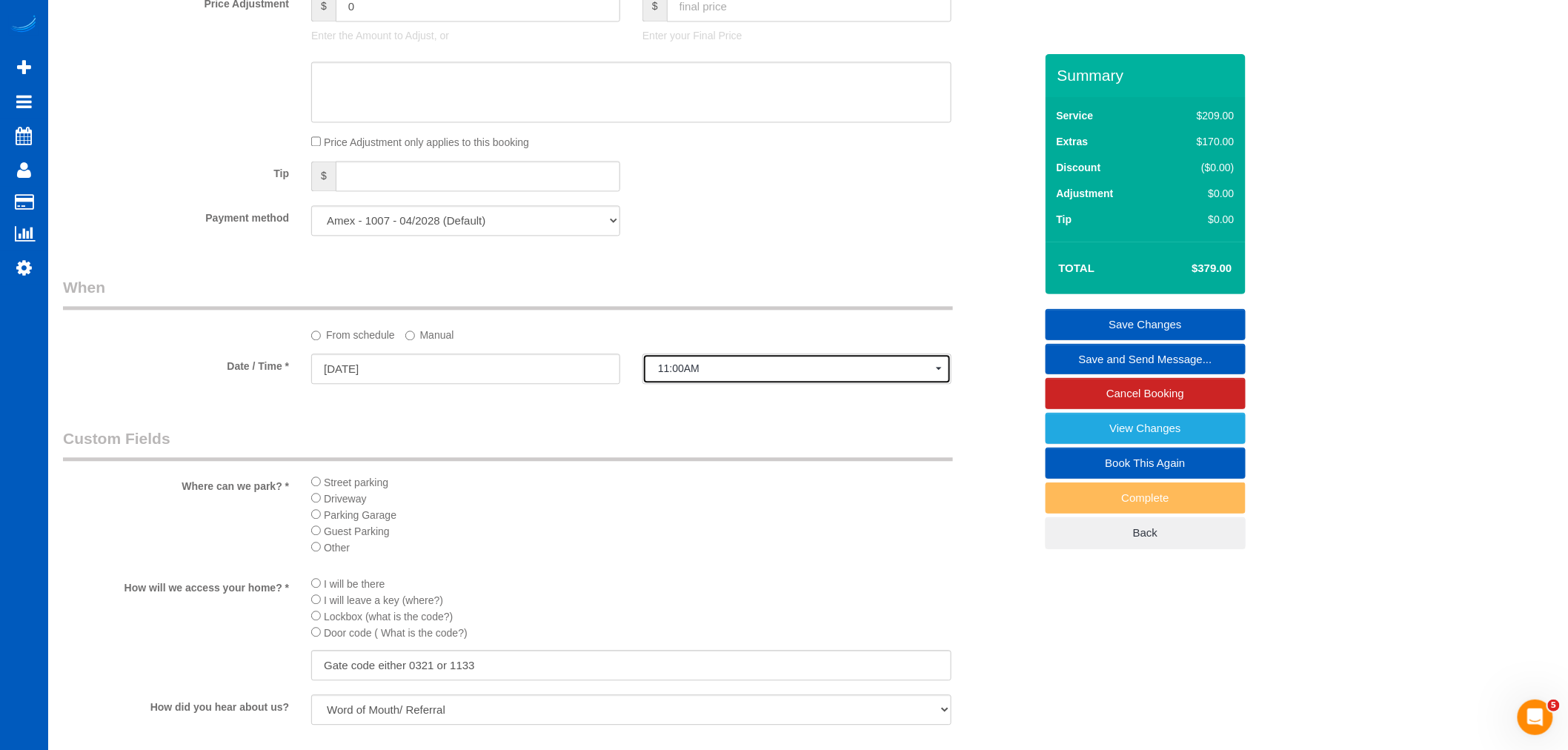
click at [741, 364] on button "11:00AM" at bounding box center [797, 368] width 309 height 30
click at [451, 339] on label "Manual" at bounding box center [429, 332] width 49 height 20
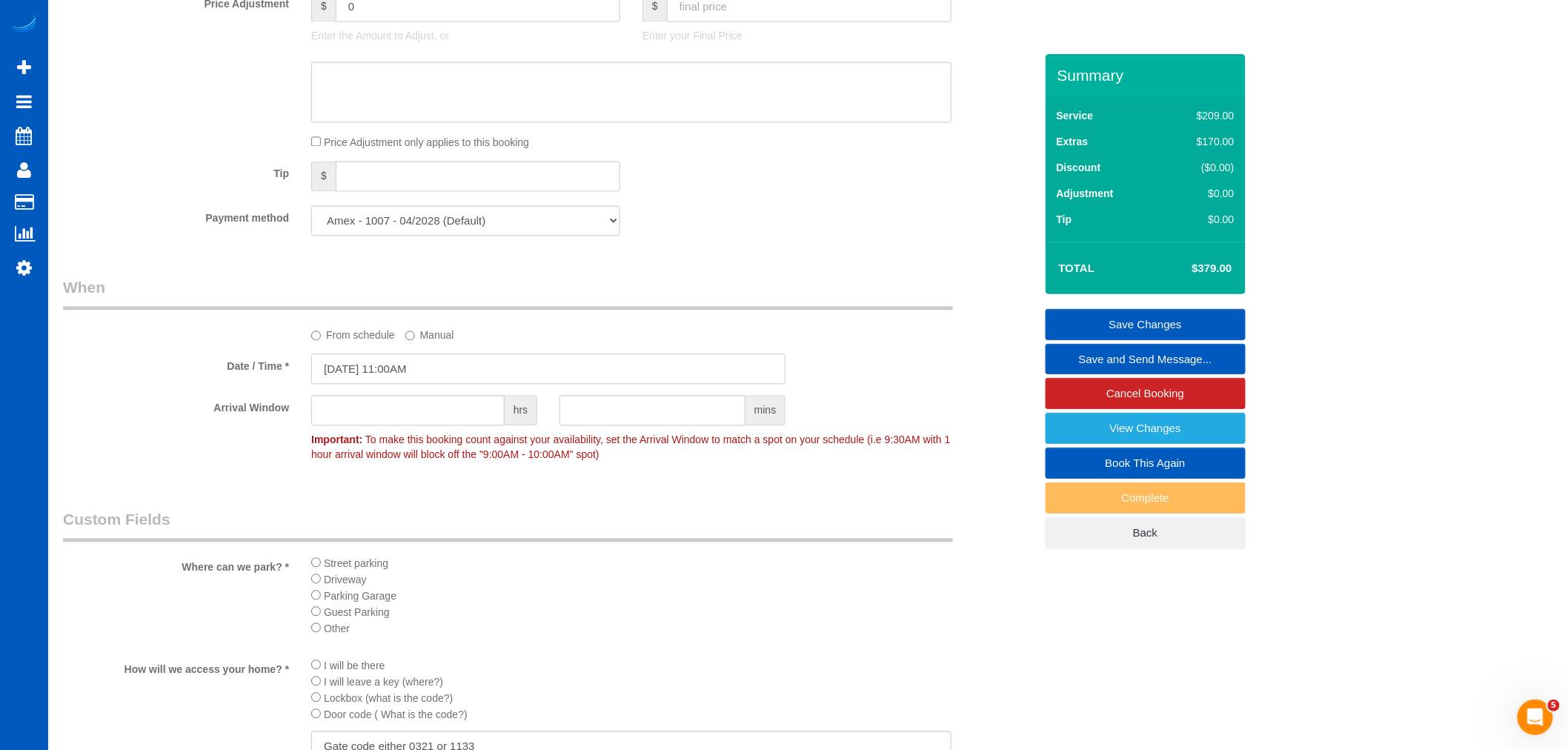
click at [405, 378] on input "09/02/2025 11:00AM" at bounding box center [549, 368] width 475 height 30
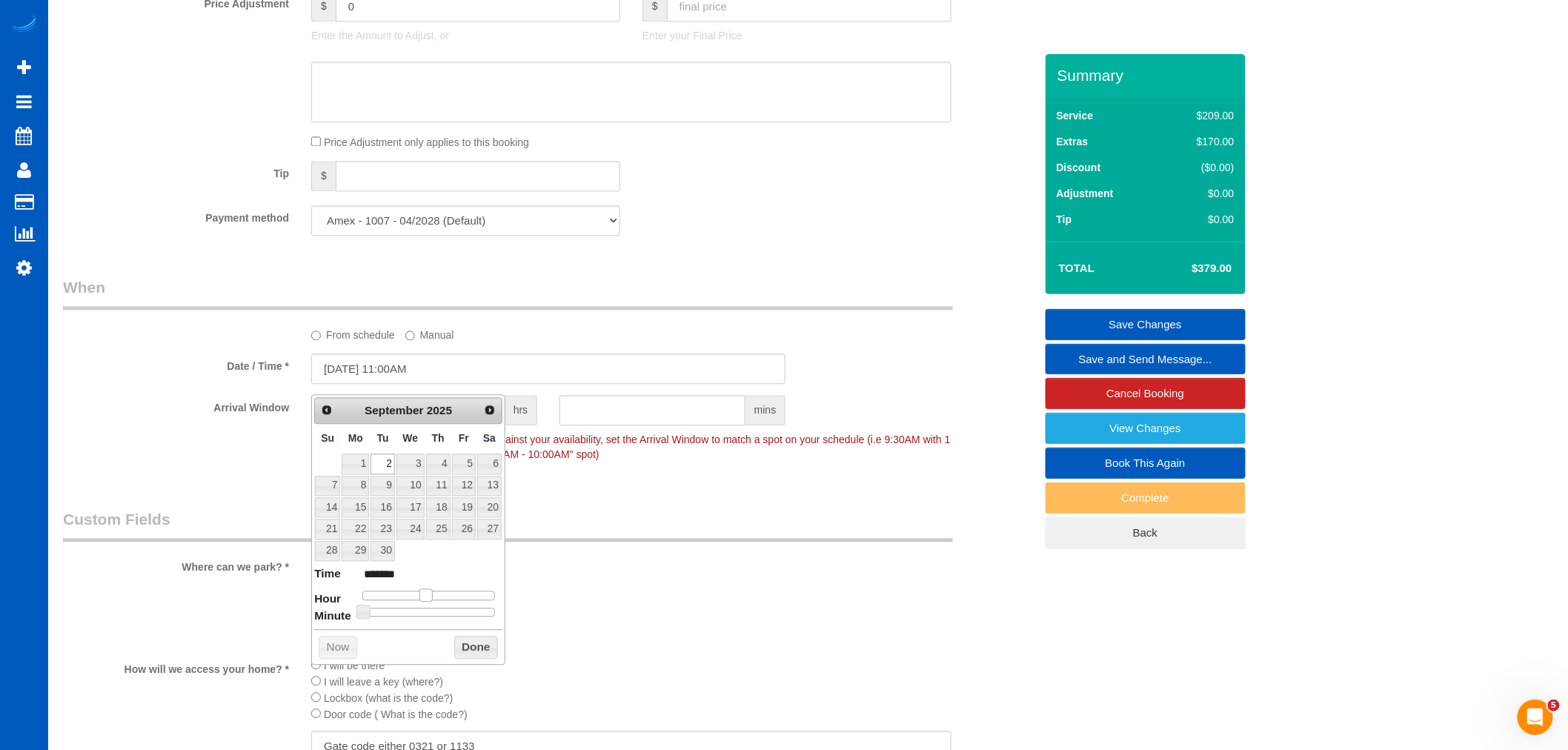
type input "09/02/2025 12:00PM"
type input "*******"
type input "09/02/2025 1:00PM"
type input "******"
type input "09/02/2025 12:00PM"
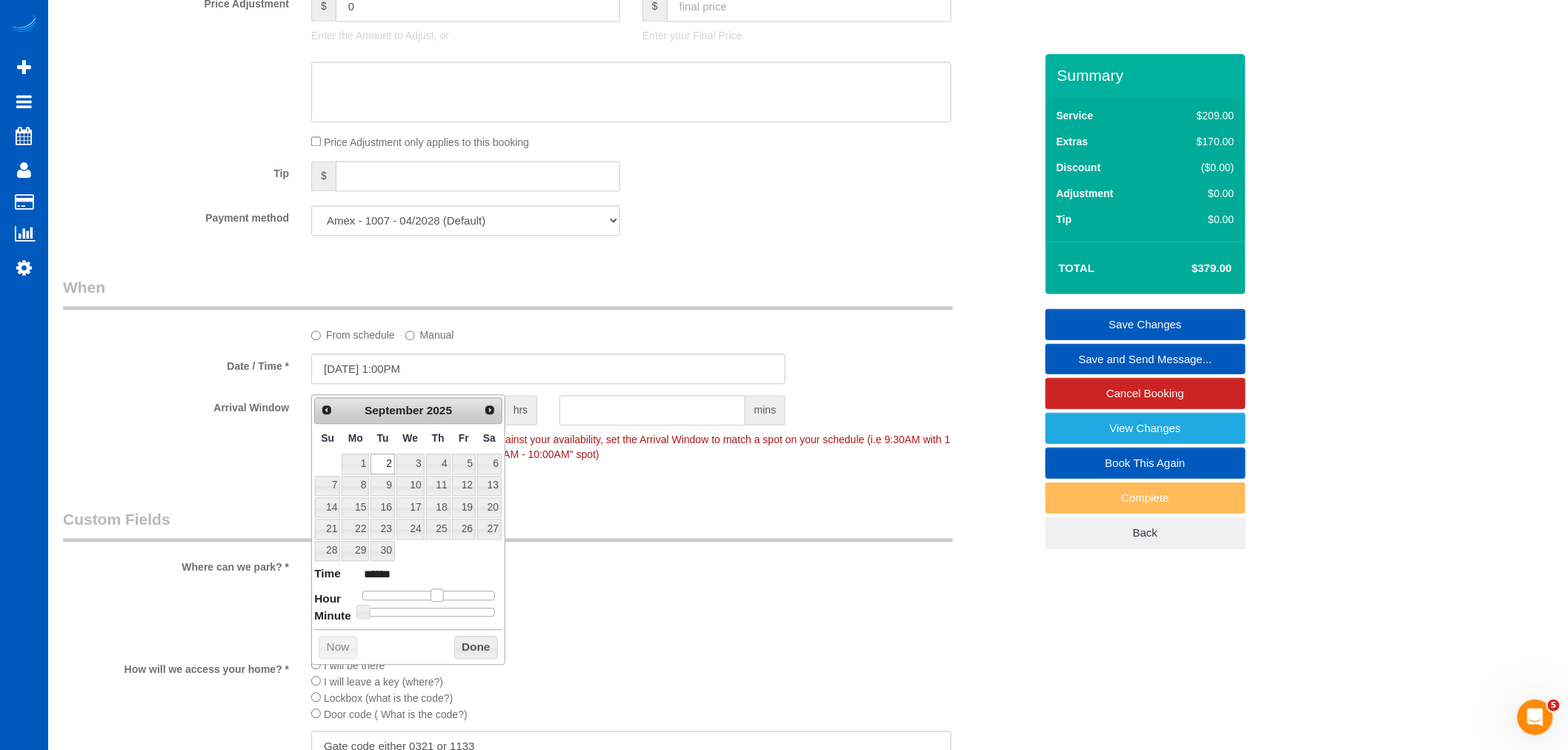
type input "*******"
click at [435, 594] on span at bounding box center [431, 595] width 13 height 13
type input "09/02/2025 1:00PM"
type input "******"
type input "09/02/2025 2:00PM"
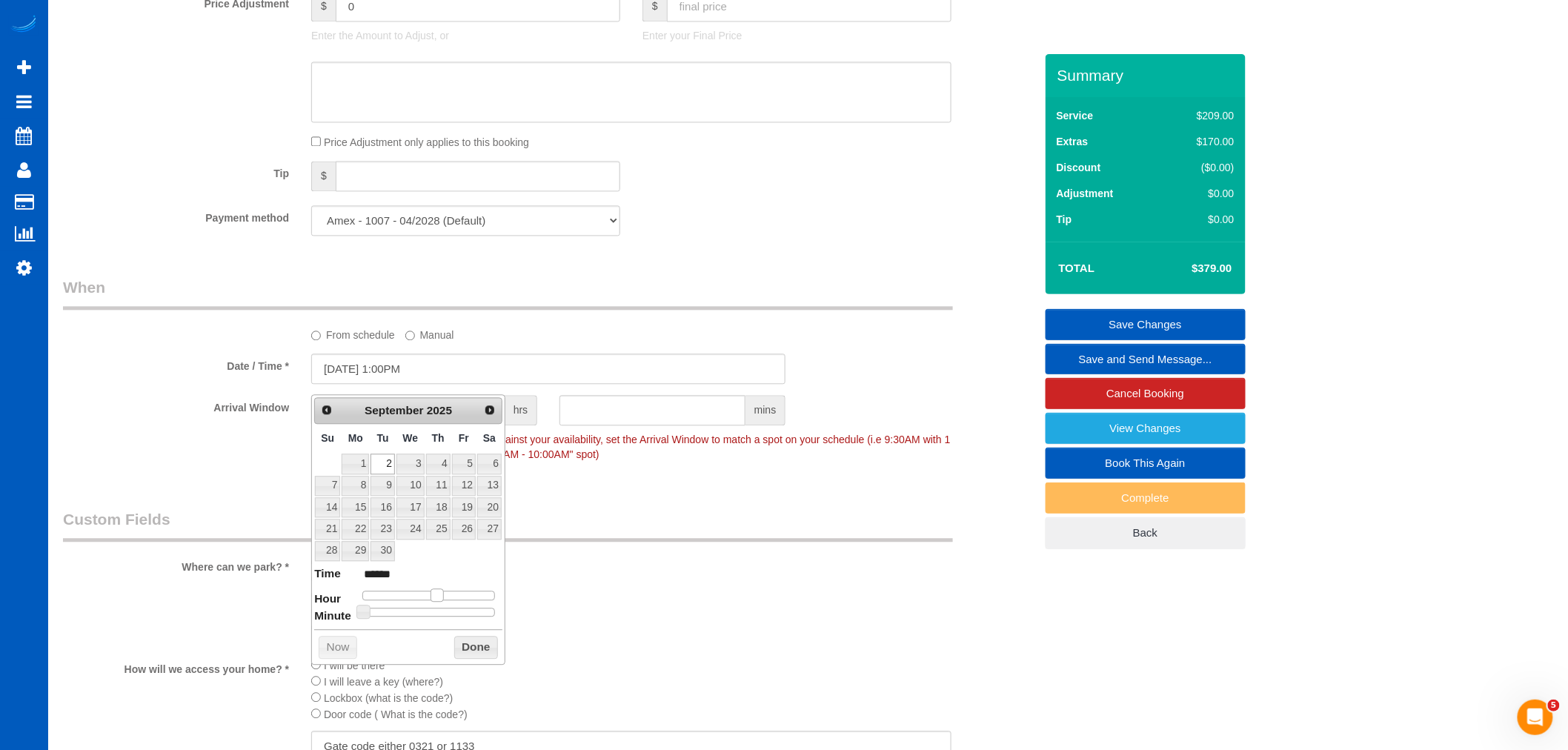
type input "******"
drag, startPoint x: 435, startPoint y: 594, endPoint x: 447, endPoint y: 594, distance: 12.0
click at [447, 594] on span at bounding box center [443, 595] width 13 height 13
click at [462, 641] on button "Done" at bounding box center [476, 647] width 44 height 24
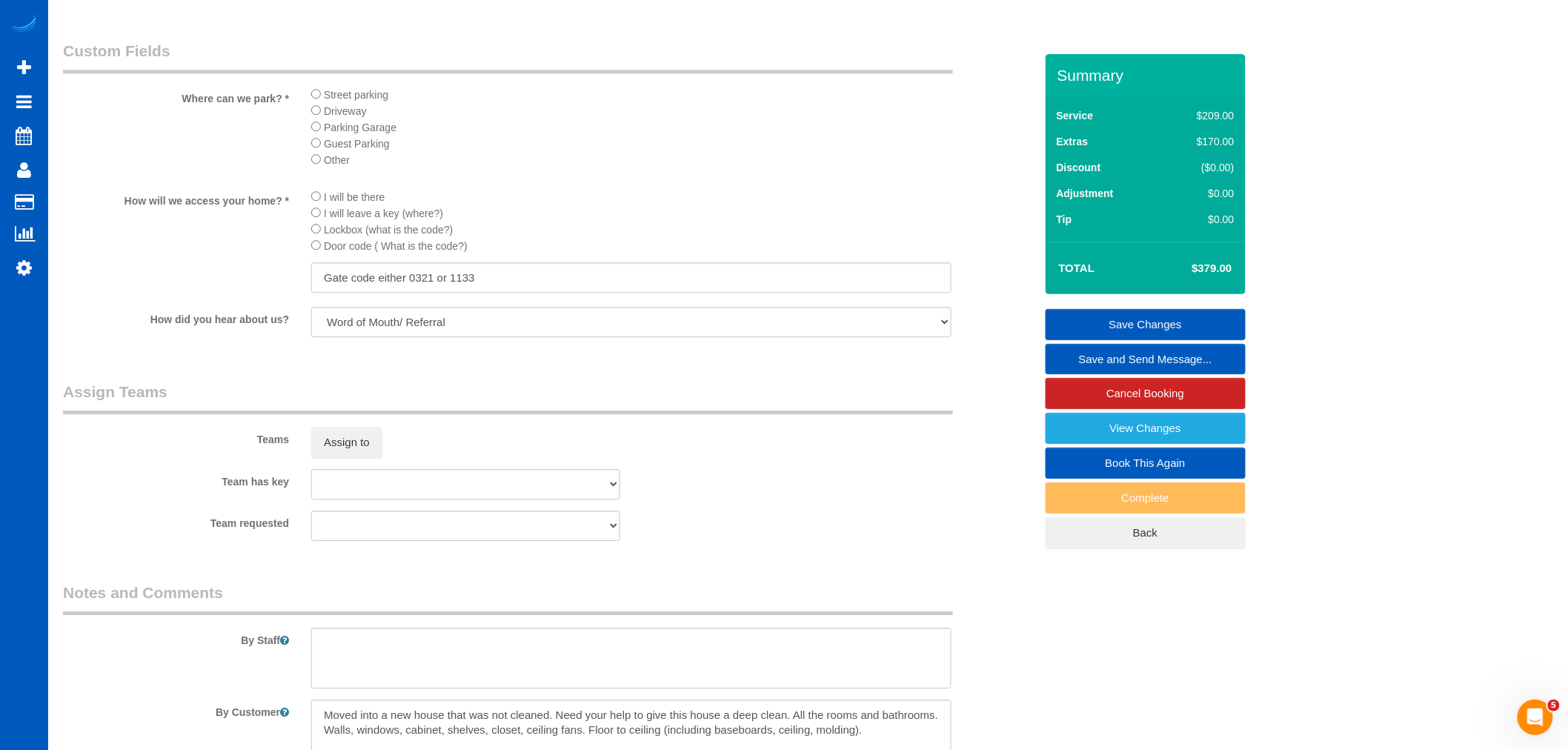
scroll to position [1730, 0]
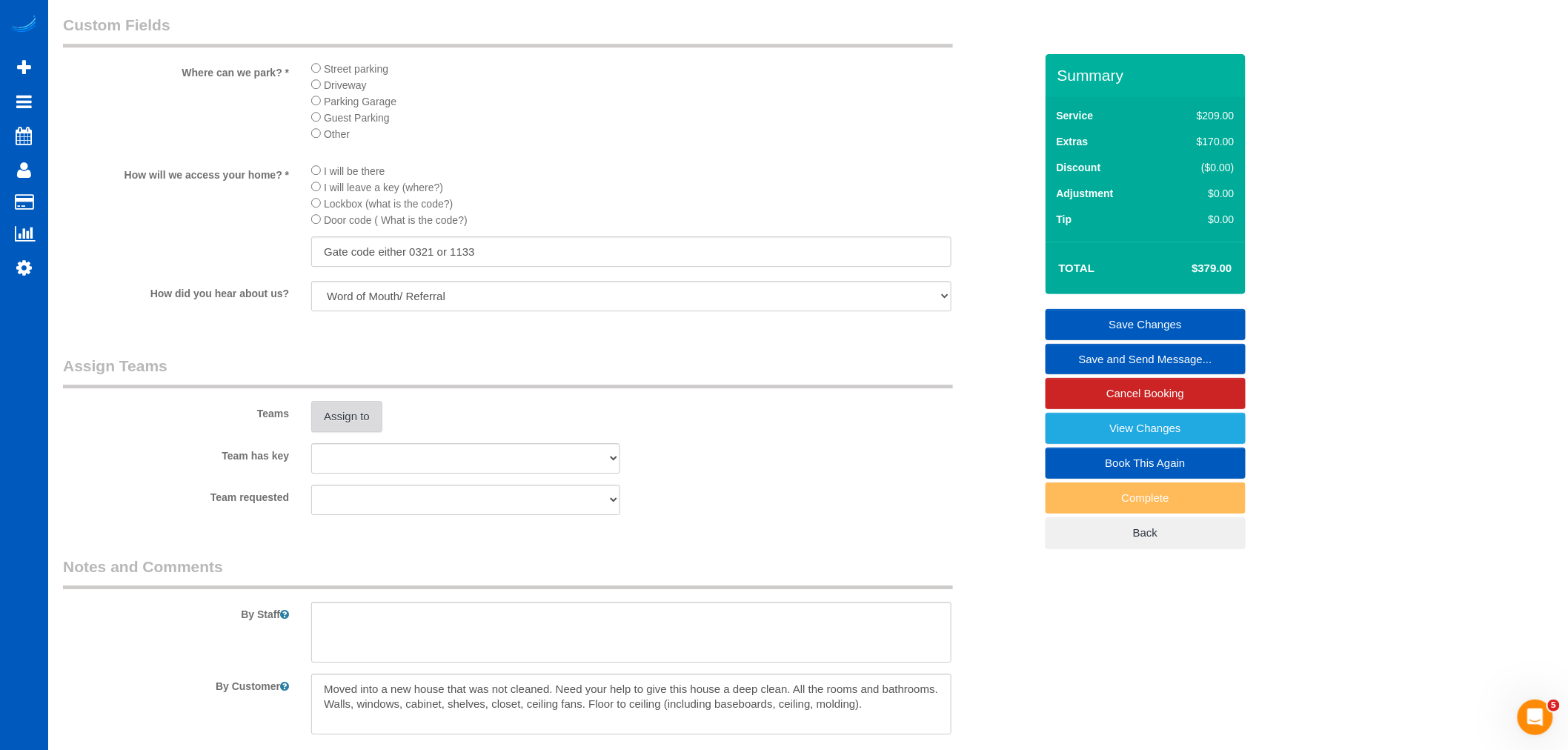
click at [357, 432] on button "Assign to" at bounding box center [347, 416] width 71 height 31
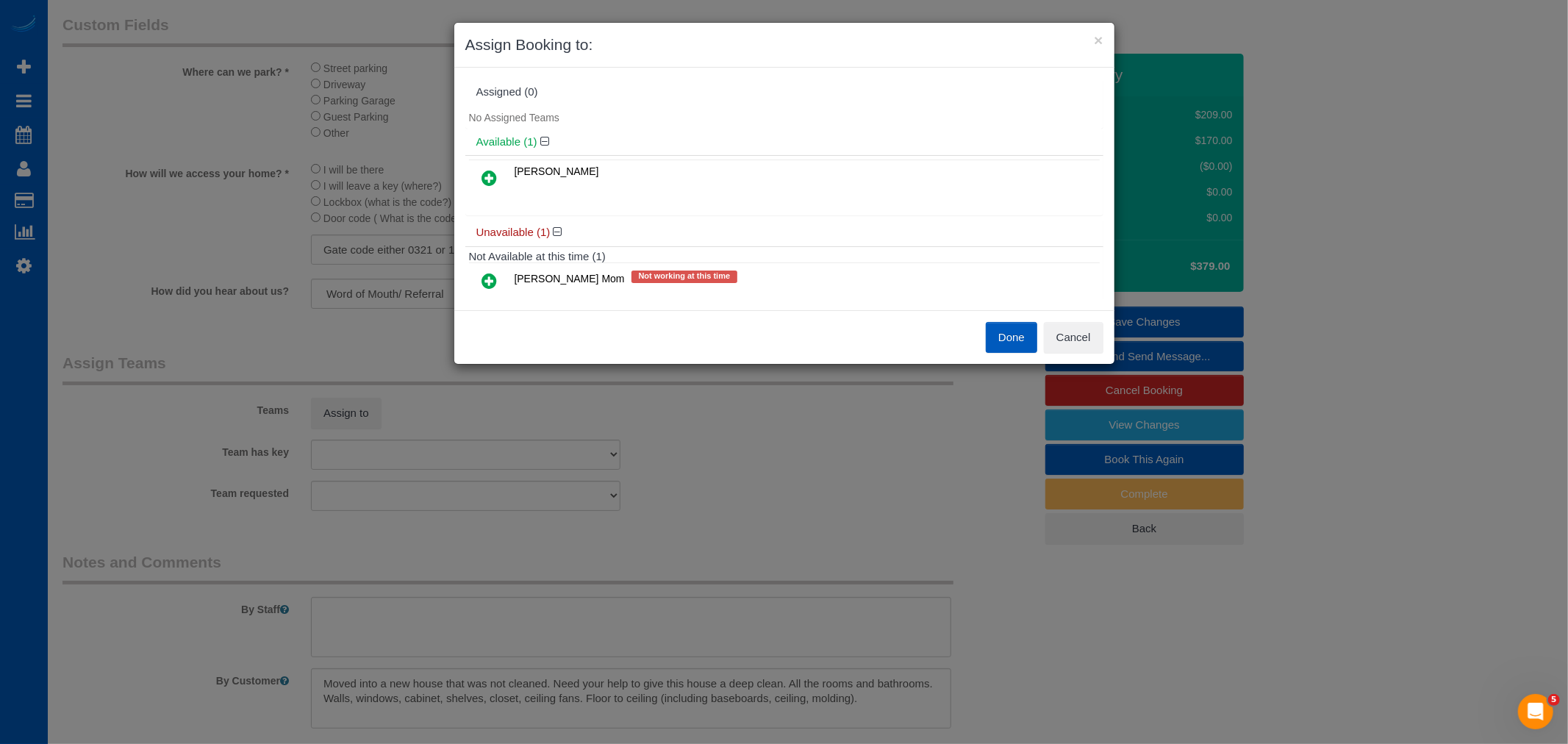
click at [503, 175] on link at bounding box center [489, 178] width 34 height 29
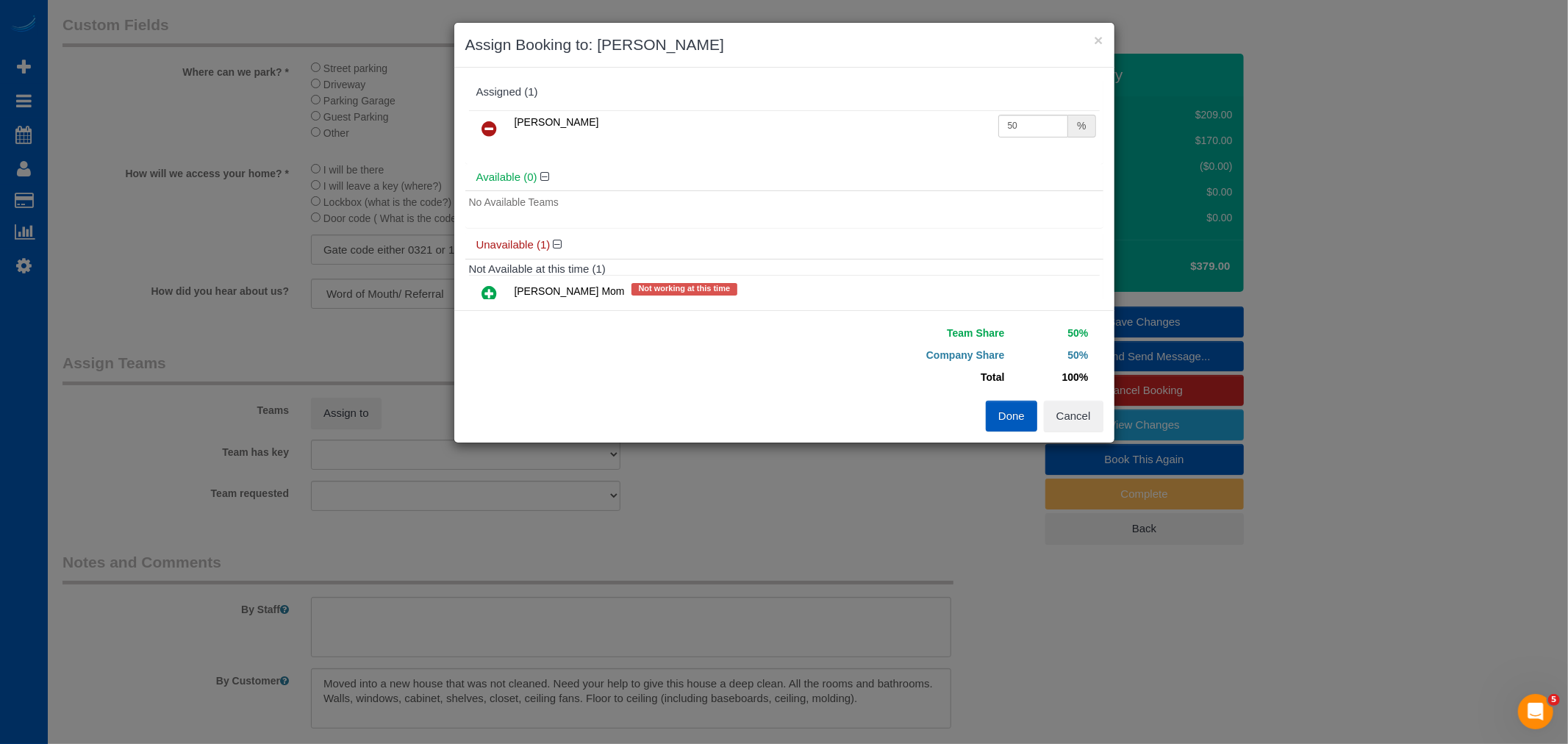
click at [494, 302] on div "Assigned (1) Inna Novytska 50 % Available (0) No Available Teams Unavailable (1…" at bounding box center [784, 188] width 660 height 242
click at [492, 290] on icon at bounding box center [490, 293] width 15 height 18
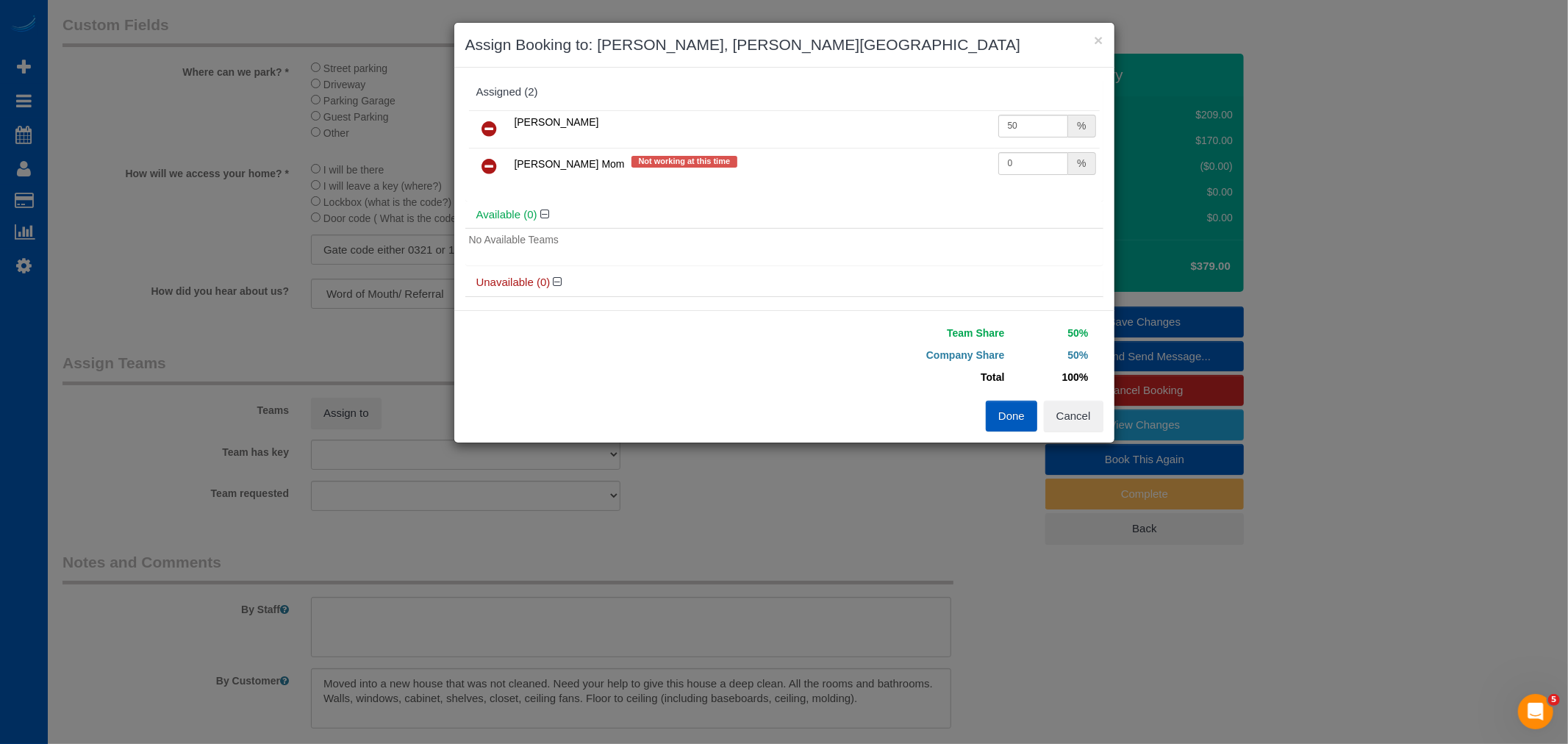
click at [1010, 408] on button "Done" at bounding box center [1011, 416] width 51 height 31
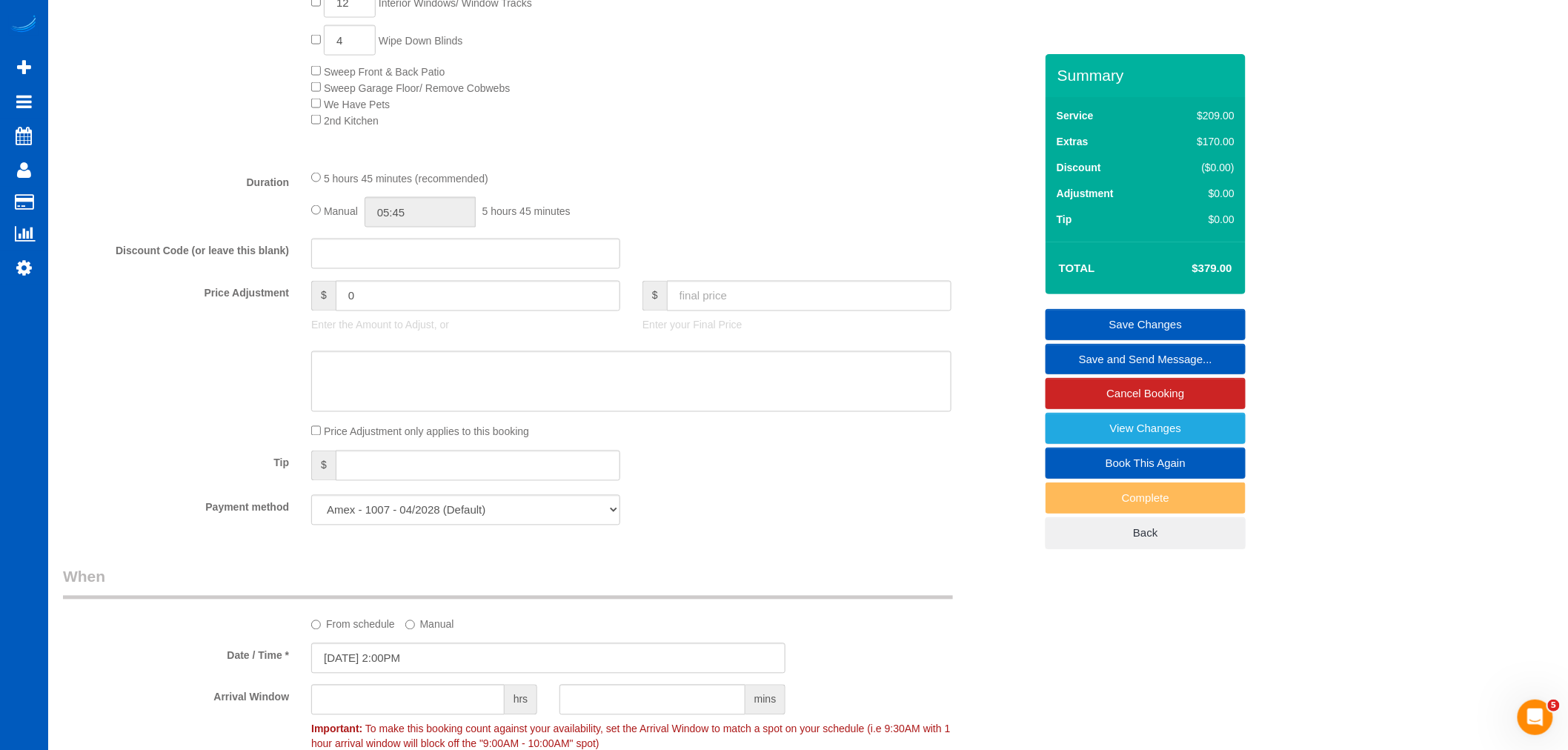
scroll to position [824, 0]
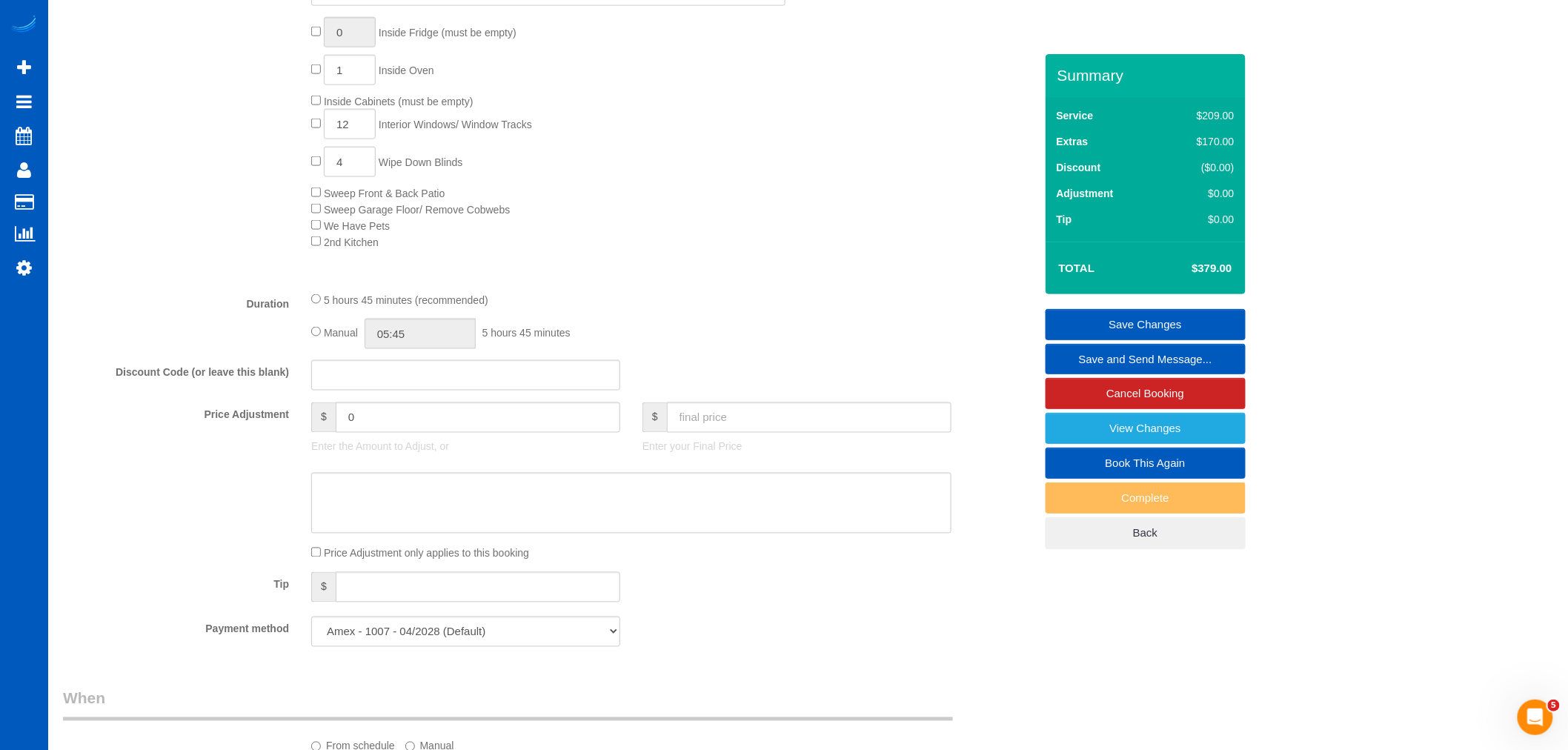
click at [1116, 315] on link "Save Changes" at bounding box center [1146, 325] width 200 height 31
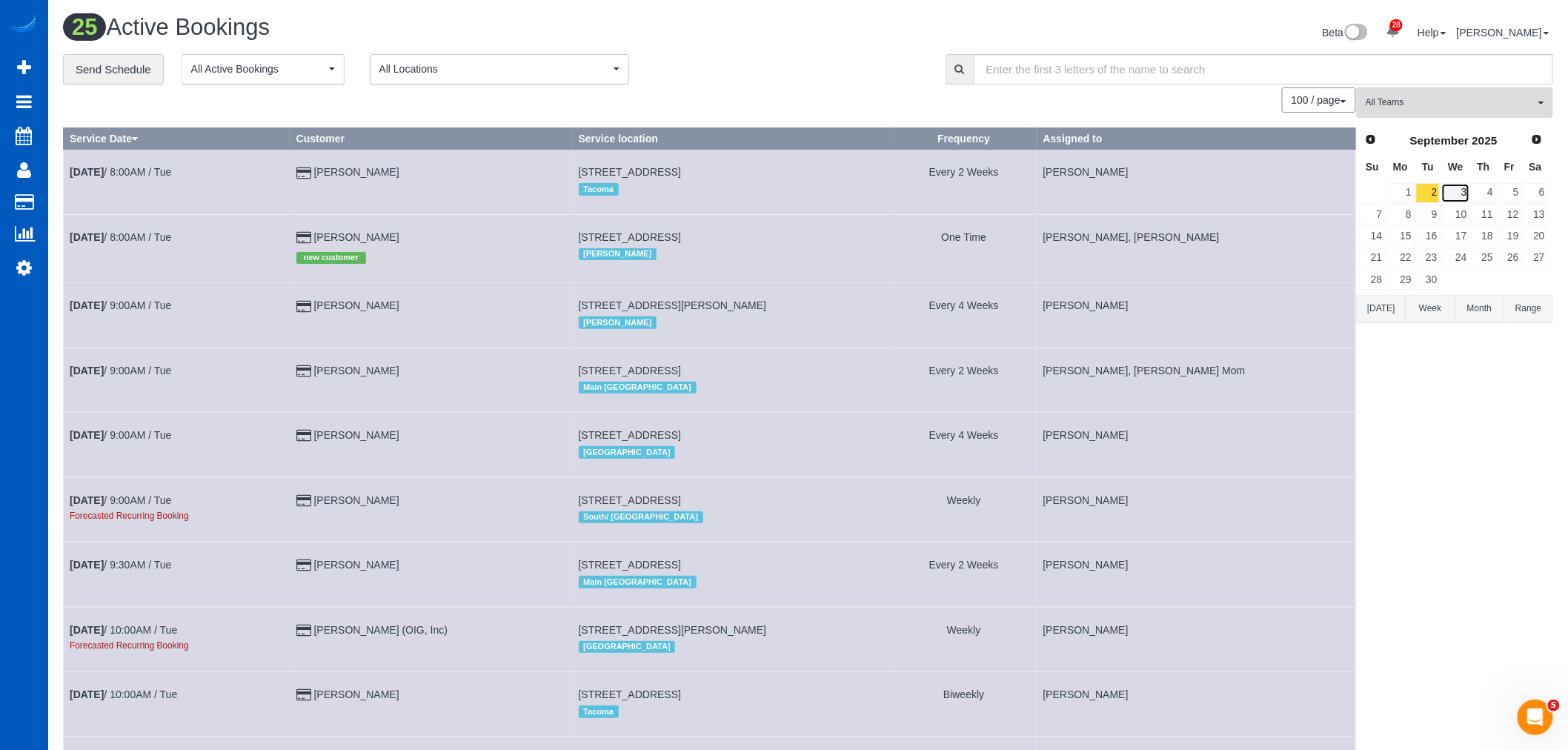
click at [1450, 193] on link "3" at bounding box center [1456, 193] width 29 height 20
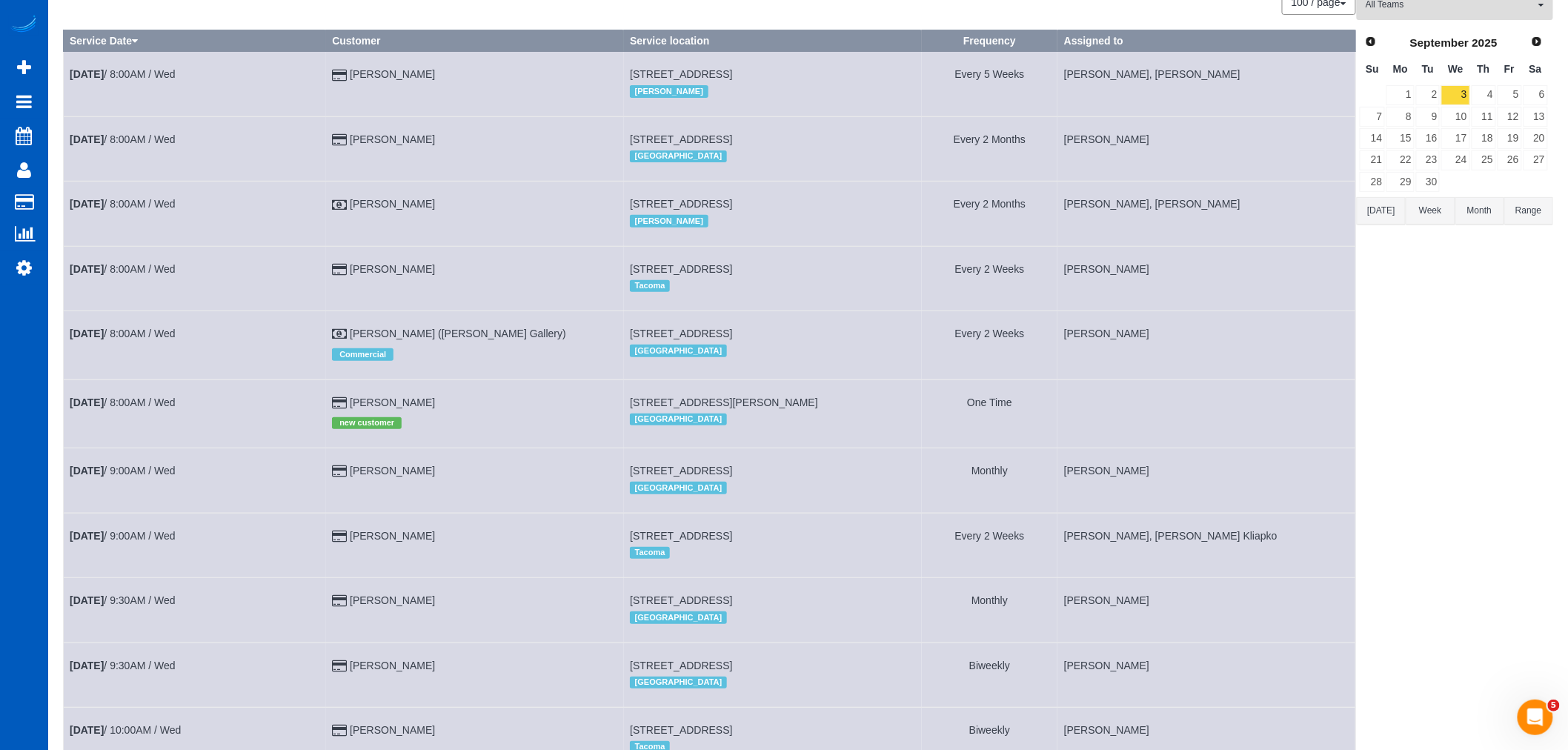
scroll to position [247, 0]
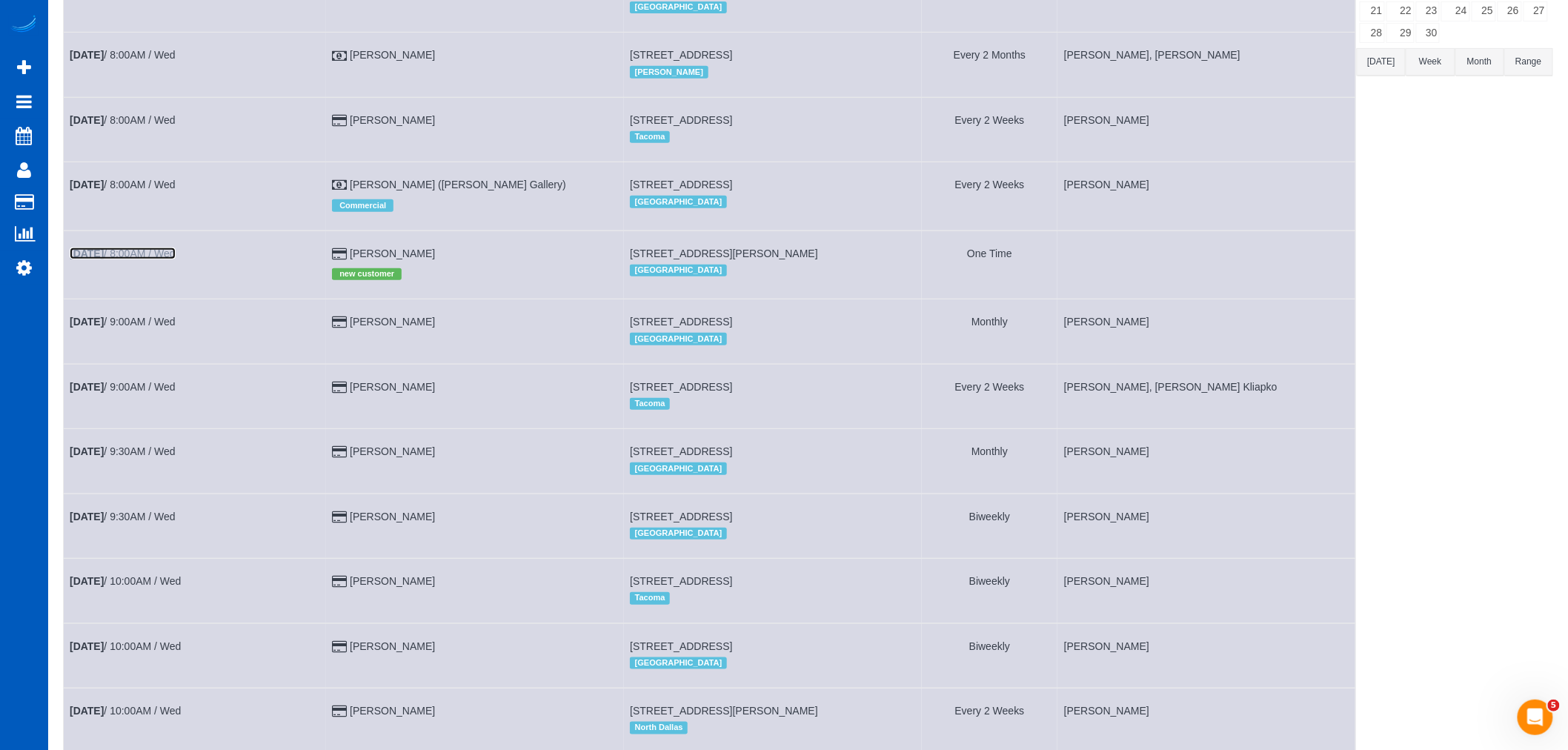
click at [134, 256] on link "Sep 3rd / 8:00AM / Wed" at bounding box center [123, 253] width 106 height 12
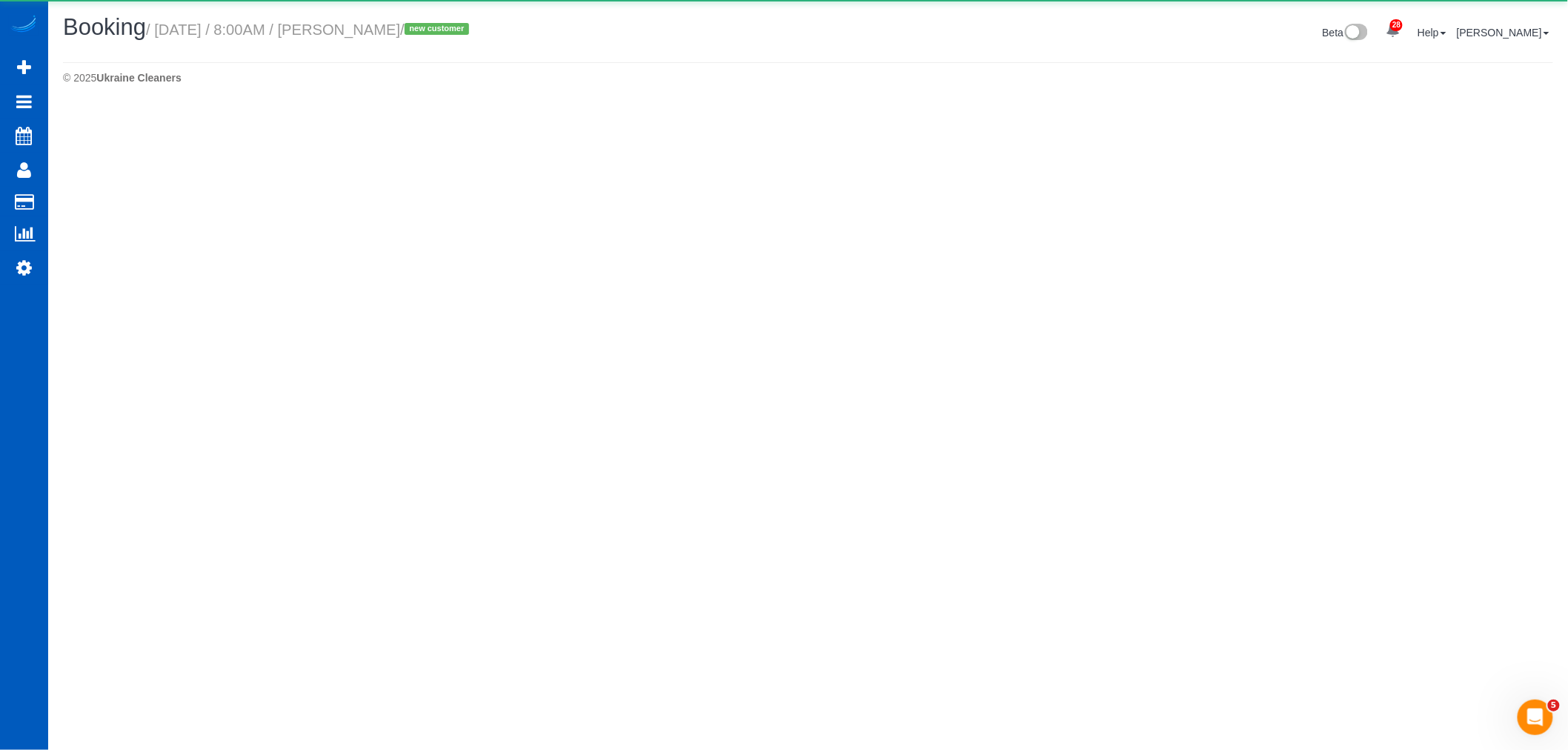
select select "OR"
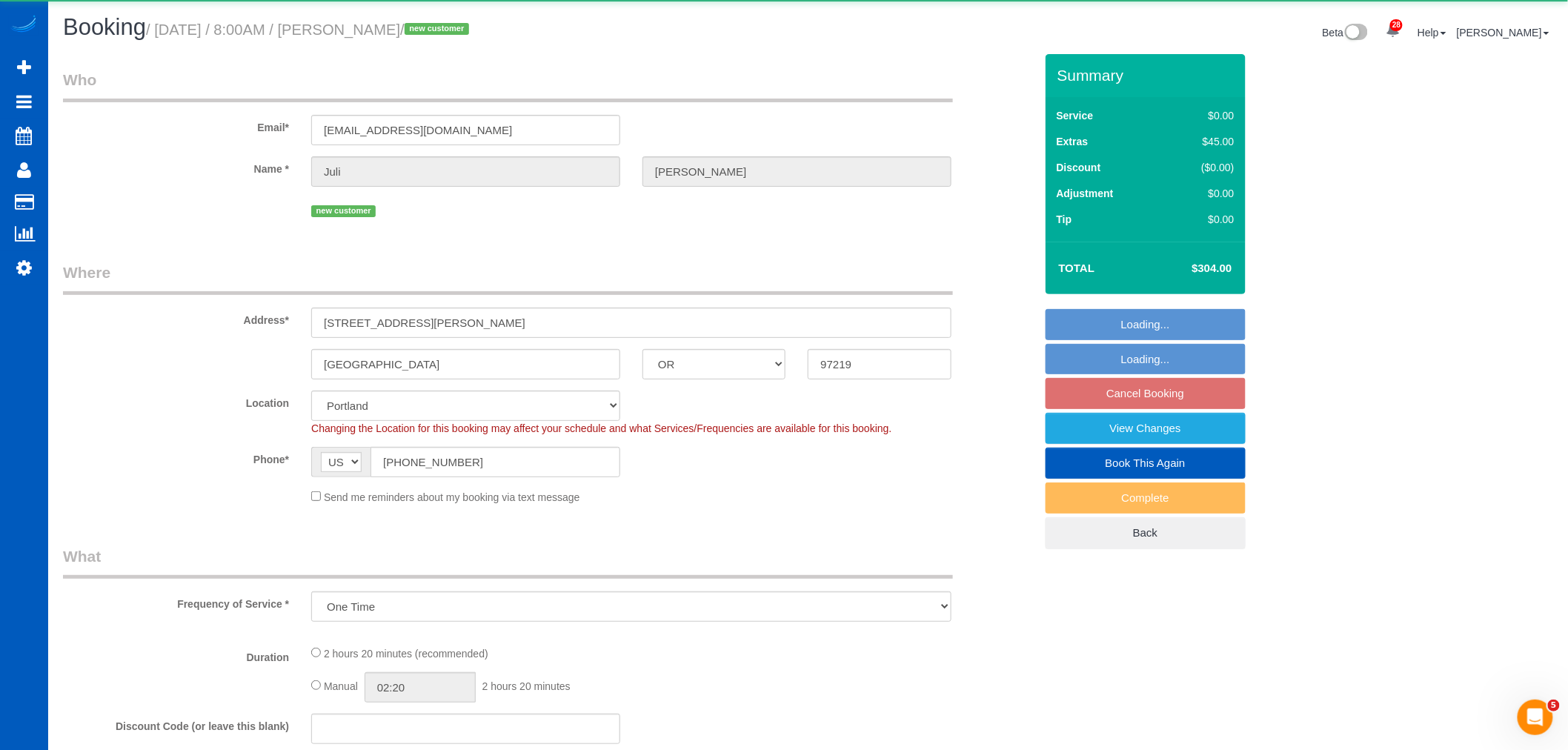
select select "object:35930"
select select "199"
select select "2001"
select select "3"
select select "2"
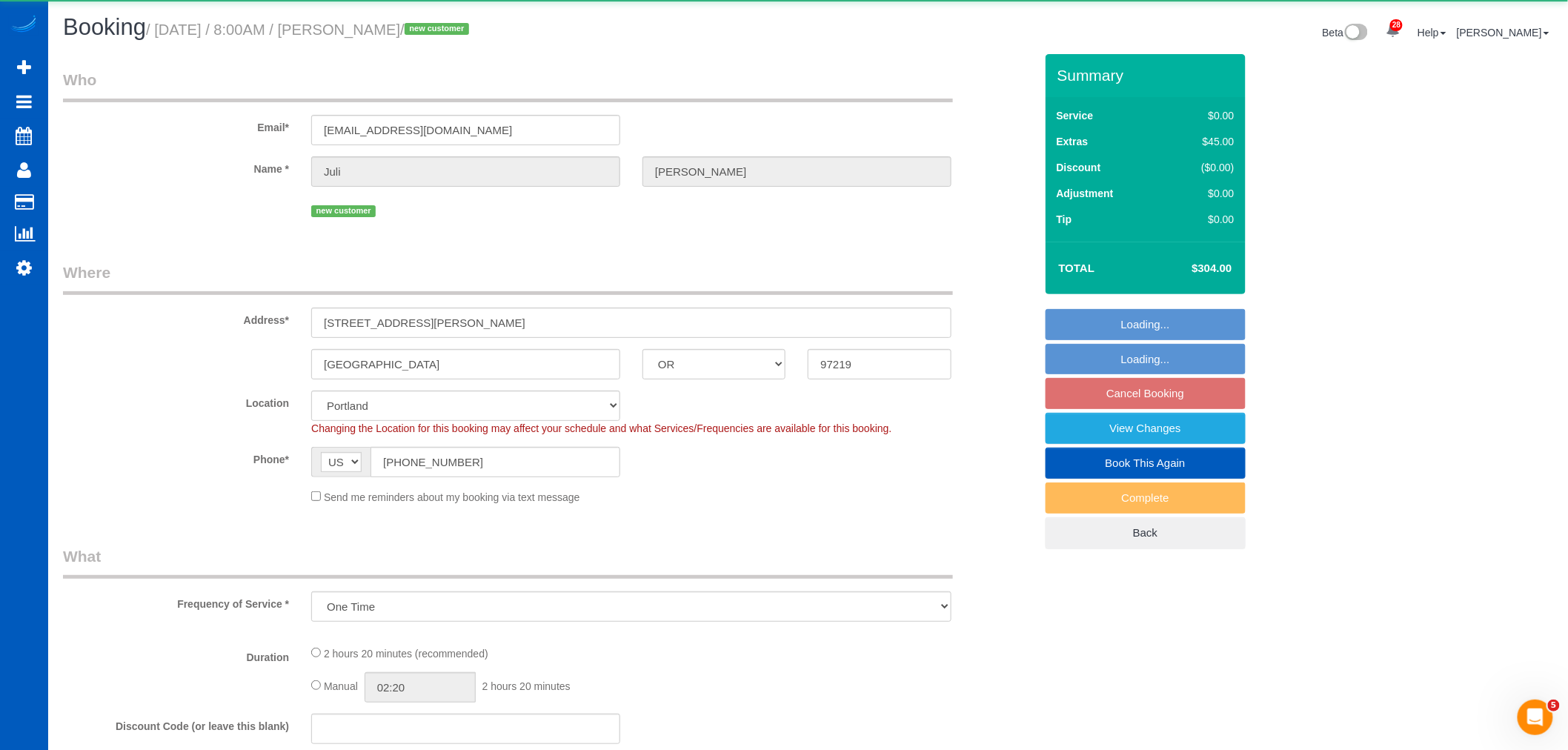
select select "spot164"
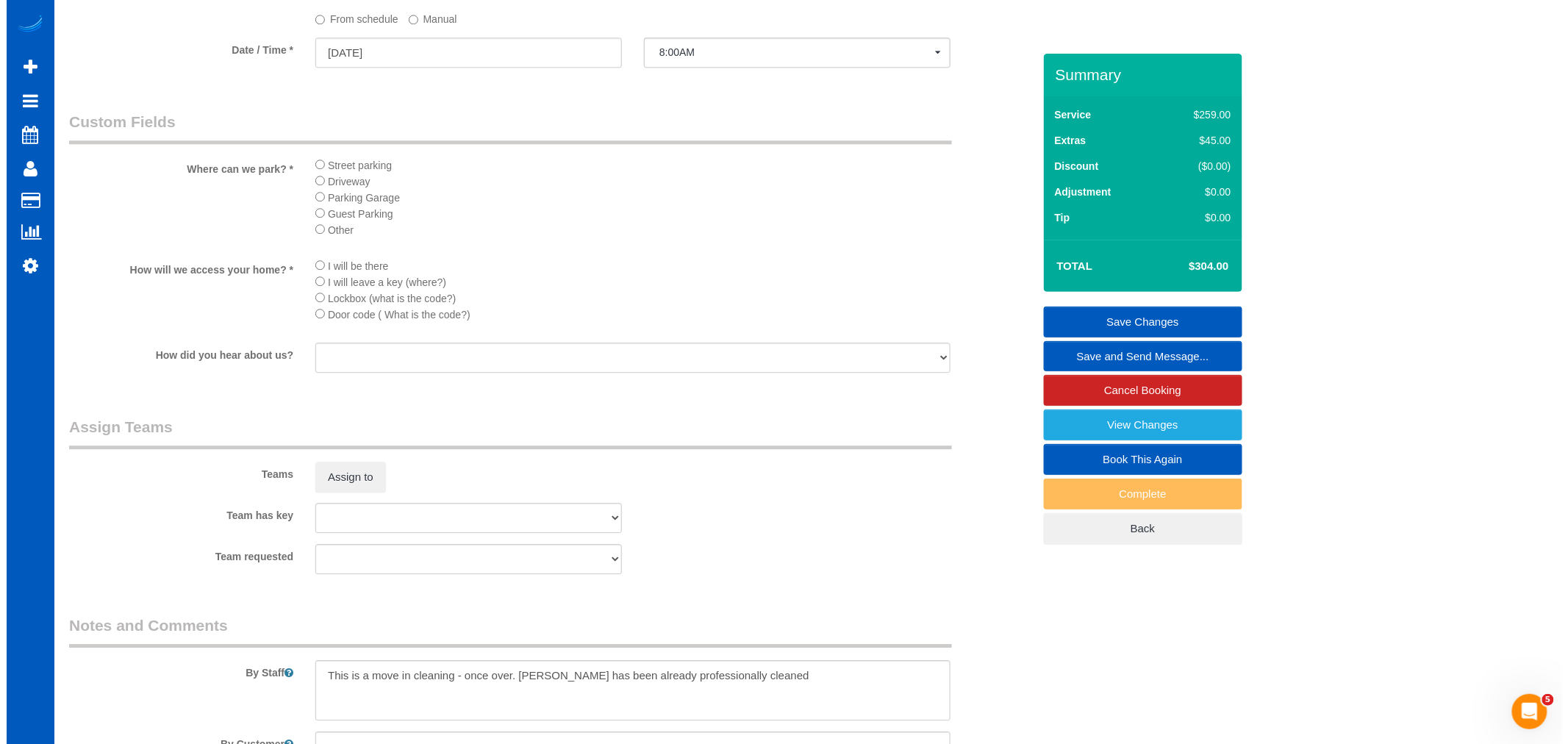
scroll to position [1552, 0]
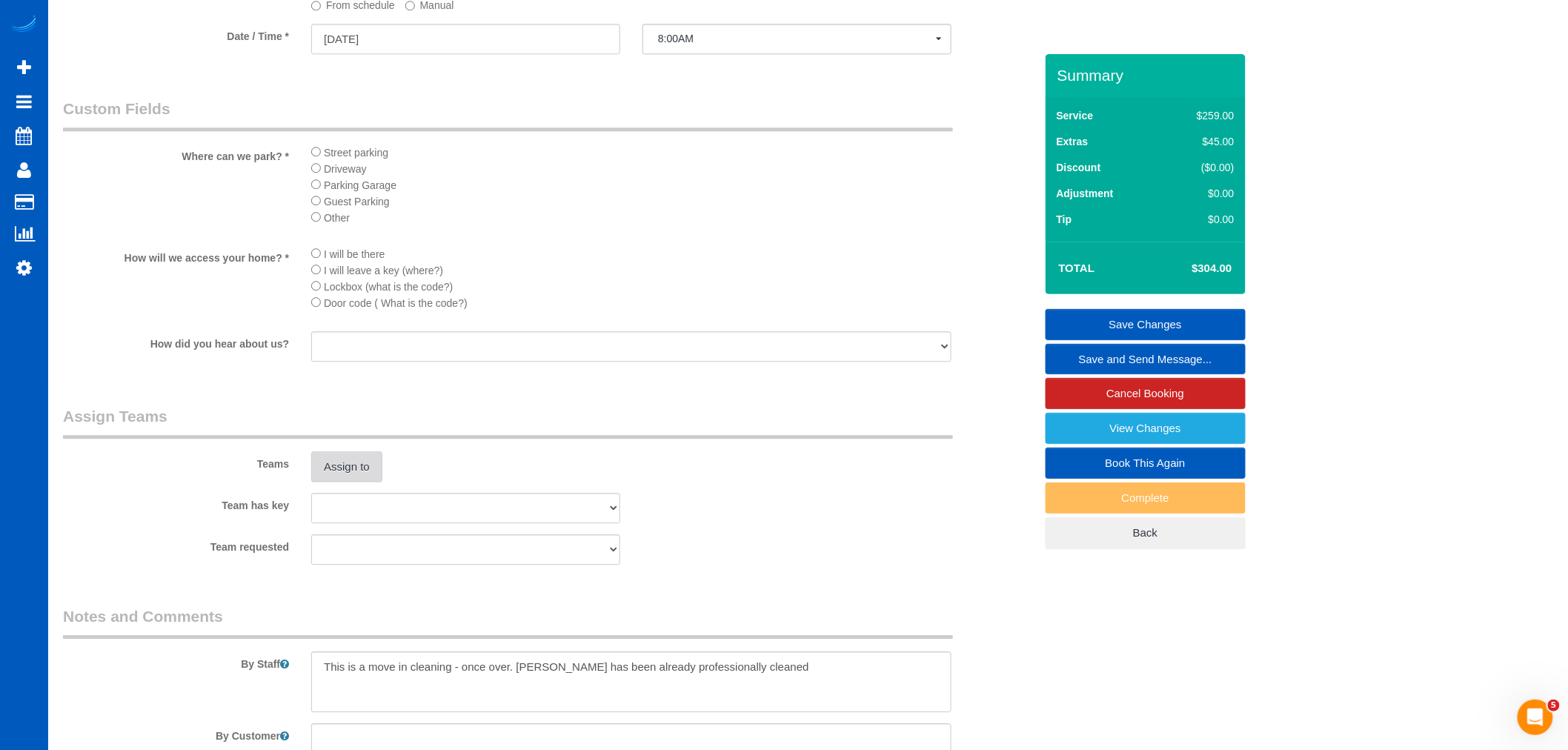
click at [342, 482] on button "Assign to" at bounding box center [347, 467] width 71 height 31
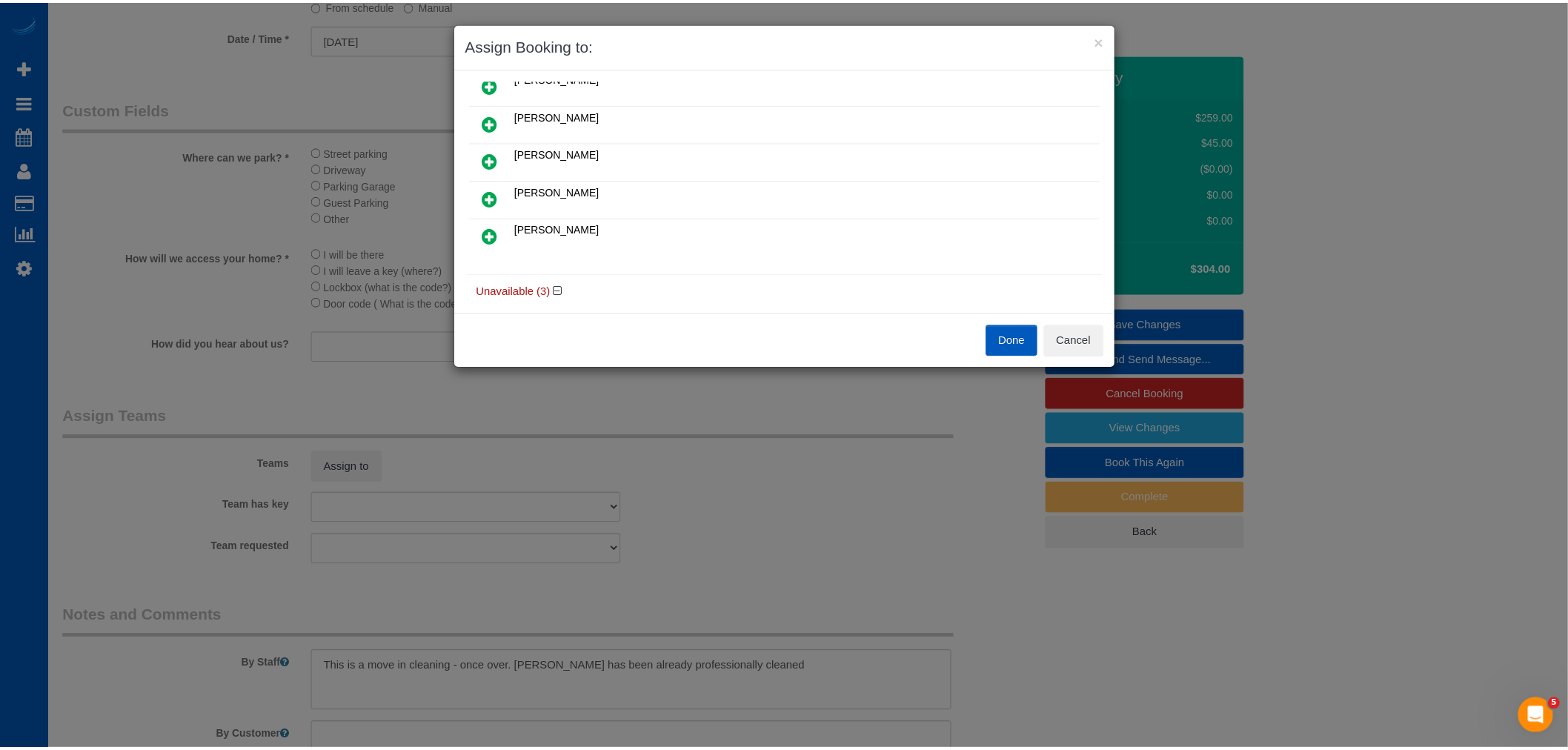
scroll to position [329, 0]
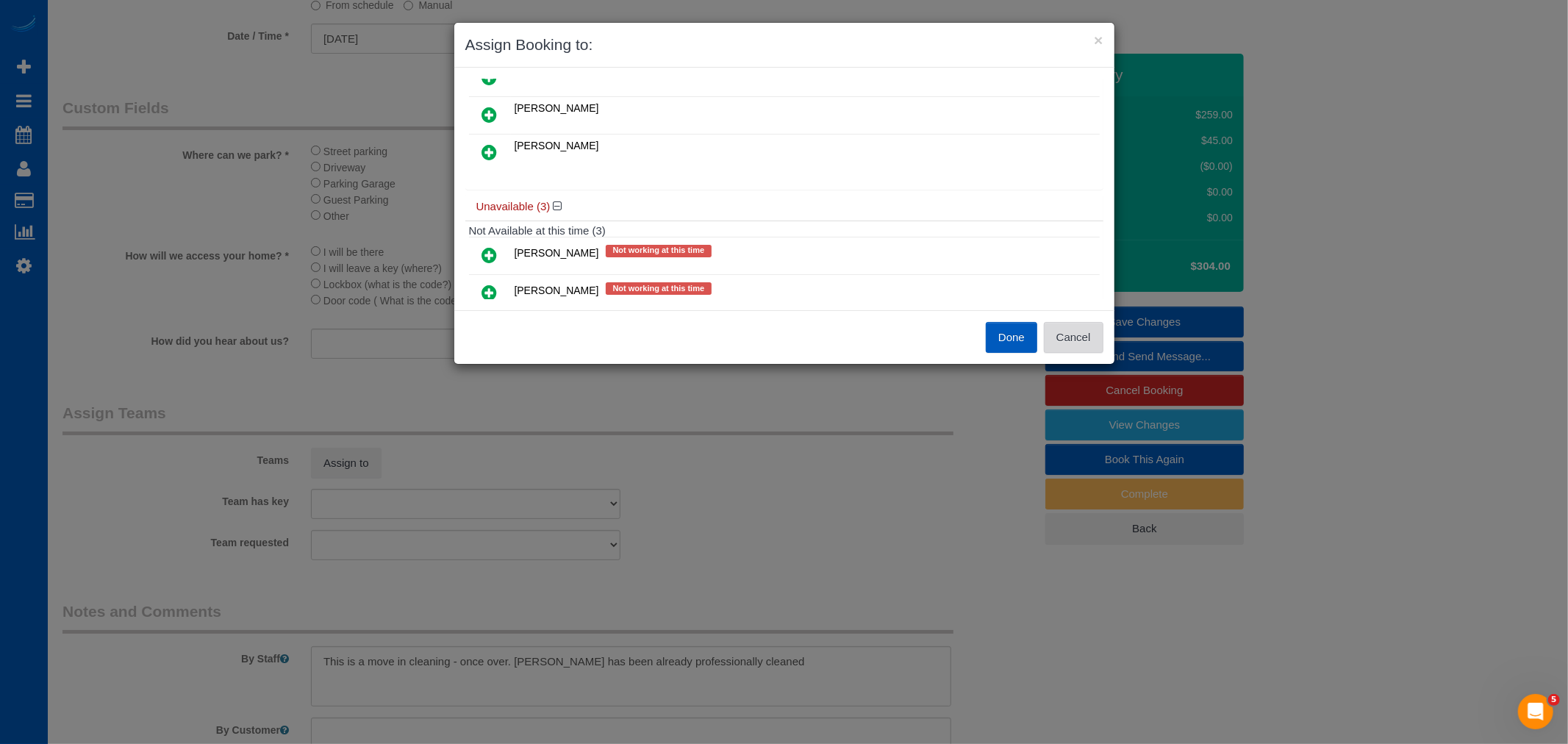
click at [1084, 333] on button "Cancel" at bounding box center [1074, 337] width 60 height 31
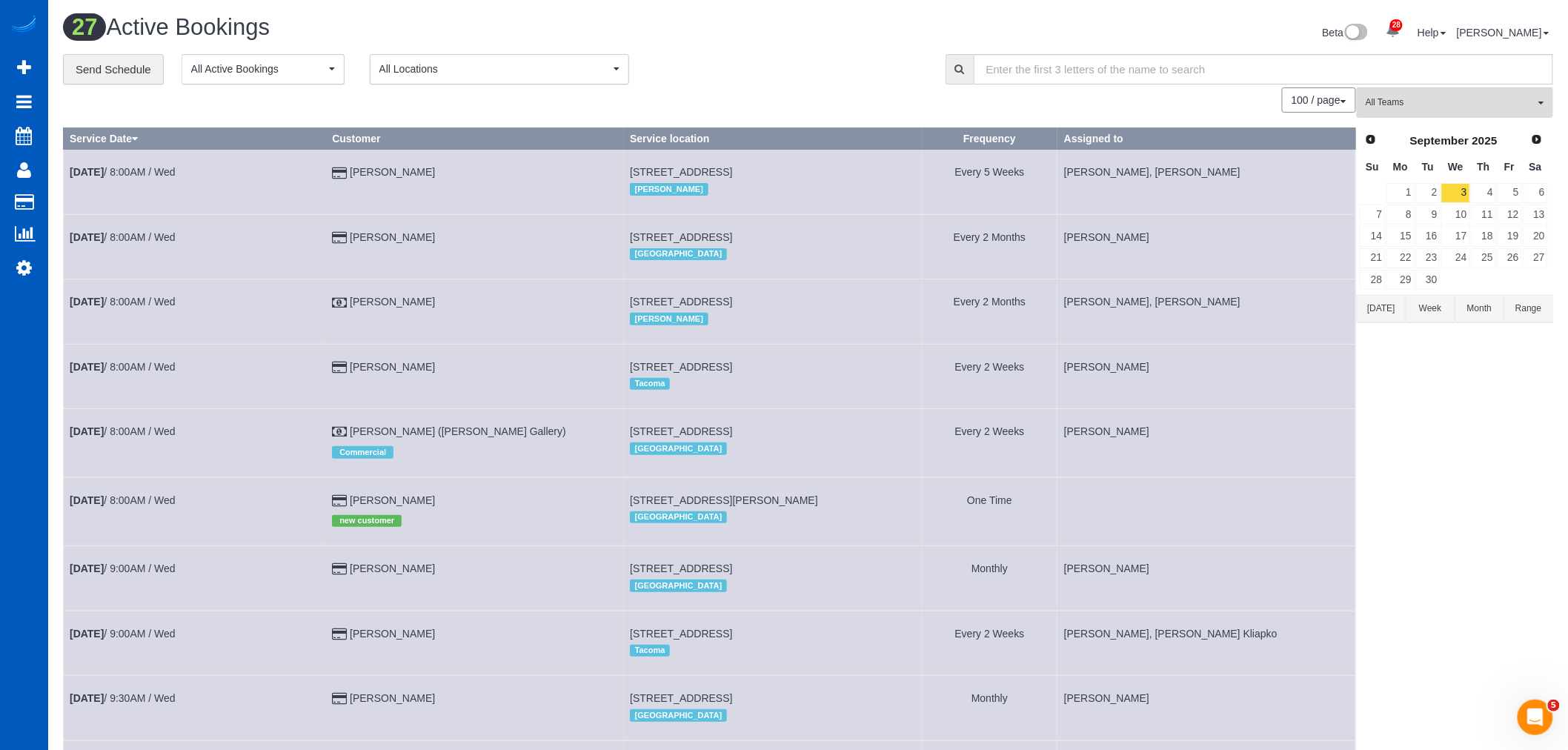
click at [417, 76] on span "All Locations" at bounding box center [494, 69] width 230 height 15
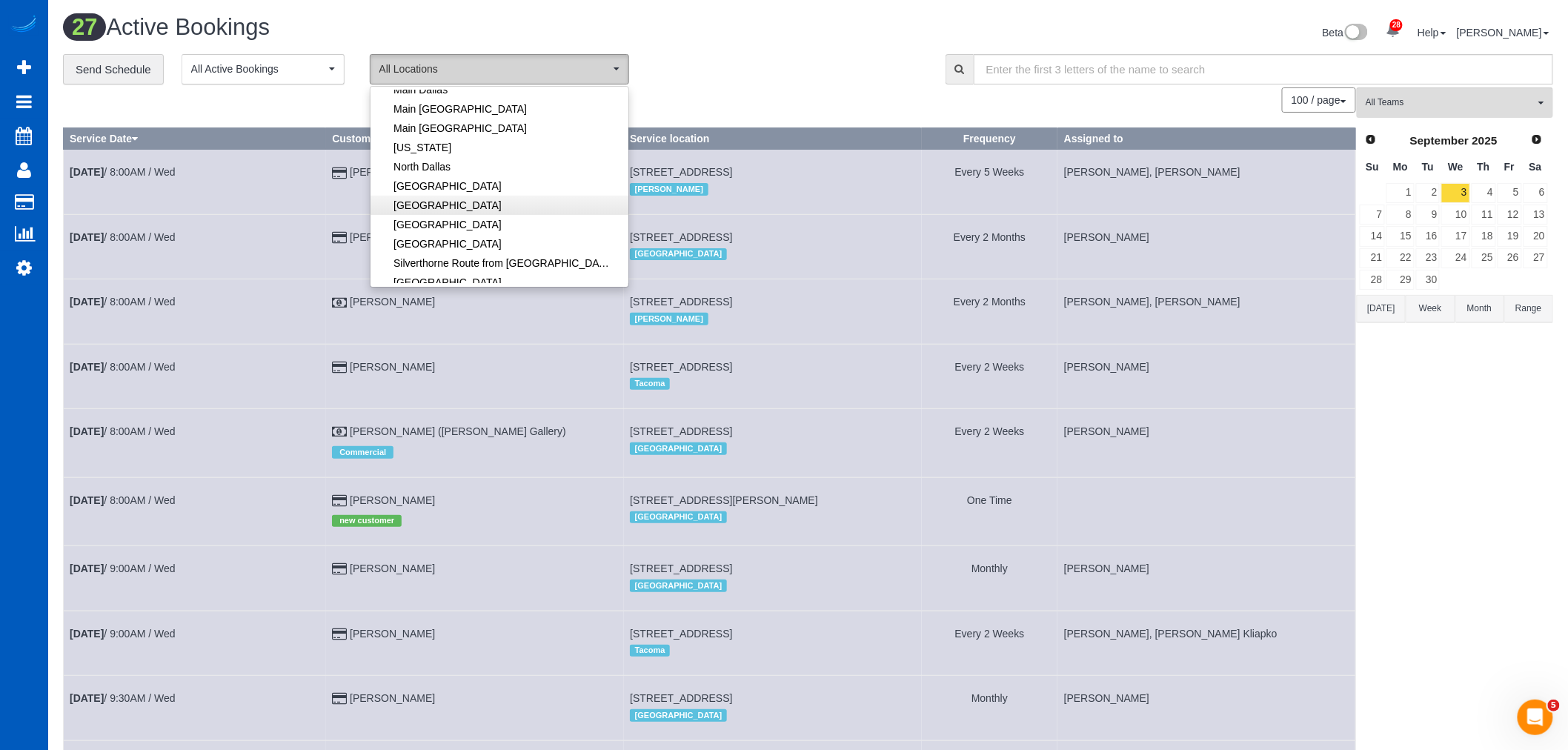
scroll to position [247, 0]
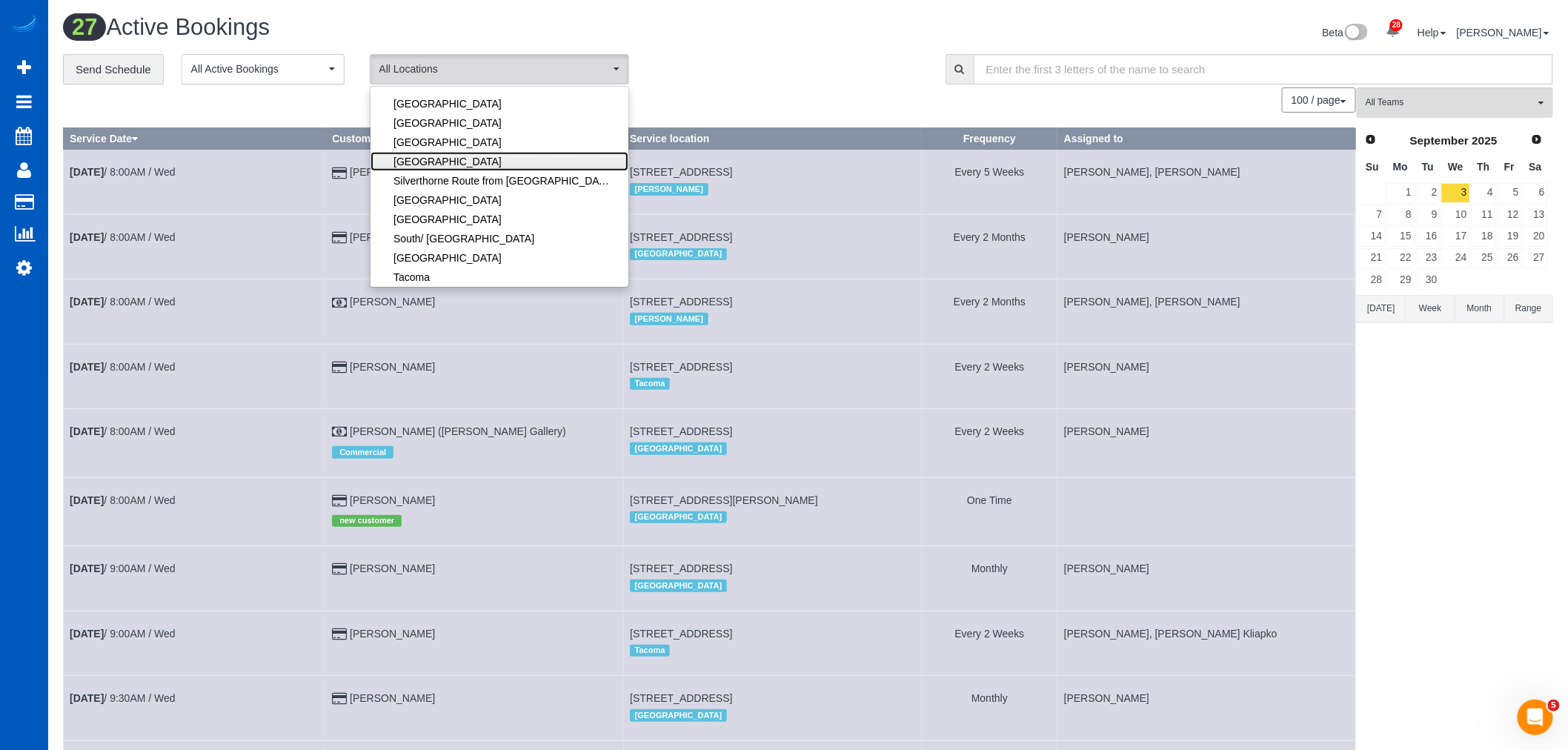
click at [469, 166] on link "[GEOGRAPHIC_DATA]" at bounding box center [499, 161] width 258 height 19
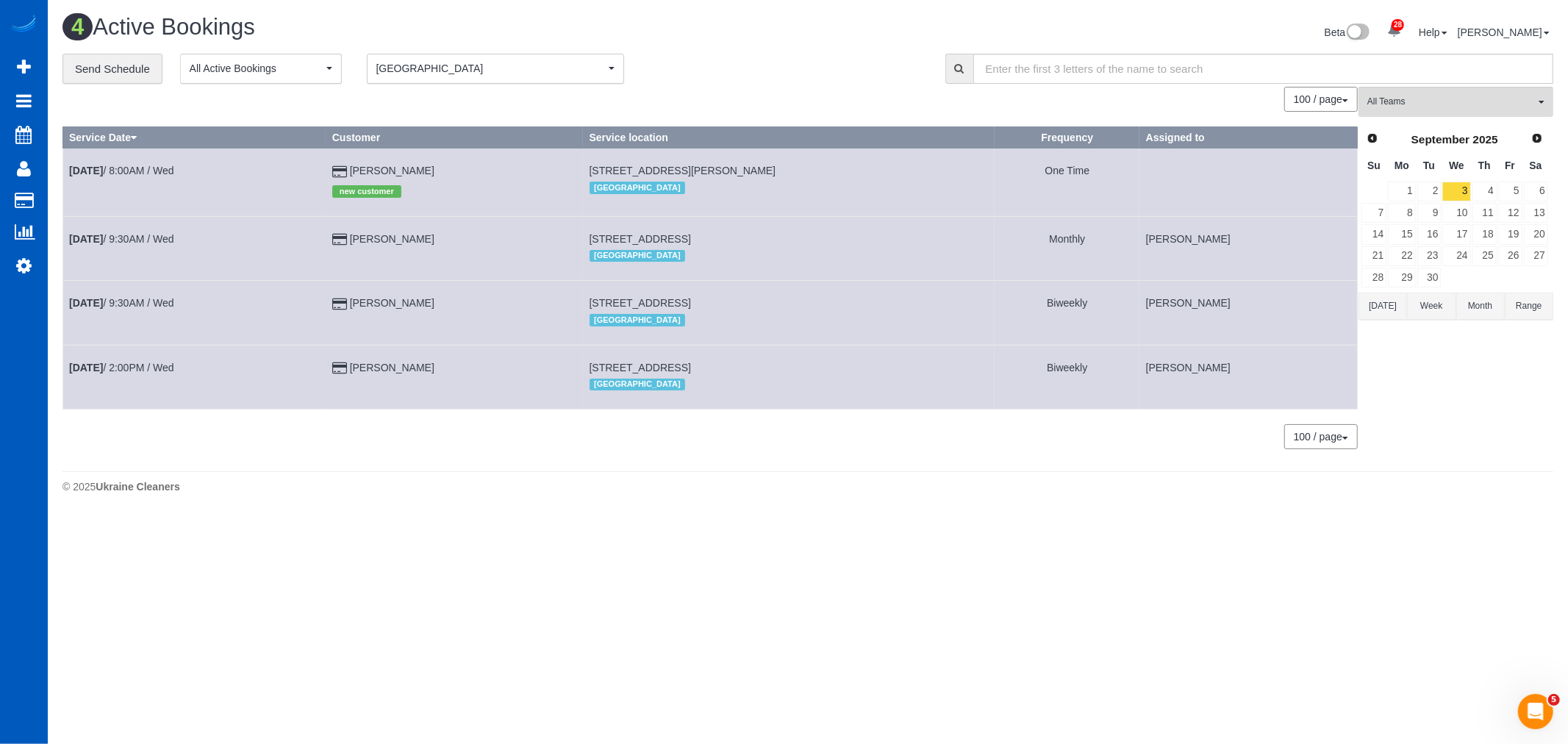
click at [111, 162] on td "Sep 3rd / 8:00AM / Wed" at bounding box center [195, 182] width 263 height 67
click at [103, 169] on b "Sep 3rd" at bounding box center [86, 170] width 34 height 11
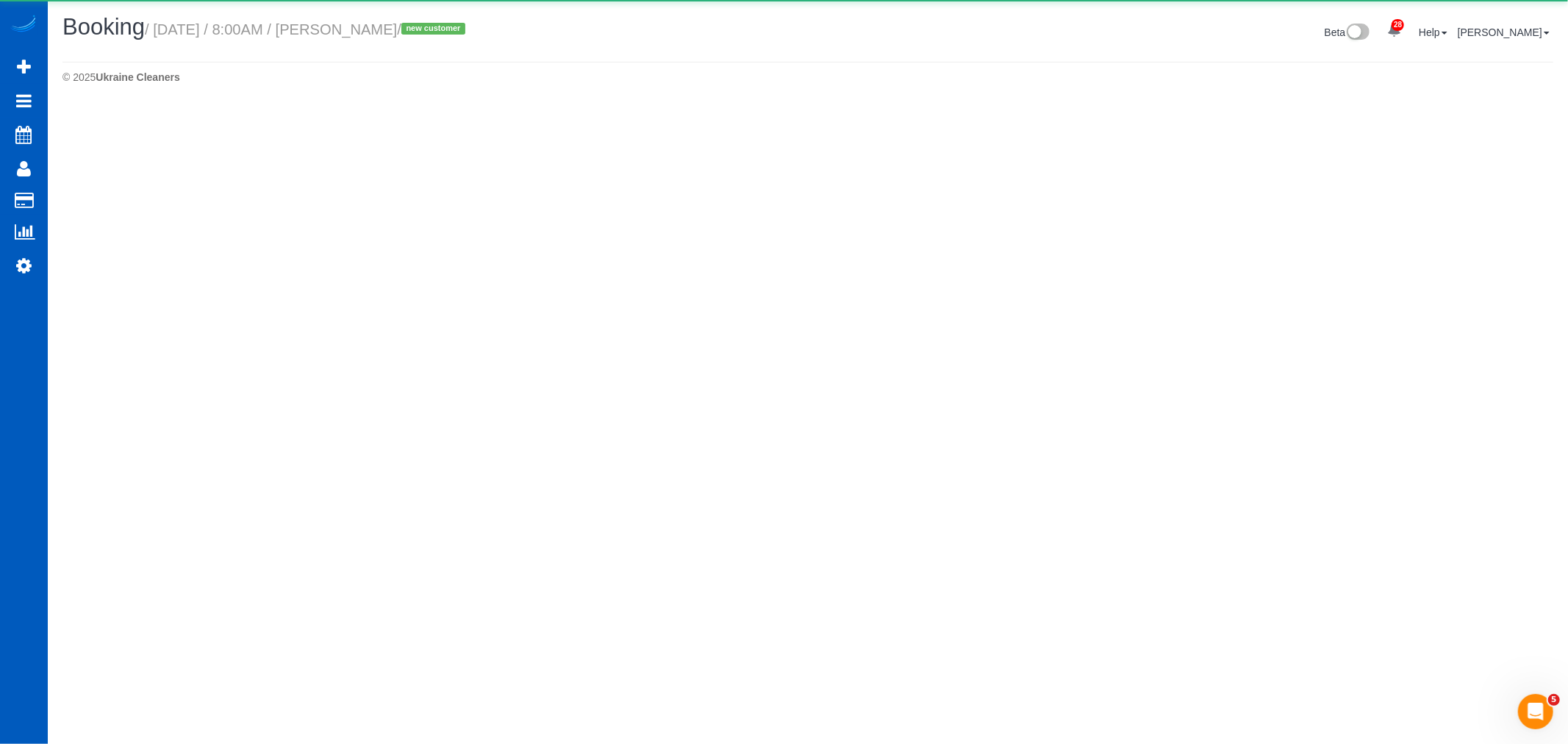
select select "OR"
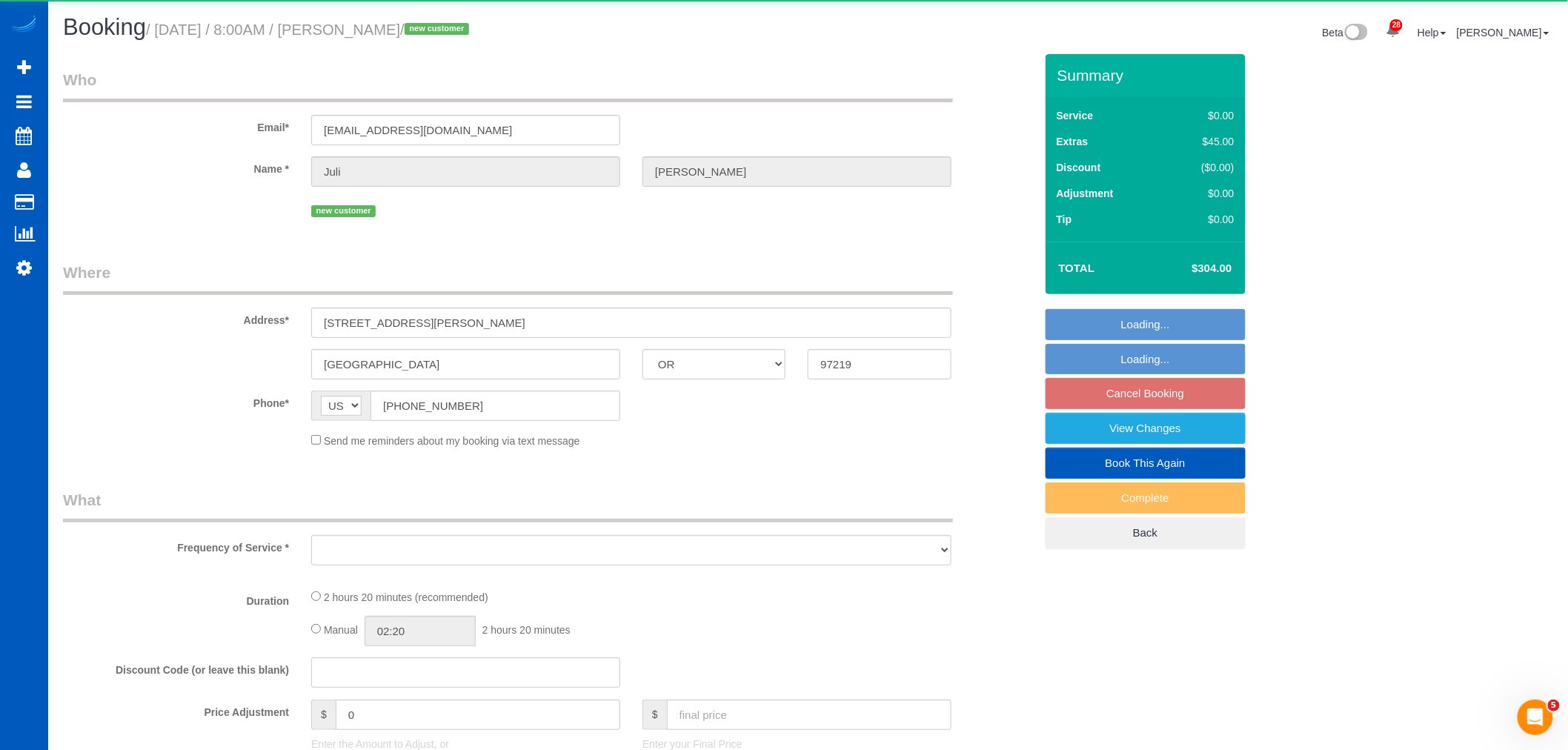
select select "object:37208"
select select "string:fspay-ca9d1e3d-8abe-492a-a977-bc3c0f243810"
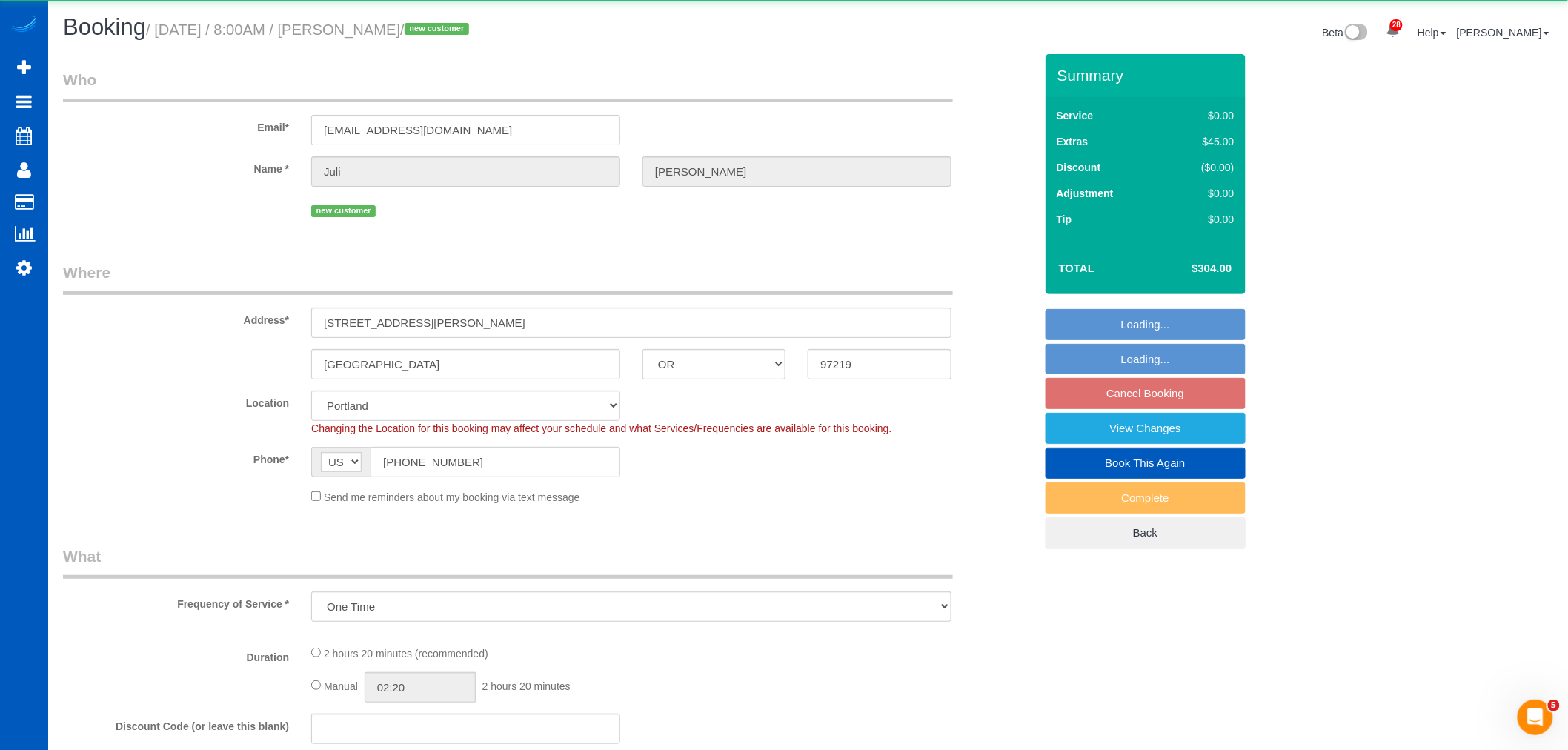
select select "object:37525"
select select "199"
select select "2001"
select select "3"
select select "2"
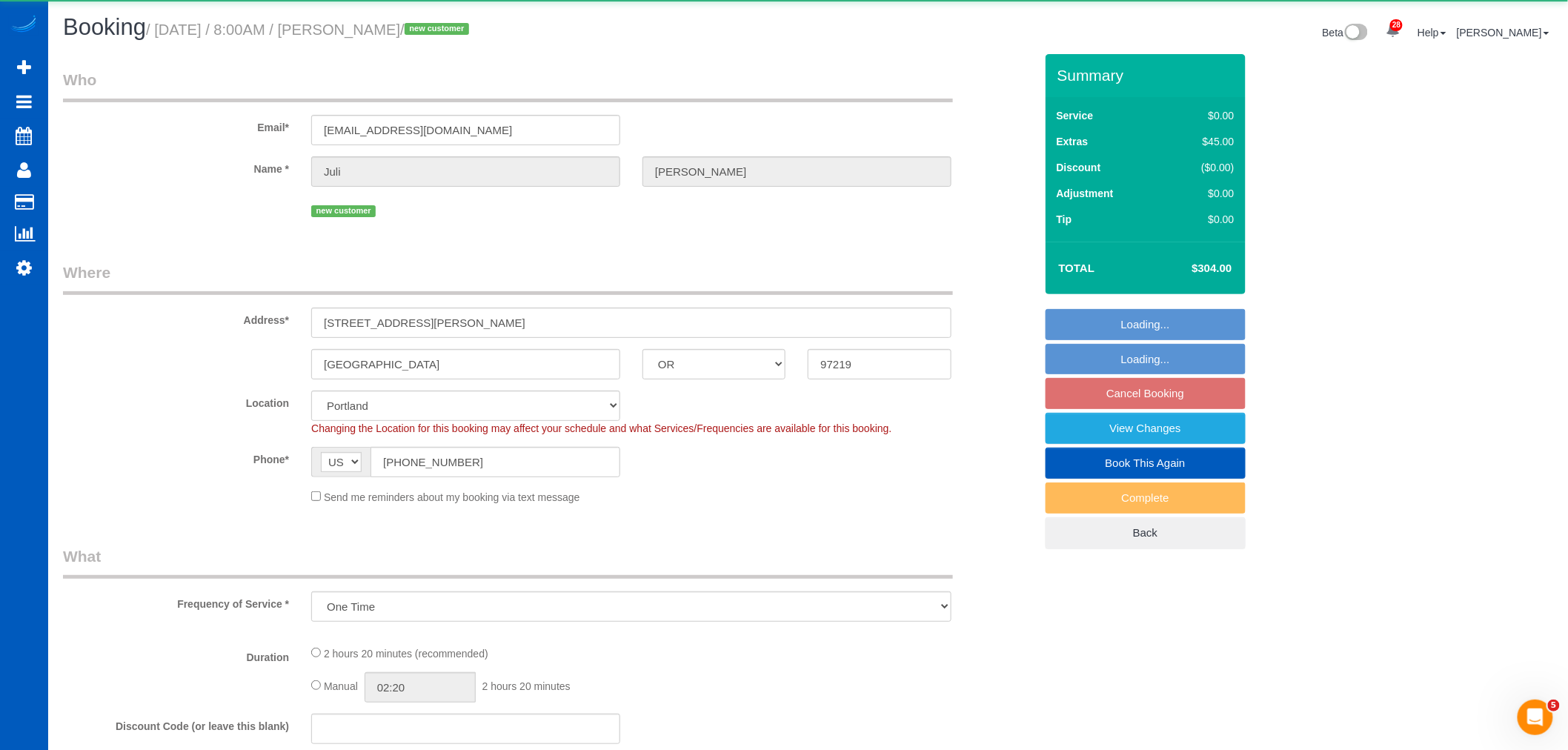
select select "spot181"
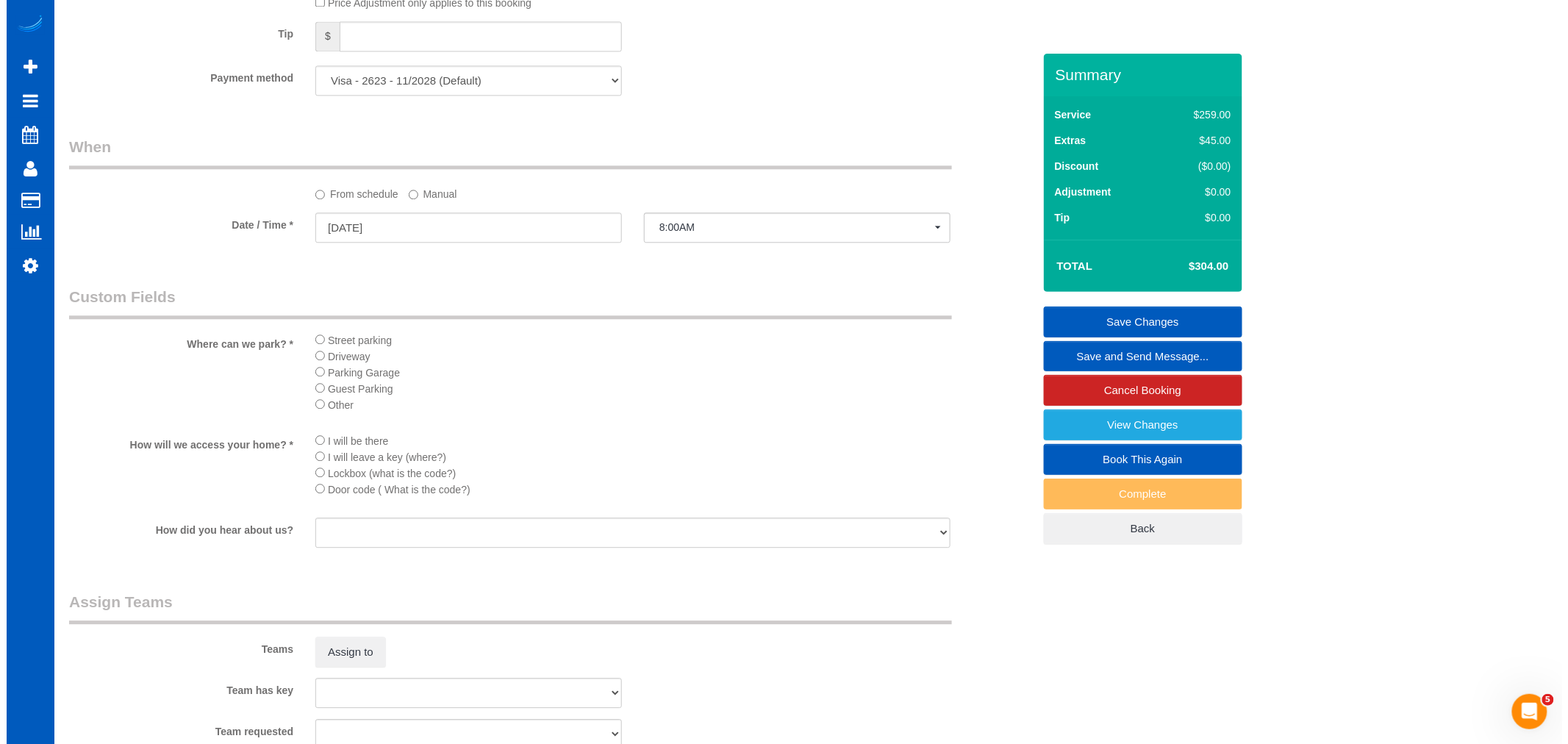
scroll to position [1389, 0]
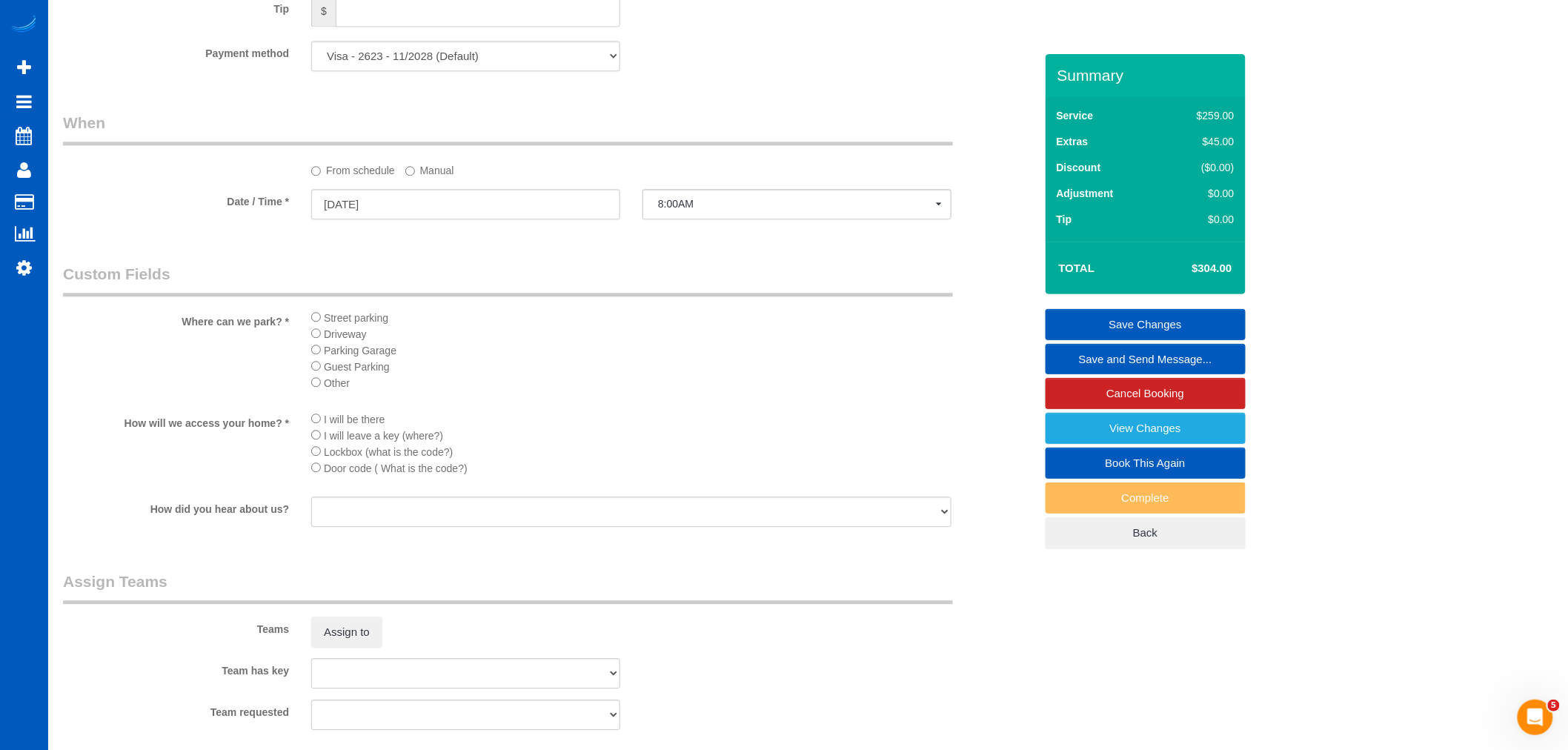
drag, startPoint x: 388, startPoint y: 638, endPoint x: 316, endPoint y: 649, distance: 72.8
click at [386, 640] on div "Assign to" at bounding box center [466, 632] width 331 height 31
click at [316, 647] on button "Assign to" at bounding box center [347, 632] width 71 height 31
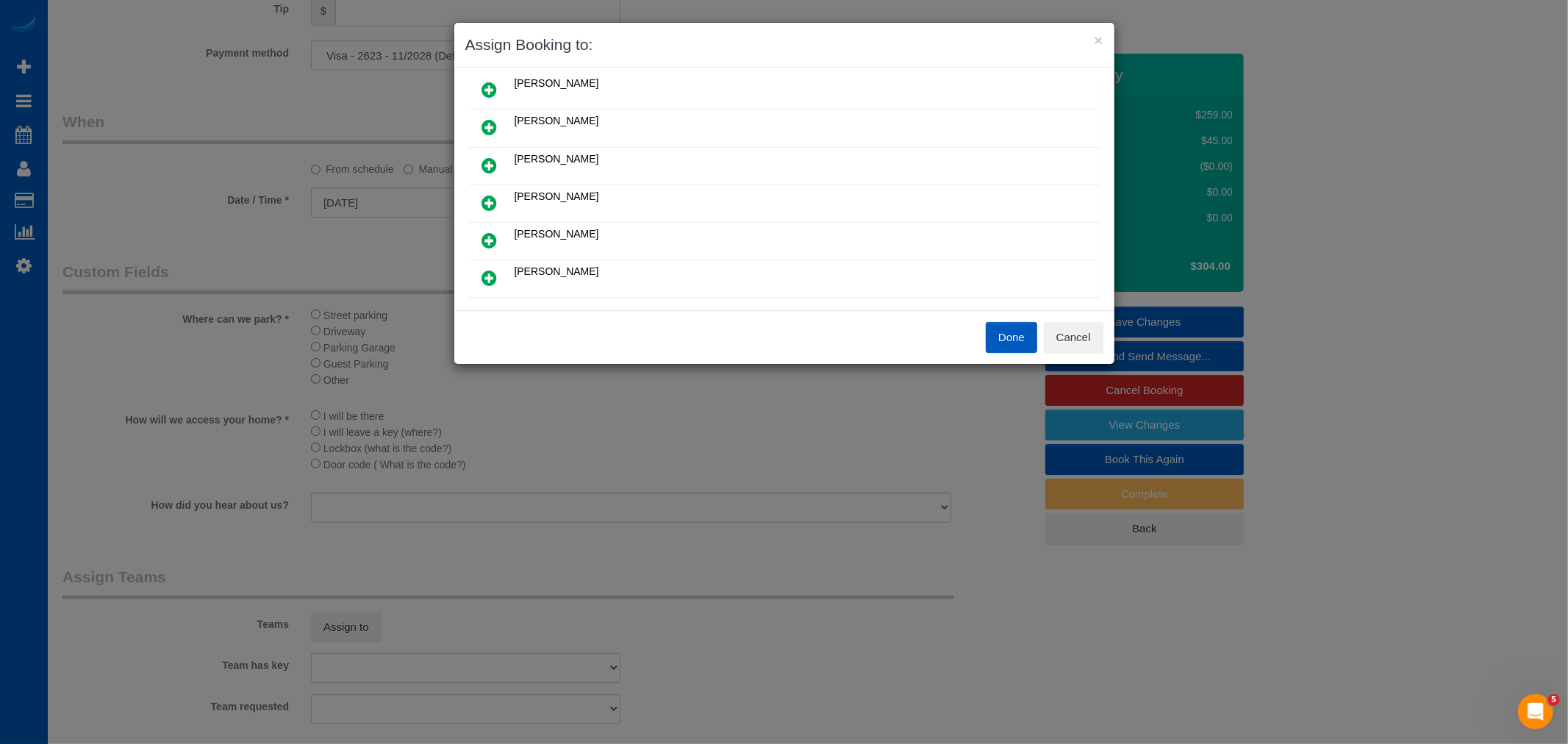
click at [496, 232] on link at bounding box center [489, 241] width 34 height 29
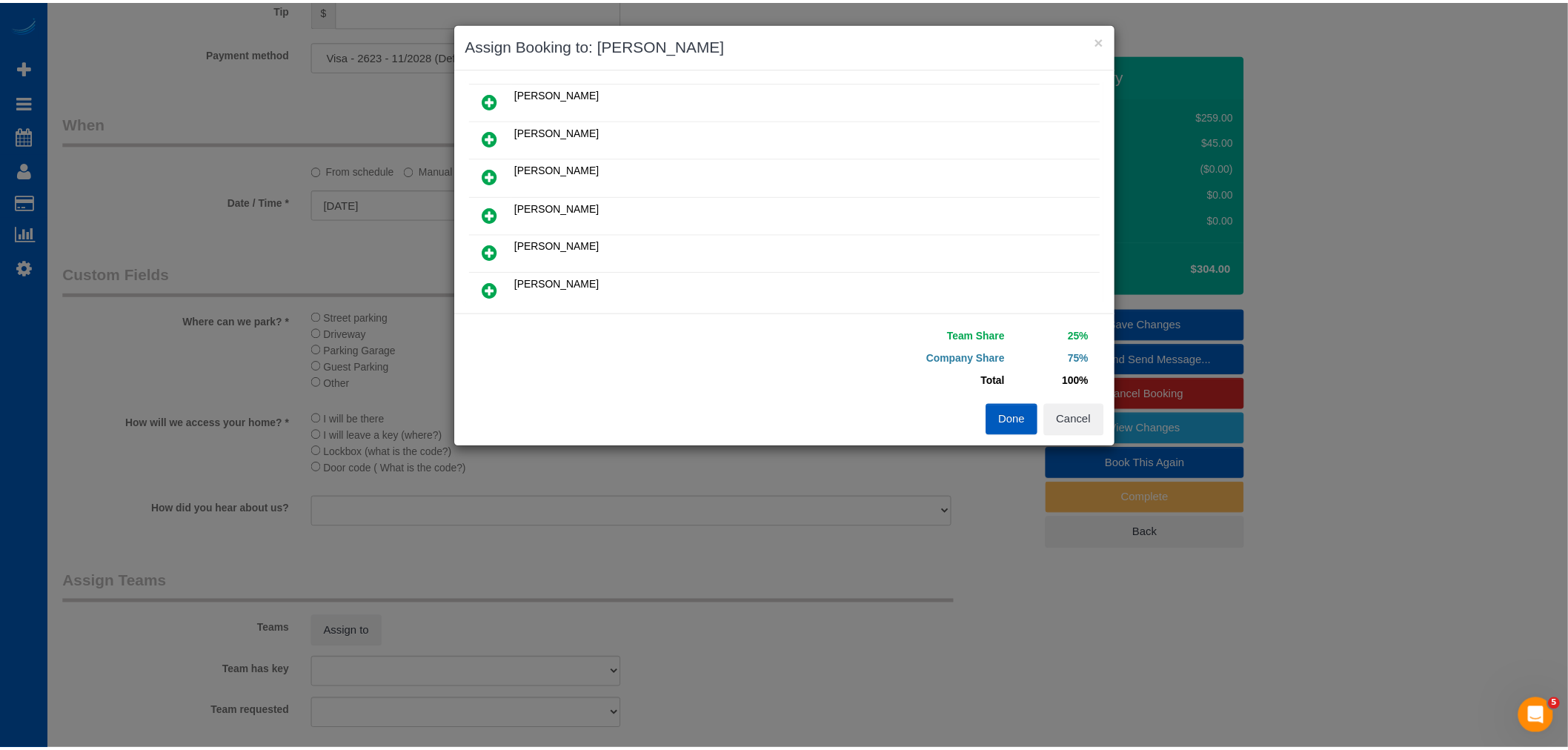
scroll to position [0, 0]
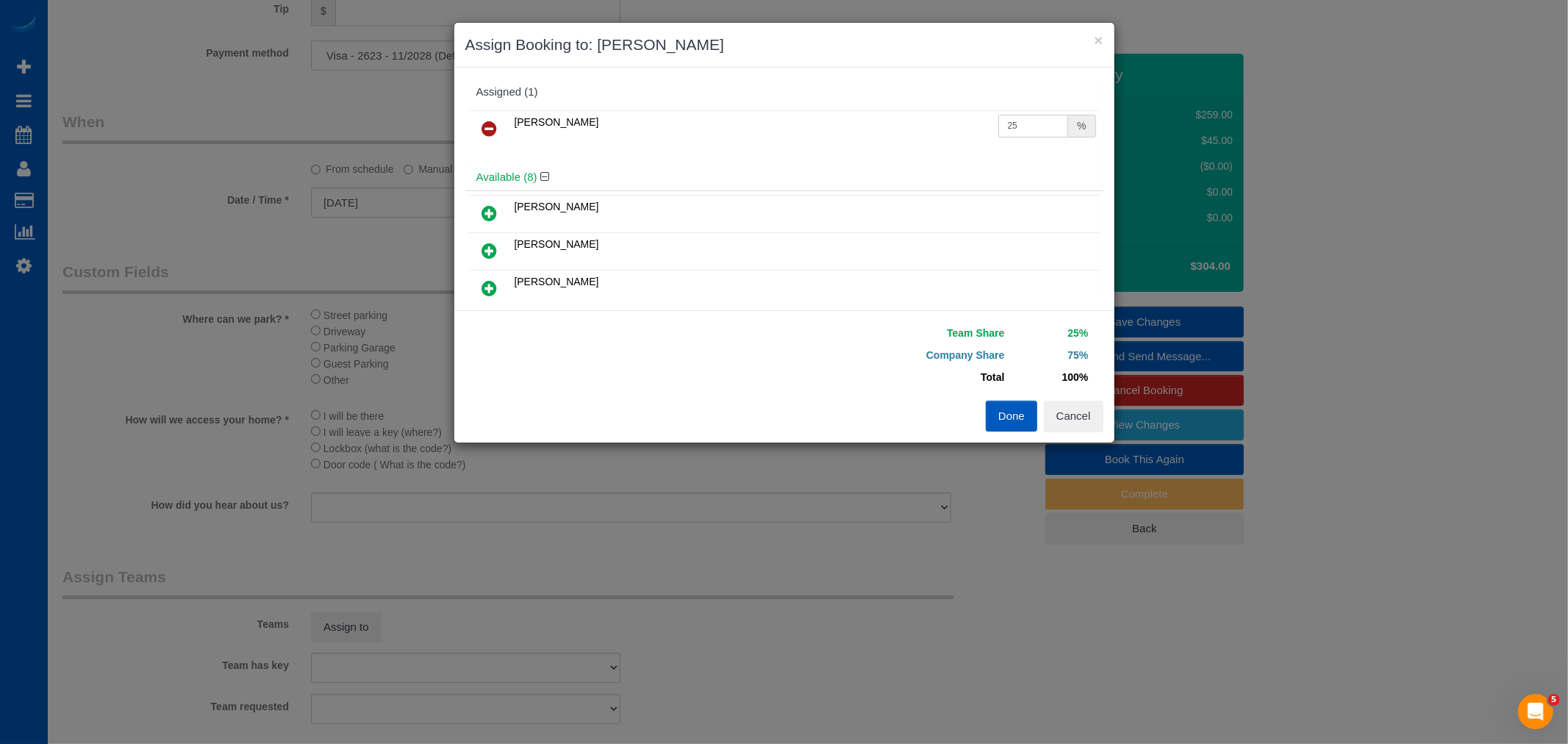
drag, startPoint x: 1040, startPoint y: 128, endPoint x: 500, endPoint y: 104, distance: 540.5
click at [500, 104] on div "Assigned (1) Raissa Radionova 25 %" at bounding box center [784, 122] width 638 height 86
type input "50"
click at [1003, 408] on button "Done" at bounding box center [1011, 416] width 51 height 31
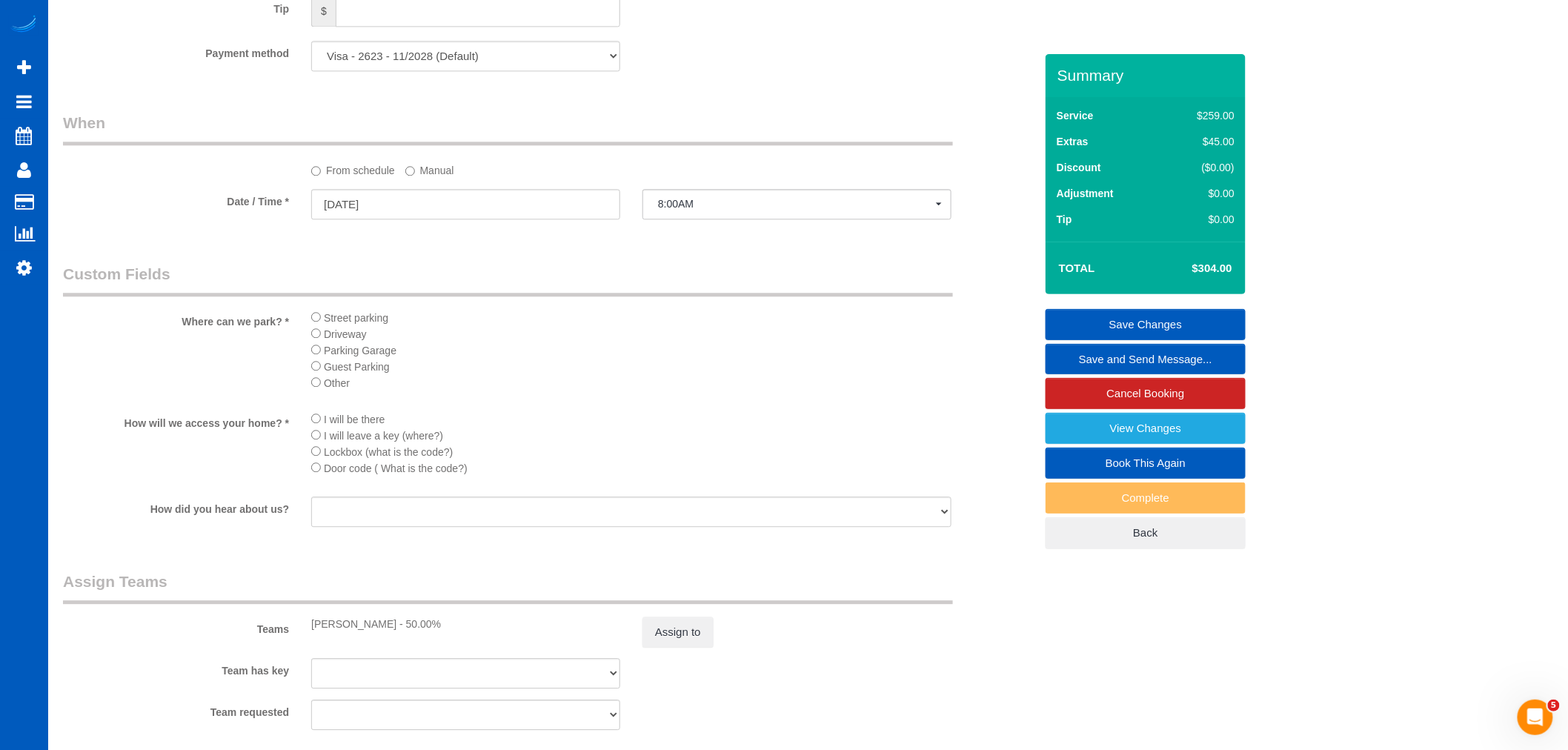
drag, startPoint x: 1174, startPoint y: 315, endPoint x: 1172, endPoint y: 330, distance: 15.1
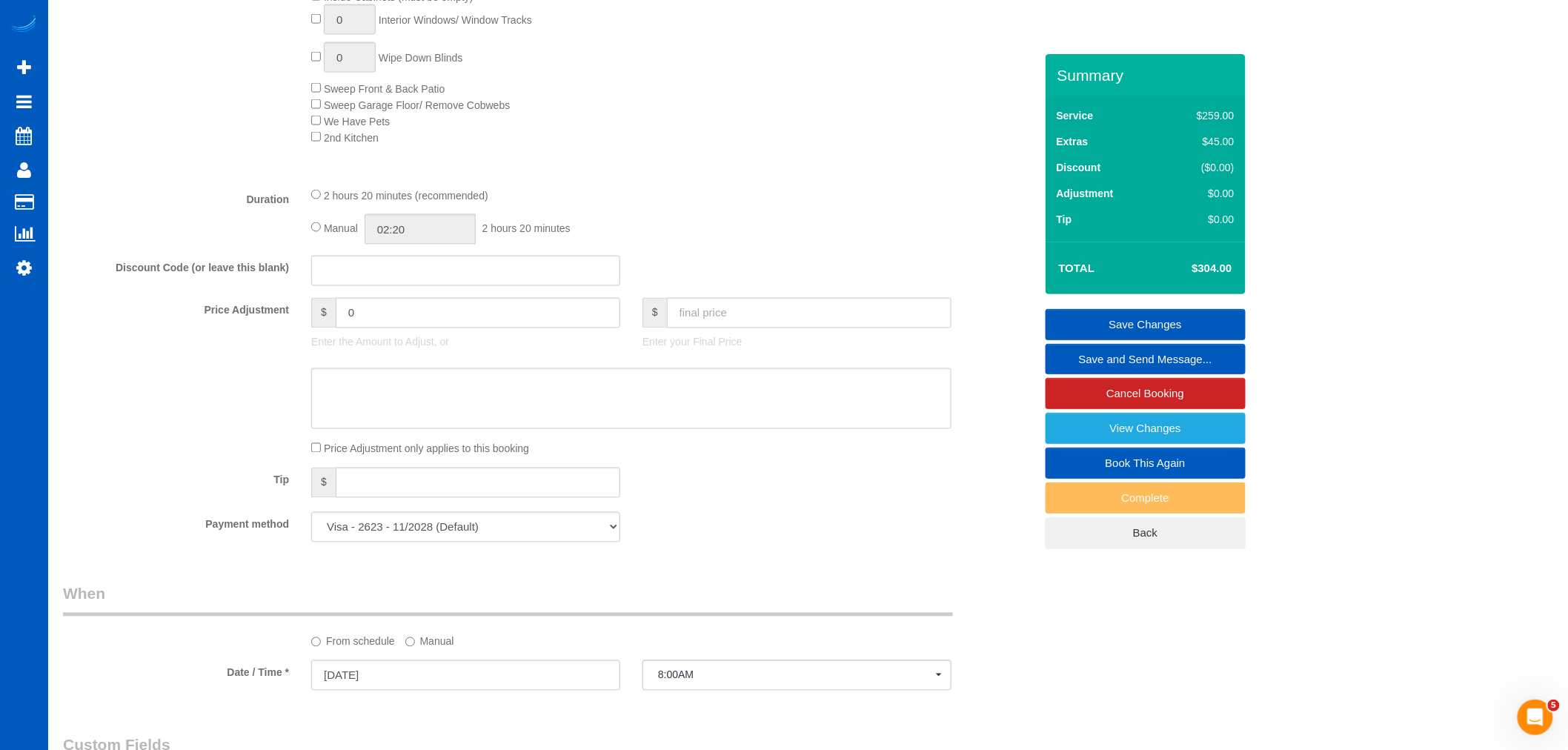
scroll to position [824, 0]
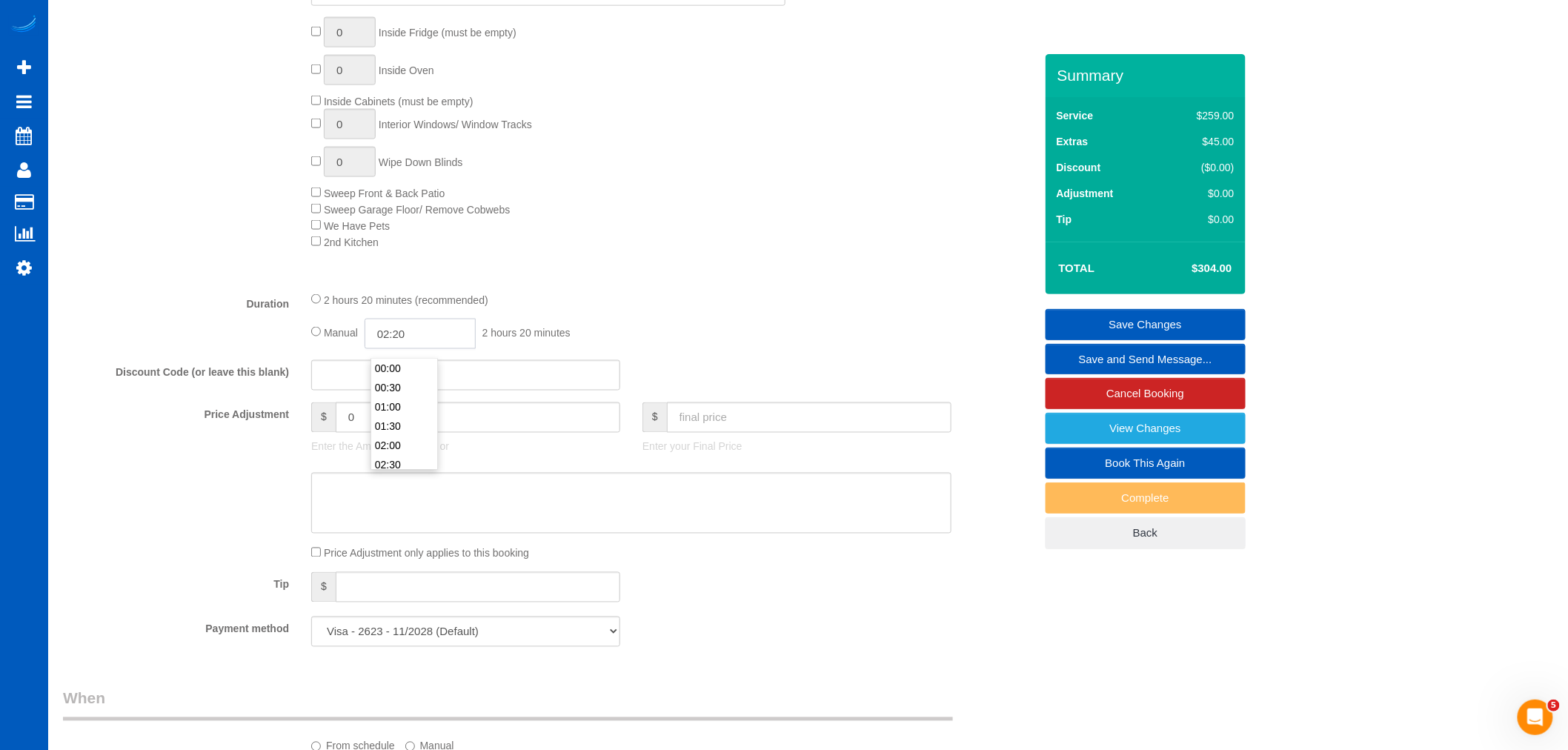
click at [448, 341] on input "02:20" at bounding box center [420, 334] width 111 height 30
type input "01:30"
select select "spot198"
drag, startPoint x: 414, startPoint y: 439, endPoint x: 360, endPoint y: 345, distance: 108.4
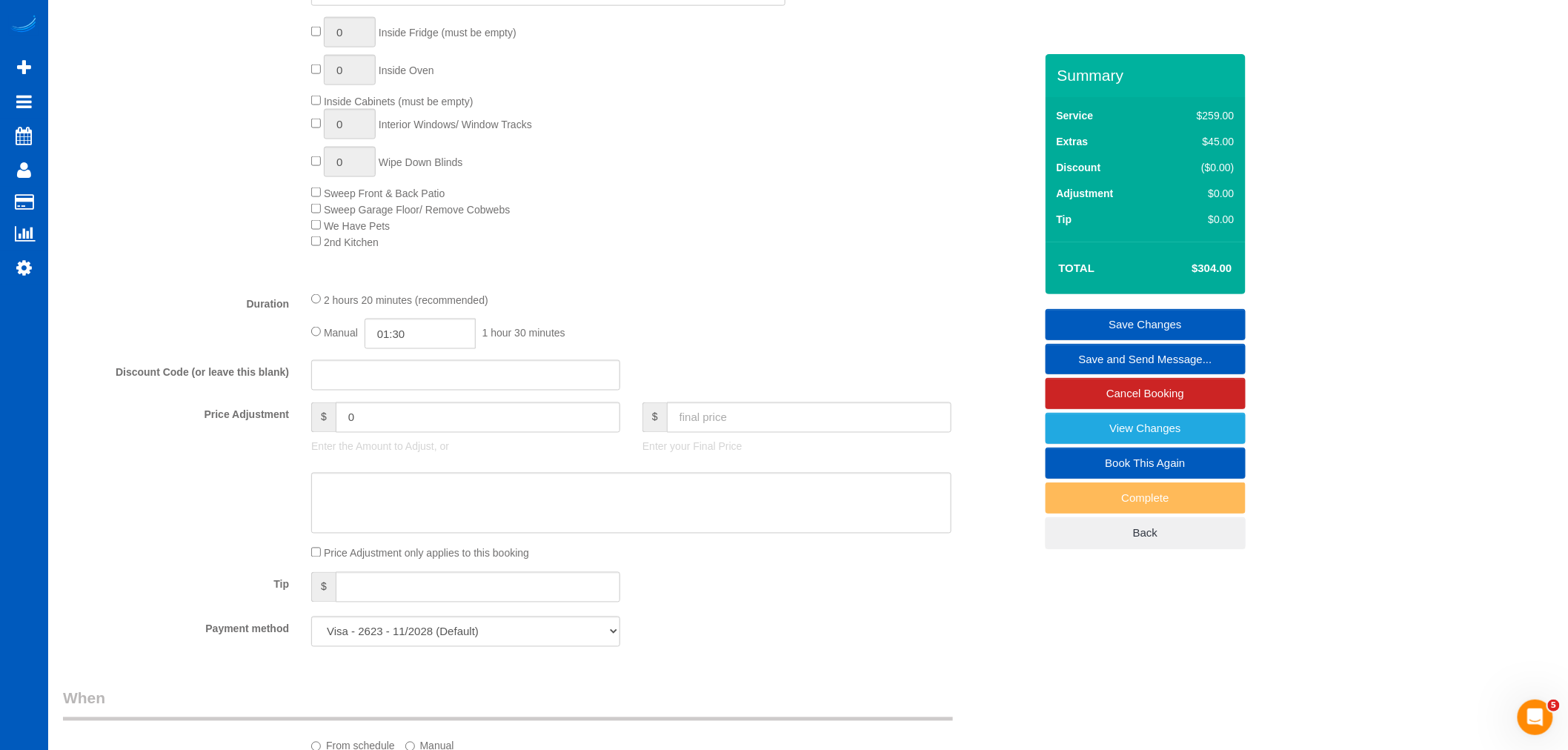
click at [324, 339] on span "Manual" at bounding box center [341, 332] width 34 height 12
click at [420, 349] on input "01:30" at bounding box center [420, 334] width 111 height 30
type input "06:00"
click at [401, 398] on li "06:00" at bounding box center [405, 397] width 66 height 19
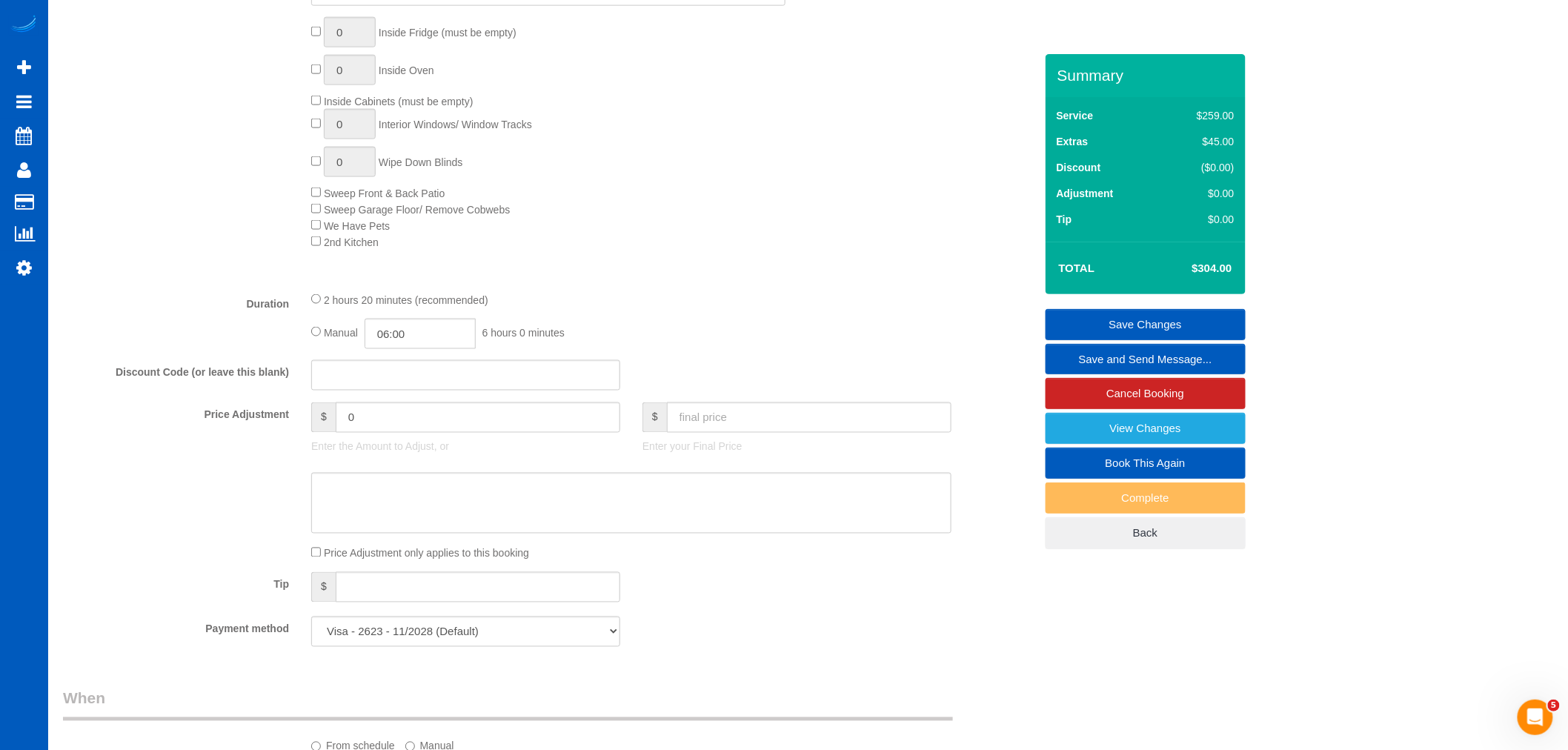
select select "spot215"
click at [698, 324] on div "2 hours 20 minutes (recommended) Manual 06:00 6 hours 0 minutes" at bounding box center [632, 320] width 663 height 58
click at [1094, 314] on link "Save Changes" at bounding box center [1146, 325] width 200 height 31
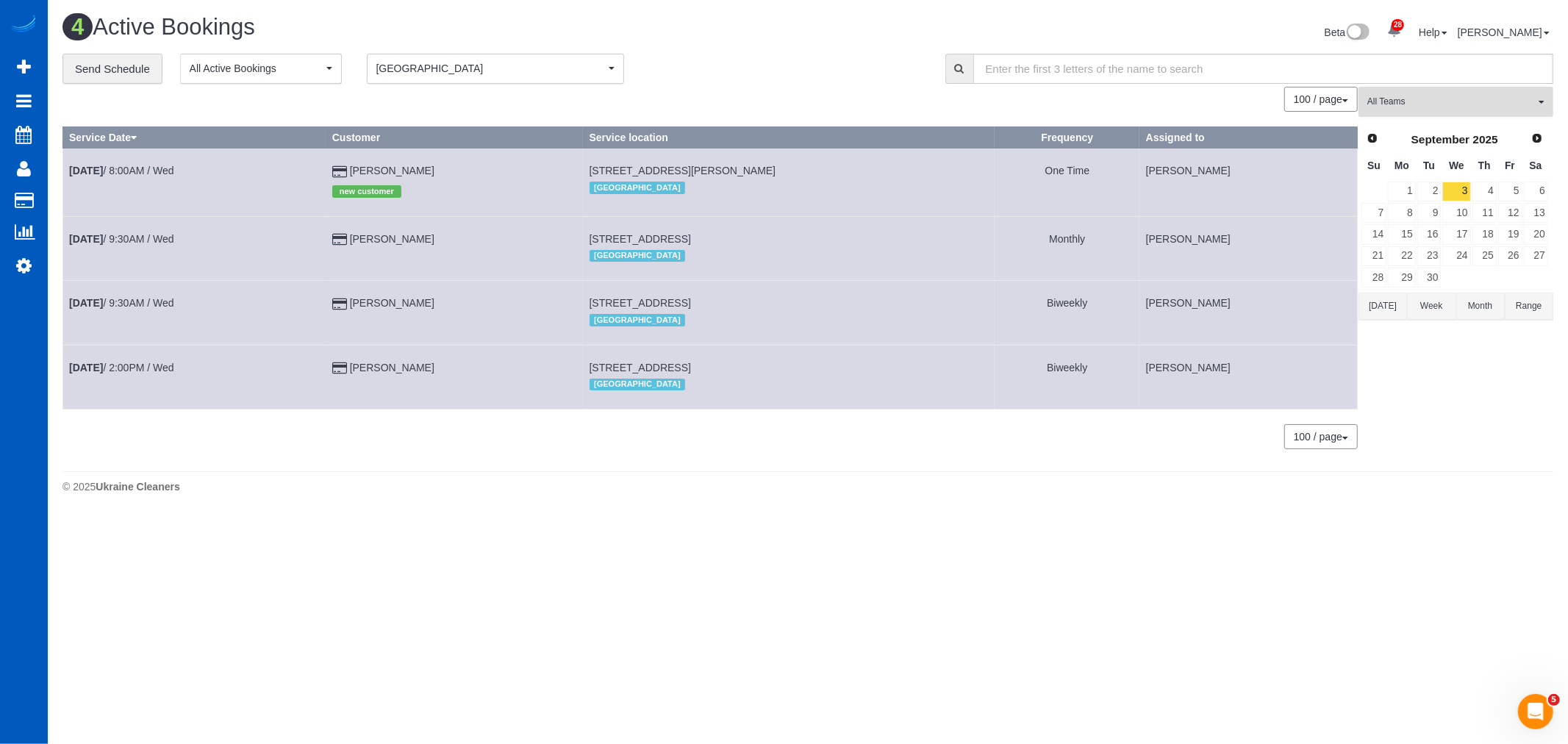
click at [1419, 111] on button "All Teams" at bounding box center [1455, 101] width 195 height 30
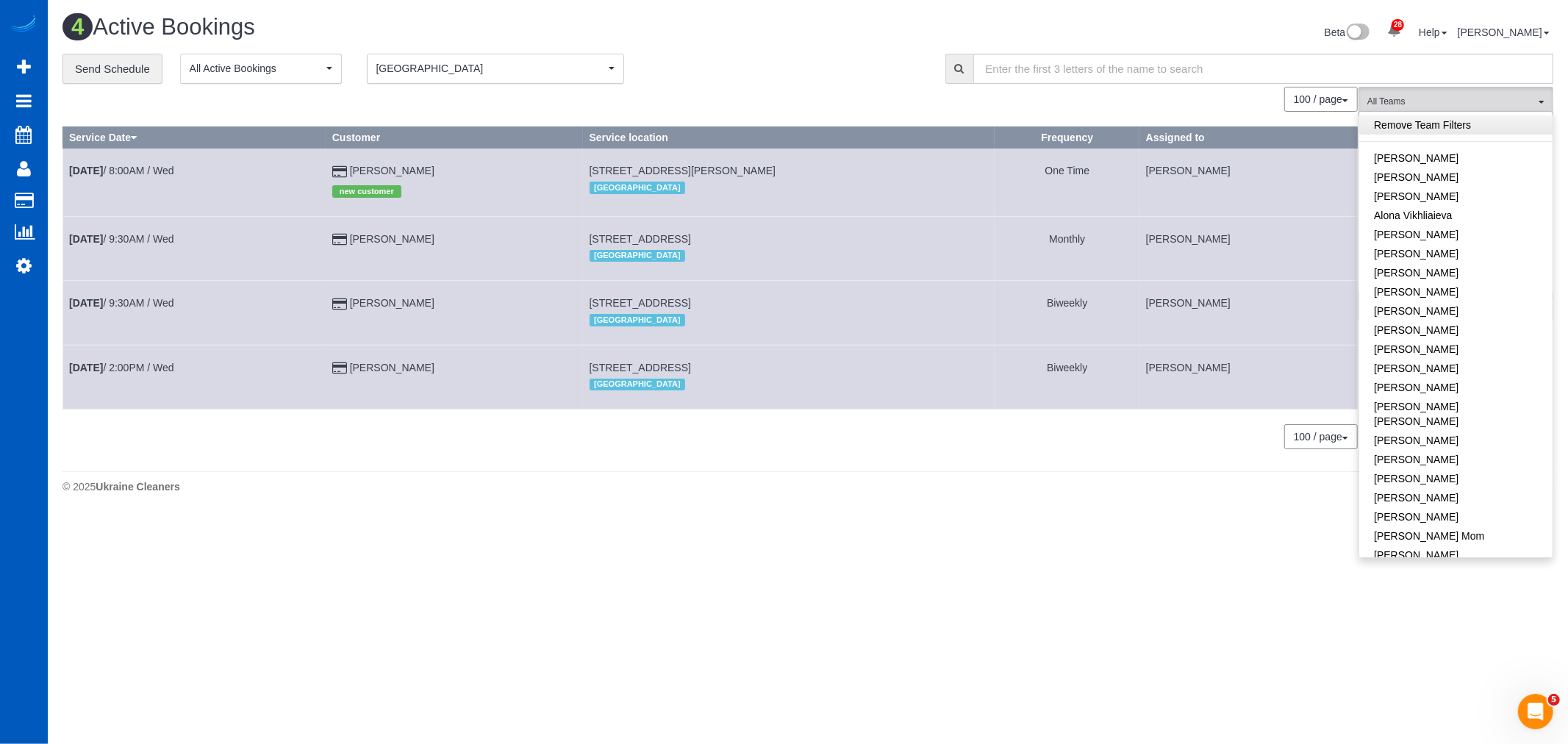
click at [1413, 132] on link "Remove Team Filters" at bounding box center [1455, 125] width 193 height 19
click at [543, 74] on span "[GEOGRAPHIC_DATA]" at bounding box center [490, 68] width 228 height 15
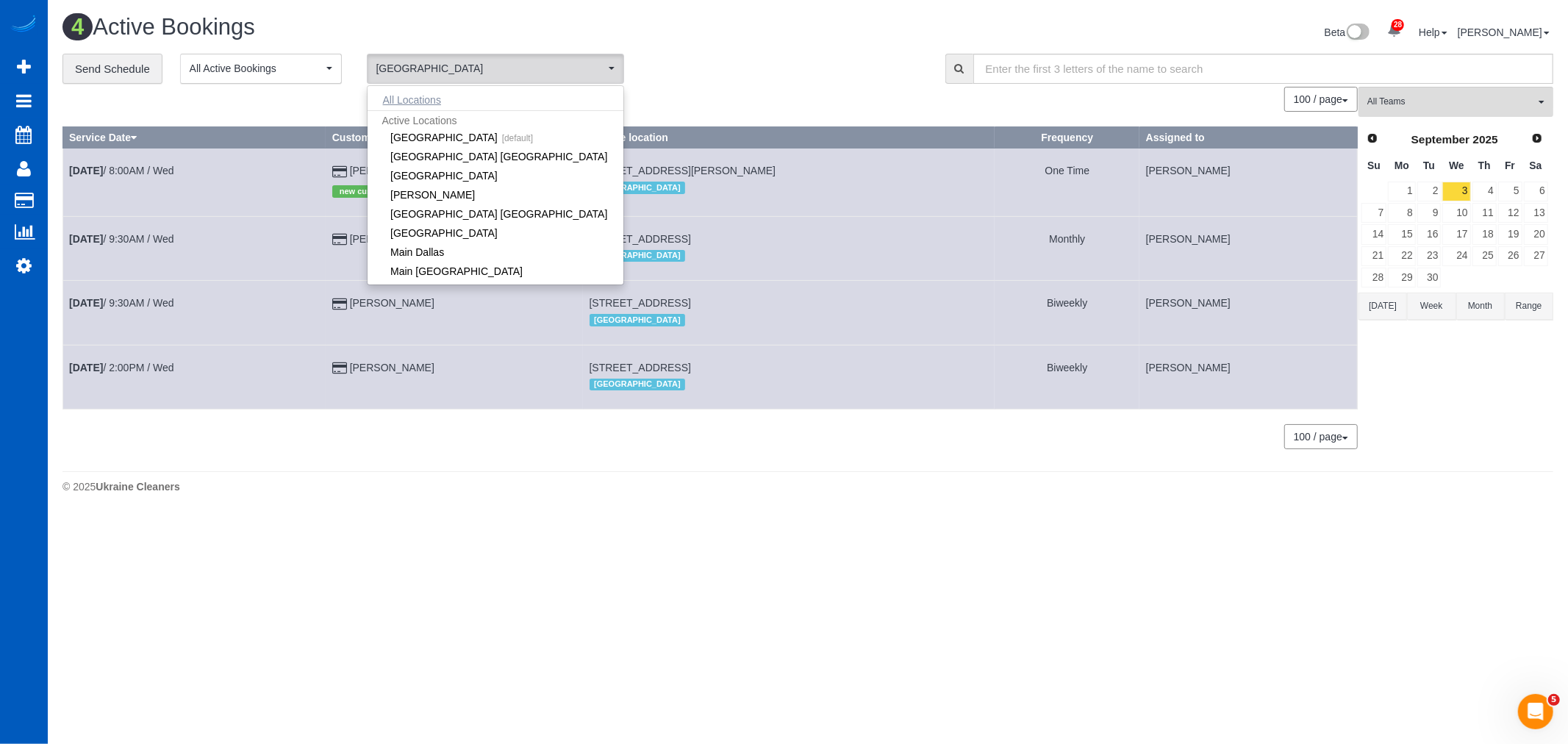
click at [445, 108] on button "All Locations" at bounding box center [412, 99] width 89 height 21
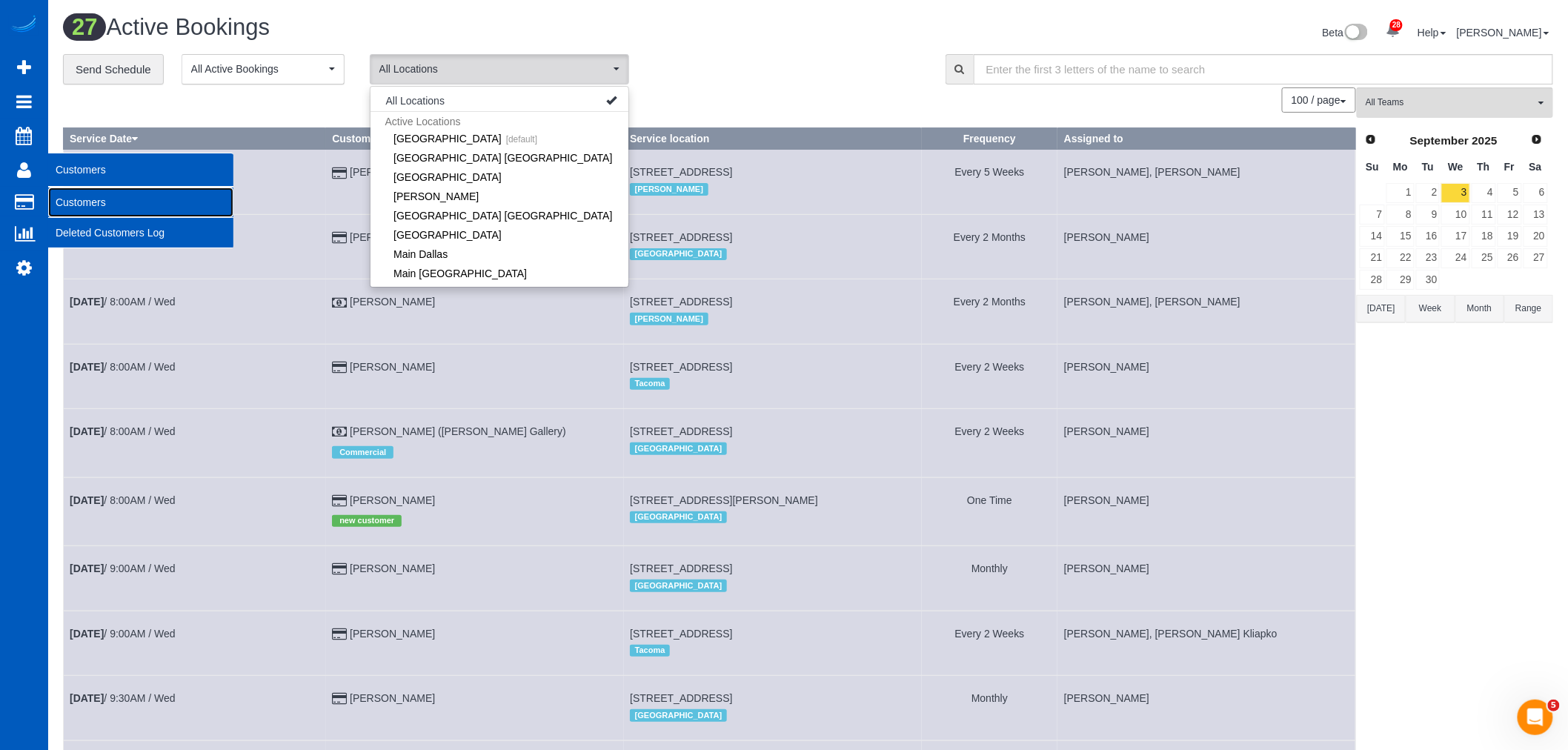
click at [75, 196] on link "Customers" at bounding box center [141, 202] width 185 height 29
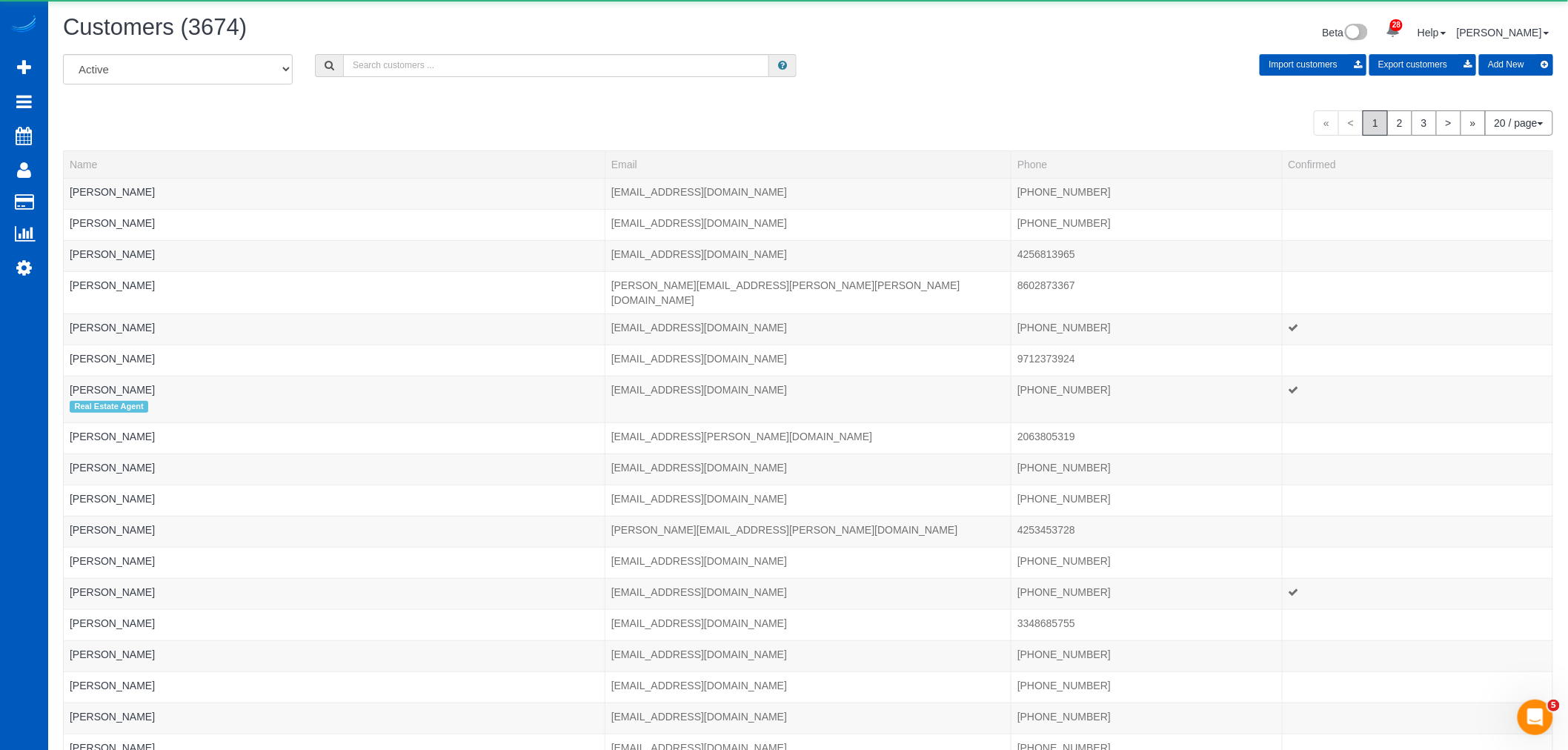
click at [381, 79] on div "All Active Archived Import customers Export customers Add New" at bounding box center [808, 75] width 1513 height 42
click at [385, 72] on input "text" at bounding box center [556, 66] width 426 height 23
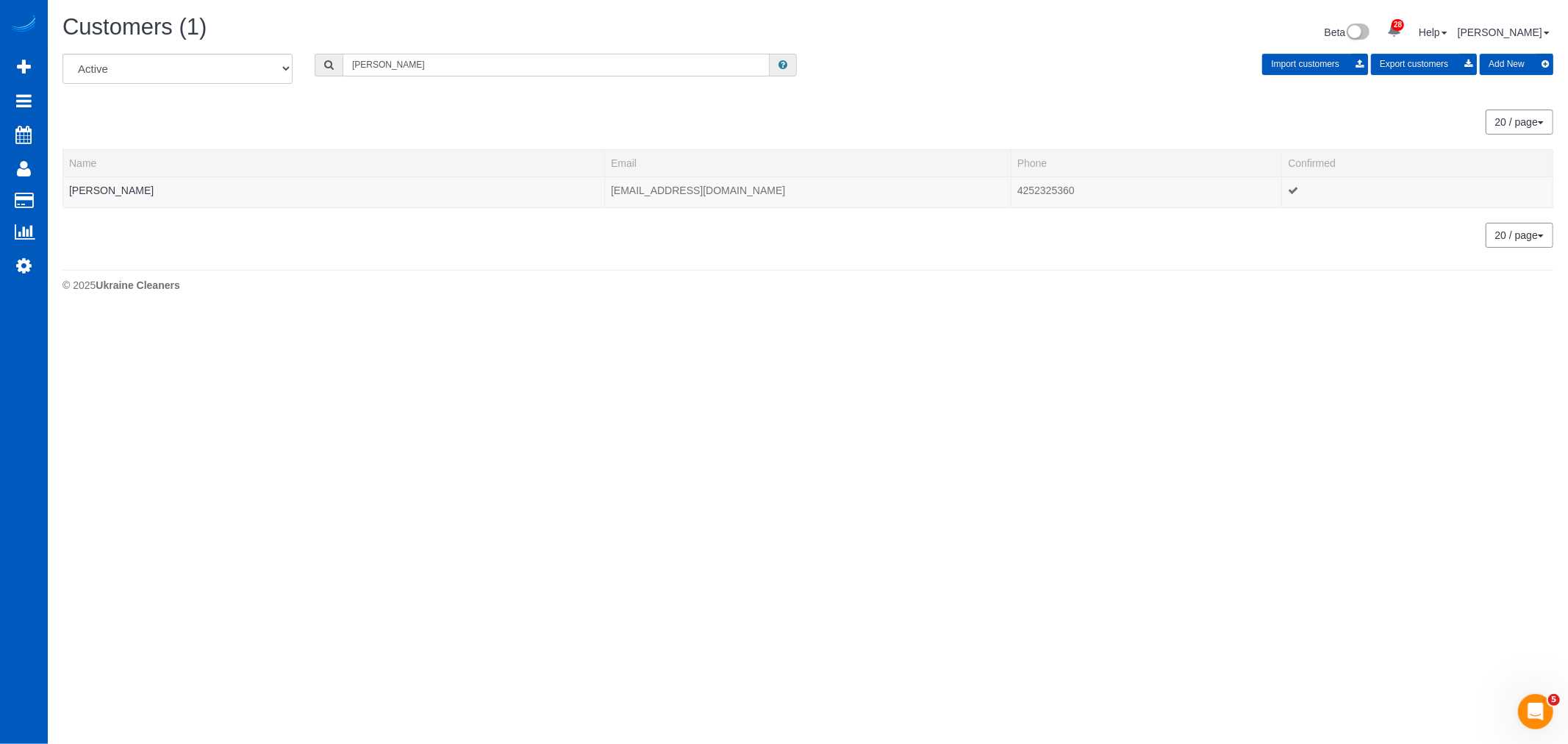
drag, startPoint x: 395, startPoint y: 63, endPoint x: 276, endPoint y: 64, distance: 119.0
click at [276, 64] on div "All Active Archived ann d Import customers Export customers Add New" at bounding box center [807, 74] width 1512 height 41
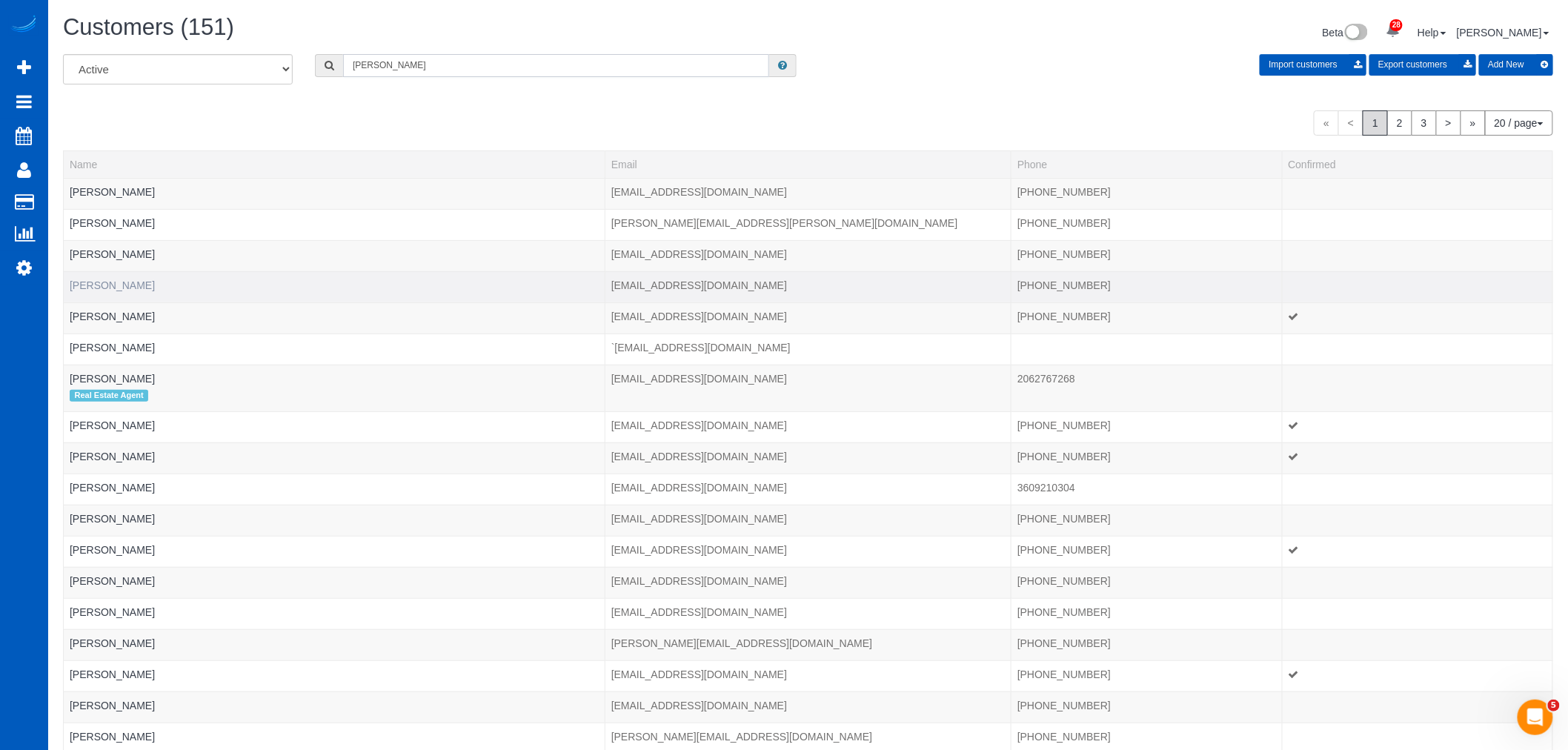
type input "ann"
click at [94, 289] on link "Ann Eelibera" at bounding box center [112, 285] width 86 height 12
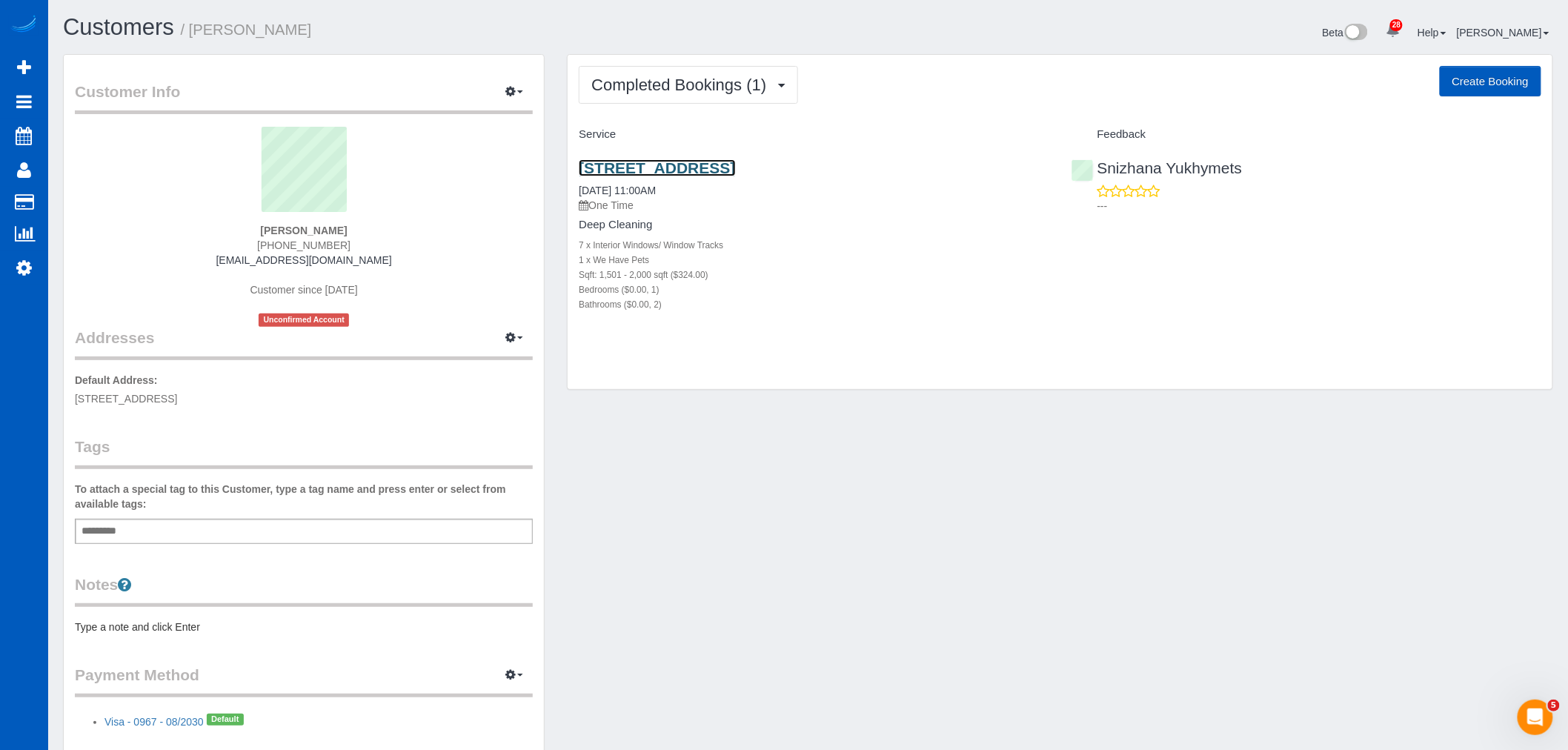
click at [657, 162] on link "519 E Glass Ave, Spokane, WA 99207" at bounding box center [656, 168] width 156 height 17
click at [701, 89] on span "Completed Bookings (1)" at bounding box center [683, 85] width 183 height 18
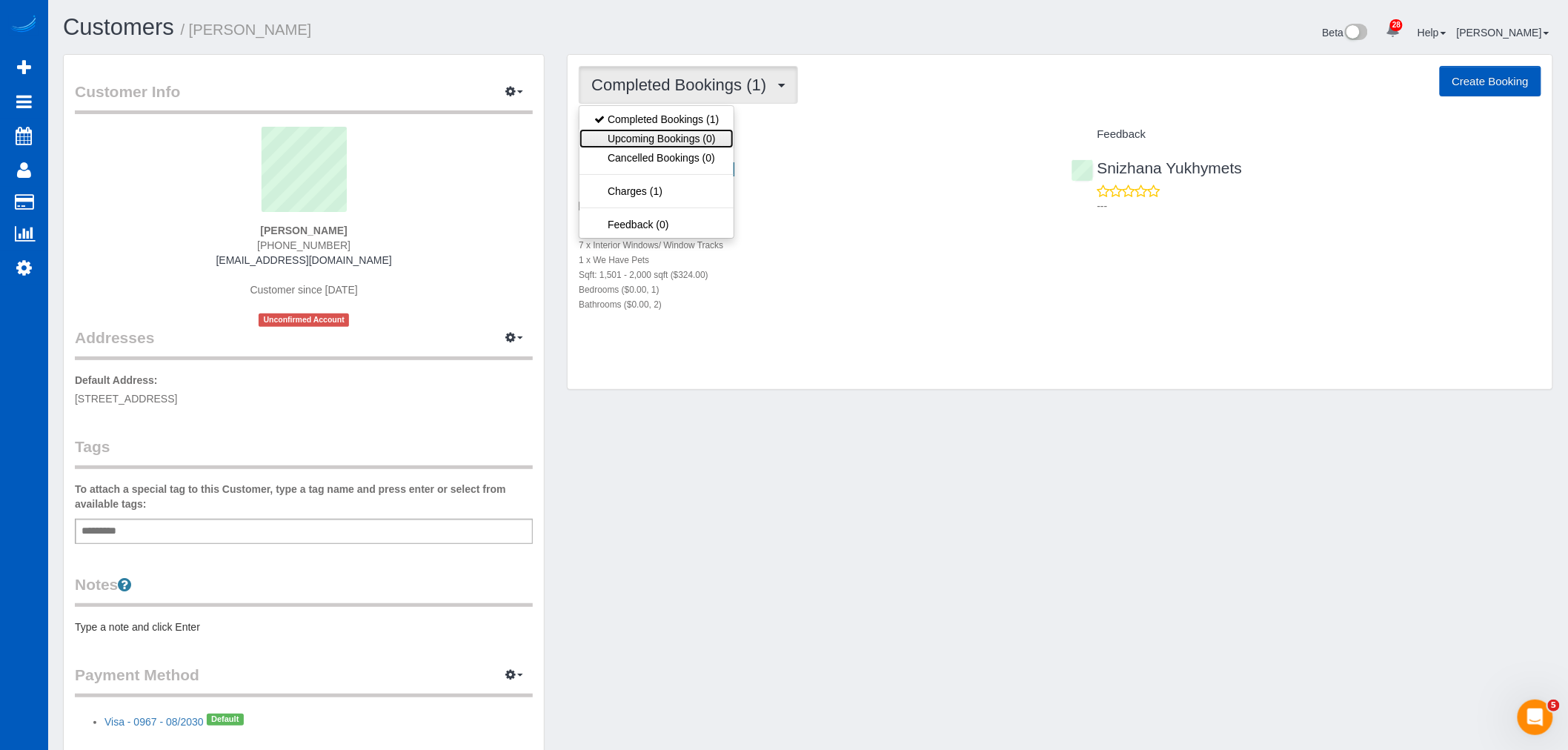
click at [709, 139] on link "Upcoming Bookings (0)" at bounding box center [656, 138] width 154 height 19
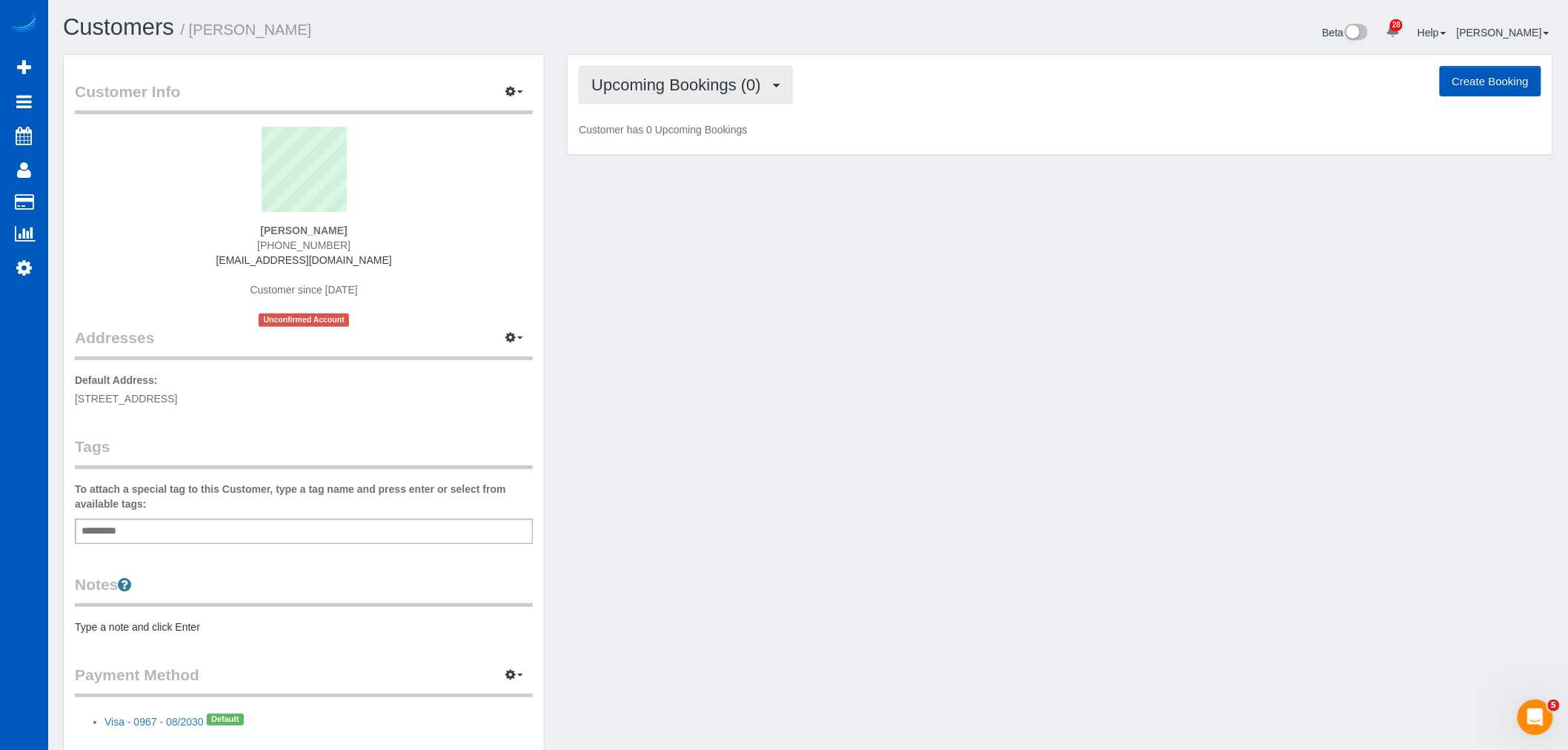
click at [689, 97] on button "Upcoming Bookings (0)" at bounding box center [686, 85] width 214 height 38
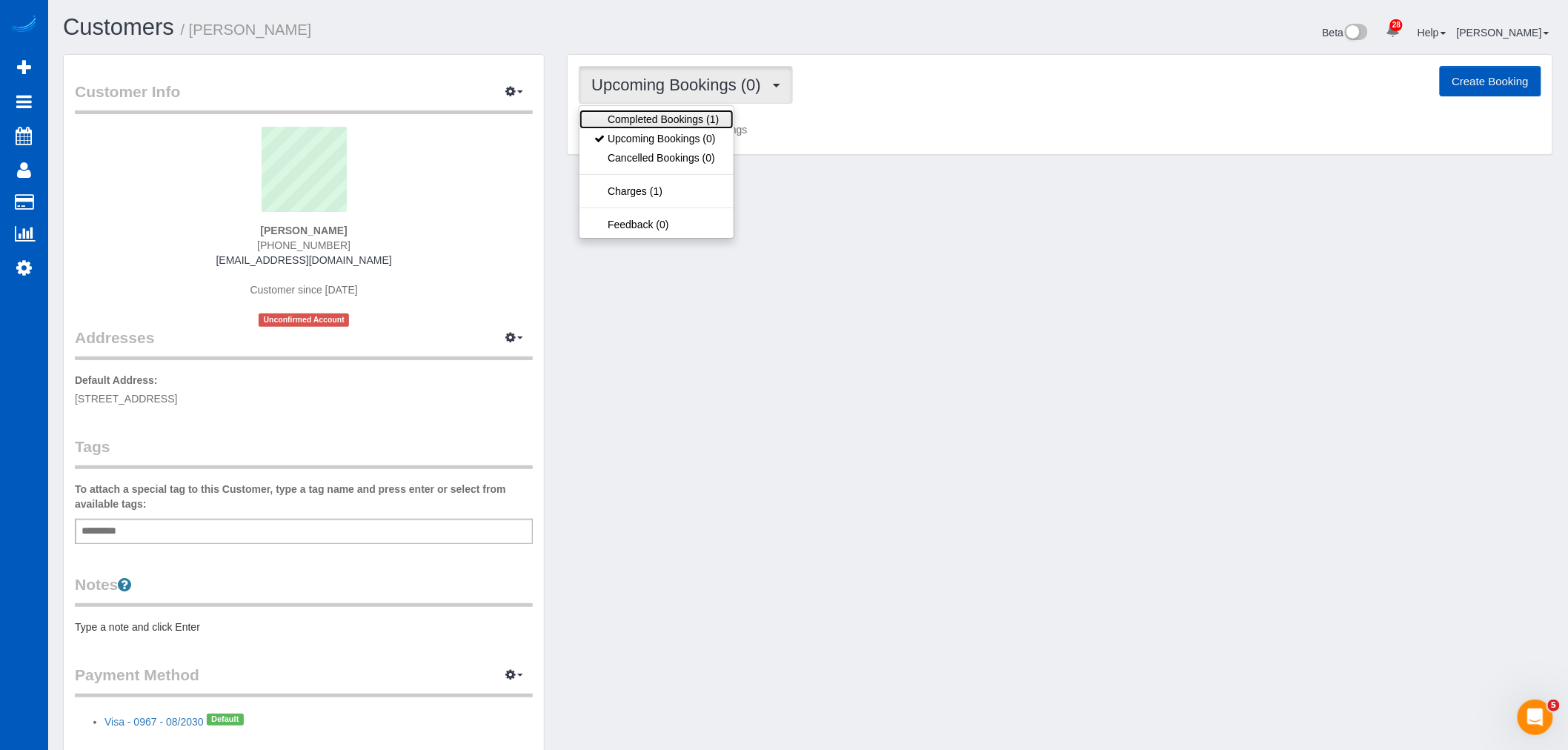
click at [680, 109] on link "Completed Bookings (1)" at bounding box center [656, 119] width 154 height 19
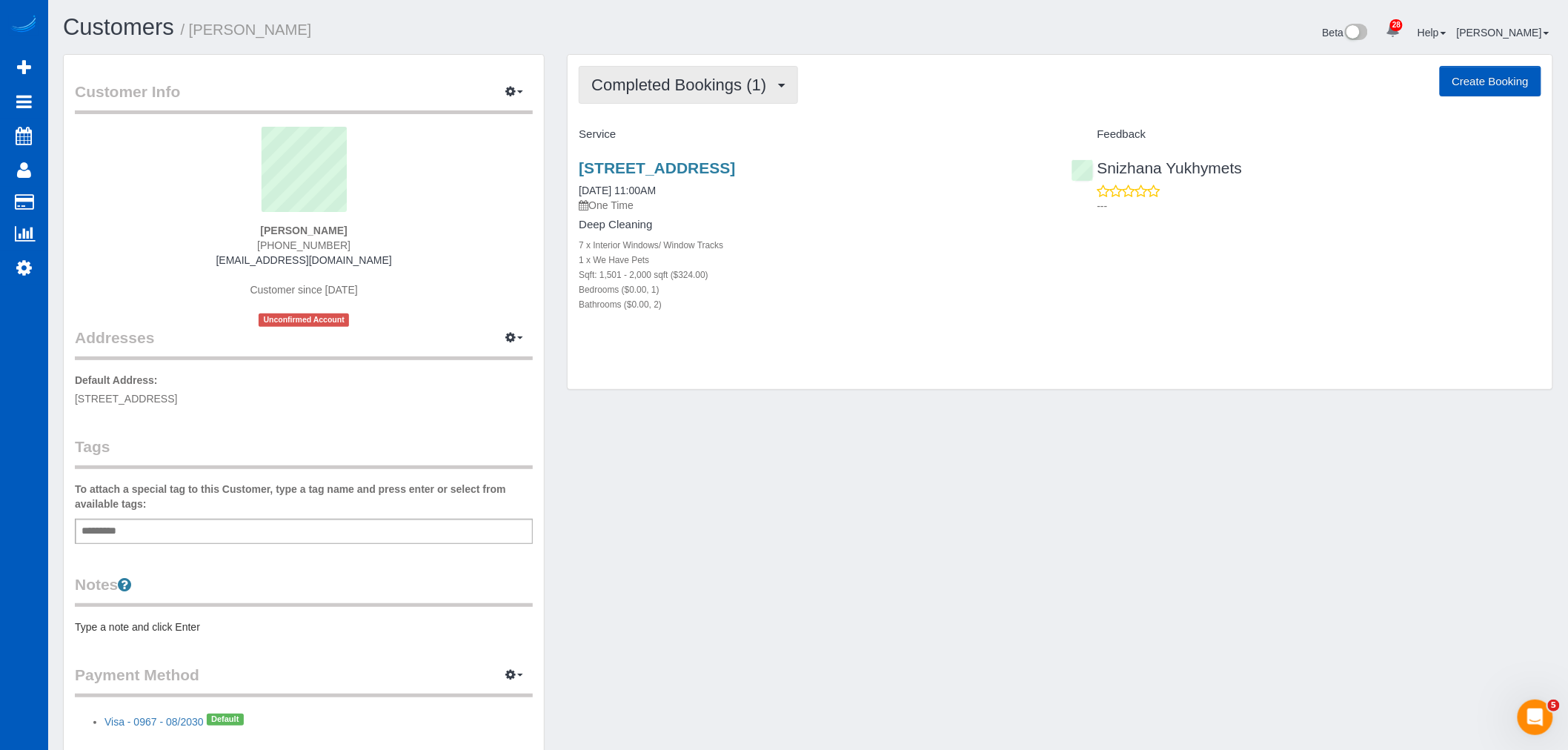
click at [716, 91] on span "Completed Bookings (1)" at bounding box center [683, 85] width 183 height 18
click at [695, 137] on link "Upcoming Bookings (0)" at bounding box center [656, 138] width 154 height 19
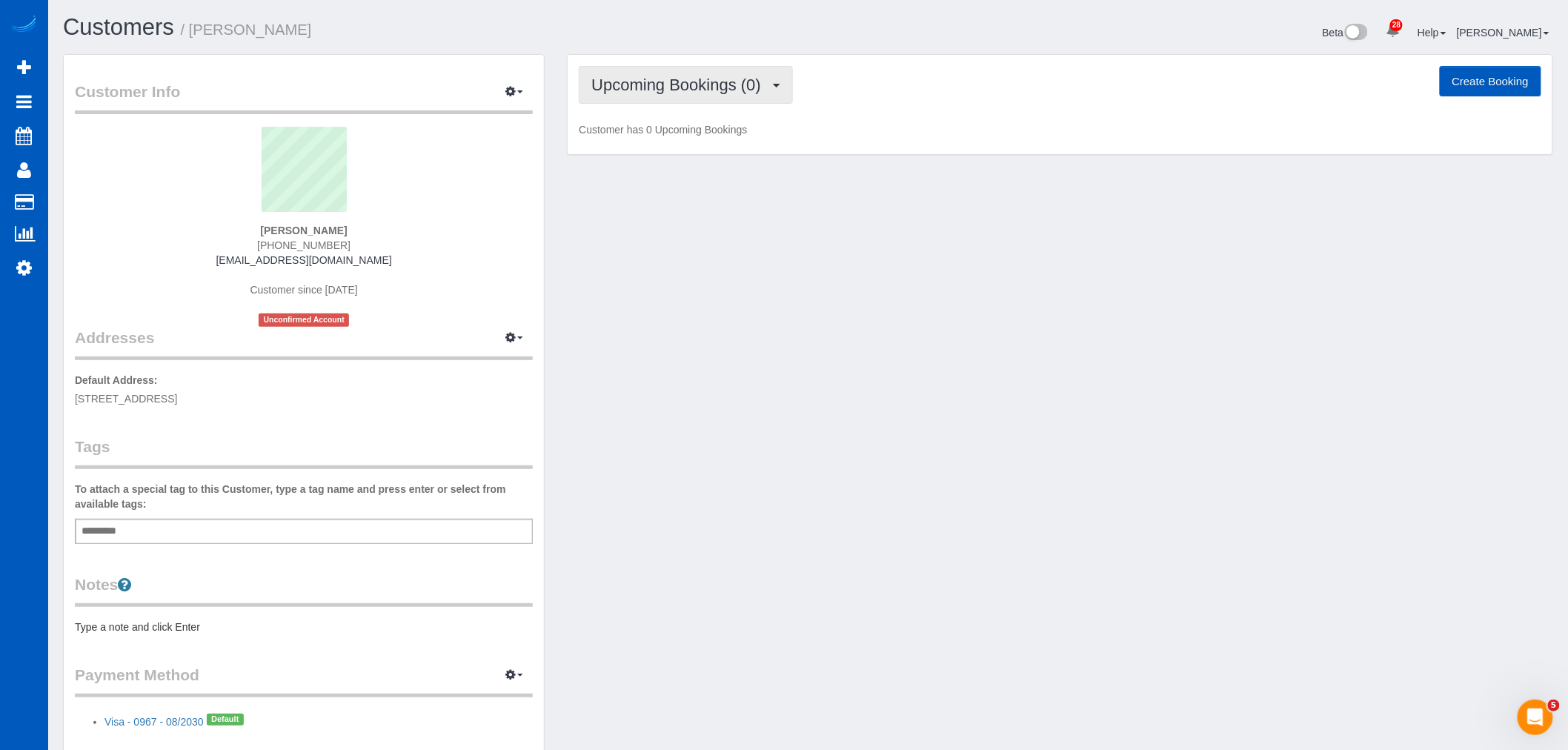
click at [653, 87] on span "Upcoming Bookings (0)" at bounding box center [680, 85] width 177 height 18
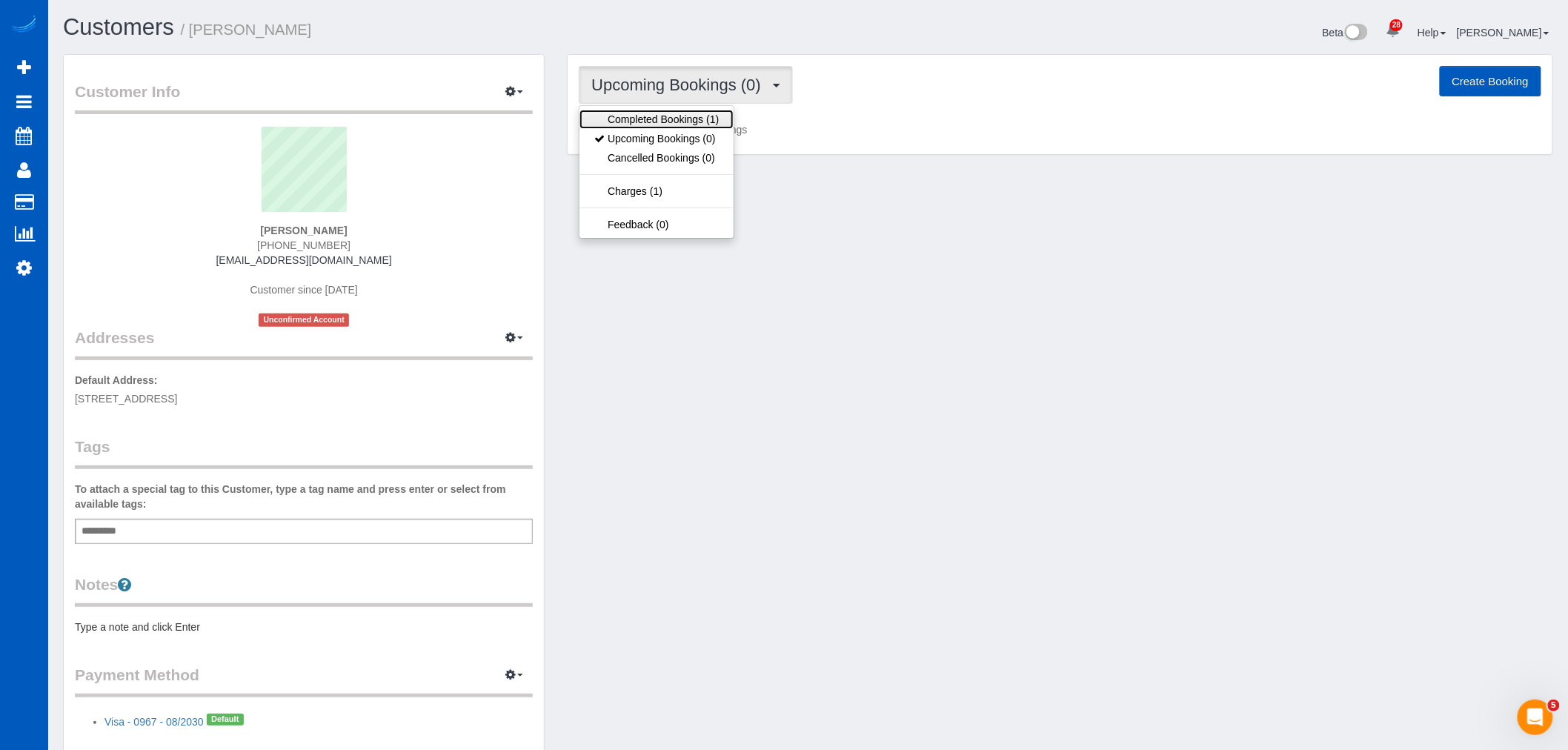
click at [650, 122] on link "Completed Bookings (1)" at bounding box center [656, 119] width 154 height 19
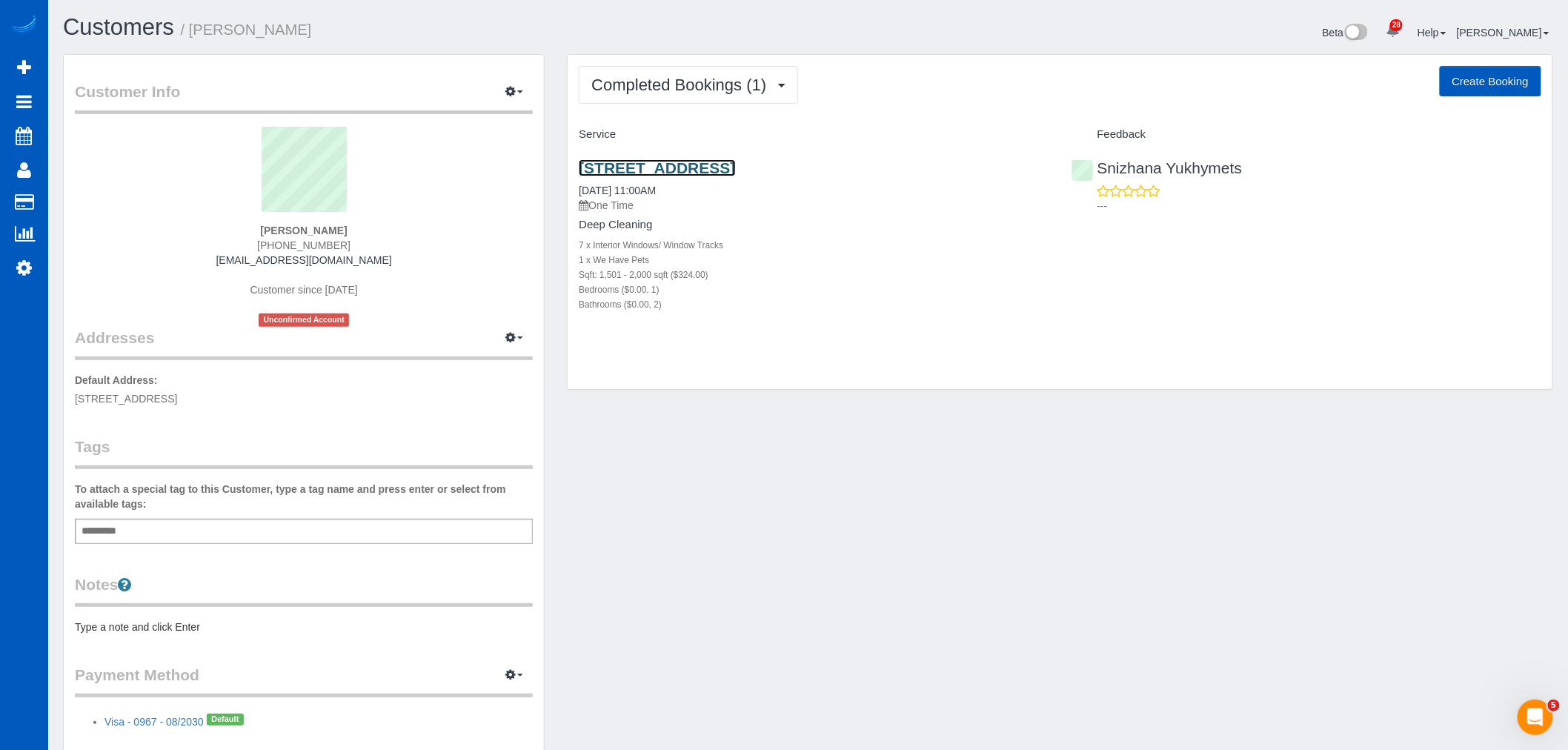
click at [638, 160] on link "519 E Glass Ave, Spokane, WA 99207" at bounding box center [656, 168] width 156 height 17
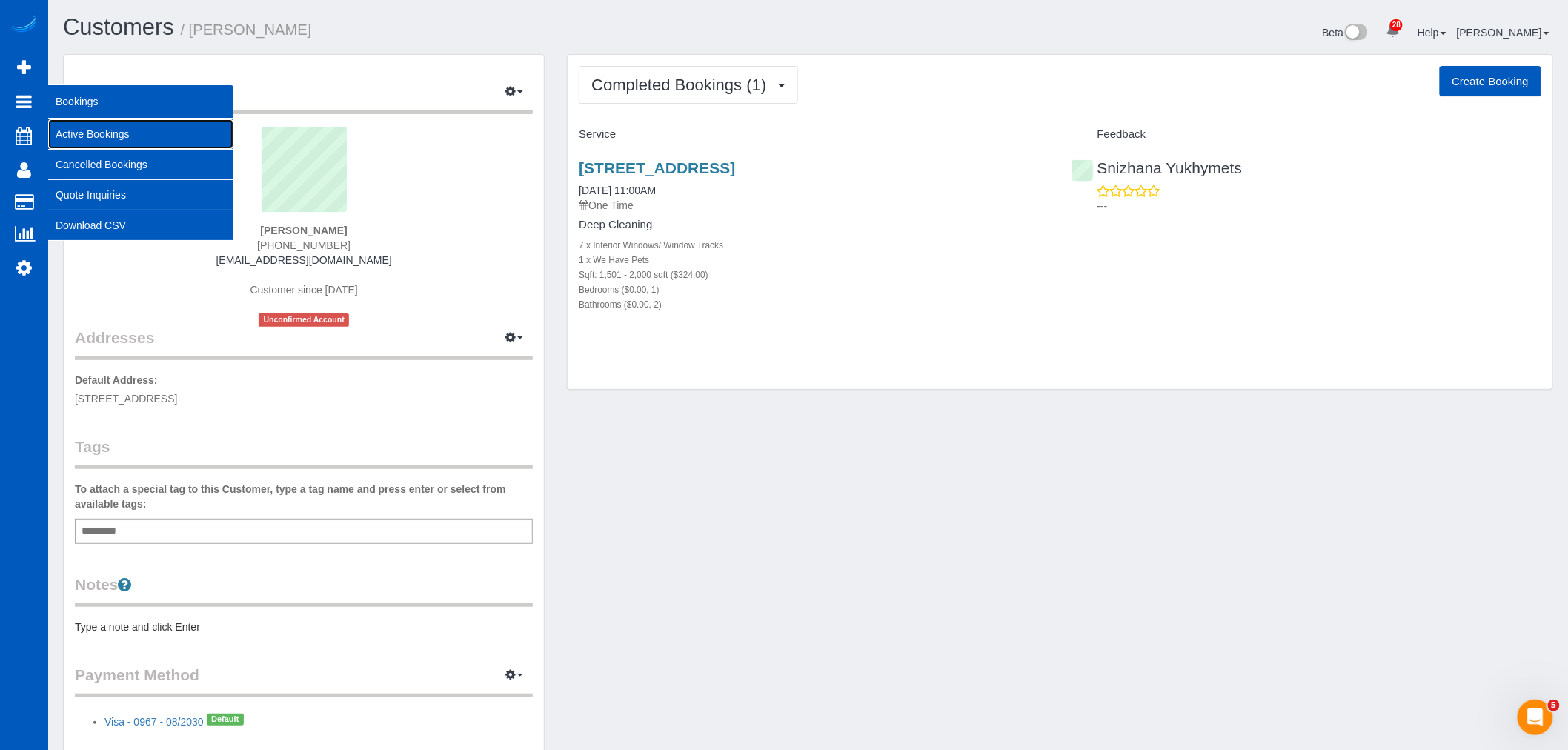
click at [82, 126] on link "Active Bookings" at bounding box center [141, 134] width 185 height 29
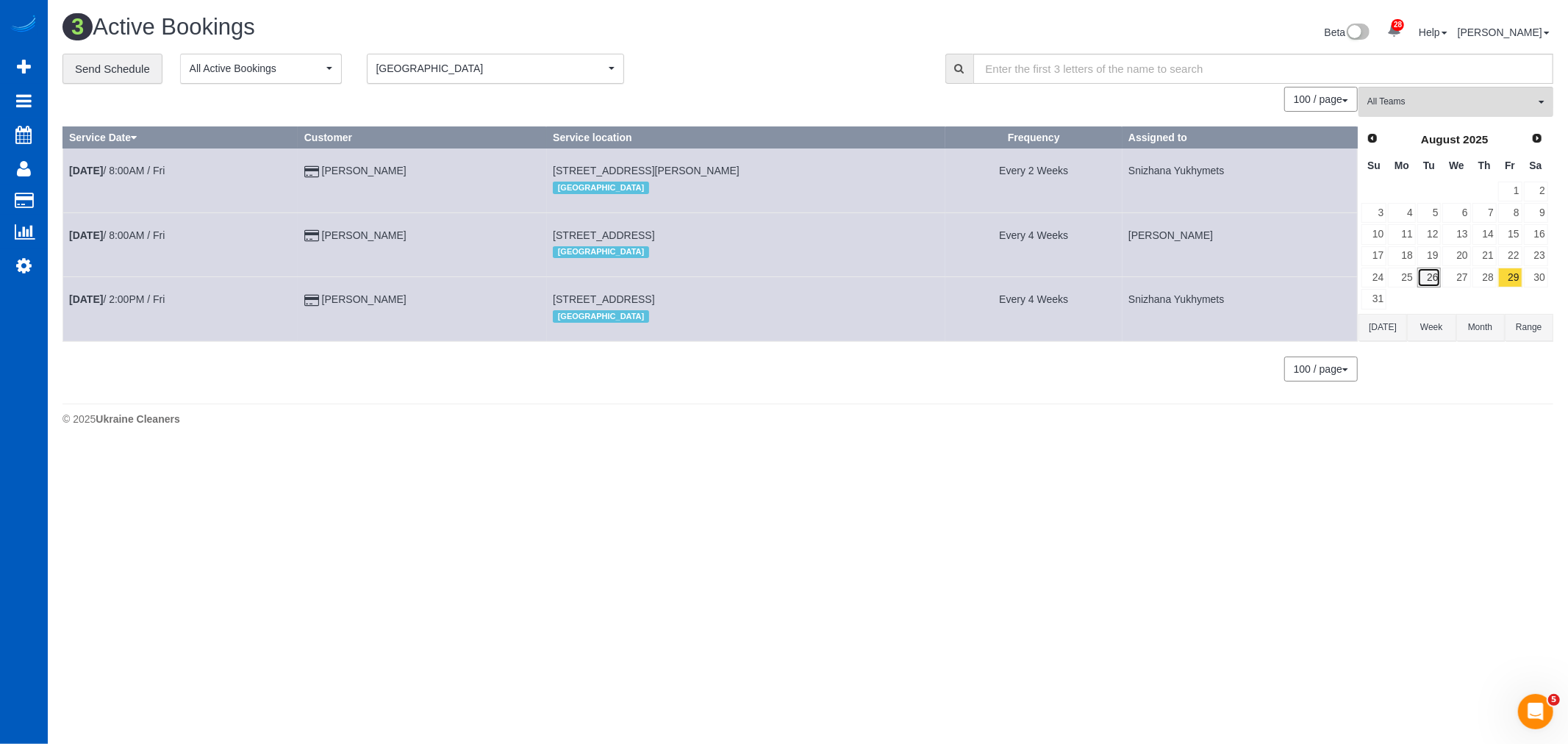
click at [1435, 282] on link "26" at bounding box center [1429, 278] width 24 height 20
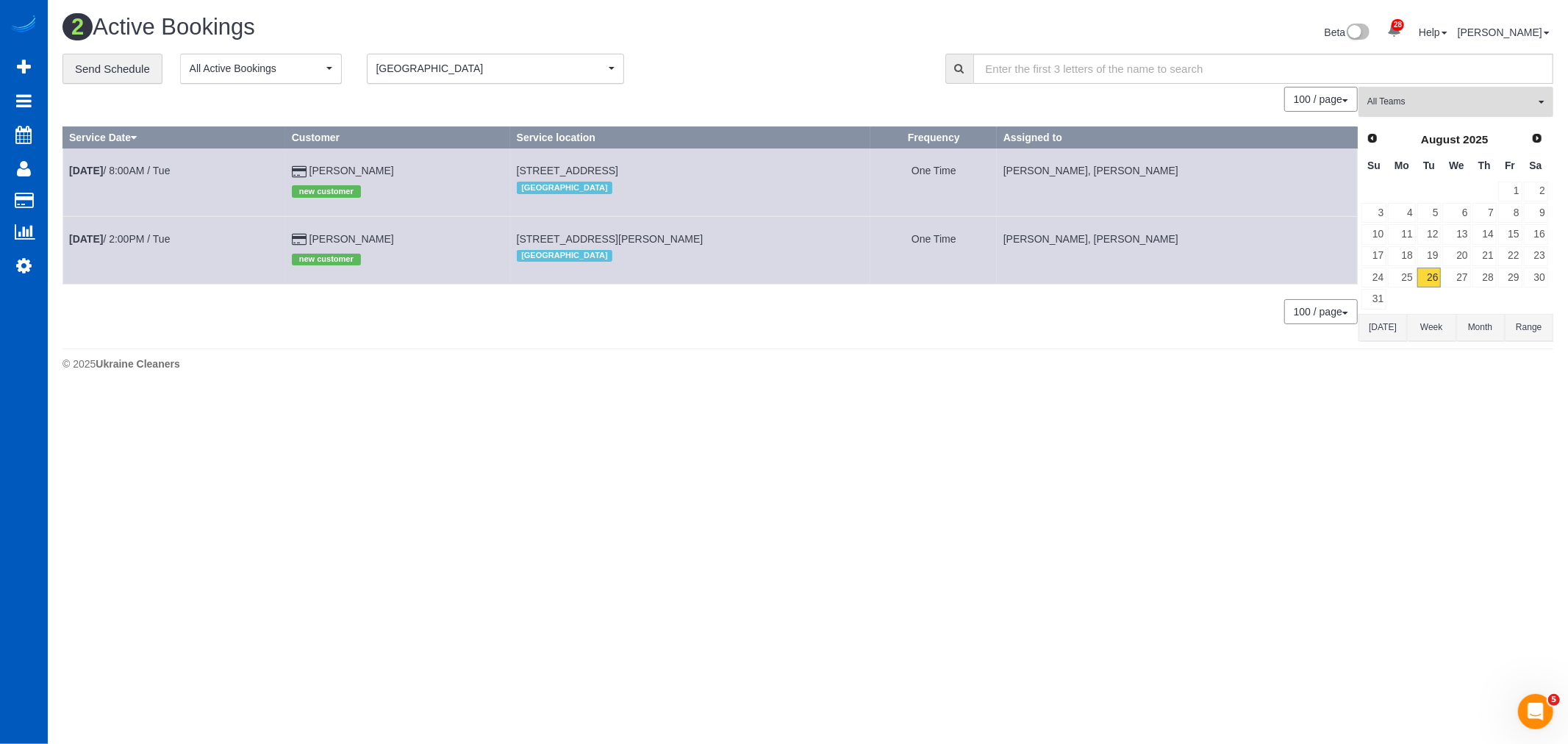
click at [1434, 96] on button "All Teams" at bounding box center [1455, 101] width 195 height 30
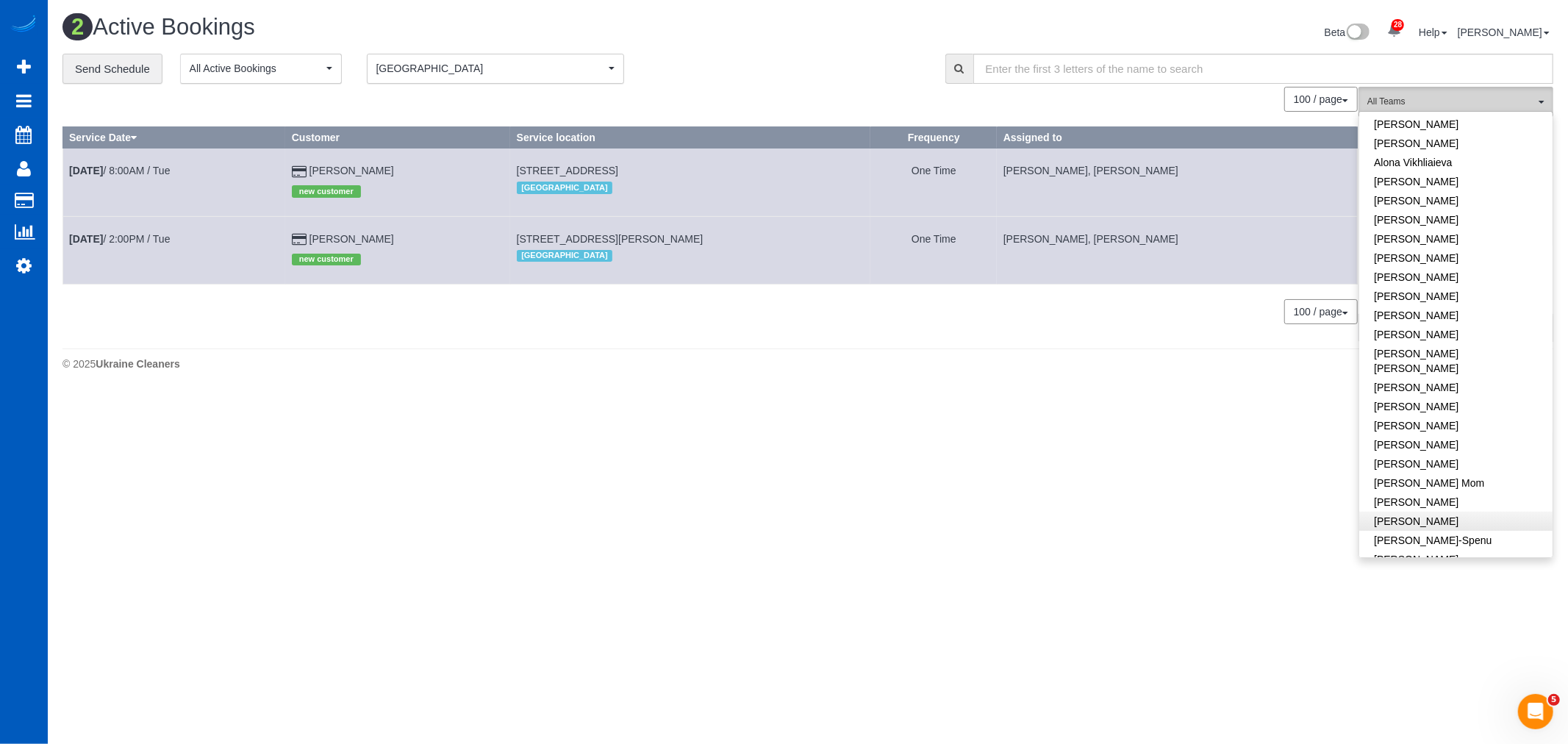
scroll to position [164, 0]
click at [1391, 344] on link "[PERSON_NAME]" at bounding box center [1455, 353] width 193 height 19
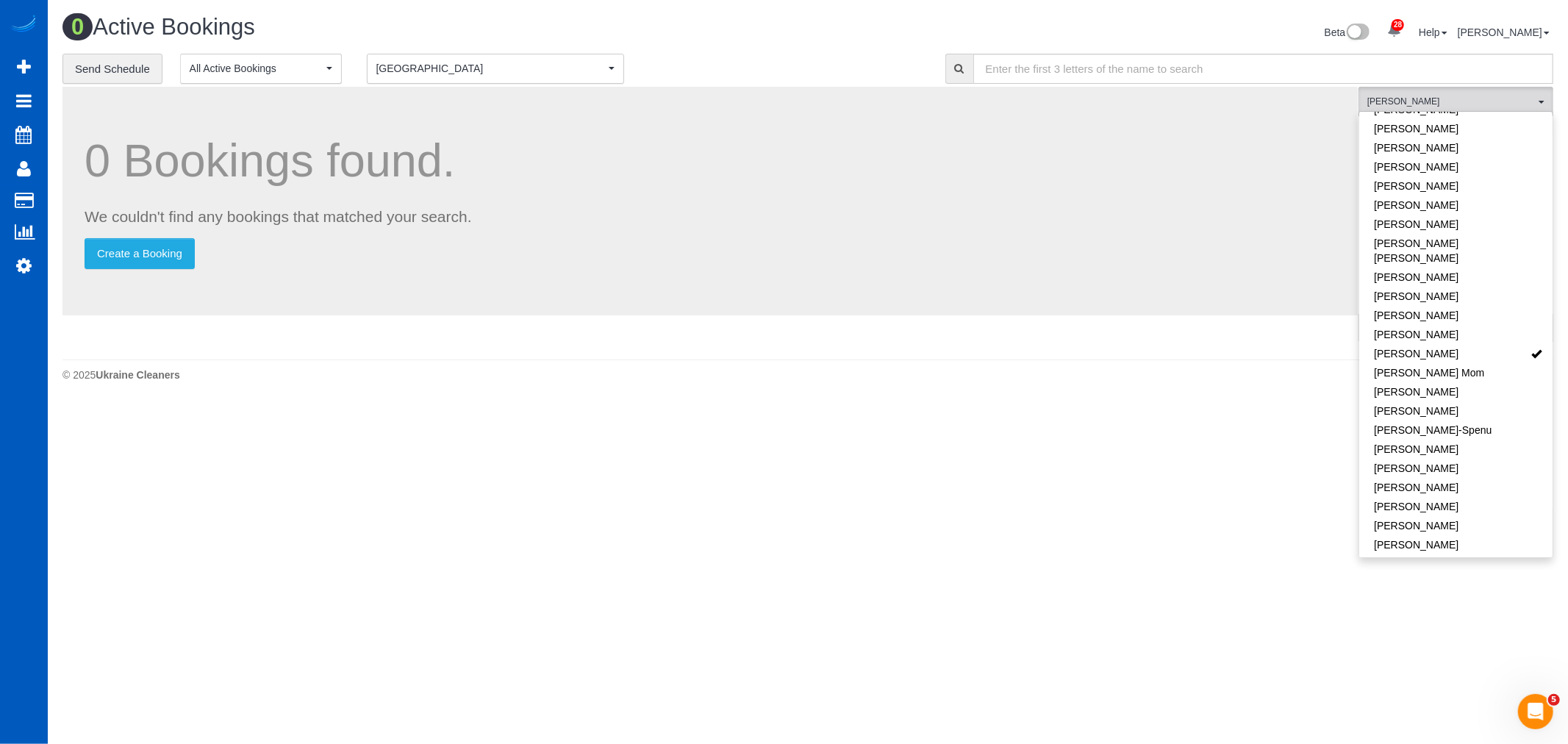
drag, startPoint x: 1019, startPoint y: 436, endPoint x: 1158, endPoint y: 376, distance: 151.4
click at [1019, 437] on body "28 Beta Your Notifications You have 0 alerts × You have 3 to charge for [DATE] …" at bounding box center [784, 372] width 1568 height 744
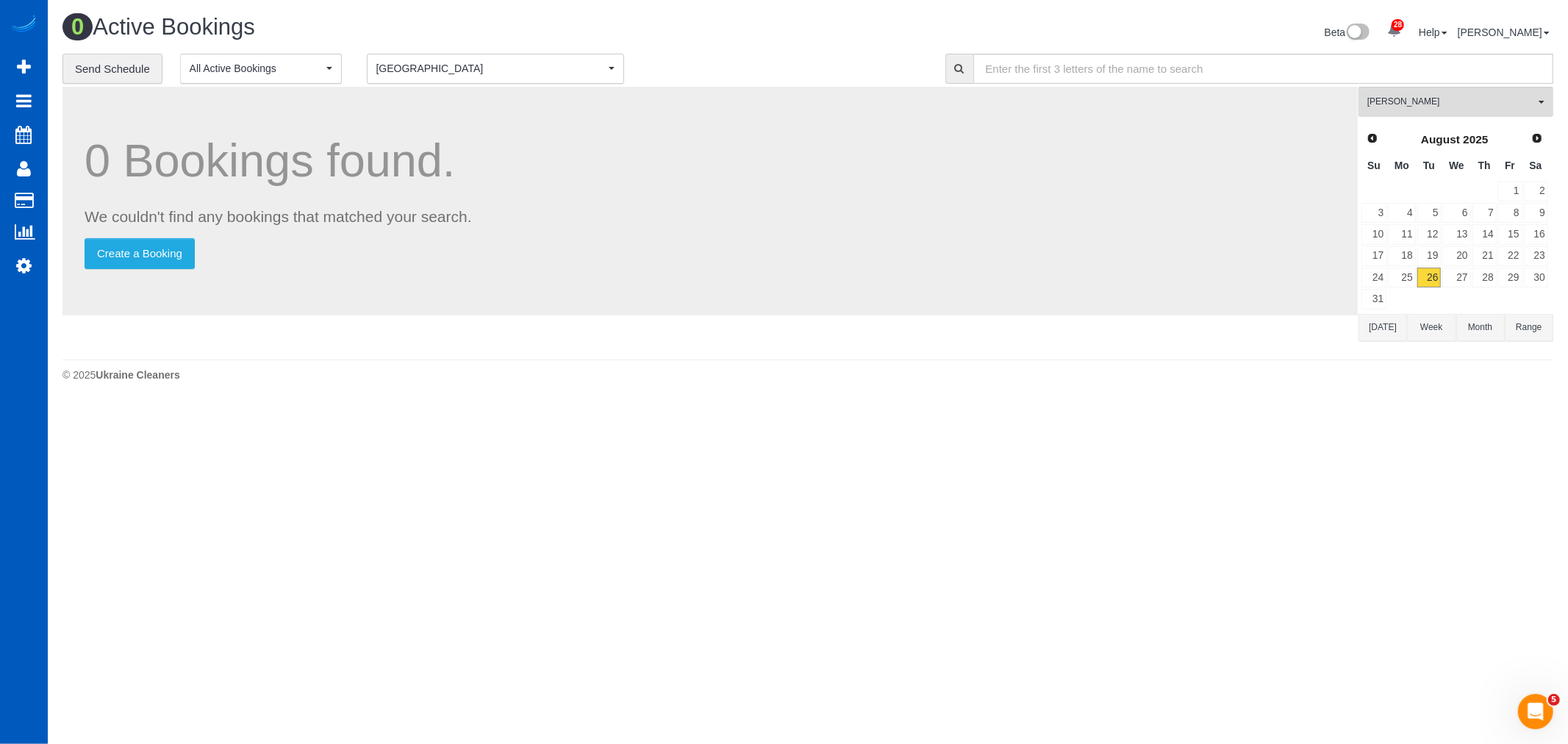
click at [473, 84] on button "Spokane Spokane" at bounding box center [495, 68] width 258 height 30
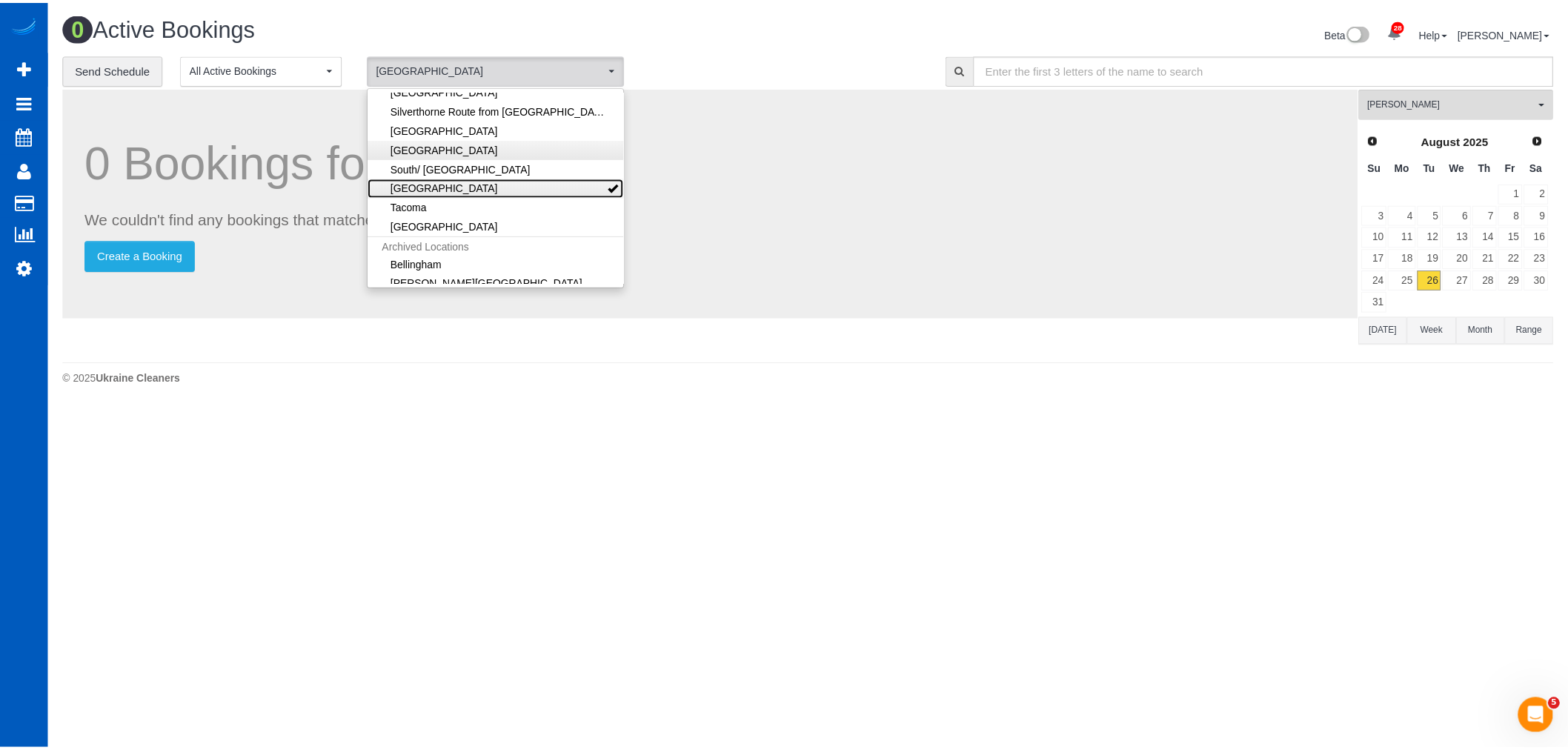
scroll to position [0, 0]
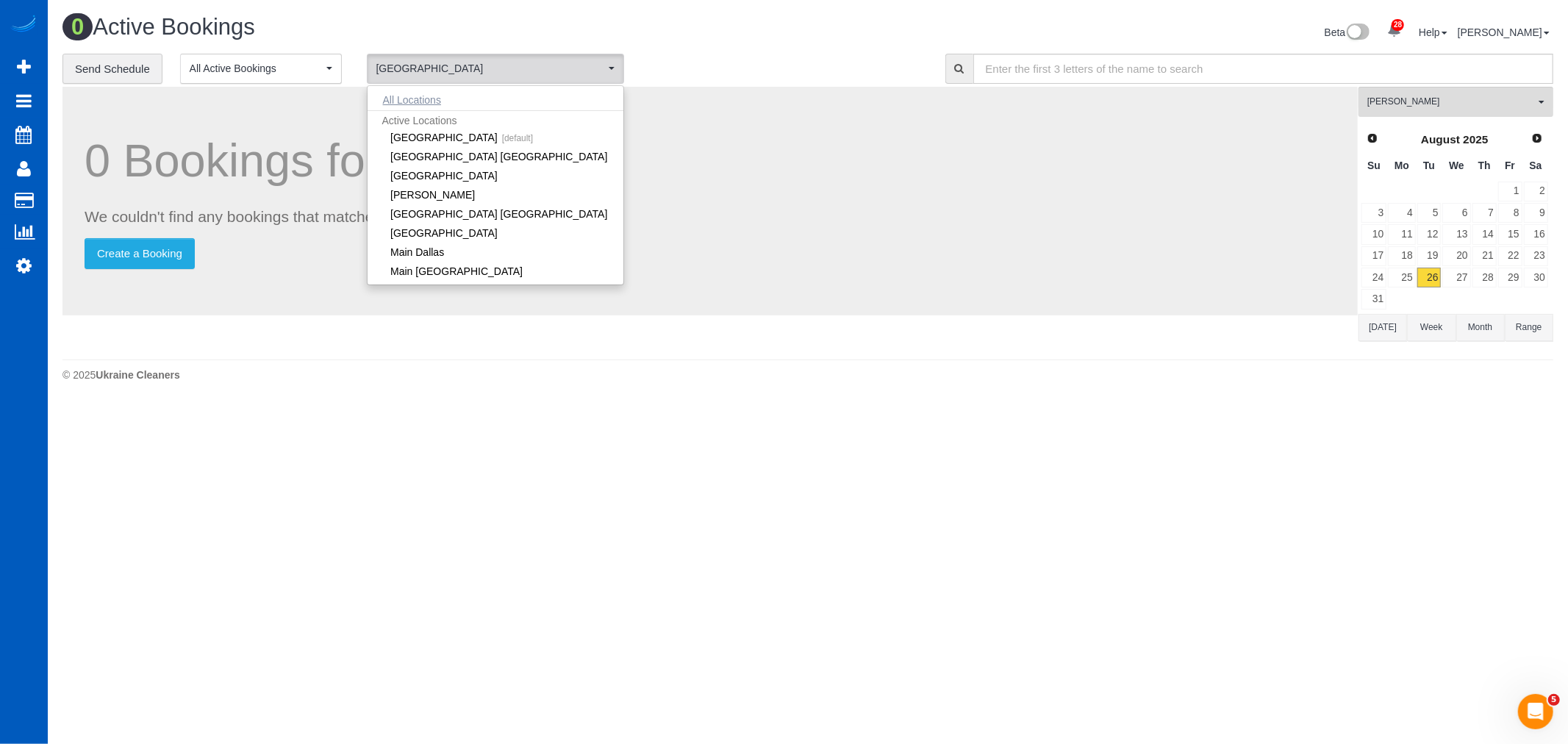
click at [427, 101] on button "All Locations" at bounding box center [412, 99] width 89 height 21
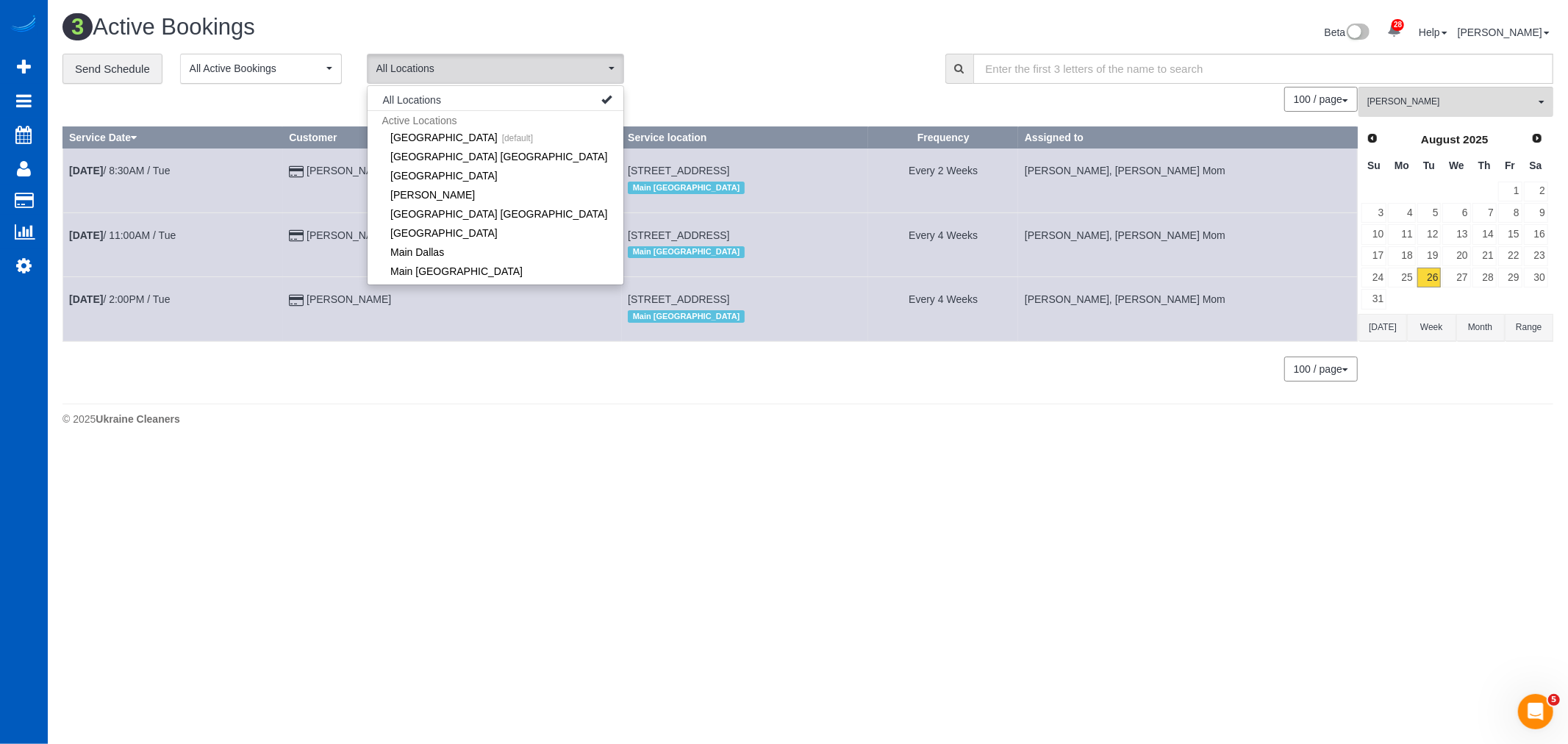
click at [452, 517] on body "28 Beta Your Notifications You have 0 alerts × You have 3 to charge for [DATE] …" at bounding box center [784, 372] width 1568 height 744
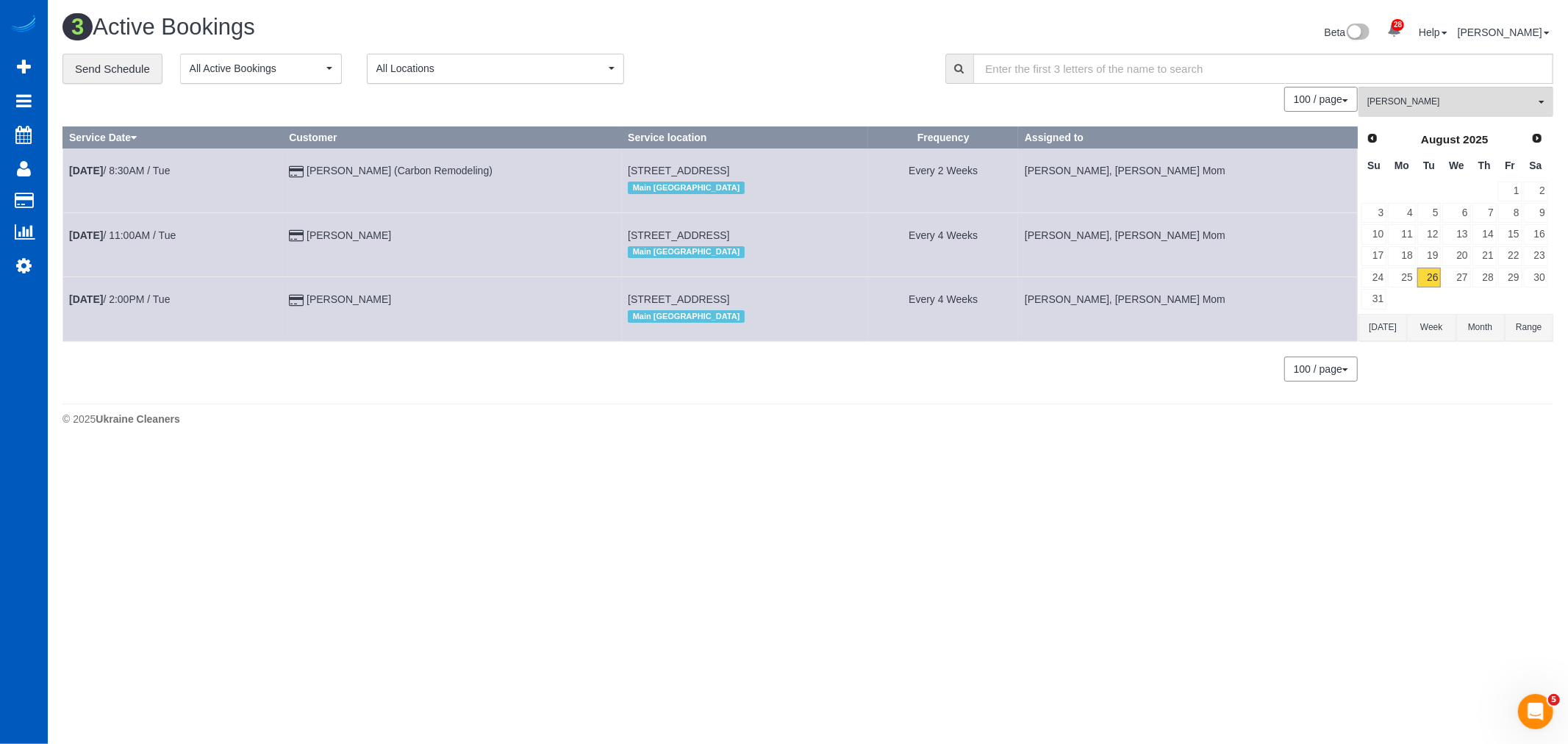
click at [1533, 127] on div "Prev Next [DATE]" at bounding box center [1454, 139] width 188 height 25
click at [1537, 135] on link "Next" at bounding box center [1537, 138] width 21 height 21
click at [1434, 197] on link "2" at bounding box center [1429, 192] width 24 height 20
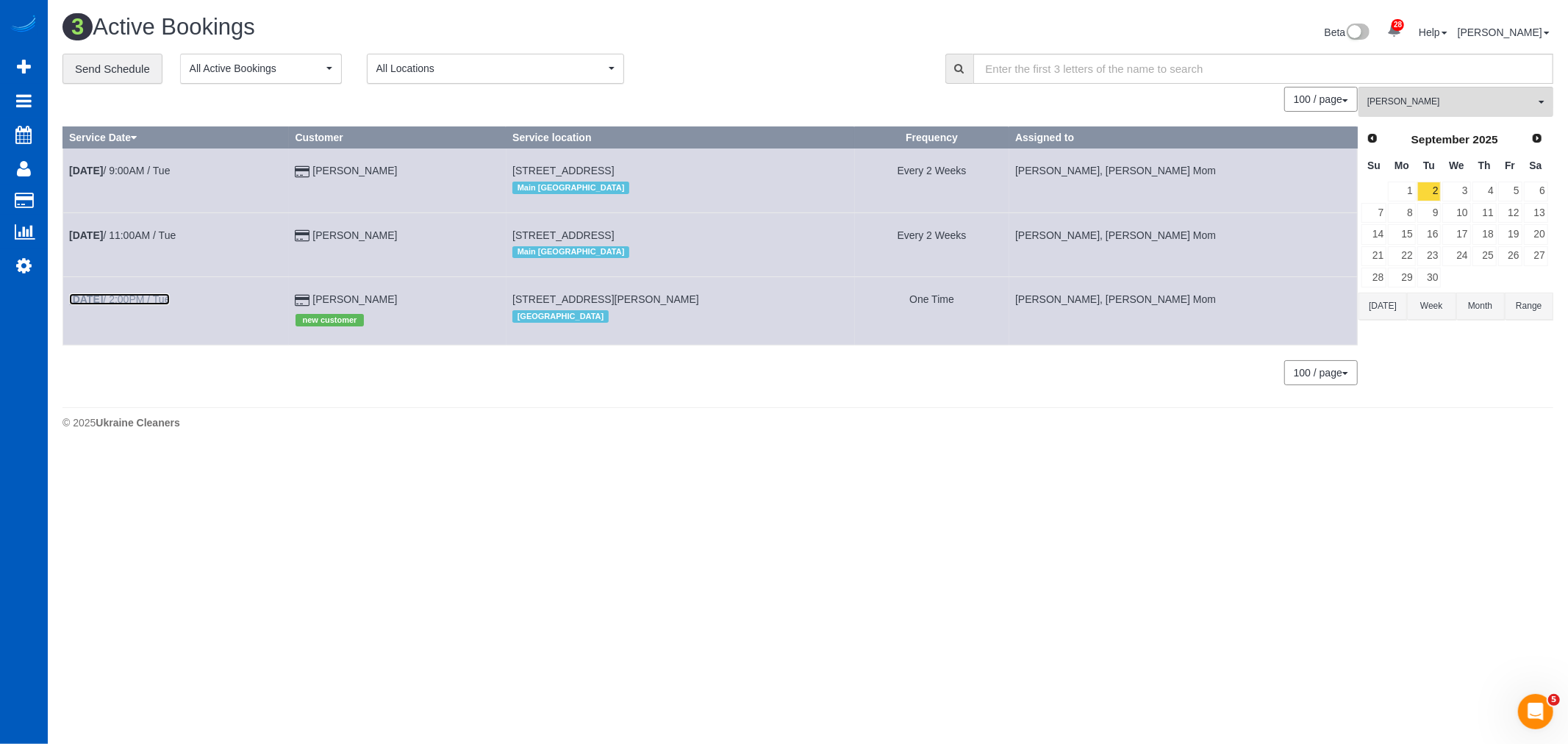
click at [149, 305] on link "Sep 2nd / 2:00PM / Tue" at bounding box center [119, 299] width 101 height 11
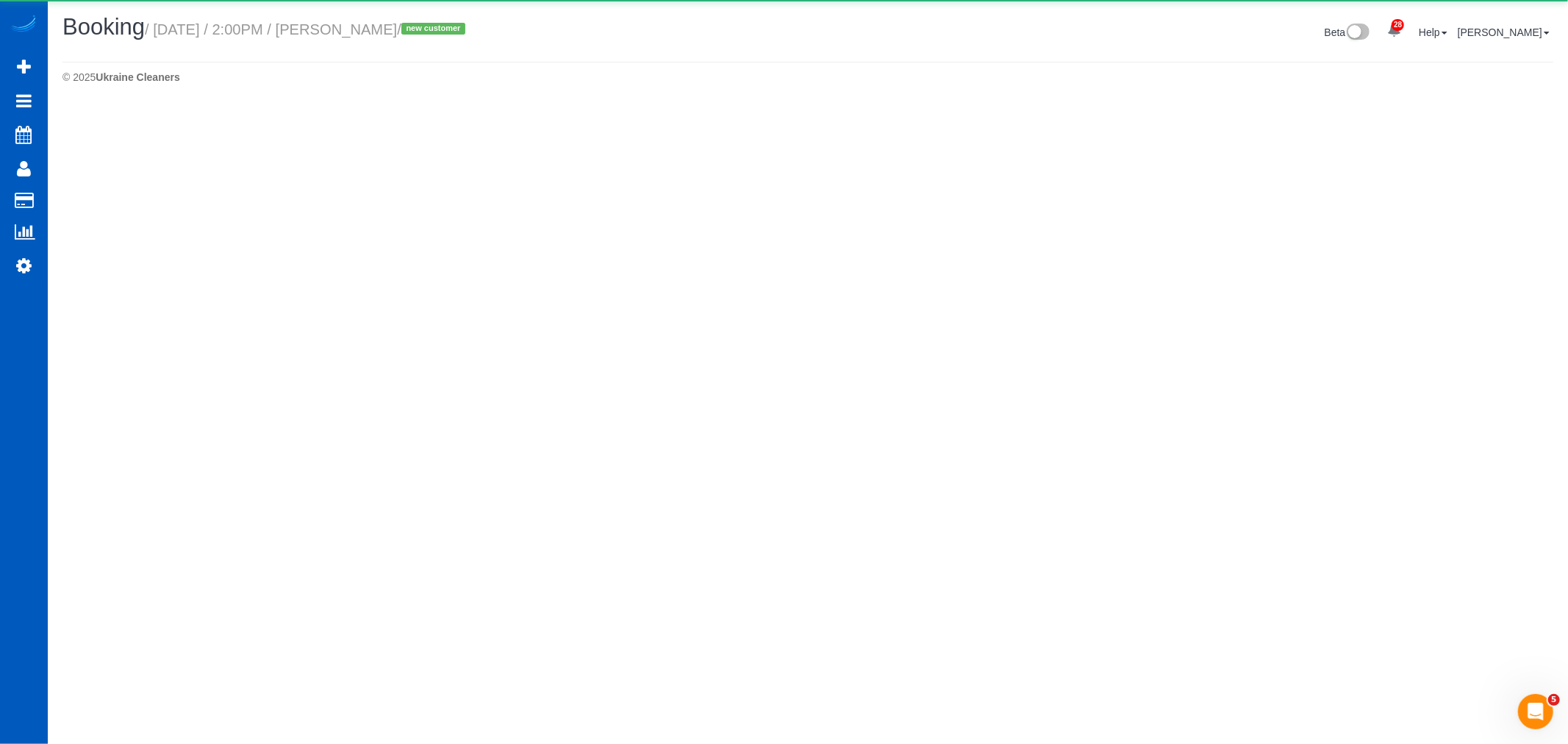
select select "CA"
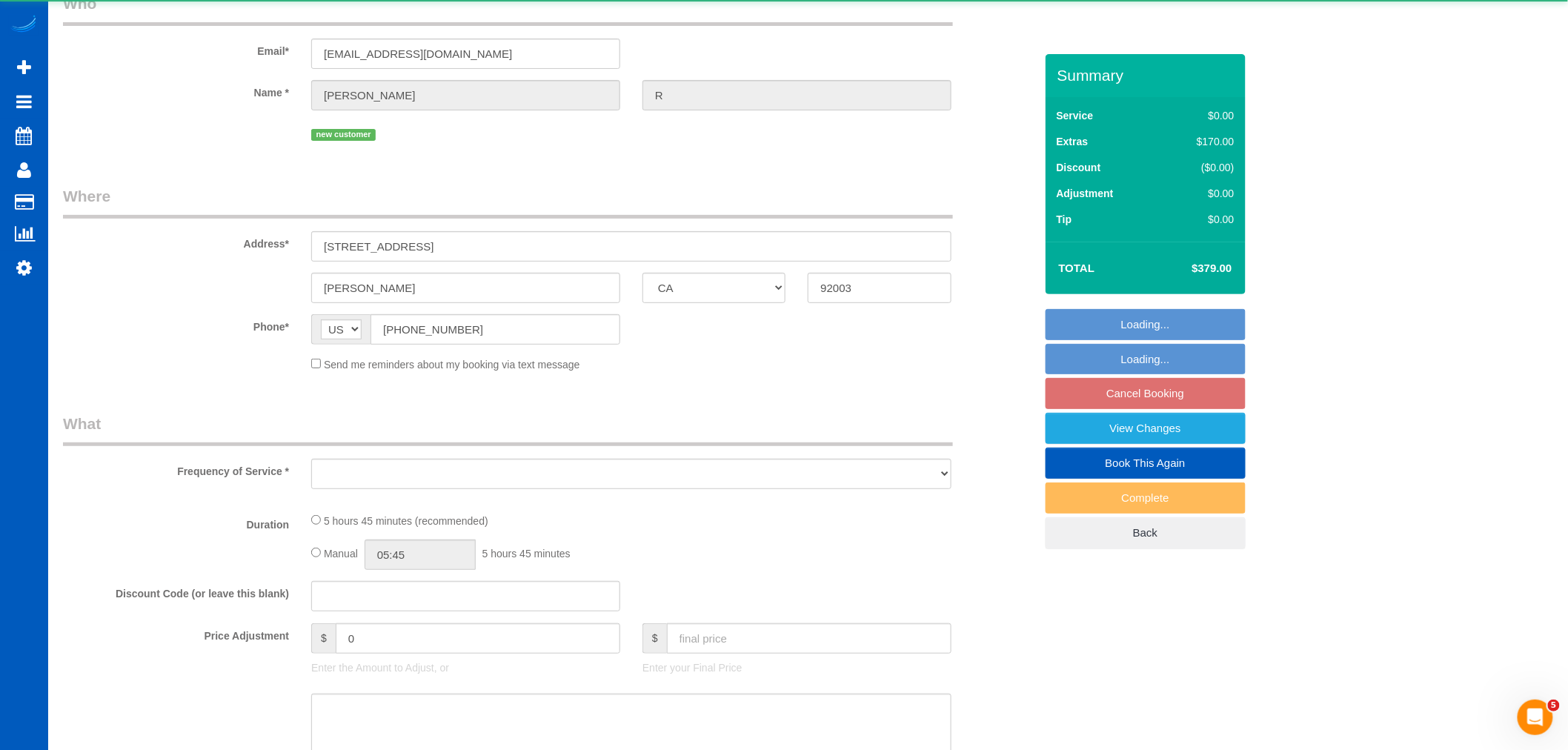
select select "object:40571"
select select "string:fspay-44429169-bcbb-4c25-b5ba-8b79201714f7"
select select "199"
select select "spot232"
select select "number:10"
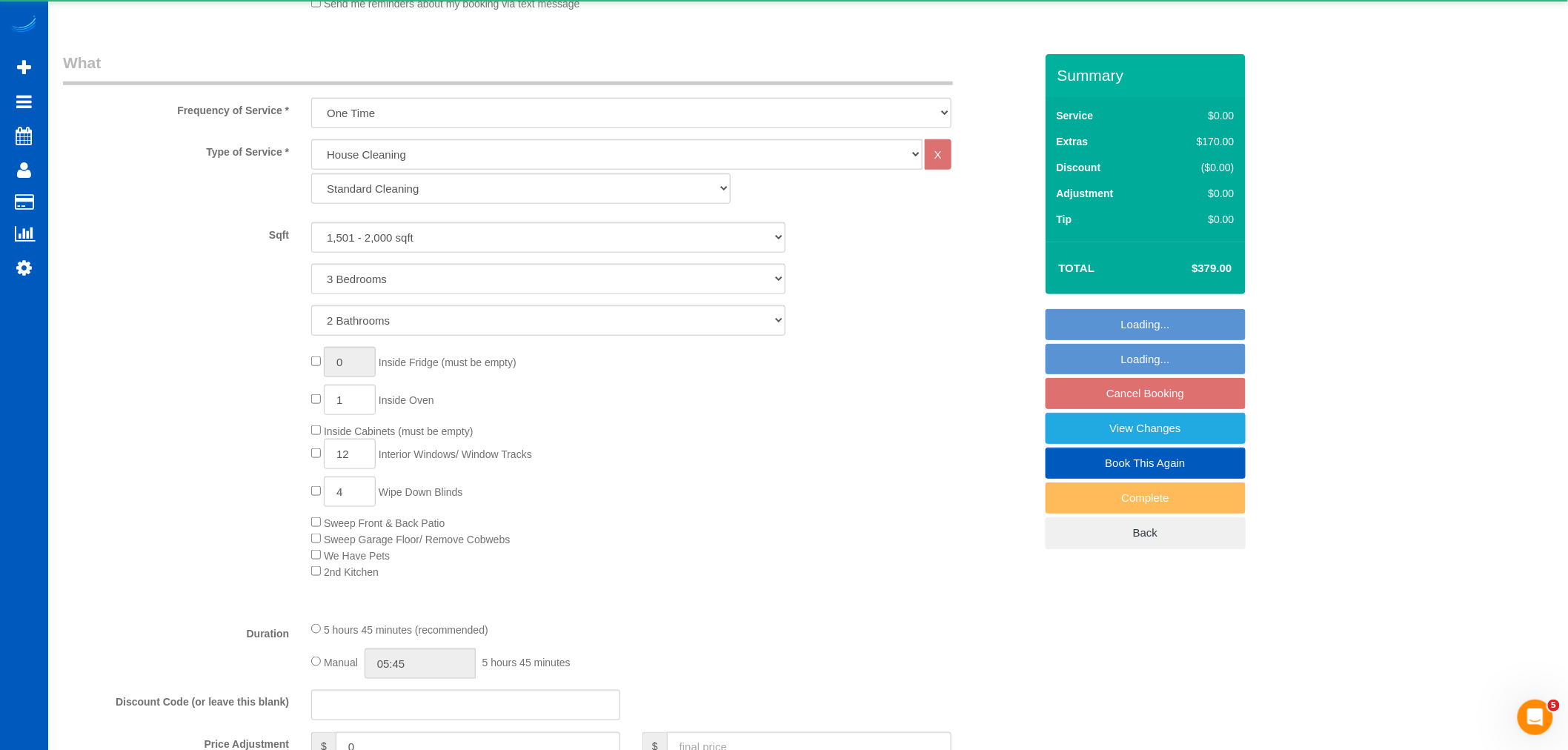
select select "1501"
select select "3"
select select "2"
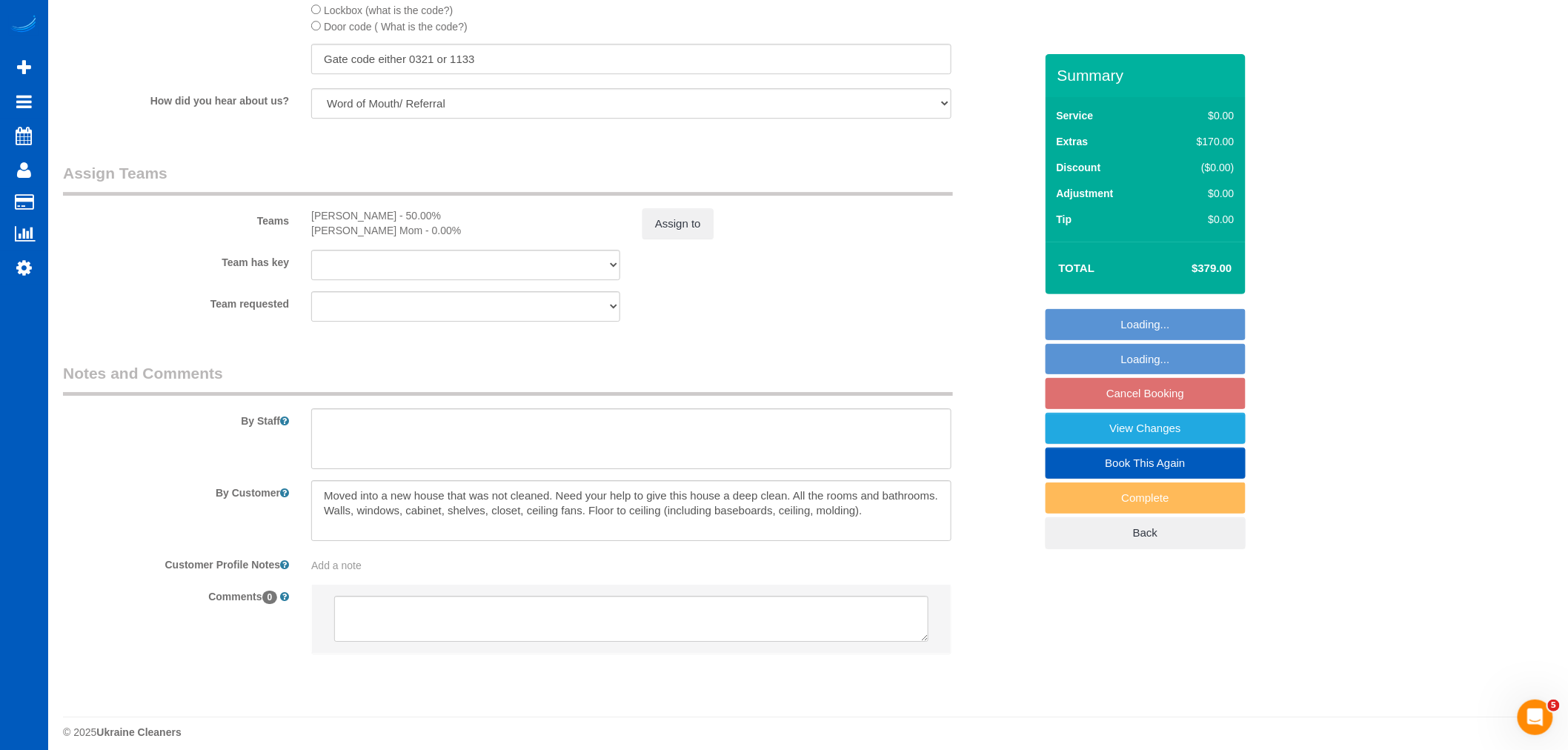
scroll to position [1873, 0]
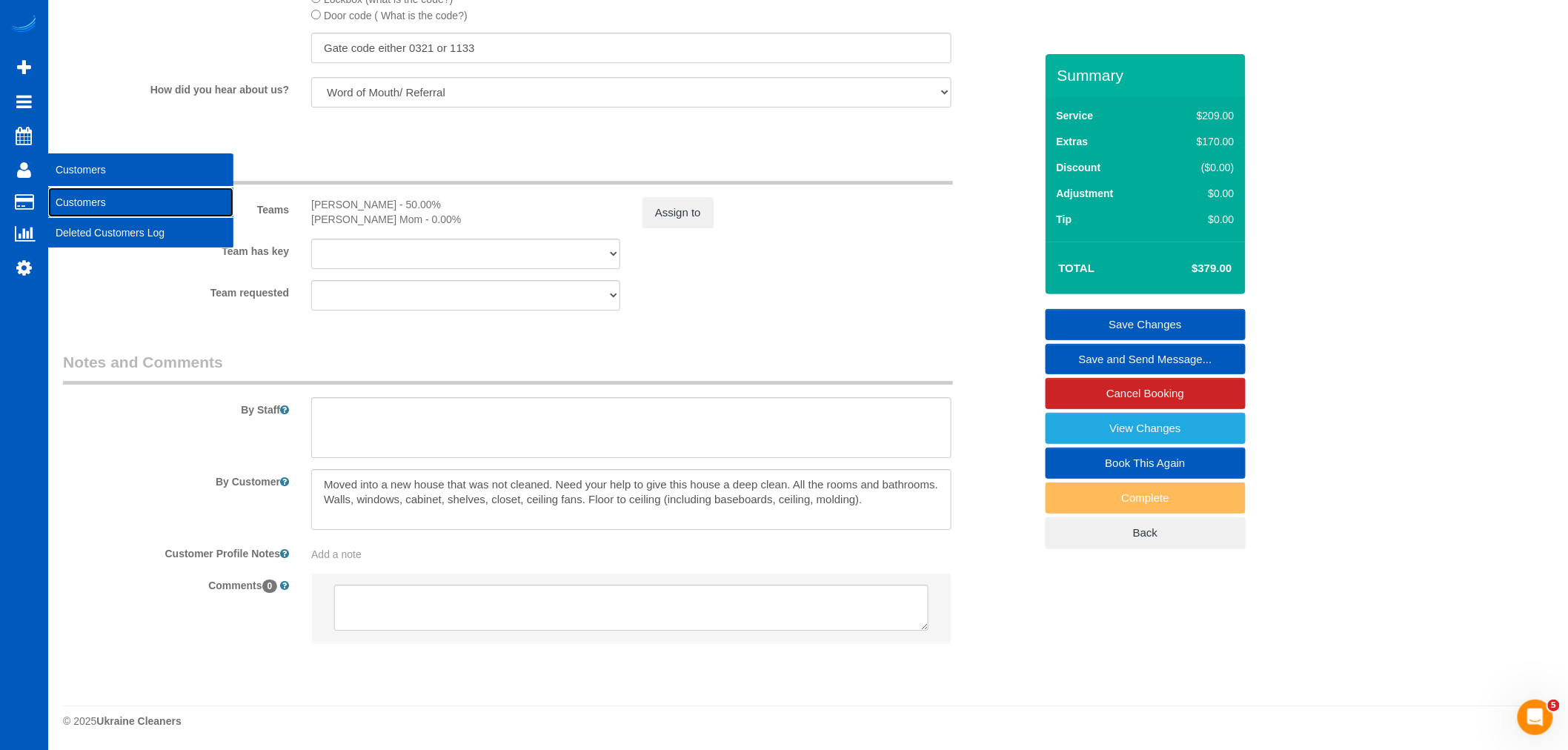
click at [101, 199] on link "Customers" at bounding box center [141, 202] width 185 height 29
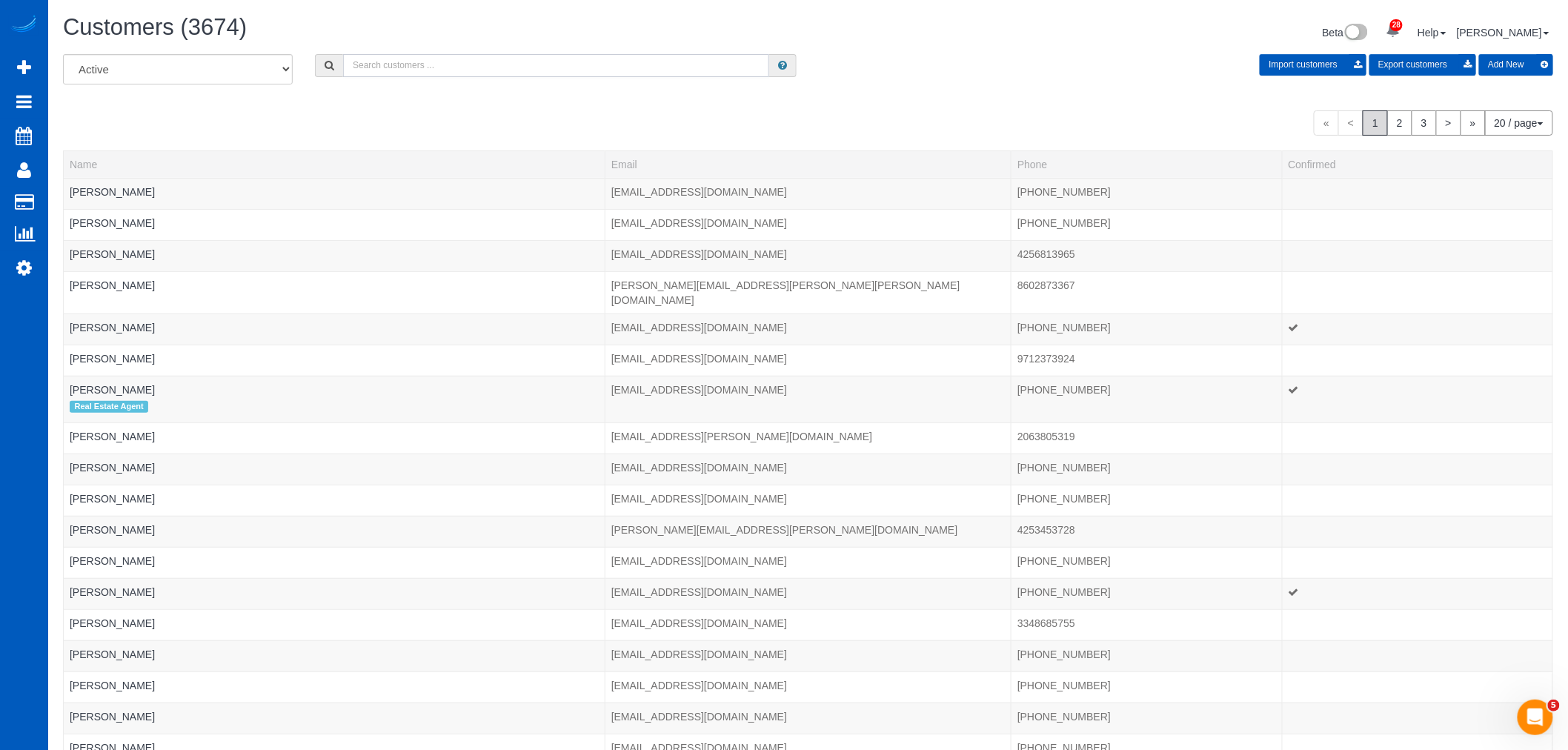
click at [418, 72] on input "text" at bounding box center [556, 66] width 426 height 23
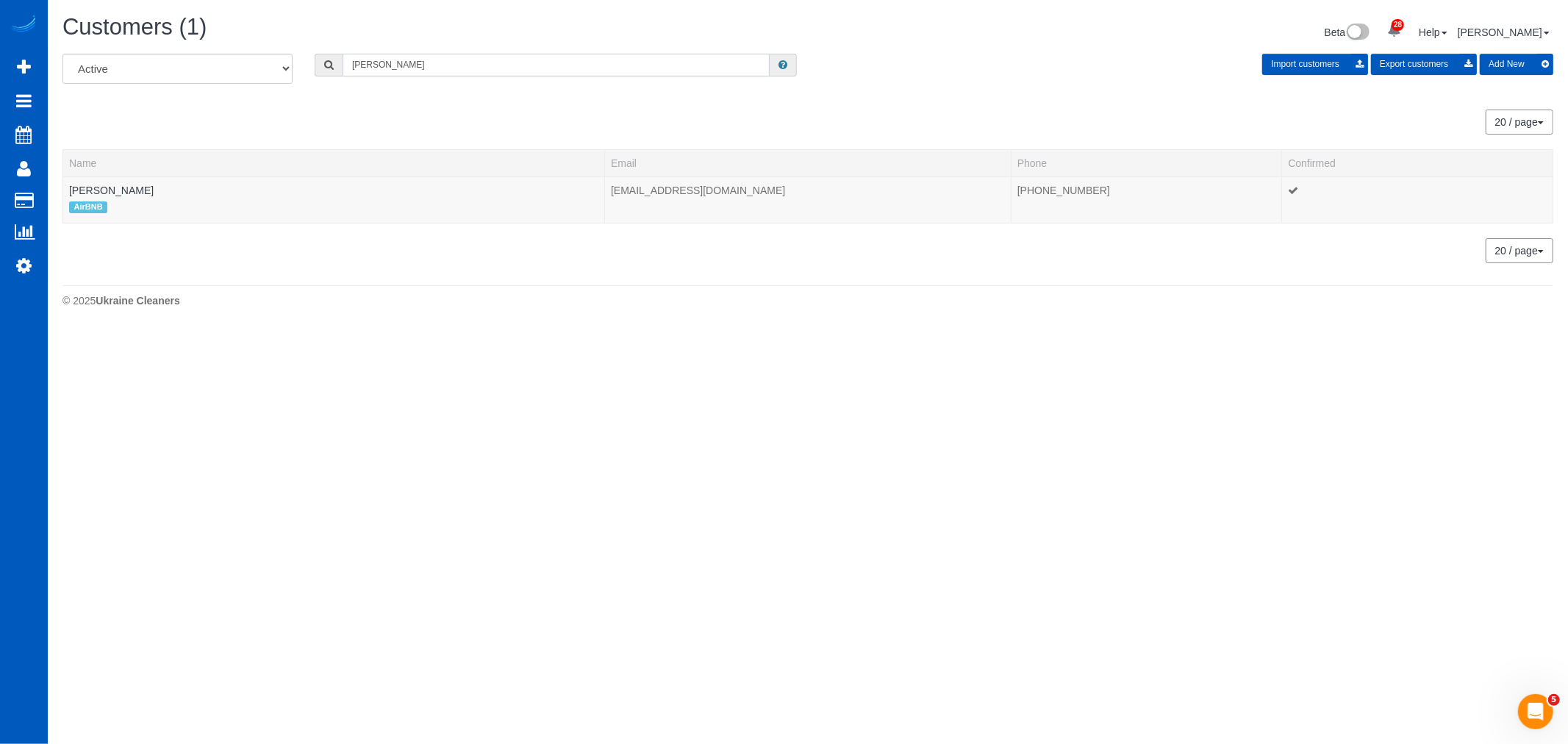
type input "rui xia"
drag, startPoint x: 100, startPoint y: 177, endPoint x: 89, endPoint y: 188, distance: 15.6
click at [100, 177] on table "Name Email Phone Confirmed Rui Xia AirBNB xiarui0819@gmail.com (217) 904-3307" at bounding box center [808, 186] width 1491 height 74
click at [89, 188] on link "[PERSON_NAME]" at bounding box center [111, 190] width 85 height 11
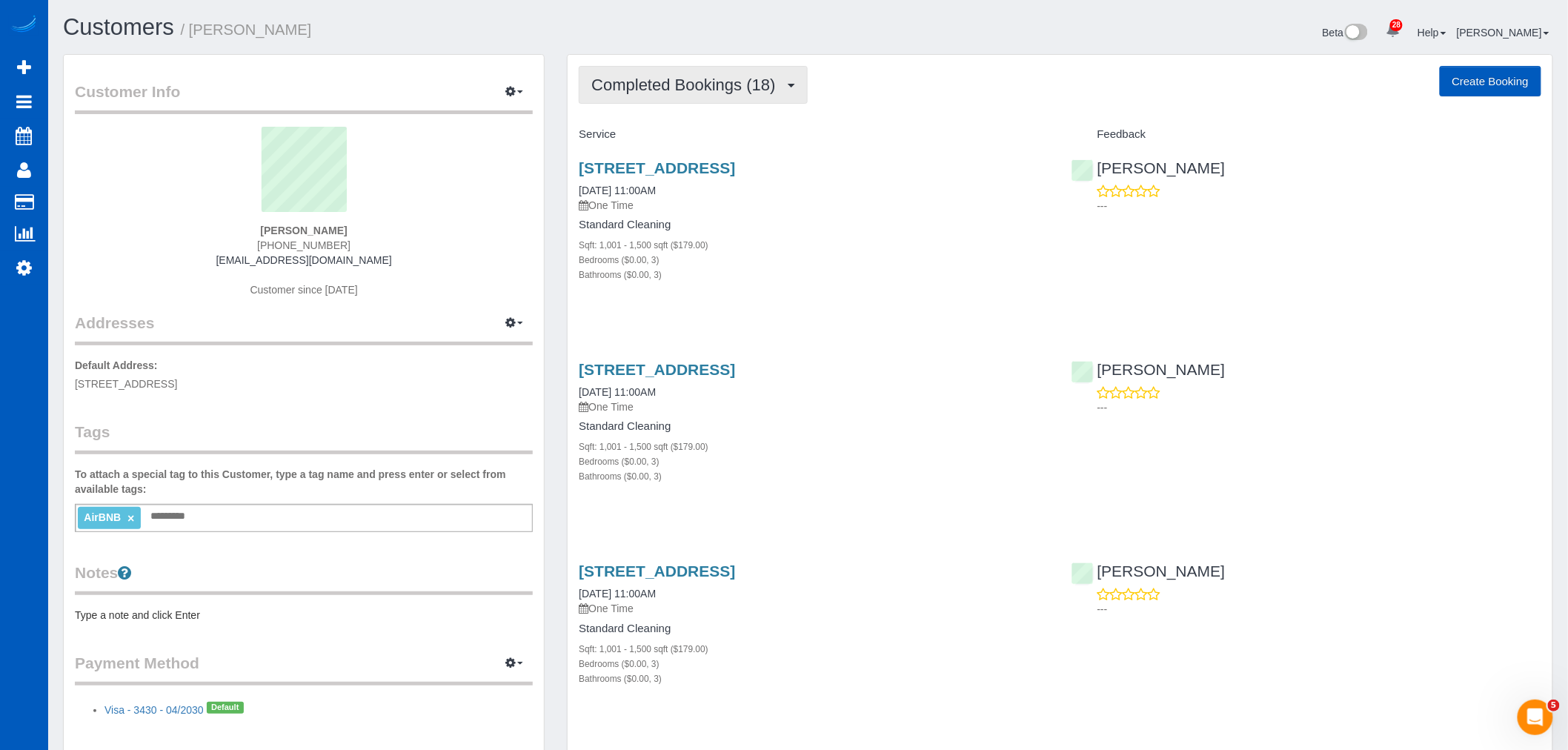
click at [764, 85] on span "Completed Bookings (18)" at bounding box center [687, 85] width 191 height 18
click at [702, 139] on link "Upcoming Bookings (1)" at bounding box center [660, 138] width 160 height 19
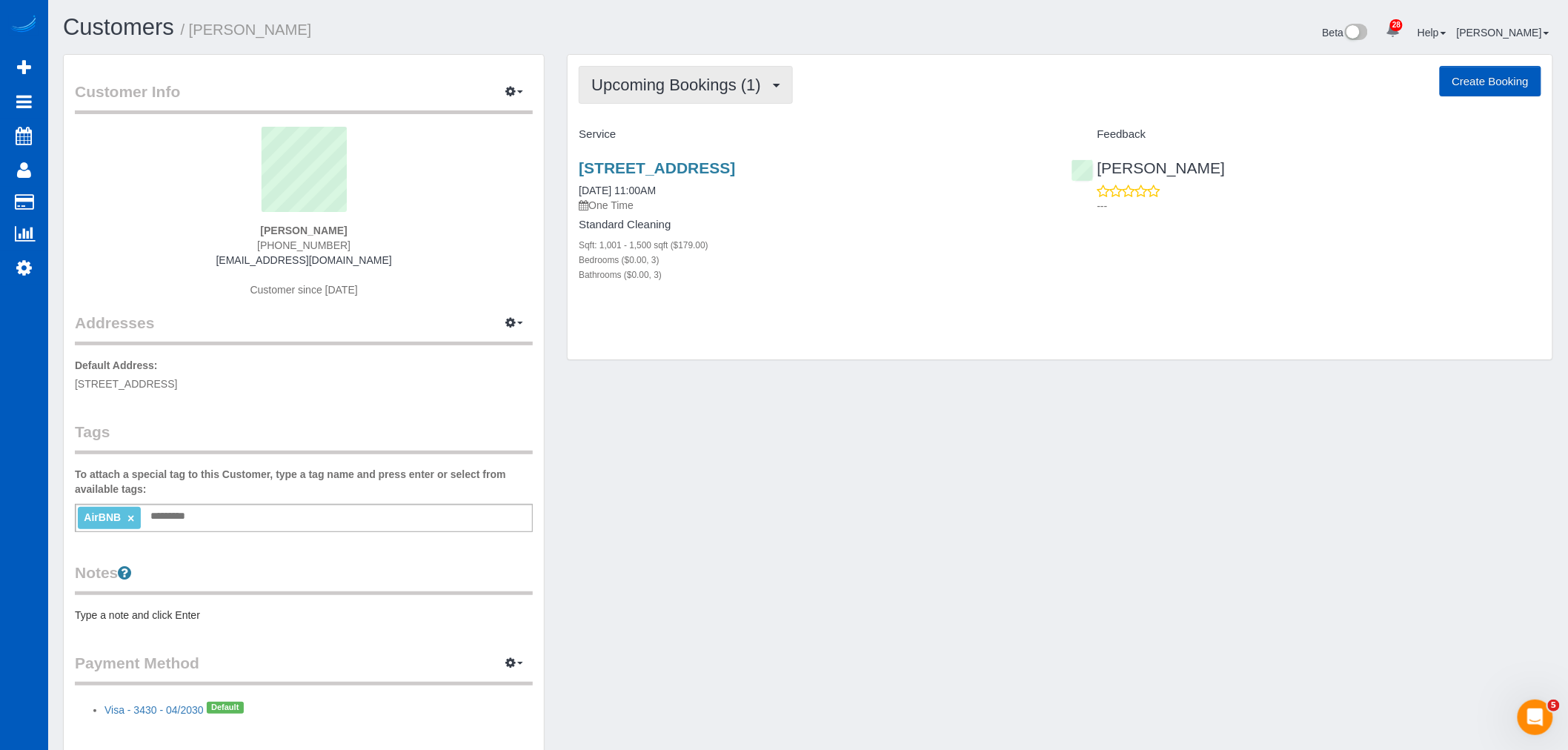
click at [688, 85] on span "Upcoming Bookings (1)" at bounding box center [680, 85] width 177 height 18
click at [668, 116] on link "Completed Bookings (18)" at bounding box center [660, 119] width 160 height 19
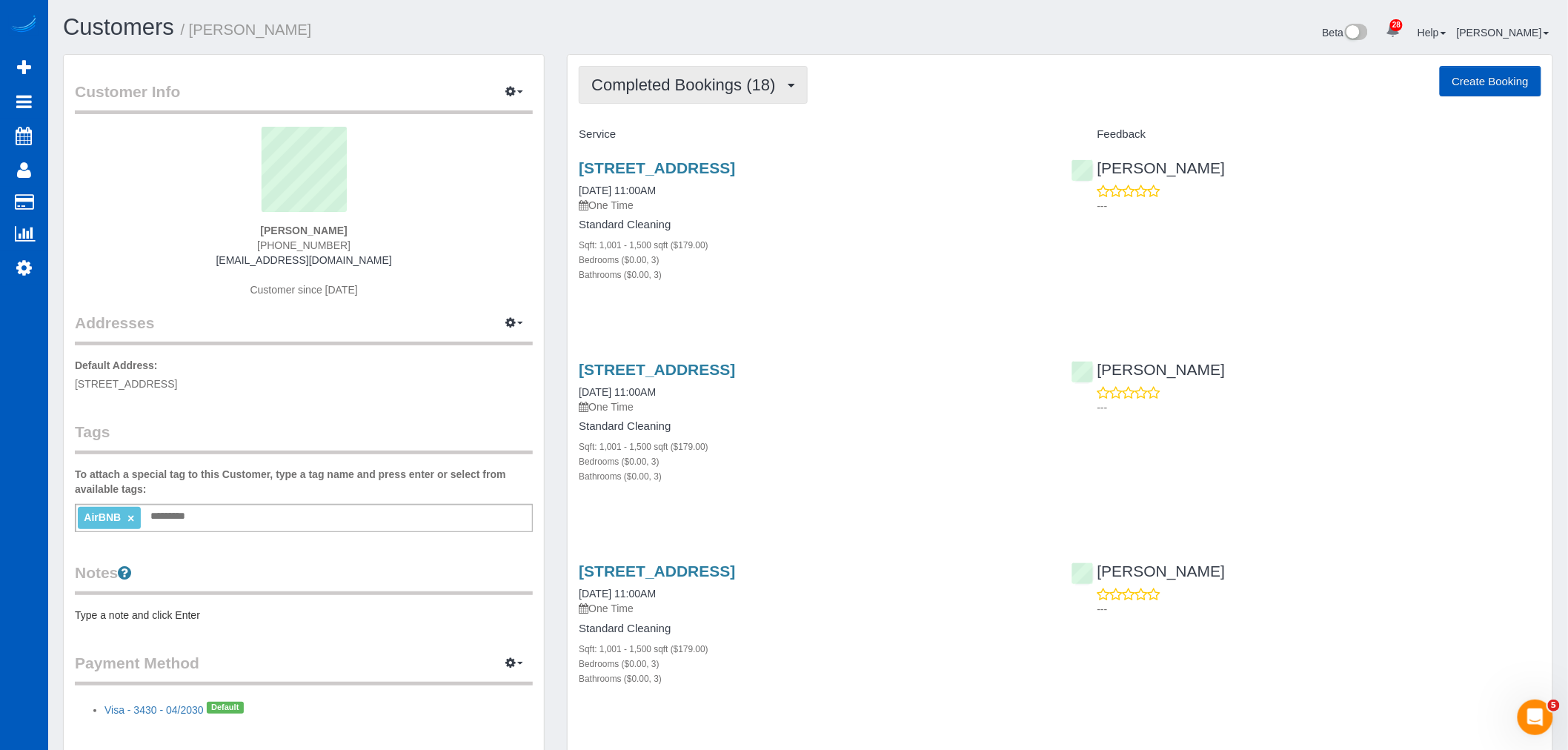
click at [655, 92] on span "Completed Bookings (18)" at bounding box center [687, 85] width 191 height 18
click at [642, 132] on link "Upcoming Bookings (1)" at bounding box center [660, 138] width 160 height 19
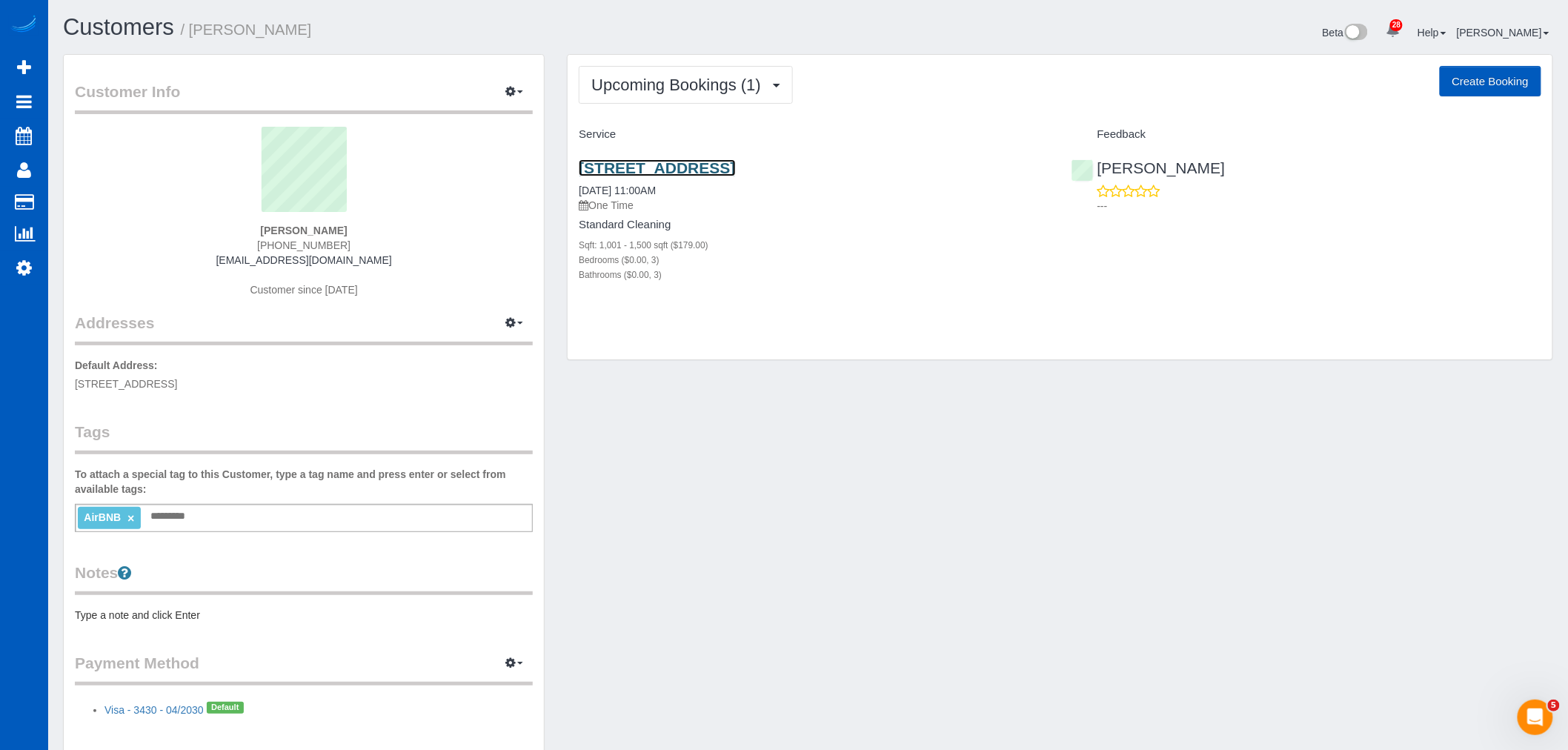
click at [666, 169] on link "[STREET_ADDRESS]" at bounding box center [656, 168] width 156 height 17
click at [739, 84] on span "Upcoming Bookings (1)" at bounding box center [680, 85] width 177 height 18
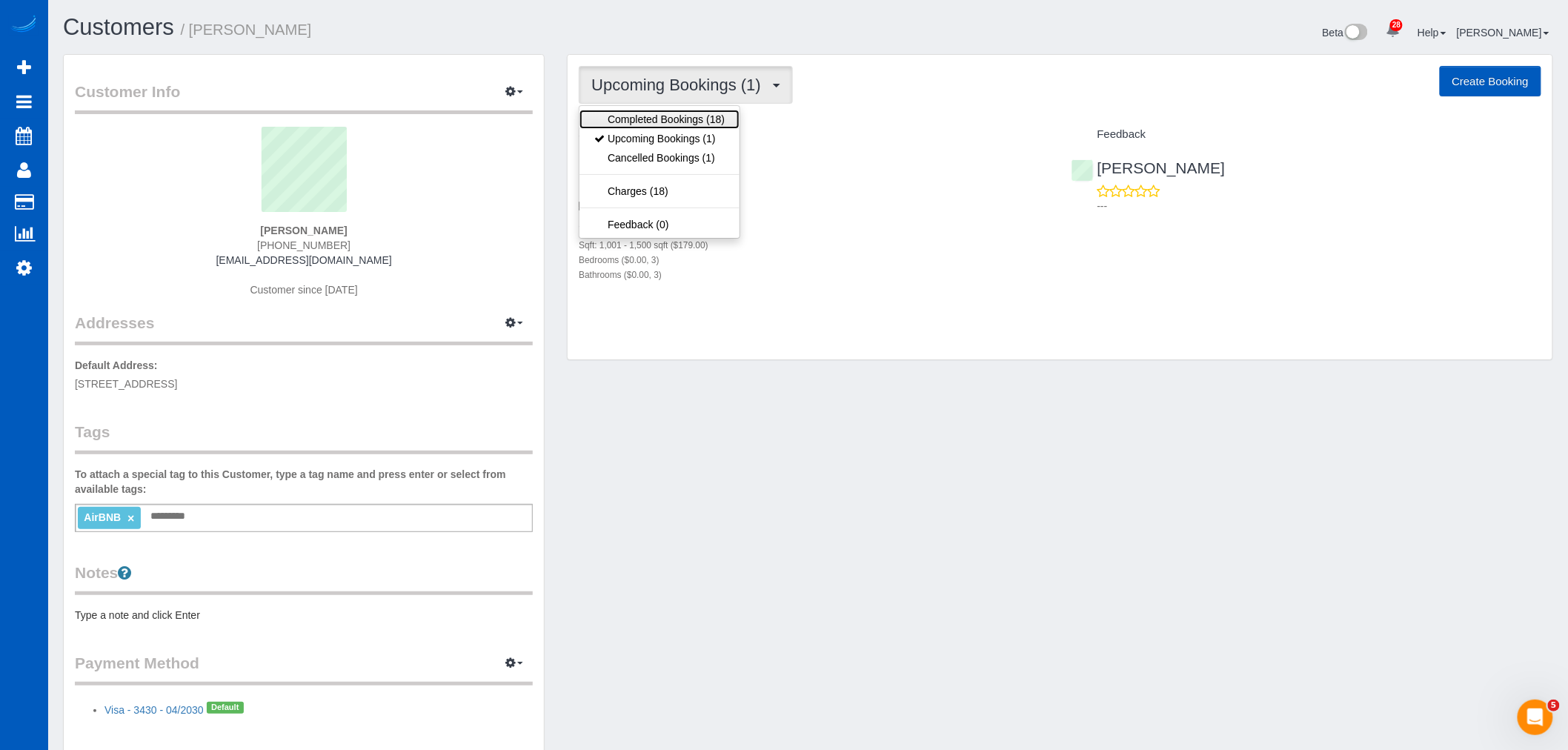
click at [653, 115] on link "Completed Bookings (18)" at bounding box center [660, 119] width 160 height 19
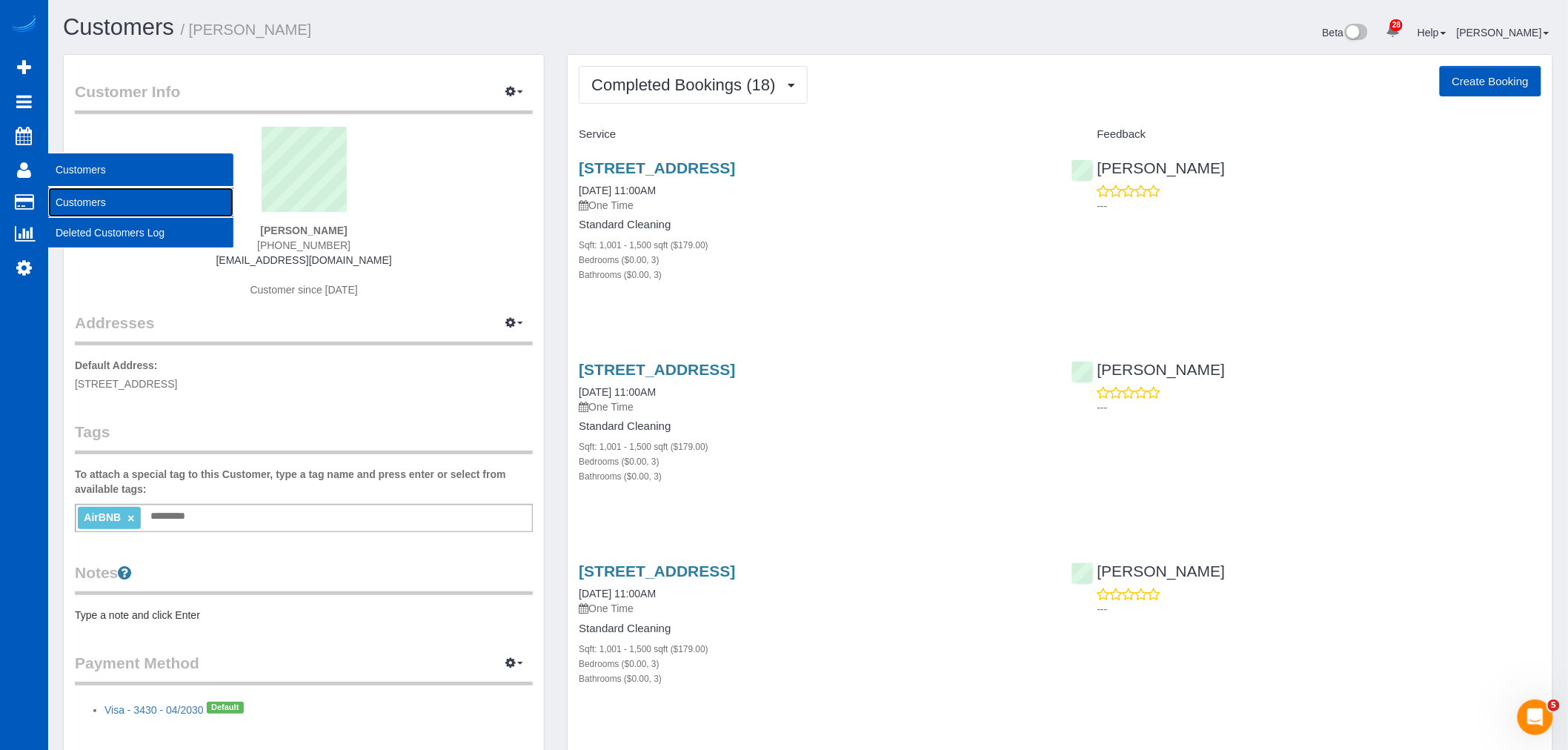
click at [77, 188] on link "Customers" at bounding box center [141, 202] width 185 height 29
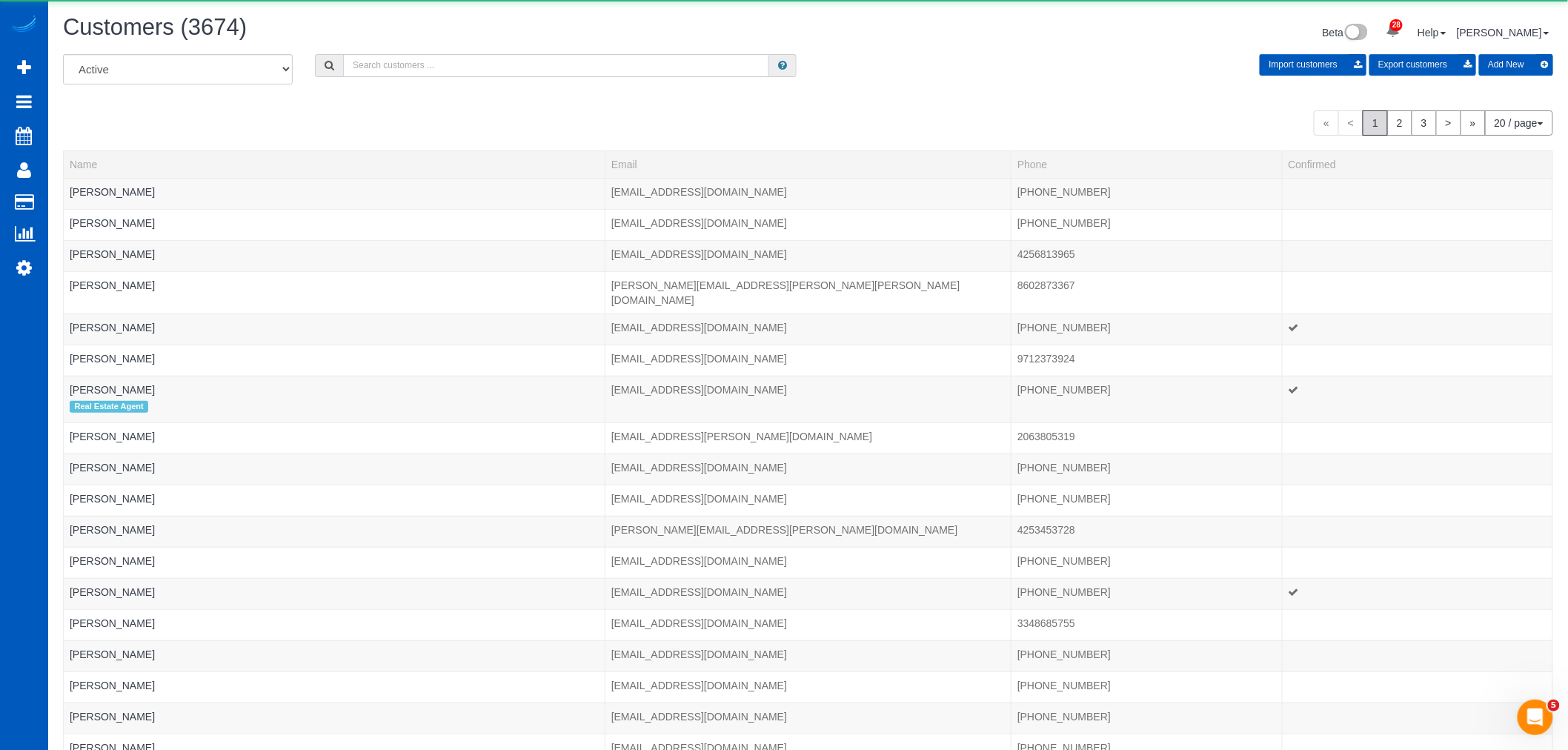
click at [376, 62] on input "text" at bounding box center [556, 66] width 426 height 23
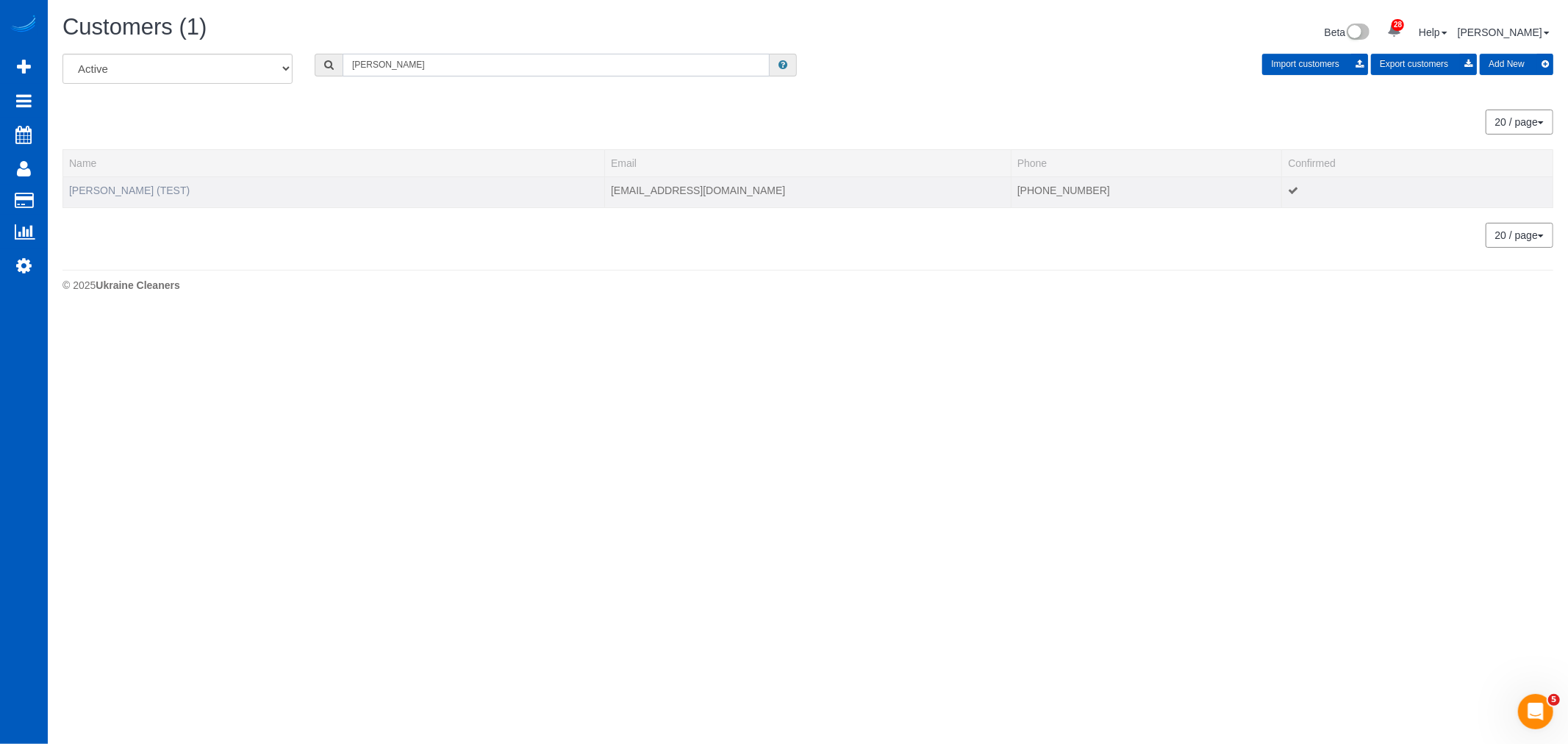
type input "anna cosio"
click at [100, 185] on link "Anna Cosio (TEST)" at bounding box center [129, 190] width 121 height 11
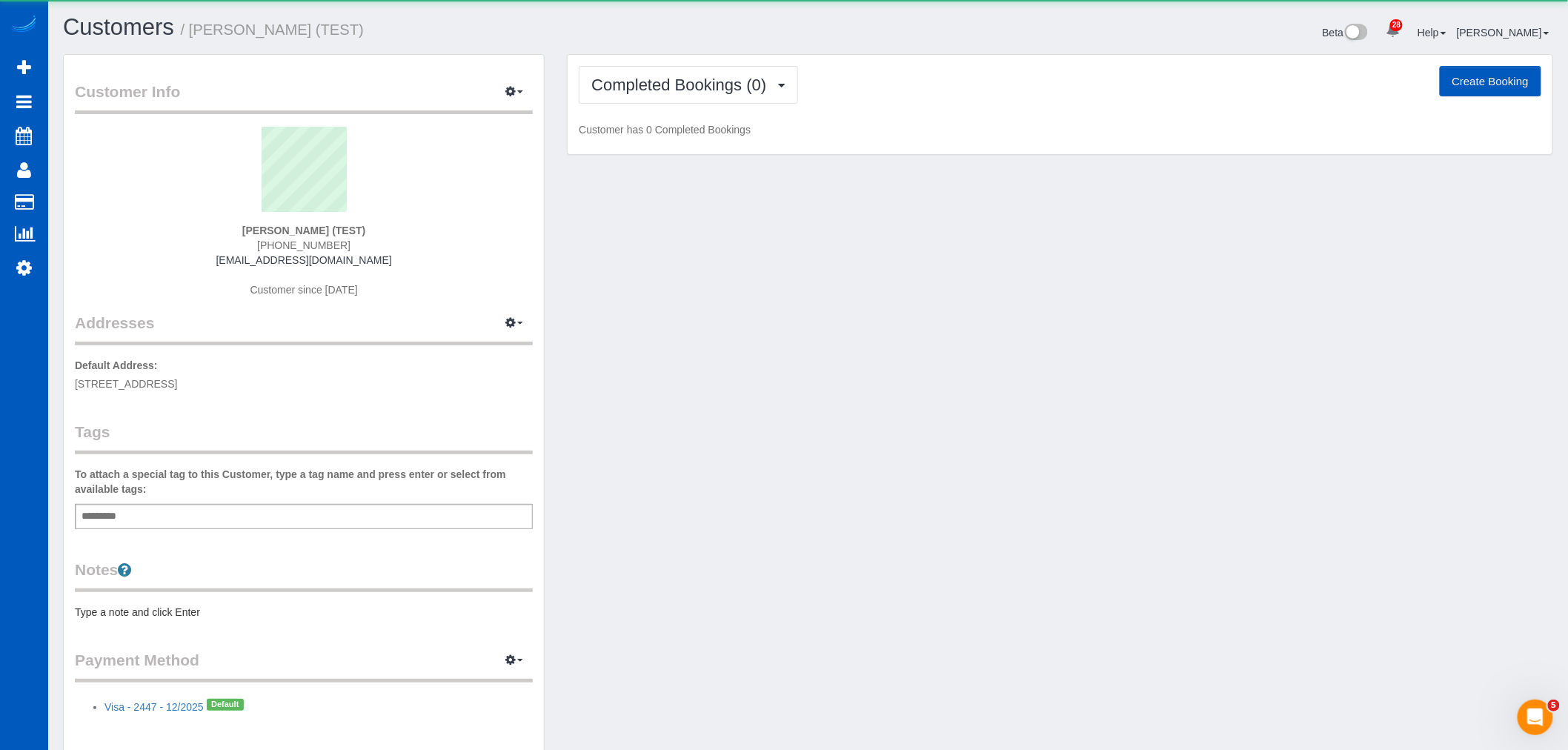
click at [1492, 83] on button "Create Booking" at bounding box center [1491, 82] width 102 height 31
select select "[GEOGRAPHIC_DATA]"
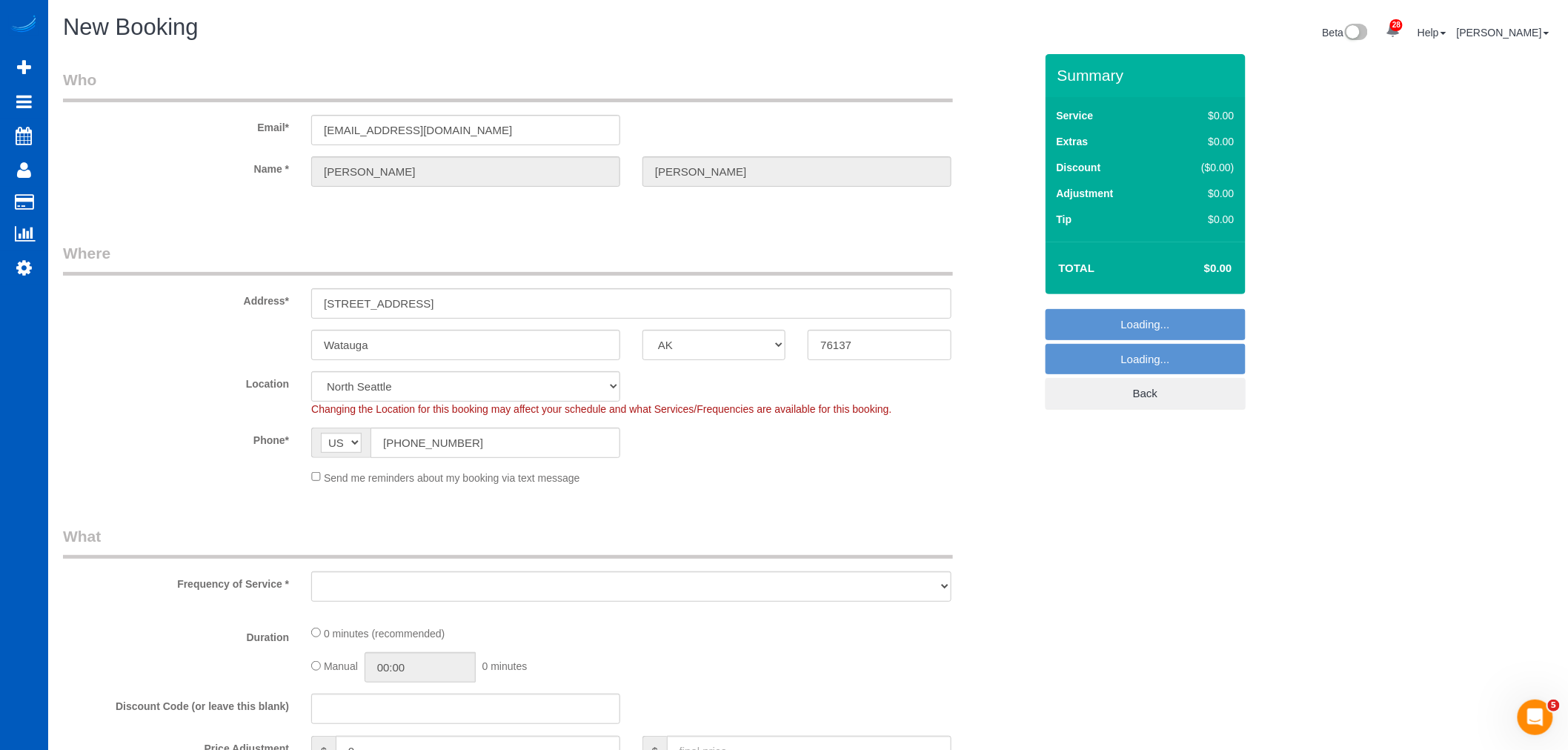
select select "298"
select select "object:44184"
select select "string:fspay-bed972ae-64f4-453d-9004-d219d6330166"
select select "199"
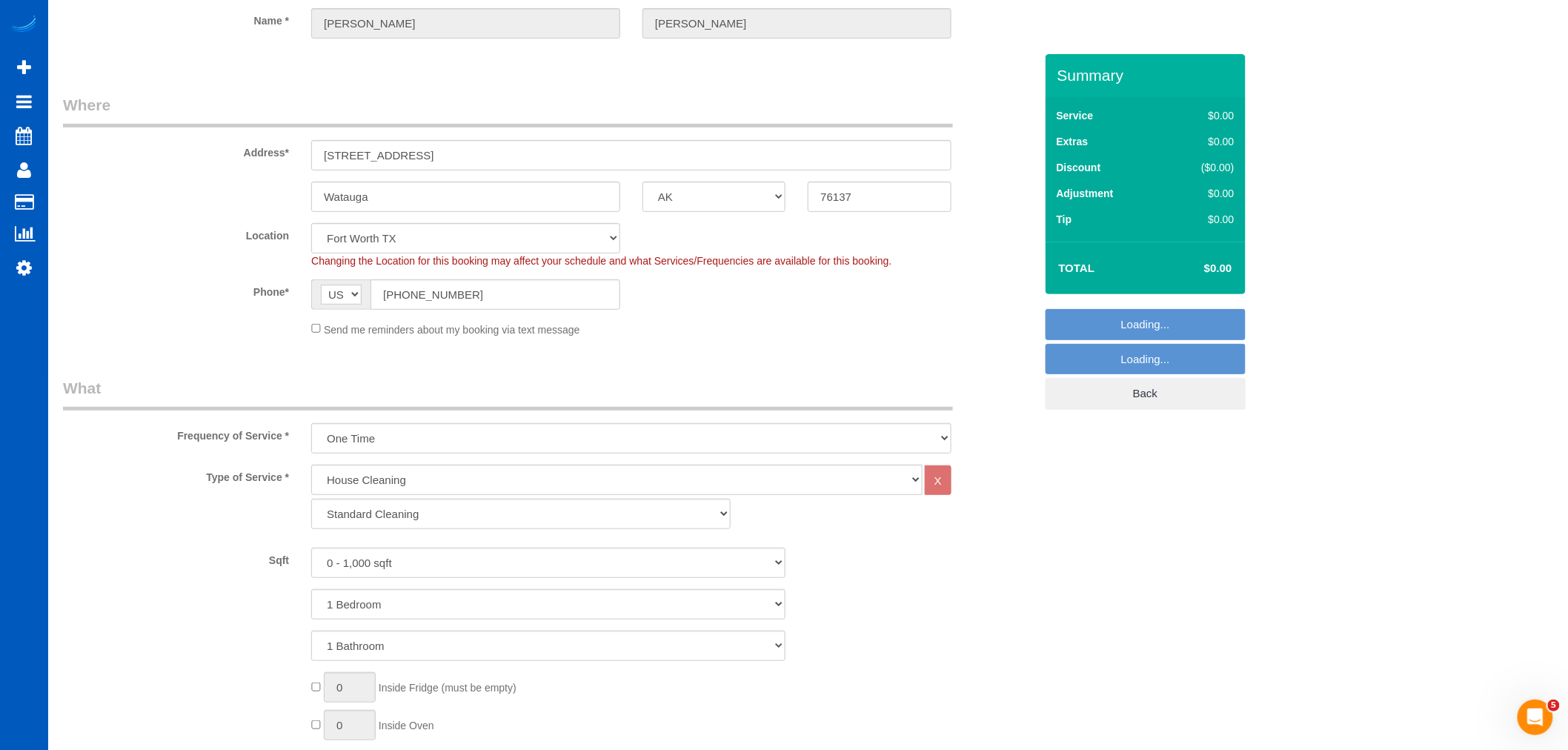
select select "object:44389"
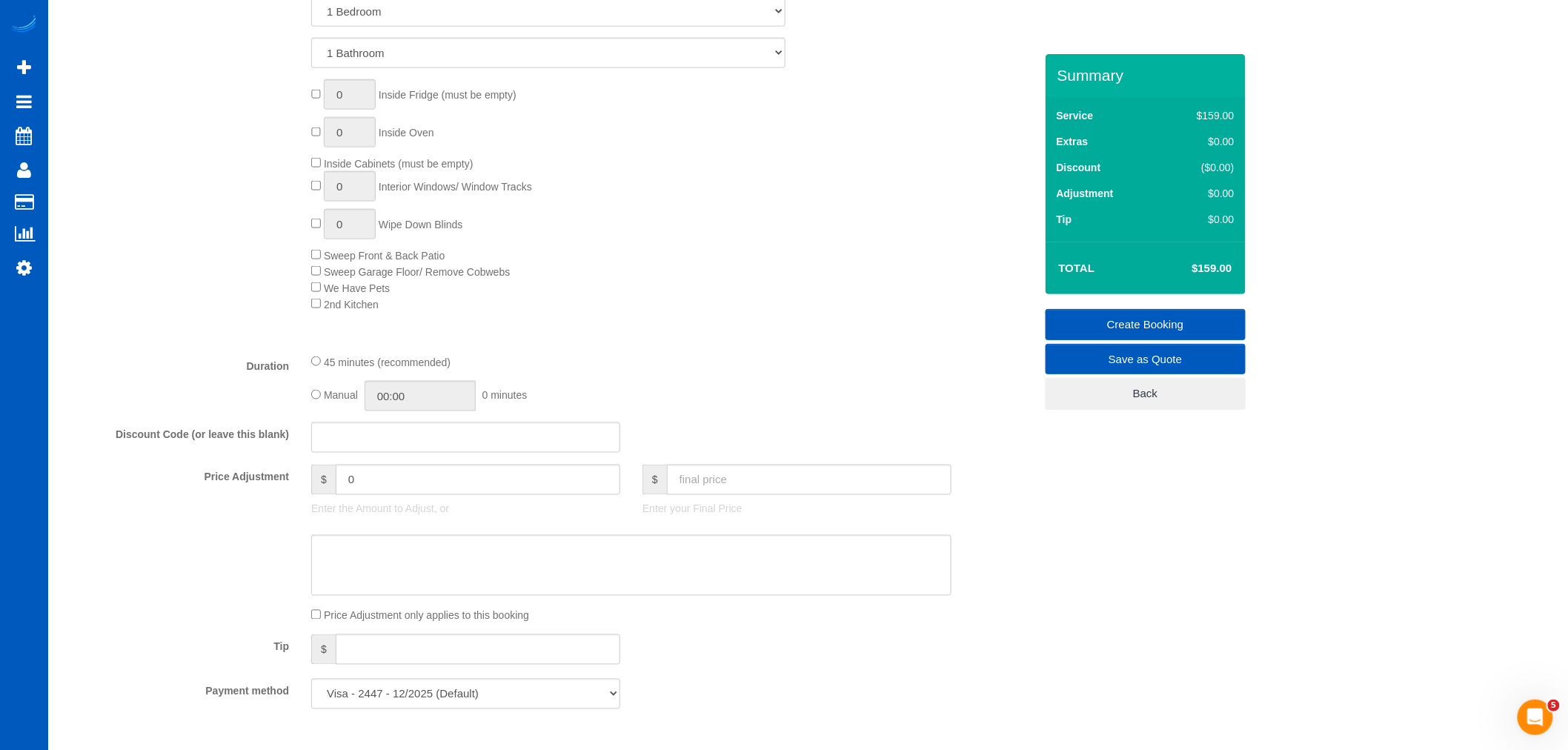
scroll to position [824, 0]
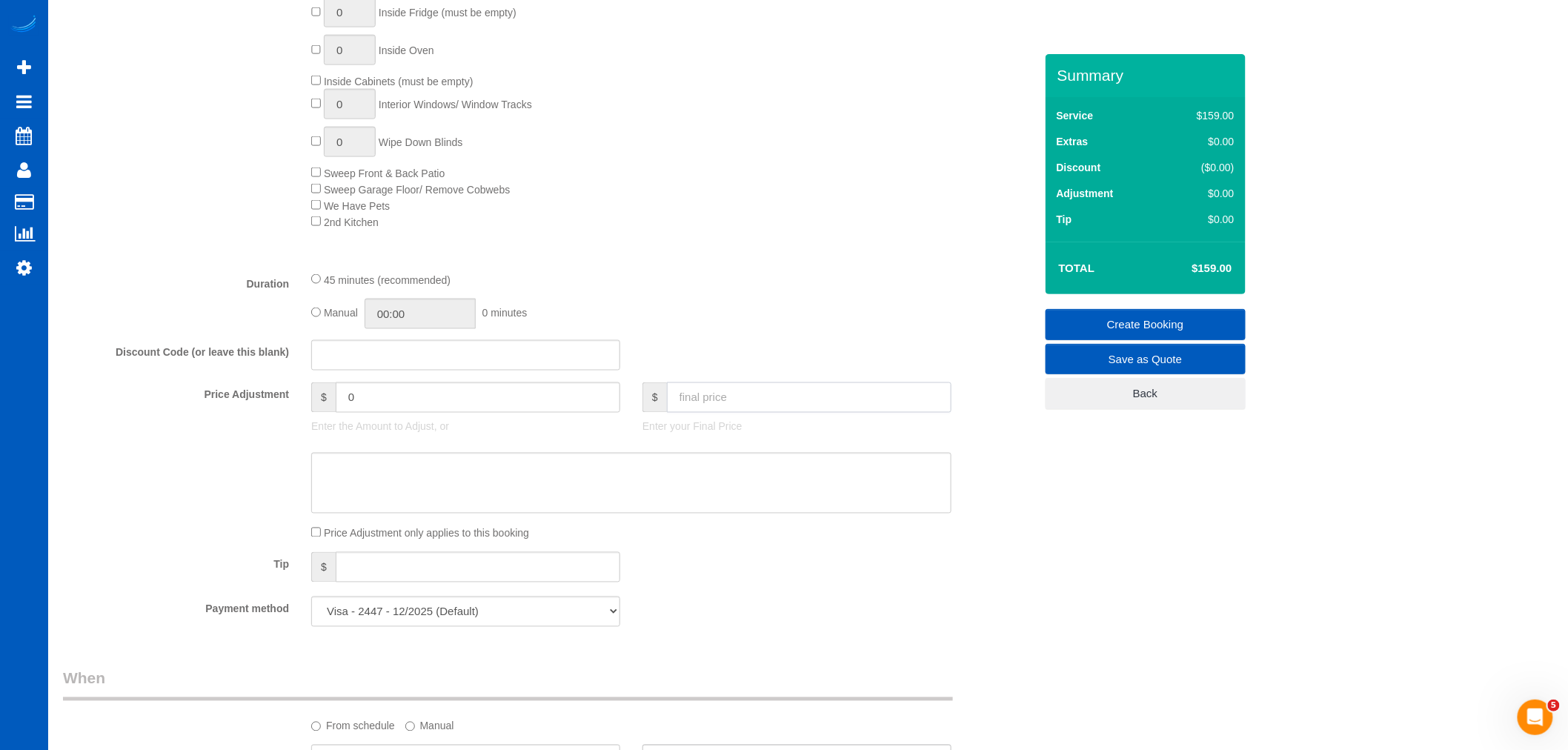
click at [734, 409] on input "text" at bounding box center [809, 397] width 284 height 30
type input "0"
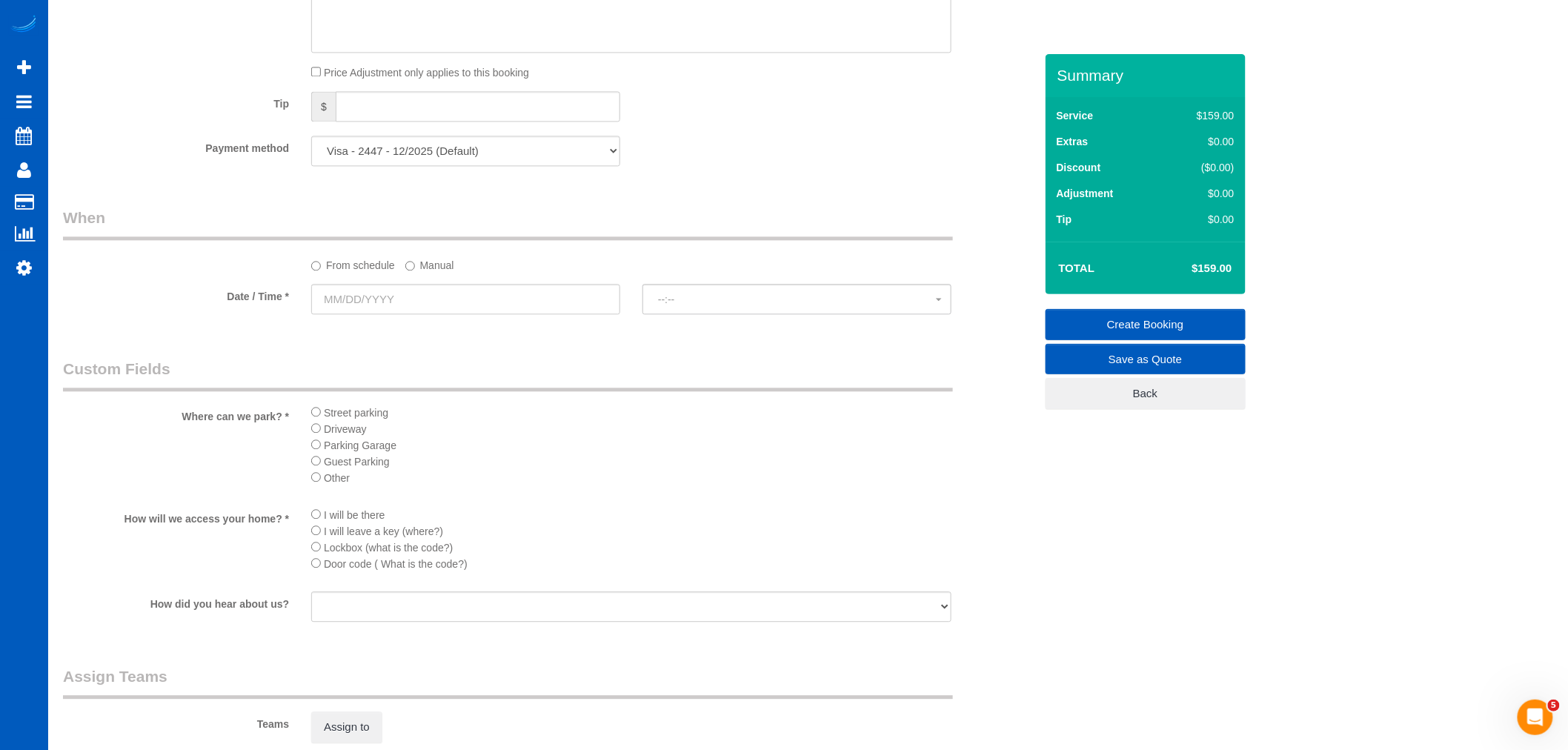
type input "-159"
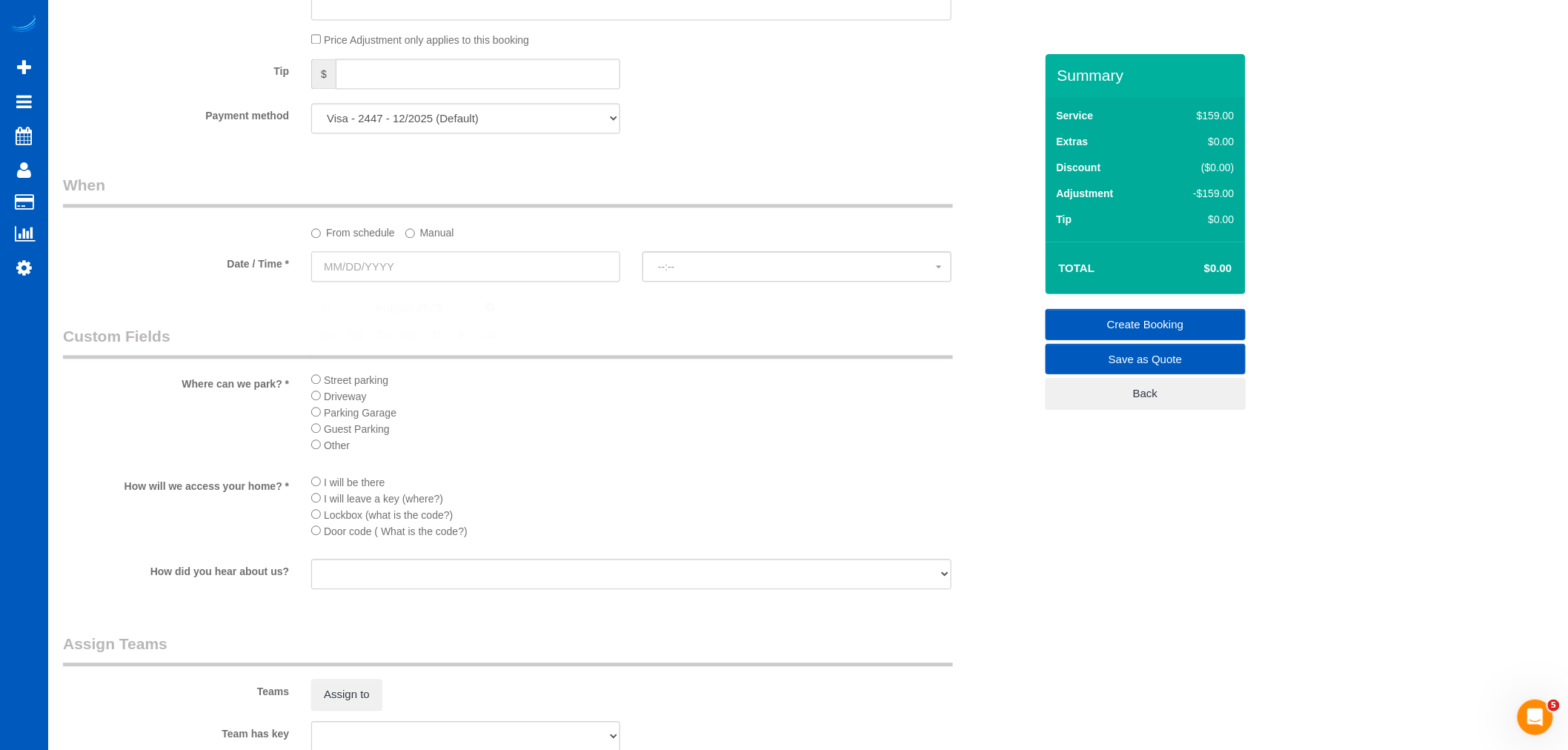
click at [435, 261] on input "text" at bounding box center [465, 266] width 309 height 30
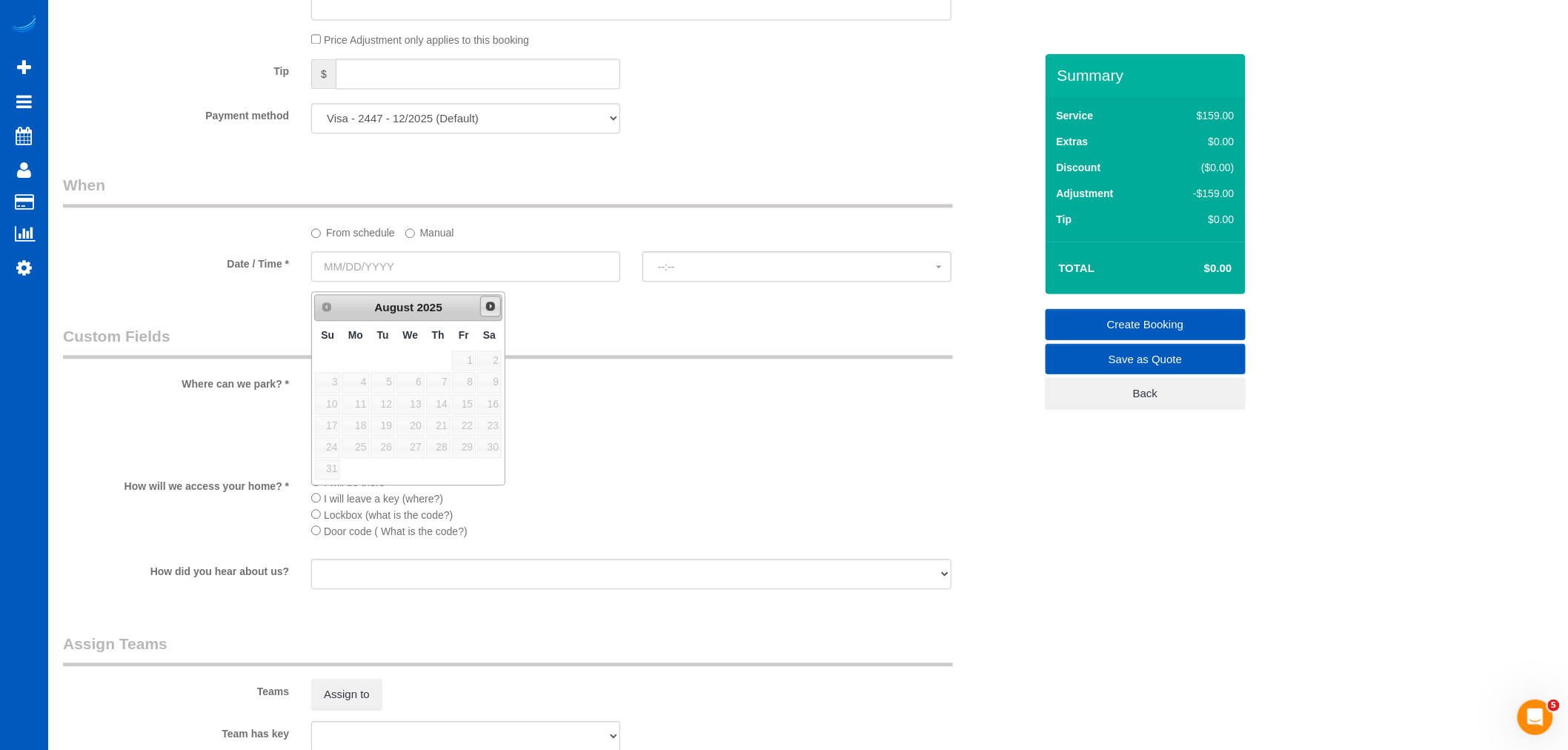
click at [495, 315] on link "Next" at bounding box center [490, 306] width 21 height 21
click at [453, 240] on label "Manual" at bounding box center [429, 230] width 49 height 20
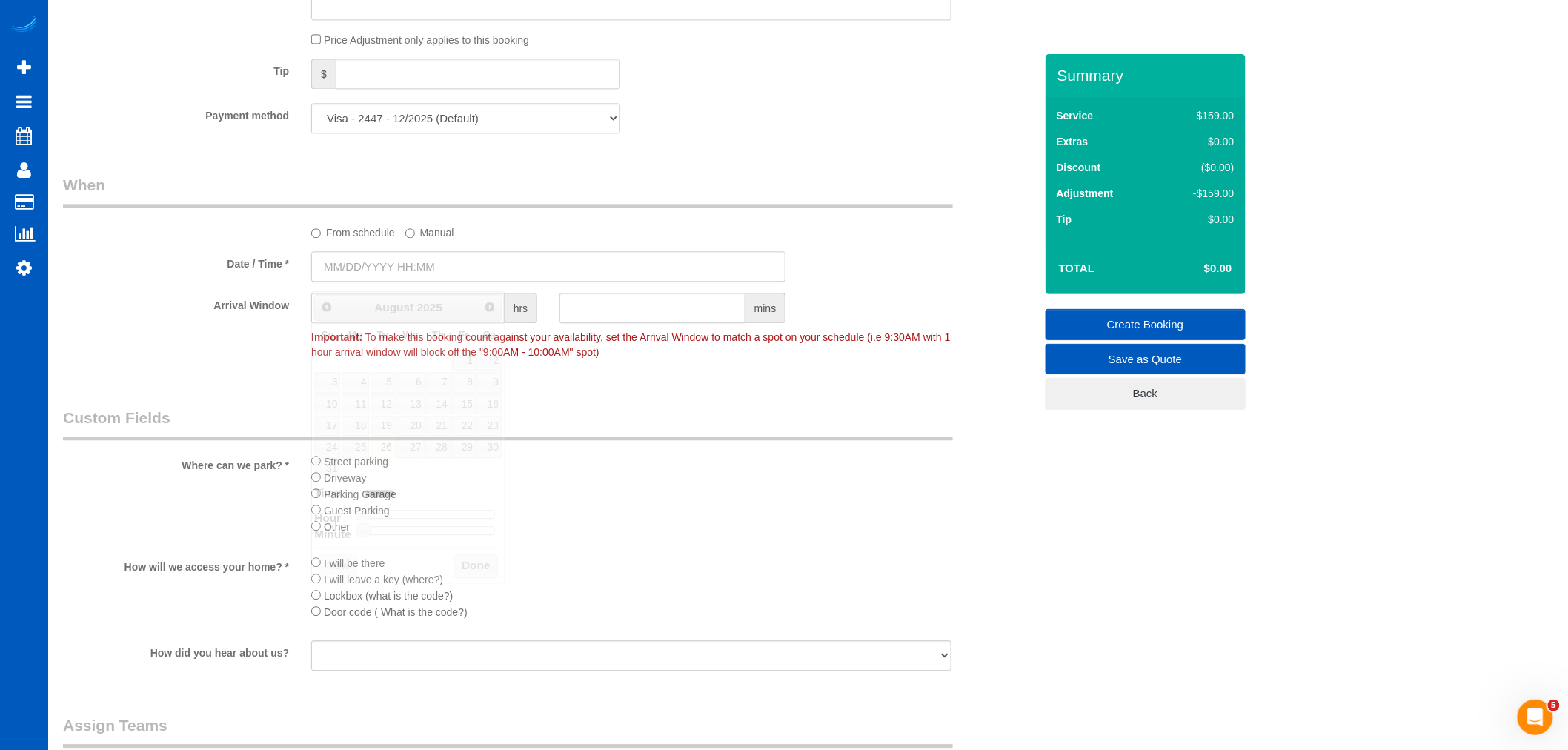
click at [397, 267] on input "text" at bounding box center [549, 266] width 475 height 30
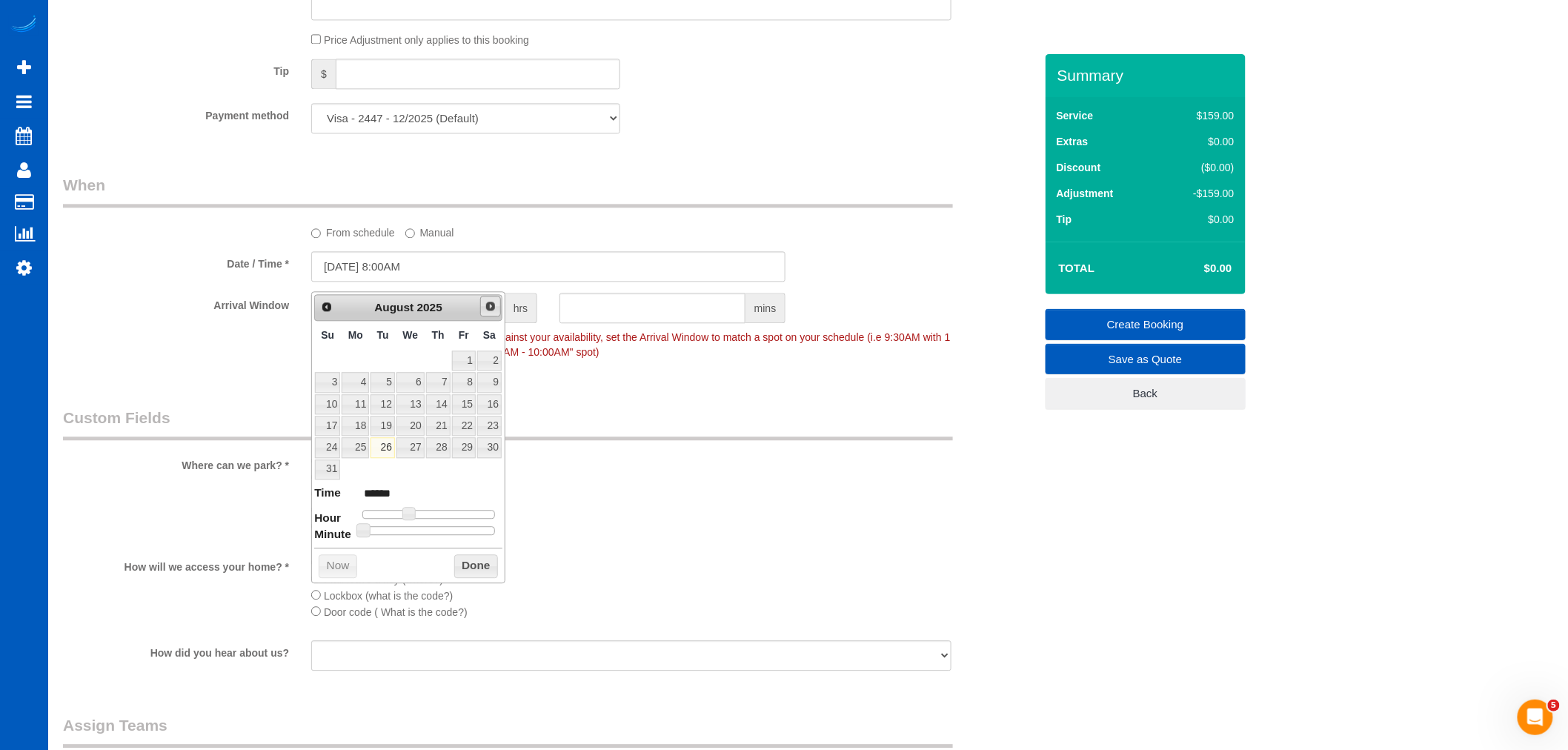
click at [492, 301] on span "Next" at bounding box center [490, 306] width 12 height 12
click at [390, 413] on link "14" at bounding box center [382, 405] width 24 height 20
type input "10/14/2025 8:00AM"
click at [675, 531] on li "Other" at bounding box center [631, 526] width 640 height 16
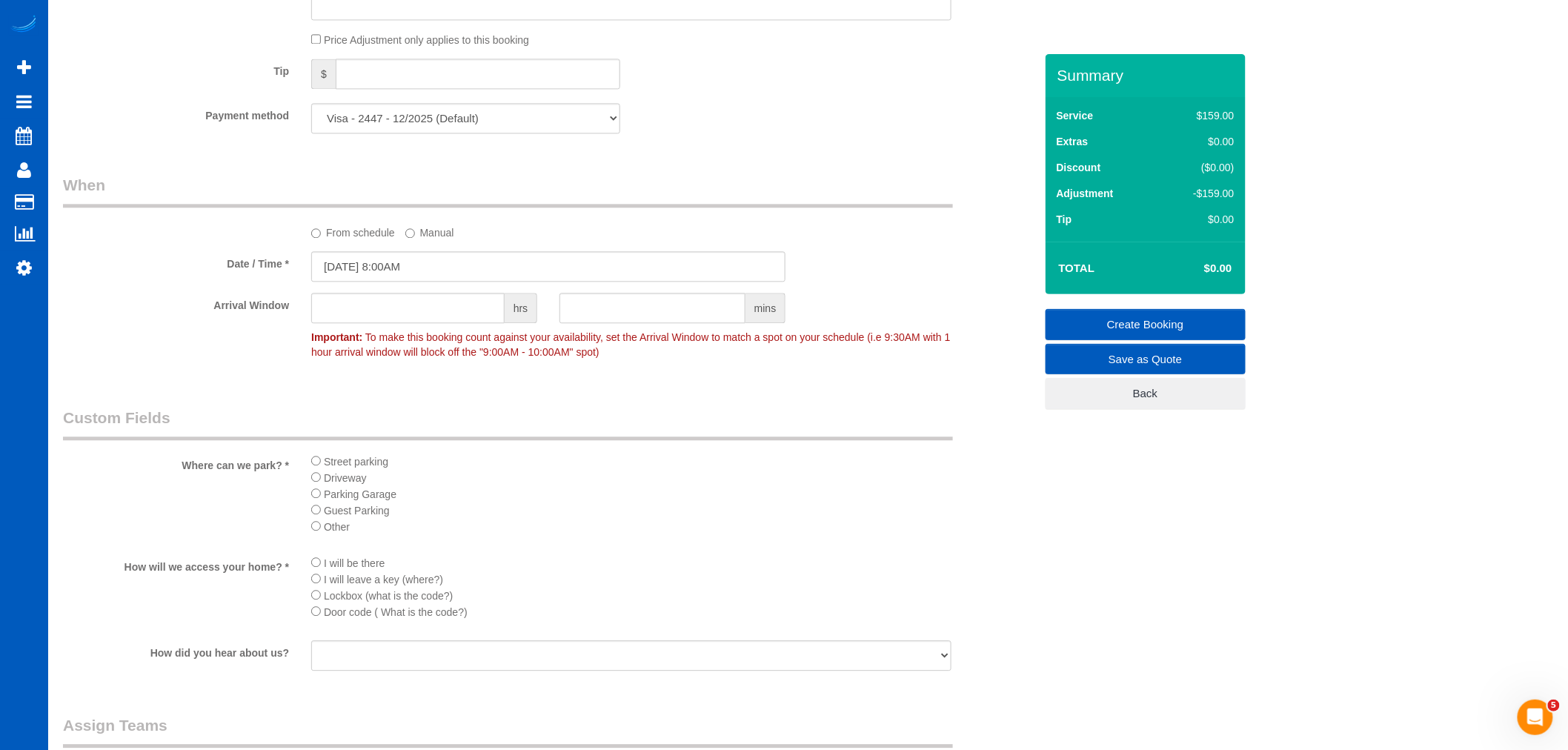
click at [364, 460] on li "Street parking" at bounding box center [631, 461] width 640 height 16
click at [365, 462] on li "Street parking" at bounding box center [631, 461] width 640 height 16
click at [343, 468] on span "Street parking" at bounding box center [356, 462] width 65 height 12
click at [321, 571] on li "I will be there" at bounding box center [631, 562] width 640 height 16
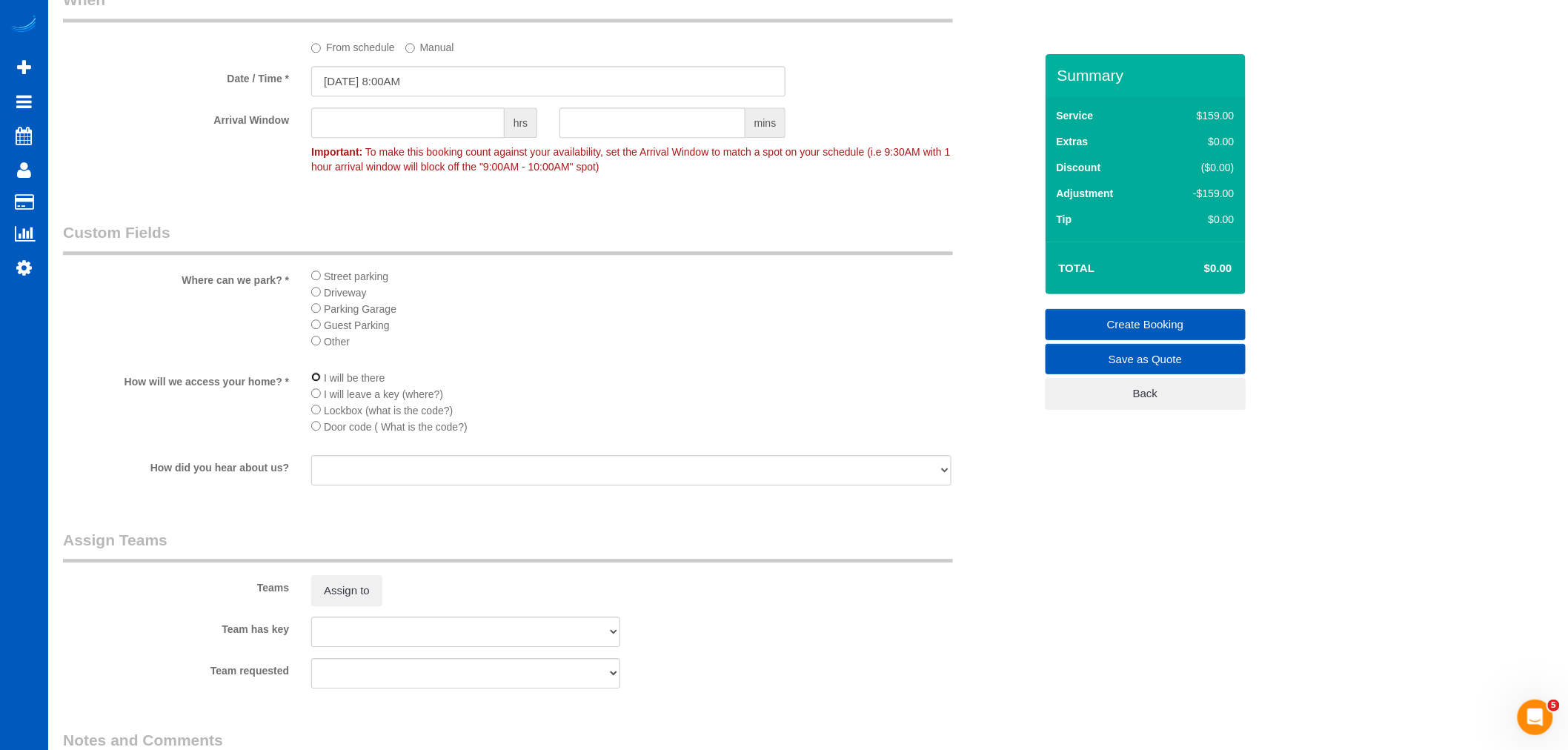
scroll to position [1565, 0]
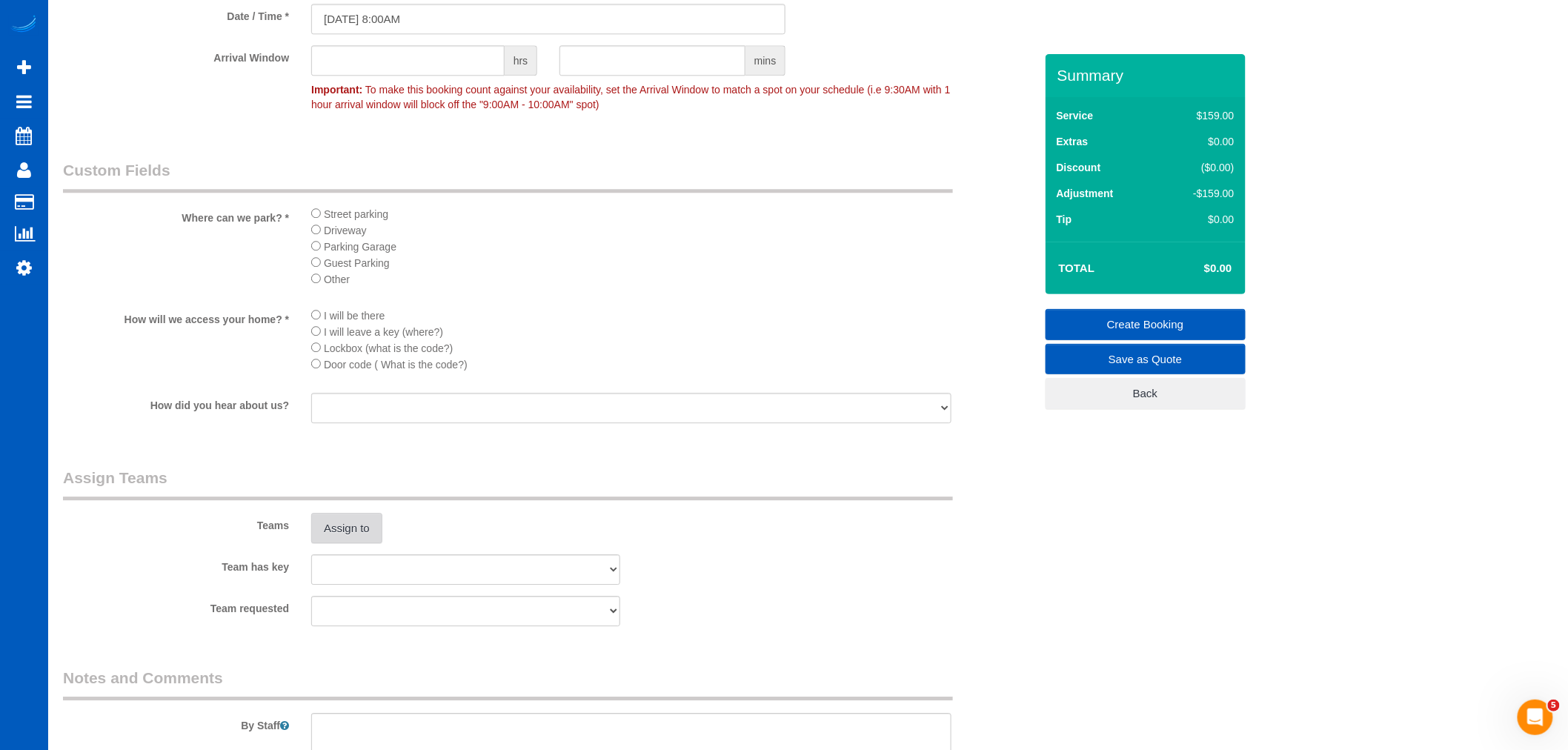
click at [320, 544] on button "Assign to" at bounding box center [347, 529] width 71 height 31
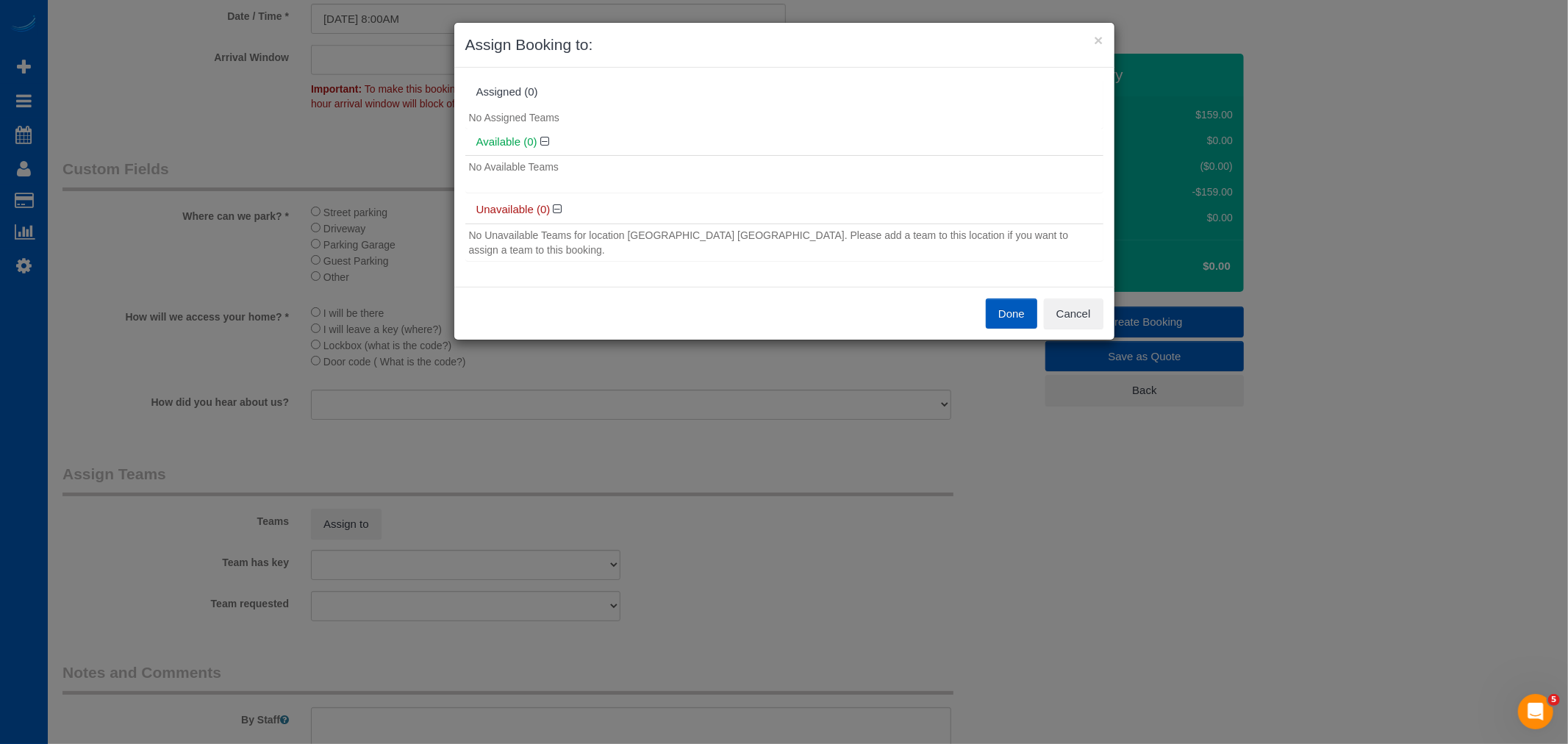
drag, startPoint x: 998, startPoint y: 430, endPoint x: 989, endPoint y: 328, distance: 102.4
click at [981, 410] on div "× Assign Booking to: Assigned (0) No Assigned Teams Available (0) No Available …" at bounding box center [784, 372] width 1568 height 744
click at [1009, 305] on button "Done" at bounding box center [1011, 314] width 51 height 31
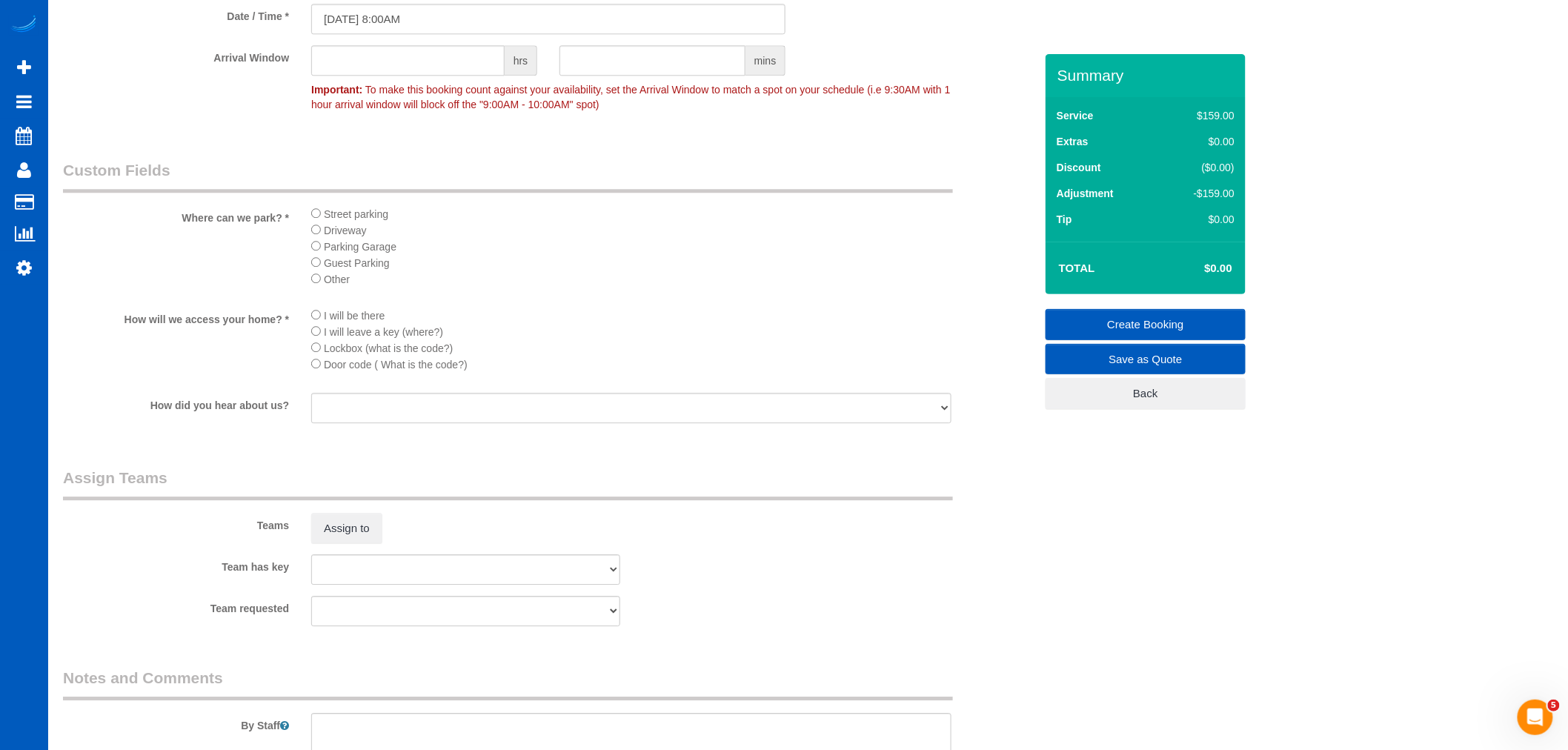
click at [1162, 328] on link "Create Booking" at bounding box center [1146, 325] width 200 height 31
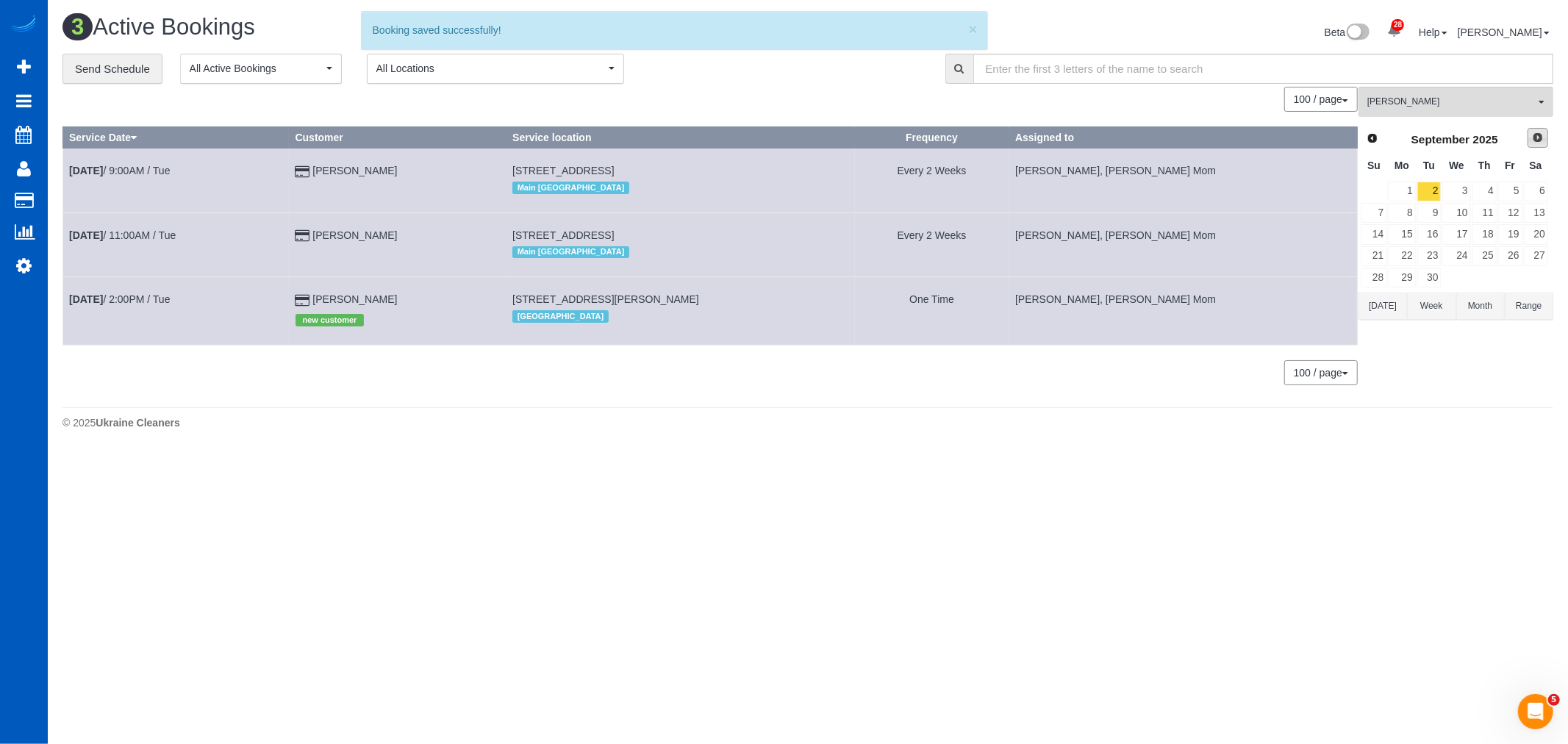
click at [1542, 143] on span "Next" at bounding box center [1537, 137] width 11 height 11
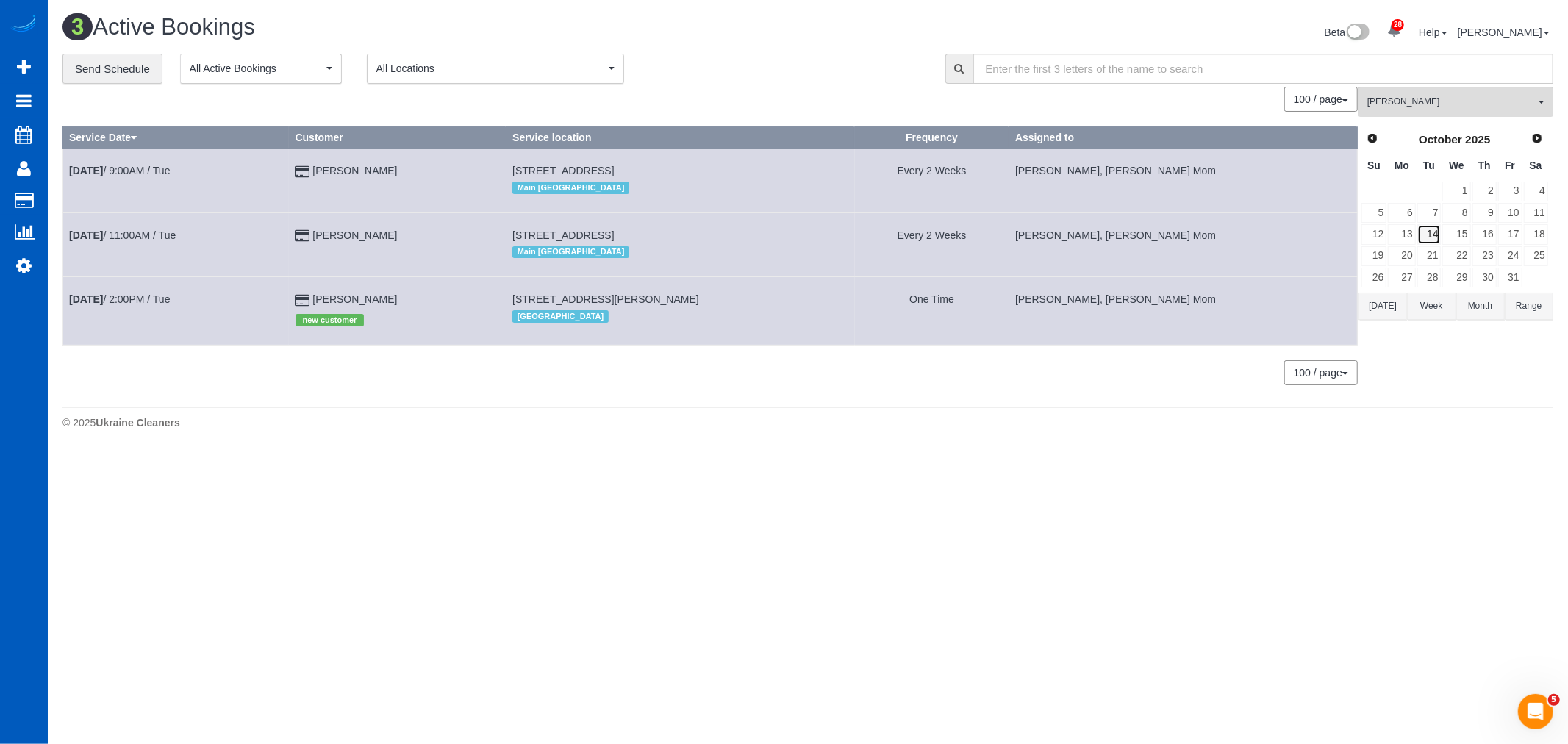
click at [1430, 237] on link "14" at bounding box center [1429, 234] width 24 height 20
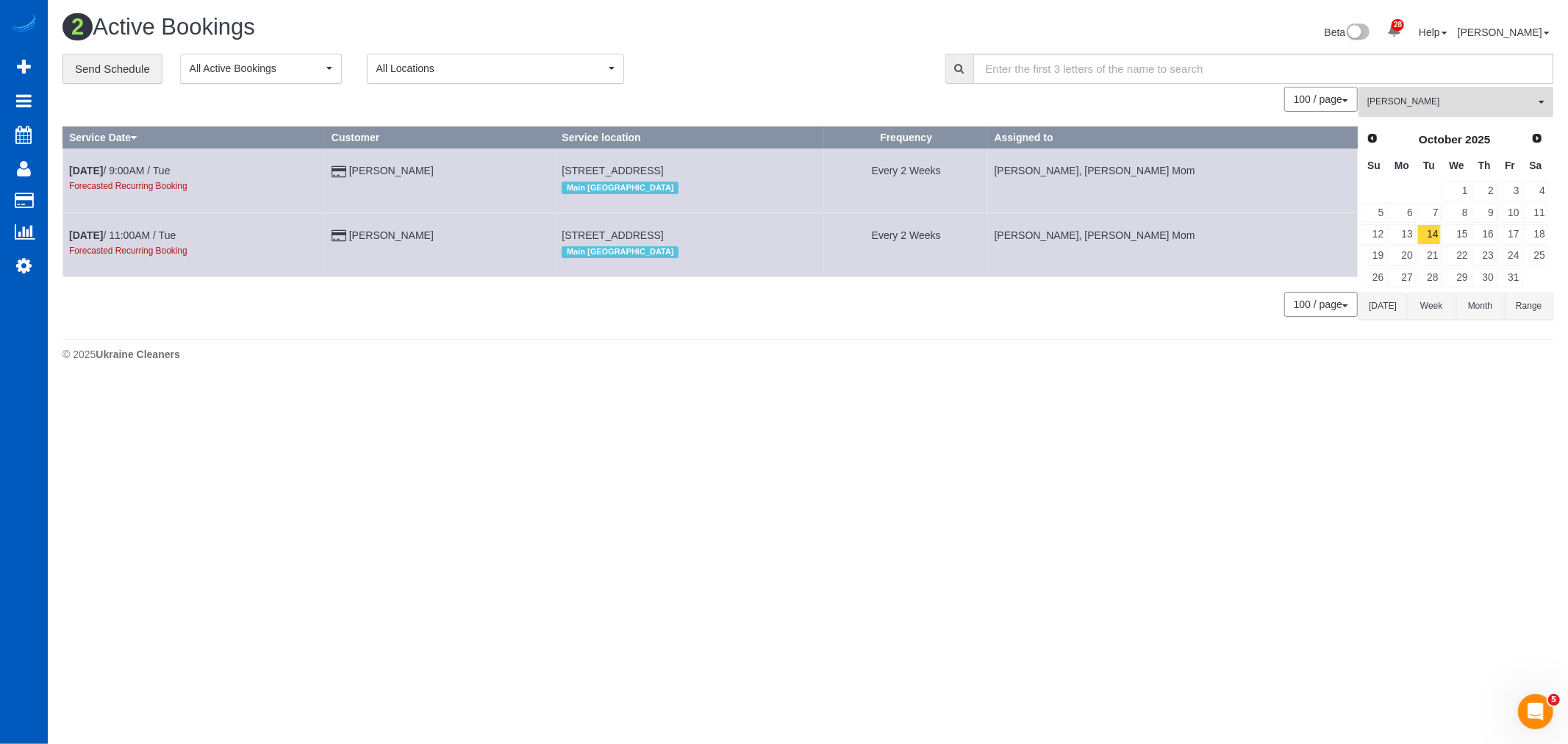
click at [1424, 105] on span "[PERSON_NAME]" at bounding box center [1450, 102] width 167 height 12
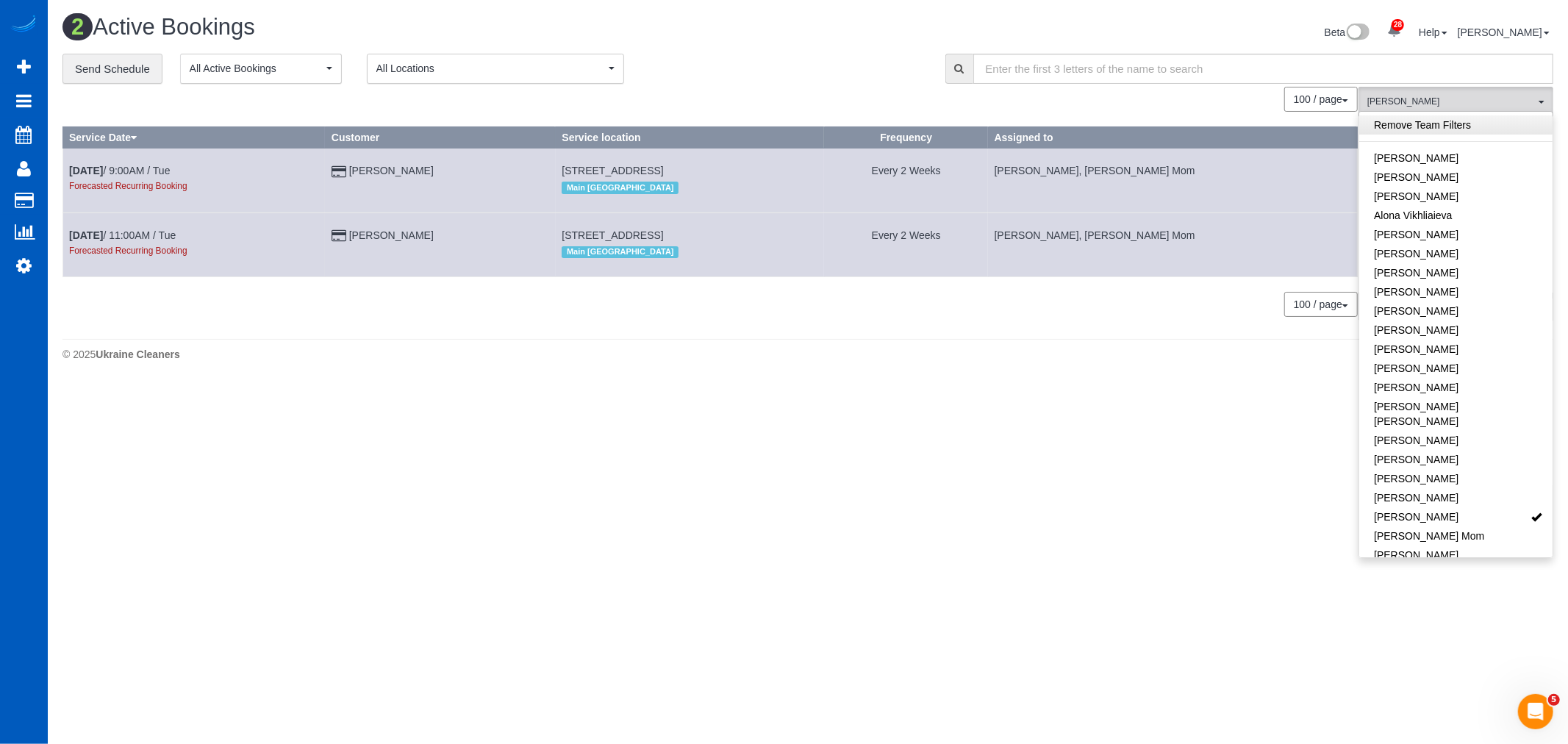
click at [1421, 128] on link "Remove Team Filters" at bounding box center [1455, 125] width 193 height 19
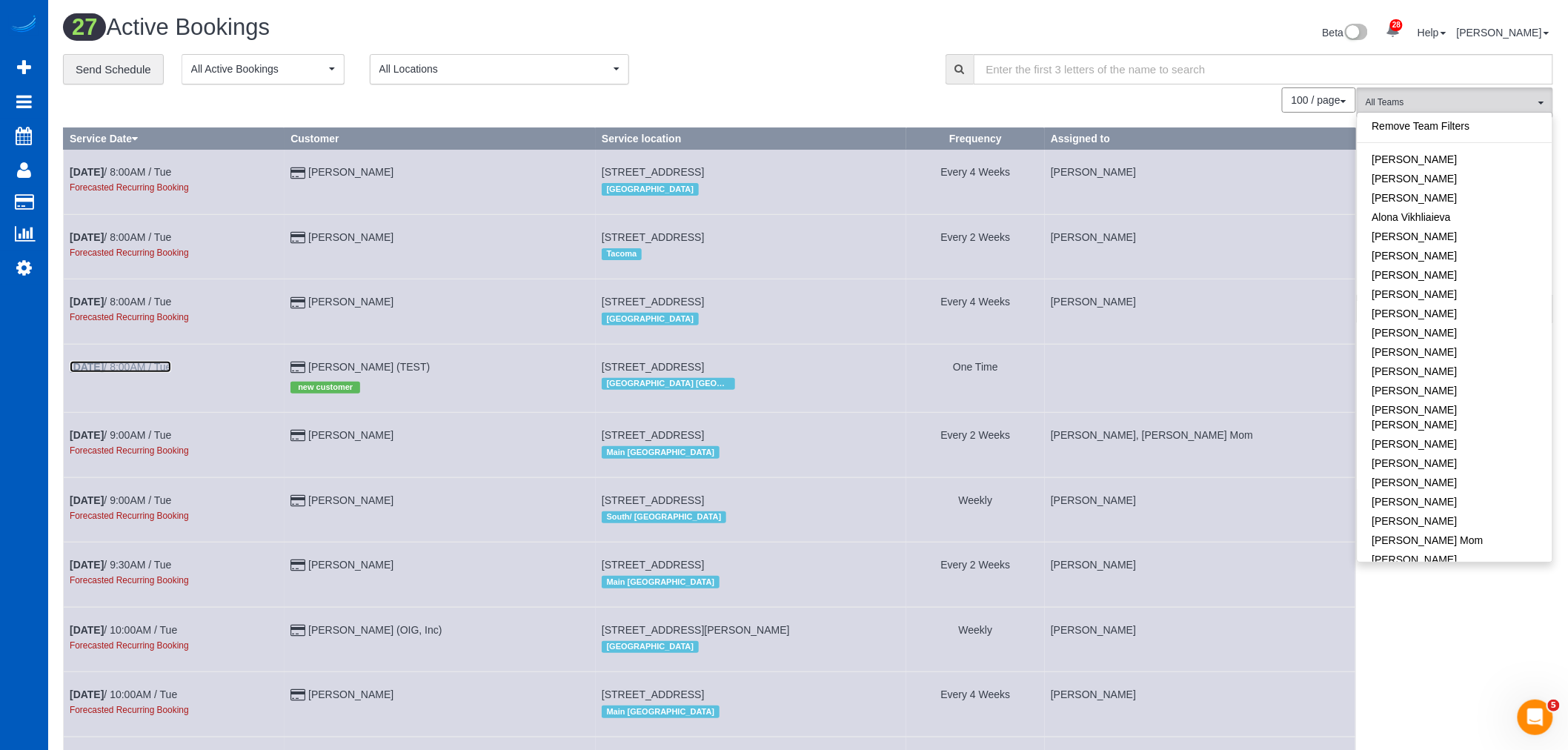
click at [145, 368] on link "Oct 14th / 8:00AM / Tue" at bounding box center [120, 366] width 102 height 12
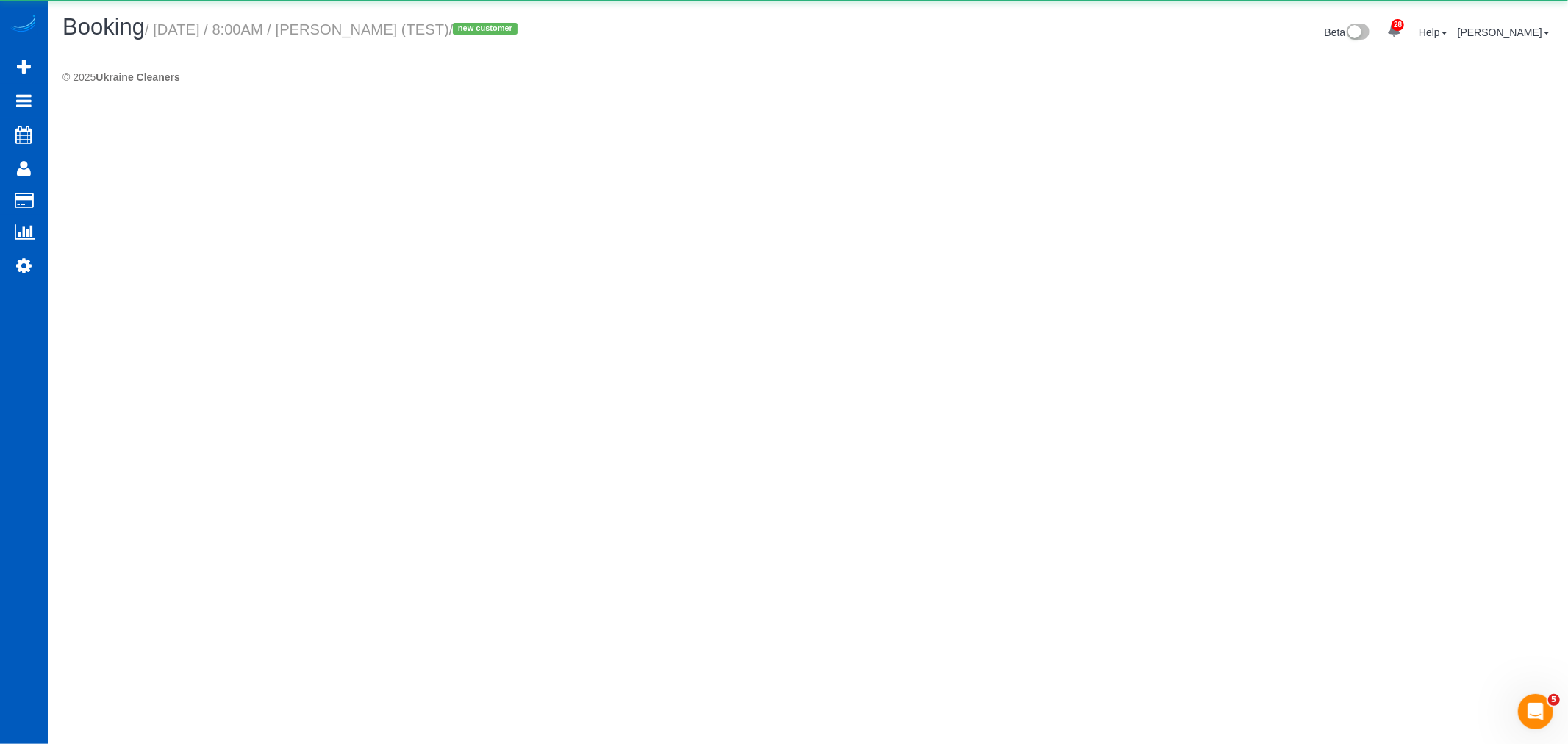
select select "[GEOGRAPHIC_DATA]"
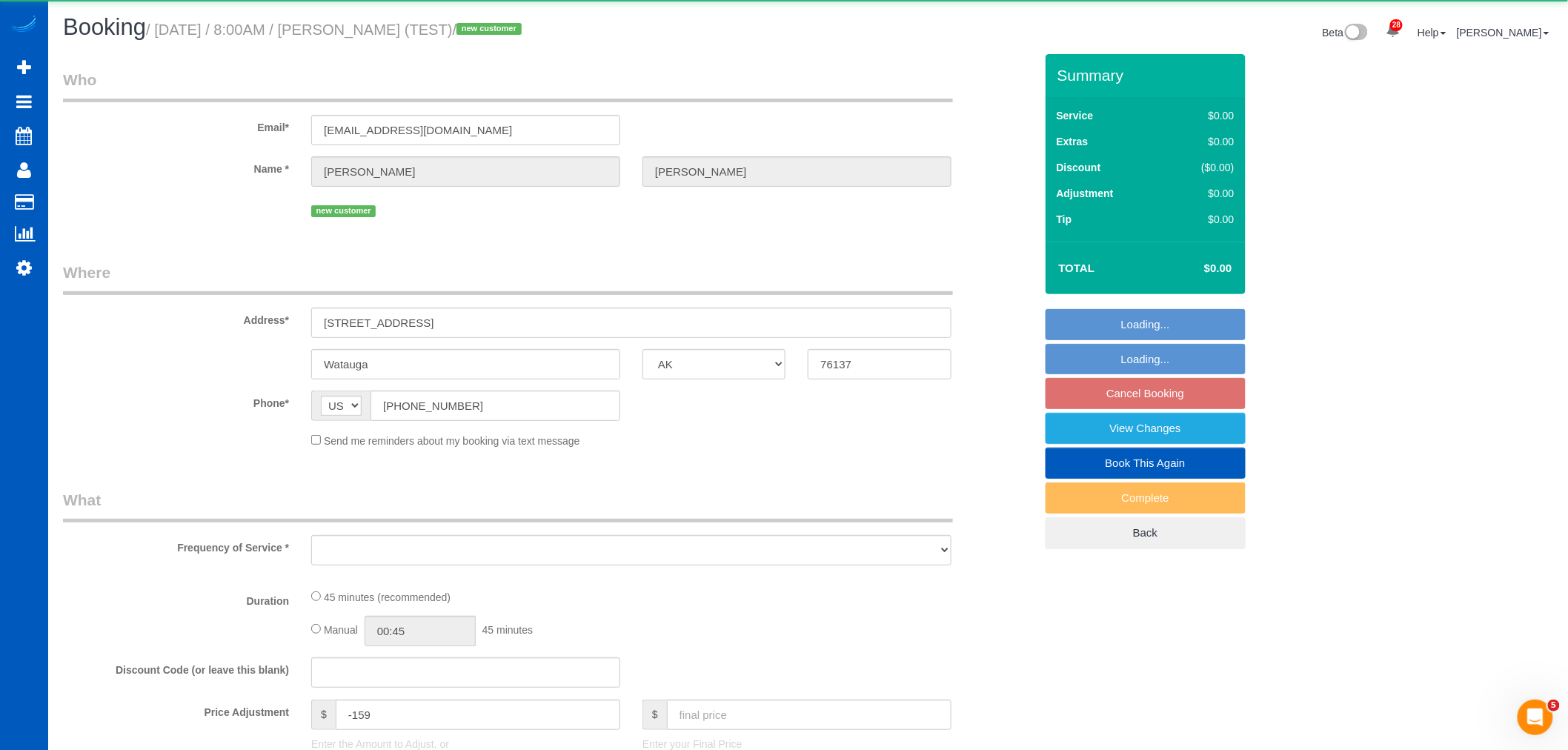
select select "object:45502"
select select "string:fspay-bed972ae-64f4-453d-9004-d219d6330166"
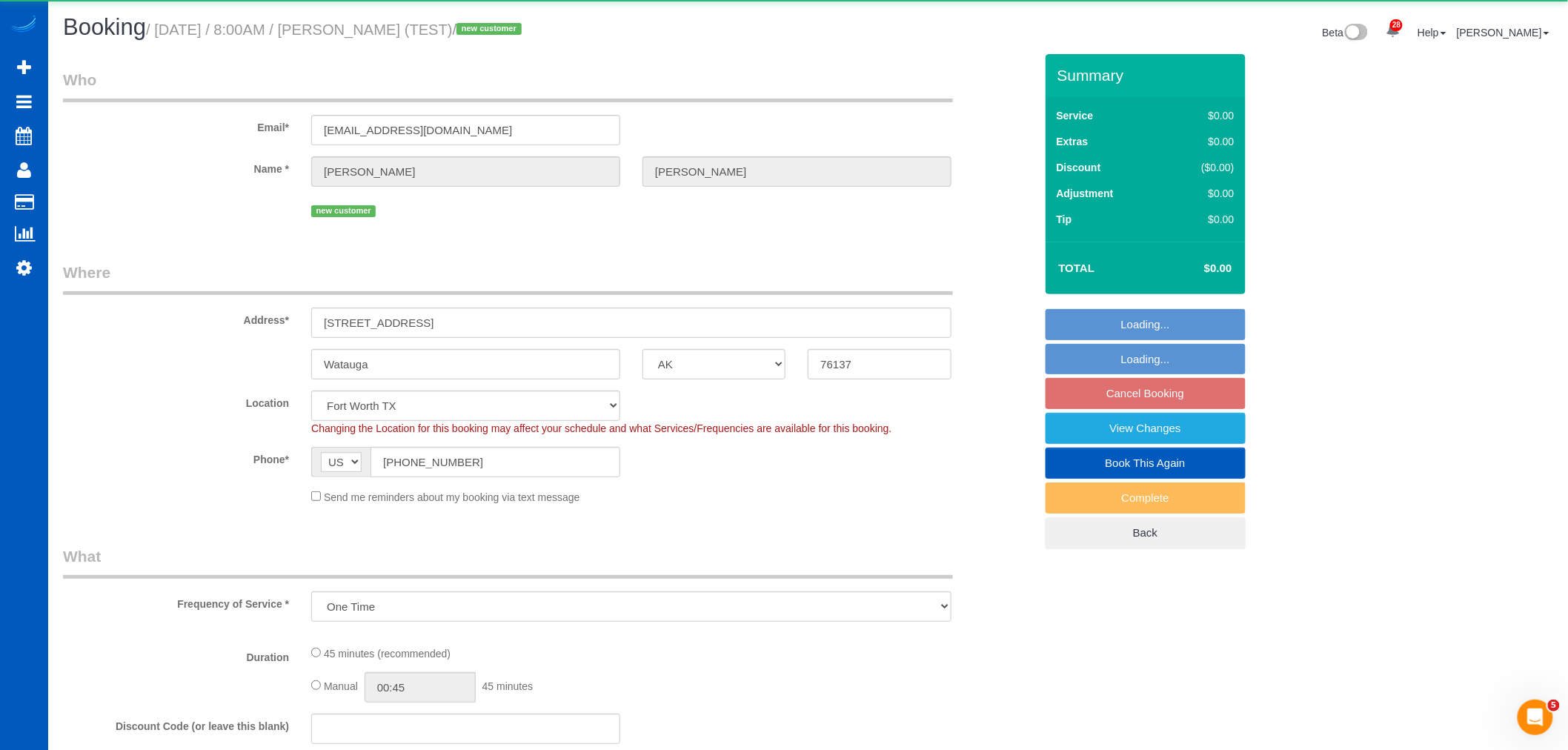
select select "object:45762"
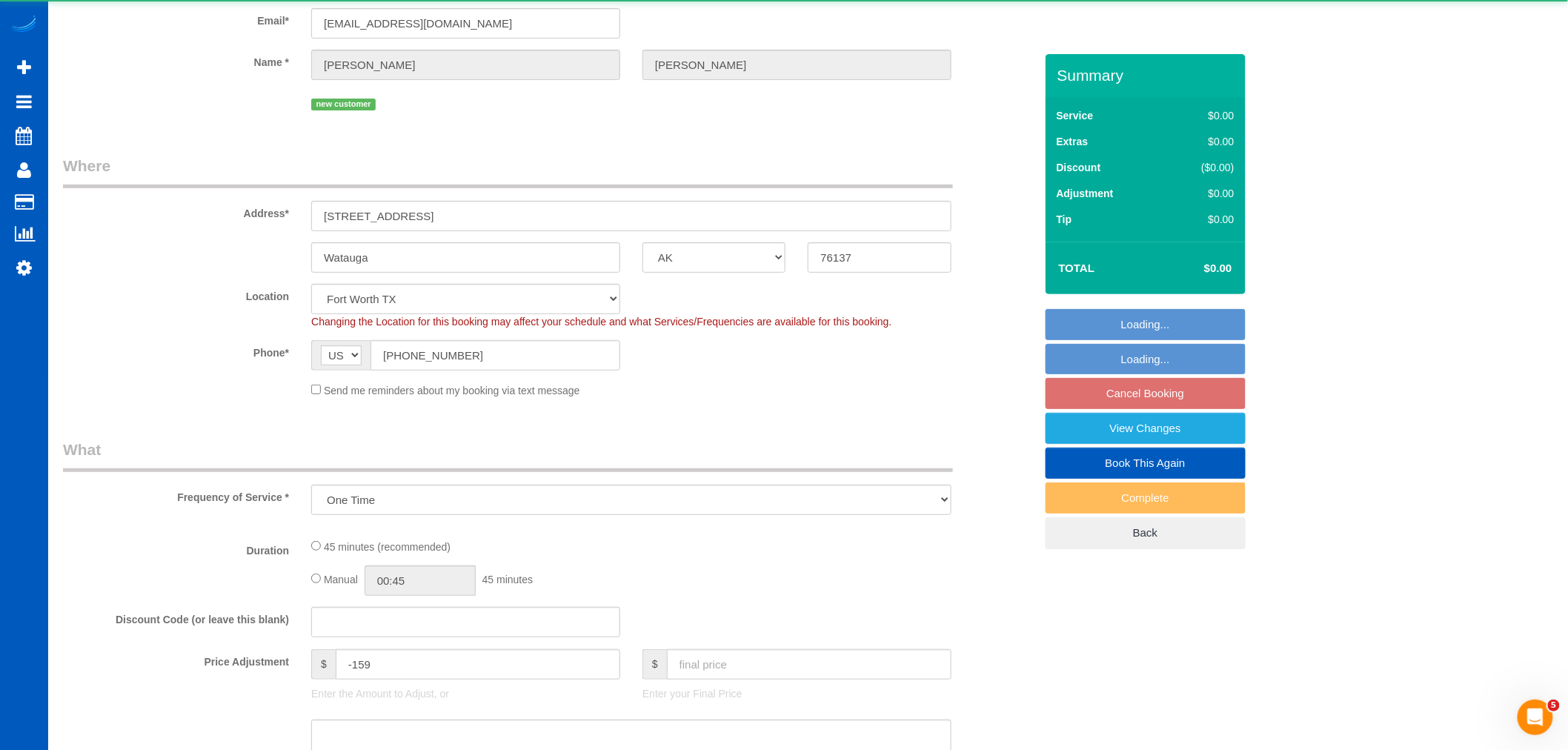
select select "199"
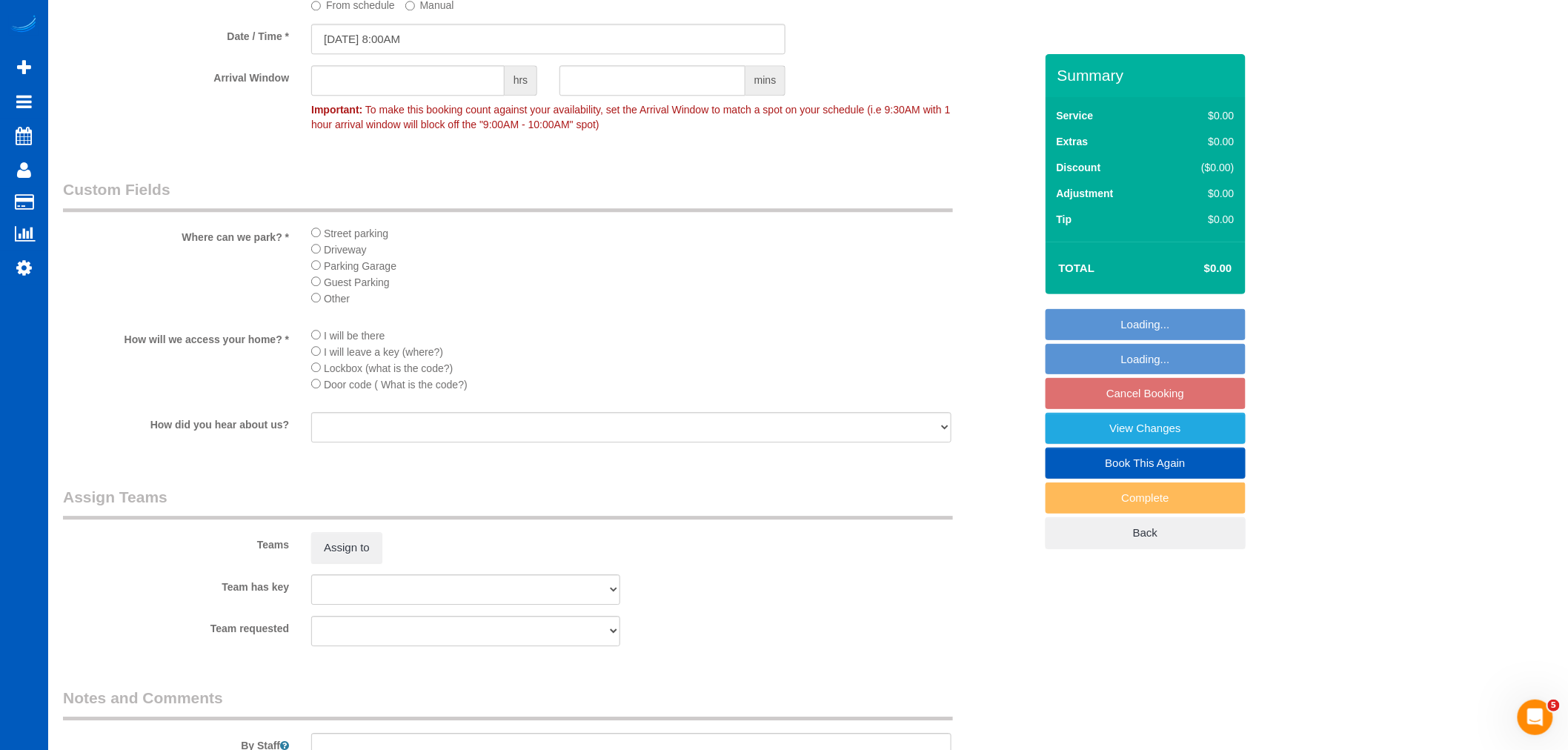
scroll to position [1922, 0]
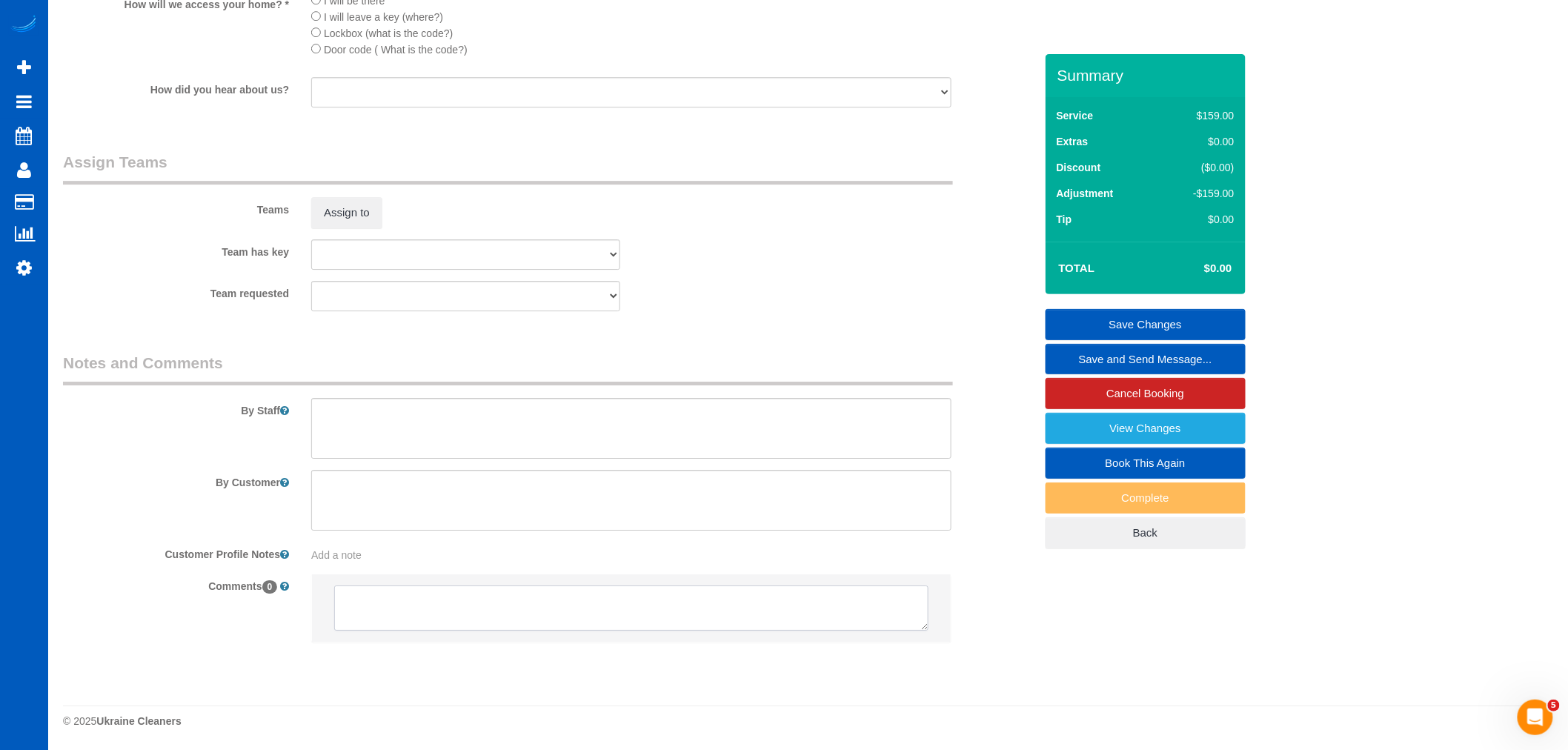
click at [578, 629] on textarea at bounding box center [631, 609] width 594 height 46
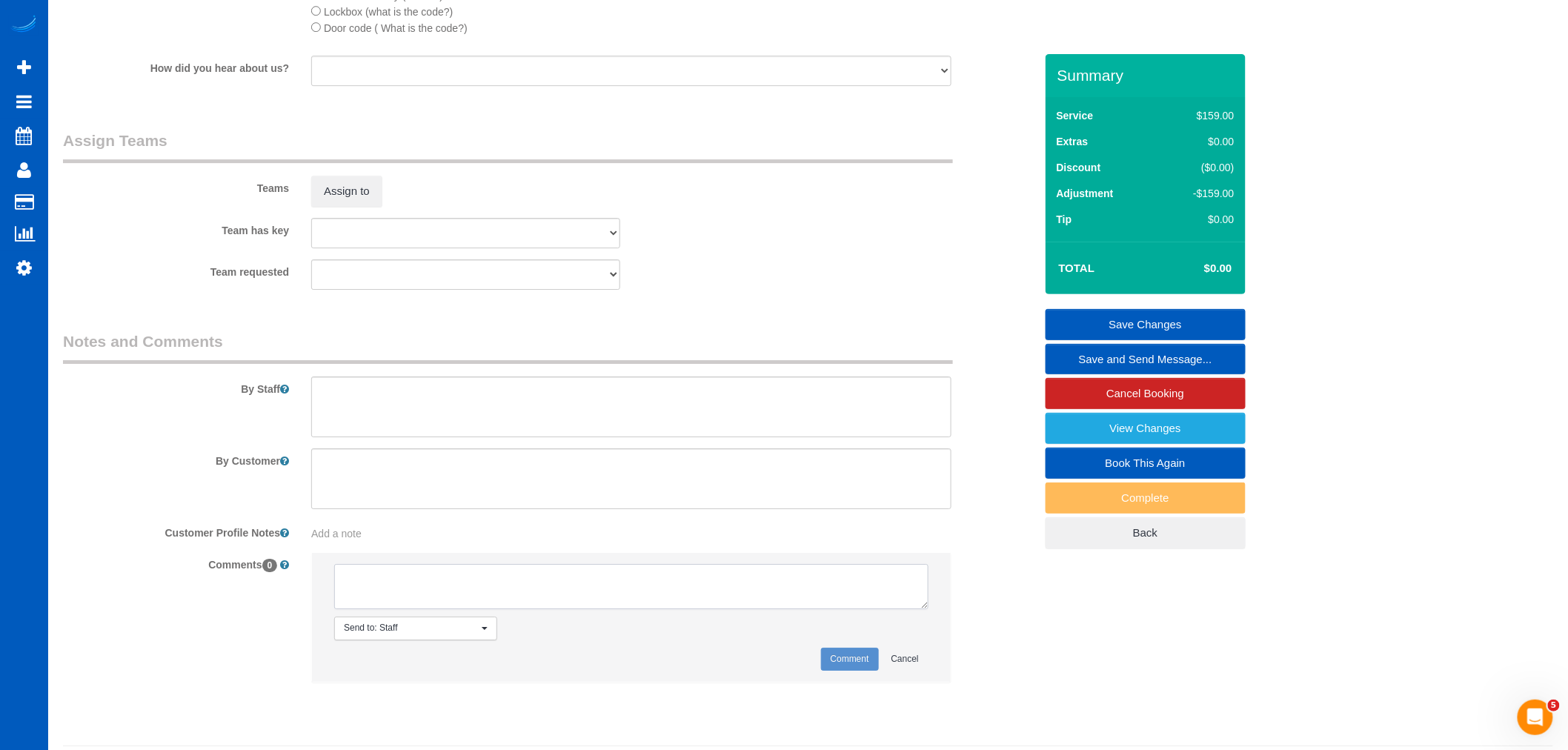
click at [575, 610] on textarea at bounding box center [631, 587] width 594 height 46
click at [456, 634] on span "Send to: Staff" at bounding box center [411, 628] width 134 height 12
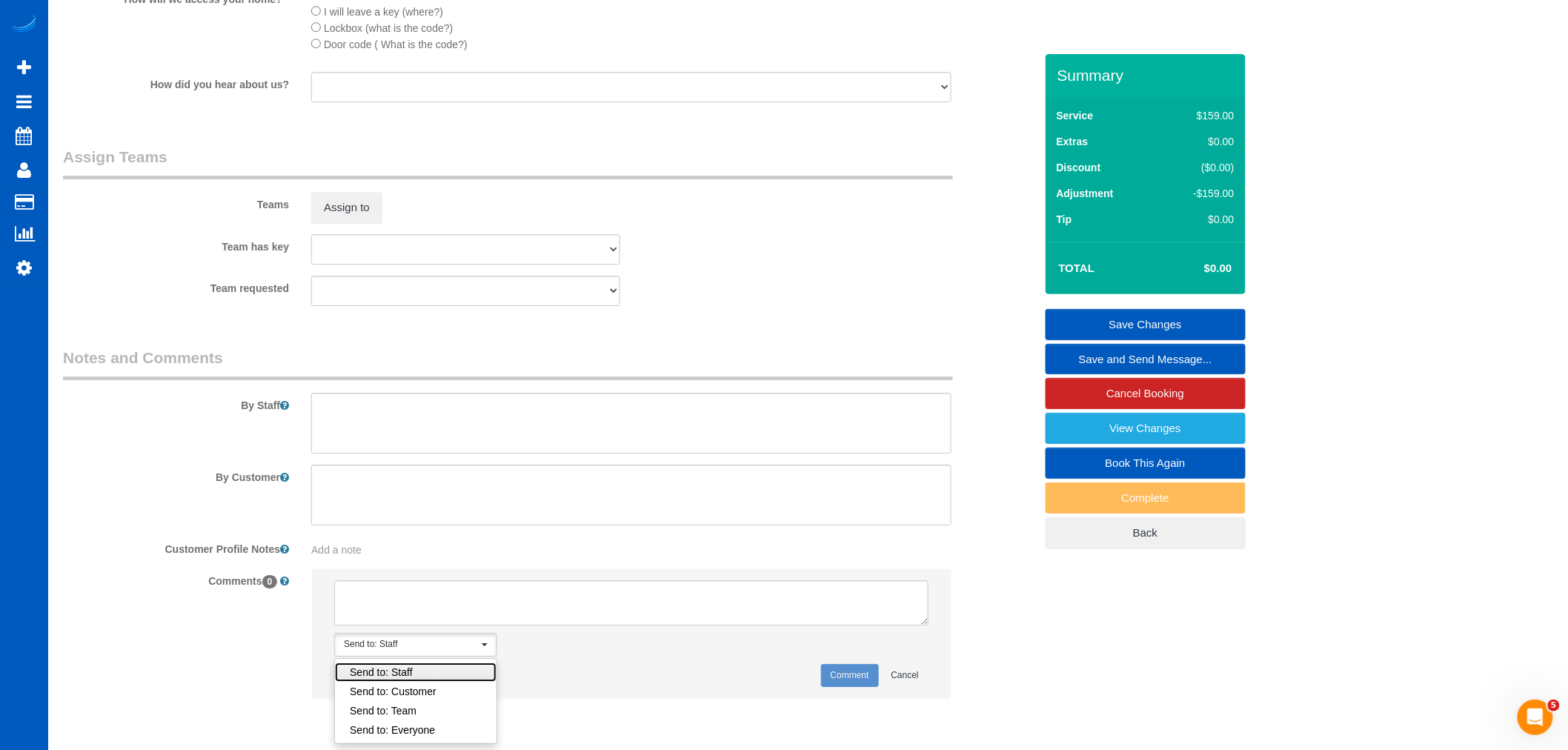
scroll to position [1900, 0]
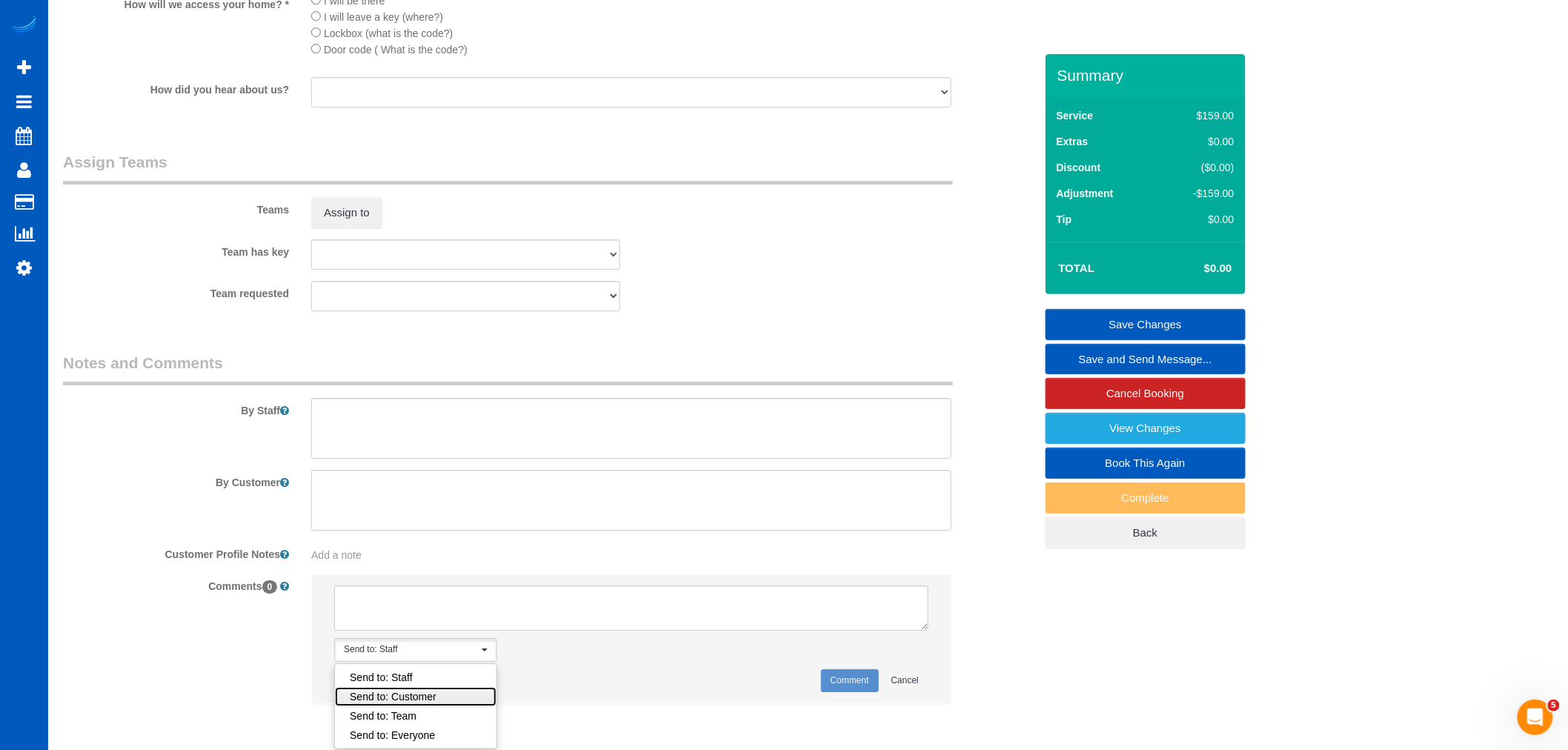
click at [436, 707] on link "Send to: Customer" at bounding box center [416, 697] width 162 height 19
click at [431, 631] on textarea at bounding box center [631, 609] width 594 height 46
type textarea "test"
click at [830, 692] on button "Comment" at bounding box center [850, 681] width 58 height 23
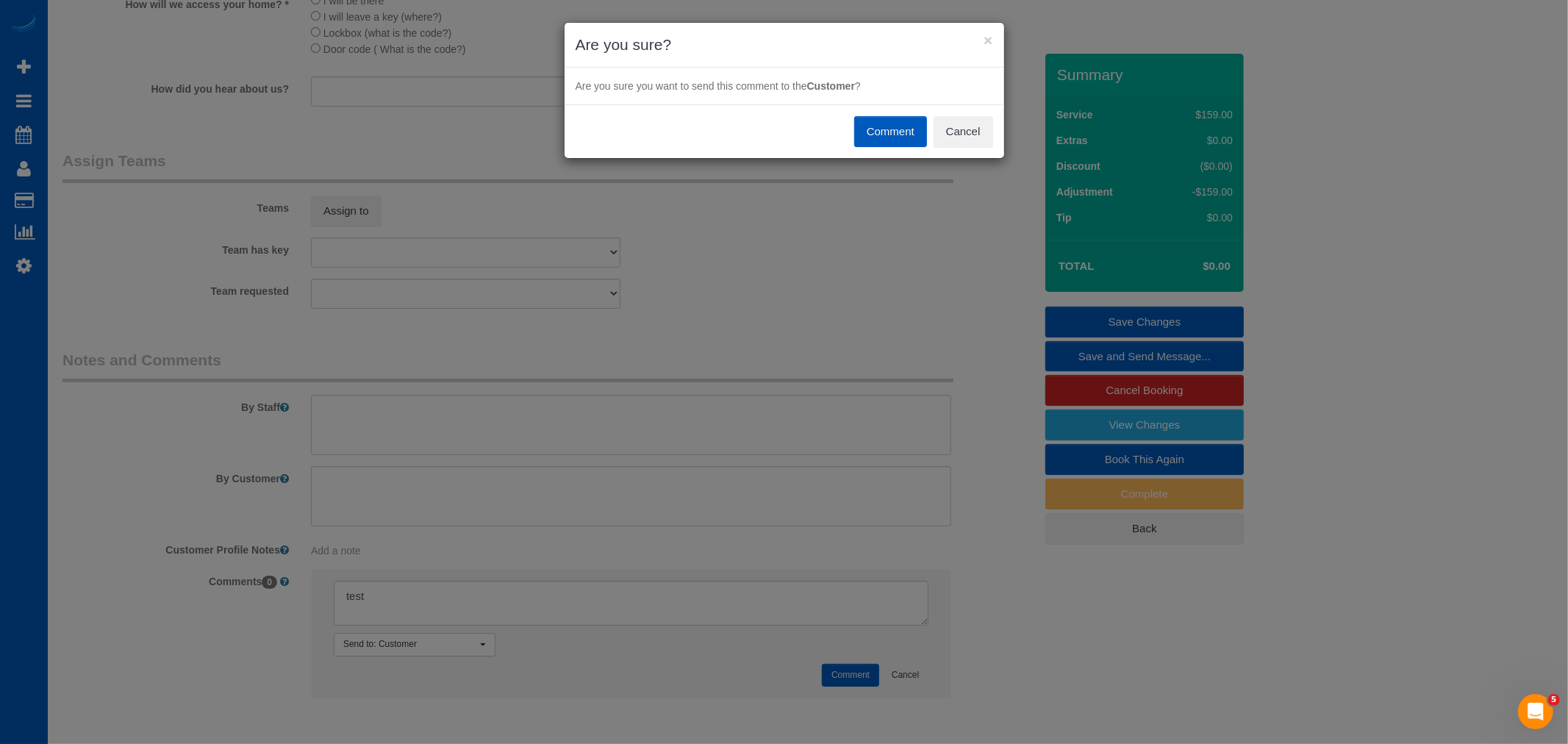
click at [885, 128] on button "Comment" at bounding box center [890, 132] width 73 height 31
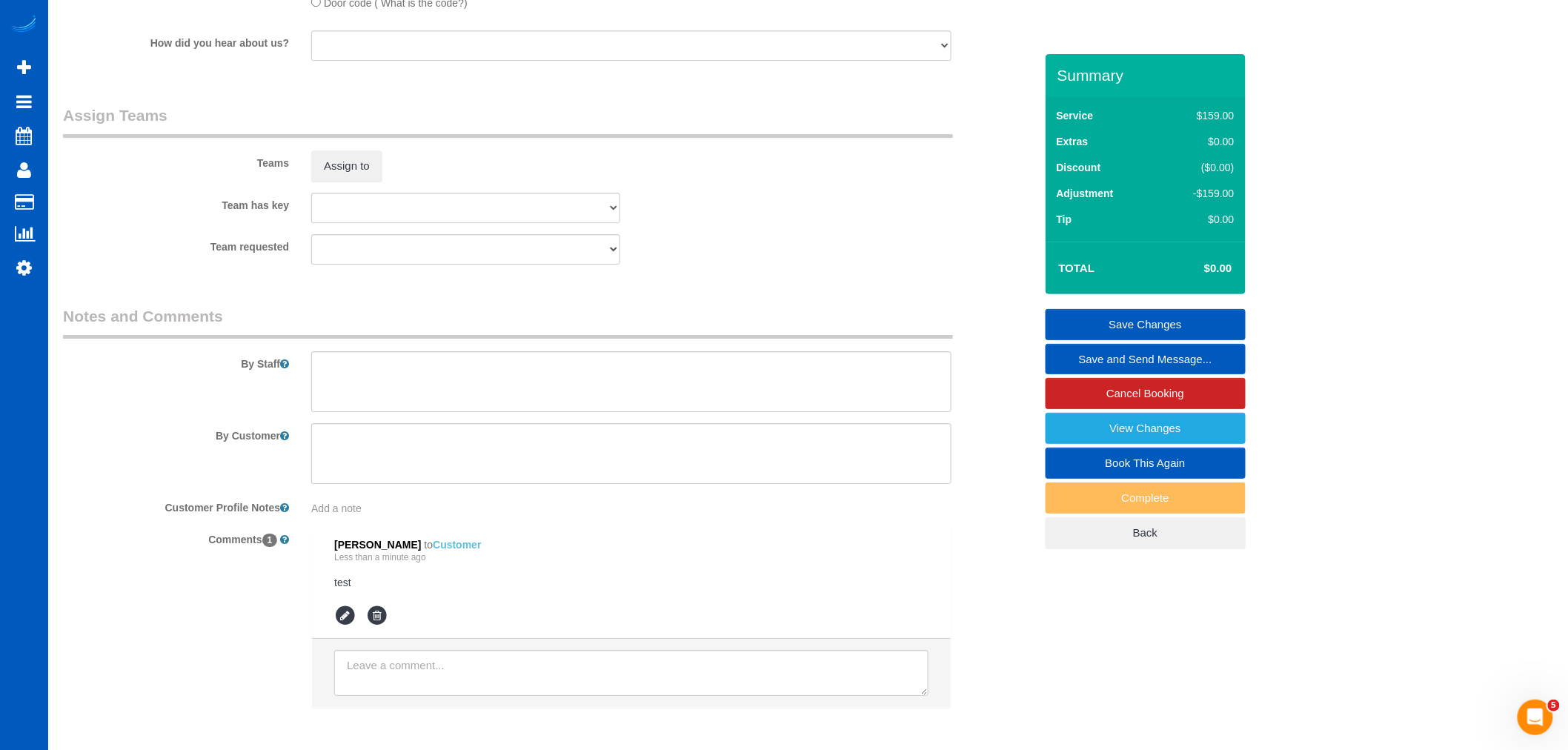
scroll to position [2032, 0]
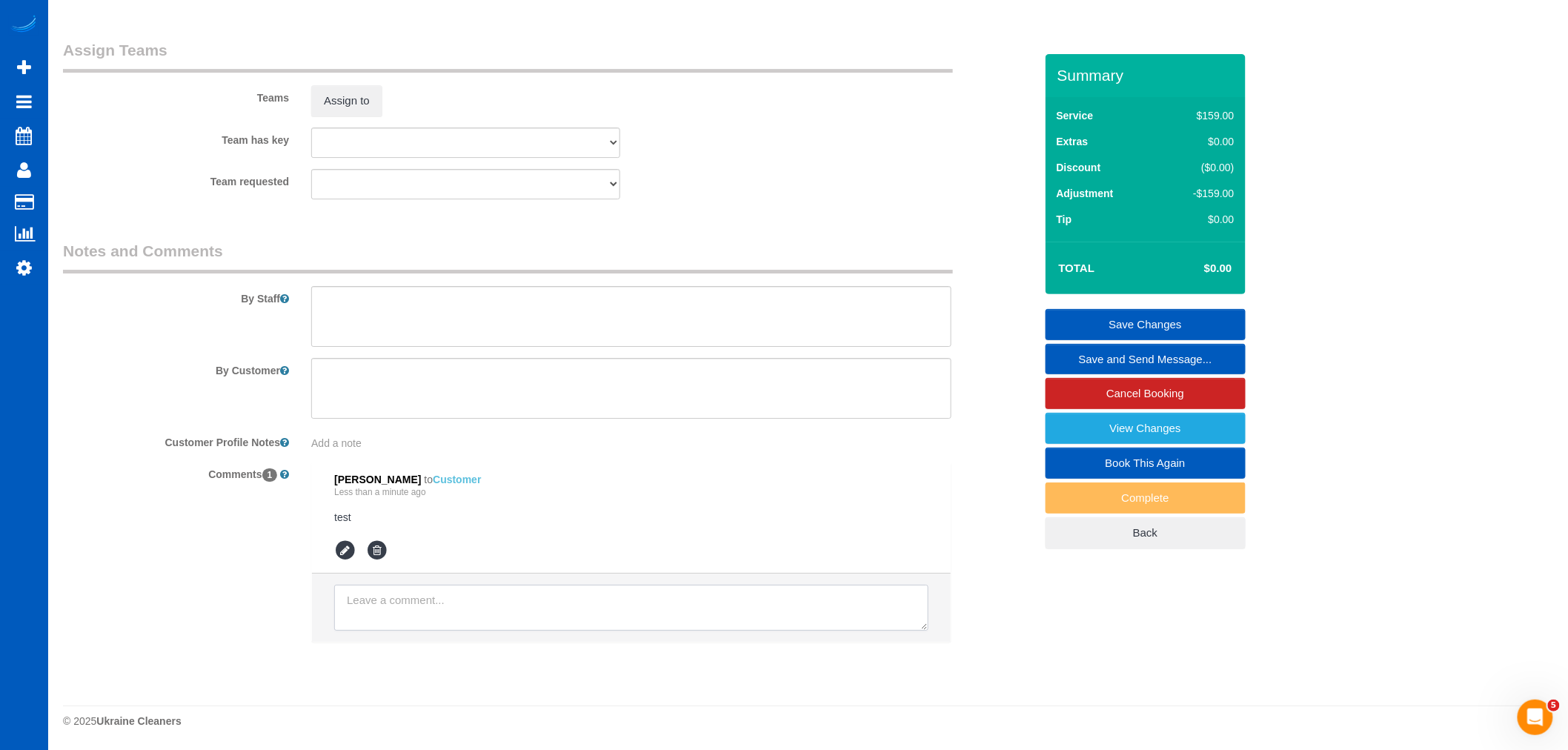
click at [389, 621] on textarea at bounding box center [631, 608] width 594 height 46
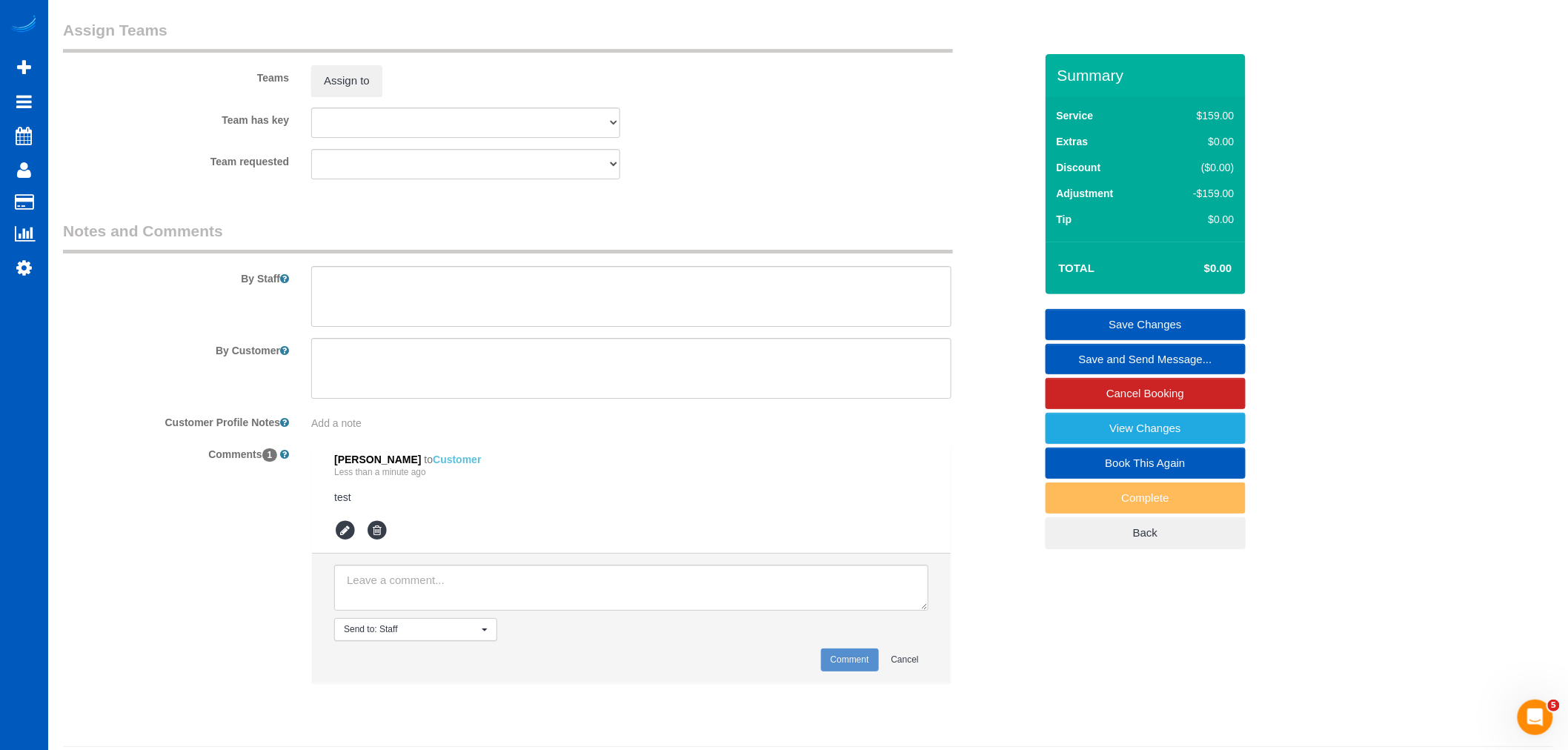
click at [394, 641] on button "Send to: Staff Nothing selected" at bounding box center [416, 630] width 163 height 23
click at [384, 725] on link "Send to: Everyone" at bounding box center [416, 715] width 162 height 19
click at [395, 611] on textarea at bounding box center [631, 588] width 594 height 46
type textarea "test"
click at [875, 671] on button "Comment" at bounding box center [850, 661] width 58 height 23
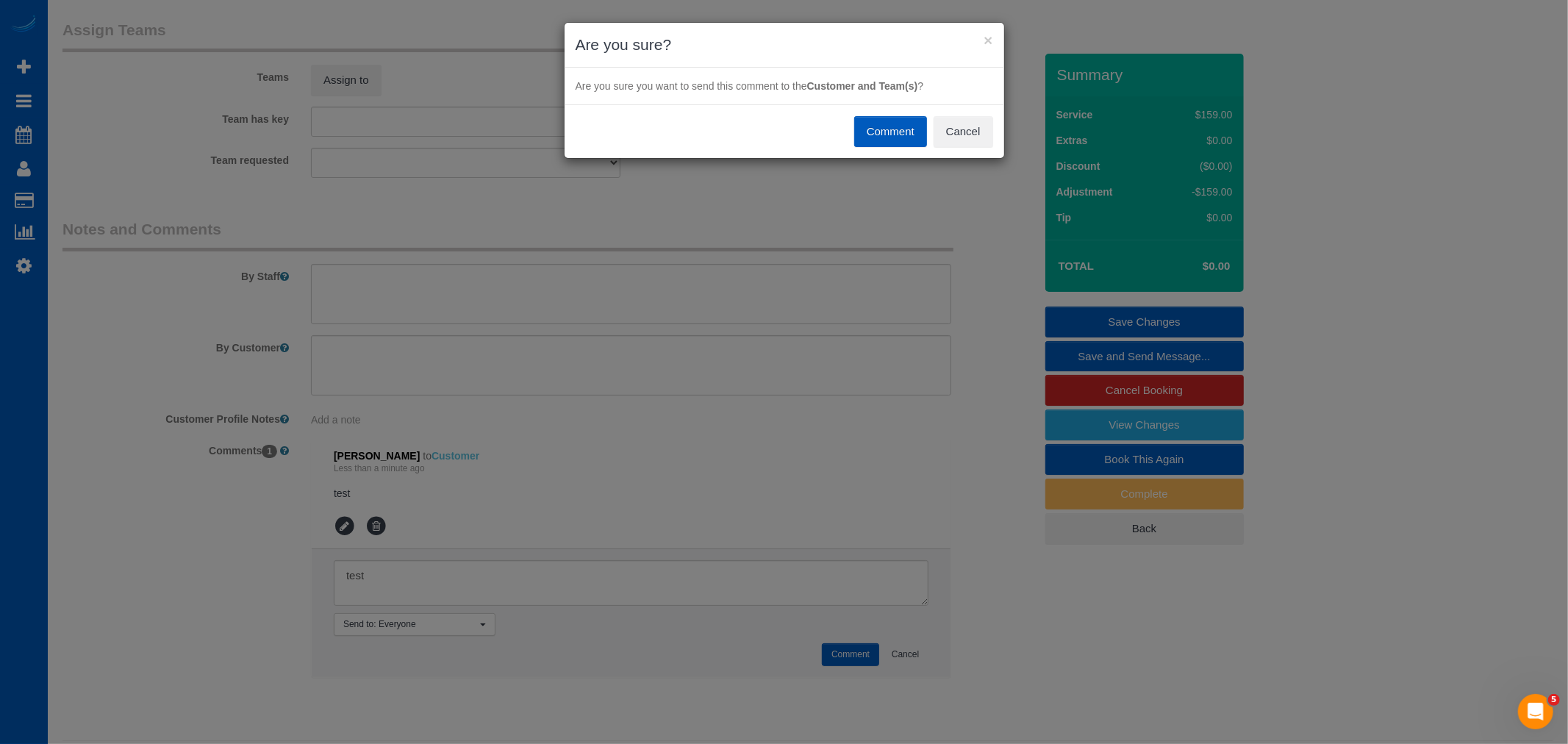
click at [891, 132] on button "Comment" at bounding box center [890, 132] width 73 height 31
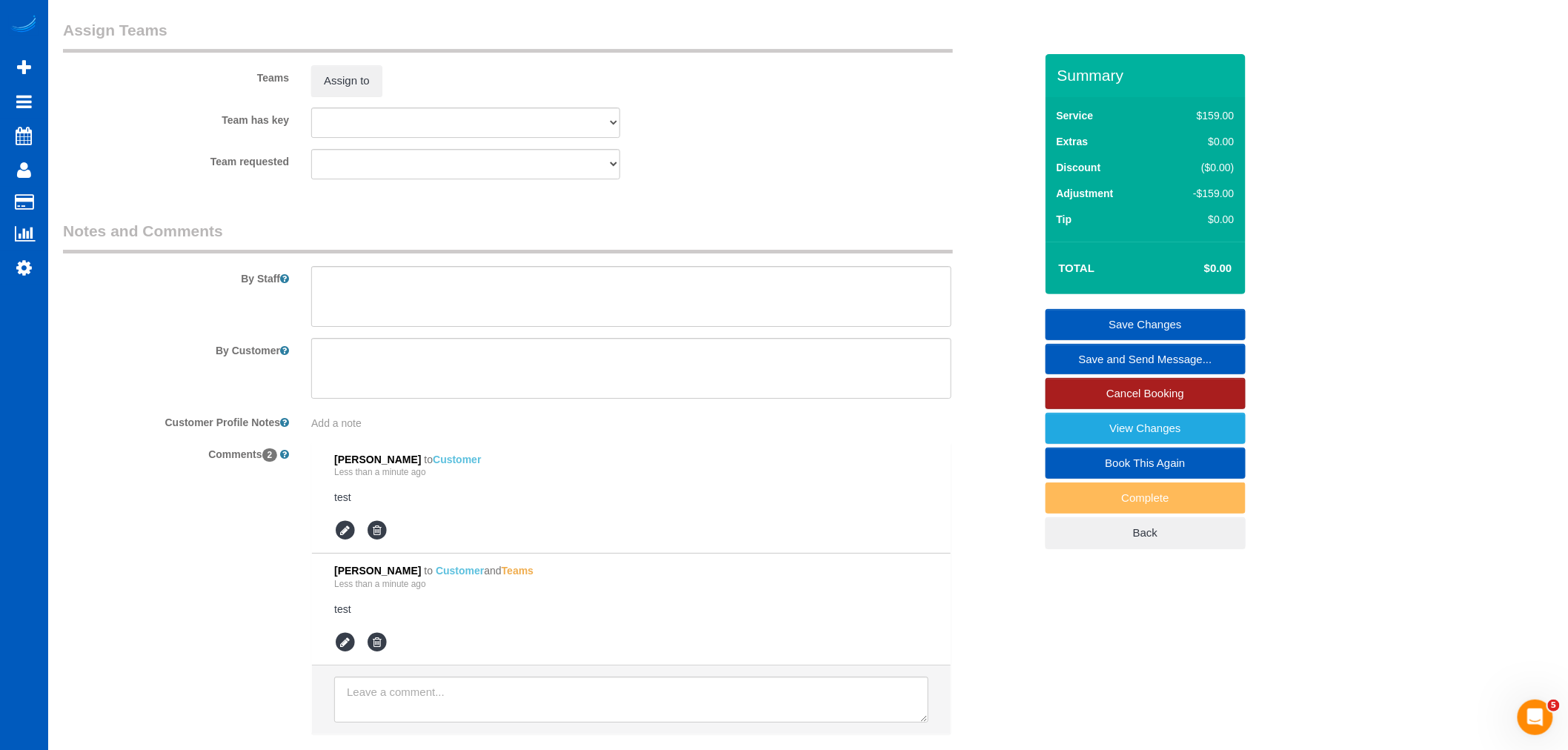
click at [1146, 402] on link "Cancel Booking" at bounding box center [1146, 394] width 200 height 31
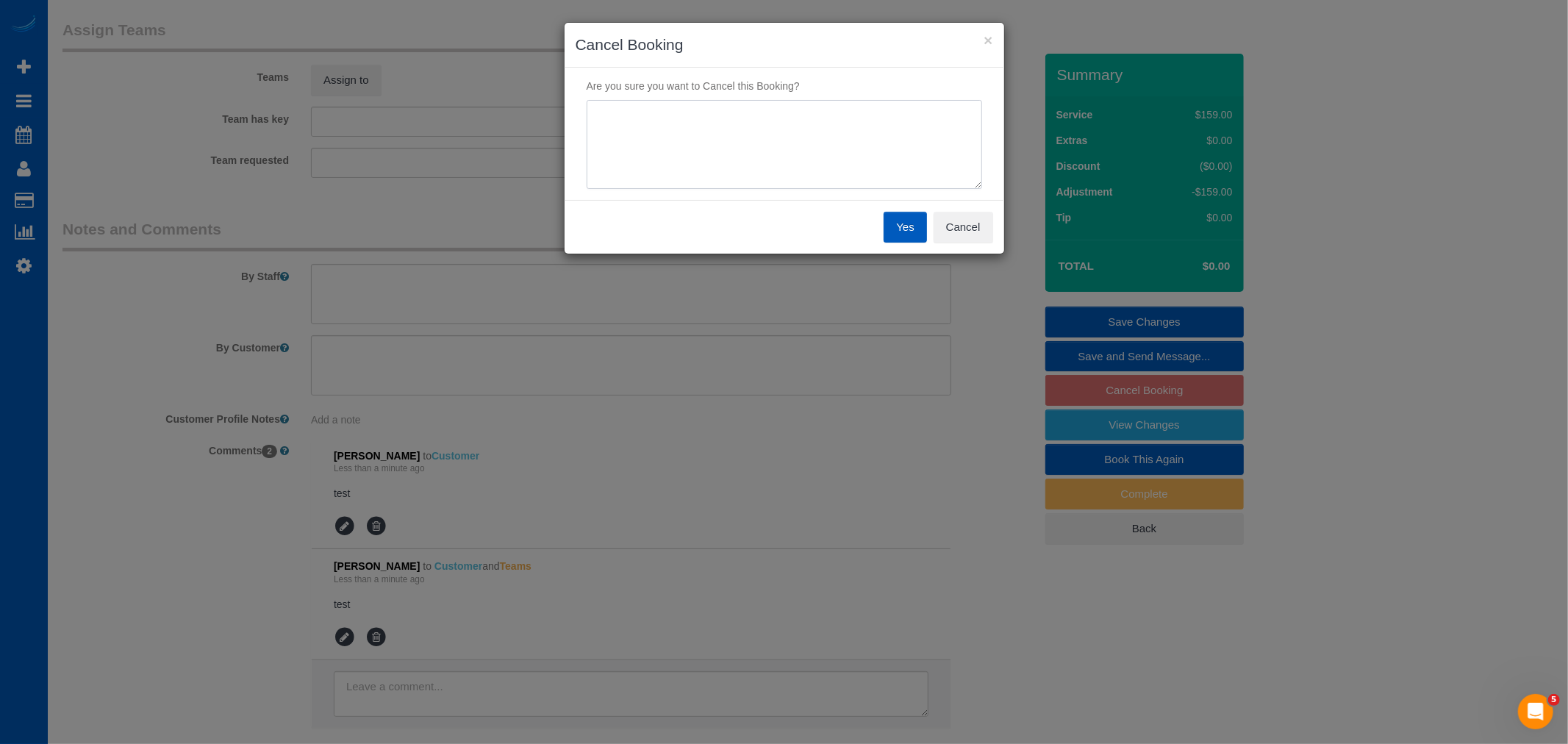
click at [731, 180] on textarea at bounding box center [784, 145] width 395 height 89
type textarea "test"
click at [902, 218] on button "Yes" at bounding box center [905, 227] width 43 height 31
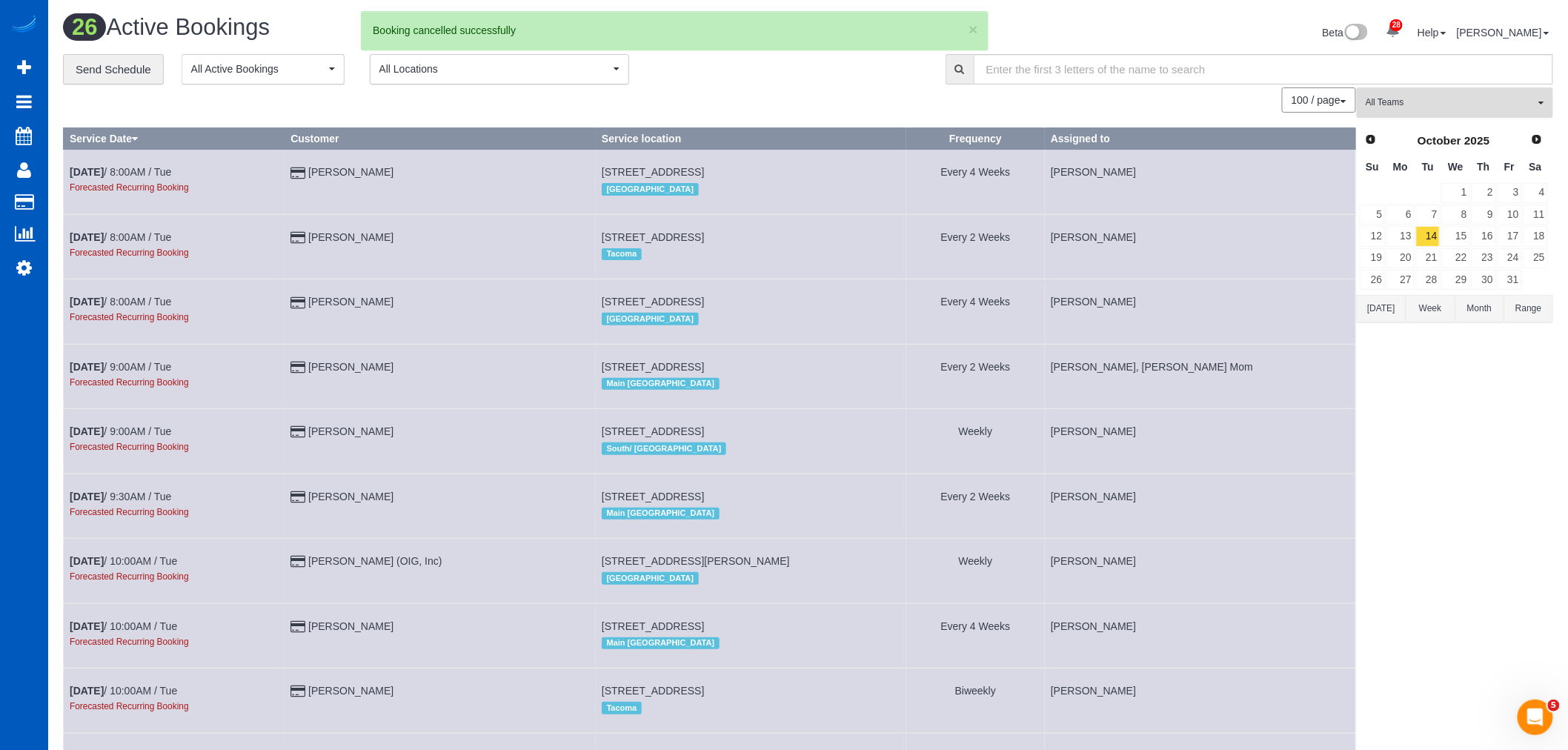
click at [1411, 90] on button "All Teams" at bounding box center [1455, 102] width 196 height 30
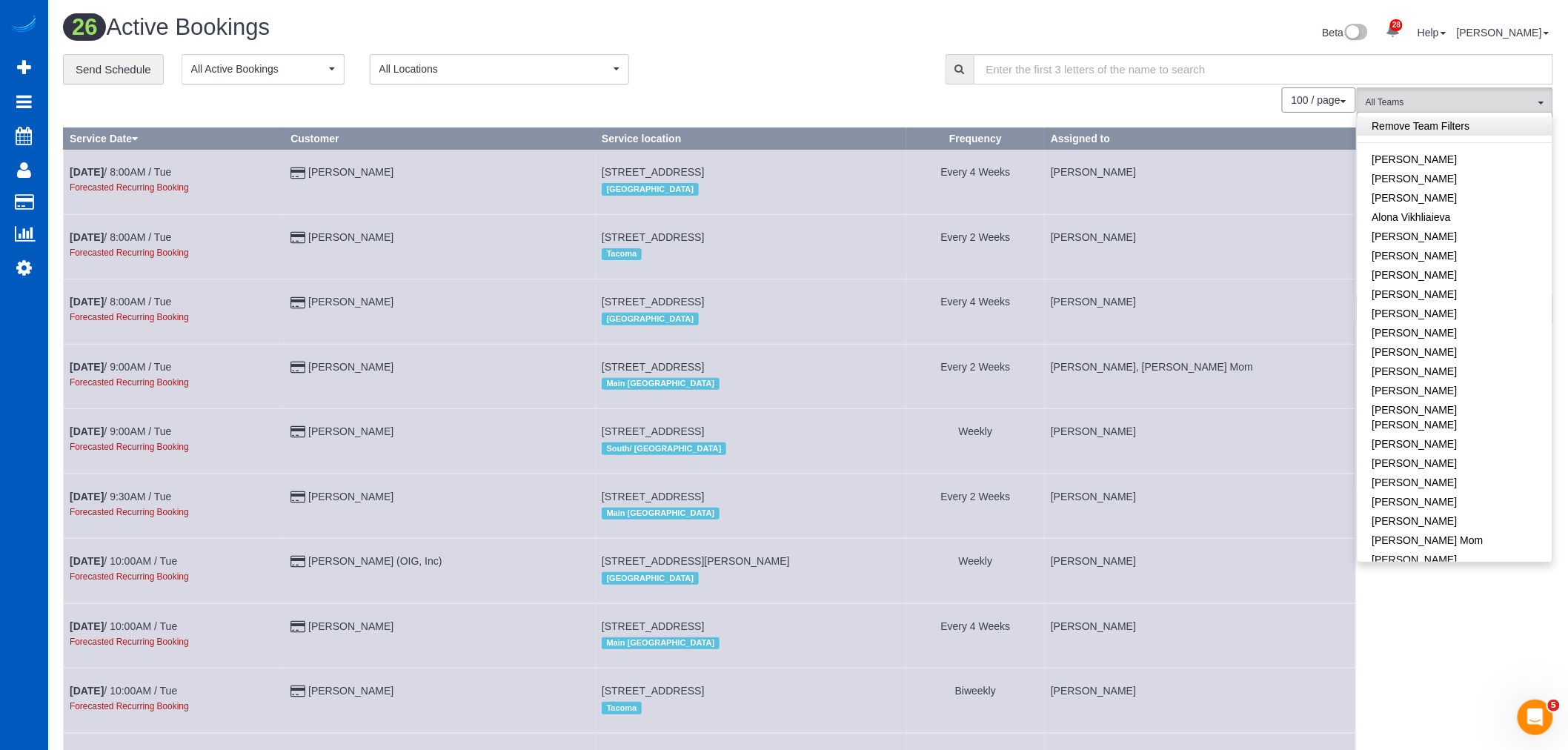
click at [1418, 136] on link "Remove Team Filters" at bounding box center [1455, 126] width 195 height 19
click at [1408, 97] on button "All Teams" at bounding box center [1455, 102] width 196 height 30
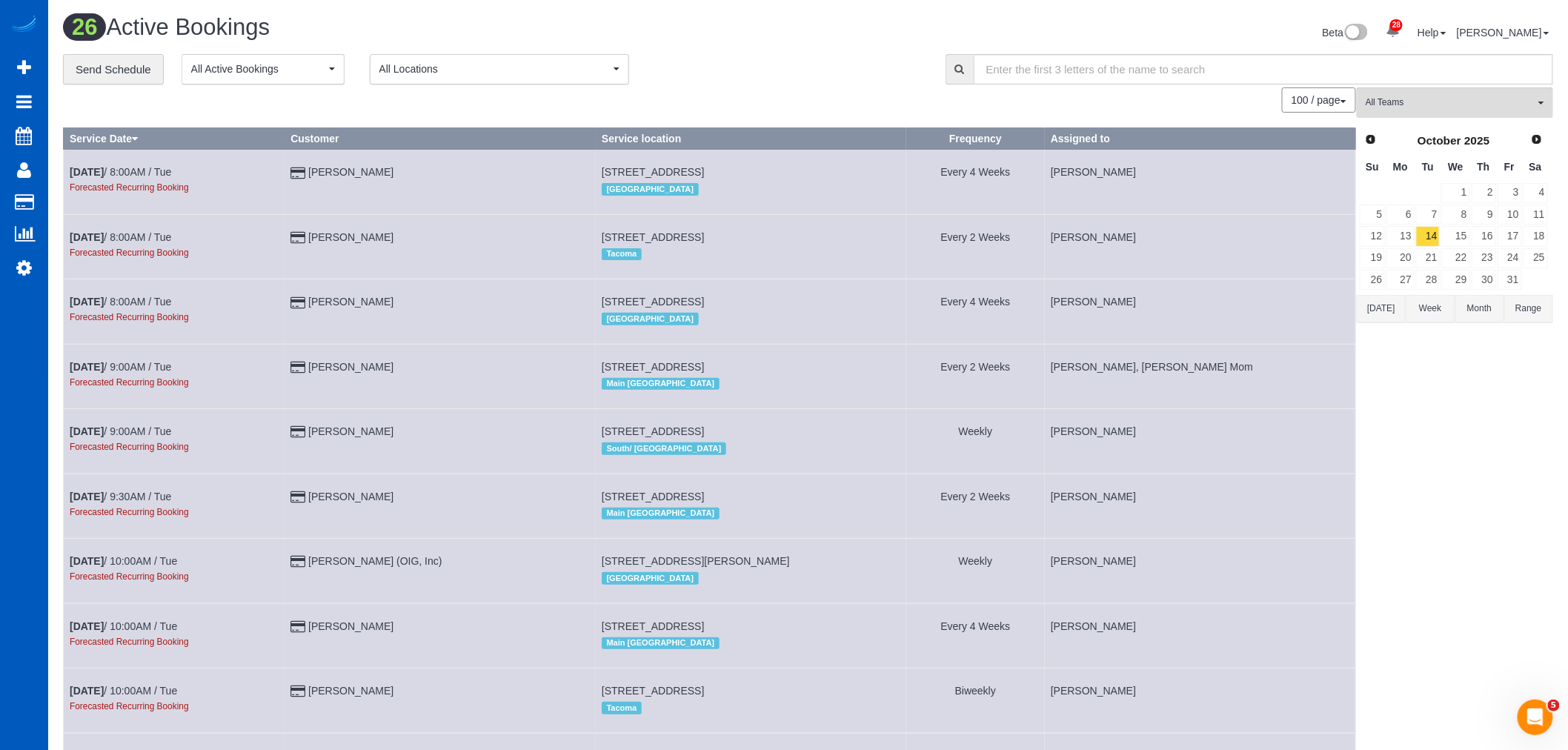
click at [1372, 128] on div "Prev Next October 2025" at bounding box center [1454, 140] width 190 height 25
click at [1374, 141] on span "Prev" at bounding box center [1370, 138] width 12 height 12
click at [1375, 154] on th "Su" at bounding box center [1372, 167] width 27 height 29
click at [1371, 139] on span "Prev" at bounding box center [1371, 139] width 12 height 12
click at [1404, 276] on link "25" at bounding box center [1401, 280] width 28 height 20
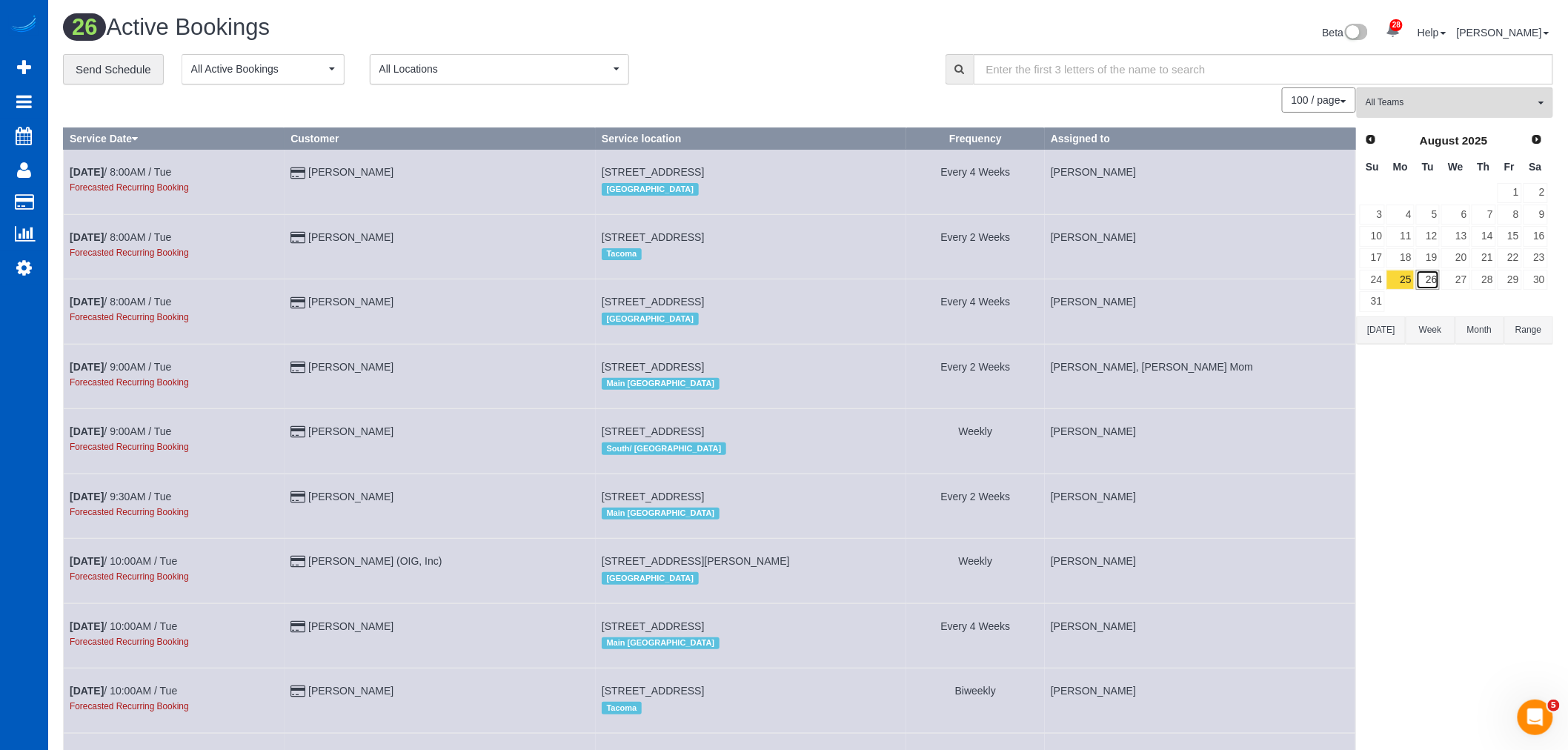
click at [1435, 283] on link "26" at bounding box center [1429, 280] width 25 height 20
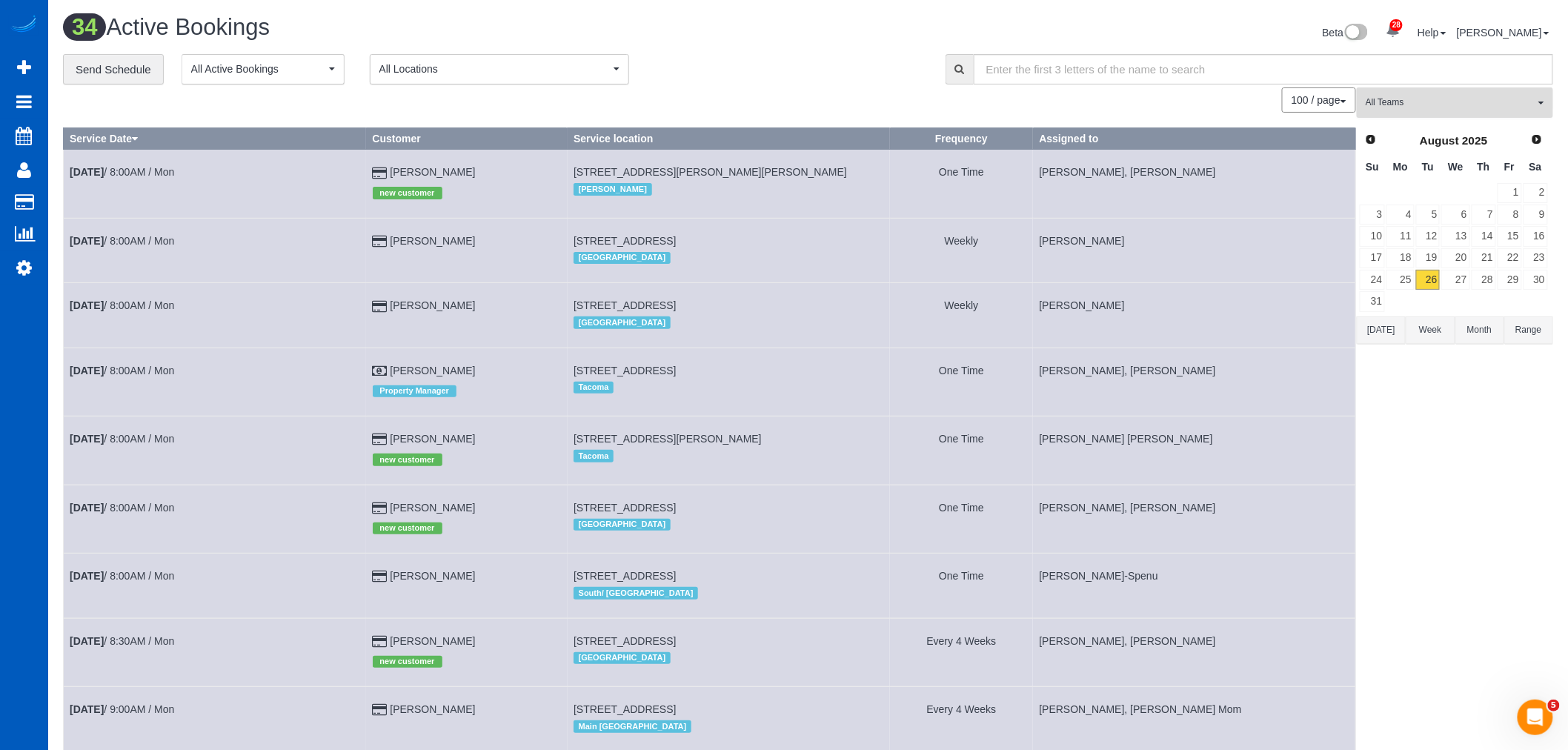
click at [1415, 106] on span "All Teams" at bounding box center [1450, 103] width 169 height 12
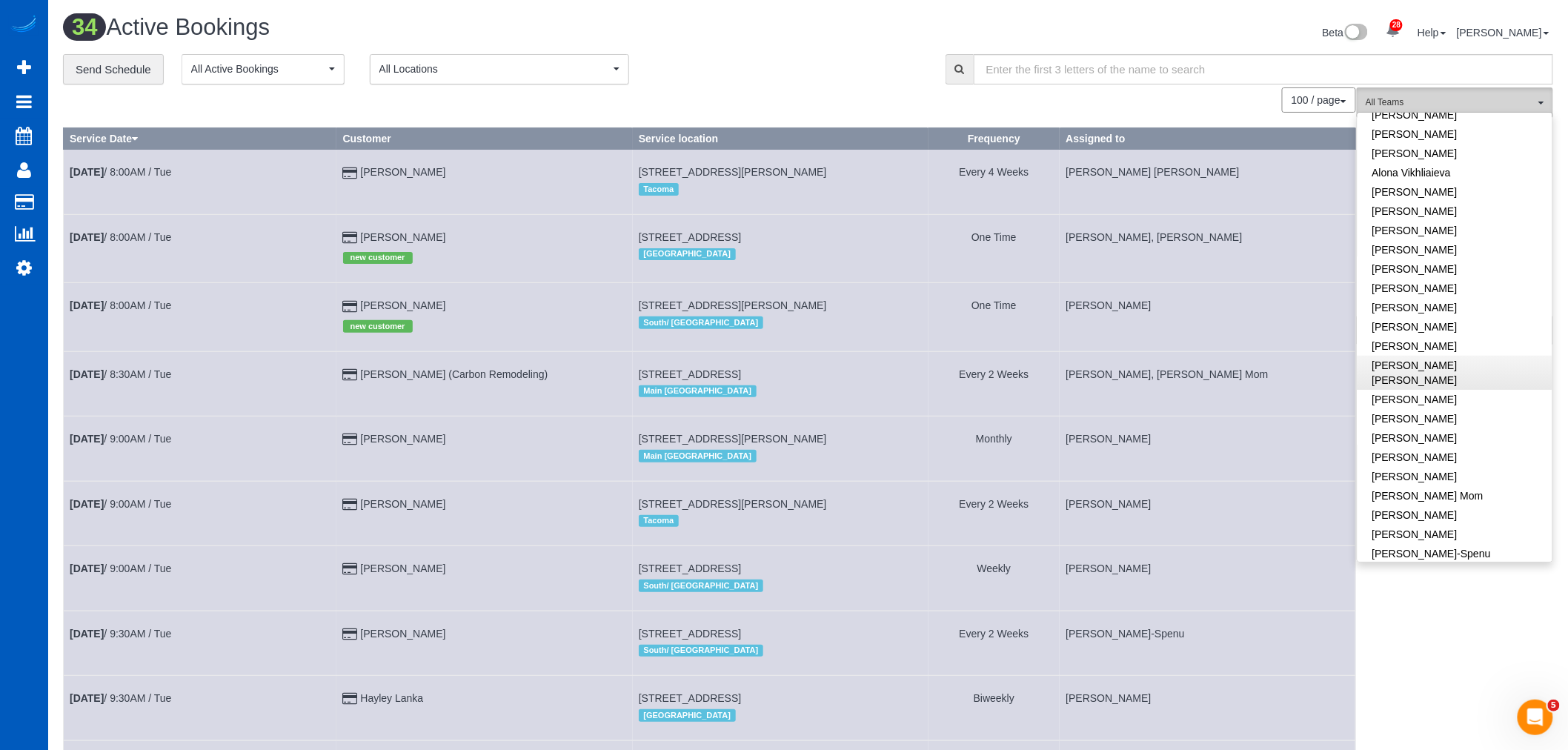
scroll to position [82, 0]
click at [1416, 391] on link "[PERSON_NAME]" at bounding box center [1455, 400] width 195 height 19
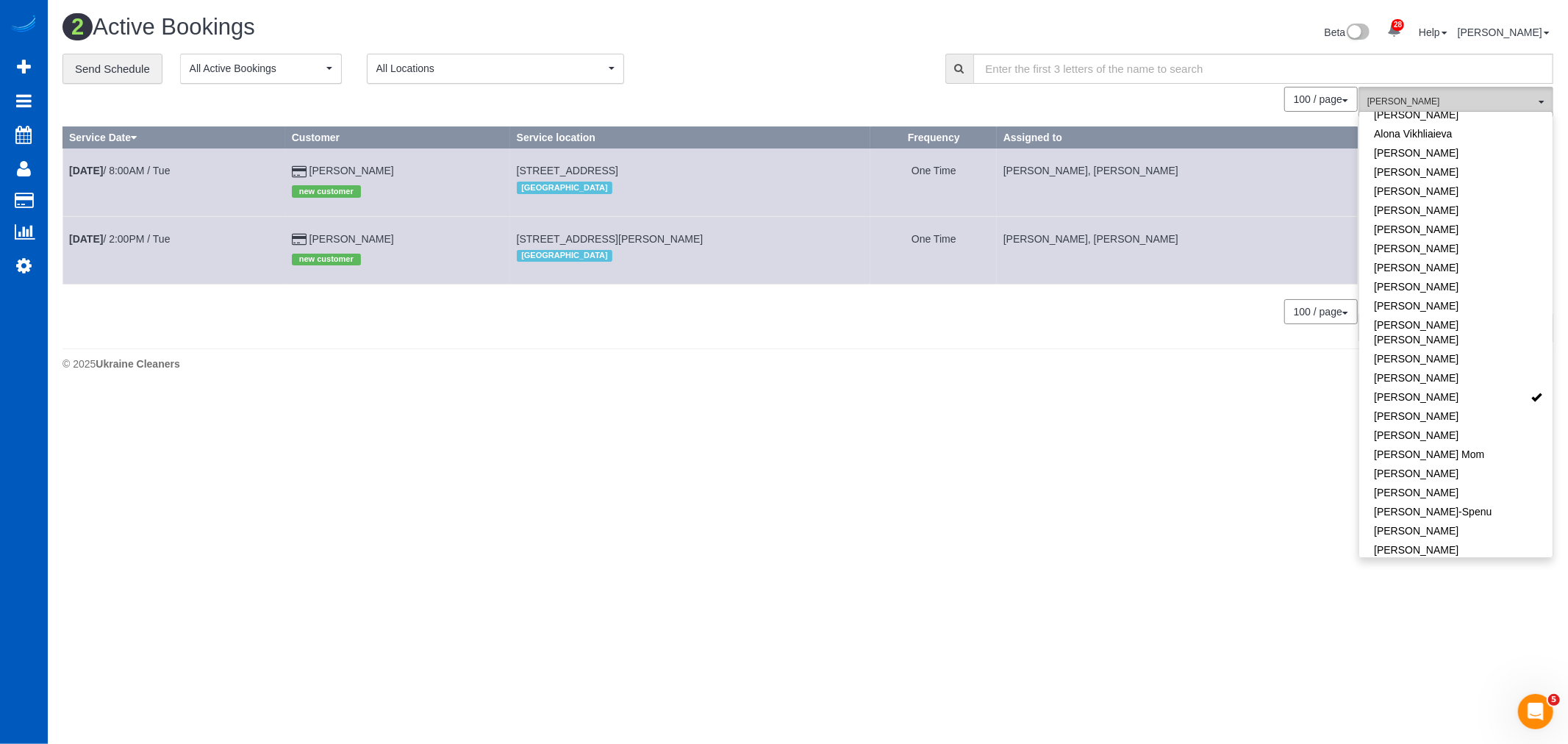
click at [1450, 99] on span "[PERSON_NAME]" at bounding box center [1450, 102] width 167 height 12
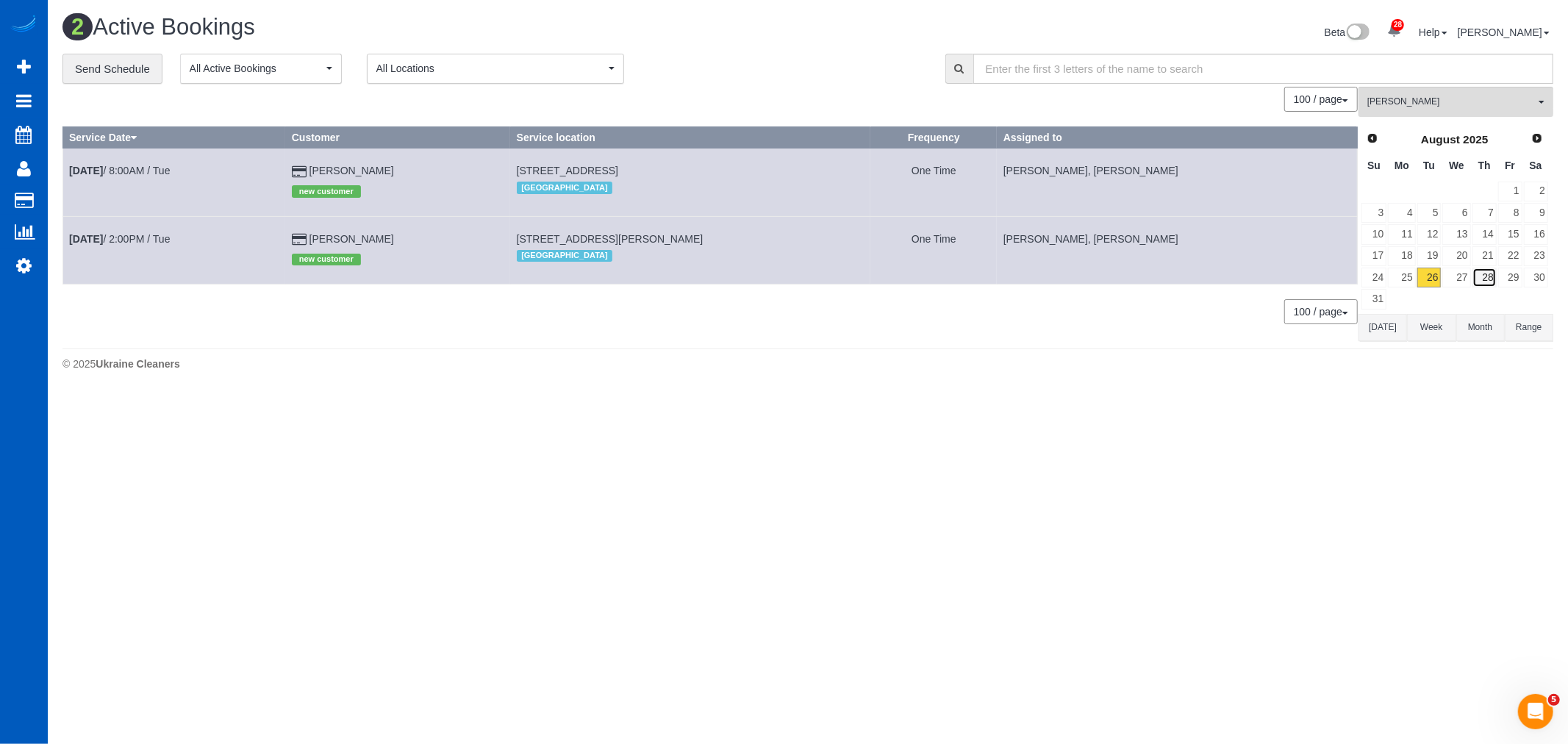
click at [1486, 278] on link "28" at bounding box center [1484, 278] width 24 height 20
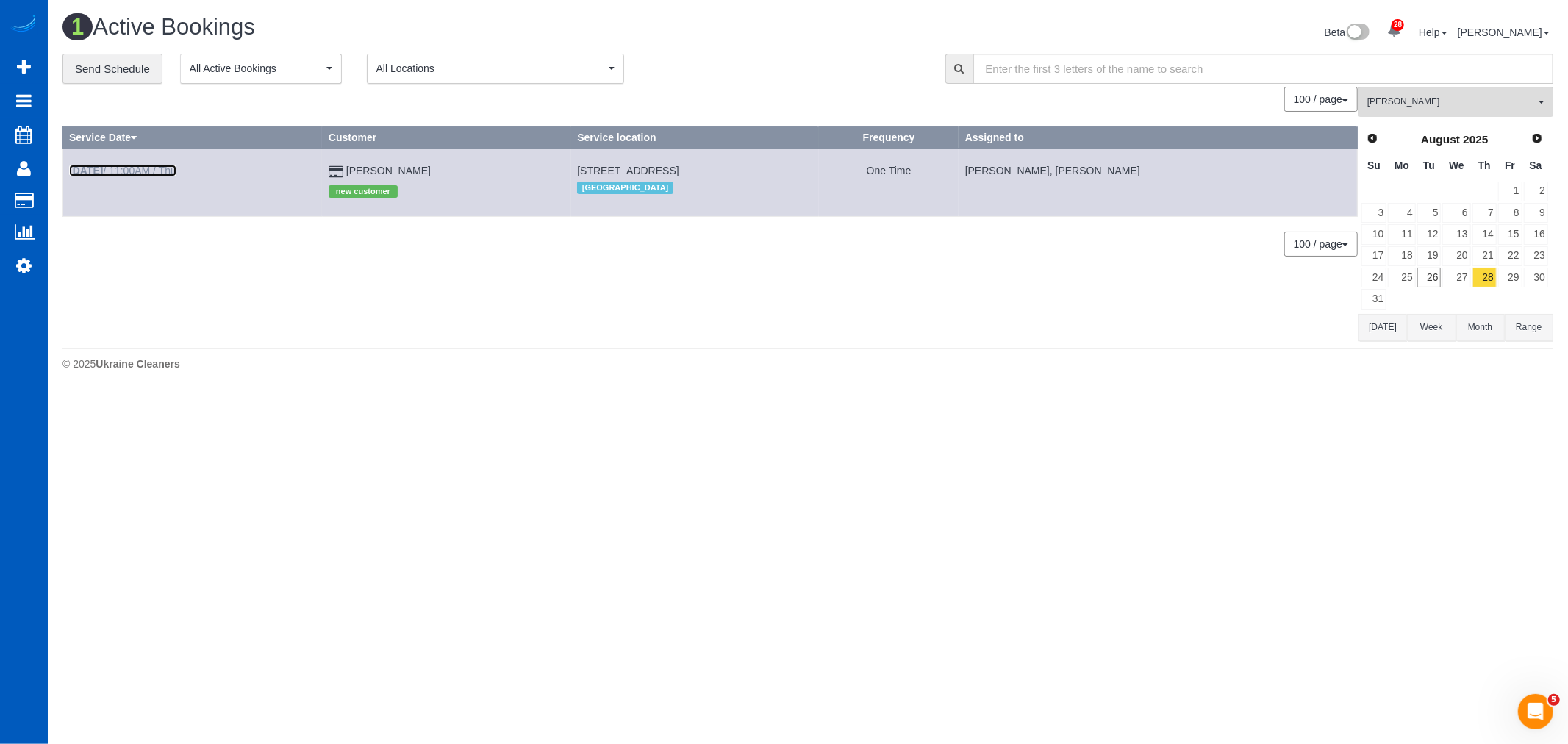
click at [156, 165] on link "Aug 28th / 11:00AM / Thu" at bounding box center [122, 170] width 107 height 11
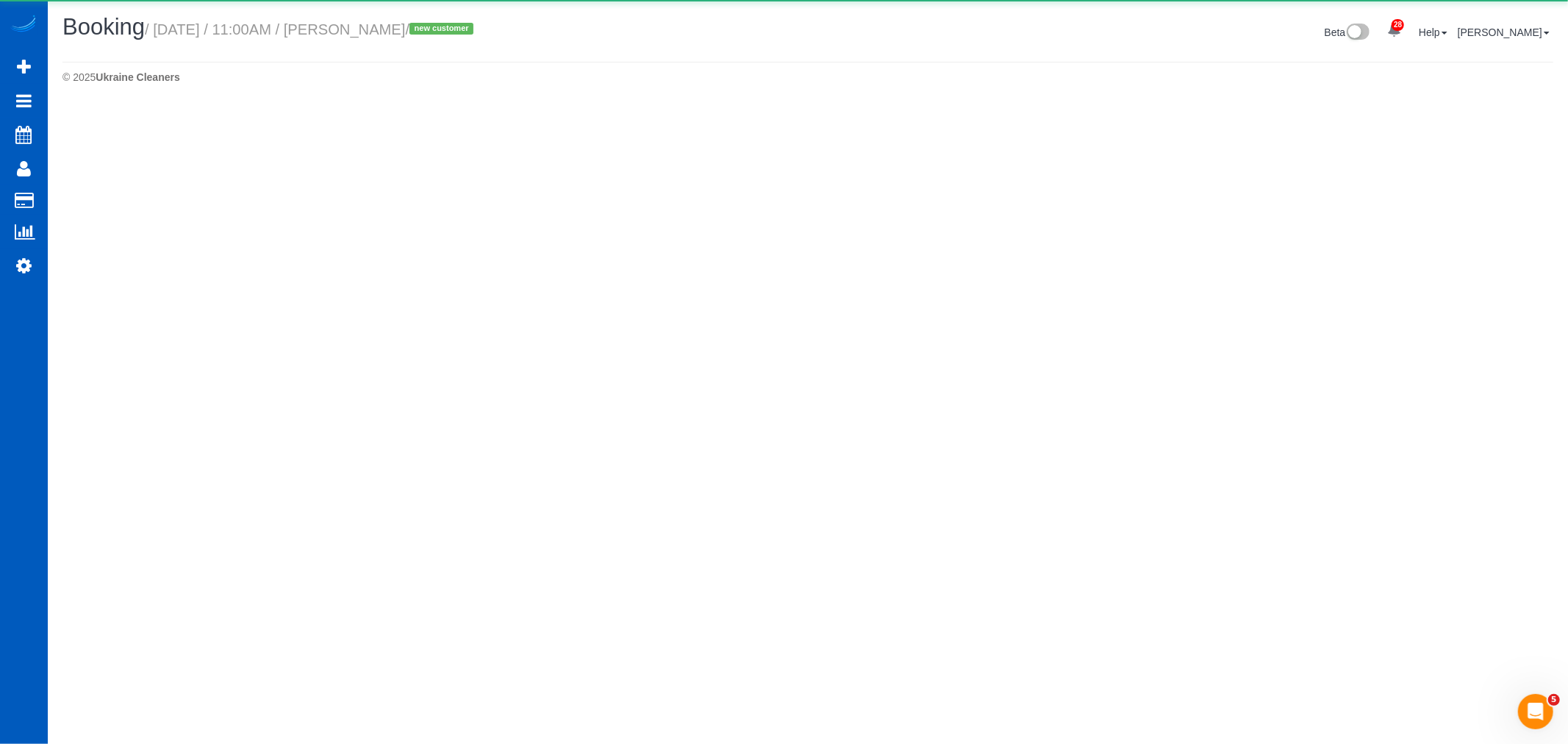
select select "WA"
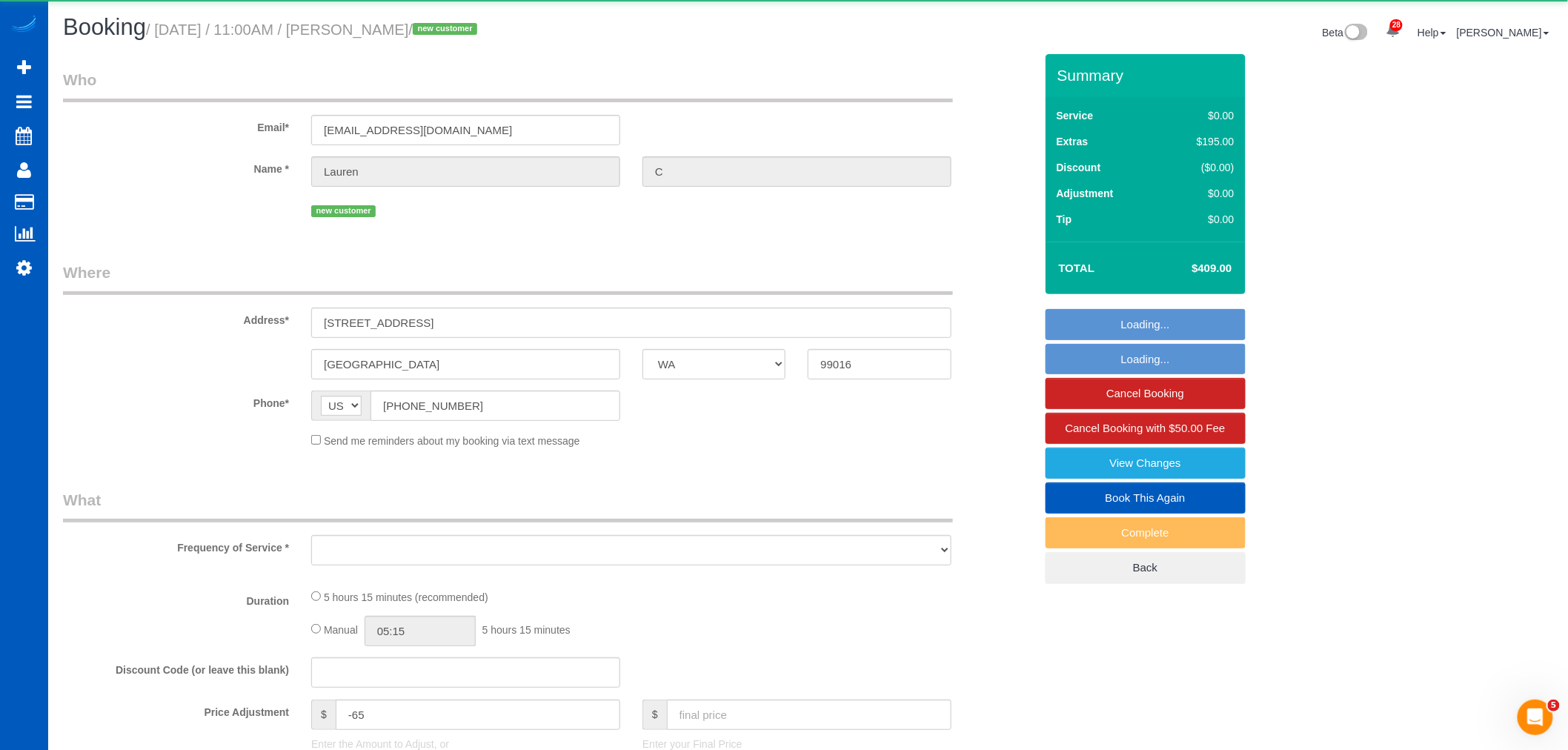
select select "object:48474"
select select "string:fspay-a1f62a7d-edd6-46a8-af21-02eb1d084593"
select select "199"
select select "1001"
select select "2"
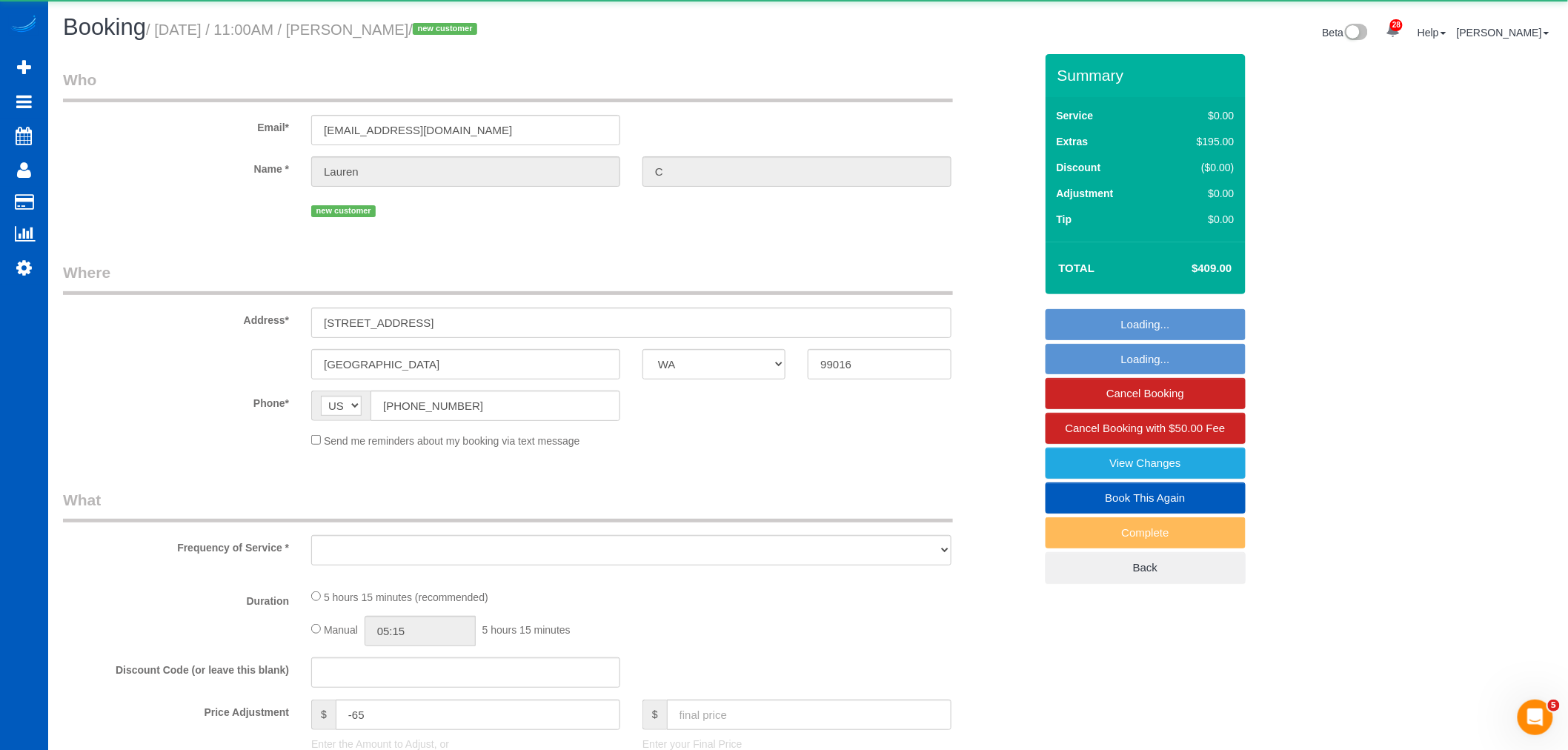
select select "2"
select select "spot244"
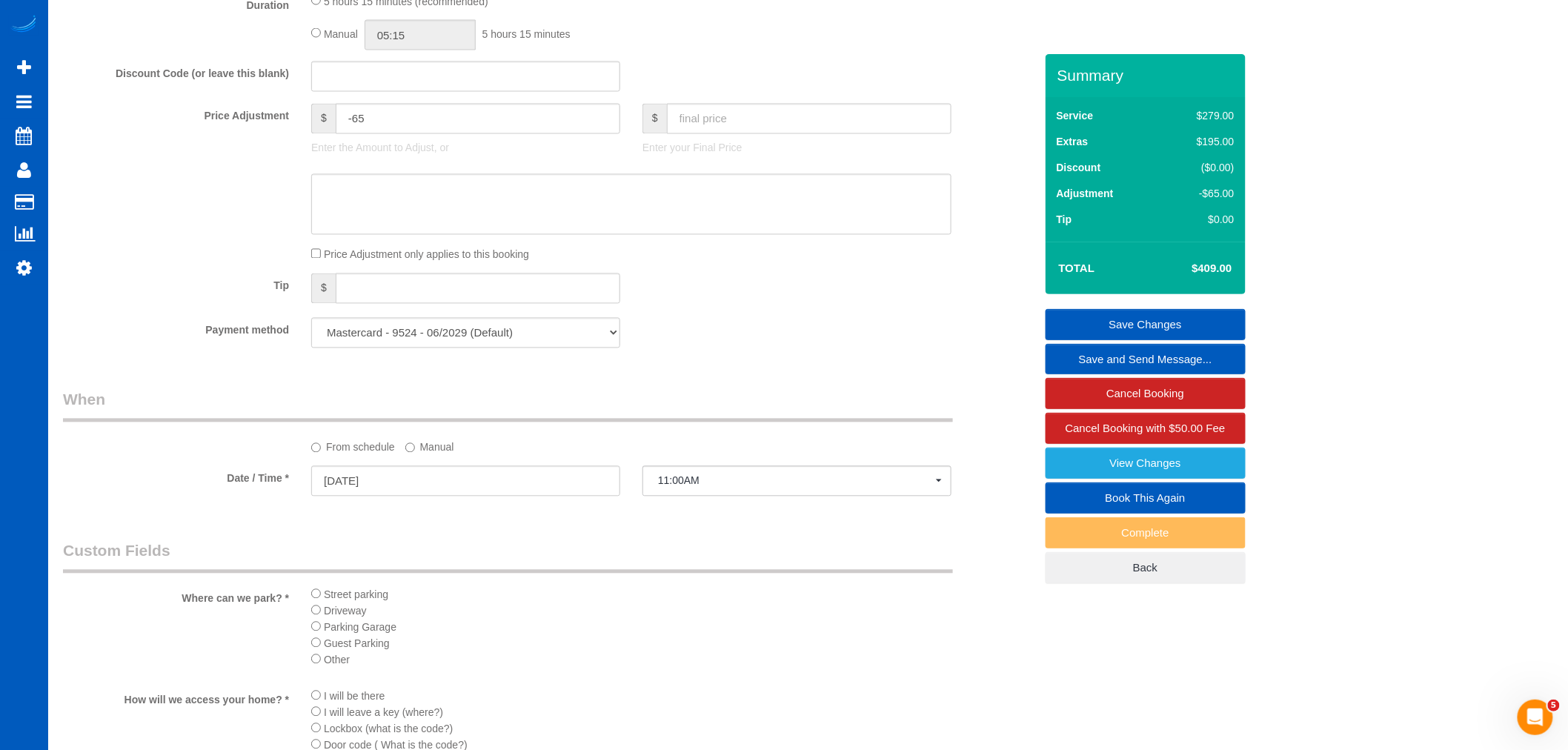
scroll to position [1153, 0]
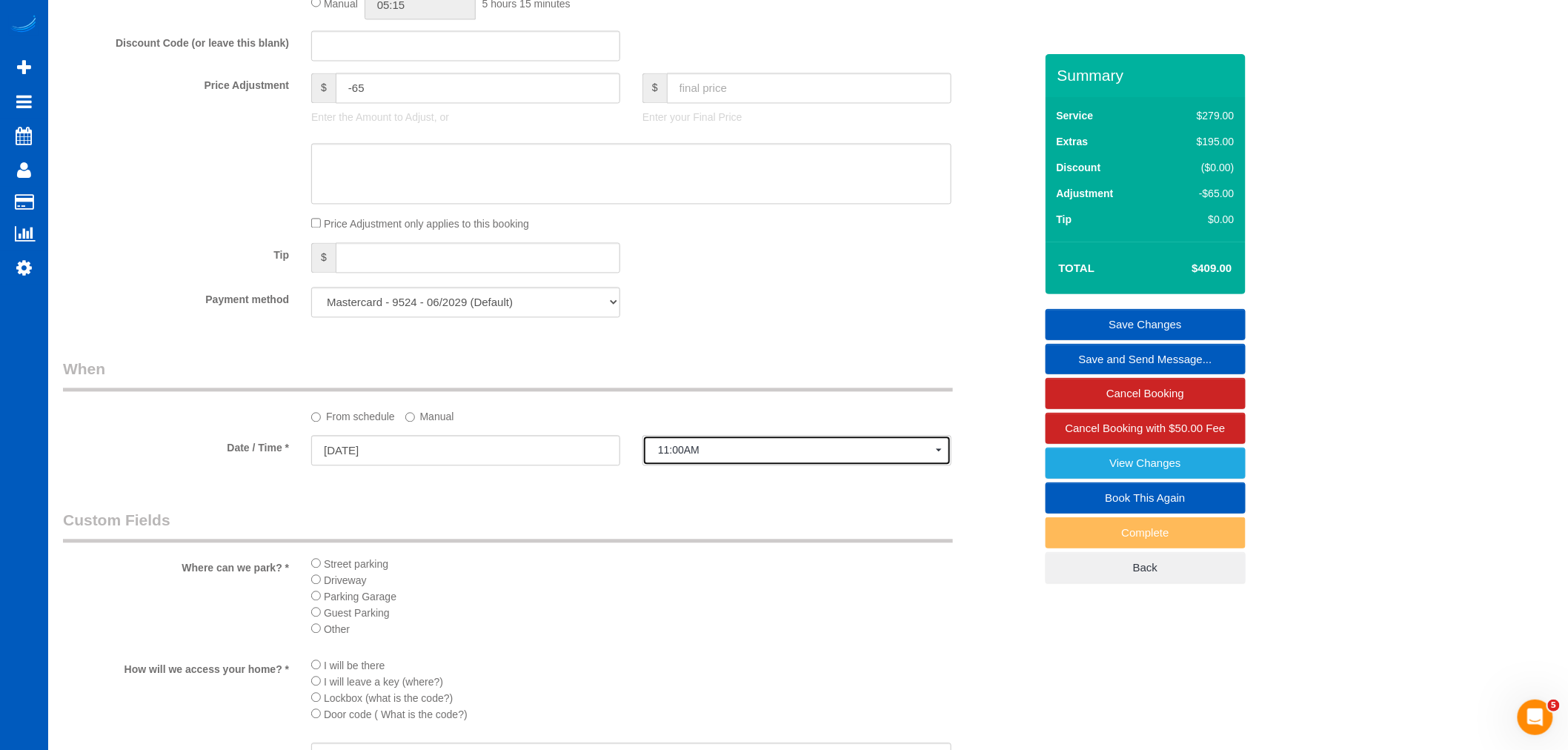
click at [680, 456] on span "11:00AM" at bounding box center [797, 450] width 278 height 12
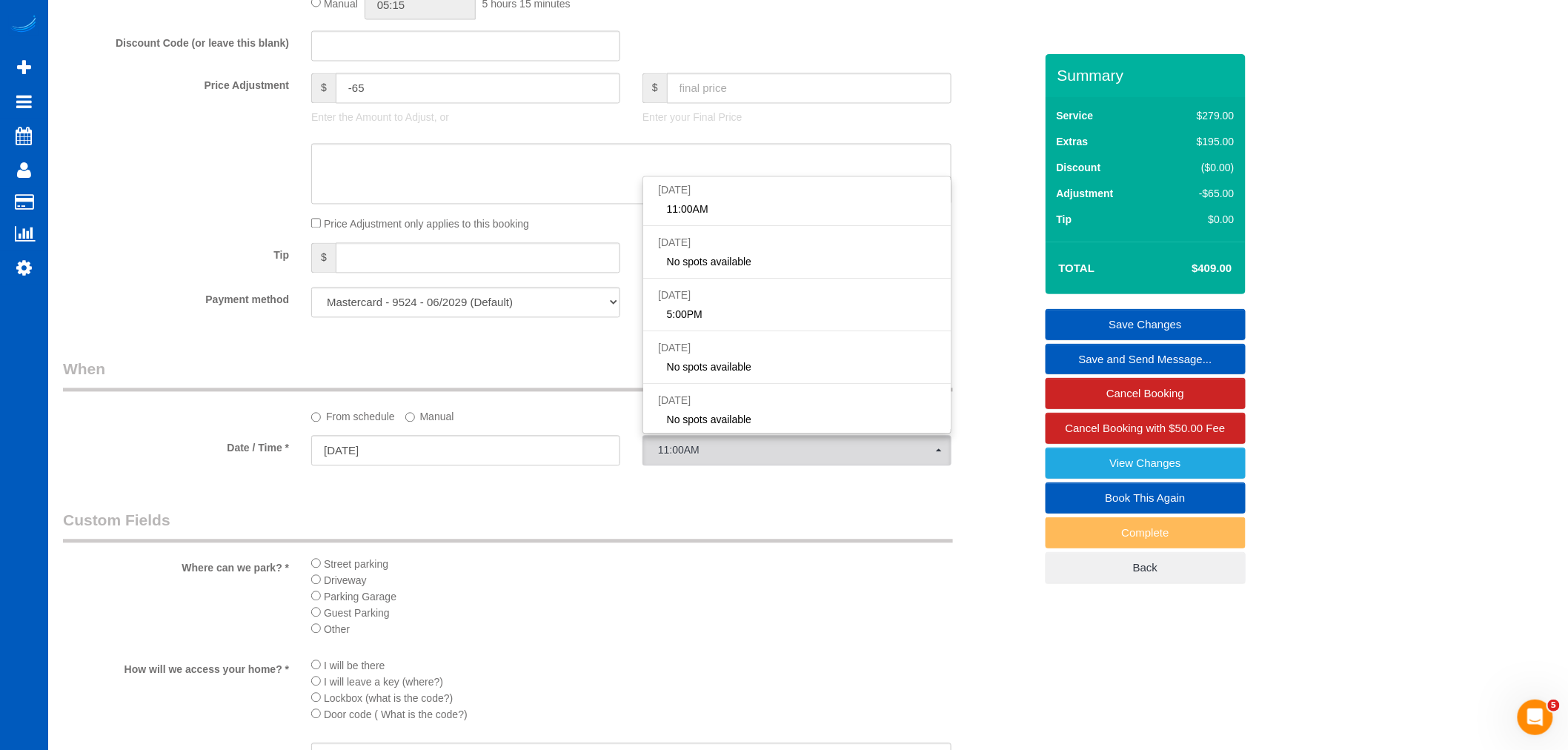
click at [442, 420] on label "Manual" at bounding box center [429, 415] width 49 height 20
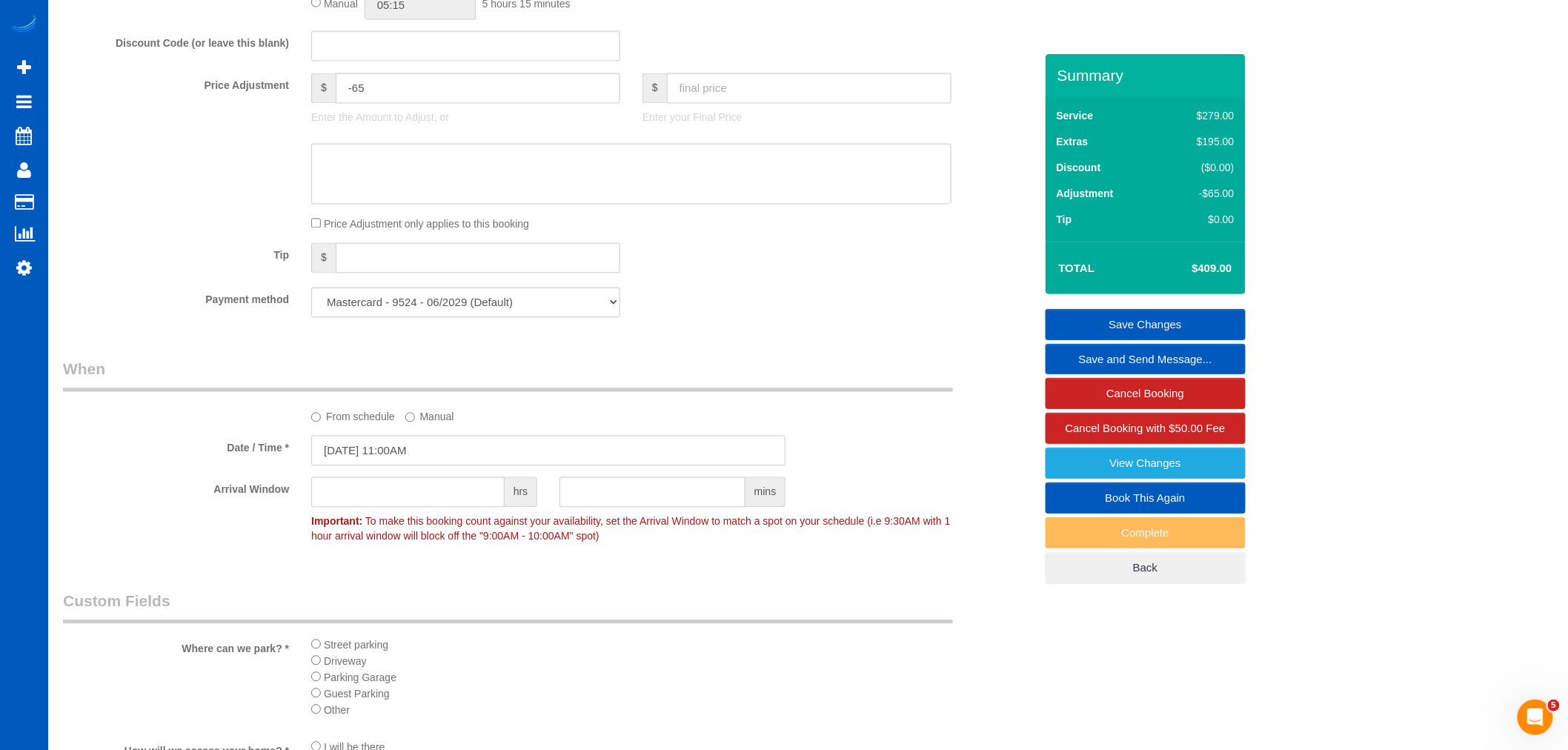
click at [420, 448] on input "08/28/2025 11:00AM" at bounding box center [549, 451] width 475 height 30
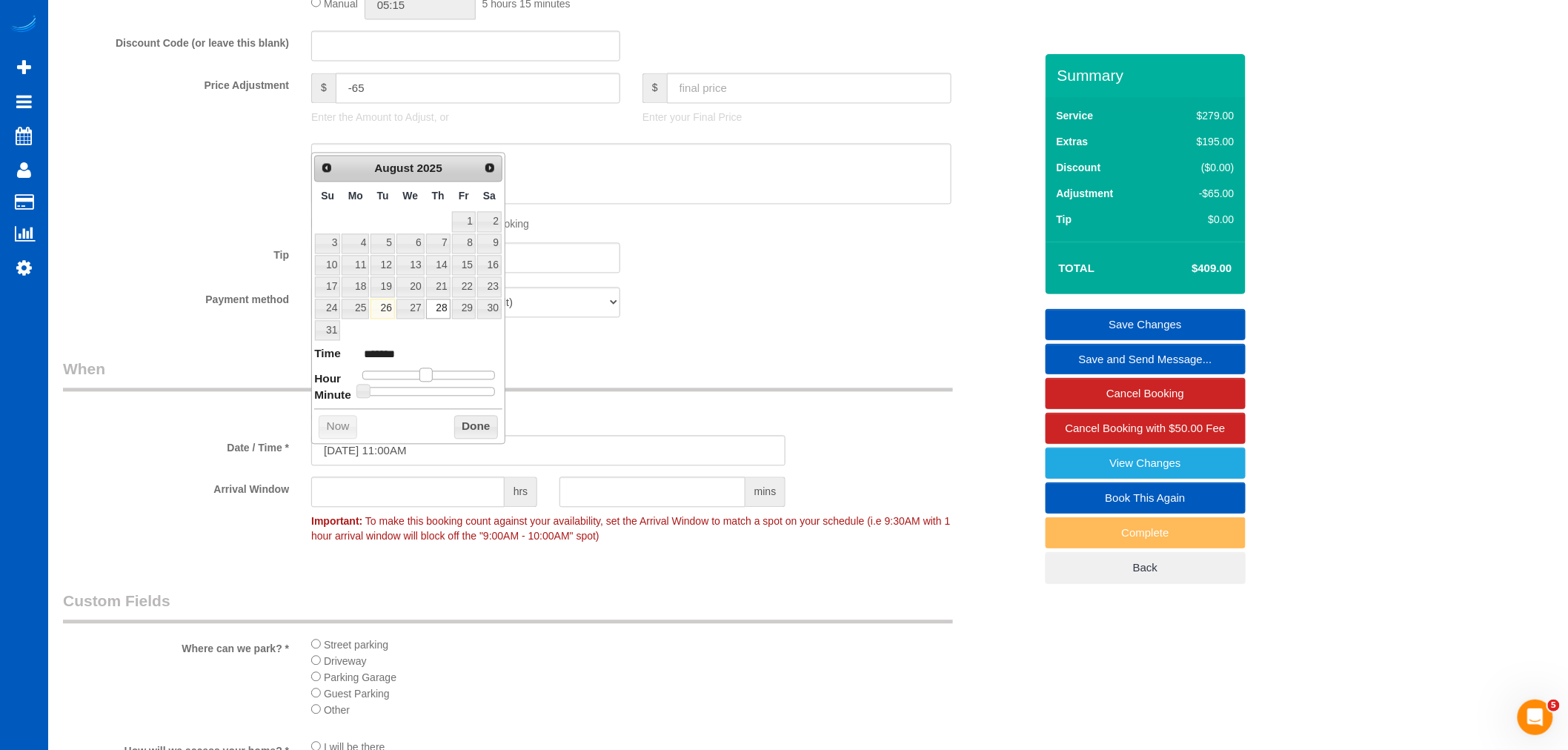
type input "08/28/2025 10:00AM"
type input "*******"
type input "[DATE] 9:00AM"
type input "******"
drag, startPoint x: 426, startPoint y: 378, endPoint x: 415, endPoint y: 378, distance: 11.0
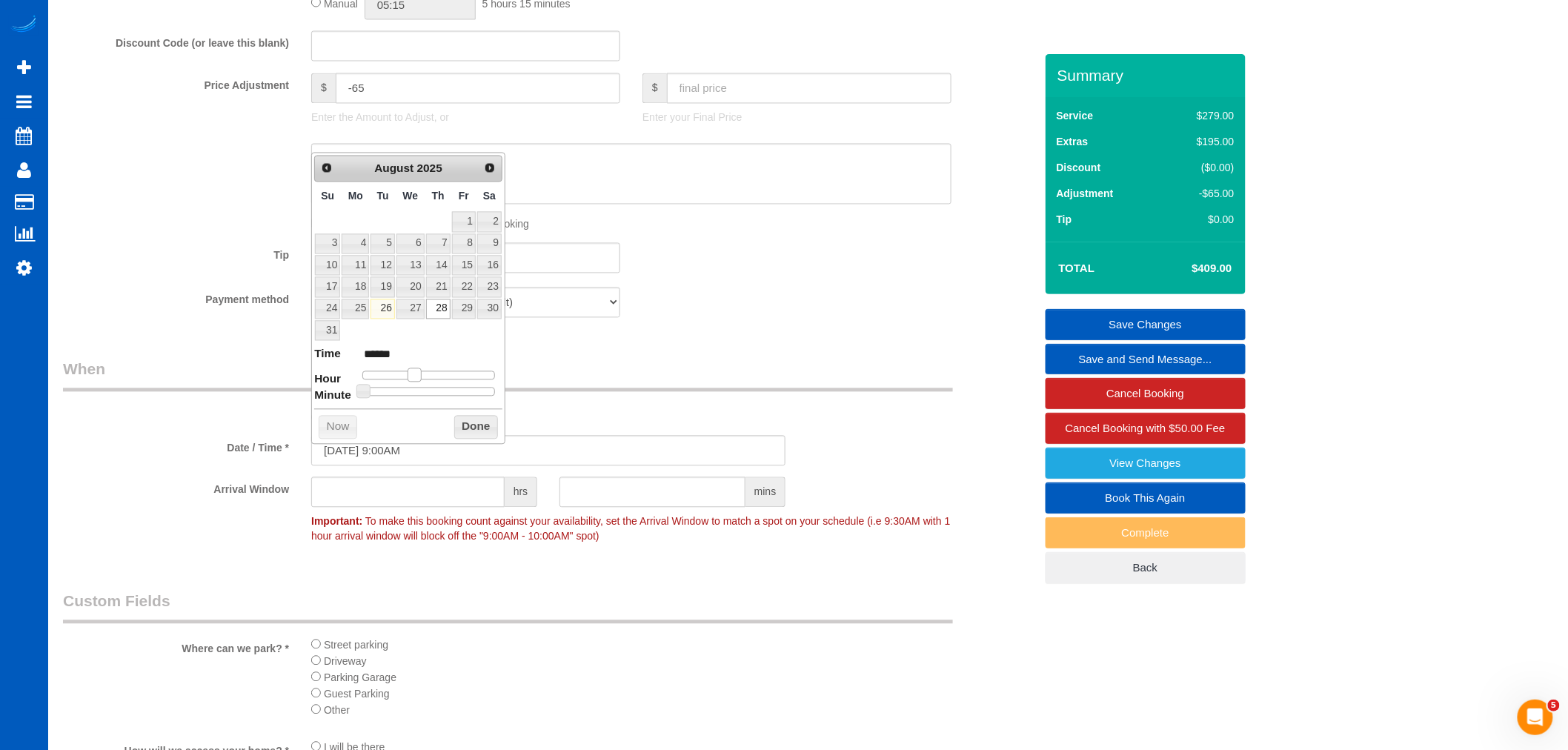
click at [415, 378] on span at bounding box center [414, 375] width 13 height 13
type input "08/28/2025 9:25AM"
drag, startPoint x: 420, startPoint y: 396, endPoint x: 433, endPoint y: 395, distance: 13.0
click at [433, 395] on div at bounding box center [428, 392] width 133 height 9
click at [480, 432] on button "Done" at bounding box center [476, 428] width 44 height 24
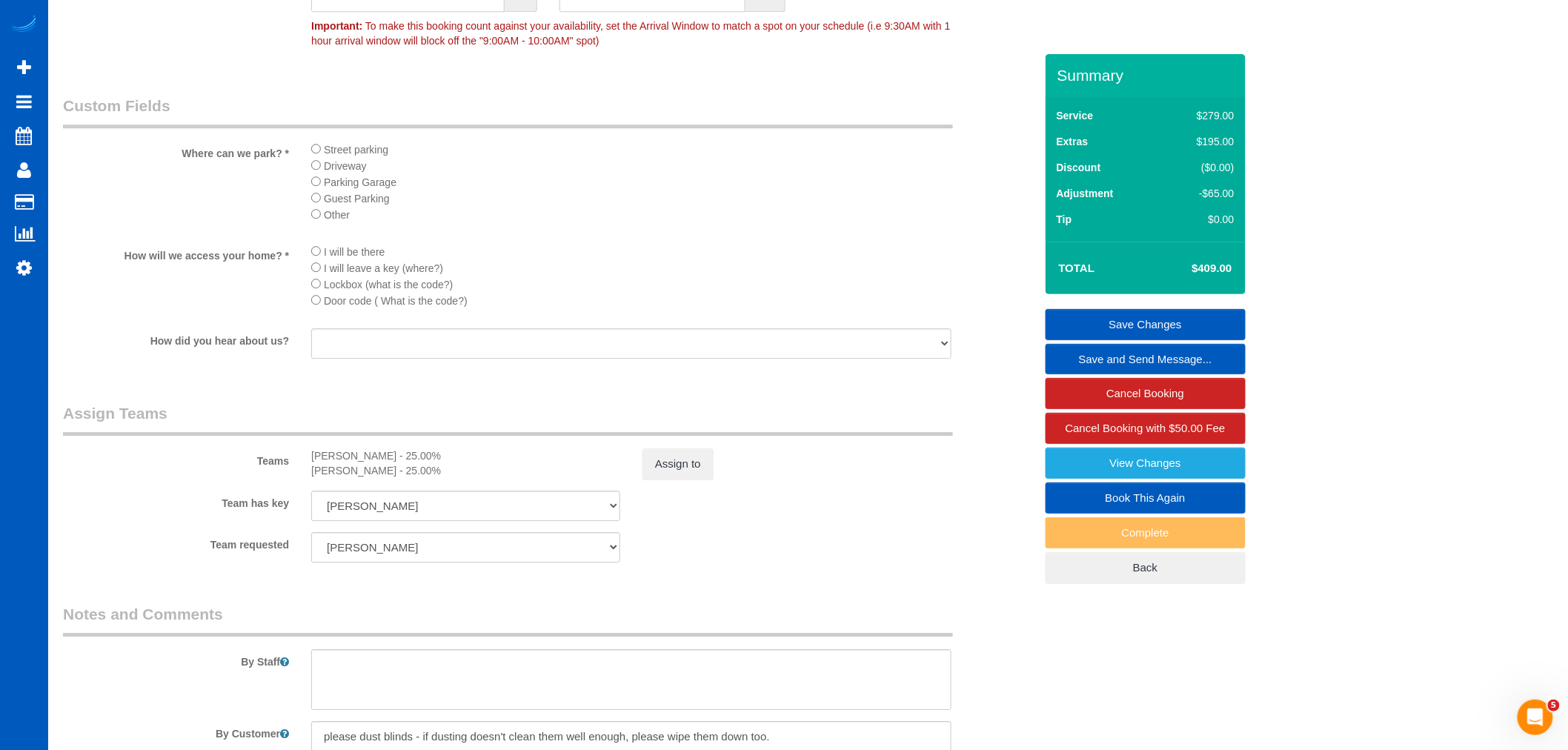
scroll to position [1730, 0]
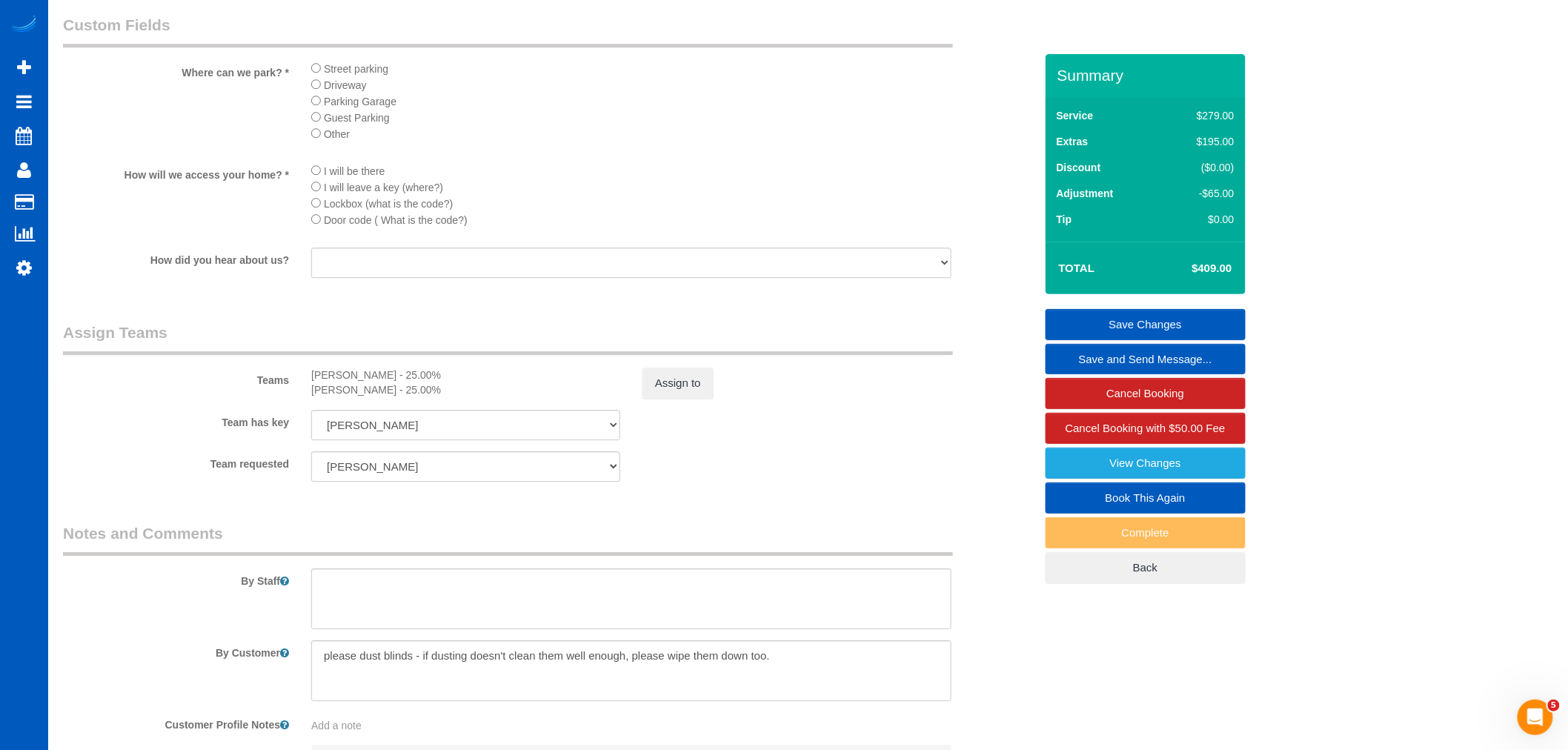
click at [617, 382] on div "[PERSON_NAME] - 25.00%" at bounding box center [465, 375] width 309 height 15
click at [638, 399] on div "Assign to" at bounding box center [797, 383] width 331 height 31
click at [727, 399] on div "Assign to" at bounding box center [797, 383] width 331 height 31
click at [713, 399] on button "Assign to" at bounding box center [678, 383] width 71 height 31
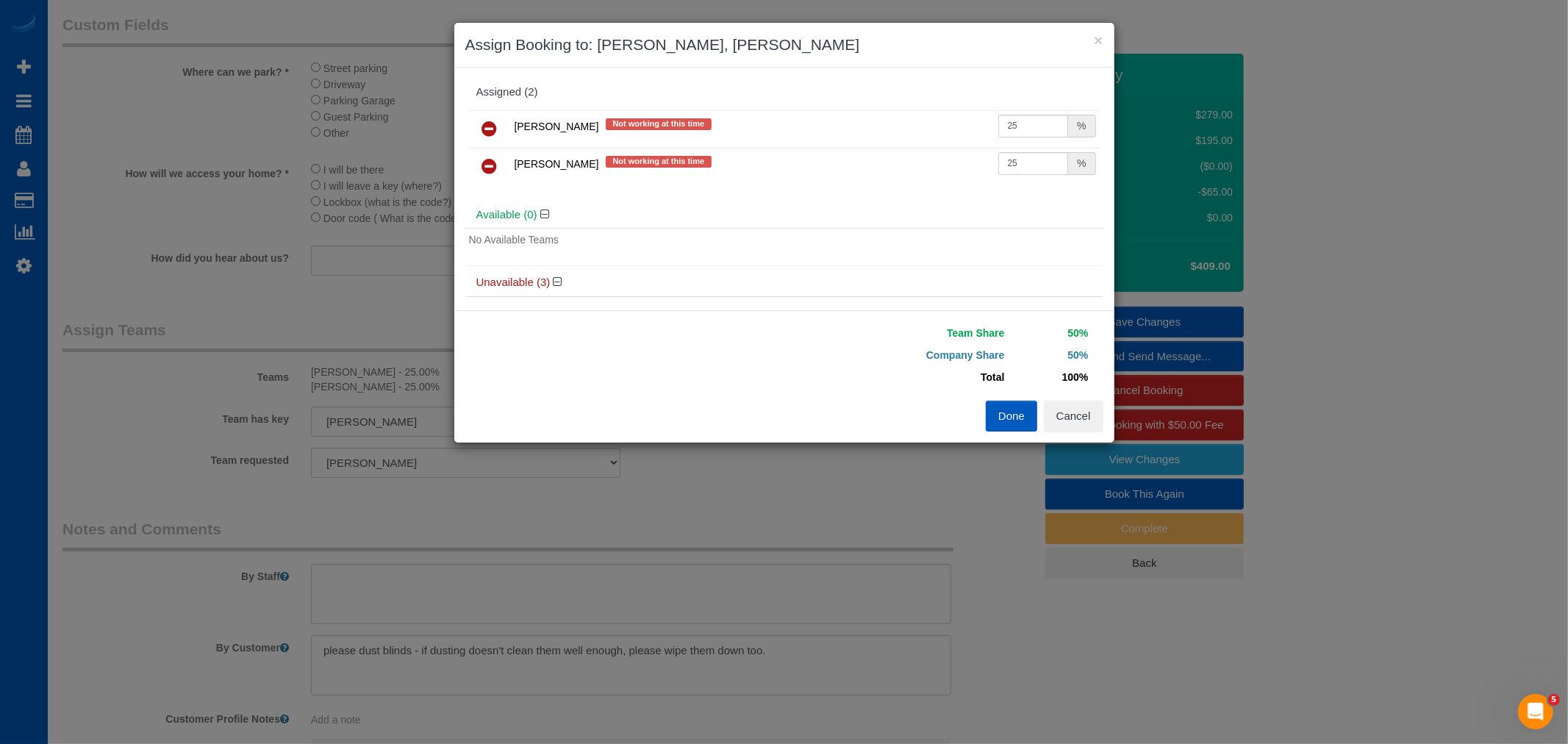
click at [489, 125] on icon at bounding box center [490, 128] width 15 height 18
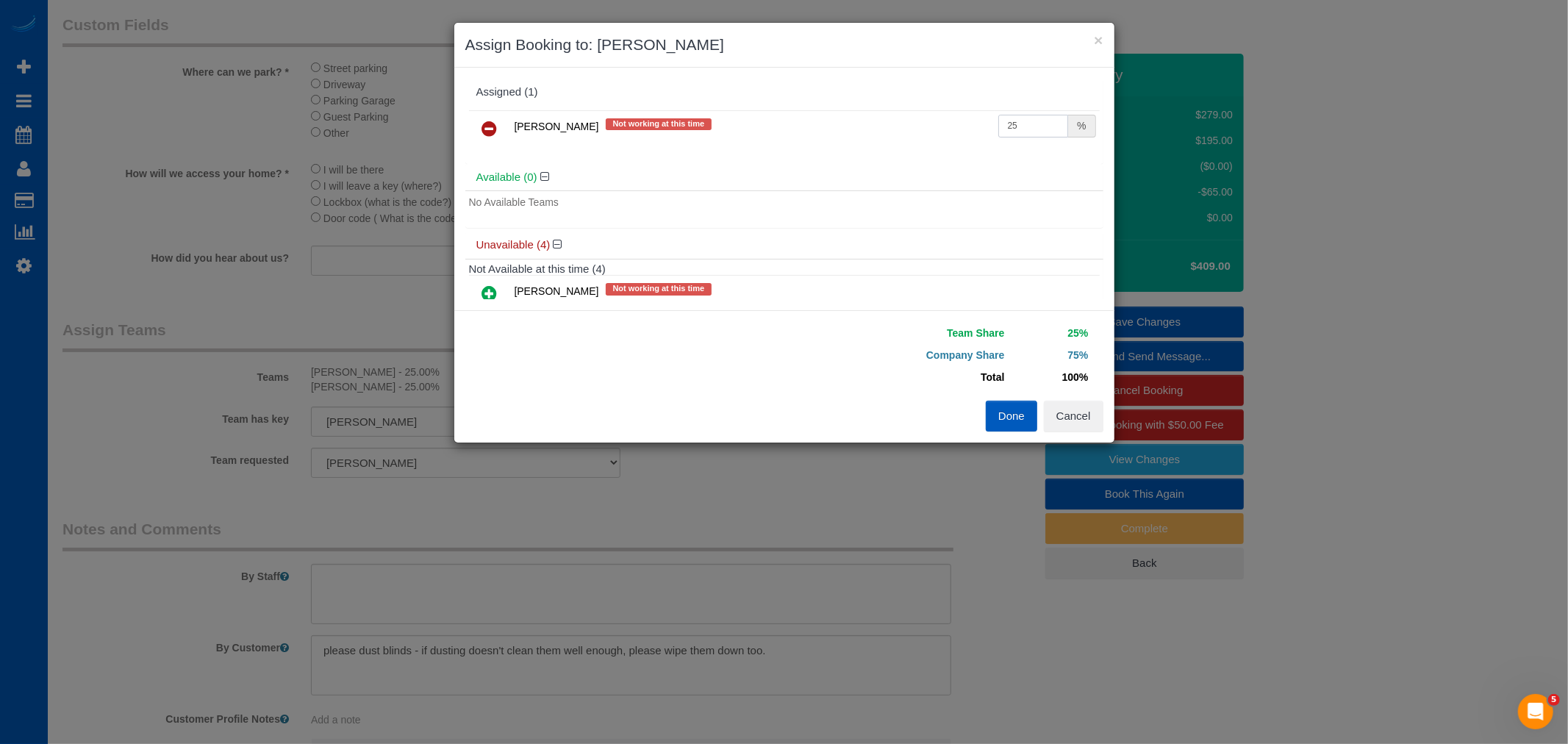
drag, startPoint x: 1010, startPoint y: 135, endPoint x: 906, endPoint y: 119, distance: 105.2
click at [906, 119] on tr "Evelina Manuilo Not working at this time 25 %" at bounding box center [784, 128] width 630 height 37
click at [1011, 416] on button "Done" at bounding box center [1011, 416] width 51 height 31
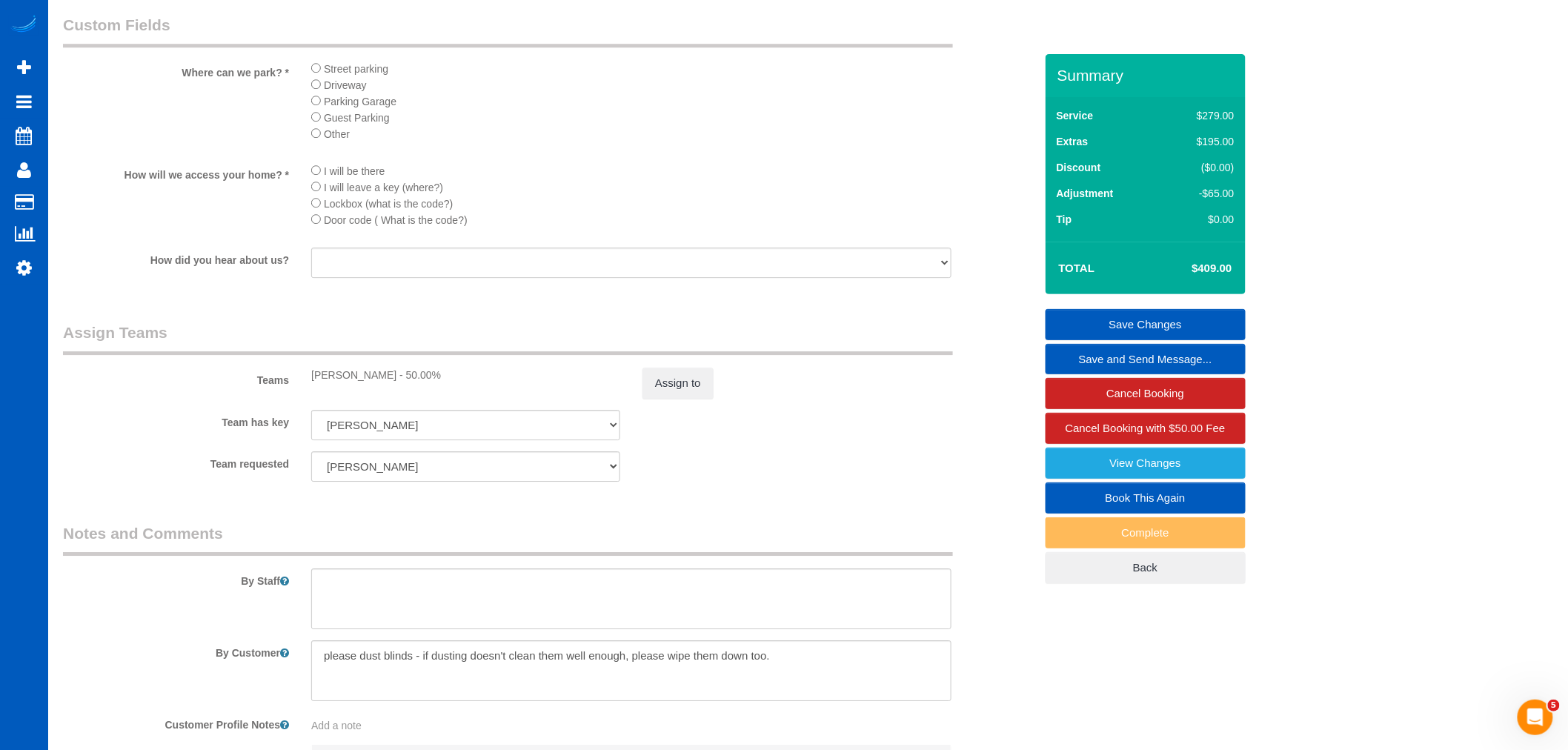
click at [1145, 320] on link "Save Changes" at bounding box center [1146, 325] width 200 height 31
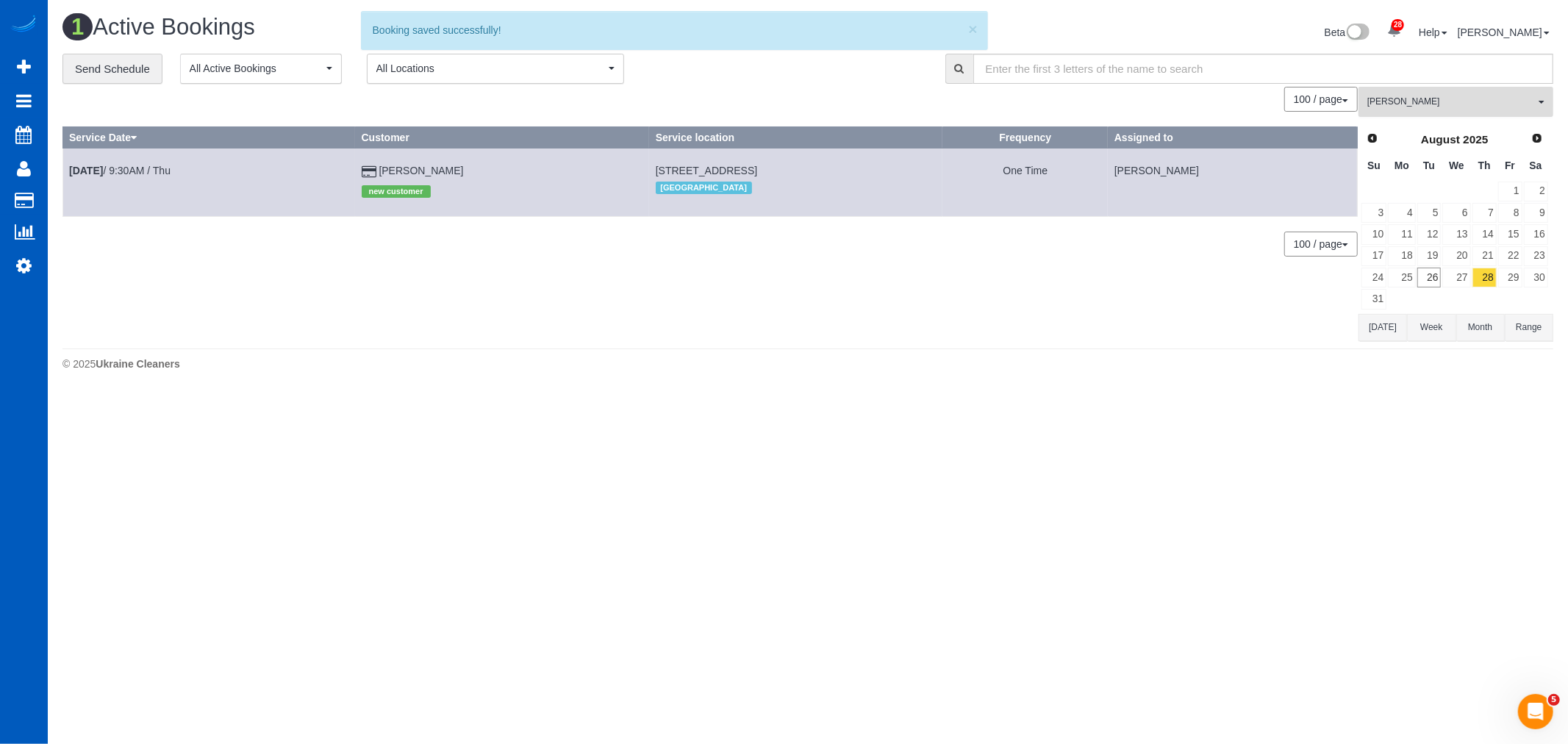
click at [1405, 113] on button "[PERSON_NAME] All Teams" at bounding box center [1455, 101] width 195 height 30
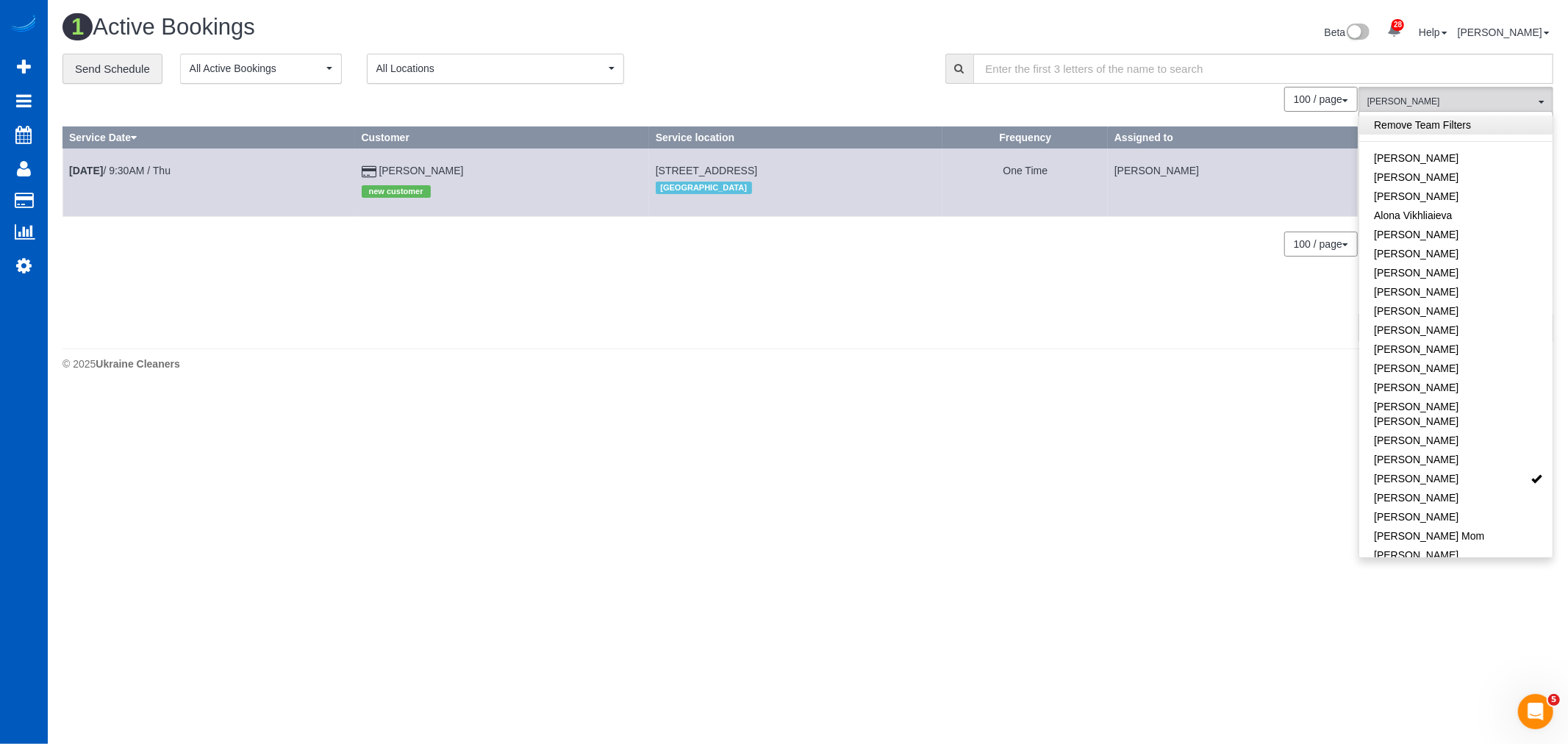
click at [1410, 125] on link "Remove Team Filters" at bounding box center [1455, 125] width 193 height 19
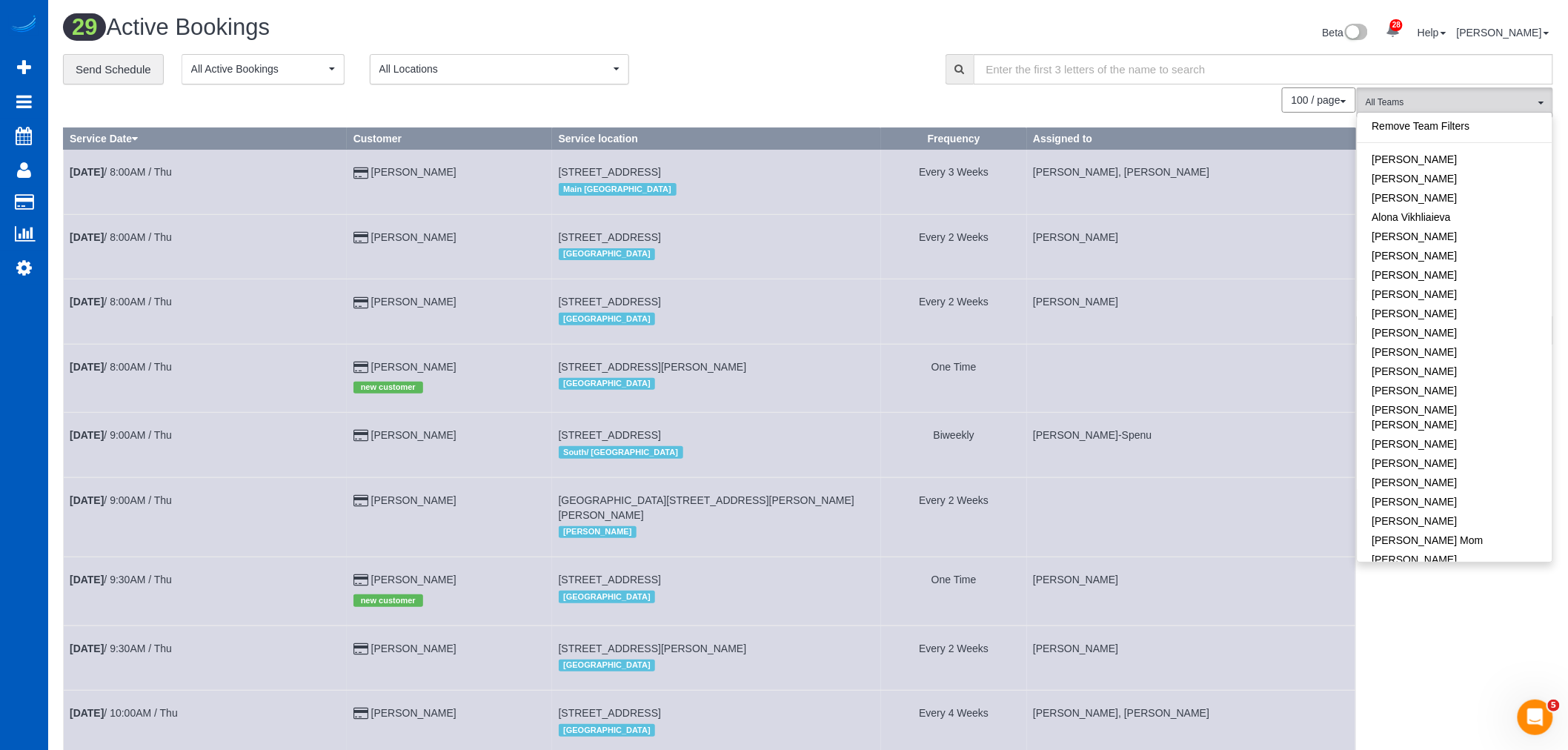
click at [1224, 363] on td at bounding box center [1191, 378] width 329 height 68
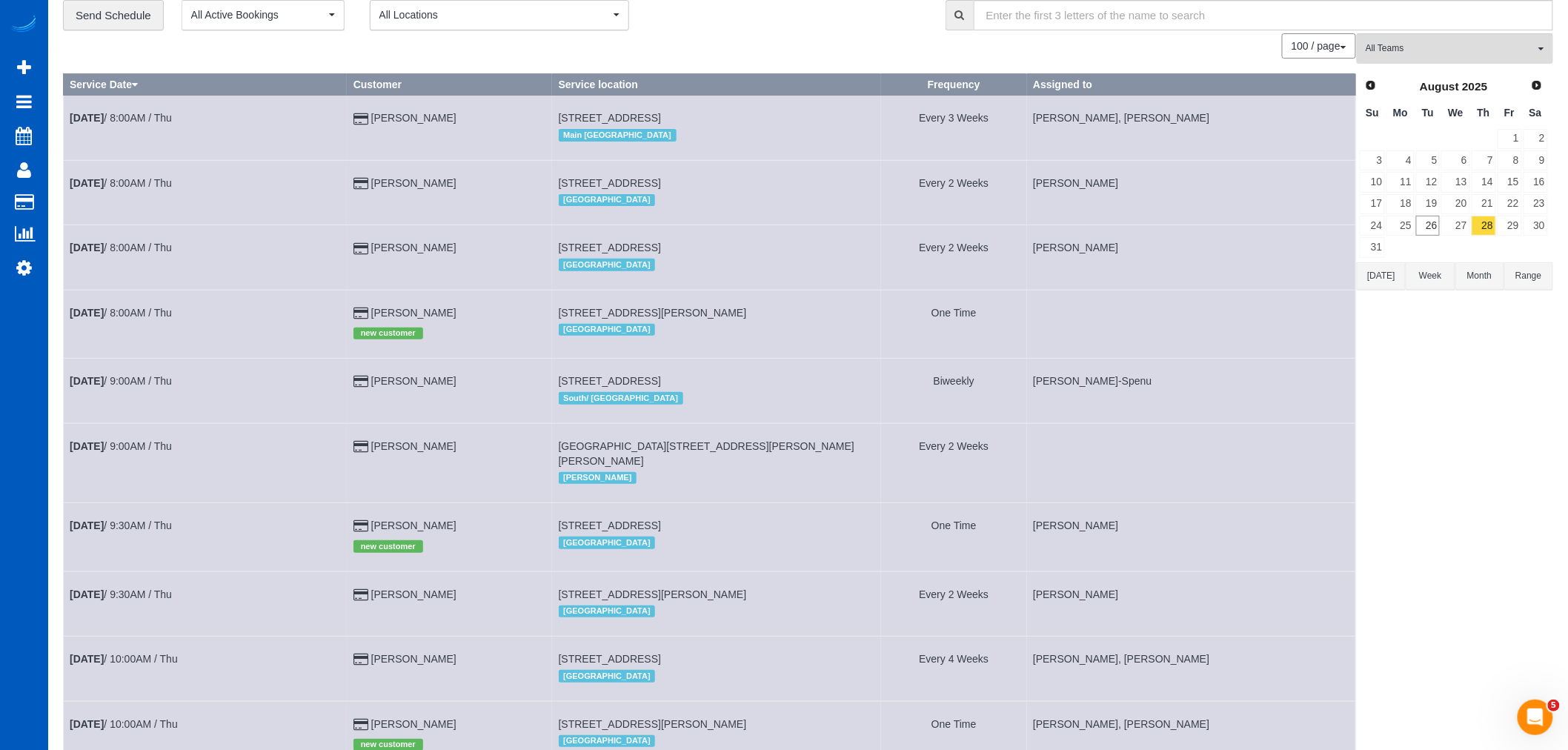
scroll to position [82, 0]
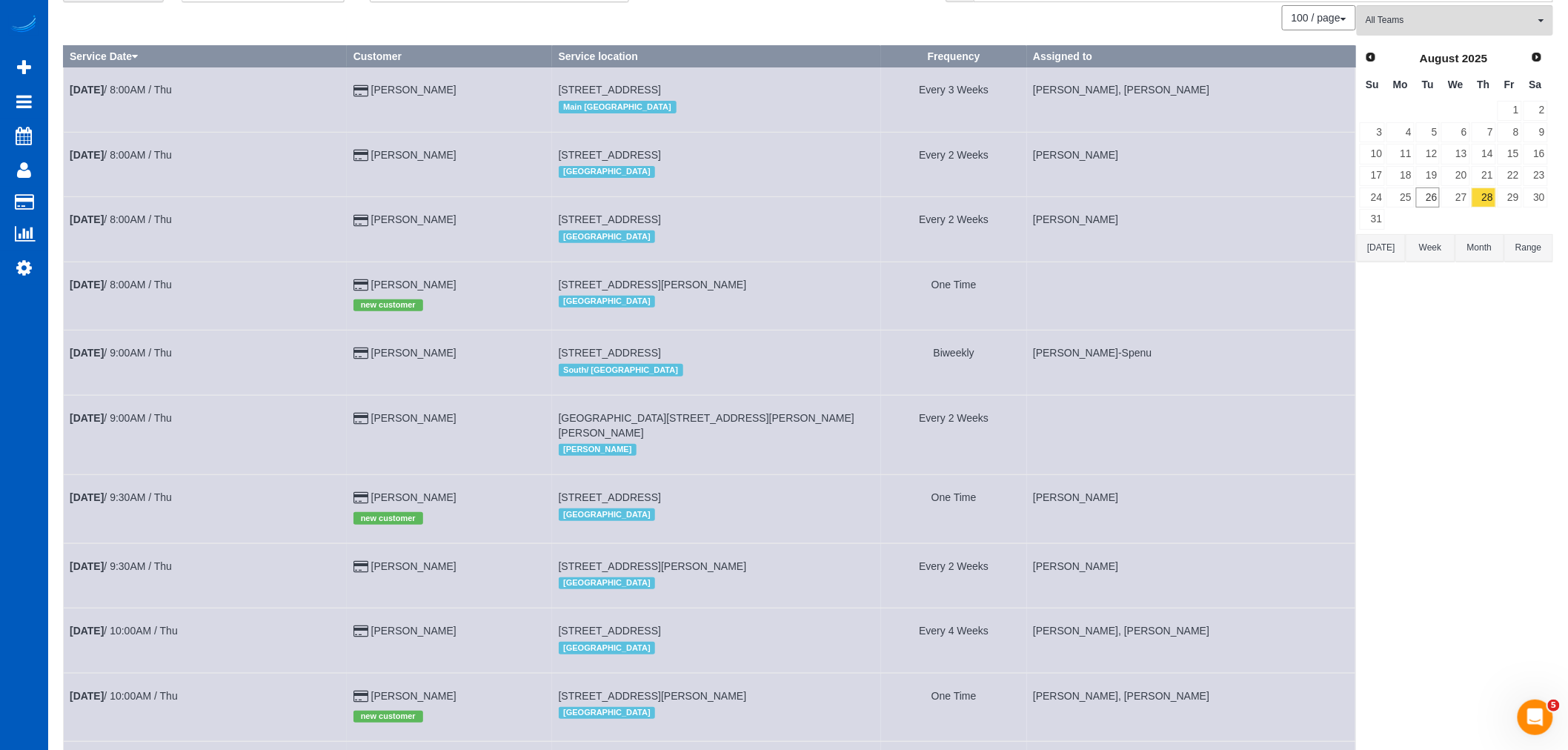
click at [144, 289] on link "Aug 28th / 8:00AM / Thu" at bounding box center [120, 284] width 102 height 12
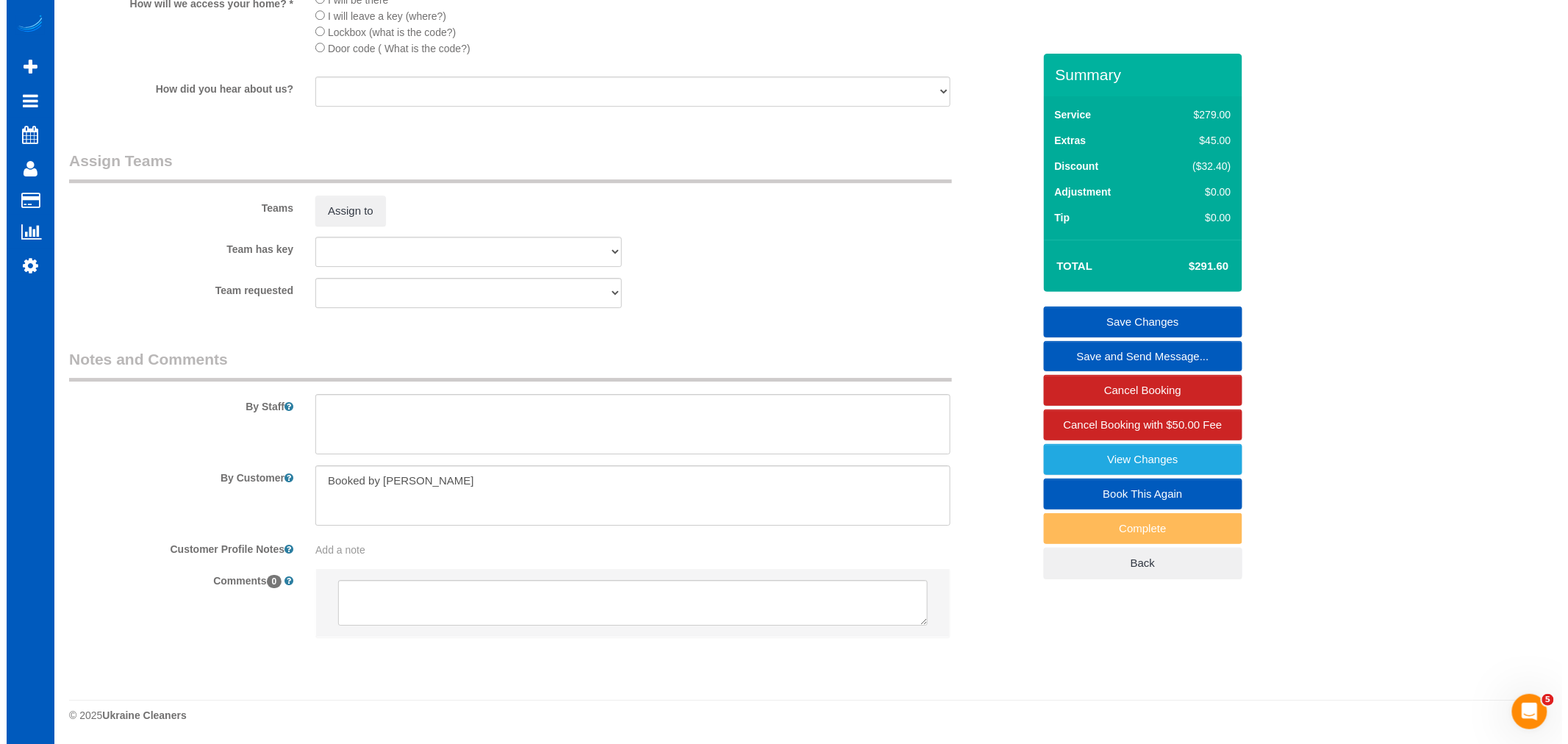
scroll to position [1825, 0]
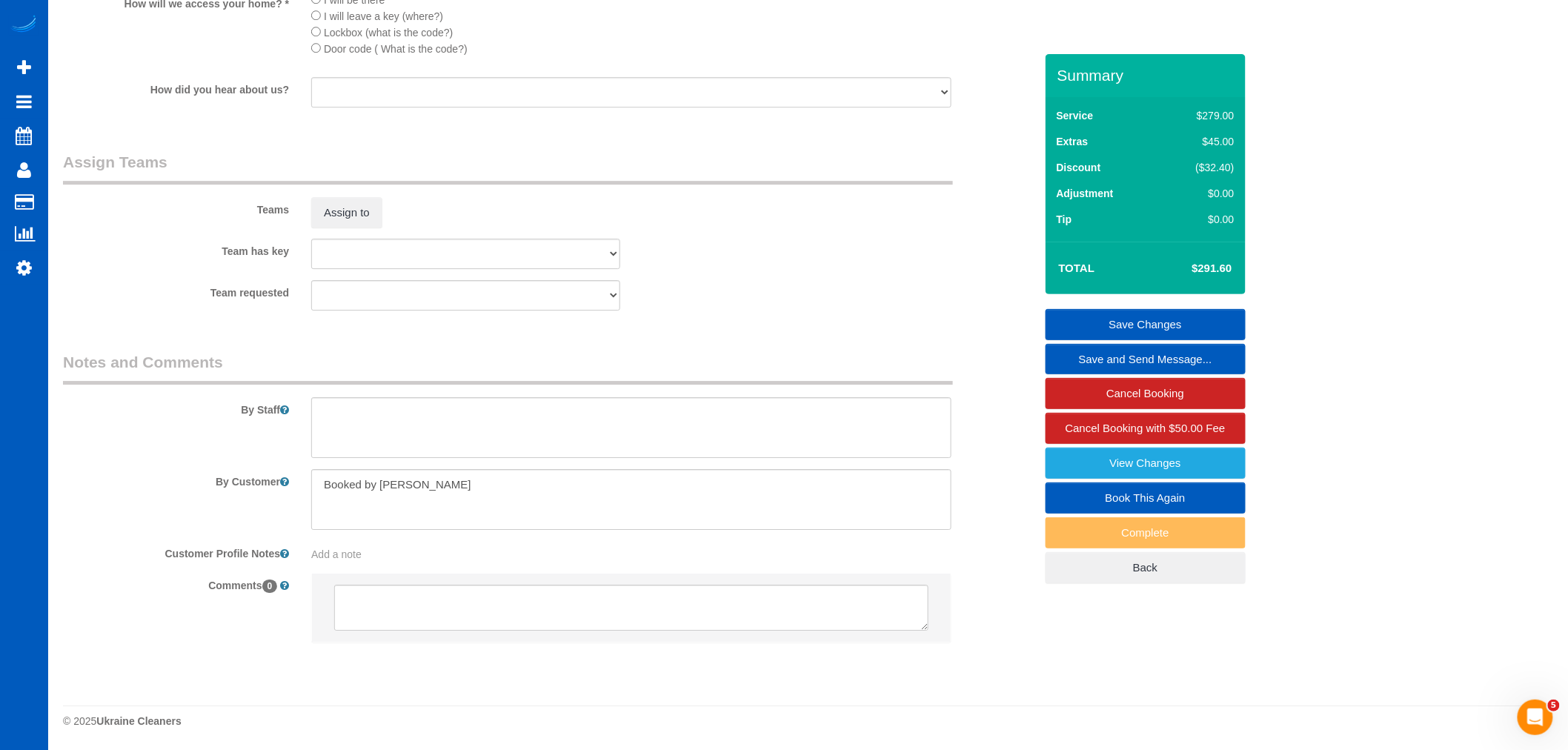
click at [374, 230] on sui-booking-teams "Teams Assign to Team has key Alona Kulish Elena Kremneva Irina Dunaeva Kseniia …" at bounding box center [549, 231] width 972 height 160
click at [374, 228] on sui-booking-teams "Teams Assign to Team has key Alona Kulish Elena Kremneva Irina Dunaeva Kseniia …" at bounding box center [549, 231] width 972 height 160
click at [358, 218] on button "Assign to" at bounding box center [347, 213] width 71 height 31
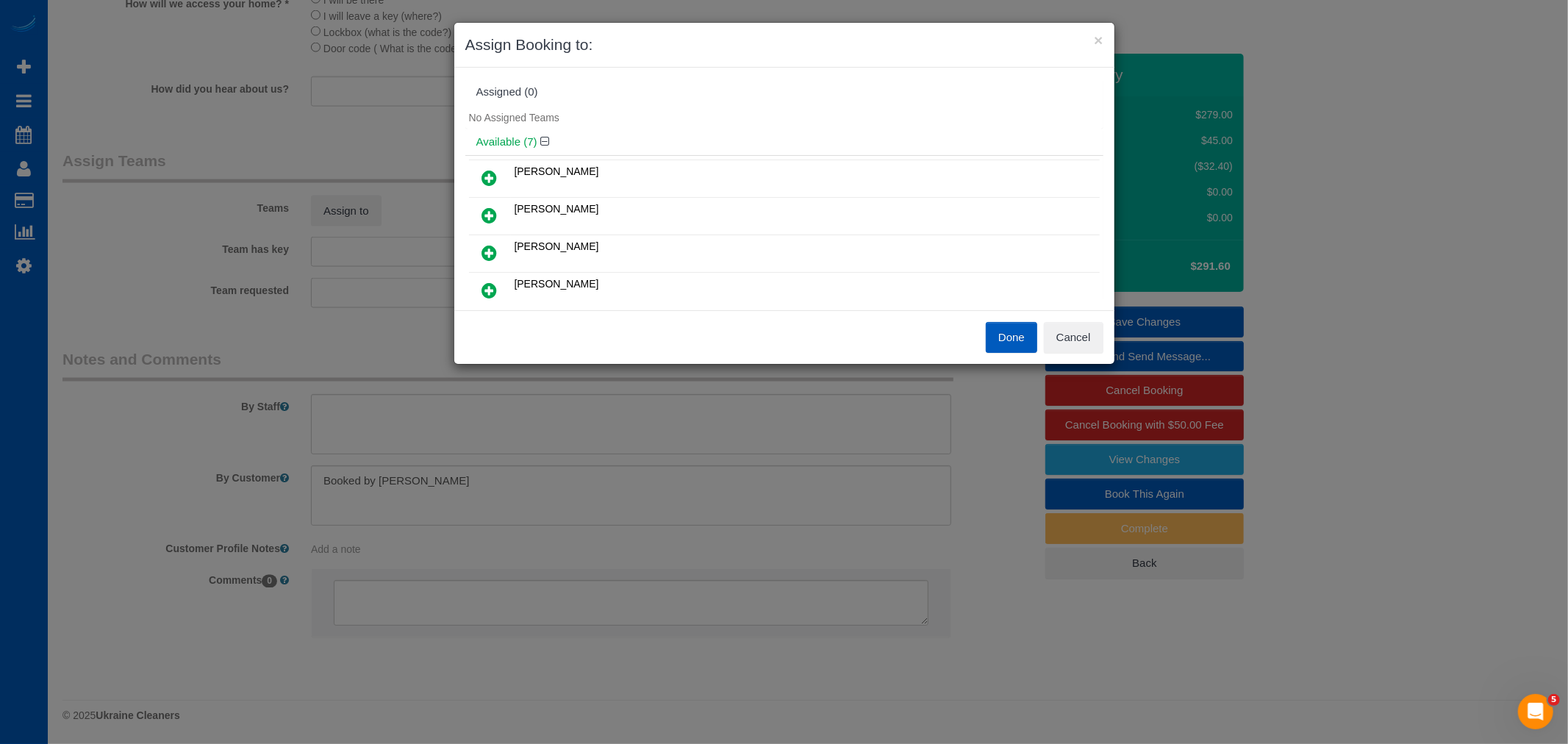
click at [1106, 341] on div "Done Cancel" at bounding box center [949, 337] width 330 height 31
click at [1098, 337] on button "Cancel" at bounding box center [1074, 337] width 60 height 31
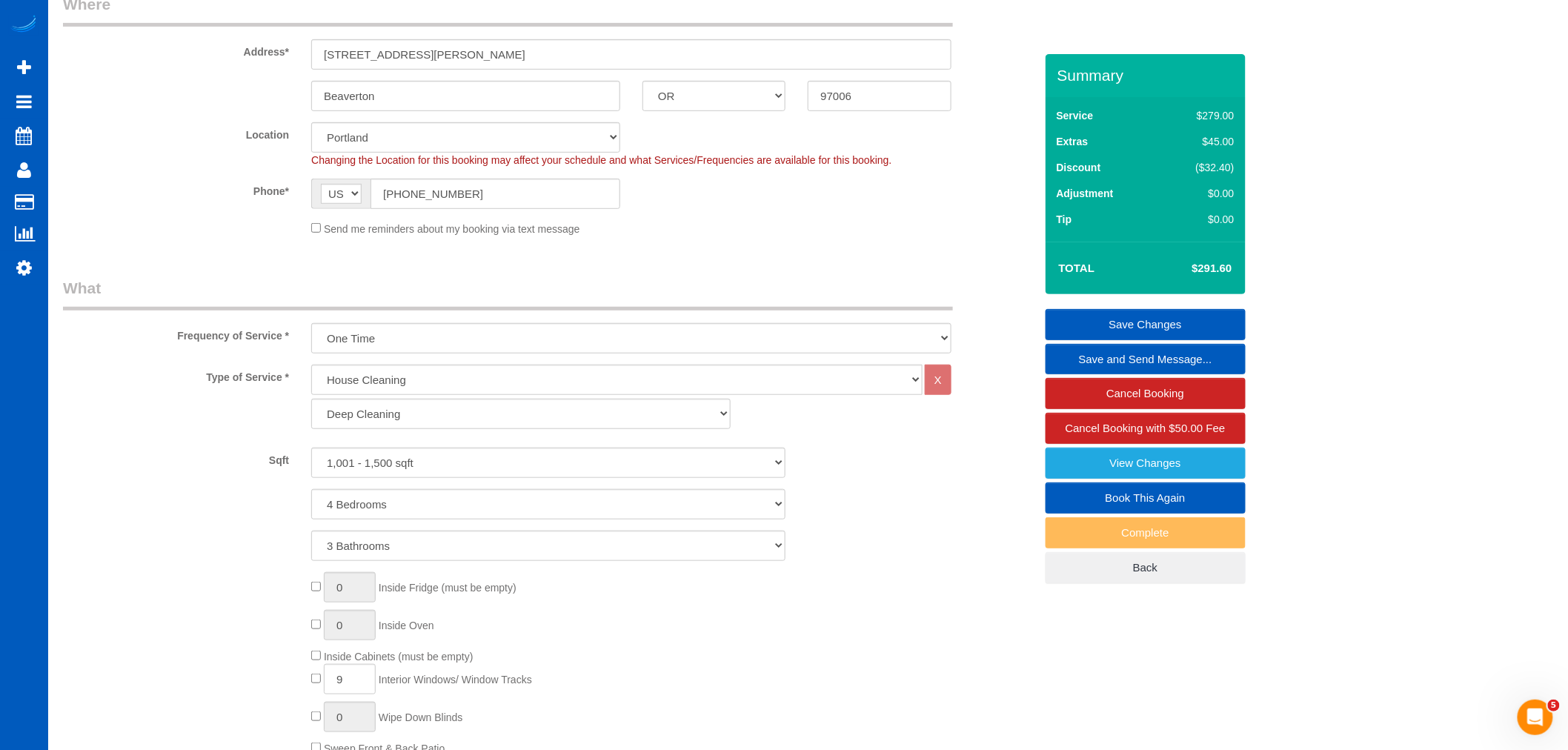
scroll to position [109, 0]
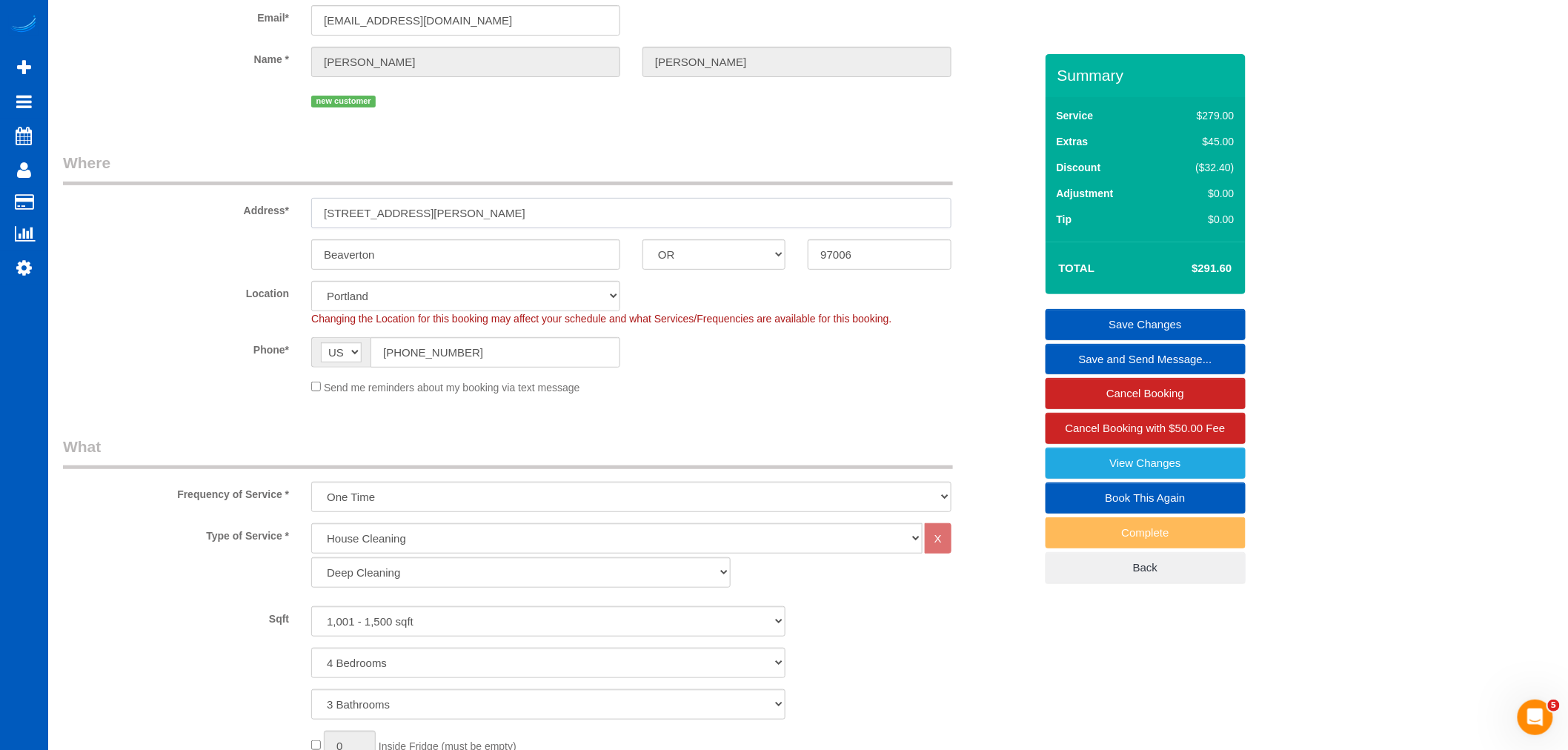
drag, startPoint x: 462, startPoint y: 217, endPoint x: 294, endPoint y: 211, distance: 168.1
click at [294, 211] on div "Address* 14 SW Wallingford Way" at bounding box center [549, 190] width 994 height 76
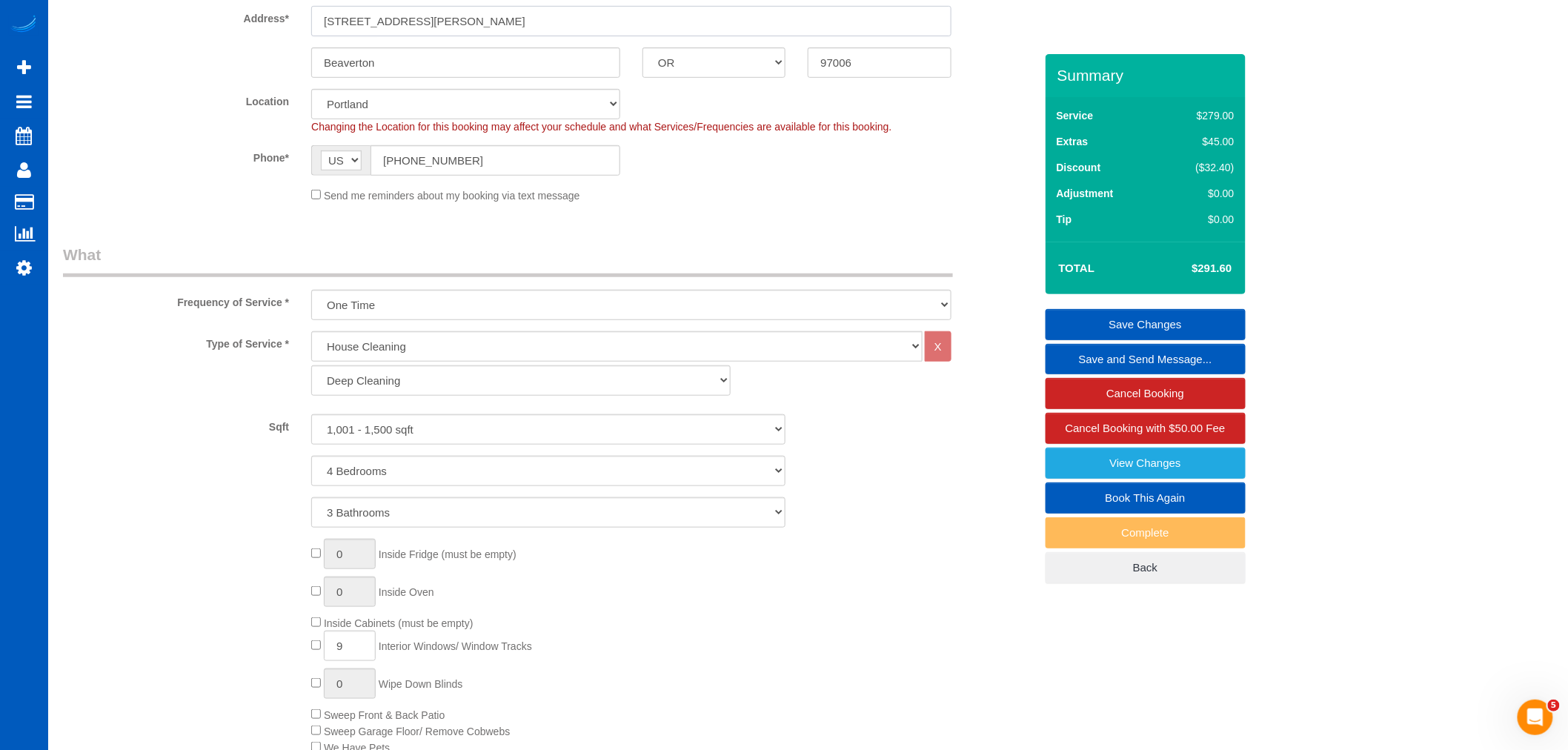
scroll to position [358, 0]
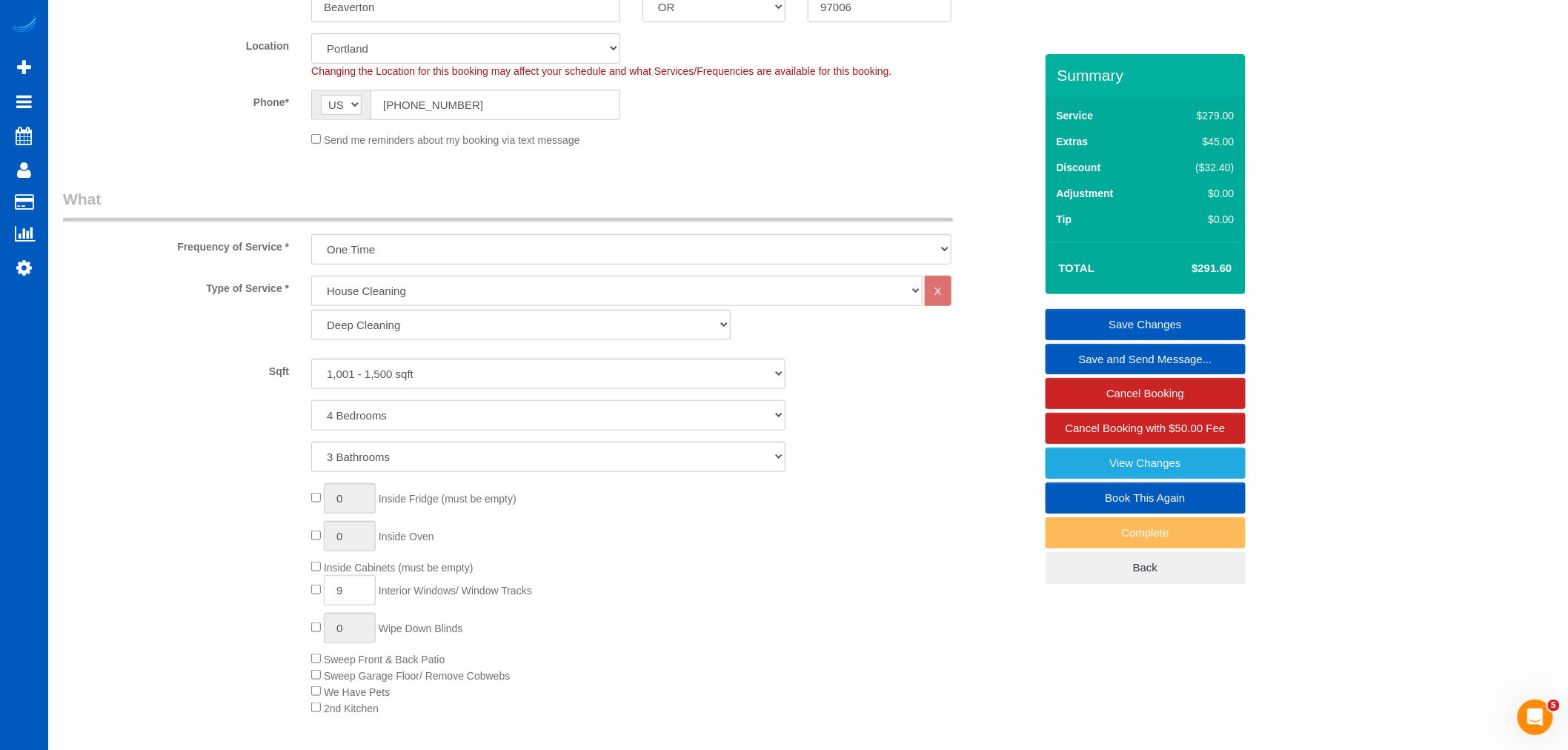
click at [413, 414] on select "1 Bedroom 2 Bedrooms 3 Bedrooms 4 Bedrooms 5 Bedrooms 6 Bedrooms 7 Bedrooms" at bounding box center [549, 415] width 475 height 30
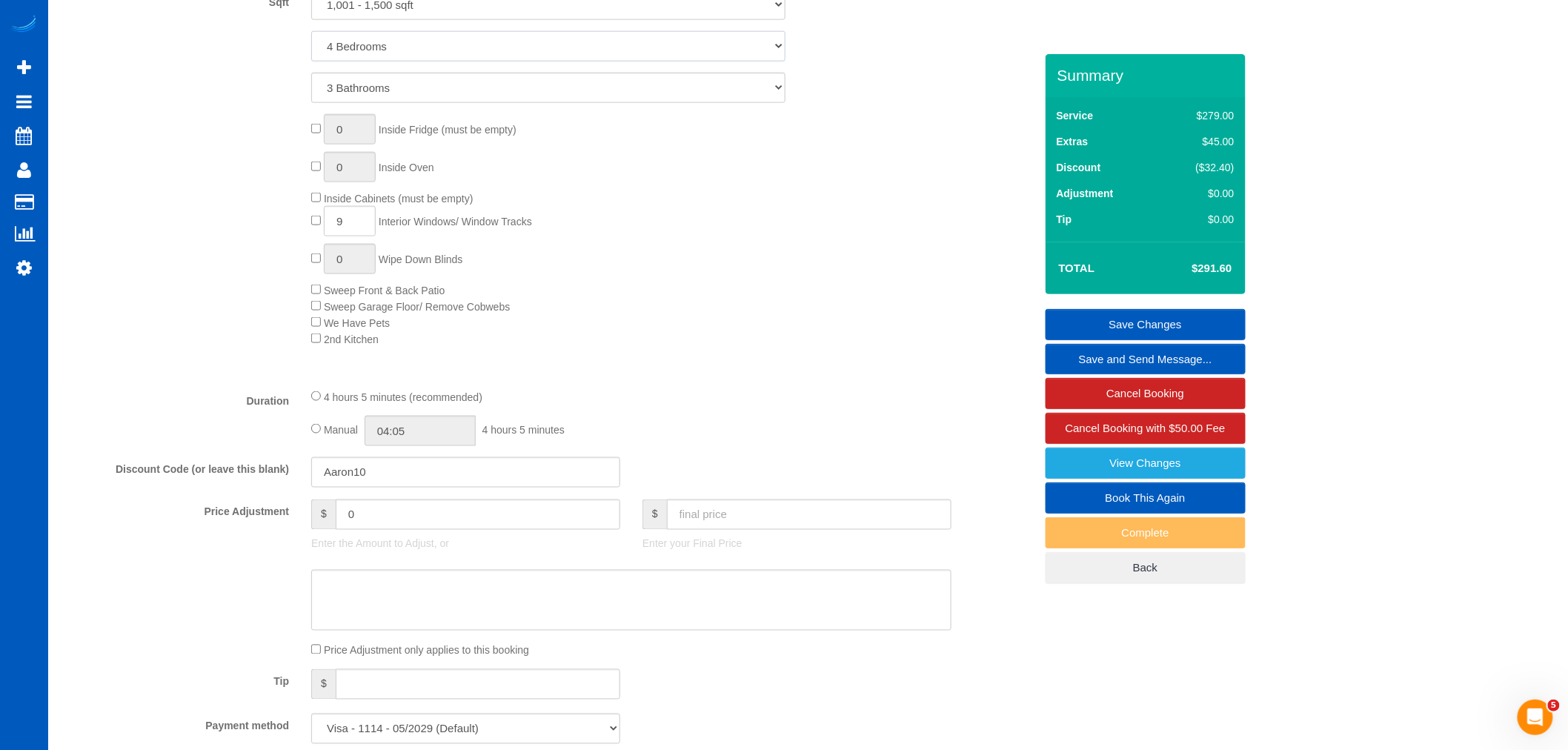
scroll to position [522, 0]
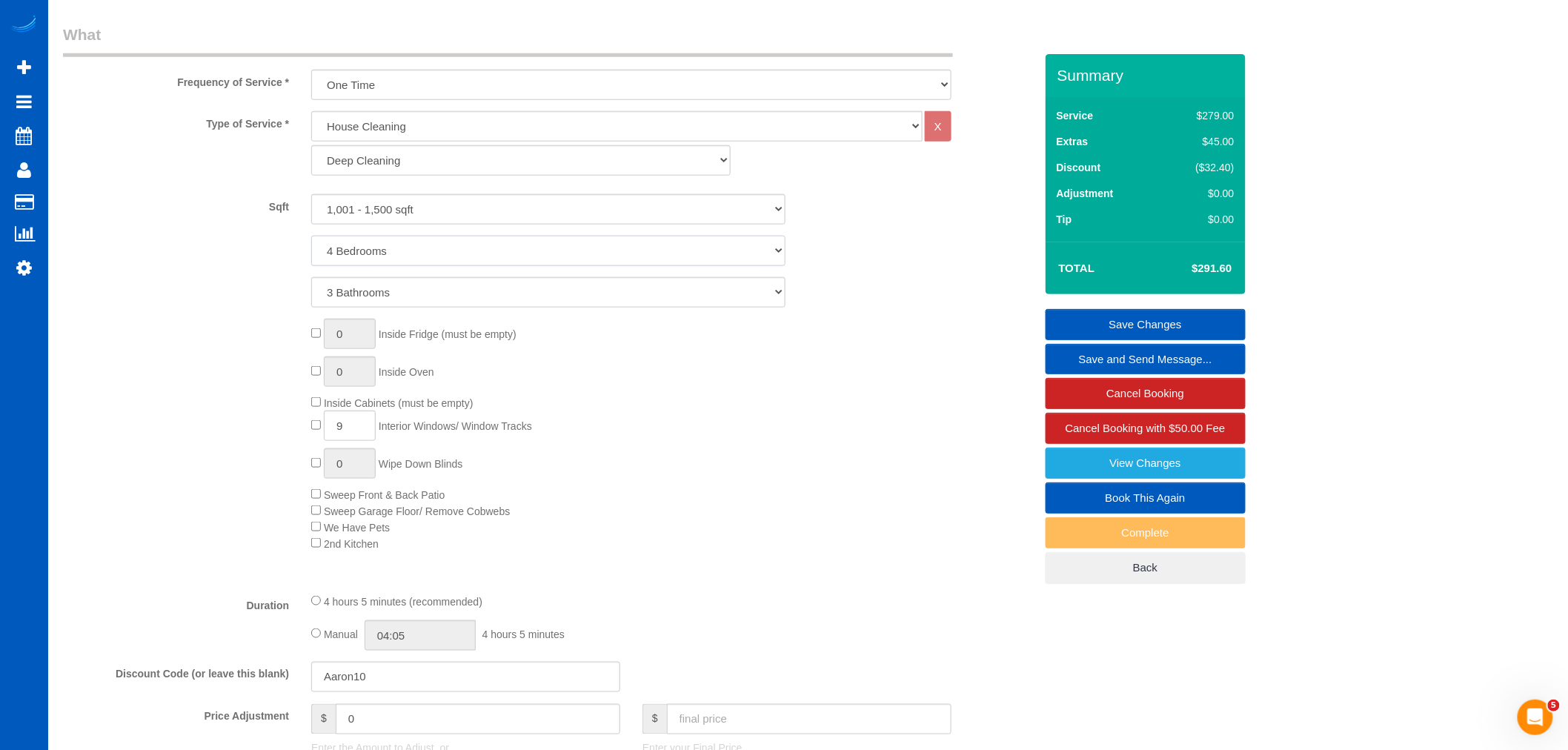
click at [335, 254] on select "1 Bedroom 2 Bedrooms 3 Bedrooms 4 Bedrooms 5 Bedrooms 6 Bedrooms 7 Bedrooms" at bounding box center [549, 251] width 475 height 30
click at [311, 237] on select "1 Bedroom 2 Bedrooms 3 Bedrooms 4 Bedrooms 5 Bedrooms 6 Bedrooms 7 Bedrooms" at bounding box center [549, 251] width 475 height 30
click at [364, 301] on select "1 Bathroom 2 Bathrooms 3 Bathrooms 4 Bathrooms 5 Bathrooms 6 Bathrooms 7 Bathro…" at bounding box center [549, 292] width 475 height 30
click at [311, 279] on select "1 Bathroom 2 Bathrooms 3 Bathrooms 4 Bathrooms 5 Bathrooms 6 Bathrooms 7 Bathro…" at bounding box center [549, 292] width 475 height 30
click at [749, 388] on div "0 Inside Fridge (must be empty) 0 Inside Oven Inside Cabinets (must be empty) 9…" at bounding box center [673, 436] width 745 height 233
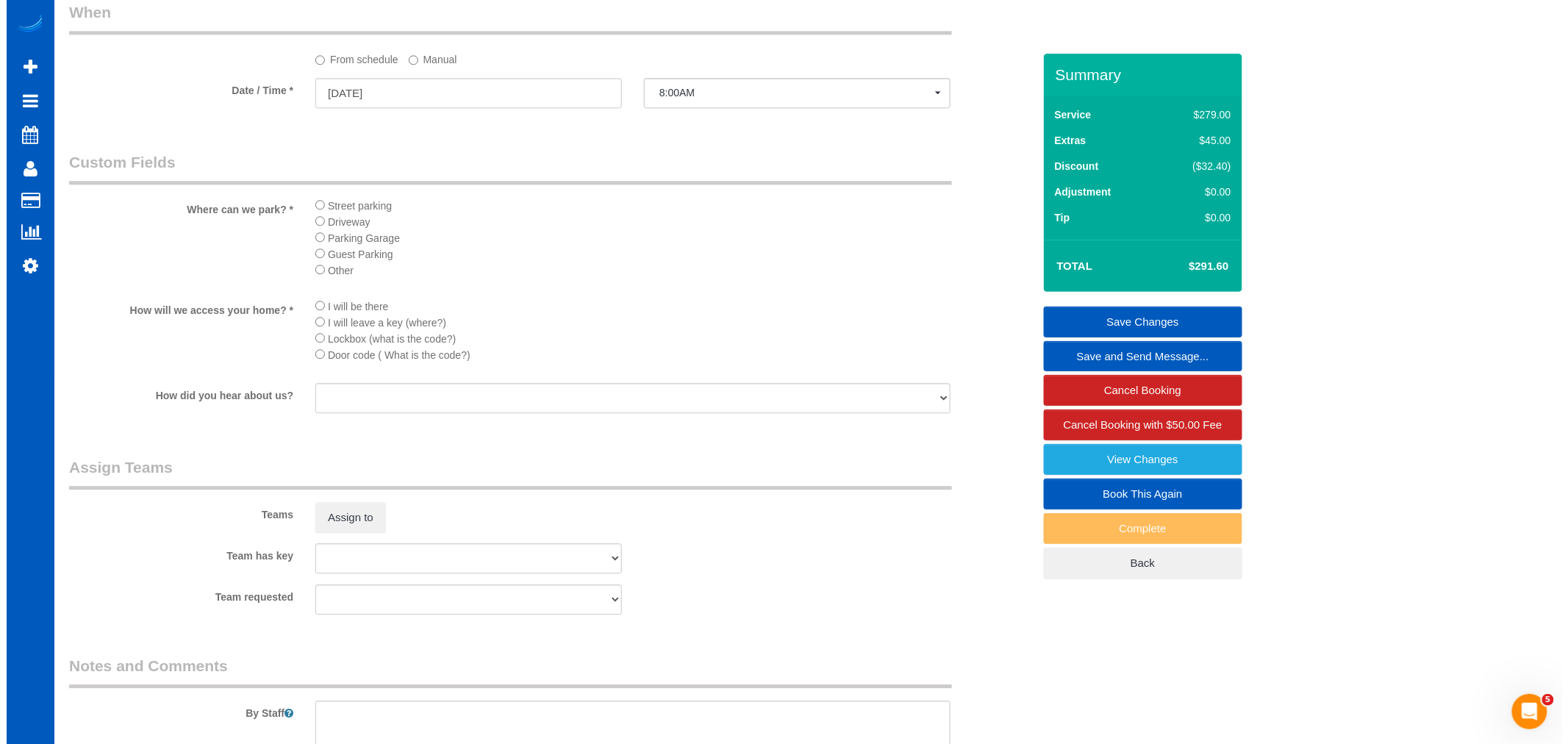
scroll to position [1825, 0]
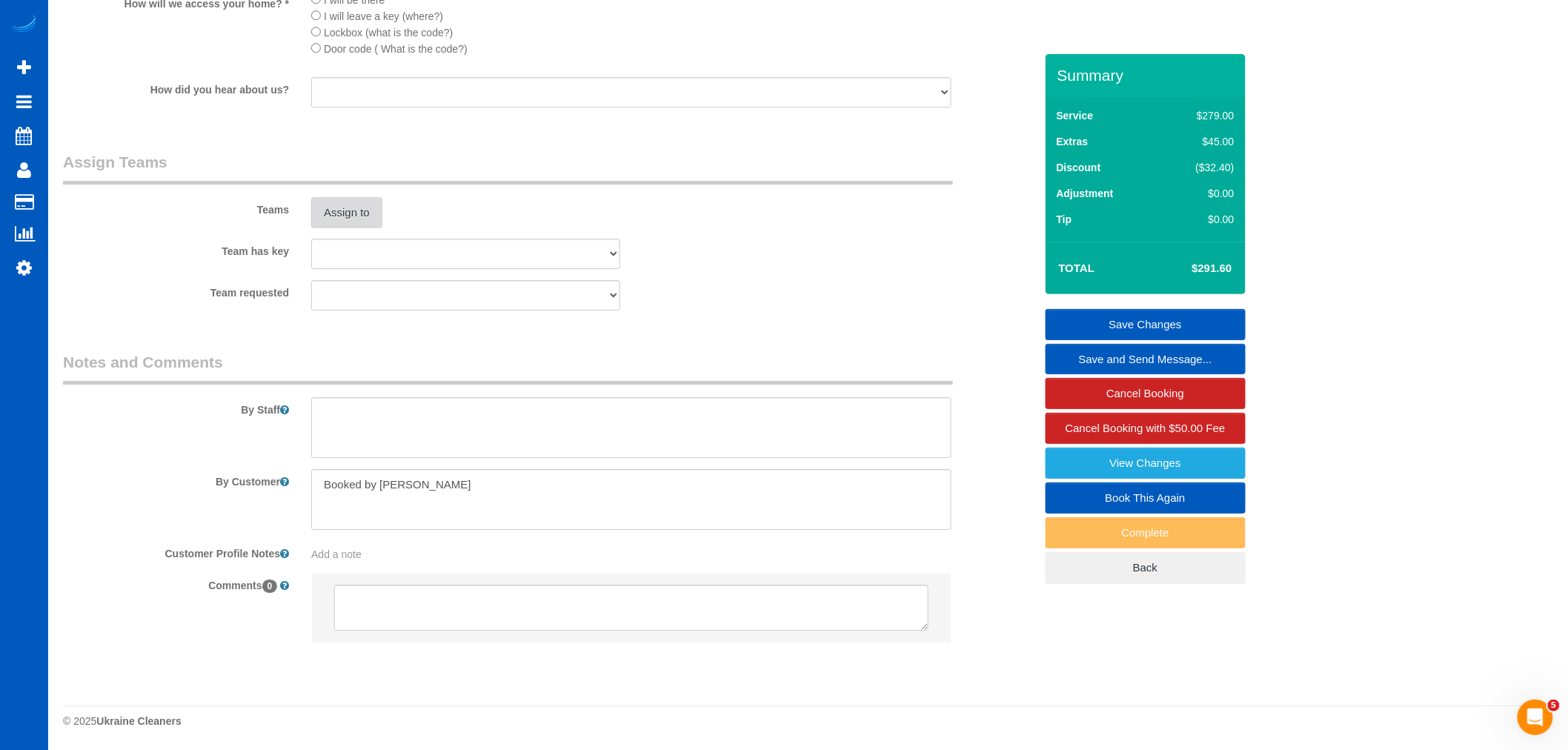
click at [339, 217] on button "Assign to" at bounding box center [347, 213] width 71 height 31
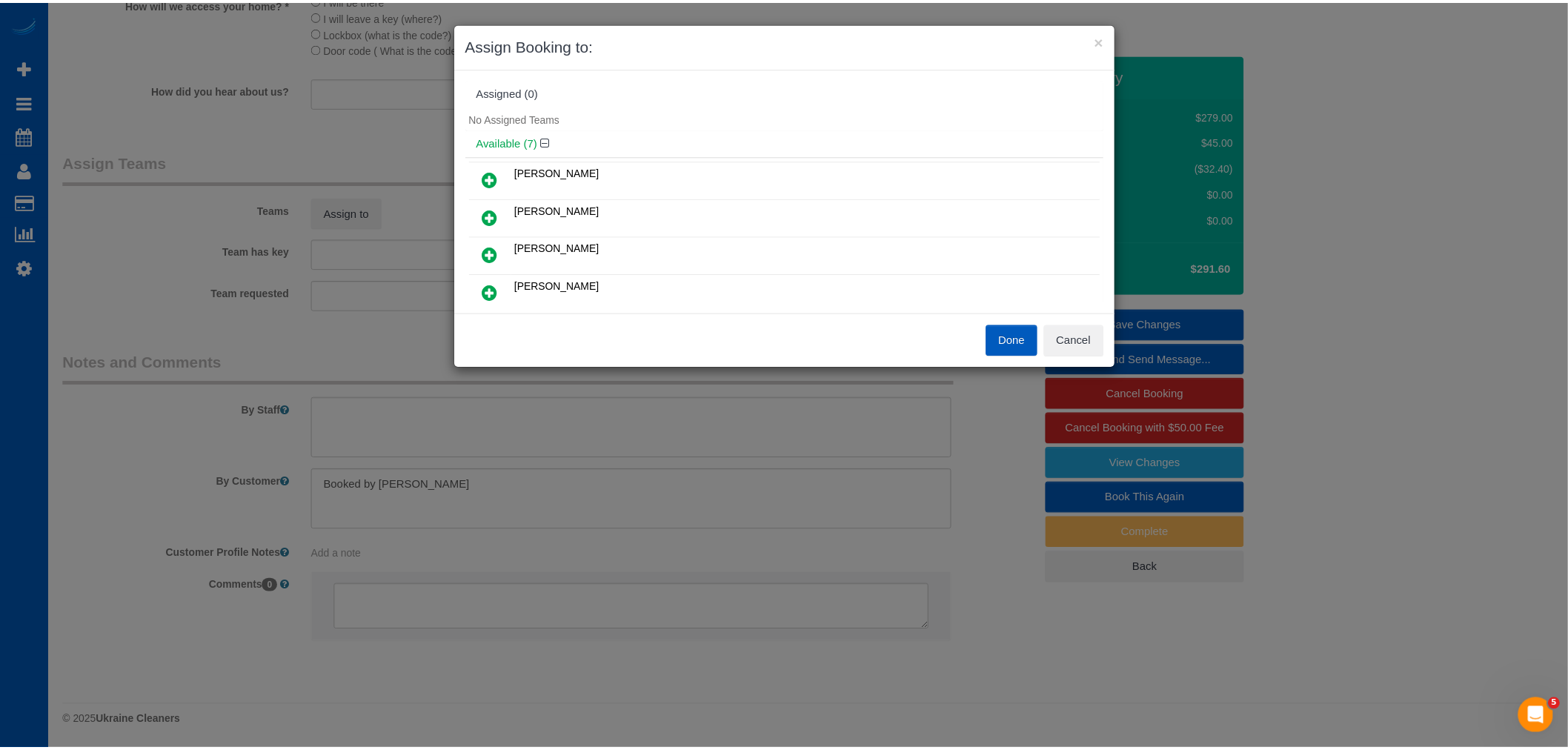
scroll to position [0, 0]
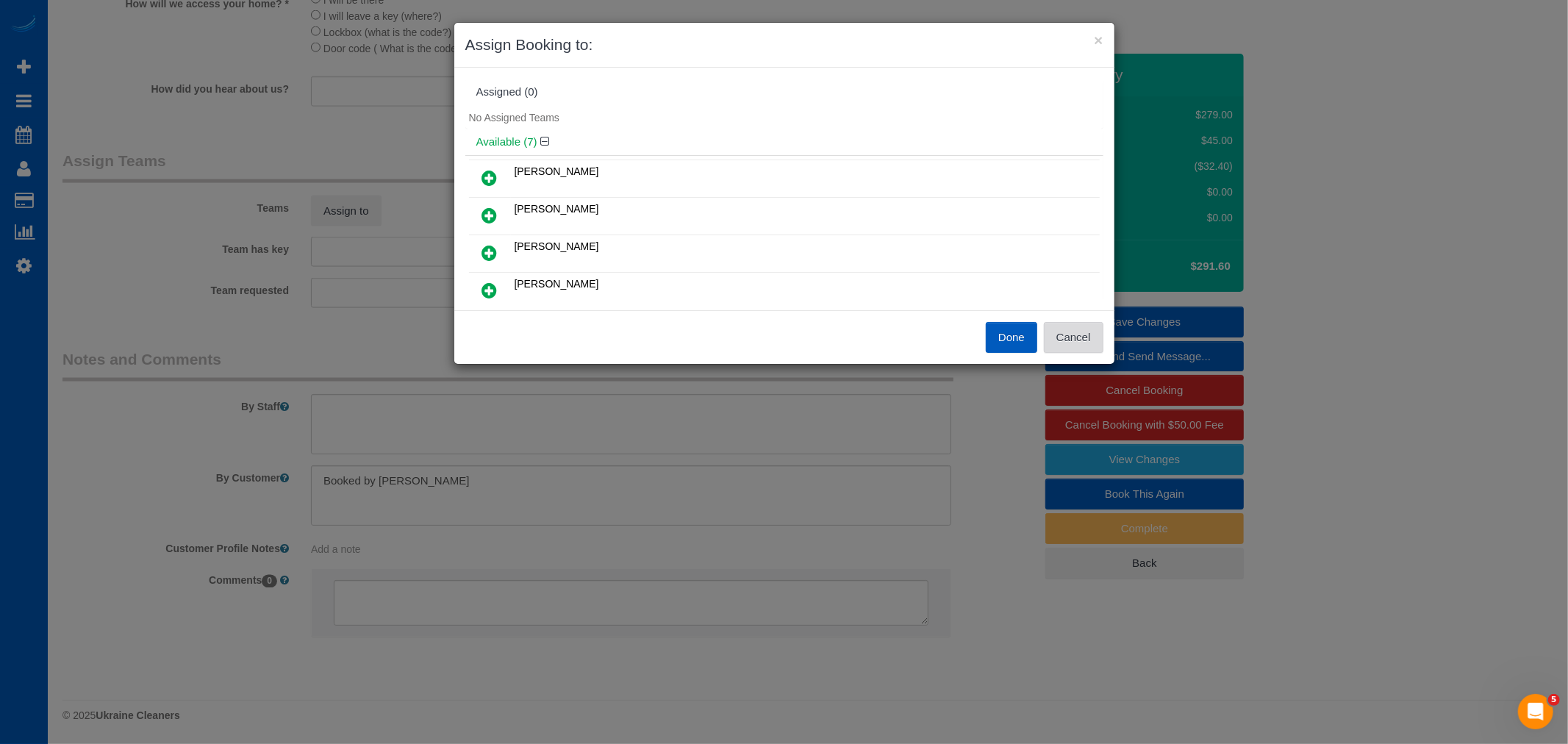
click at [1075, 327] on button "Cancel" at bounding box center [1074, 337] width 60 height 31
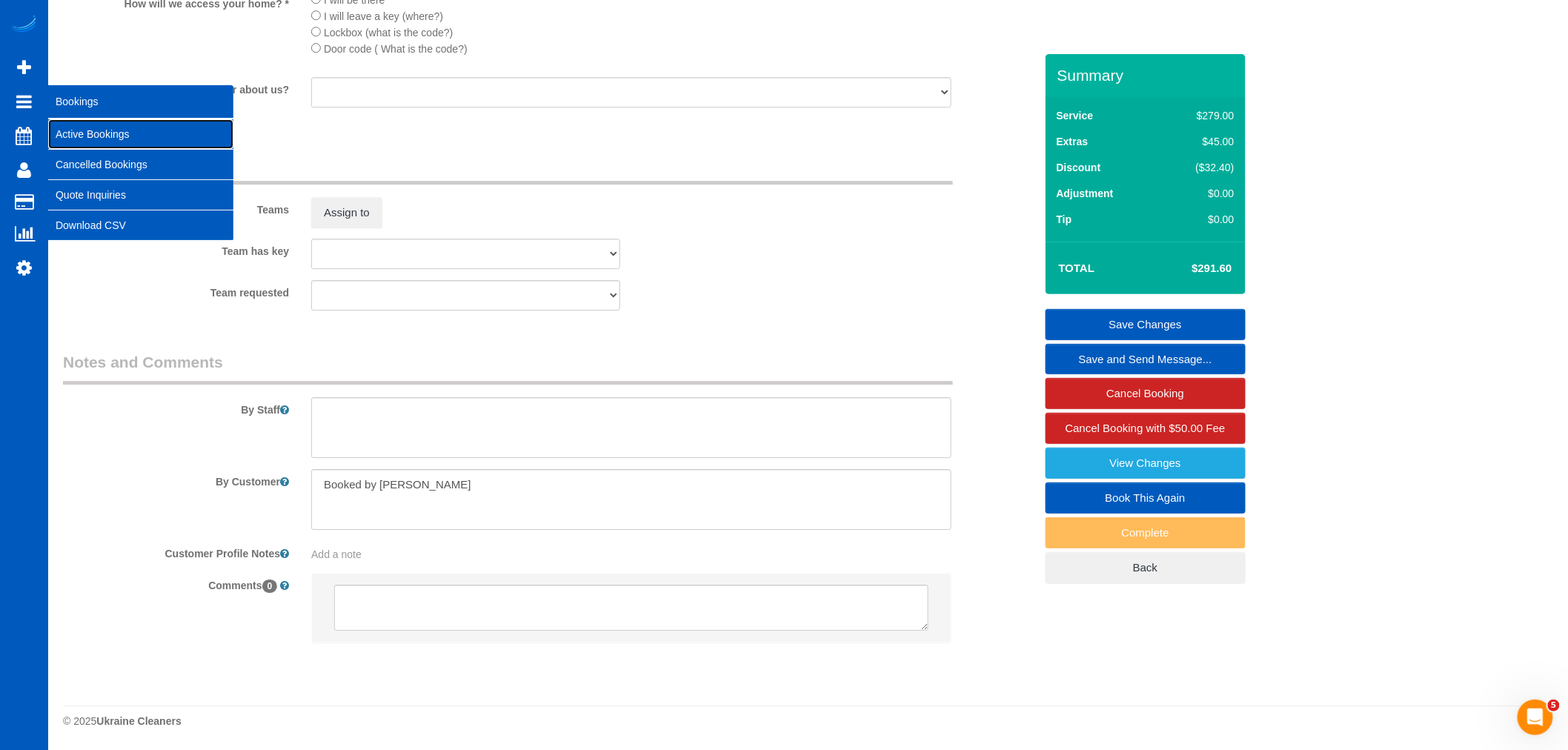
click at [112, 133] on link "Active Bookings" at bounding box center [141, 134] width 185 height 29
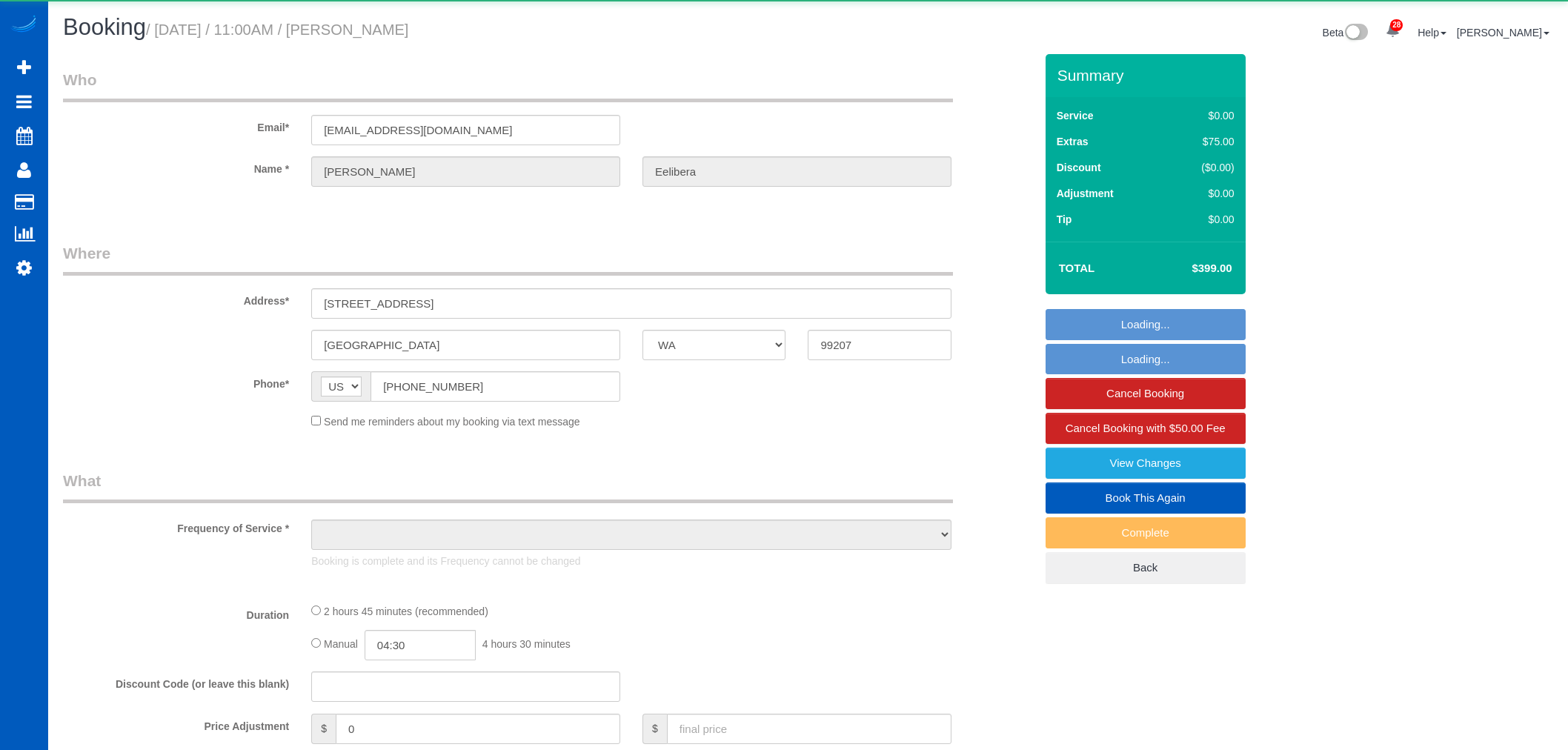
select select "WA"
select select "object:1186"
select select "199"
select select "1501"
select select "2"
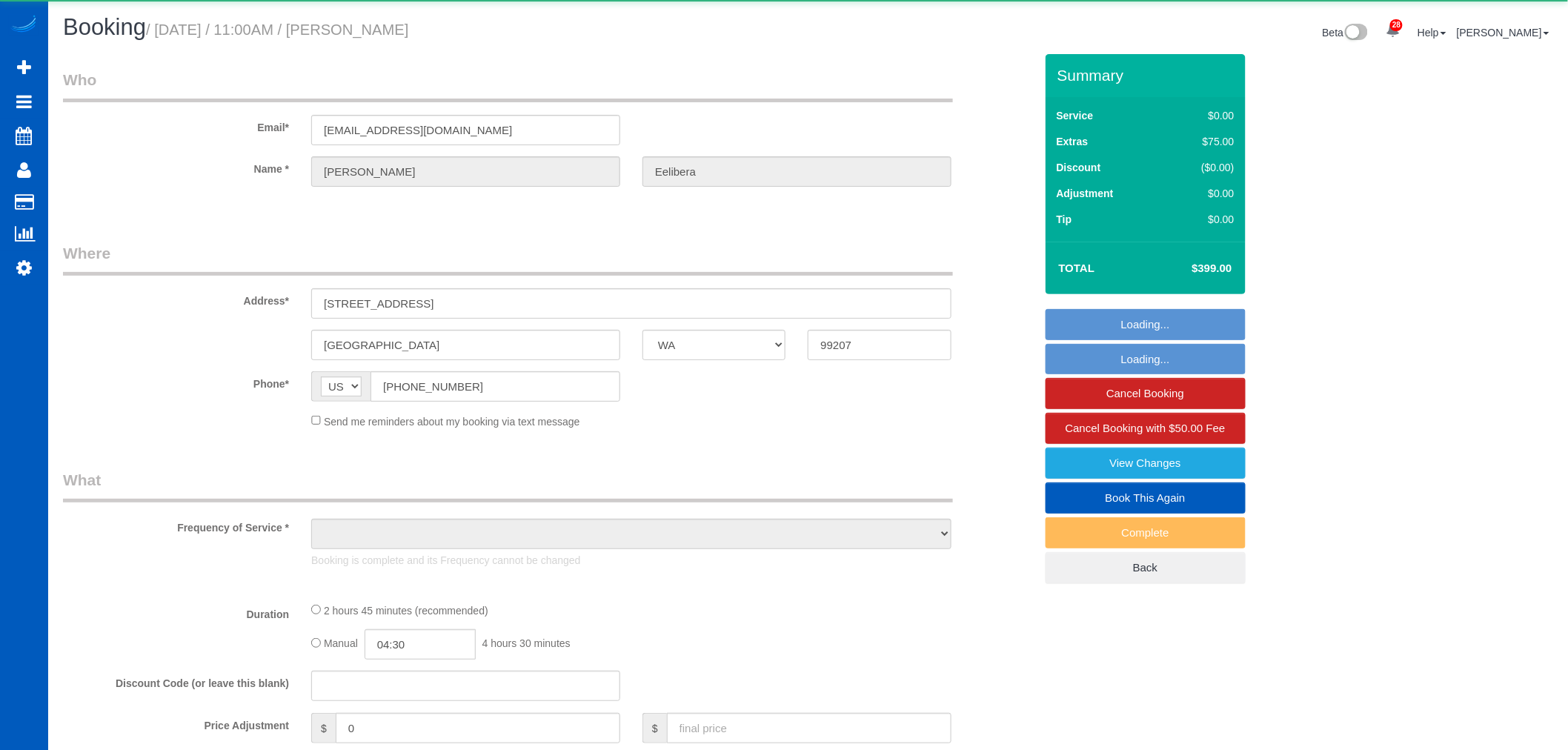
select select "spot1"
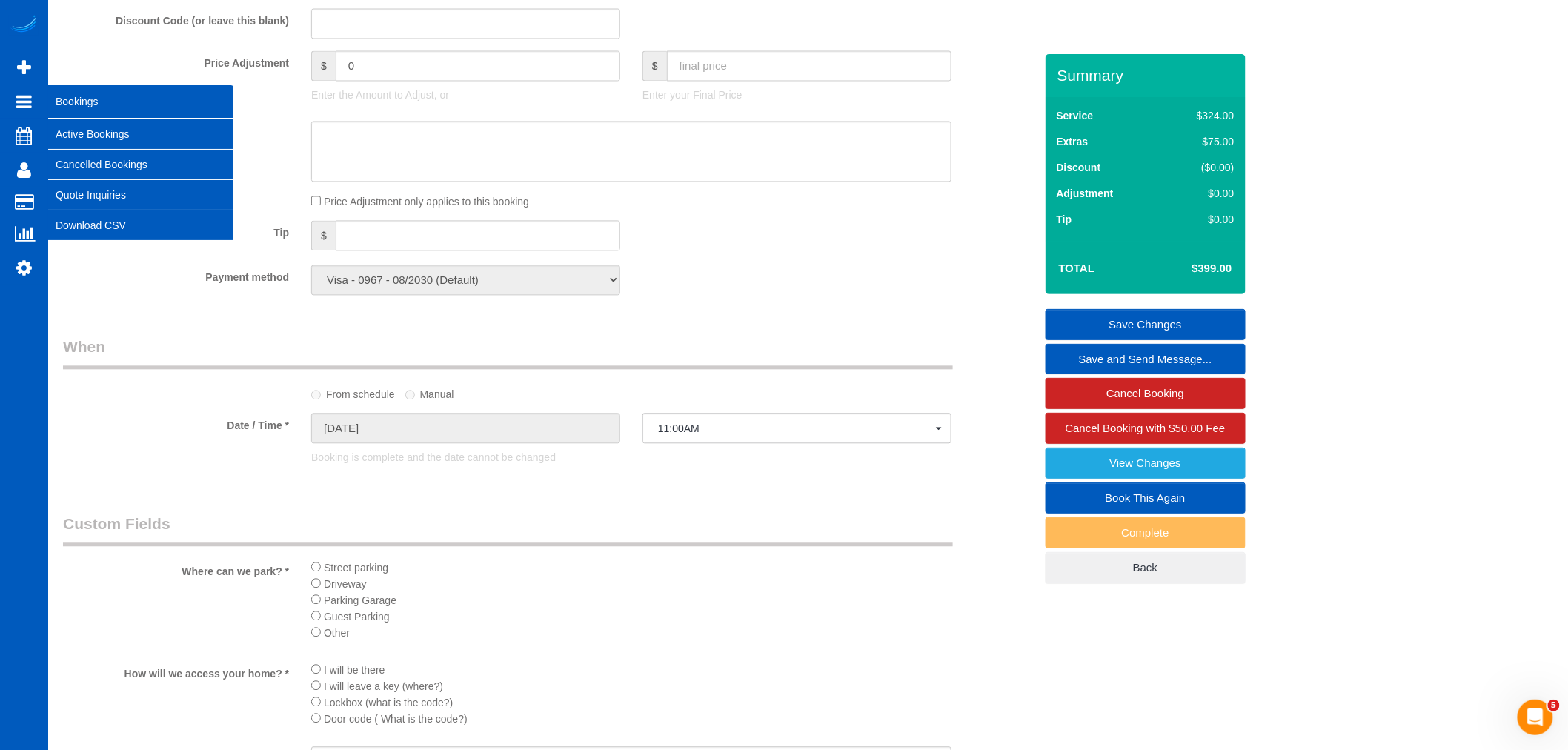
scroll to position [1162, 0]
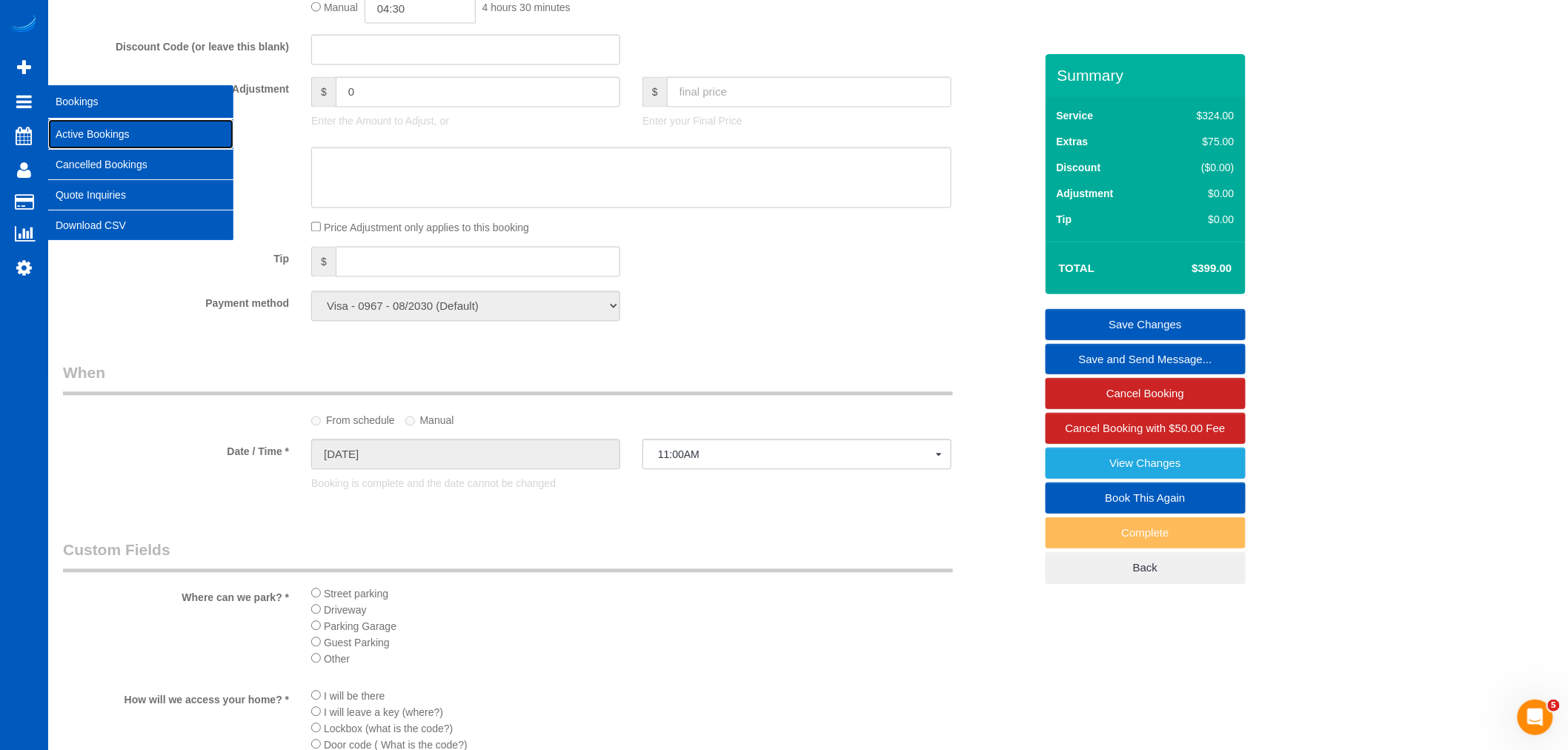
click at [121, 146] on link "Active Bookings" at bounding box center [141, 134] width 185 height 29
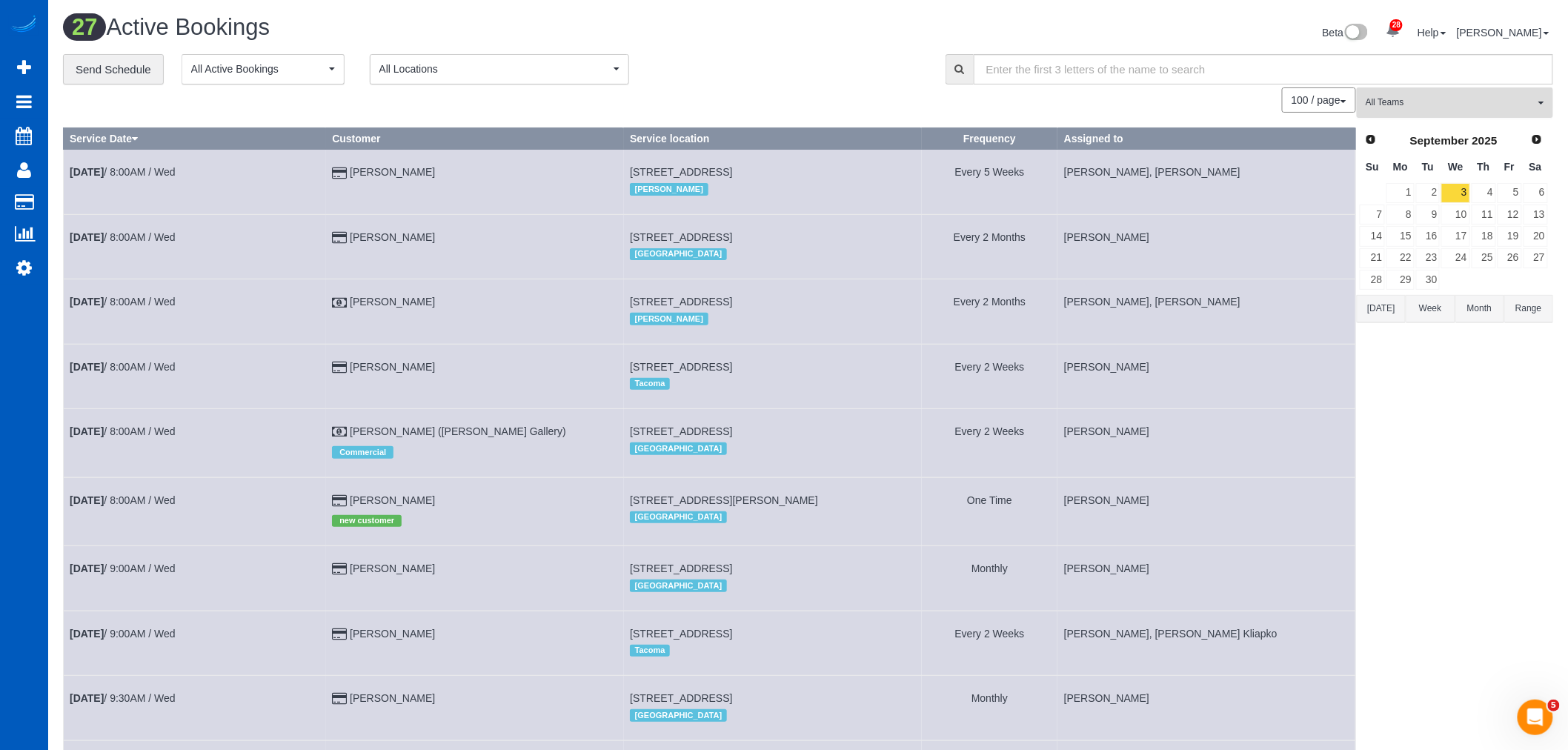
click at [1431, 91] on button "All Teams" at bounding box center [1455, 102] width 196 height 30
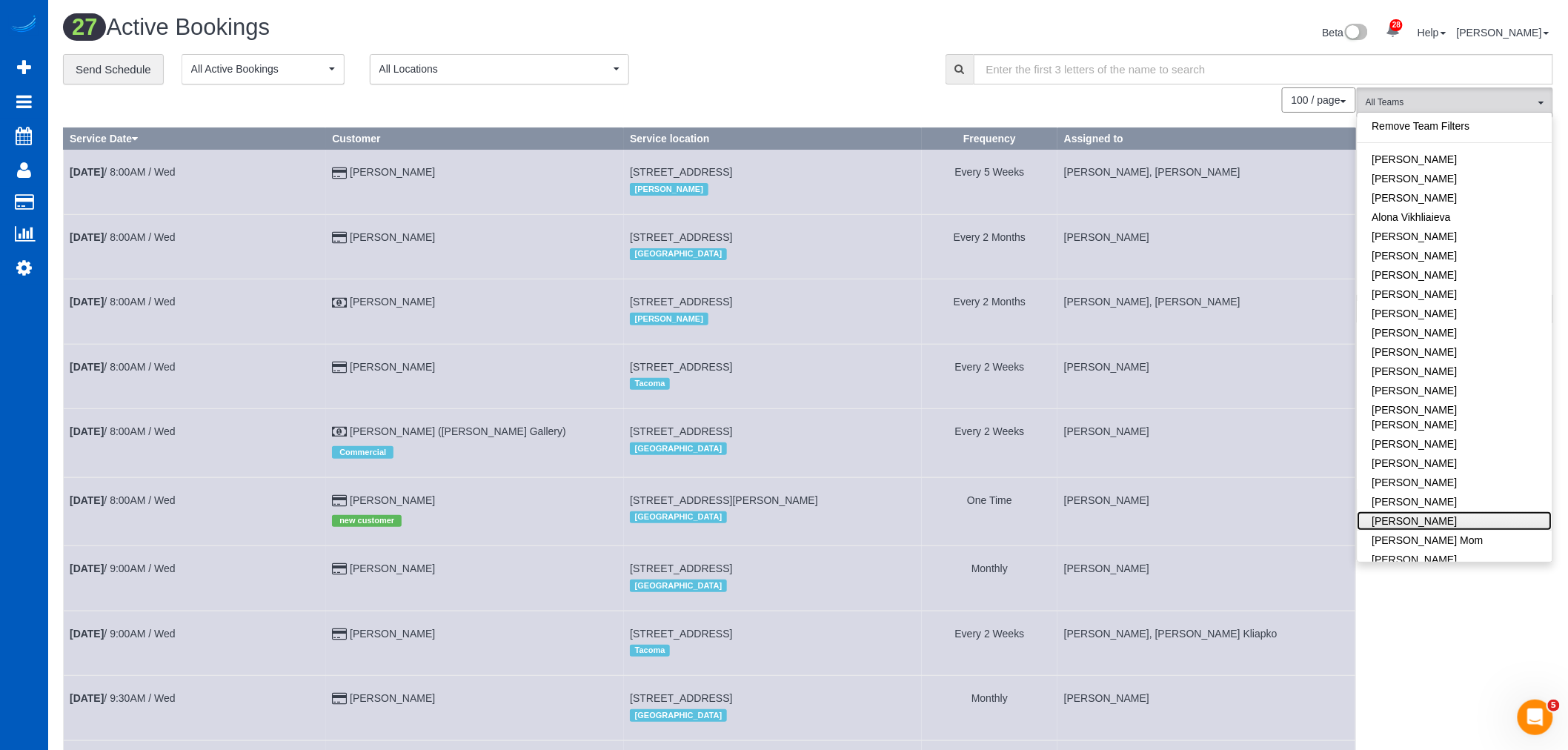
click at [1438, 512] on link "[PERSON_NAME]" at bounding box center [1455, 521] width 195 height 19
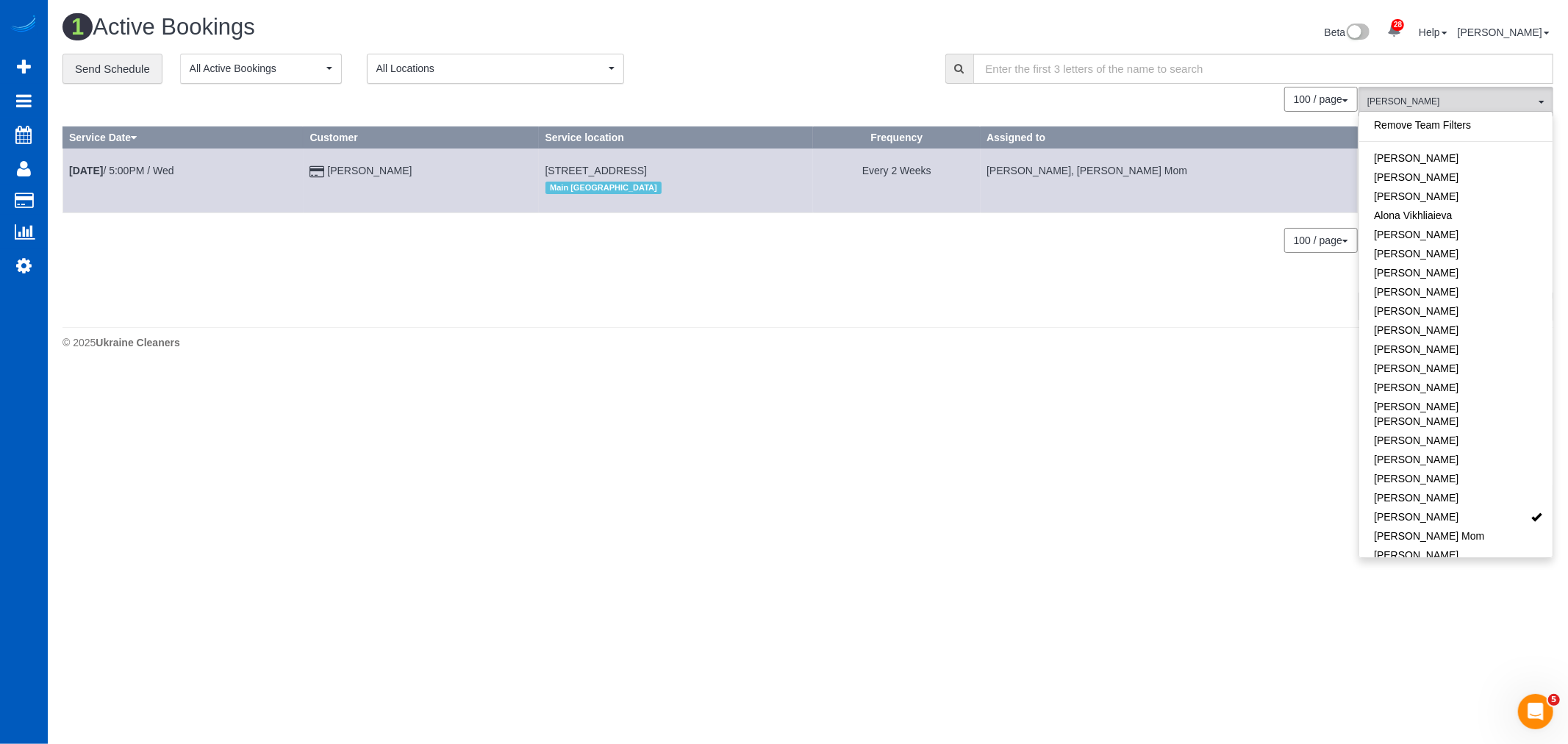
click at [778, 465] on body "28 Beta Your Notifications You have 0 alerts × You have 3 to charge for [DATE] …" at bounding box center [784, 372] width 1568 height 744
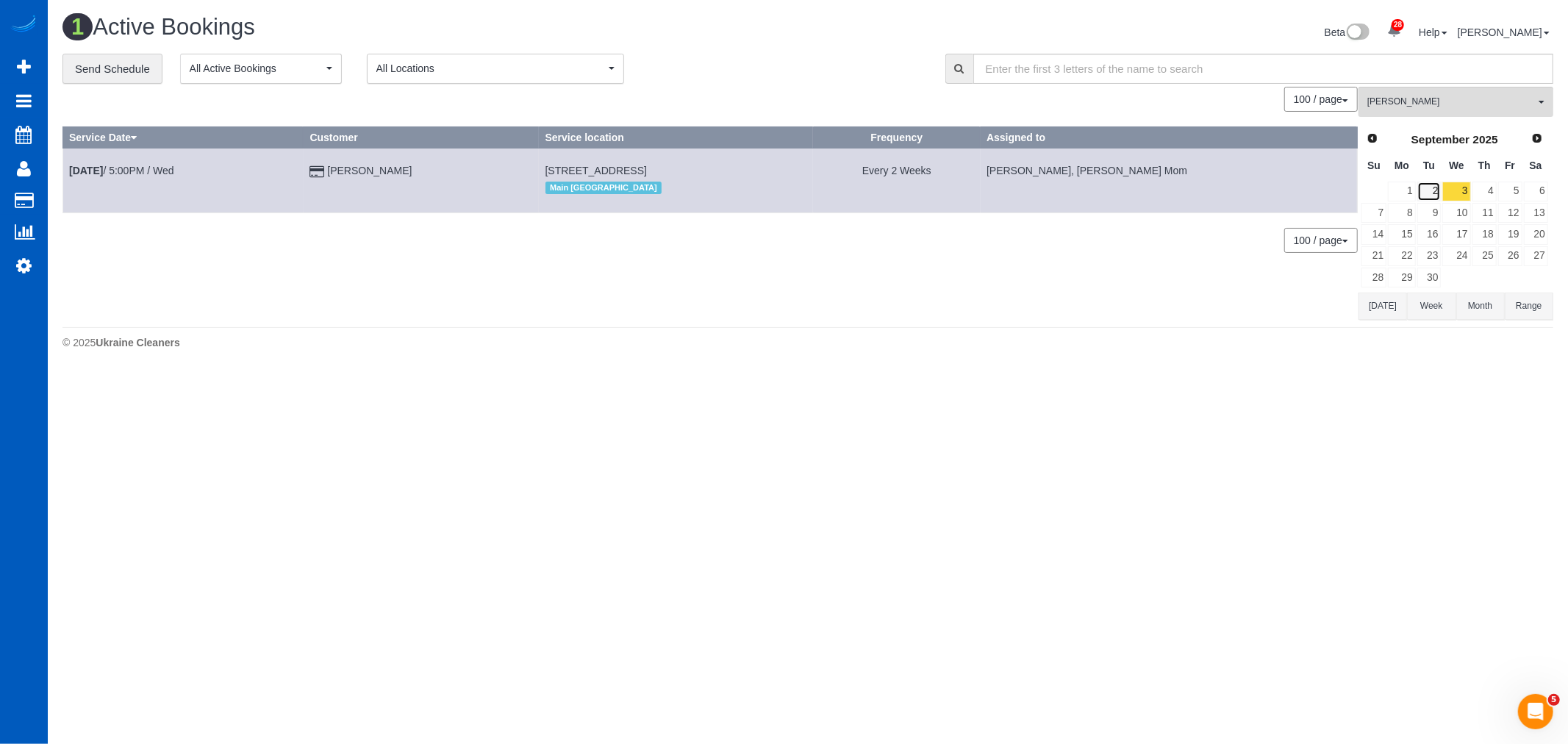
click at [1434, 188] on link "2" at bounding box center [1429, 192] width 24 height 20
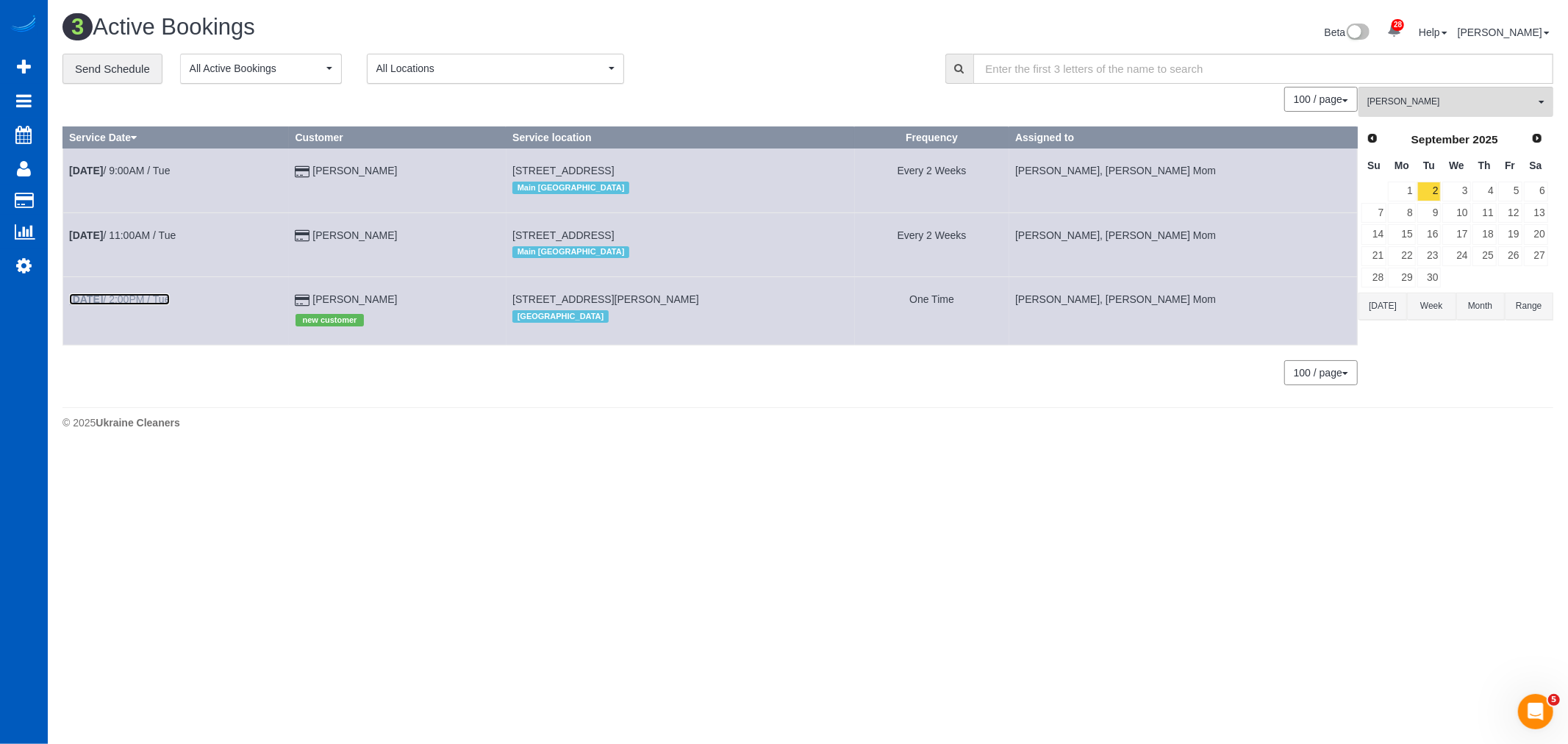
click at [157, 298] on link "Sep 2nd / 2:00PM / Tue" at bounding box center [119, 299] width 101 height 11
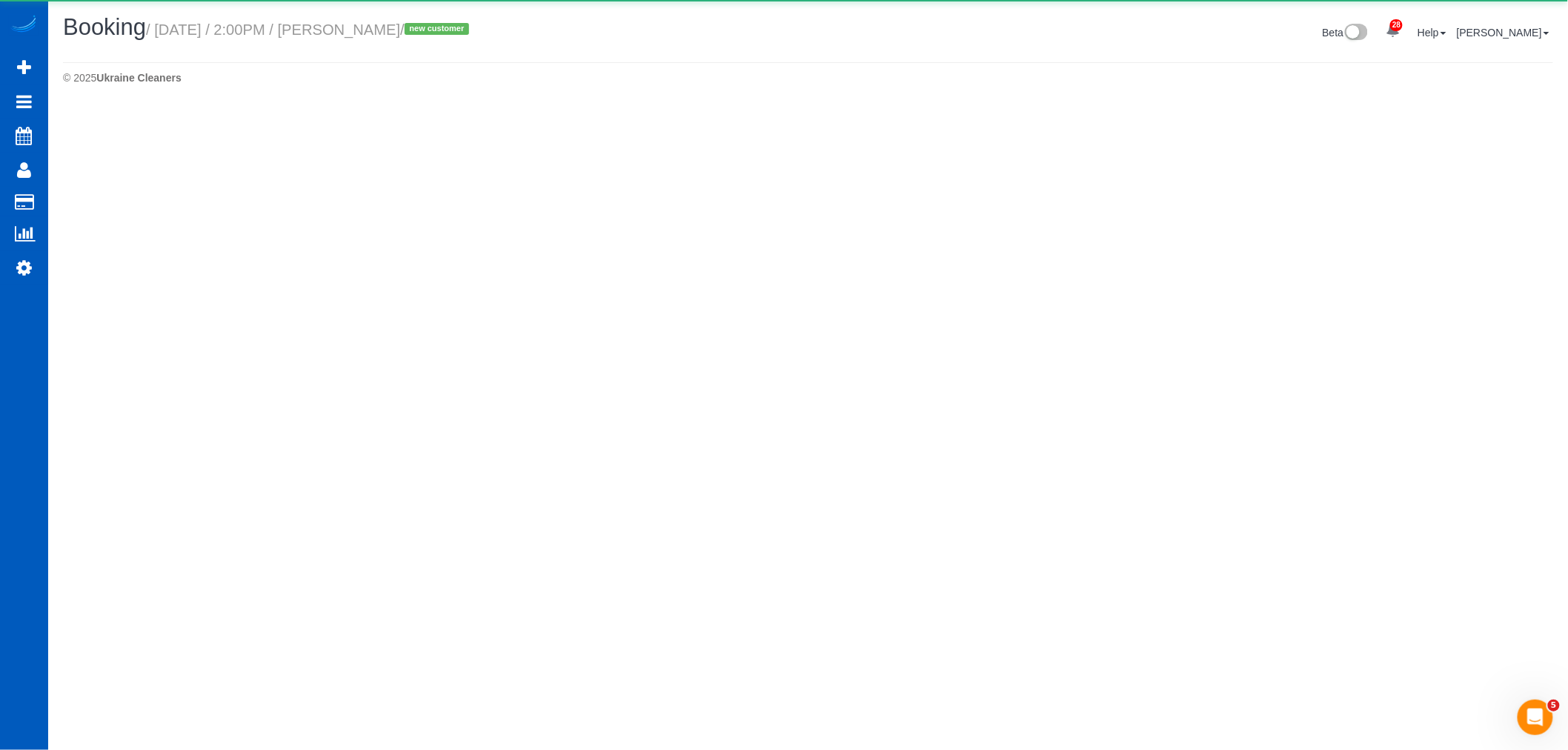
select select "CA"
select select "number:10"
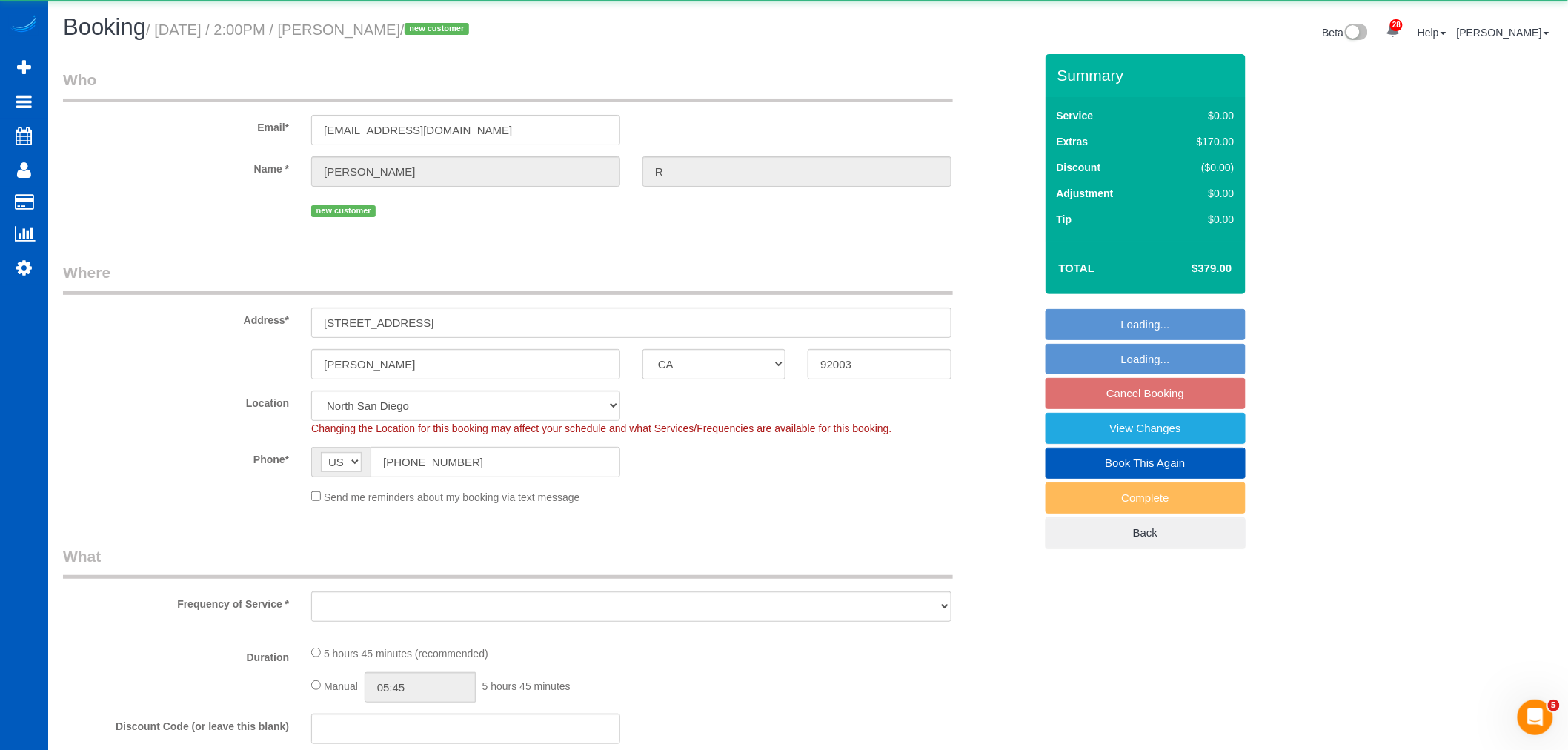
select select "object:2676"
select select "199"
select select "1501"
select select "3"
select select "2"
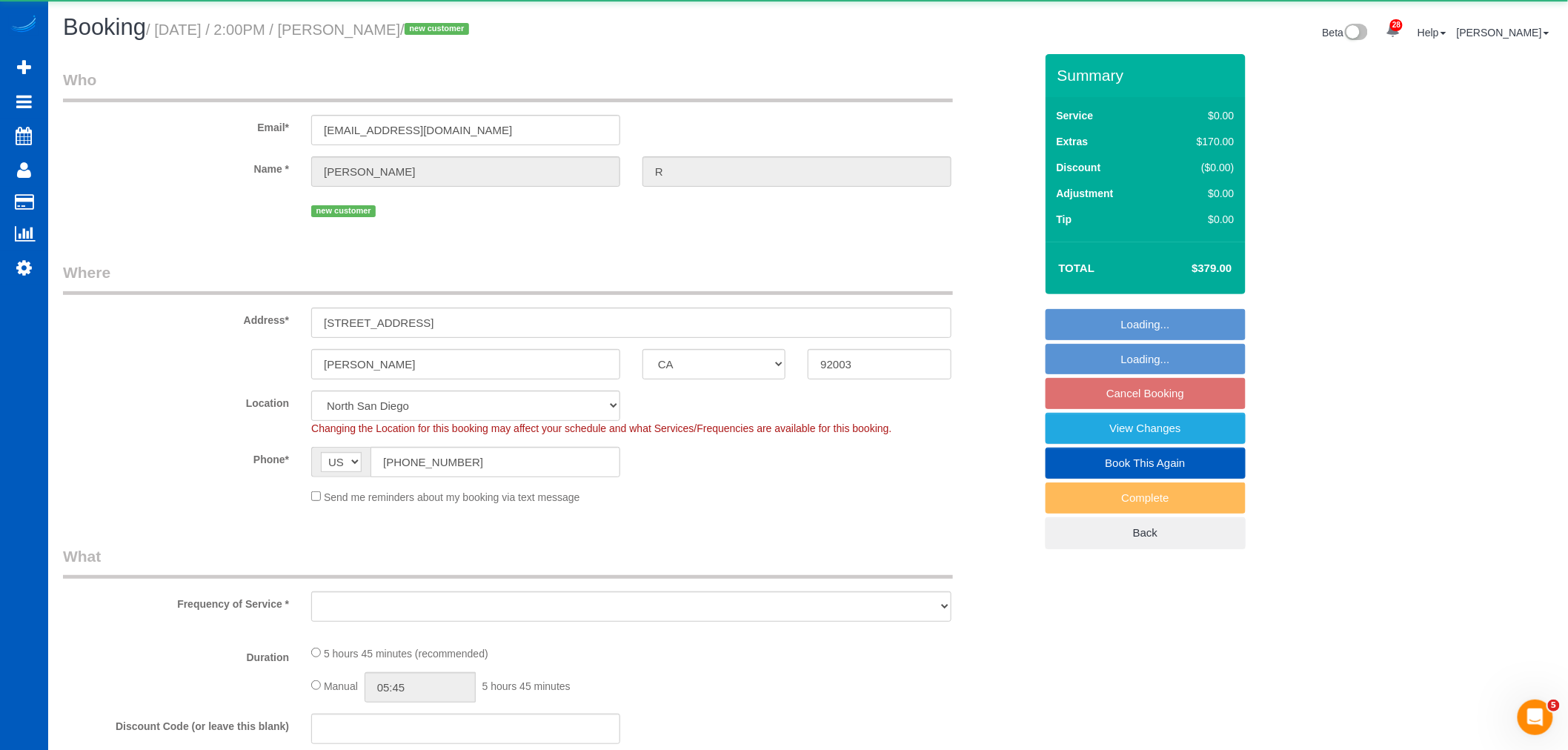
select select "spot8"
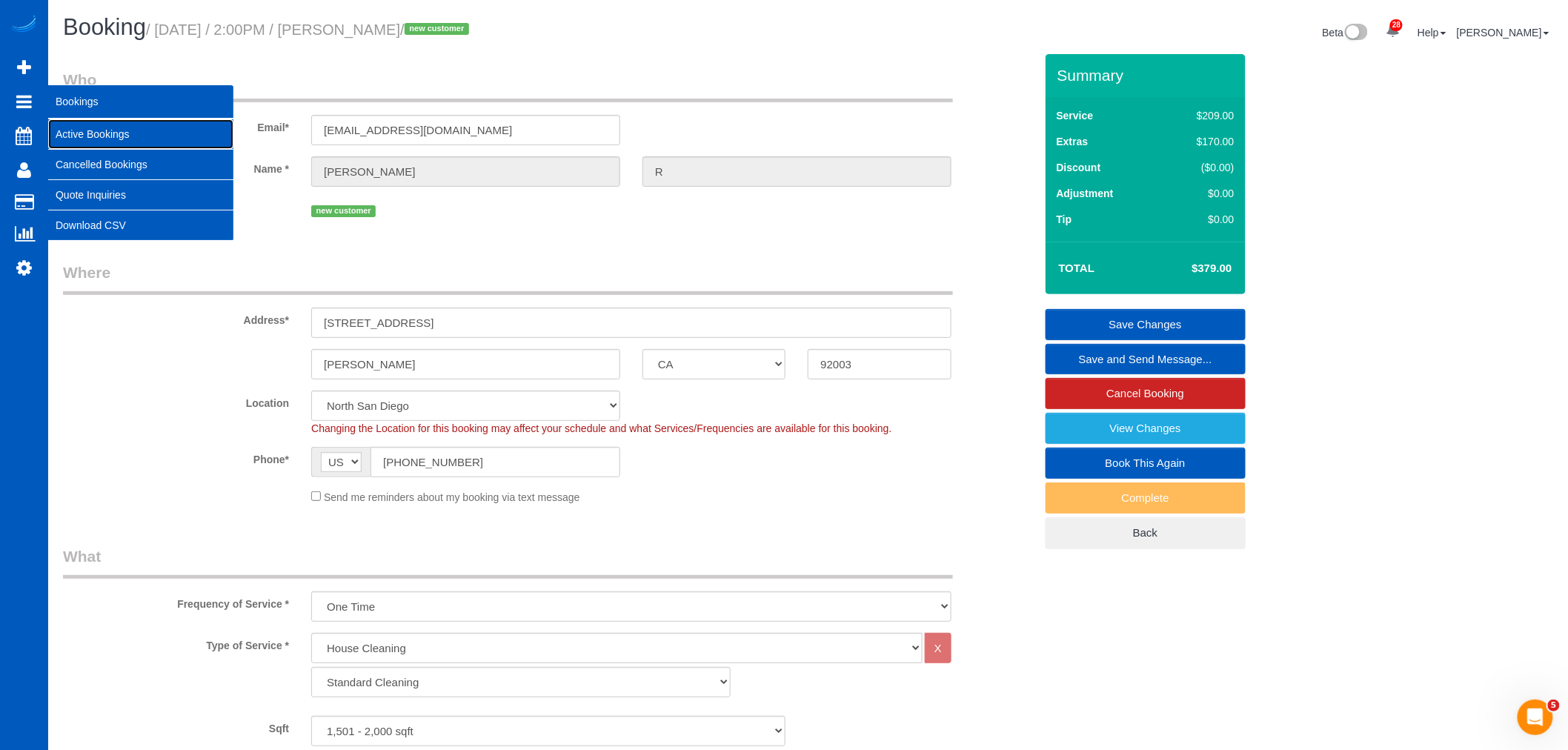
click at [107, 131] on link "Active Bookings" at bounding box center [141, 134] width 185 height 29
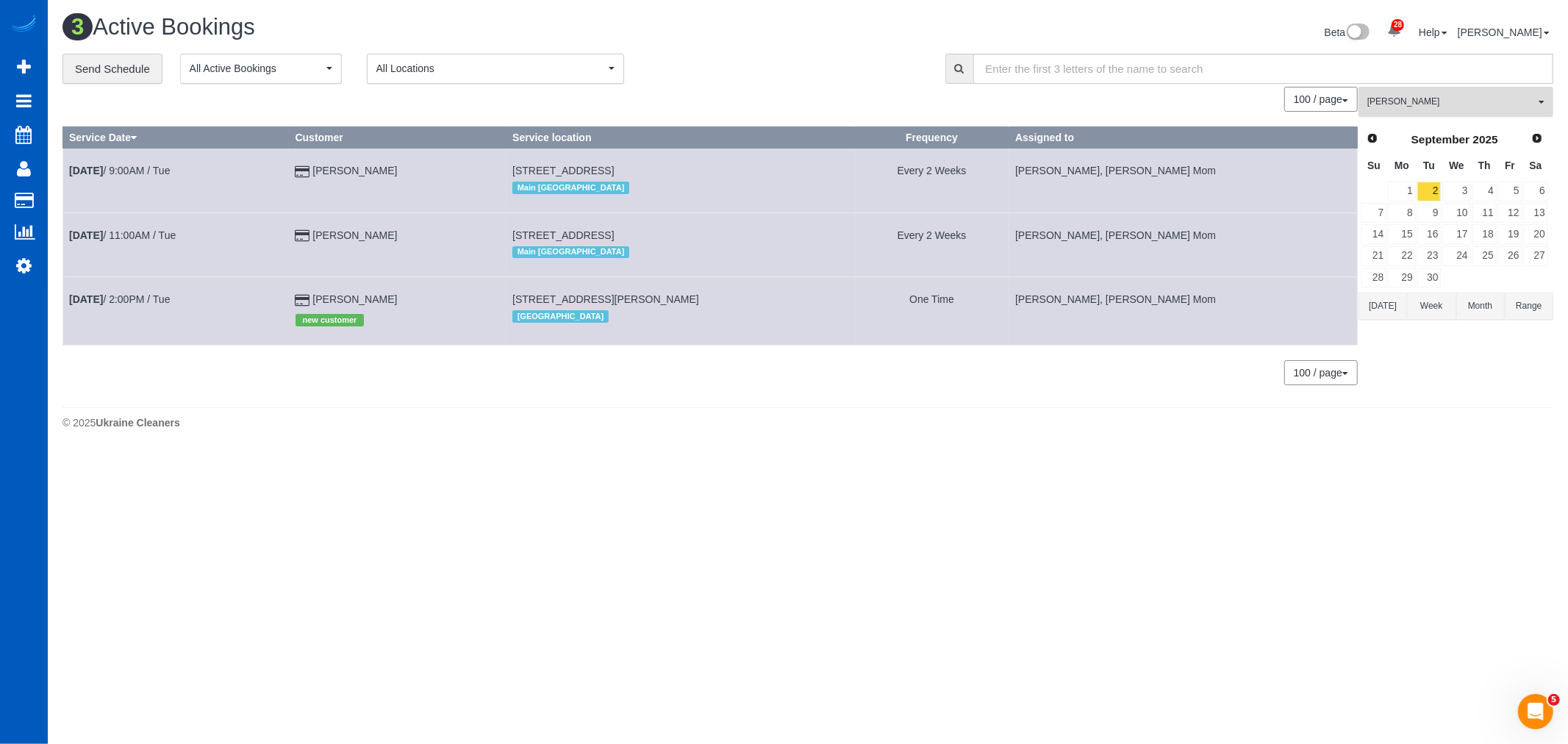
click at [1459, 115] on button "[PERSON_NAME] All Teams" at bounding box center [1455, 101] width 195 height 30
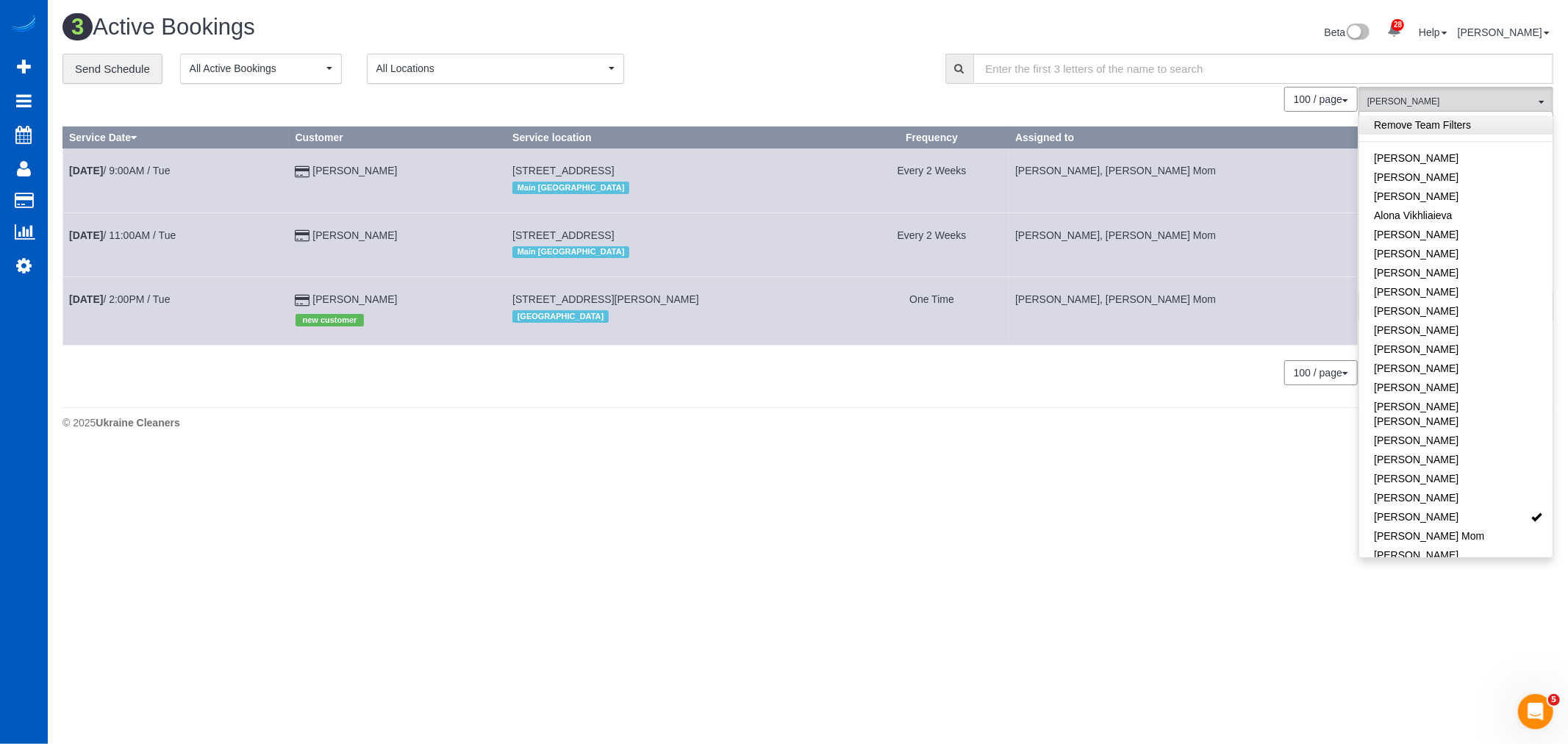
click at [1450, 127] on link "Remove Team Filters" at bounding box center [1455, 125] width 193 height 19
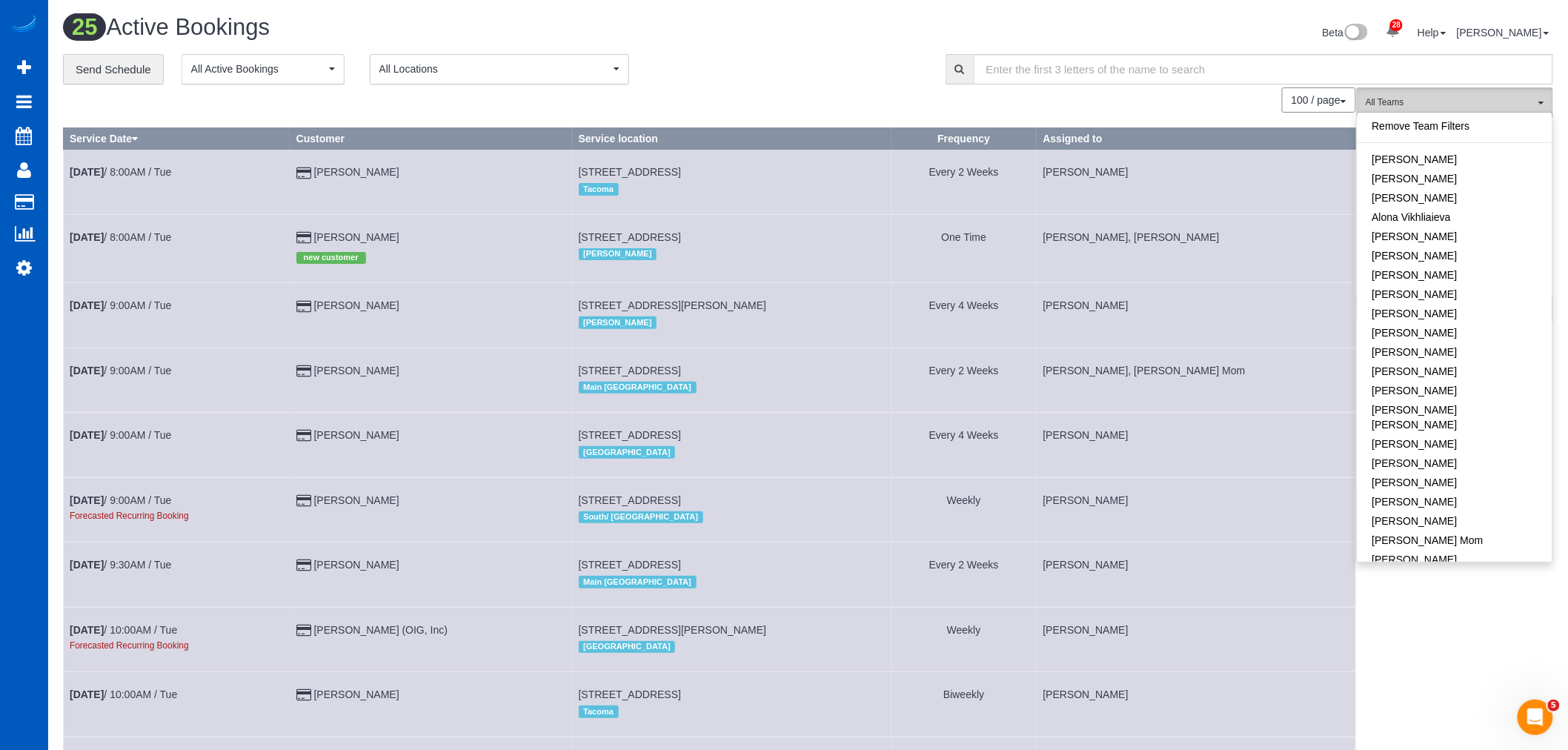
click at [1391, 105] on span "All Teams" at bounding box center [1450, 103] width 169 height 12
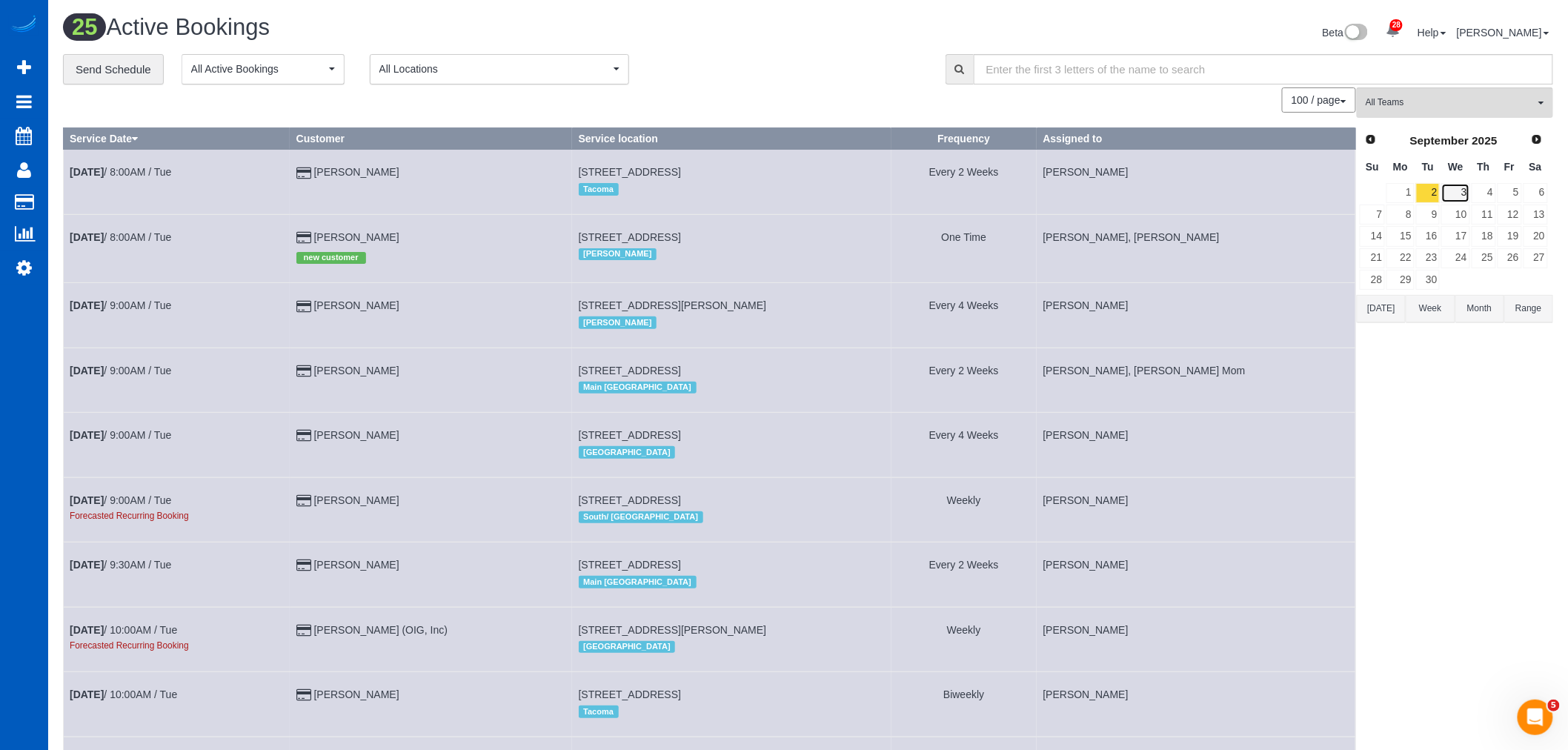
click at [1454, 184] on link "3" at bounding box center [1456, 193] width 29 height 20
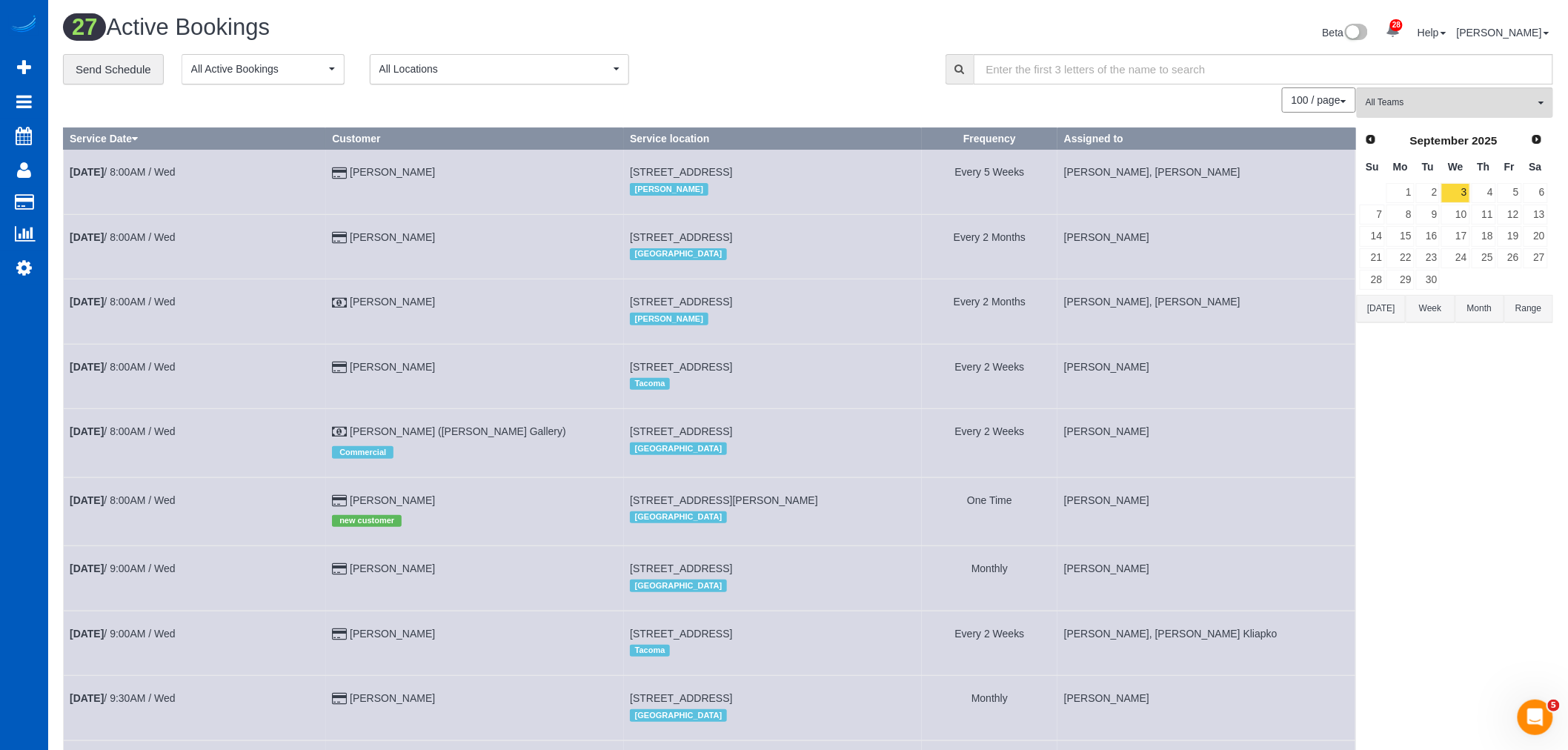
click at [1412, 118] on button "All Teams" at bounding box center [1455, 102] width 196 height 30
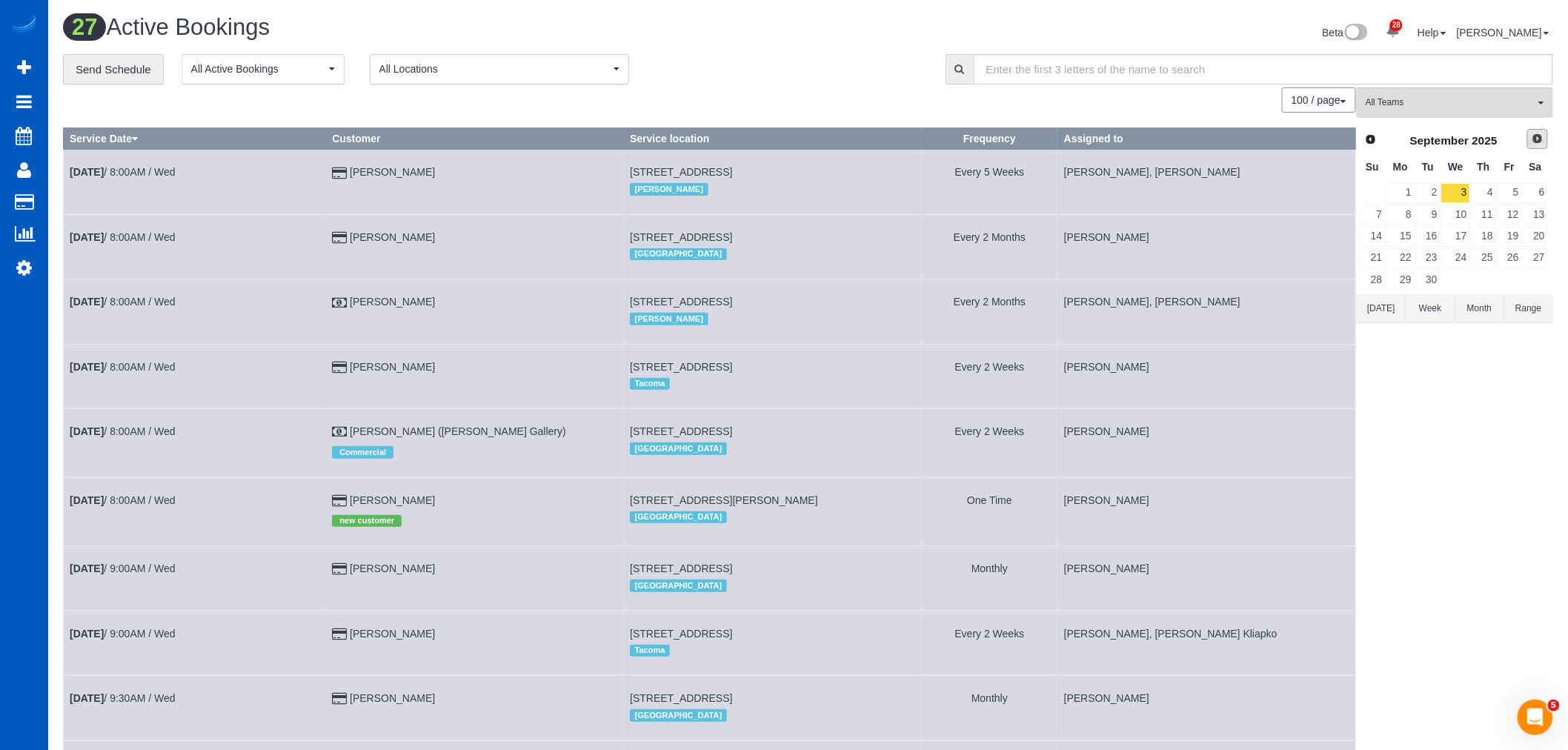
click at [1543, 141] on span "Next" at bounding box center [1537, 138] width 12 height 12
click at [1449, 281] on link "29" at bounding box center [1456, 280] width 29 height 20
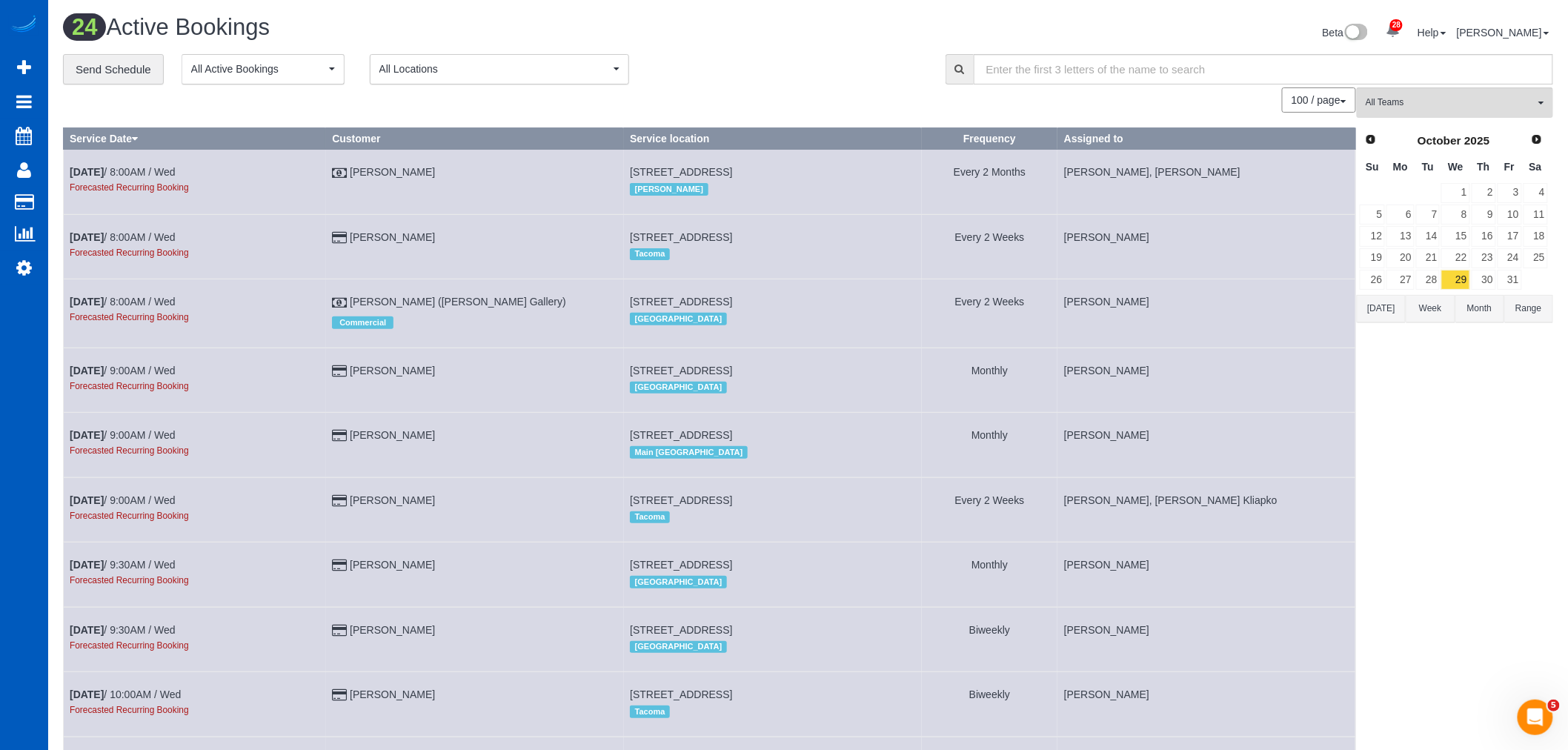
click at [1429, 112] on button "All Teams" at bounding box center [1455, 102] width 196 height 30
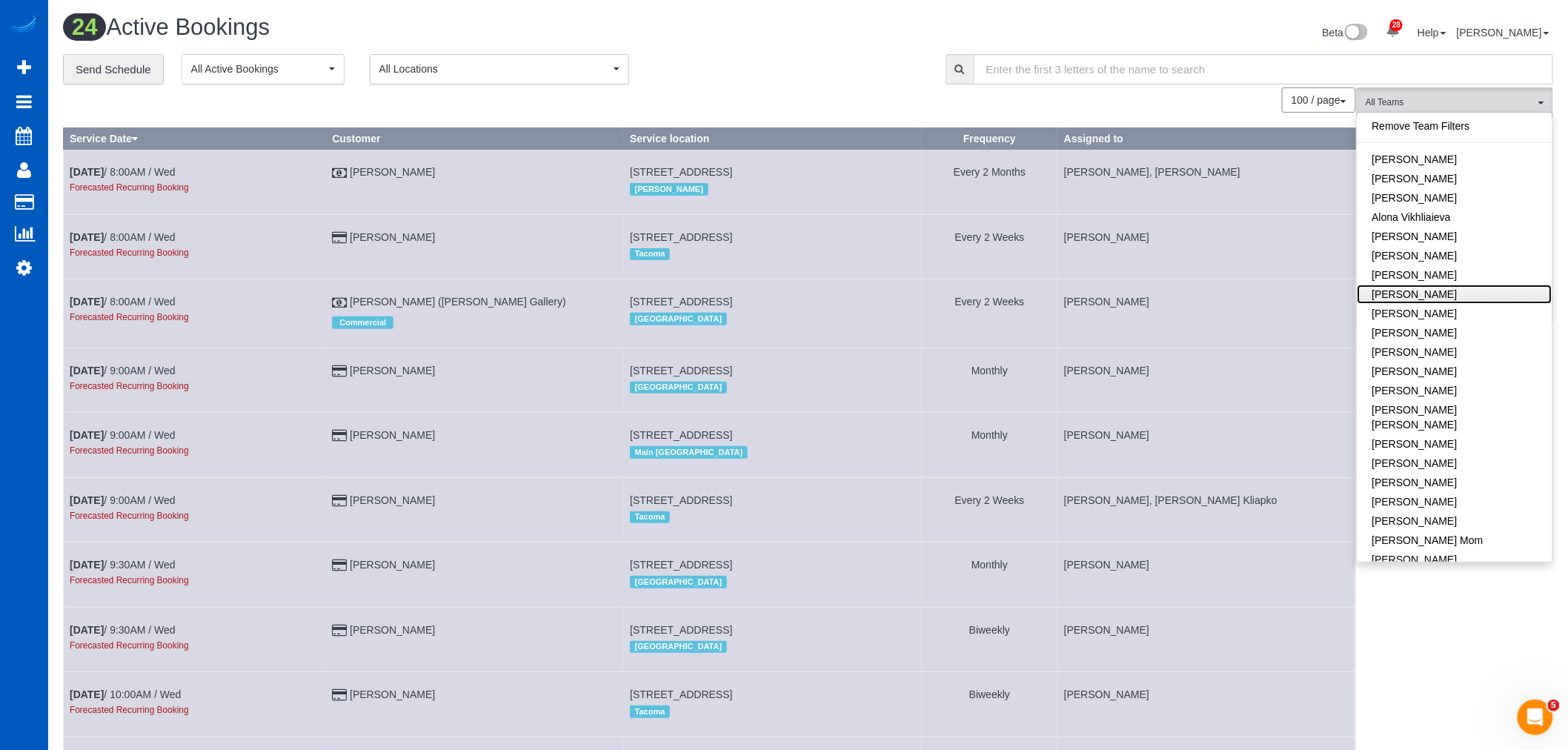
click at [1422, 292] on link "[PERSON_NAME]" at bounding box center [1455, 294] width 195 height 19
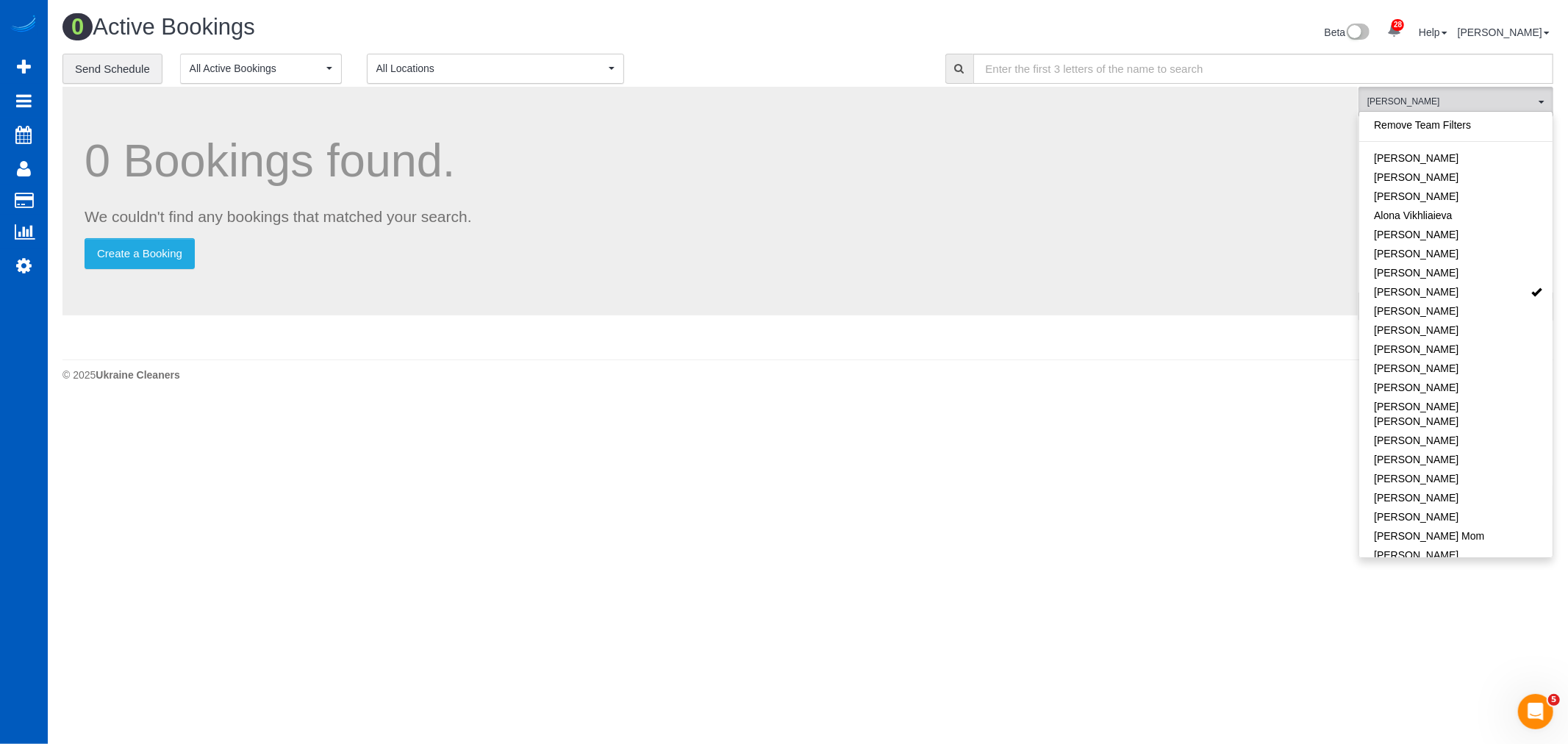
click at [479, 502] on body "28 Beta Your Notifications You have 0 alerts × You have 3 to charge for [DATE] …" at bounding box center [784, 372] width 1568 height 744
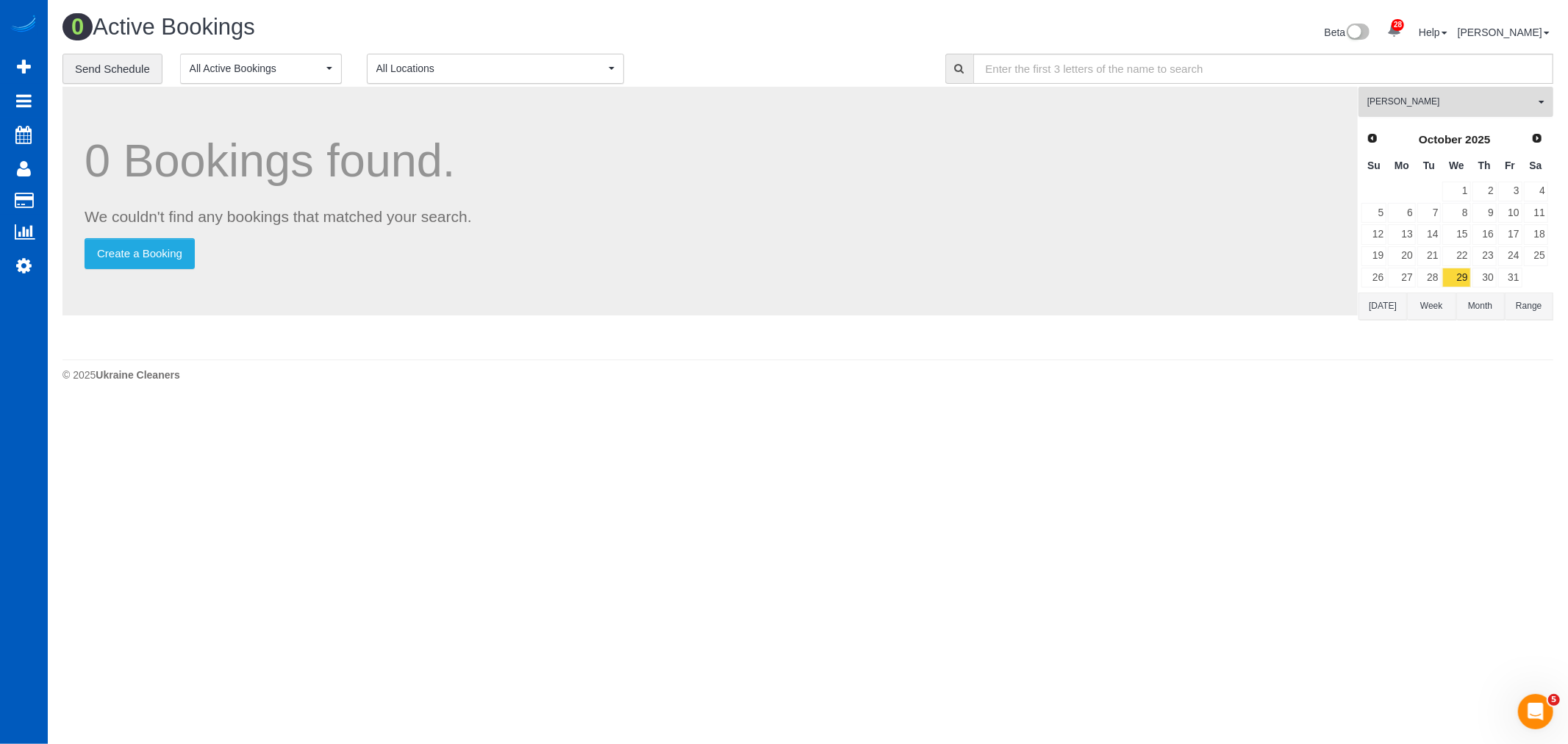
click at [1455, 111] on button "Anna Manuilo All Teams" at bounding box center [1455, 101] width 195 height 30
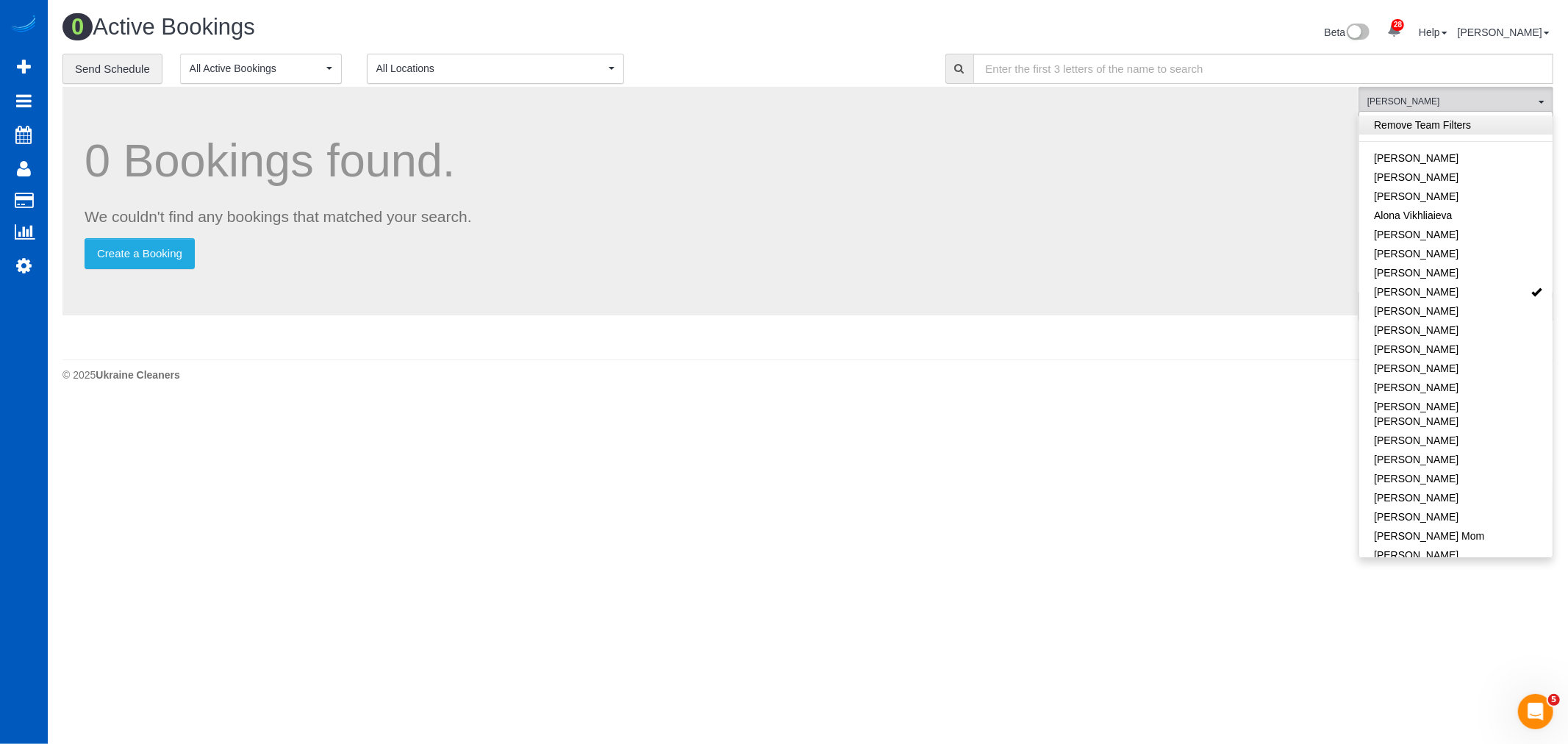
click at [1426, 123] on link "Remove Team Filters" at bounding box center [1455, 125] width 193 height 19
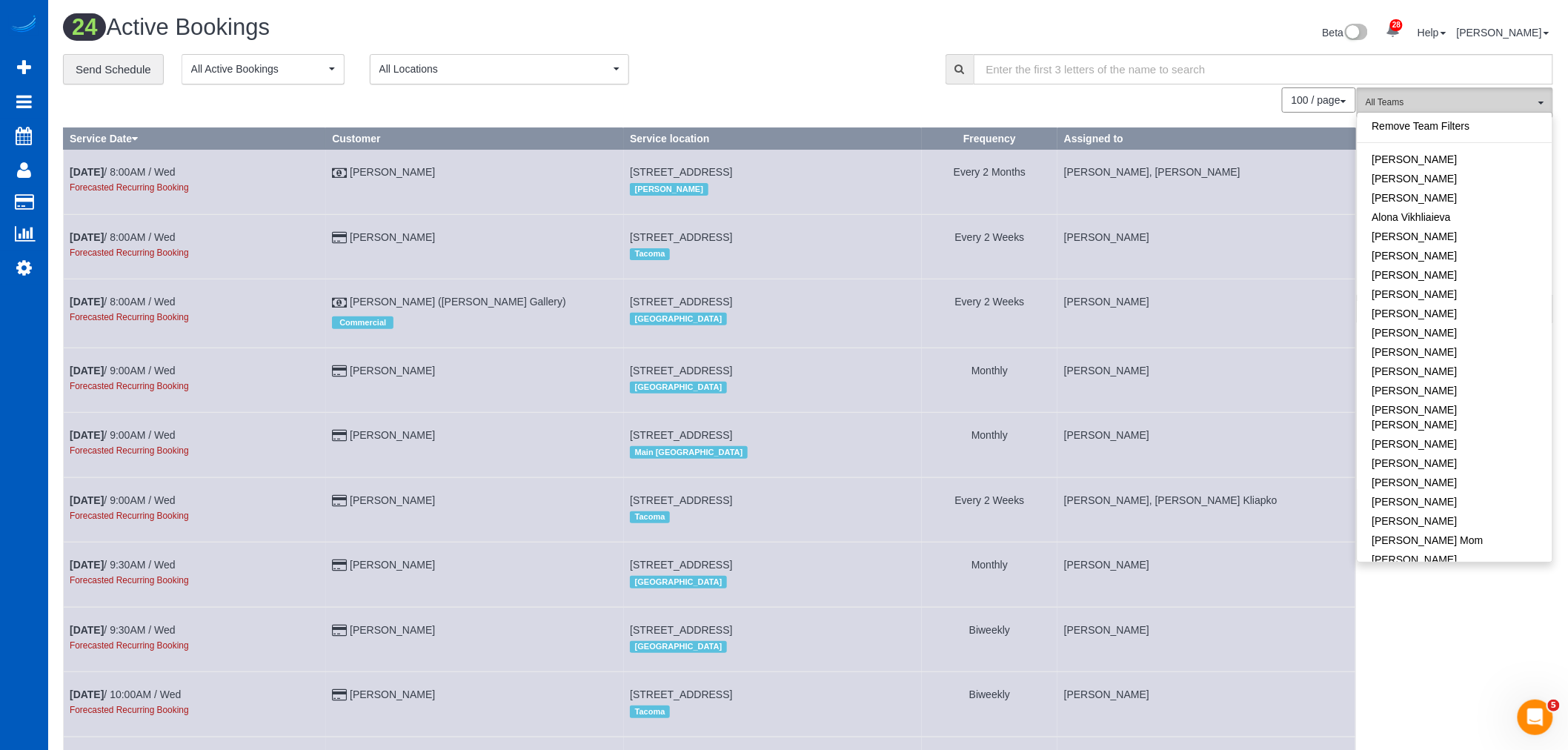
click at [1432, 103] on span "All Teams" at bounding box center [1450, 103] width 169 height 12
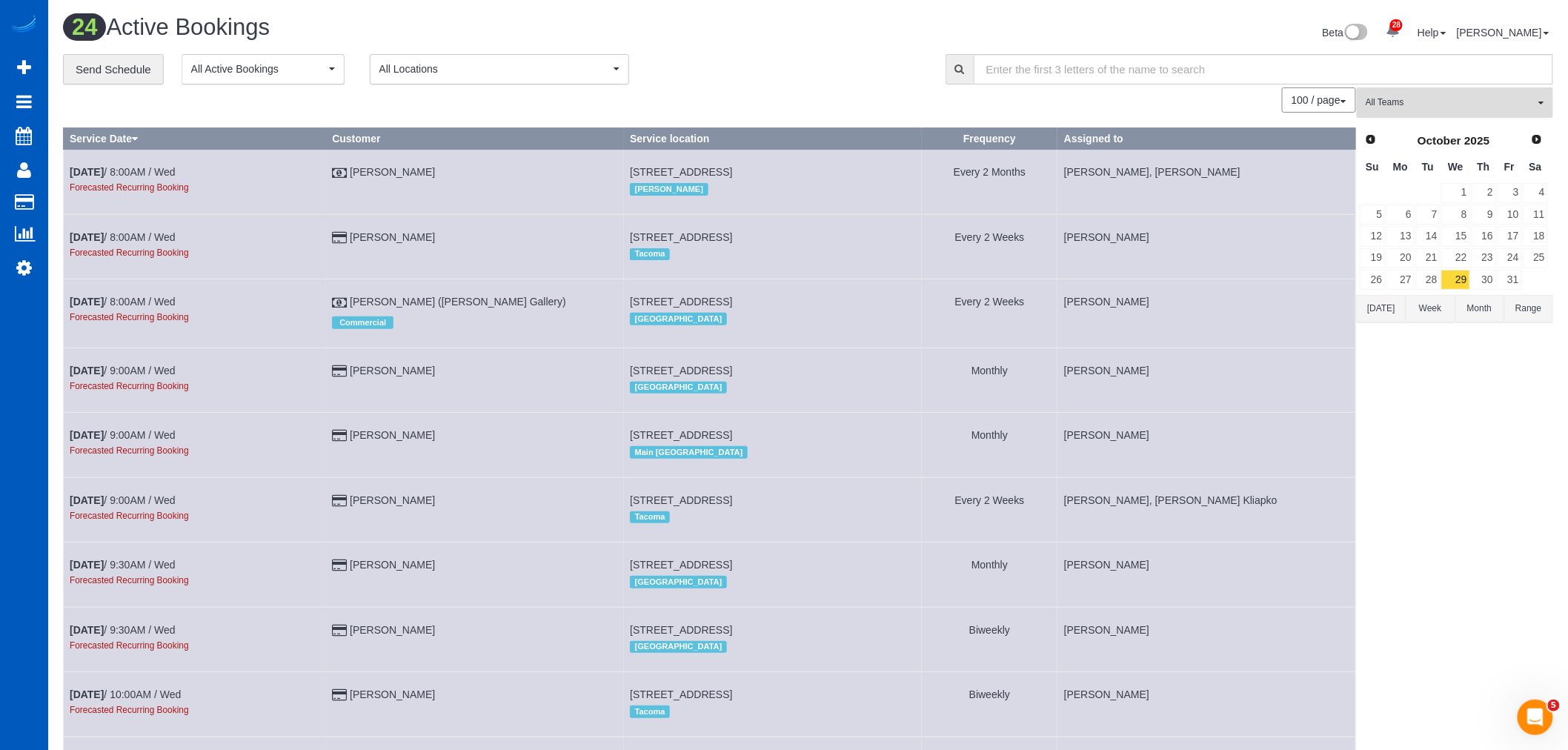
click at [1408, 113] on button "All Teams" at bounding box center [1455, 102] width 196 height 30
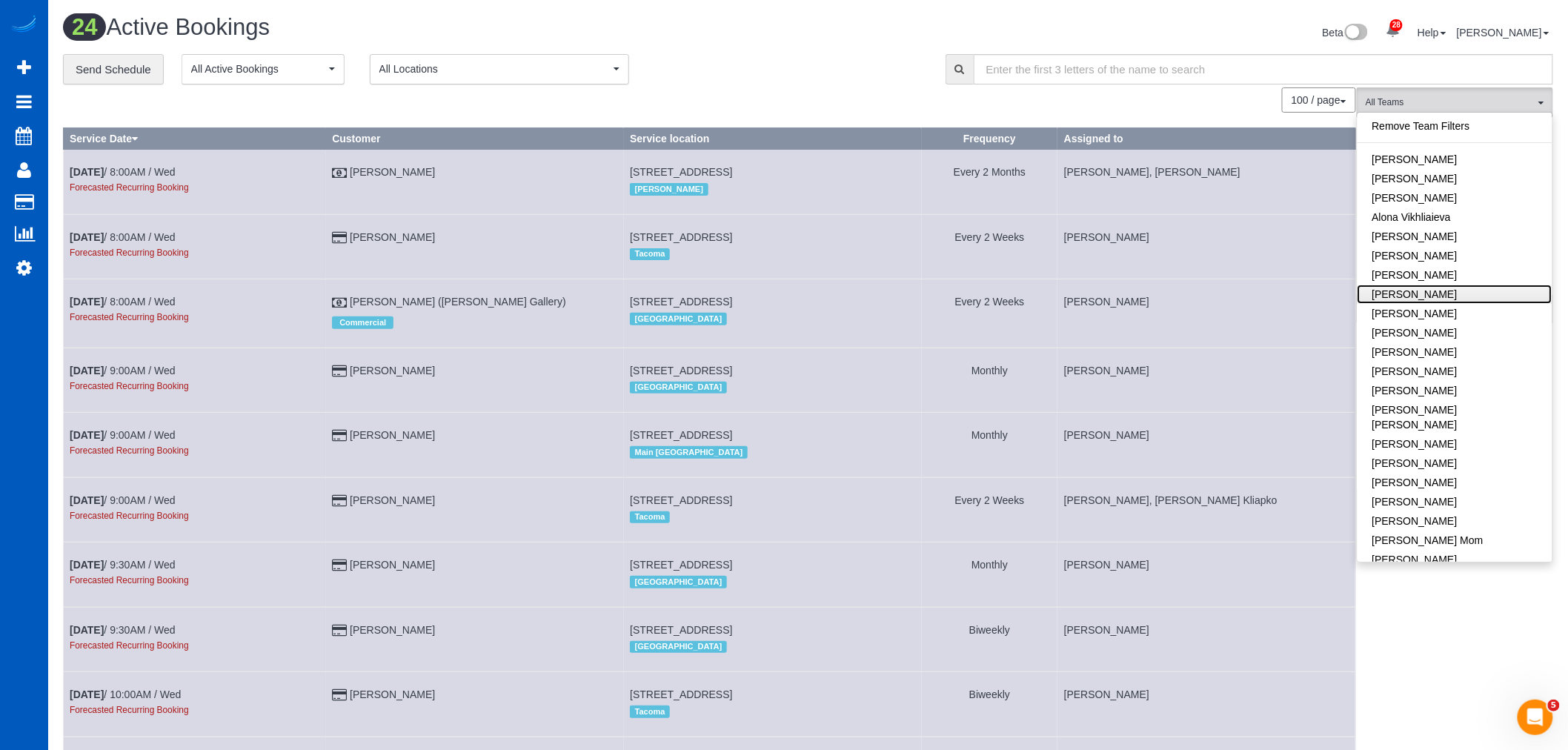
click at [1440, 298] on link "[PERSON_NAME]" at bounding box center [1455, 294] width 195 height 19
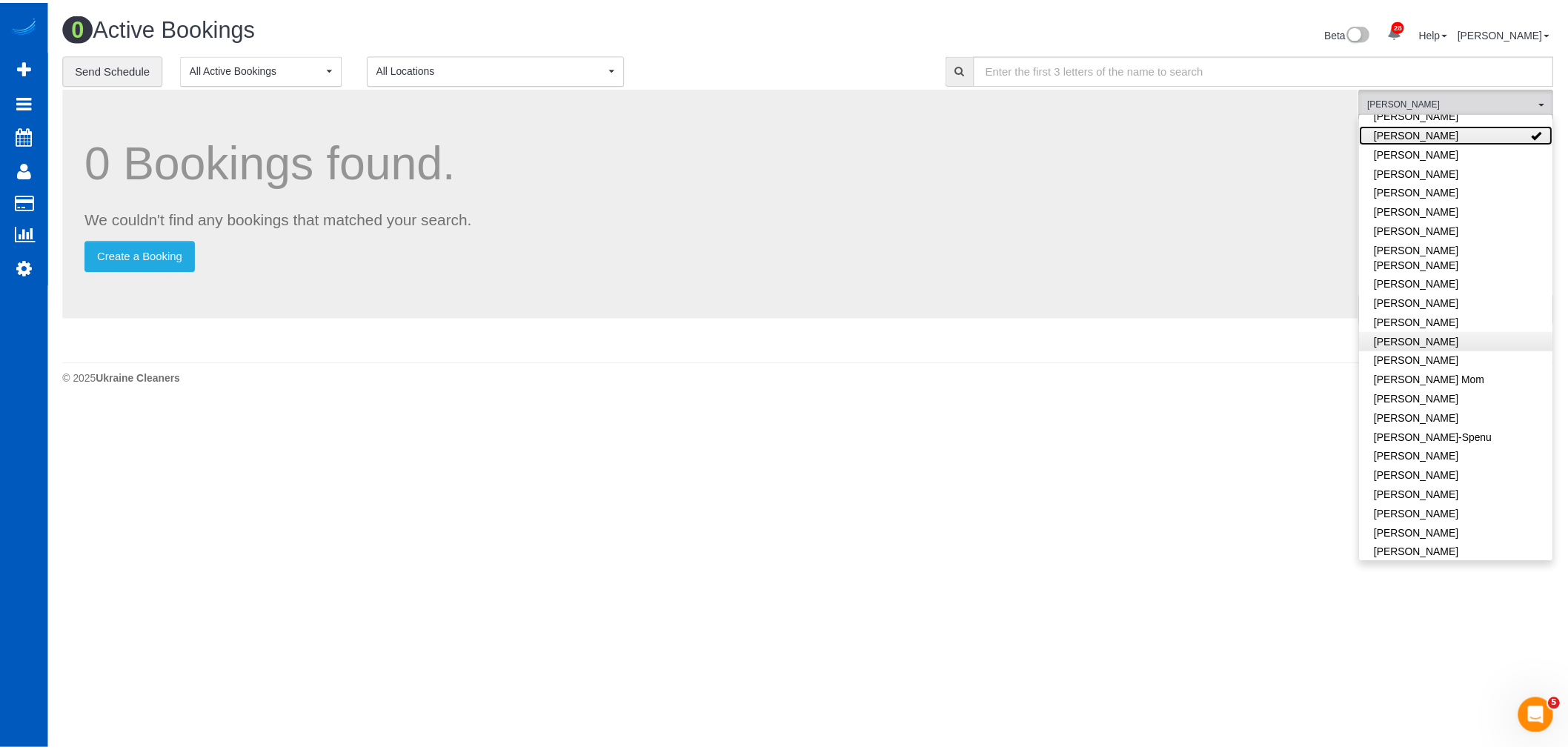
scroll to position [165, 0]
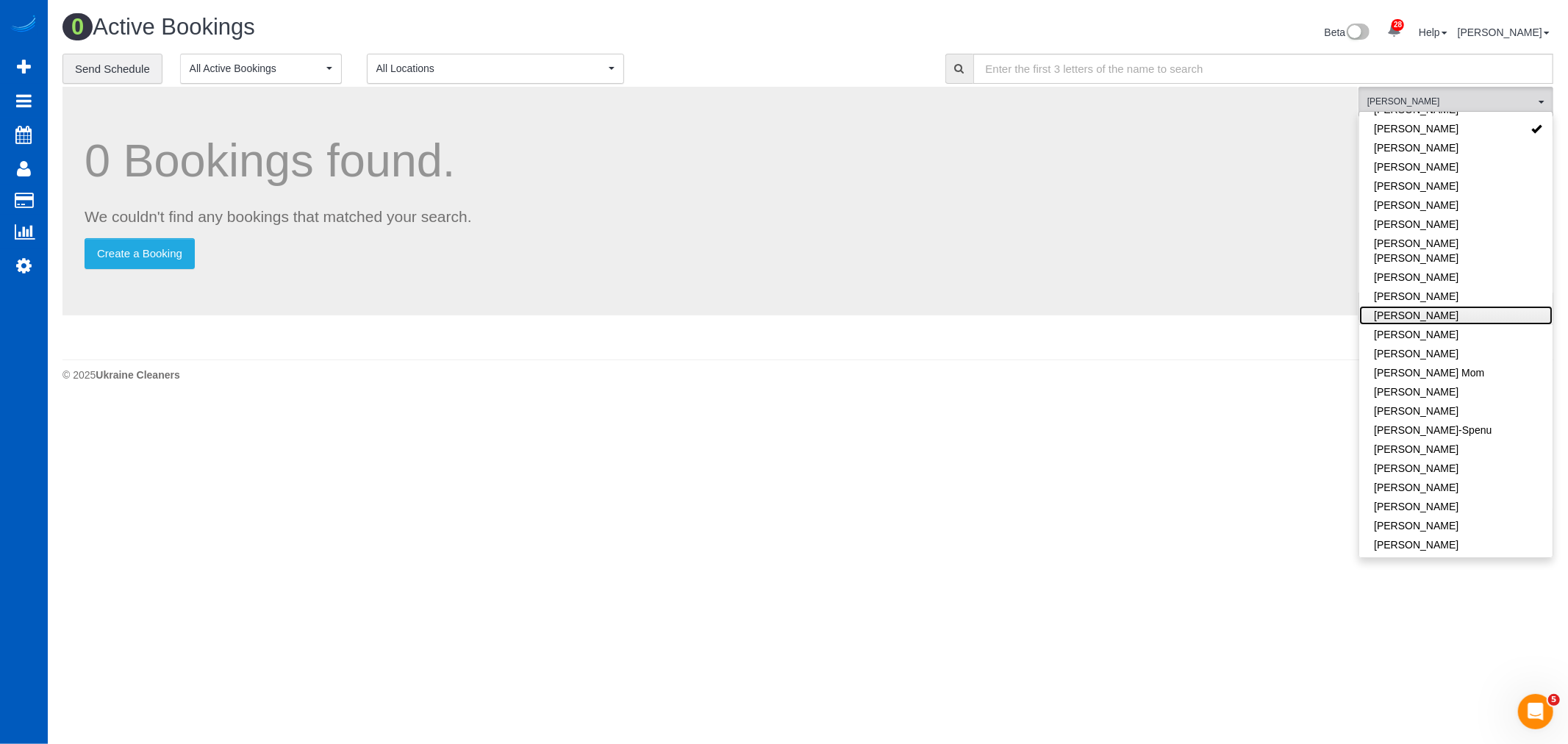
click at [1412, 306] on link "[PERSON_NAME]" at bounding box center [1455, 315] width 193 height 19
click at [870, 473] on body "28 Beta Your Notifications You have 0 alerts × You have 3 to charge for [DATE] …" at bounding box center [784, 372] width 1568 height 744
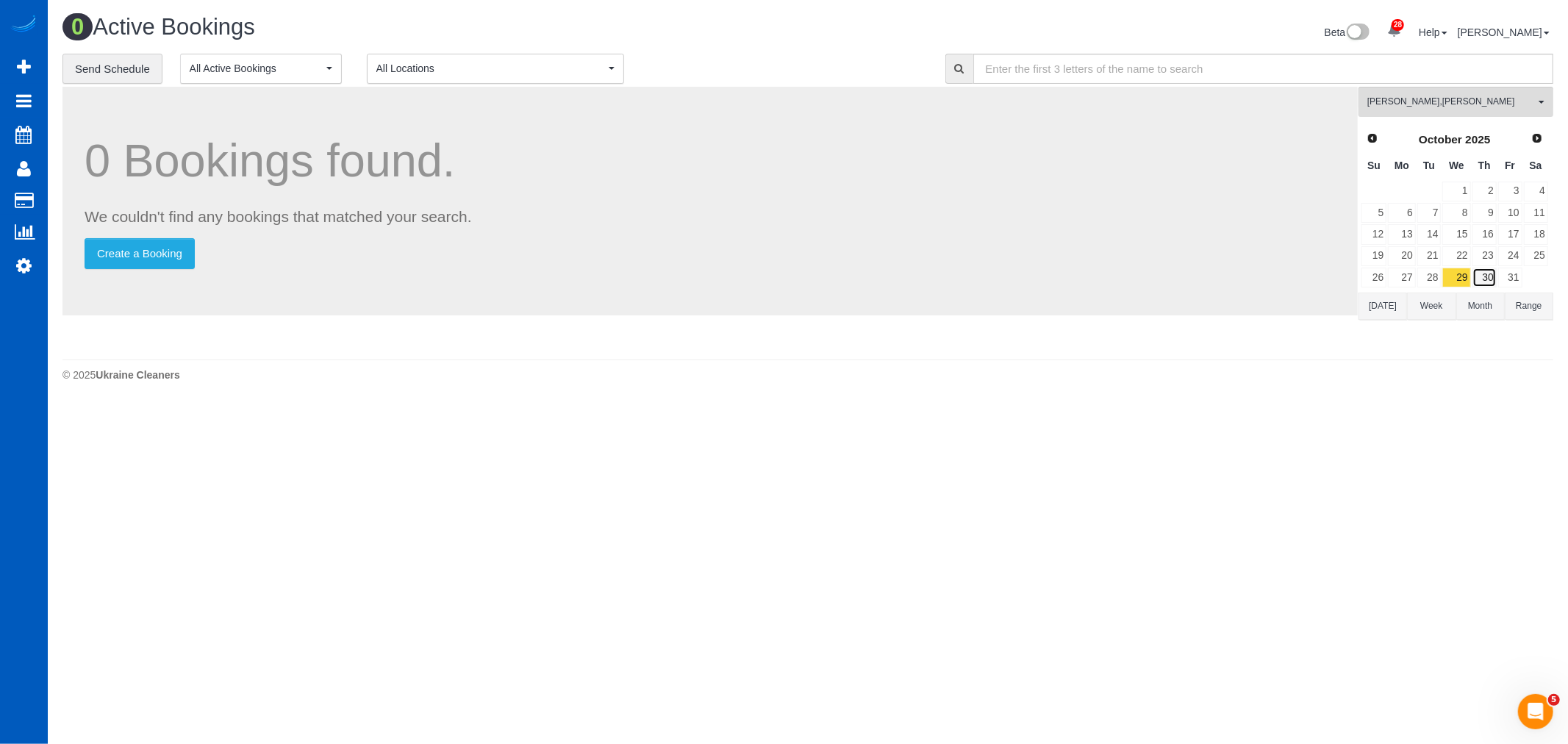
click at [1480, 279] on link "30" at bounding box center [1484, 278] width 24 height 20
click at [1379, 140] on link "Prev" at bounding box center [1371, 138] width 21 height 21
click at [1376, 128] on div "Prev Next September 2025" at bounding box center [1454, 139] width 188 height 25
click at [1375, 136] on span "Prev" at bounding box center [1371, 137] width 11 height 11
click at [1492, 278] on link "28" at bounding box center [1484, 278] width 24 height 20
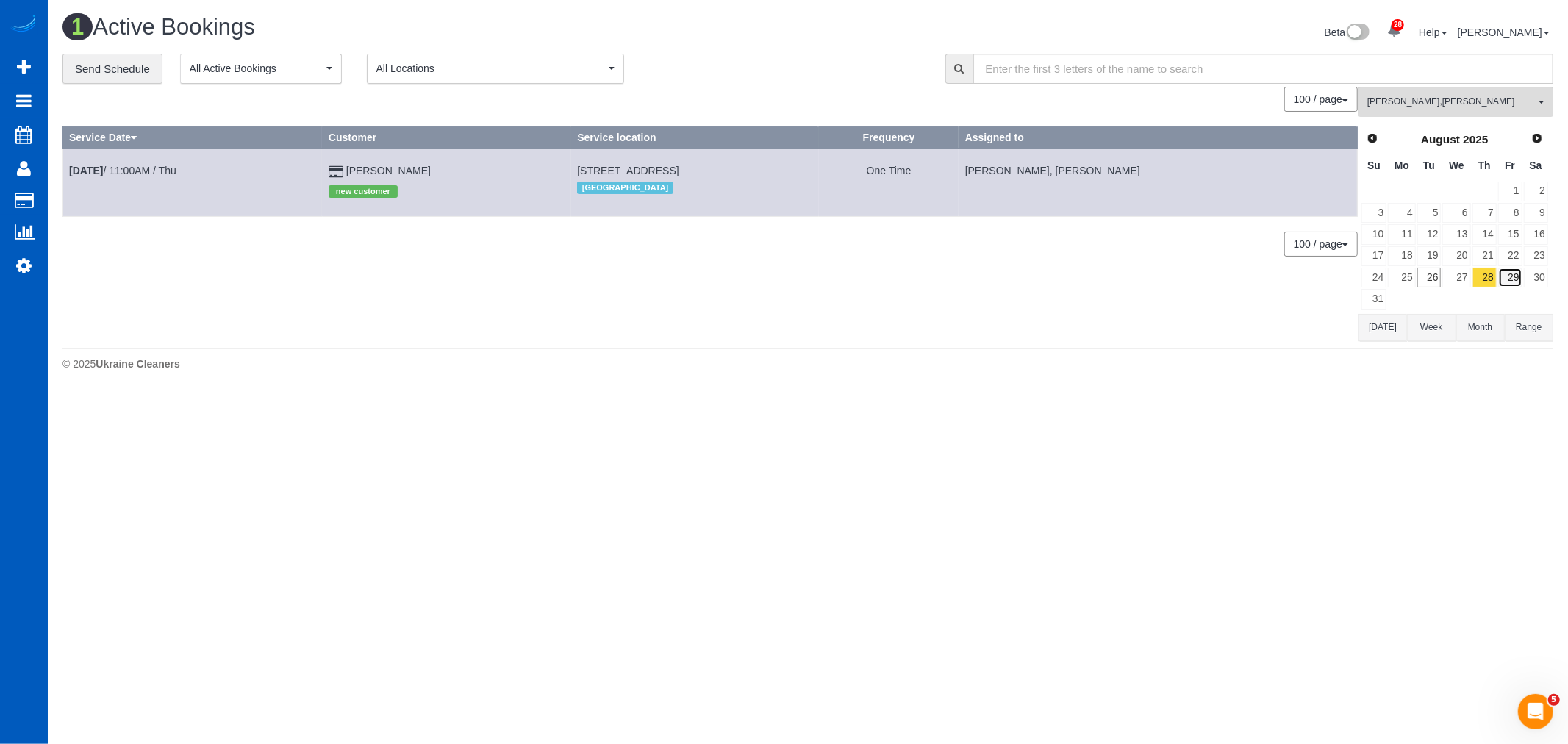
click at [1511, 278] on link "29" at bounding box center [1510, 278] width 24 height 20
click at [1483, 280] on link "28" at bounding box center [1484, 278] width 24 height 20
click at [1512, 284] on link "29" at bounding box center [1510, 278] width 24 height 20
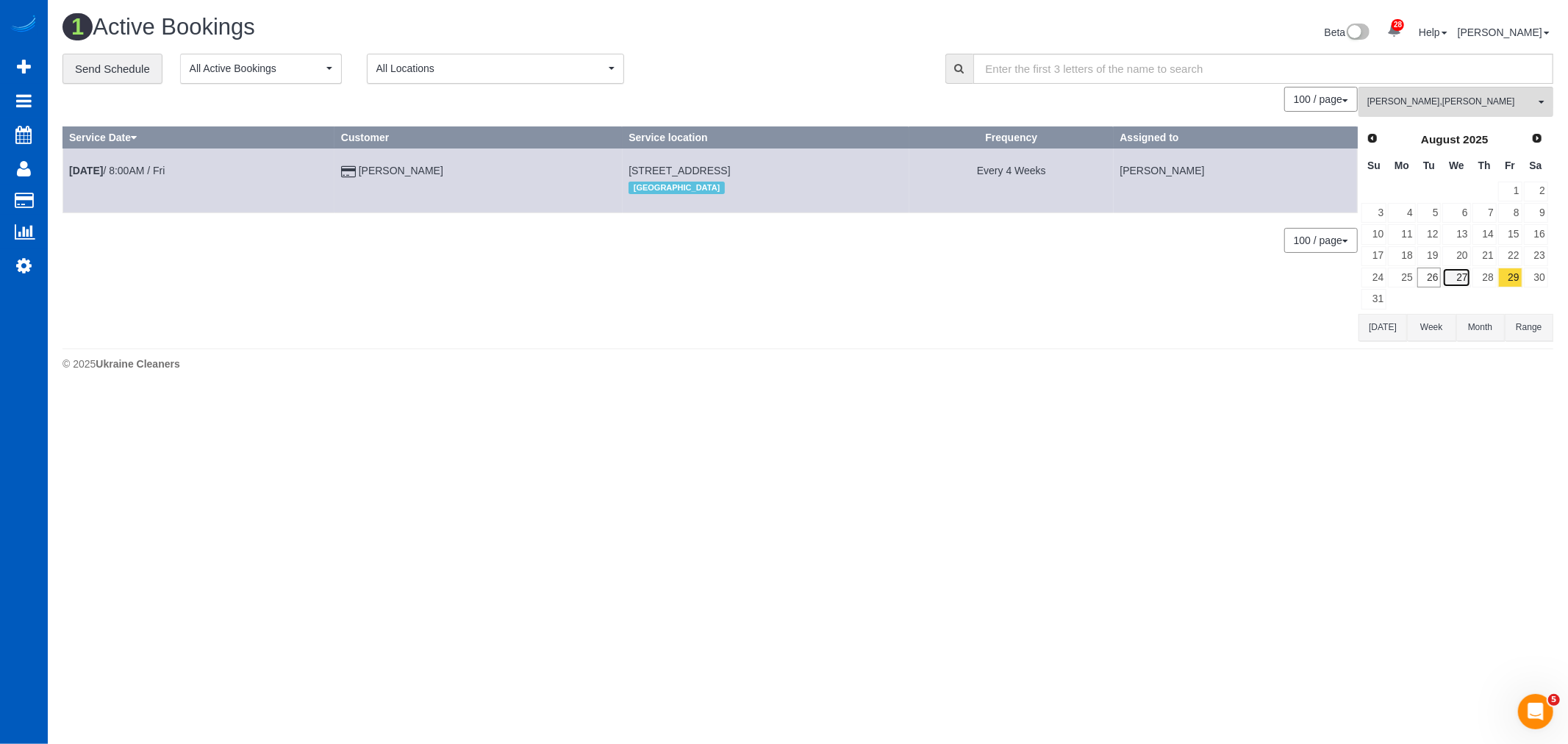
click at [1468, 278] on link "27" at bounding box center [1456, 278] width 28 height 20
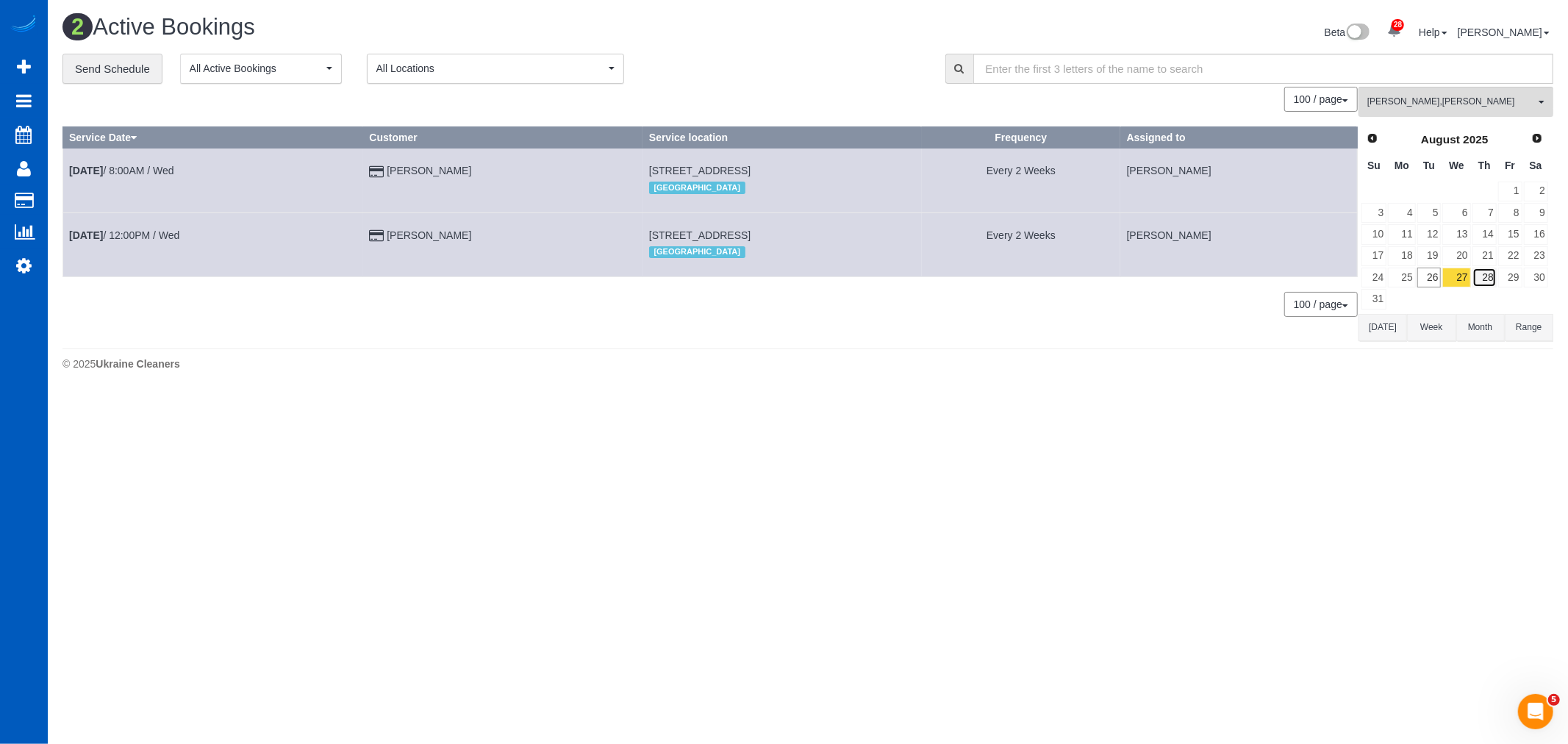
click at [1492, 279] on link "28" at bounding box center [1484, 278] width 24 height 20
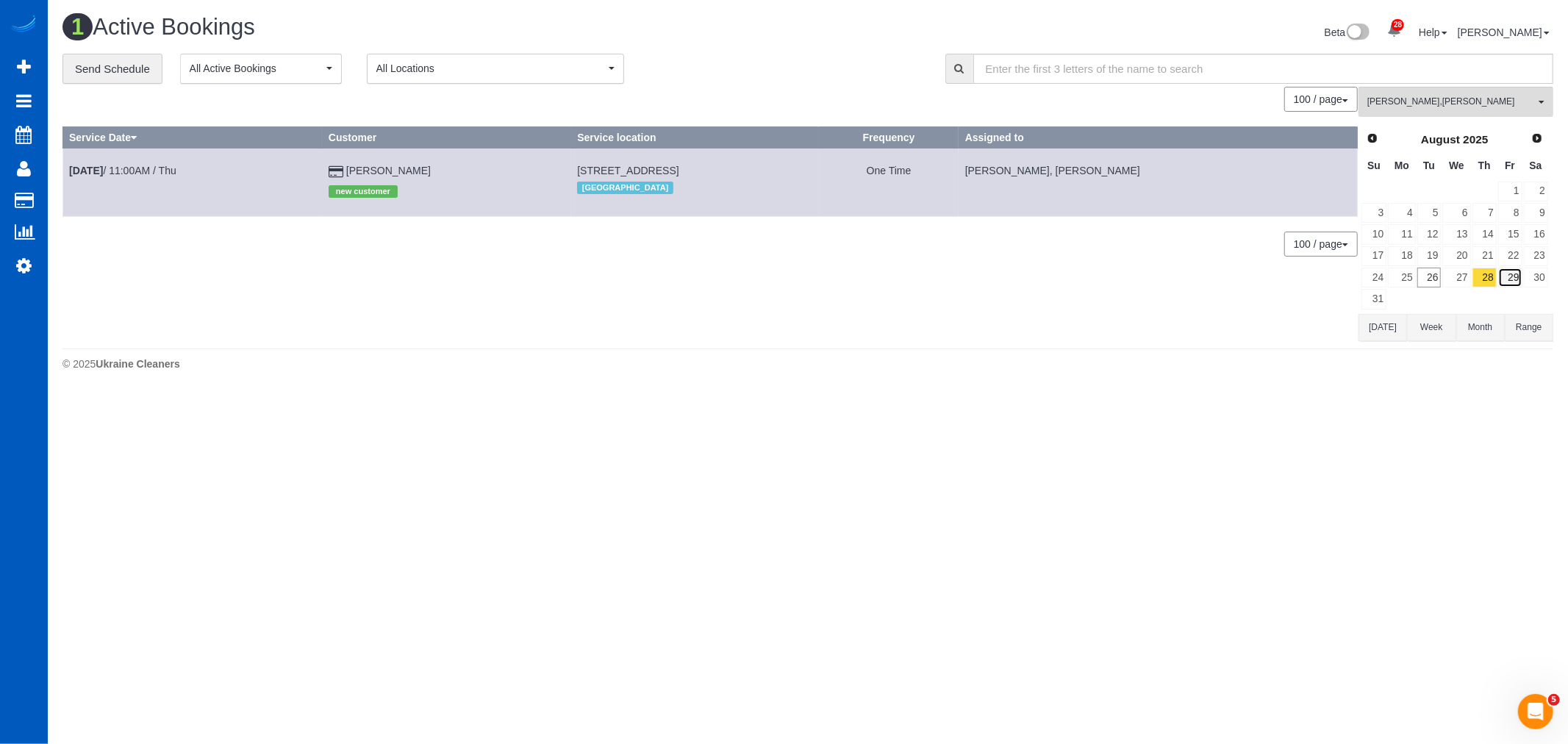
click at [1508, 281] on link "29" at bounding box center [1510, 278] width 24 height 20
click at [1485, 273] on link "28" at bounding box center [1484, 278] width 24 height 20
click at [1472, 276] on link "28" at bounding box center [1484, 278] width 24 height 20
click at [1460, 276] on link "27" at bounding box center [1456, 278] width 28 height 20
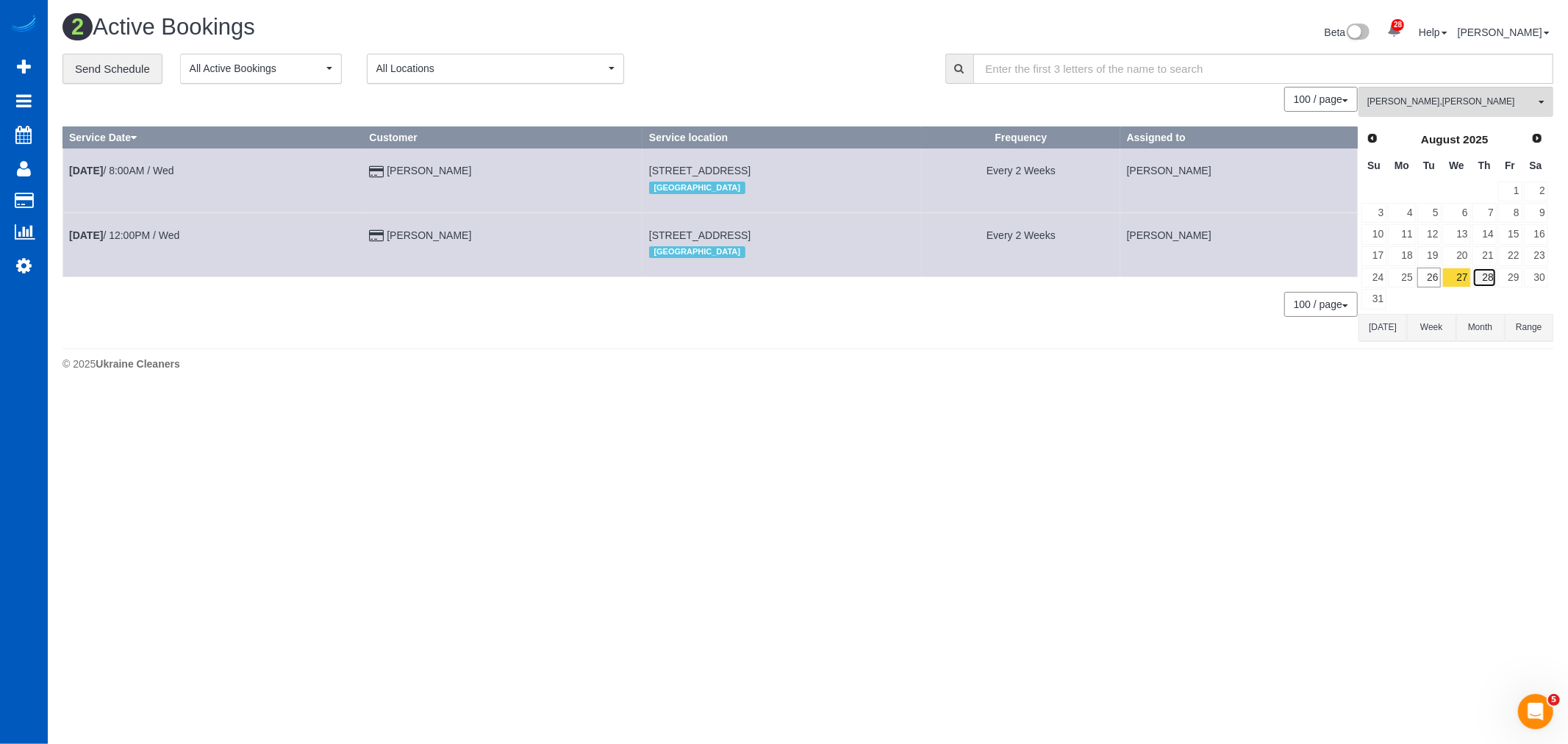
click at [1485, 275] on link "28" at bounding box center [1484, 278] width 24 height 20
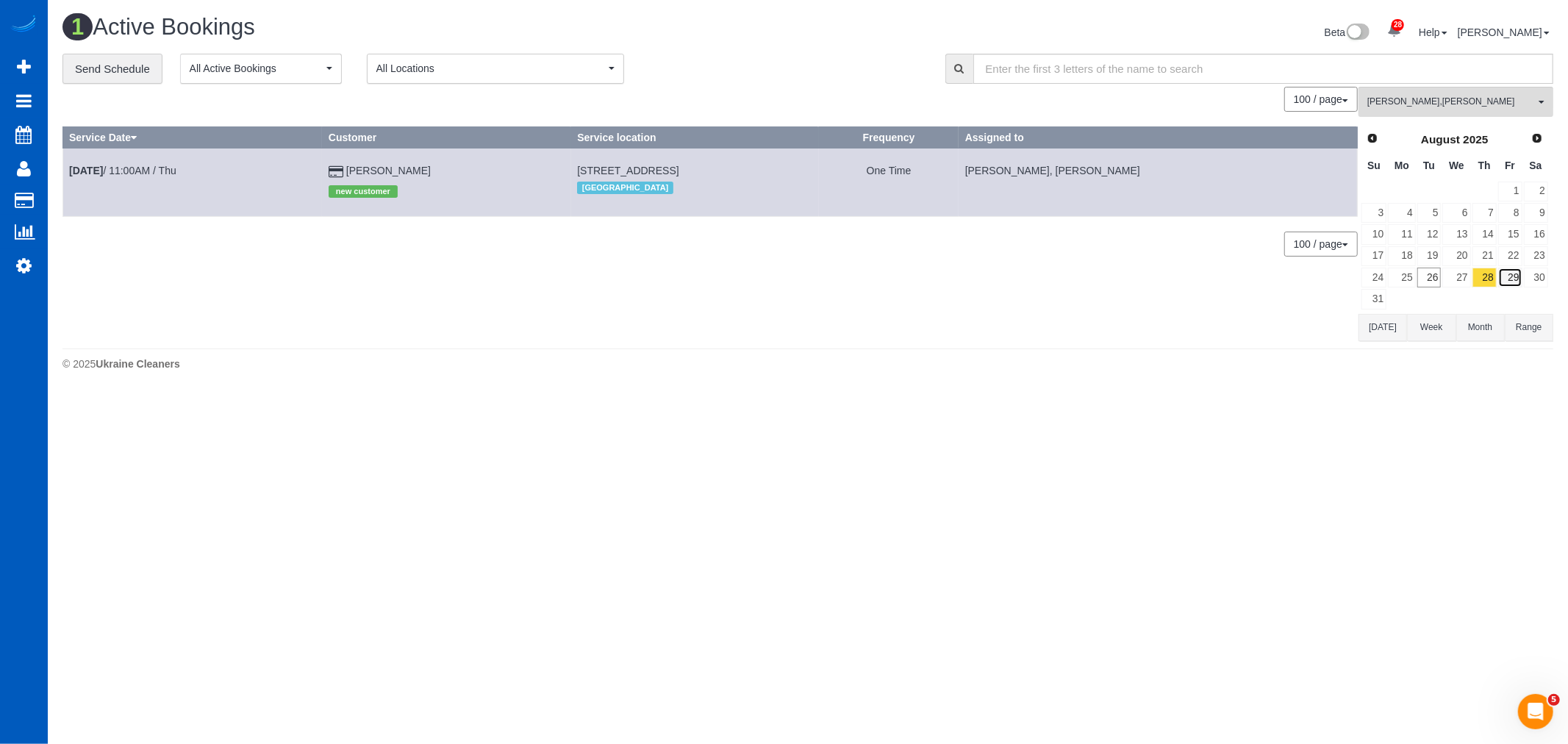
click at [1512, 278] on link "29" at bounding box center [1510, 278] width 24 height 20
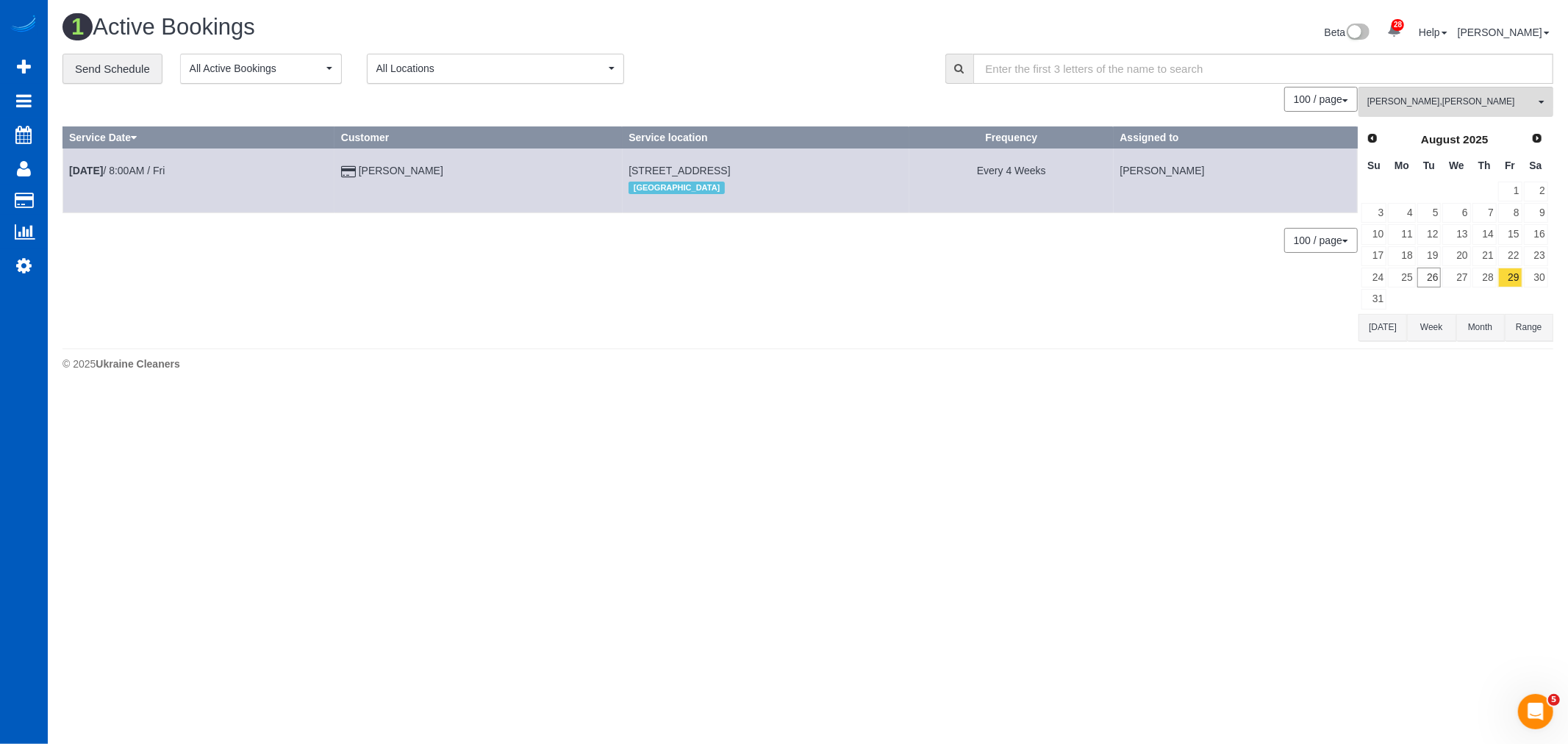
click at [99, 158] on td "Aug 29th / 8:00AM / Fri" at bounding box center [199, 180] width 272 height 64
click at [99, 170] on b "[DATE]" at bounding box center [86, 170] width 34 height 11
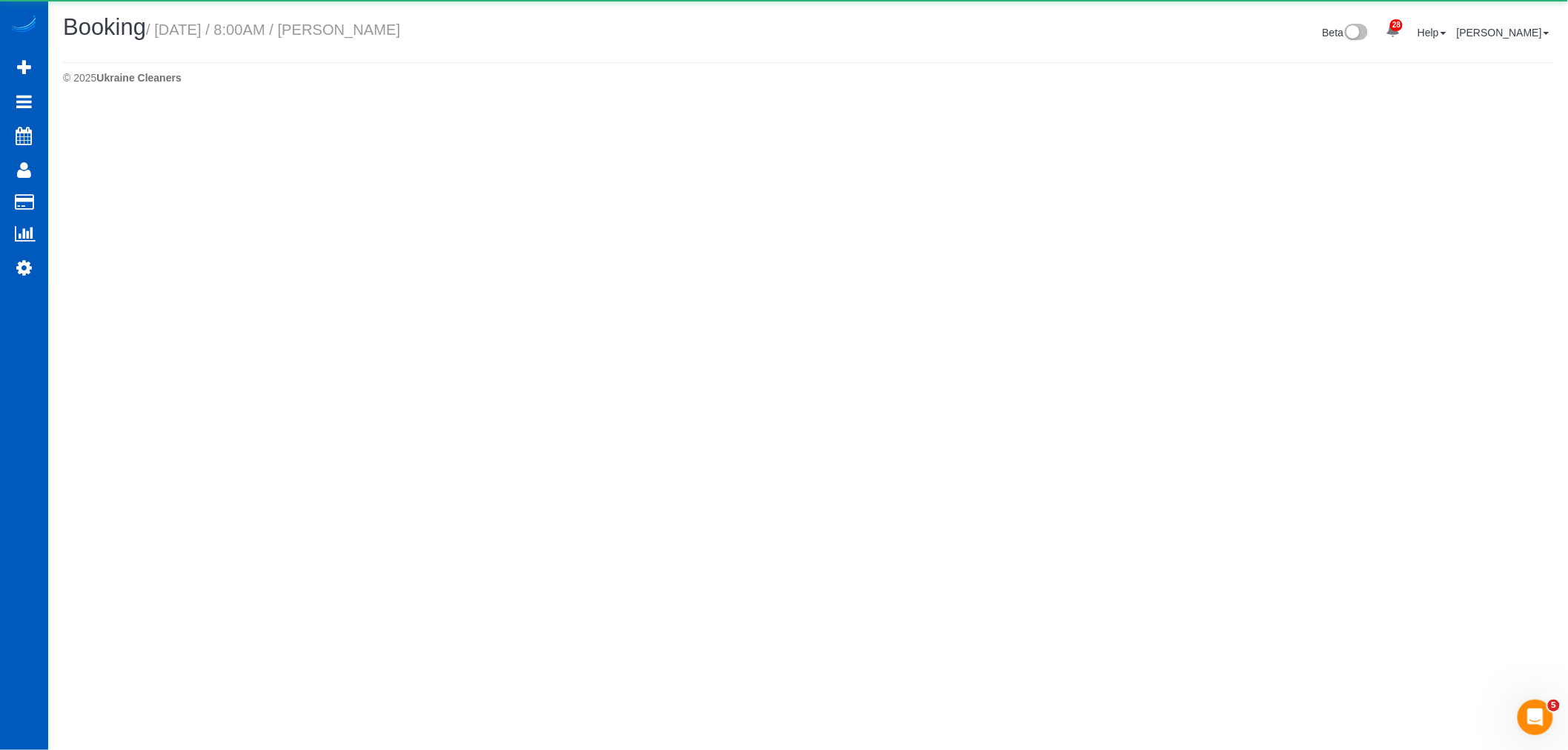
select select "WA"
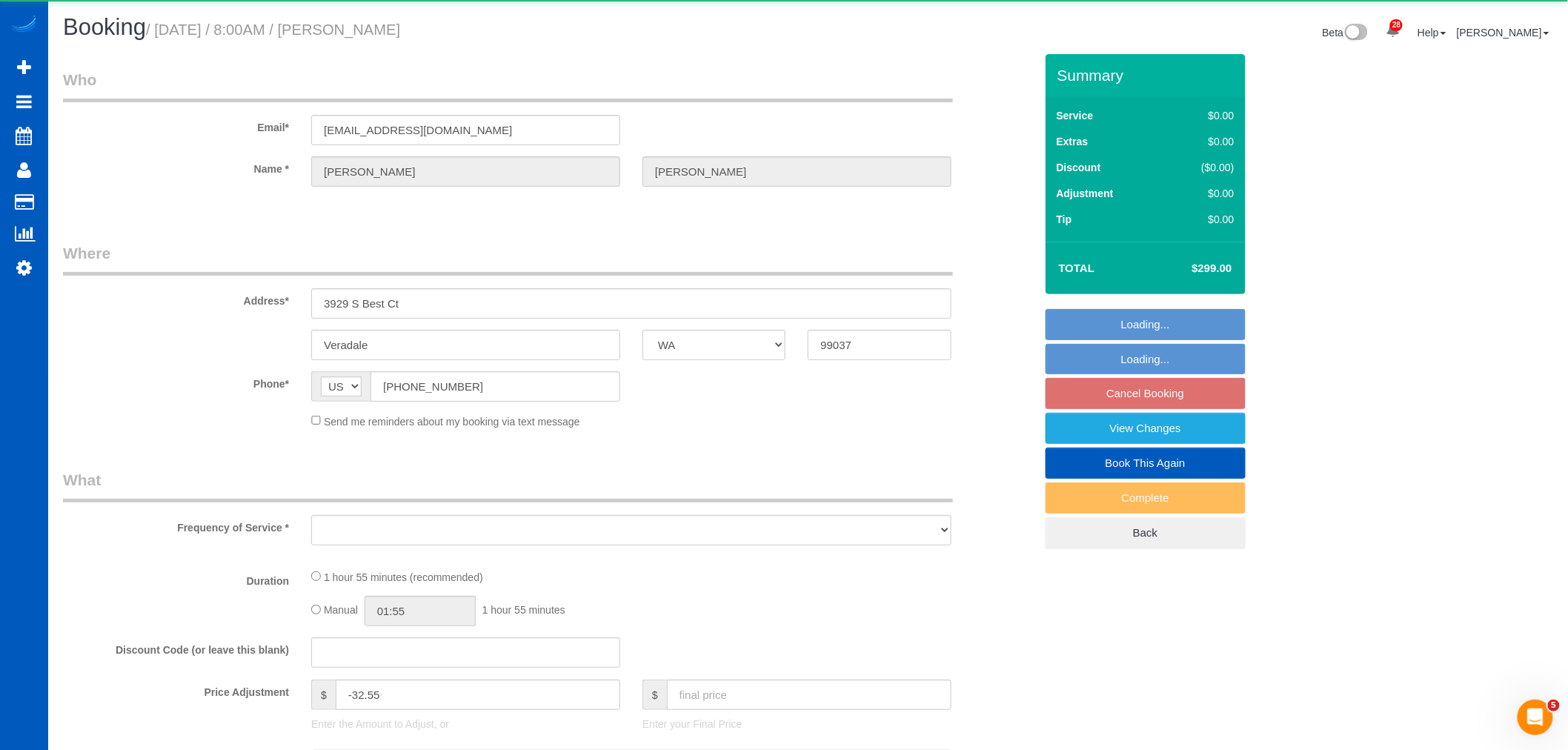
select select "object:5503"
select select "199"
select select "3001"
select select "2"
select select "3"
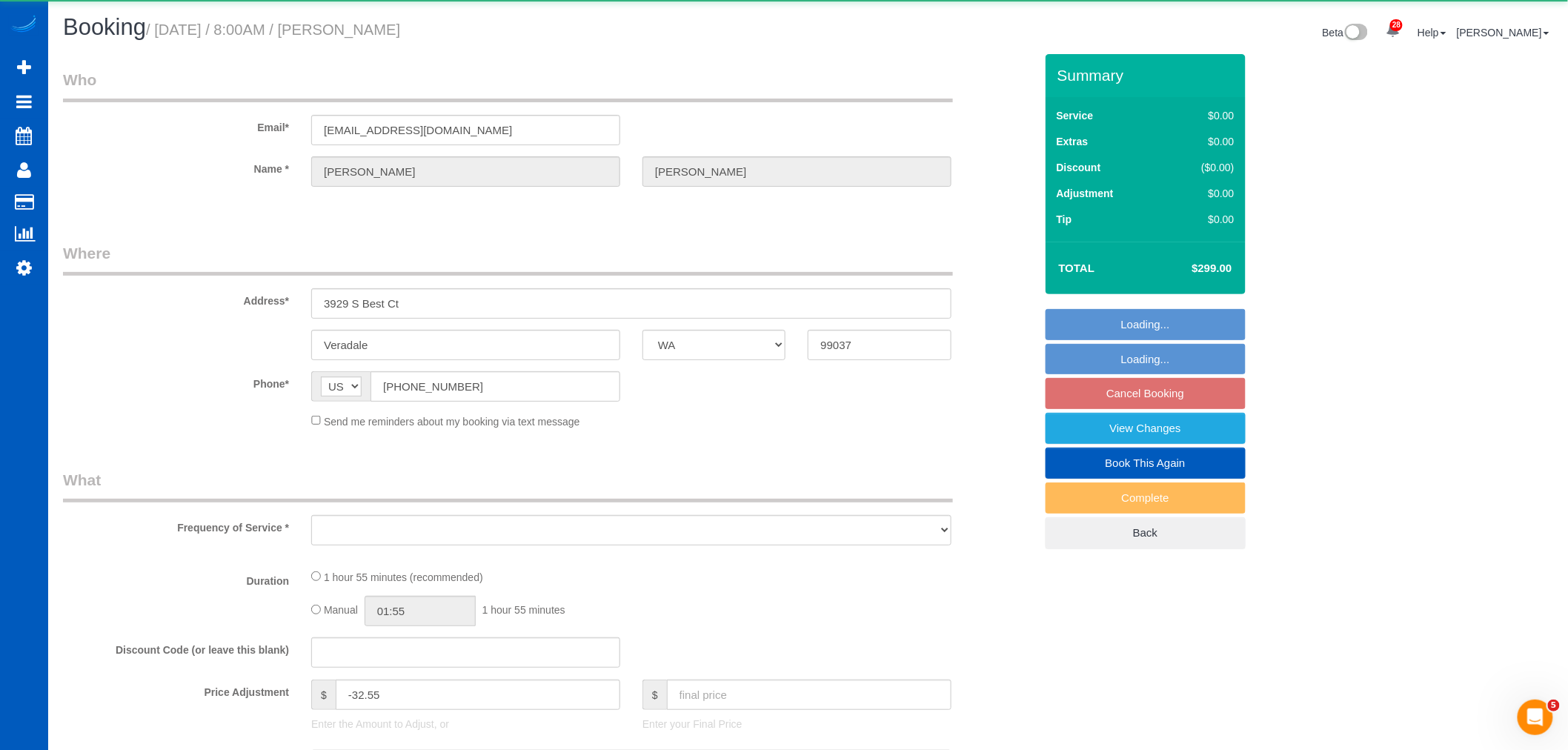
select select "spot15"
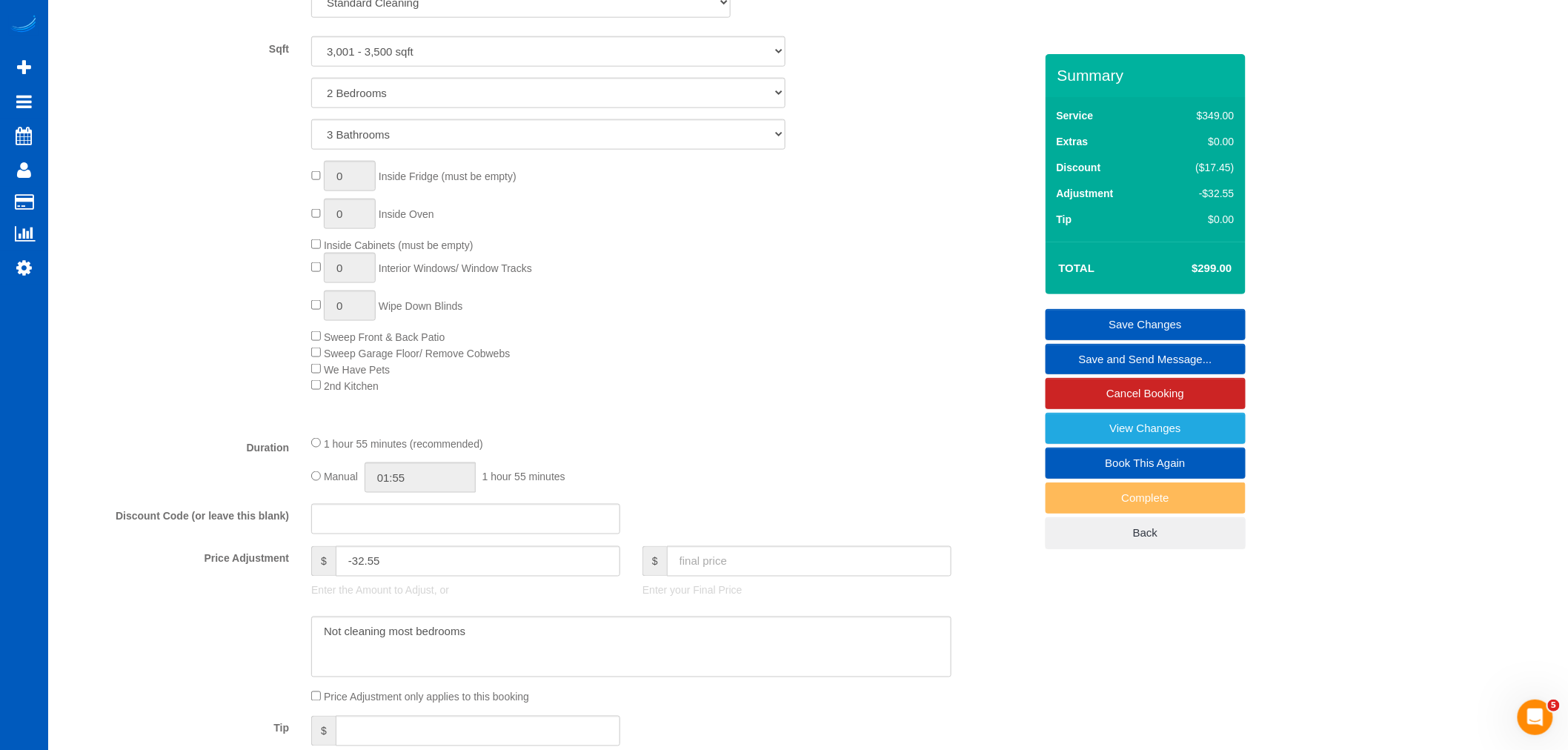
scroll to position [658, 0]
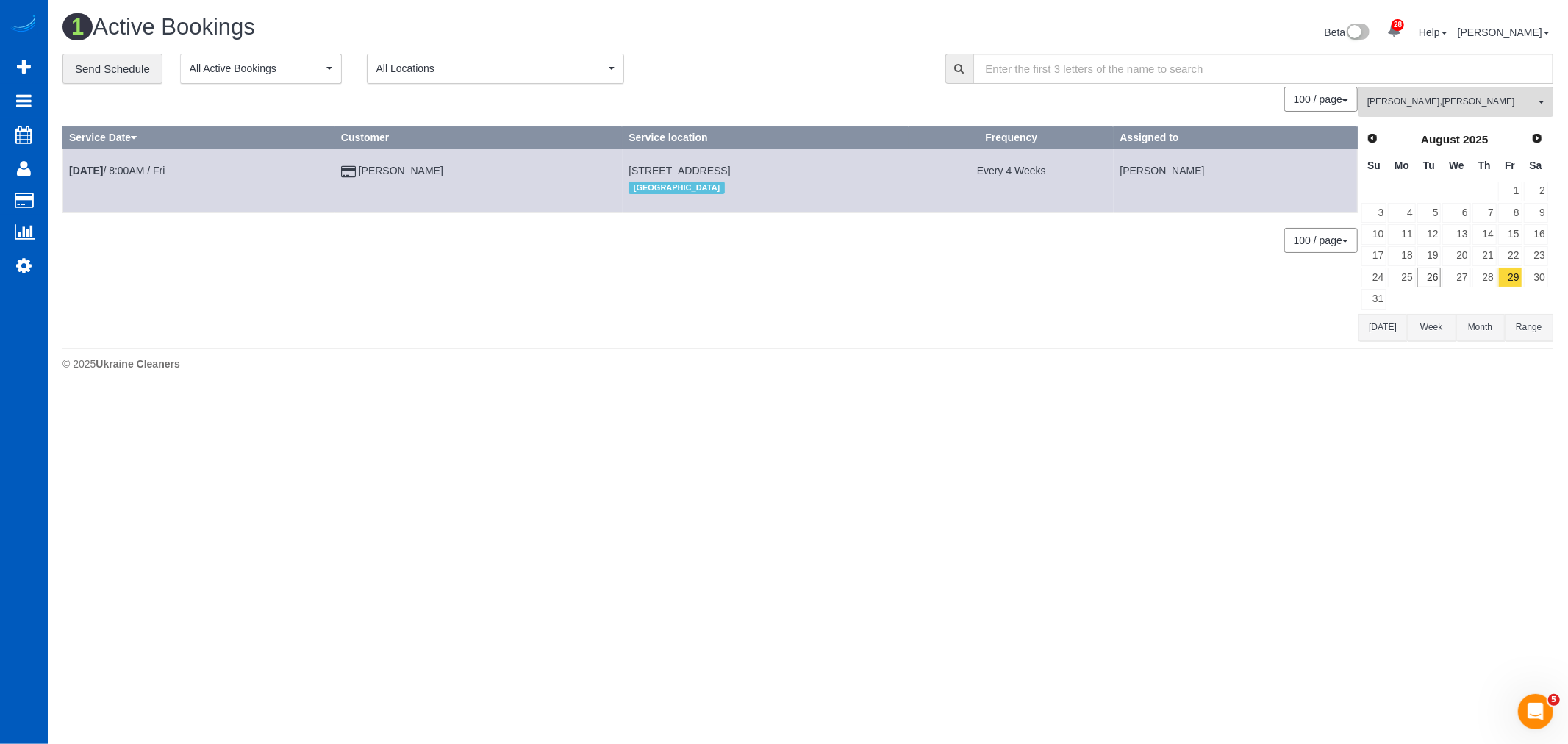
click at [1493, 291] on td at bounding box center [1485, 299] width 26 height 21
click at [1489, 284] on link "28" at bounding box center [1484, 278] width 24 height 20
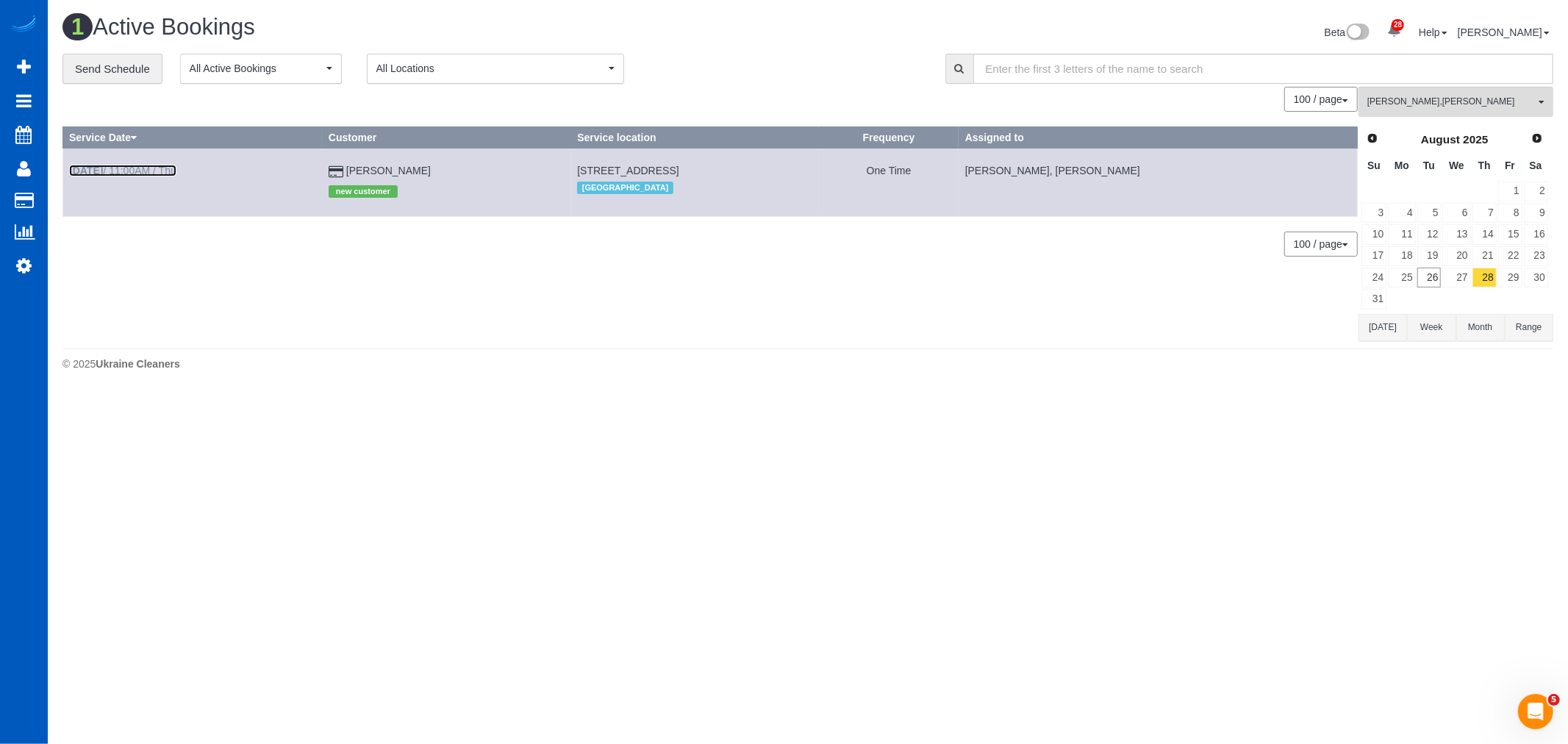
click at [127, 169] on link "Aug 28th / 11:00AM / Thu" at bounding box center [122, 170] width 107 height 11
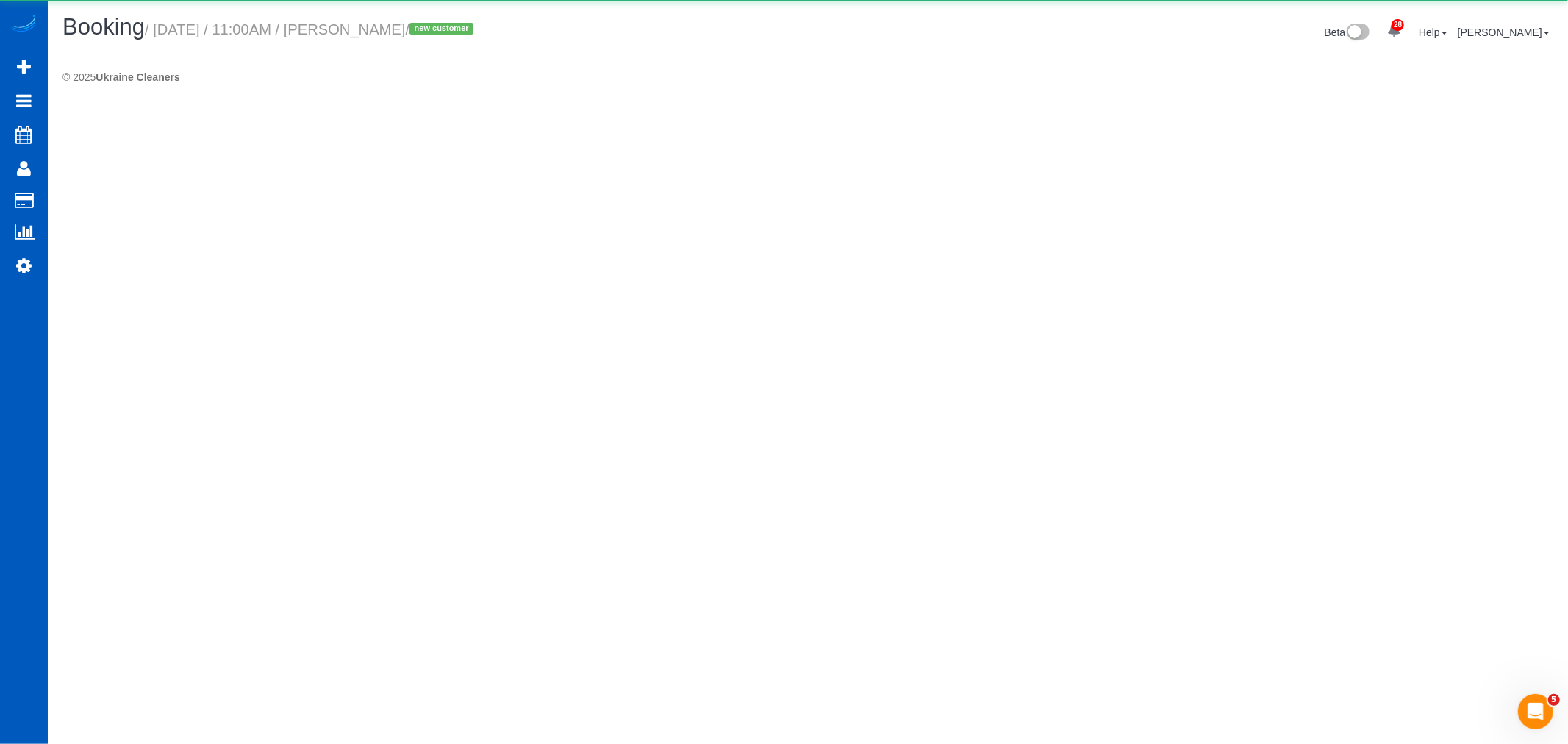
select select "WA"
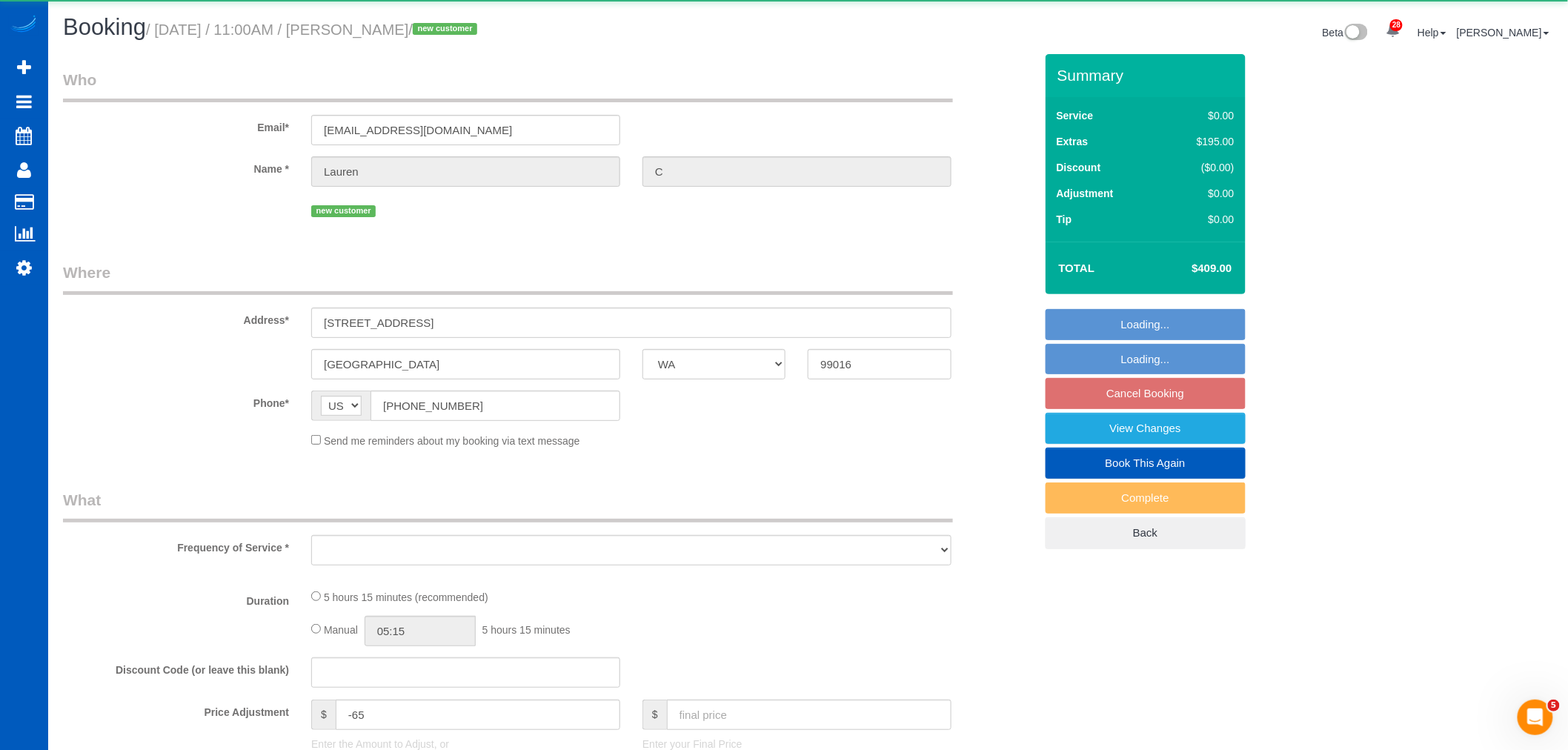
select select "object:6441"
select select "string:fspay-a1f62a7d-edd6-46a8-af21-02eb1d084593"
select select "199"
select select "1001"
select select "2"
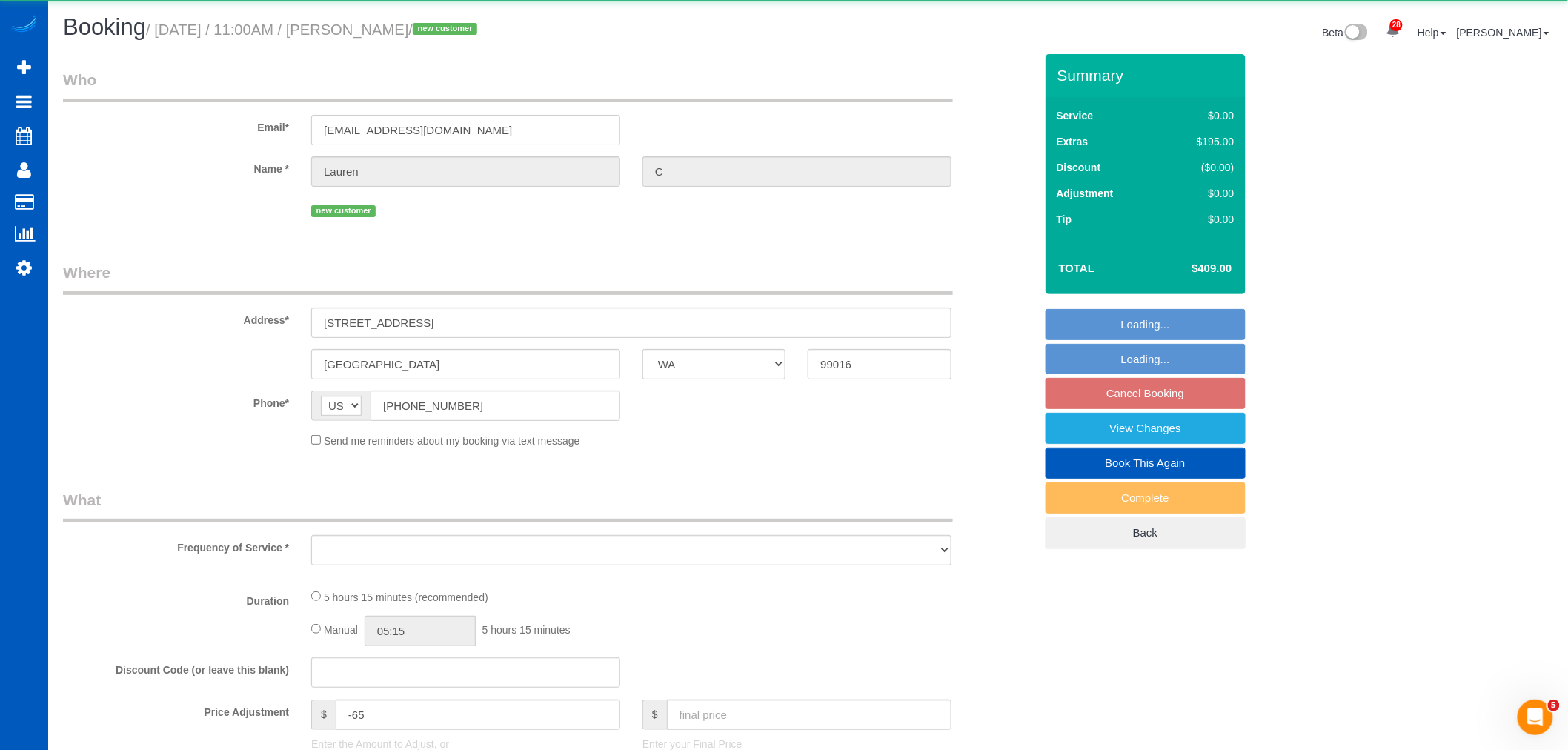
select select "2"
select select "spot20"
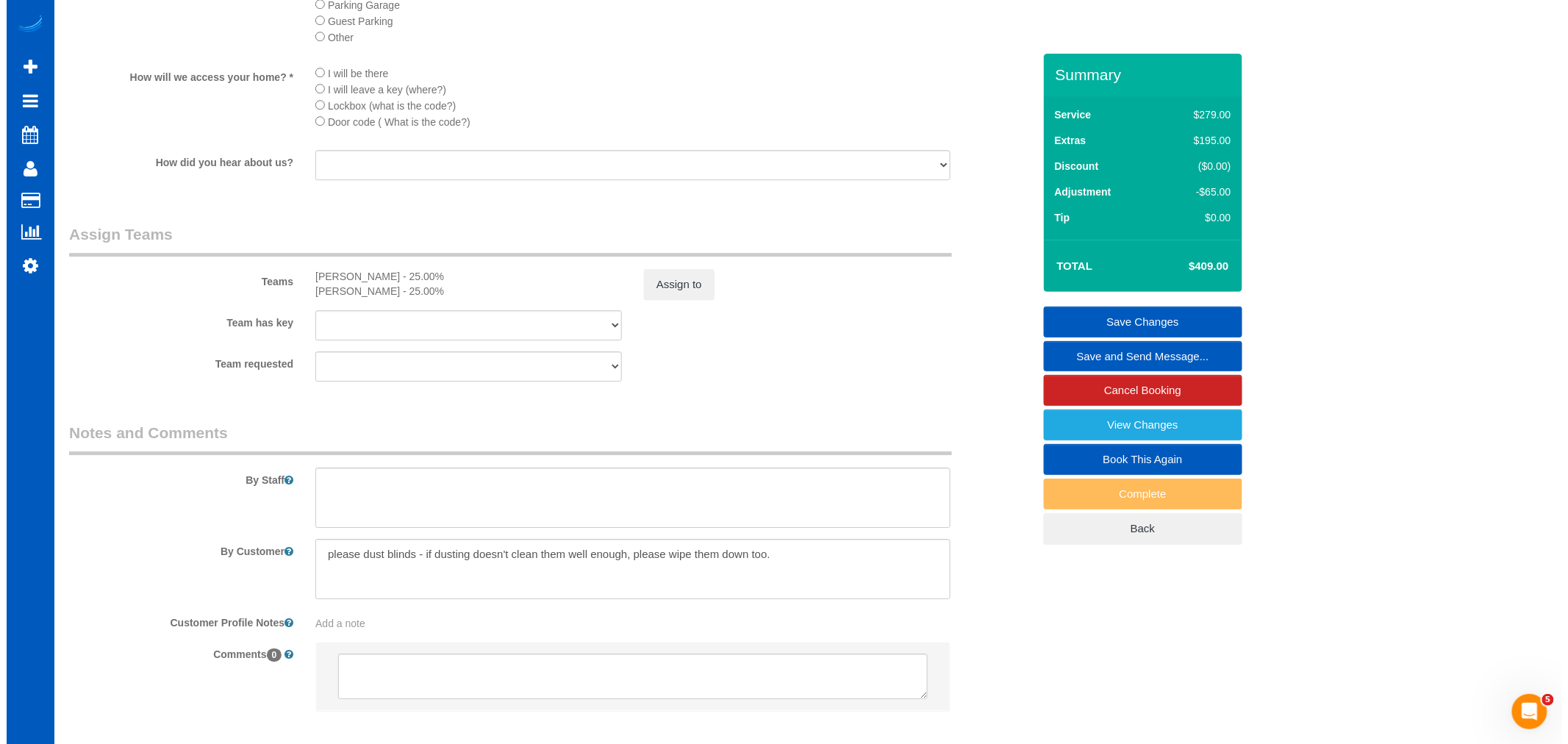
scroll to position [1825, 0]
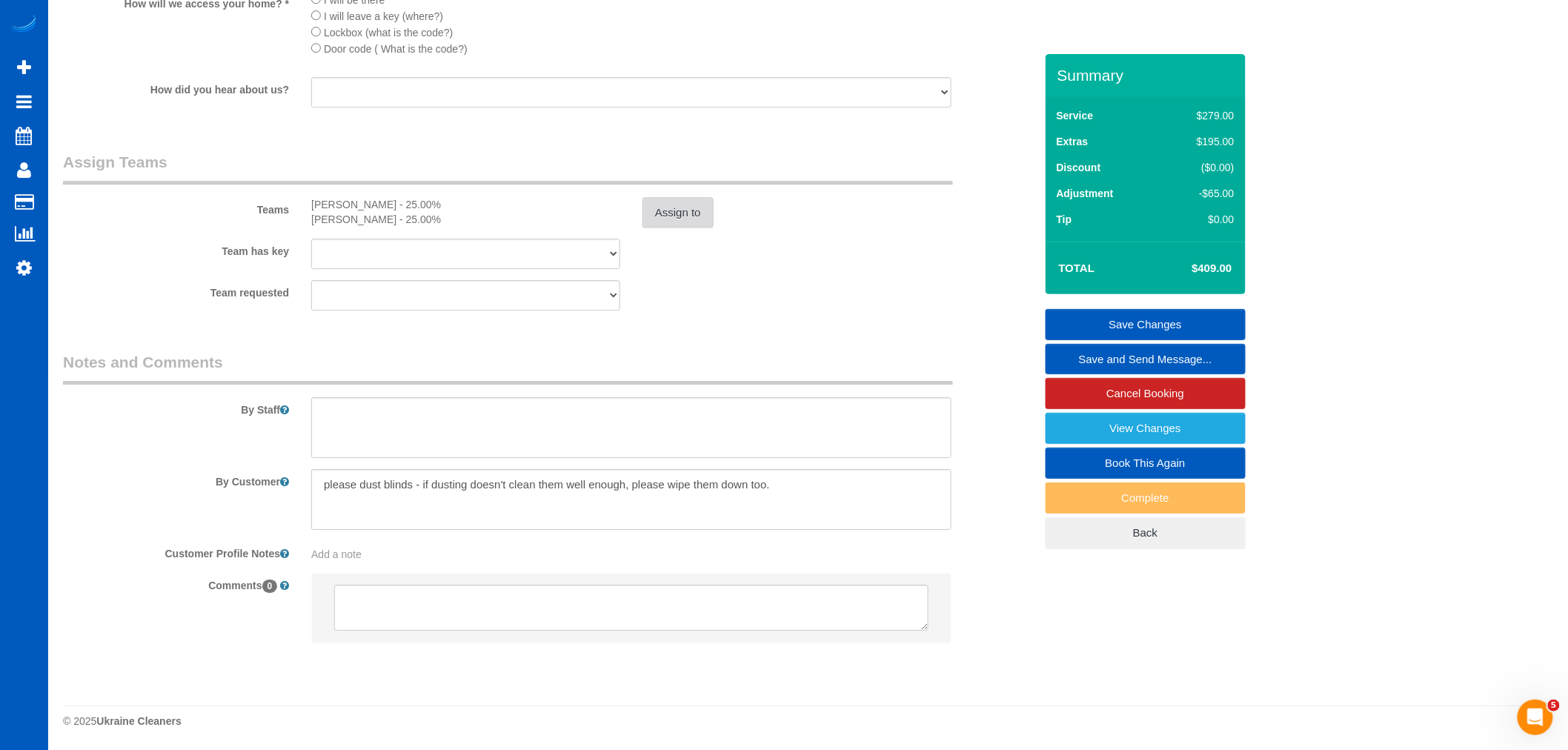
click at [658, 212] on button "Assign to" at bounding box center [678, 213] width 71 height 31
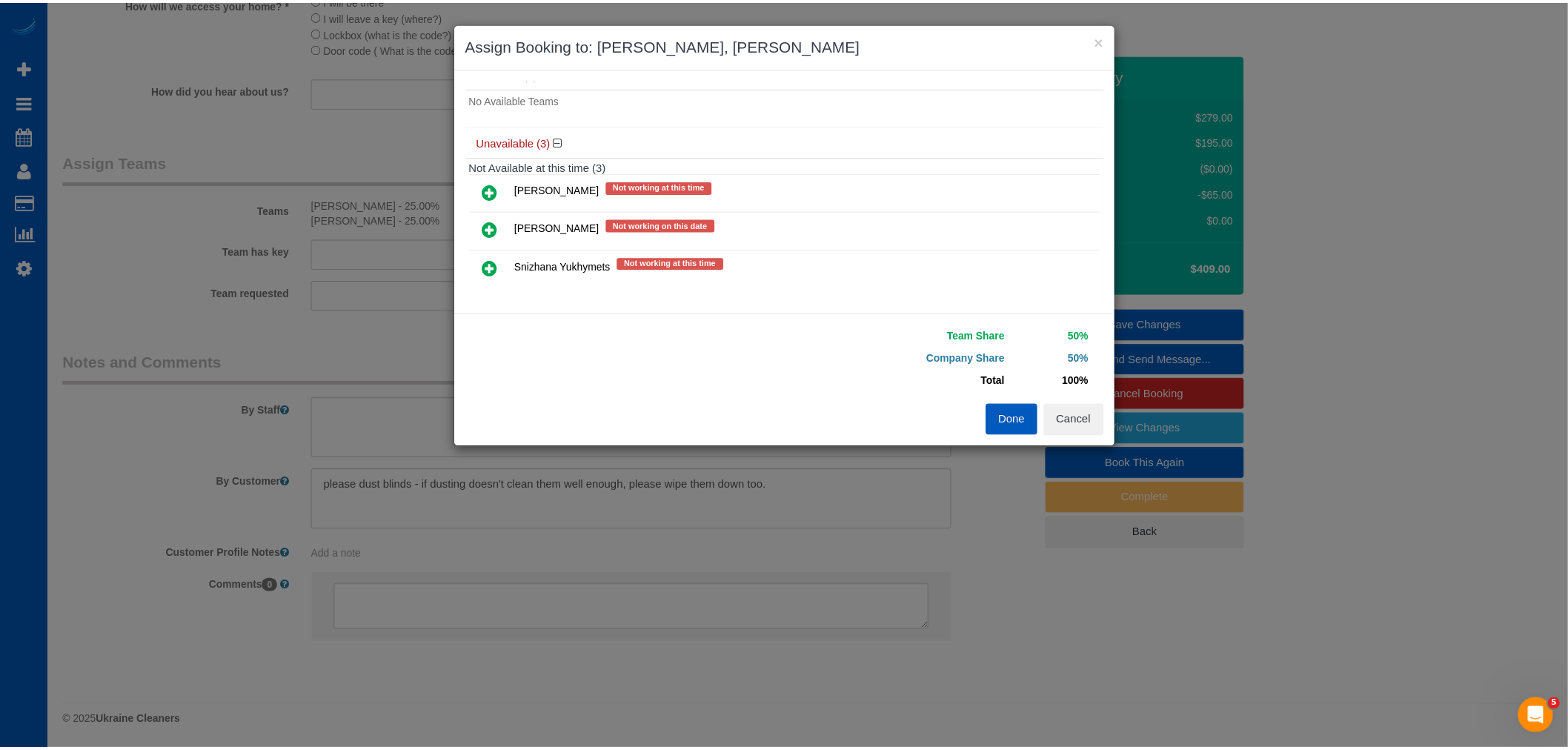
scroll to position [154, 0]
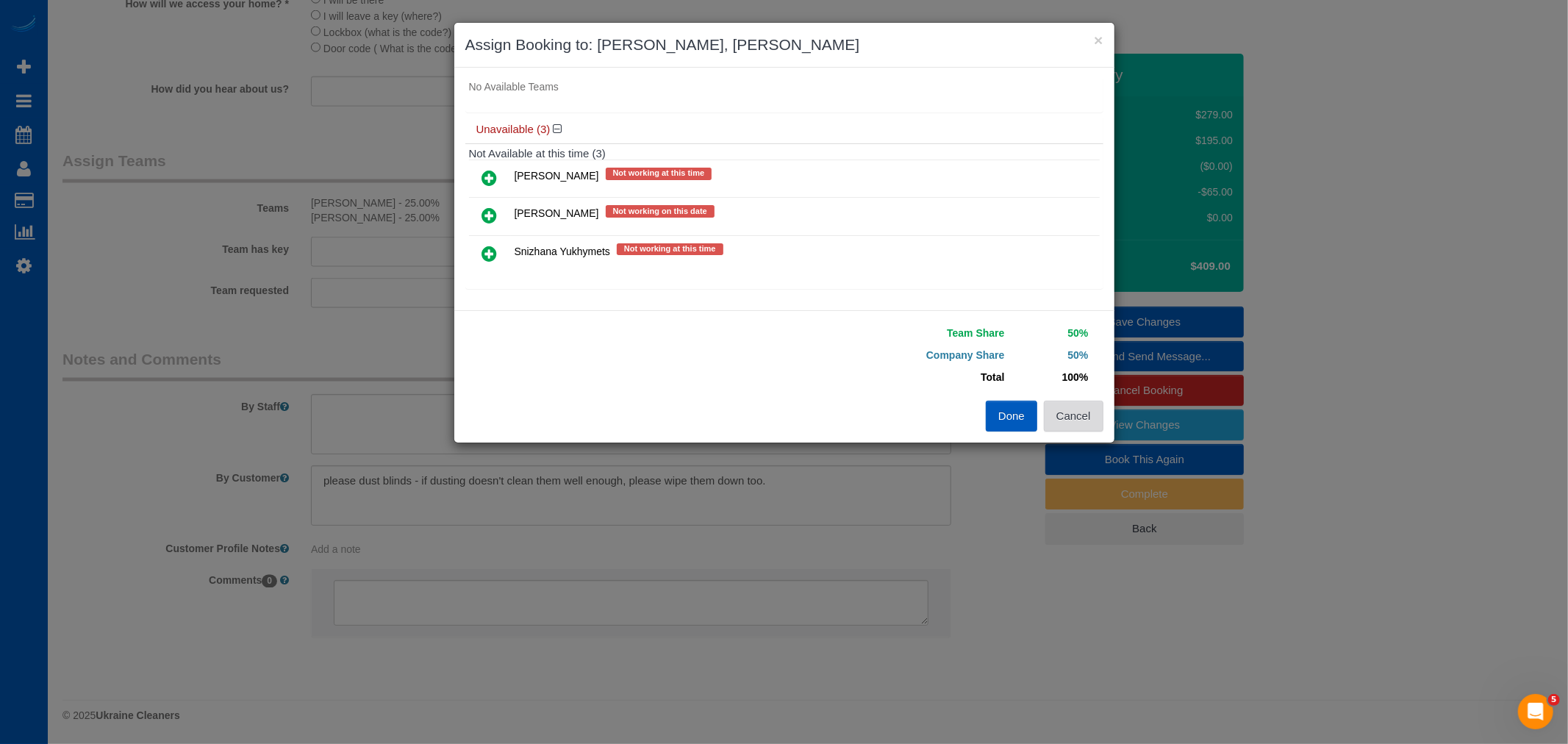
click at [1064, 430] on button "Cancel" at bounding box center [1074, 416] width 60 height 31
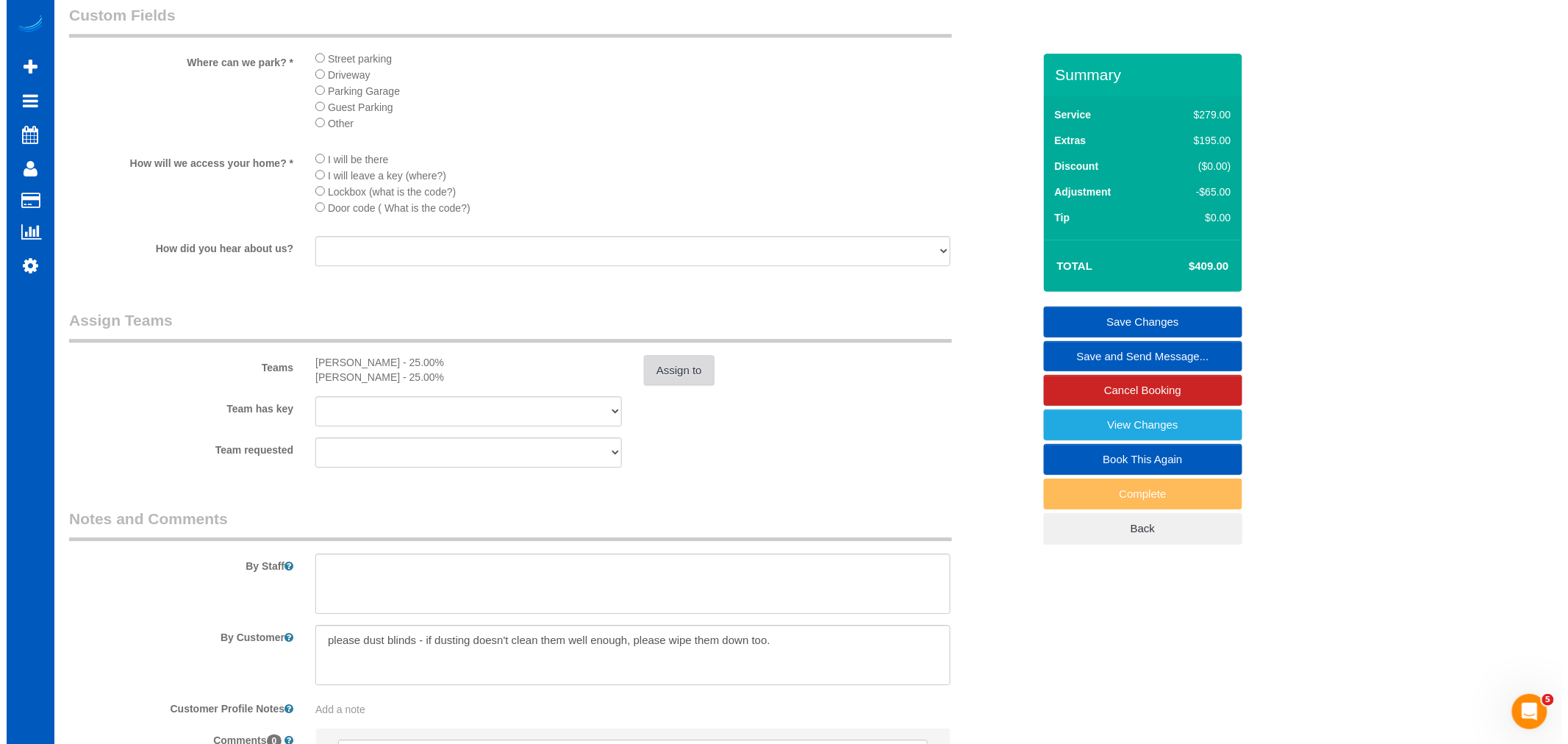
scroll to position [1825, 0]
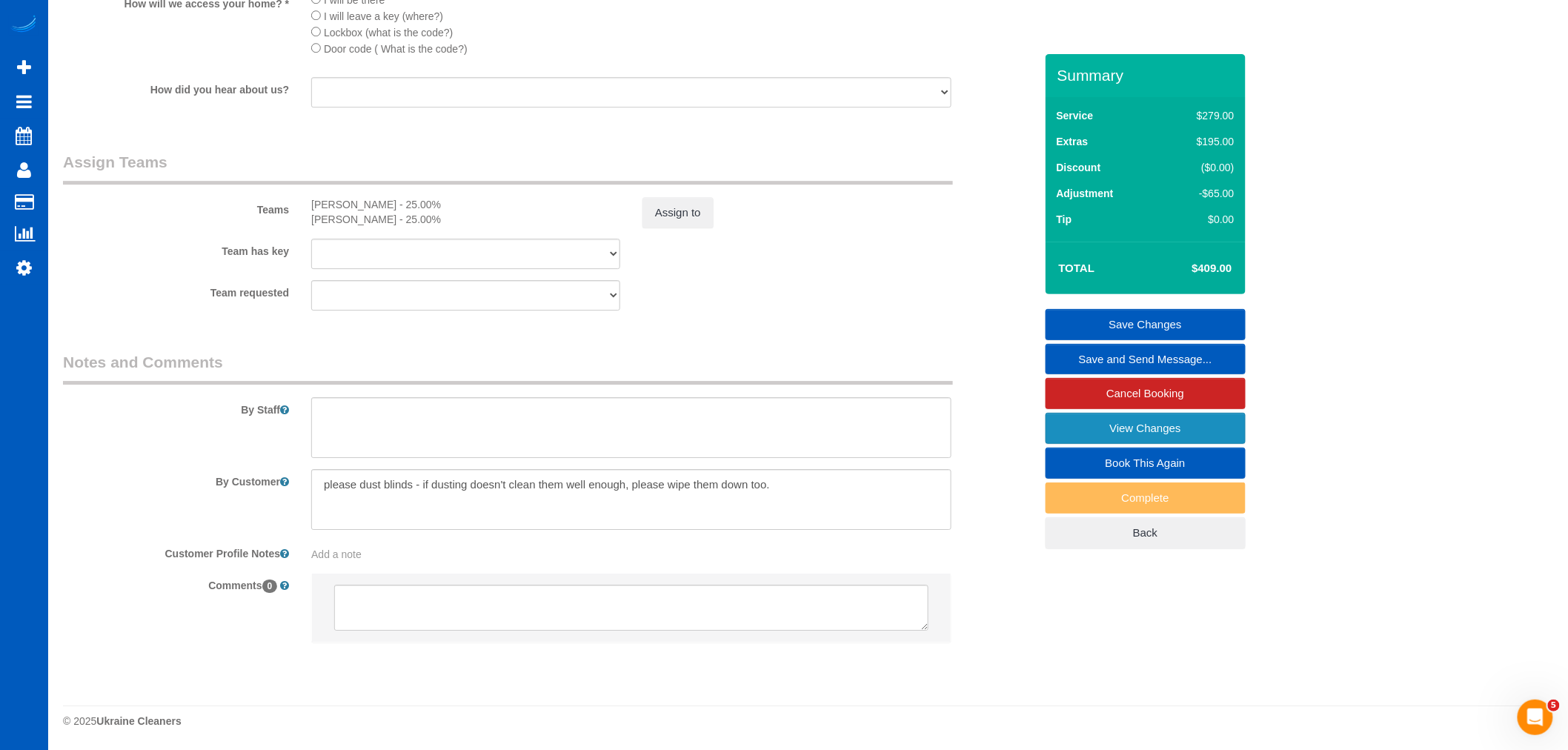
click at [1128, 423] on link "View Changes" at bounding box center [1146, 429] width 200 height 31
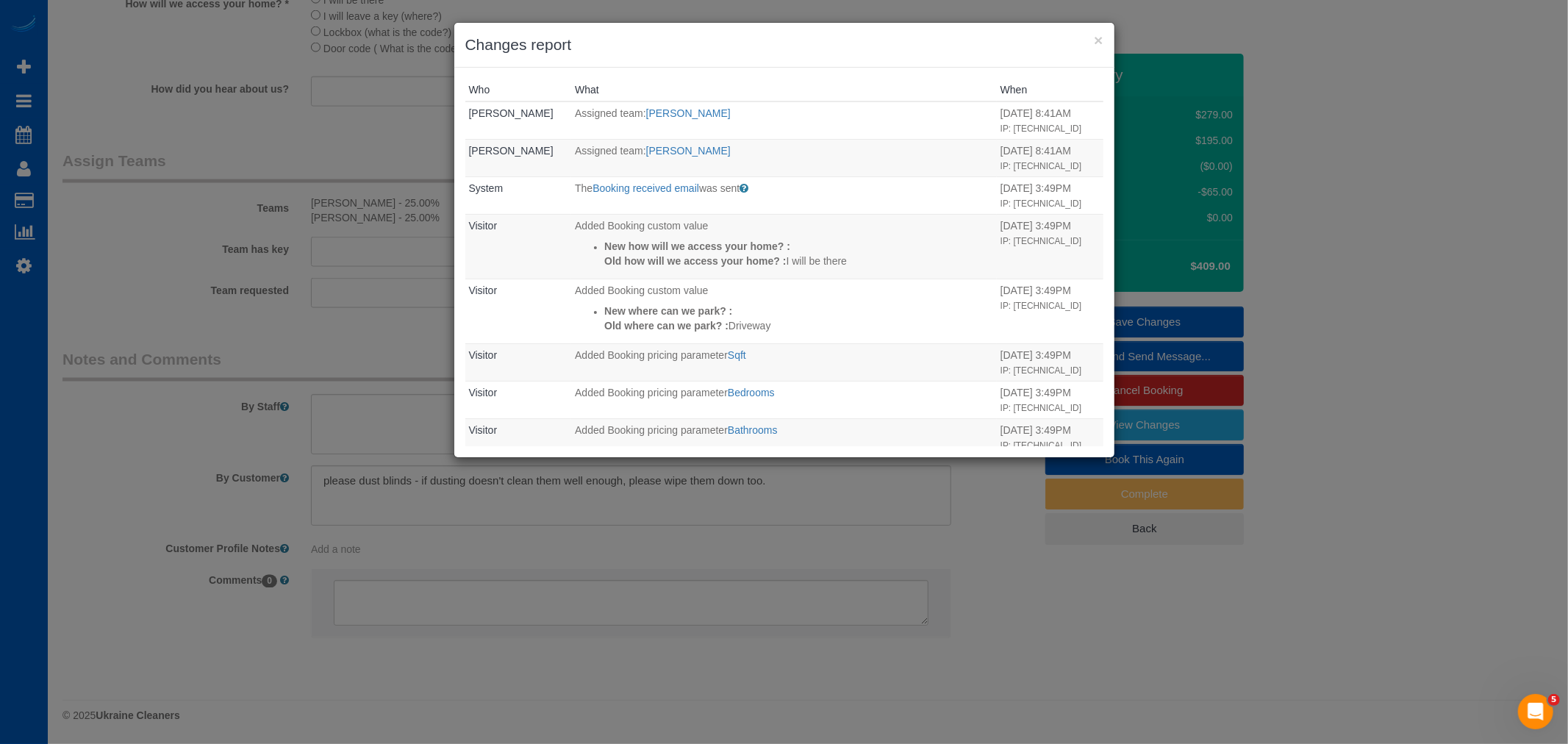
scroll to position [498, 0]
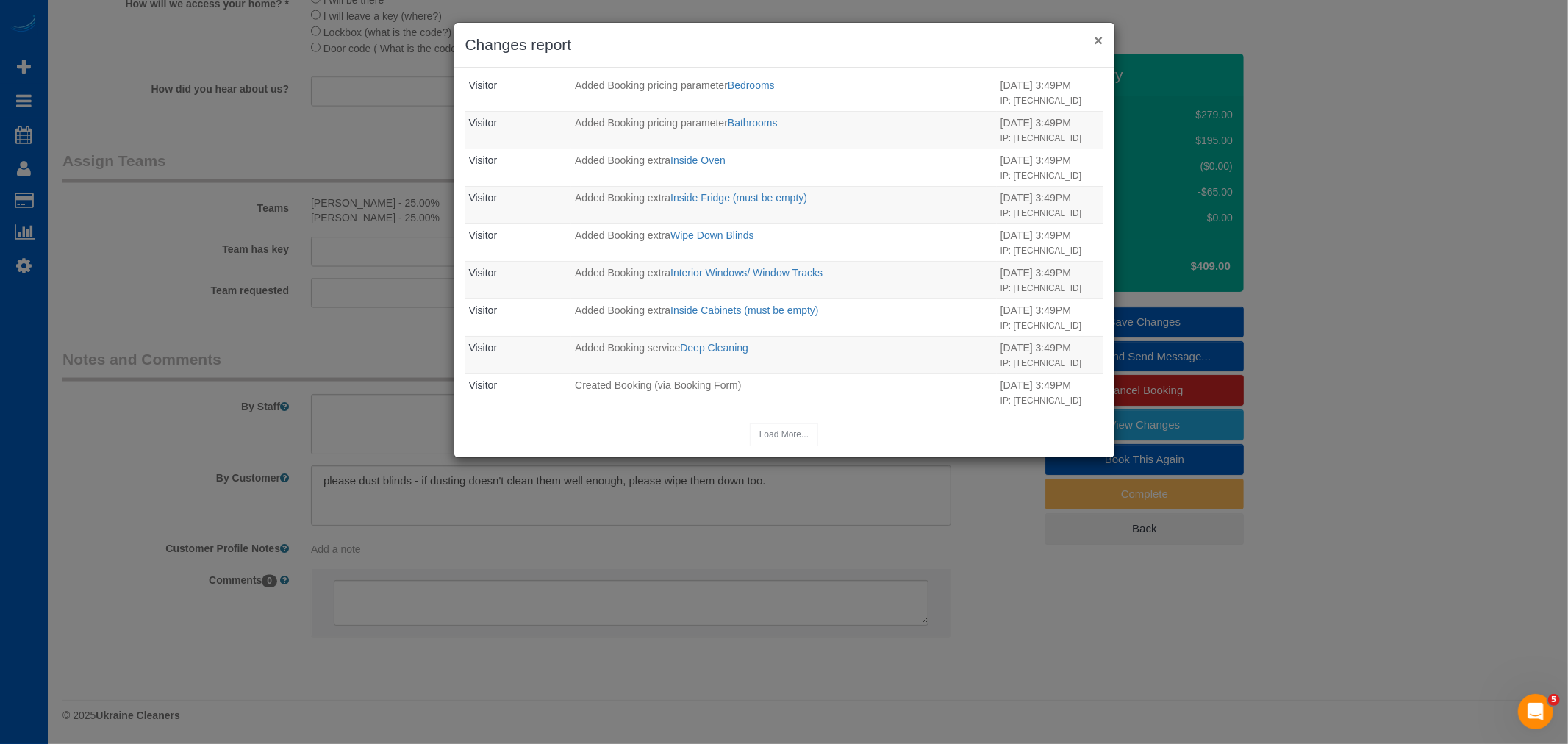
click at [1099, 35] on button "×" at bounding box center [1098, 40] width 9 height 15
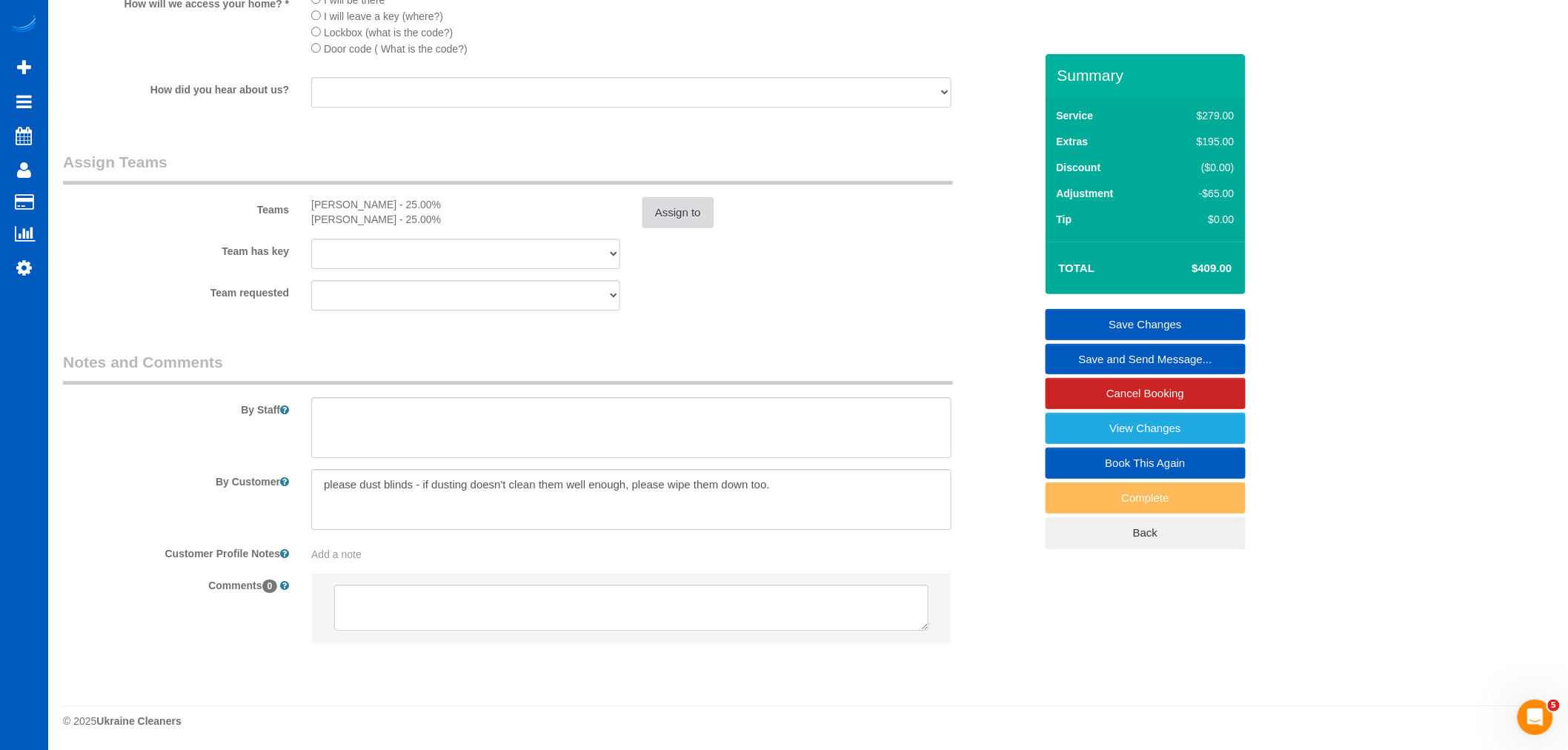
click at [708, 217] on button "Assign to" at bounding box center [678, 213] width 71 height 31
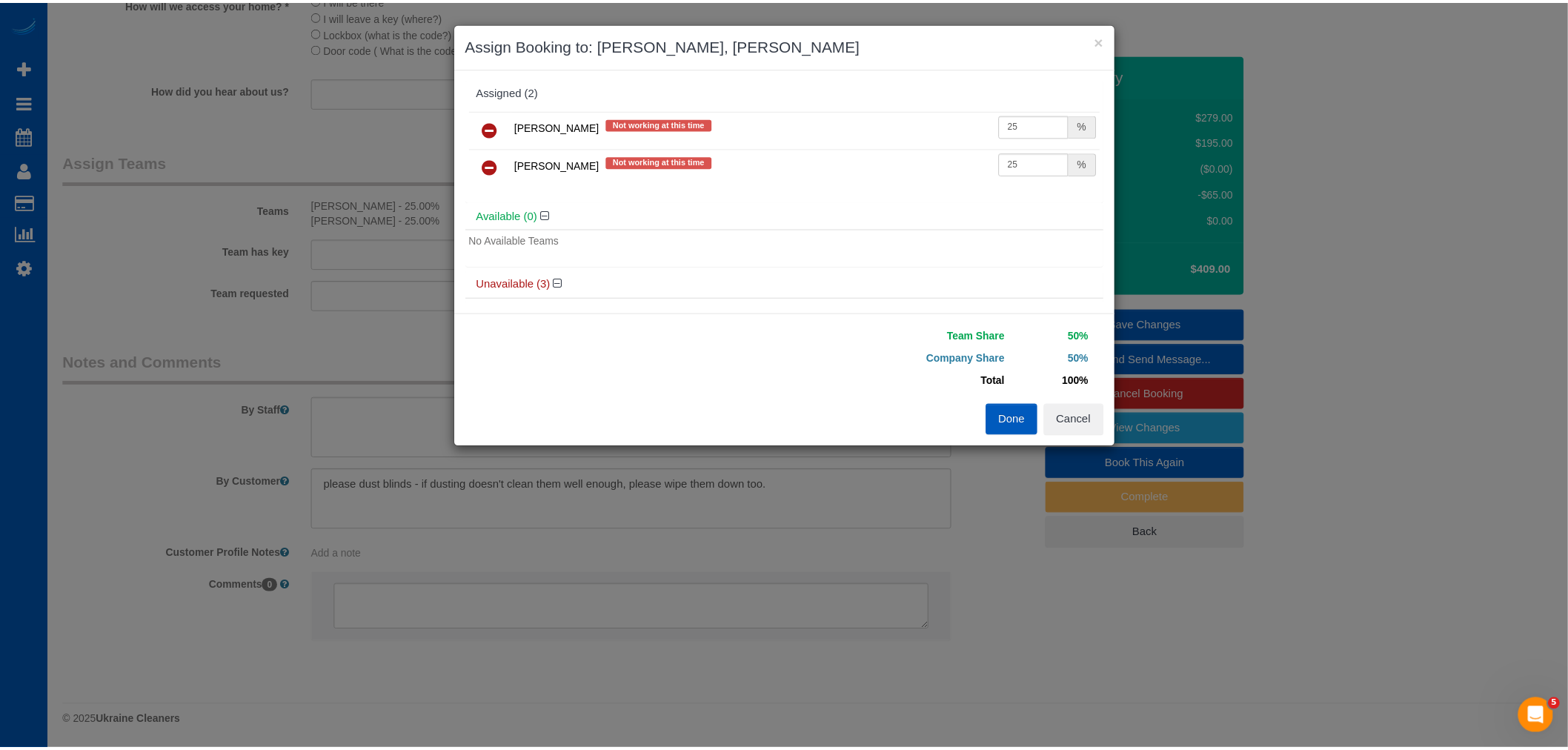
scroll to position [0, 0]
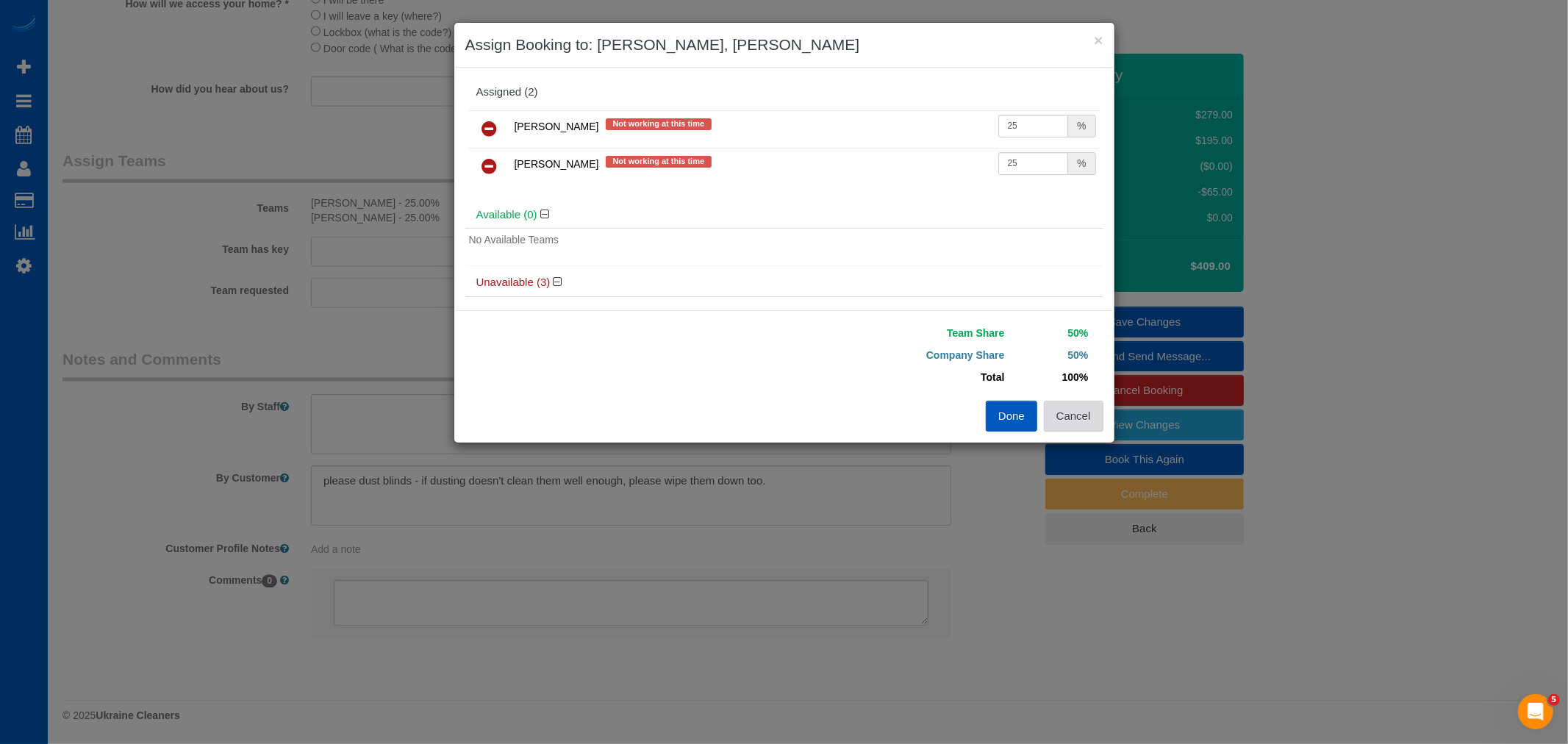
click at [1071, 417] on button "Cancel" at bounding box center [1074, 416] width 60 height 31
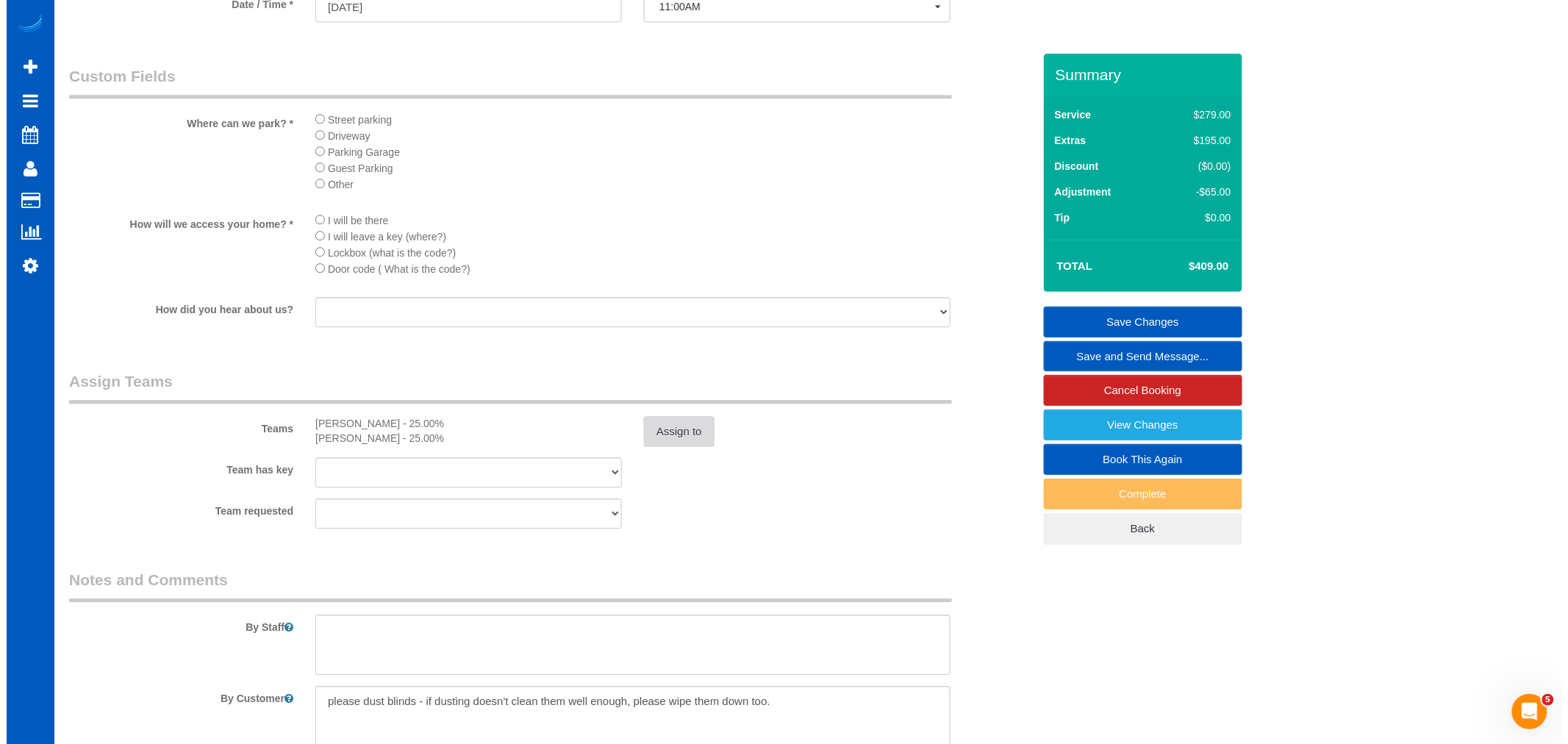
scroll to position [1634, 0]
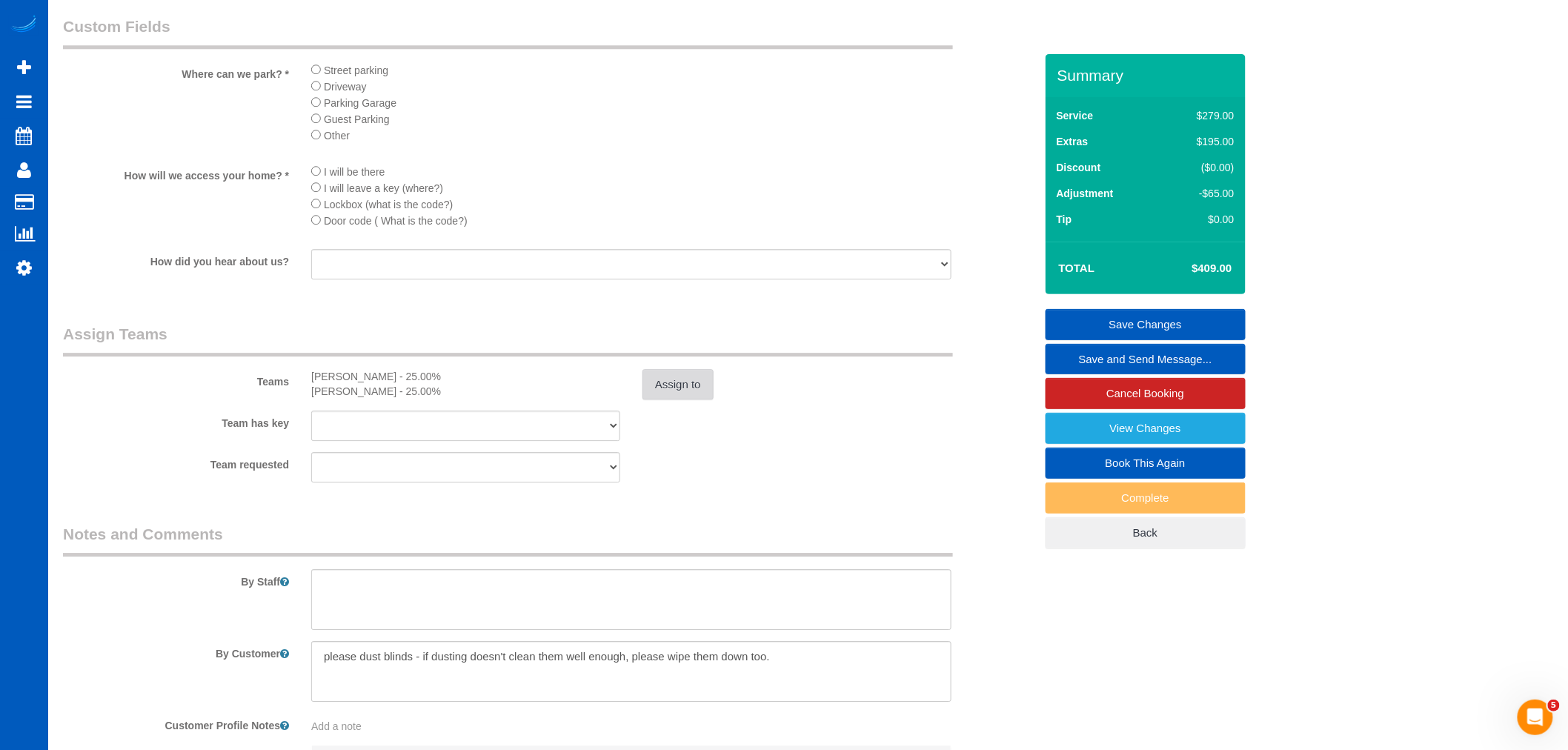
click at [654, 400] on button "Assign to" at bounding box center [678, 385] width 71 height 31
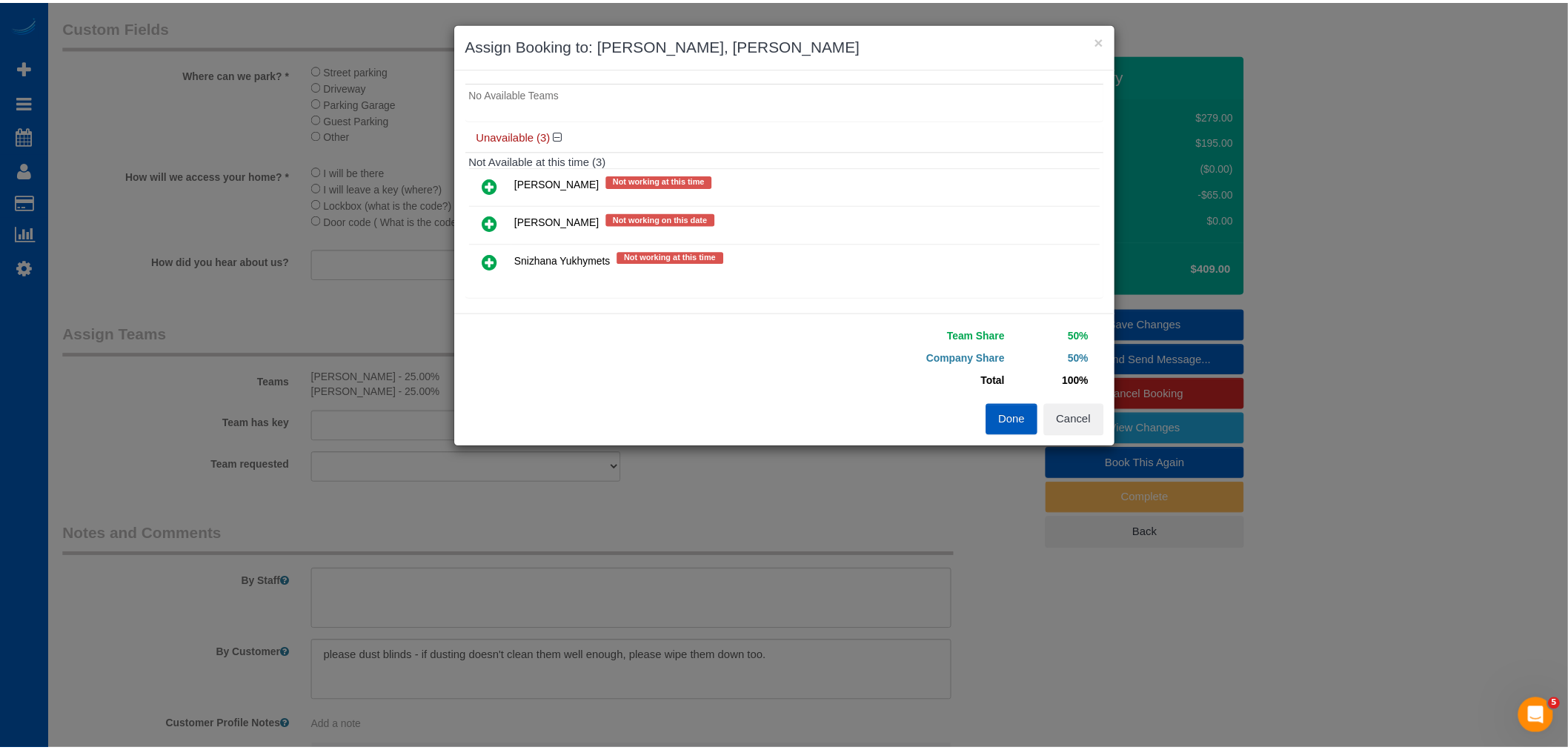
scroll to position [154, 0]
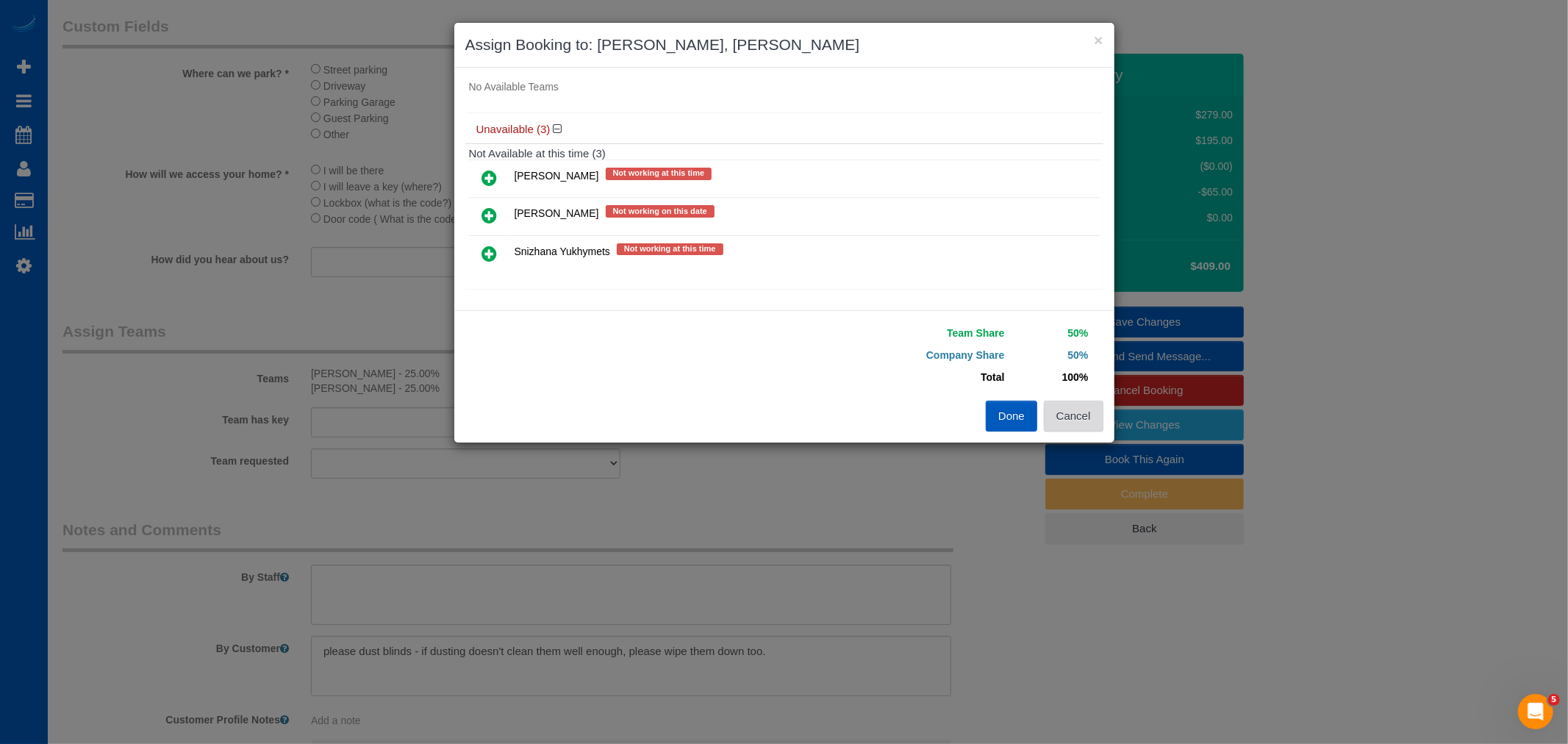
click at [1093, 401] on button "Cancel" at bounding box center [1074, 416] width 60 height 31
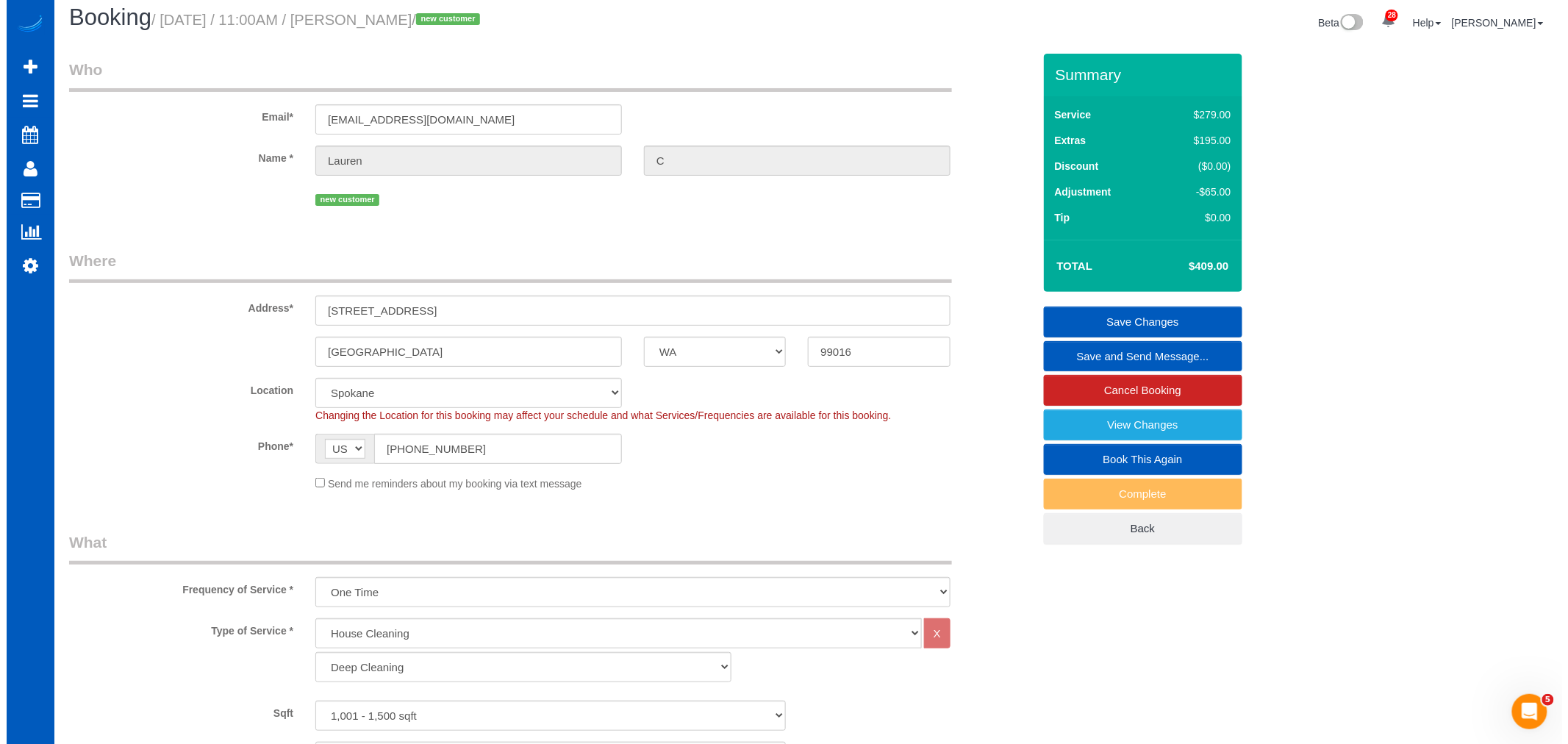
scroll to position [0, 0]
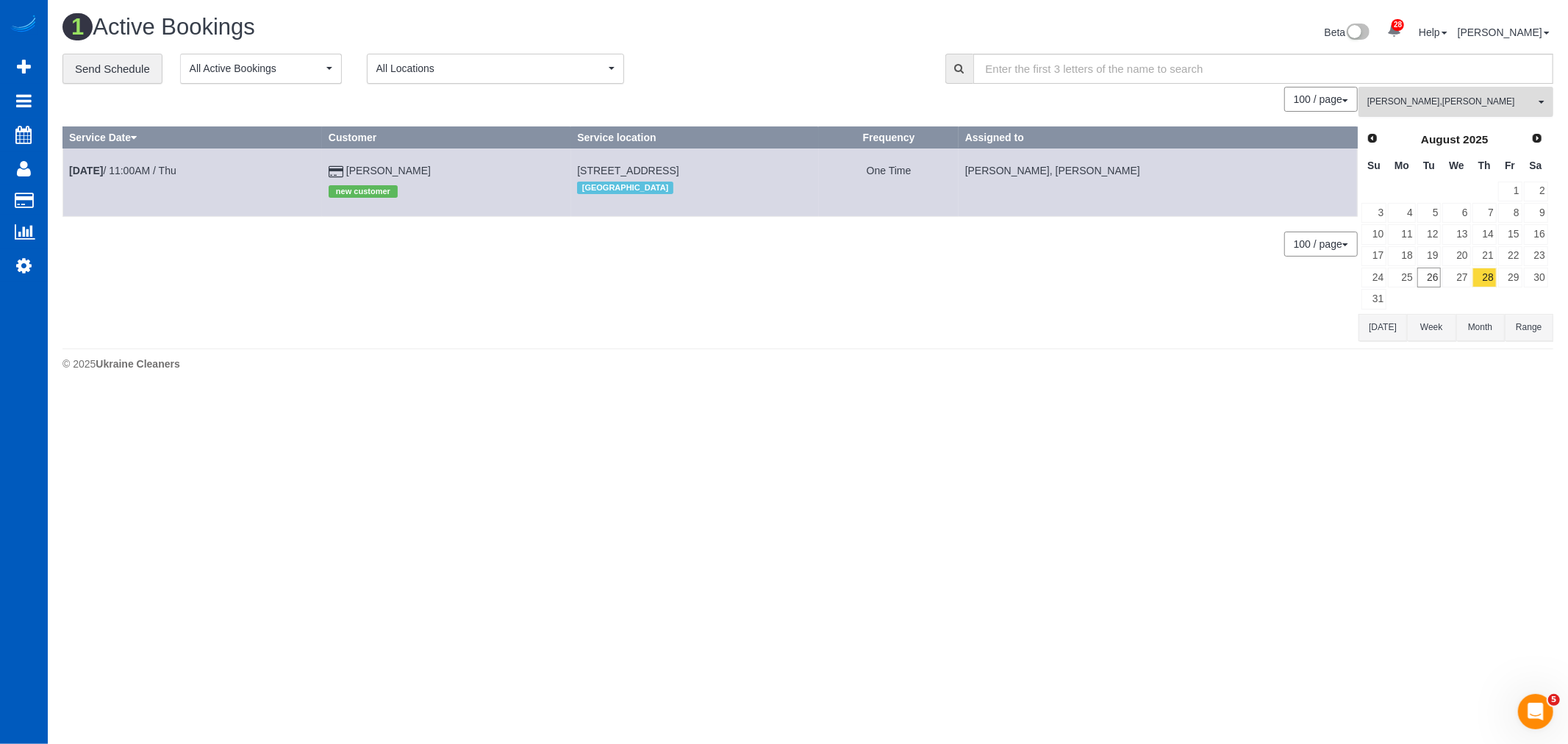
click at [1404, 99] on span "Anna Manuilo , Evelina Manuilo" at bounding box center [1450, 102] width 167 height 12
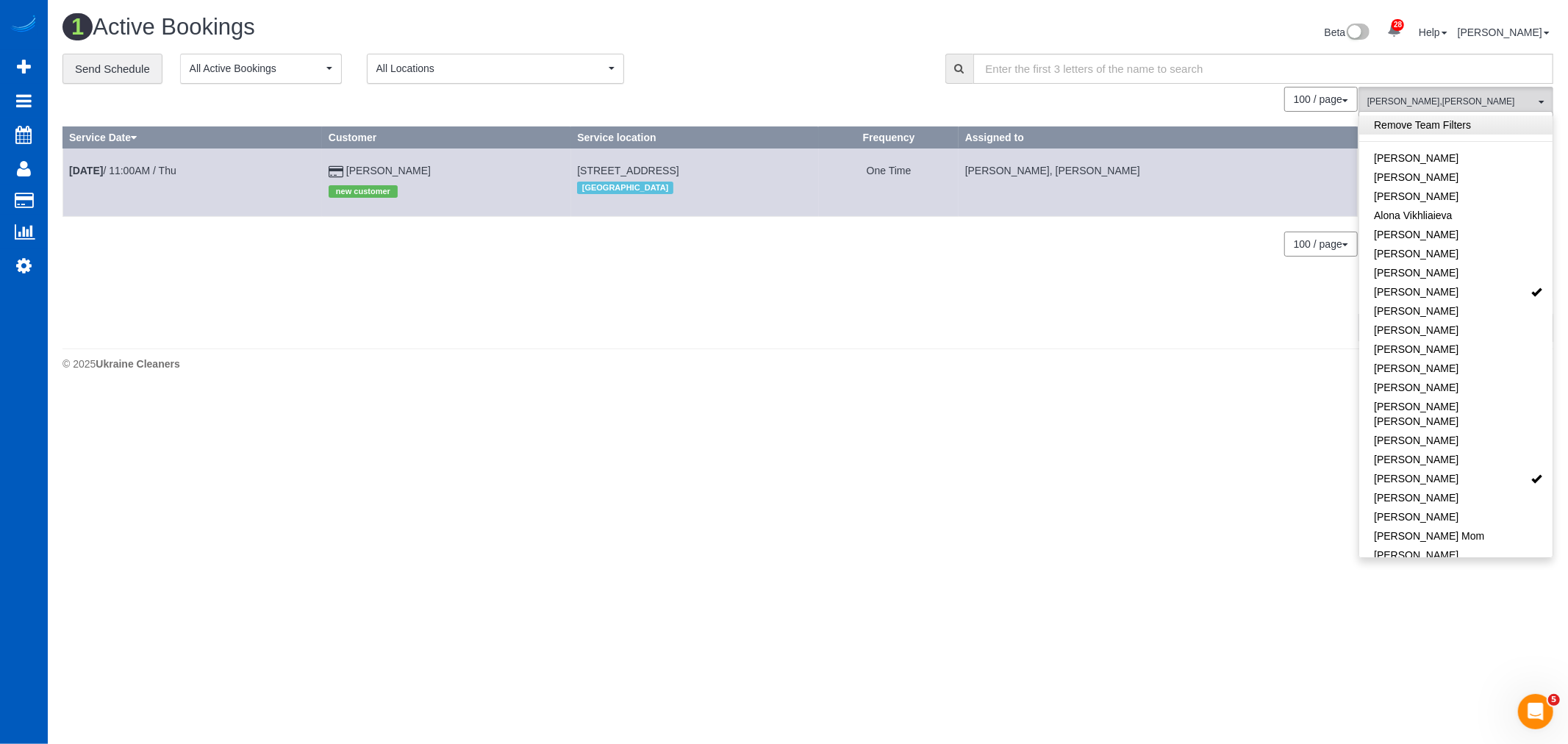
click at [1415, 132] on link "Remove Team Filters" at bounding box center [1455, 125] width 193 height 19
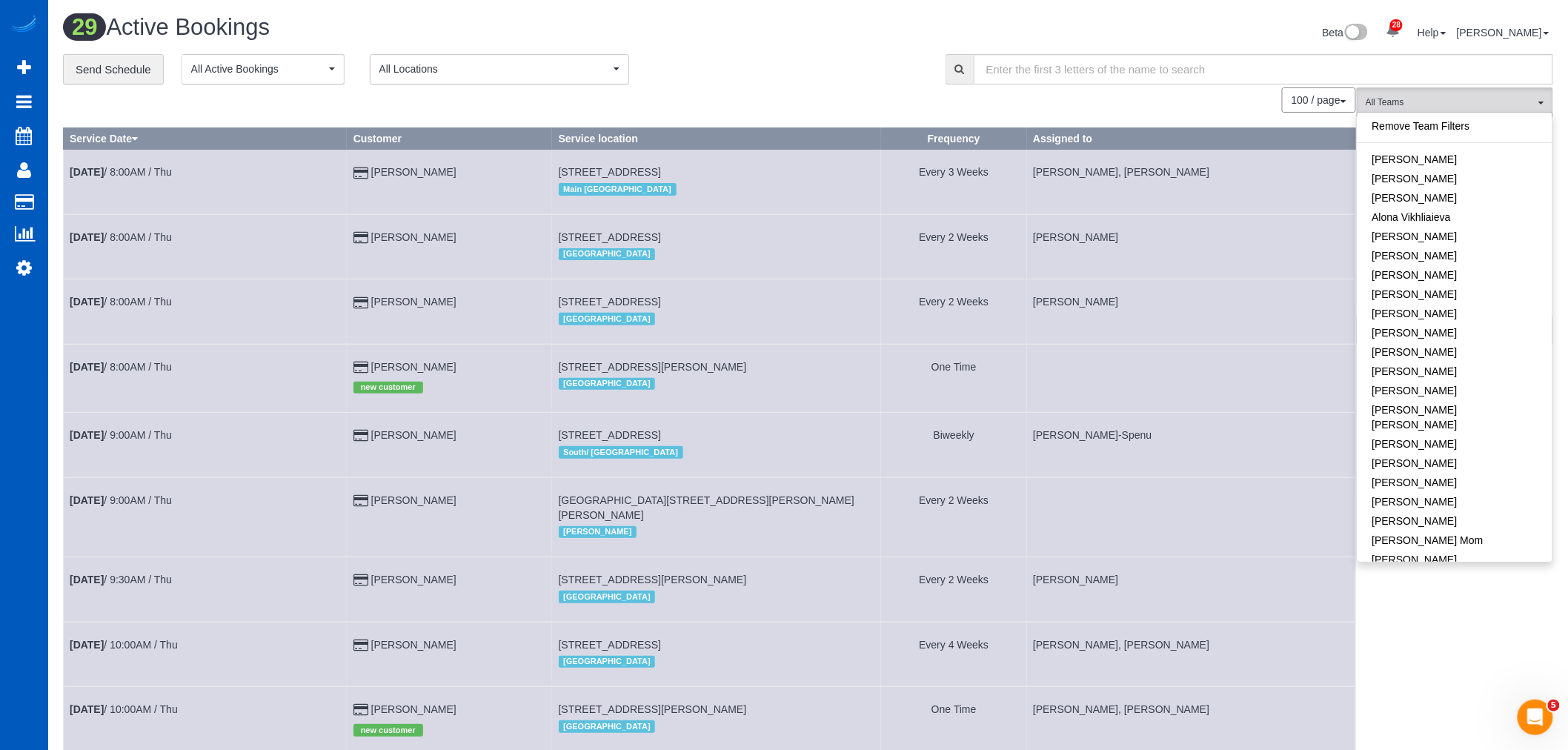
click at [417, 65] on span "All Locations" at bounding box center [494, 69] width 230 height 15
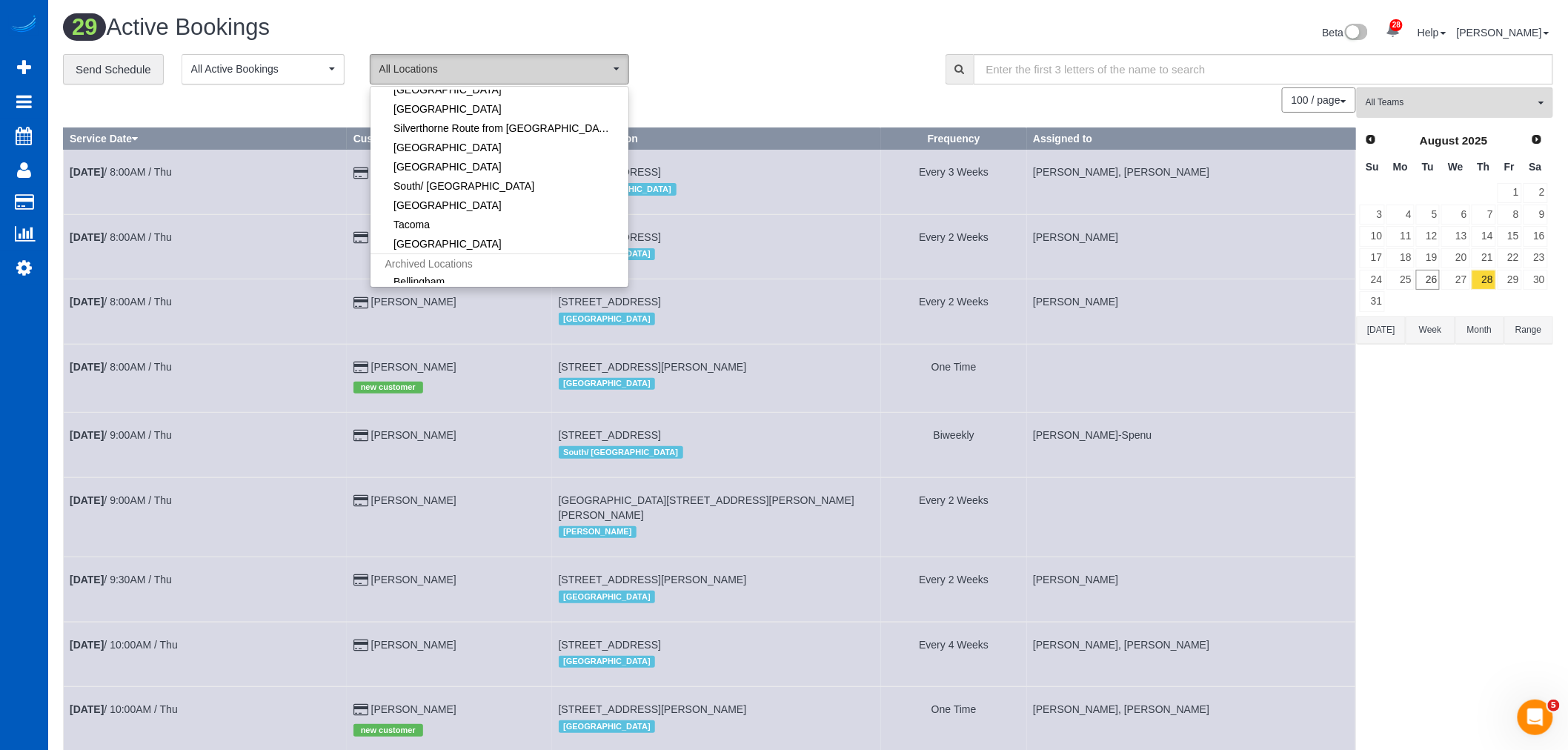
scroll to position [329, 0]
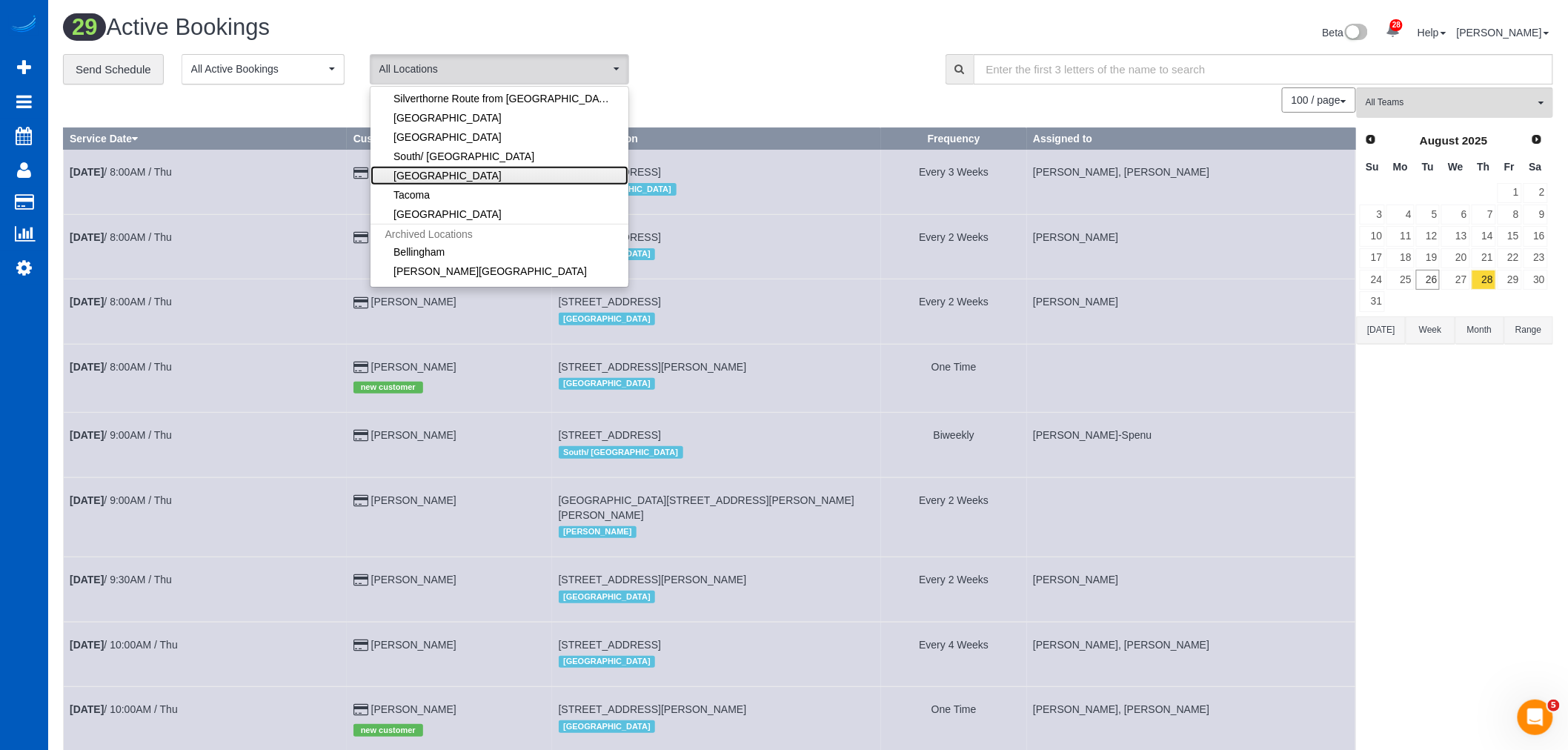
click at [445, 181] on link "[GEOGRAPHIC_DATA]" at bounding box center [499, 175] width 258 height 19
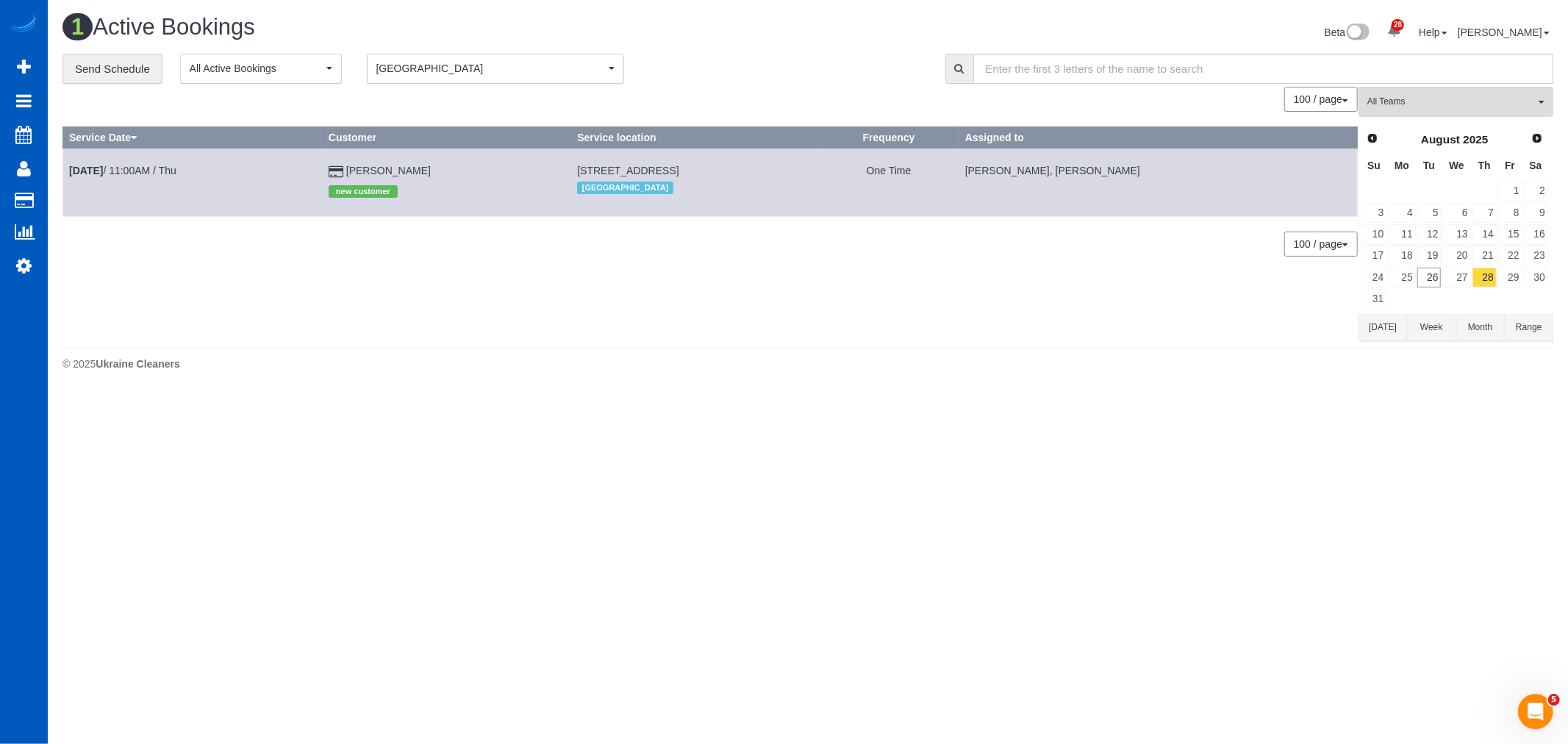
click at [604, 304] on div "0 Bookings found. We couldn't find any bookings that matched your search. Creat…" at bounding box center [711, 213] width 1296 height 255
click at [1524, 282] on link "30" at bounding box center [1536, 278] width 24 height 20
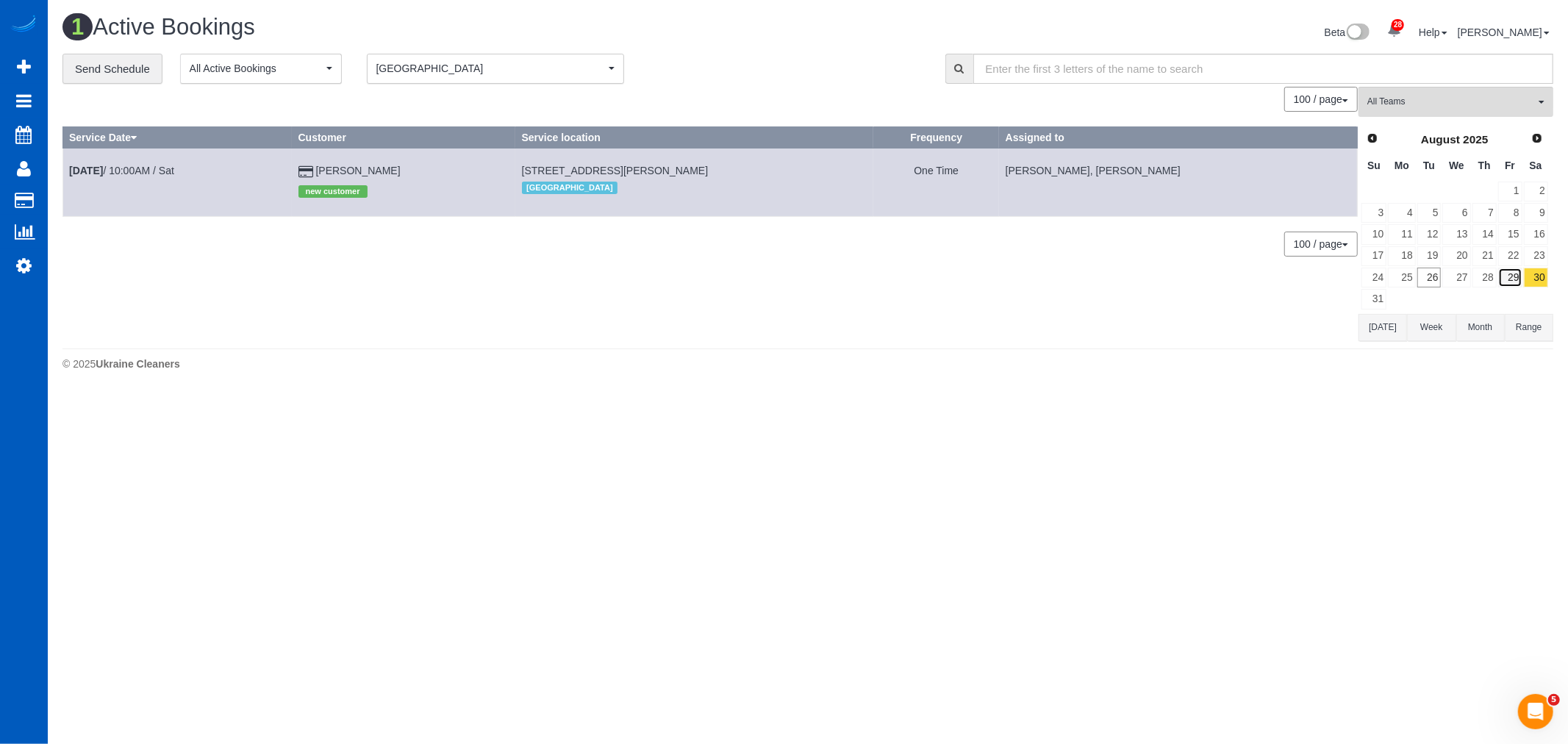
click at [1511, 275] on link "29" at bounding box center [1510, 278] width 24 height 20
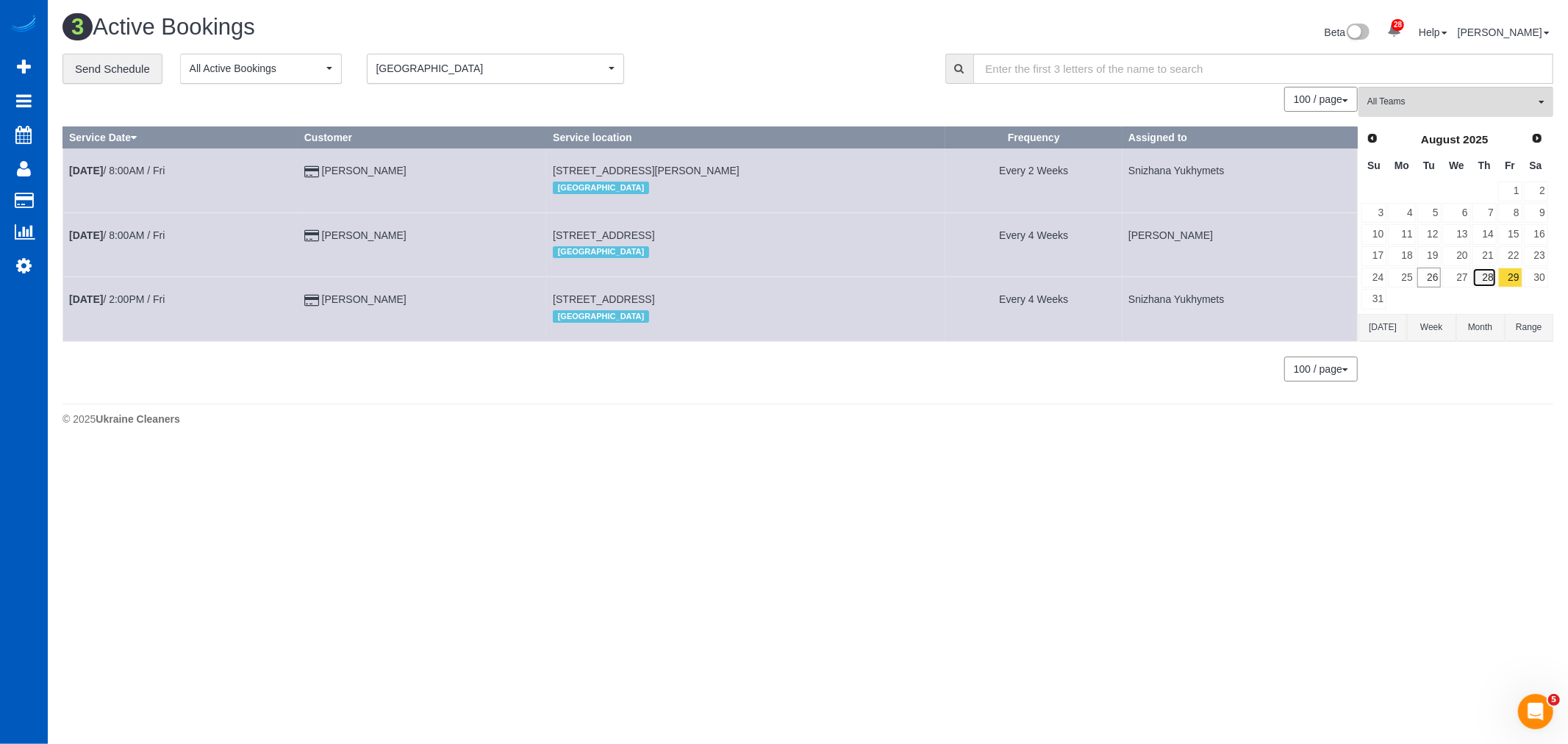
click at [1479, 274] on link "28" at bounding box center [1484, 278] width 24 height 20
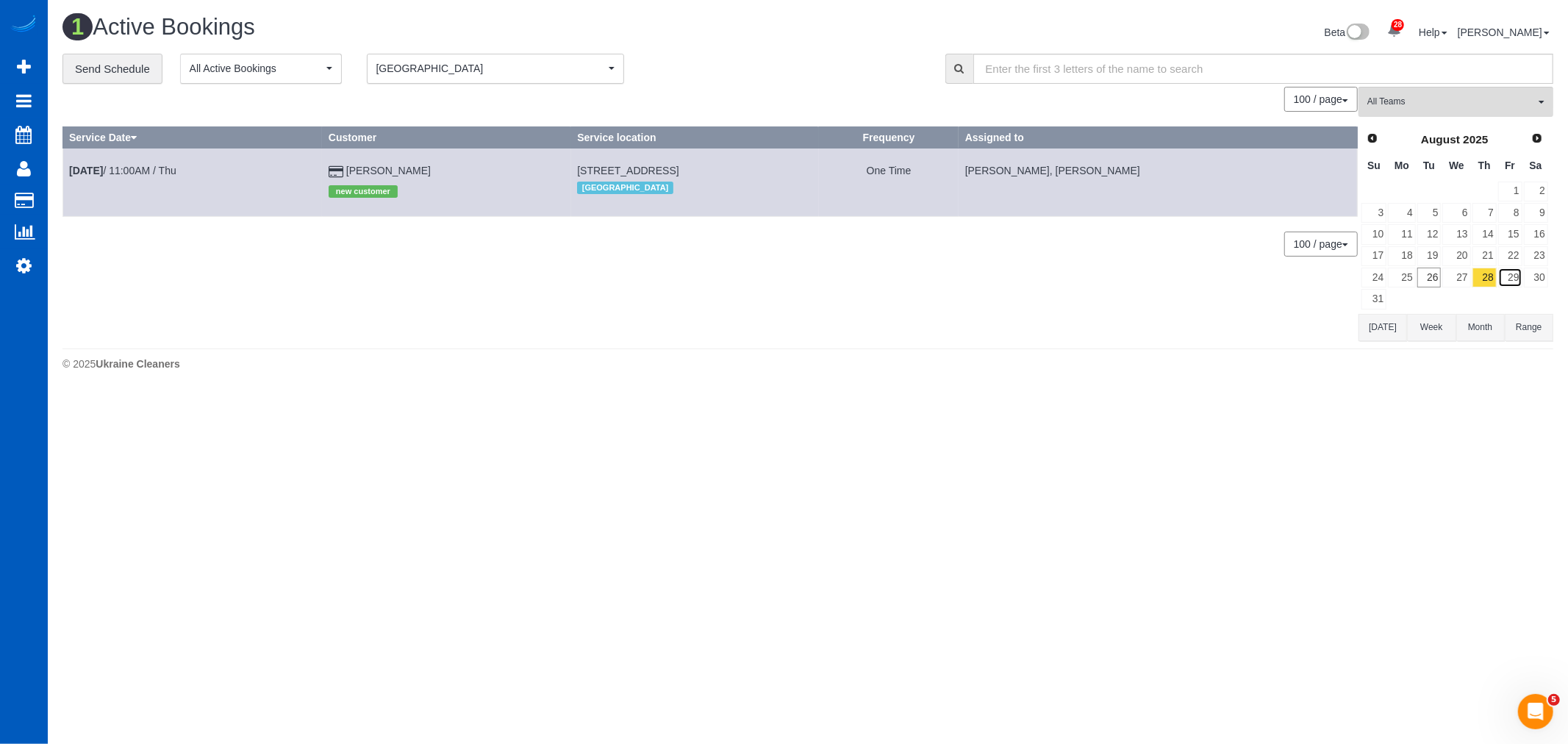
click at [1511, 279] on link "29" at bounding box center [1510, 278] width 24 height 20
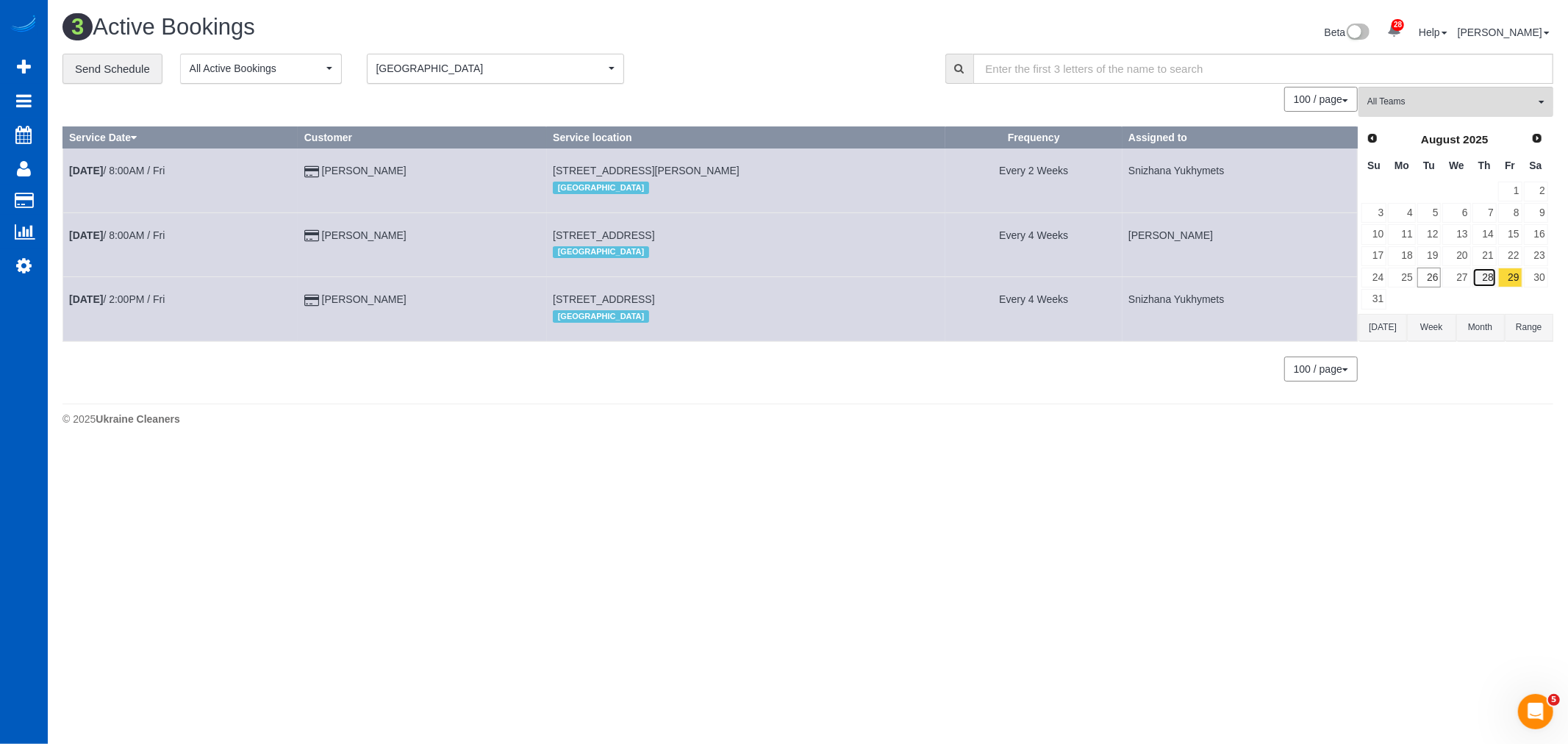
click at [1472, 277] on link "28" at bounding box center [1484, 278] width 24 height 20
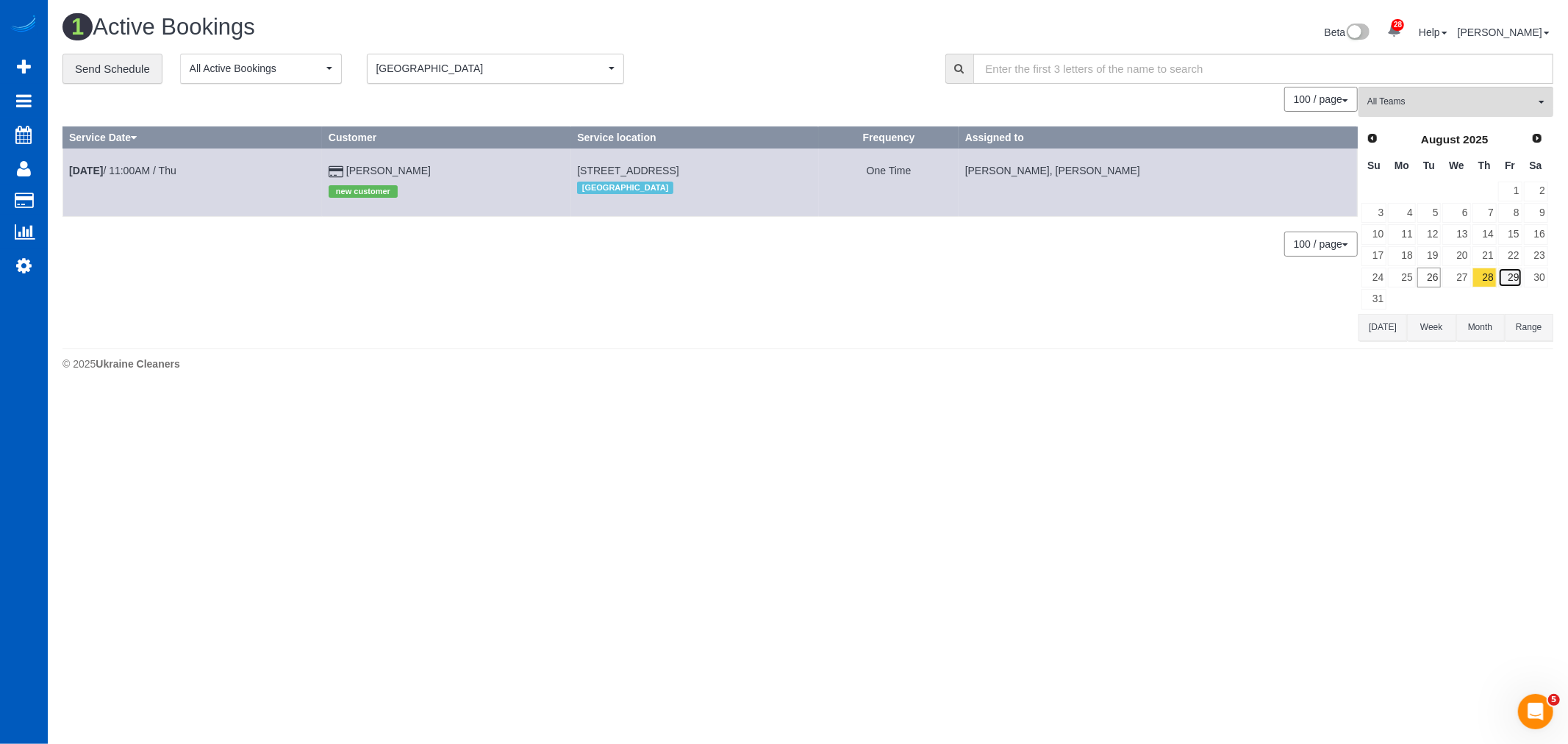
click at [1511, 282] on link "29" at bounding box center [1510, 278] width 24 height 20
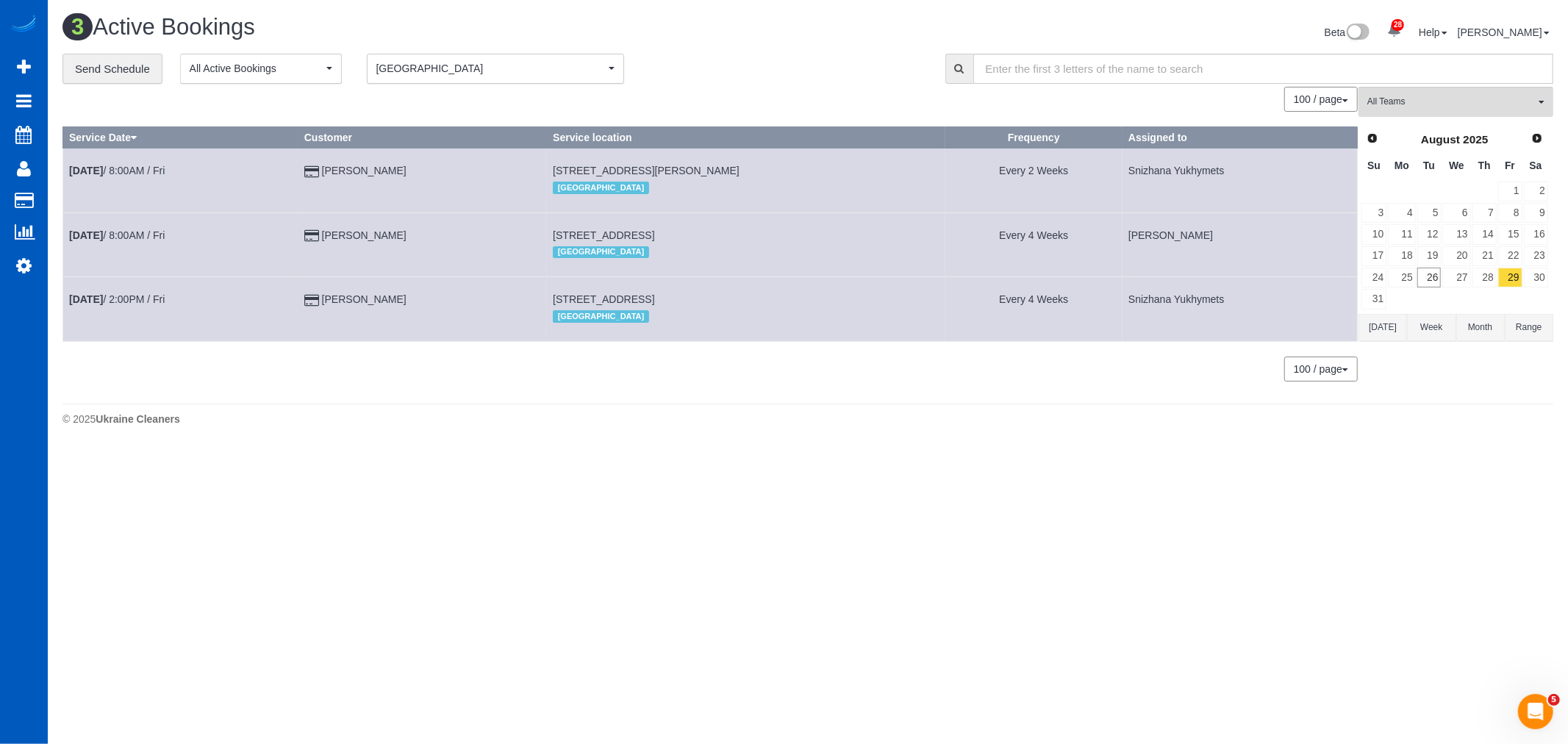
click at [127, 229] on td "Aug 29th / 8:00AM / Fri" at bounding box center [181, 245] width 235 height 64
click at [121, 236] on link "Aug 29th / 8:00AM / Fri" at bounding box center [116, 235] width 96 height 11
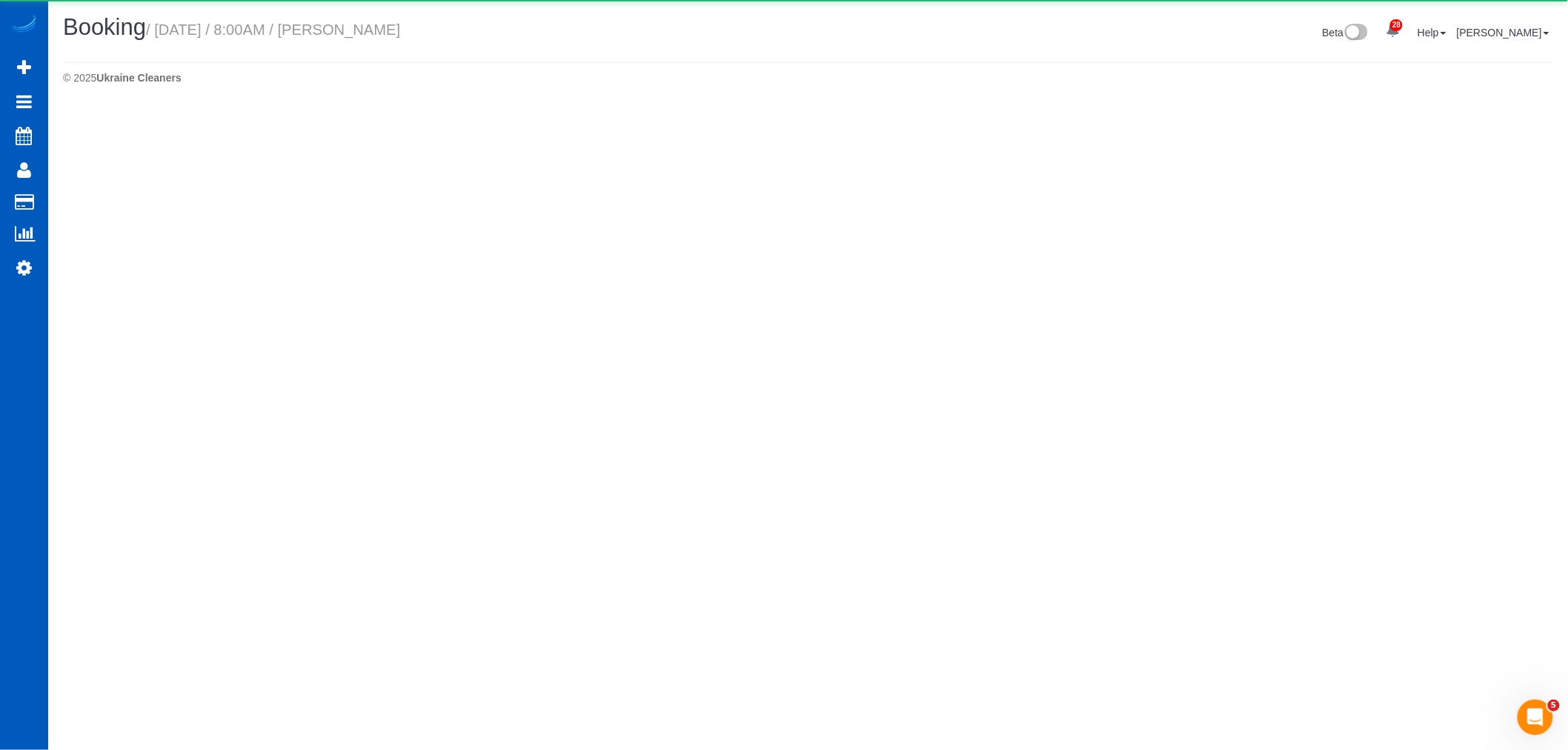
select select "WA"
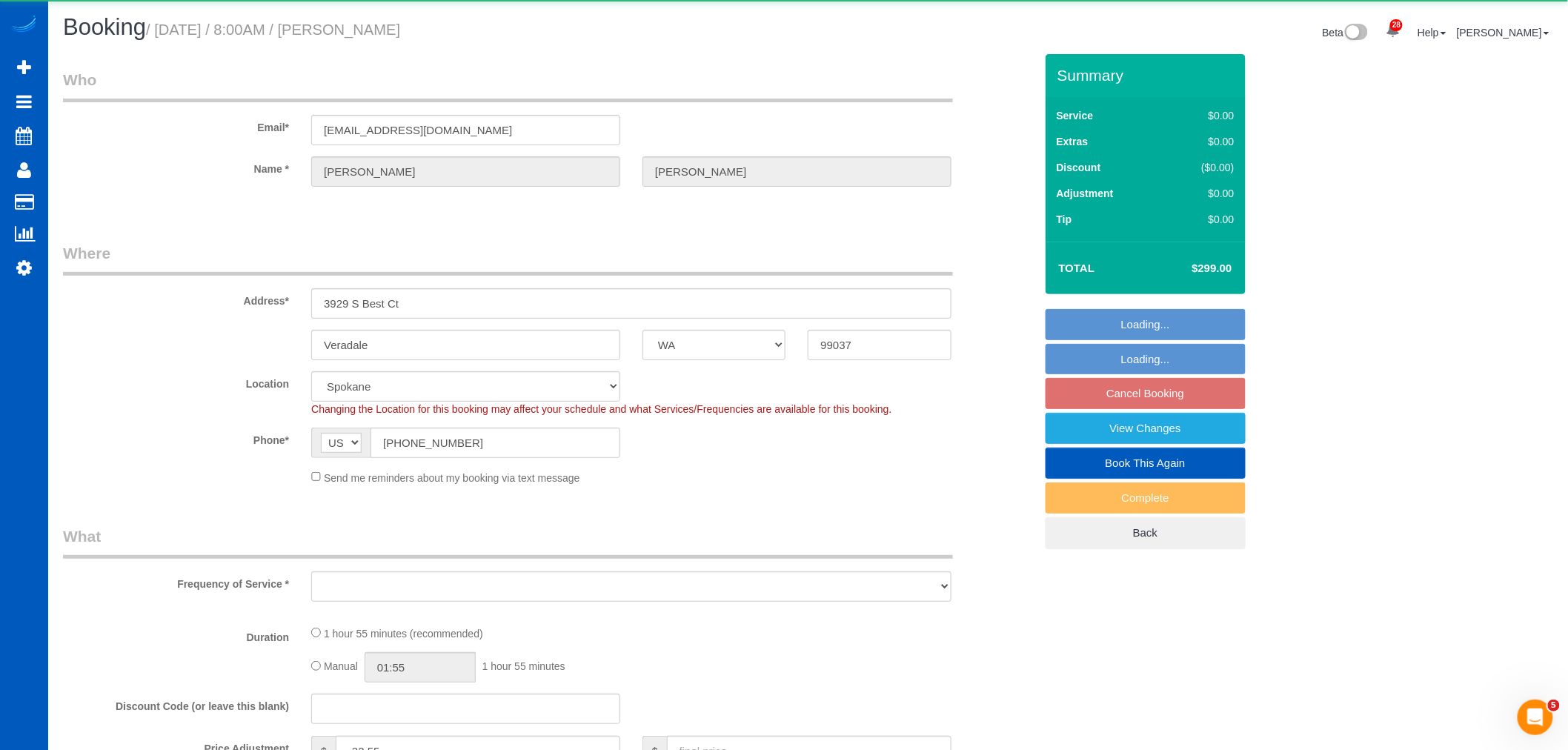
select select "object:8580"
select select "199"
select select "3001"
select select "2"
select select "3"
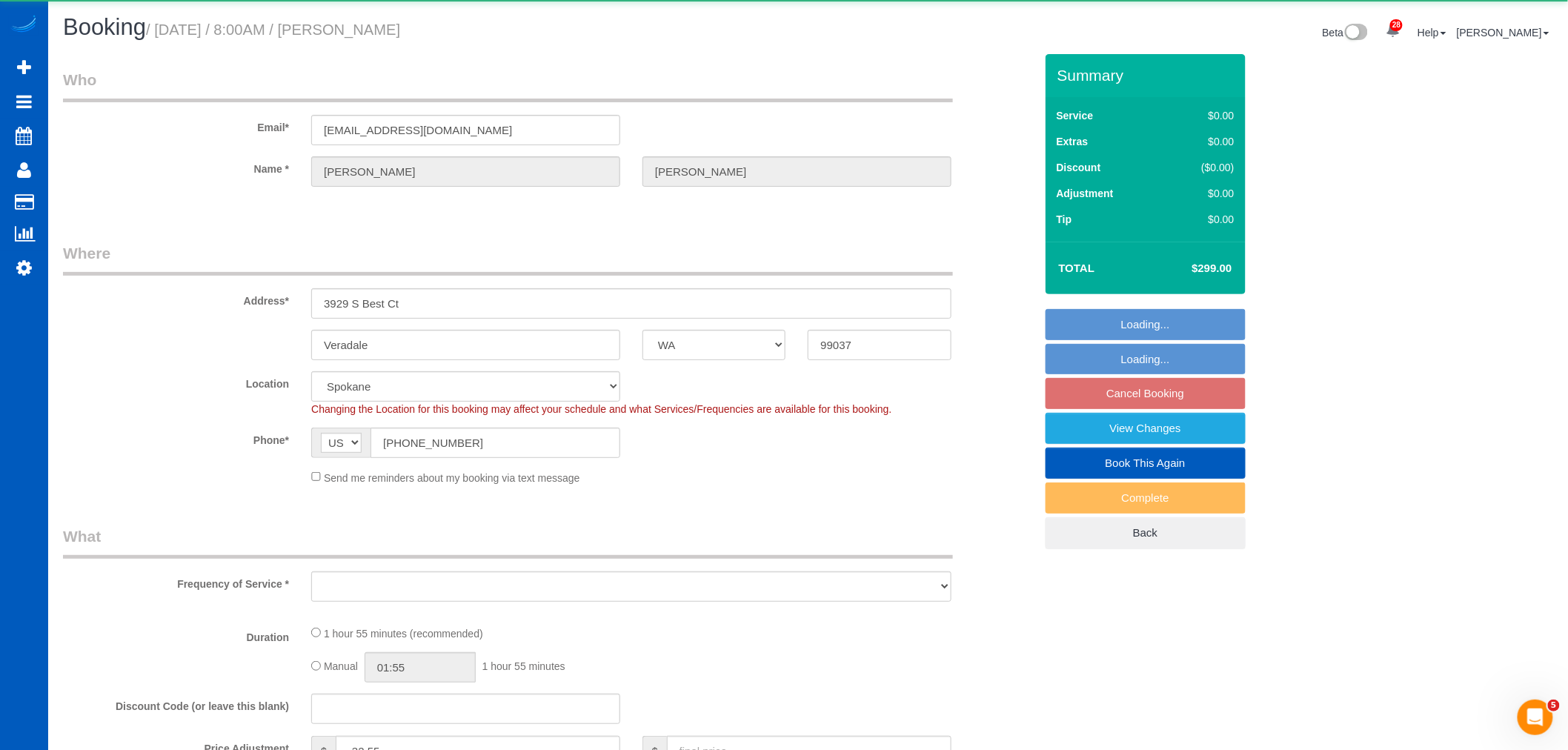
select select "spot25"
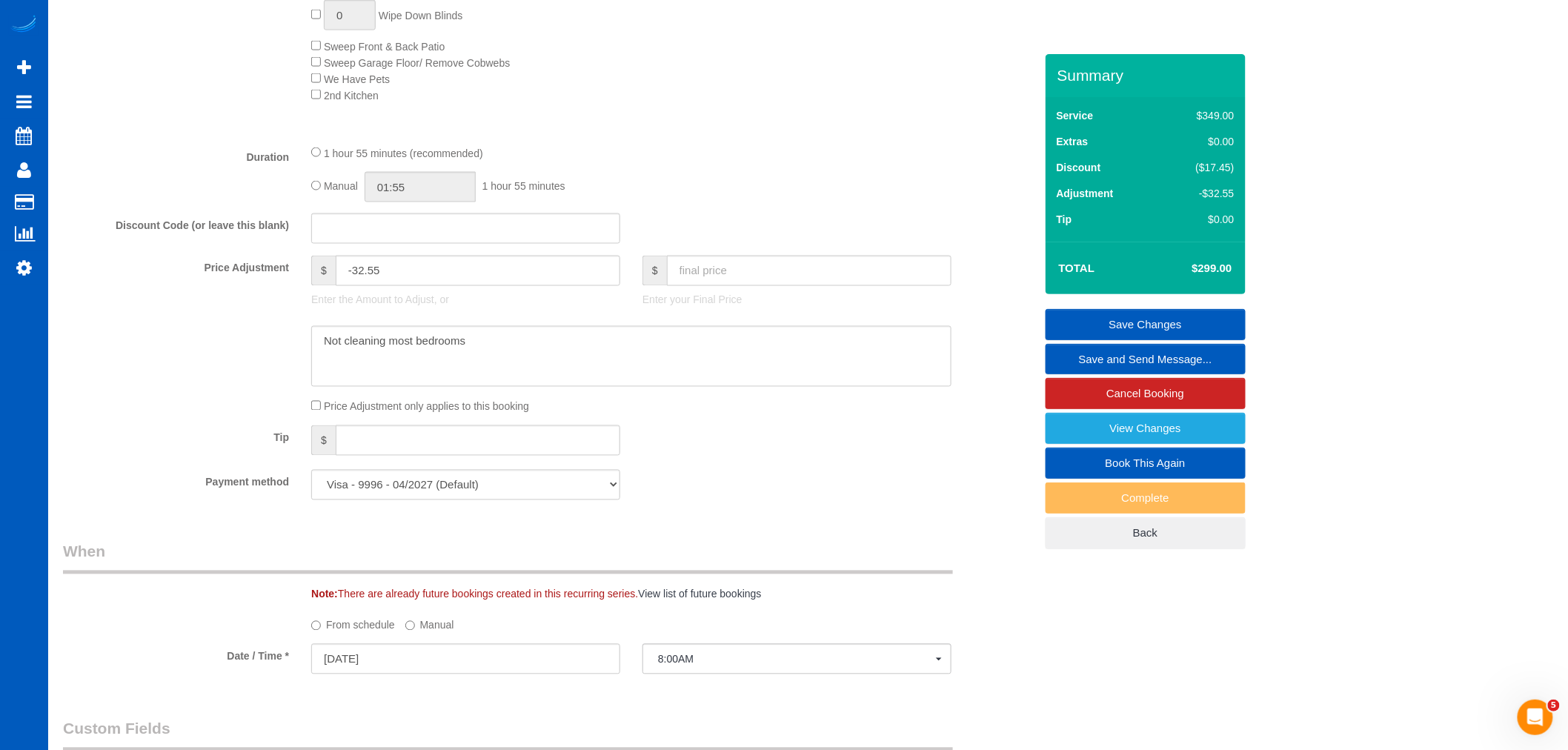
scroll to position [742, 0]
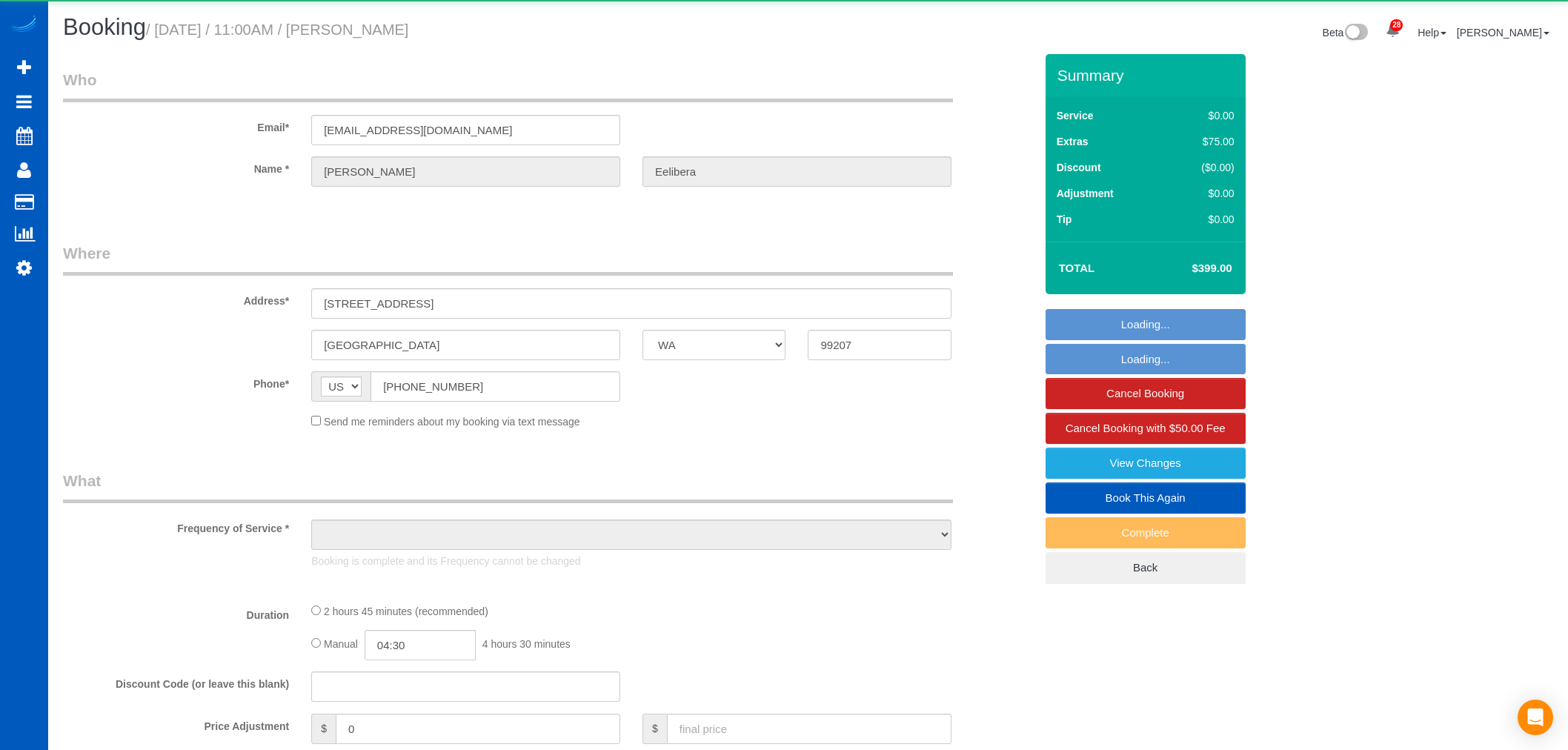
select select "WA"
select select "object:1102"
select select "199"
select select "spot1"
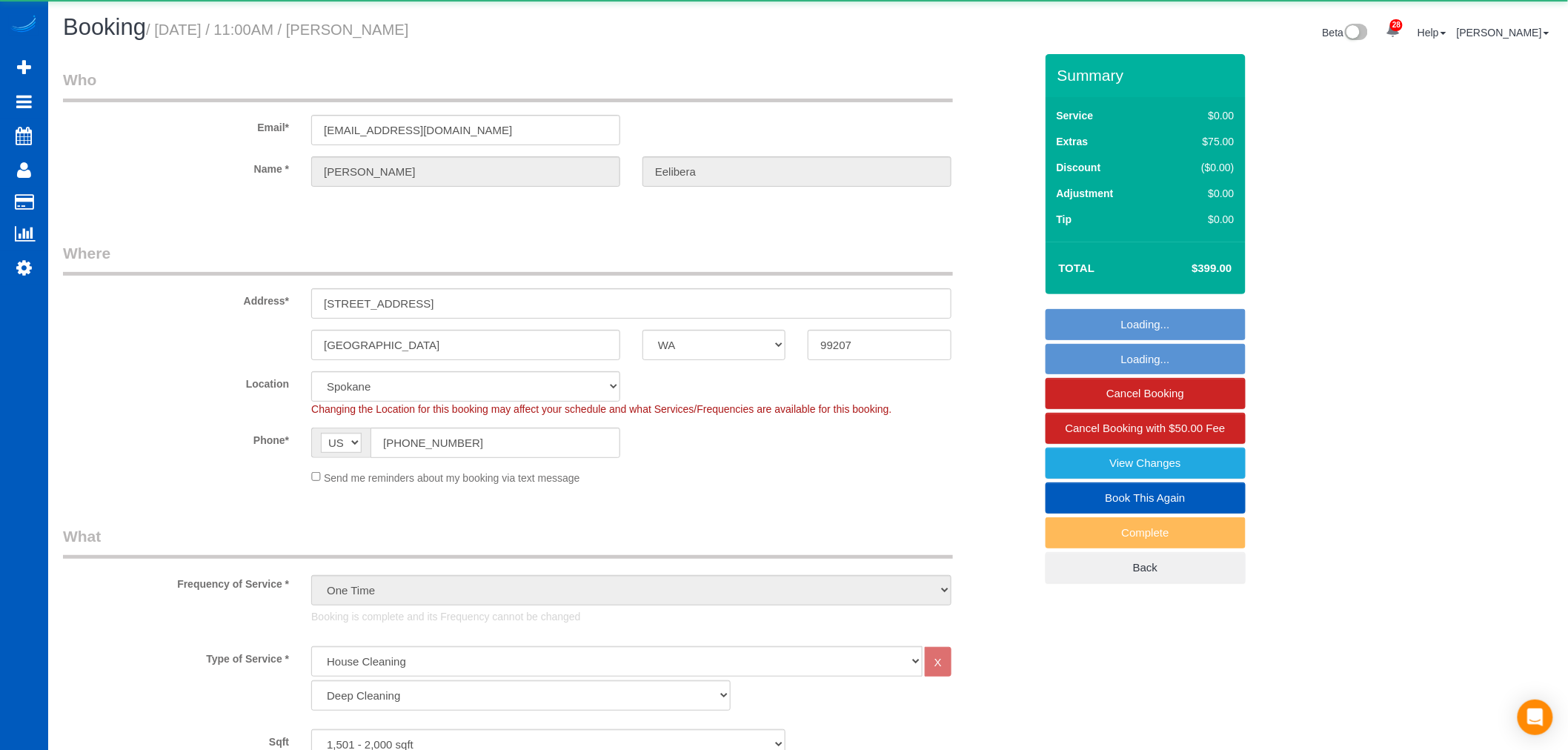
select select "1501"
select select "2"
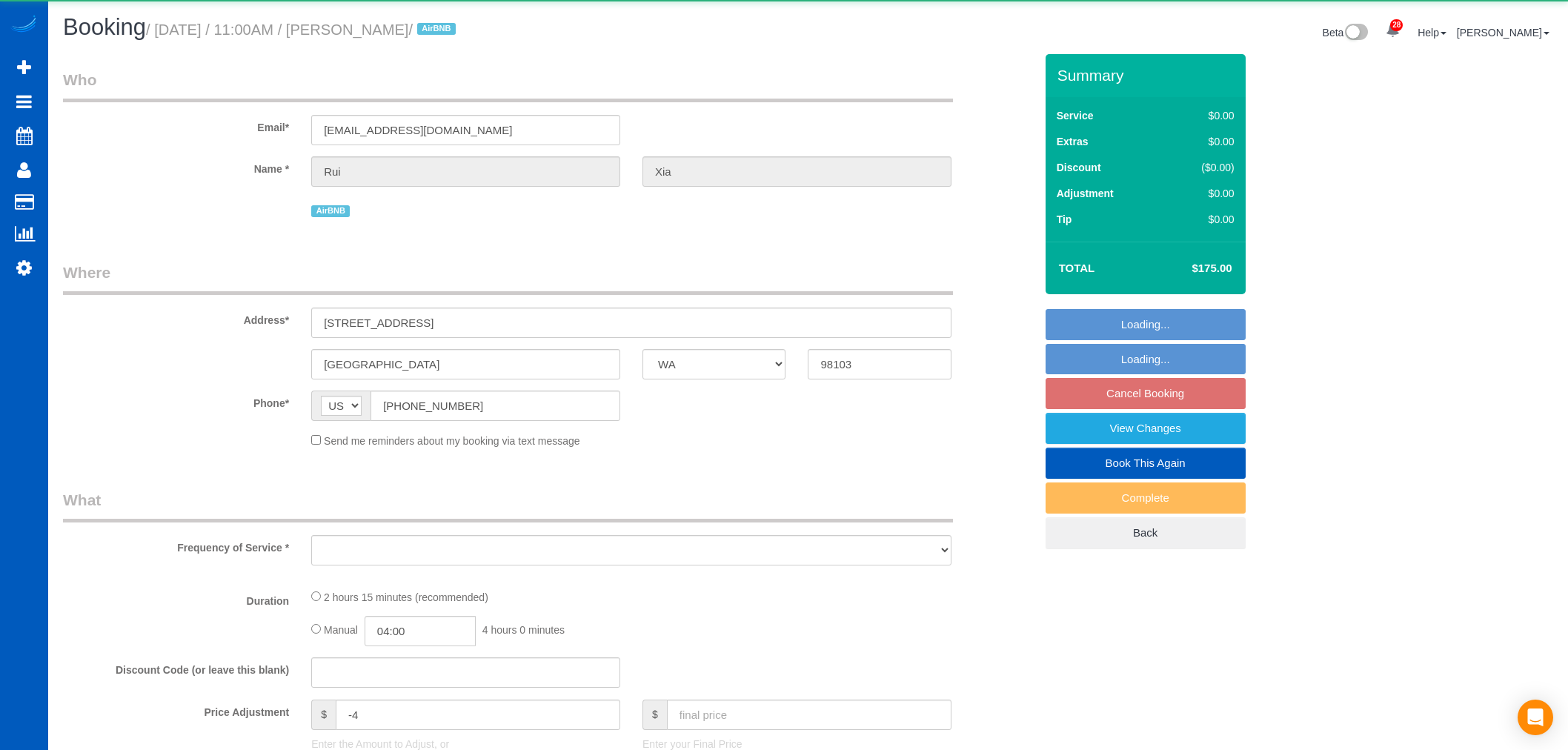
select select "WA"
select select "object:1163"
select select "199"
select select "1001"
select select "3"
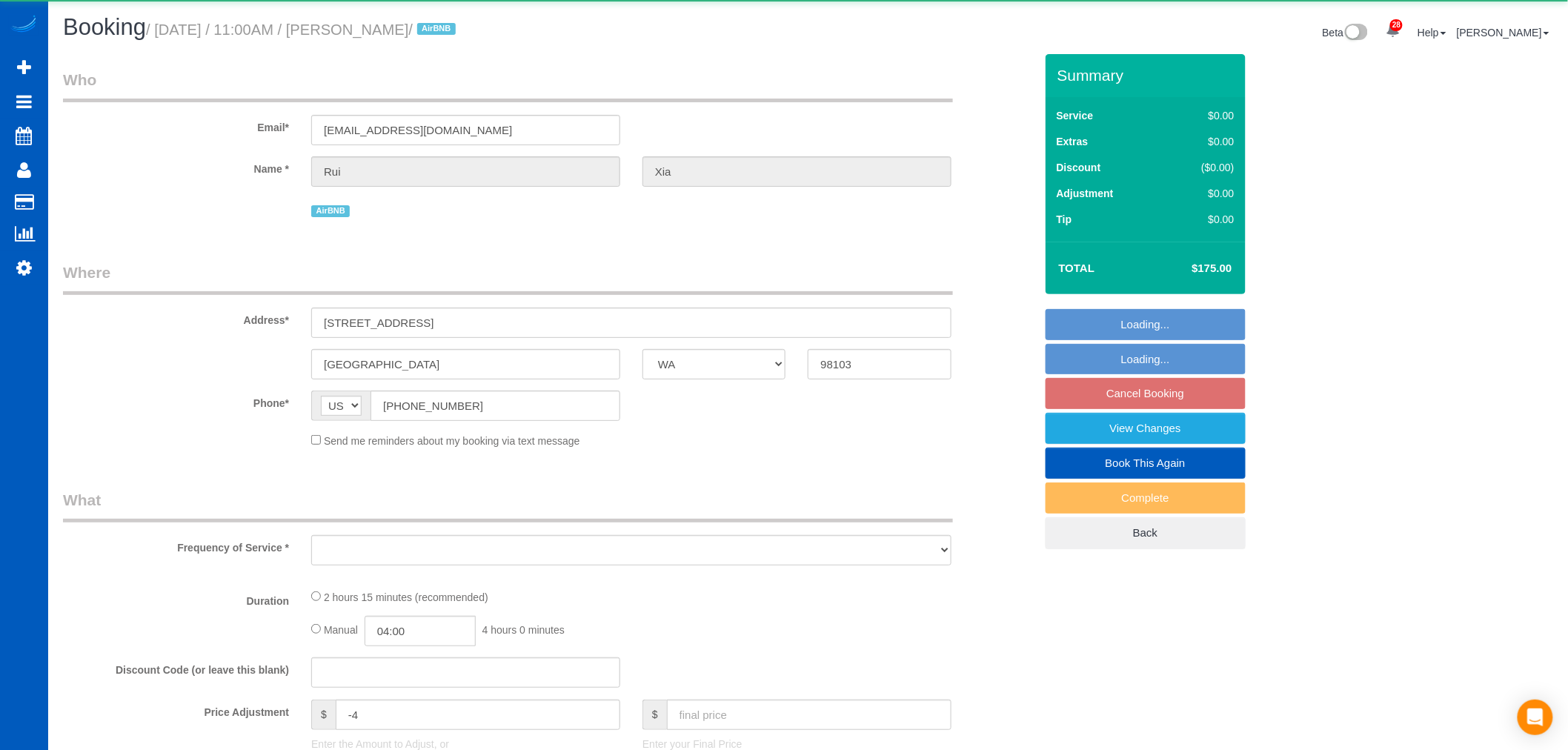
select select "3"
select select "spot1"
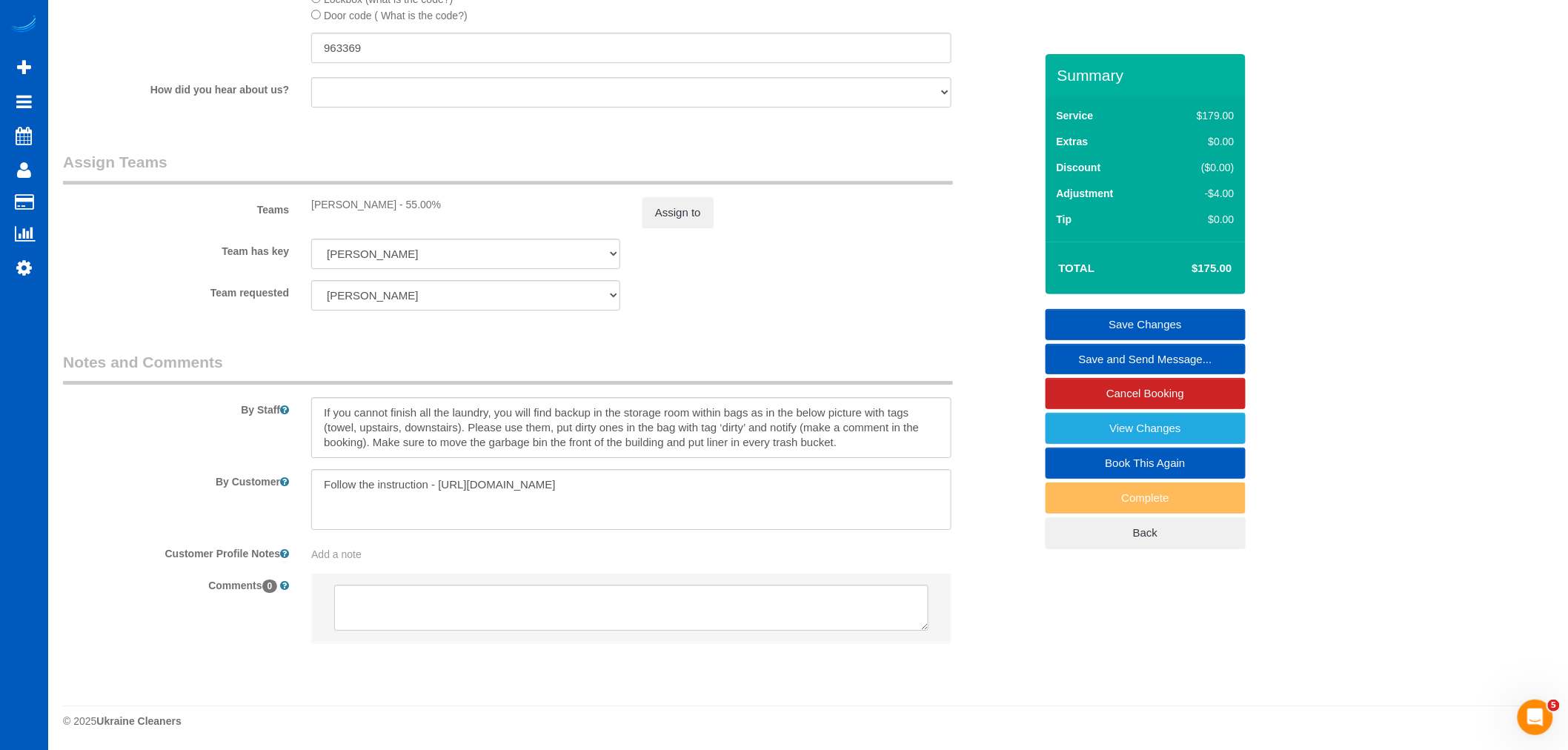
scroll to position [1873, 0]
click at [542, 404] on textarea at bounding box center [631, 428] width 640 height 61
click at [534, 442] on textarea at bounding box center [631, 428] width 640 height 61
drag, startPoint x: 773, startPoint y: 424, endPoint x: 368, endPoint y: 452, distance: 406.0
click at [368, 452] on textarea at bounding box center [631, 428] width 640 height 61
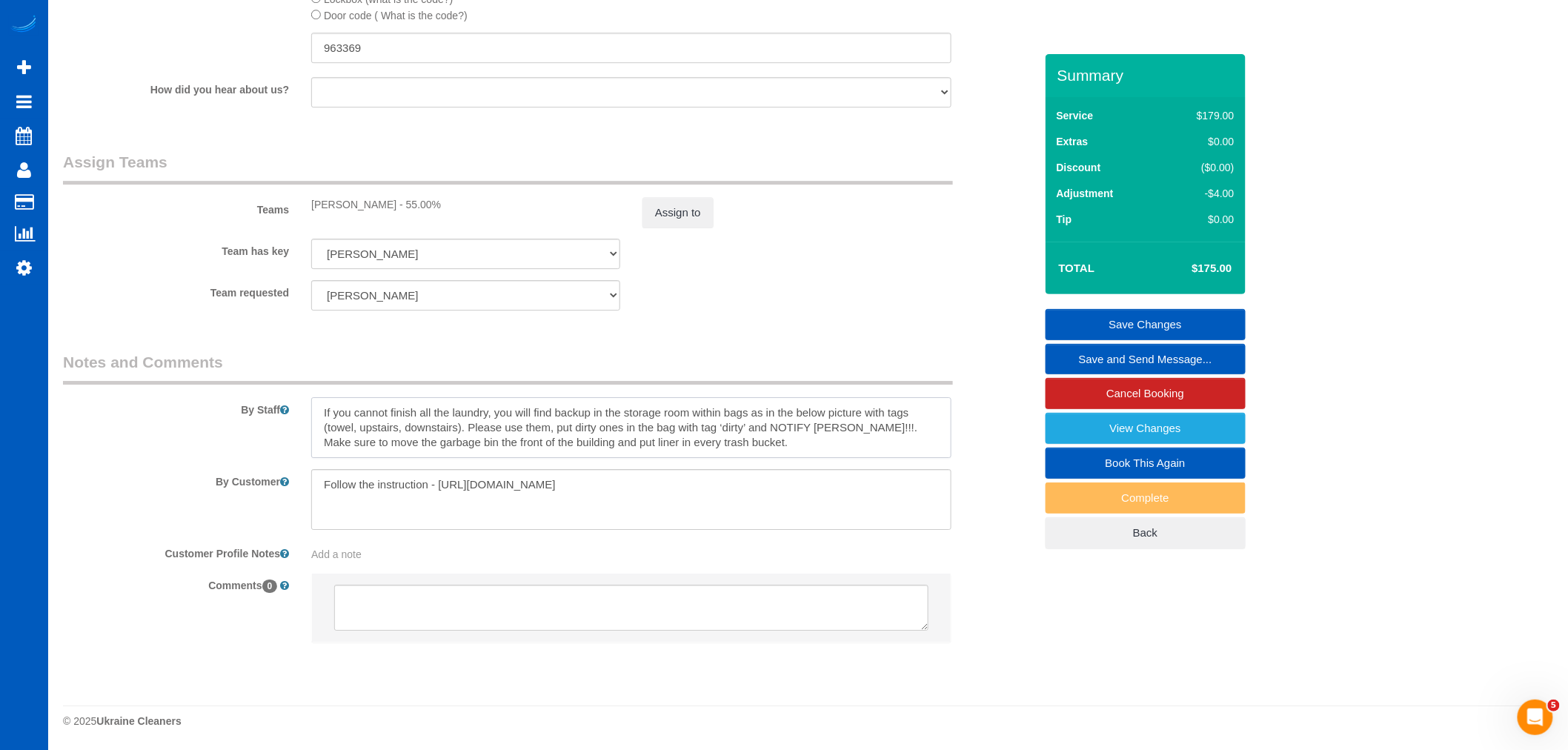
click at [847, 423] on textarea at bounding box center [631, 428] width 640 height 61
click at [853, 429] on textarea at bounding box center [631, 428] width 640 height 61
click at [752, 456] on textarea at bounding box center [631, 428] width 640 height 61
type textarea "If you cannot finish all the laundry, you will find backup in the storage room …"
click at [1191, 316] on link "Save Changes" at bounding box center [1146, 325] width 200 height 31
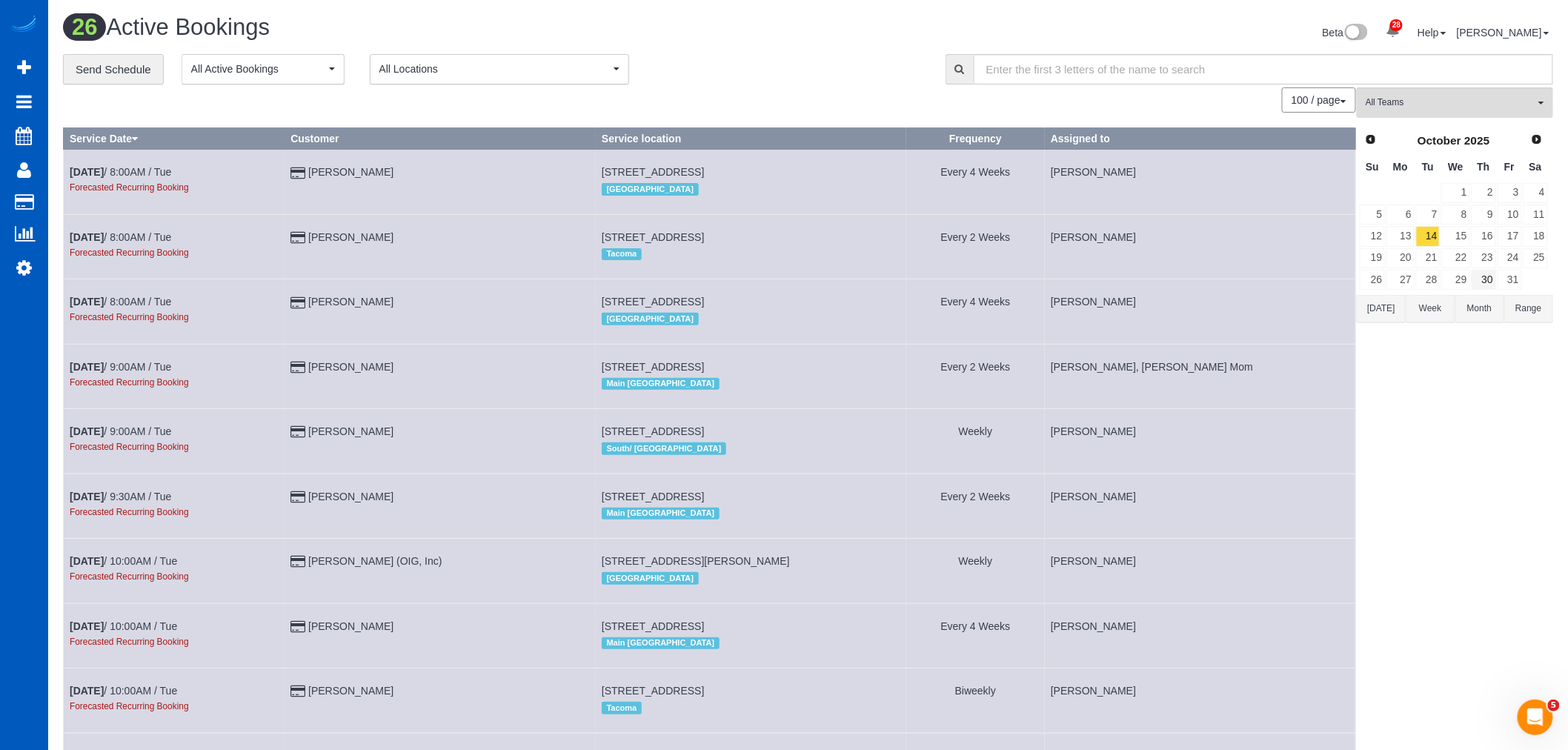
click at [1471, 283] on td "30" at bounding box center [1484, 280] width 26 height 22
click at [1462, 281] on link "29" at bounding box center [1456, 280] width 29 height 20
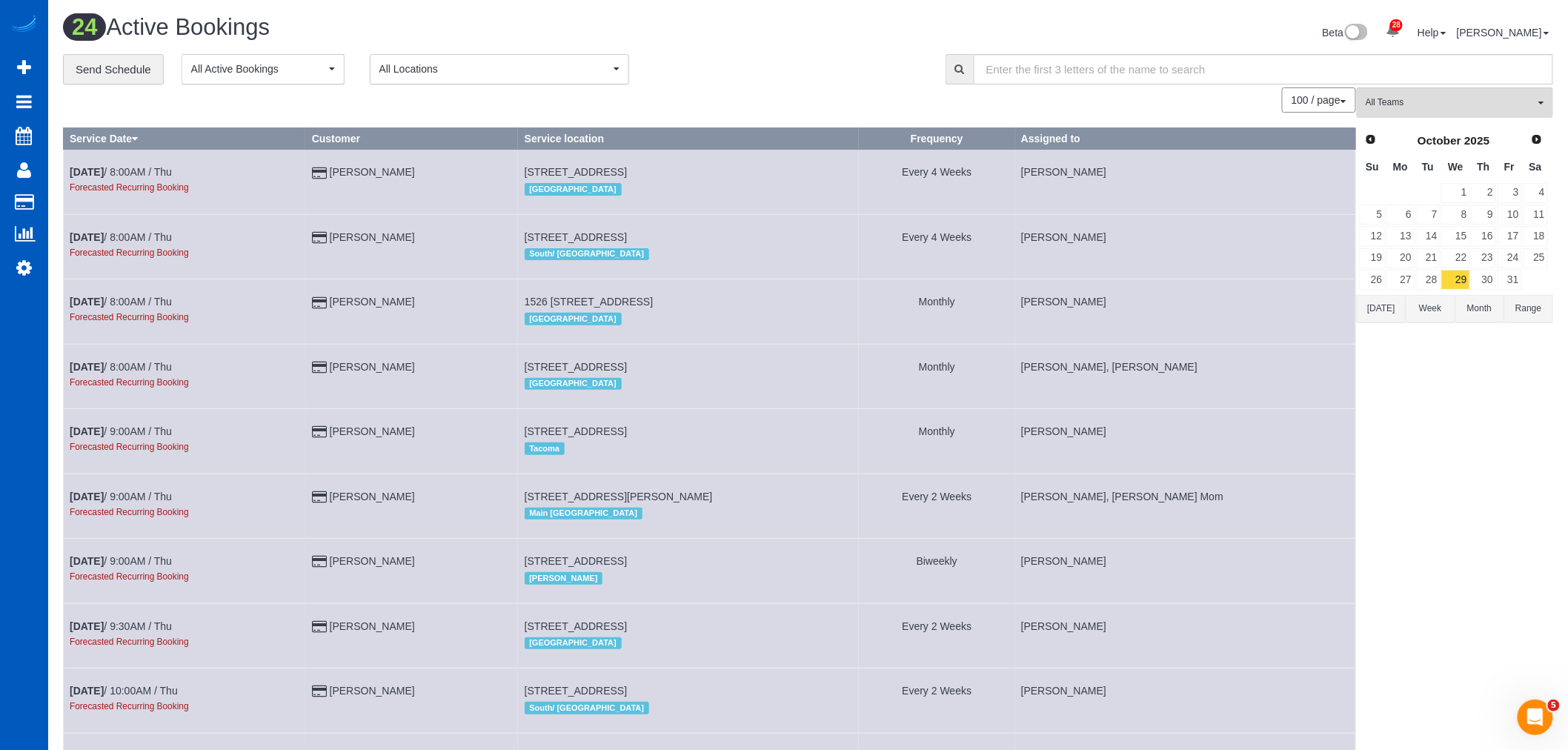
click at [1429, 114] on button "All Teams" at bounding box center [1455, 102] width 196 height 30
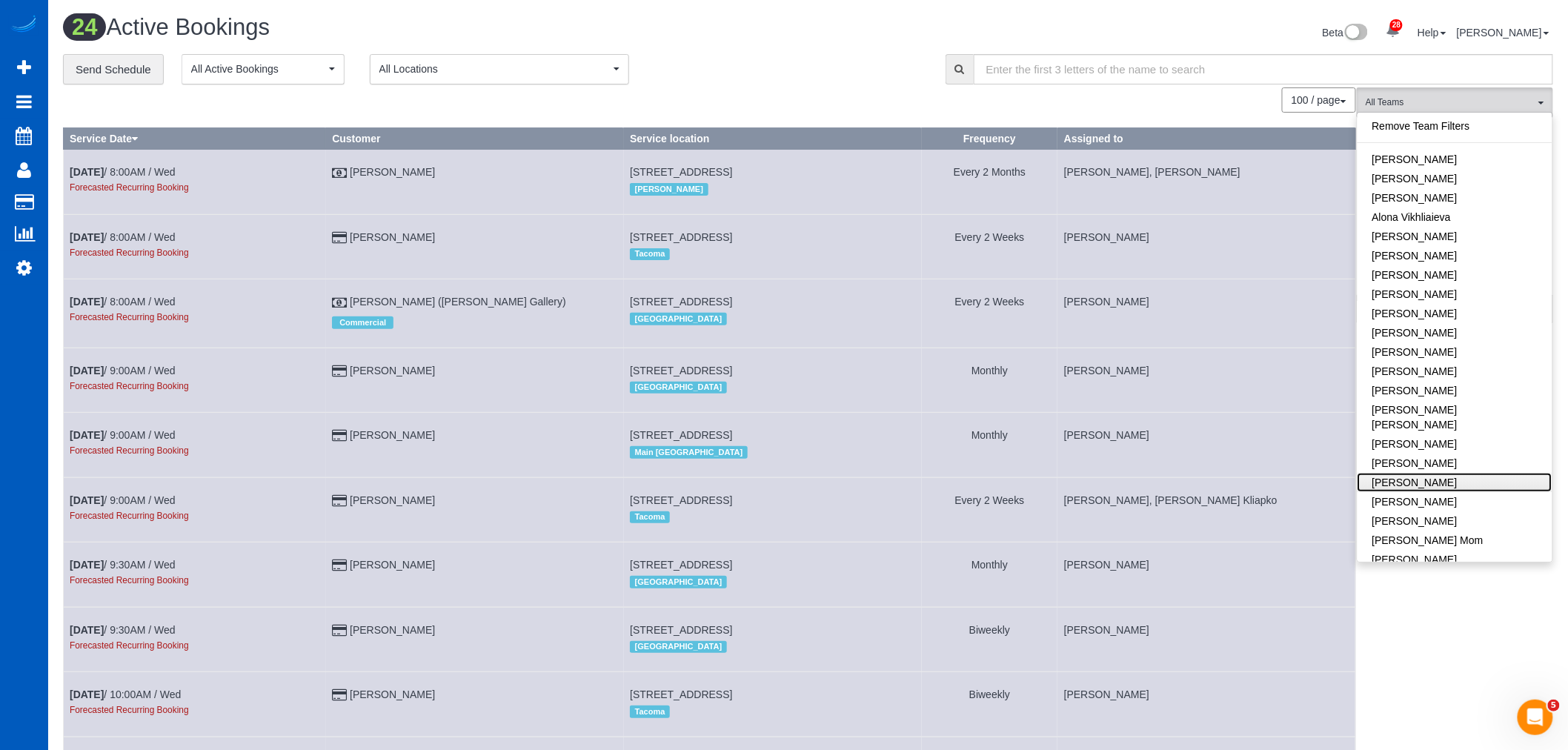
click at [1422, 473] on link "[PERSON_NAME]" at bounding box center [1455, 483] width 195 height 19
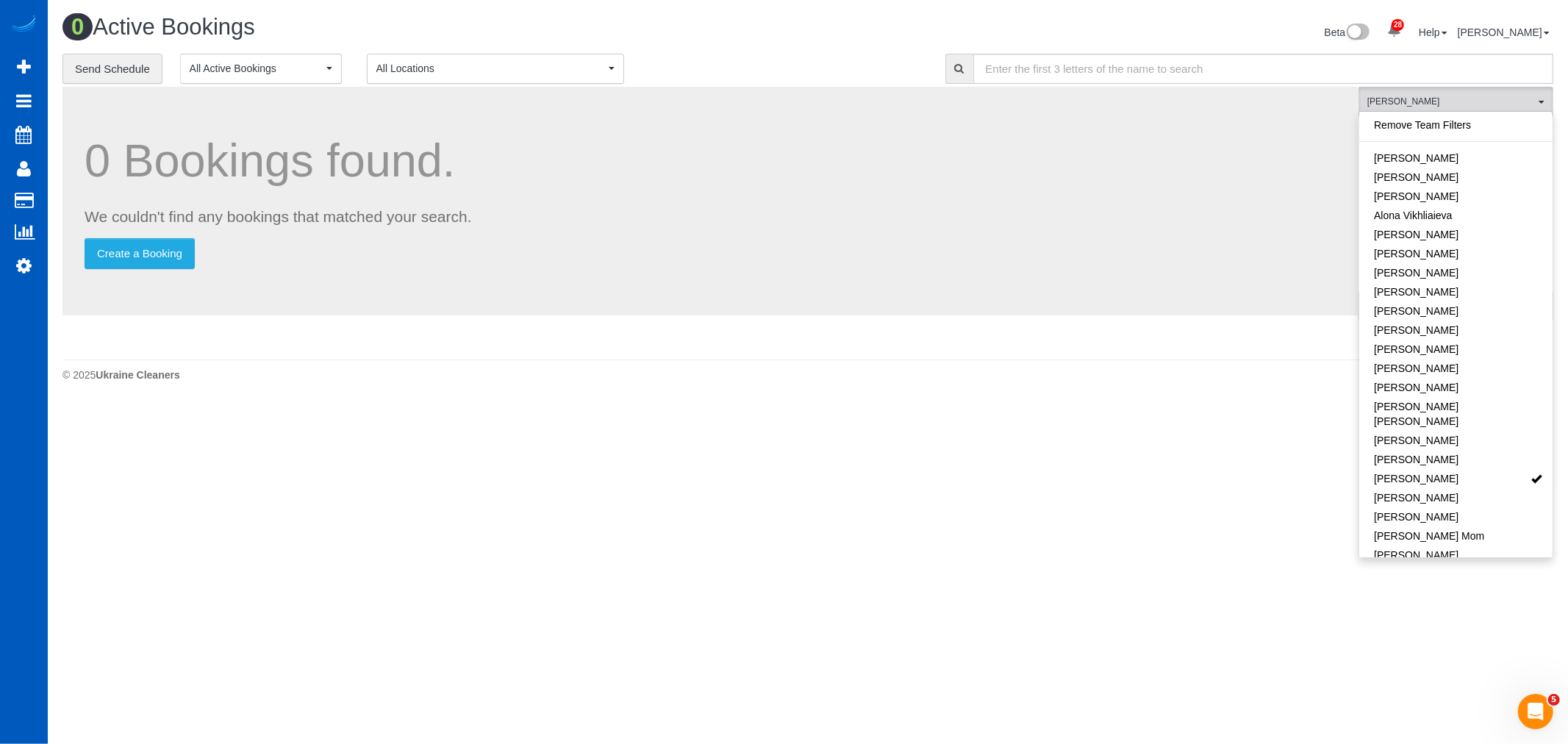
click at [1051, 452] on body "28 Beta Your Notifications You have 0 alerts × You have 3 to charge for [DATE] …" at bounding box center [784, 372] width 1568 height 744
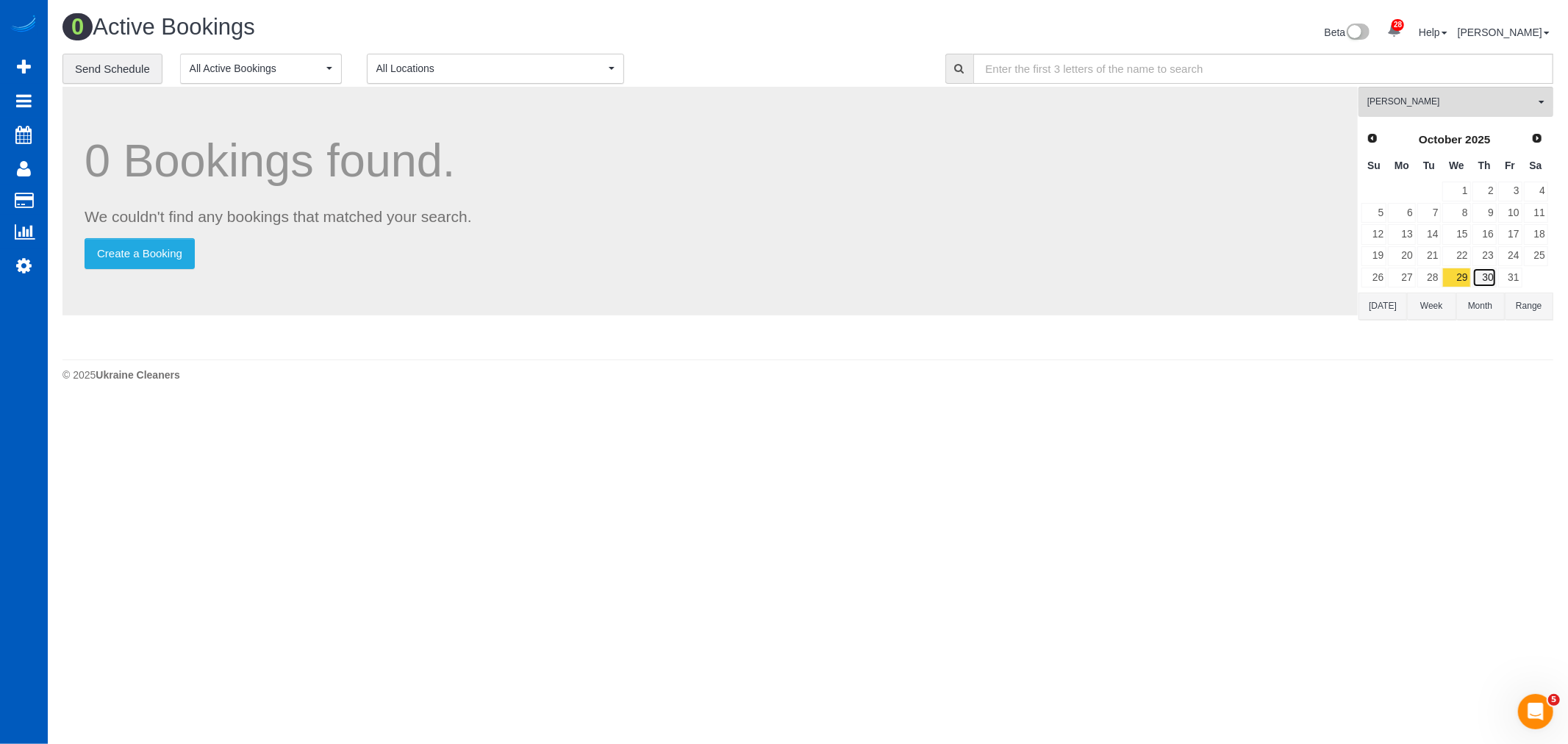
click at [1483, 275] on link "30" at bounding box center [1484, 278] width 24 height 20
click at [1376, 140] on span "Prev" at bounding box center [1371, 137] width 11 height 11
click at [1542, 141] on span "Next" at bounding box center [1537, 137] width 11 height 11
click at [1379, 144] on link "Prev" at bounding box center [1371, 138] width 21 height 21
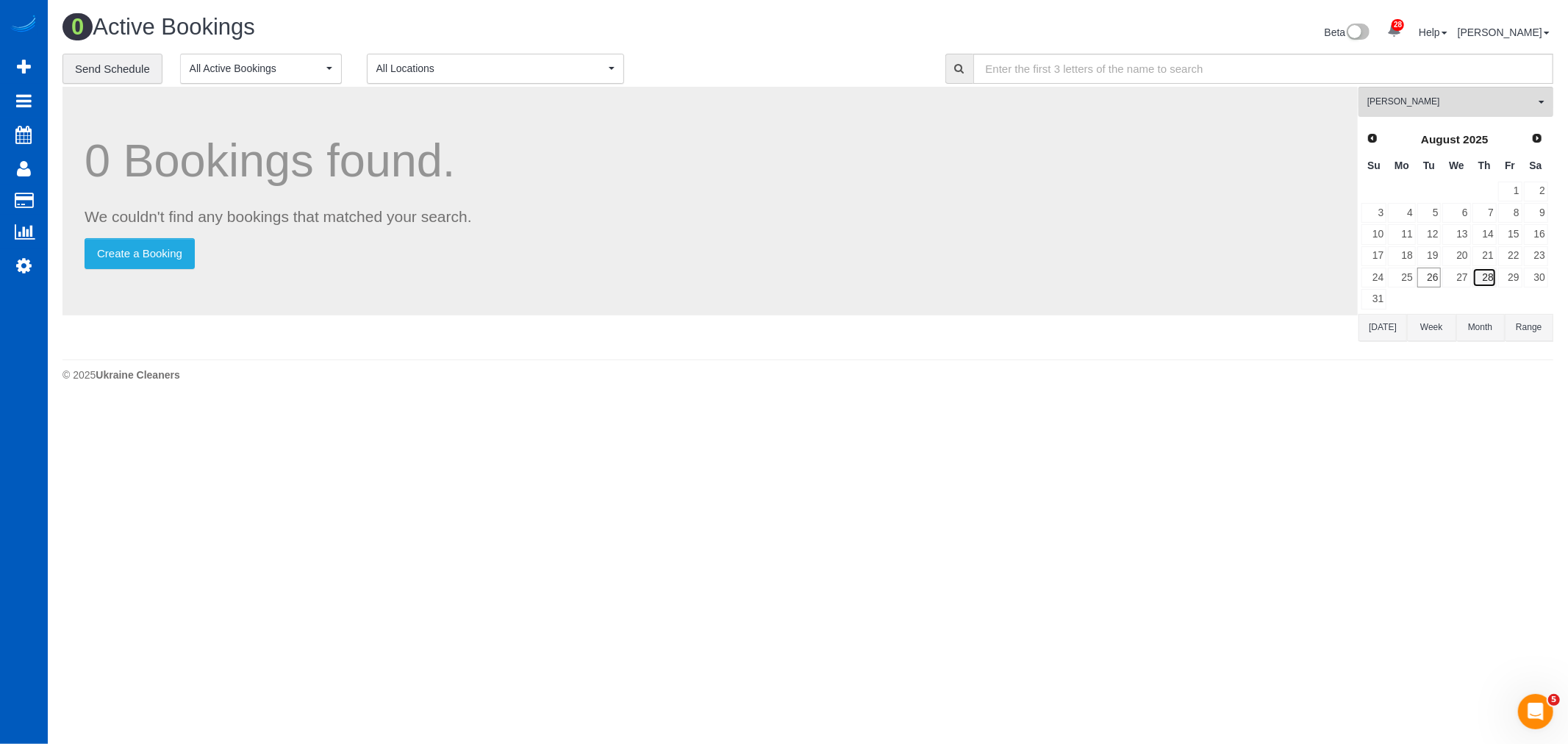
click at [1480, 283] on link "28" at bounding box center [1484, 278] width 24 height 20
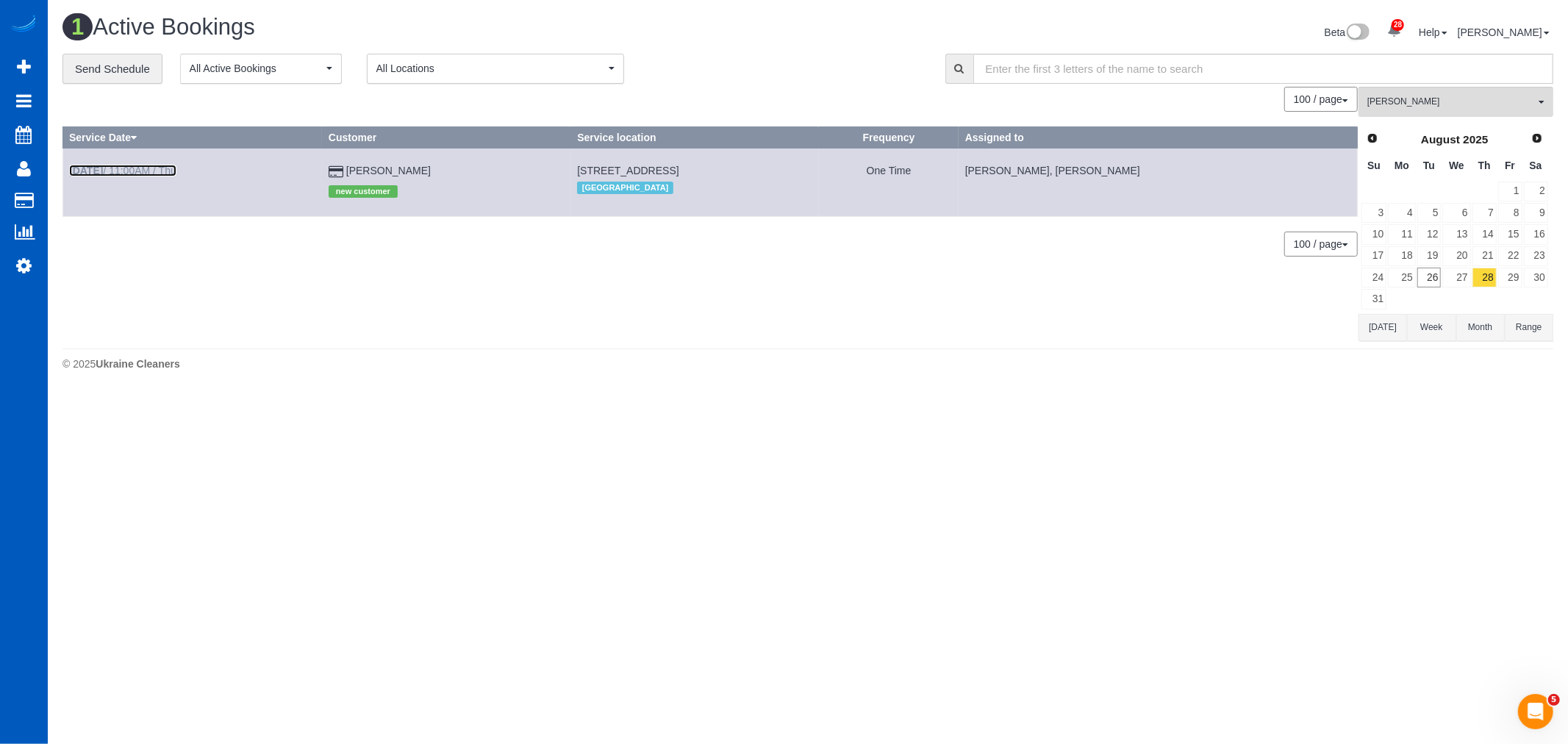
click at [164, 172] on link "Aug 28th / 11:00AM / Thu" at bounding box center [122, 170] width 107 height 11
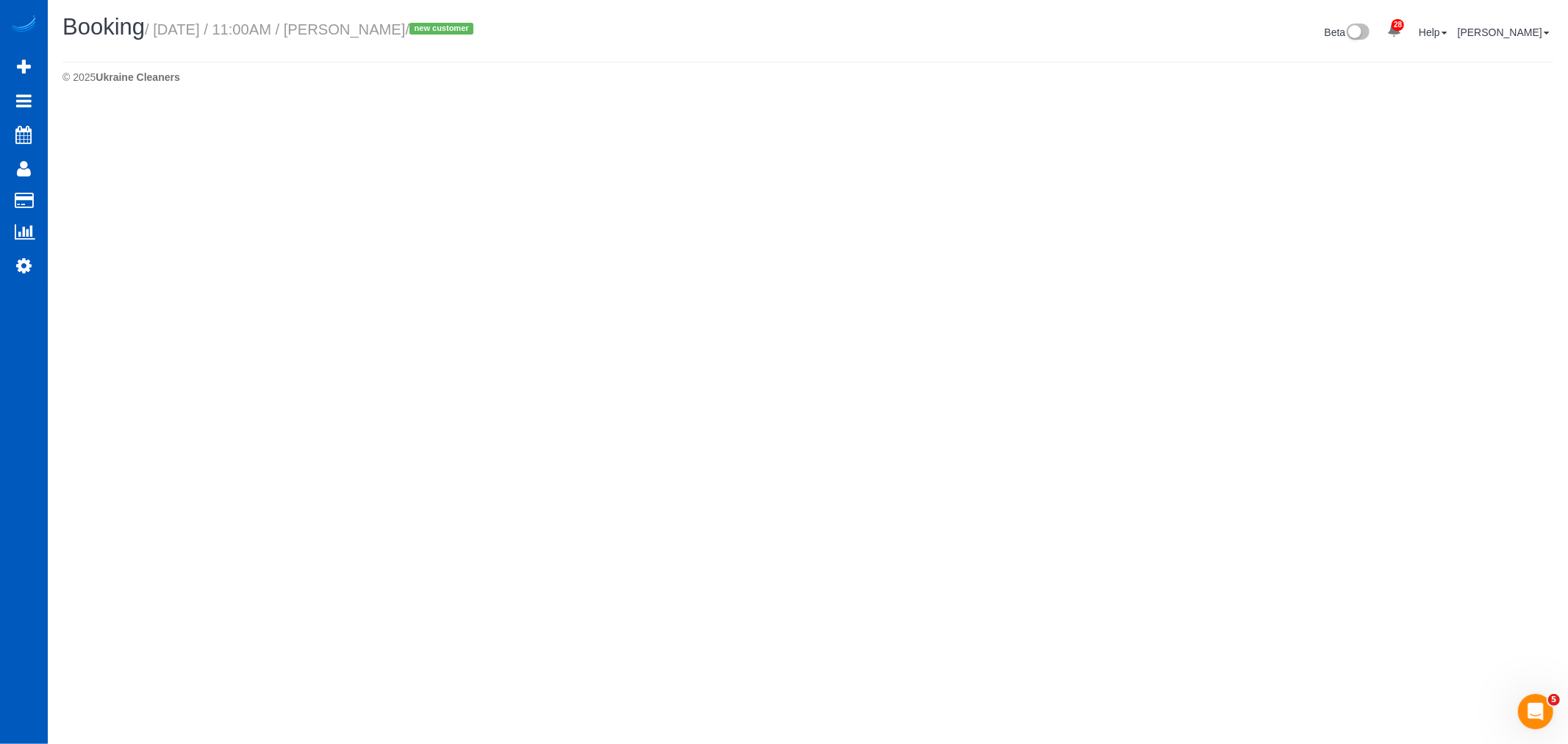
select select "WA"
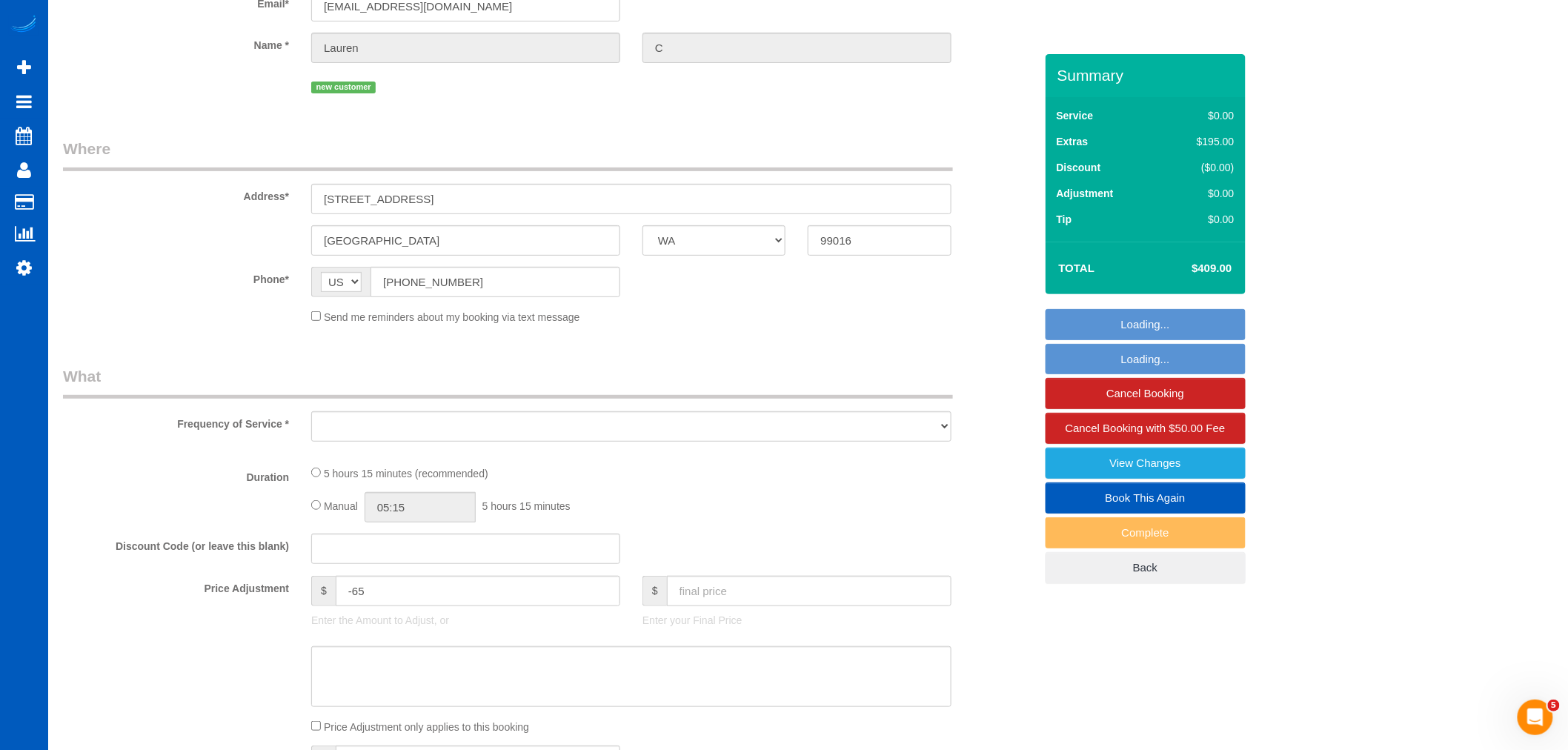
select select "object:3042"
select select "string:fspay-a1f62a7d-edd6-46a8-af21-02eb1d084593"
select select "199"
select select "1001"
select select "2"
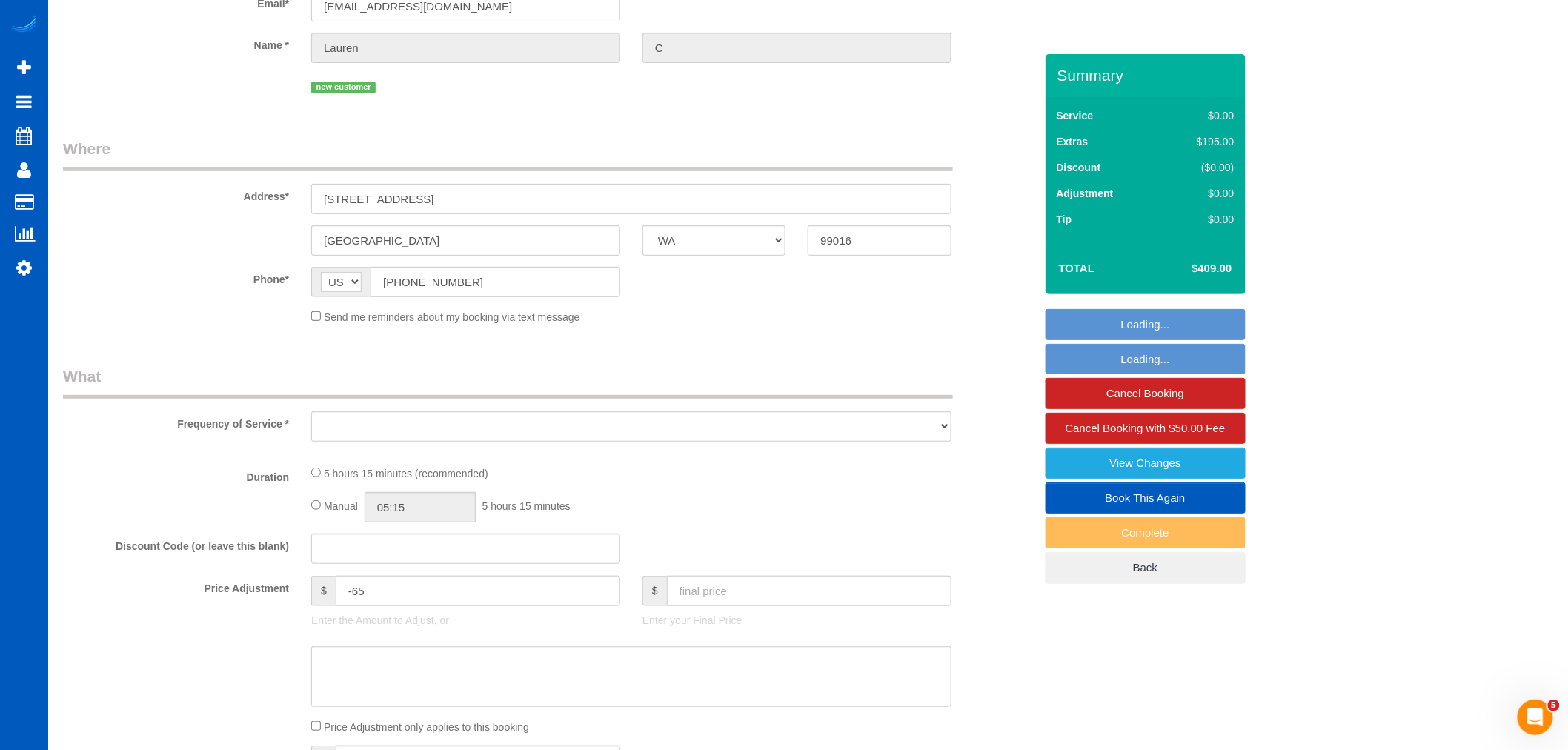
select select "2"
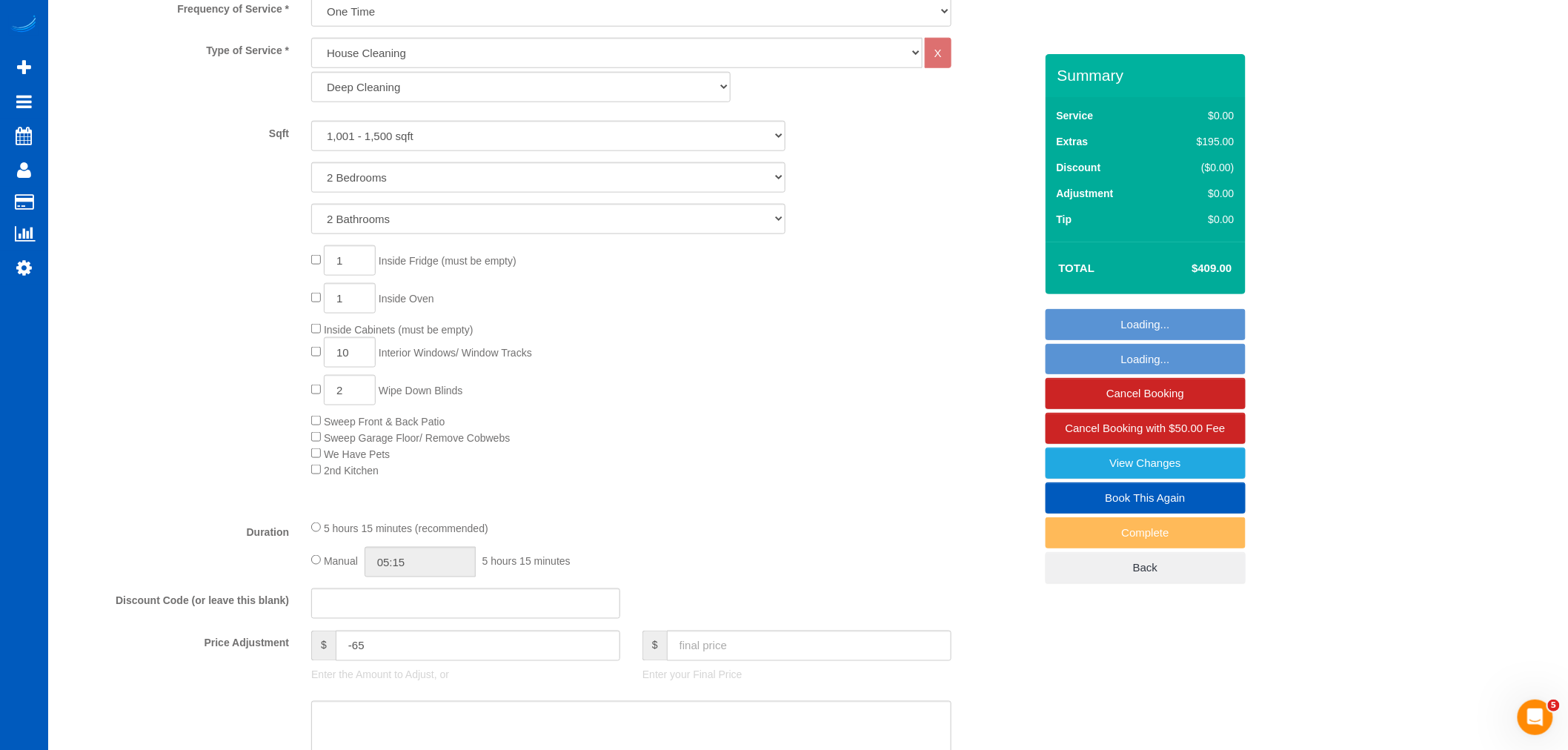
select select "spot11"
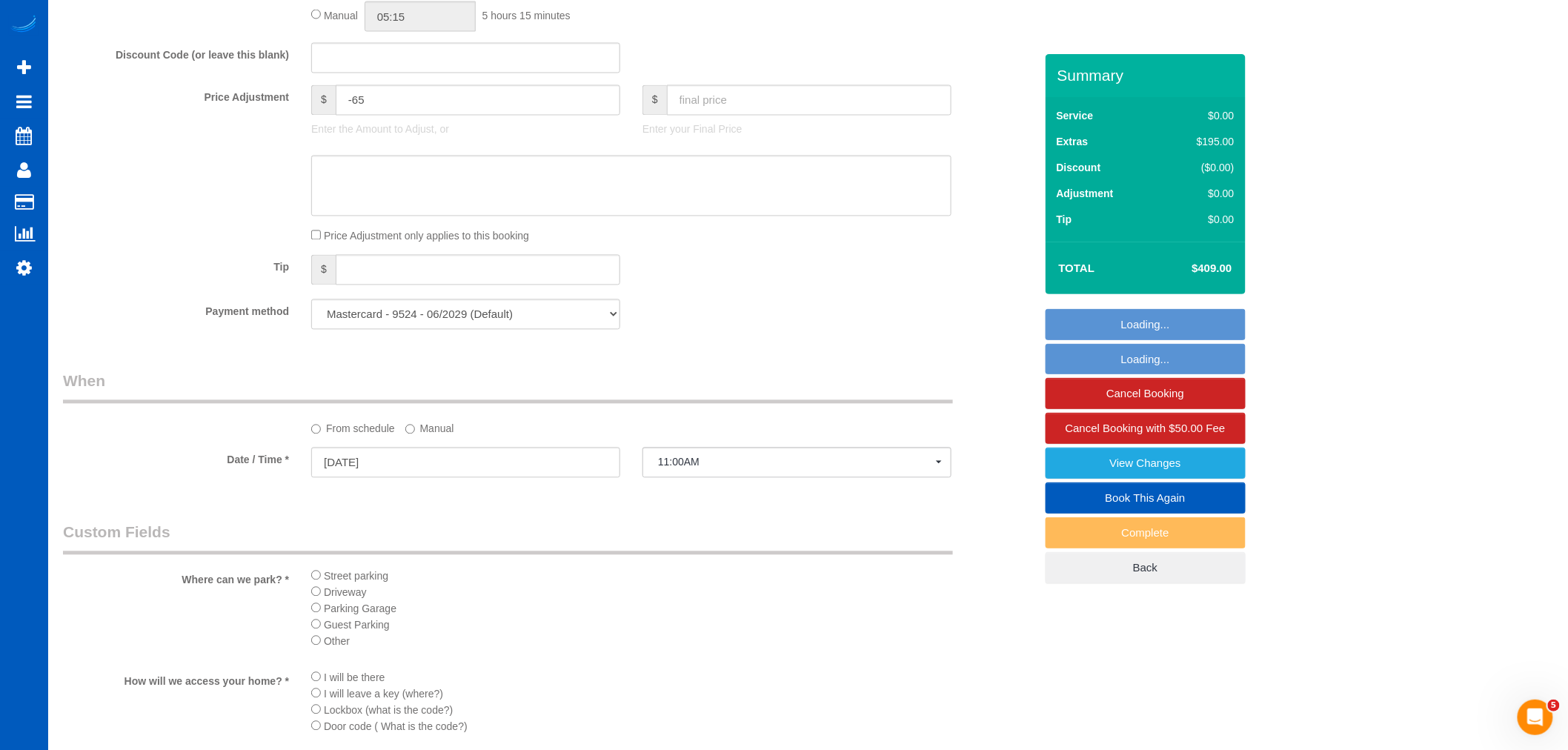
select select "object:3326"
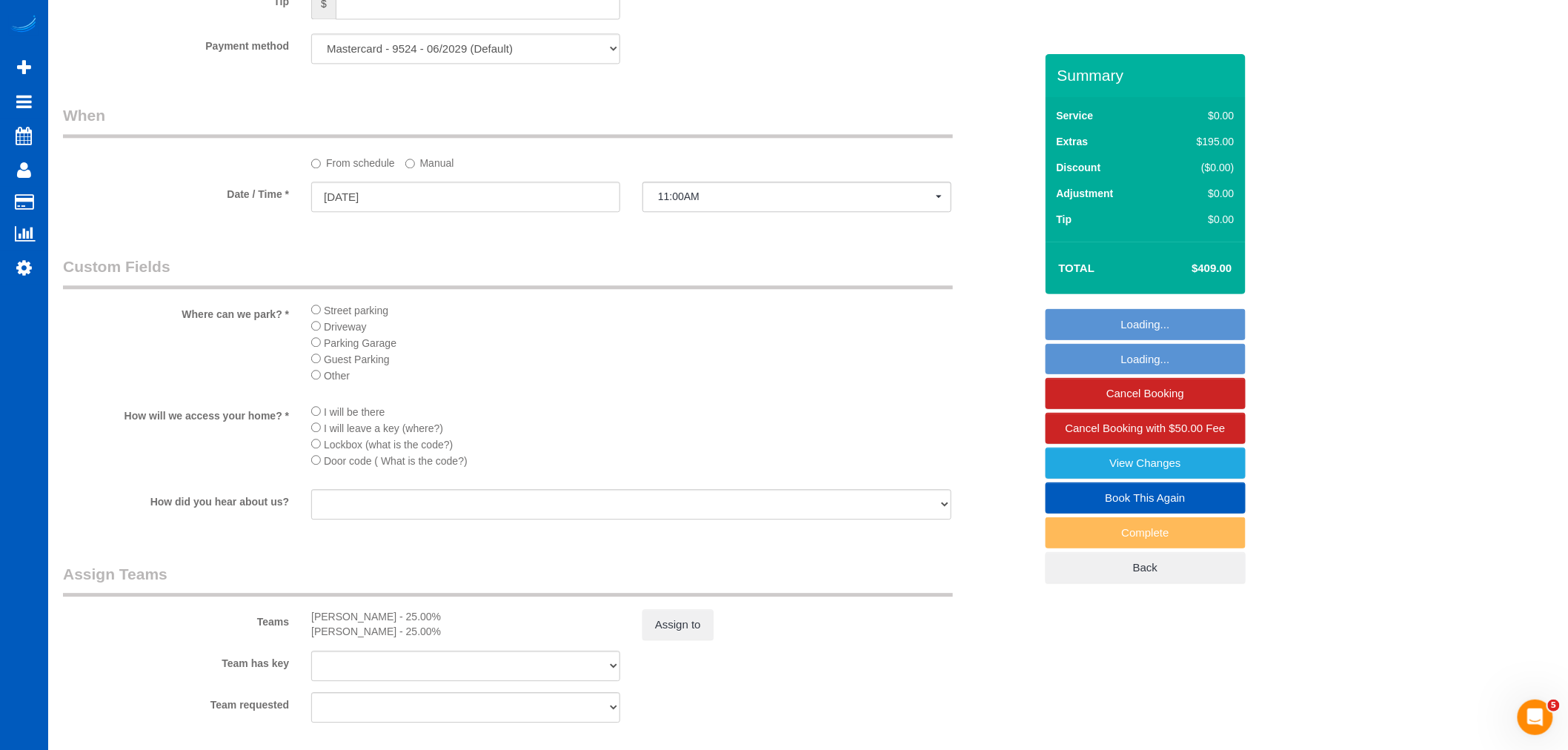
select select "1001"
select select "2"
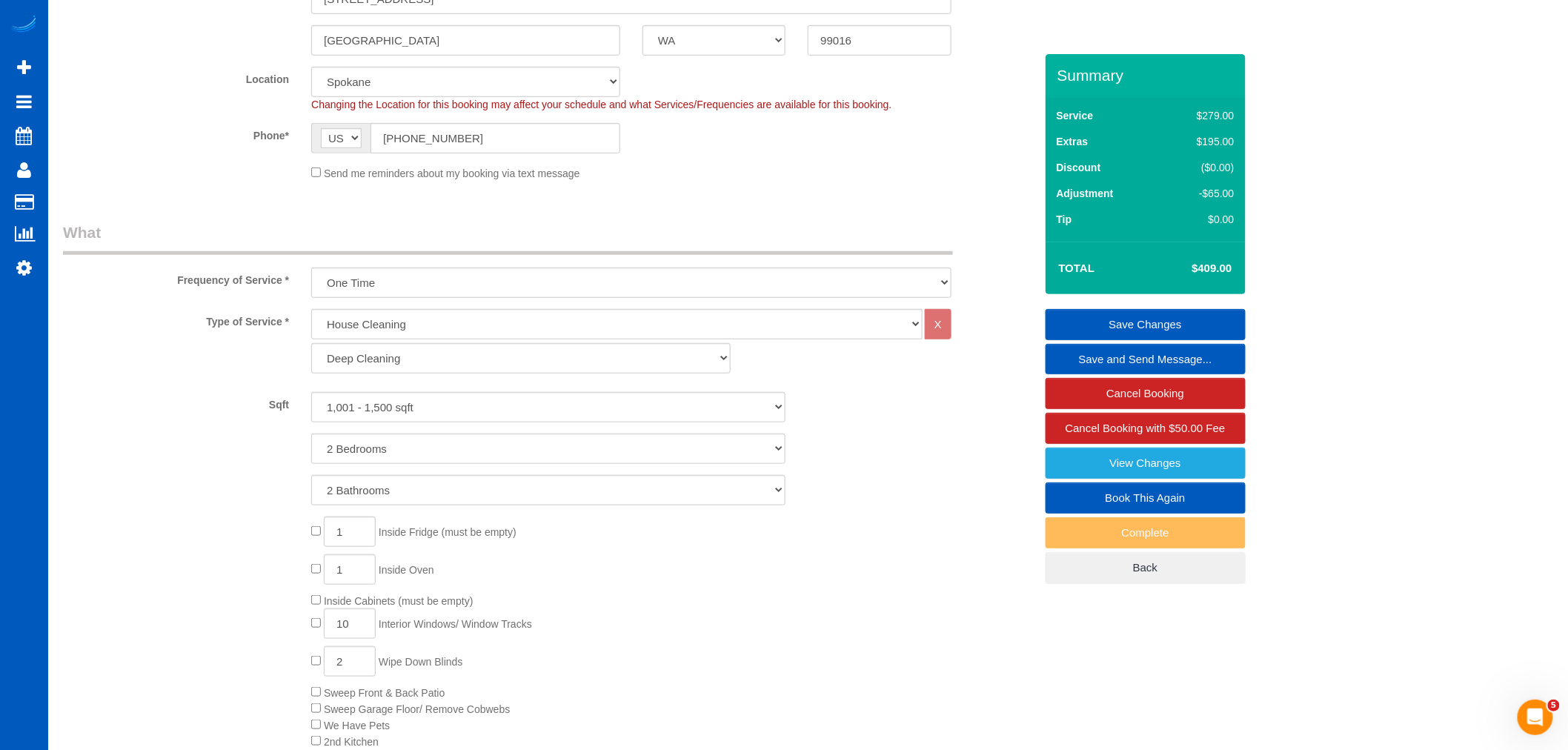
scroll to position [275, 0]
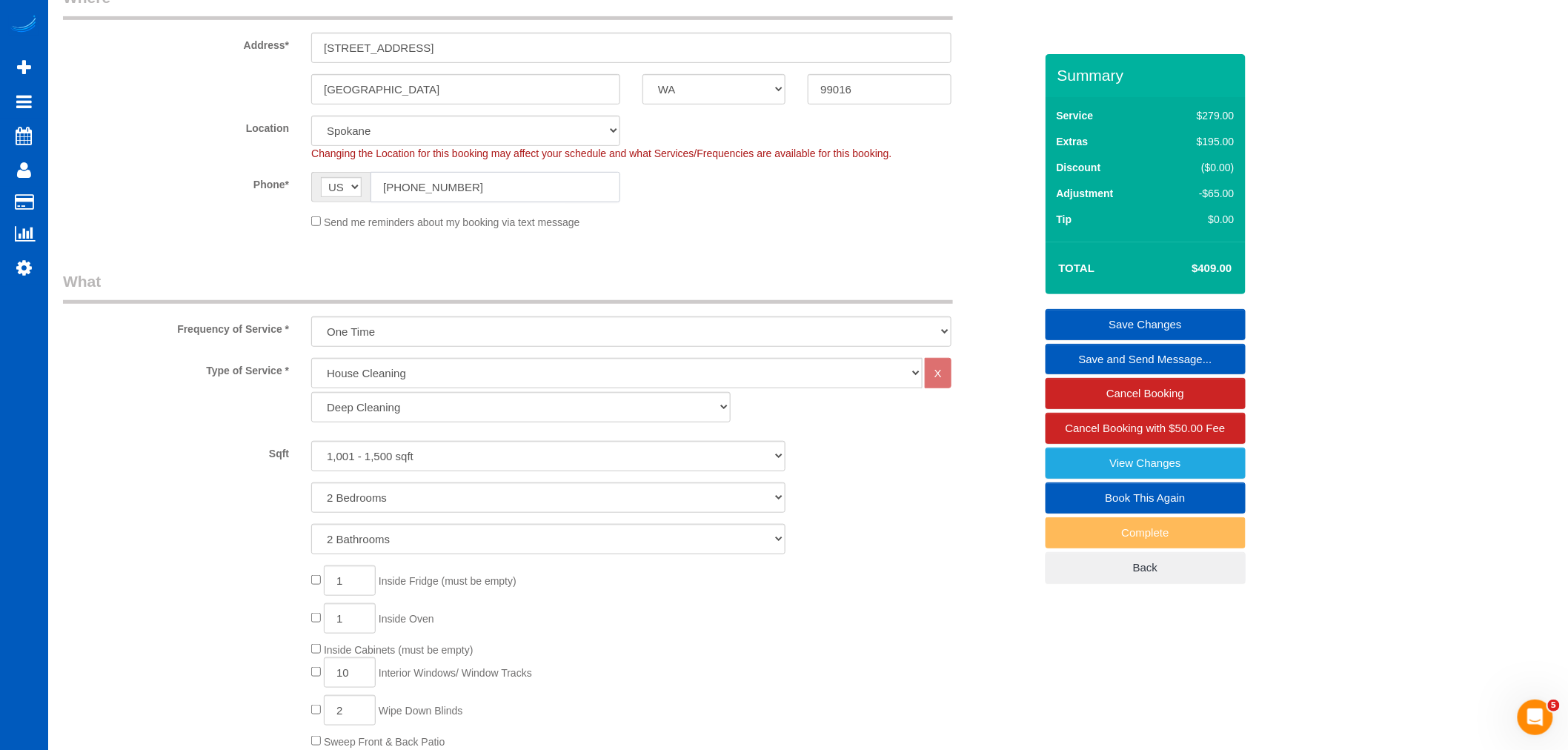
click at [514, 200] on input "(509) 564-4401" at bounding box center [495, 187] width 250 height 30
drag, startPoint x: 508, startPoint y: 190, endPoint x: 281, endPoint y: 185, distance: 227.1
click at [281, 185] on div "Phone* AF AL DZ AD AO AI AQ AG AR AM AW AU AT AZ BS BH BD BB BY BE BZ BJ BM BT …" at bounding box center [549, 187] width 994 height 30
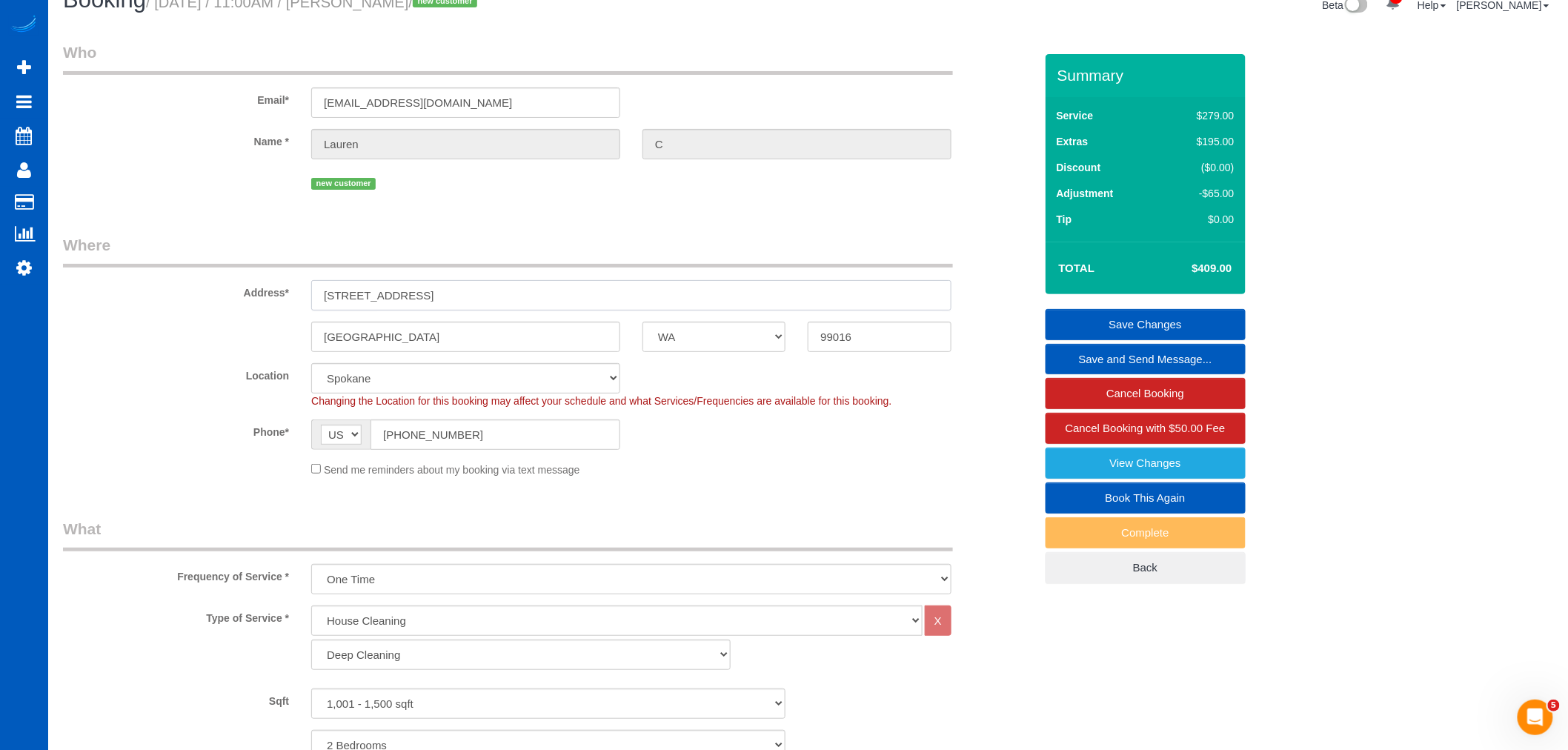
drag, startPoint x: 419, startPoint y: 298, endPoint x: 71, endPoint y: 283, distance: 348.3
click at [71, 283] on div "Address* 17808 E 4th Ave" at bounding box center [549, 272] width 994 height 76
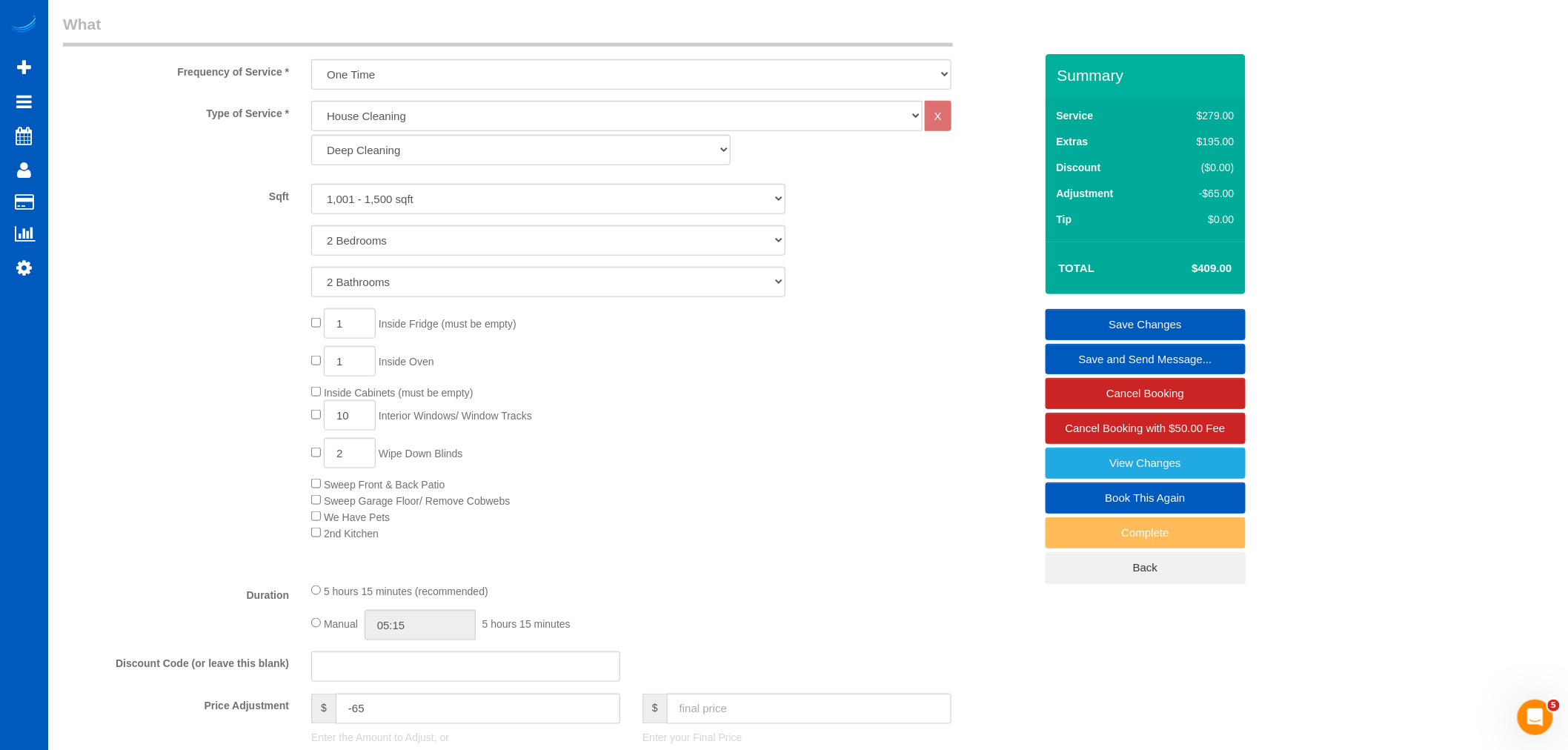
scroll to position [494, 0]
